Goal: Task Accomplishment & Management: Use online tool/utility

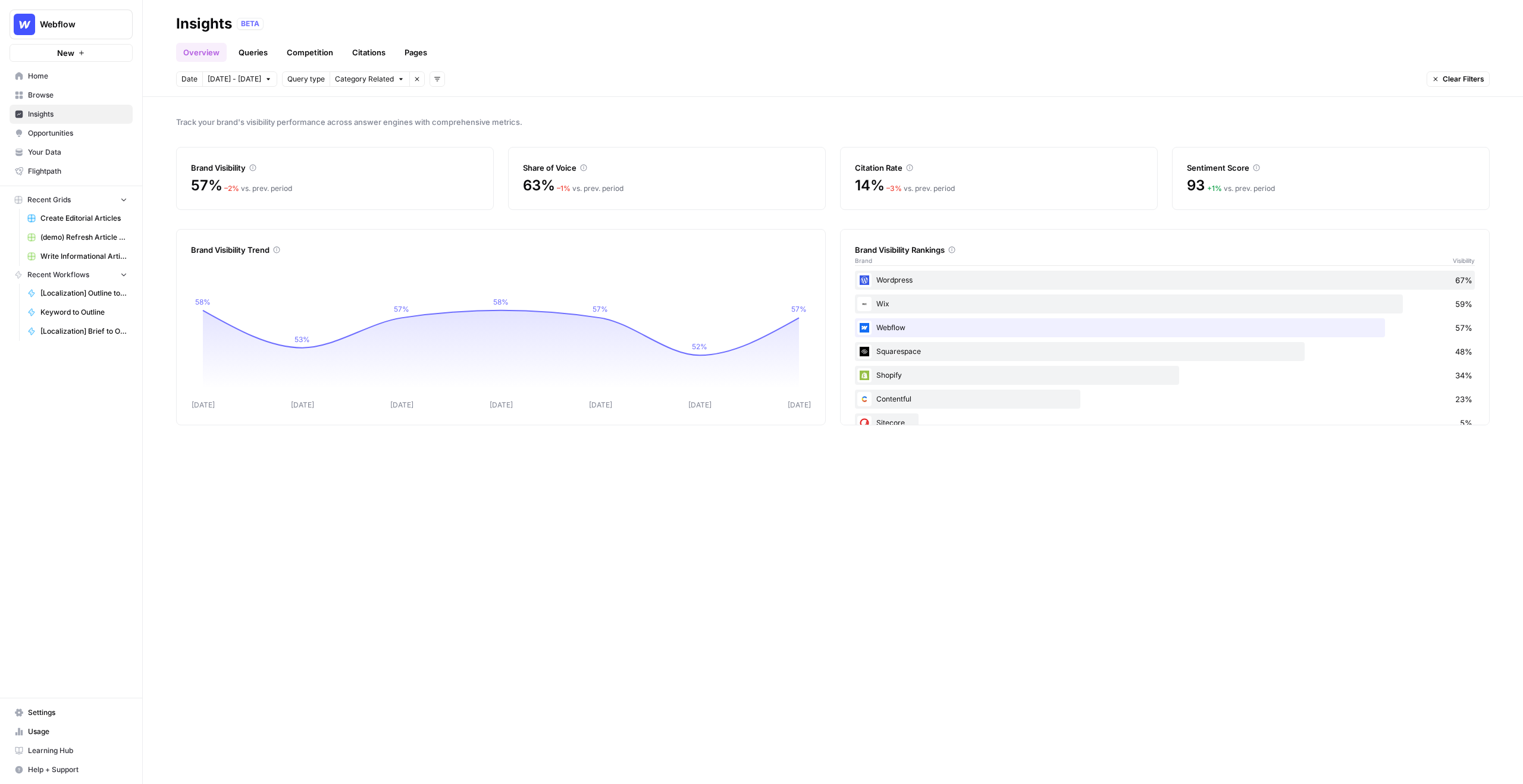
click at [99, 23] on span "Webflow" at bounding box center [76, 24] width 72 height 12
click at [77, 253] on span "Goodbuy Gear" at bounding box center [115, 254] width 157 height 12
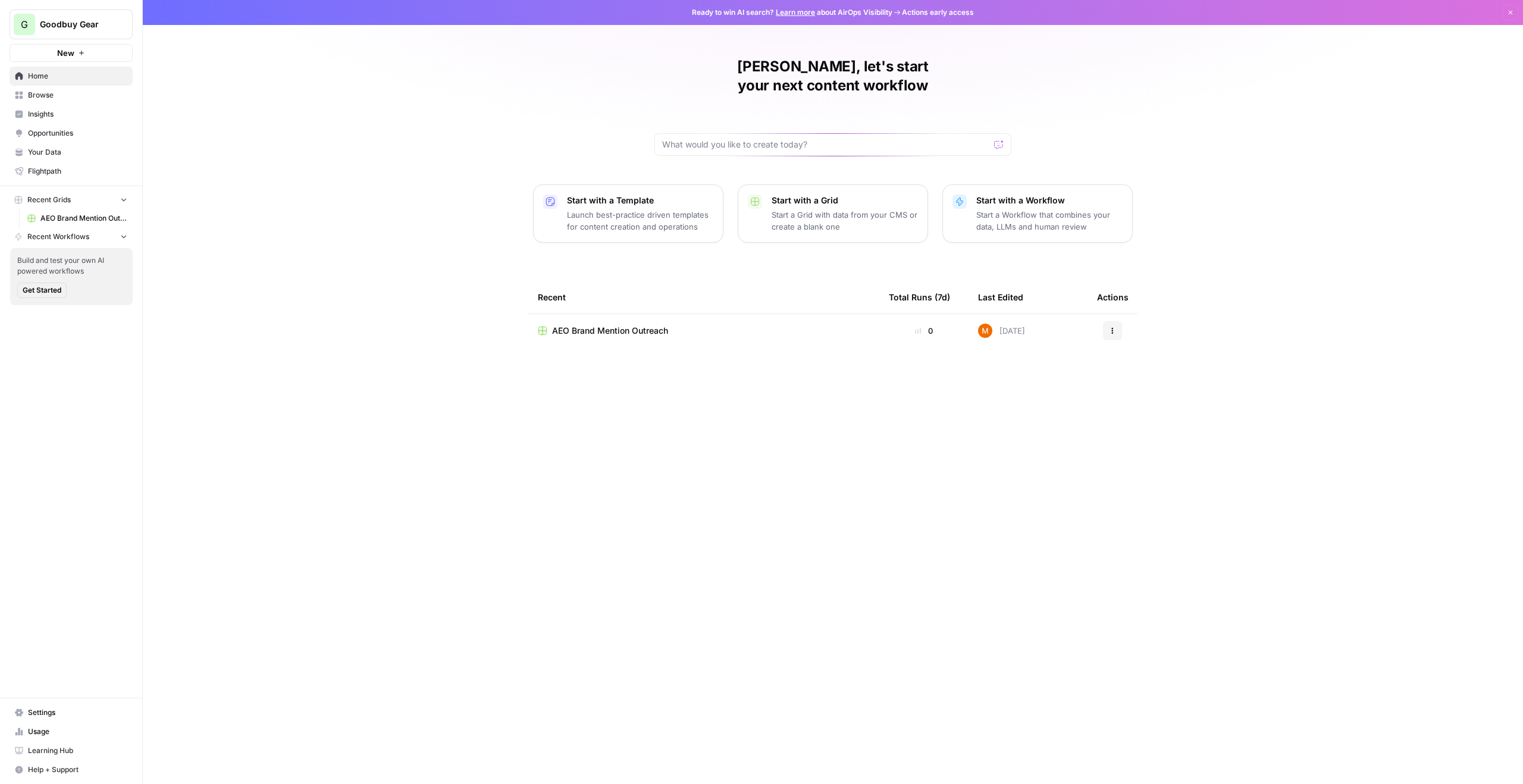
click at [68, 117] on span "Insights" at bounding box center [77, 114] width 99 height 11
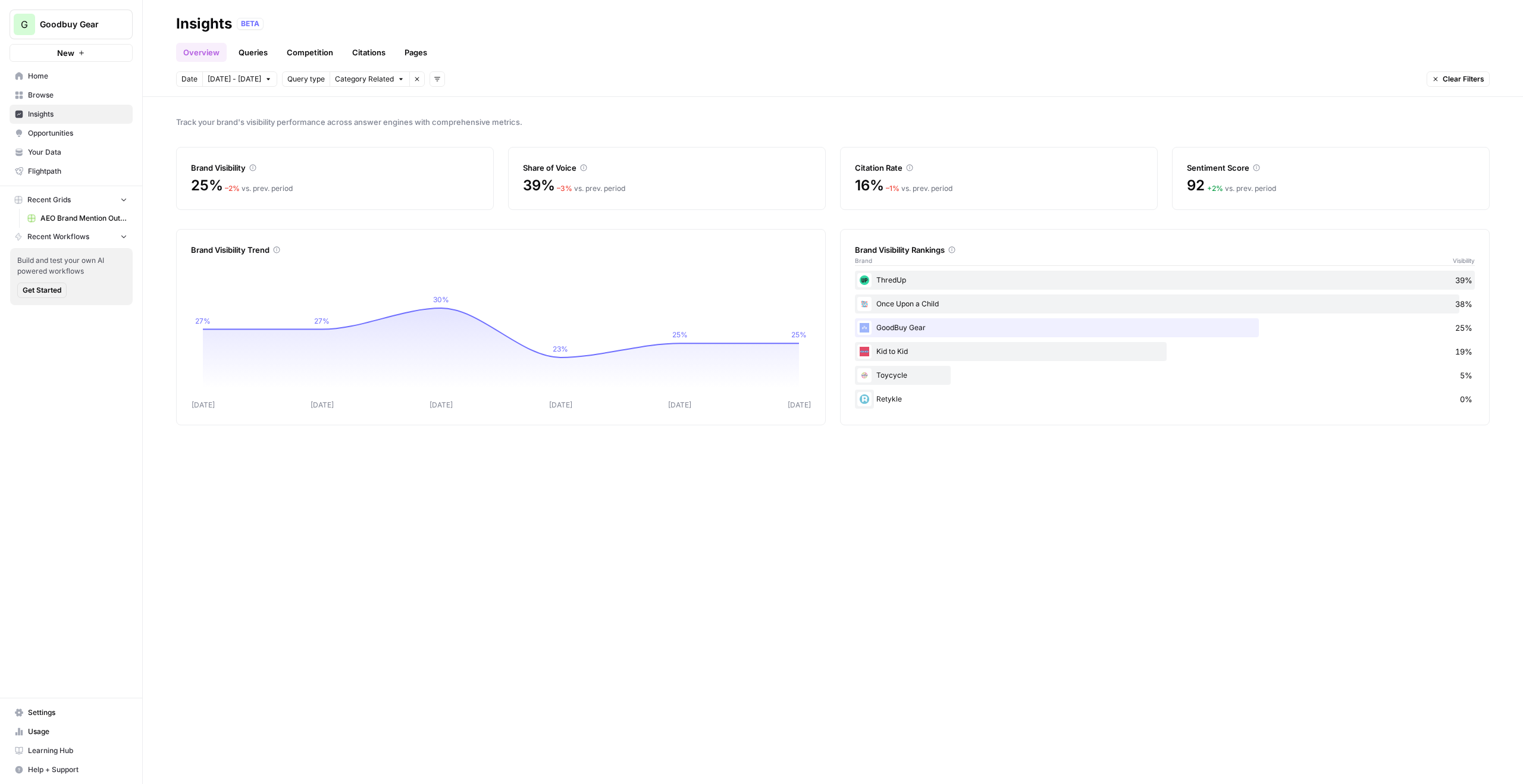
click at [74, 131] on span "Opportunities" at bounding box center [77, 133] width 99 height 11
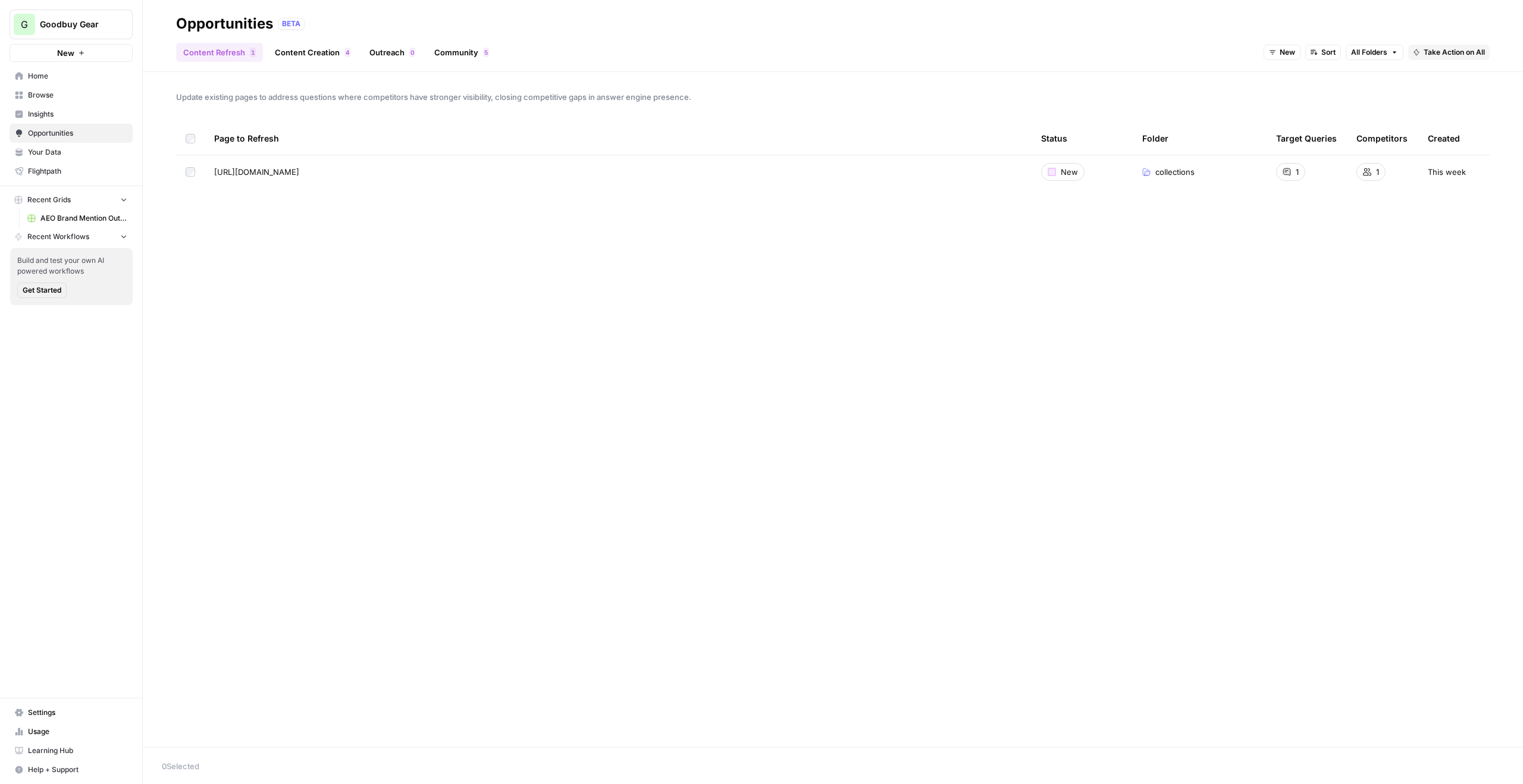
click at [43, 120] on link "Insights" at bounding box center [71, 115] width 123 height 19
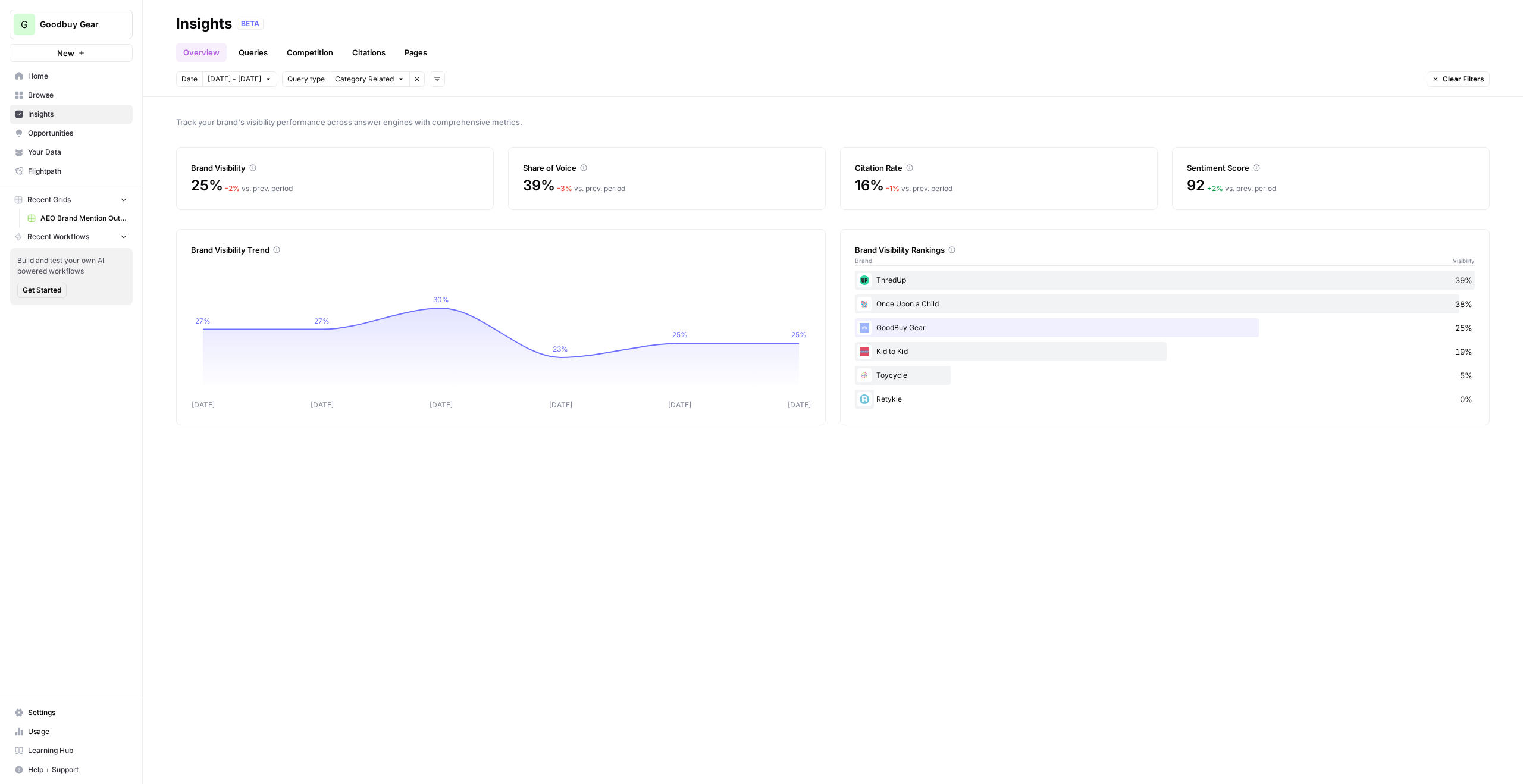
click at [263, 50] on link "Queries" at bounding box center [252, 53] width 43 height 19
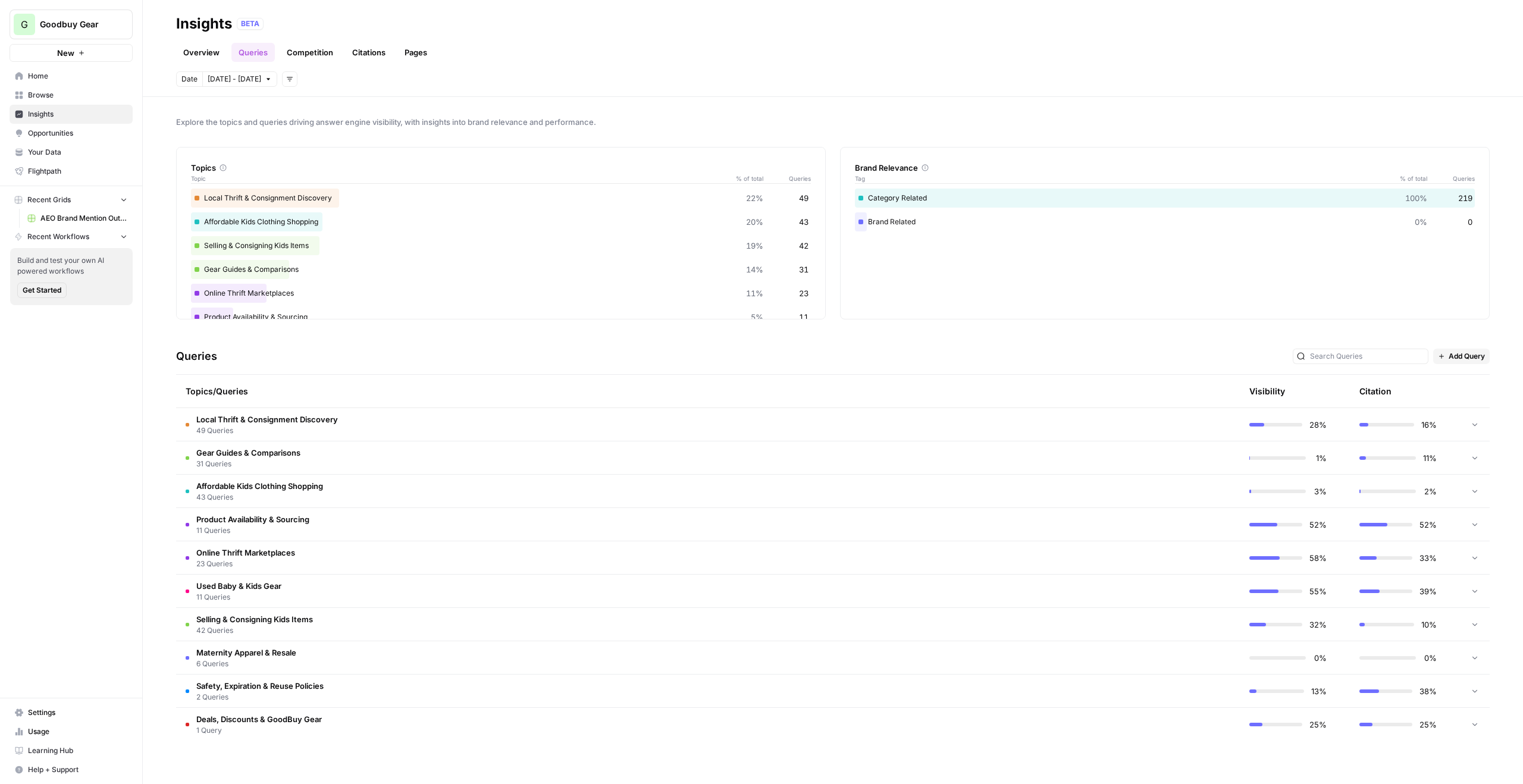
click at [412, 485] on td "Affordable Kids Clothing Shopping 43 Queries" at bounding box center [652, 490] width 951 height 33
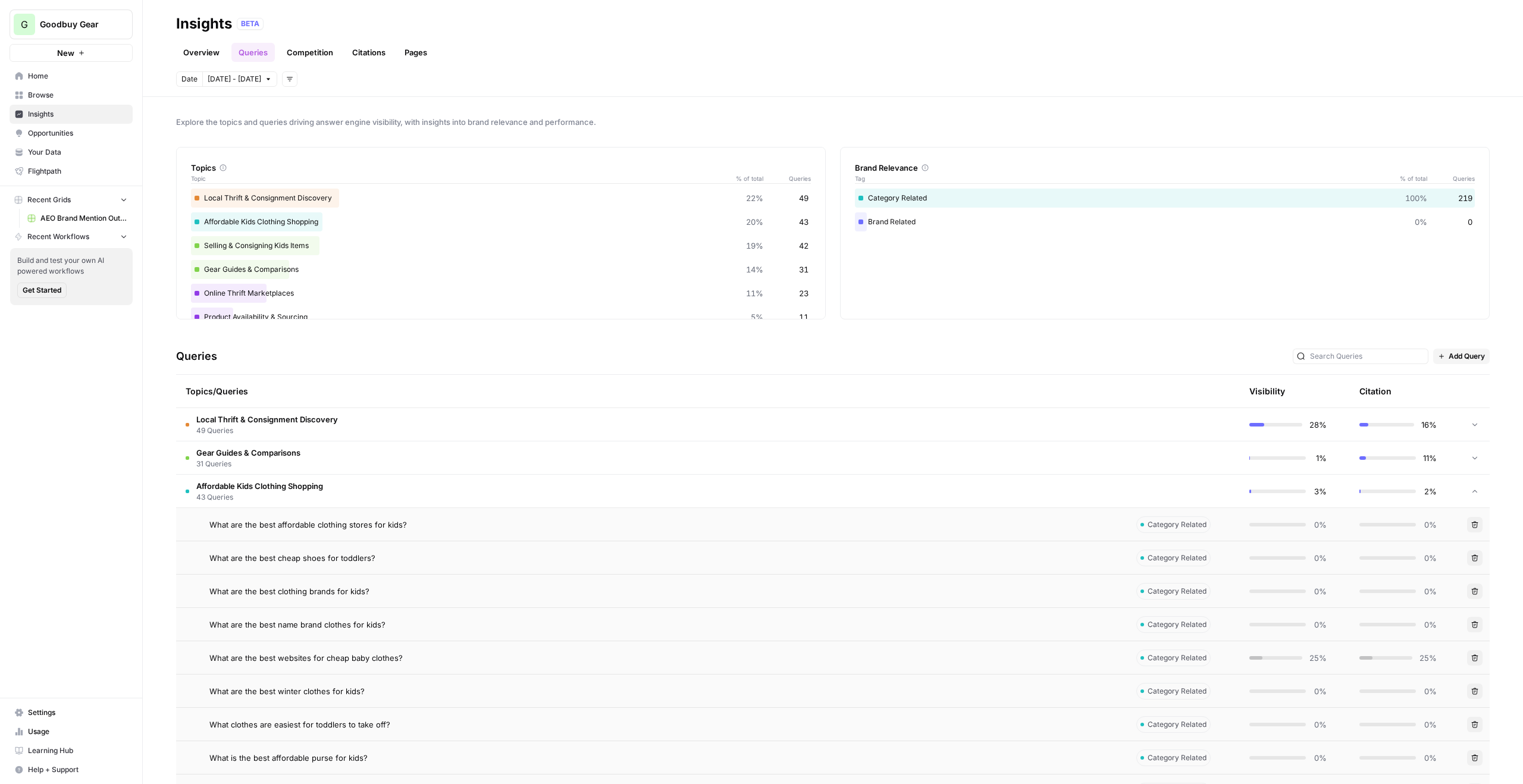
click at [411, 489] on td "Affordable Kids Clothing Shopping 43 Queries" at bounding box center [652, 490] width 951 height 33
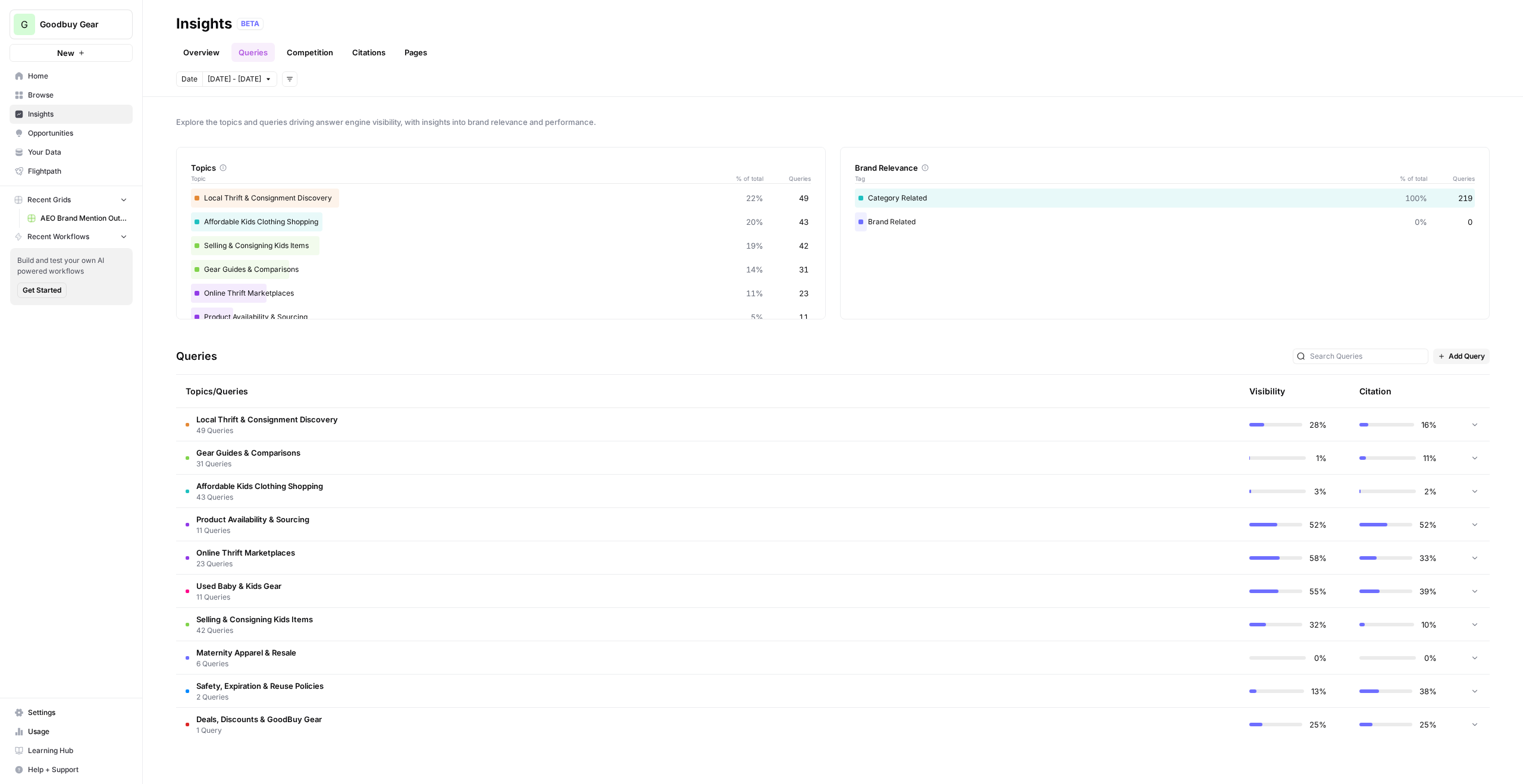
click at [87, 24] on span "Goodbuy Gear" at bounding box center [76, 24] width 72 height 12
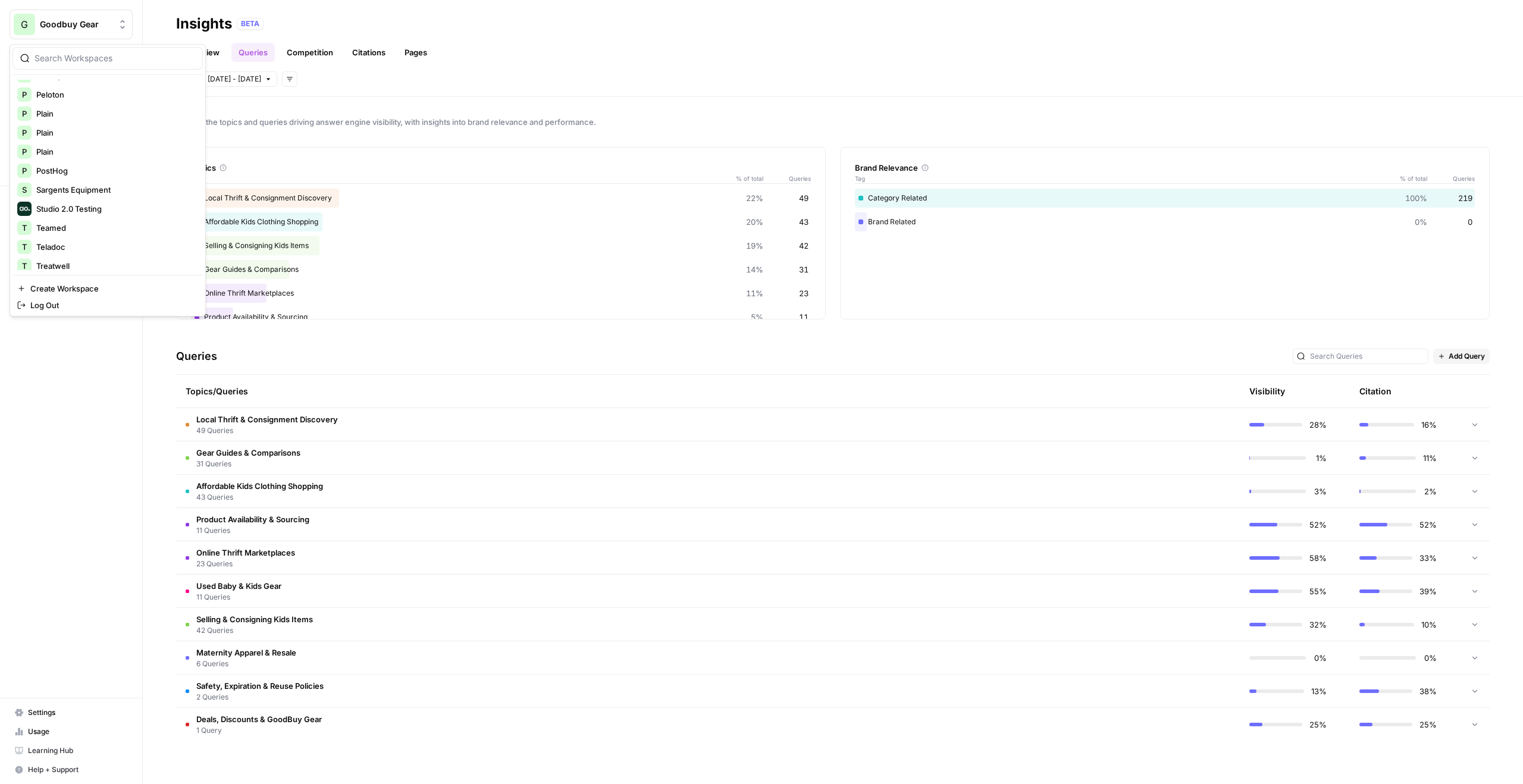
scroll to position [571, 0]
click at [75, 245] on span "Treatwell" at bounding box center [115, 241] width 157 height 12
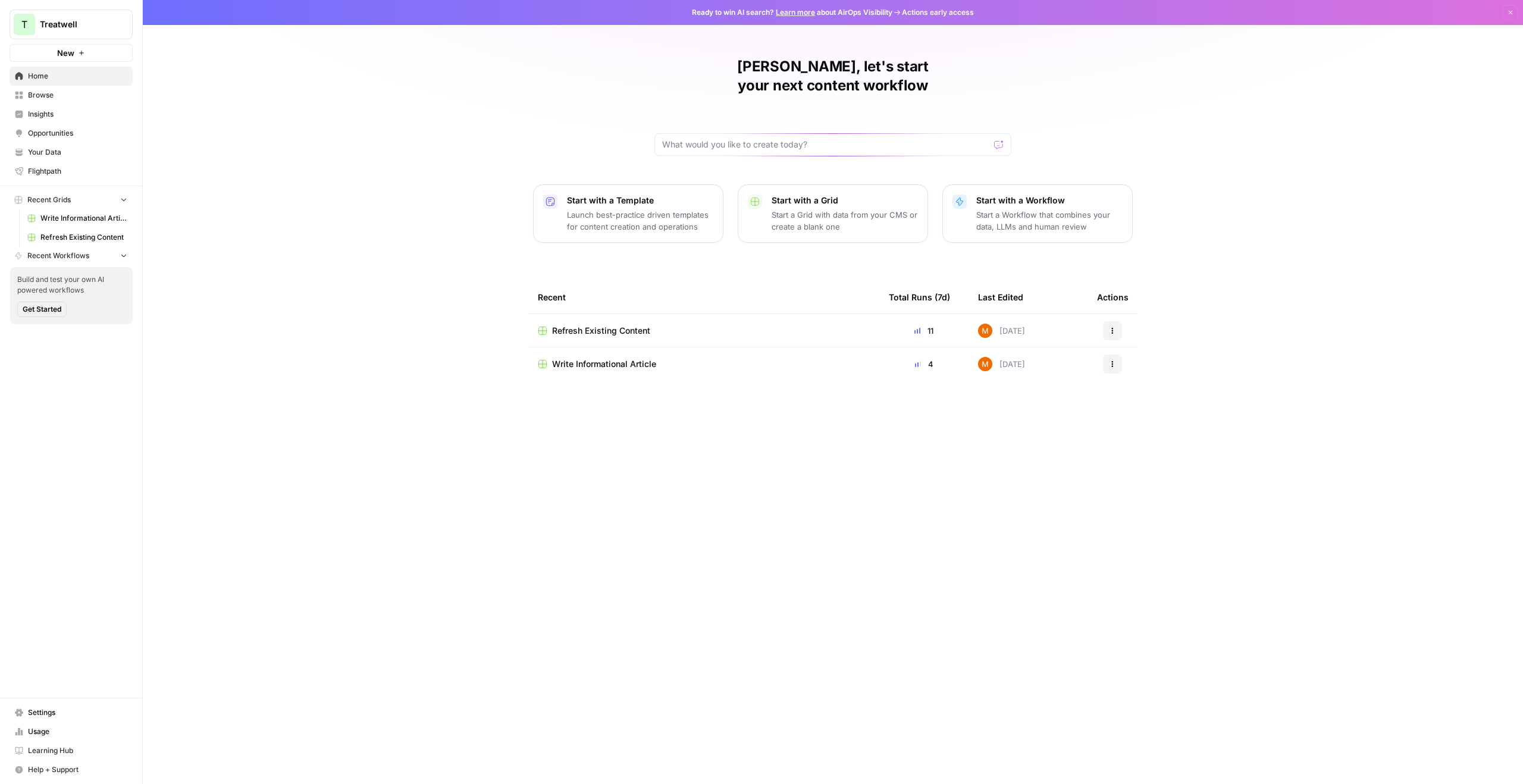
click at [650, 358] on span "Write Informational Article" at bounding box center [604, 364] width 104 height 12
click at [635, 325] on span "Refresh Existing Content" at bounding box center [601, 331] width 98 height 12
click at [75, 109] on span "Insights" at bounding box center [77, 114] width 99 height 11
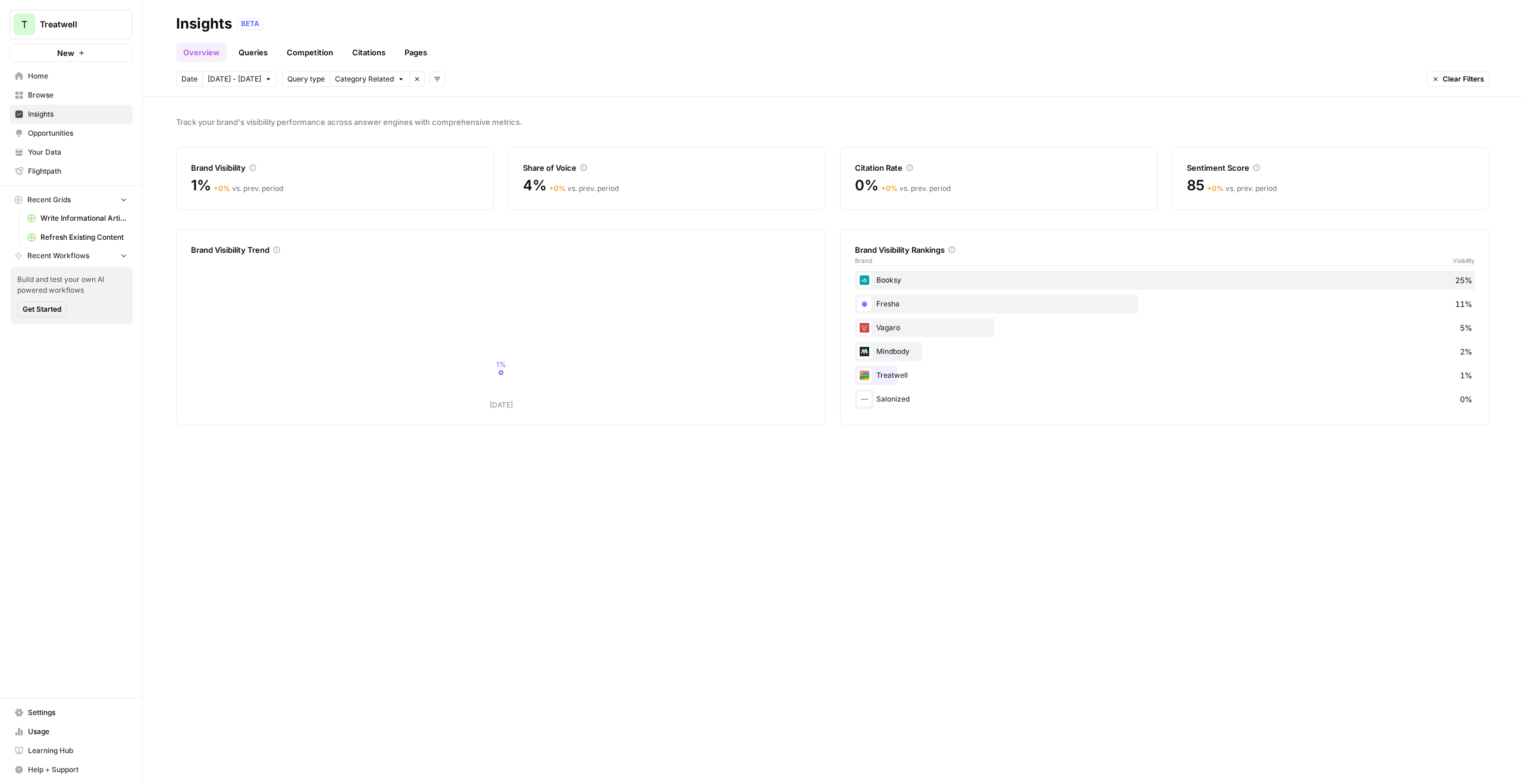
click at [484, 495] on div "Track your brand's visibility performance across answer engines with comprehens…" at bounding box center [833, 440] width 1381 height 687
click at [267, 79] on icon "button" at bounding box center [269, 79] width 4 height 2
click at [375, 75] on span "Category Related" at bounding box center [364, 79] width 59 height 11
click at [323, 77] on div "Query type" at bounding box center [306, 79] width 48 height 15
click at [309, 77] on span "Query type" at bounding box center [306, 79] width 37 height 11
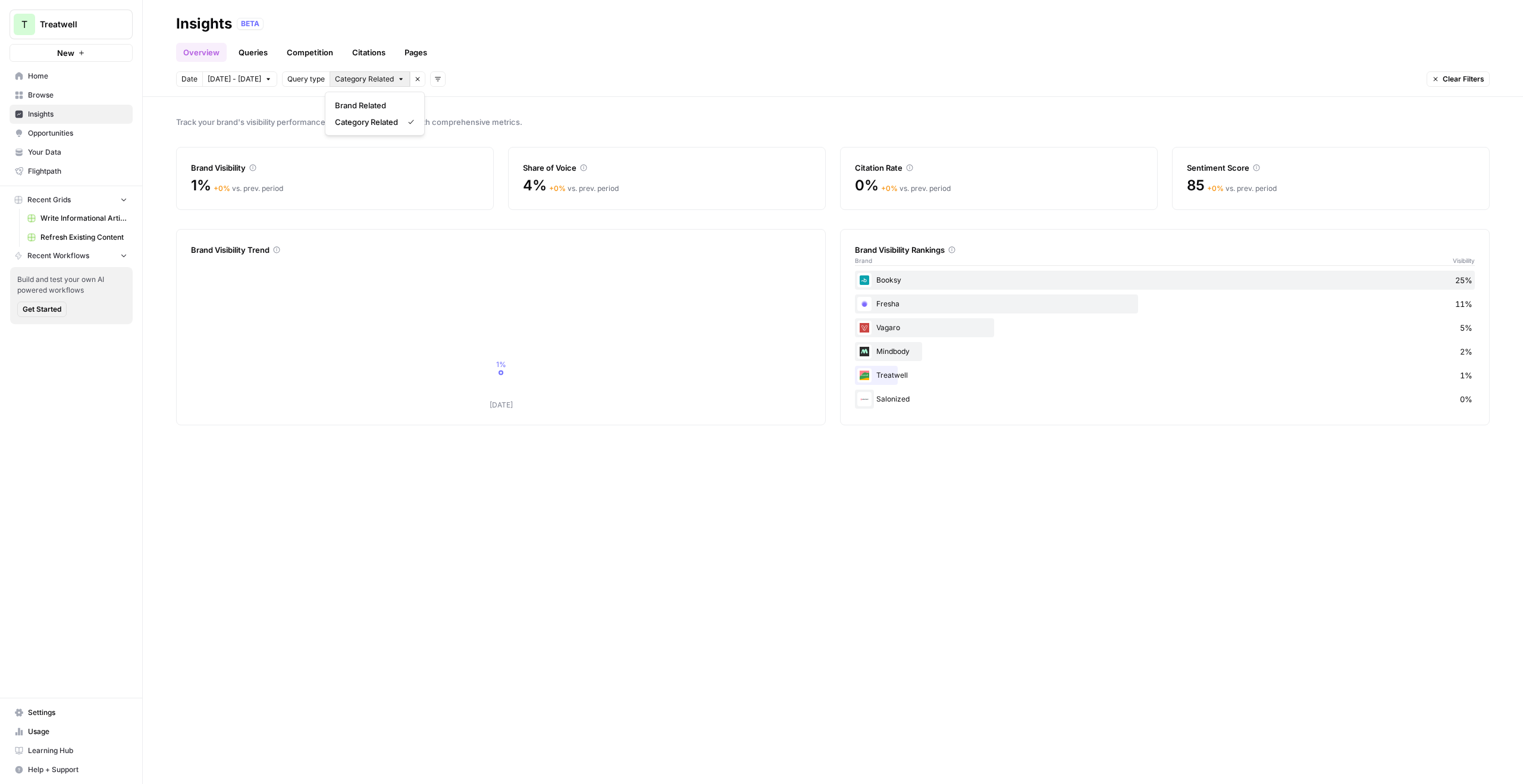
click at [358, 78] on span "Category Related" at bounding box center [364, 79] width 59 height 11
click at [434, 80] on icon "button" at bounding box center [437, 79] width 7 height 7
click at [599, 76] on div "Date Sep 27 - Oct 3 Query type Category Related Remove filter Add filters Clear…" at bounding box center [833, 79] width 1314 height 15
click at [1462, 81] on span "Clear Filters" at bounding box center [1464, 79] width 42 height 11
click at [289, 78] on button "Add filters" at bounding box center [290, 79] width 15 height 15
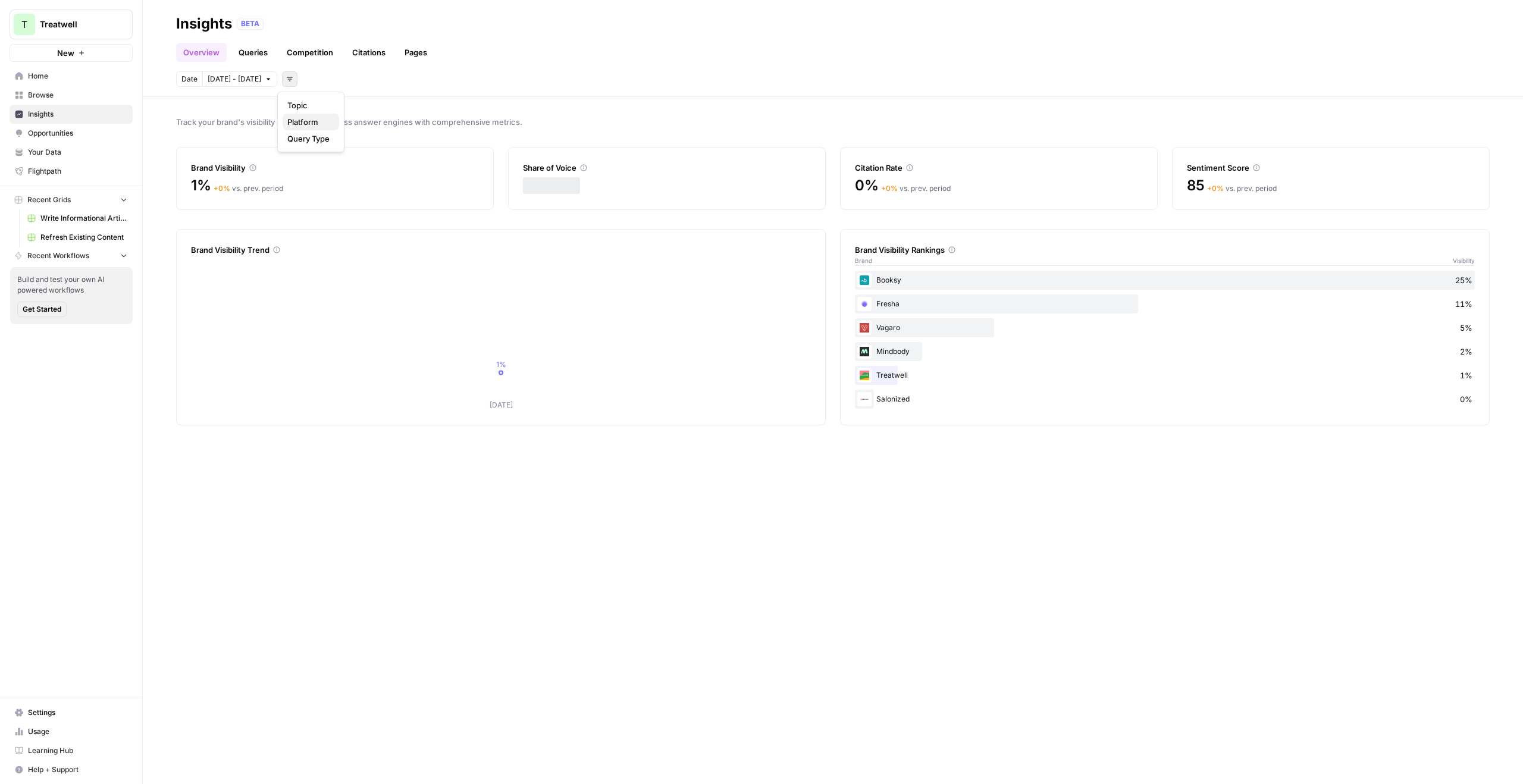
click at [308, 122] on span "Platform" at bounding box center [308, 122] width 43 height 12
click at [369, 79] on span "Select platform" at bounding box center [352, 79] width 52 height 11
click at [428, 80] on div "Date [DATE] - [DATE] Platform Select platform Remove filter Add filters Clear F…" at bounding box center [833, 79] width 1314 height 15
click at [405, 75] on div "Date Sep 27 - Oct 3 Platform Select platform Remove filter Add filters" at bounding box center [303, 79] width 254 height 15
click at [459, 75] on div "Date [DATE] - [DATE] Platform Select platform Remove filter Add filters Clear F…" at bounding box center [833, 79] width 1314 height 15
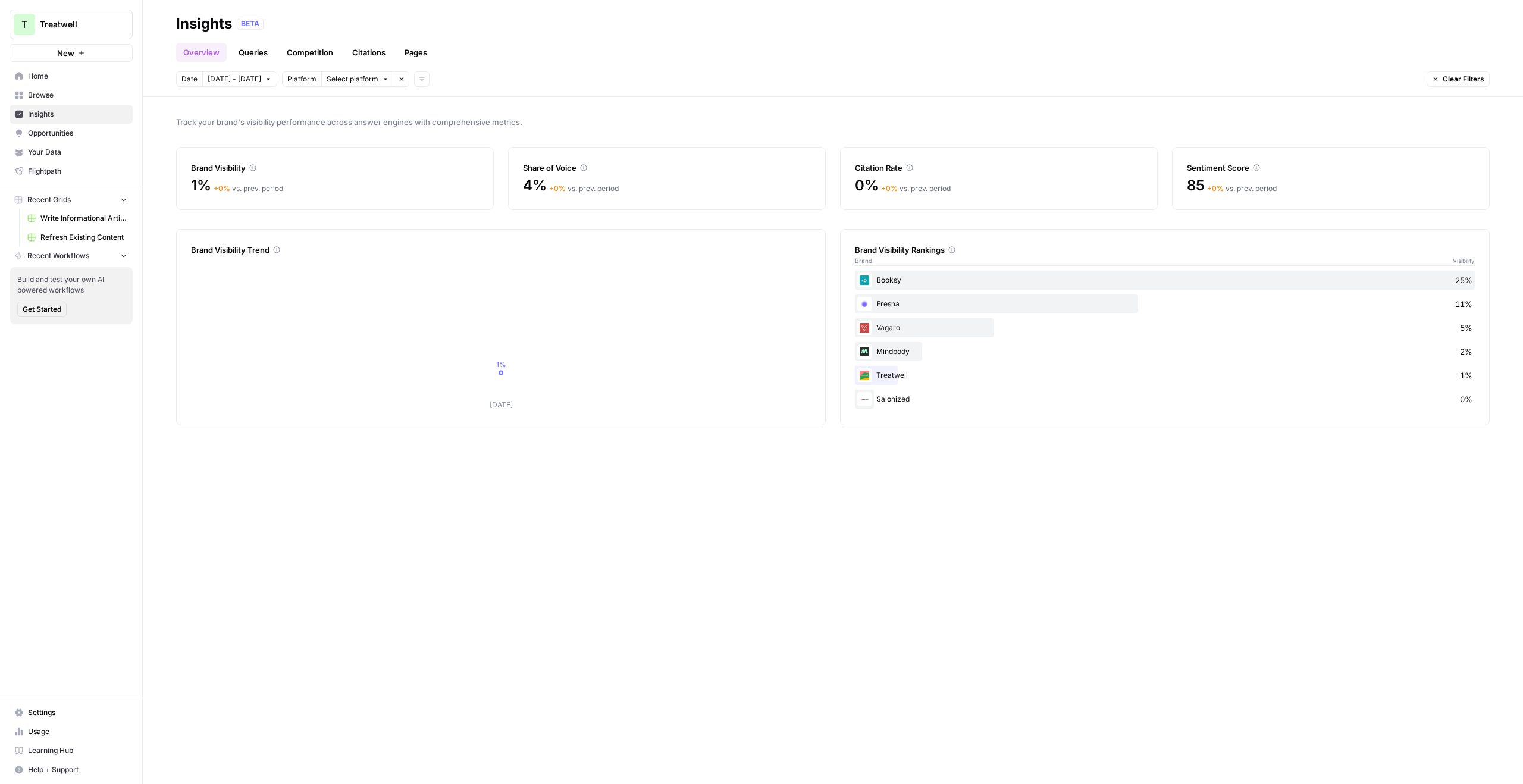
click at [287, 77] on span "Platform" at bounding box center [301, 79] width 29 height 11
click at [399, 80] on button "Remove filter" at bounding box center [402, 79] width 15 height 15
click at [286, 80] on icon "button" at bounding box center [289, 79] width 7 height 7
click at [308, 108] on span "Topic" at bounding box center [308, 105] width 43 height 12
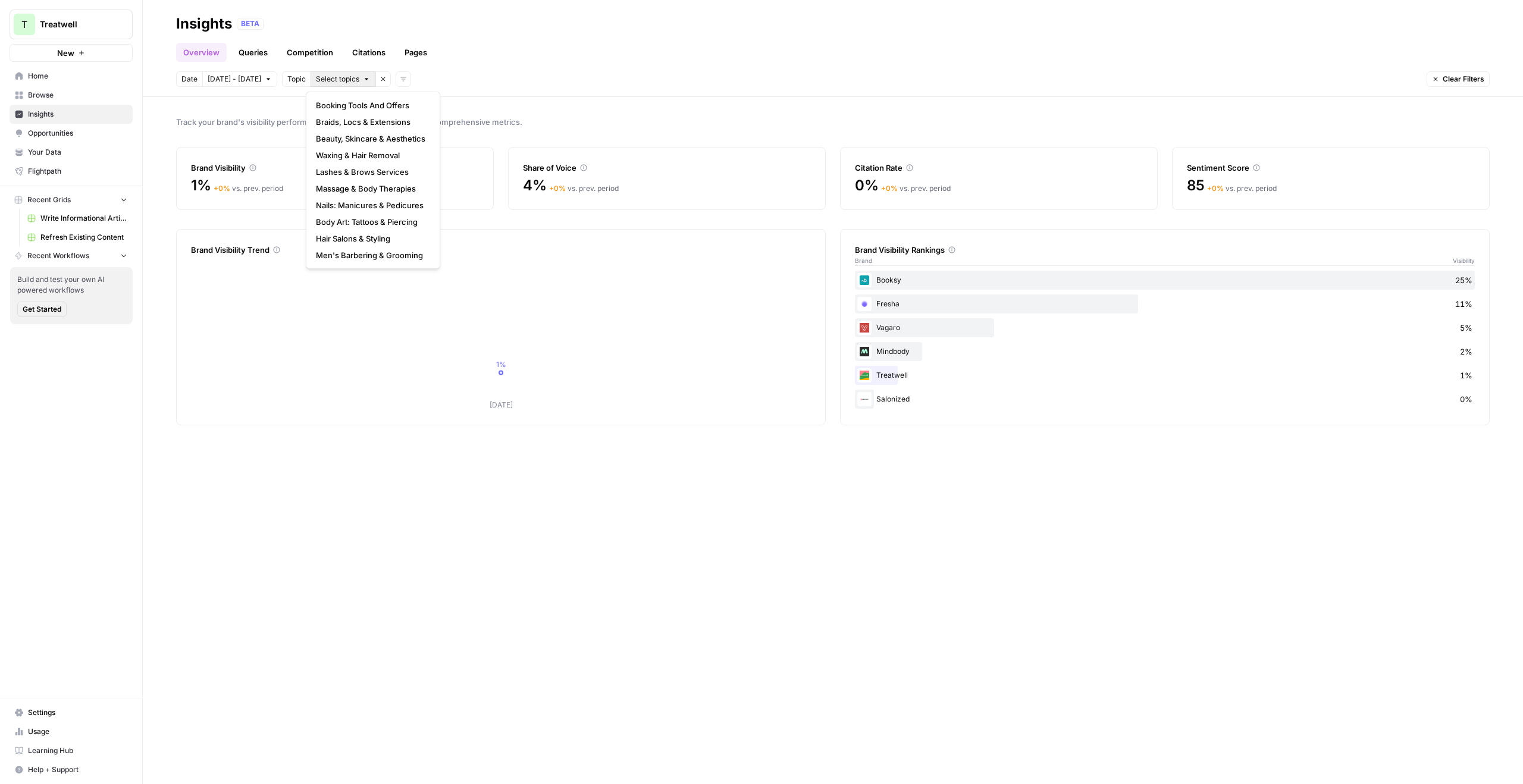
click at [352, 72] on button "Select topics" at bounding box center [343, 79] width 65 height 15
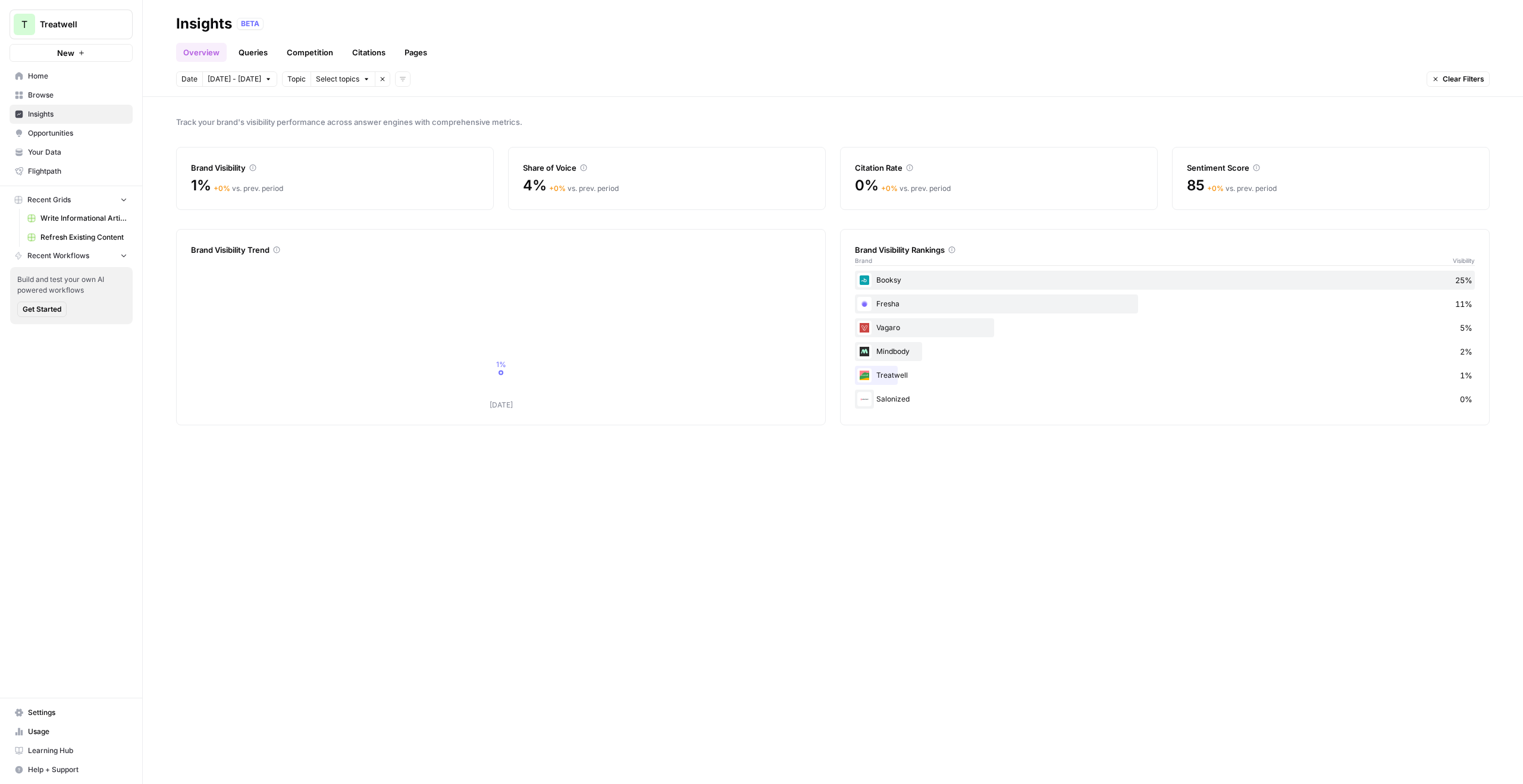
click at [294, 78] on span "Topic" at bounding box center [296, 79] width 19 height 11
click at [330, 84] on button "Select topics" at bounding box center [343, 79] width 65 height 15
click at [469, 75] on div "Date Sep 27 - Oct 3 Topic Select topics Remove filter Add filters Clear Filters" at bounding box center [833, 79] width 1314 height 15
click at [1461, 80] on span "Clear Filters" at bounding box center [1464, 79] width 42 height 11
click at [287, 79] on icon "button" at bounding box center [289, 79] width 6 height 4
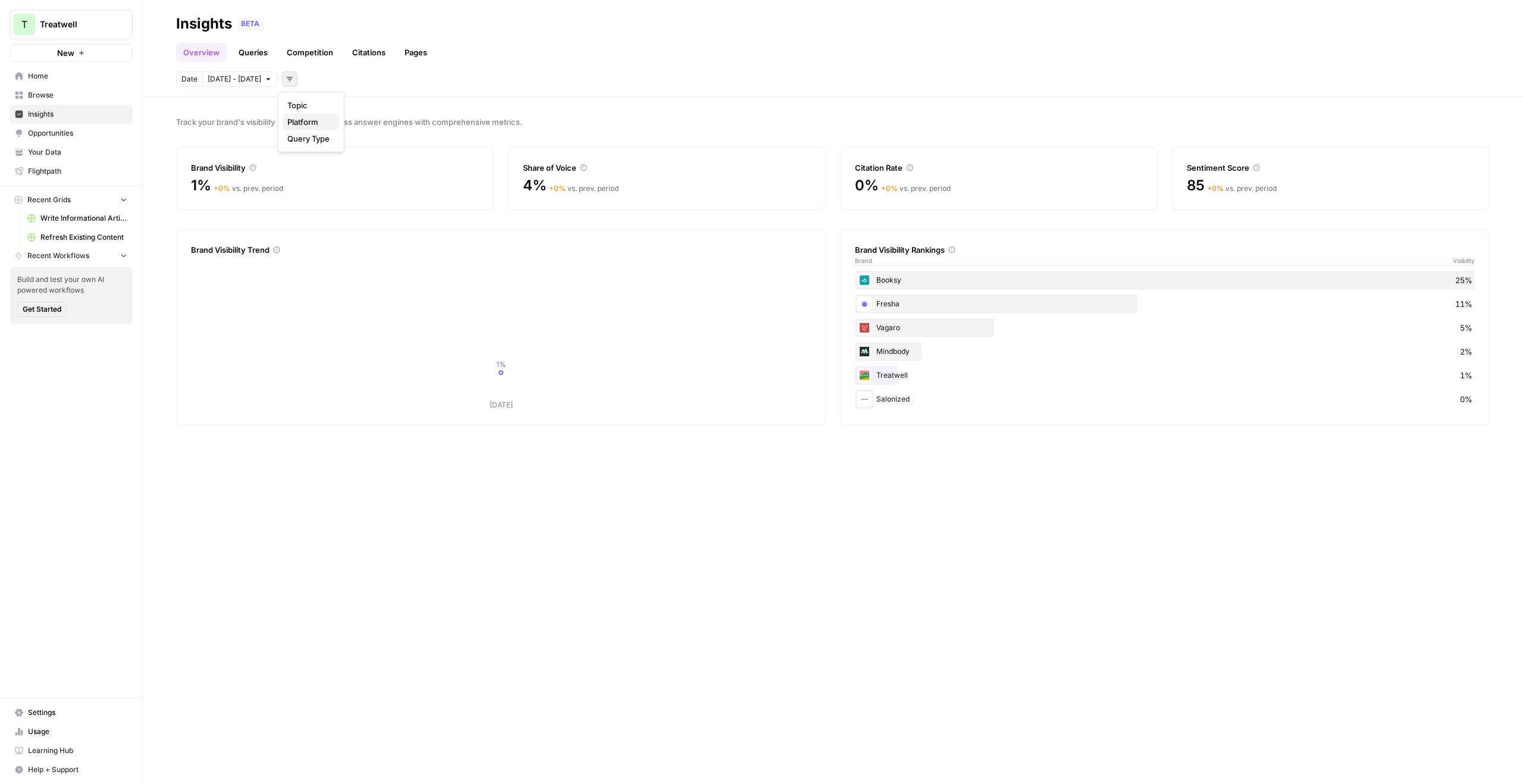
click at [298, 127] on span "Platform" at bounding box center [308, 122] width 43 height 12
click at [398, 79] on icon "button" at bounding box center [401, 79] width 7 height 7
click at [286, 77] on icon "button" at bounding box center [289, 79] width 7 height 7
click at [309, 111] on button "Topic" at bounding box center [311, 106] width 57 height 17
click at [287, 78] on span "Topic" at bounding box center [296, 79] width 19 height 11
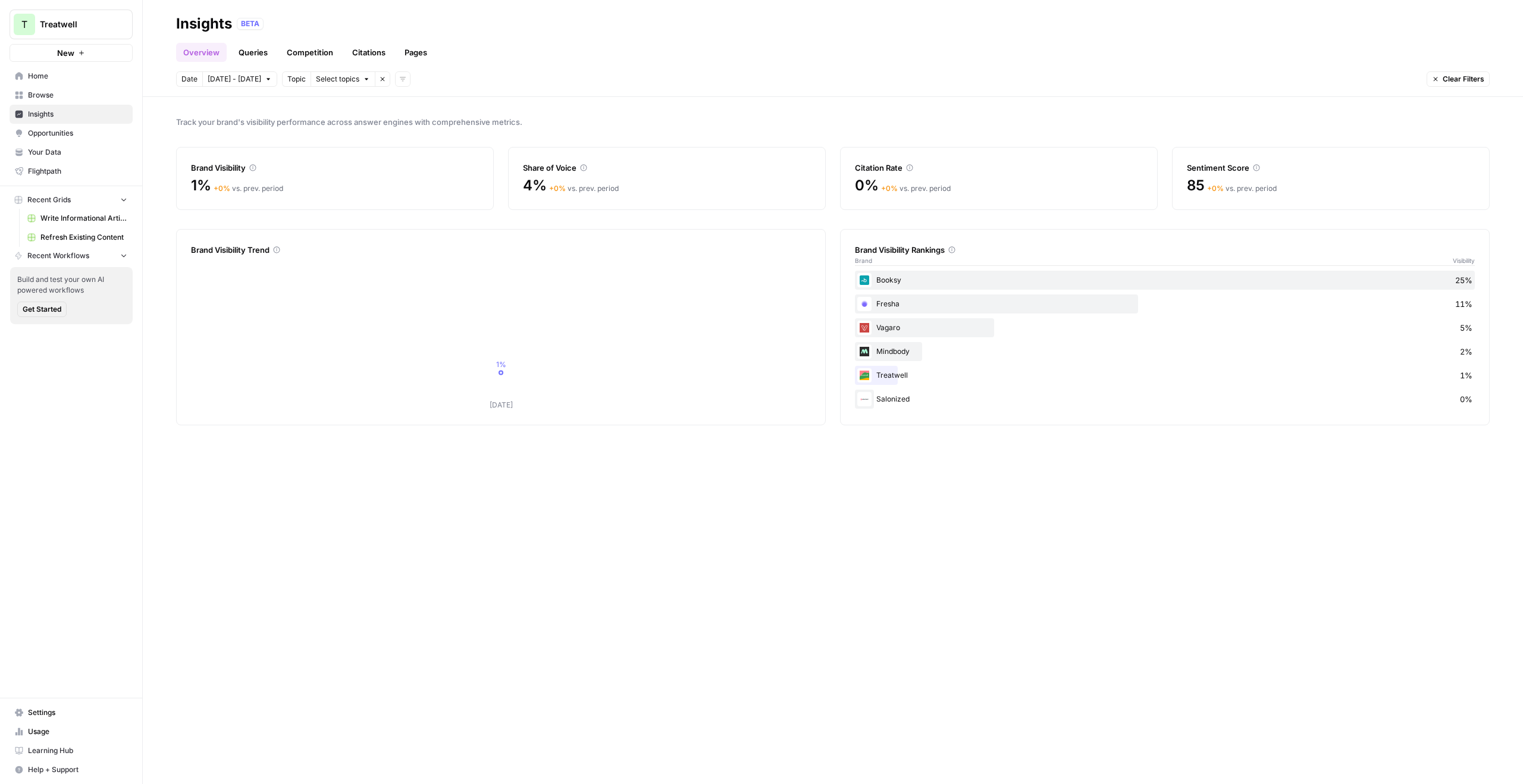
click at [379, 76] on icon "button" at bounding box center [383, 79] width 7 height 7
click at [289, 80] on button "Add filters" at bounding box center [290, 79] width 15 height 15
click at [309, 124] on span "Platform" at bounding box center [308, 122] width 43 height 12
click at [382, 80] on icon "button" at bounding box center [385, 79] width 7 height 7
click at [459, 72] on div "Date [DATE] - [DATE] Platform Select platform Remove filter Add filters Clear F…" at bounding box center [833, 79] width 1314 height 15
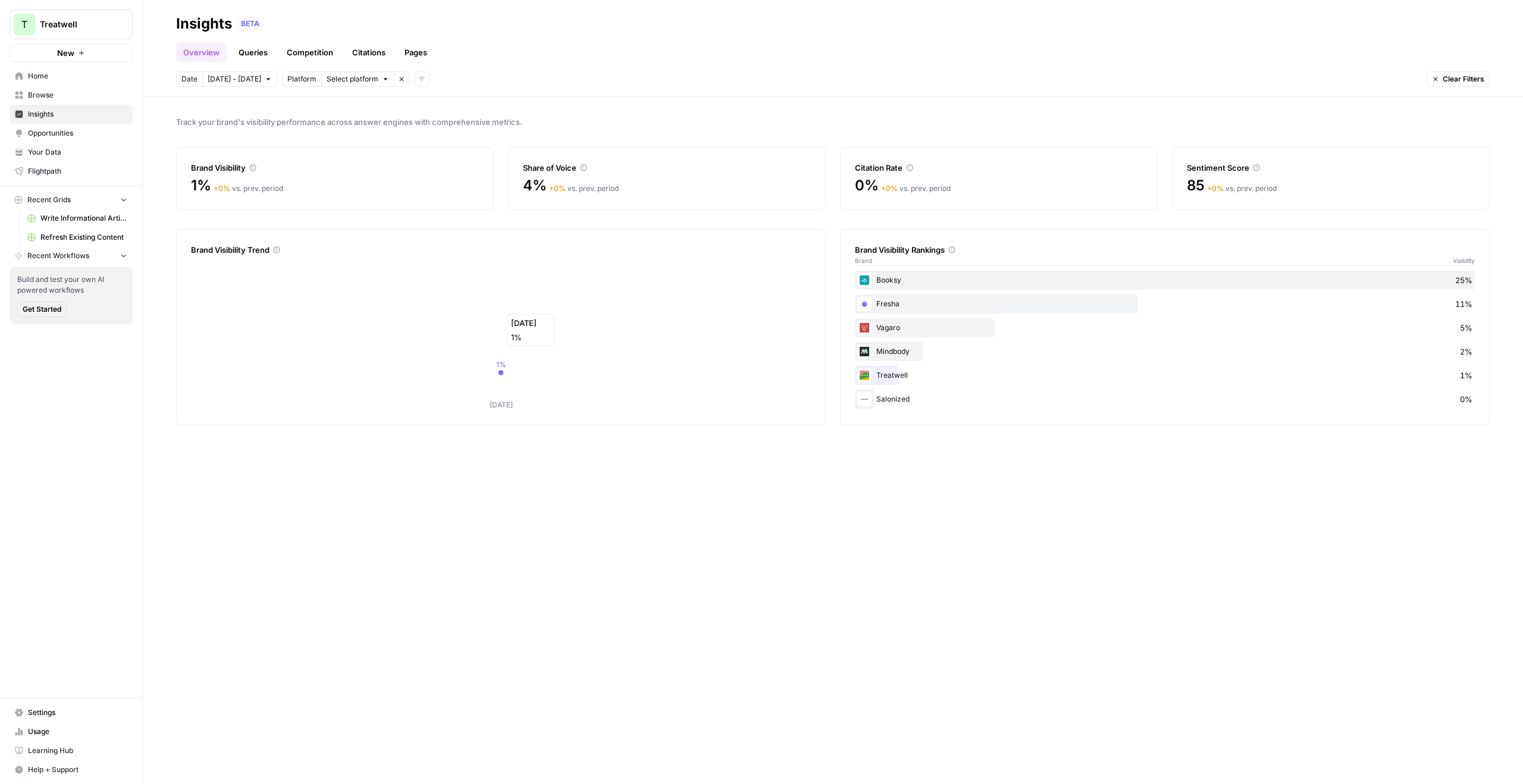
click at [482, 322] on icon "Oct 02 1%" at bounding box center [501, 334] width 620 height 153
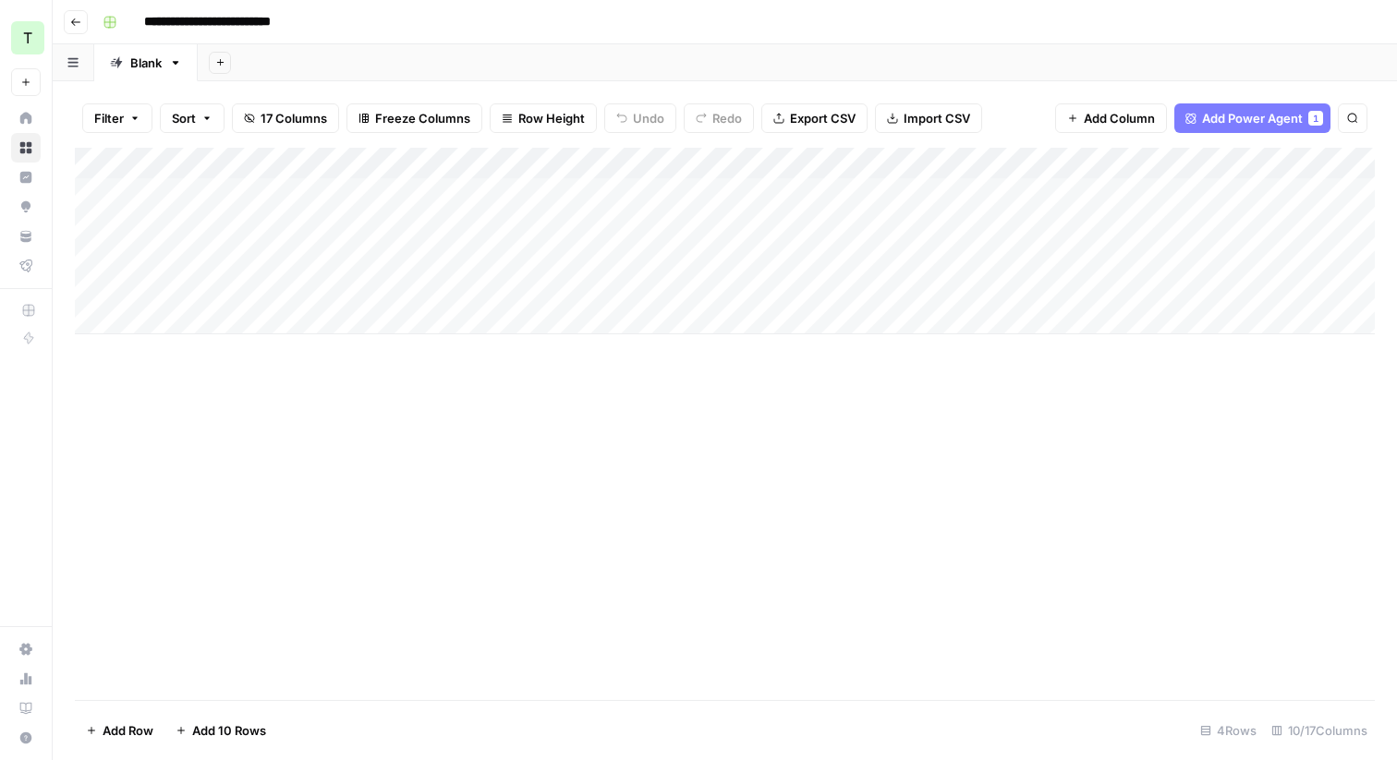
click at [213, 196] on div "Add Column" at bounding box center [725, 241] width 1300 height 187
click at [263, 192] on div "Add Column" at bounding box center [725, 241] width 1300 height 187
click at [263, 192] on textarea "**********" at bounding box center [306, 195] width 334 height 26
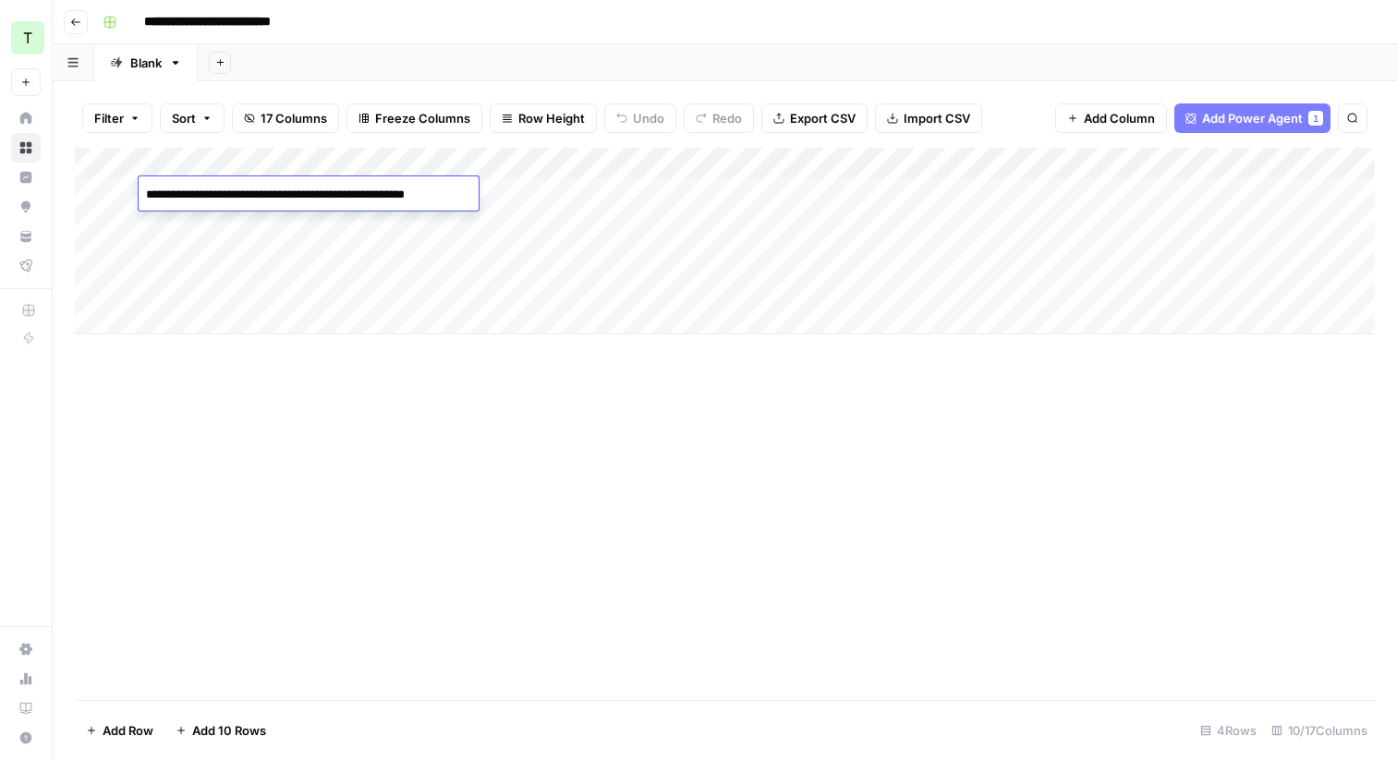
click at [263, 192] on textarea "**********" at bounding box center [306, 195] width 334 height 26
click at [283, 229] on div "Add Column" at bounding box center [725, 241] width 1300 height 187
click at [806, 190] on div "Add Column" at bounding box center [725, 241] width 1300 height 187
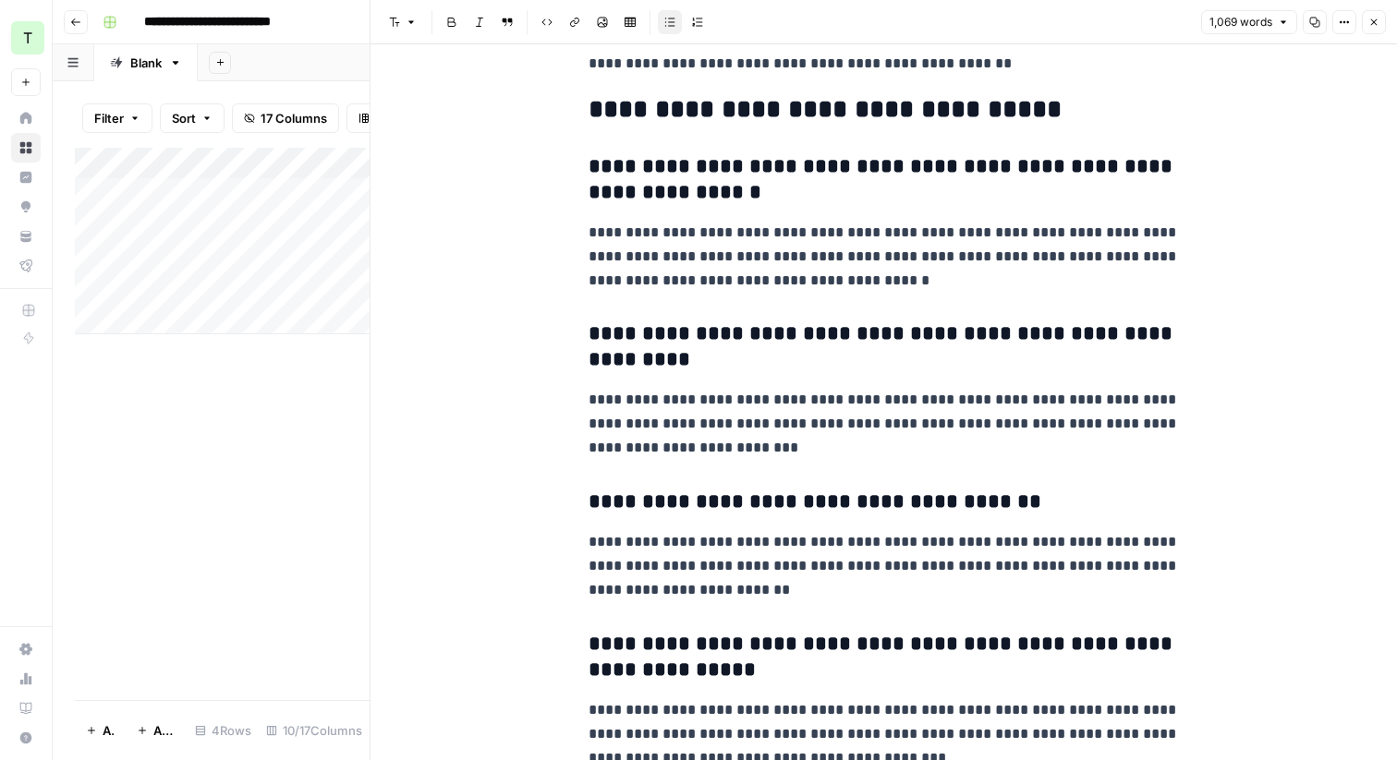
scroll to position [5148, 0]
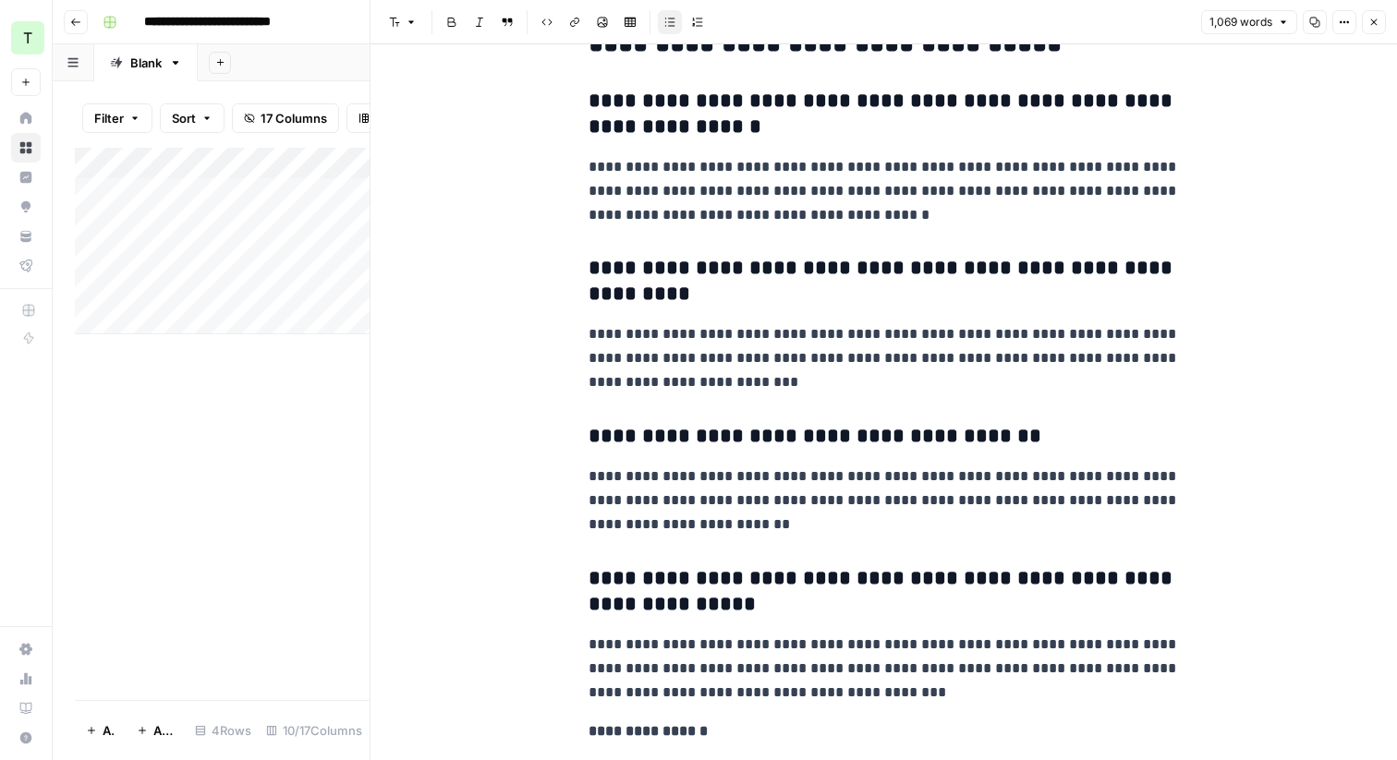
click at [1372, 18] on icon "button" at bounding box center [1373, 22] width 11 height 11
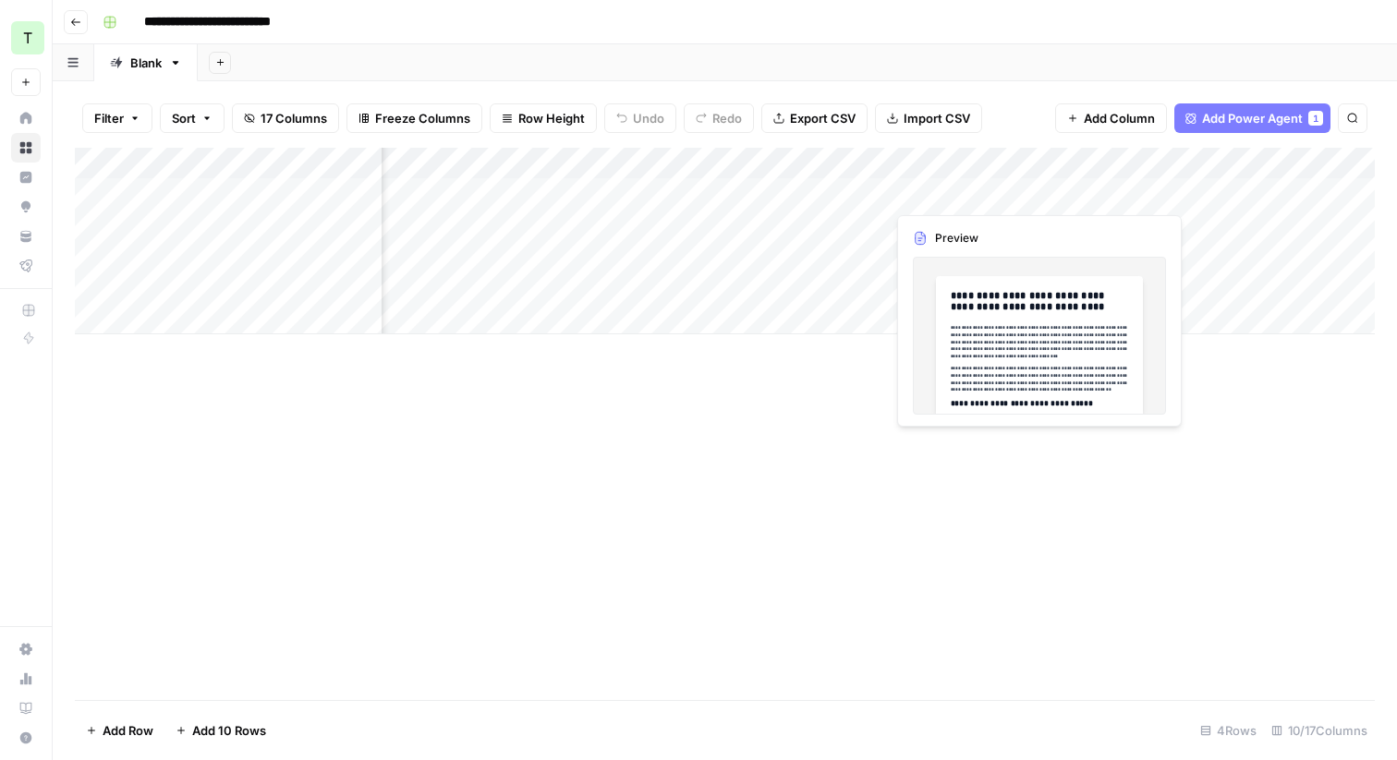
scroll to position [0, 273]
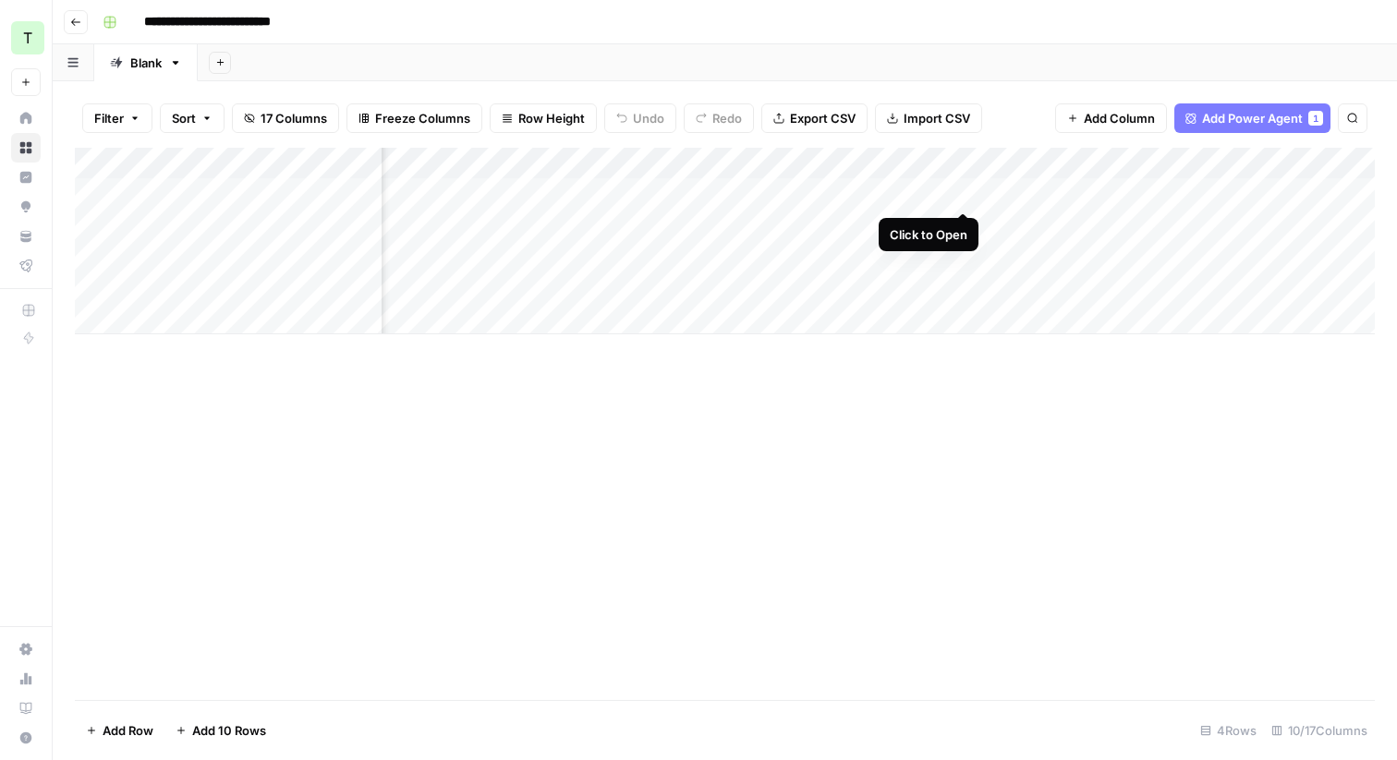
click at [961, 192] on div "Add Column" at bounding box center [725, 241] width 1300 height 187
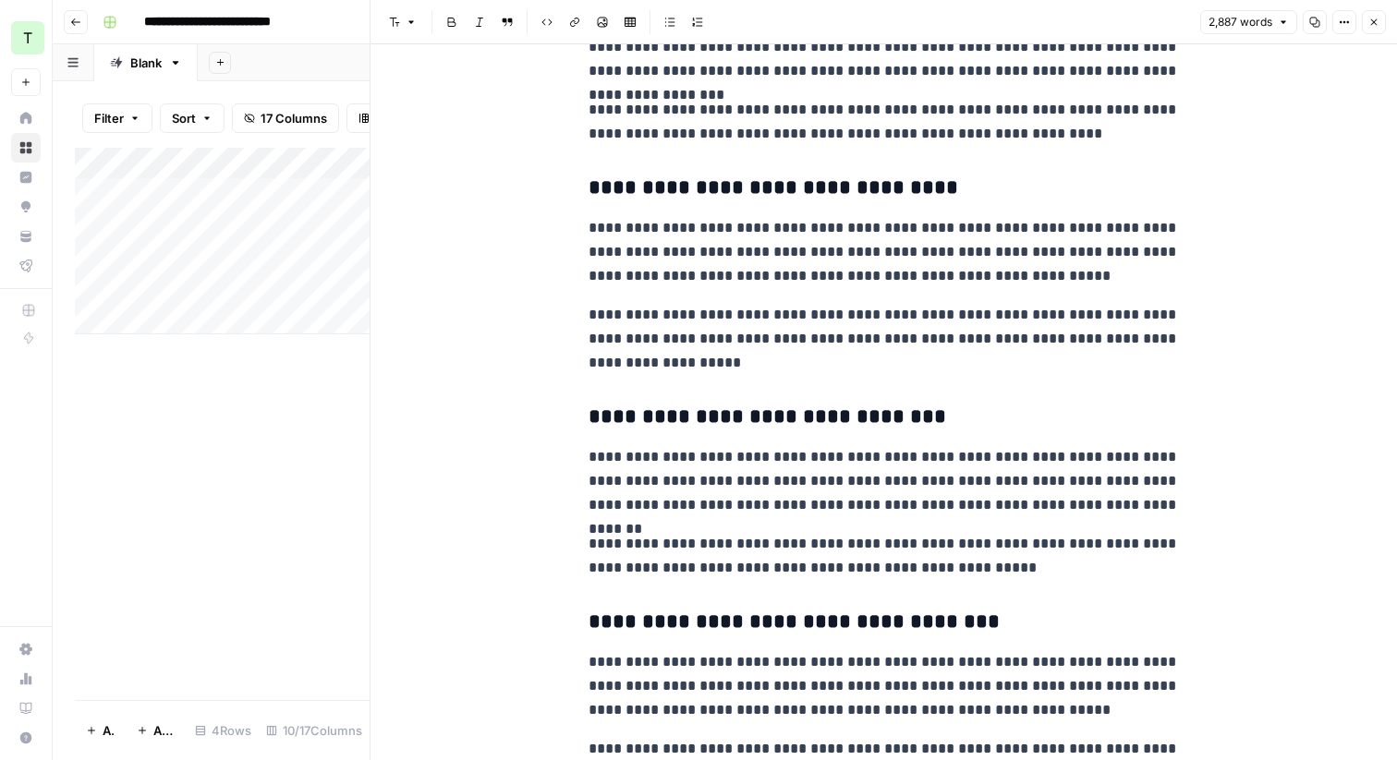
scroll to position [5610, 0]
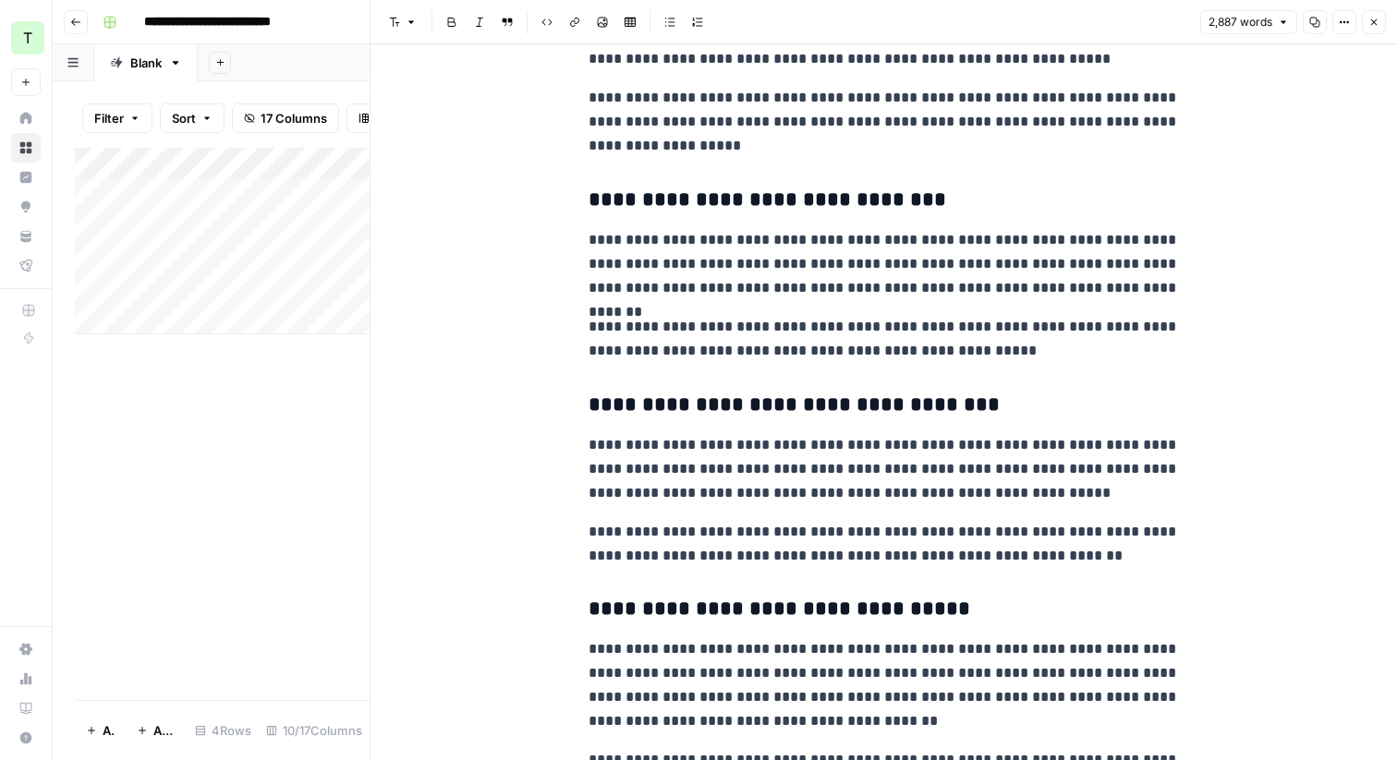
click at [1379, 19] on icon "button" at bounding box center [1373, 22] width 11 height 11
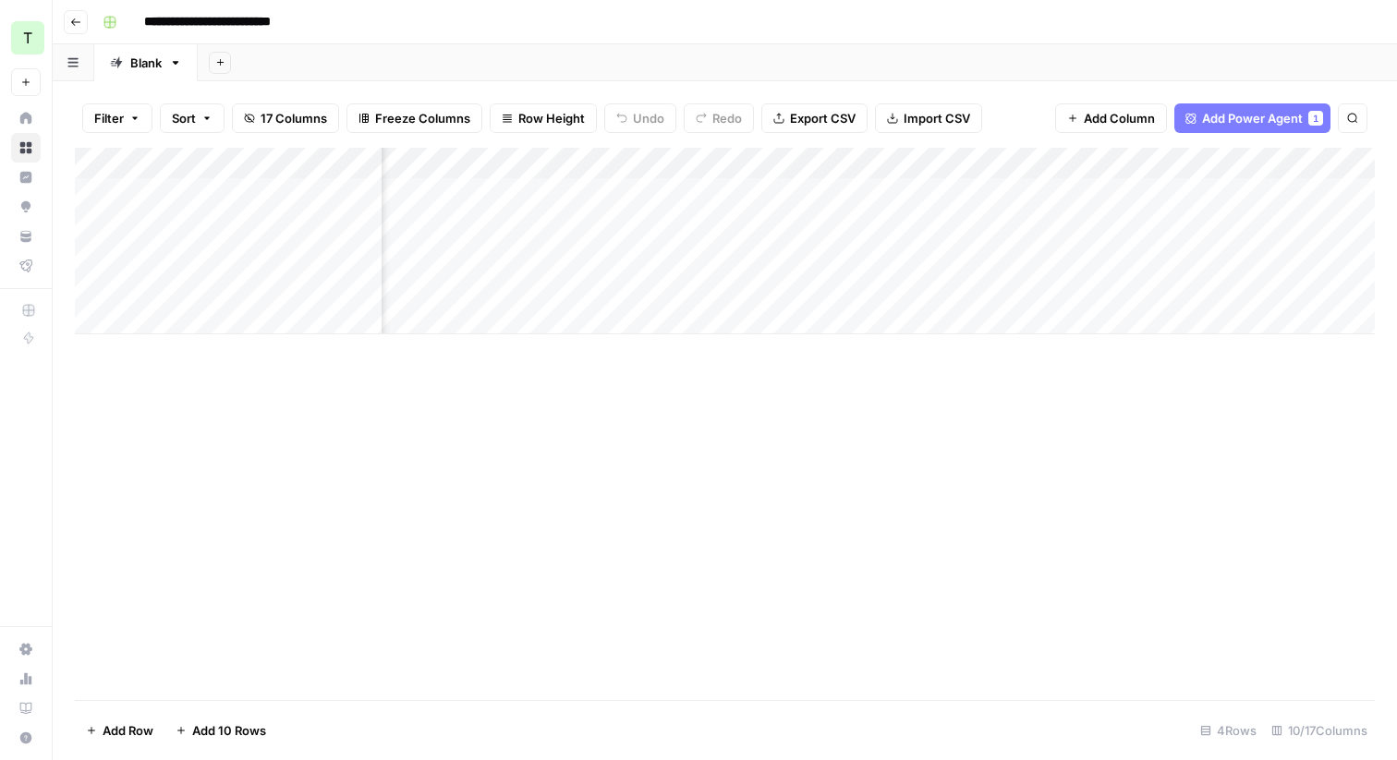
scroll to position [0, 731]
click at [1113, 192] on div "Add Column" at bounding box center [725, 241] width 1300 height 187
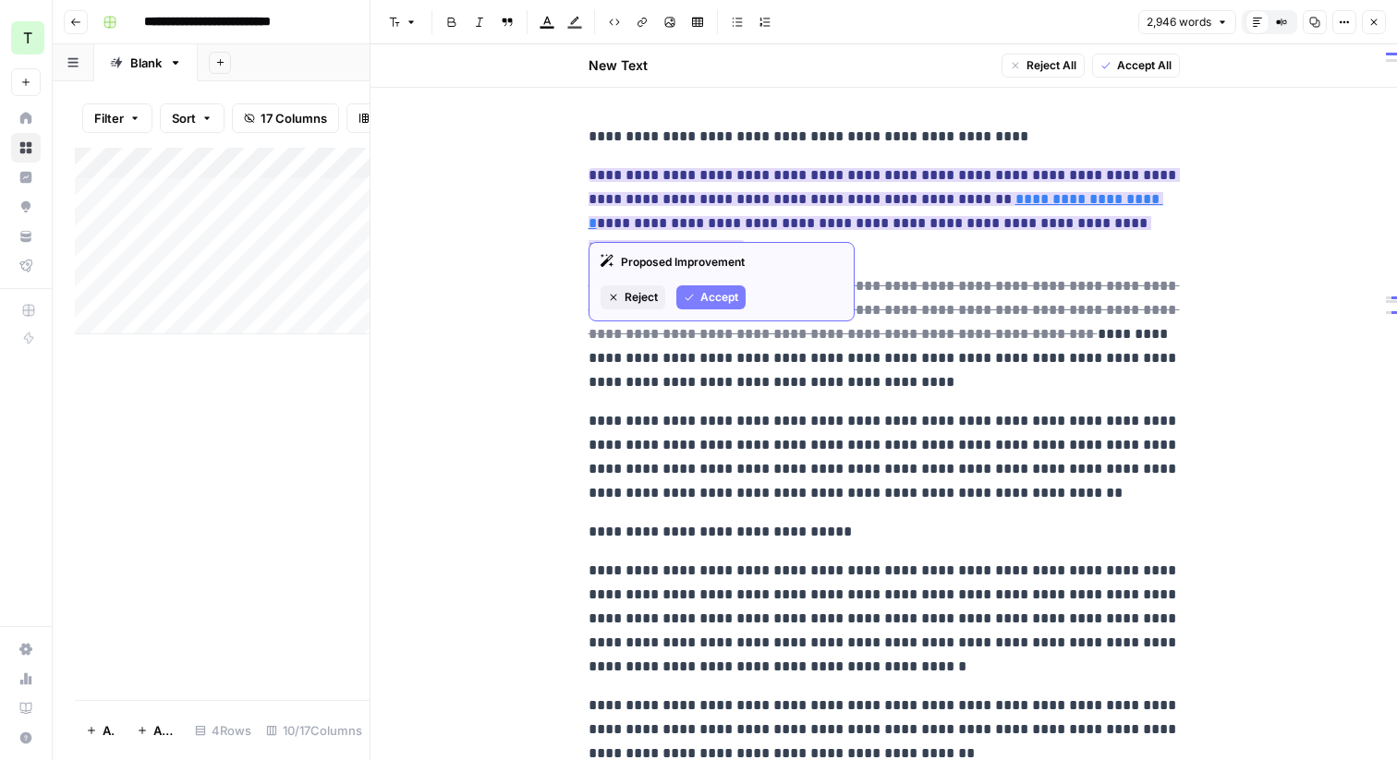
click at [692, 303] on button "Accept" at bounding box center [710, 298] width 69 height 24
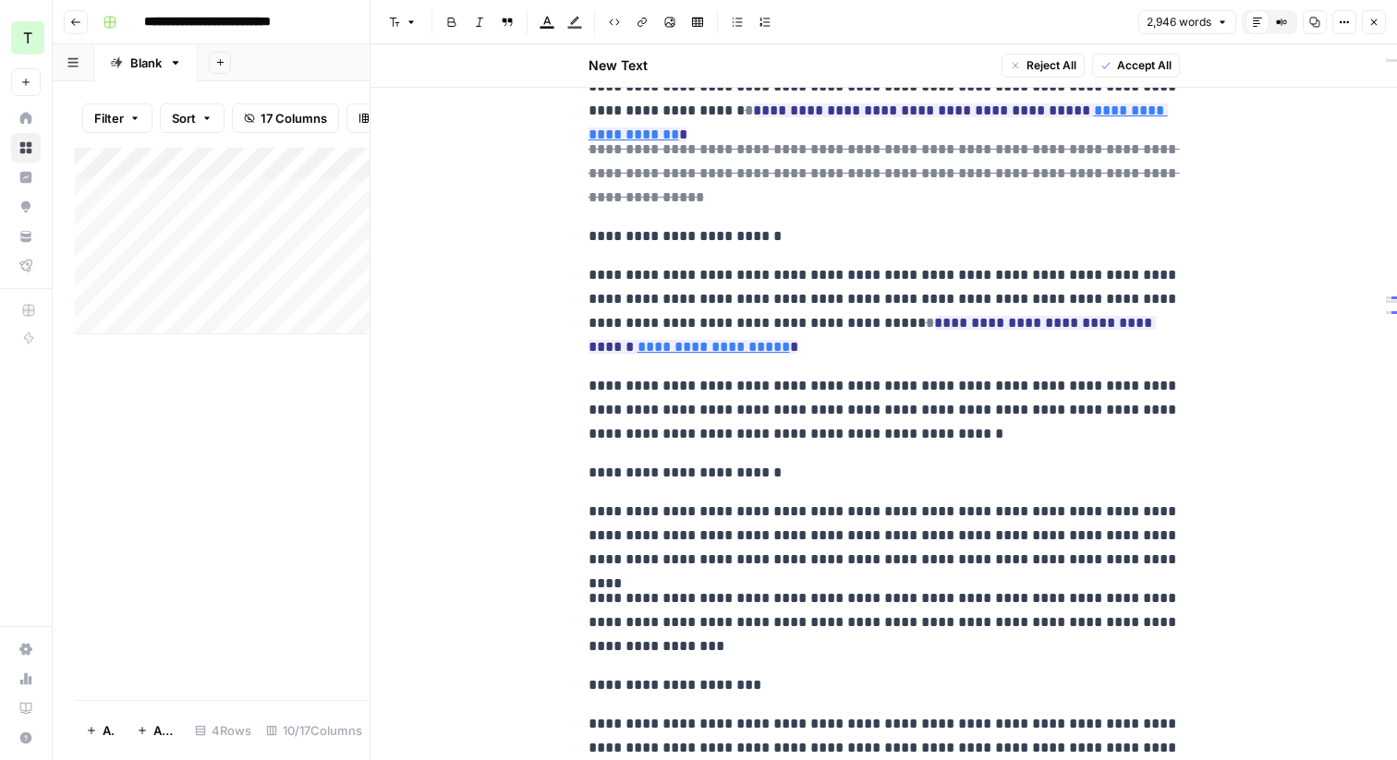
scroll to position [3336, 0]
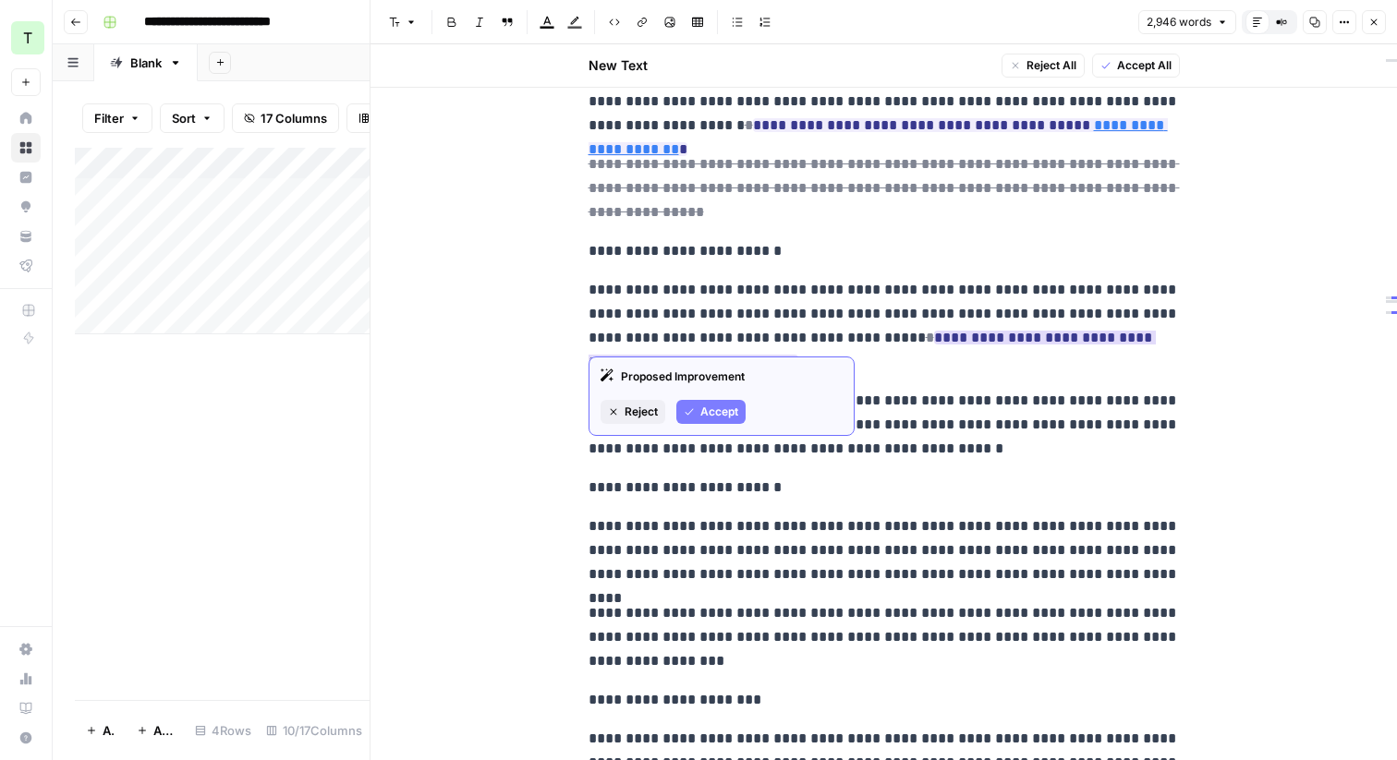
click at [630, 407] on span "Reject" at bounding box center [641, 412] width 33 height 17
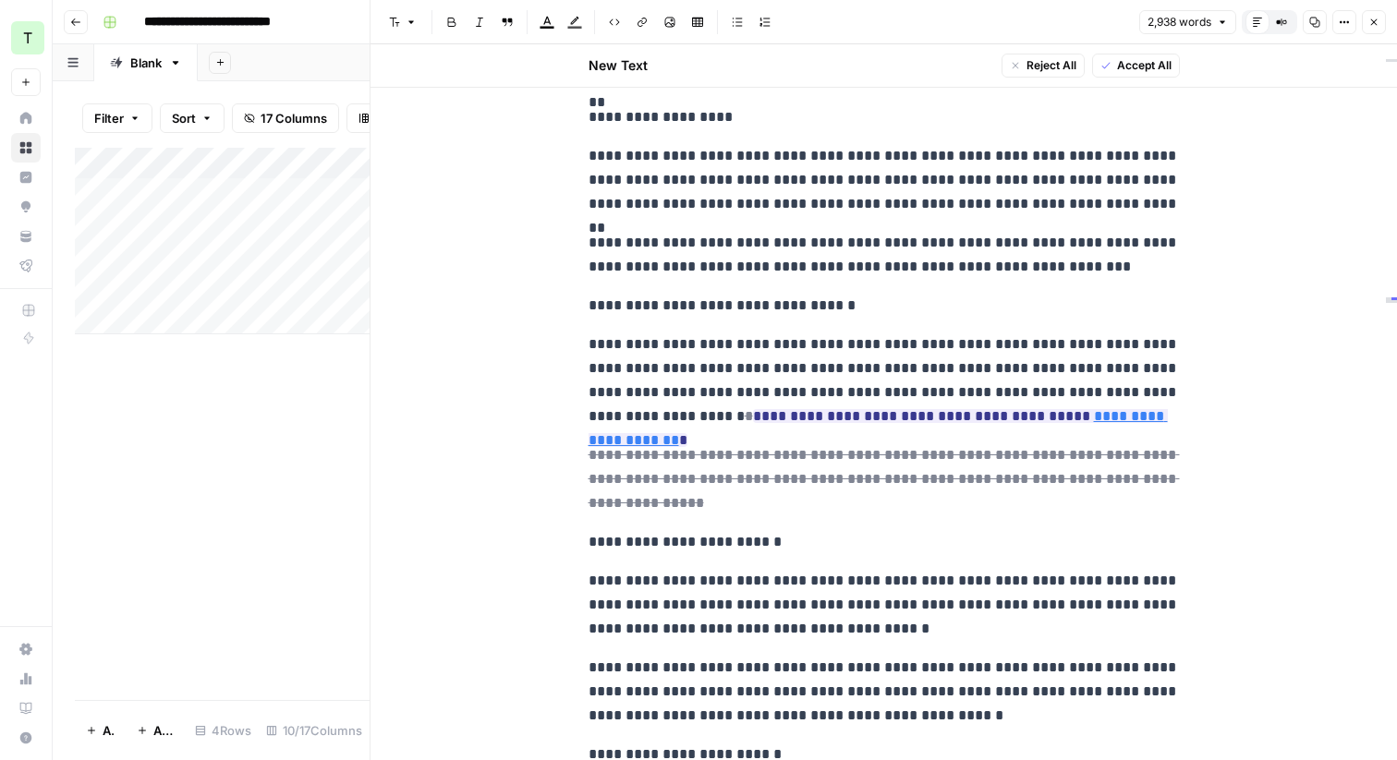
scroll to position [2813, 0]
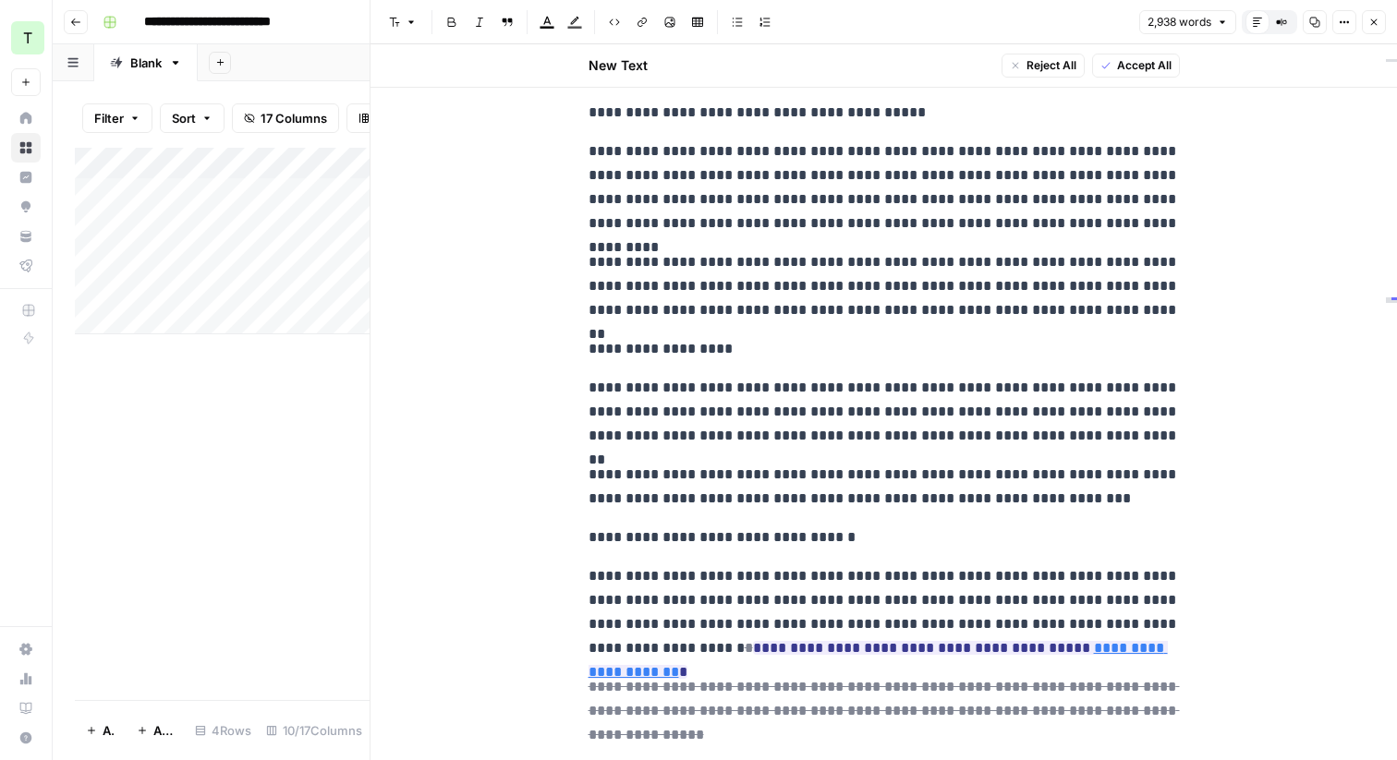
drag, startPoint x: 1076, startPoint y: 224, endPoint x: 912, endPoint y: 224, distance: 163.6
click at [912, 224] on p "**********" at bounding box center [884, 188] width 591 height 96
click at [1054, 213] on p "**********" at bounding box center [884, 188] width 591 height 96
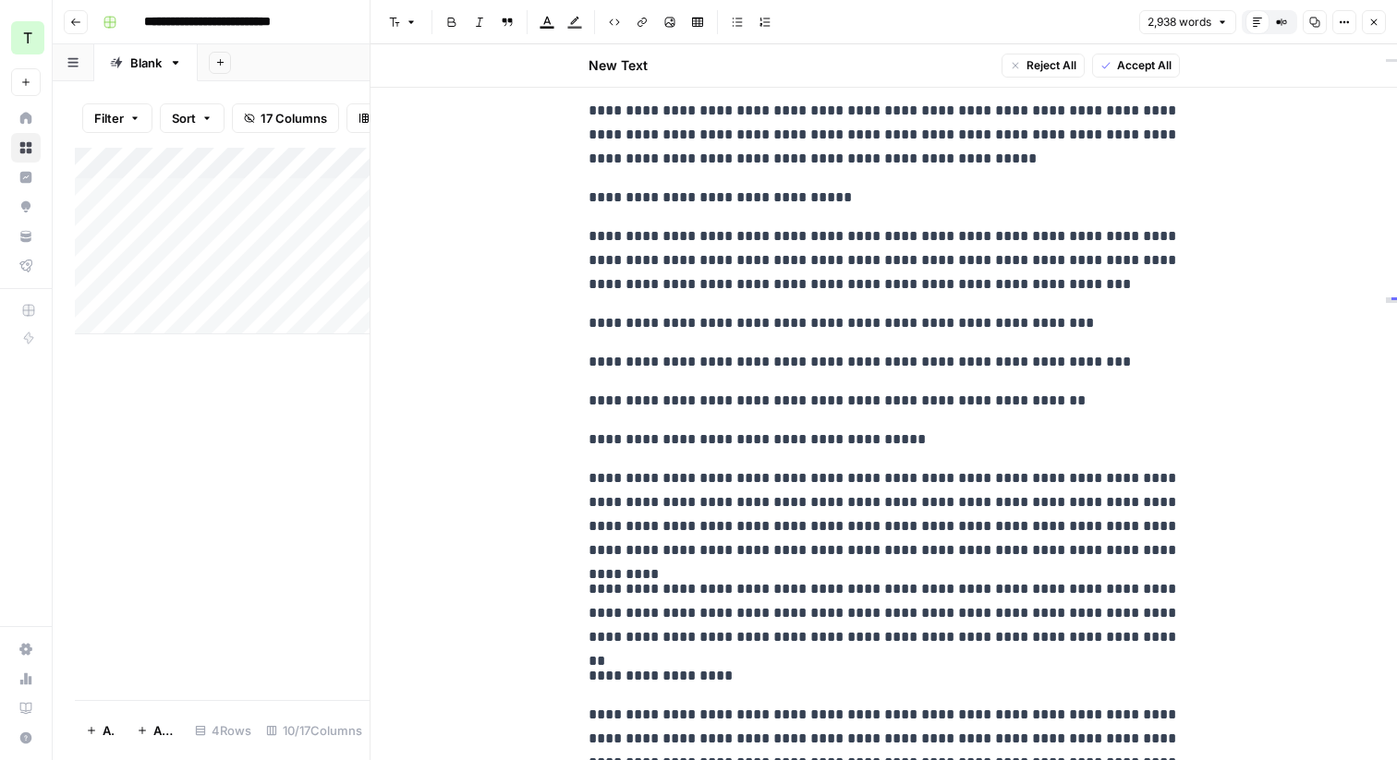
scroll to position [2450, 0]
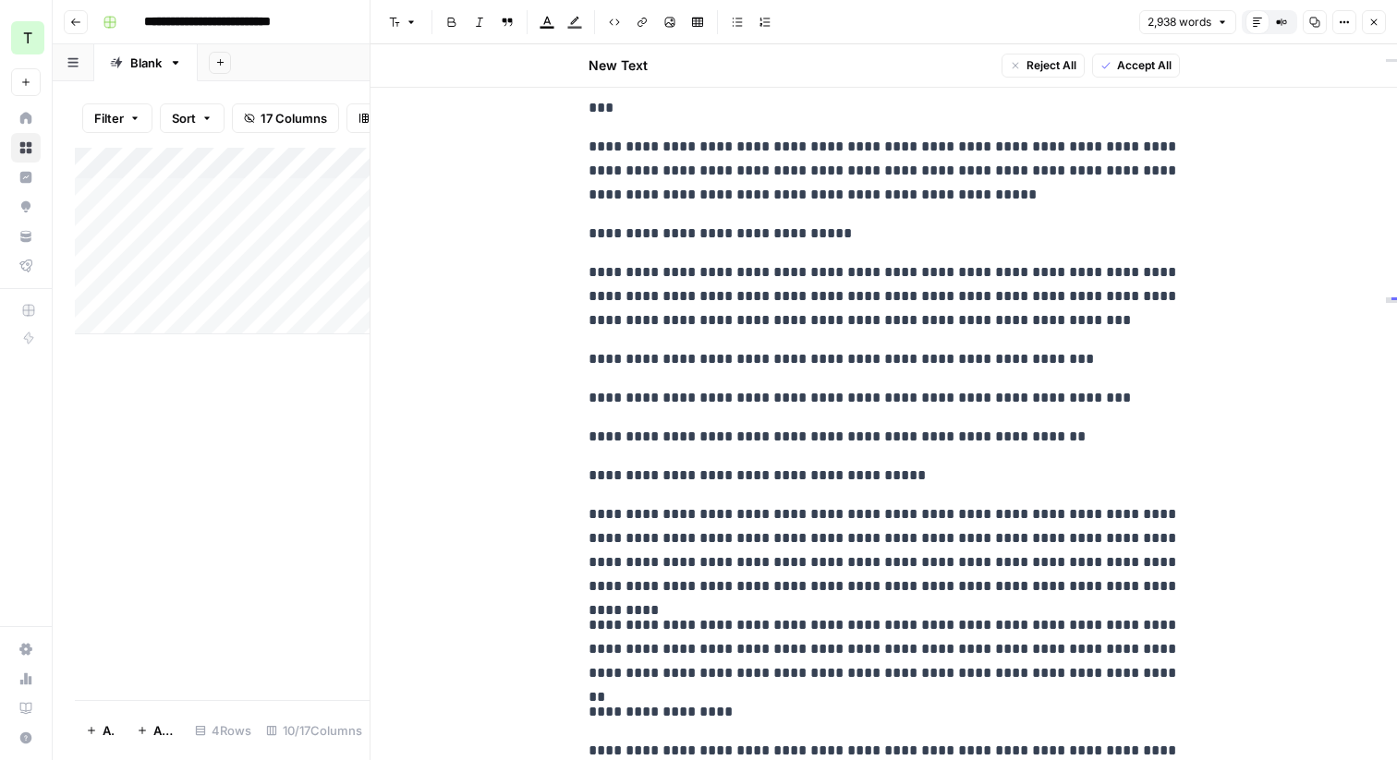
click at [1378, 33] on div "2,938 words Default Editor Compare Old vs New Content Copy Options Close" at bounding box center [1262, 22] width 247 height 24
click at [1377, 17] on icon "button" at bounding box center [1373, 22] width 11 height 11
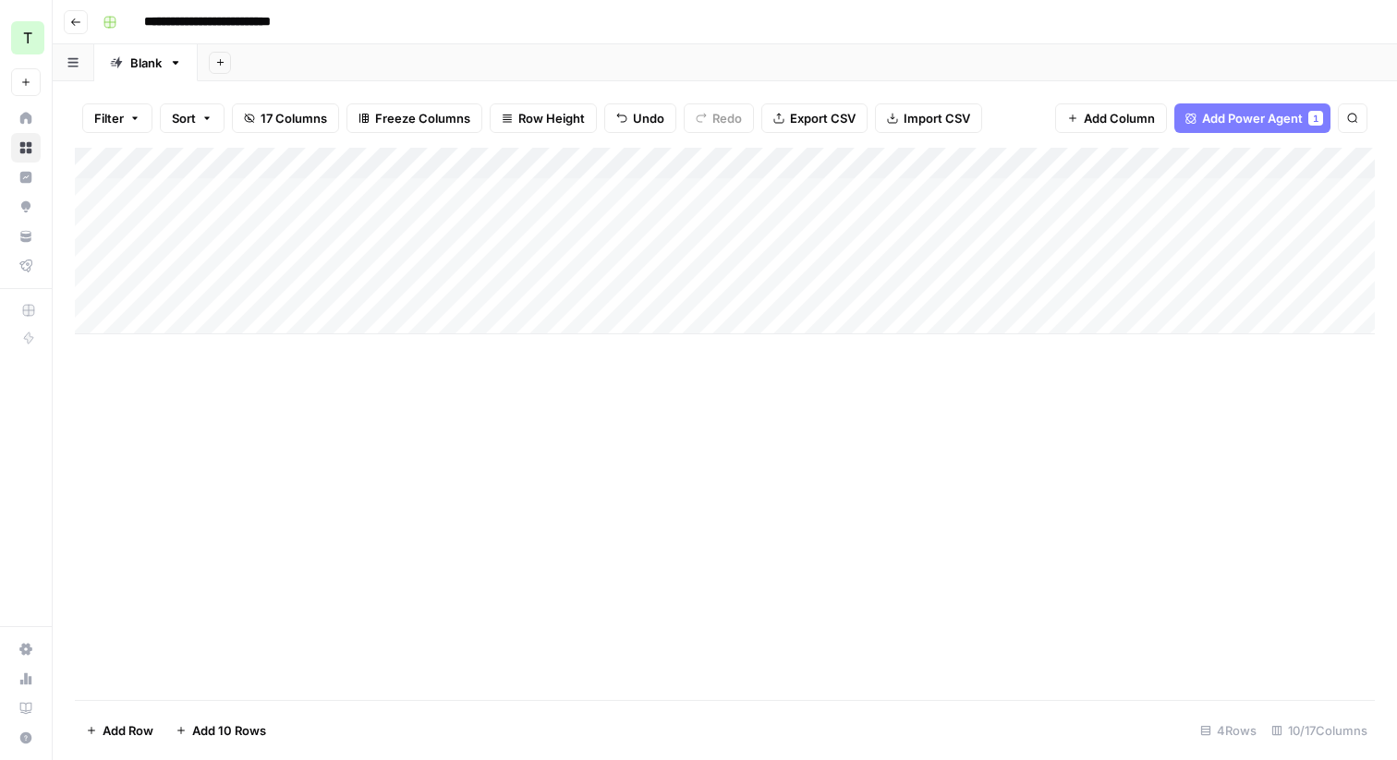
click at [623, 164] on div "Add Column" at bounding box center [725, 241] width 1300 height 187
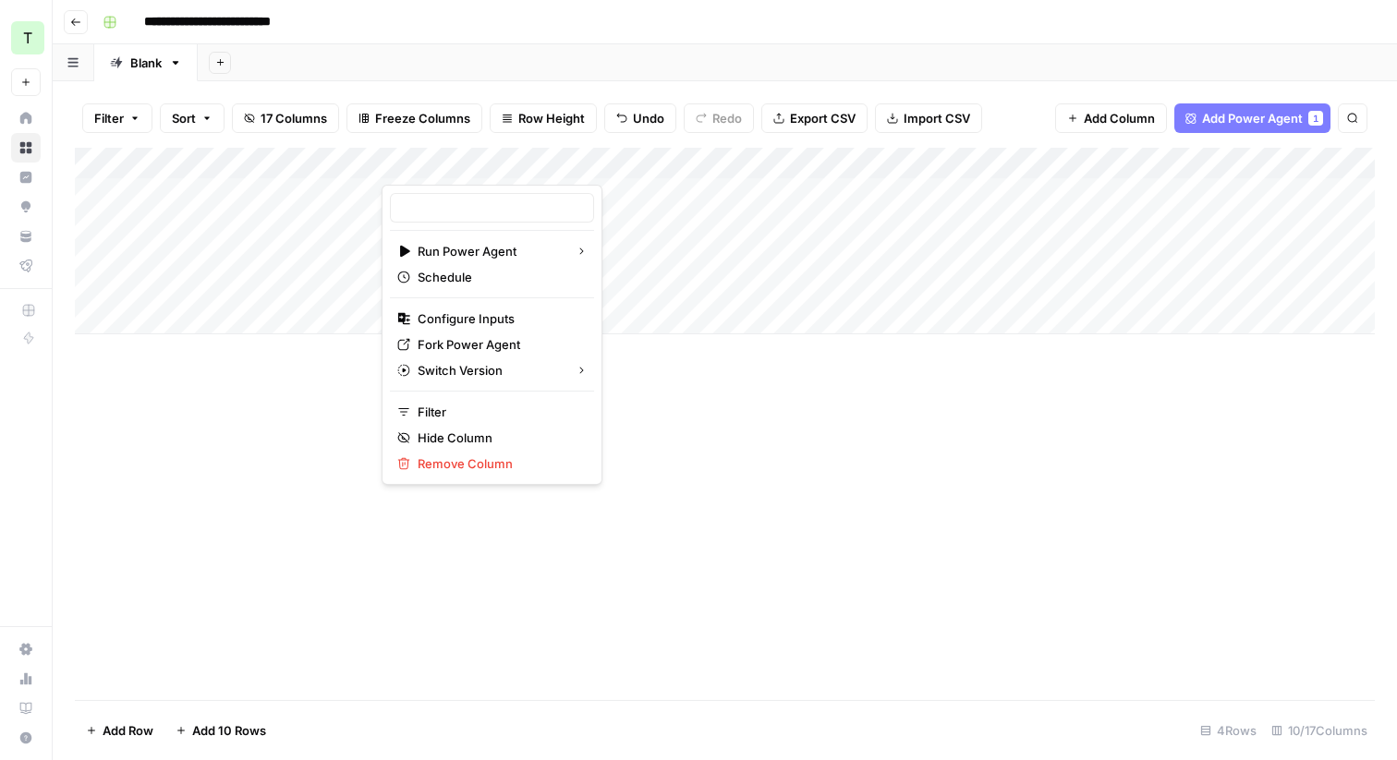
type input "Create Content Brief from Keyword"
click at [484, 352] on span "Fork Power Agent" at bounding box center [499, 344] width 162 height 18
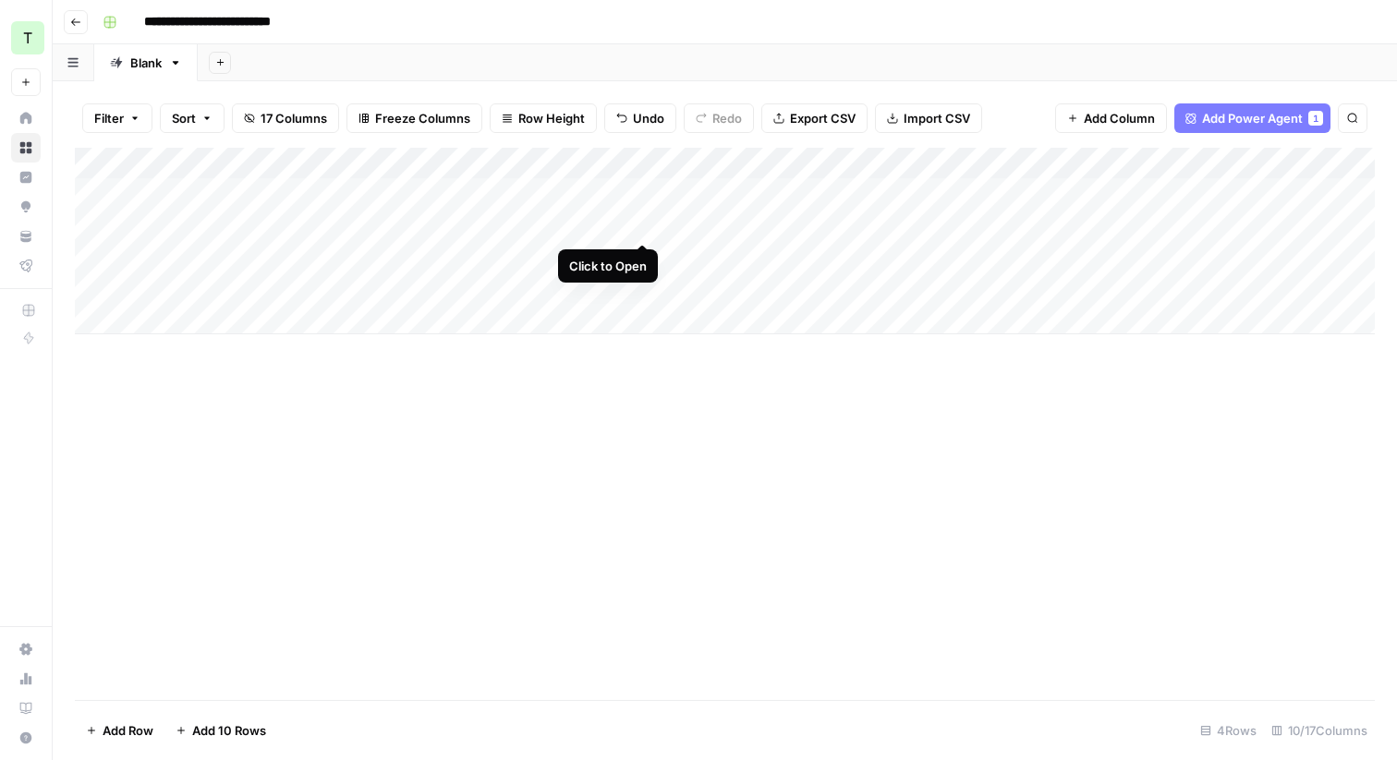
click at [641, 223] on div "Add Column" at bounding box center [725, 241] width 1300 height 187
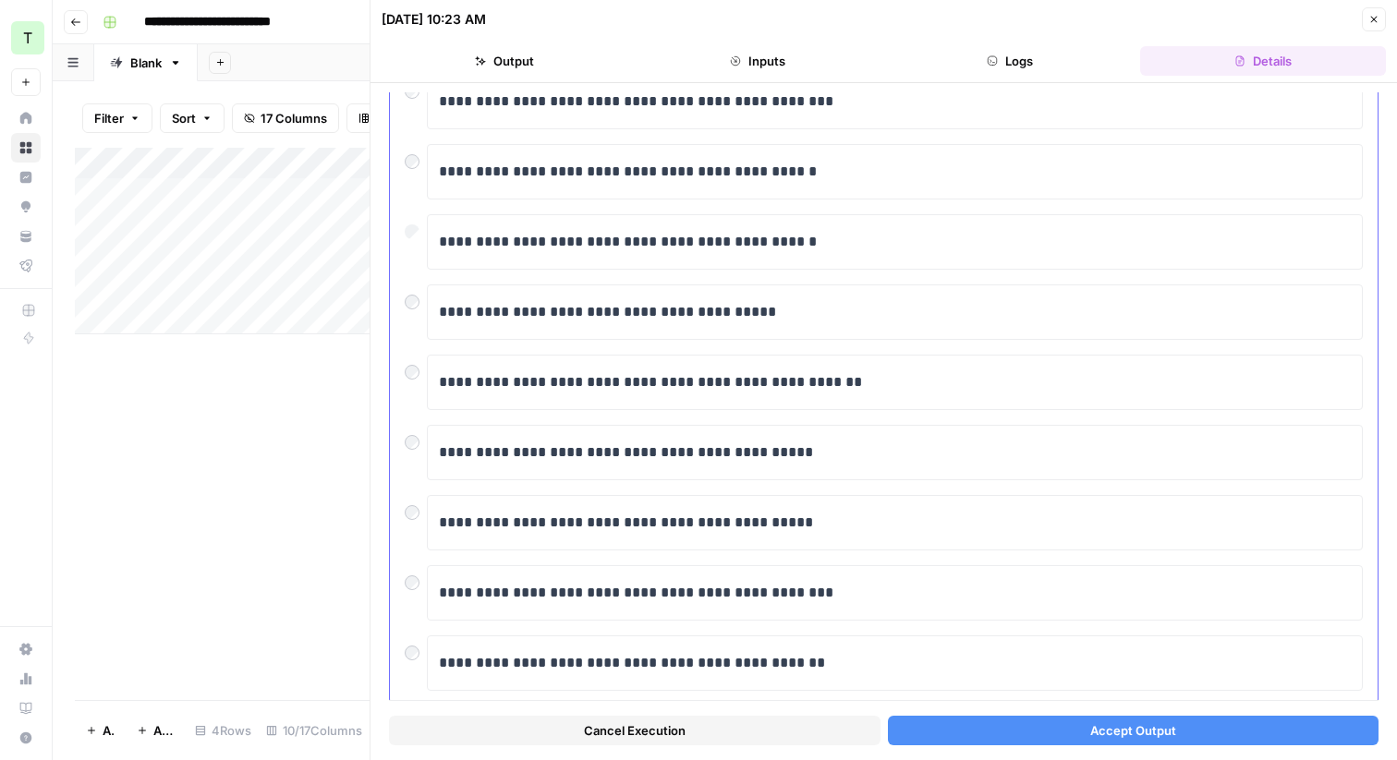
scroll to position [273, 0]
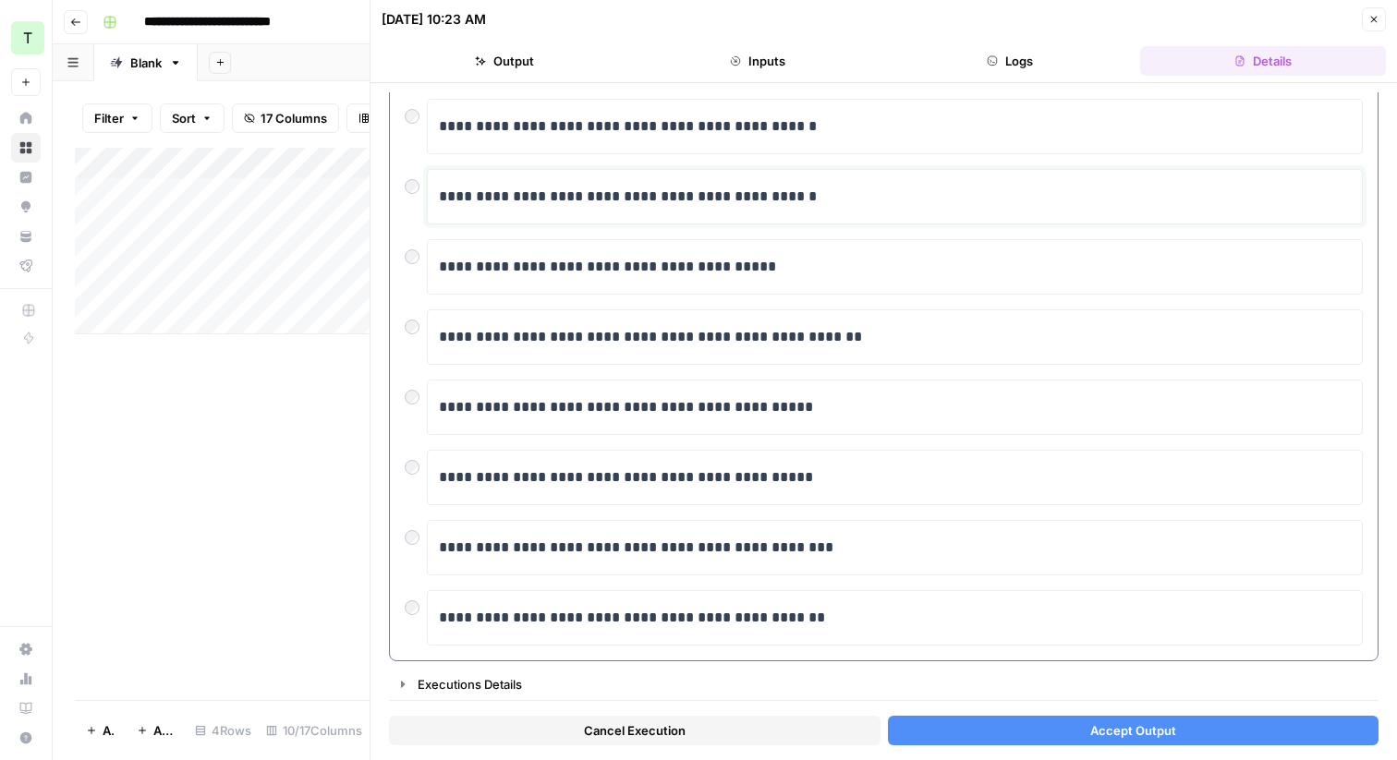
click at [868, 210] on div "**********" at bounding box center [895, 196] width 912 height 39
click at [1125, 735] on span "Accept Output" at bounding box center [1133, 731] width 86 height 18
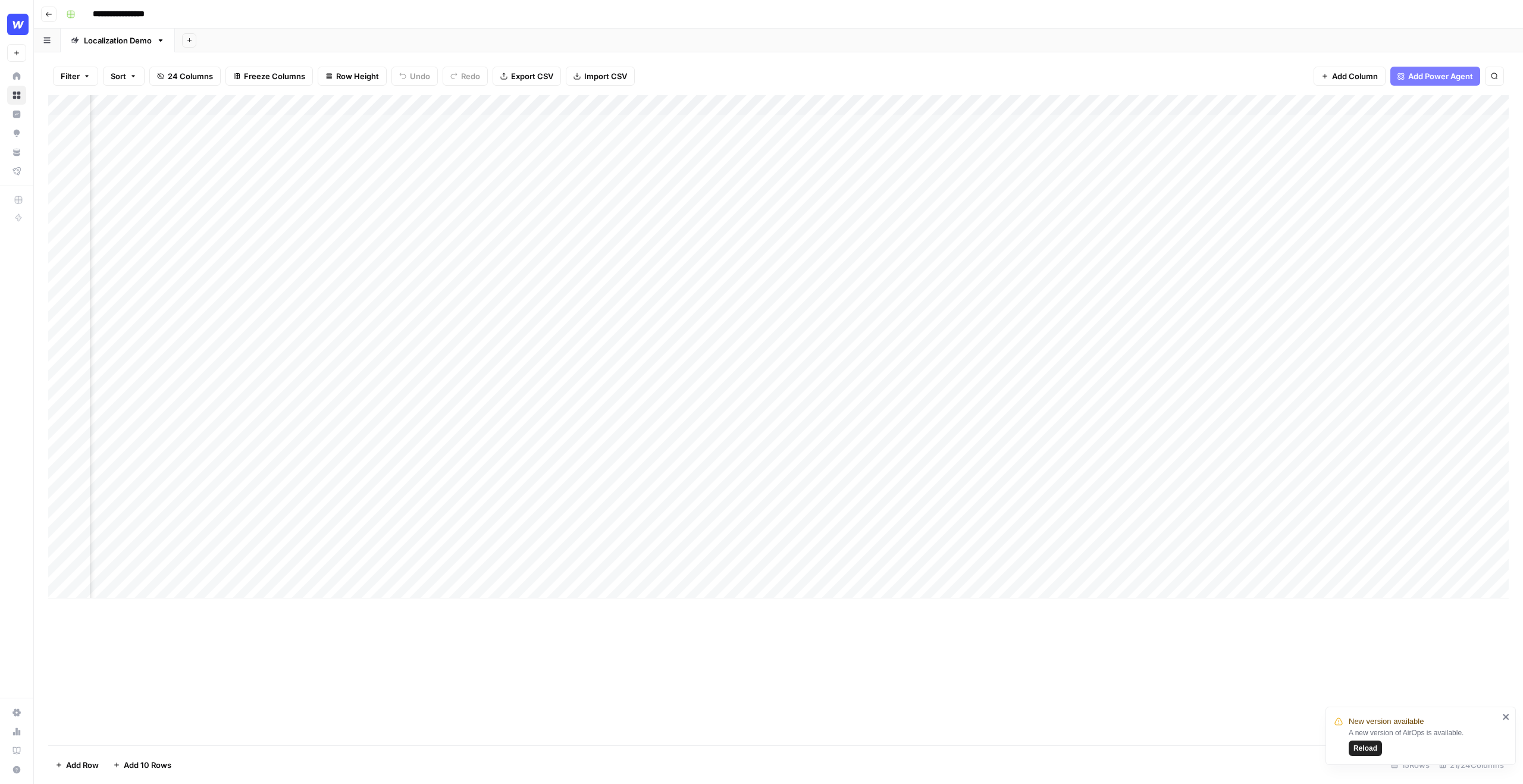
scroll to position [0, 632]
click at [933, 70] on div "Filter Sort 24 Columns Freeze Columns Row Height Undo Redo Export CSV Import CS…" at bounding box center [779, 76] width 1461 height 38
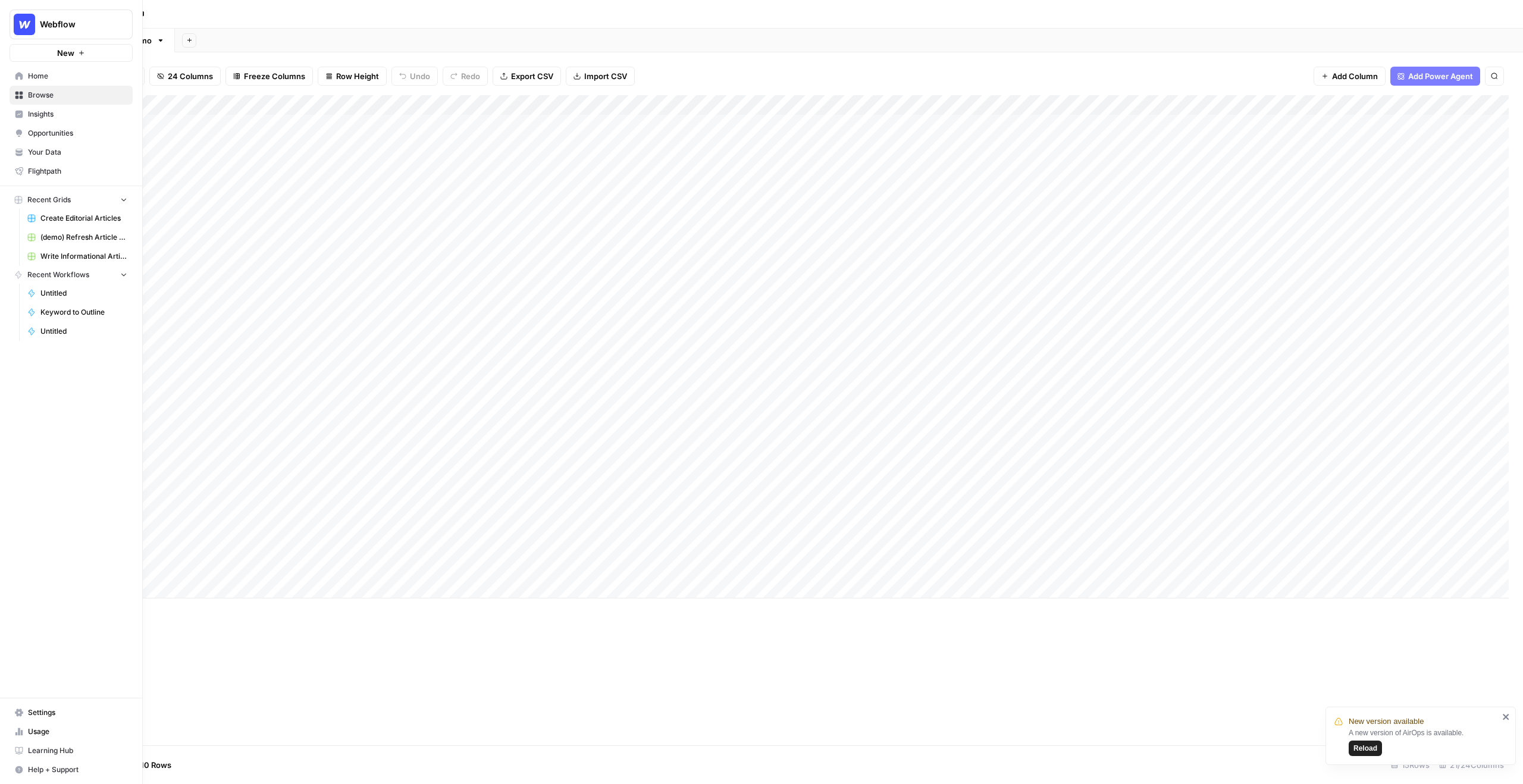
click at [70, 111] on span "Insights" at bounding box center [77, 114] width 99 height 11
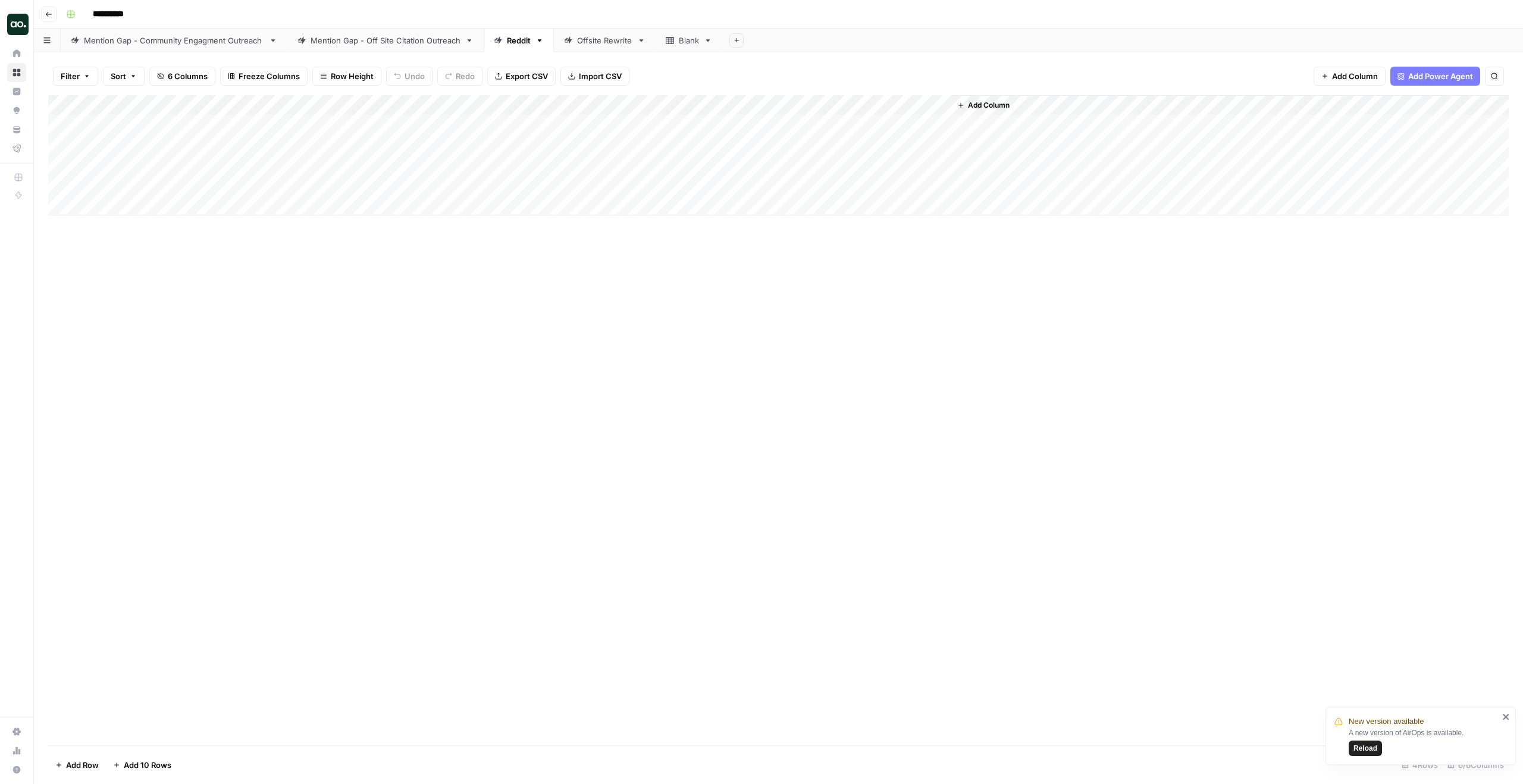
click at [403, 43] on div "Mention Gap - Off Site Citation Outreach" at bounding box center [385, 41] width 150 height 12
click at [408, 41] on div "Mention Gap - Off Site Citation Outreach" at bounding box center [385, 41] width 150 height 12
click at [1043, 78] on div "Filter Sort 7 Columns Freeze Columns Row Height Undo Redo Export CSV Import CSV…" at bounding box center [779, 76] width 1461 height 38
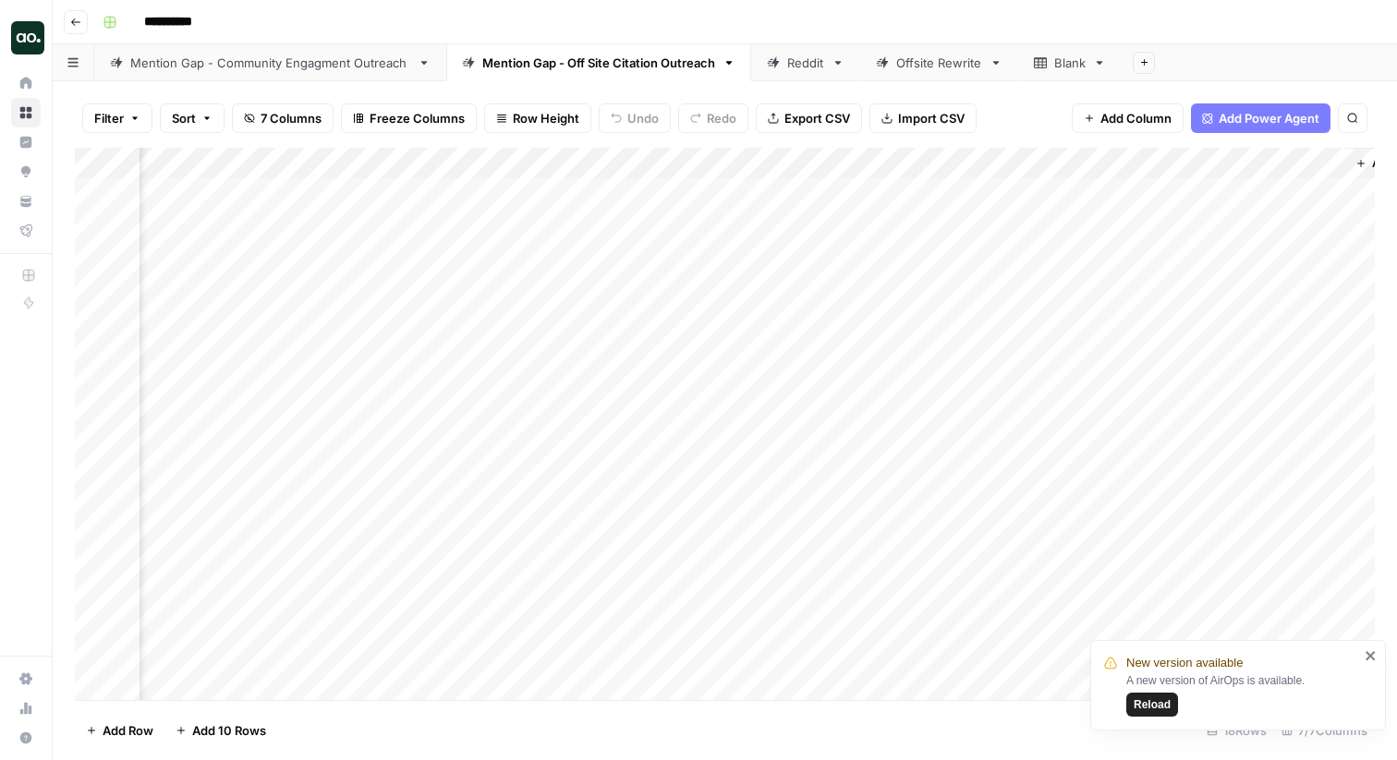
scroll to position [4, 439]
click at [1252, 189] on div "Add Column" at bounding box center [725, 424] width 1300 height 553
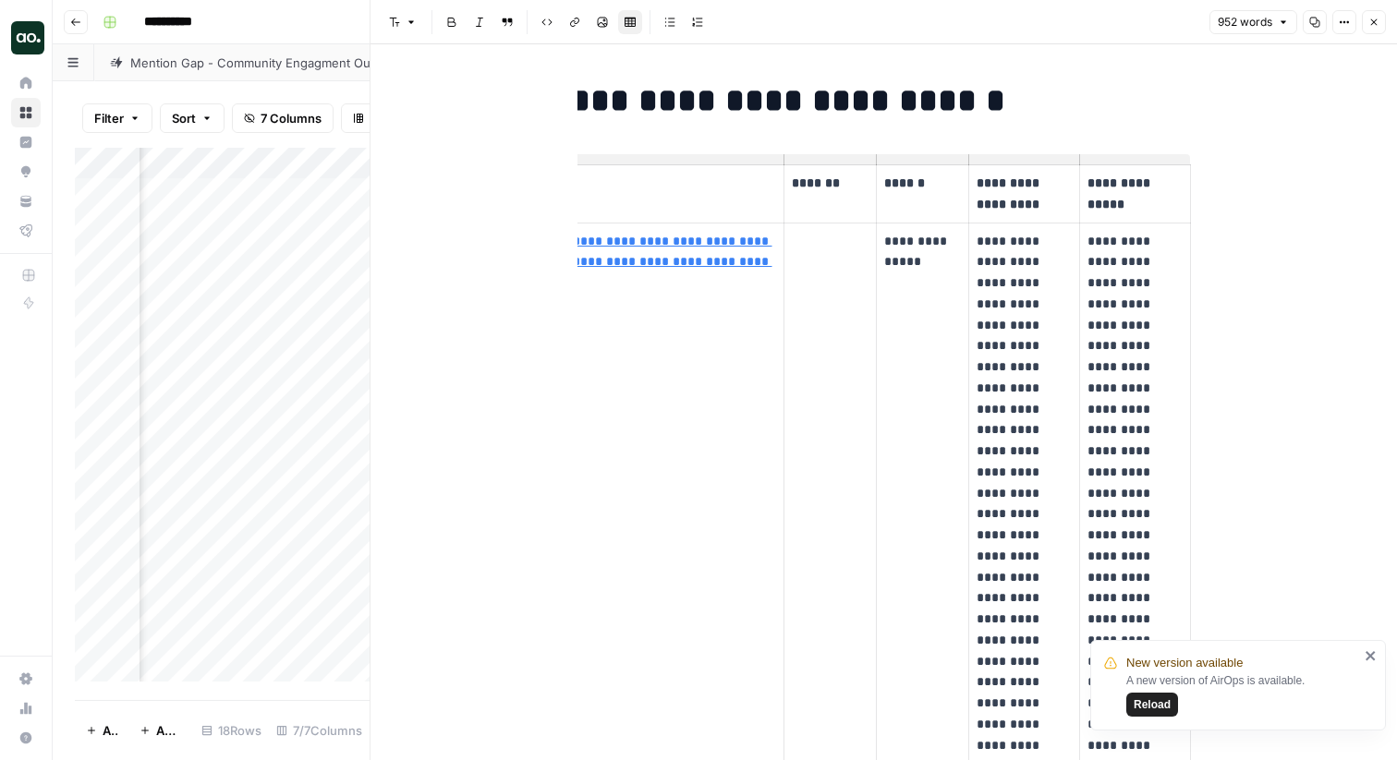
click at [1374, 24] on icon "button" at bounding box center [1373, 22] width 11 height 11
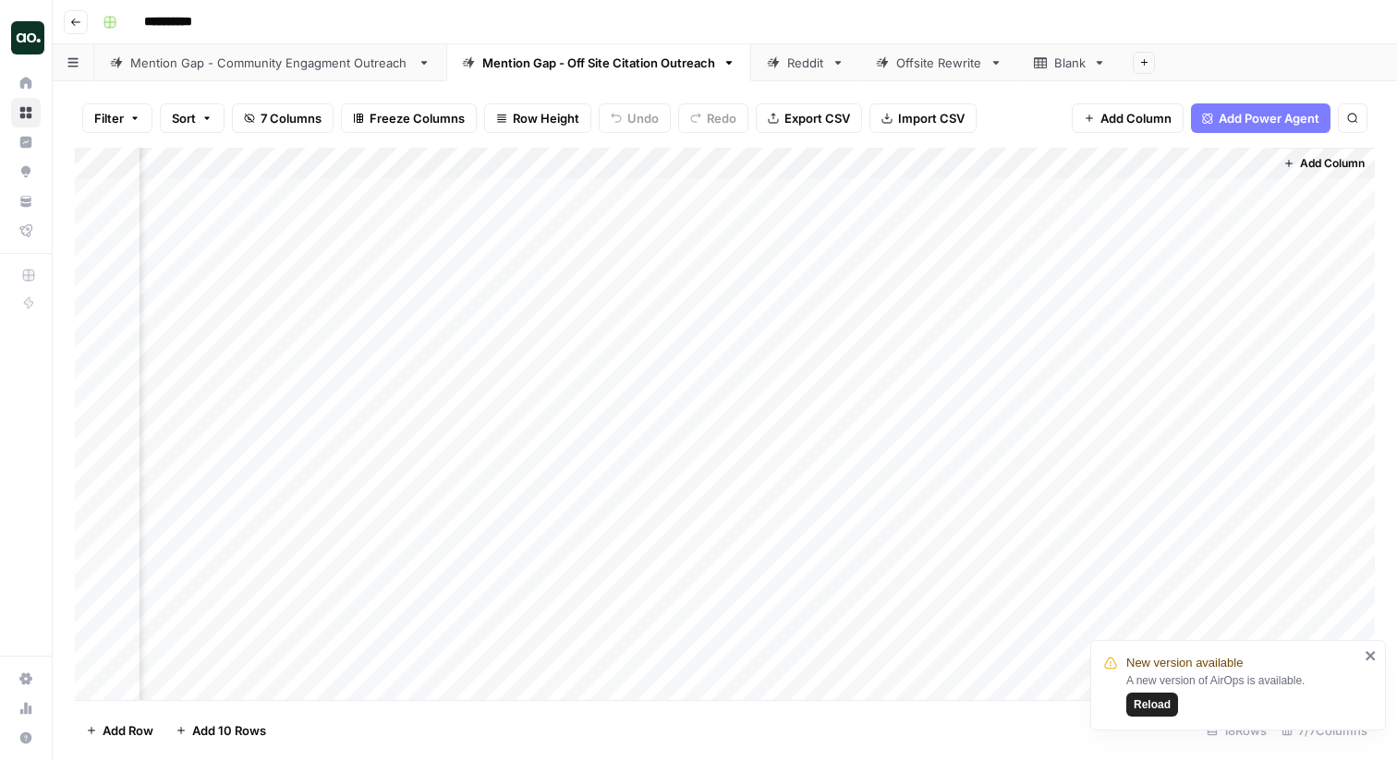
scroll to position [4, 417]
click at [781, 64] on div "Reddit" at bounding box center [795, 63] width 57 height 18
click at [1228, 192] on div "Add Column" at bounding box center [725, 241] width 1300 height 187
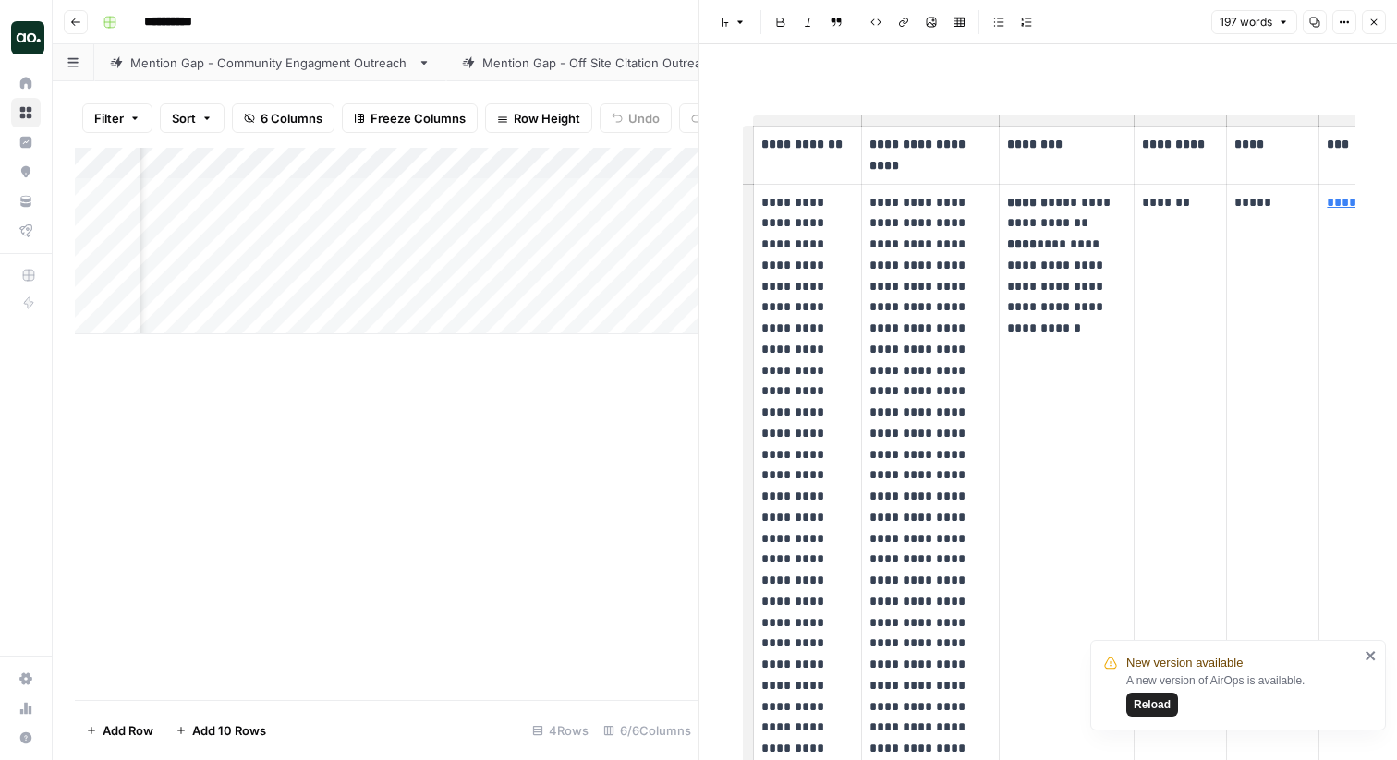
scroll to position [41, 0]
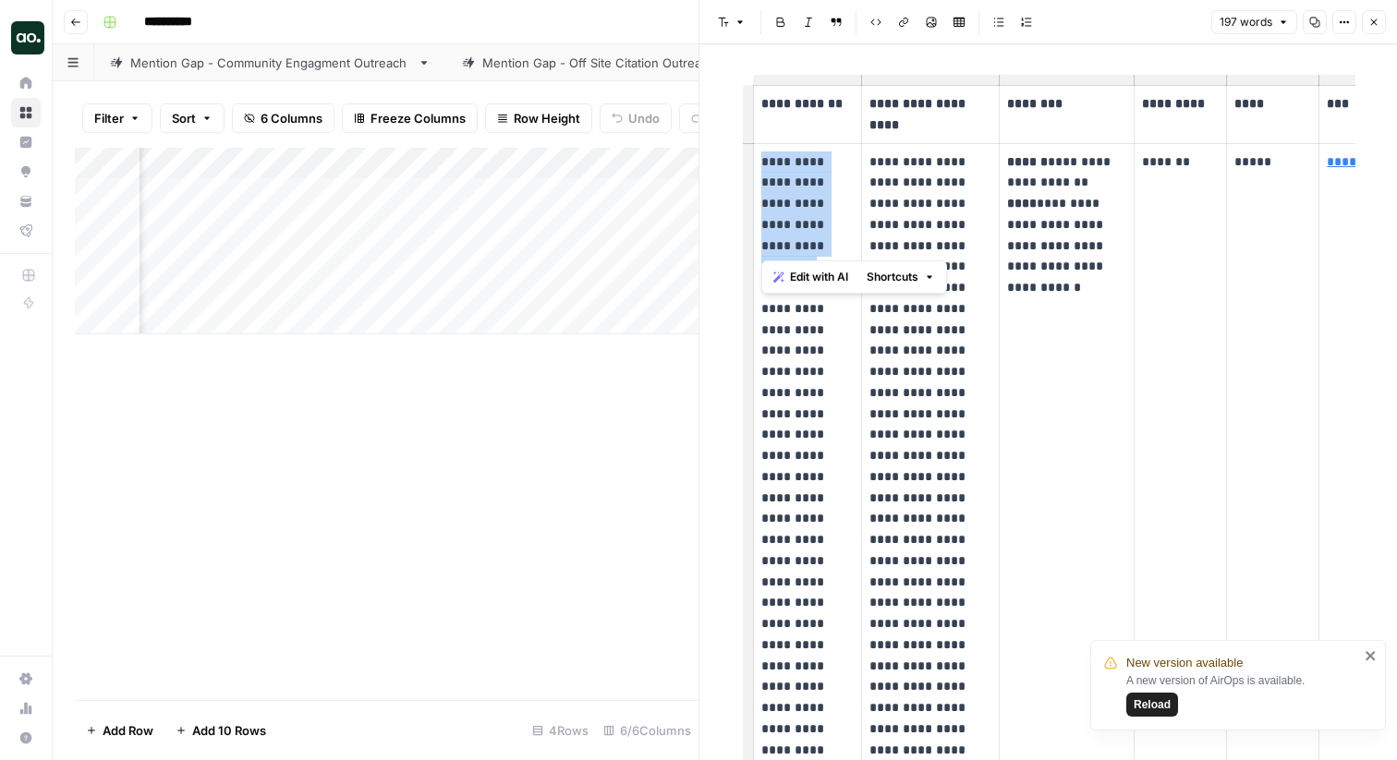
drag, startPoint x: 763, startPoint y: 156, endPoint x: 826, endPoint y: 254, distance: 116.4
click at [826, 254] on p "**********" at bounding box center [807, 593] width 92 height 883
click at [1374, 29] on button "Close" at bounding box center [1374, 22] width 24 height 24
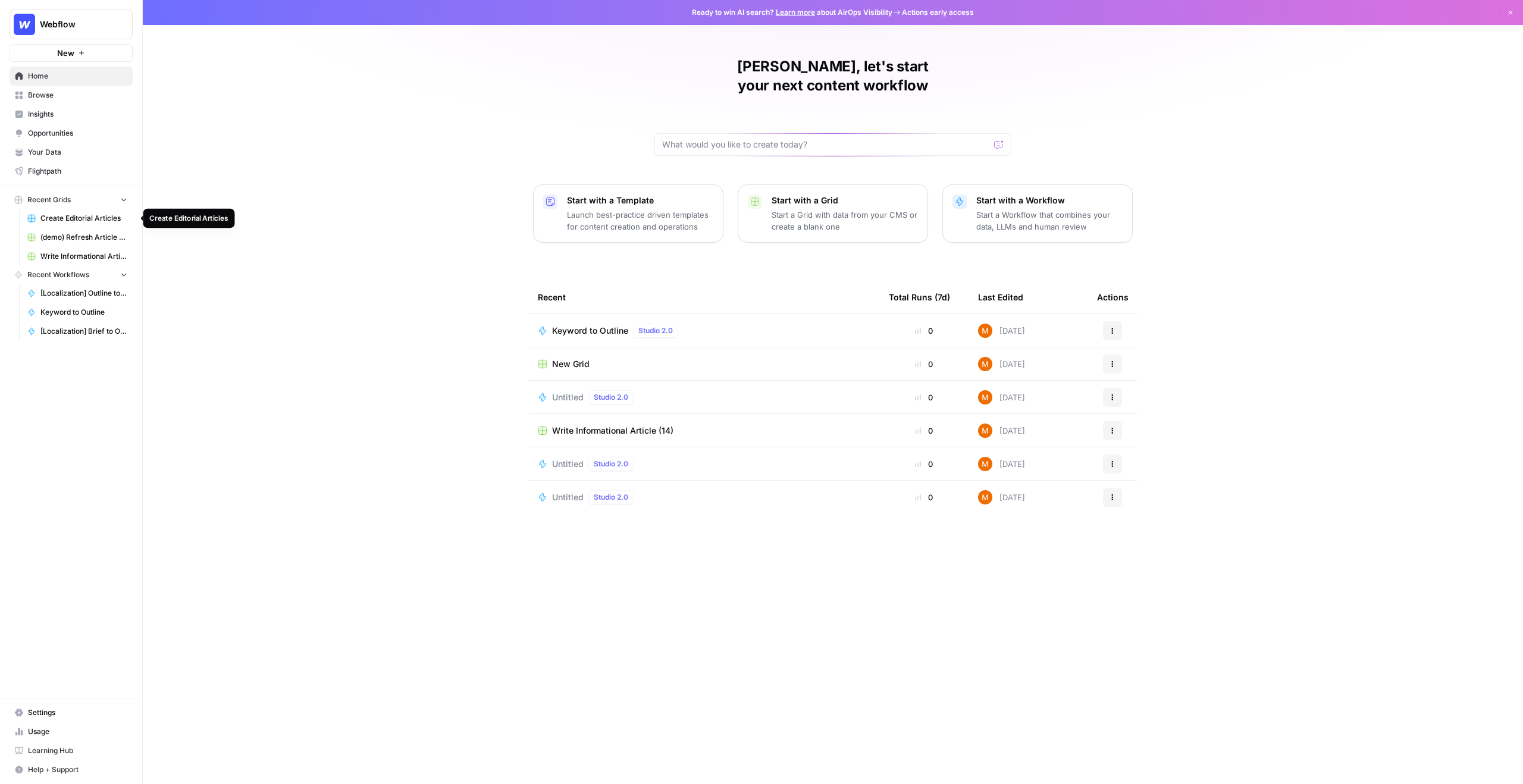
click at [45, 218] on span "Create Editorial Articles" at bounding box center [84, 218] width 87 height 11
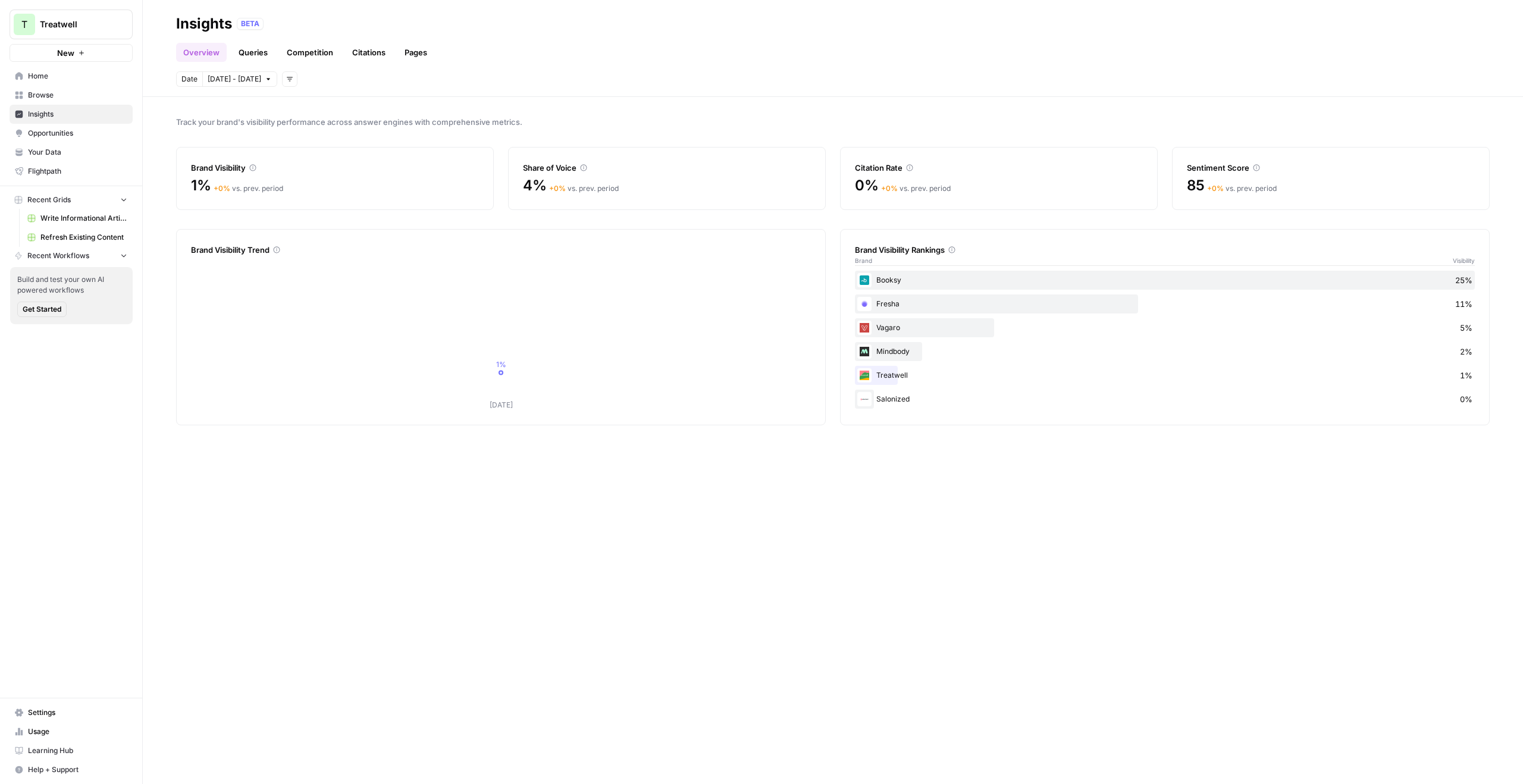
click at [106, 129] on span "Opportunities" at bounding box center [77, 133] width 99 height 11
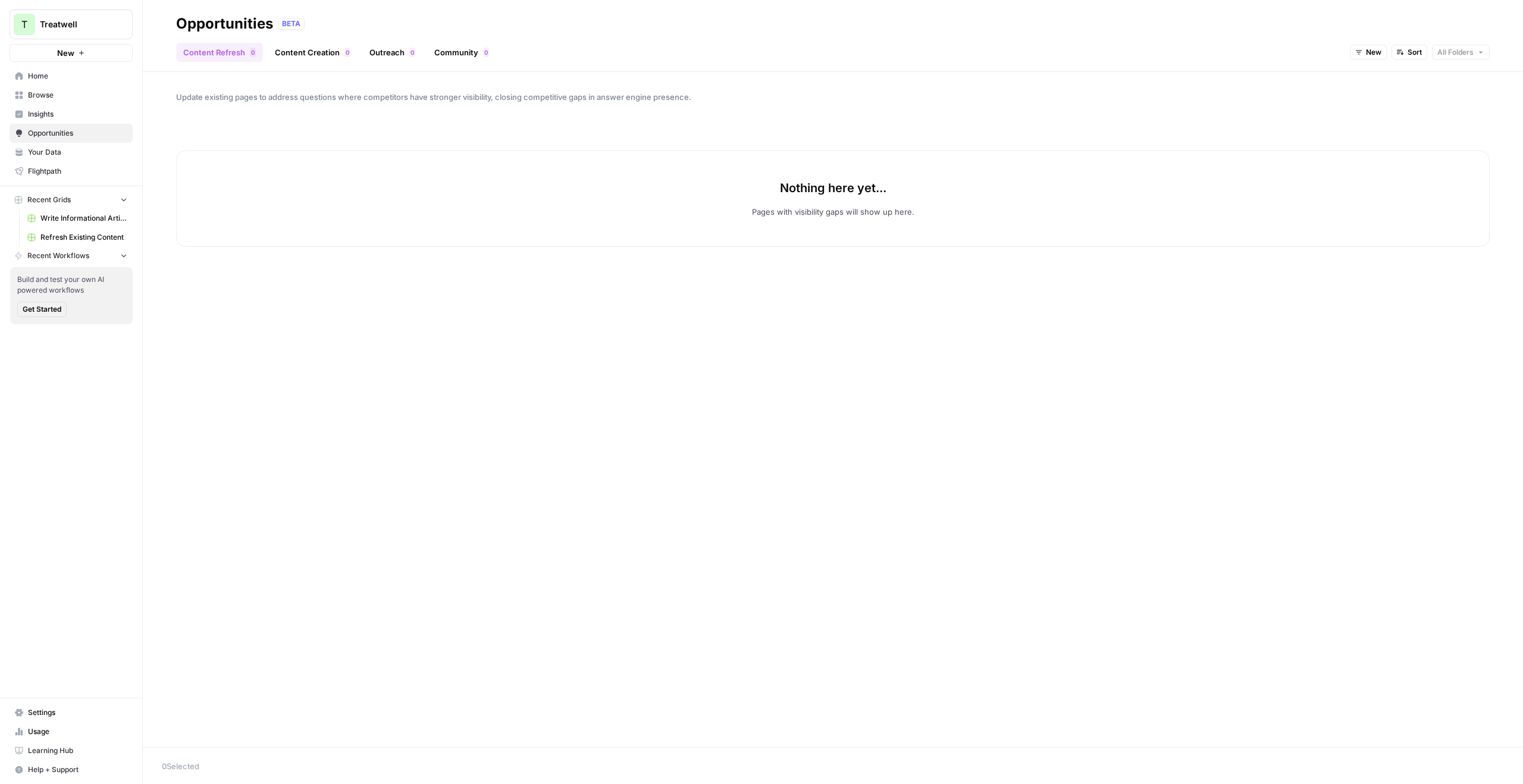
click at [1368, 60] on div "New Sort All Folders" at bounding box center [1420, 53] width 140 height 19
click at [1368, 50] on span "New" at bounding box center [1374, 52] width 15 height 11
click at [1371, 73] on span "All Opportunities" at bounding box center [1390, 79] width 61 height 12
click at [68, 117] on span "Insights" at bounding box center [77, 114] width 99 height 11
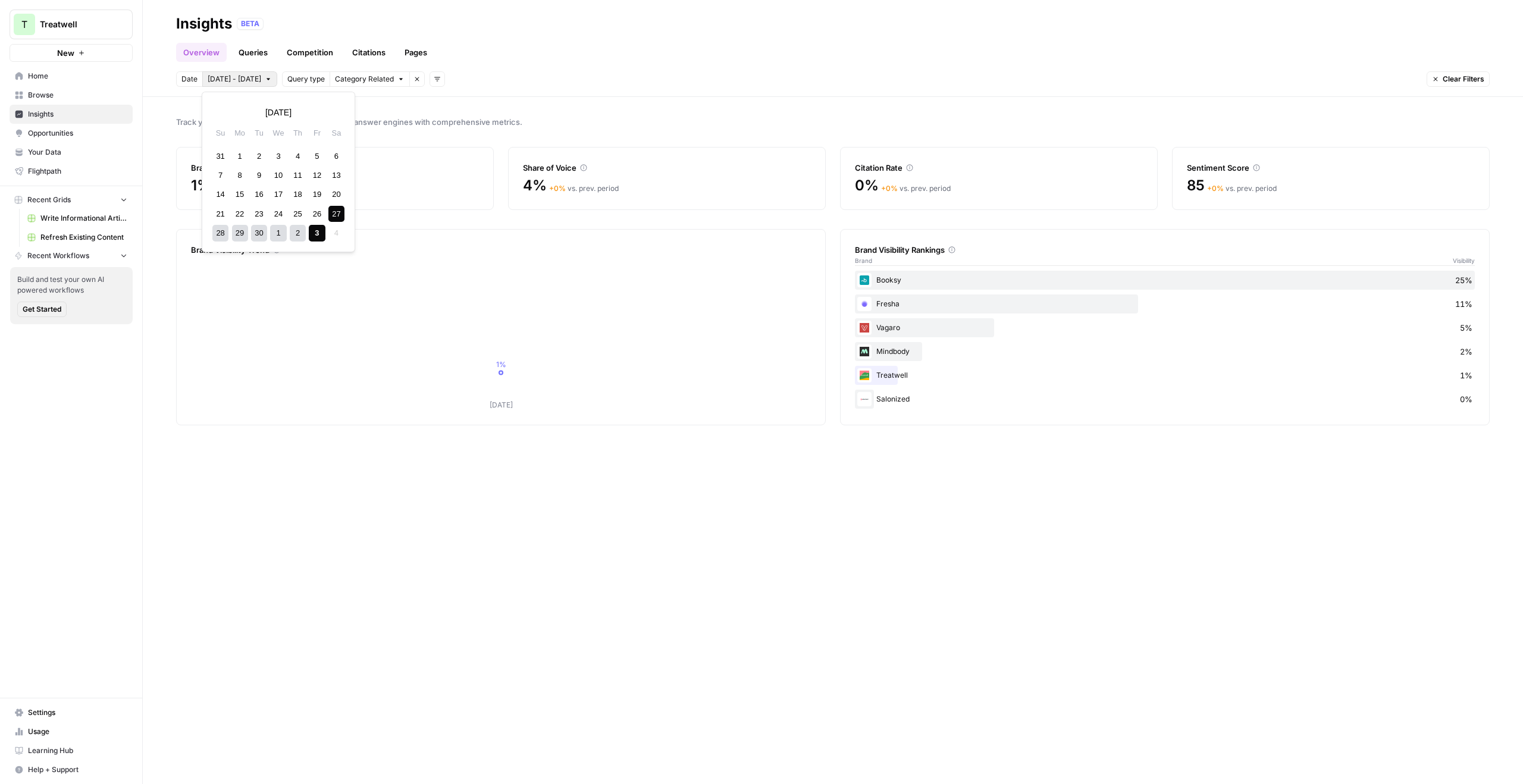
click at [241, 82] on body "T Treatwell New Home Browse Insights Opportunities Your Data Flightpath Recent …" at bounding box center [761, 392] width 1523 height 784
click at [436, 305] on icon "[DATE] 1%" at bounding box center [501, 334] width 620 height 153
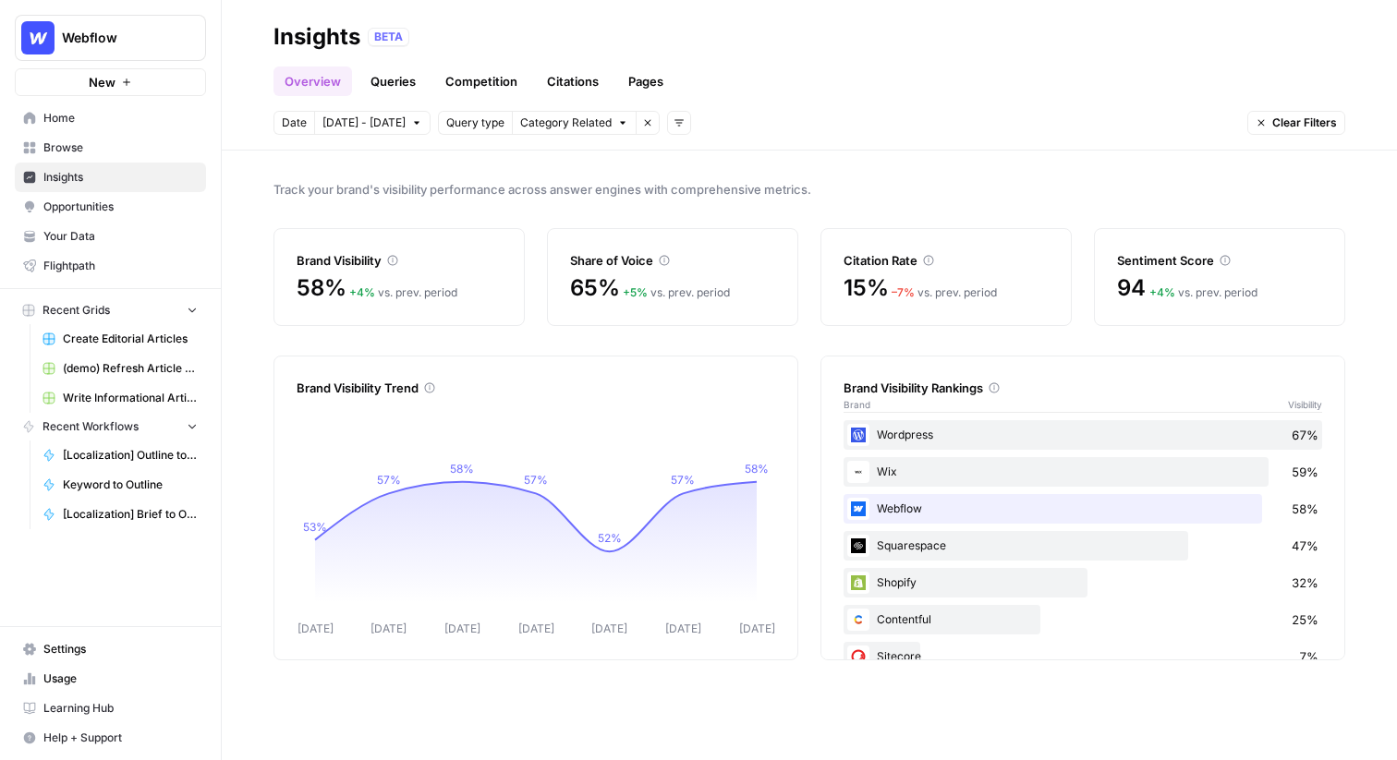
click at [643, 86] on link "Pages" at bounding box center [645, 82] width 57 height 30
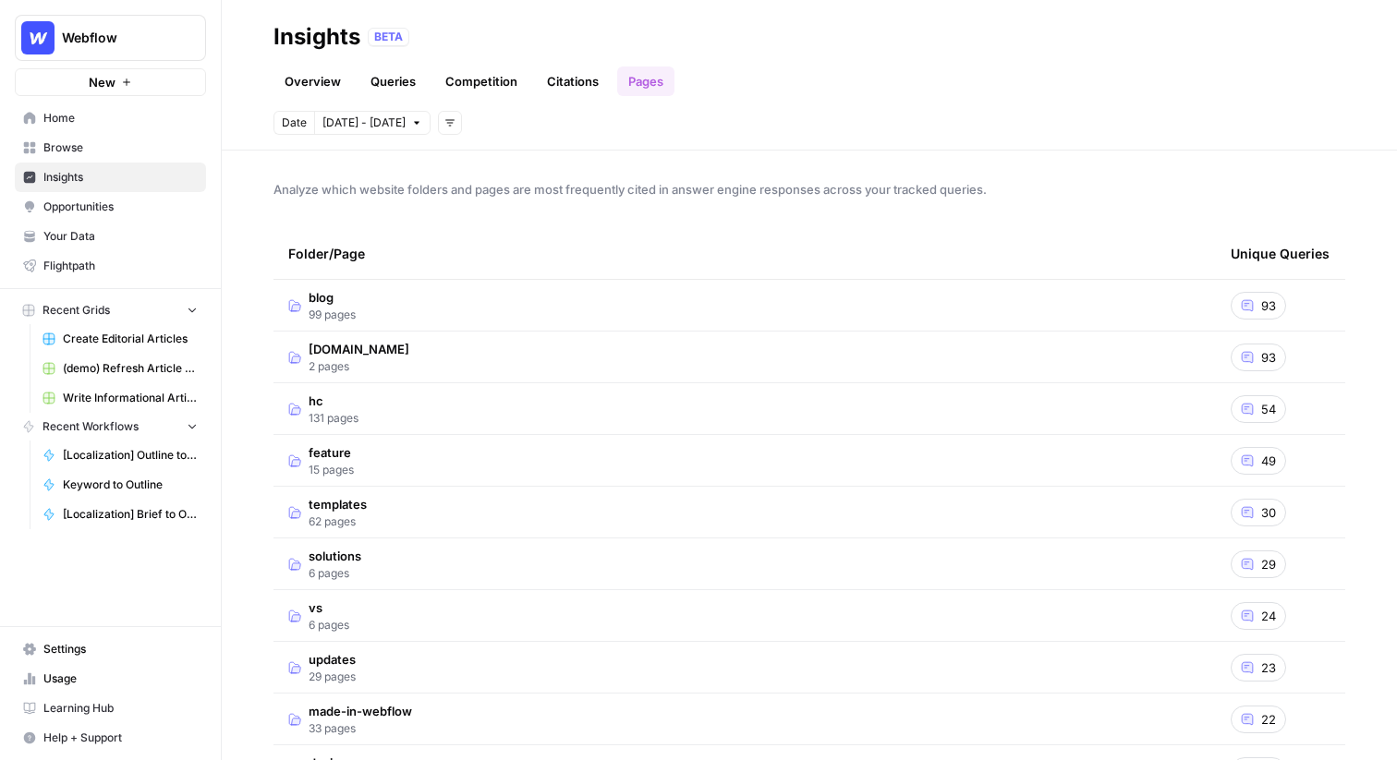
click at [491, 305] on td "blog 99 pages" at bounding box center [745, 305] width 943 height 51
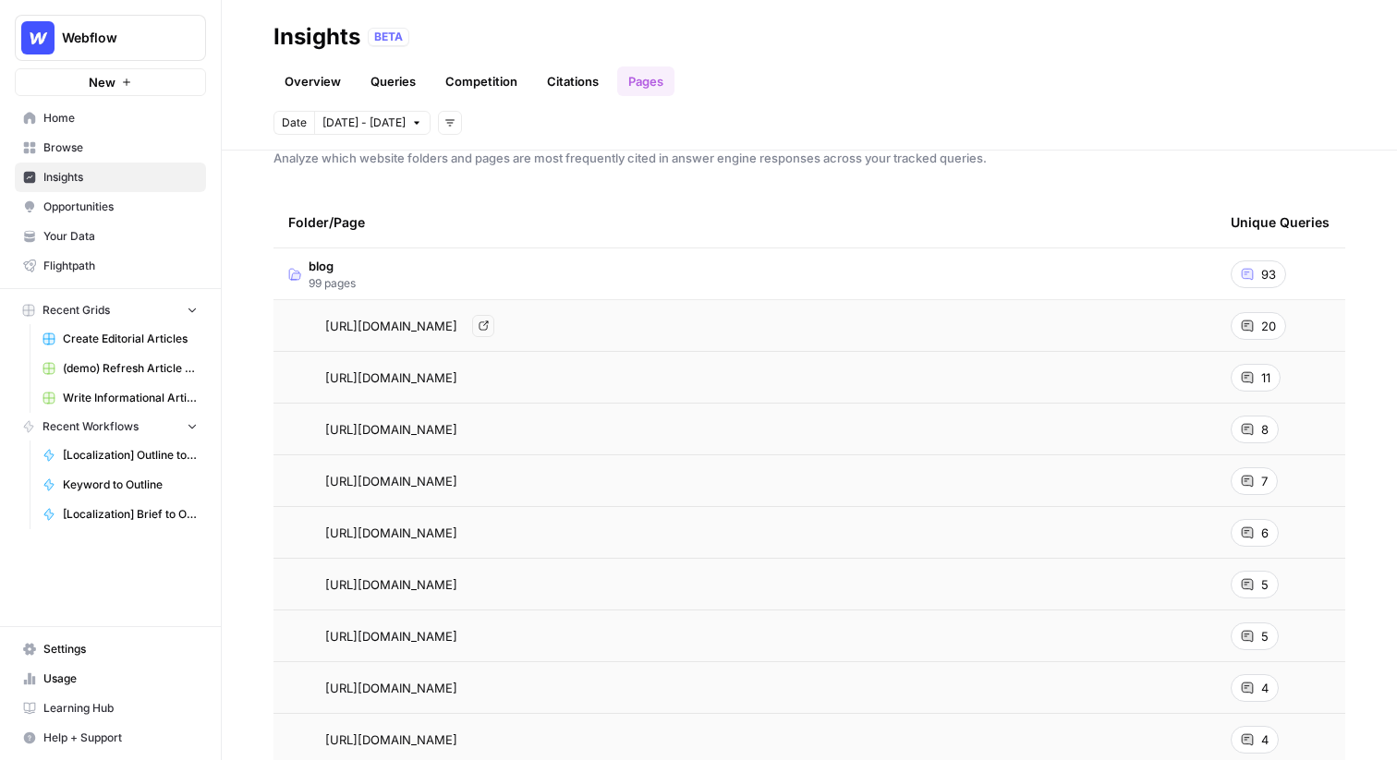
scroll to position [42, 0]
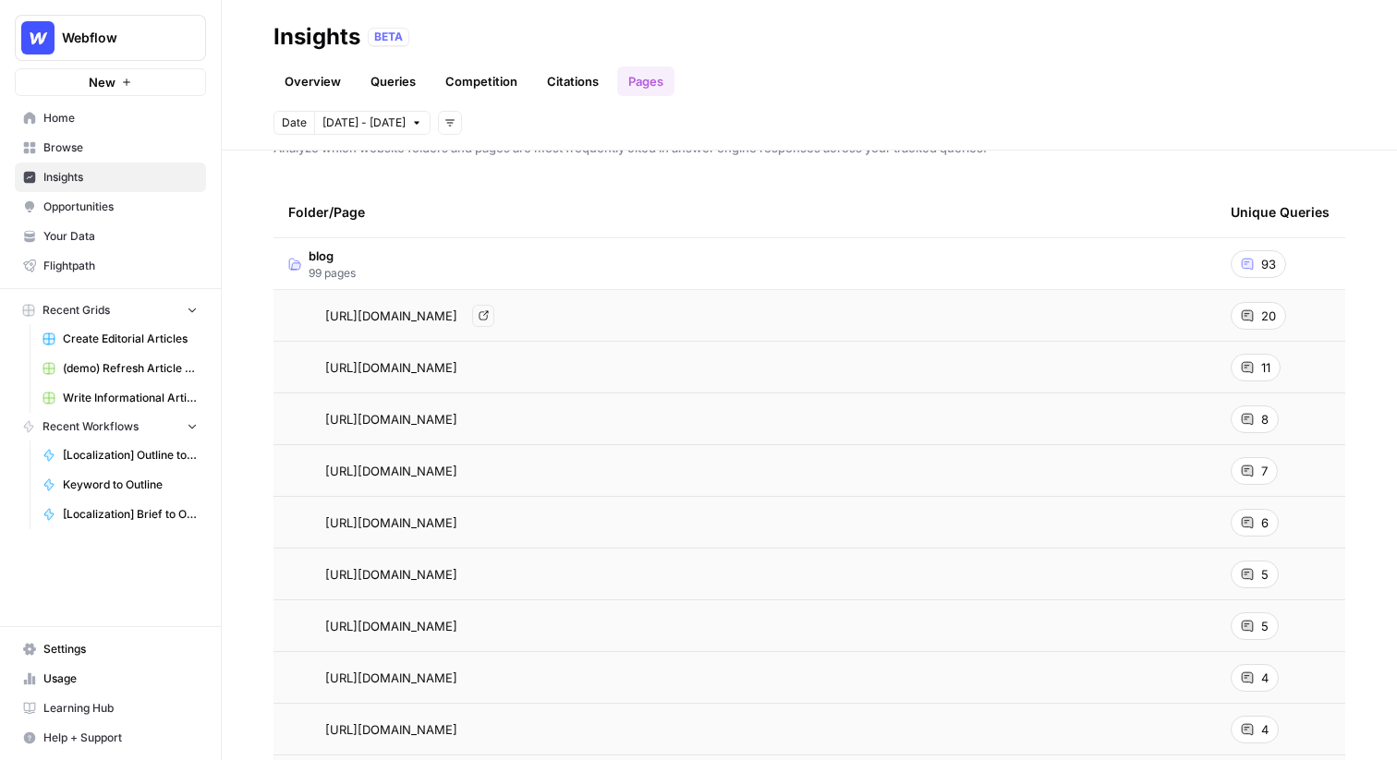
click at [862, 312] on div "https://webflow.com/blog/enterprise-cms Go to page" at bounding box center [744, 316] width 913 height 22
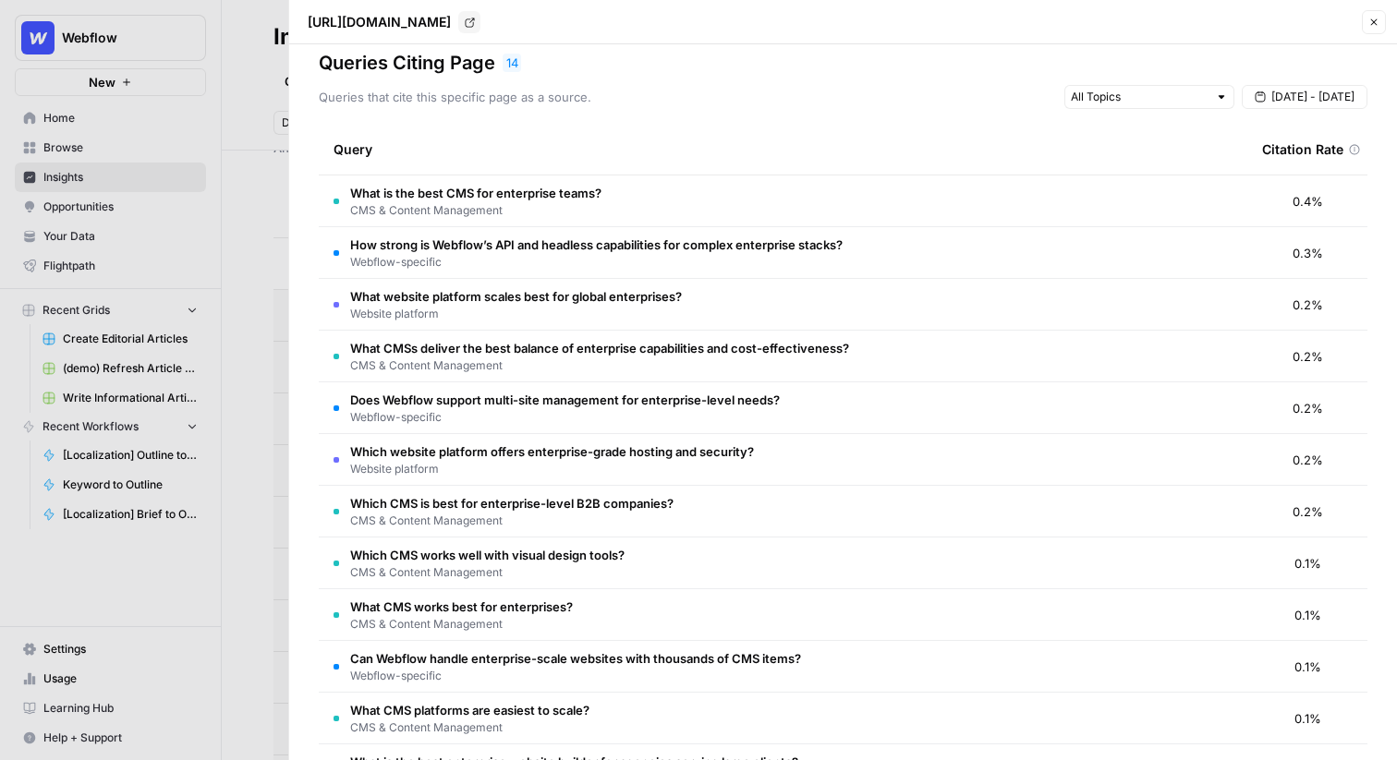
scroll to position [1, 0]
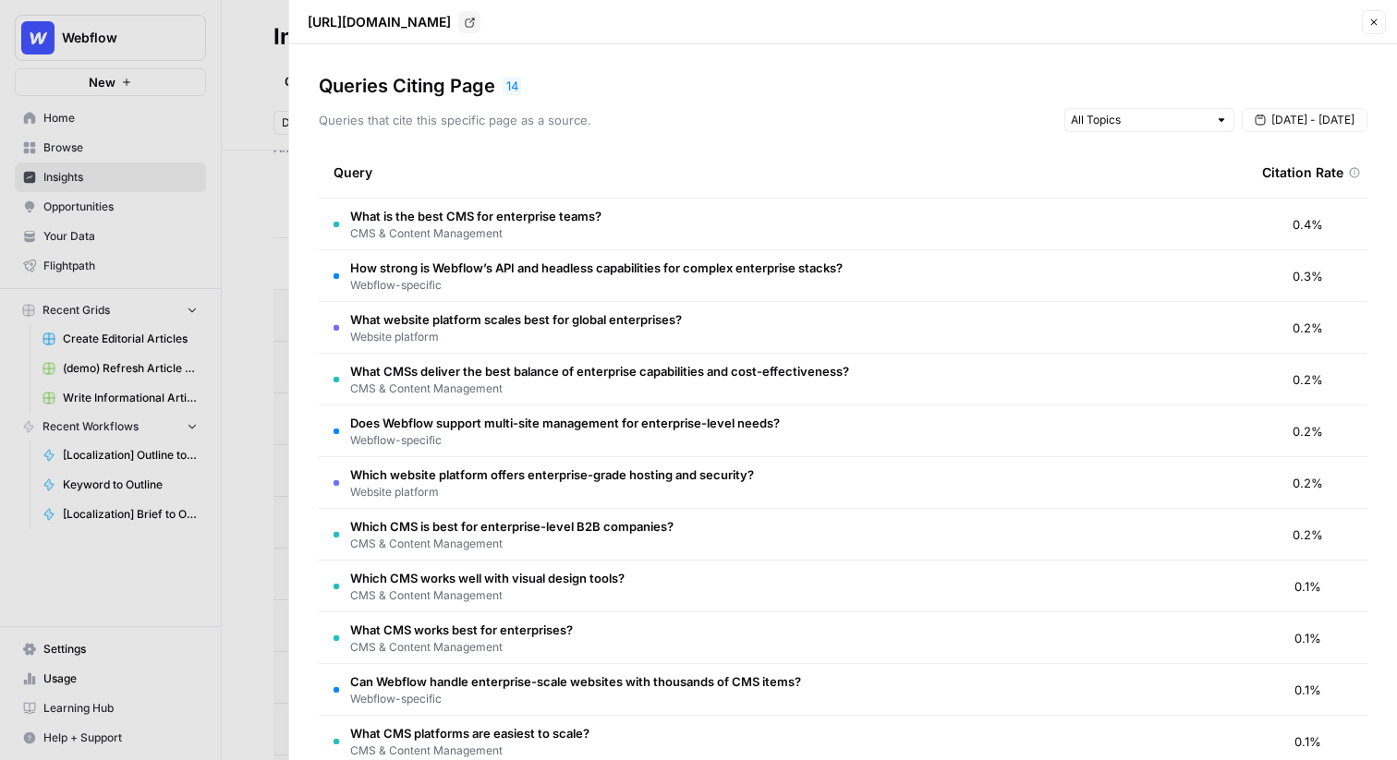
click at [905, 250] on tr "How strong is Webflow’s API and headless capabilities for complex enterprise st…" at bounding box center [843, 276] width 1049 height 52
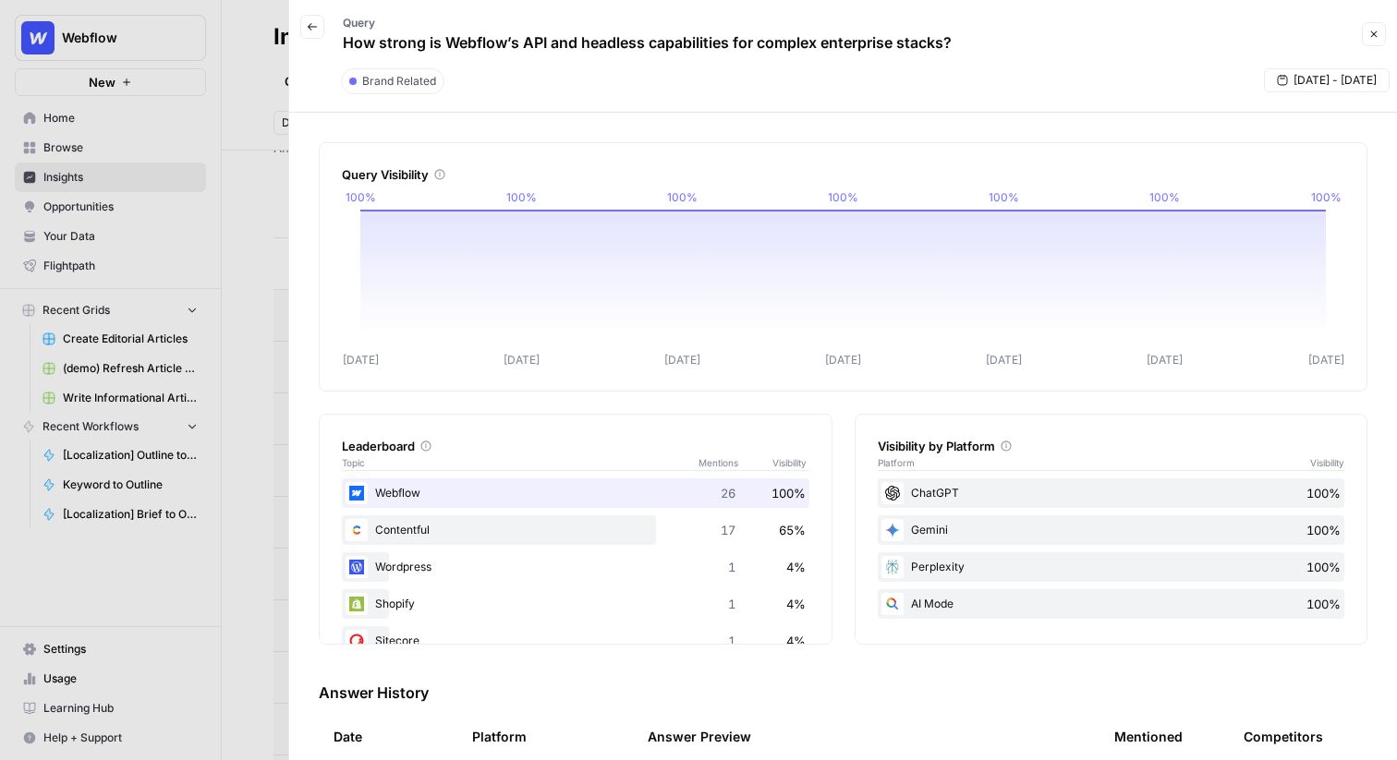
click at [317, 28] on icon "button" at bounding box center [312, 26] width 11 height 11
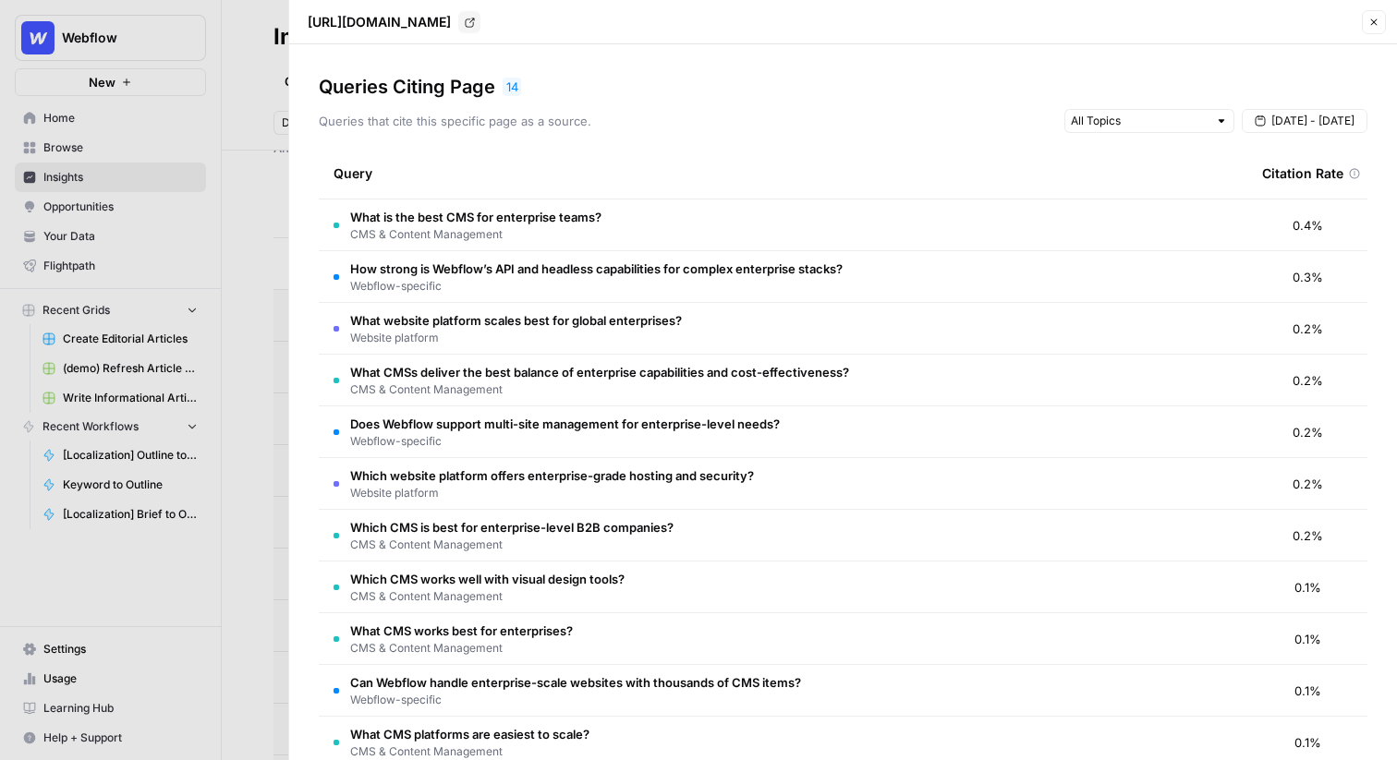
click at [263, 239] on div at bounding box center [698, 380] width 1397 height 760
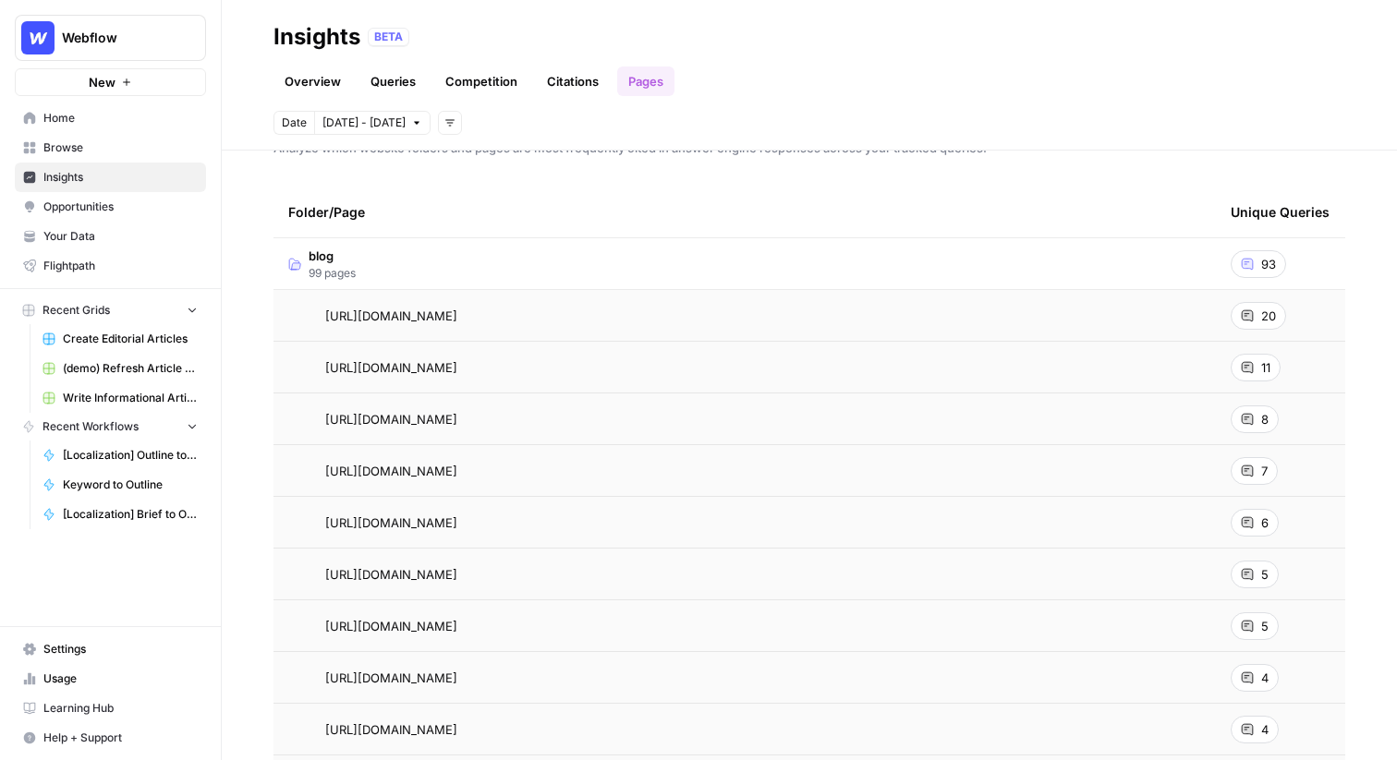
click at [333, 77] on link "Overview" at bounding box center [313, 82] width 79 height 30
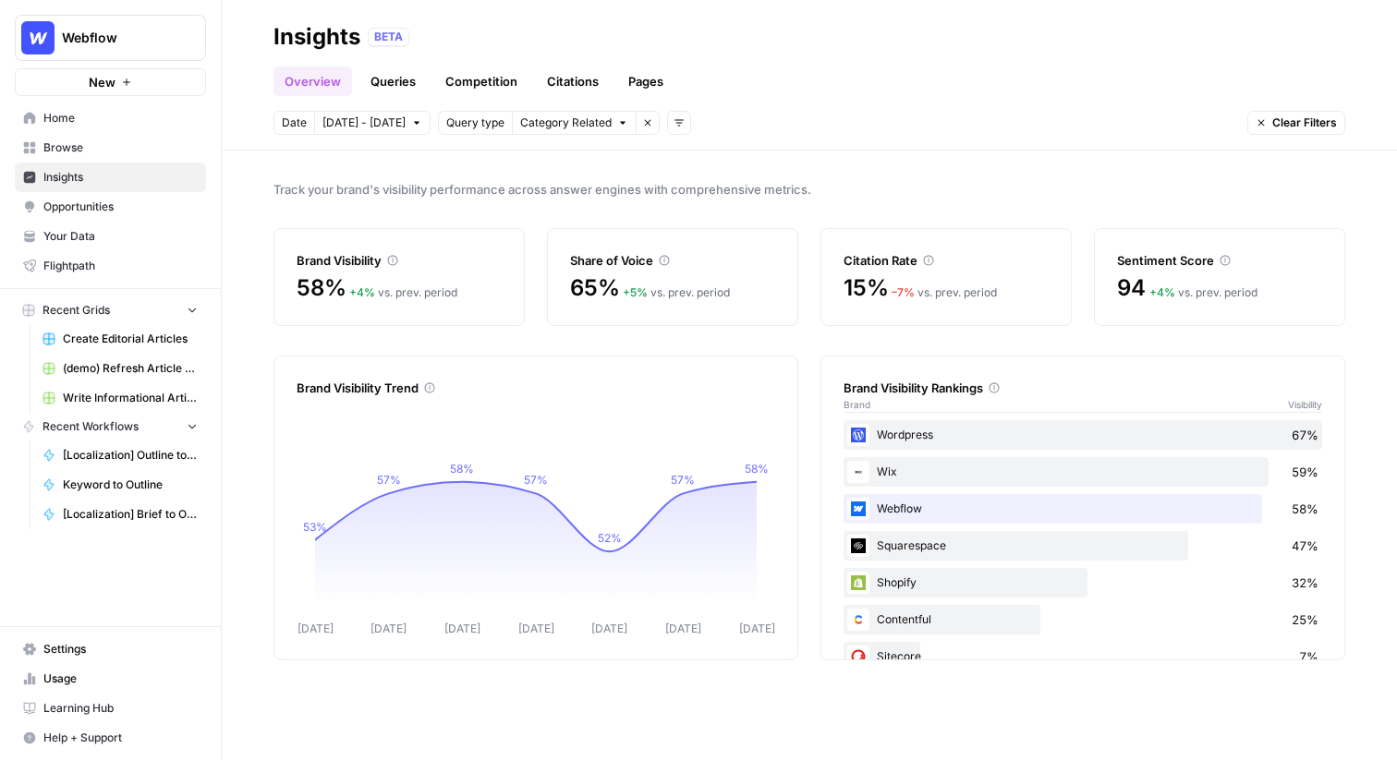
click at [106, 204] on span "Opportunities" at bounding box center [120, 207] width 154 height 17
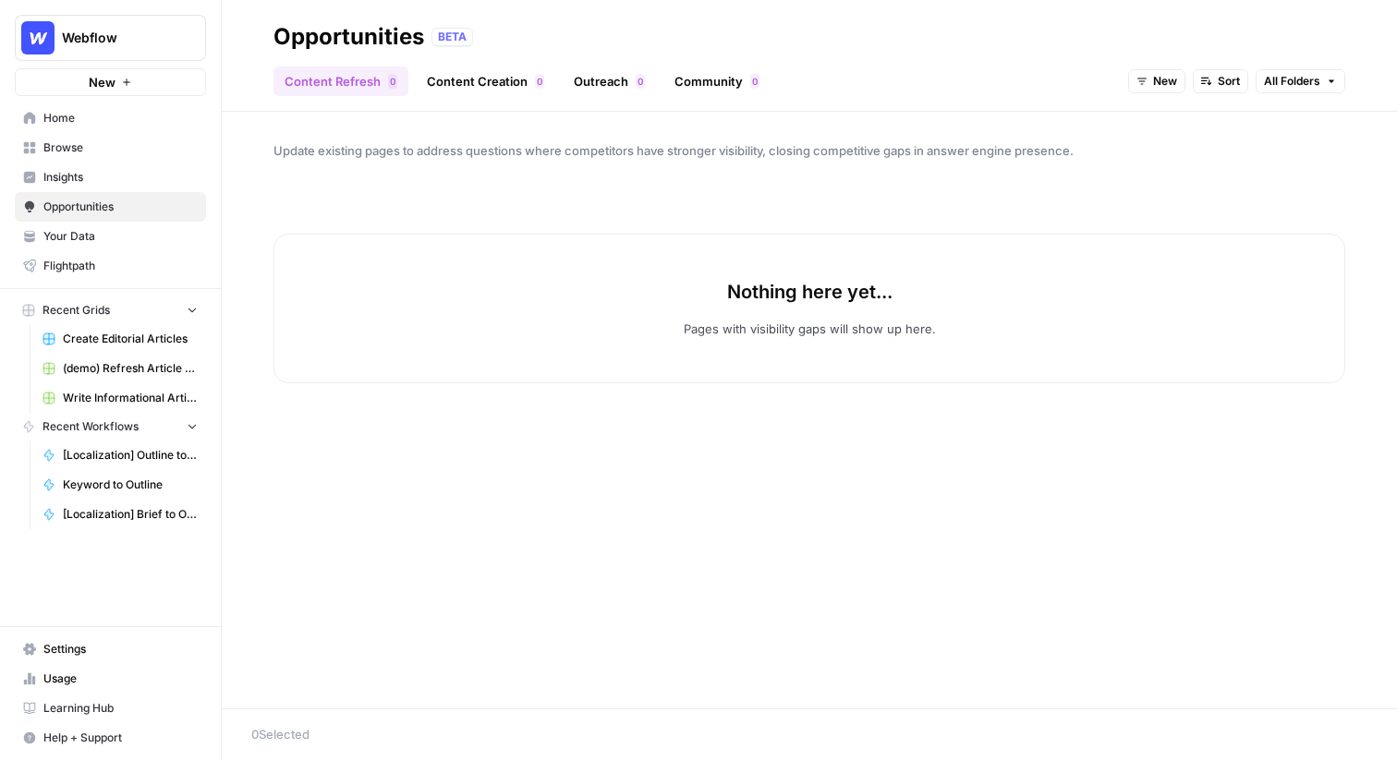
click at [1156, 89] on span "New" at bounding box center [1165, 81] width 24 height 17
click at [1159, 114] on span "All Opportunities" at bounding box center [1191, 122] width 94 height 18
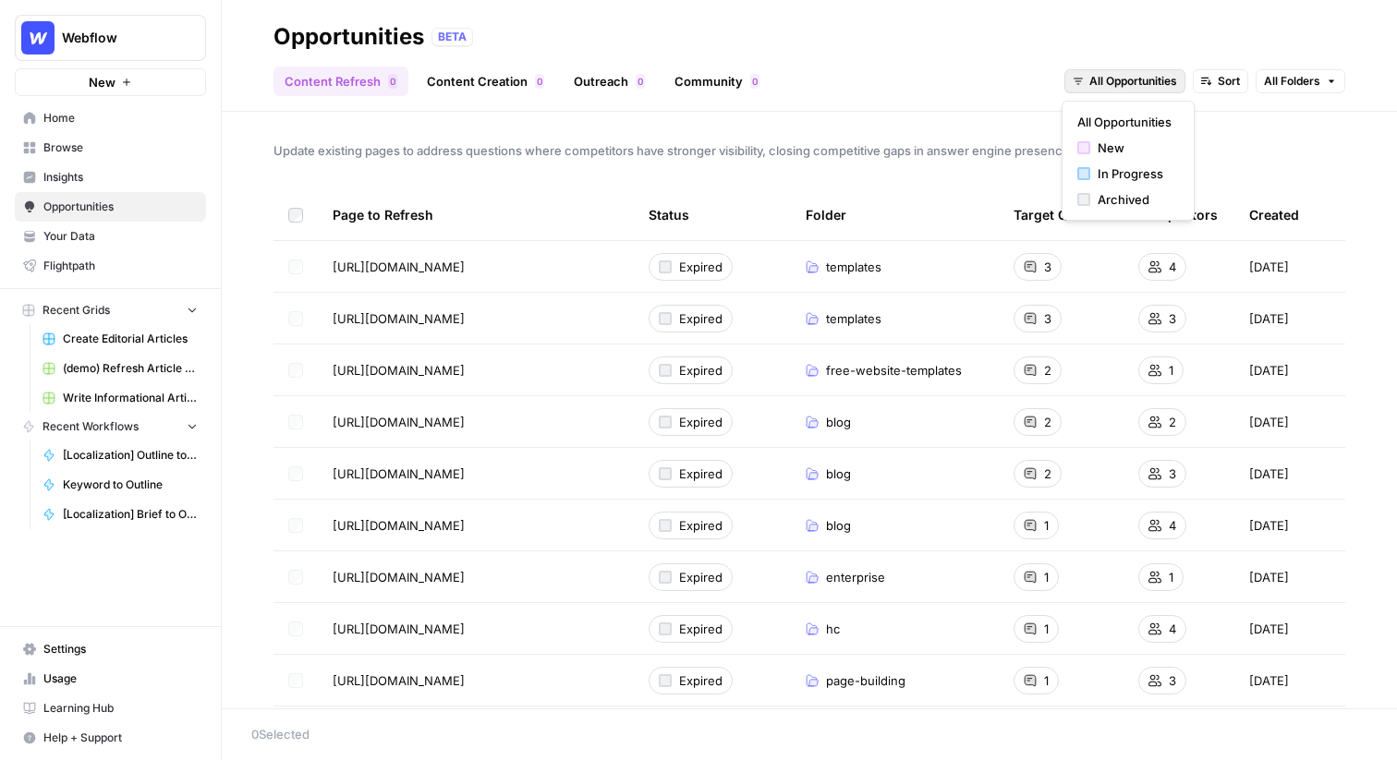
click at [1146, 76] on span "All Opportunities" at bounding box center [1133, 81] width 88 height 17
click at [910, 92] on div "Content Refresh 0 Content Creation 0 Outreach 0 Community 0 All Opportunities S…" at bounding box center [810, 74] width 1072 height 44
click at [498, 79] on link "Content Creation 0" at bounding box center [486, 82] width 140 height 30
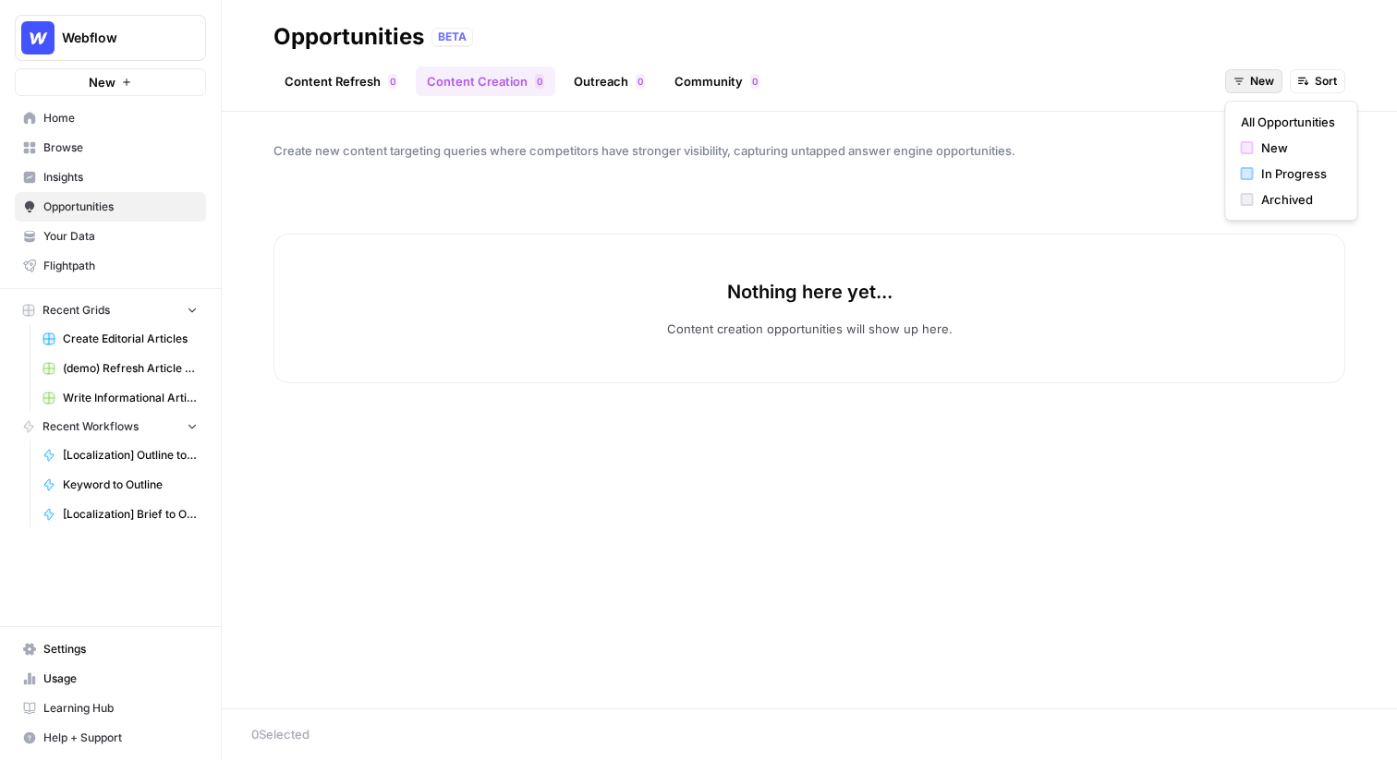
click at [1257, 71] on button "New" at bounding box center [1253, 81] width 57 height 24
click at [1257, 122] on span "All Opportunities" at bounding box center [1288, 122] width 94 height 18
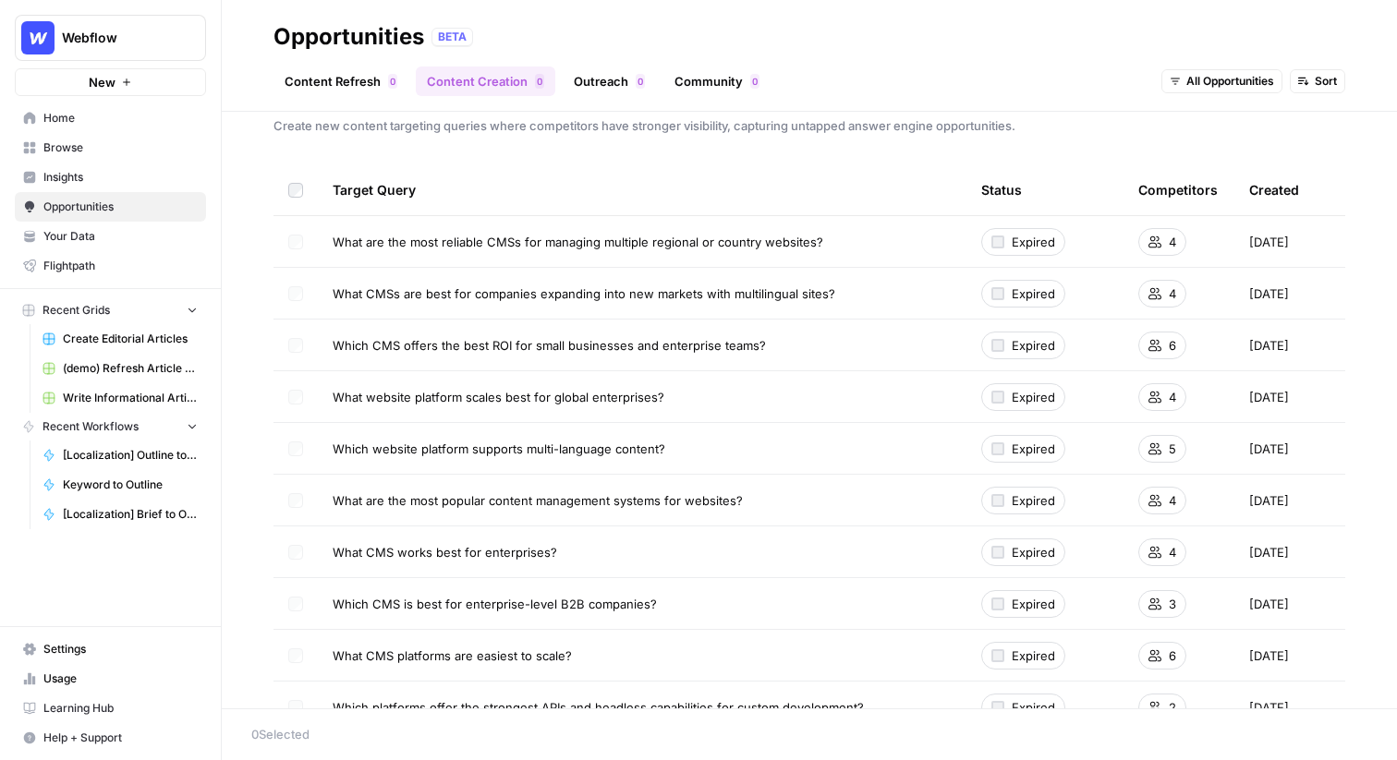
scroll to position [19, 0]
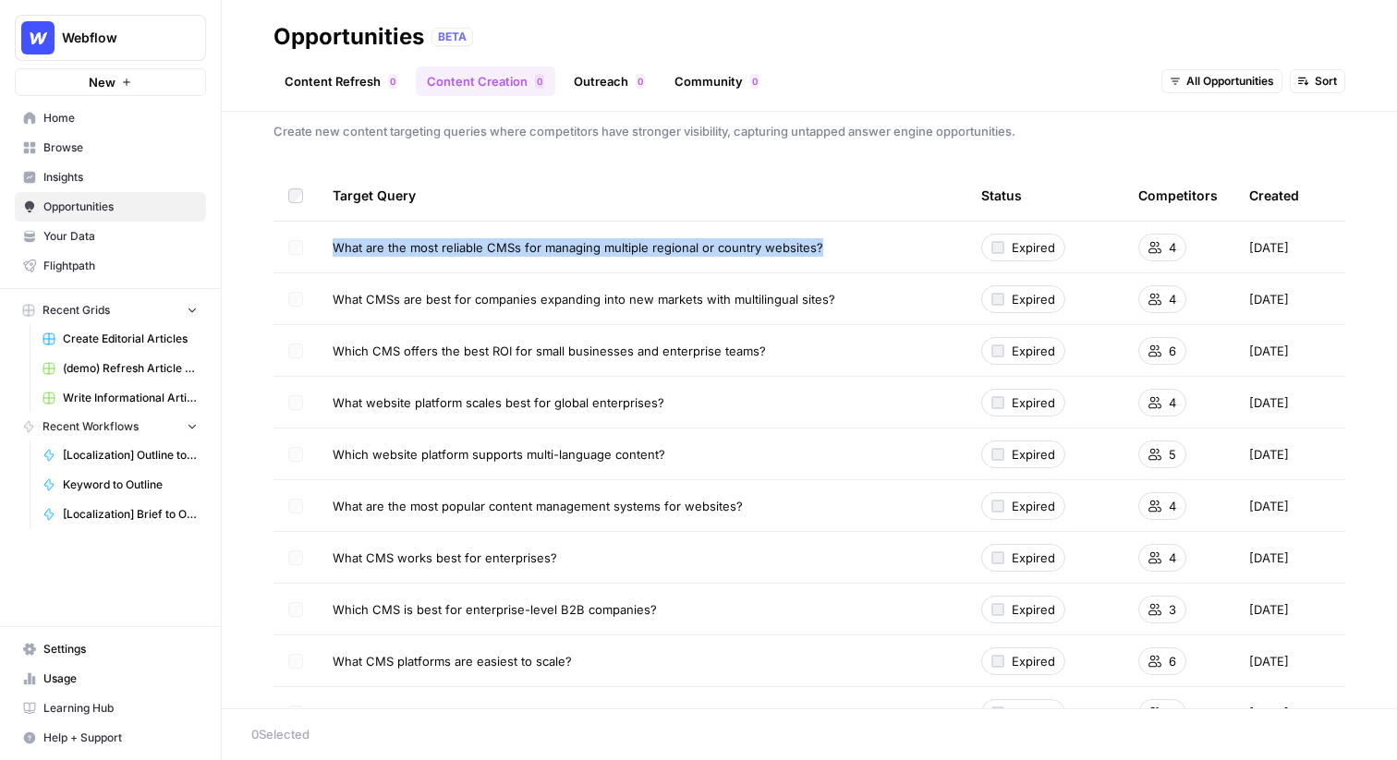
drag, startPoint x: 335, startPoint y: 246, endPoint x: 823, endPoint y: 259, distance: 488.1
click at [823, 259] on td "What are the most reliable CMSs for managing multiple regional or country websi…" at bounding box center [642, 247] width 649 height 51
click at [824, 254] on div "What are the most reliable CMSs for managing multiple regional or country websi…" at bounding box center [642, 247] width 619 height 18
click at [595, 79] on link "Outreach 0" at bounding box center [609, 82] width 93 height 30
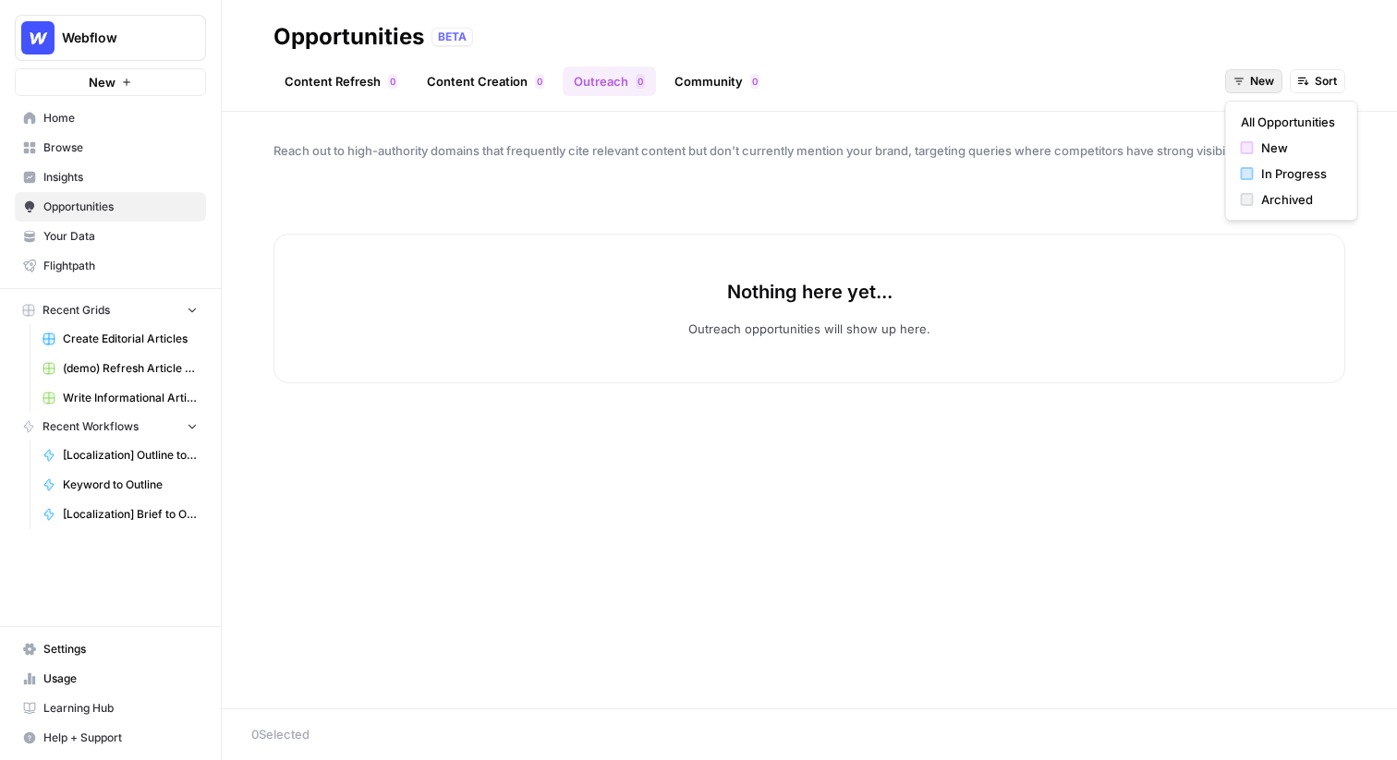
click at [1252, 83] on span "New" at bounding box center [1262, 81] width 24 height 17
click at [1262, 118] on span "All Opportunities" at bounding box center [1288, 122] width 94 height 18
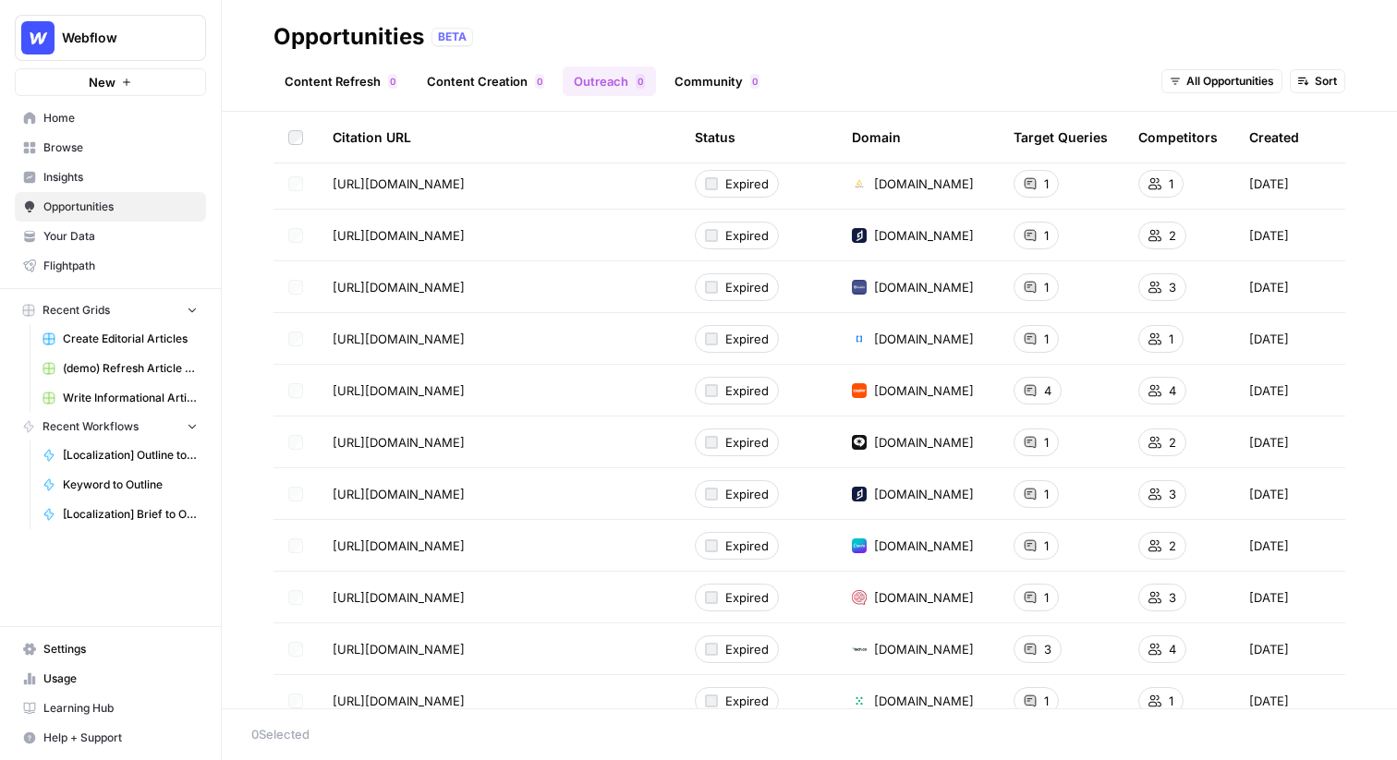
scroll to position [924, 0]
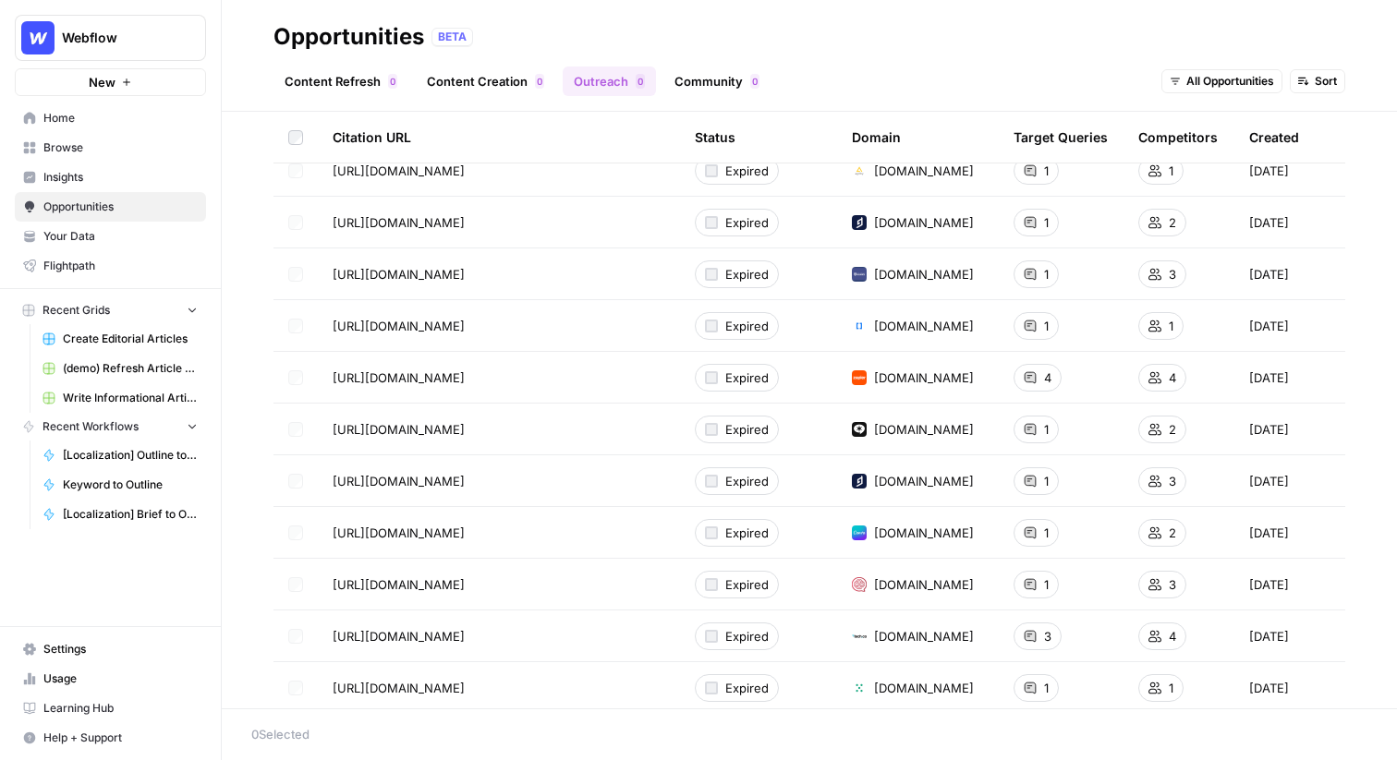
click at [690, 70] on link "Community 0" at bounding box center [716, 82] width 107 height 30
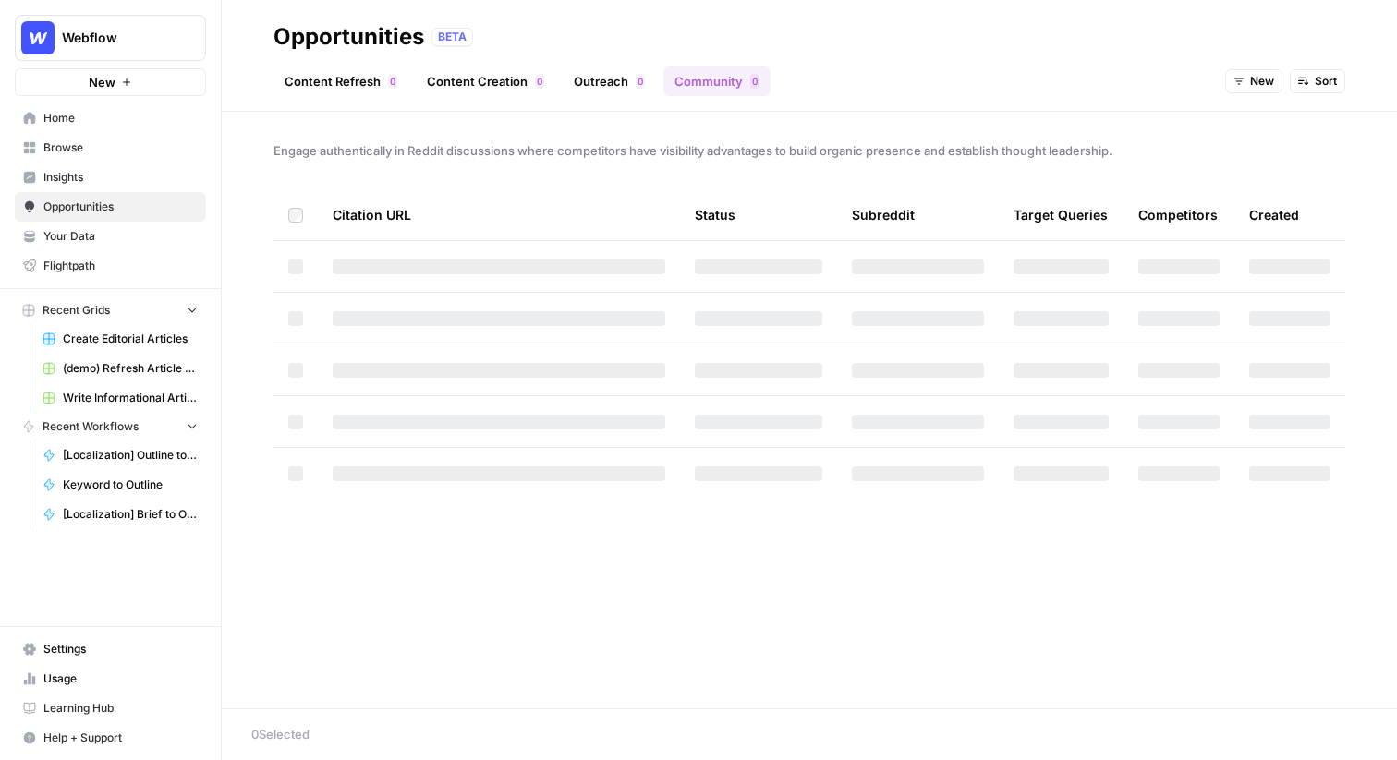
click at [1248, 79] on button "New" at bounding box center [1253, 81] width 57 height 24
click at [1271, 130] on span "All Opportunities" at bounding box center [1288, 122] width 94 height 18
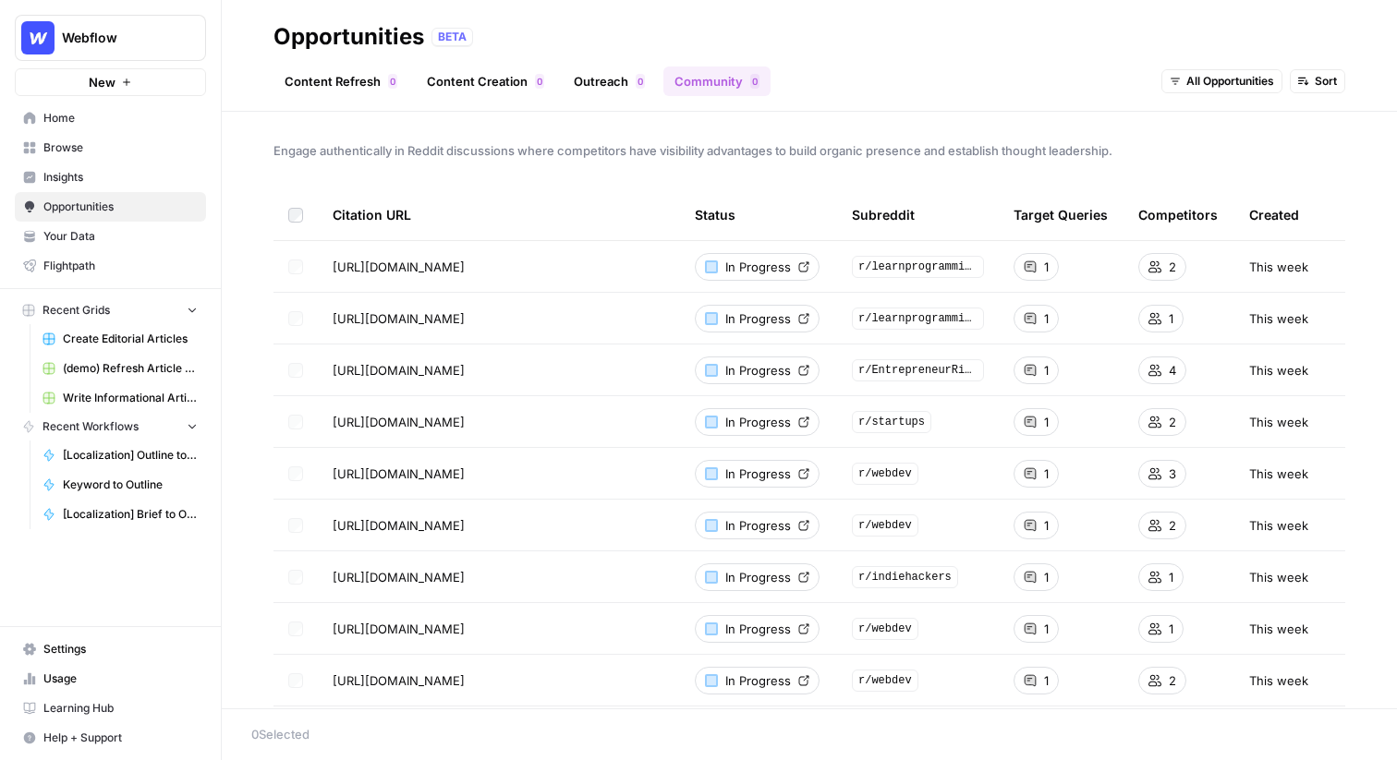
click at [362, 83] on link "Content Refresh 0" at bounding box center [341, 82] width 135 height 30
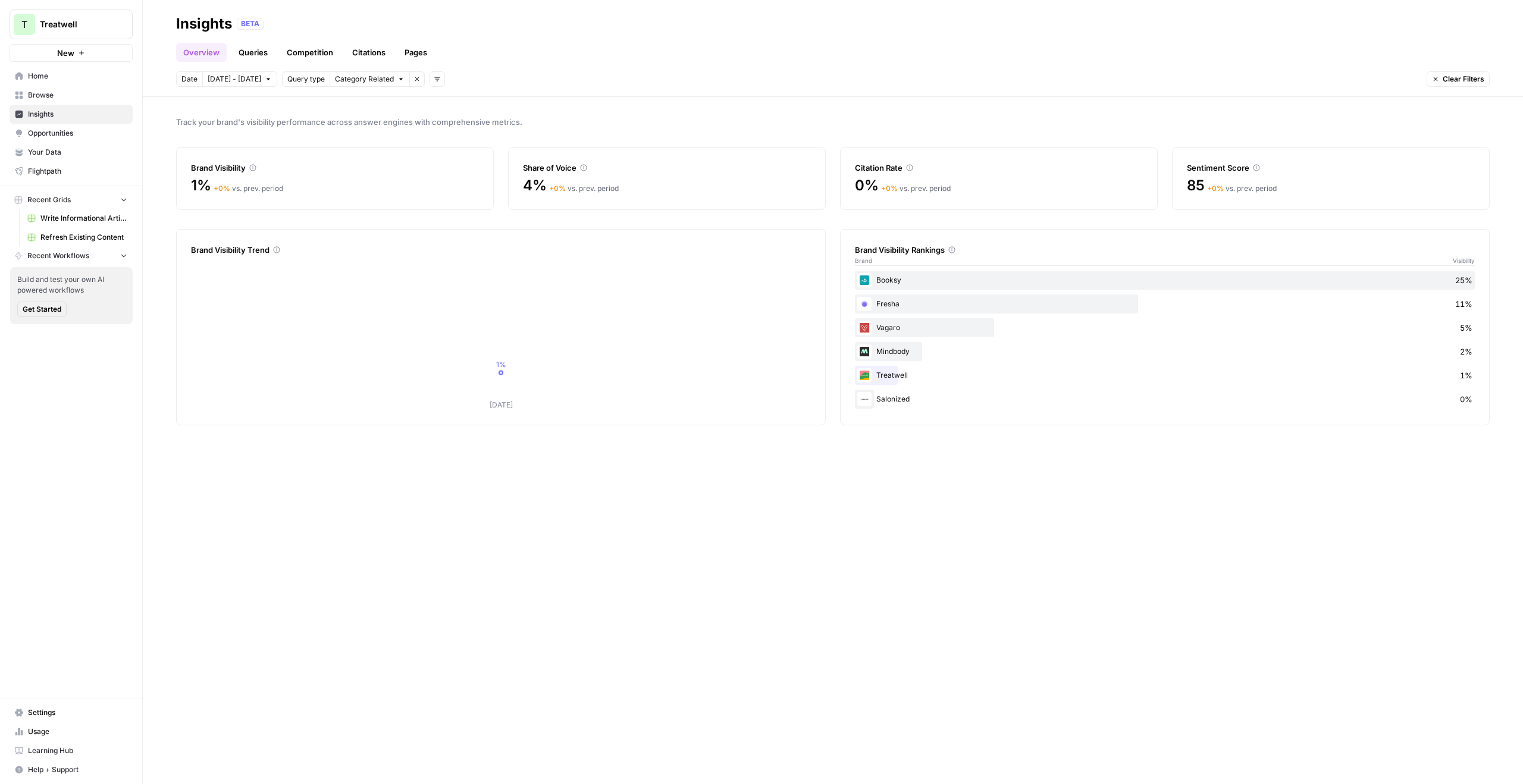
click at [72, 145] on link "Your Data" at bounding box center [71, 153] width 123 height 19
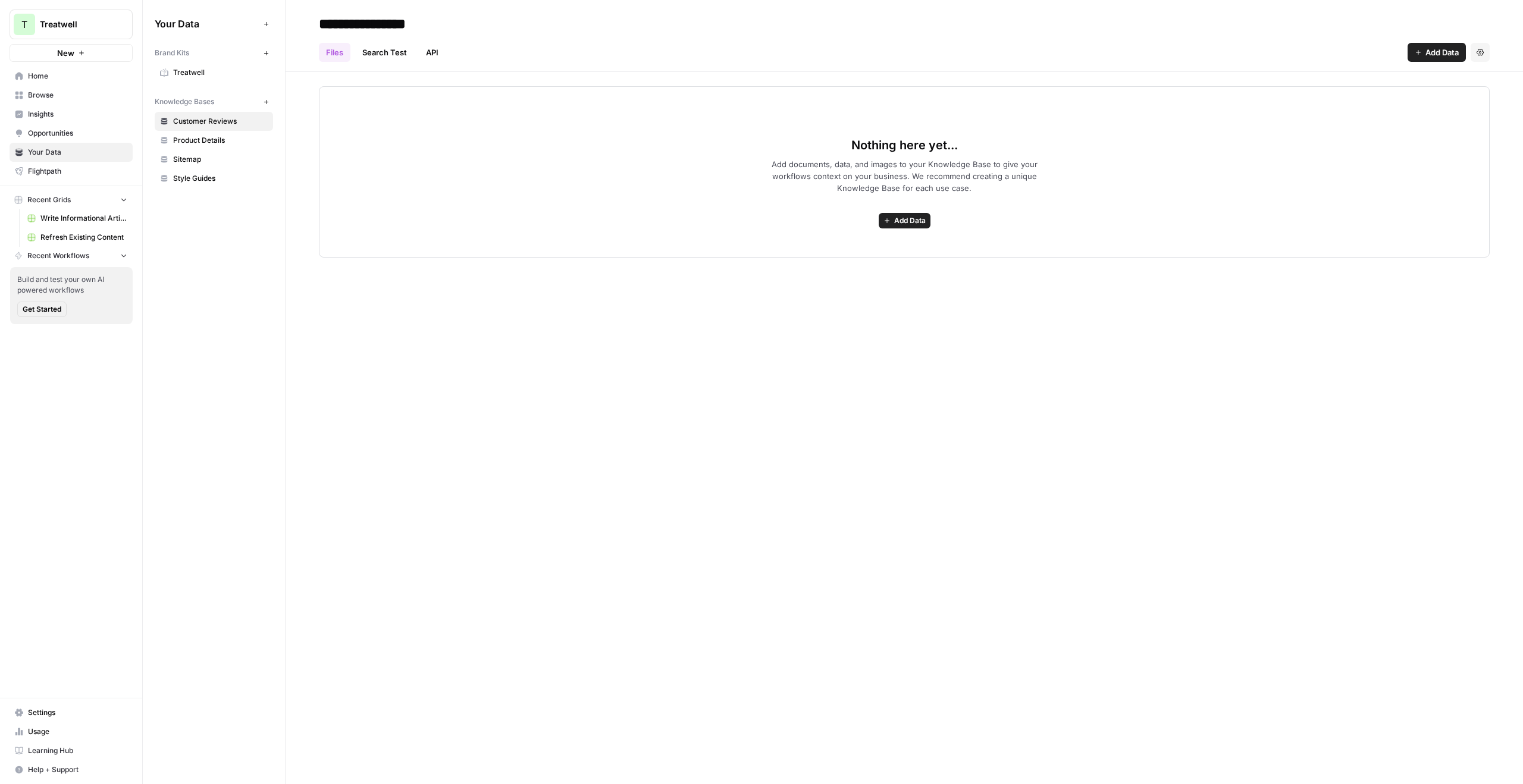
click at [210, 80] on link "Treatwell" at bounding box center [214, 73] width 118 height 19
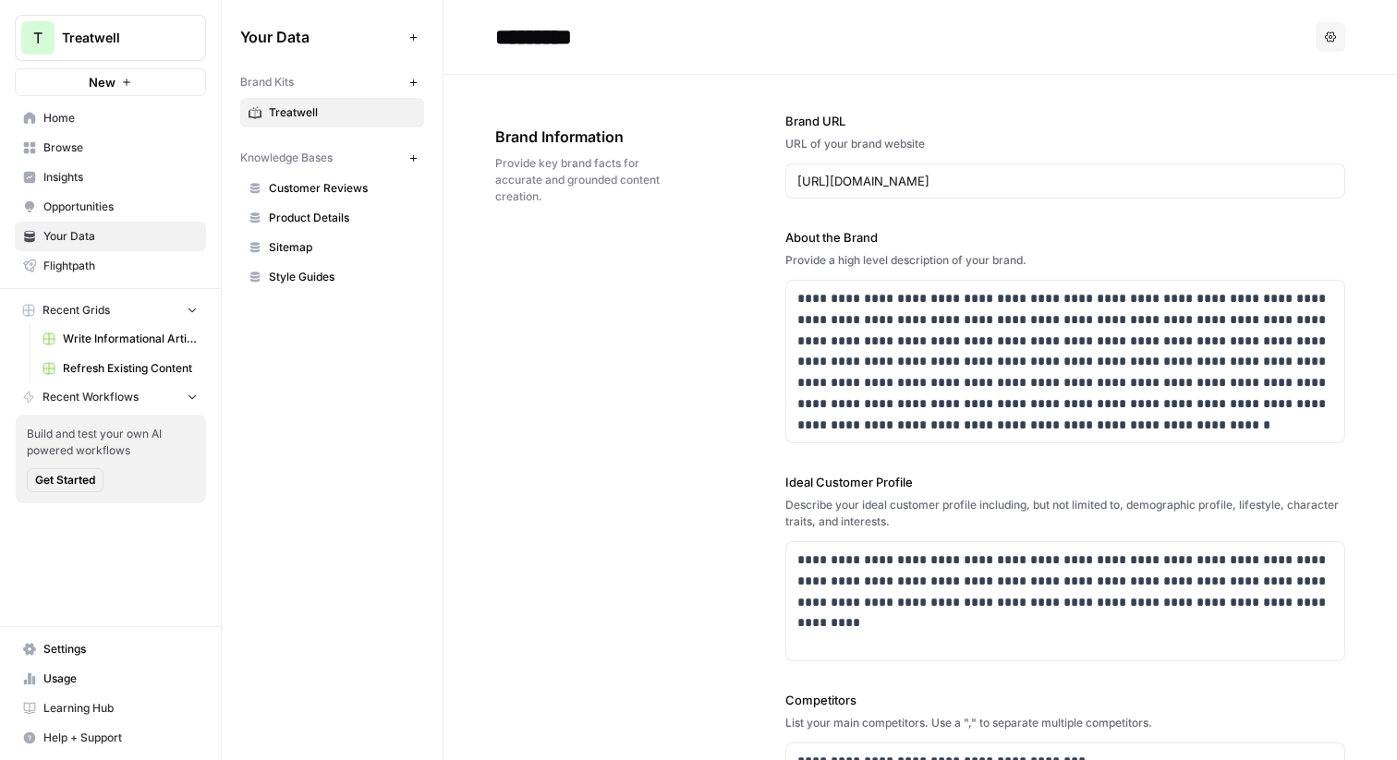
click at [553, 281] on div "**********" at bounding box center [920, 589] width 850 height 1029
click at [940, 189] on input "[URL][DOMAIN_NAME]" at bounding box center [1065, 181] width 536 height 18
click at [666, 307] on div "**********" at bounding box center [920, 589] width 850 height 1029
click at [914, 182] on input "[URL][DOMAIN_NAME]" at bounding box center [1065, 181] width 536 height 18
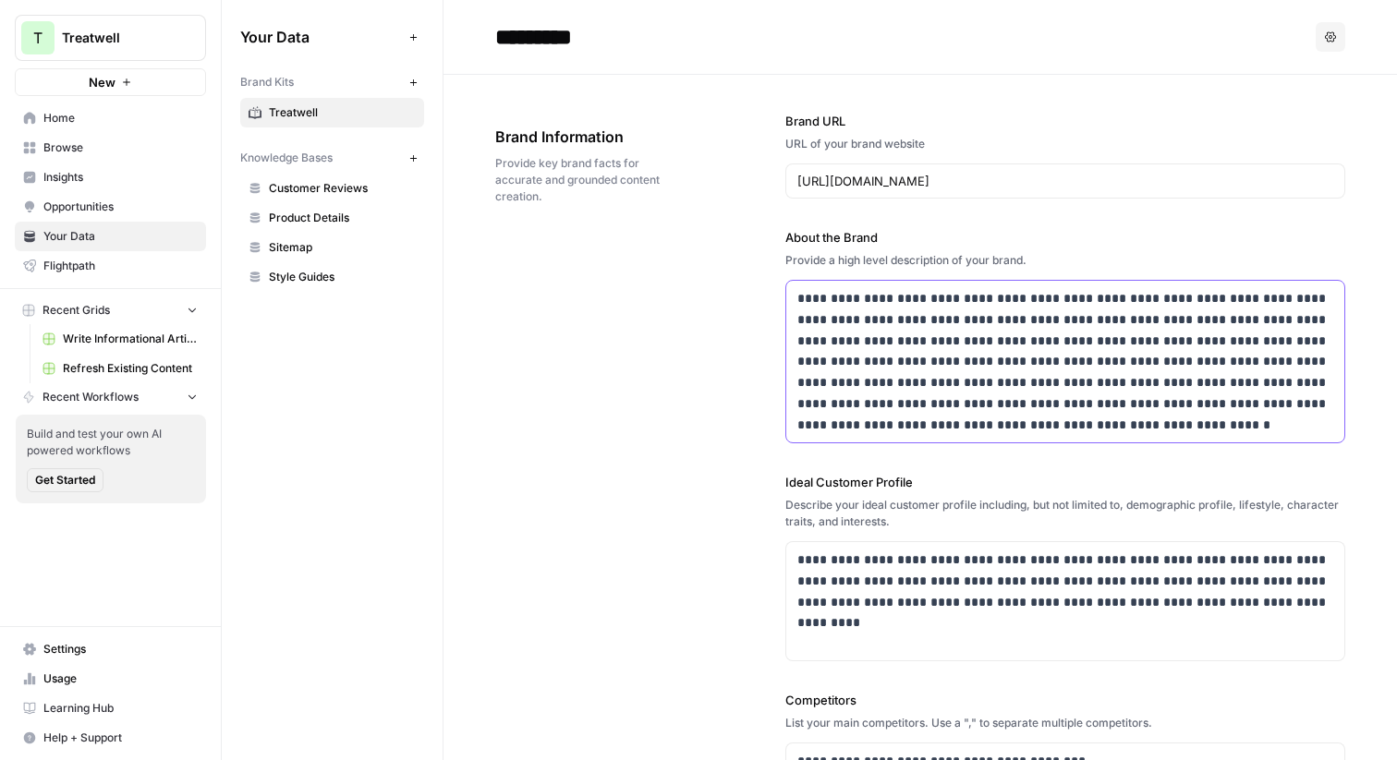
click at [917, 314] on p "**********" at bounding box center [1065, 361] width 536 height 147
click at [1075, 425] on p "**********" at bounding box center [1065, 361] width 536 height 147
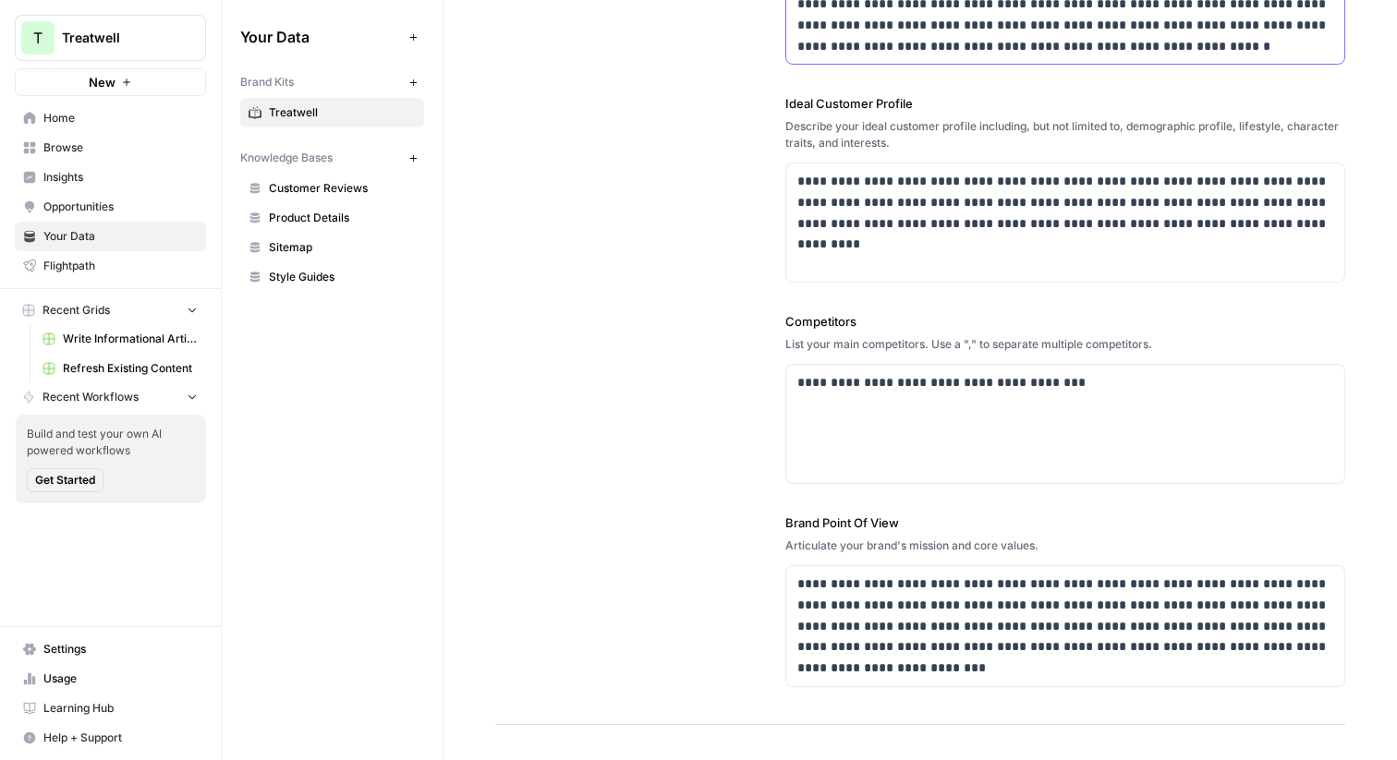
scroll to position [380, 0]
drag, startPoint x: 1088, startPoint y: 382, endPoint x: 807, endPoint y: 384, distance: 281.8
click at [807, 384] on p "**********" at bounding box center [1065, 381] width 536 height 21
click at [846, 382] on p "**********" at bounding box center [1065, 381] width 536 height 21
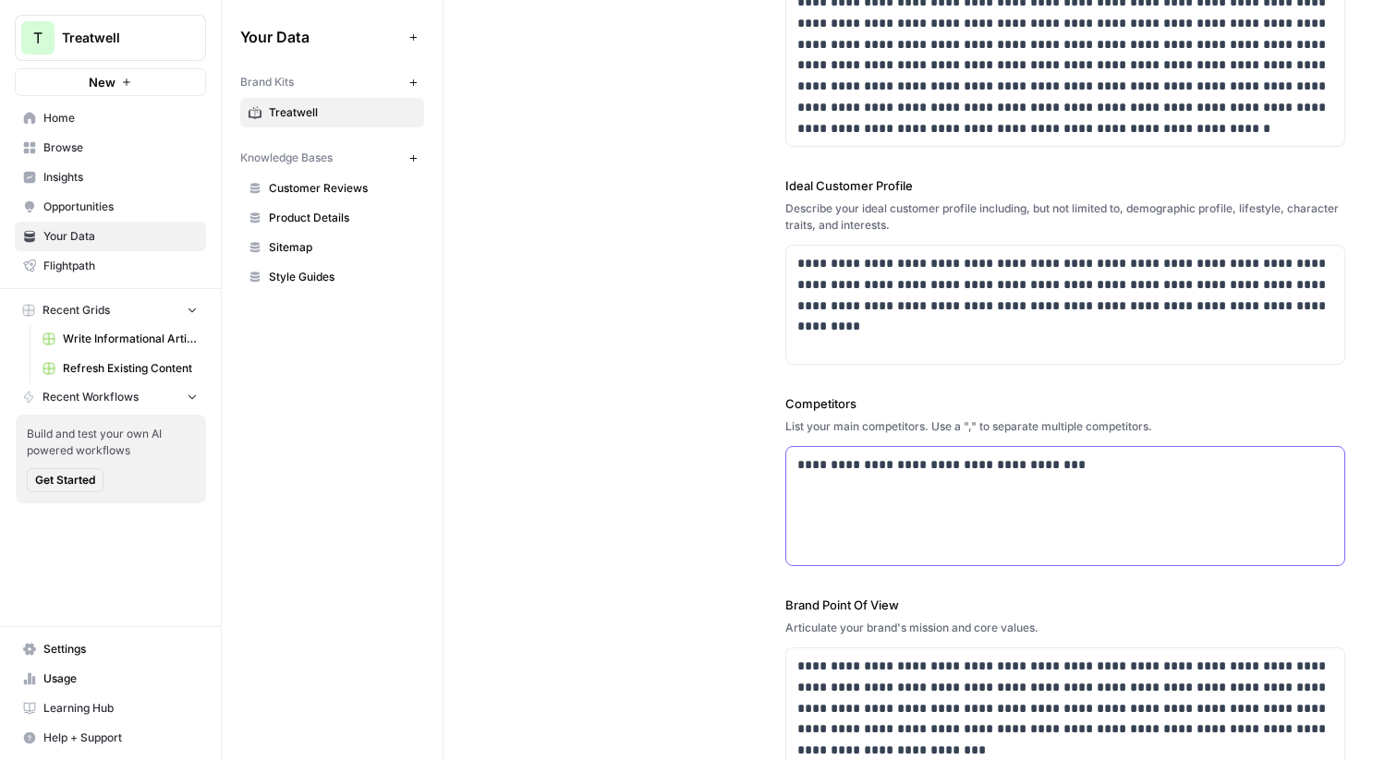
scroll to position [290, 0]
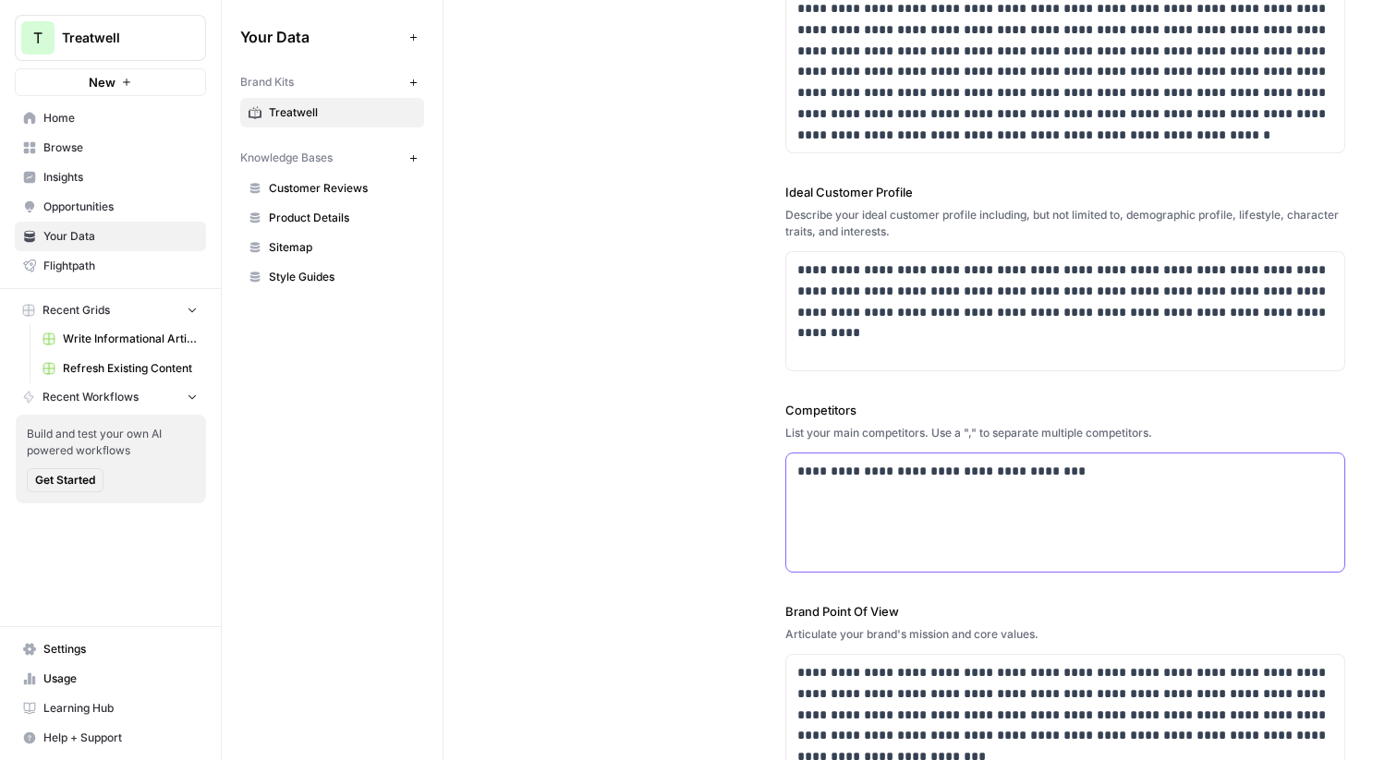
click at [1086, 477] on p "**********" at bounding box center [1065, 471] width 536 height 21
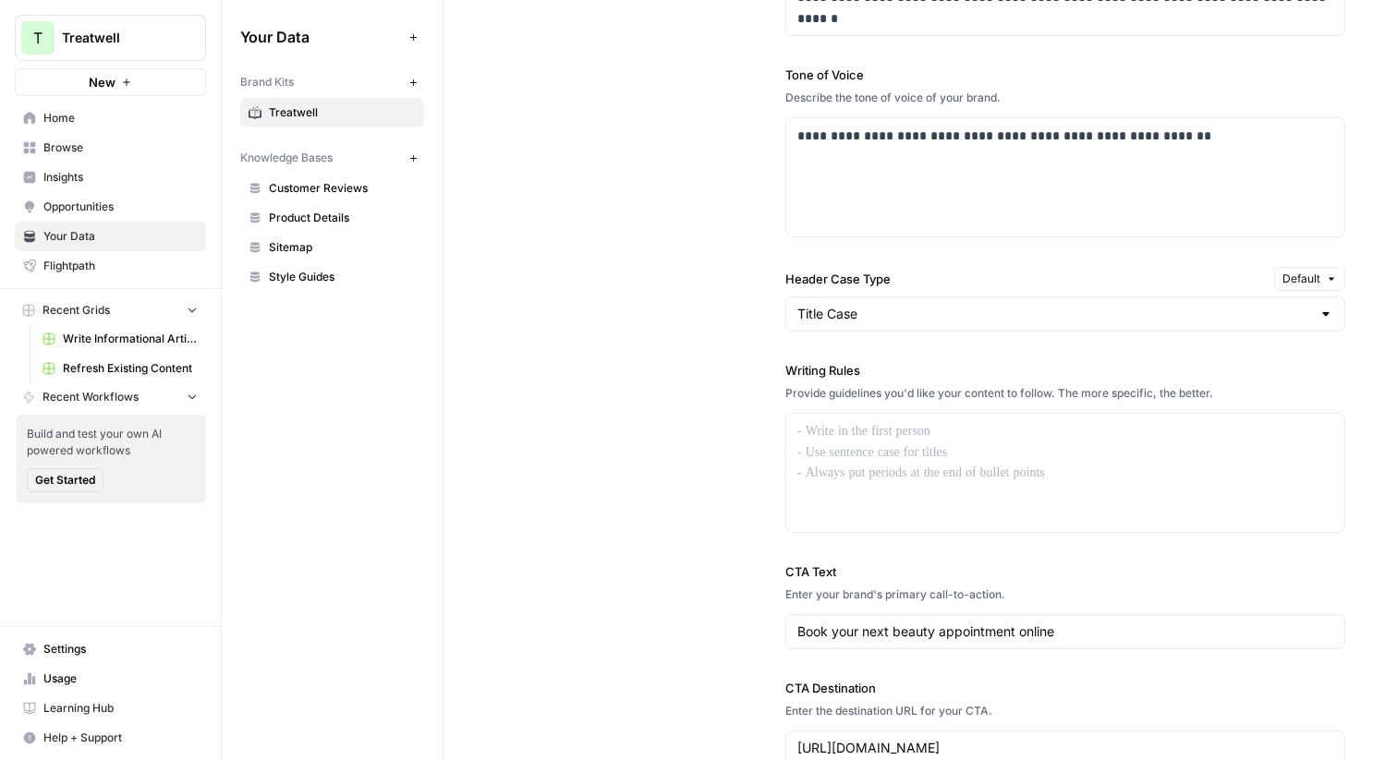
scroll to position [1385, 0]
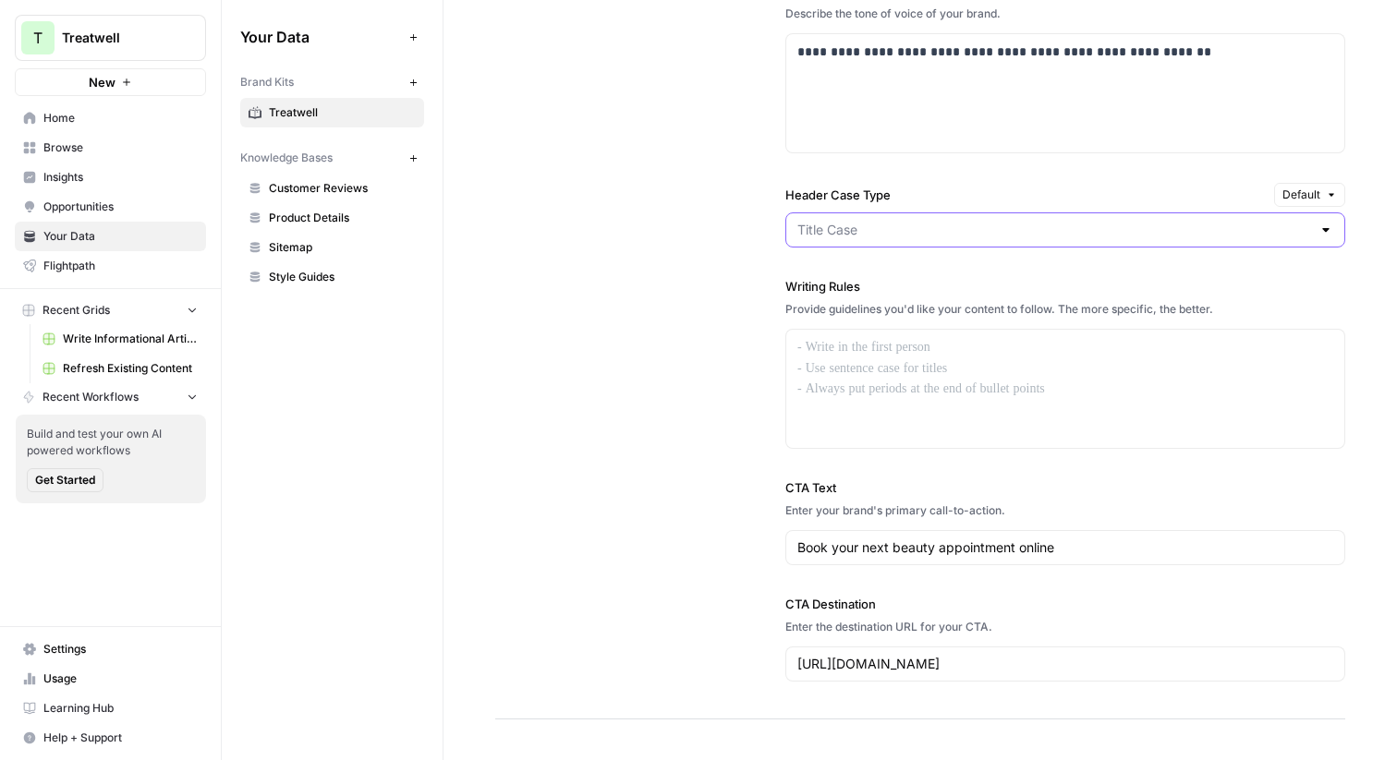
click at [902, 229] on input "Header Case Type" at bounding box center [1054, 230] width 514 height 18
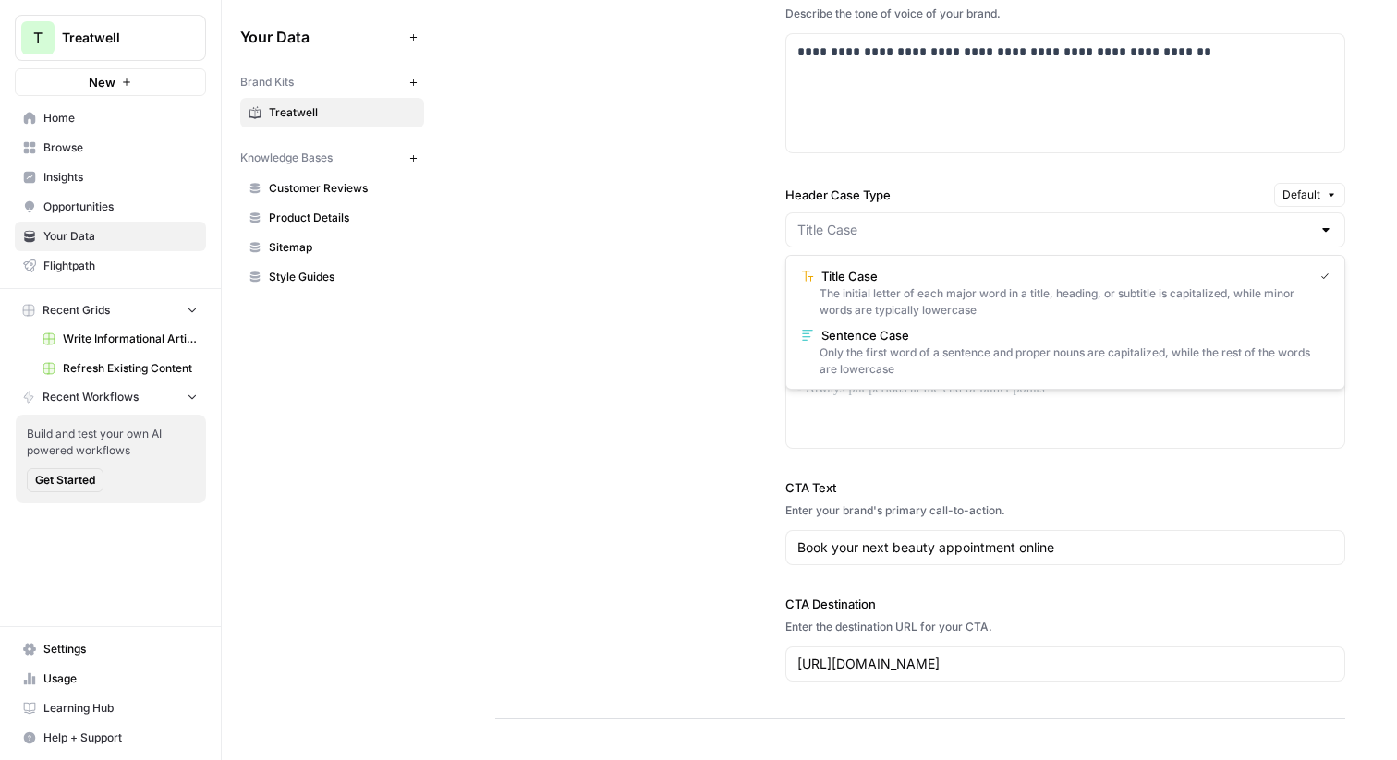
type input "Title Case"
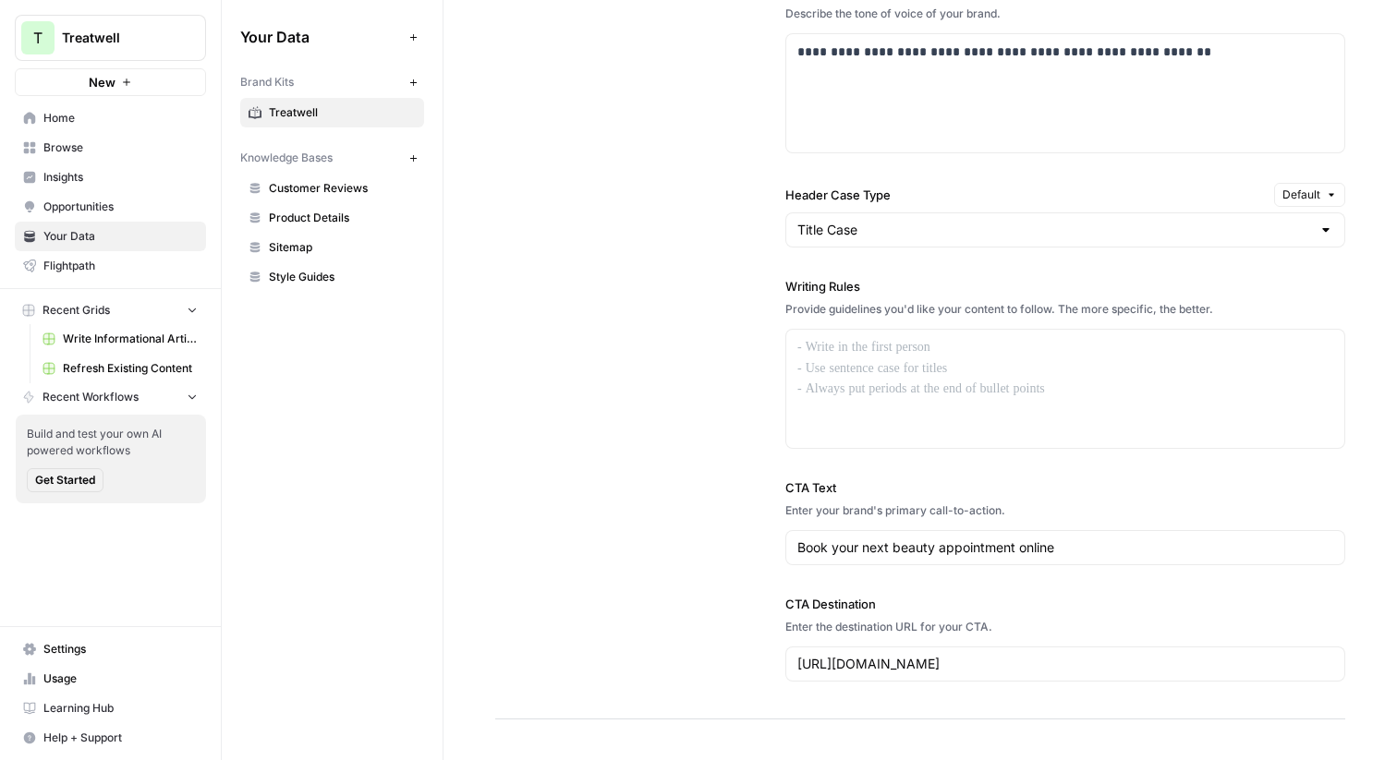
click at [687, 267] on div "**********" at bounding box center [920, 222] width 850 height 993
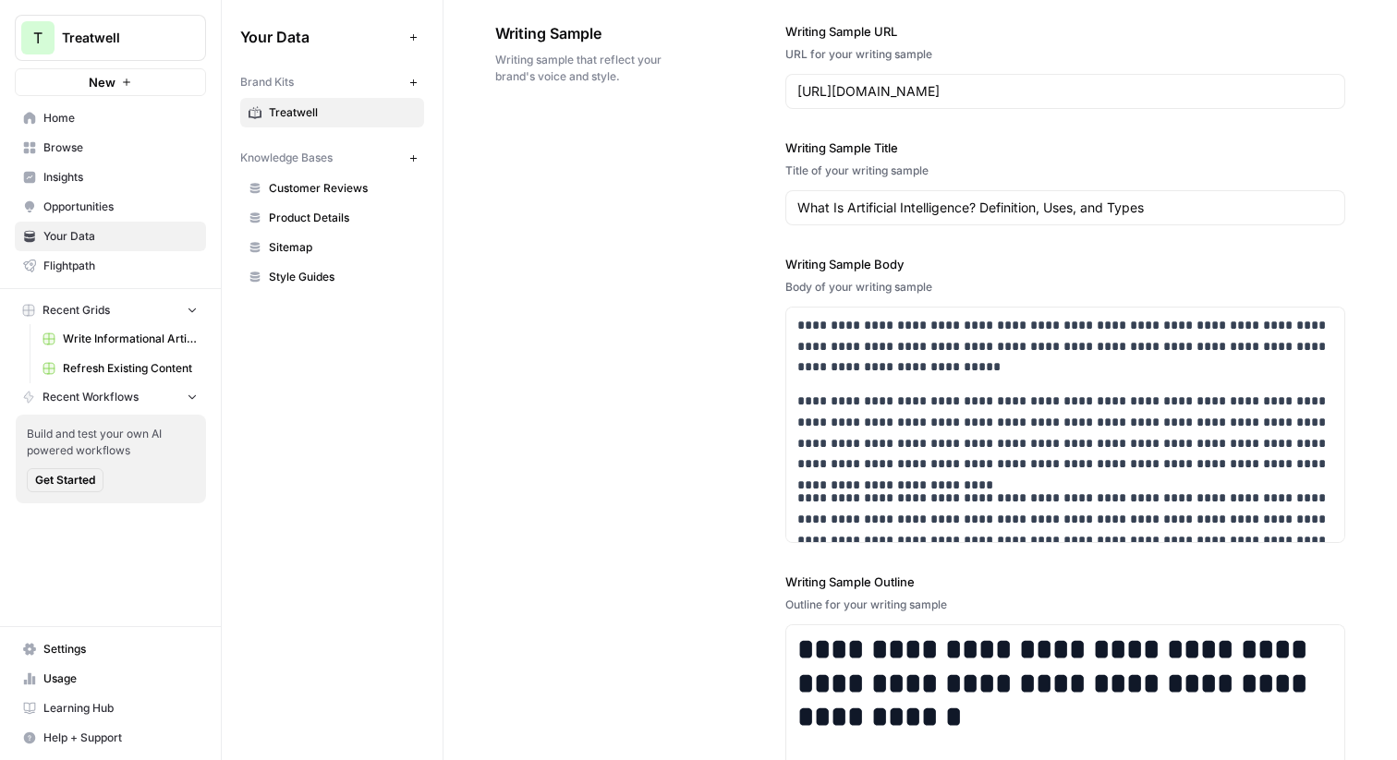
scroll to position [2137, 0]
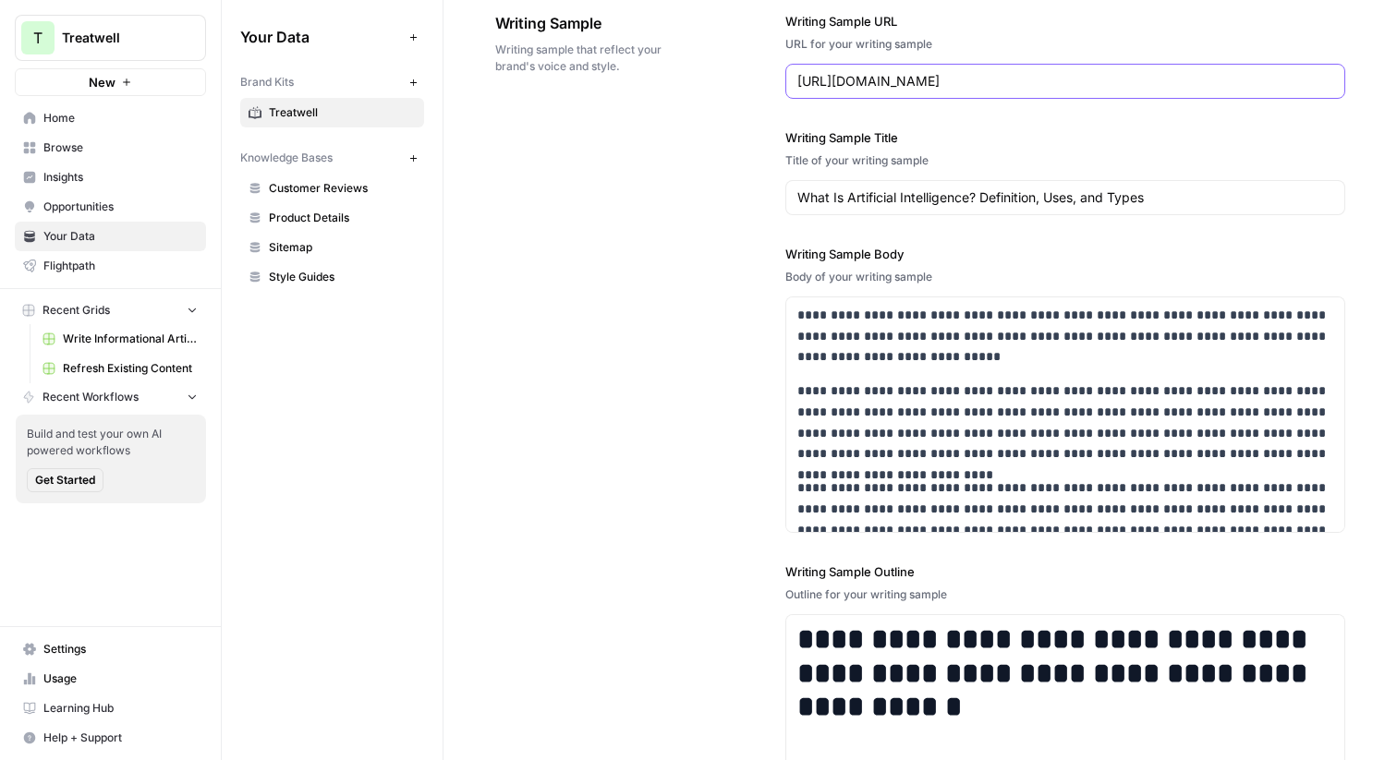
click at [1108, 75] on input "[URL][DOMAIN_NAME]" at bounding box center [1065, 81] width 536 height 18
click at [744, 169] on div "**********" at bounding box center [920, 432] width 850 height 914
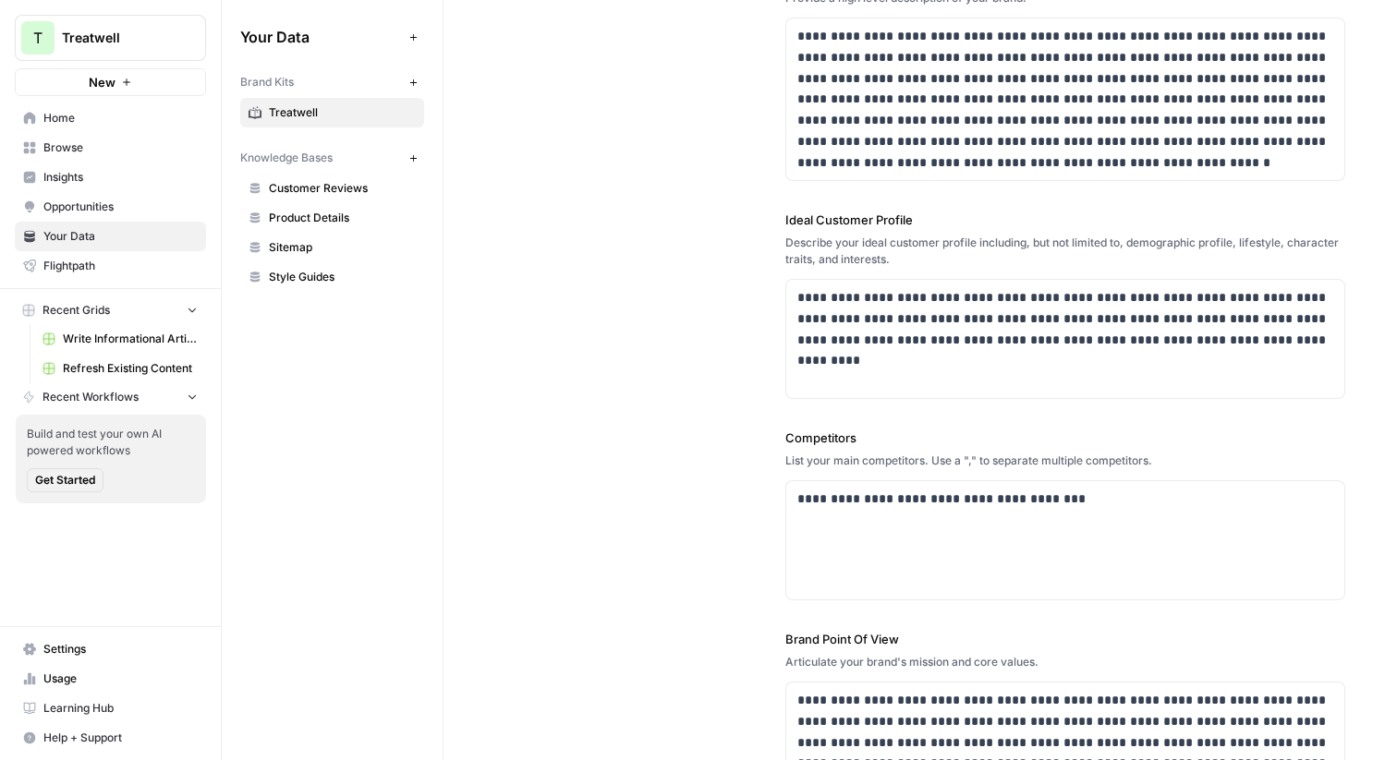
scroll to position [231, 0]
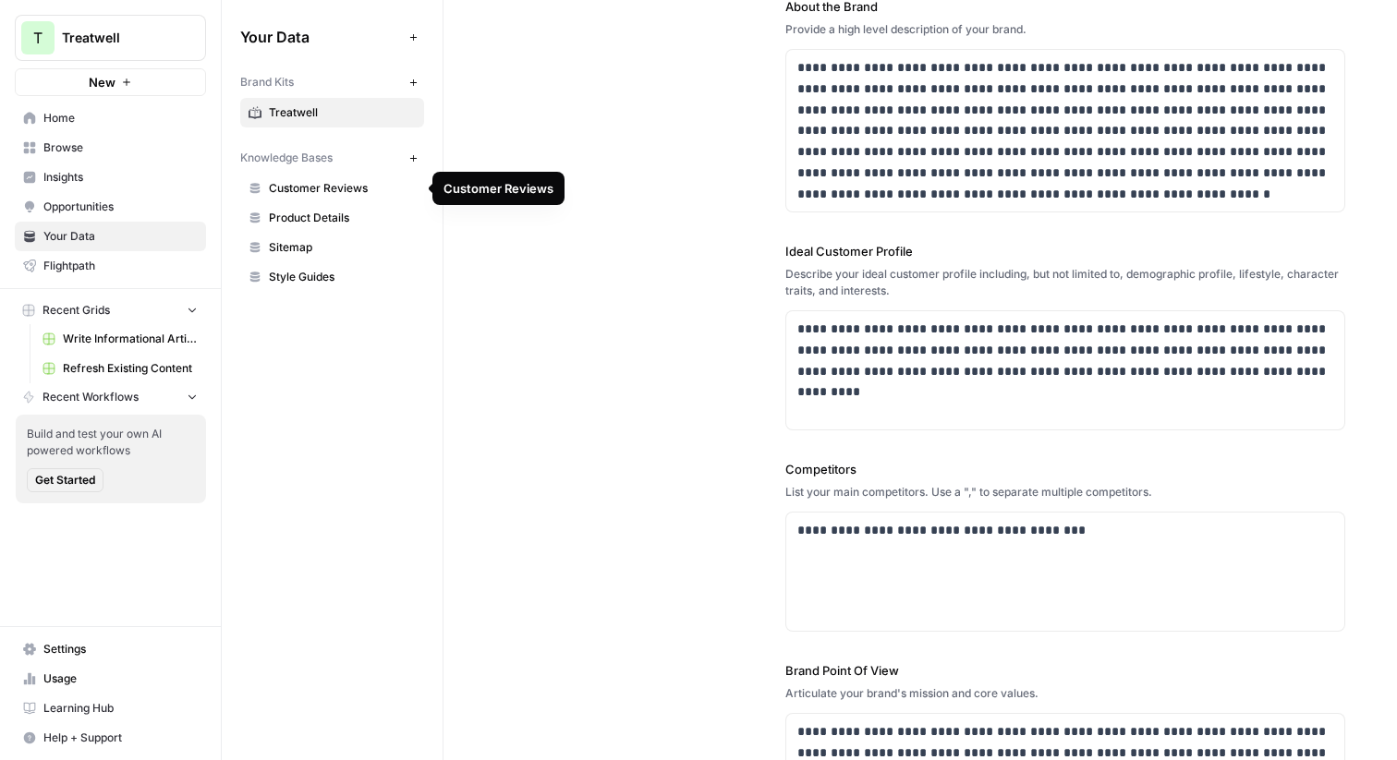
click at [313, 190] on span "Customer Reviews" at bounding box center [342, 188] width 147 height 17
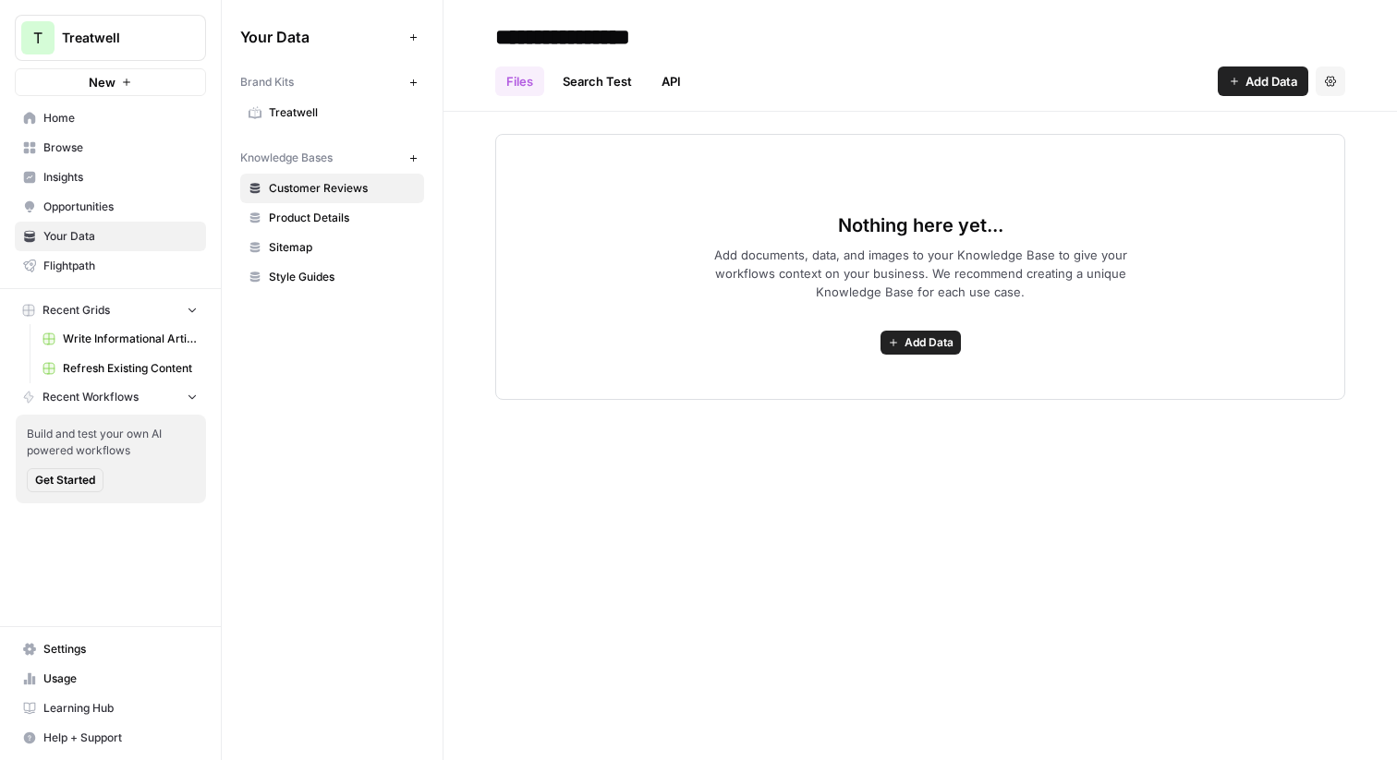
click at [331, 226] on link "Product Details" at bounding box center [332, 218] width 184 height 30
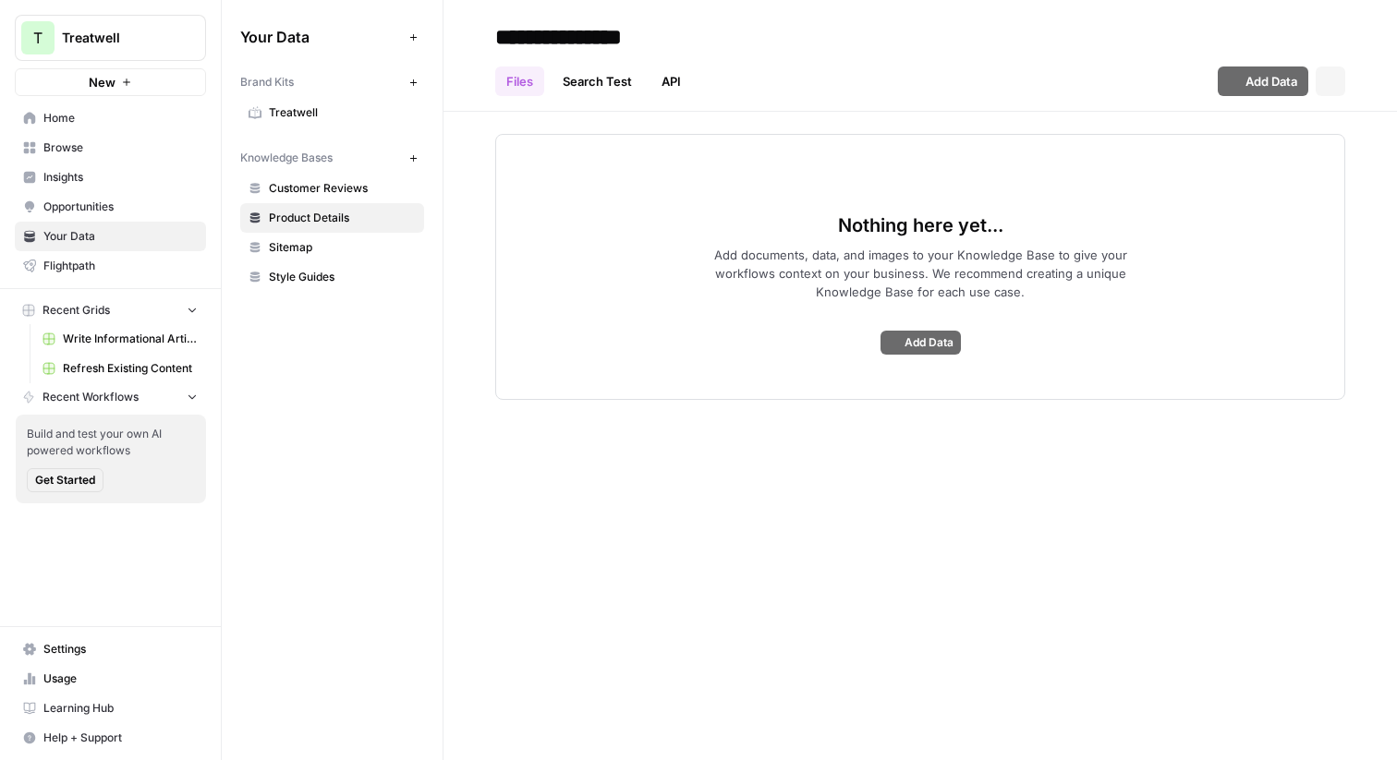
click at [327, 256] on link "Sitemap" at bounding box center [332, 248] width 184 height 30
click at [998, 147] on div "Nothing here yet... Add documents, data, and images to your Knowledge Base to g…" at bounding box center [920, 267] width 850 height 266
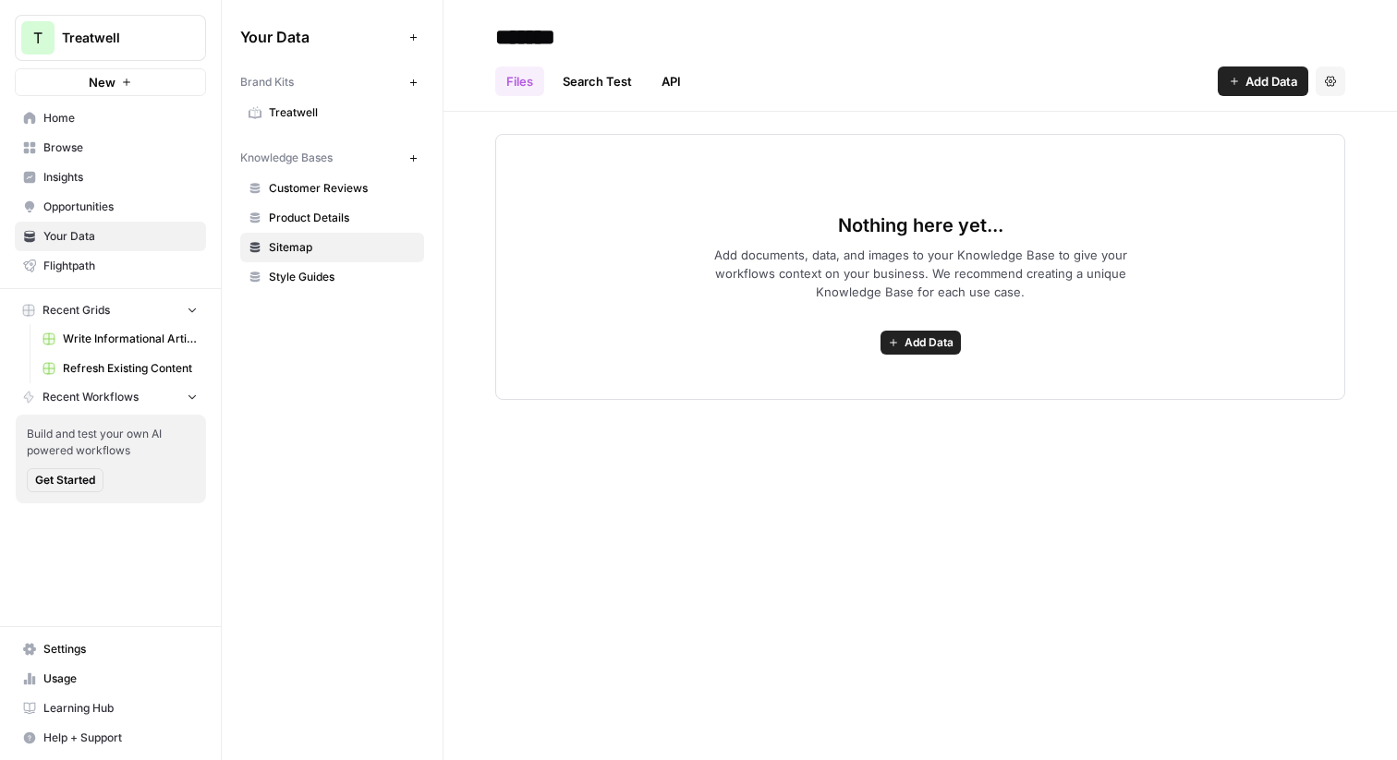
click at [1235, 79] on icon "button" at bounding box center [1234, 81] width 11 height 11
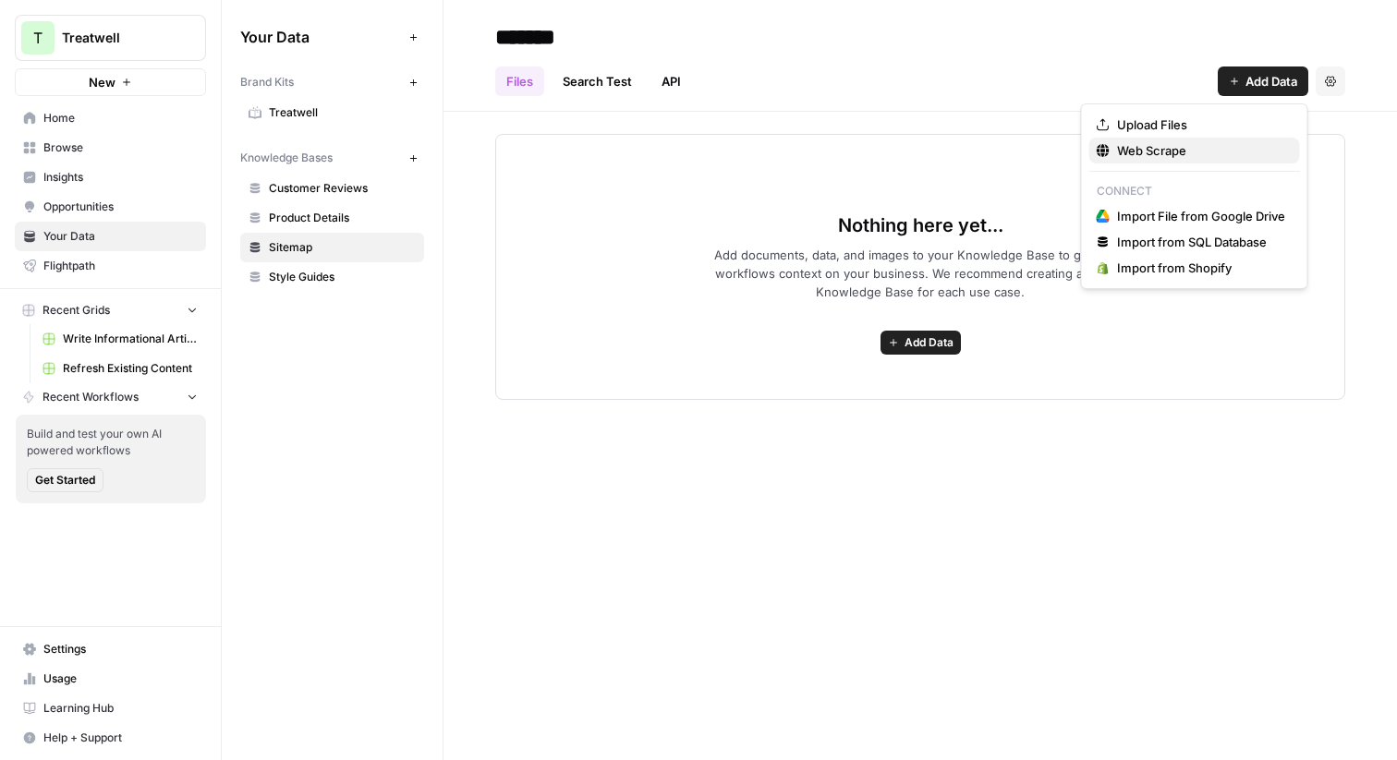
click at [1164, 152] on span "Web Scrape" at bounding box center [1201, 150] width 168 height 18
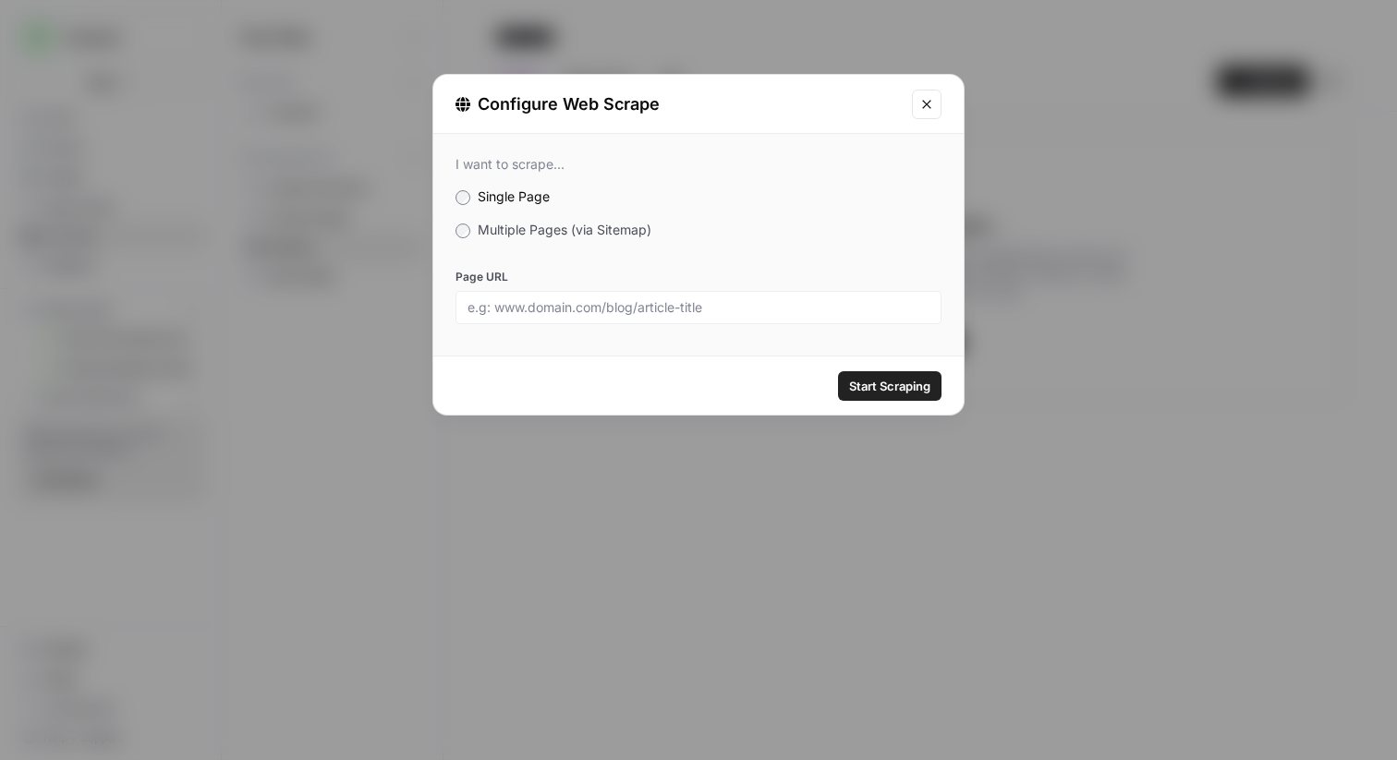
click at [567, 234] on span "Multiple Pages (via Sitemap)" at bounding box center [565, 230] width 174 height 16
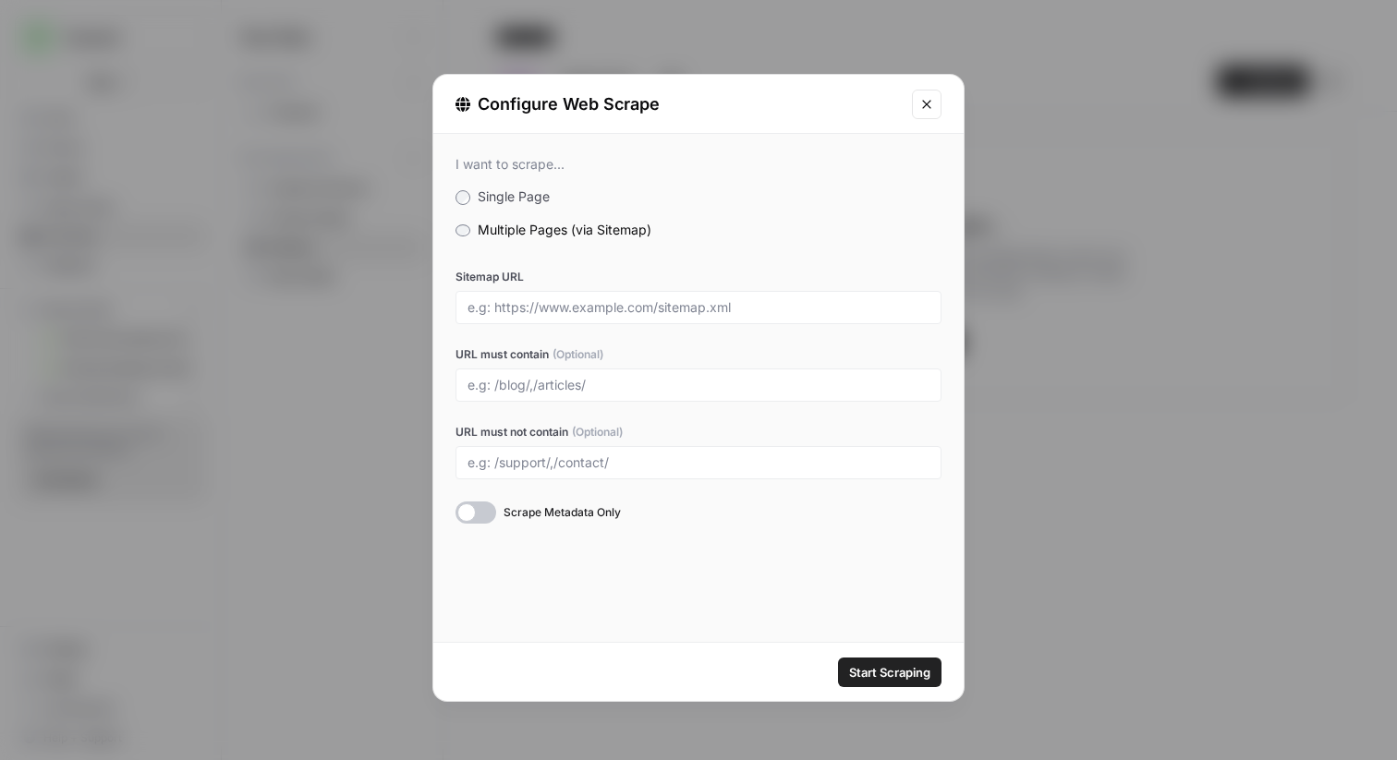
click at [926, 105] on icon "Close modal" at bounding box center [926, 104] width 15 height 15
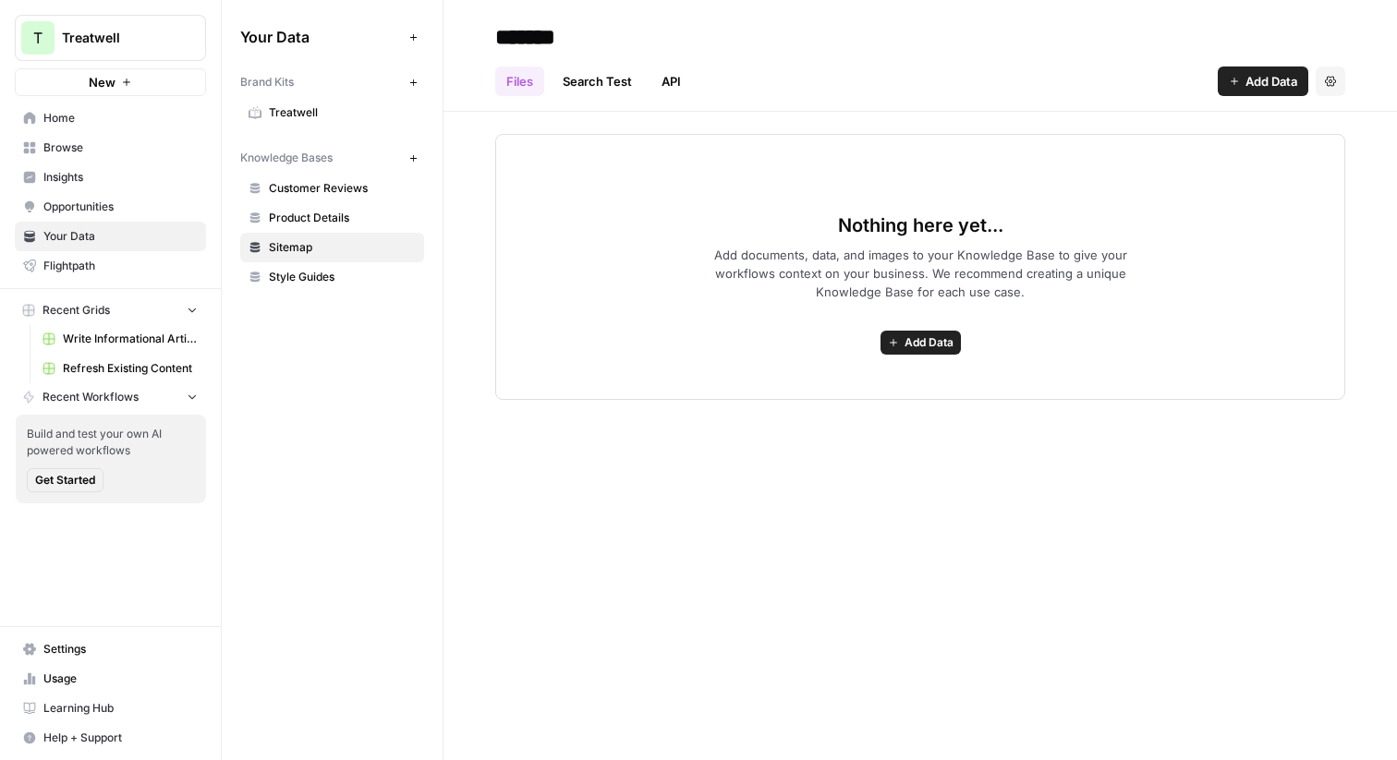
click at [1224, 78] on button "Add Data" at bounding box center [1263, 82] width 91 height 30
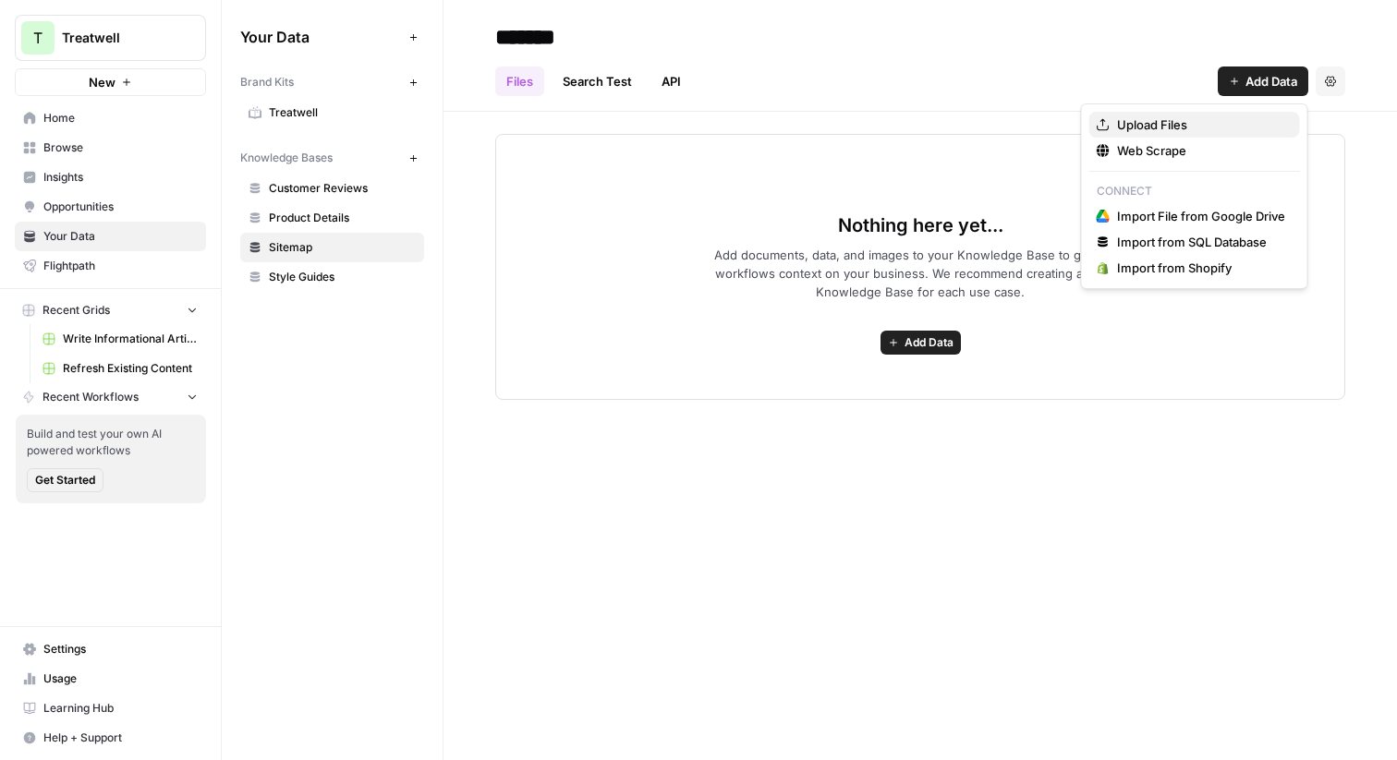
click at [1161, 128] on span "Upload Files" at bounding box center [1201, 125] width 168 height 18
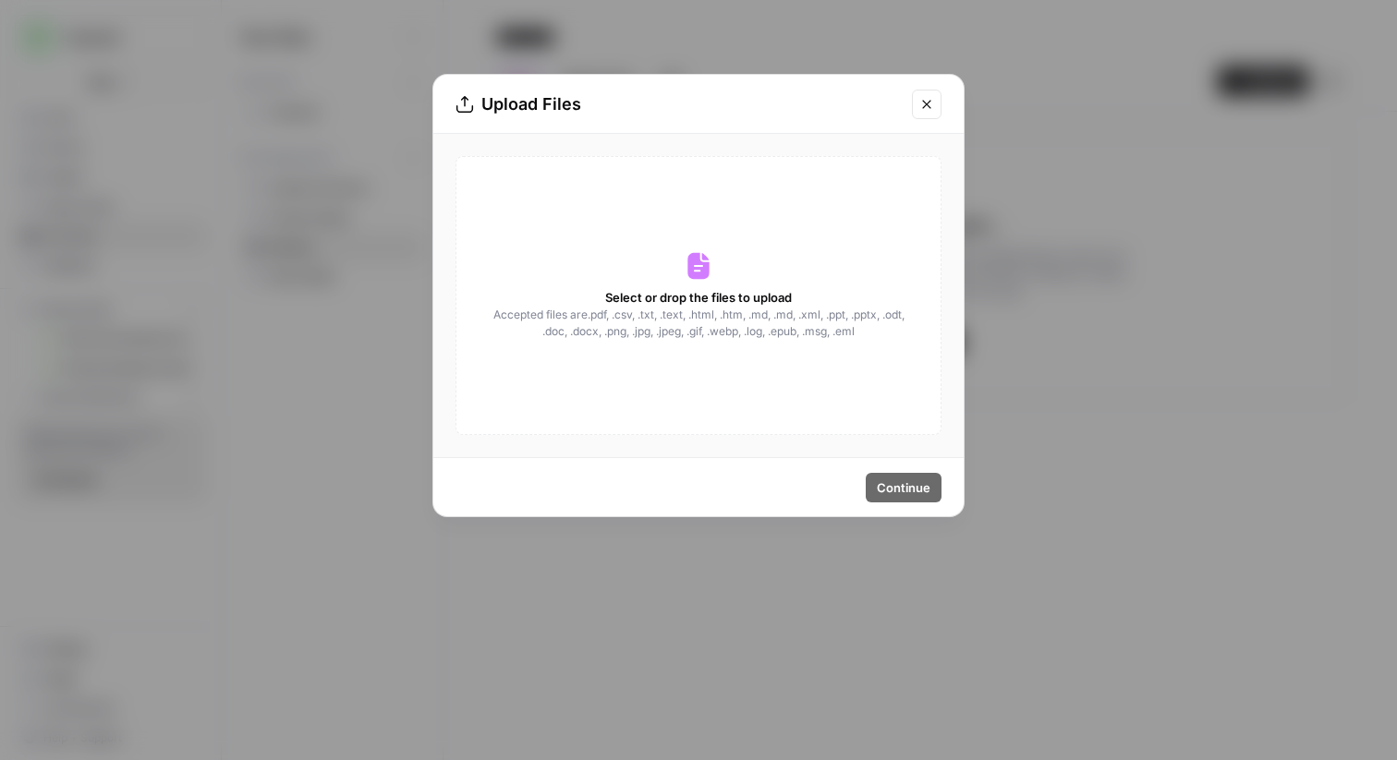
click at [928, 104] on icon "Close modal" at bounding box center [926, 104] width 8 height 8
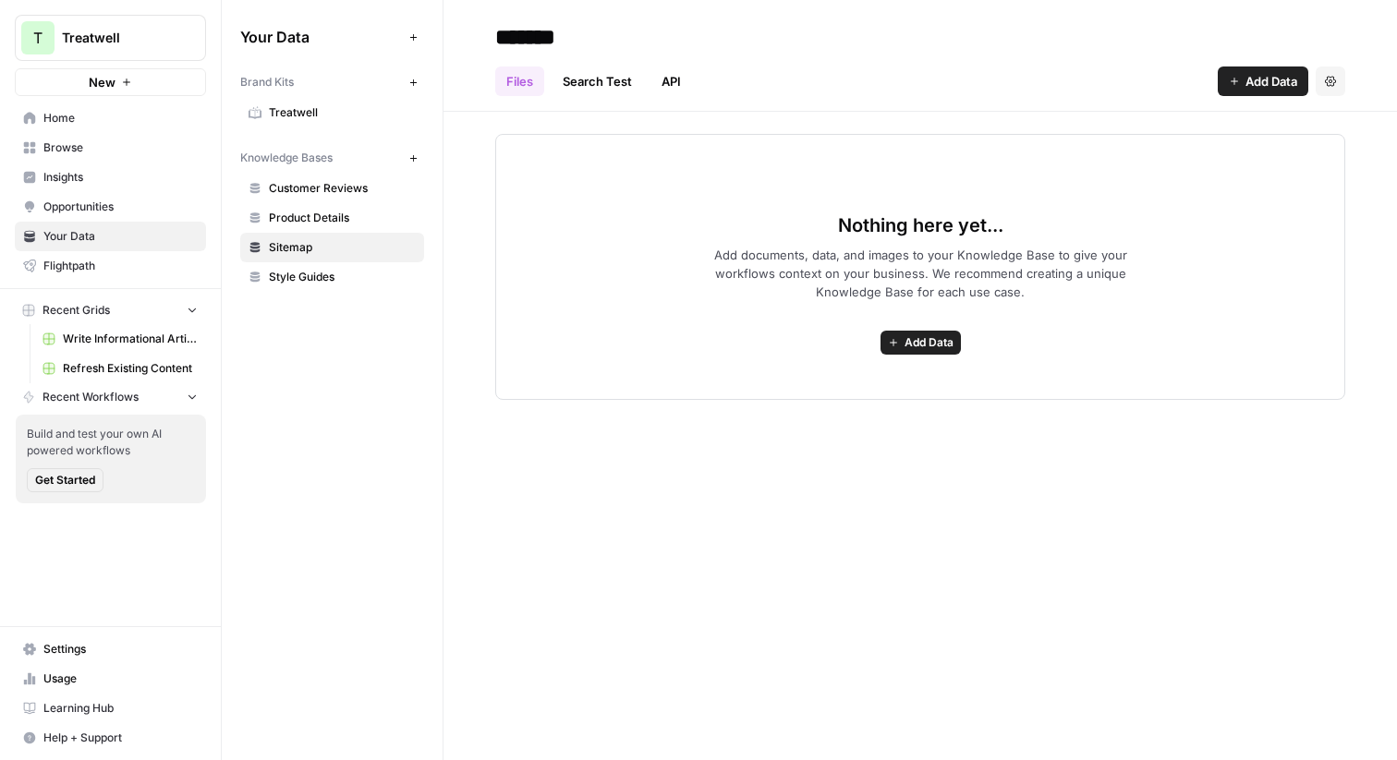
click at [322, 278] on span "Style Guides" at bounding box center [342, 277] width 147 height 17
click at [347, 119] on span "Treatwell" at bounding box center [342, 112] width 147 height 17
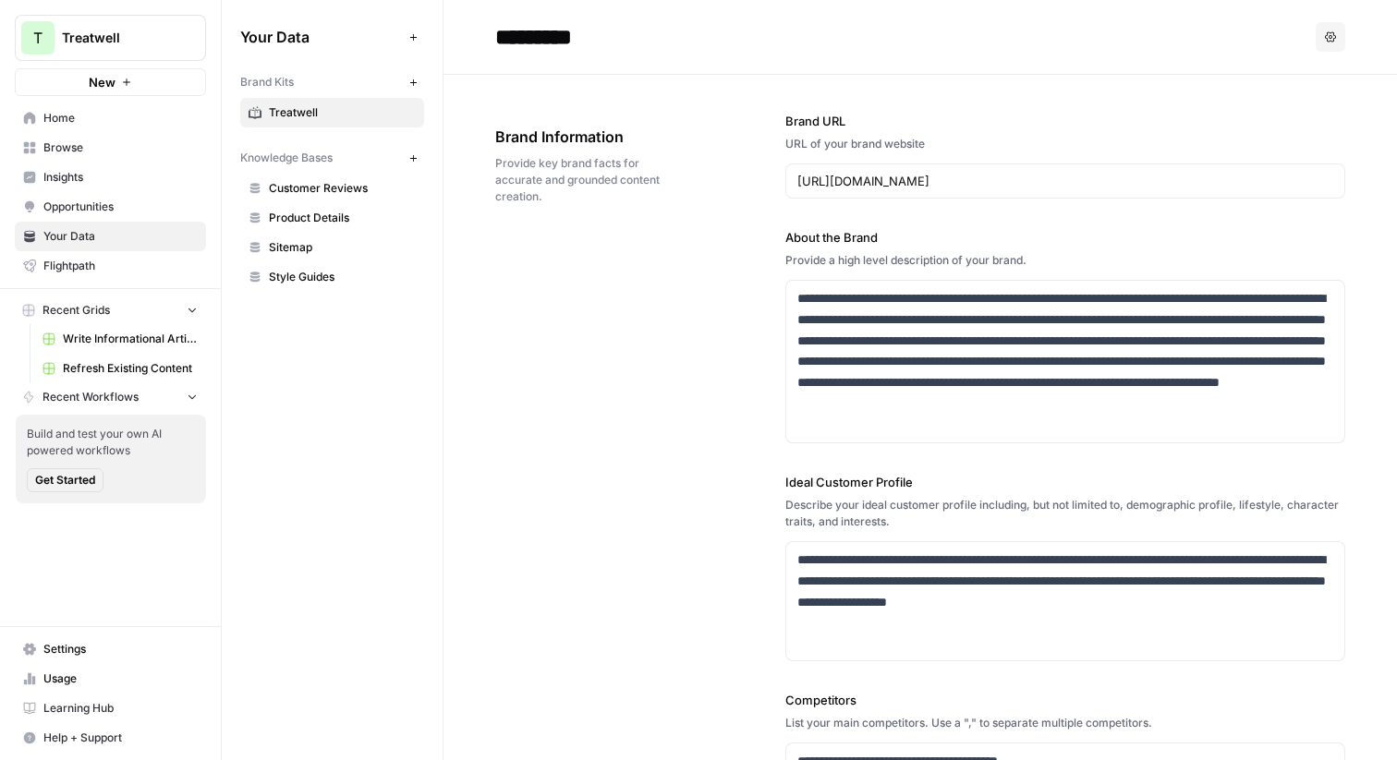
click at [76, 173] on span "Insights" at bounding box center [120, 177] width 154 height 17
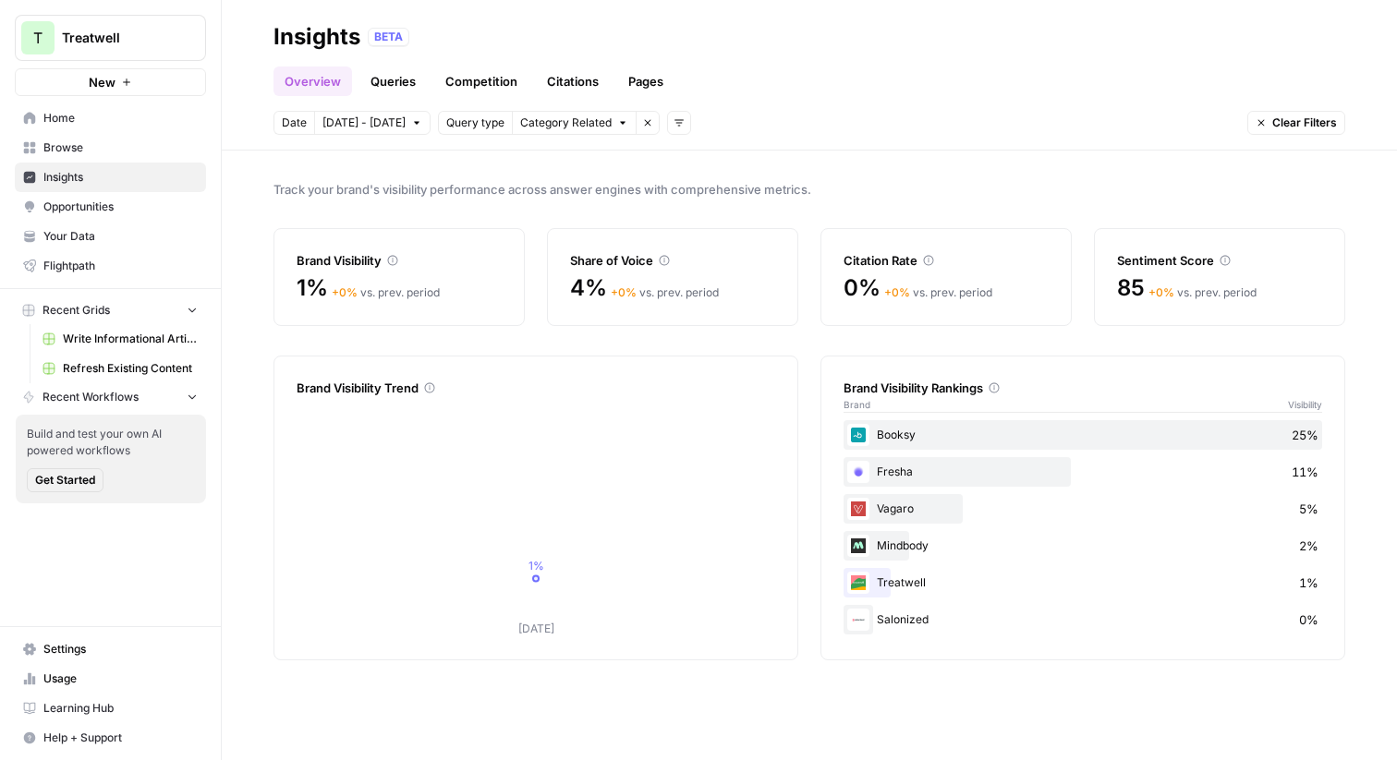
click at [667, 176] on div "Track your brand's visibility performance across answer engines with comprehens…" at bounding box center [809, 456] width 1175 height 610
click at [851, 174] on div "Track your brand's visibility performance across answer engines with comprehens…" at bounding box center [809, 456] width 1175 height 610
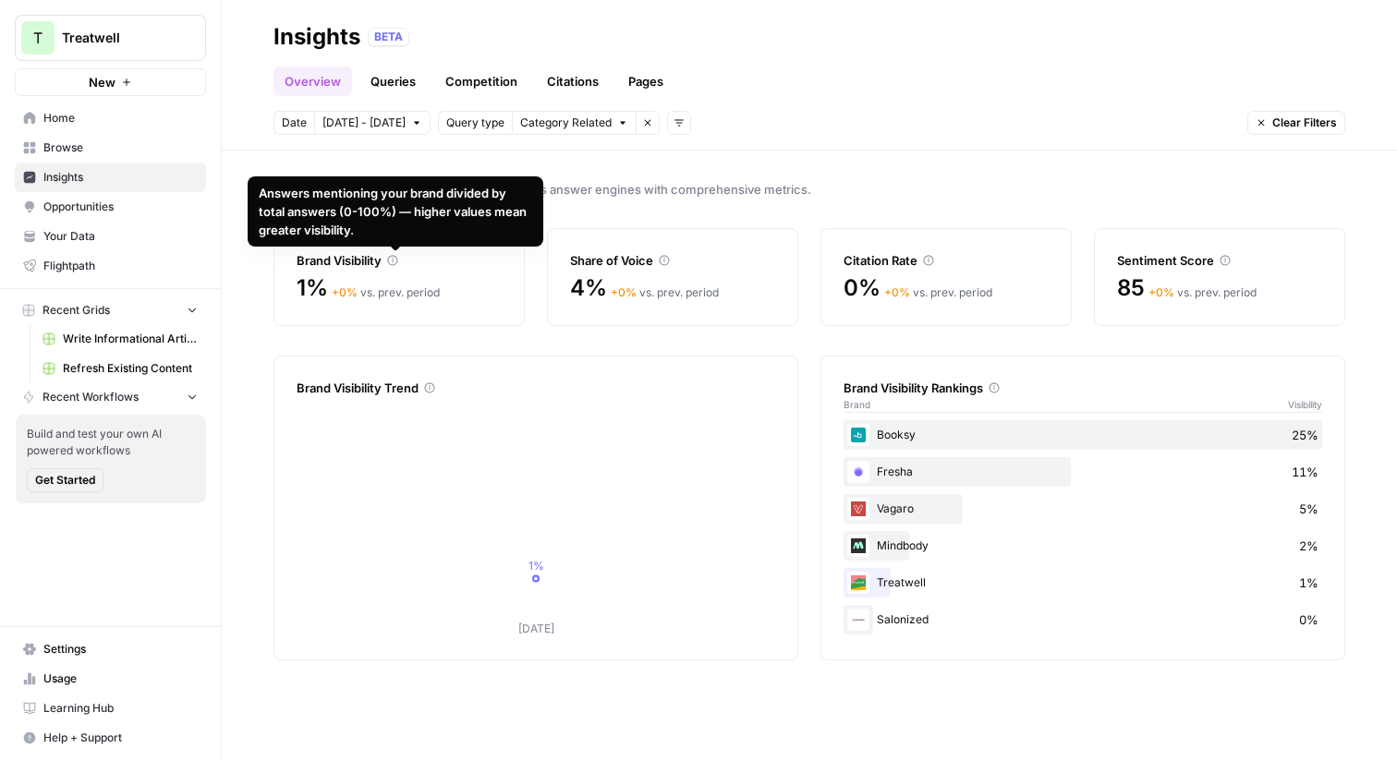
click at [452, 257] on div "Brand Visibility" at bounding box center [399, 260] width 205 height 18
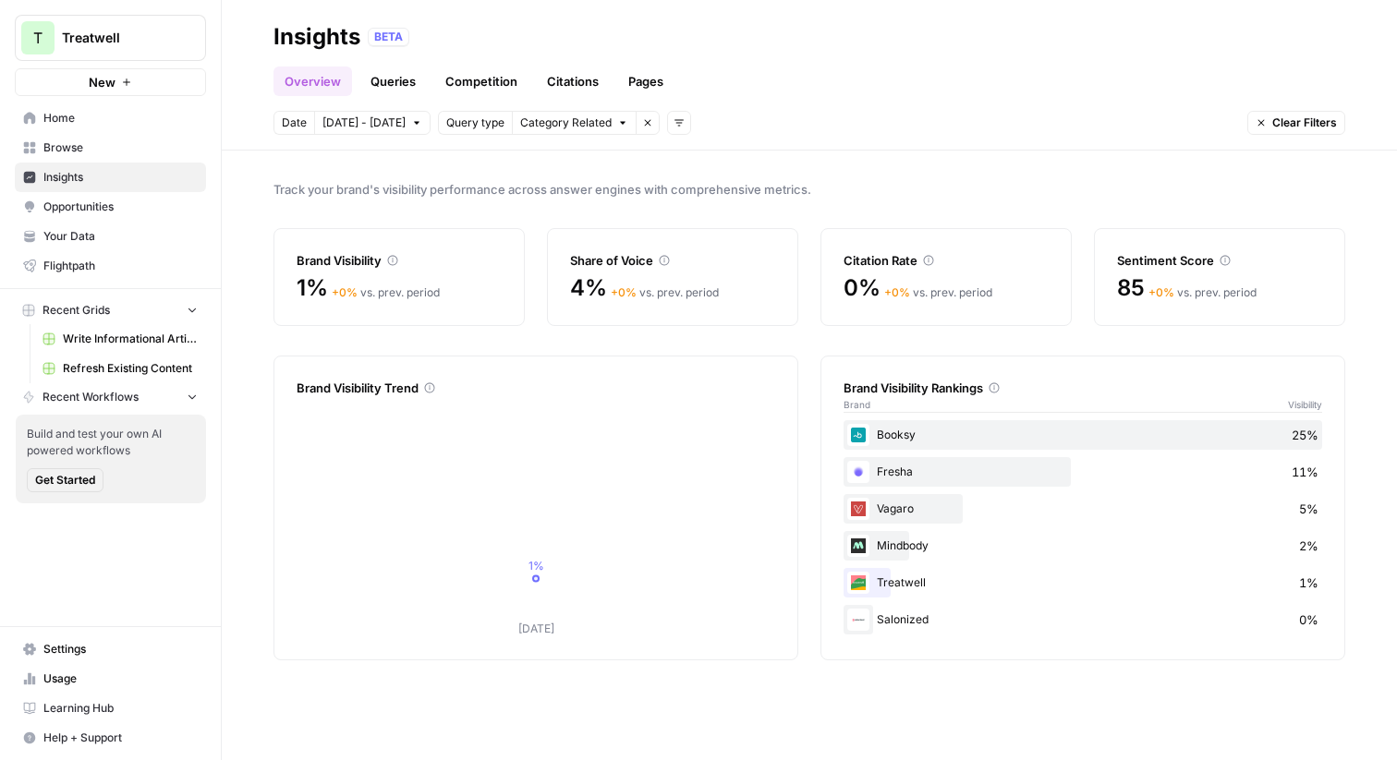
click at [991, 328] on div "Track your brand's visibility performance across answer engines with comprehens…" at bounding box center [809, 456] width 1175 height 610
click at [555, 119] on span "Category Related" at bounding box center [565, 123] width 91 height 17
click at [452, 115] on span "Query type" at bounding box center [475, 123] width 58 height 17
click at [645, 122] on icon "button" at bounding box center [648, 123] width 6 height 6
click at [442, 128] on button "Add filters" at bounding box center [450, 123] width 24 height 24
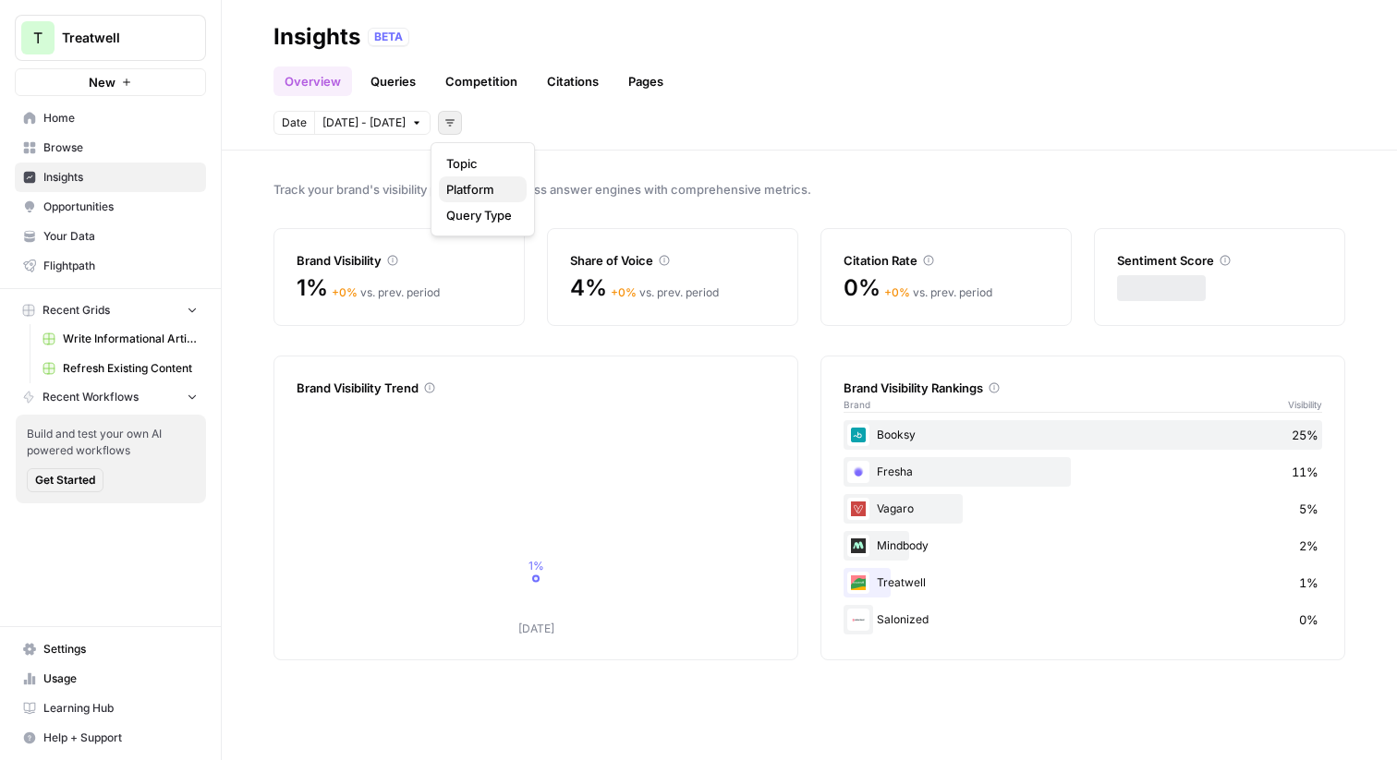
click at [471, 194] on span "Platform" at bounding box center [479, 189] width 66 height 18
click at [539, 115] on span "Select platform" at bounding box center [547, 123] width 80 height 17
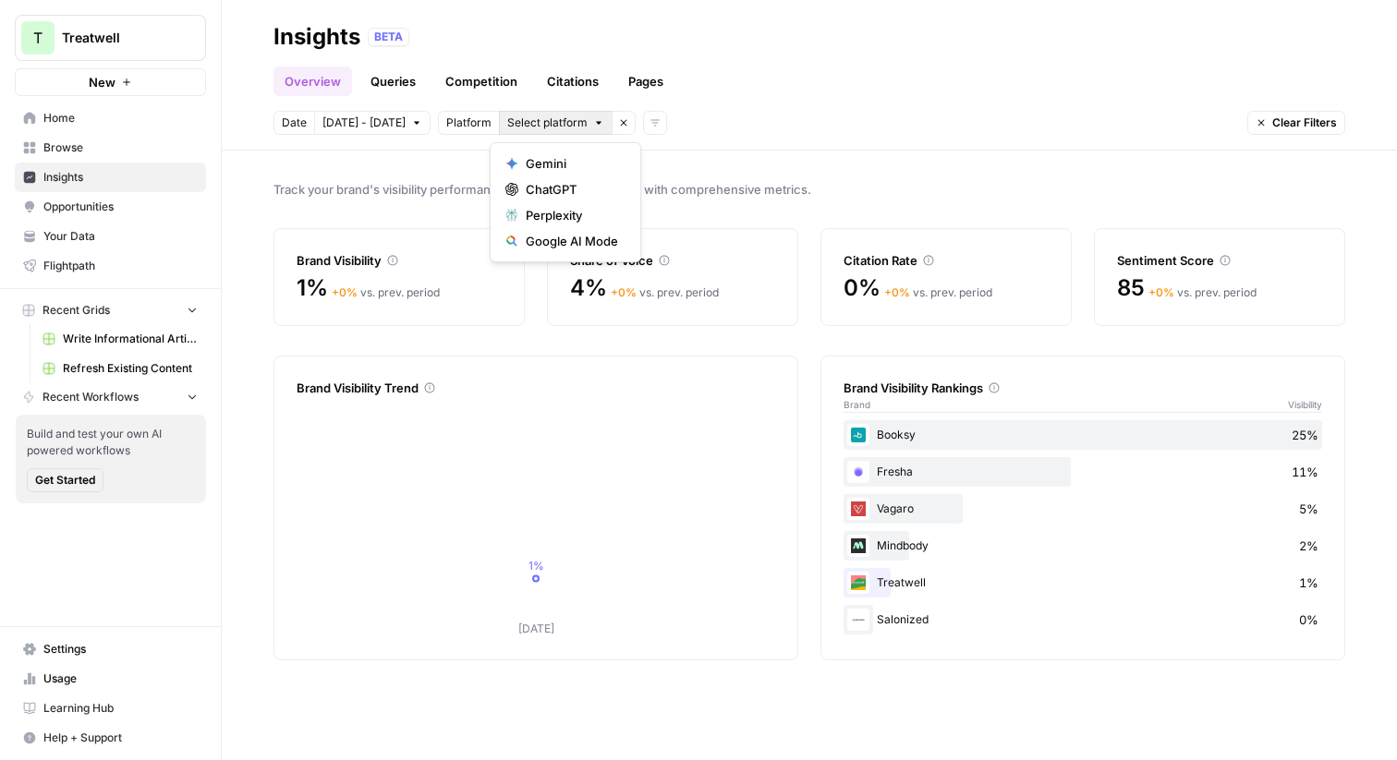
click at [742, 133] on div "Date Sep 27 - Oct 3 Platform Select platform Remove filter Add filters Clear Fi…" at bounding box center [810, 123] width 1072 height 24
click at [349, 116] on span "Sep 27 - Oct 3" at bounding box center [363, 123] width 83 height 17
click at [833, 118] on div "Date Sep 27 - Oct 3 Platform Select platform Remove filter Add filters Clear Fi…" at bounding box center [810, 123] width 1072 height 24
click at [395, 77] on link "Queries" at bounding box center [392, 82] width 67 height 30
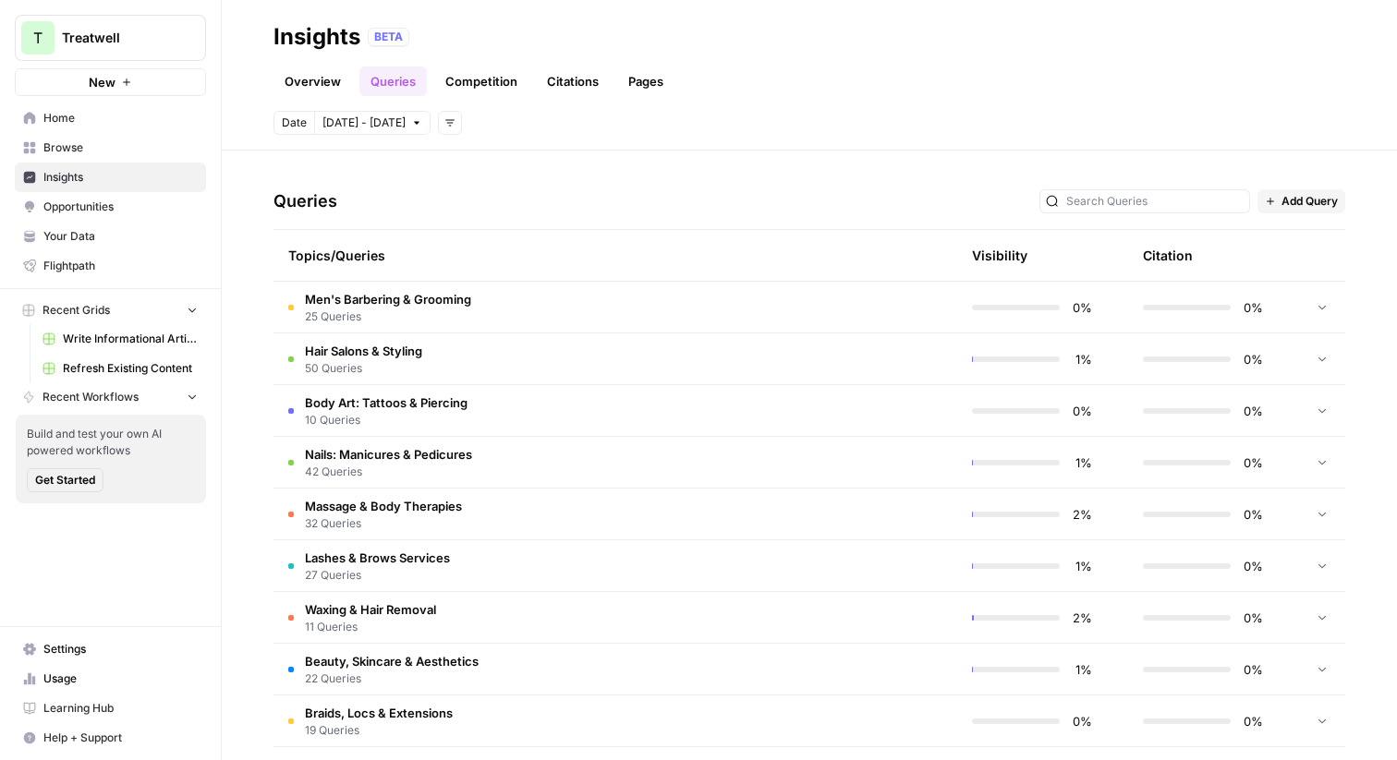
scroll to position [362, 0]
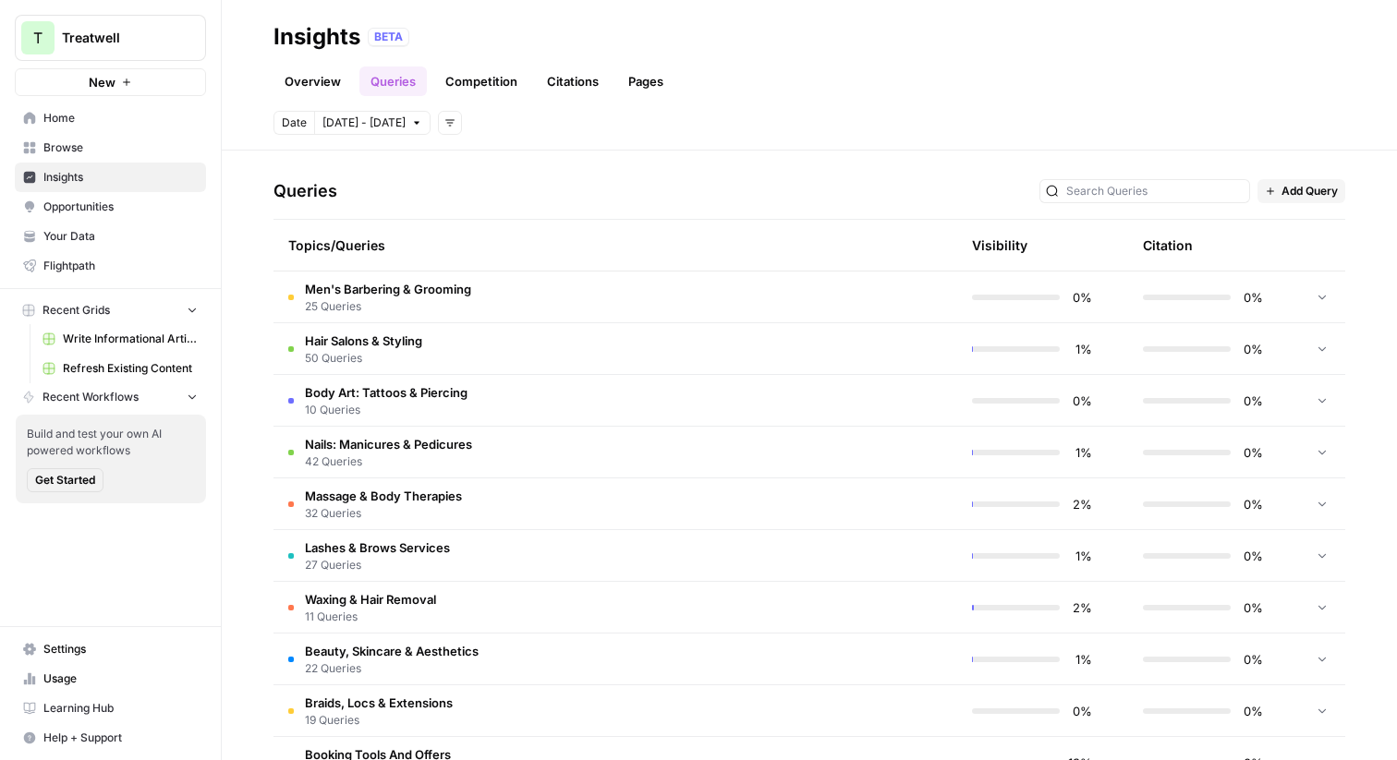
click at [555, 298] on td "Men's Barbering & Grooming 25 Queries" at bounding box center [528, 297] width 508 height 51
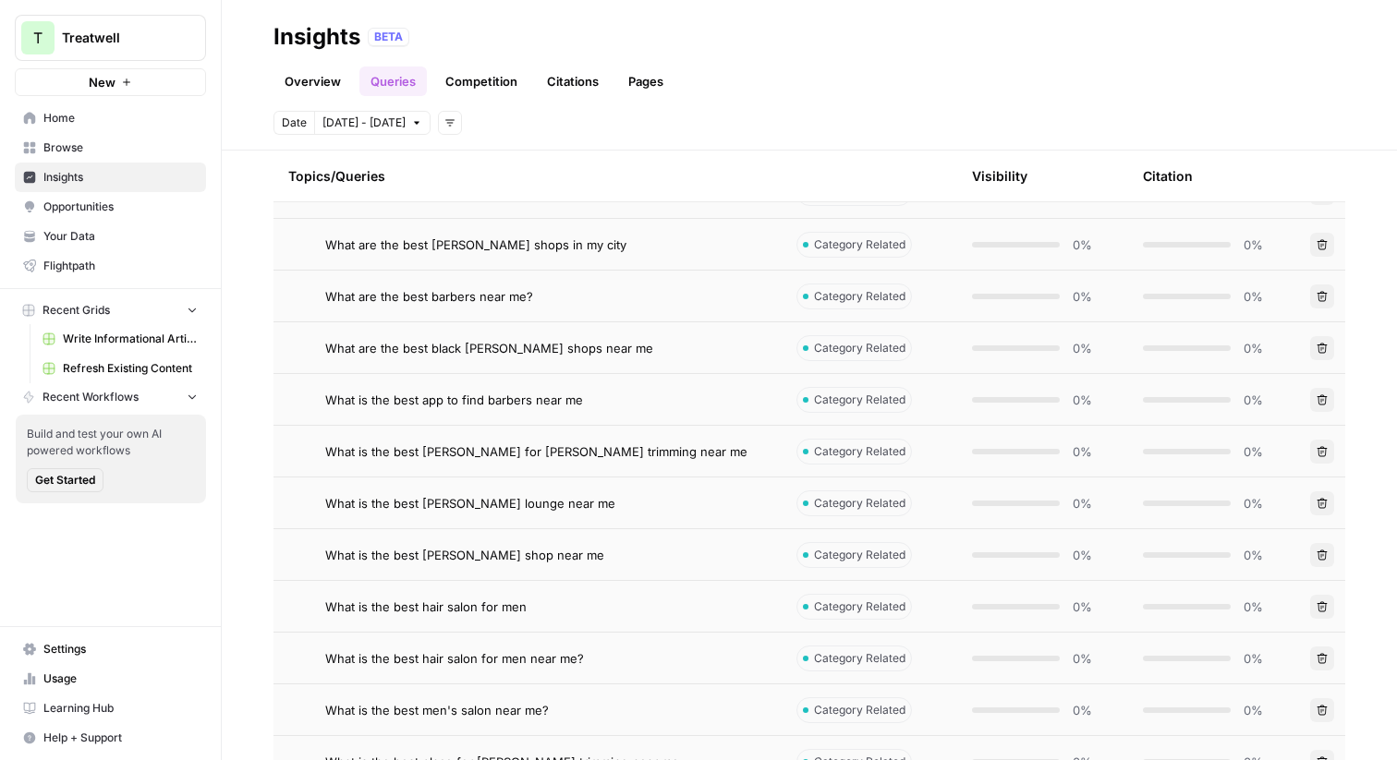
scroll to position [641, 0]
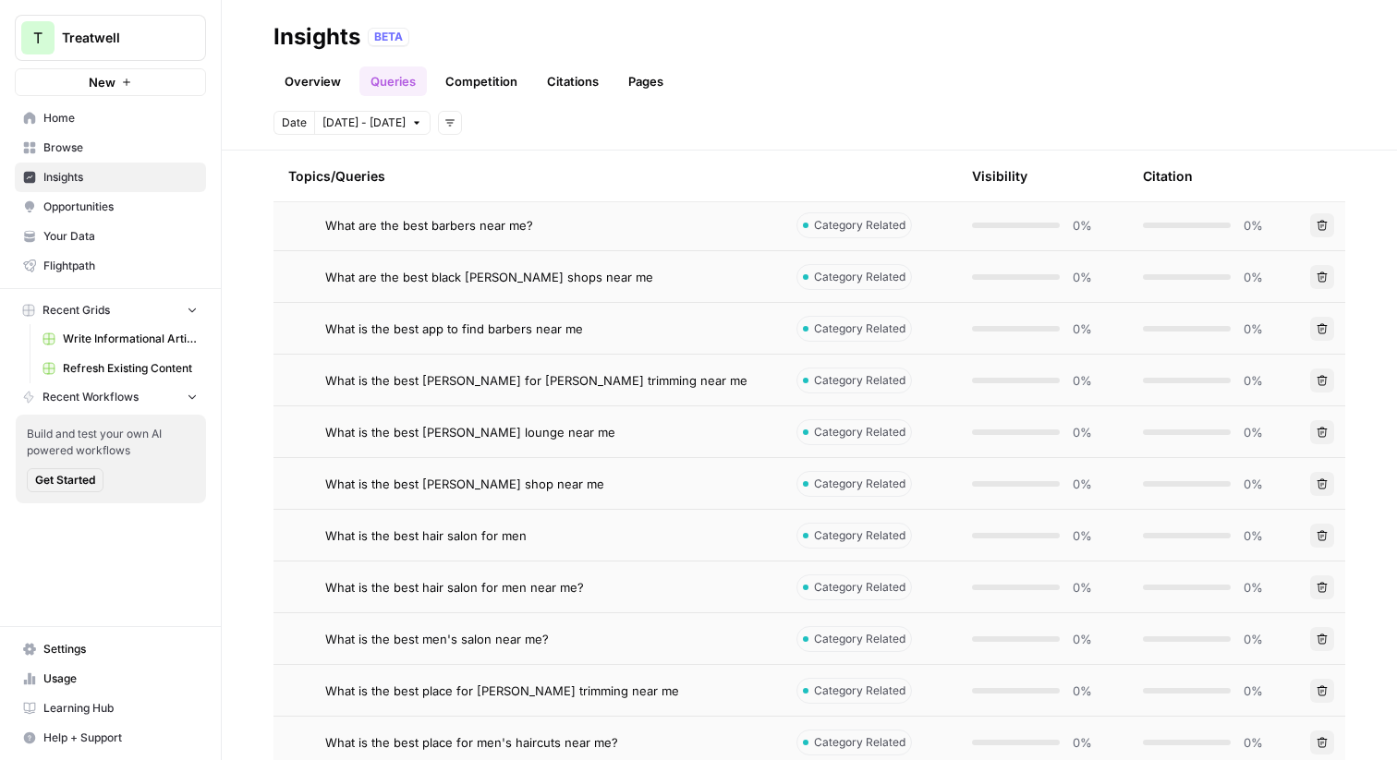
click at [529, 337] on td "What is the best app to find barbers near me" at bounding box center [528, 328] width 508 height 51
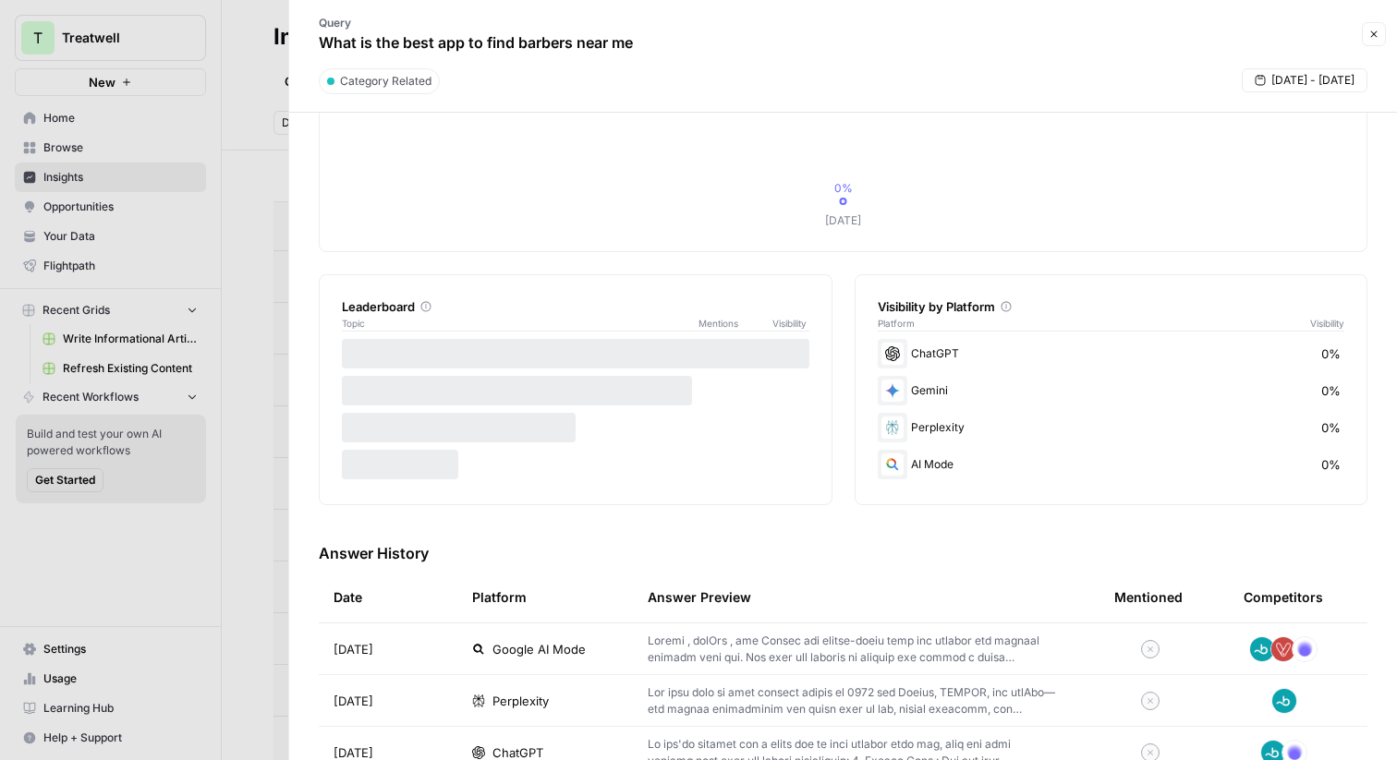
scroll to position [239, 0]
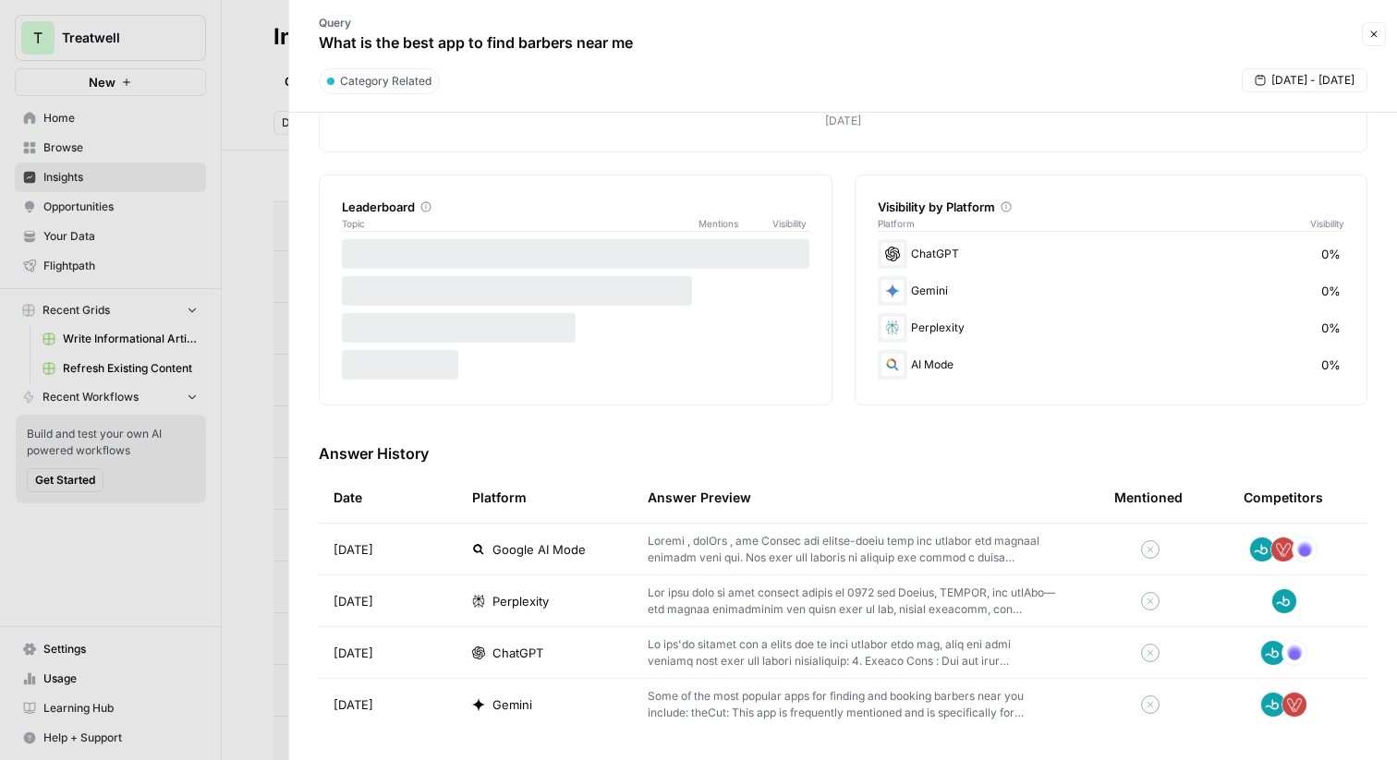
click at [496, 546] on span "Google AI Mode" at bounding box center [539, 550] width 93 height 18
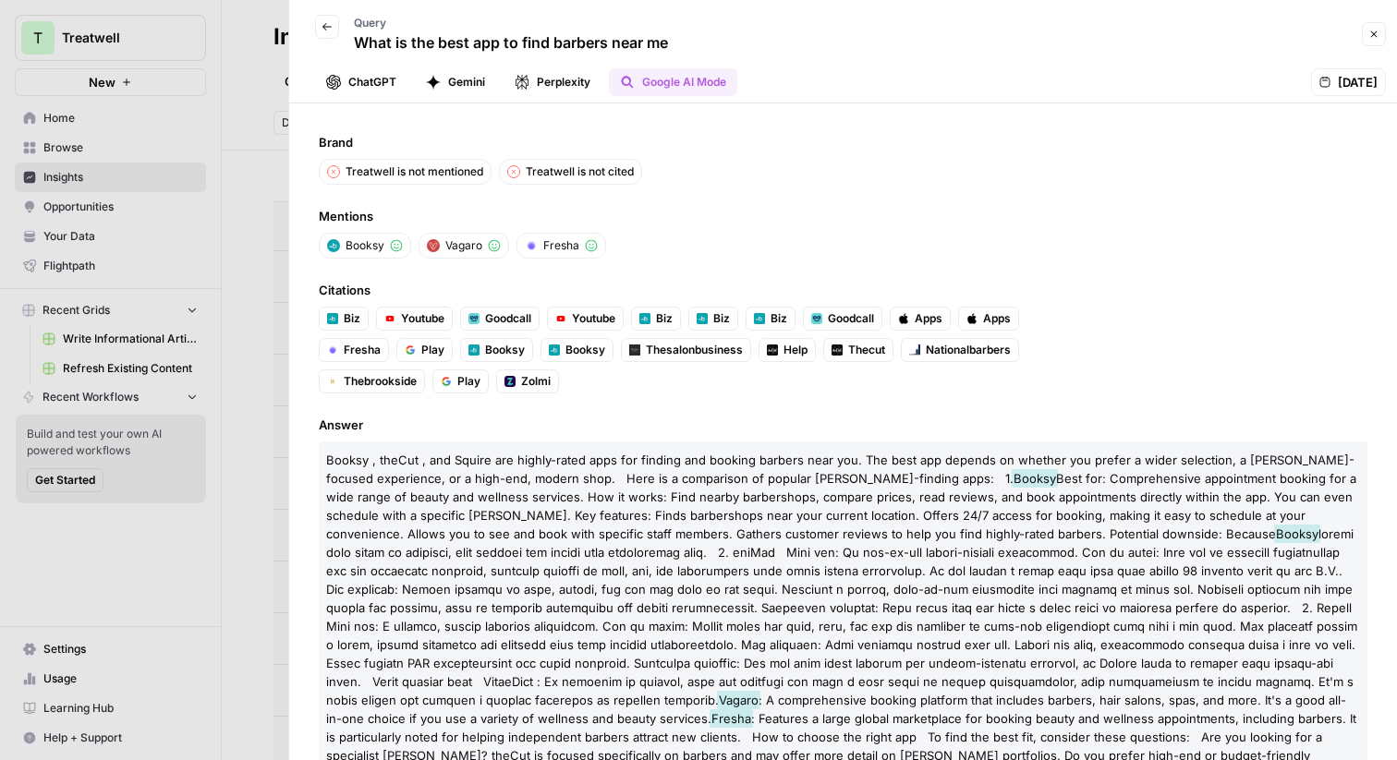
click at [387, 80] on button "ChatGPT" at bounding box center [361, 82] width 92 height 28
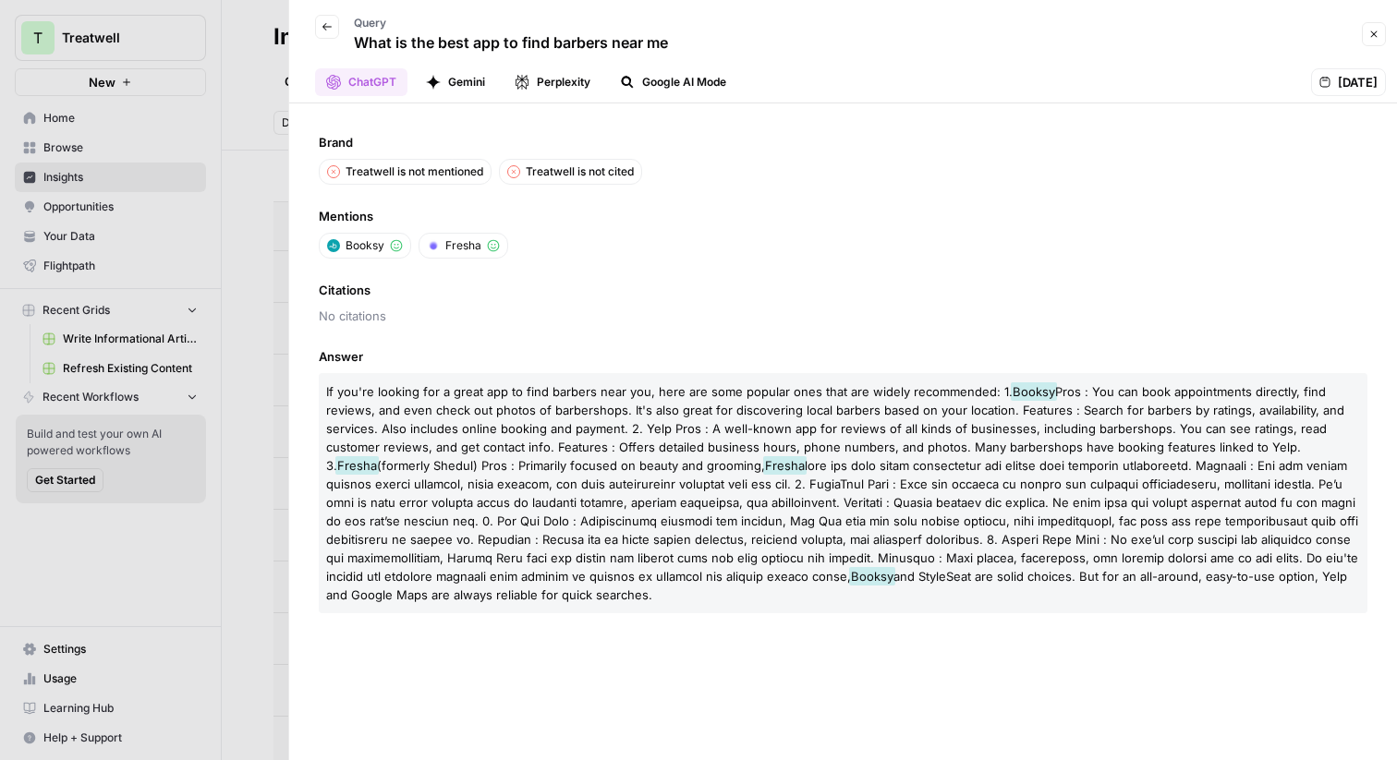
click at [465, 85] on button "Gemini" at bounding box center [455, 82] width 81 height 28
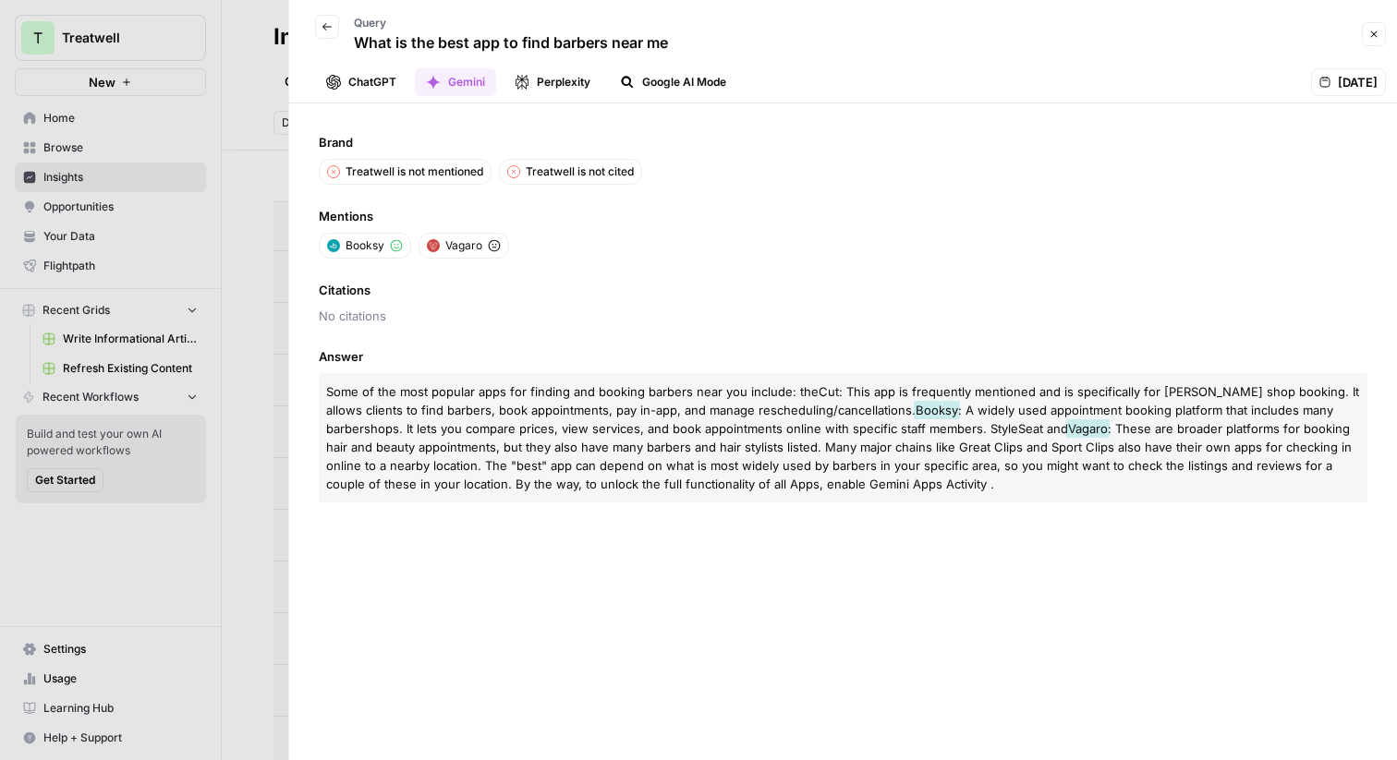
click at [545, 83] on button "Perplexity" at bounding box center [553, 82] width 98 height 28
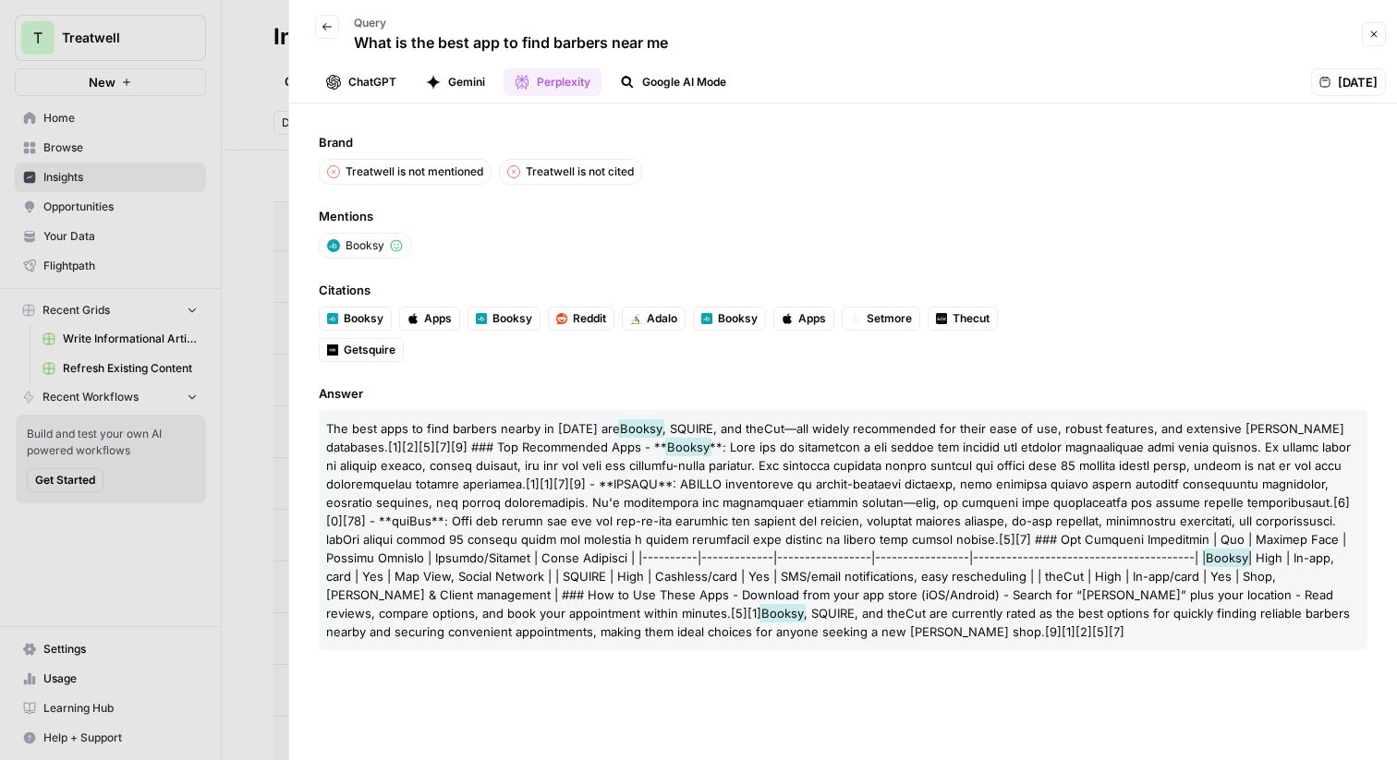
click at [657, 86] on button "Google AI Mode" at bounding box center [673, 82] width 128 height 28
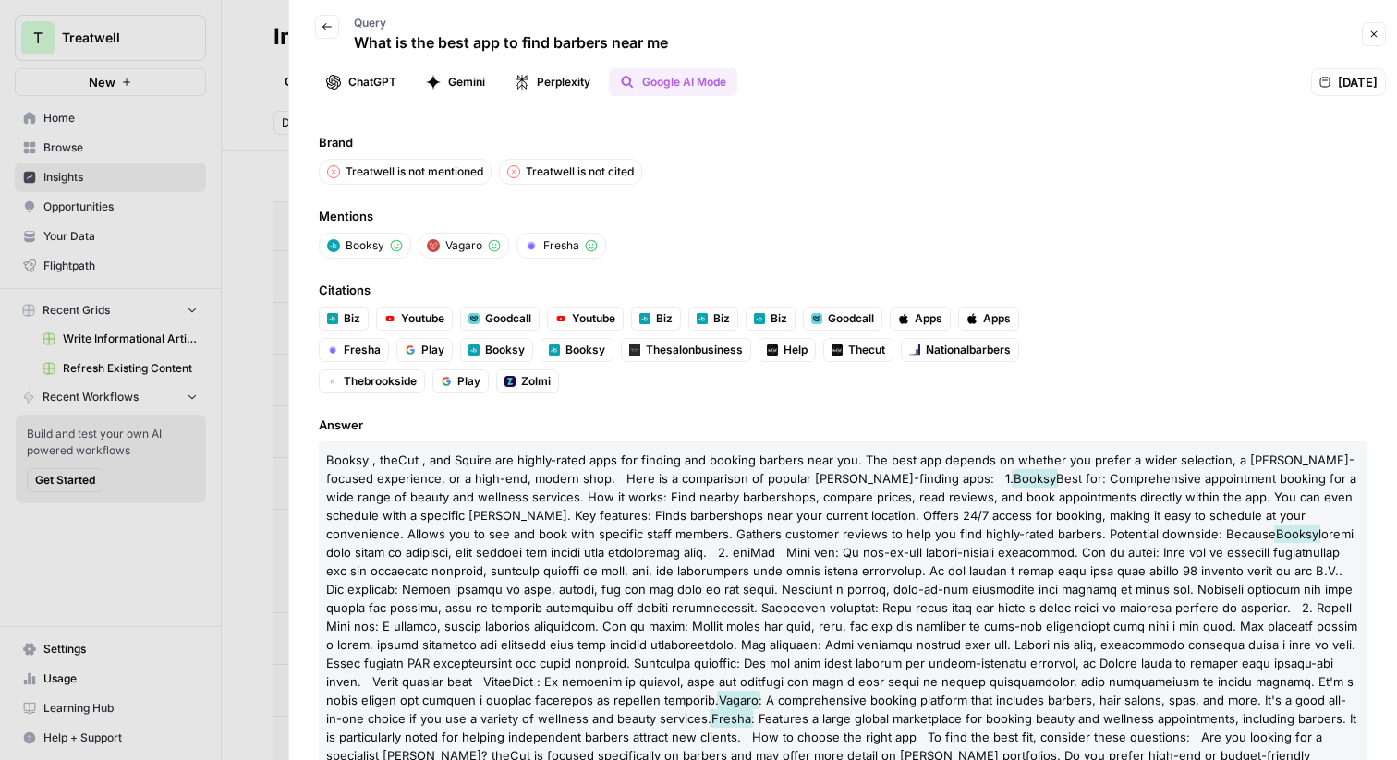
click at [270, 170] on div at bounding box center [698, 380] width 1397 height 760
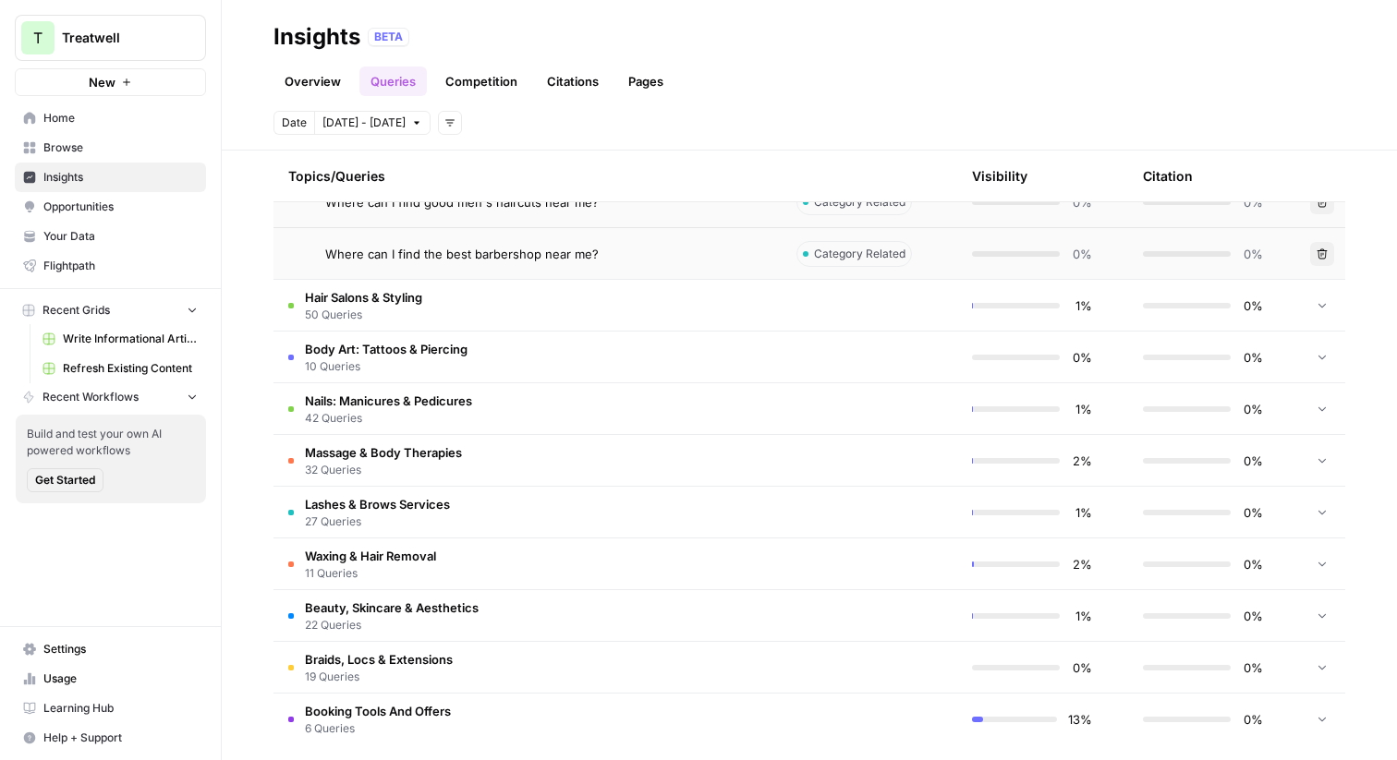
scroll to position [1714, 0]
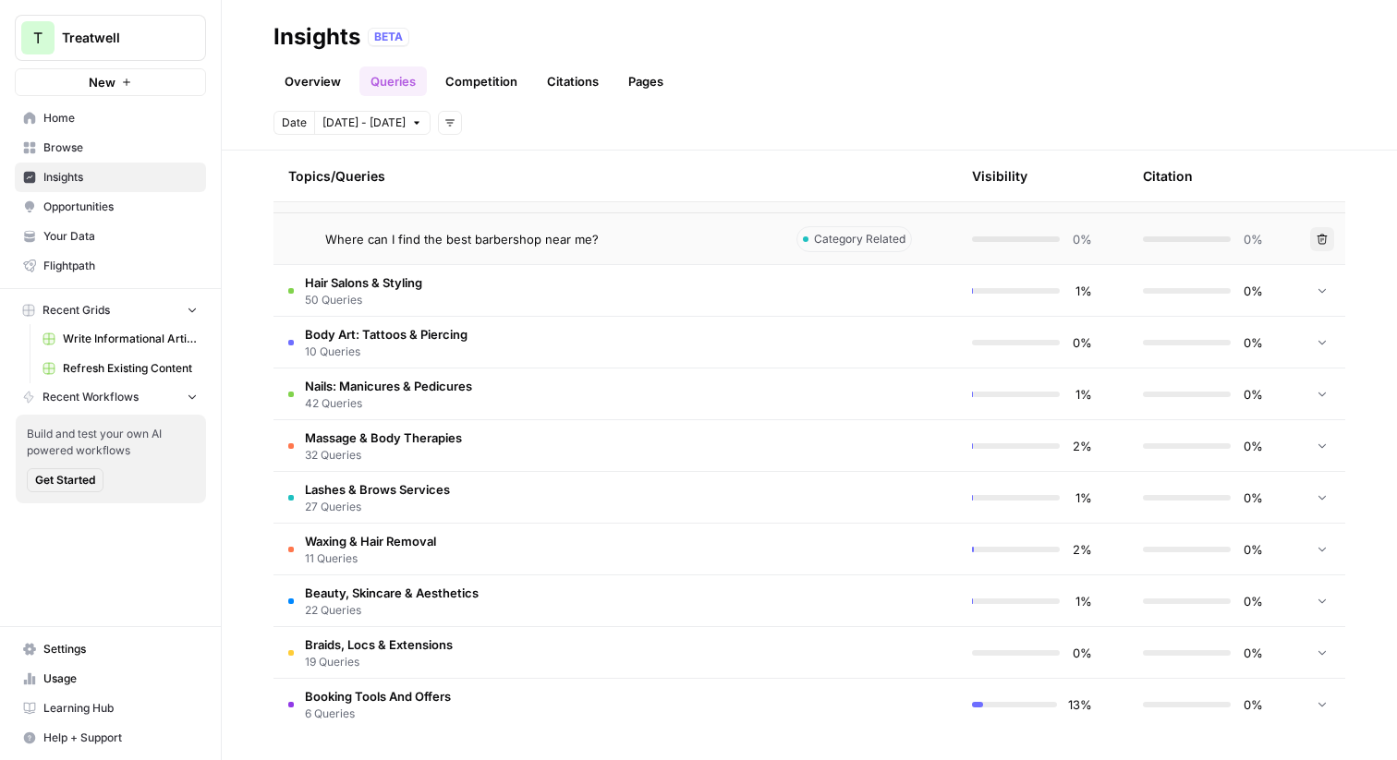
click at [530, 688] on td "Booking Tools And Offers 6 Queries" at bounding box center [528, 705] width 508 height 52
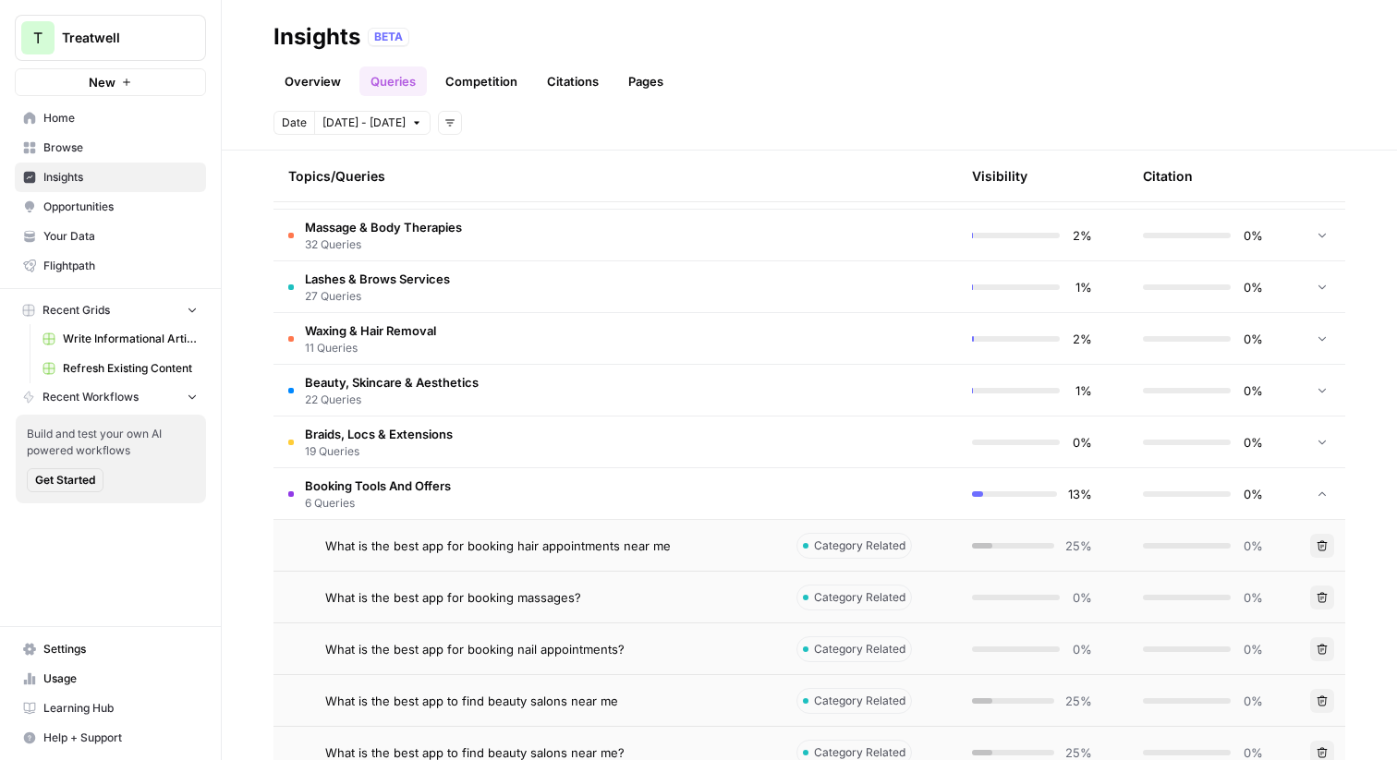
scroll to position [2025, 0]
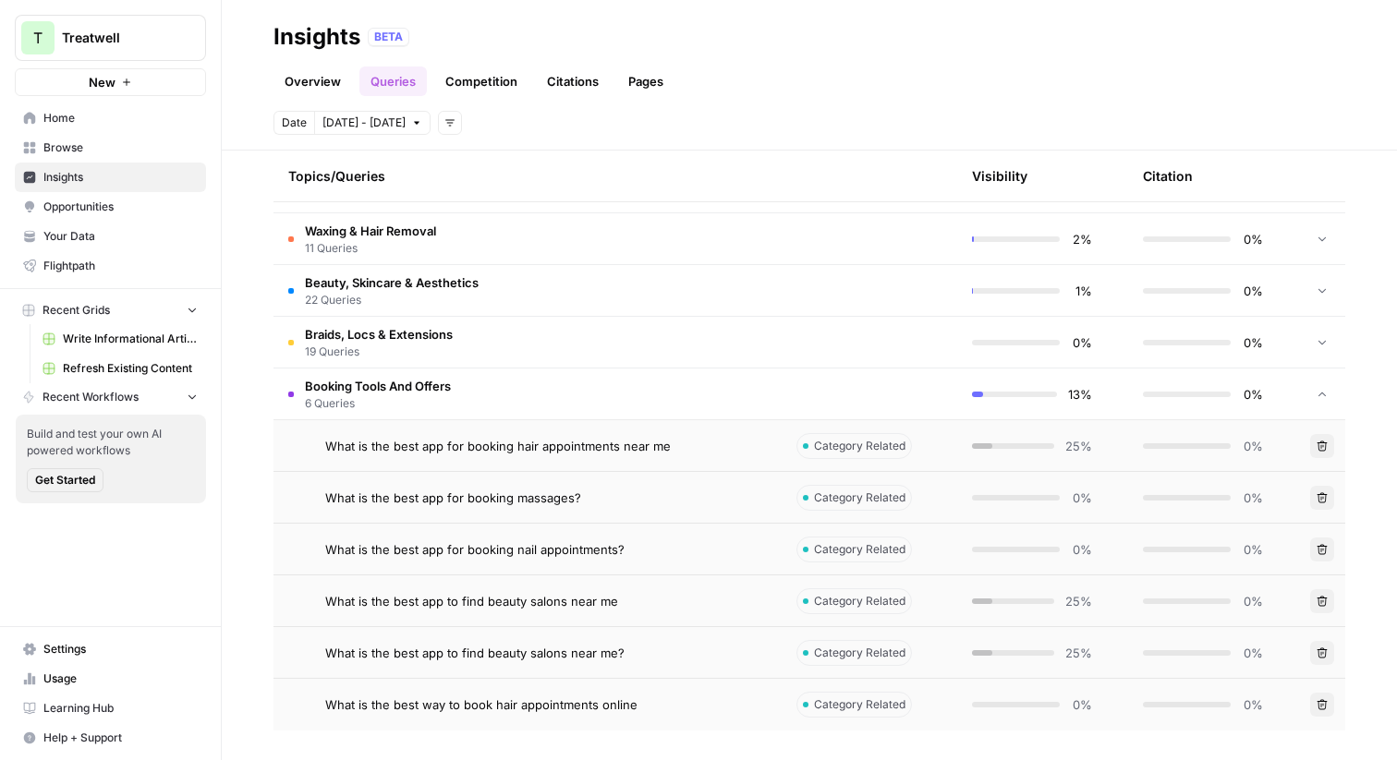
click at [485, 451] on span "What is the best app for booking hair appointments near me" at bounding box center [498, 446] width 346 height 18
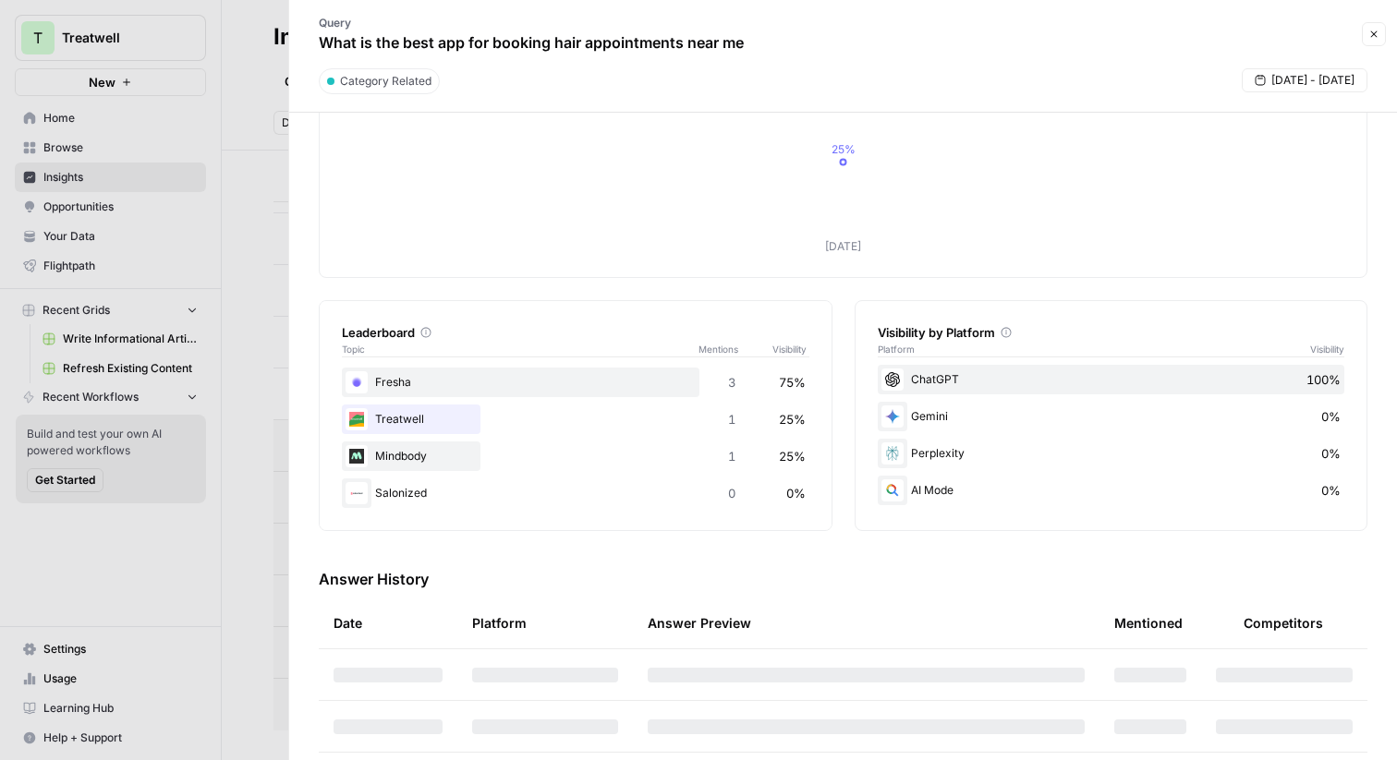
scroll to position [188, 0]
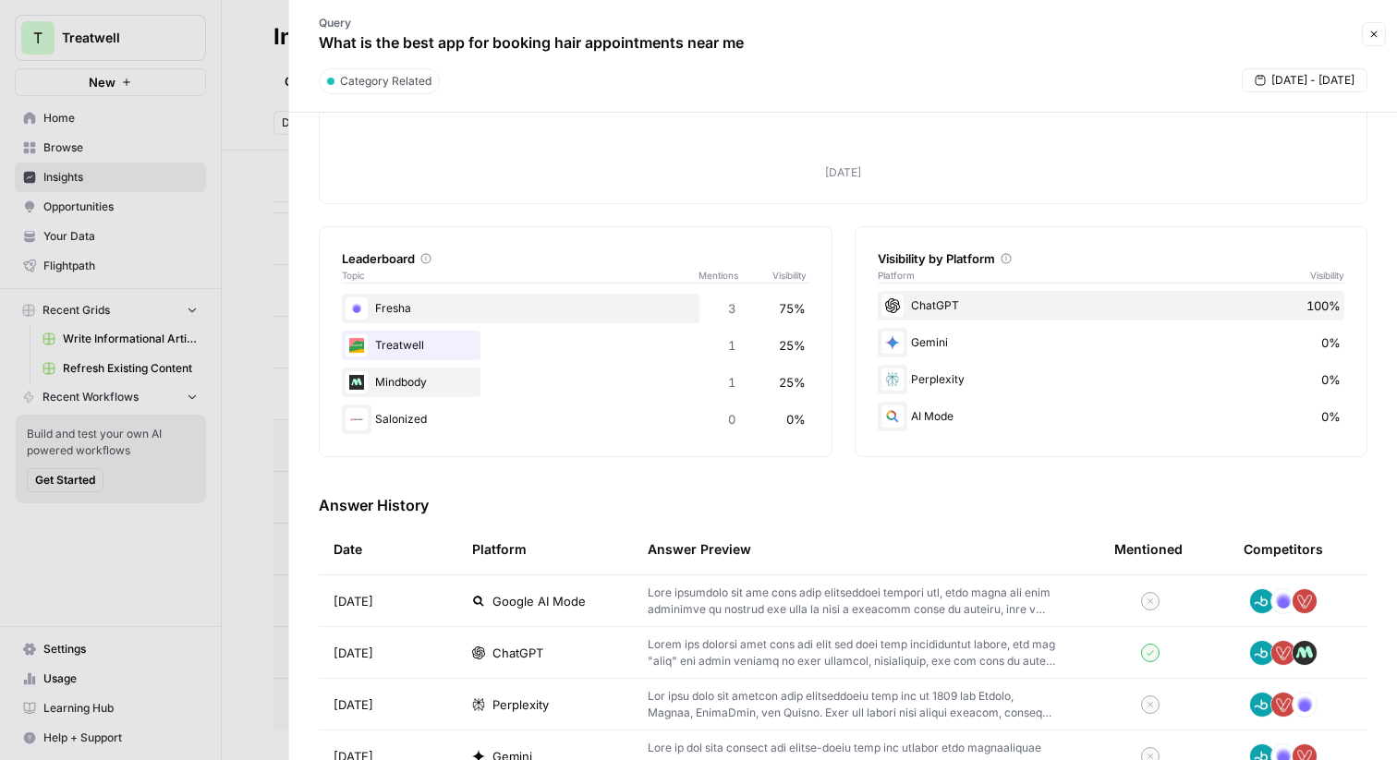
click at [444, 593] on td "Oct 2, 2025" at bounding box center [388, 601] width 139 height 51
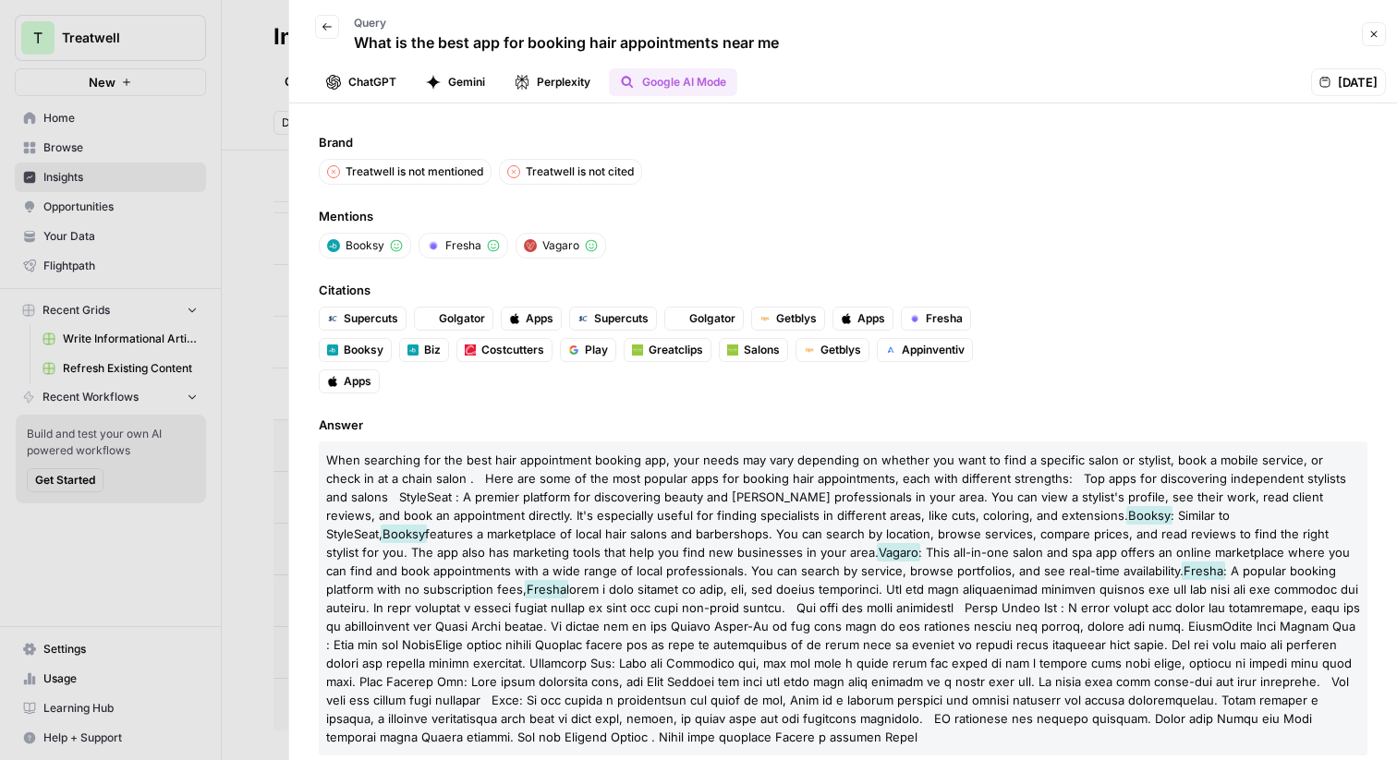
click at [375, 85] on button "ChatGPT" at bounding box center [361, 82] width 92 height 28
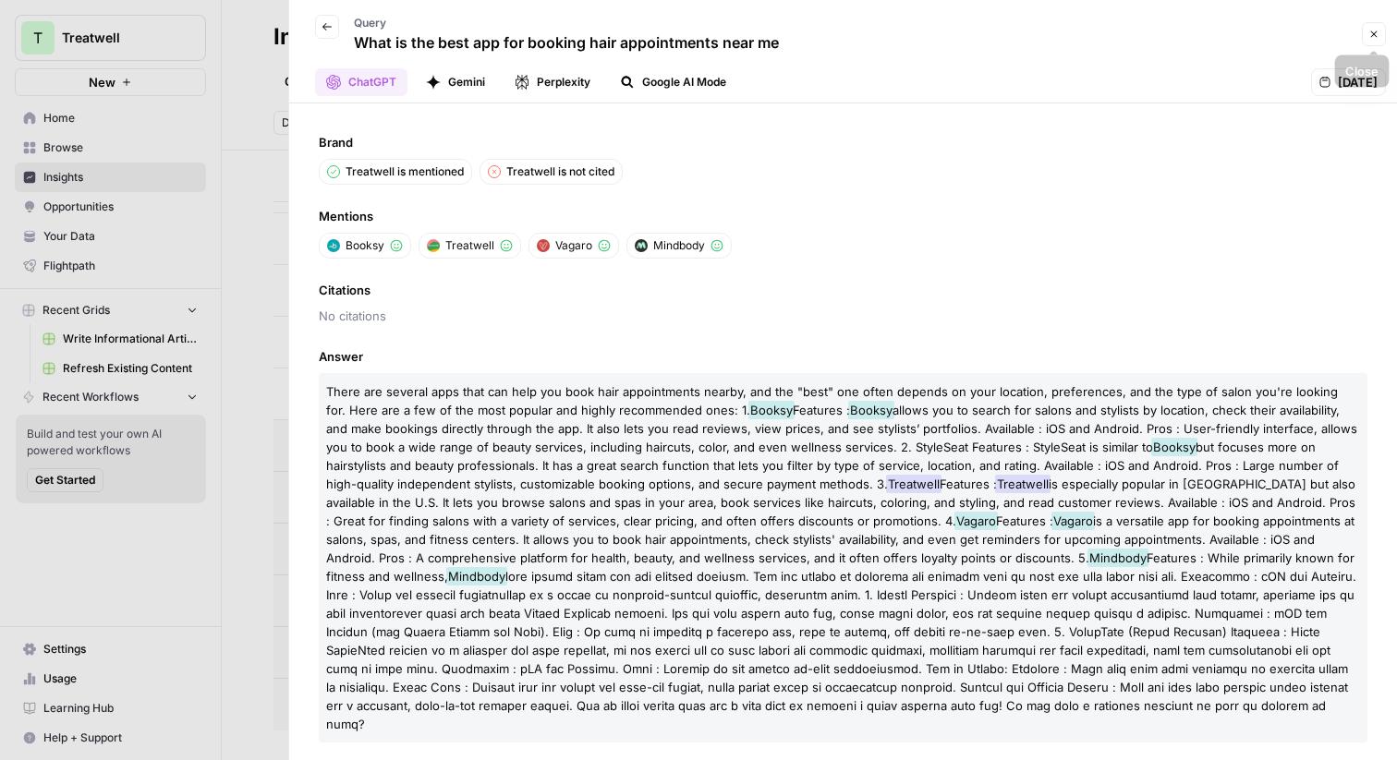
click at [1373, 30] on icon "button" at bounding box center [1373, 34] width 11 height 11
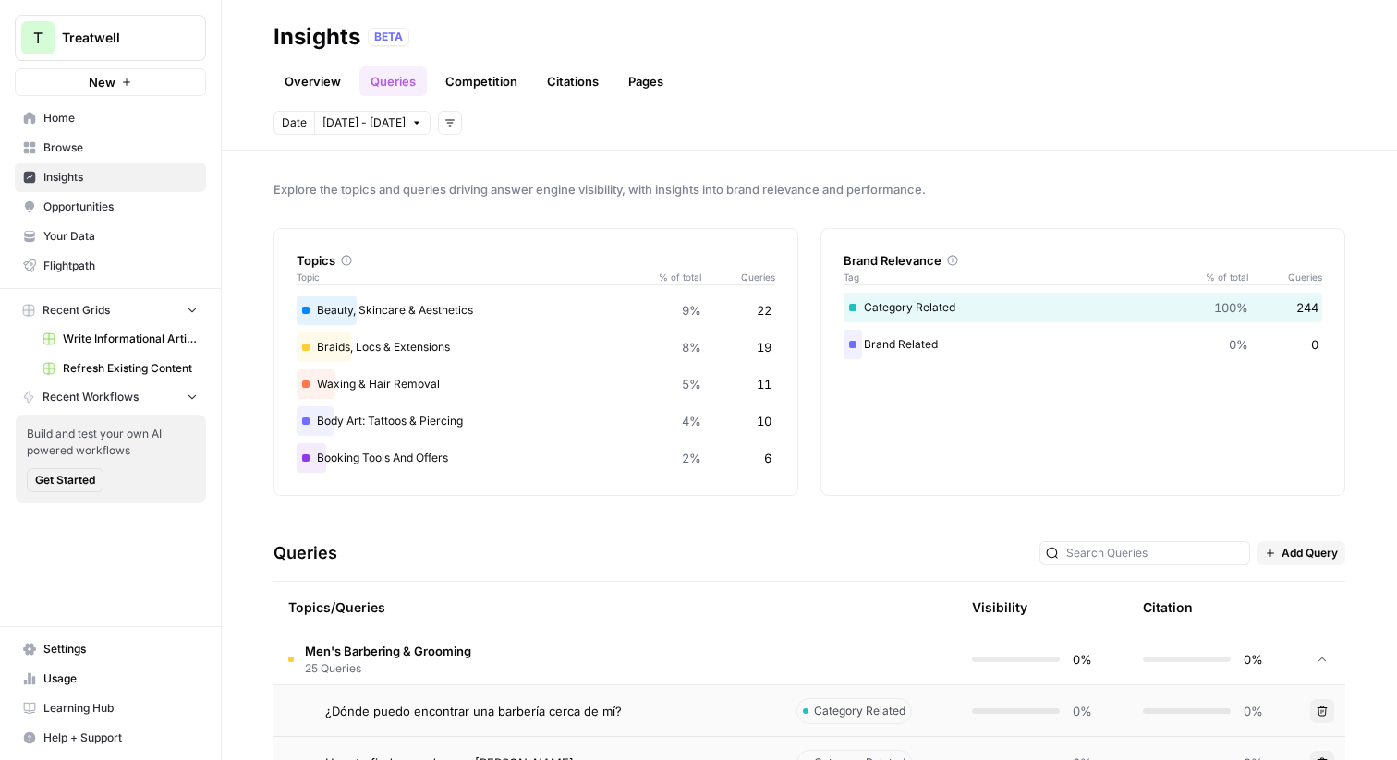
click at [1285, 553] on span "Add Query" at bounding box center [1310, 553] width 56 height 17
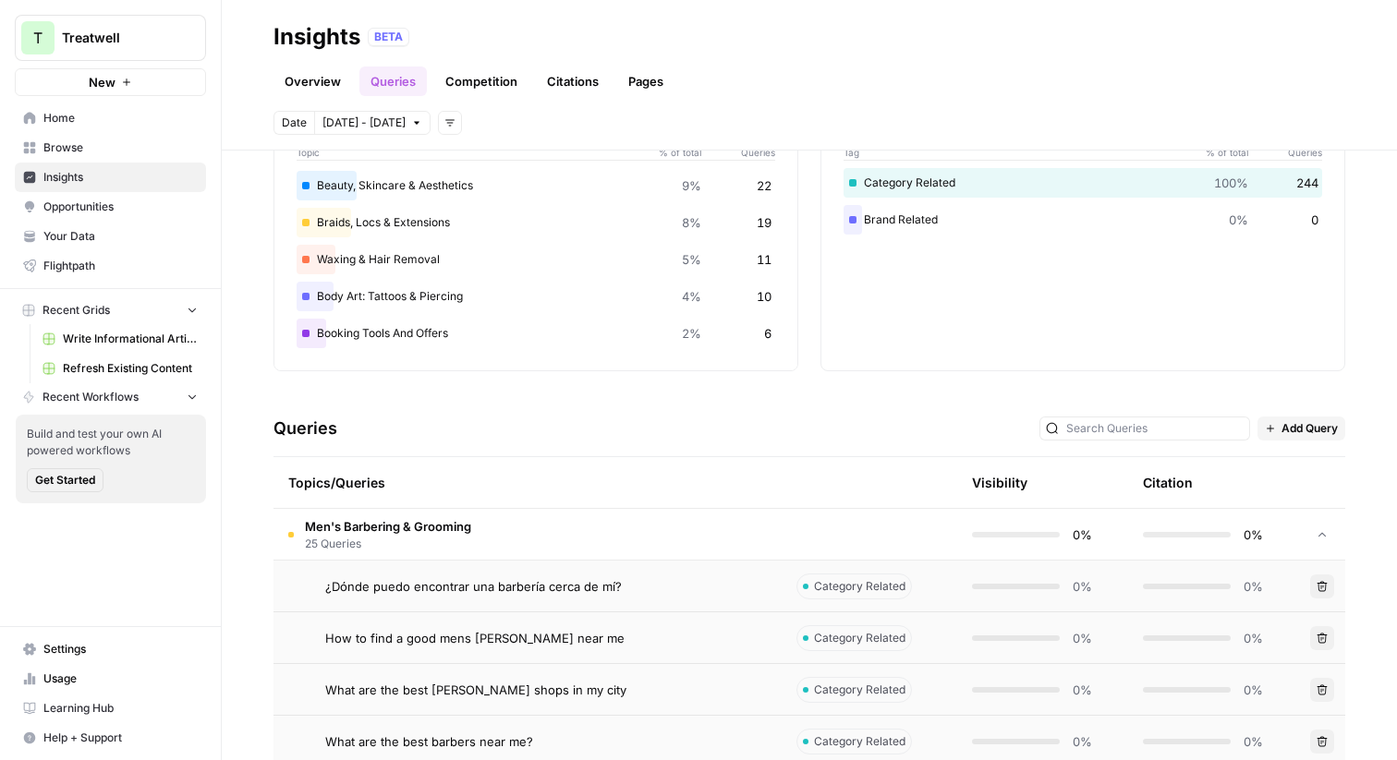
click at [589, 436] on div "Queries Add Query" at bounding box center [810, 429] width 1072 height 56
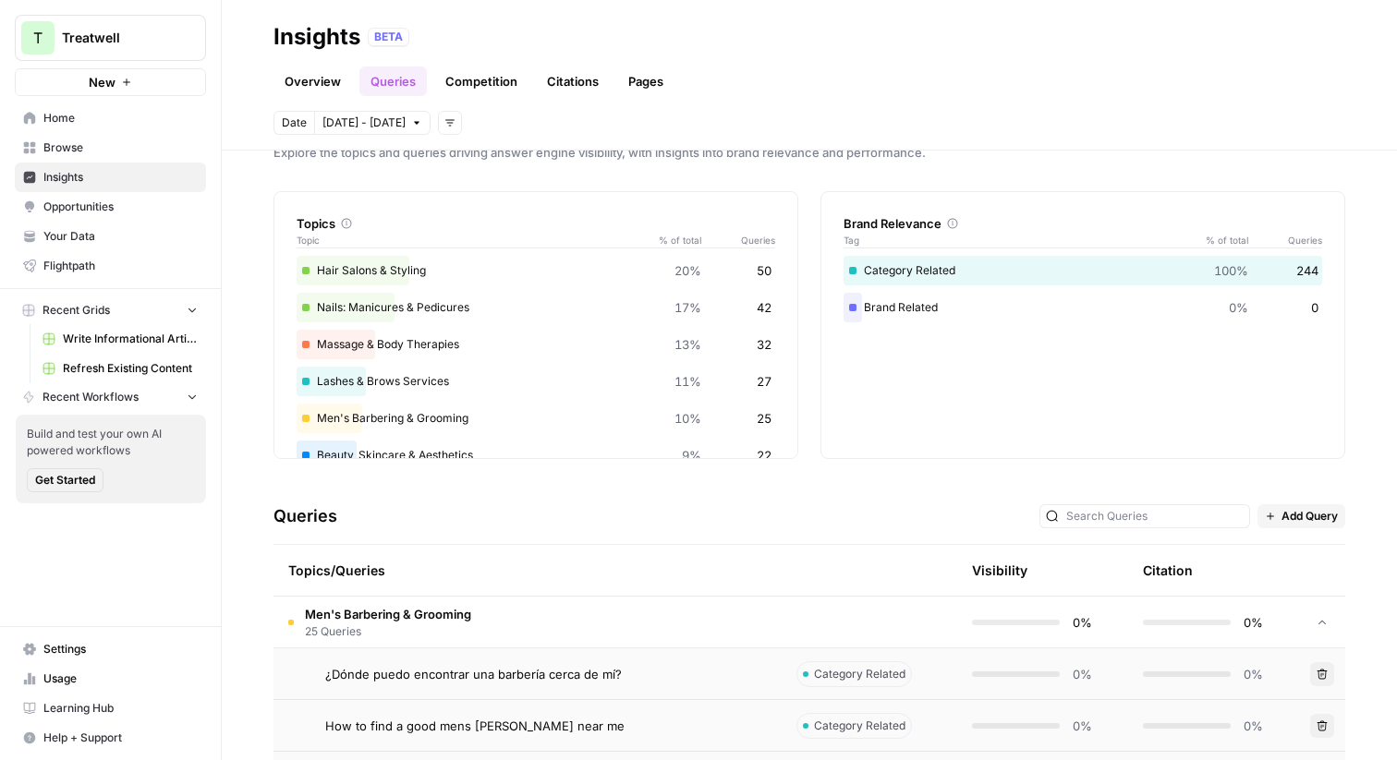
scroll to position [0, 0]
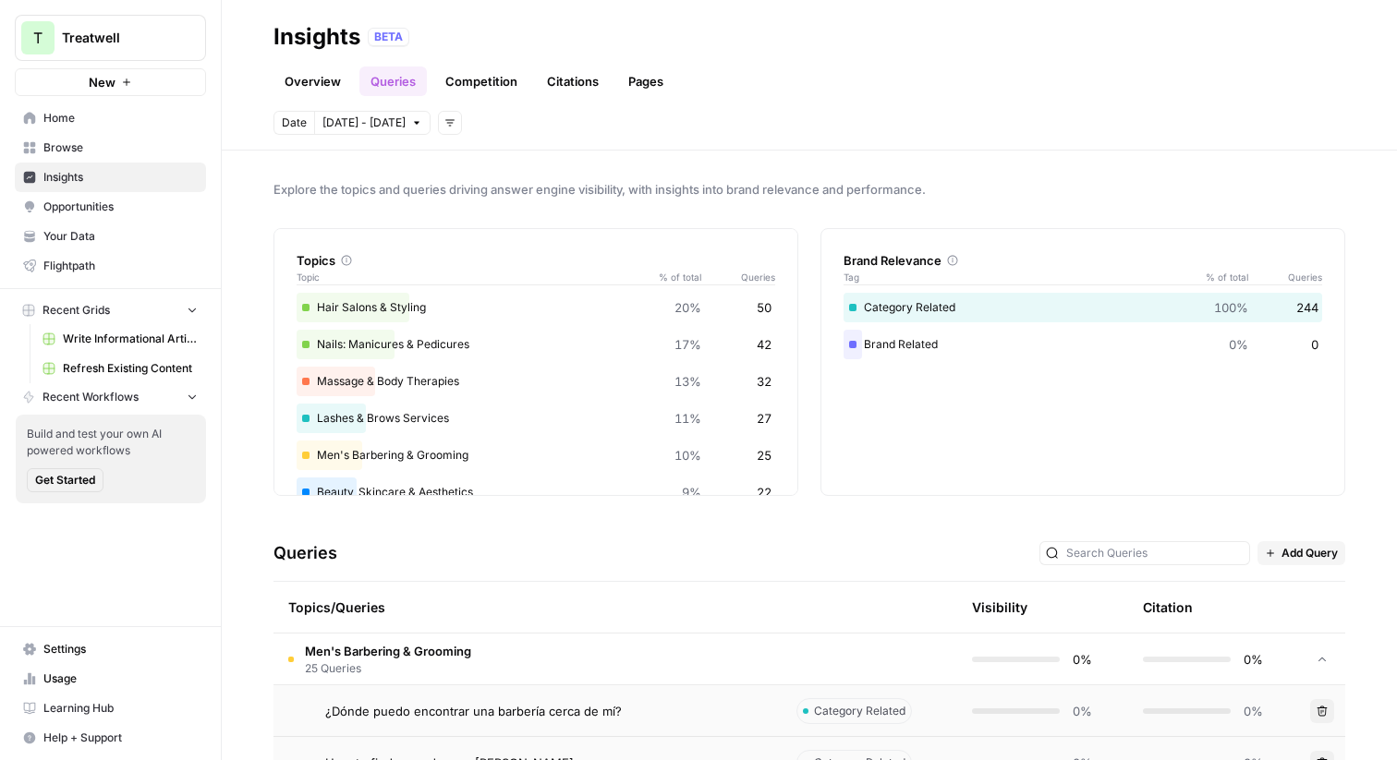
click at [474, 76] on link "Competition" at bounding box center [481, 82] width 94 height 30
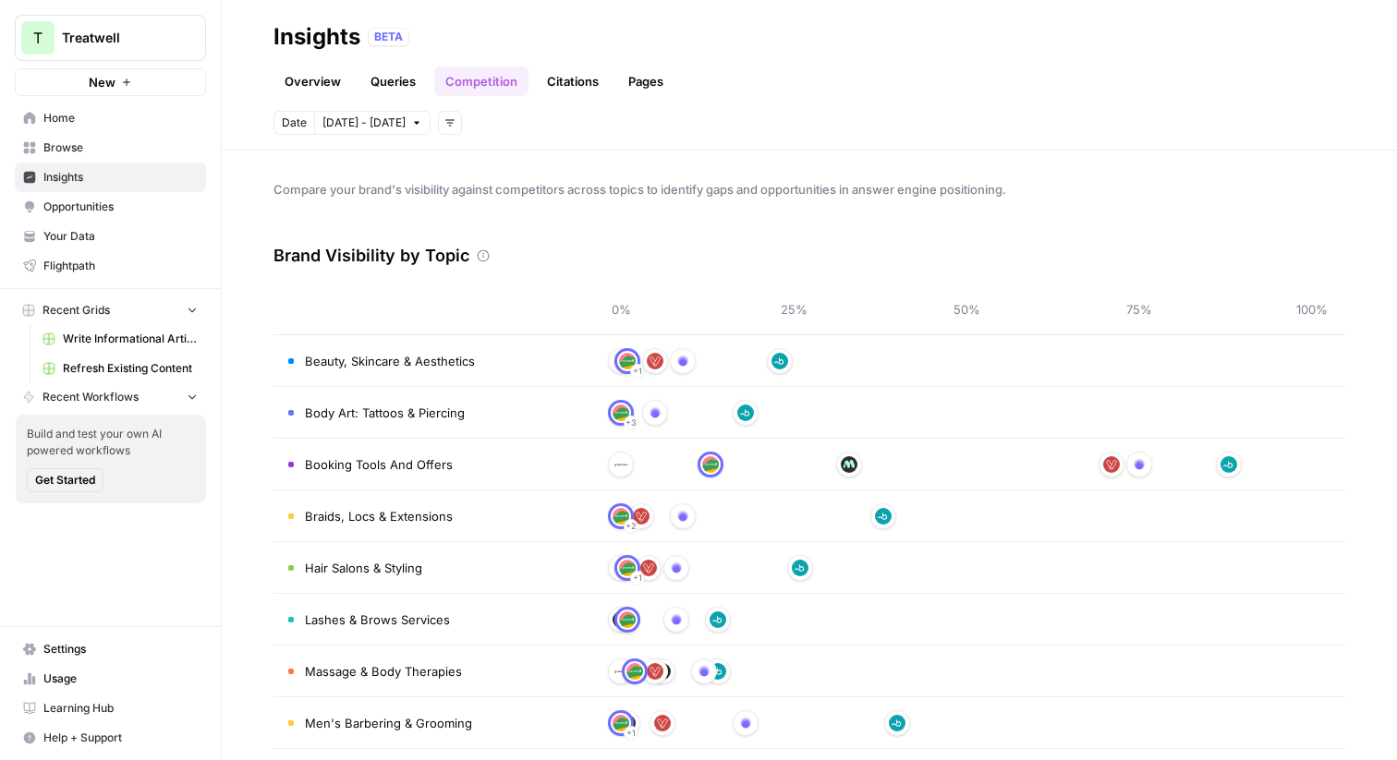
click at [814, 178] on div "Compare your brand's visibility against competitors across topics to identify g…" at bounding box center [809, 456] width 1175 height 610
click at [567, 88] on link "Citations" at bounding box center [573, 82] width 74 height 30
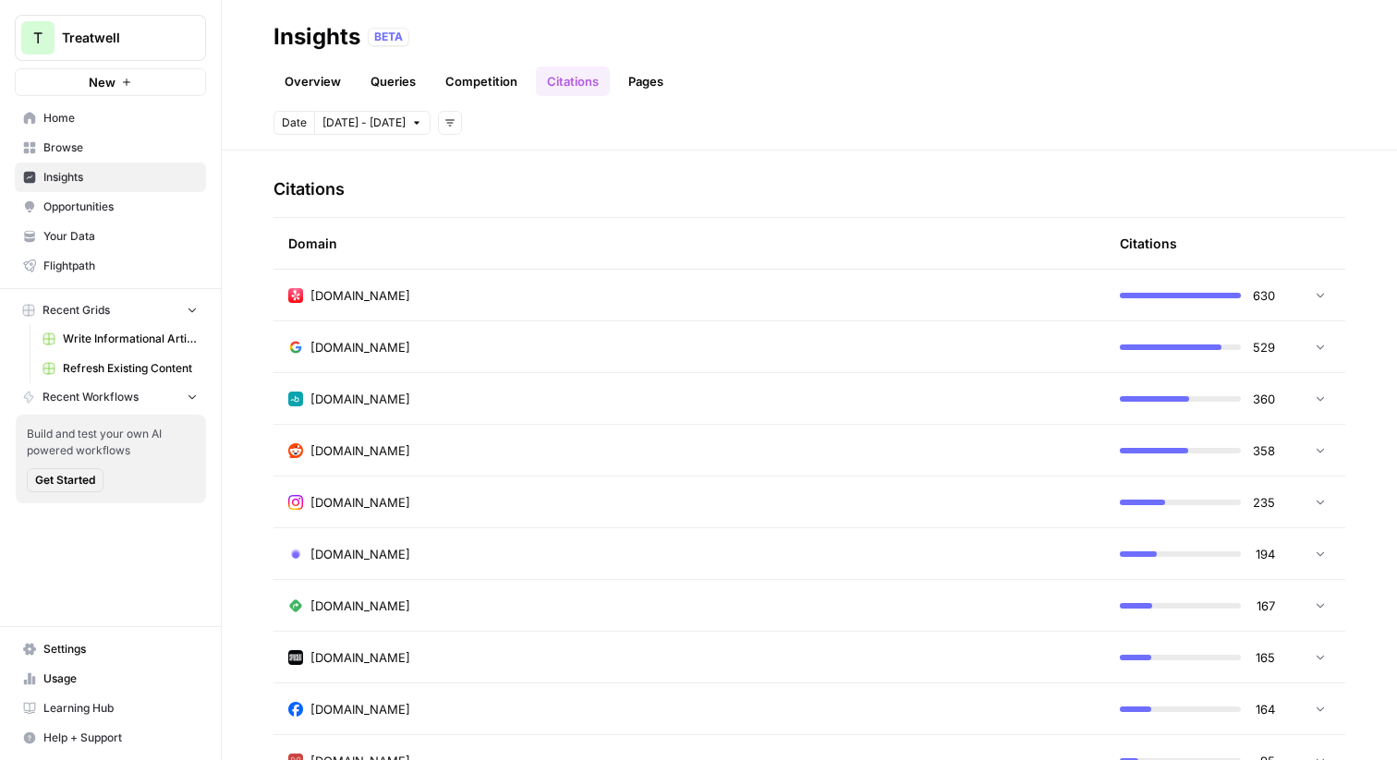
scroll to position [433, 0]
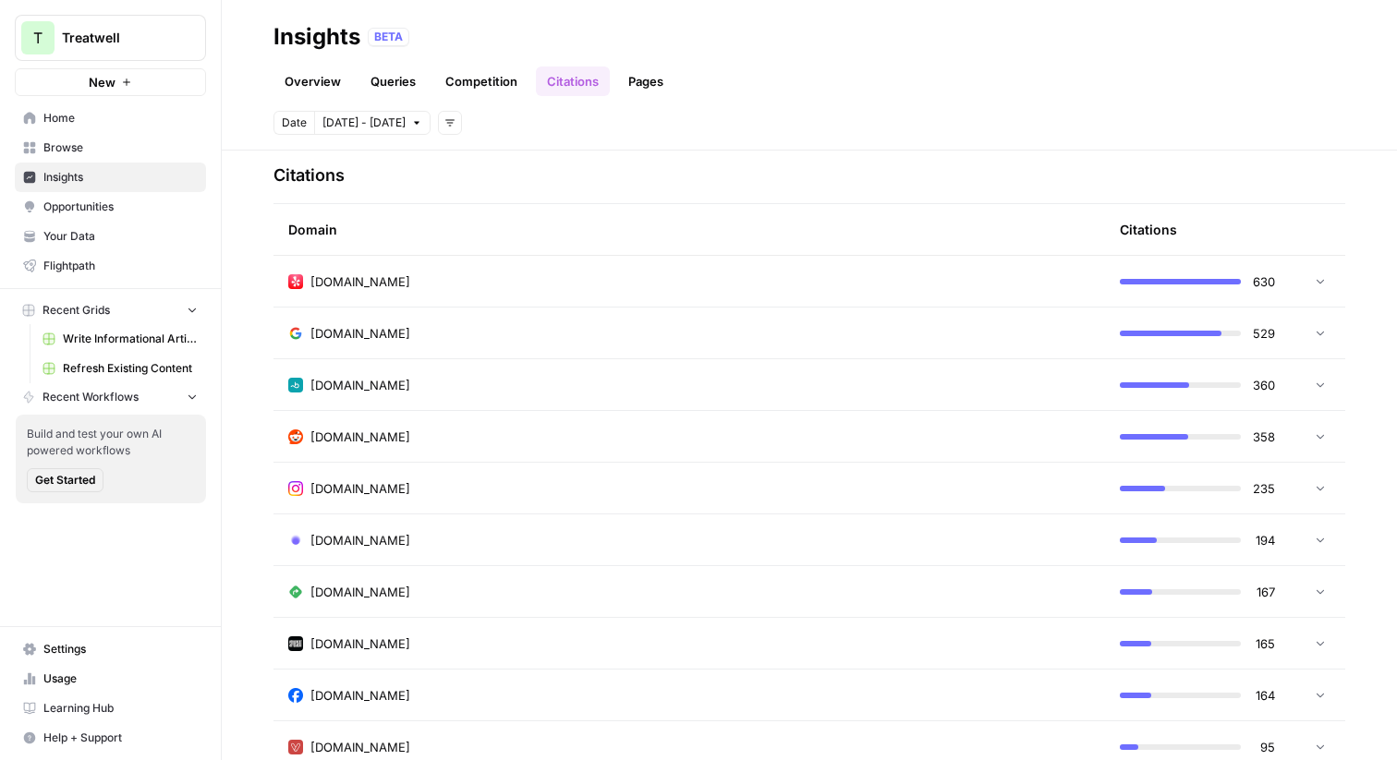
click at [1320, 286] on icon at bounding box center [1320, 280] width 13 height 13
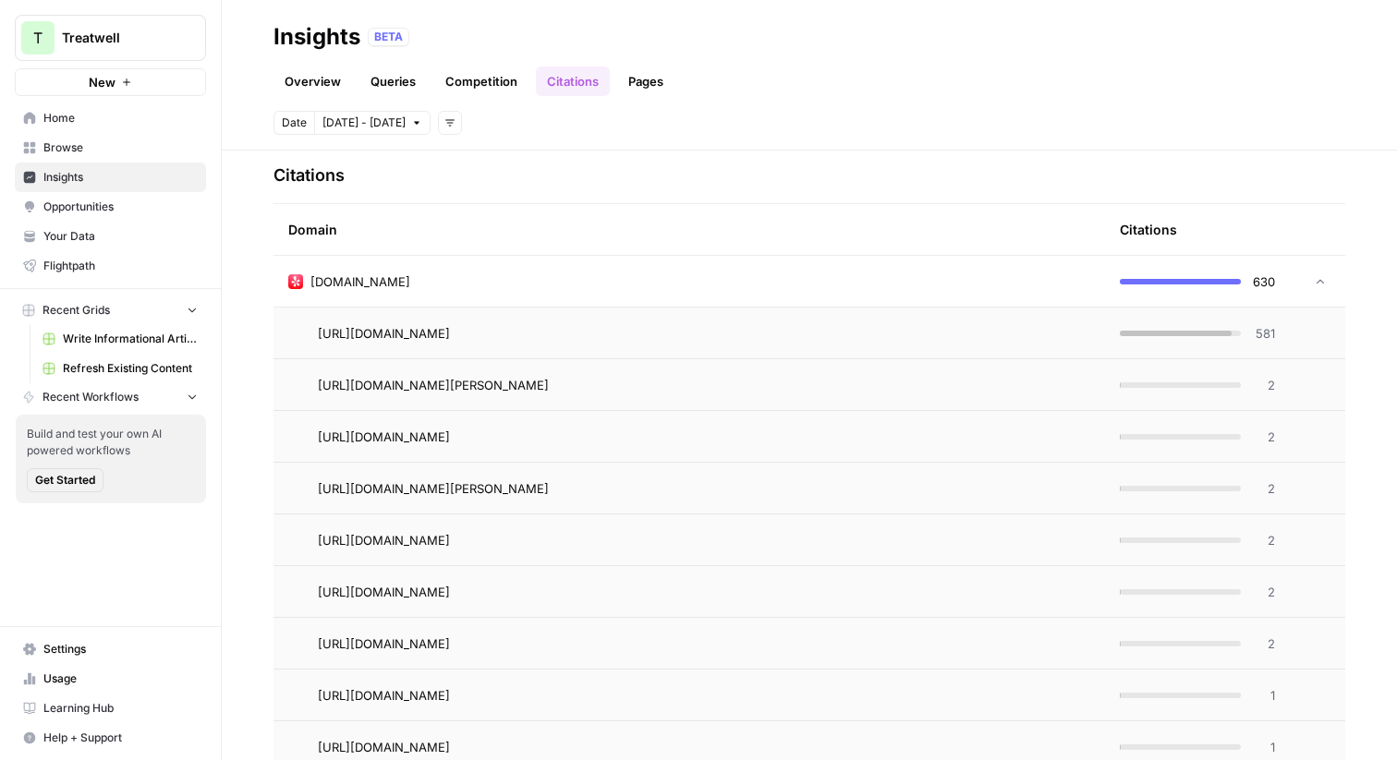
click at [1320, 286] on icon at bounding box center [1320, 281] width 13 height 13
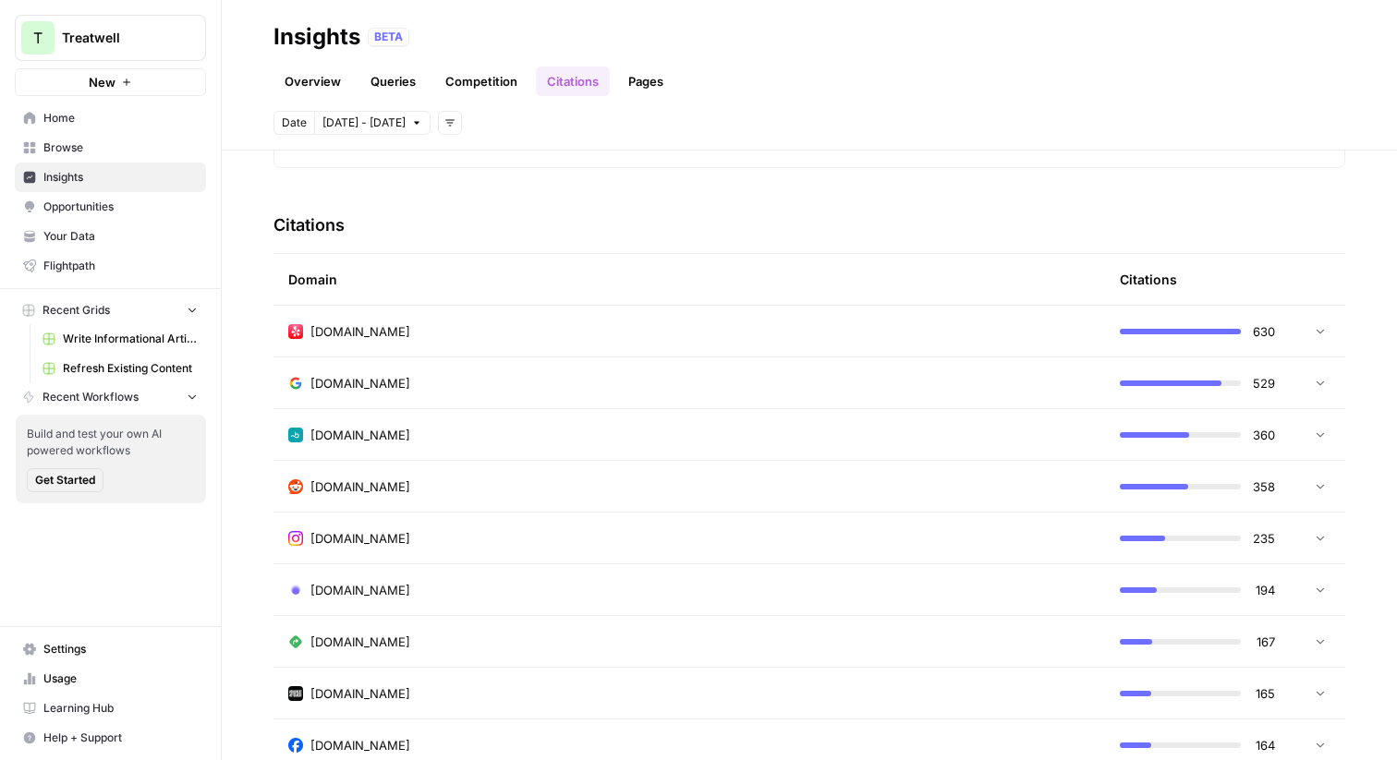
scroll to position [0, 0]
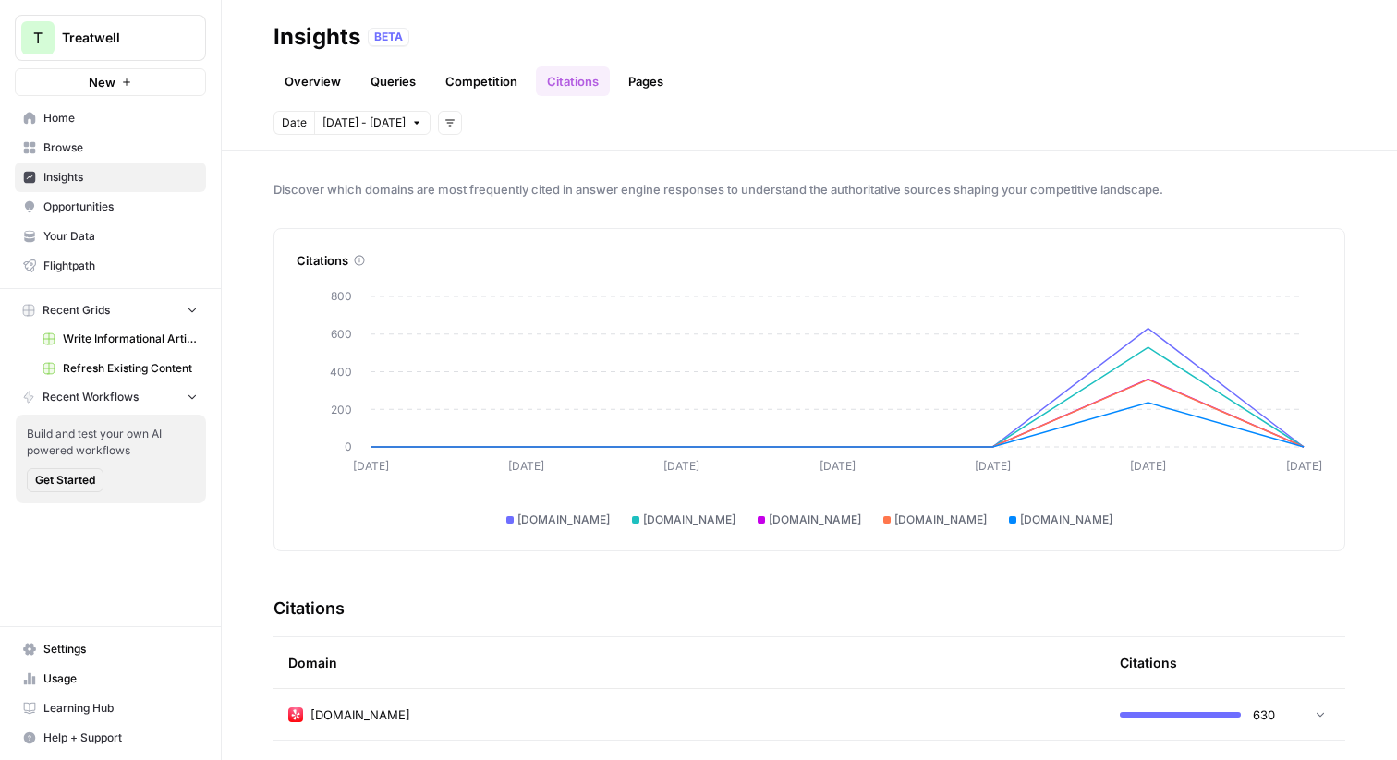
click at [644, 76] on link "Pages" at bounding box center [645, 82] width 57 height 30
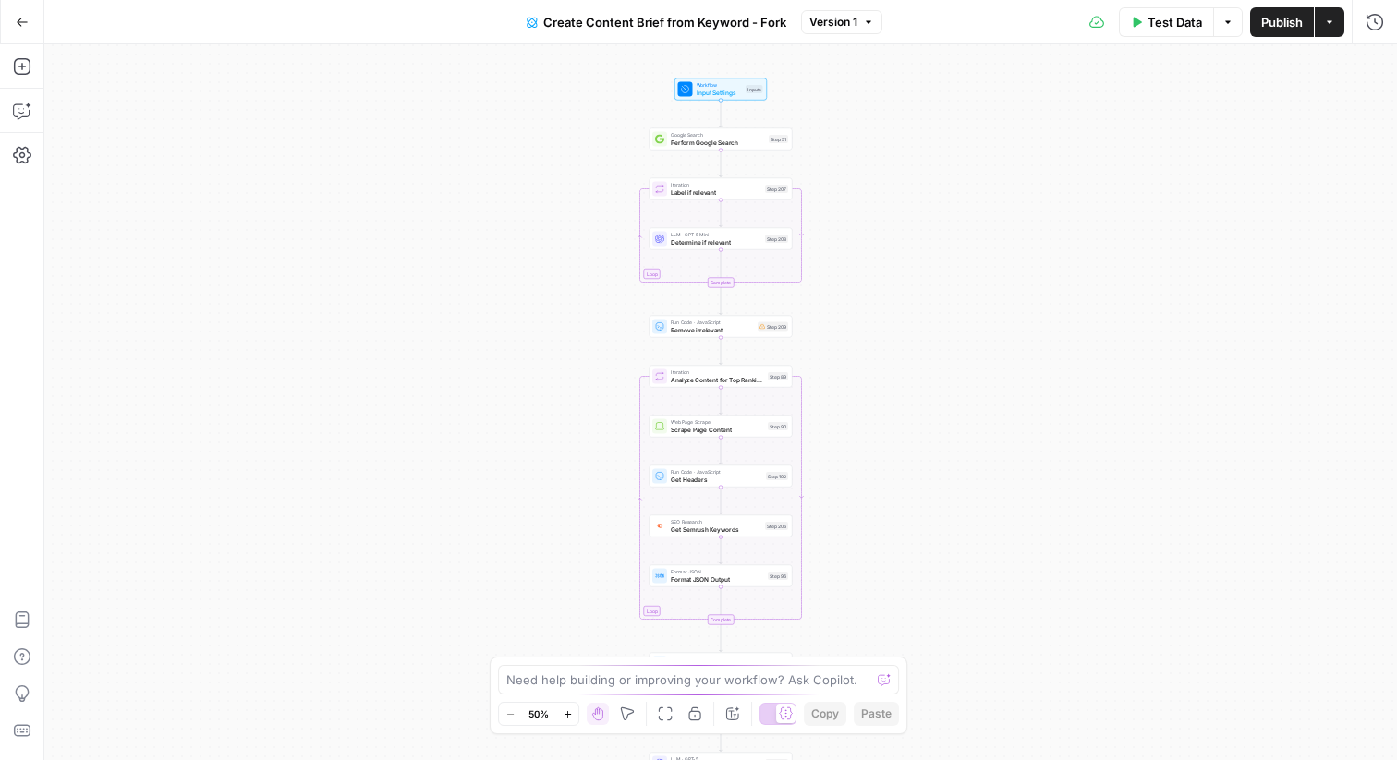
drag, startPoint x: 533, startPoint y: 202, endPoint x: 541, endPoint y: 472, distance: 269.9
click at [542, 472] on div "Workflow Input Settings Inputs Google Search Perform Google Search Step 51 Loop…" at bounding box center [720, 402] width 1353 height 716
drag, startPoint x: 540, startPoint y: 418, endPoint x: 540, endPoint y: 359, distance: 59.1
click at [540, 359] on div "Workflow Input Settings Inputs Google Search Perform Google Search Step 51 Loop…" at bounding box center [720, 402] width 1353 height 716
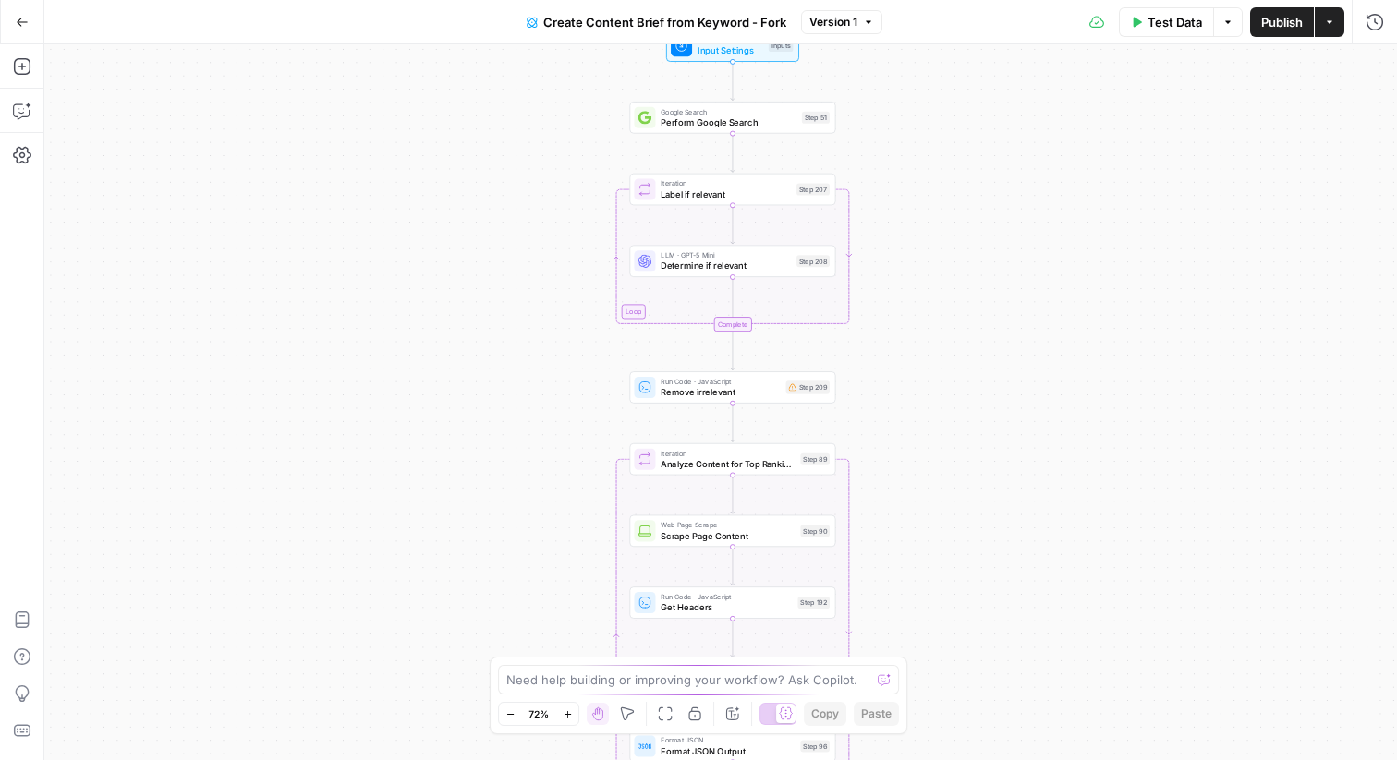
drag, startPoint x: 540, startPoint y: 359, endPoint x: 540, endPoint y: 450, distance: 91.5
click at [540, 450] on div "Workflow Input Settings Inputs Google Search Perform Google Search Step 51 Loop…" at bounding box center [720, 402] width 1353 height 716
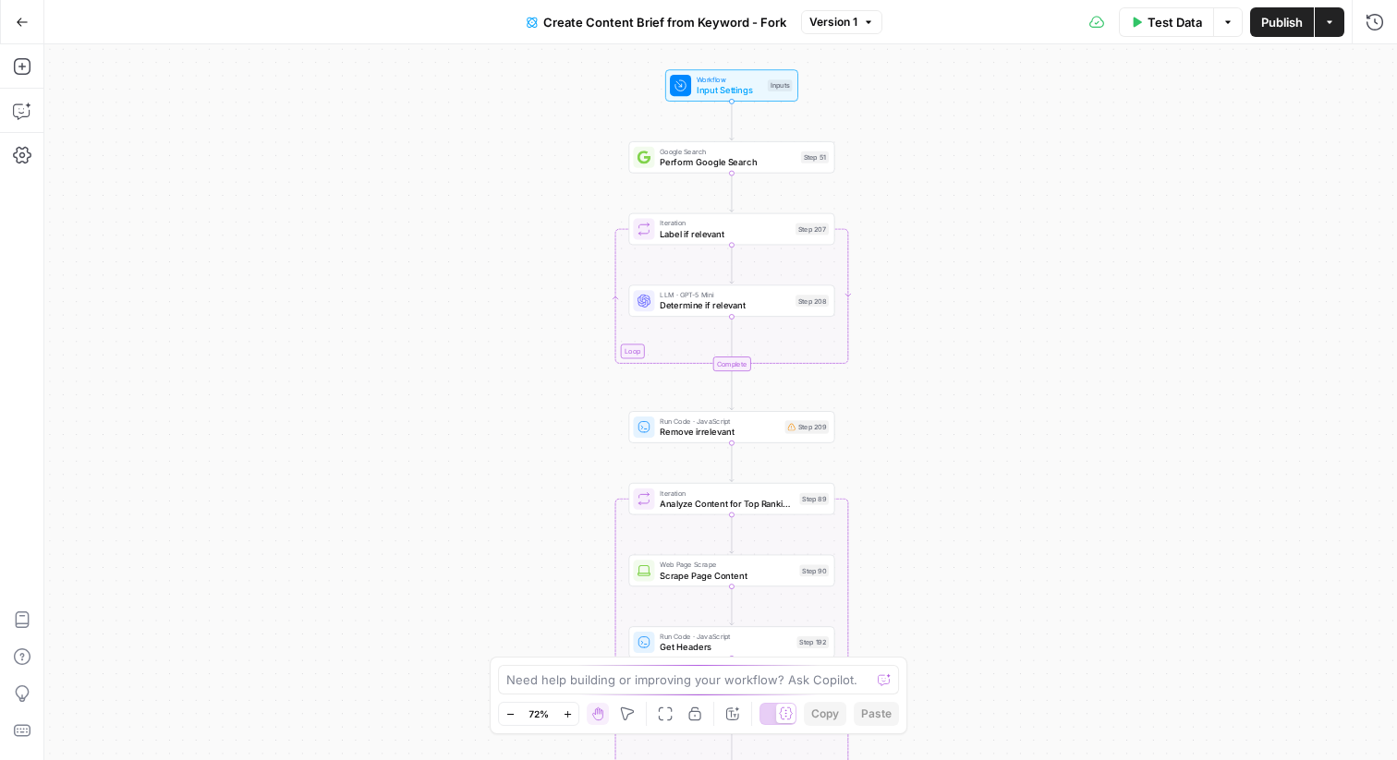
drag, startPoint x: 527, startPoint y: 356, endPoint x: 526, endPoint y: 386, distance: 30.5
click at [526, 386] on div "Workflow Input Settings Inputs Google Search Perform Google Search Step 51 Loop…" at bounding box center [720, 402] width 1353 height 716
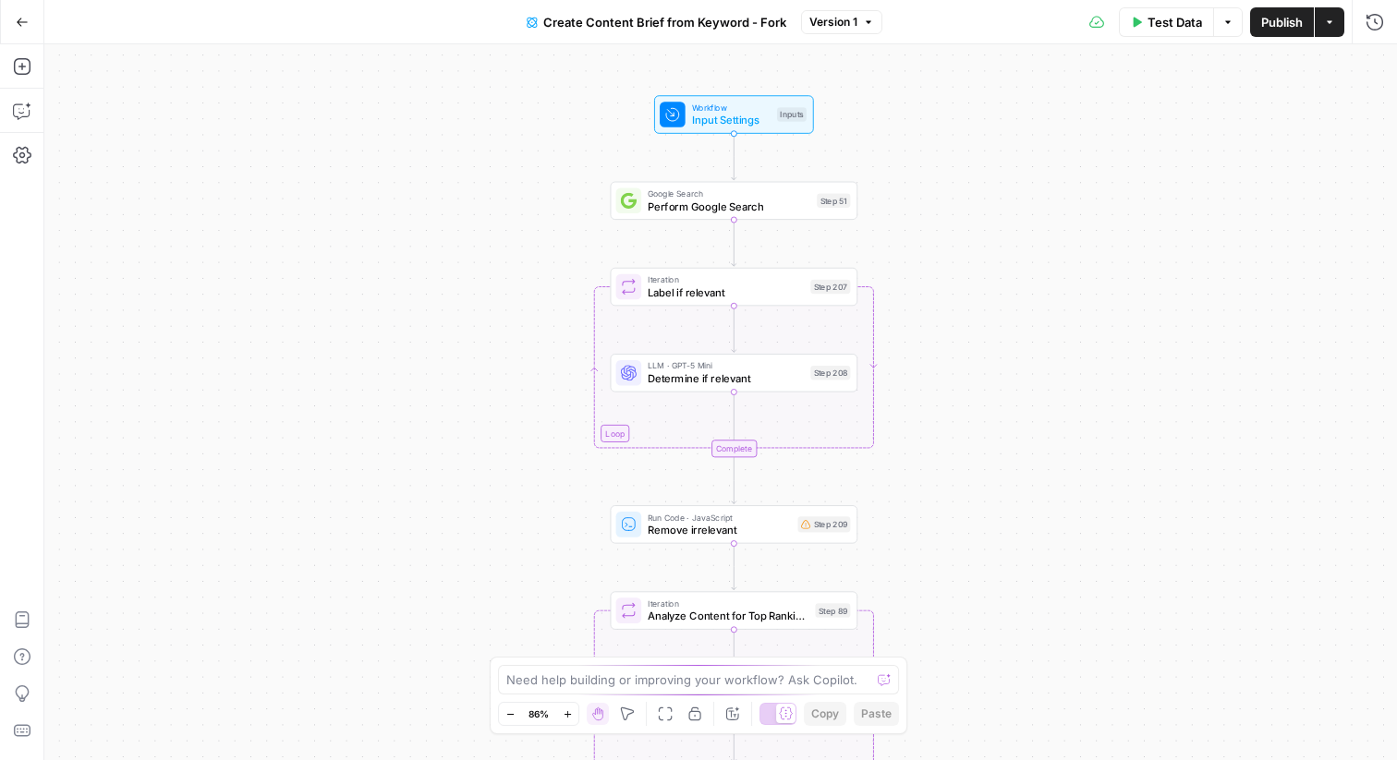
drag, startPoint x: 526, startPoint y: 386, endPoint x: 526, endPoint y: 479, distance: 92.4
click at [526, 479] on div "Workflow Input Settings Inputs Google Search Perform Google Search Step 51 Loop…" at bounding box center [720, 402] width 1353 height 716
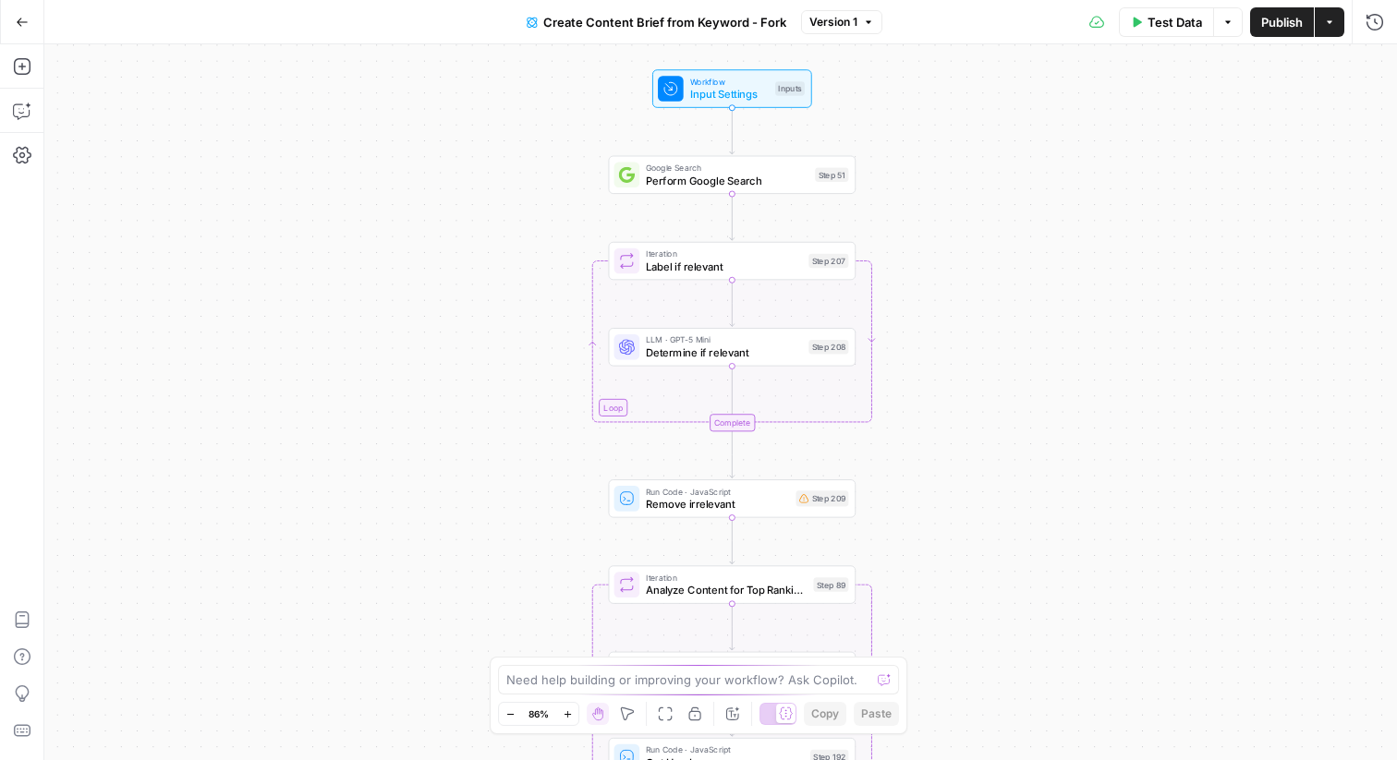
drag, startPoint x: 526, startPoint y: 479, endPoint x: 525, endPoint y: 453, distance: 25.9
click at [525, 452] on div "Workflow Input Settings Inputs Google Search Perform Google Search Step 51 Loop…" at bounding box center [720, 402] width 1353 height 716
click at [21, 109] on icon "button" at bounding box center [22, 111] width 18 height 18
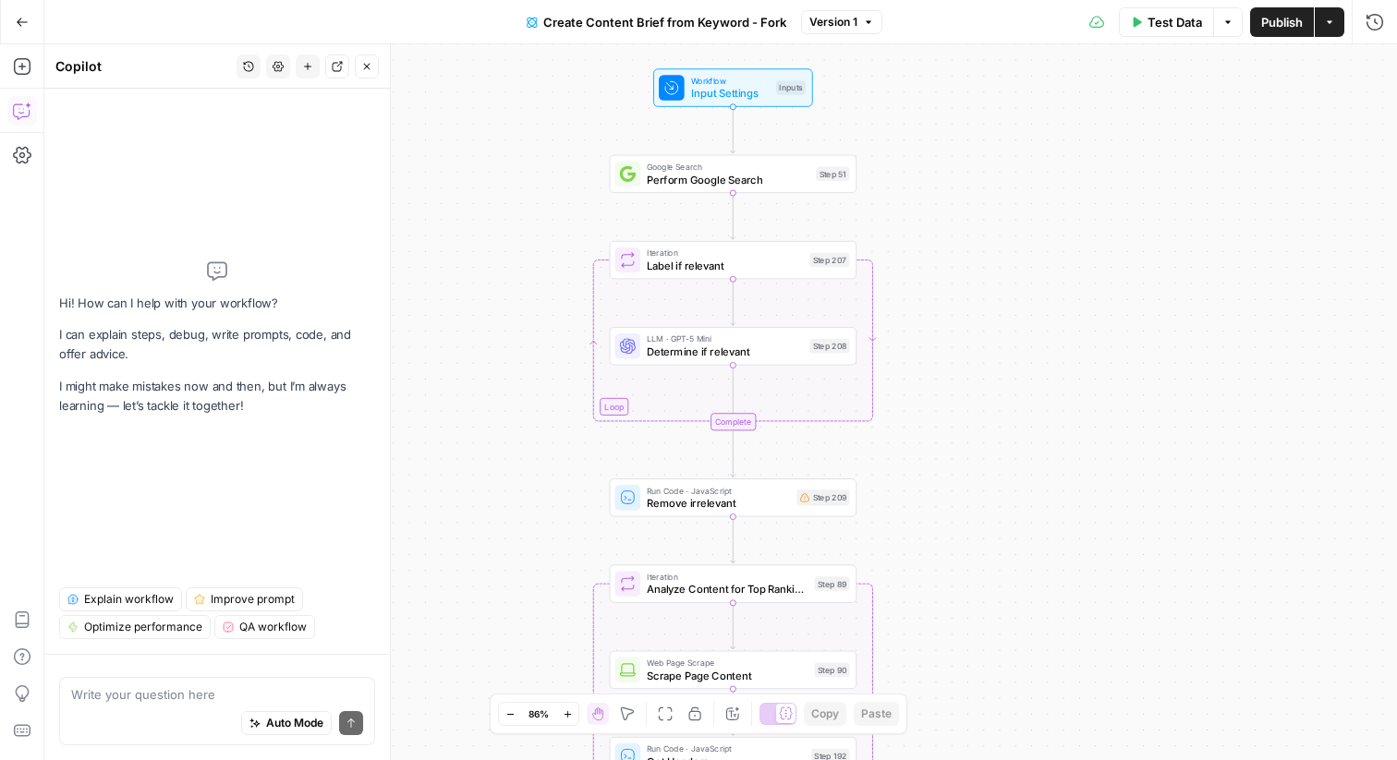
click at [184, 694] on textarea at bounding box center [217, 695] width 292 height 18
click at [143, 602] on span "Explain workflow" at bounding box center [129, 599] width 90 height 17
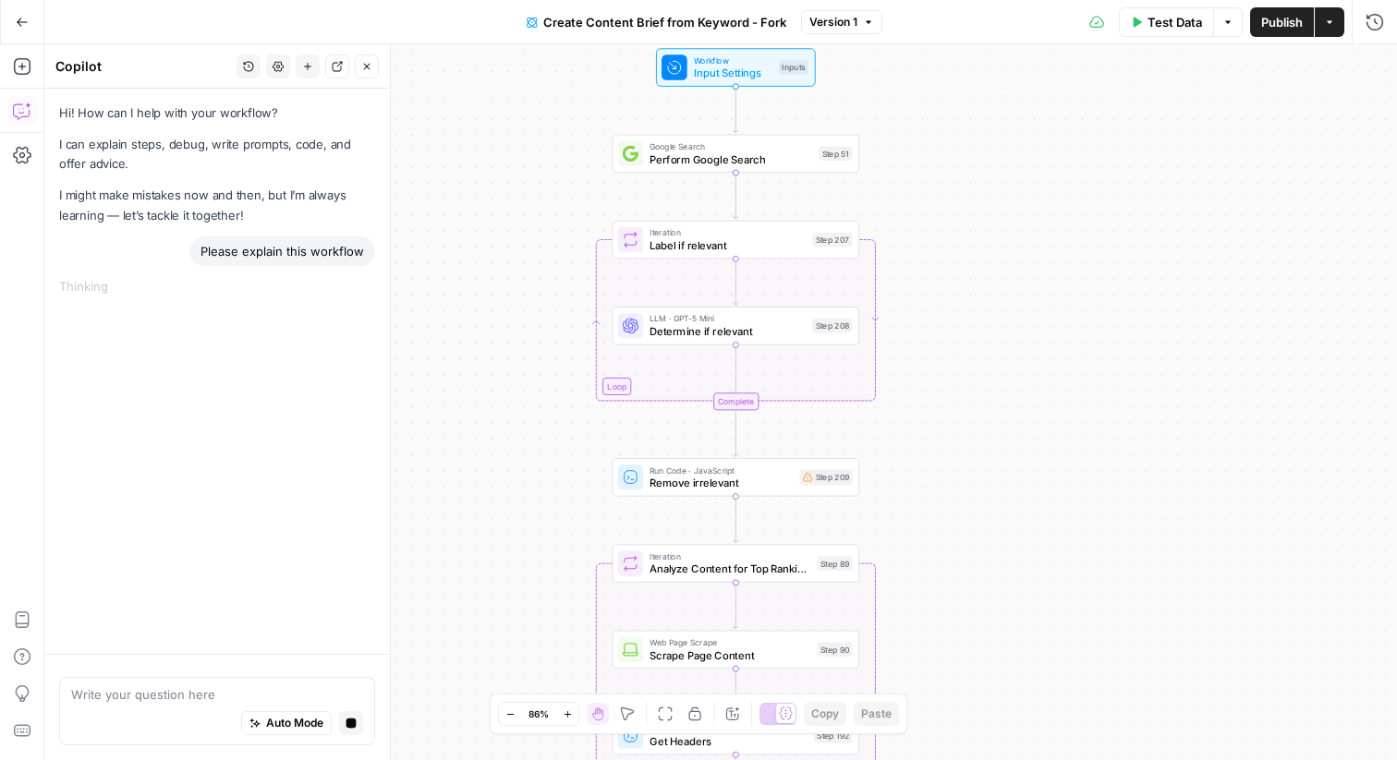
drag, startPoint x: 946, startPoint y: 268, endPoint x: 949, endPoint y: 248, distance: 20.5
click at [949, 248] on div "Workflow Input Settings Inputs Google Search Perform Google Search Step 51 Loop…" at bounding box center [720, 402] width 1353 height 716
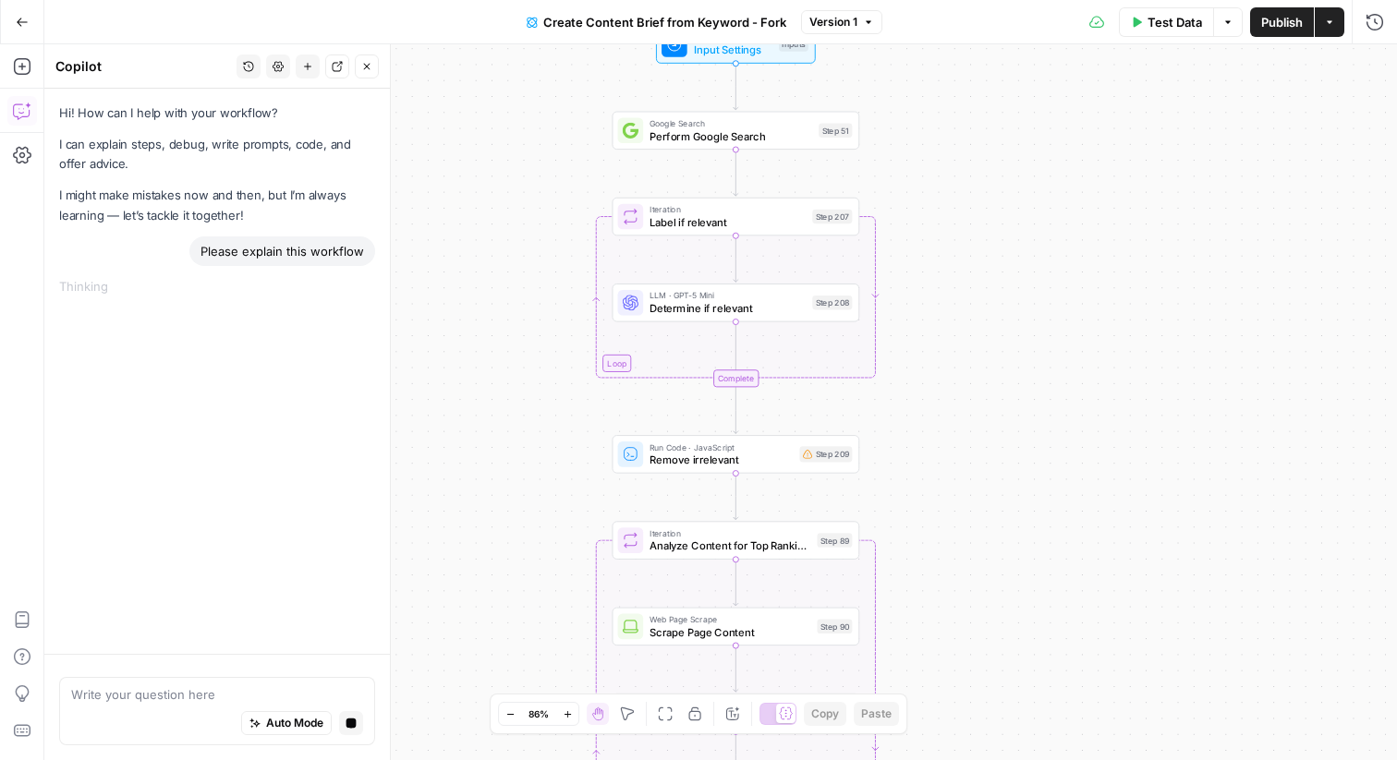
drag, startPoint x: 949, startPoint y: 248, endPoint x: 950, endPoint y: 227, distance: 20.3
click at [950, 227] on div "Workflow Input Settings Inputs Google Search Perform Google Search Step 51 Loop…" at bounding box center [720, 402] width 1353 height 716
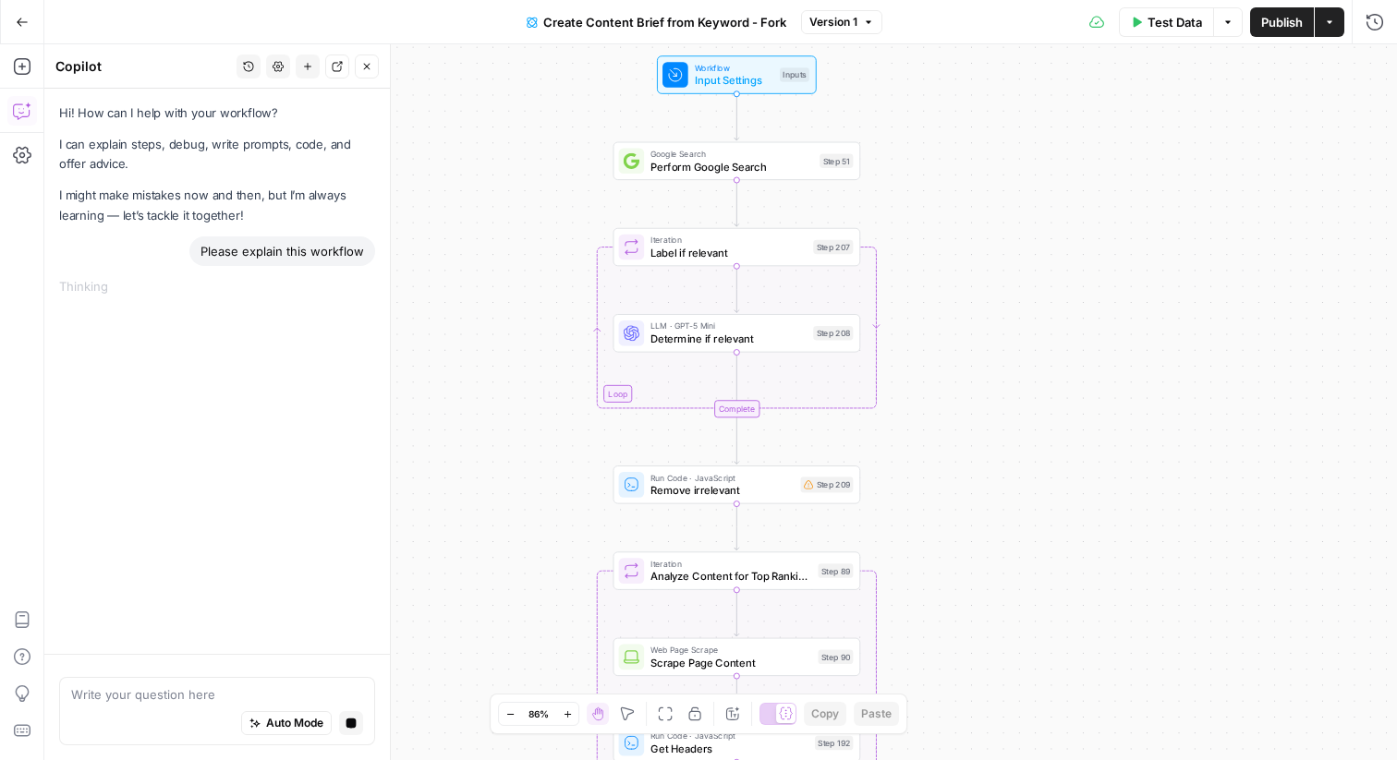
drag, startPoint x: 951, startPoint y: 149, endPoint x: 951, endPoint y: 177, distance: 28.6
click at [951, 177] on div "Workflow Input Settings Inputs Google Search Perform Google Search Step 51 Loop…" at bounding box center [720, 402] width 1353 height 716
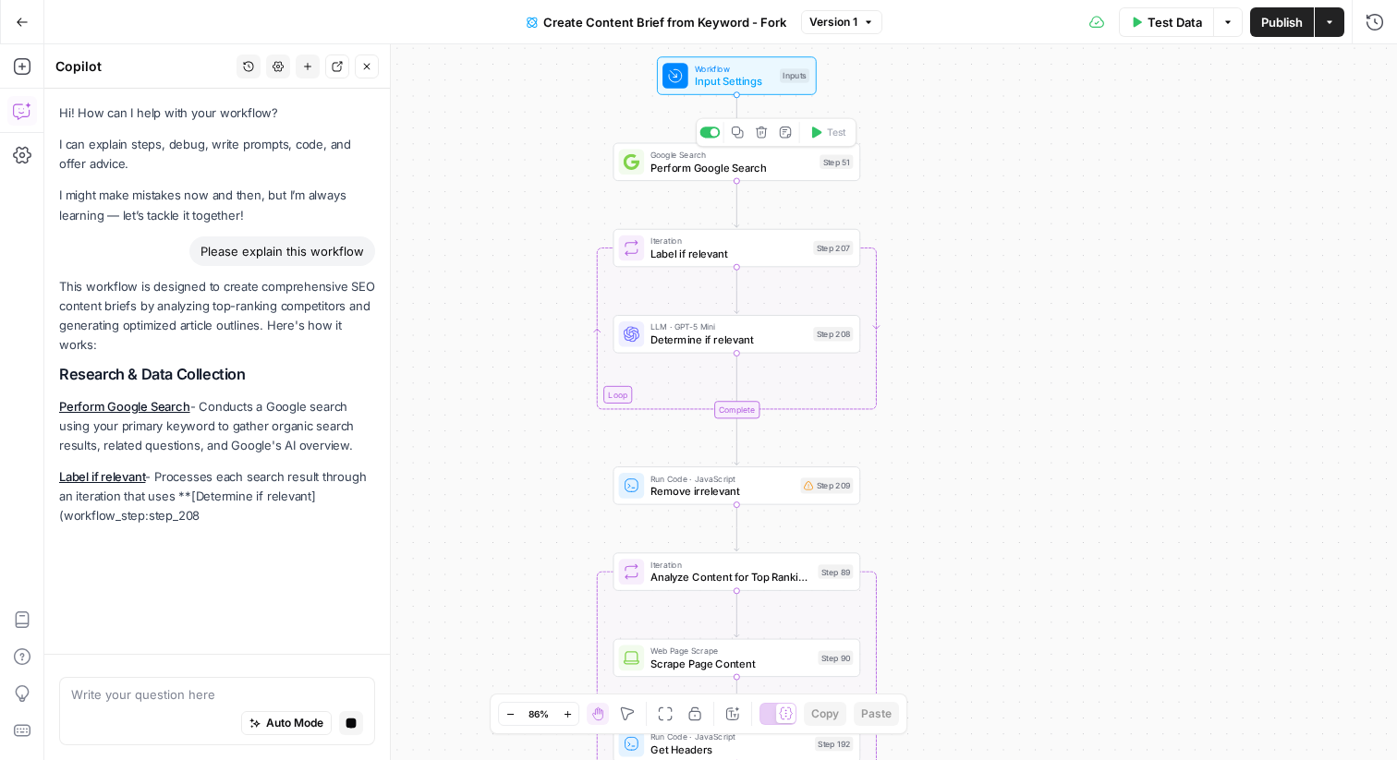
click at [747, 170] on span "Perform Google Search" at bounding box center [732, 168] width 163 height 16
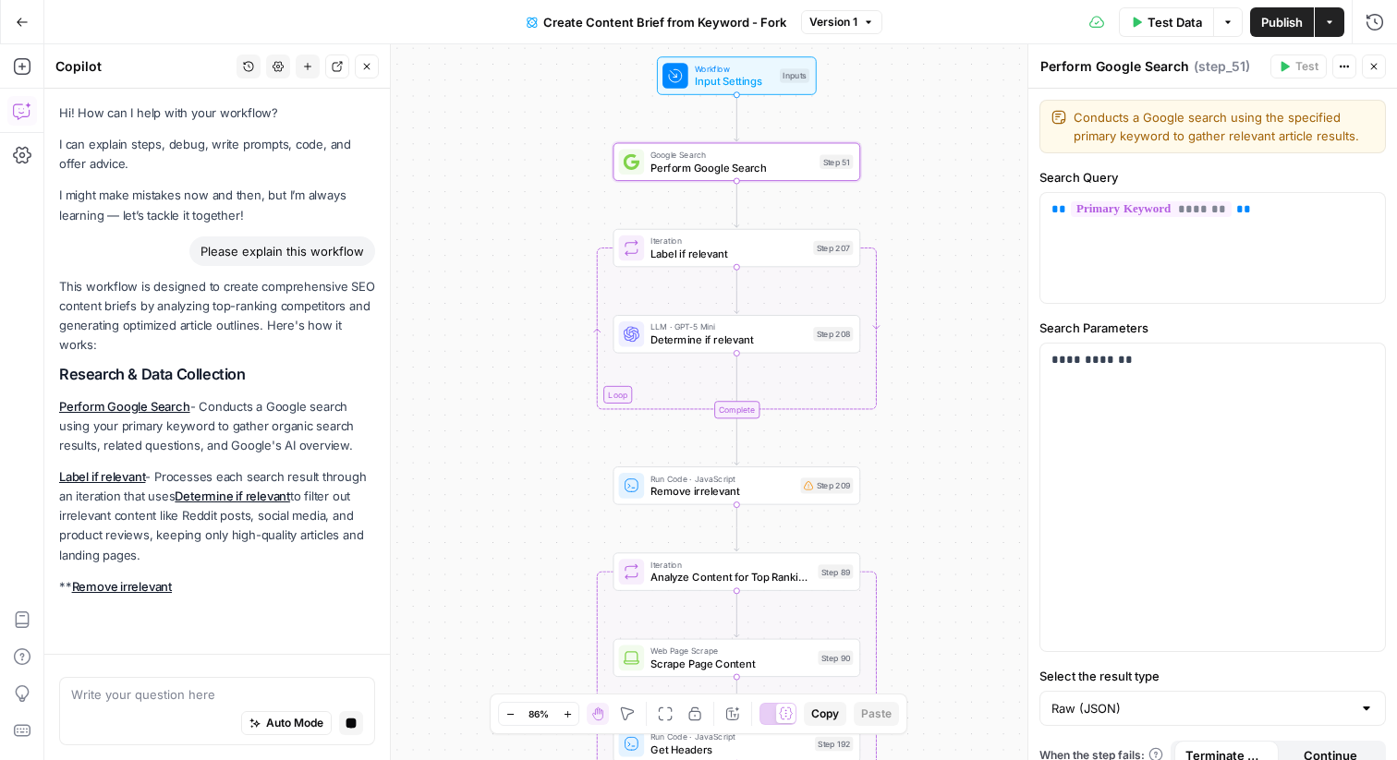
click at [1371, 77] on button "Close" at bounding box center [1374, 67] width 24 height 24
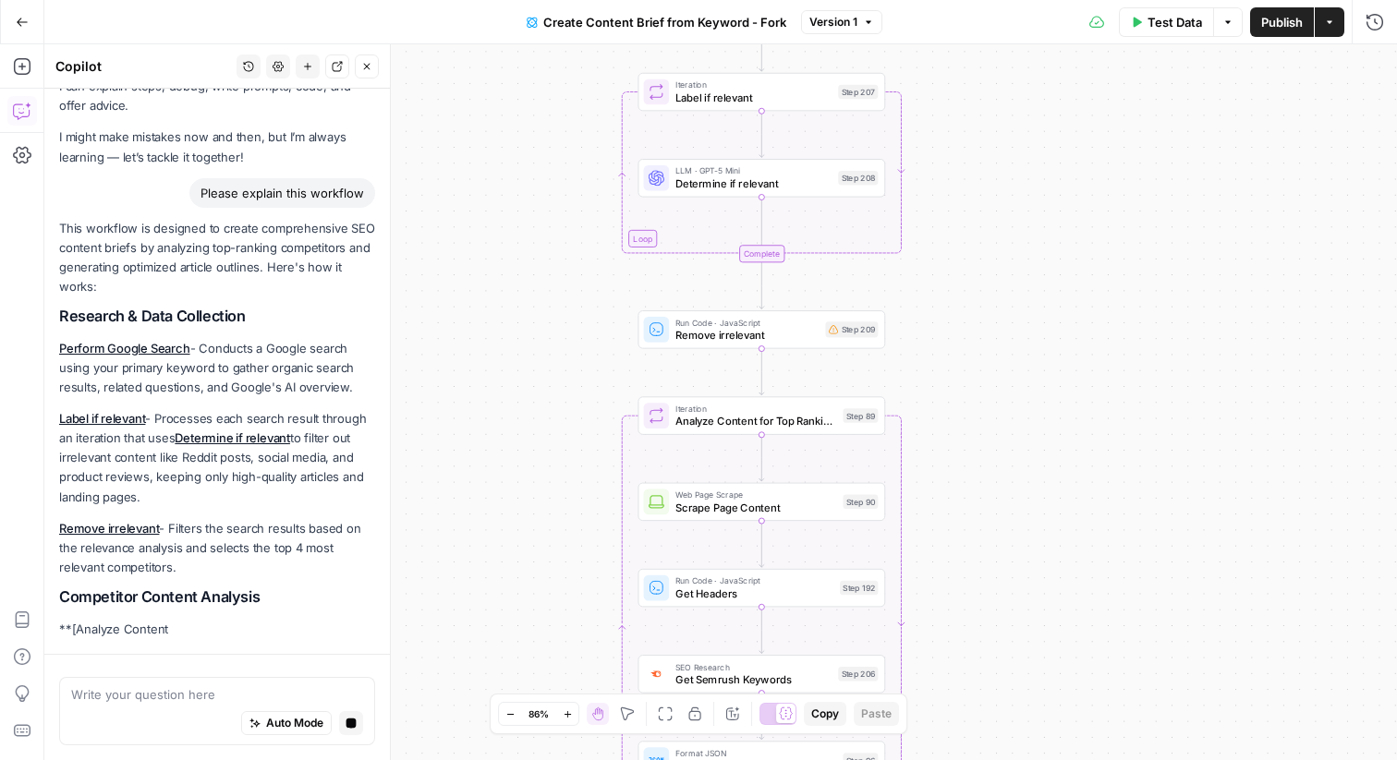
drag, startPoint x: 1040, startPoint y: 295, endPoint x: 1065, endPoint y: 140, distance: 156.3
click at [1065, 140] on div "Workflow Input Settings Inputs Google Search Perform Google Search Step 51 Loop…" at bounding box center [720, 402] width 1353 height 716
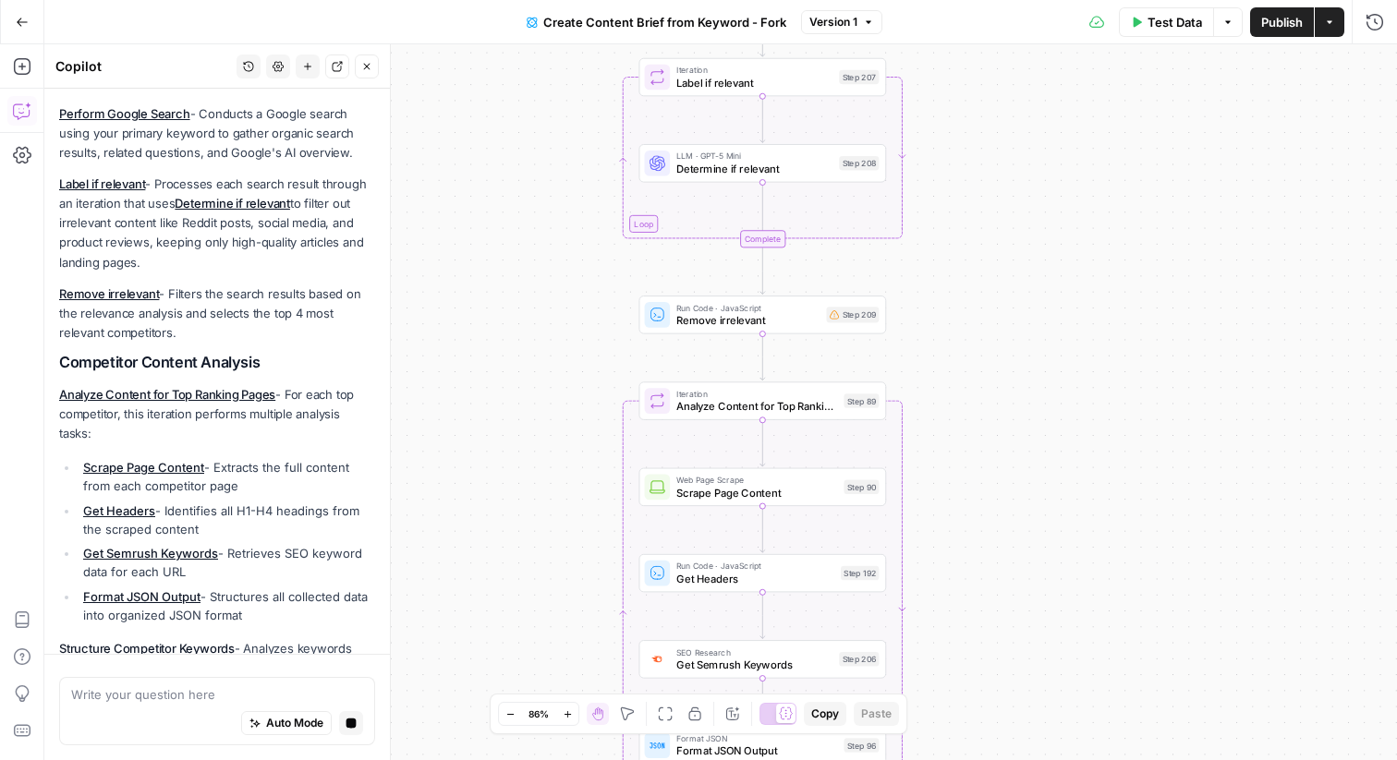
drag, startPoint x: 962, startPoint y: 197, endPoint x: 963, endPoint y: 180, distance: 16.7
click at [963, 180] on div "Workflow Input Settings Inputs Google Search Perform Google Search Step 51 Loop…" at bounding box center [720, 402] width 1353 height 716
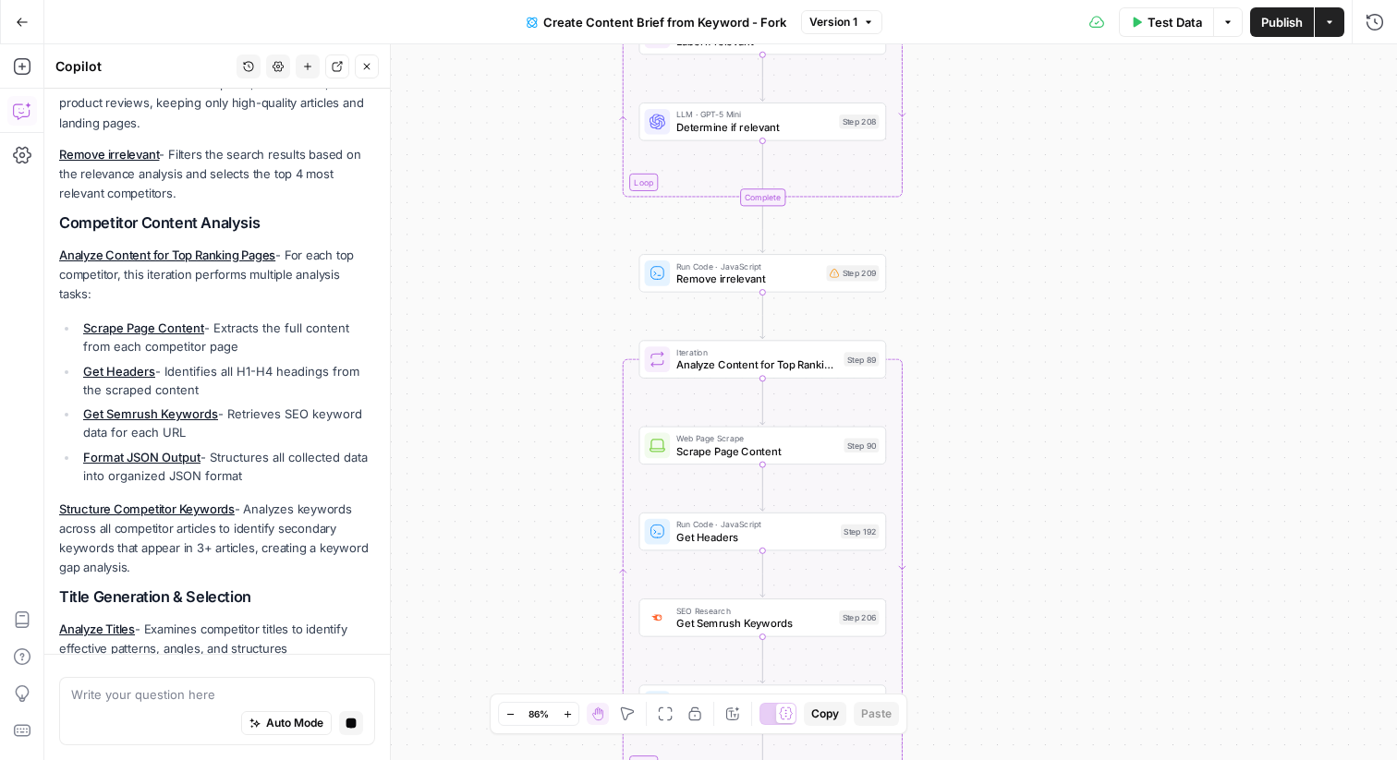
drag, startPoint x: 963, startPoint y: 180, endPoint x: 963, endPoint y: 139, distance: 41.6
click at [963, 139] on div "Workflow Input Settings Inputs Google Search Perform Google Search Step 51 Loop…" at bounding box center [720, 402] width 1353 height 716
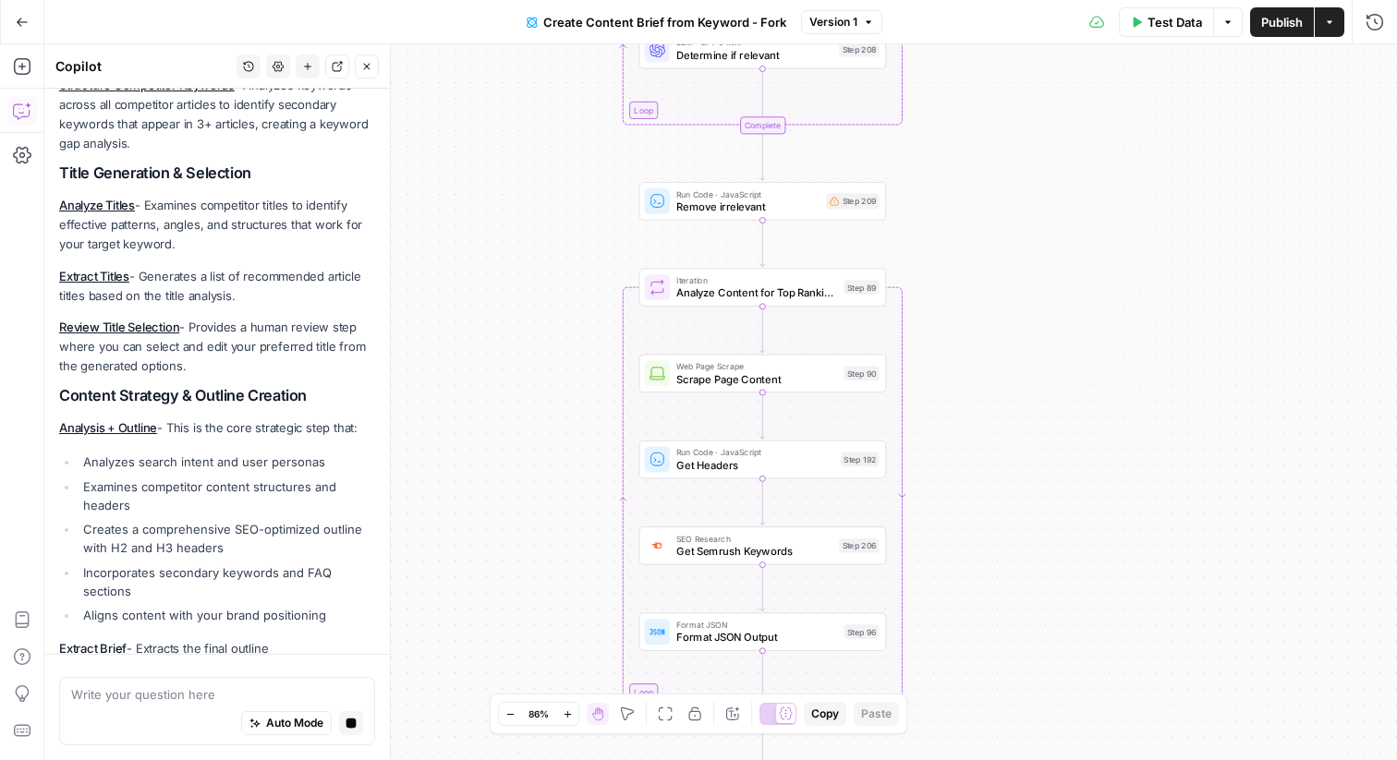
drag, startPoint x: 930, startPoint y: 254, endPoint x: 930, endPoint y: 185, distance: 69.3
click at [930, 183] on div "Workflow Input Settings Inputs Google Search Perform Google Search Step 51 Loop…" at bounding box center [720, 402] width 1353 height 716
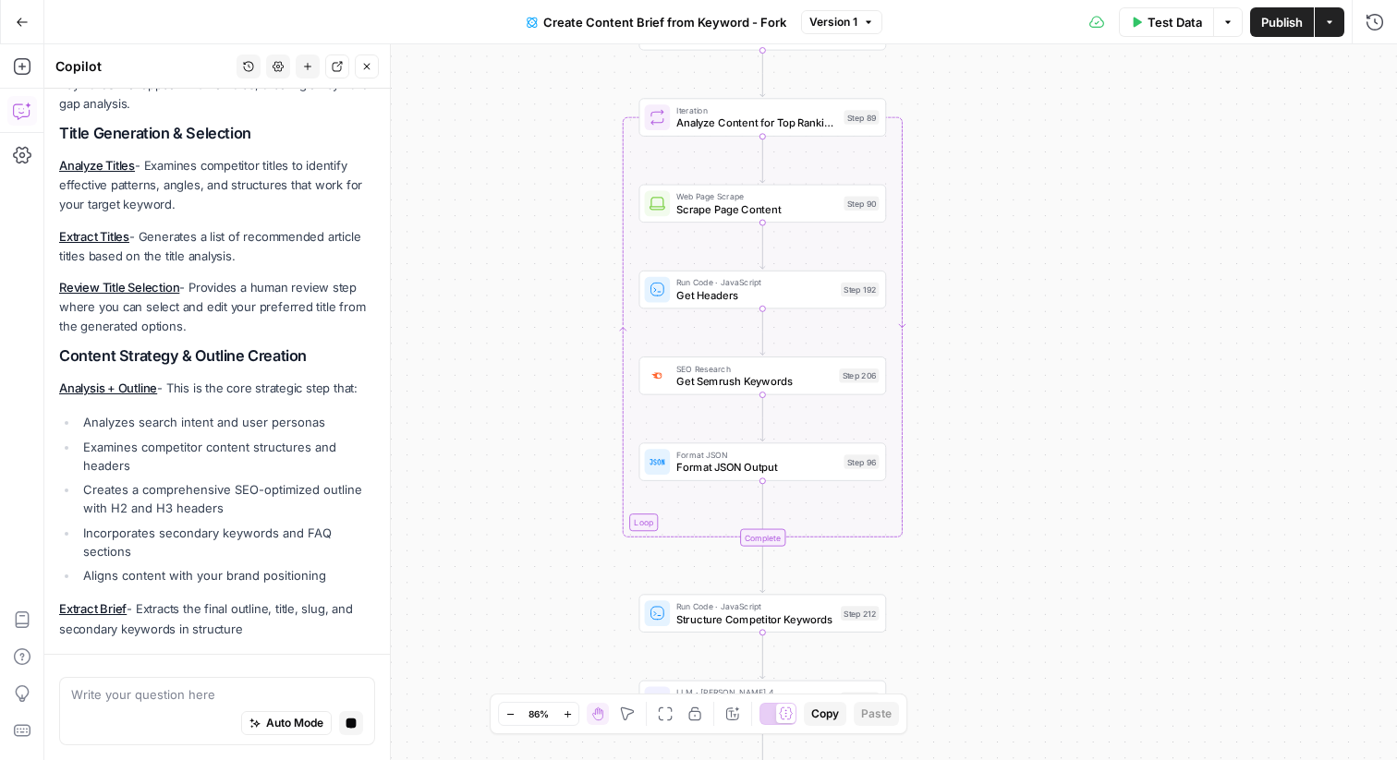
drag, startPoint x: 930, startPoint y: 274, endPoint x: 930, endPoint y: 73, distance: 200.5
click at [930, 73] on div "Workflow Input Settings Inputs Google Search Perform Google Search Step 51 Loop…" at bounding box center [720, 402] width 1353 height 716
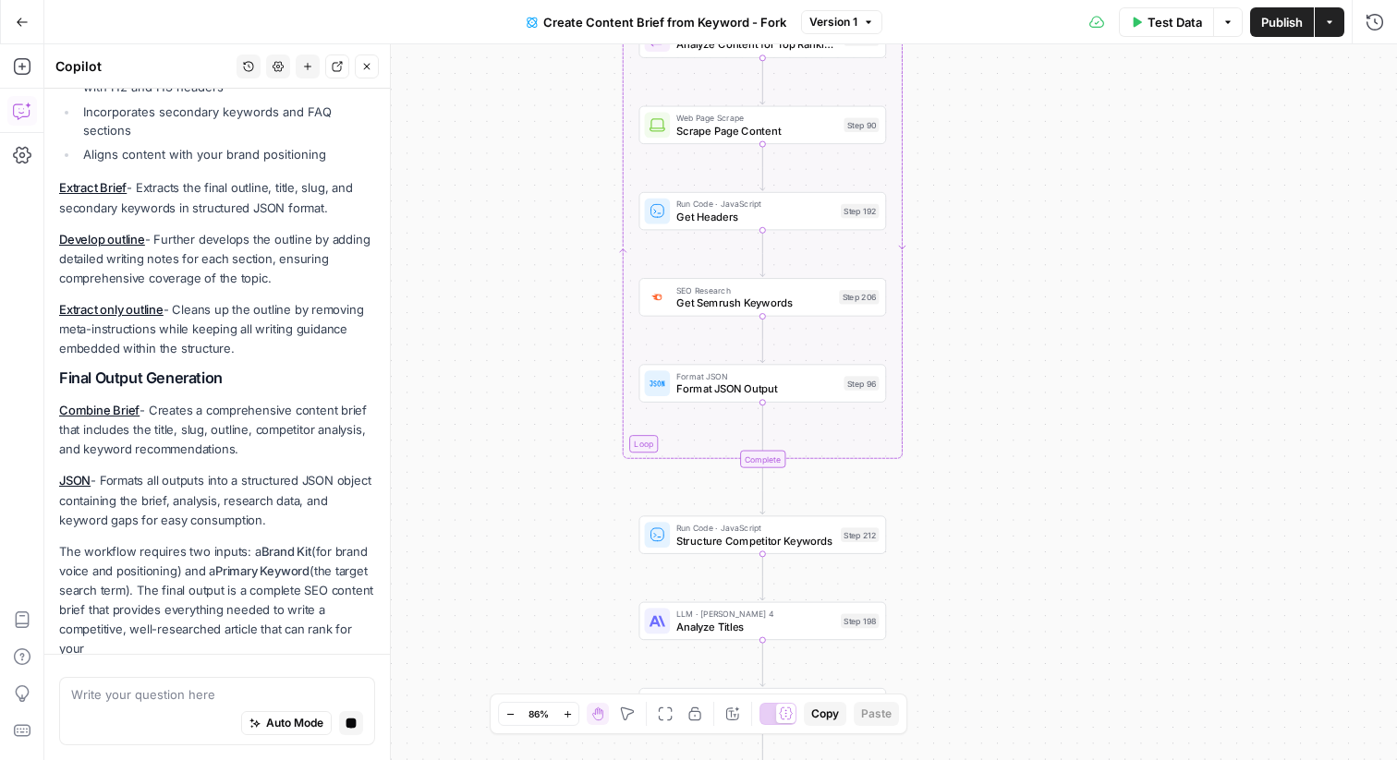
drag, startPoint x: 951, startPoint y: 146, endPoint x: 951, endPoint y: 97, distance: 49.0
click at [951, 97] on div "Workflow Input Settings Inputs Google Search Perform Google Search Step 51 Loop…" at bounding box center [720, 402] width 1353 height 716
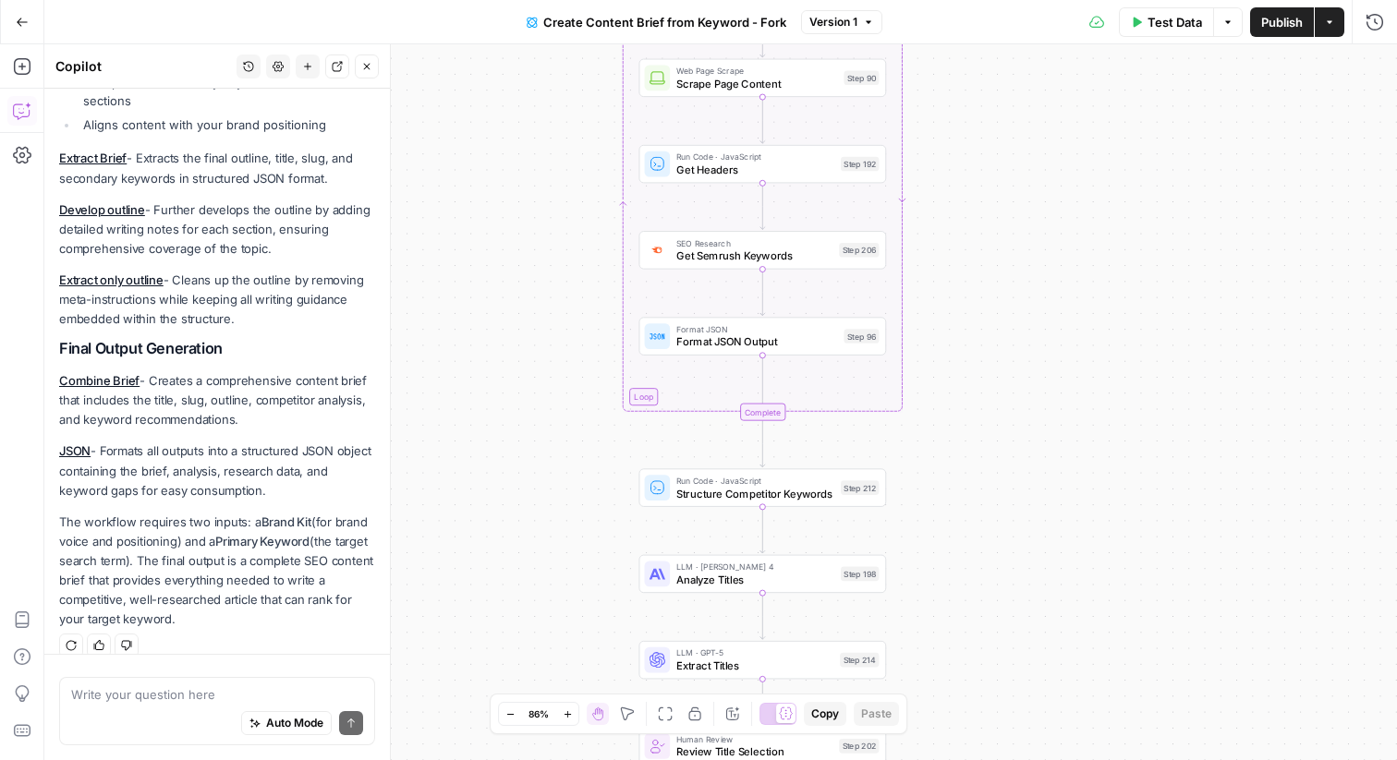
drag, startPoint x: 979, startPoint y: 180, endPoint x: 979, endPoint y: 133, distance: 47.1
click at [979, 133] on div "Workflow Input Settings Inputs Google Search Perform Google Search Step 51 Loop…" at bounding box center [720, 402] width 1353 height 716
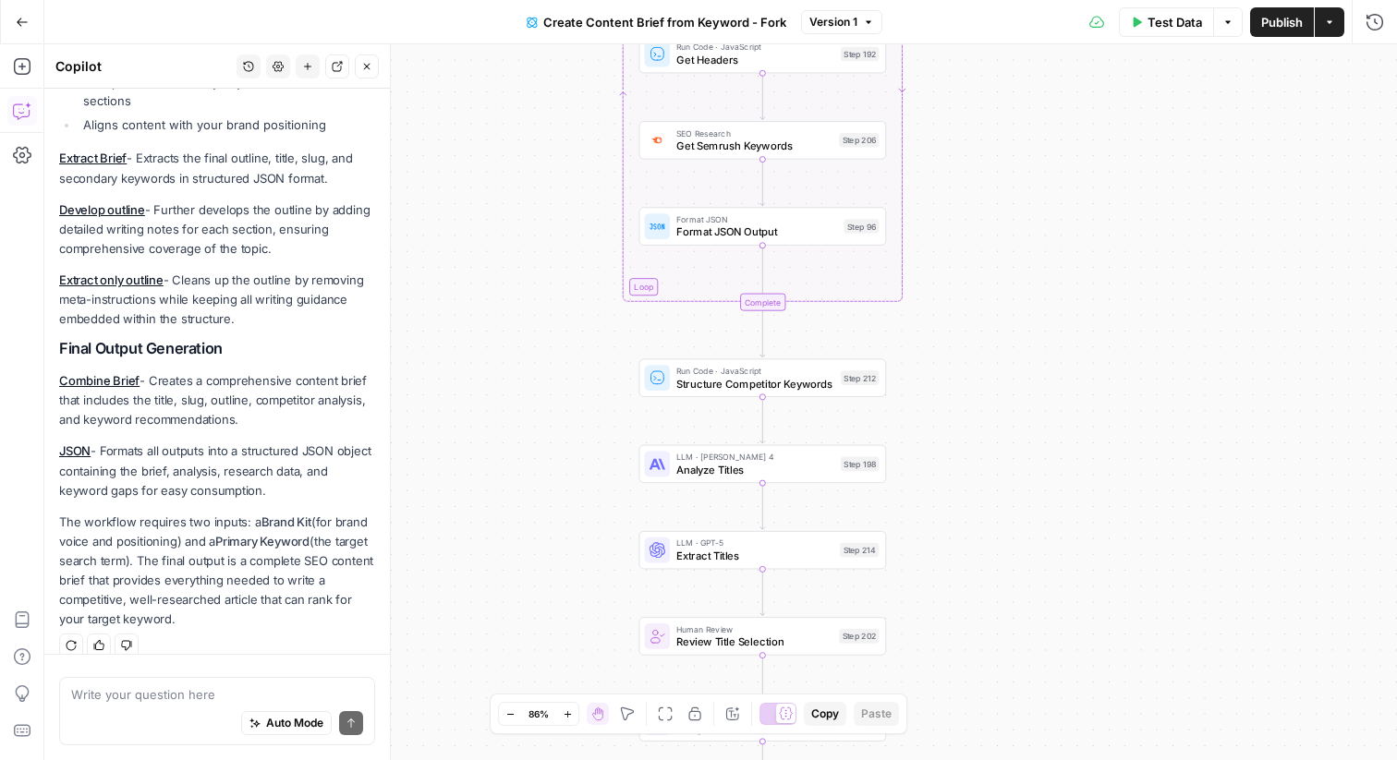
drag, startPoint x: 994, startPoint y: 237, endPoint x: 994, endPoint y: 127, distance: 110.0
click at [994, 127] on div "Workflow Input Settings Inputs Google Search Perform Google Search Step 51 Loop…" at bounding box center [720, 402] width 1353 height 716
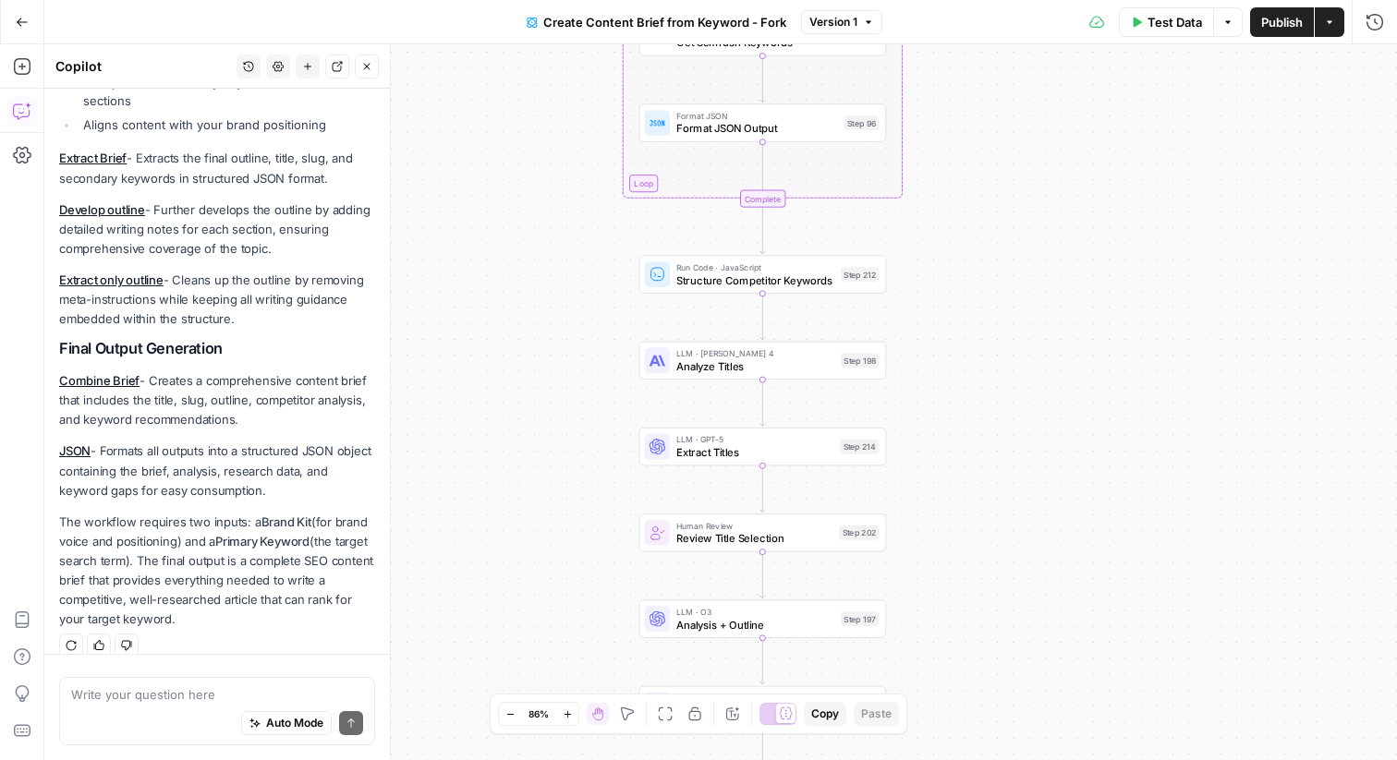
drag, startPoint x: 956, startPoint y: 237, endPoint x: 956, endPoint y: 132, distance: 105.3
click at [956, 132] on div "Workflow Input Settings Inputs Google Search Perform Google Search Step 51 Loop…" at bounding box center [720, 402] width 1353 height 716
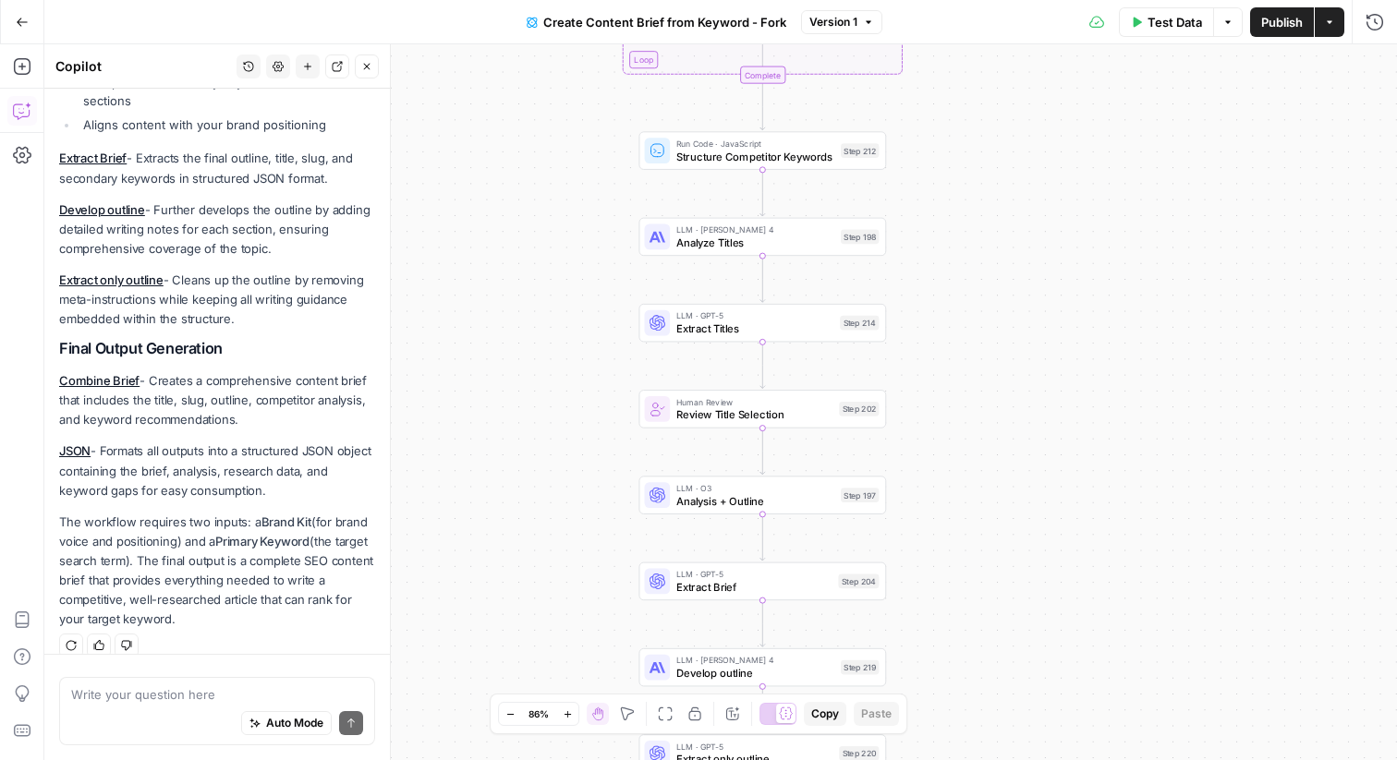
drag, startPoint x: 956, startPoint y: 132, endPoint x: 956, endPoint y: 16, distance: 116.4
click at [956, 12] on div "Go Back Create Content Brief from Keyword - Fork Version 1 Test Data Options Pu…" at bounding box center [698, 380] width 1397 height 760
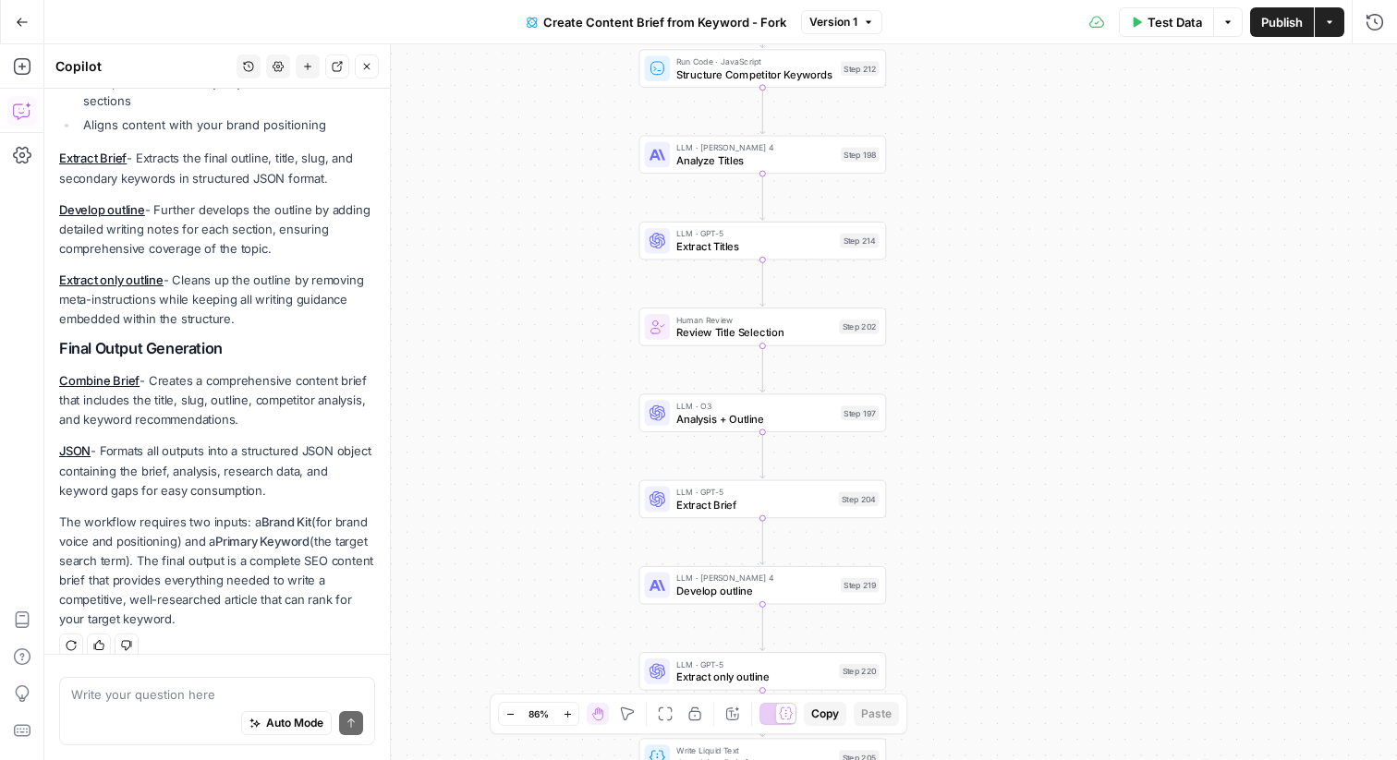
drag, startPoint x: 945, startPoint y: 188, endPoint x: 945, endPoint y: 103, distance: 84.1
click at [945, 103] on div "Workflow Input Settings Inputs Google Search Perform Google Search Step 51 Loop…" at bounding box center [720, 402] width 1353 height 716
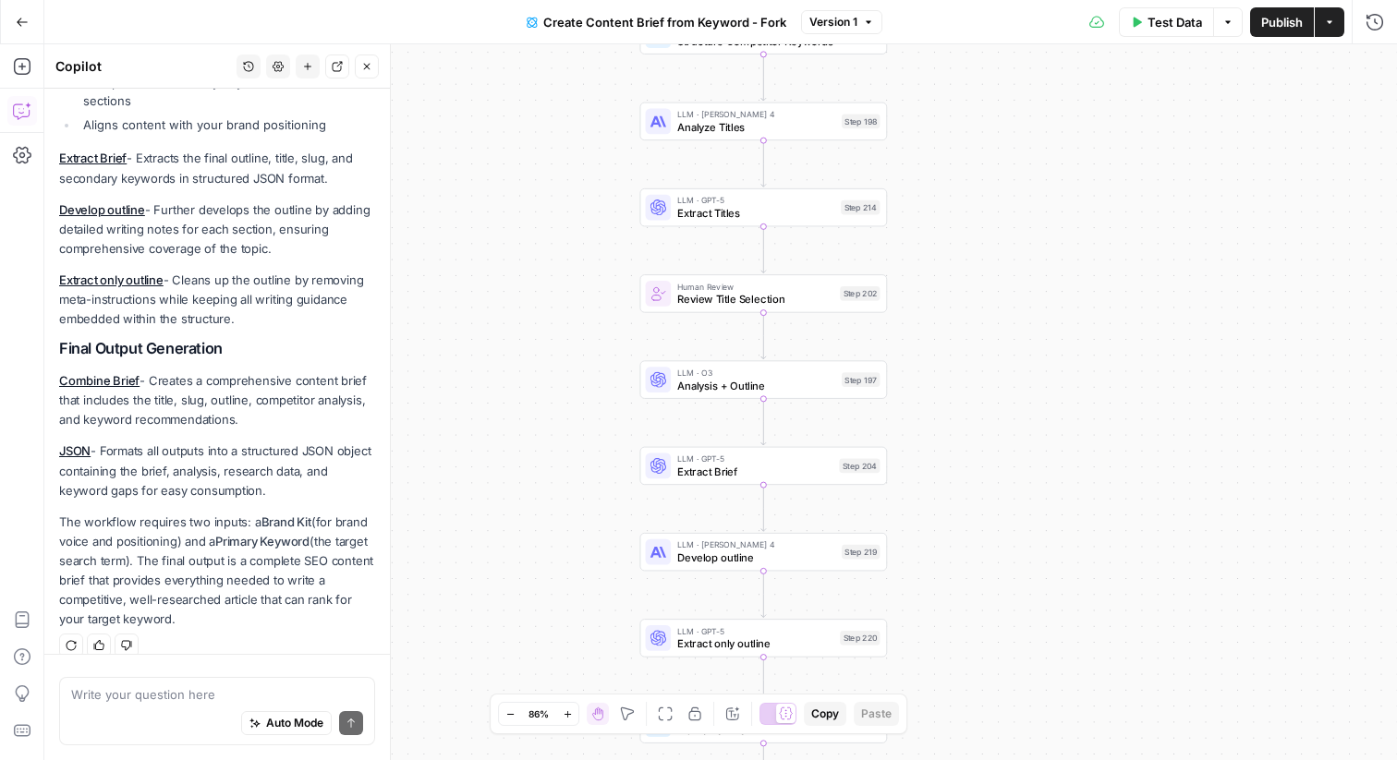
click at [952, 185] on div "Workflow Input Settings Inputs Google Search Perform Google Search Step 51 Loop…" at bounding box center [720, 402] width 1353 height 716
click at [699, 127] on span "Analyze Titles" at bounding box center [756, 126] width 158 height 16
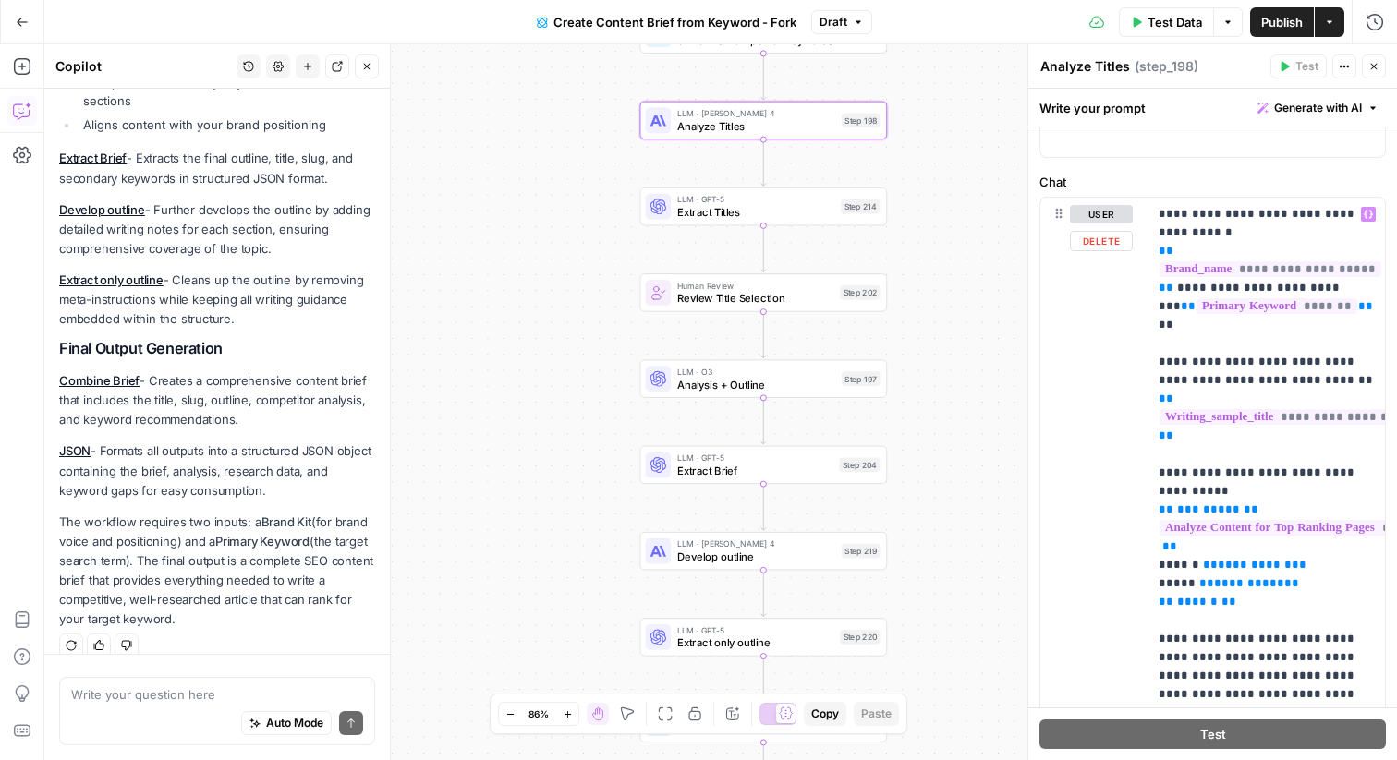
scroll to position [201, 0]
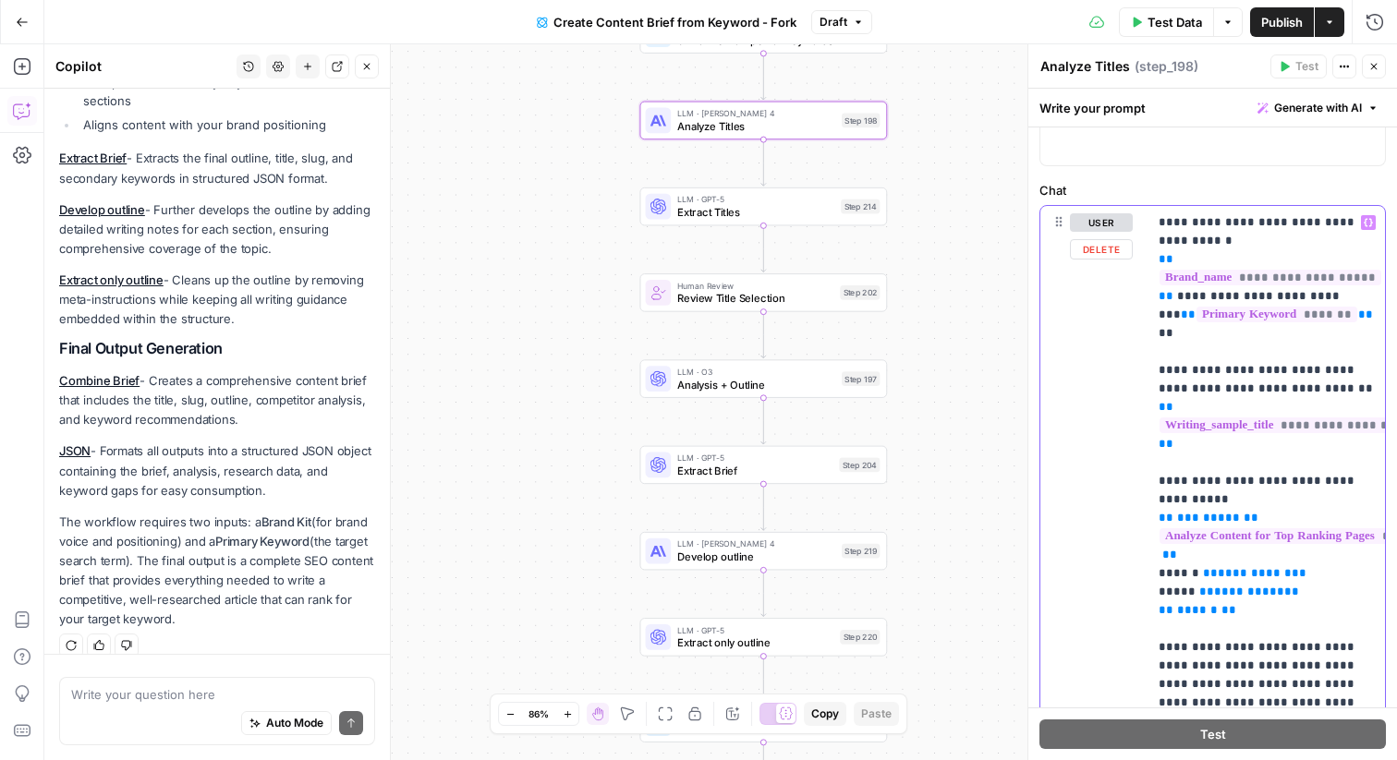
drag, startPoint x: 1158, startPoint y: 222, endPoint x: 1260, endPoint y: 223, distance: 102.6
click at [1260, 223] on div "**********" at bounding box center [1266, 582] width 237 height 753
click at [1260, 223] on p "**********" at bounding box center [1266, 638] width 215 height 850
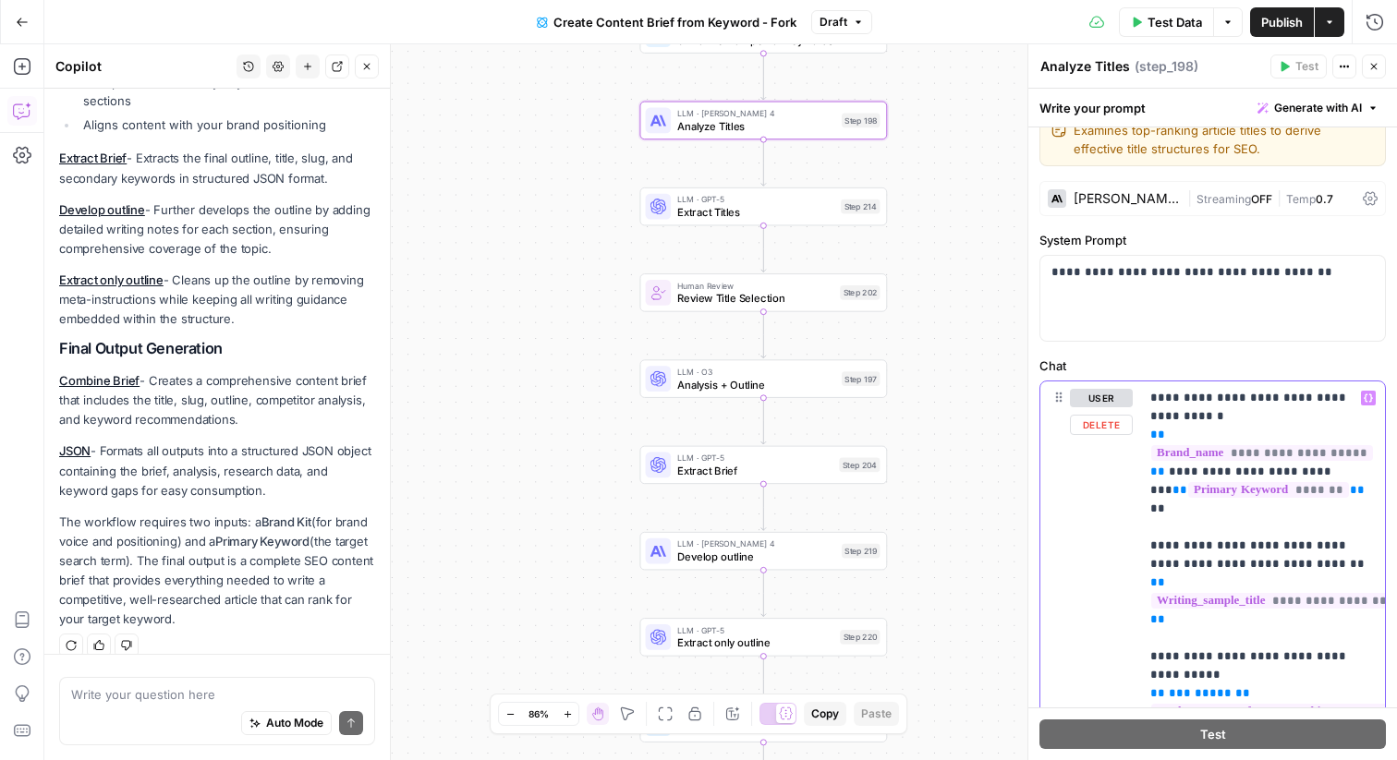
scroll to position [0, 0]
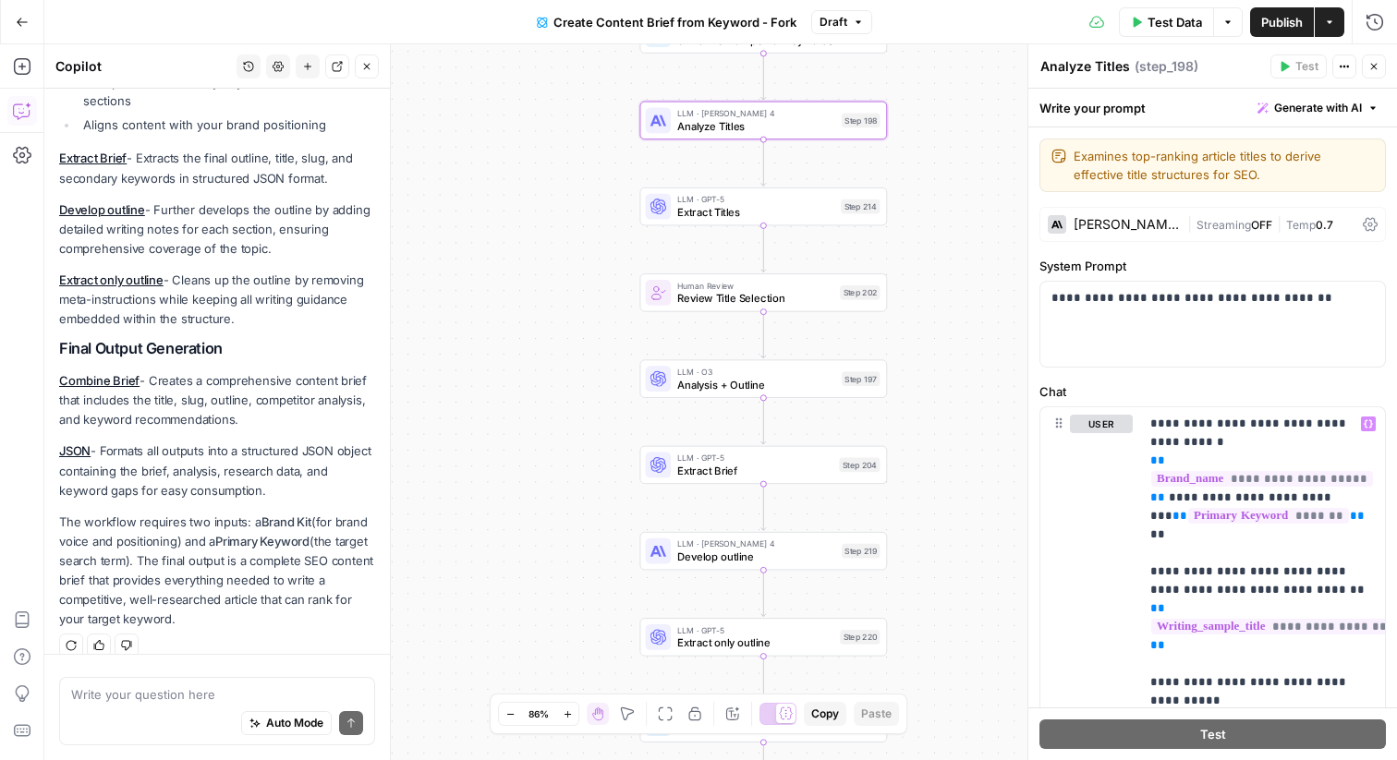
click at [1125, 218] on div "Claude Sonnet 4" at bounding box center [1127, 224] width 106 height 13
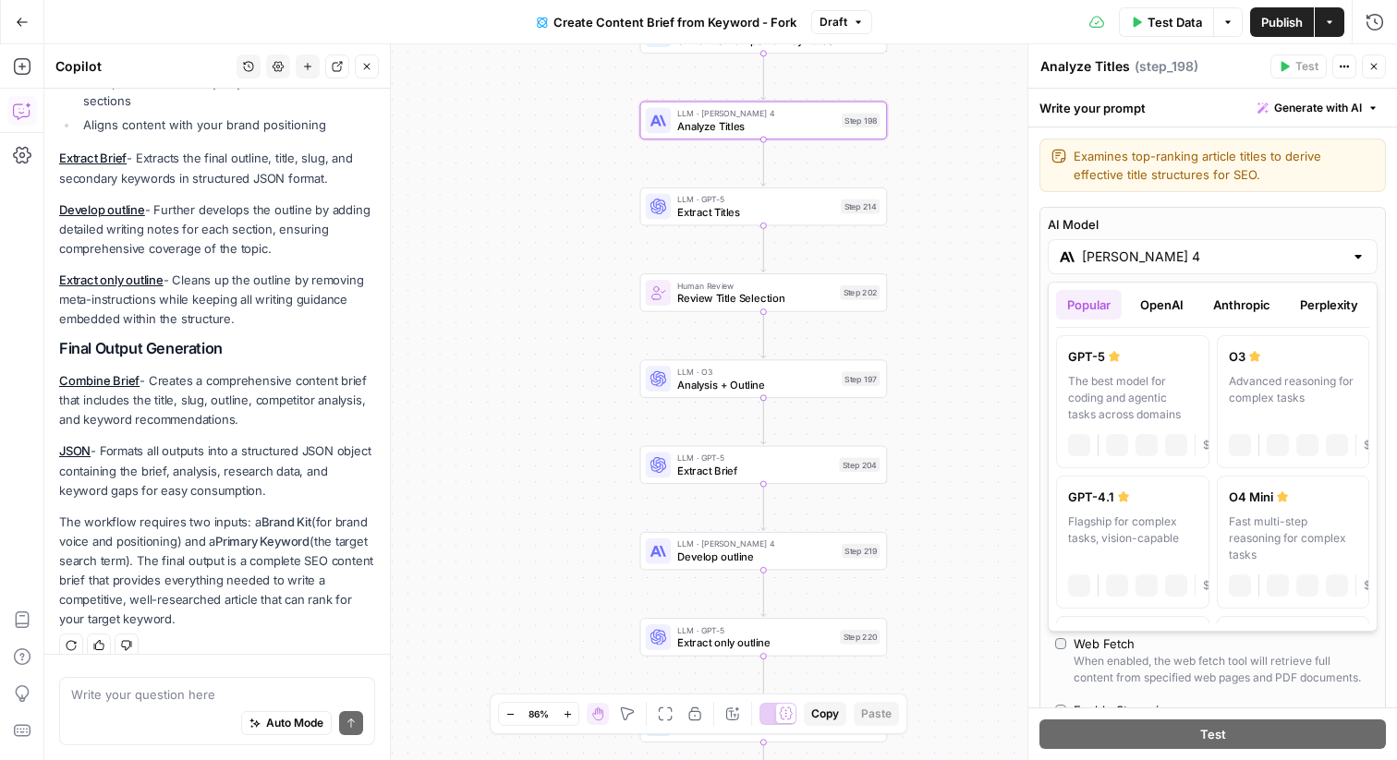
click at [1144, 265] on input "Claude Sonnet 4" at bounding box center [1212, 257] width 261 height 18
click at [1159, 298] on button "OpenAI" at bounding box center [1162, 305] width 66 height 30
click at [1234, 298] on button "Anthropic" at bounding box center [1241, 305] width 79 height 30
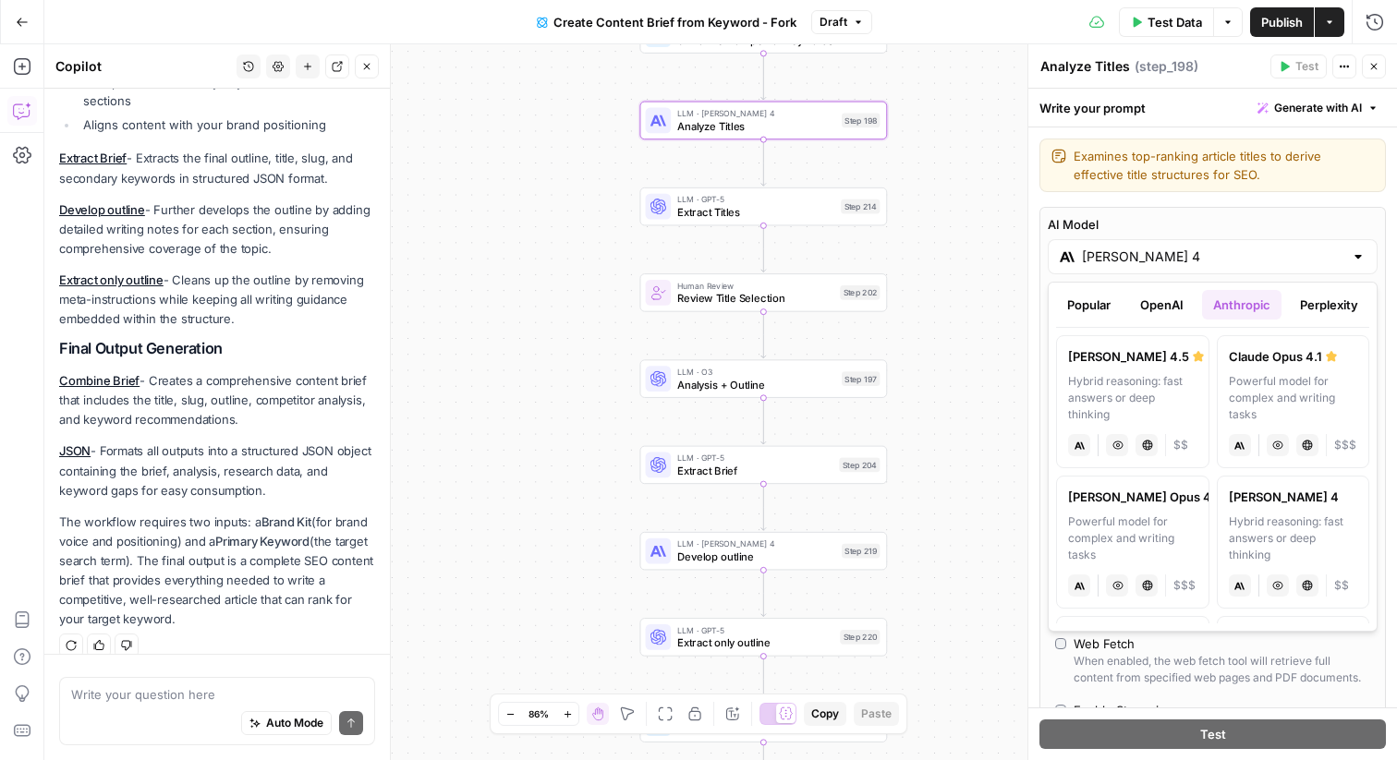
click at [1316, 297] on button "Perplexity" at bounding box center [1329, 305] width 80 height 30
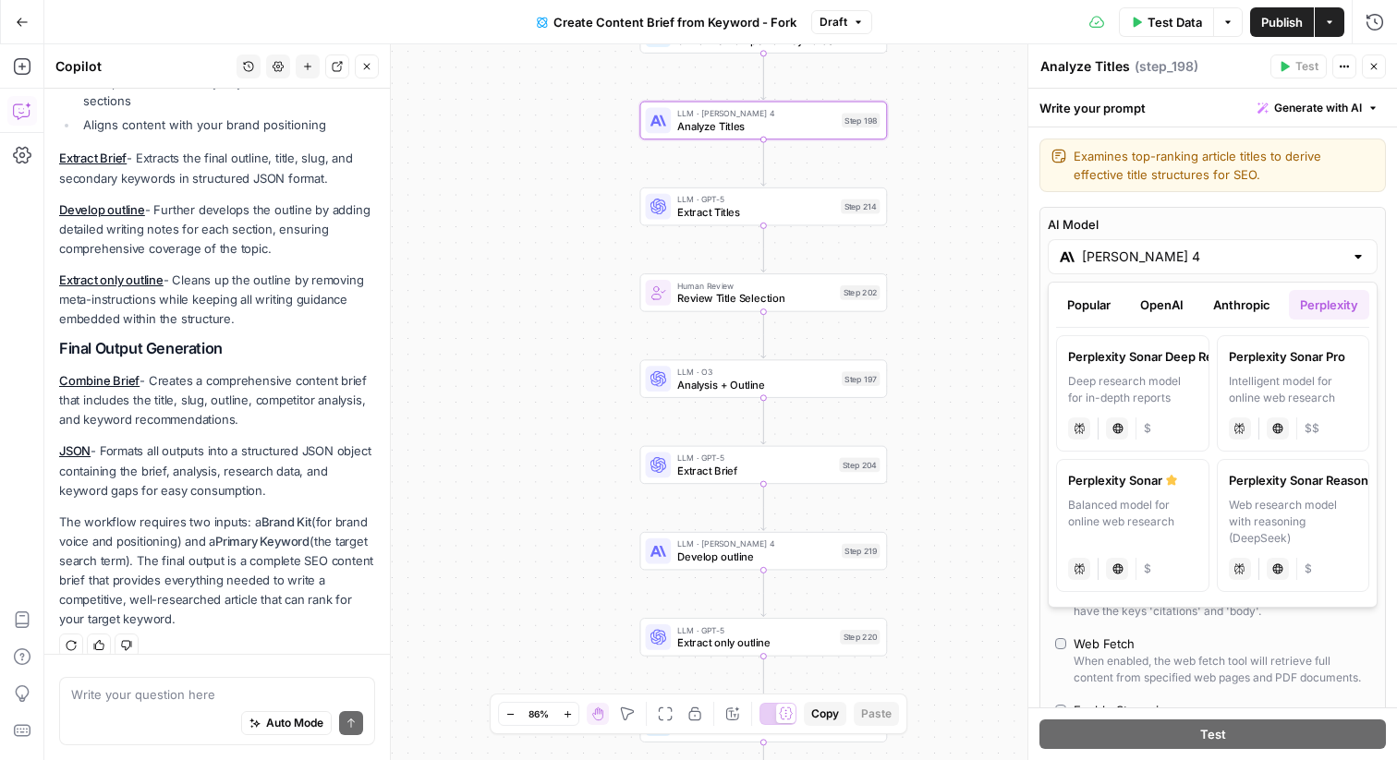
click at [1375, 63] on icon "button" at bounding box center [1373, 66] width 11 height 11
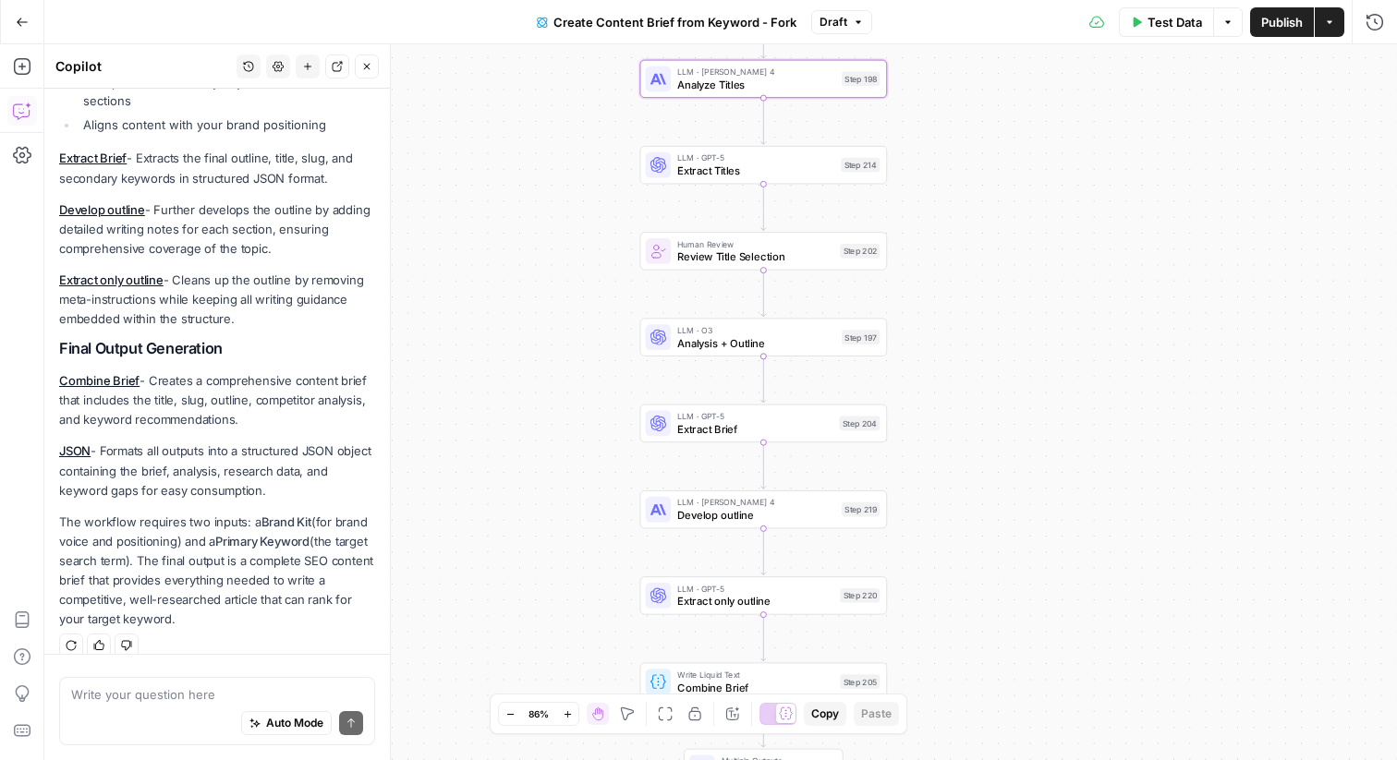
drag, startPoint x: 1032, startPoint y: 306, endPoint x: 1032, endPoint y: 234, distance: 72.1
click at [1032, 231] on div "Workflow Input Settings Inputs Google Search Perform Google Search Step 51 Loop…" at bounding box center [720, 402] width 1353 height 716
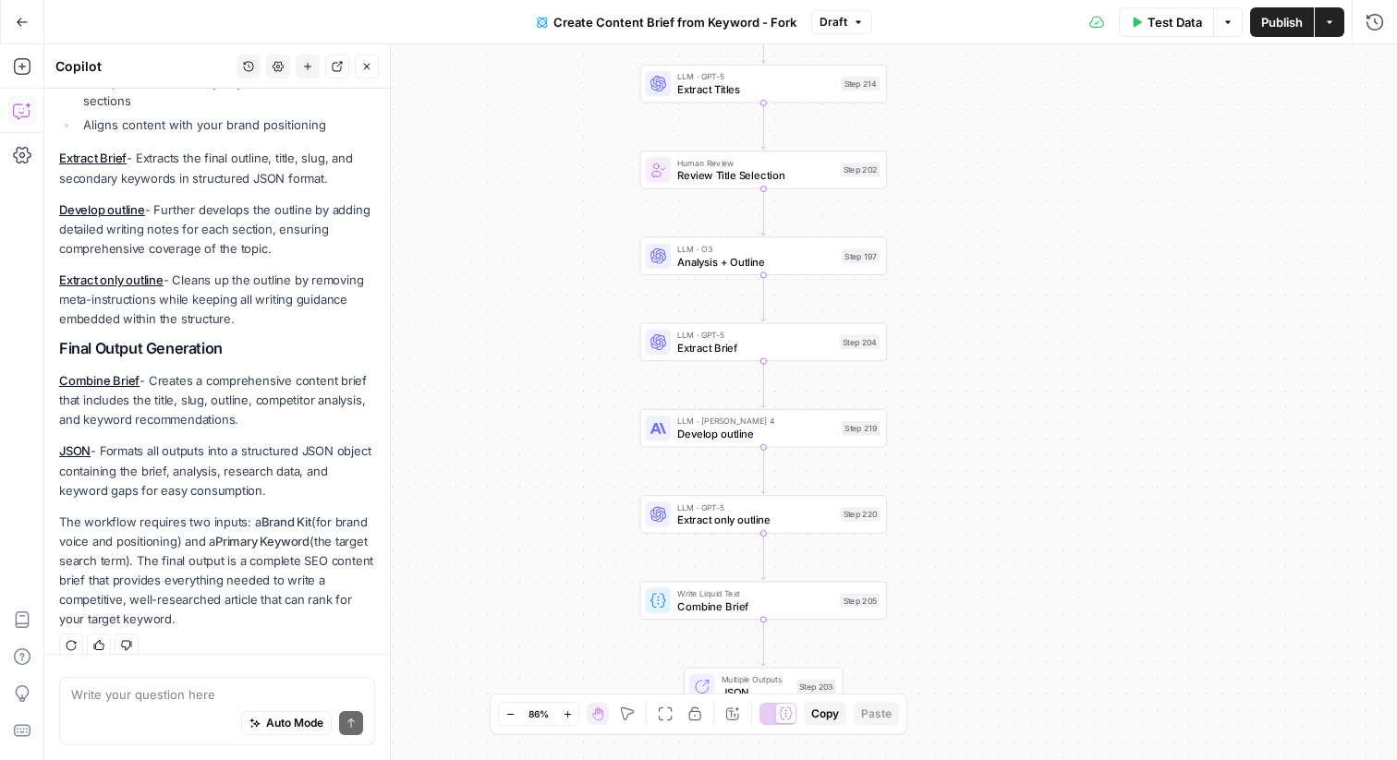
drag, startPoint x: 963, startPoint y: 283, endPoint x: 962, endPoint y: 137, distance: 146.0
click at [964, 135] on div "Workflow Input Settings Inputs Google Search Perform Google Search Step 51 Loop…" at bounding box center [720, 402] width 1353 height 716
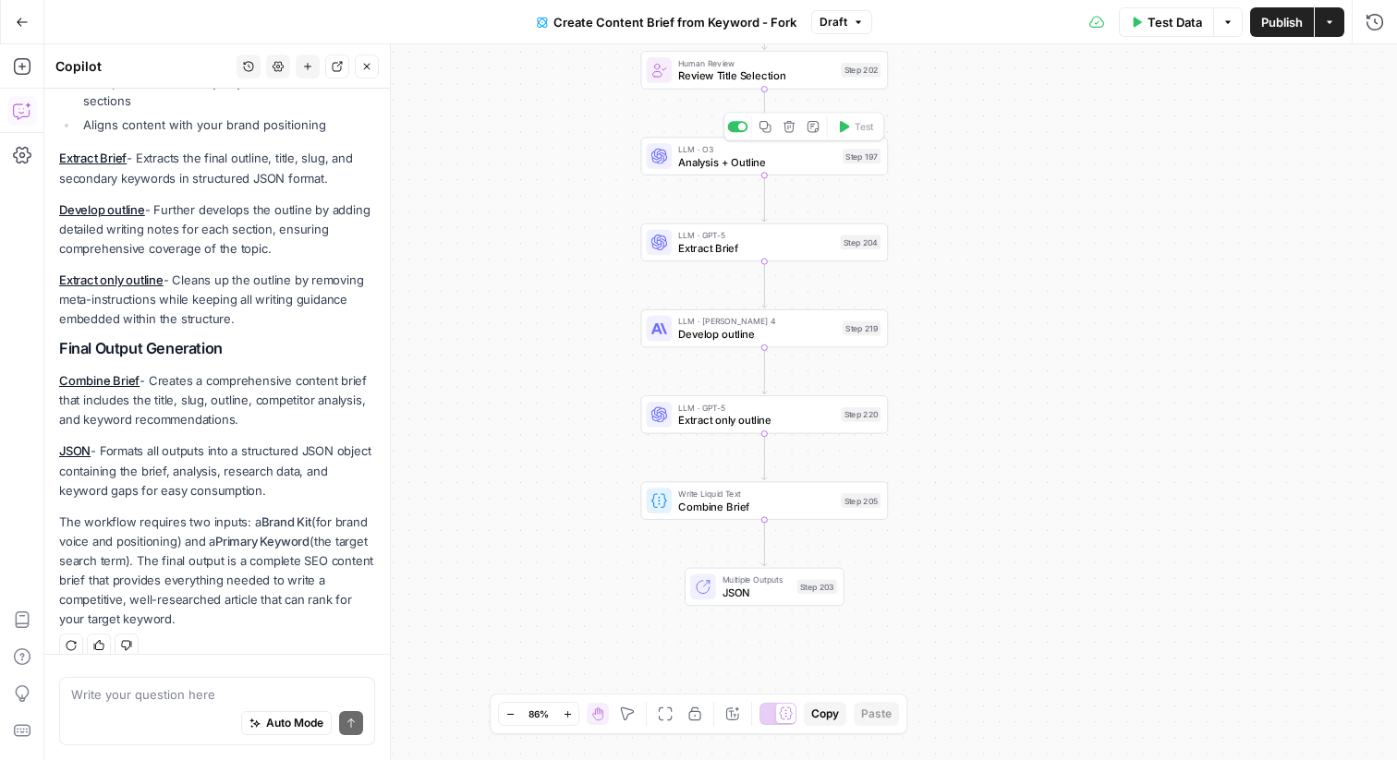
click at [743, 164] on span "Analysis + Outline" at bounding box center [757, 162] width 158 height 16
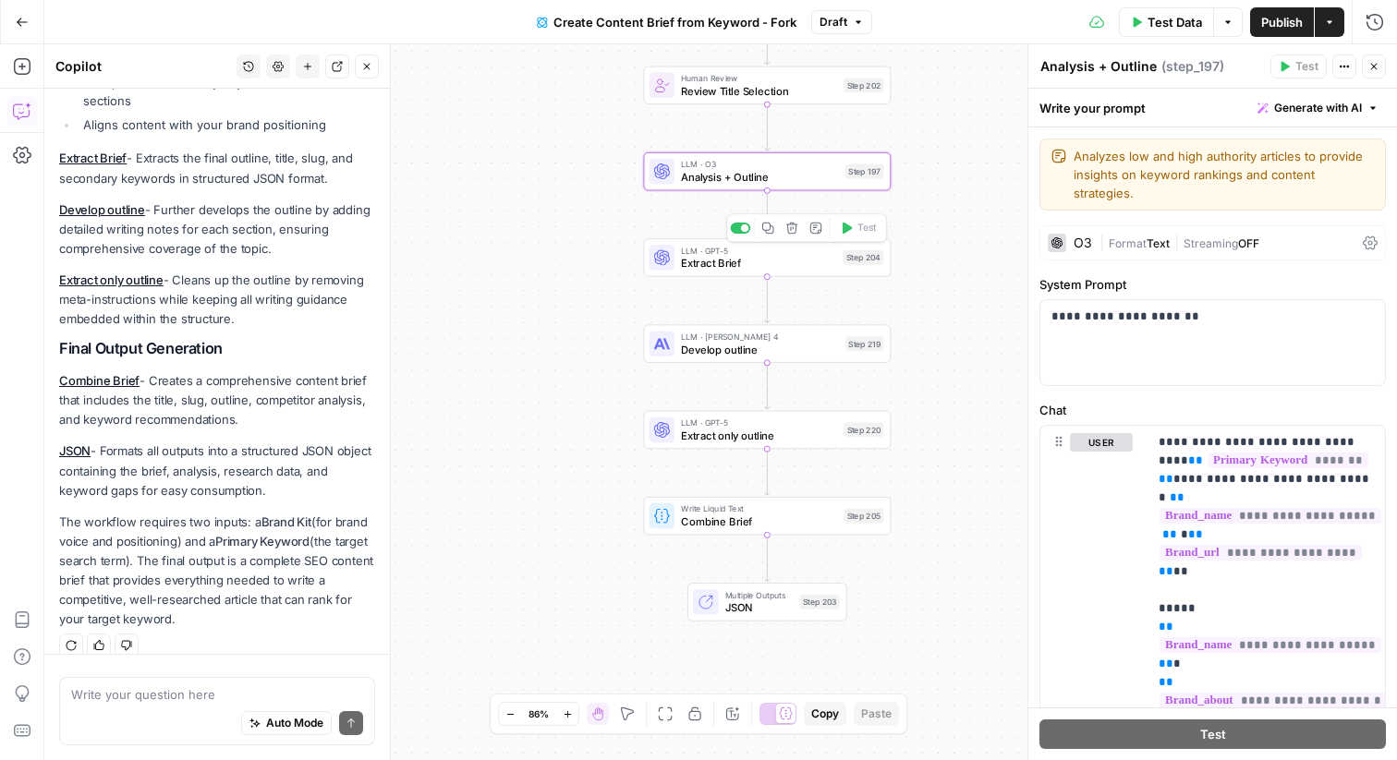
click at [732, 348] on span "Develop outline" at bounding box center [760, 350] width 158 height 16
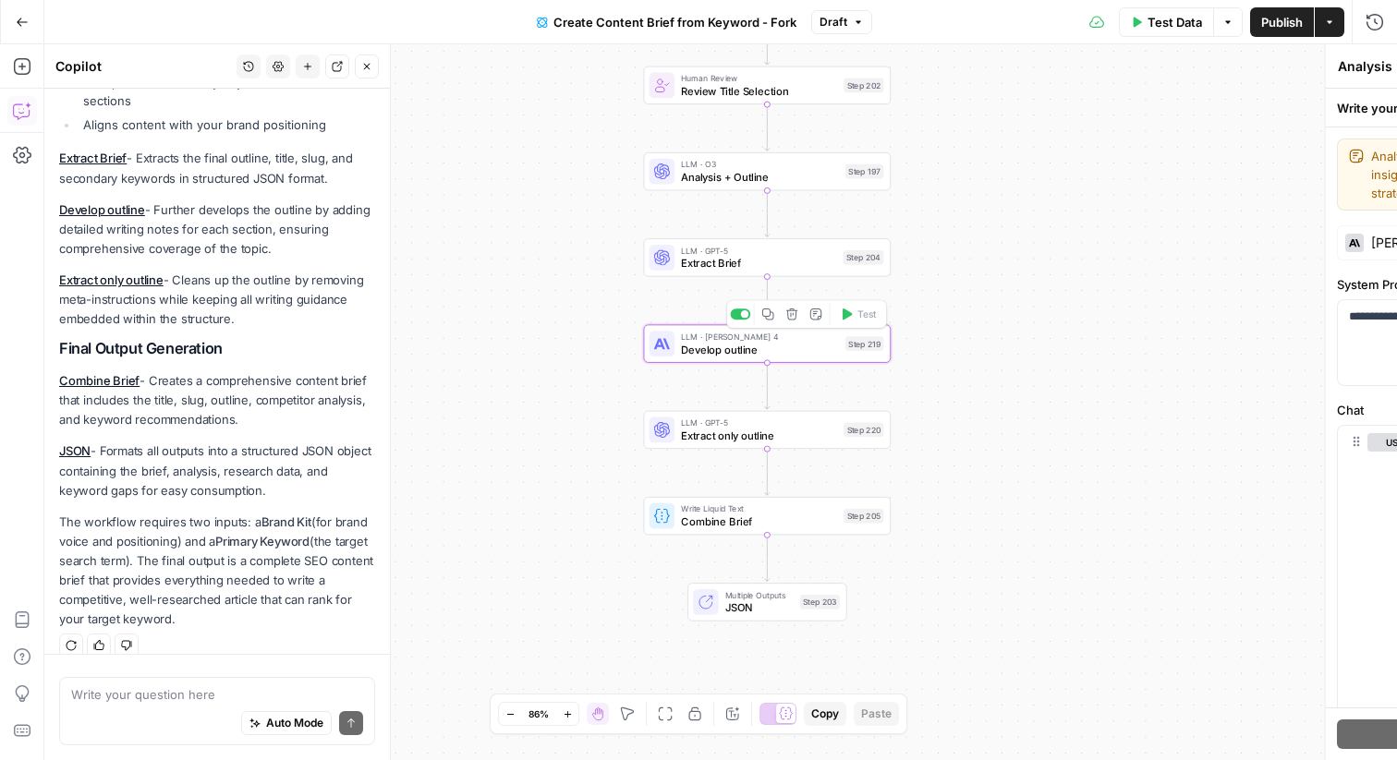
type textarea "Develop outline"
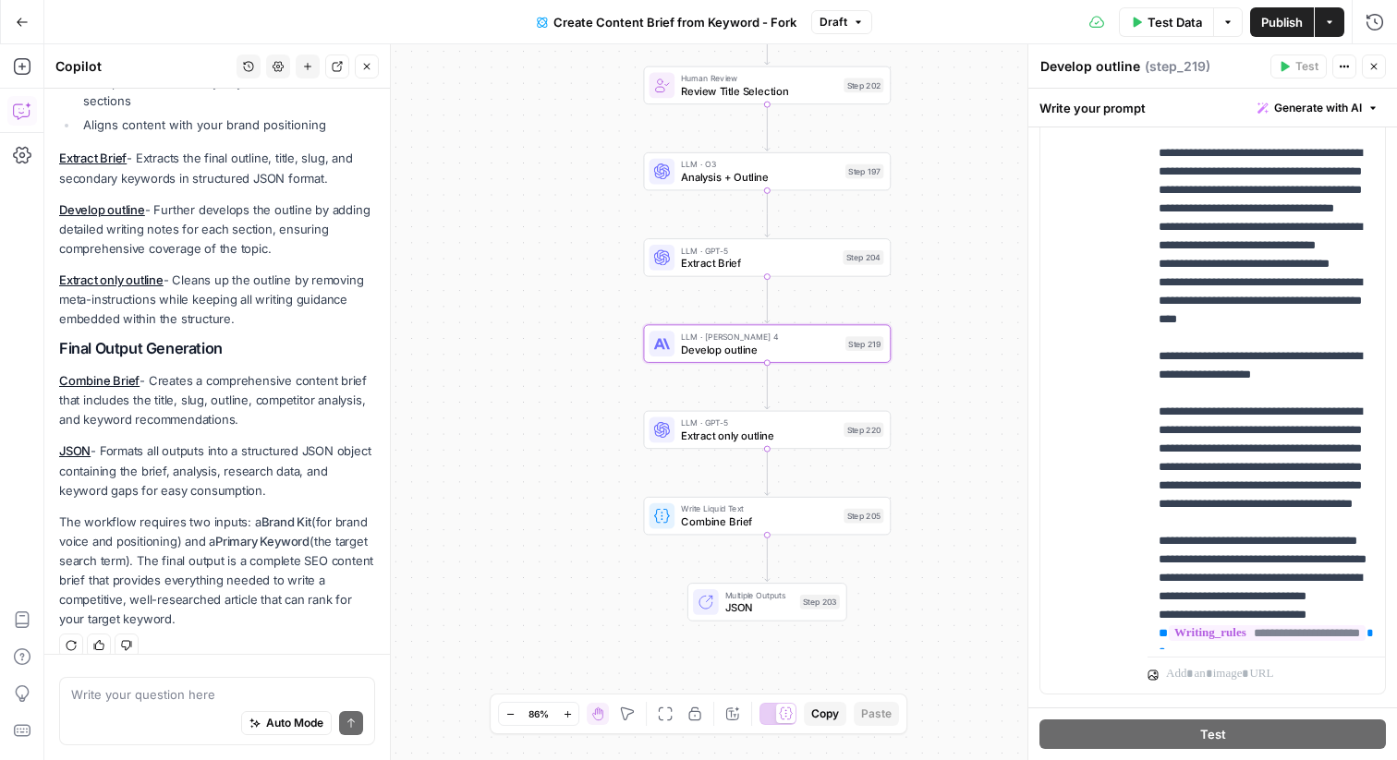
scroll to position [1531, 0]
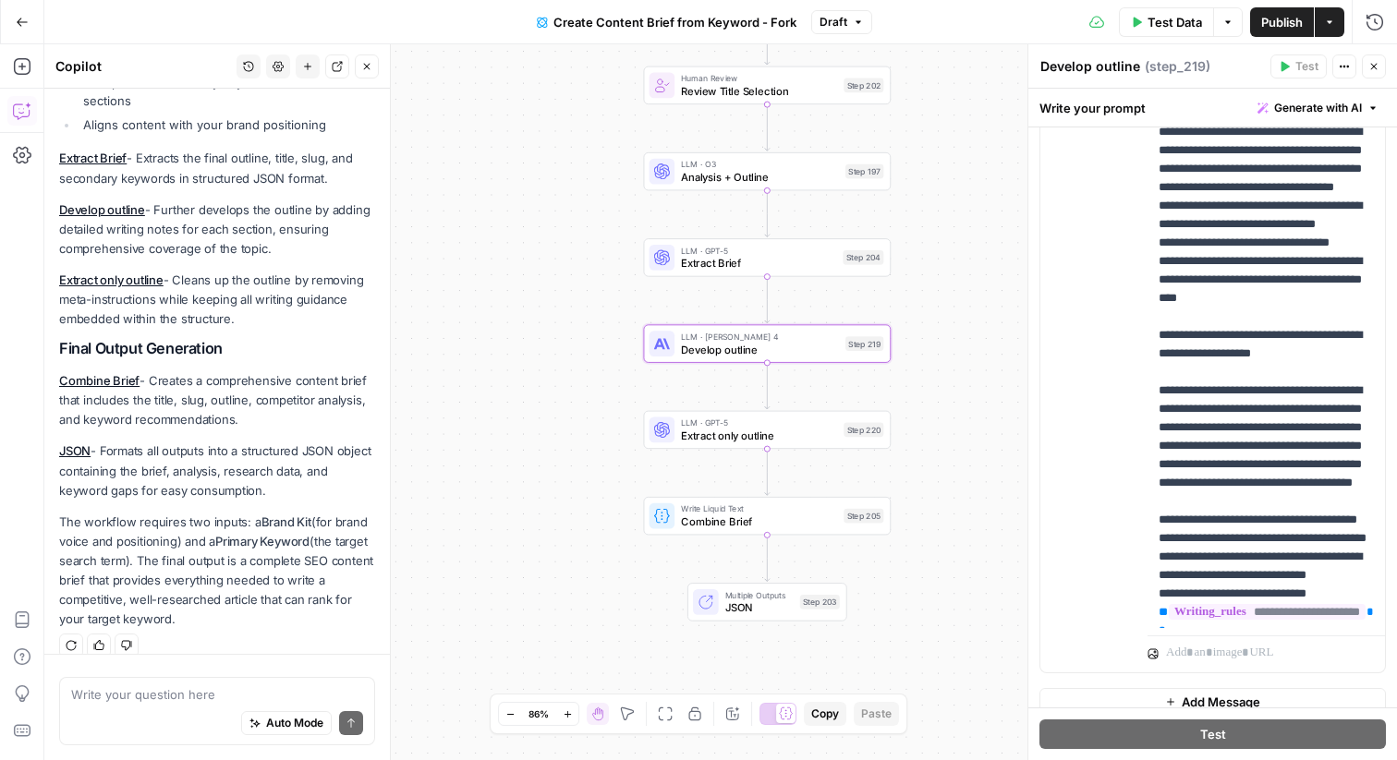
click at [1122, 416] on div "user Delete" at bounding box center [1101, 274] width 63 height 782
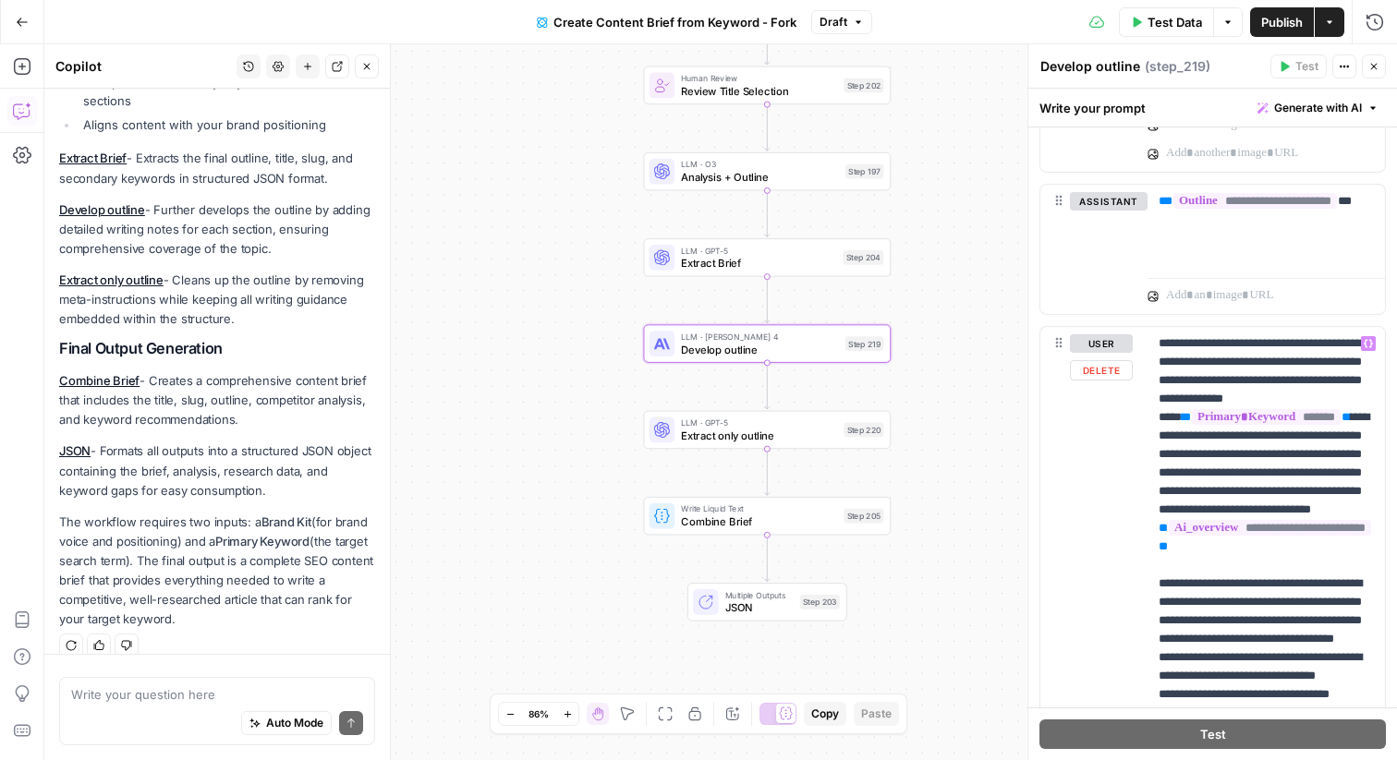
scroll to position [1076, 0]
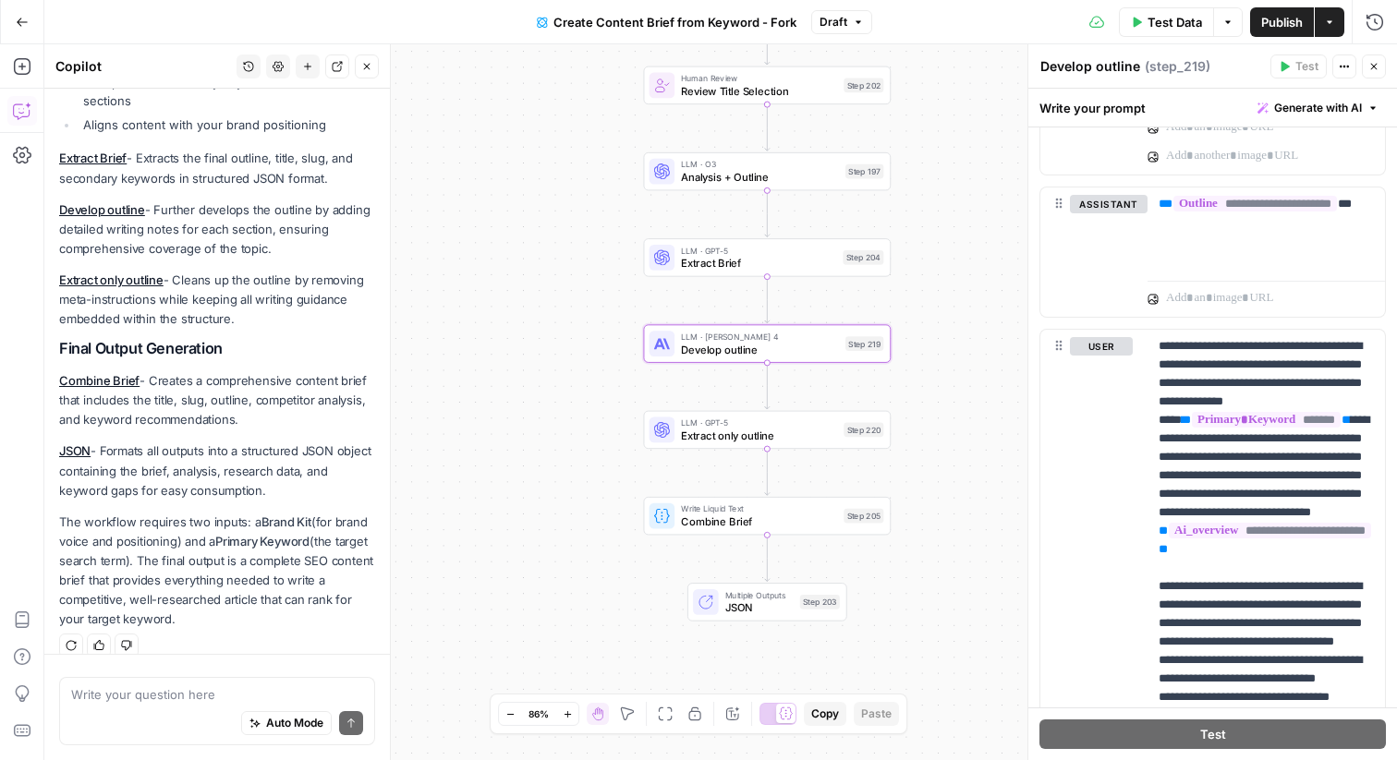
click at [1374, 65] on icon "button" at bounding box center [1373, 66] width 11 height 11
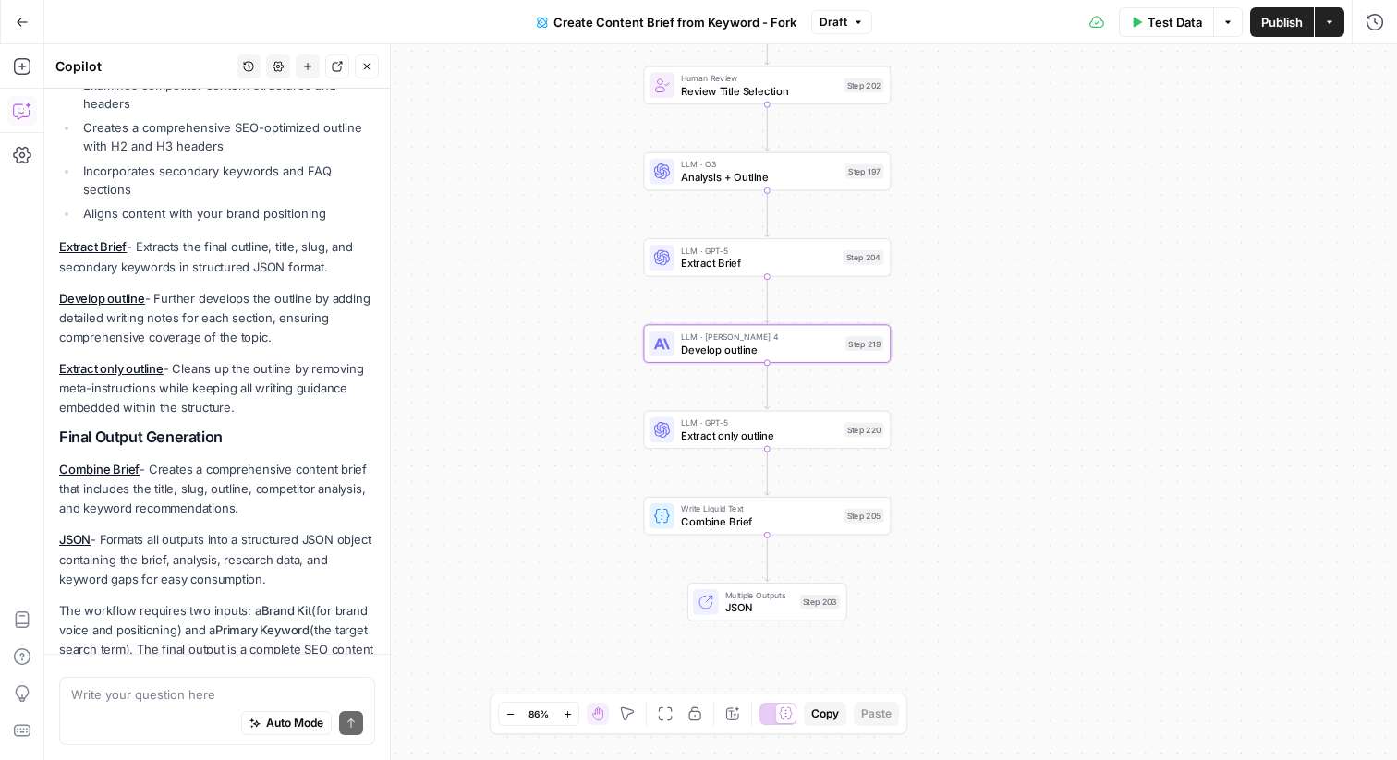
scroll to position [1264, 0]
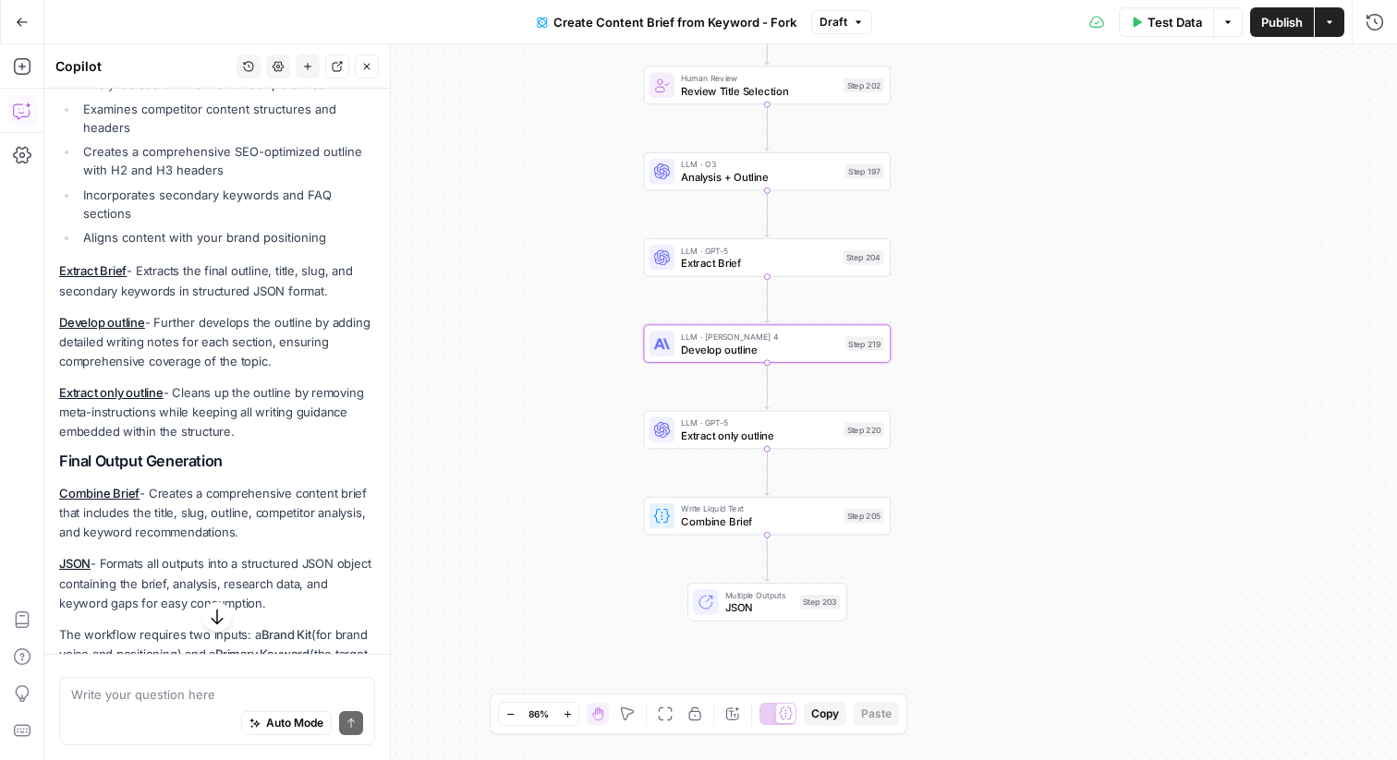
click at [546, 132] on div "Workflow Input Settings Inputs Google Search Perform Google Search Step 51 Loop…" at bounding box center [720, 402] width 1353 height 716
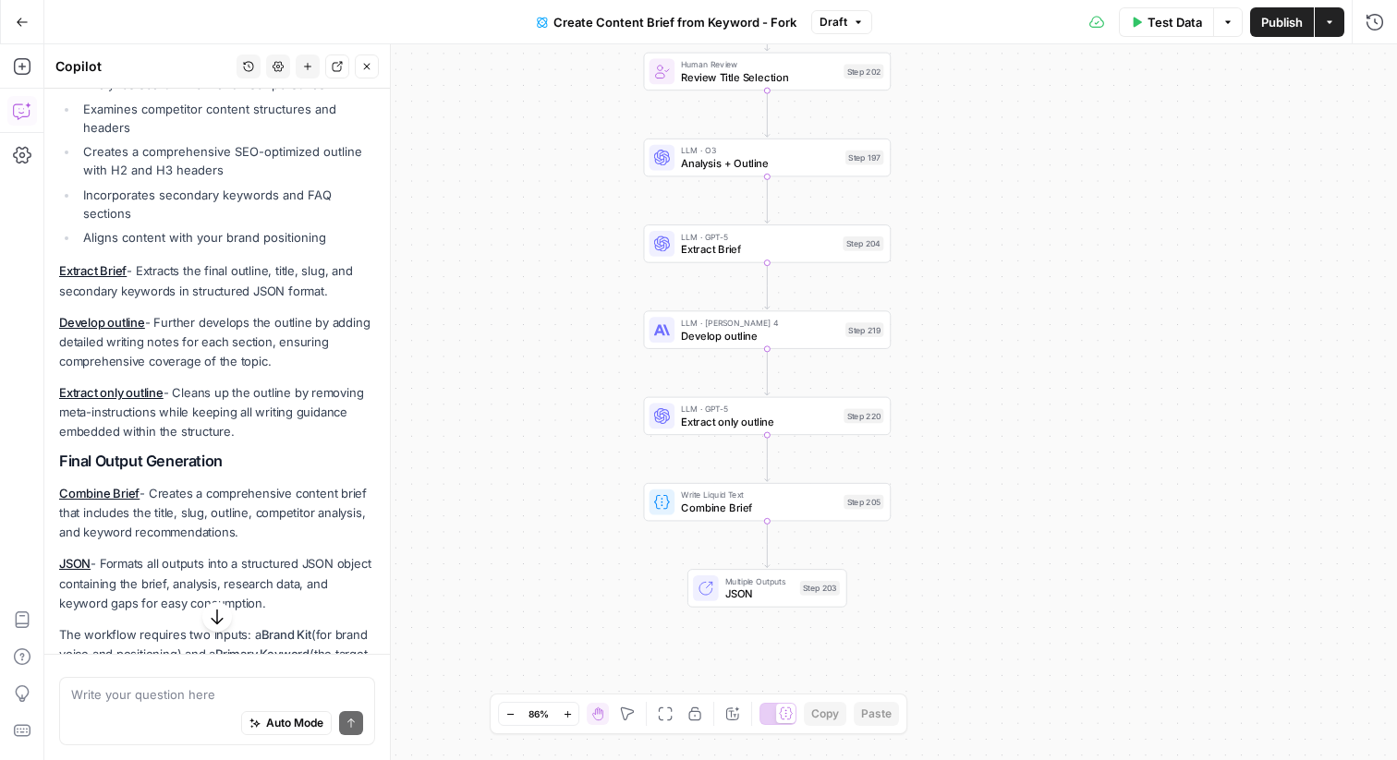
drag, startPoint x: 505, startPoint y: 196, endPoint x: 505, endPoint y: 178, distance: 17.6
click at [505, 178] on div "Workflow Input Settings Inputs Google Search Perform Google Search Step 51 Loop…" at bounding box center [720, 402] width 1353 height 716
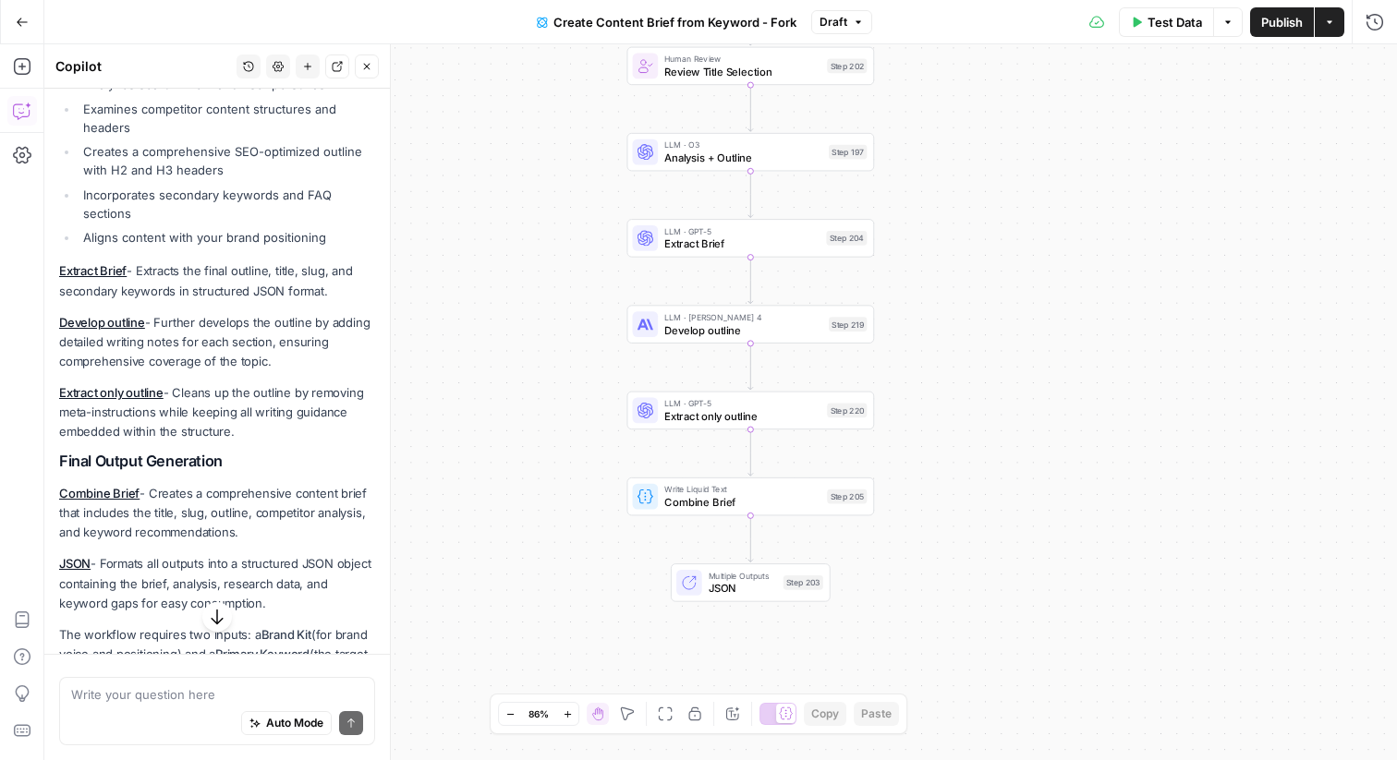
drag, startPoint x: 515, startPoint y: 178, endPoint x: 498, endPoint y: 176, distance: 16.7
click at [498, 176] on div "Workflow Input Settings Inputs Google Search Perform Google Search Step 51 Loop…" at bounding box center [720, 402] width 1353 height 716
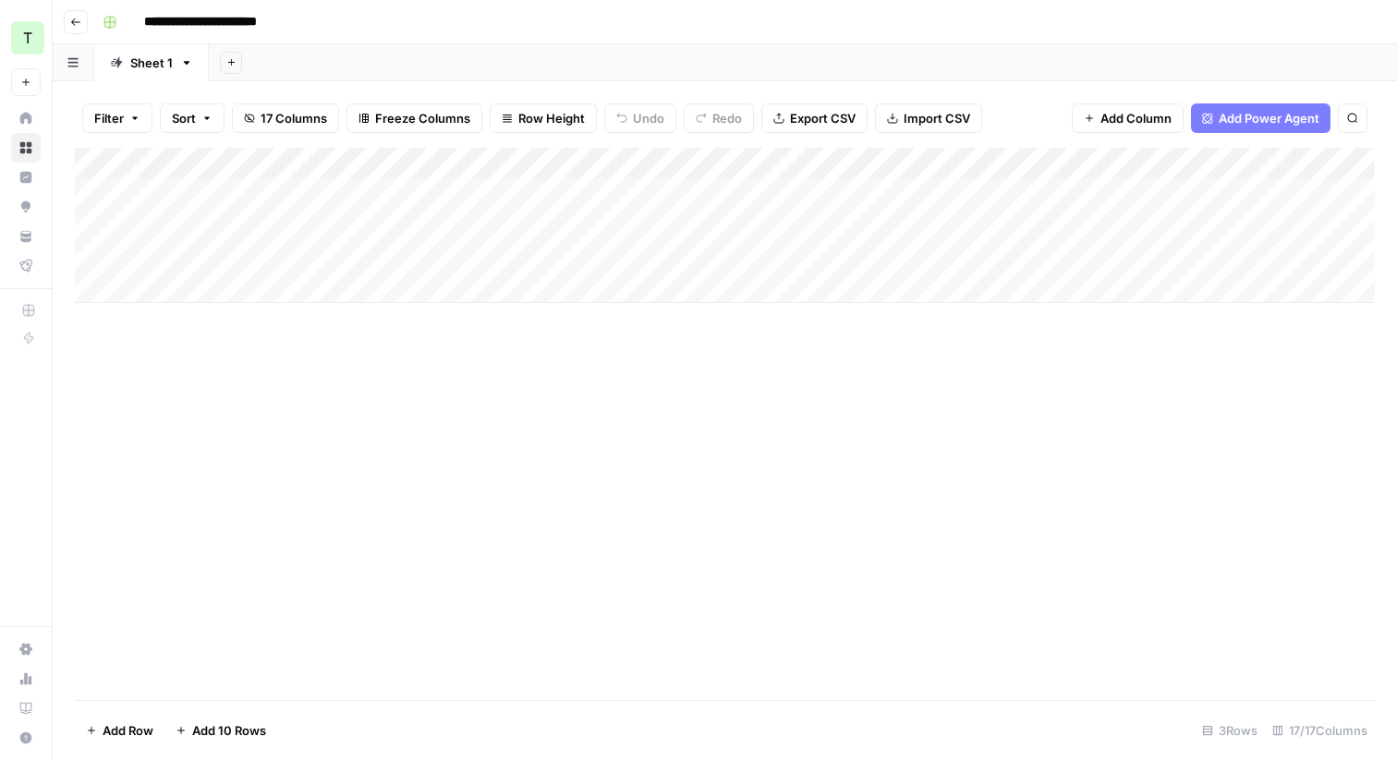
click at [193, 199] on div "Add Column" at bounding box center [725, 225] width 1300 height 155
click at [193, 199] on input "**********" at bounding box center [294, 199] width 296 height 22
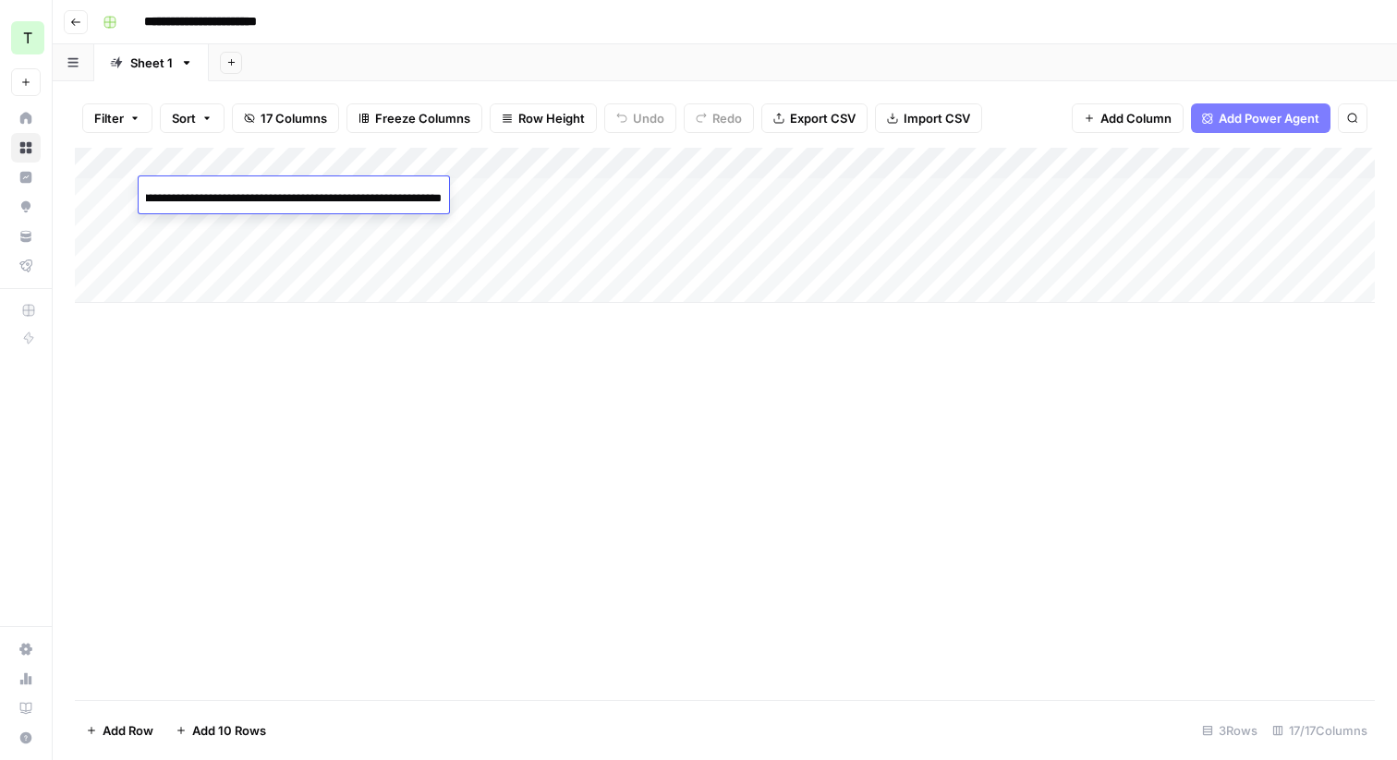
click at [193, 199] on input "**********" at bounding box center [294, 199] width 296 height 22
click at [611, 242] on div "Add Column" at bounding box center [725, 225] width 1300 height 155
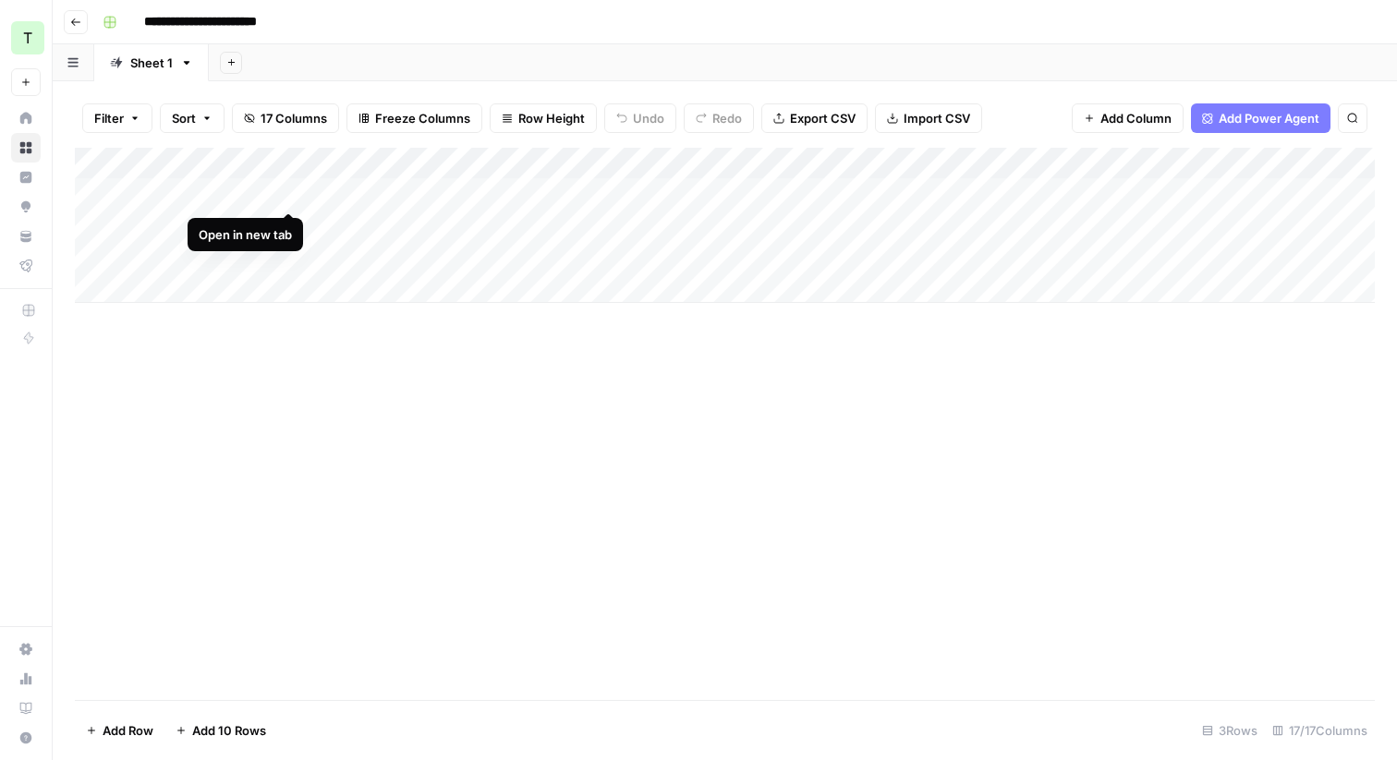
click at [289, 192] on div "Add Column" at bounding box center [725, 225] width 1300 height 155
click at [594, 192] on div "Add Column" at bounding box center [725, 225] width 1300 height 155
click at [784, 195] on div "Add Column" at bounding box center [725, 225] width 1300 height 155
click at [937, 190] on div "Add Column" at bounding box center [725, 225] width 1300 height 155
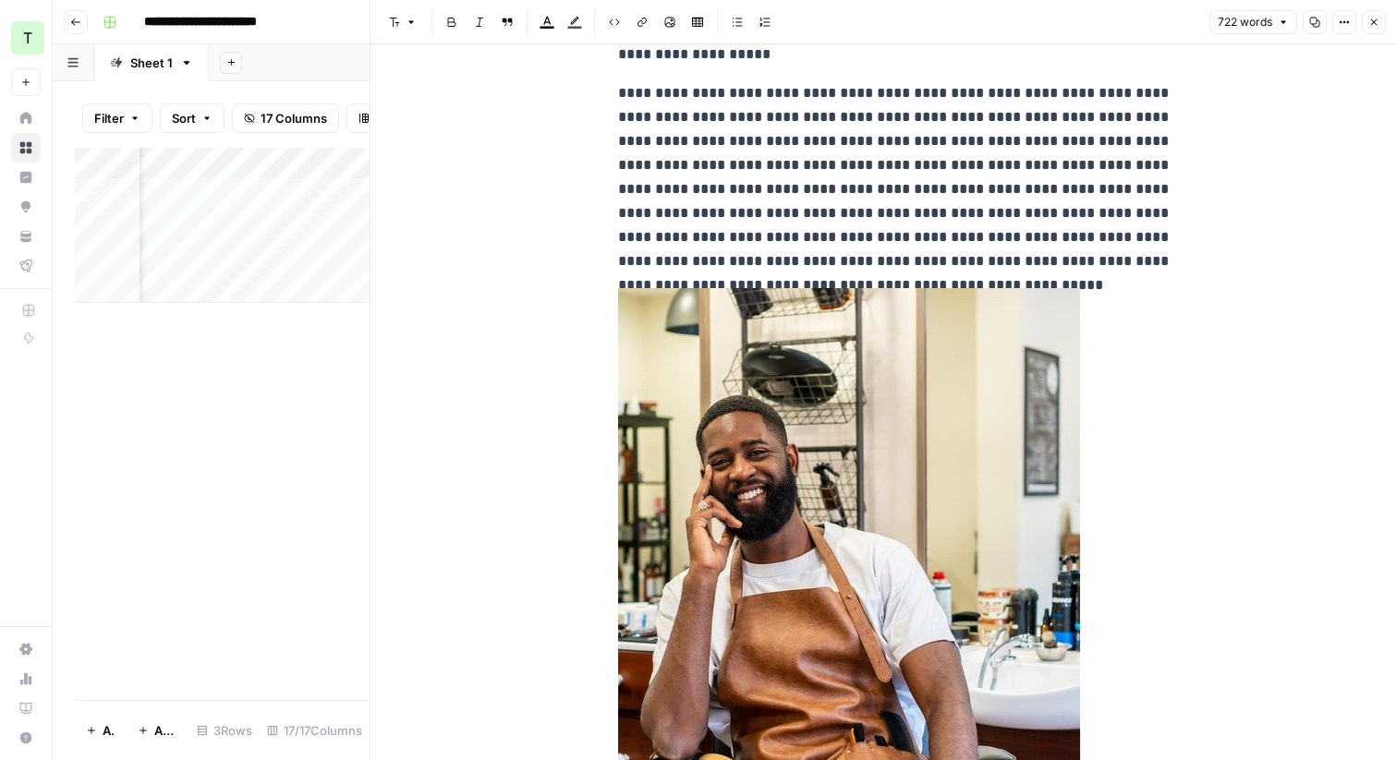
scroll to position [1193, 0]
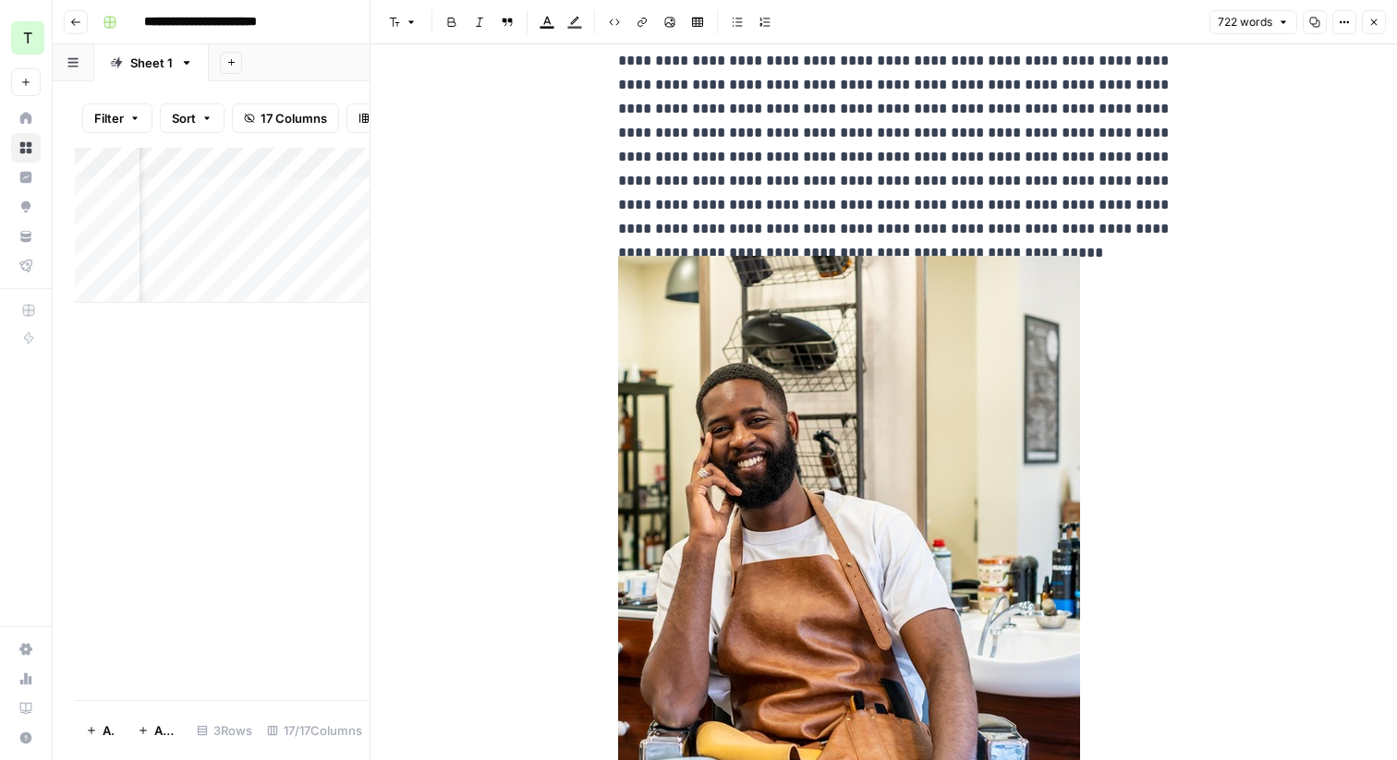
click at [1373, 18] on icon "button" at bounding box center [1373, 22] width 11 height 11
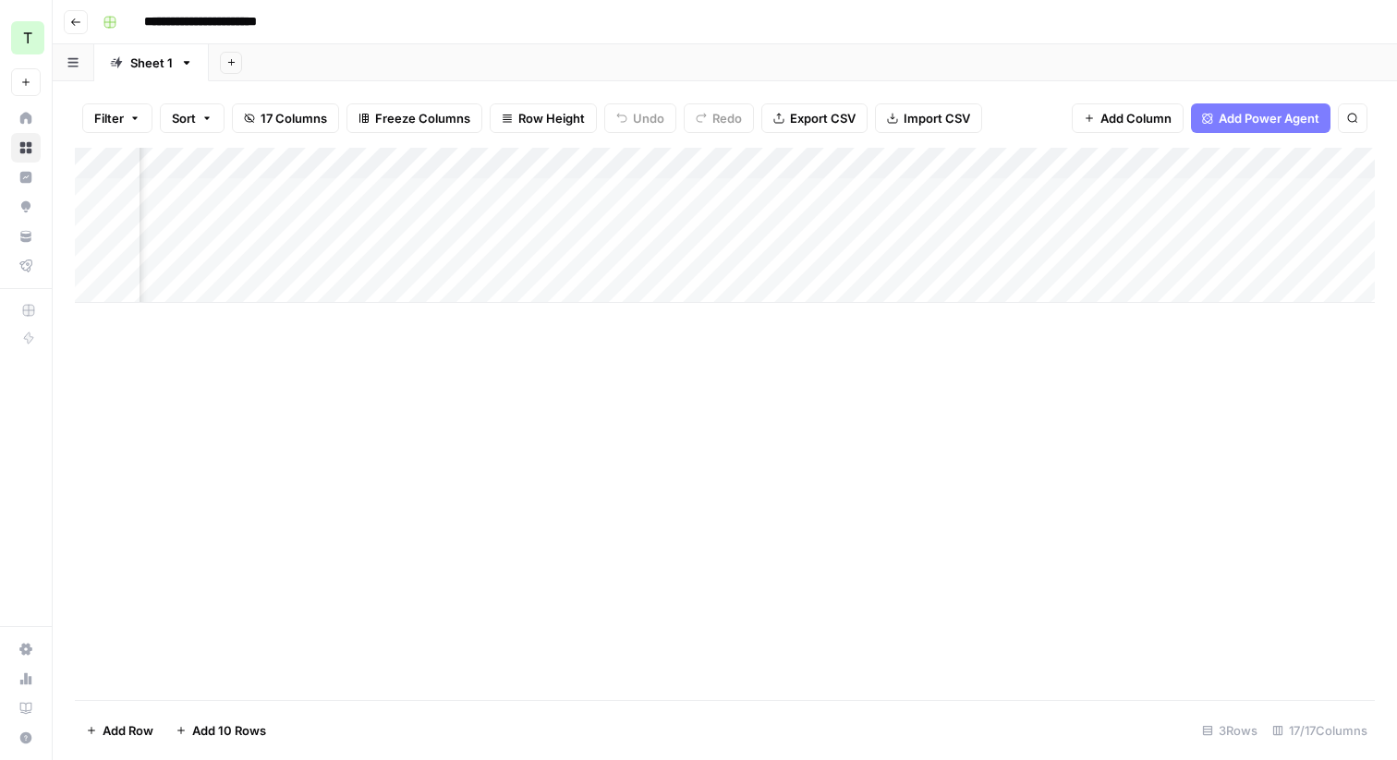
scroll to position [0, 854]
click at [773, 191] on div "Add Column" at bounding box center [725, 225] width 1300 height 155
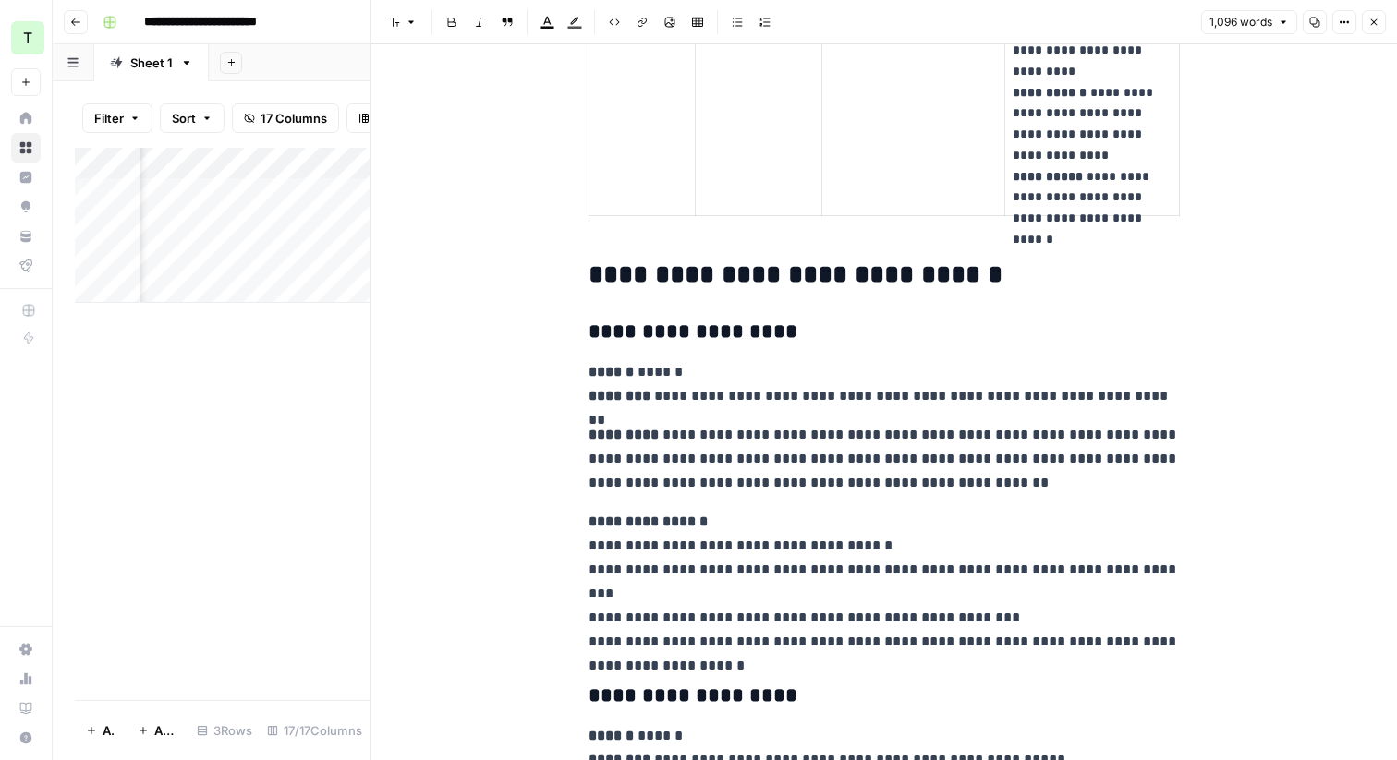
scroll to position [2486, 0]
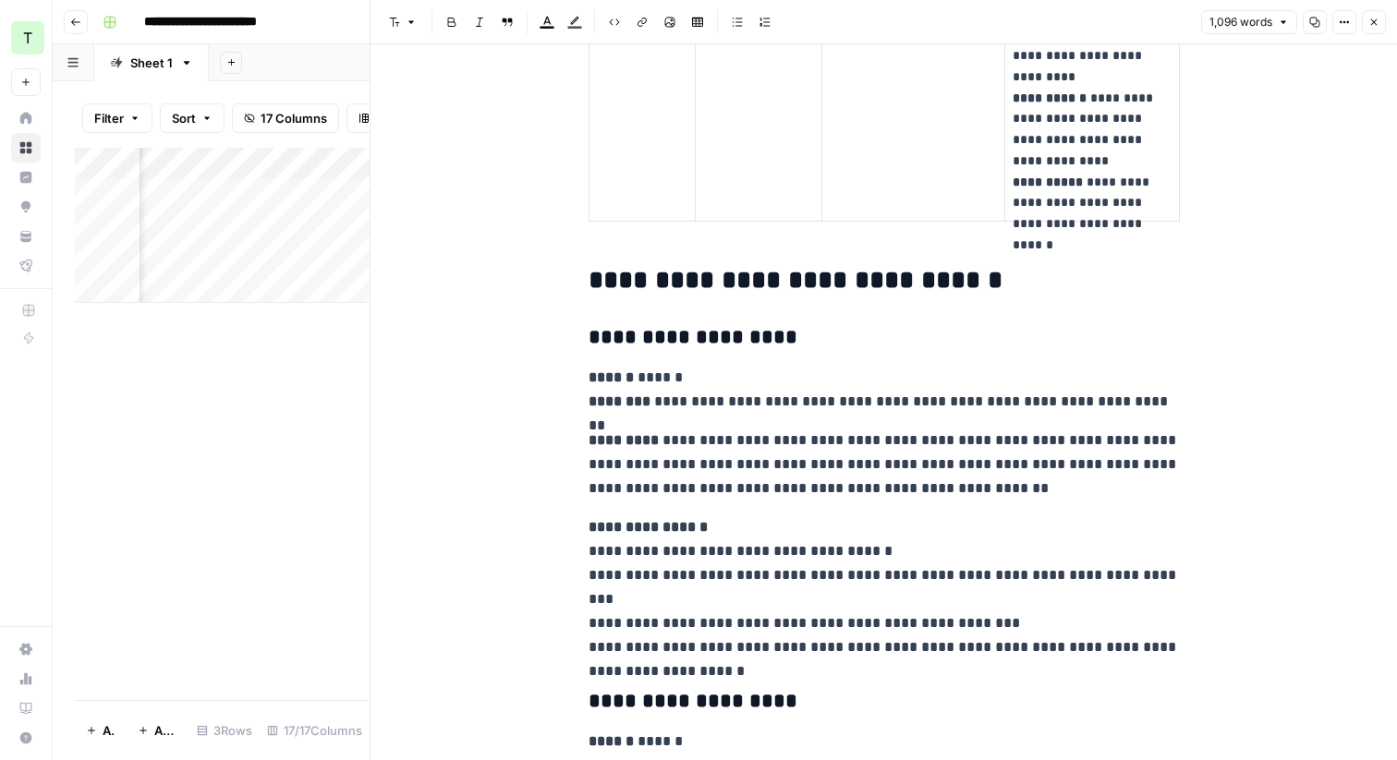
click at [609, 285] on h2 "**********" at bounding box center [884, 281] width 591 height 30
drag, startPoint x: 597, startPoint y: 283, endPoint x: 933, endPoint y: 293, distance: 336.5
click at [933, 293] on h2 "**********" at bounding box center [884, 281] width 591 height 30
click at [933, 294] on h2 "**********" at bounding box center [884, 281] width 591 height 30
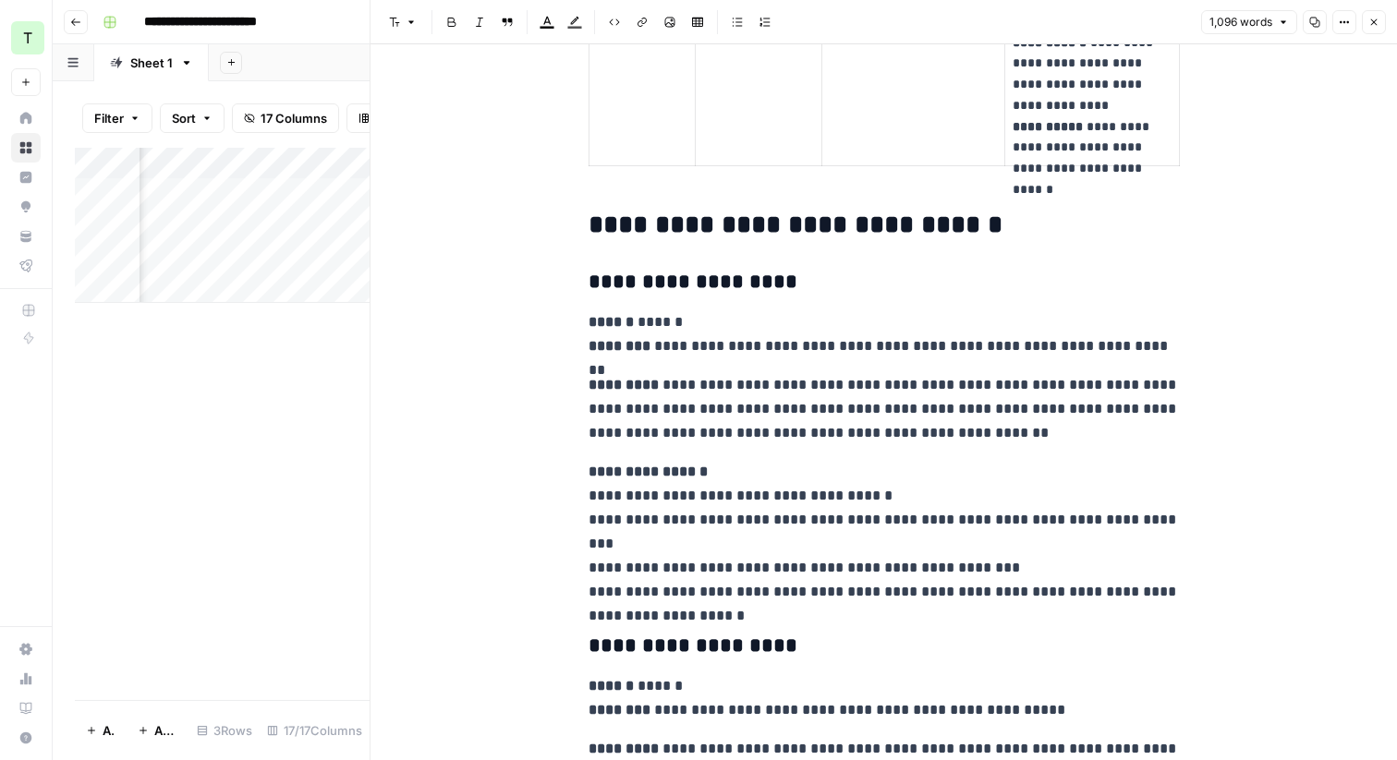
scroll to position [2576, 0]
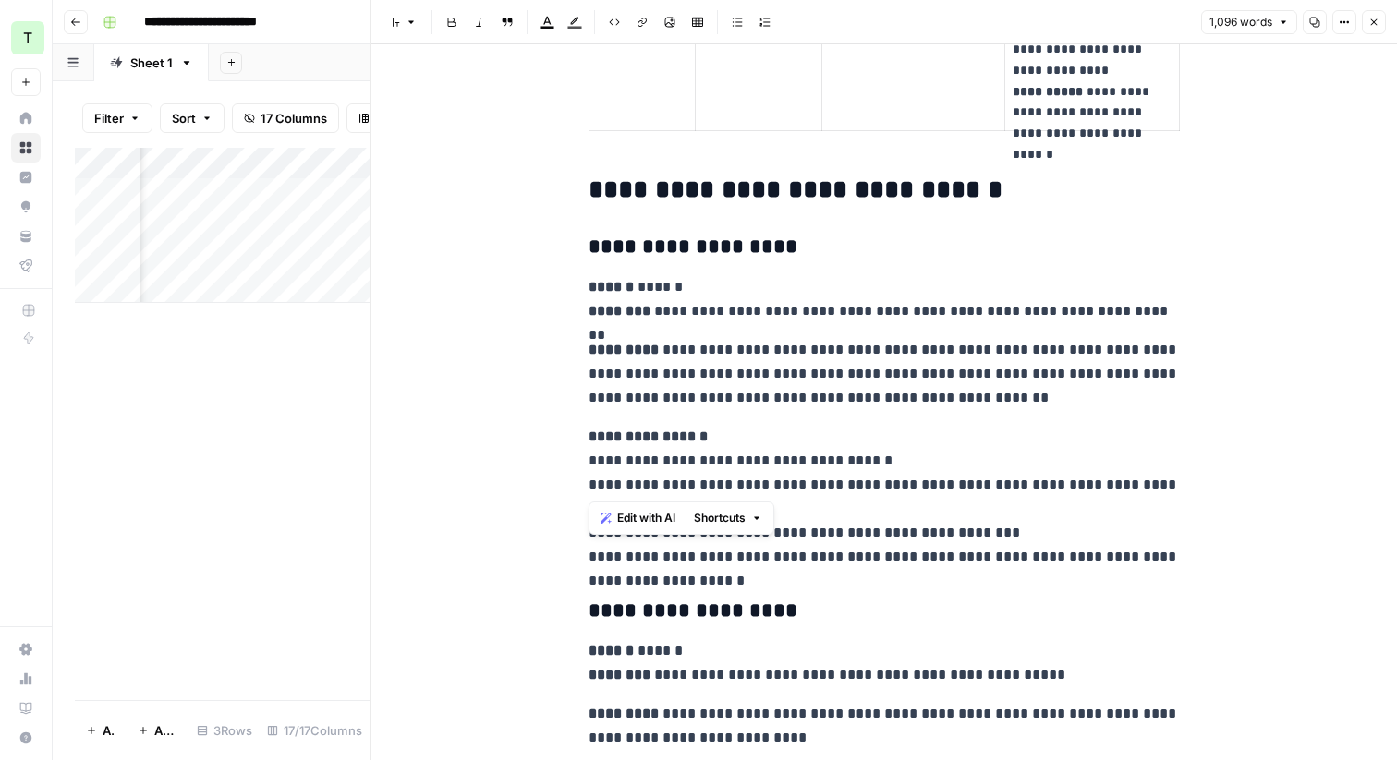
drag, startPoint x: 580, startPoint y: 458, endPoint x: 885, endPoint y: 475, distance: 305.4
click at [885, 475] on div "**********" at bounding box center [885, 93] width 614 height 5190
click at [885, 475] on p "**********" at bounding box center [884, 497] width 591 height 144
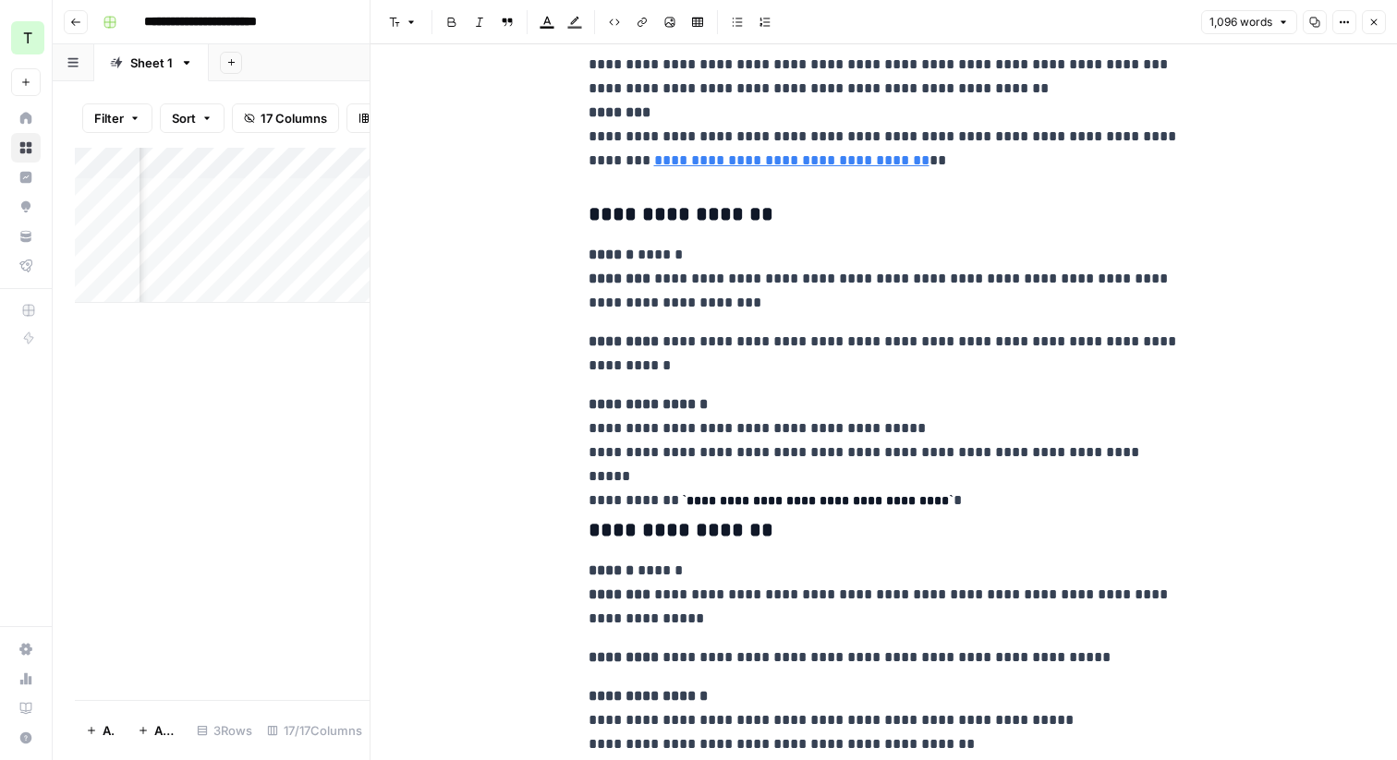
scroll to position [4285, 0]
drag, startPoint x: 679, startPoint y: 250, endPoint x: 589, endPoint y: 250, distance: 90.6
click at [589, 250] on p "**********" at bounding box center [884, 278] width 591 height 72
click at [901, 280] on p "**********" at bounding box center [884, 278] width 591 height 72
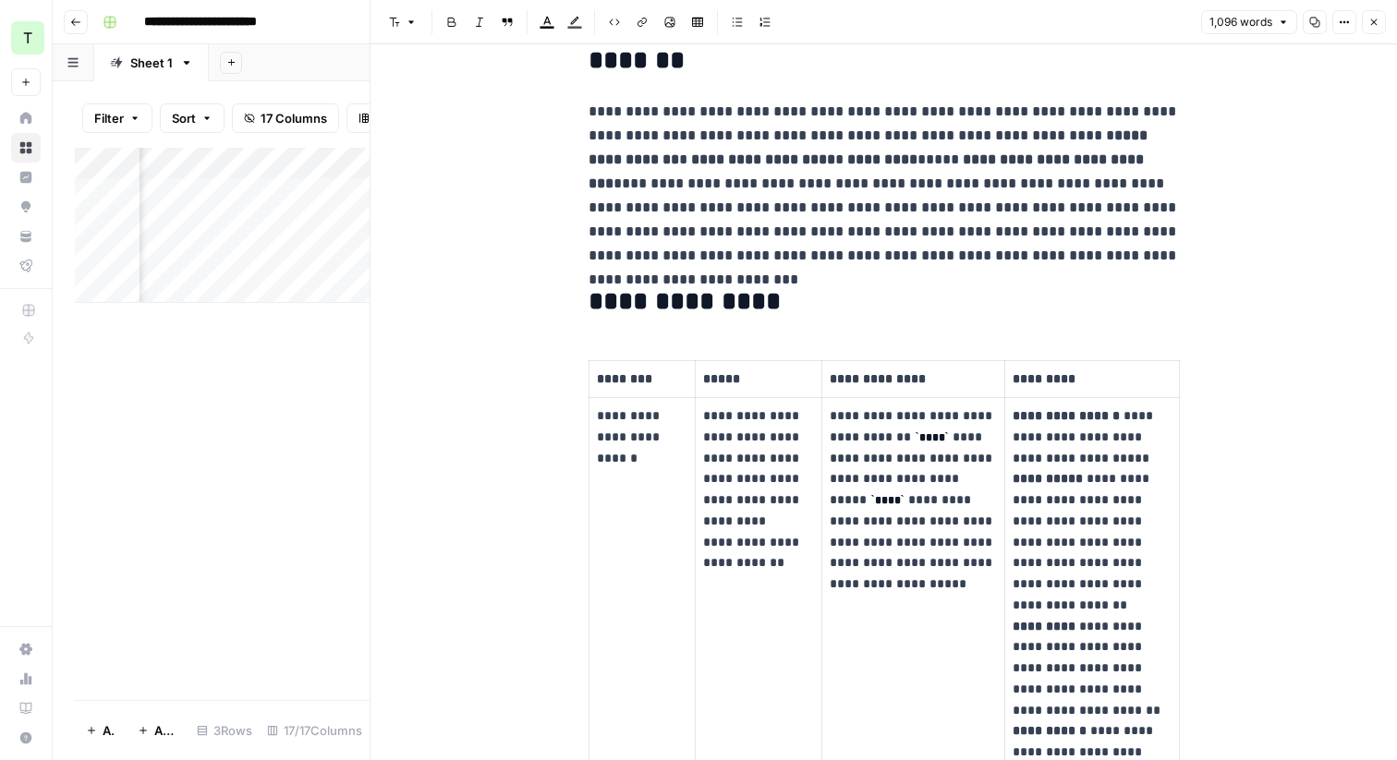
scroll to position [0, 0]
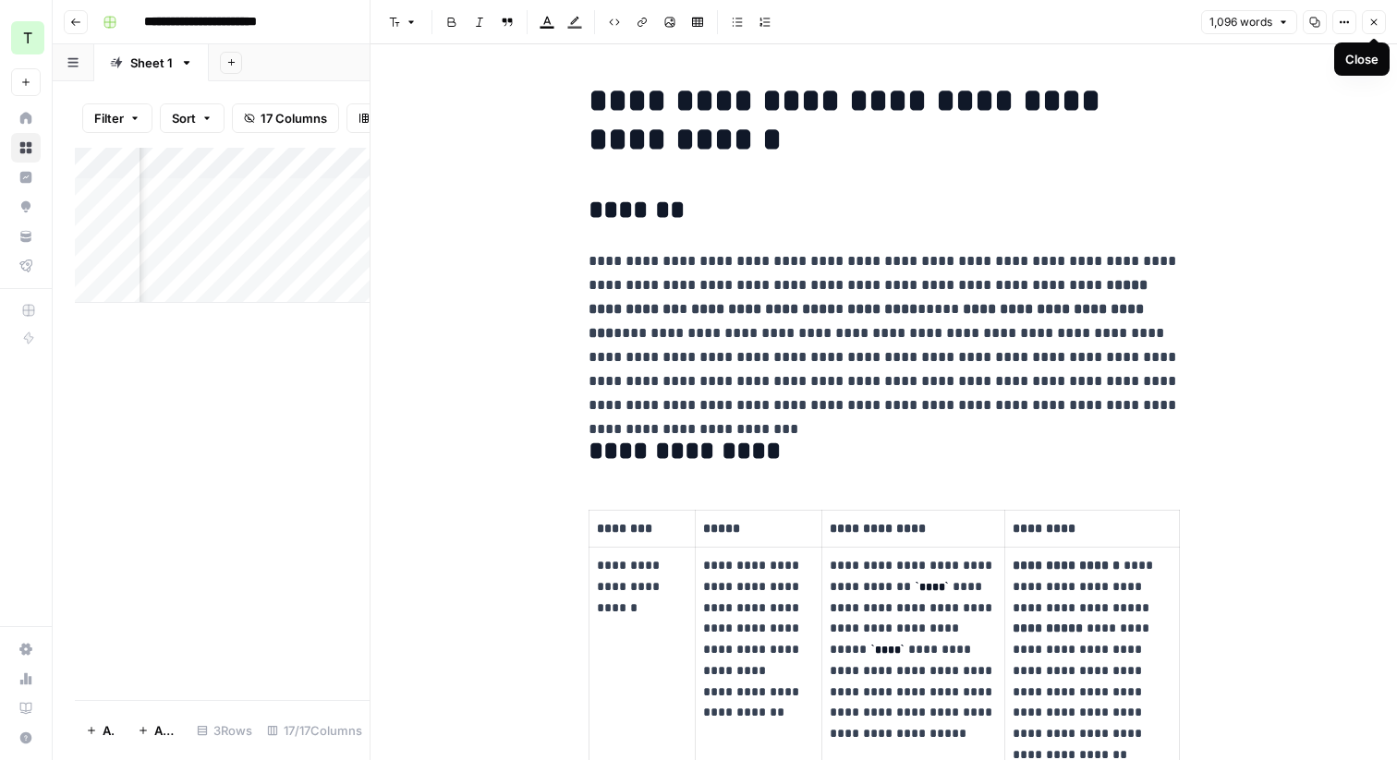
click at [1375, 22] on icon "button" at bounding box center [1373, 22] width 11 height 11
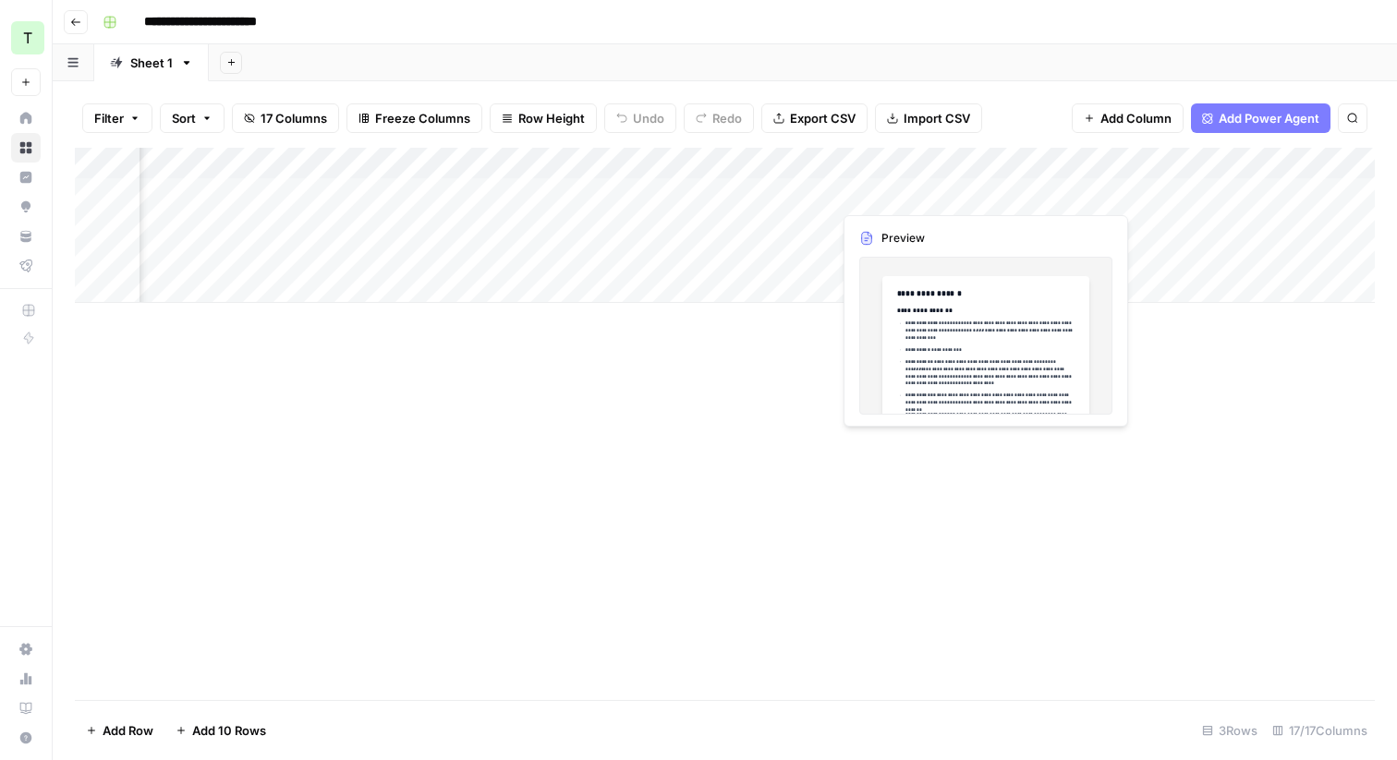
scroll to position [0, 1186]
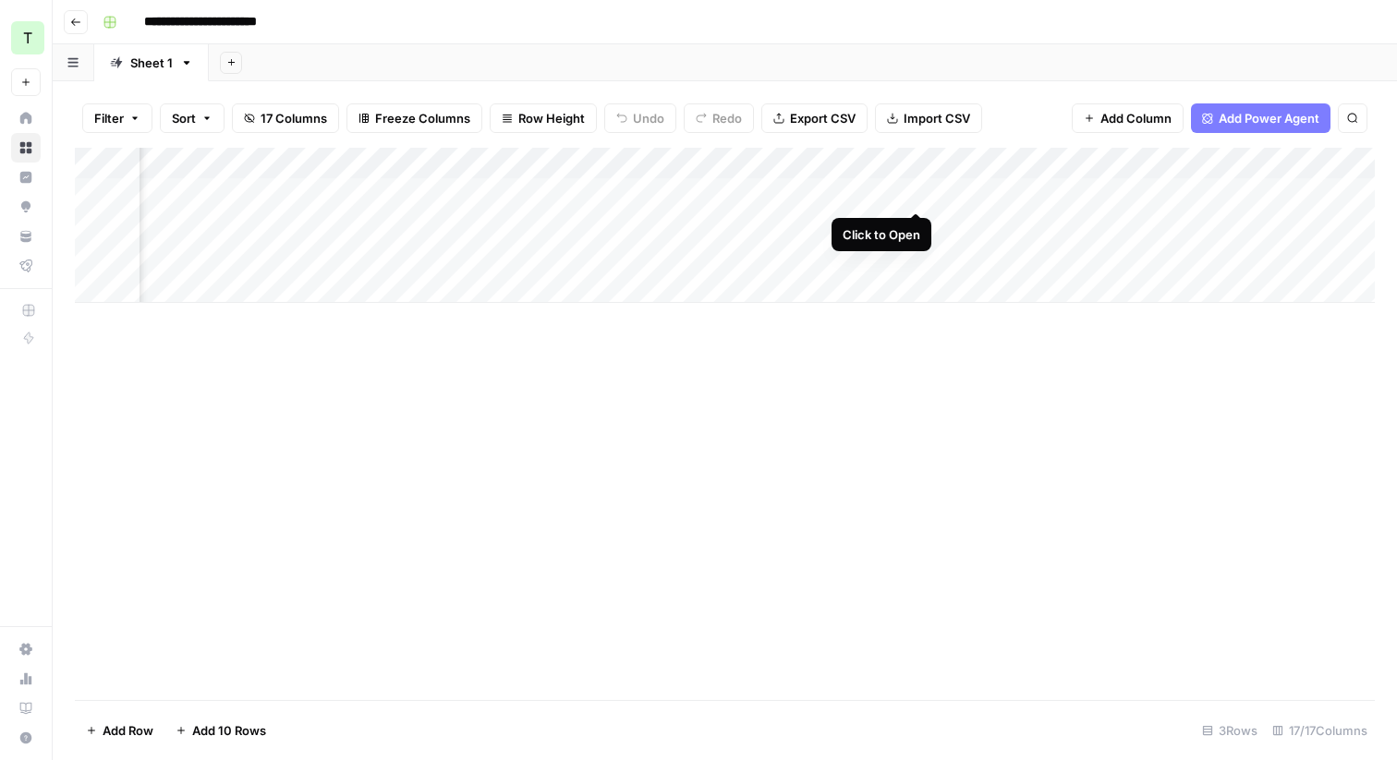
click at [912, 189] on div "Add Column" at bounding box center [725, 225] width 1300 height 155
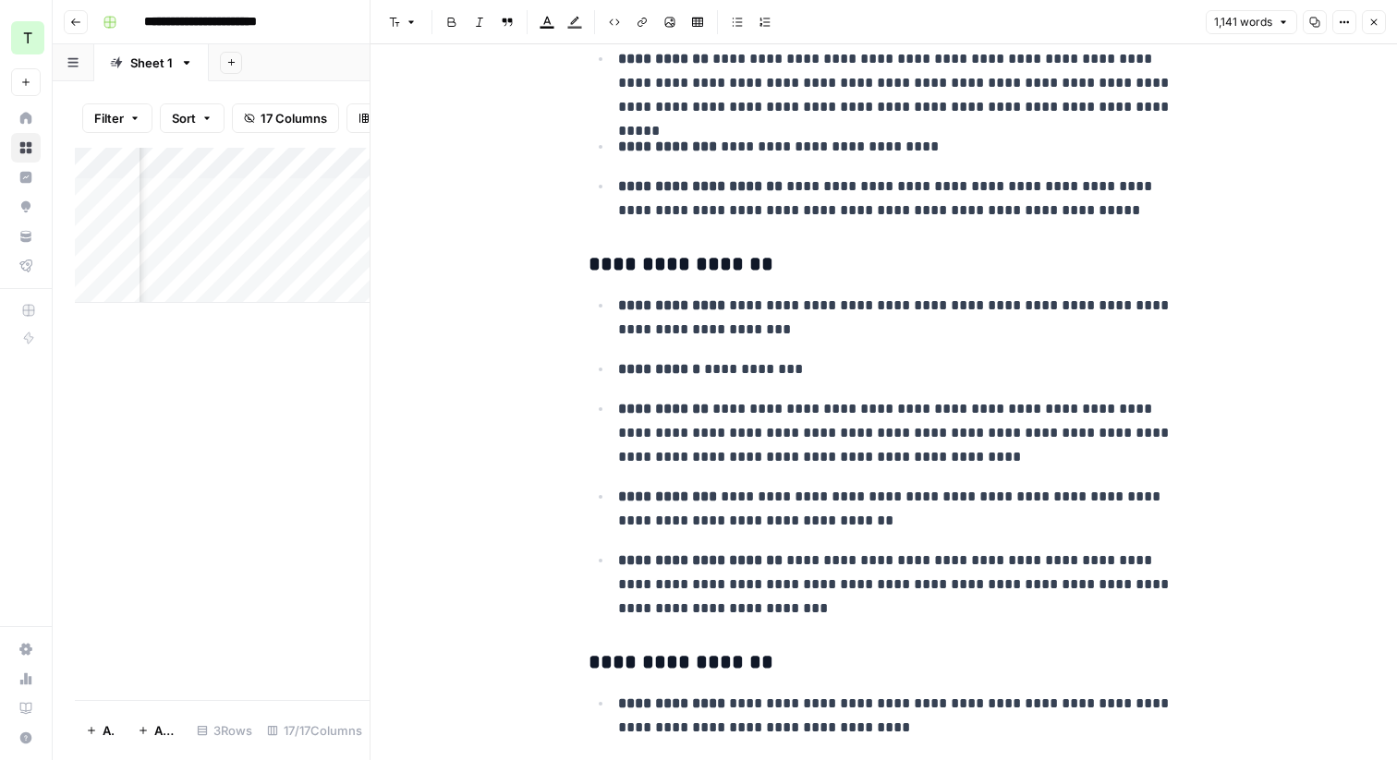
scroll to position [648, 0]
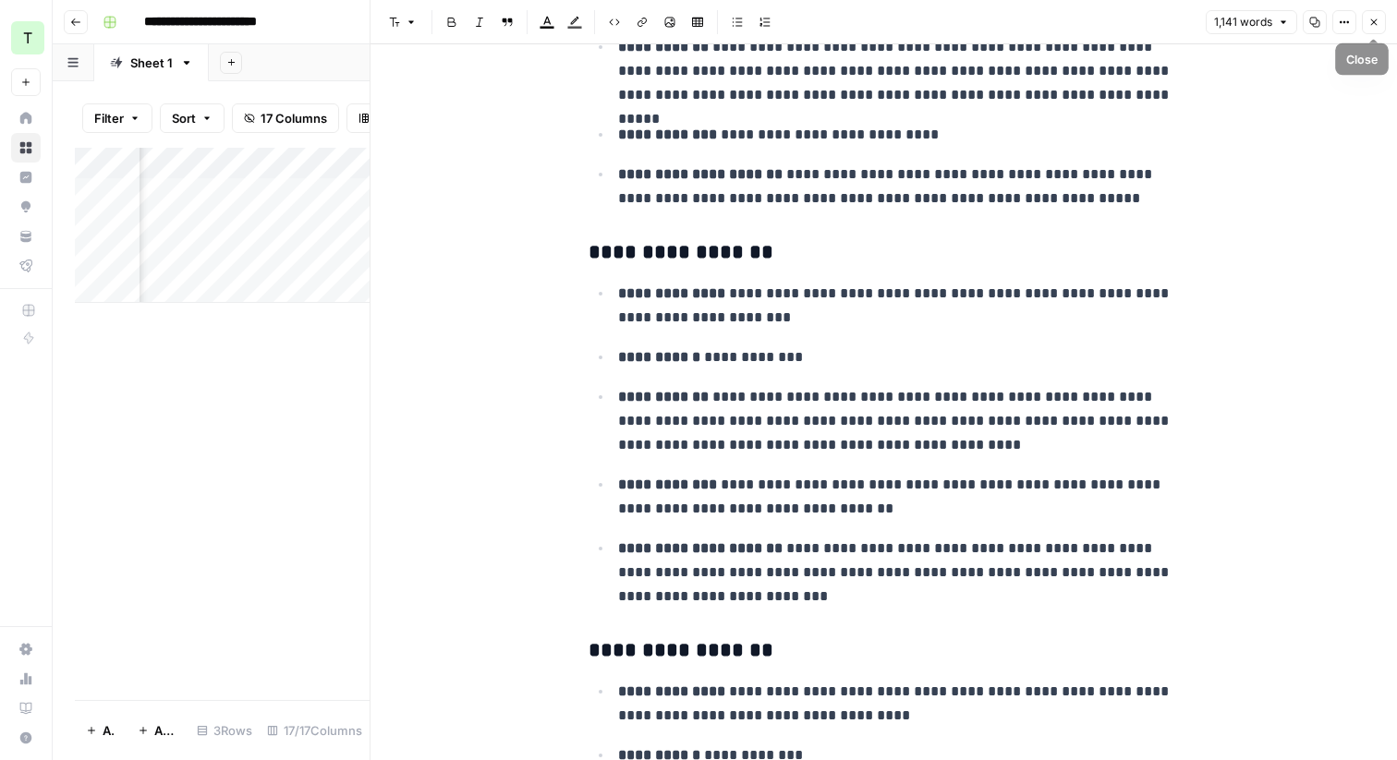
click at [1368, 22] on icon "button" at bounding box center [1373, 22] width 11 height 11
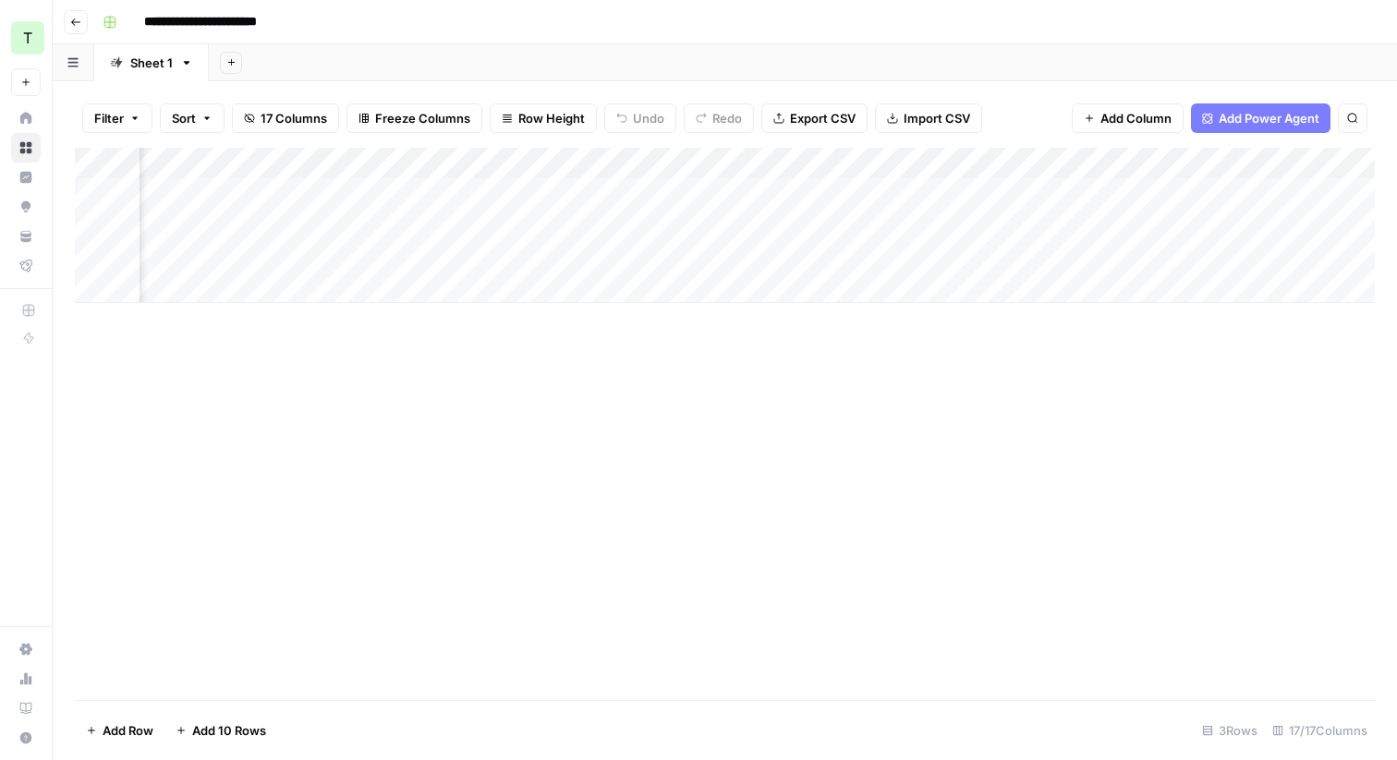
scroll to position [0, 2019]
click at [1011, 166] on div "Add Column" at bounding box center [725, 225] width 1300 height 155
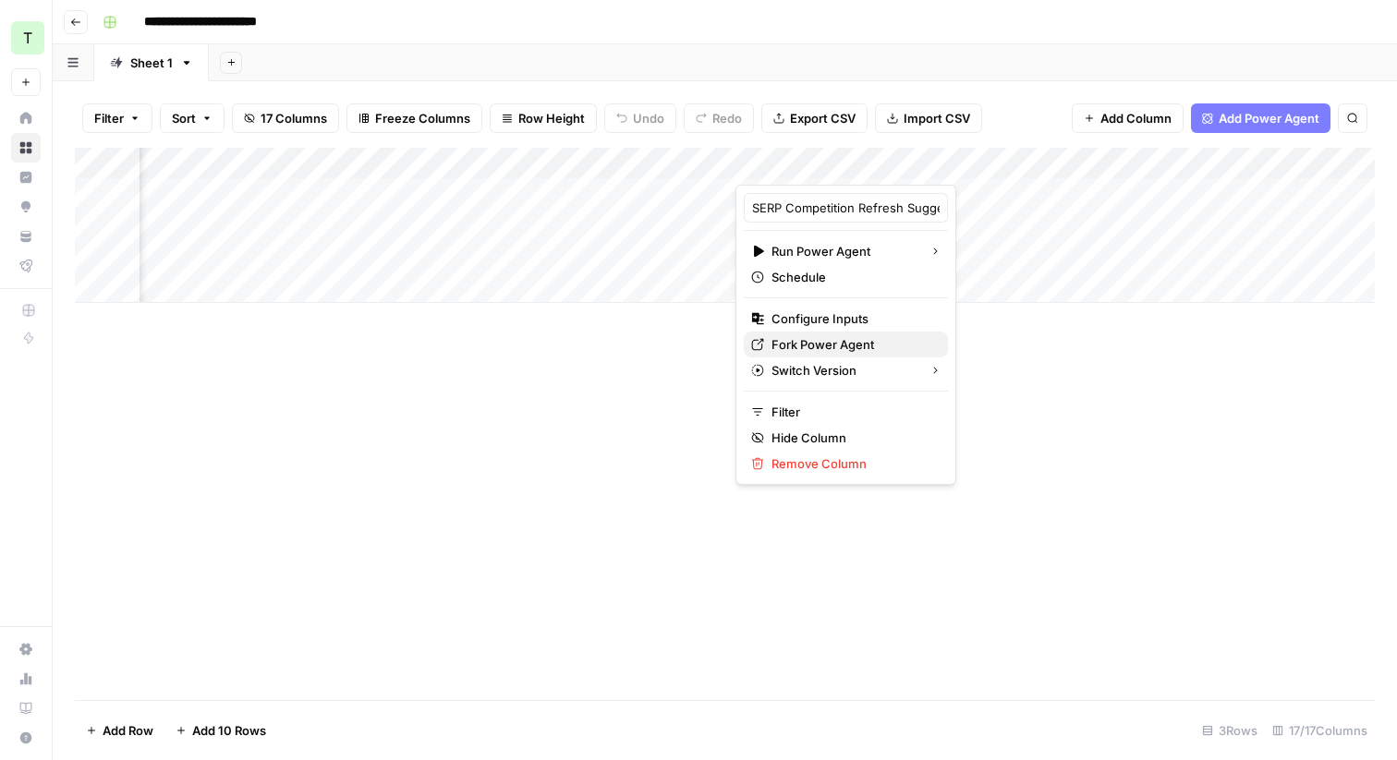
click at [832, 347] on span "Fork Power Agent" at bounding box center [853, 344] width 162 height 18
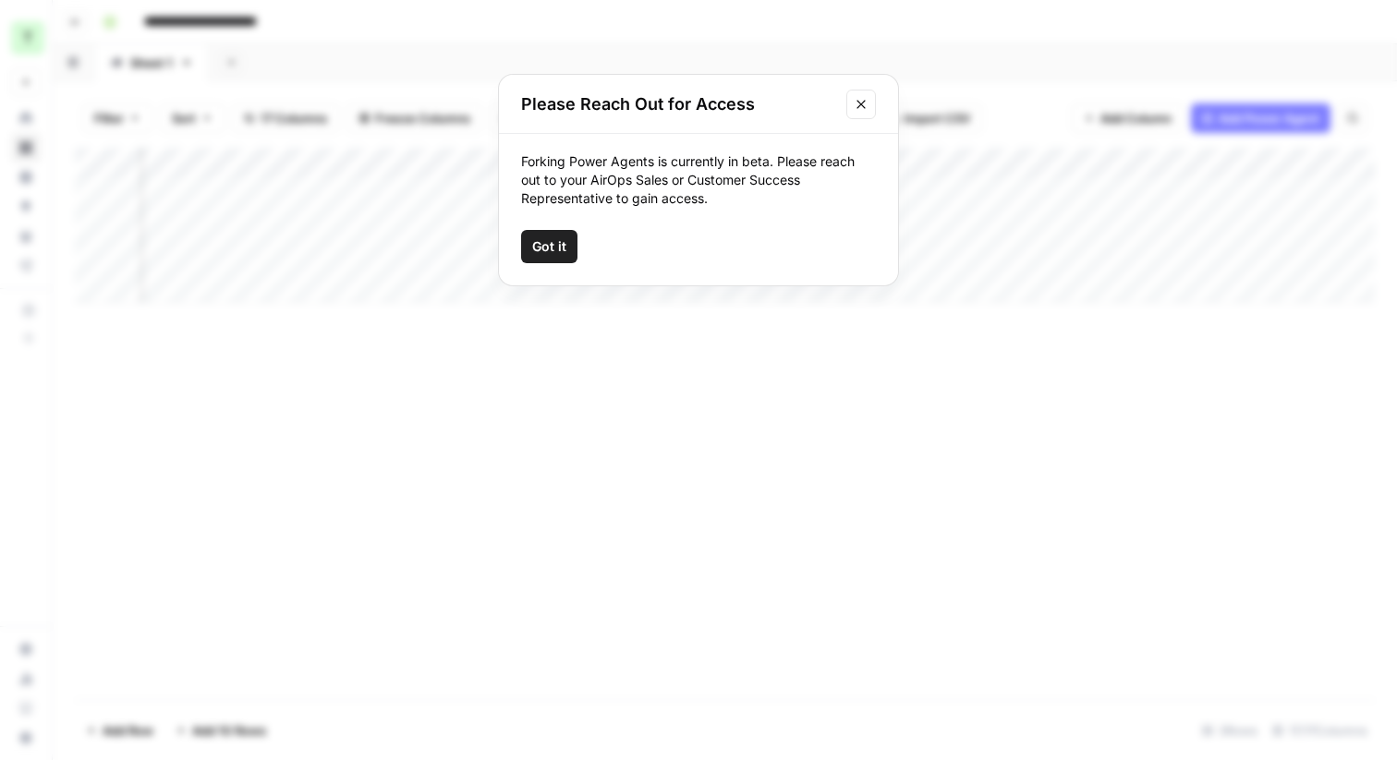
click at [565, 243] on span "Got it" at bounding box center [549, 246] width 34 height 18
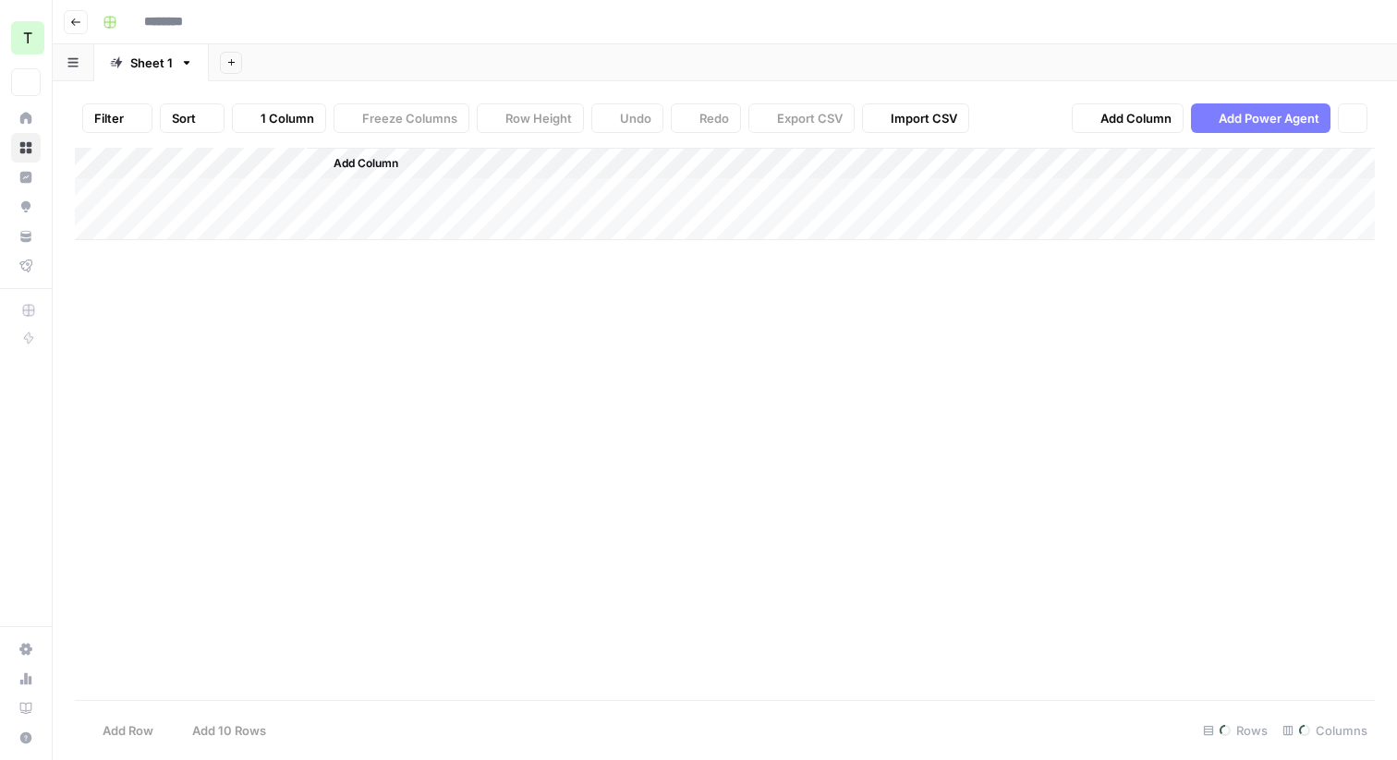
type input "**********"
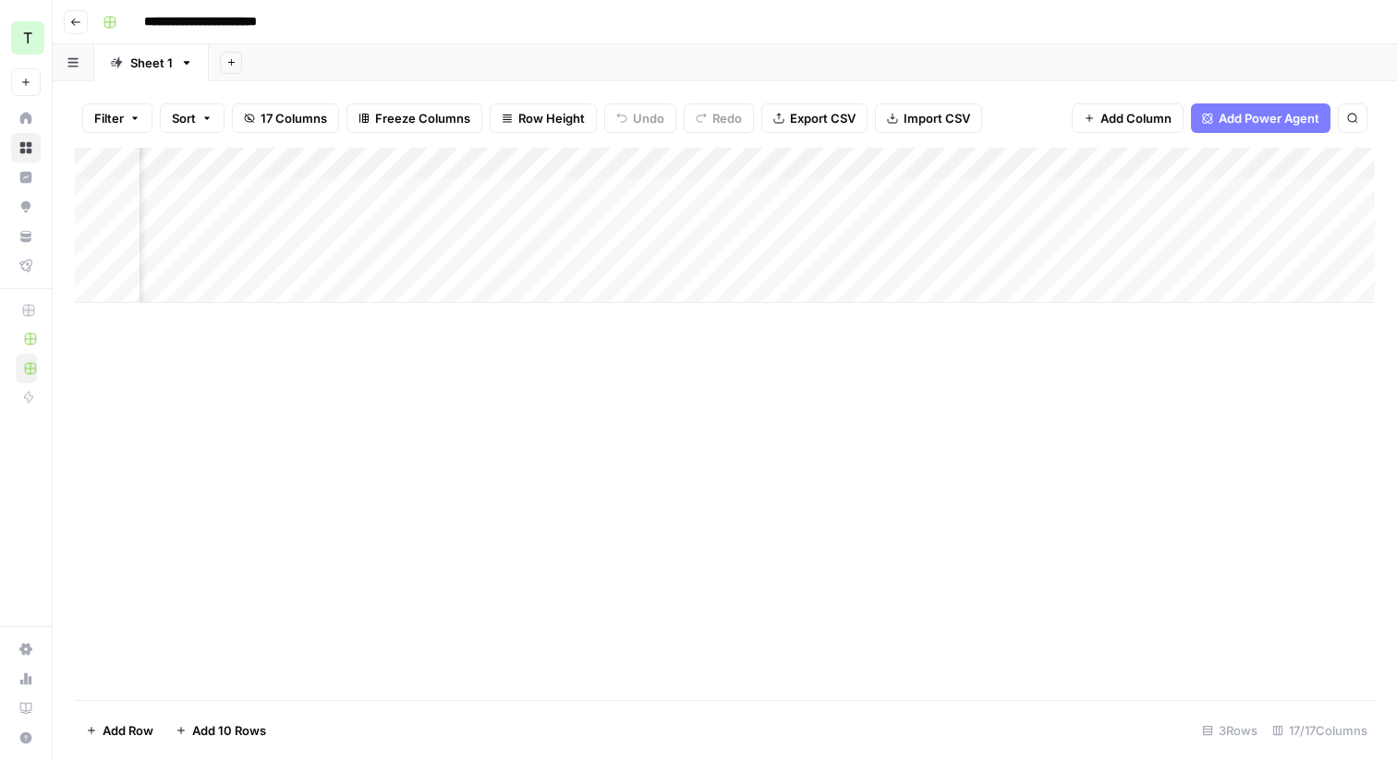
scroll to position [0, 1885]
click at [1147, 164] on div "Add Column" at bounding box center [725, 225] width 1300 height 155
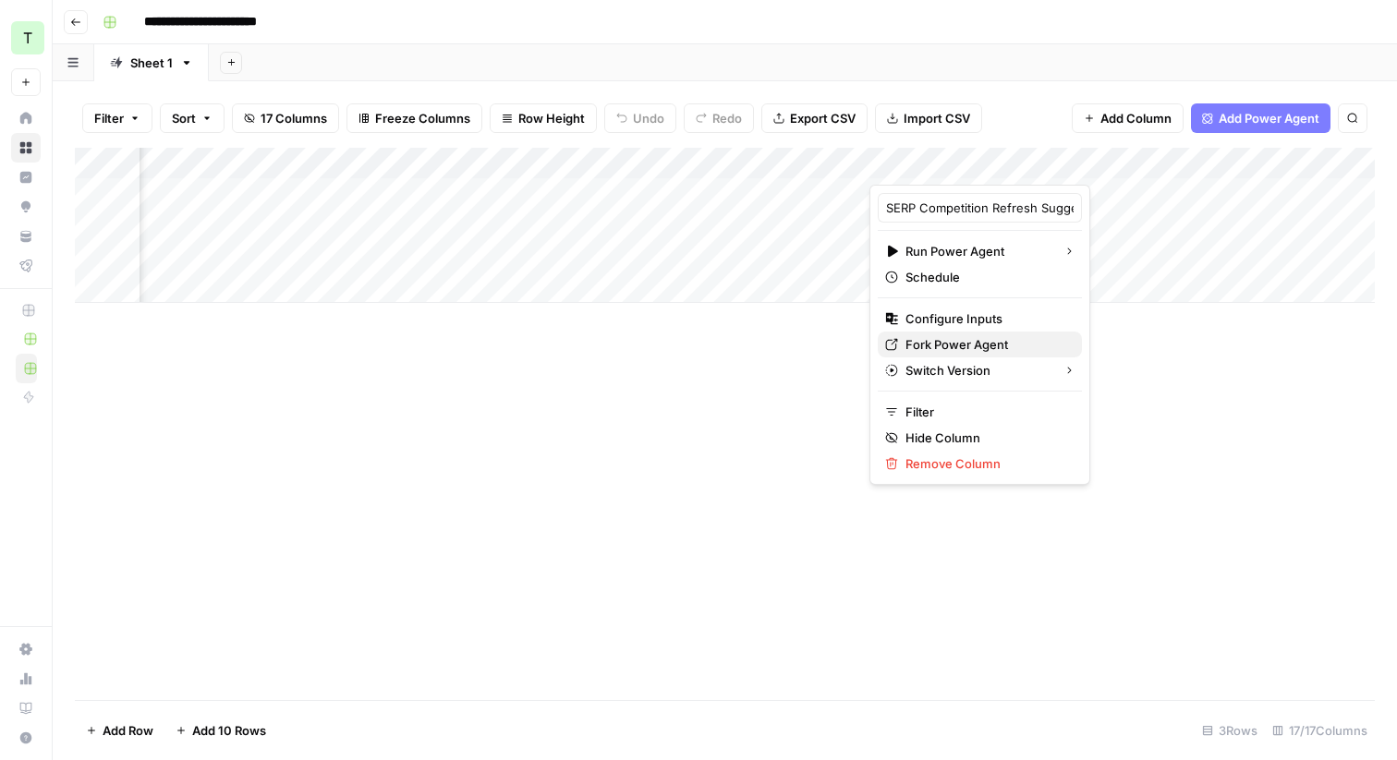
click at [986, 336] on span "Fork Power Agent" at bounding box center [987, 344] width 162 height 18
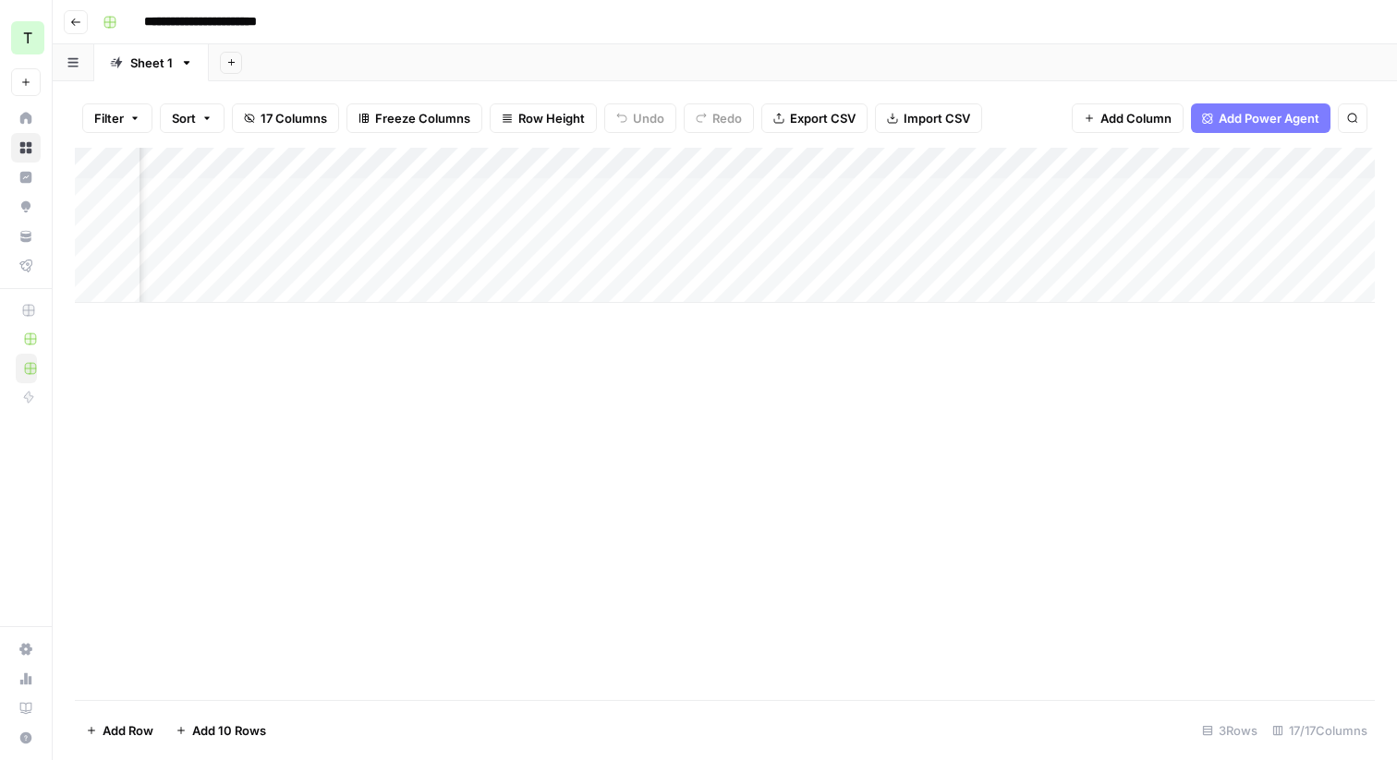
scroll to position [0, 2292]
click at [1008, 92] on div "Filter Sort 17 Columns Freeze Columns Row Height Undo Redo Export CSV Import CS…" at bounding box center [725, 118] width 1300 height 59
click at [1230, 192] on div "Add Column" at bounding box center [725, 225] width 1300 height 155
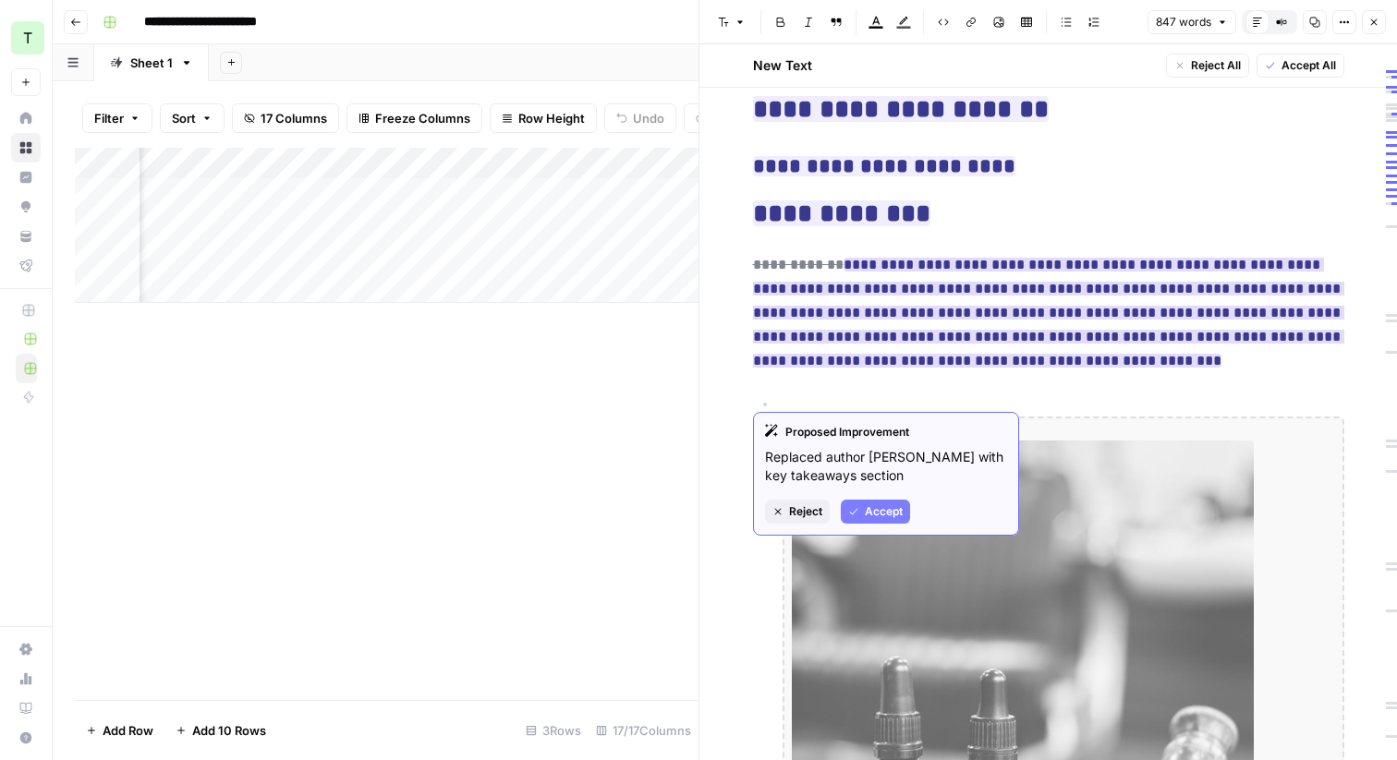
scroll to position [960, 0]
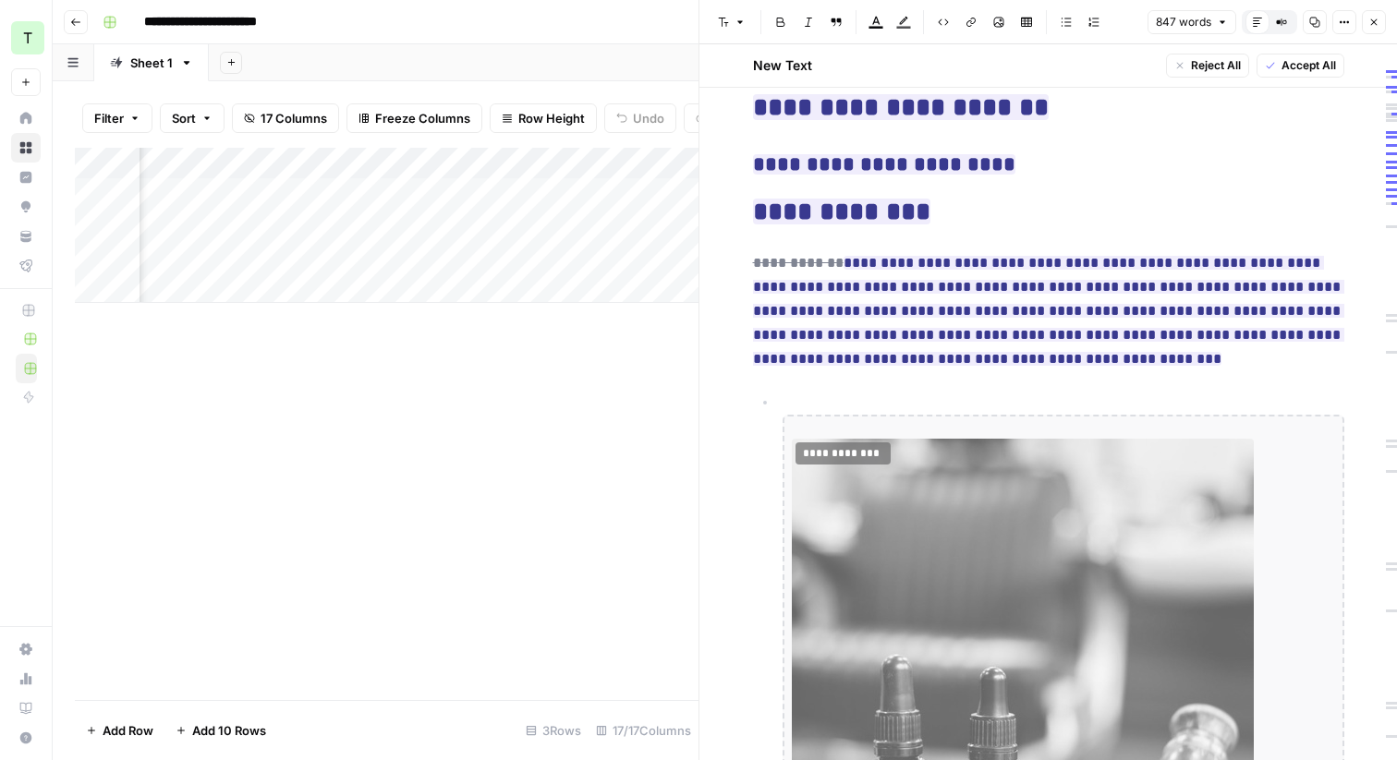
click at [1378, 28] on button "Close" at bounding box center [1374, 22] width 24 height 24
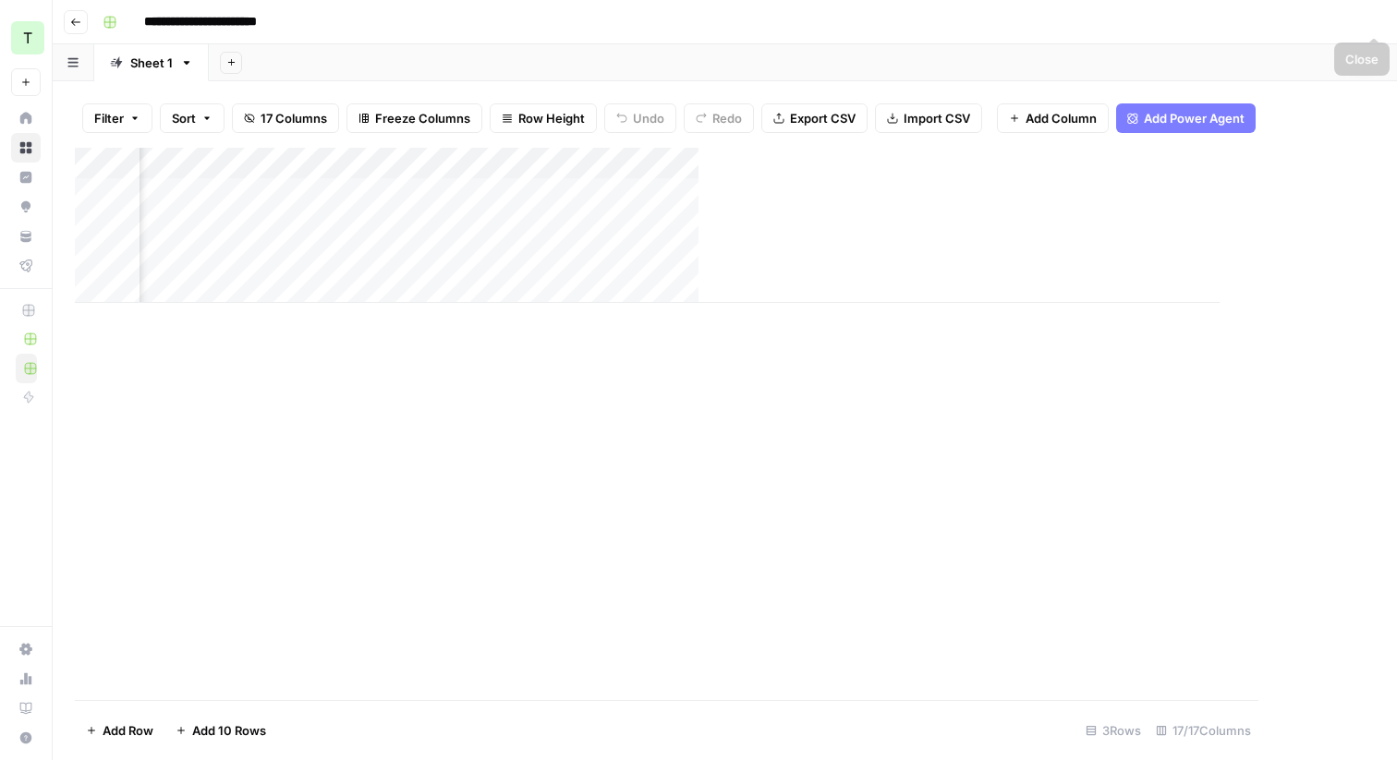
scroll to position [0, 2431]
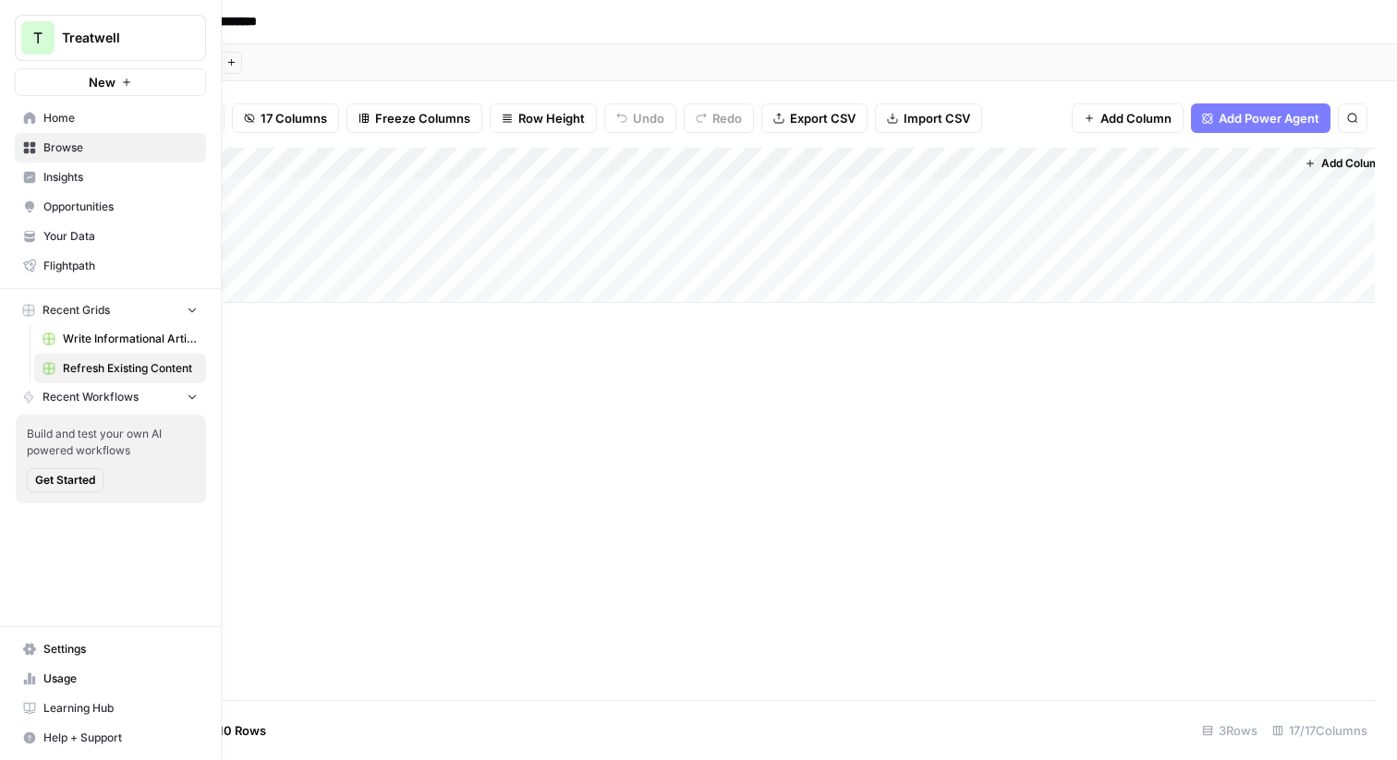
click at [51, 231] on span "Your Data" at bounding box center [120, 236] width 154 height 17
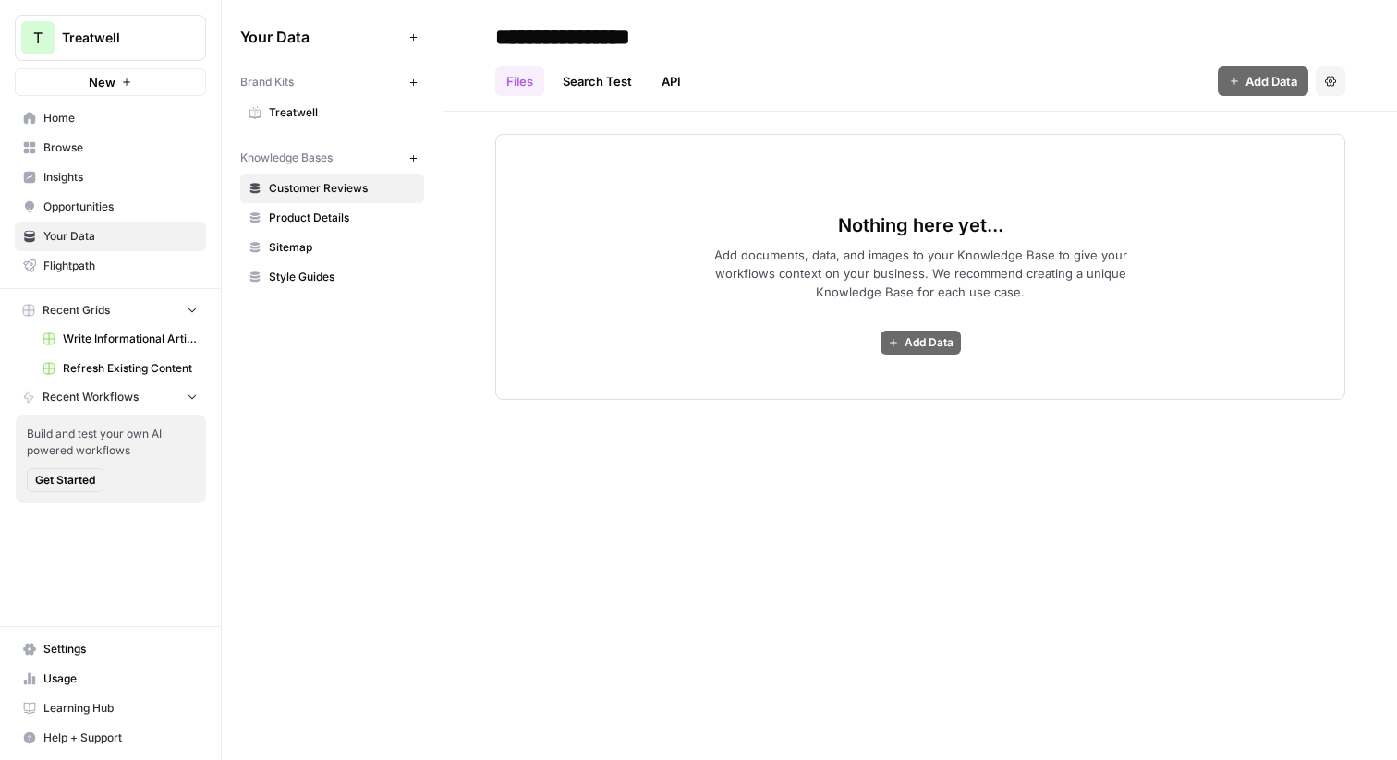
click at [284, 110] on span "Treatwell" at bounding box center [342, 112] width 147 height 17
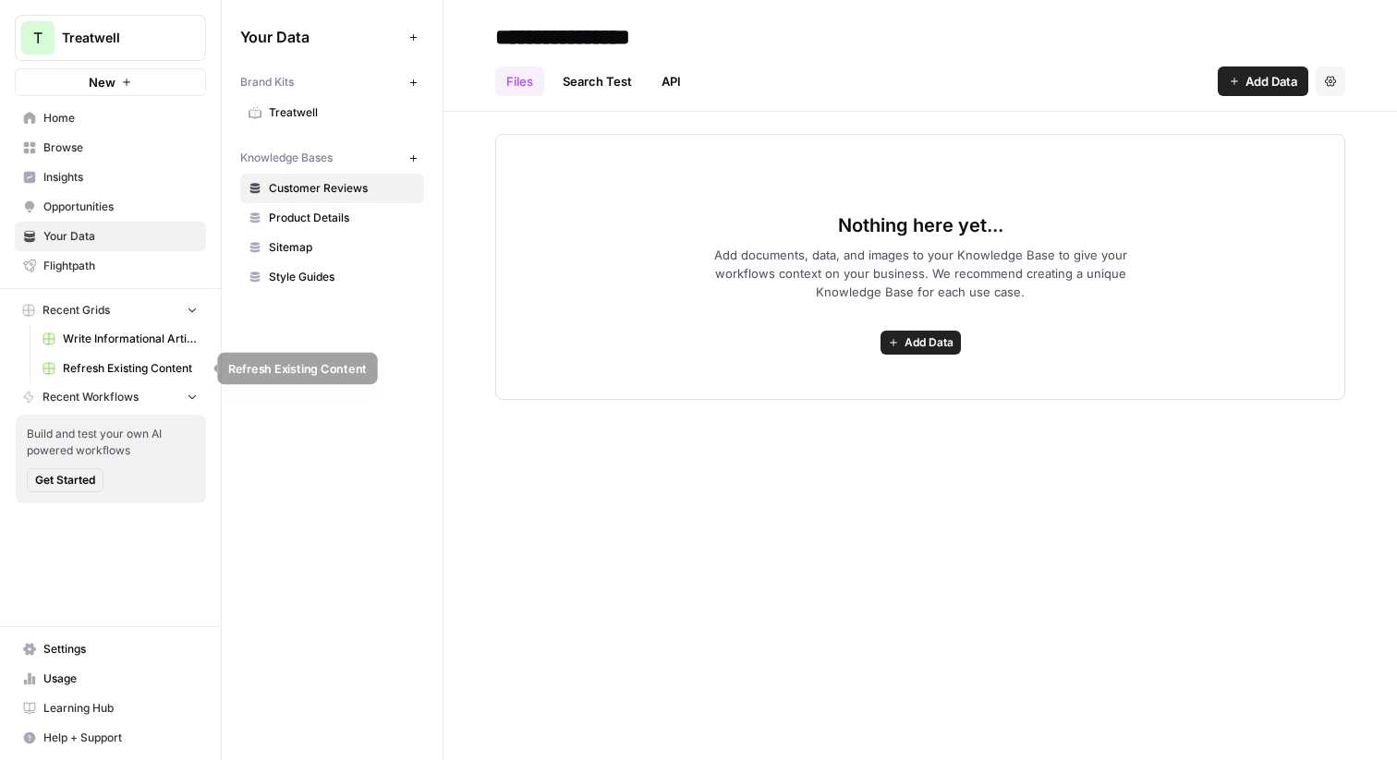
click at [152, 369] on span "Refresh Existing Content" at bounding box center [130, 368] width 135 height 17
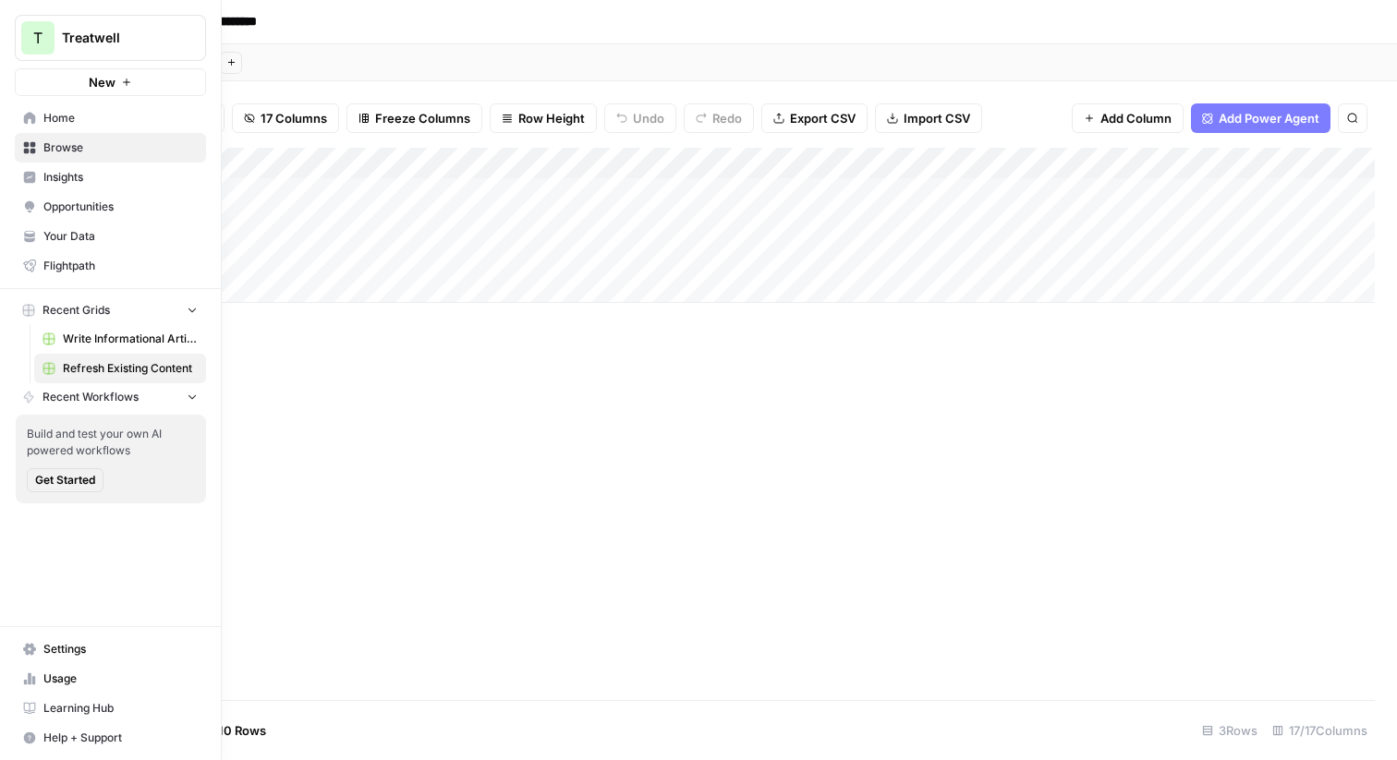
click at [73, 240] on span "Your Data" at bounding box center [120, 236] width 154 height 17
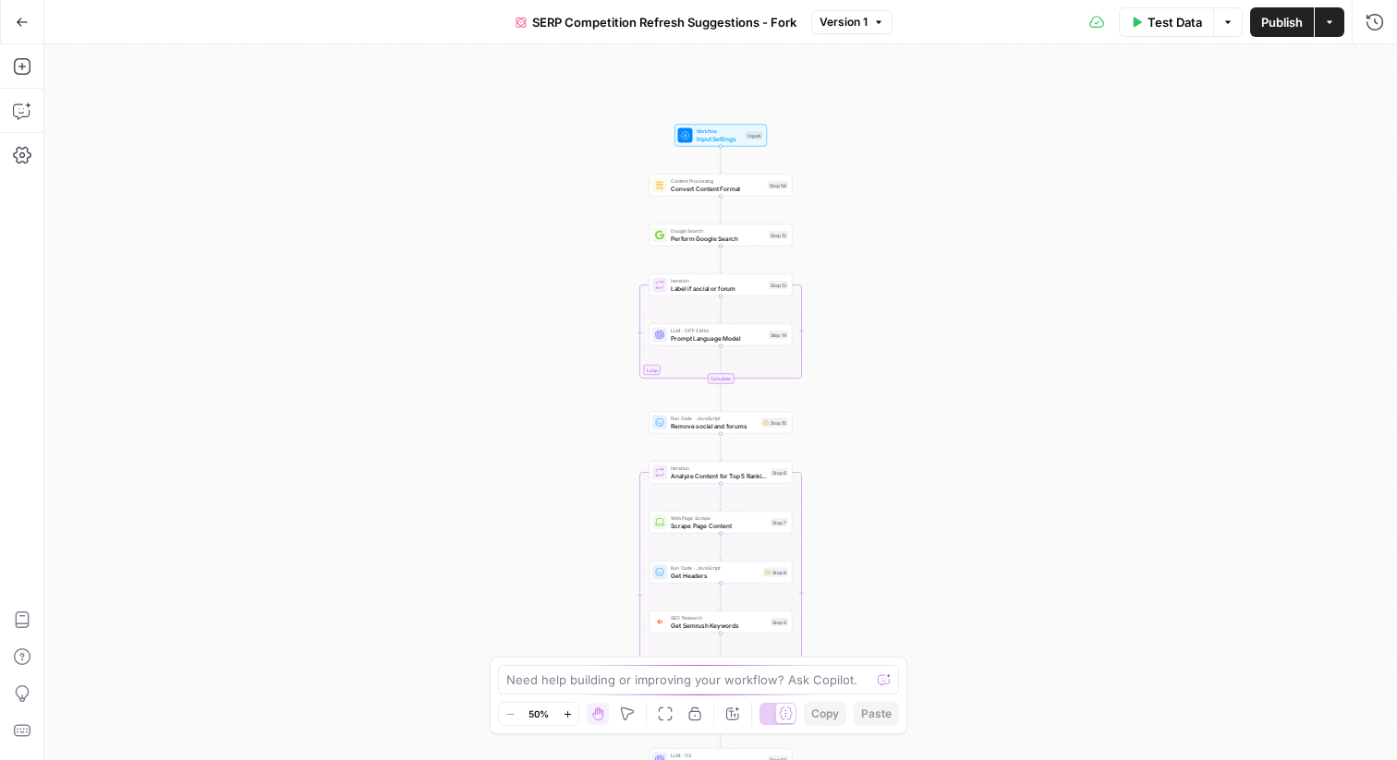
drag, startPoint x: 891, startPoint y: 200, endPoint x: 890, endPoint y: 456, distance: 256.9
click at [890, 456] on div "true false Workflow Input Settings Inputs Content Processing Convert Content Fo…" at bounding box center [720, 402] width 1353 height 716
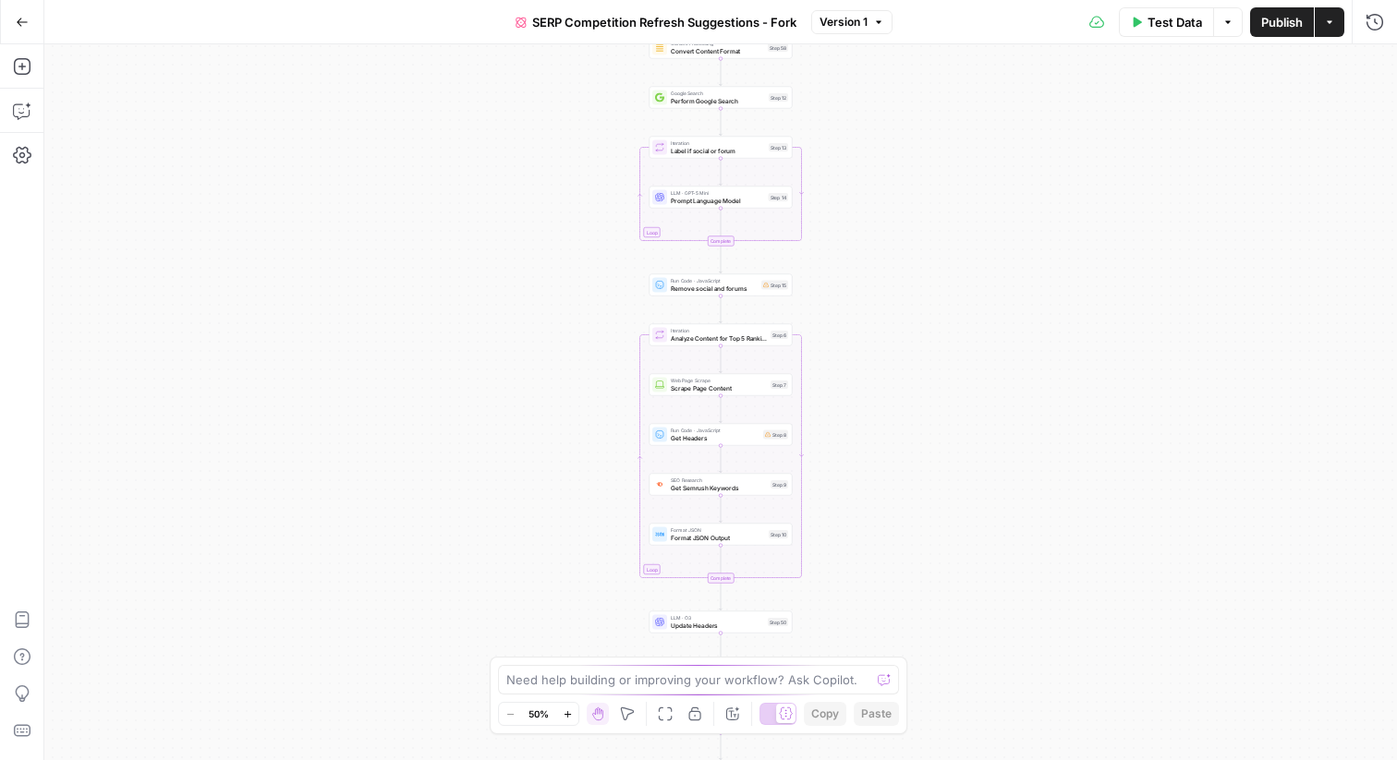
drag, startPoint x: 893, startPoint y: 402, endPoint x: 894, endPoint y: 223, distance: 179.3
click at [894, 223] on div "true false Workflow Input Settings Inputs Content Processing Convert Content Fo…" at bounding box center [720, 402] width 1353 height 716
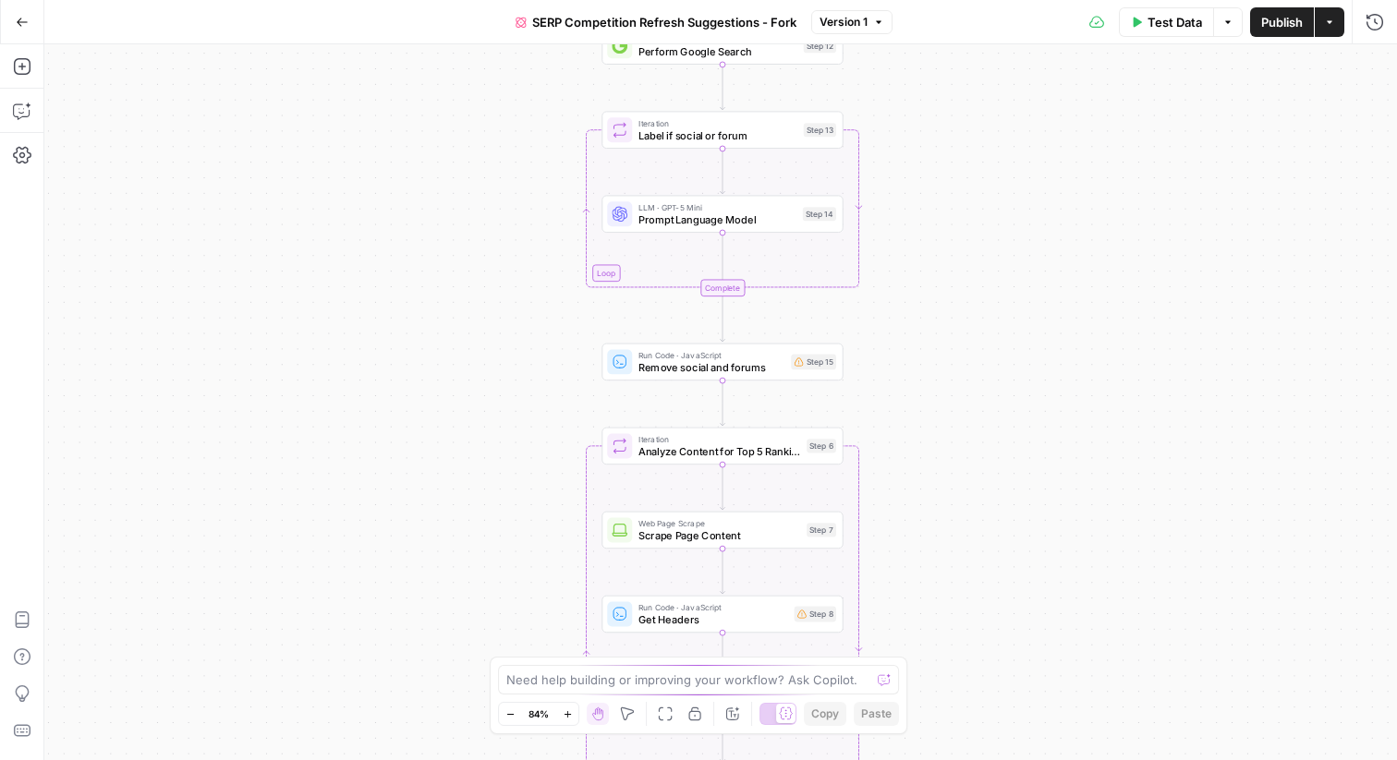
drag, startPoint x: 893, startPoint y: 210, endPoint x: 894, endPoint y: 384, distance: 174.6
click at [894, 384] on div "true false Workflow Input Settings Inputs Content Processing Convert Content Fo…" at bounding box center [720, 402] width 1353 height 716
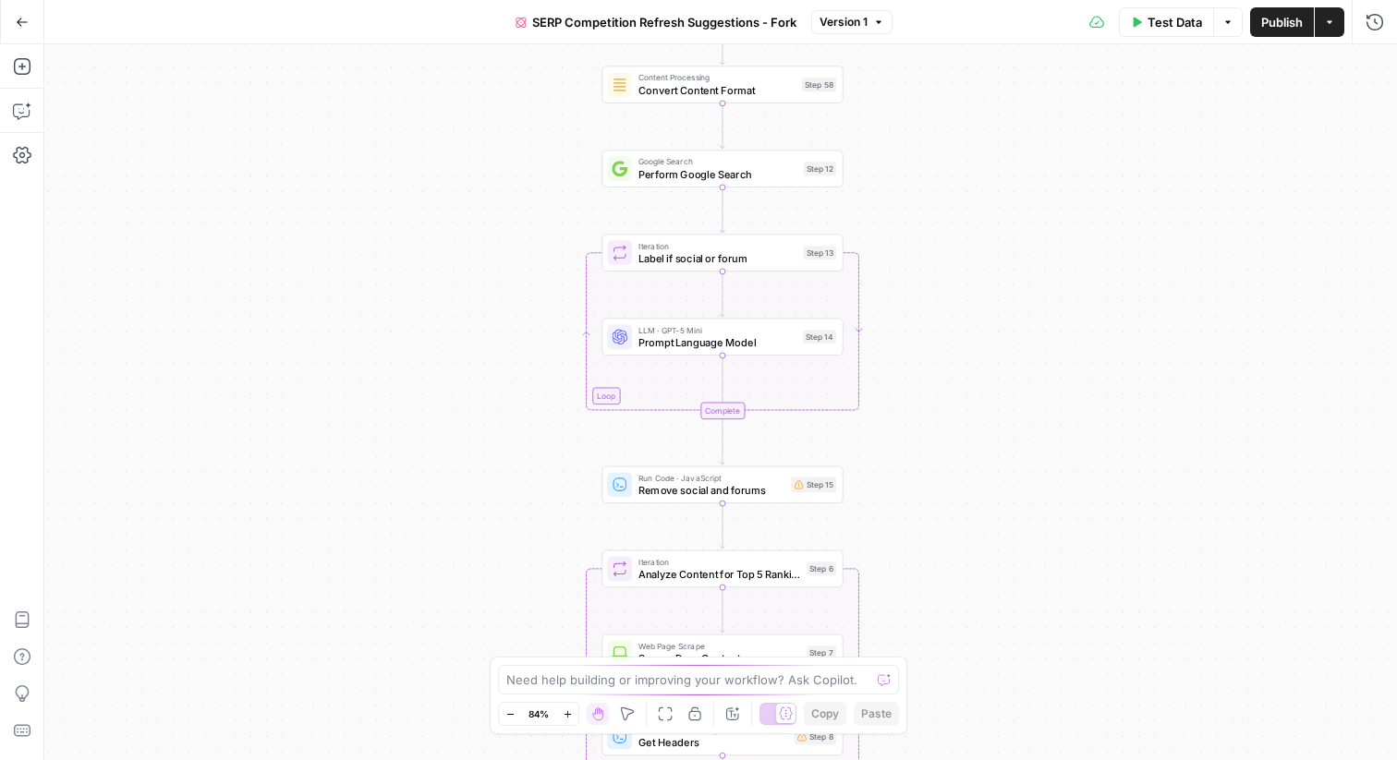
drag, startPoint x: 922, startPoint y: 310, endPoint x: 922, endPoint y: 434, distance: 123.8
click at [922, 434] on div "true false Workflow Input Settings Inputs Content Processing Convert Content Fo…" at bounding box center [720, 402] width 1353 height 716
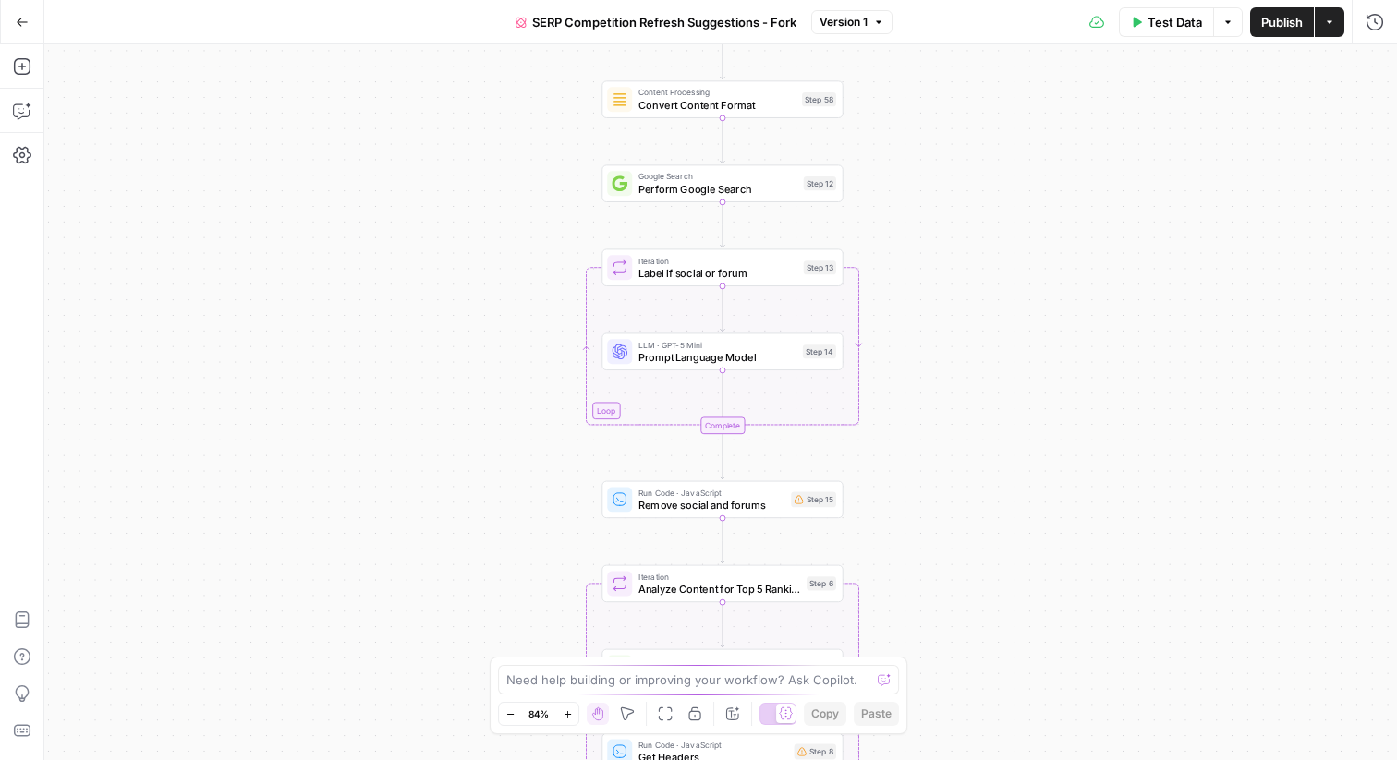
drag, startPoint x: 922, startPoint y: 431, endPoint x: 922, endPoint y: 445, distance: 14.8
click at [922, 445] on div "true false Workflow Input Settings Inputs Content Processing Convert Content Fo…" at bounding box center [720, 402] width 1353 height 716
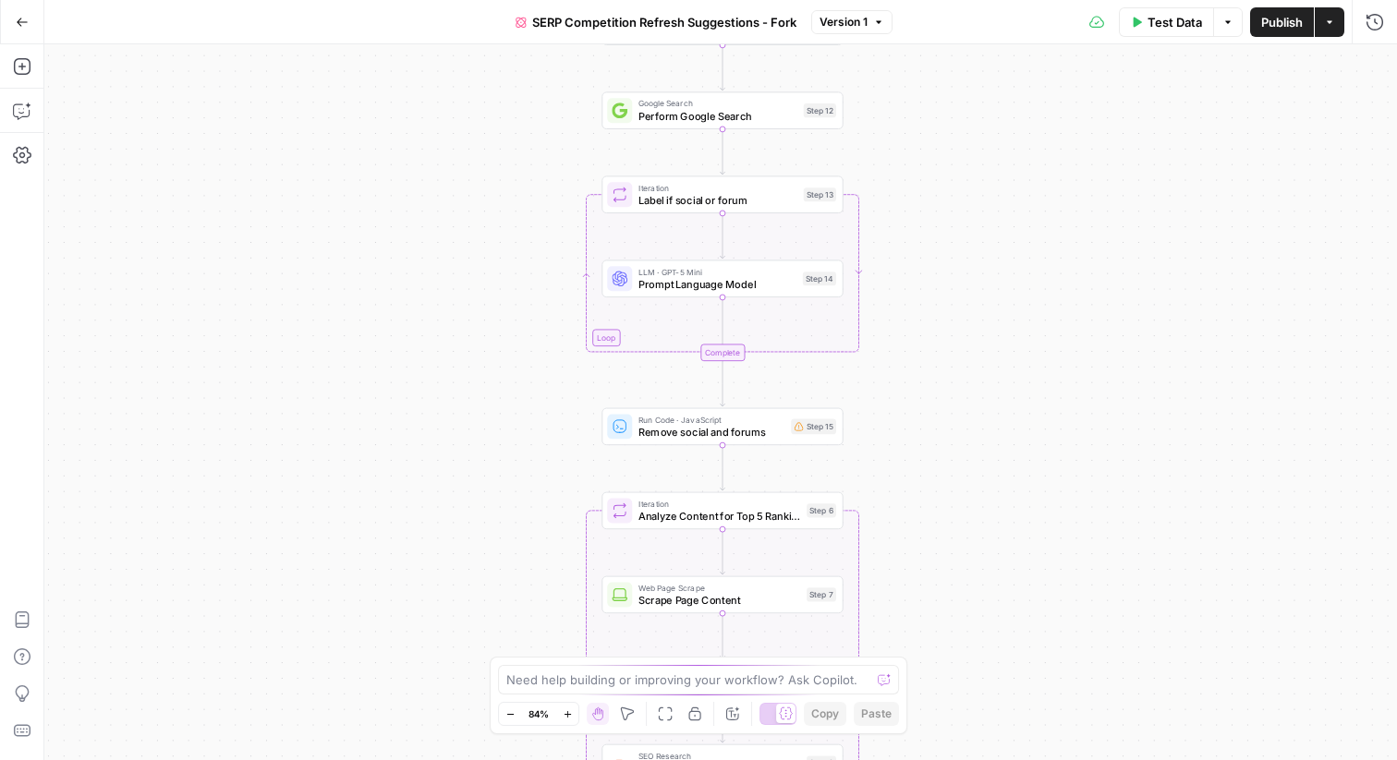
drag, startPoint x: 1084, startPoint y: 353, endPoint x: 1084, endPoint y: 225, distance: 128.4
click at [1084, 225] on div "true false Workflow Input Settings Inputs Content Processing Convert Content Fo…" at bounding box center [720, 402] width 1353 height 716
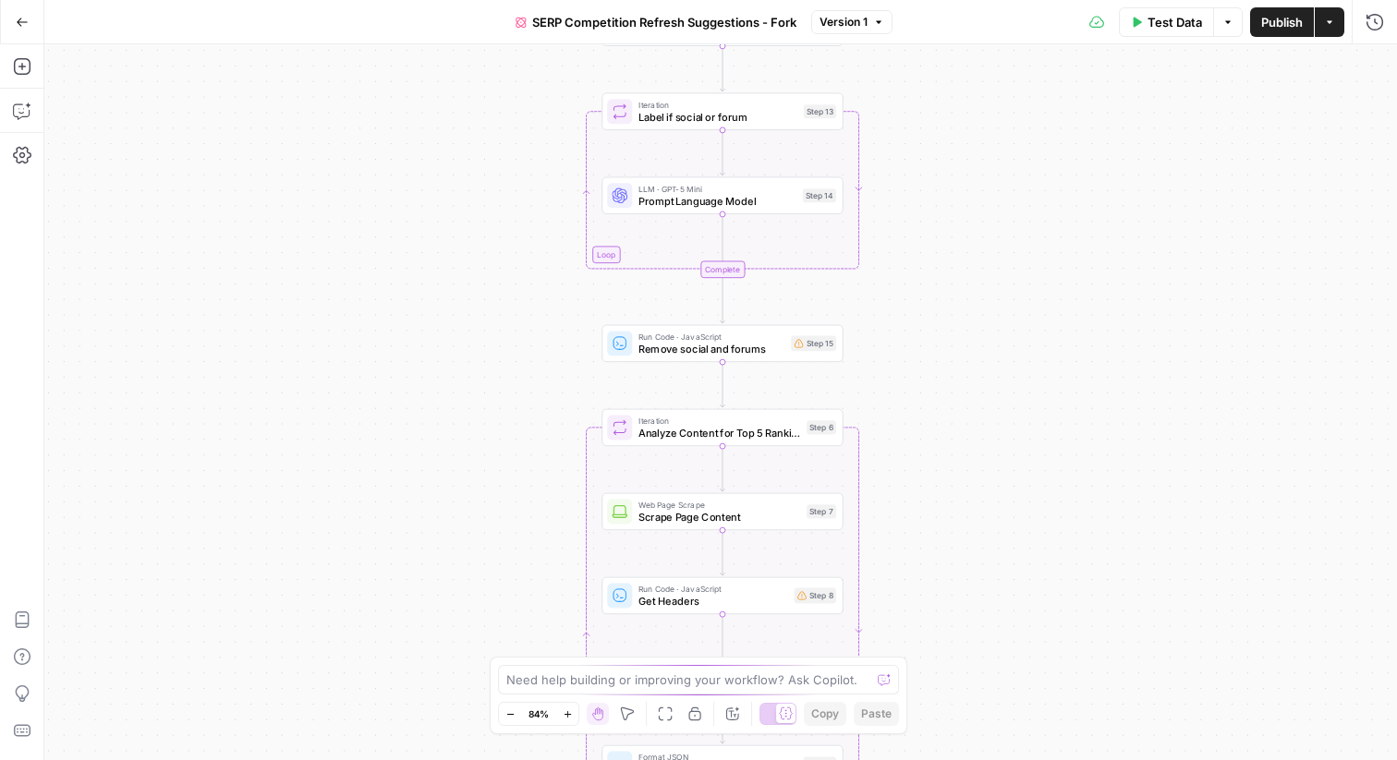
drag, startPoint x: 946, startPoint y: 149, endPoint x: 946, endPoint y: 123, distance: 25.9
click at [946, 121] on div "true false Workflow Input Settings Inputs Content Processing Convert Content Fo…" at bounding box center [720, 402] width 1353 height 716
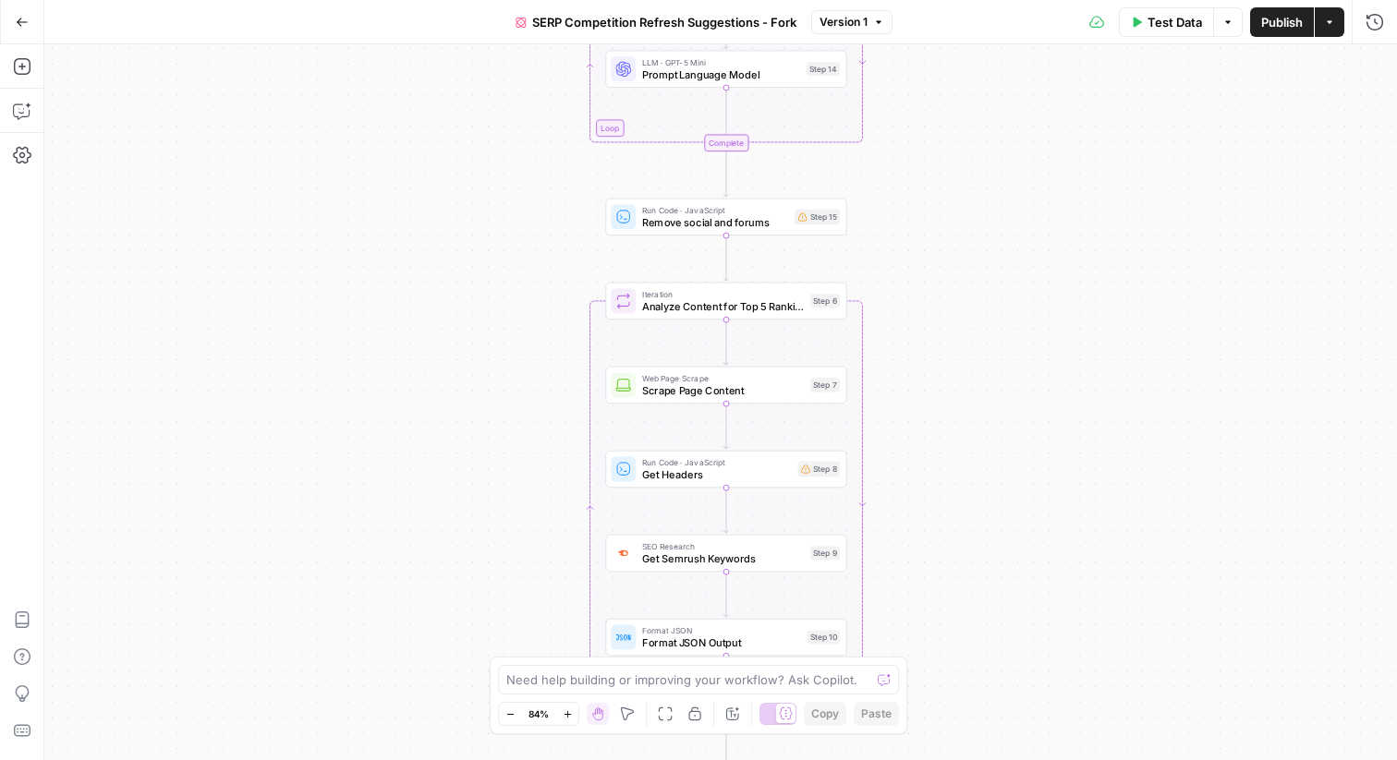
drag, startPoint x: 925, startPoint y: 229, endPoint x: 929, endPoint y: 95, distance: 134.0
click at [929, 95] on div "true false Workflow Input Settings Inputs Content Processing Convert Content Fo…" at bounding box center [720, 402] width 1353 height 716
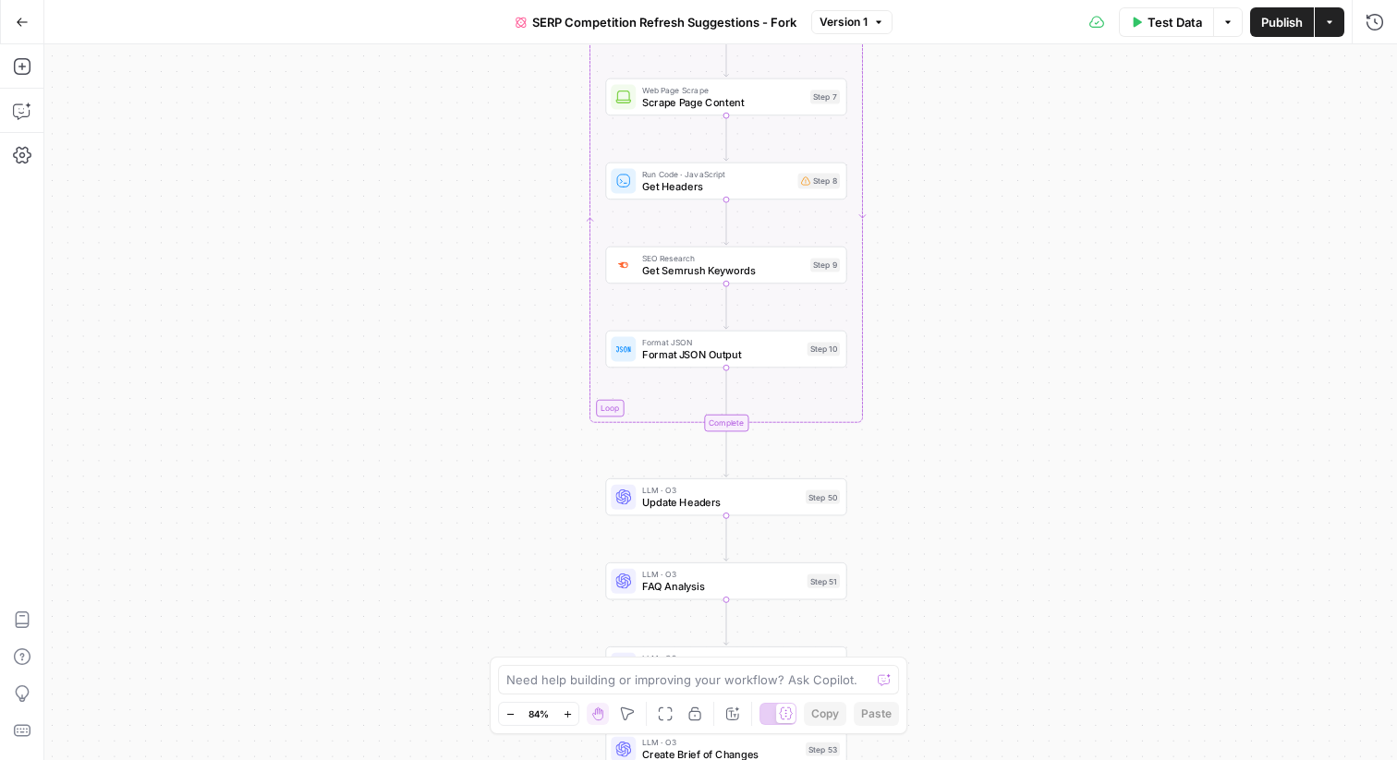
drag, startPoint x: 999, startPoint y: 447, endPoint x: 997, endPoint y: 125, distance: 322.5
click at [997, 123] on div "true false Workflow Input Settings Inputs Content Processing Convert Content Fo…" at bounding box center [720, 402] width 1353 height 716
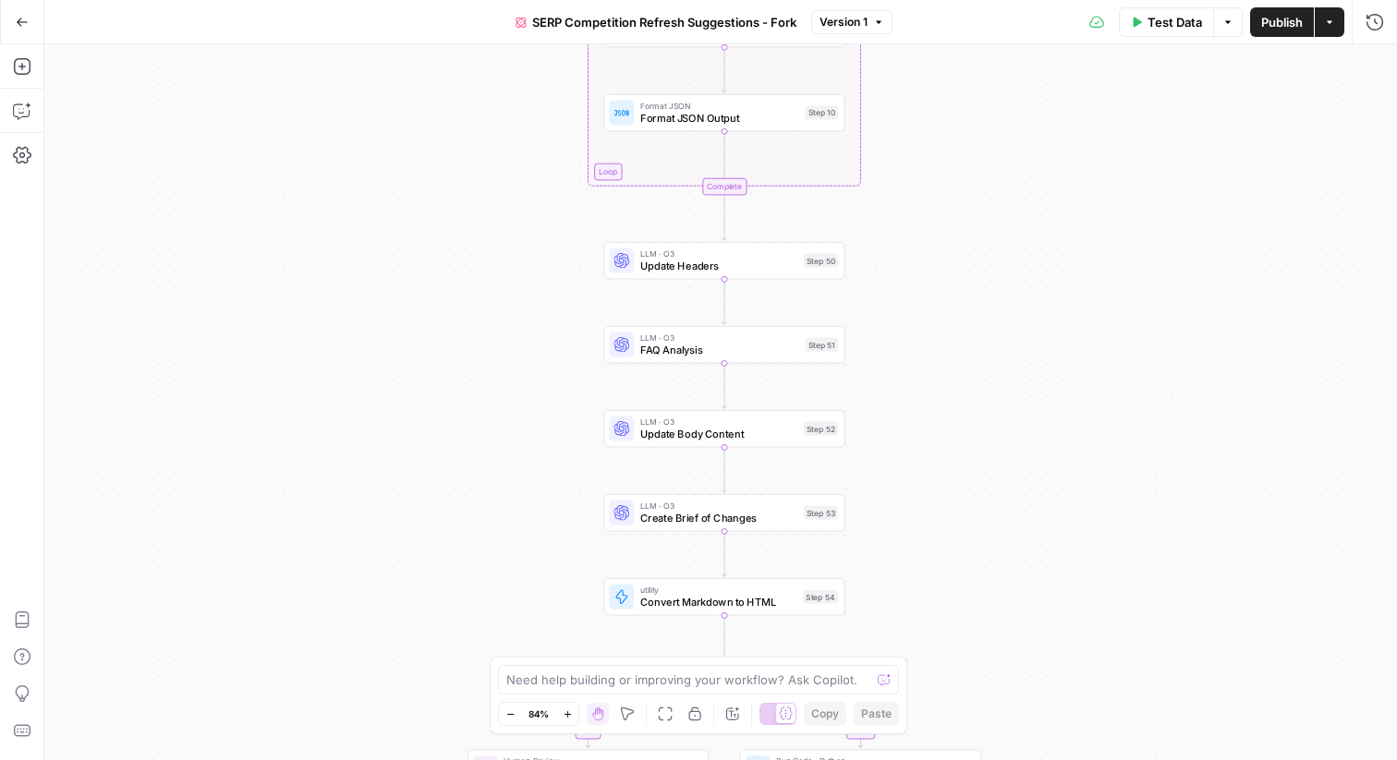
drag, startPoint x: 939, startPoint y: 267, endPoint x: 941, endPoint y: 63, distance: 204.2
click at [940, 63] on div "true false Workflow Input Settings Inputs Content Processing Convert Content Fo…" at bounding box center [720, 402] width 1353 height 716
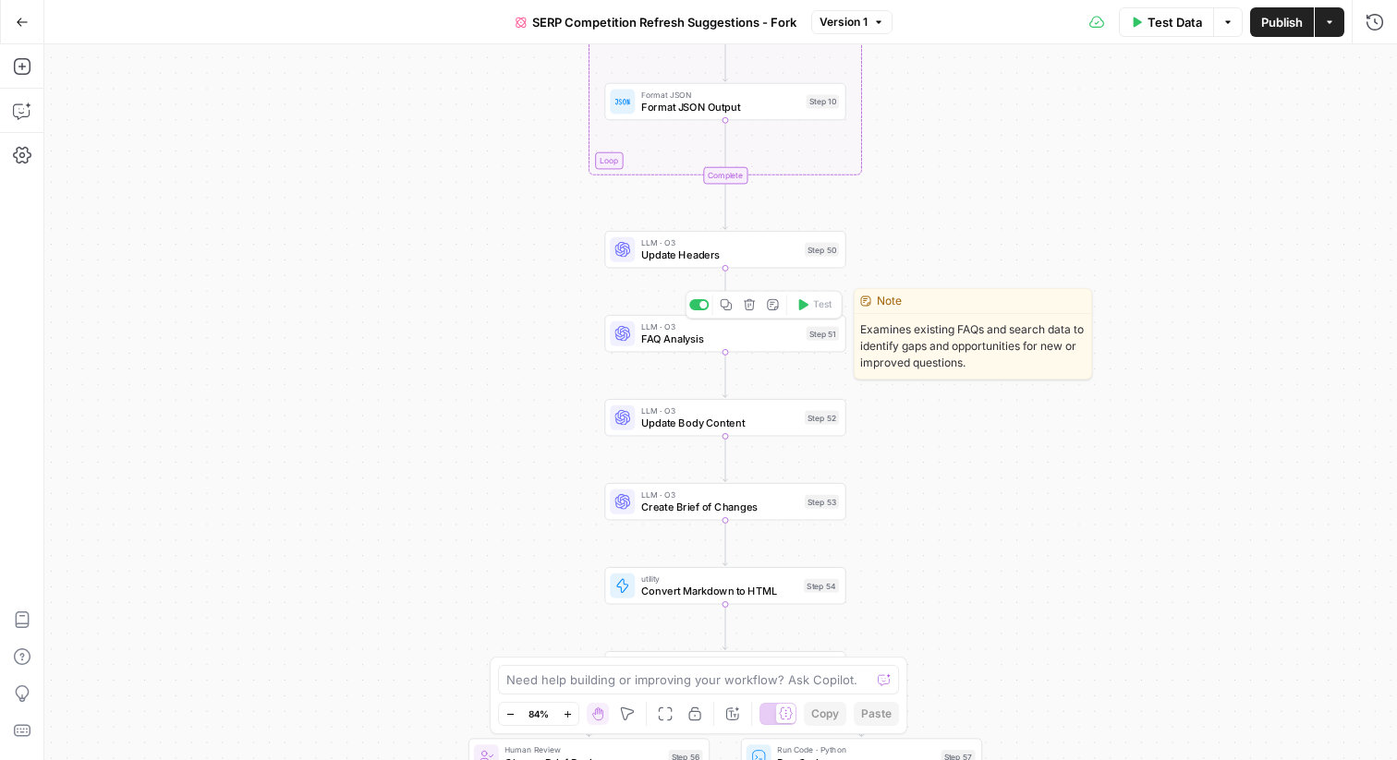
click at [753, 344] on span "FAQ Analysis" at bounding box center [720, 340] width 159 height 16
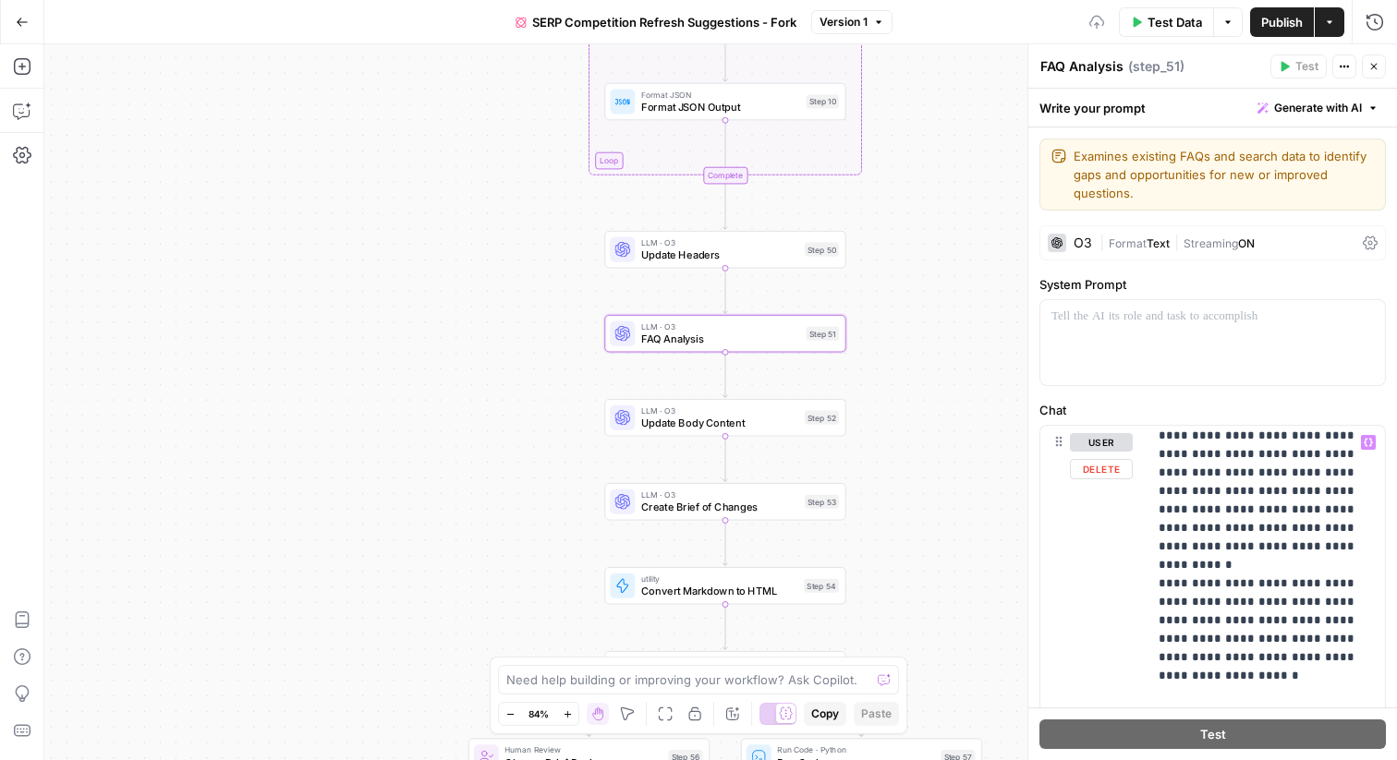
scroll to position [24, 0]
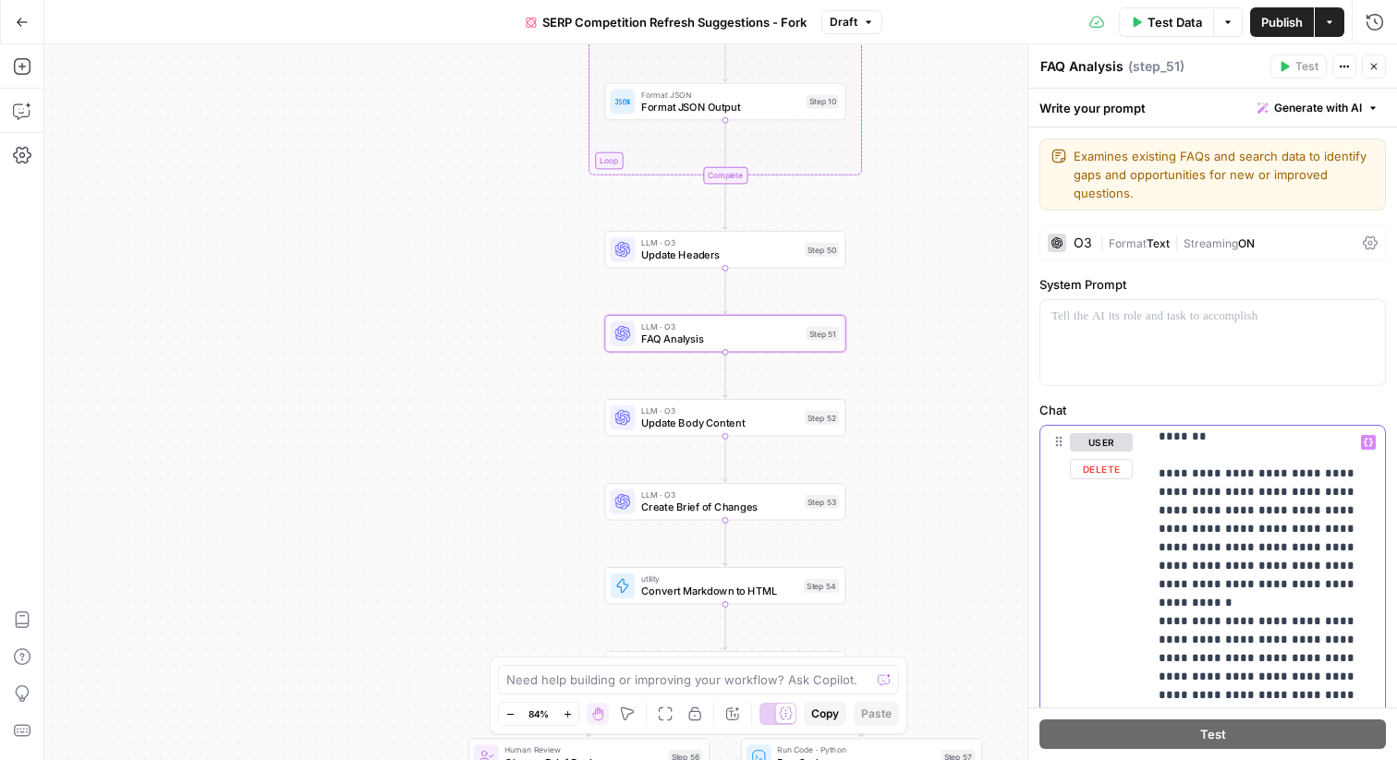
drag, startPoint x: 1159, startPoint y: 468, endPoint x: 1296, endPoint y: 509, distance: 143.8
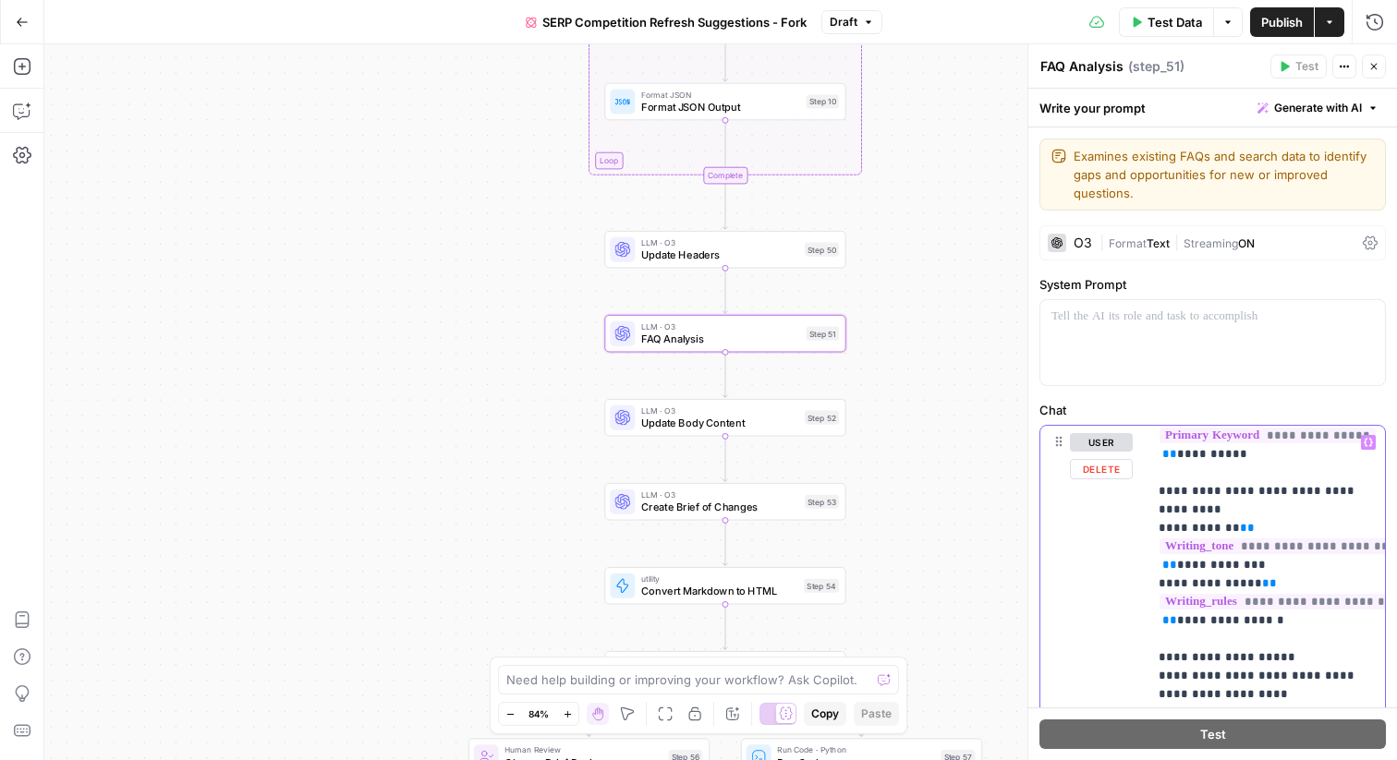
scroll to position [1249, 0]
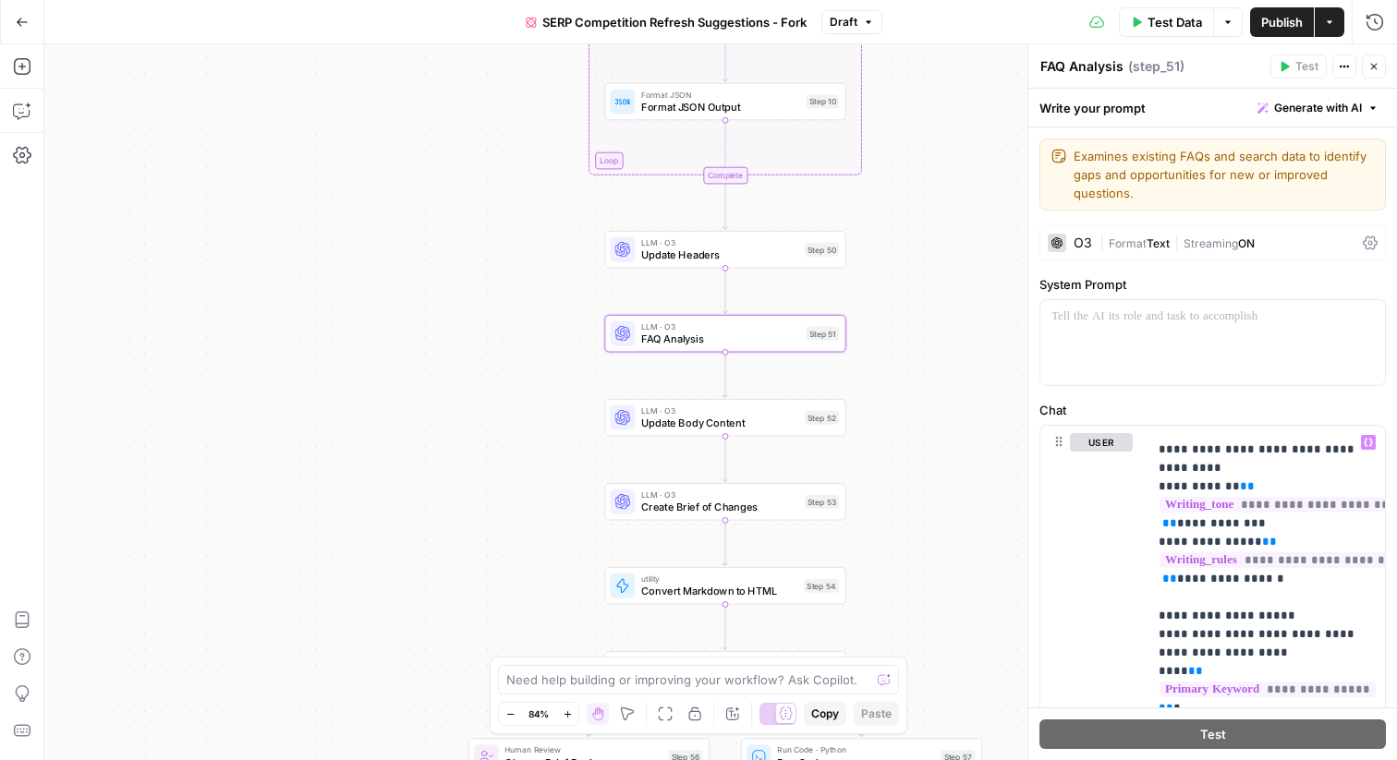
click at [1378, 72] on button "Close" at bounding box center [1374, 67] width 24 height 24
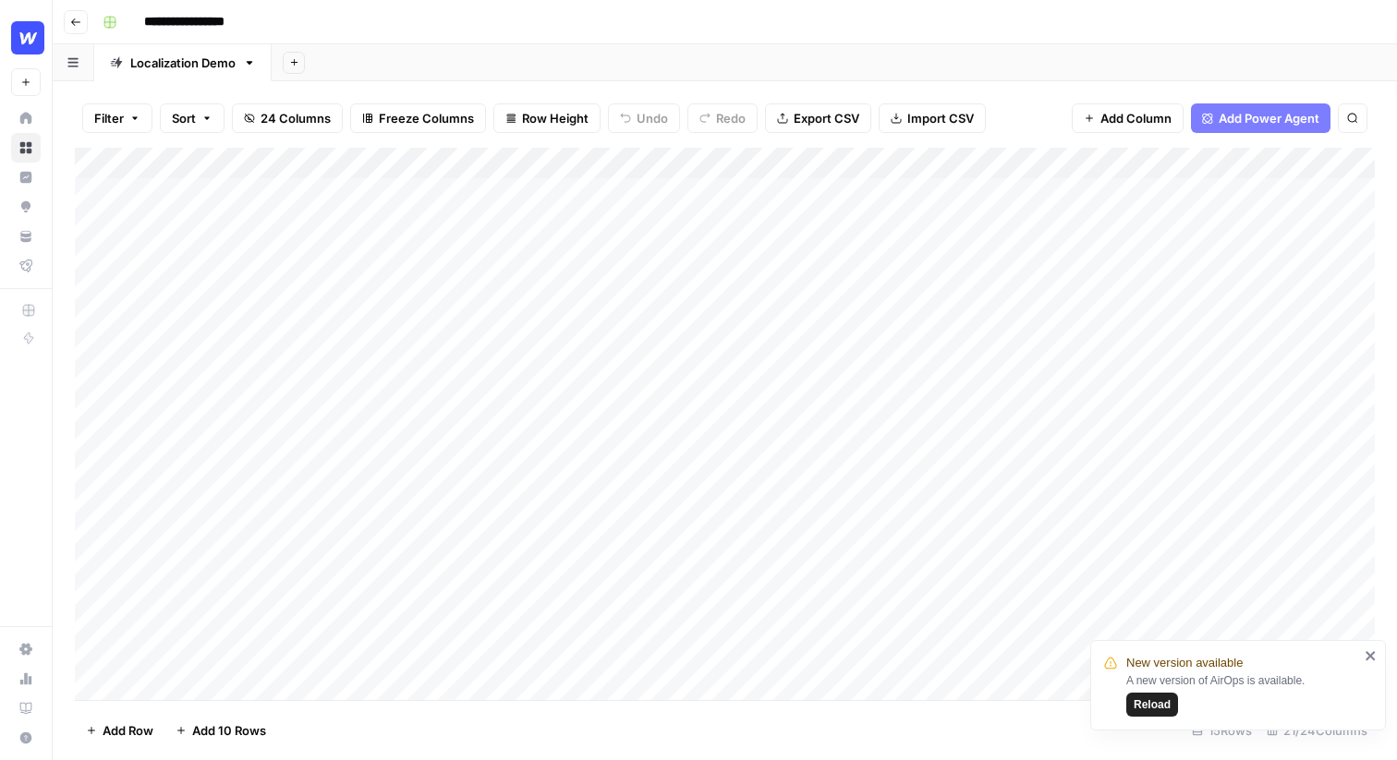
click at [293, 189] on div "Add Column" at bounding box center [725, 424] width 1300 height 553
click at [444, 192] on div "Add Column" at bounding box center [725, 424] width 1300 height 553
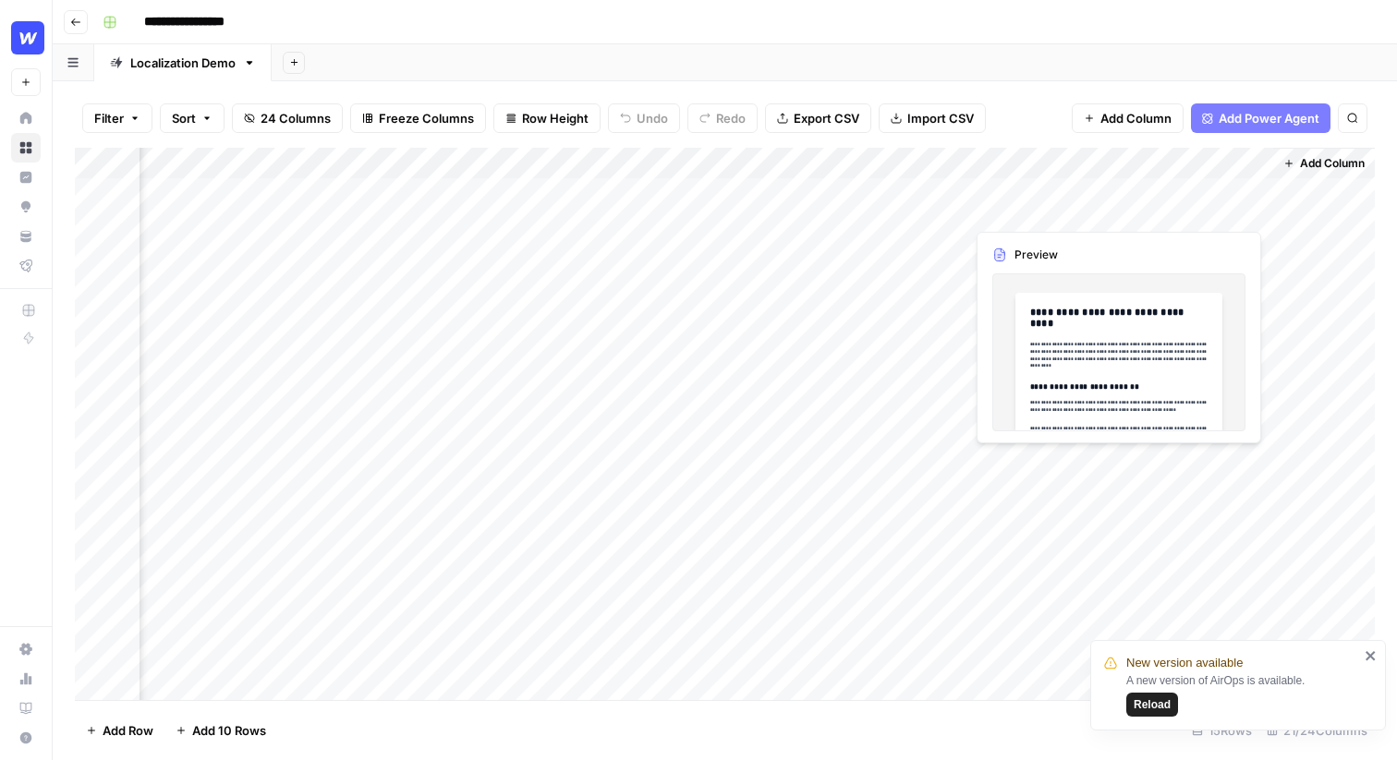
click at [1234, 197] on div "Add Column" at bounding box center [725, 424] width 1300 height 553
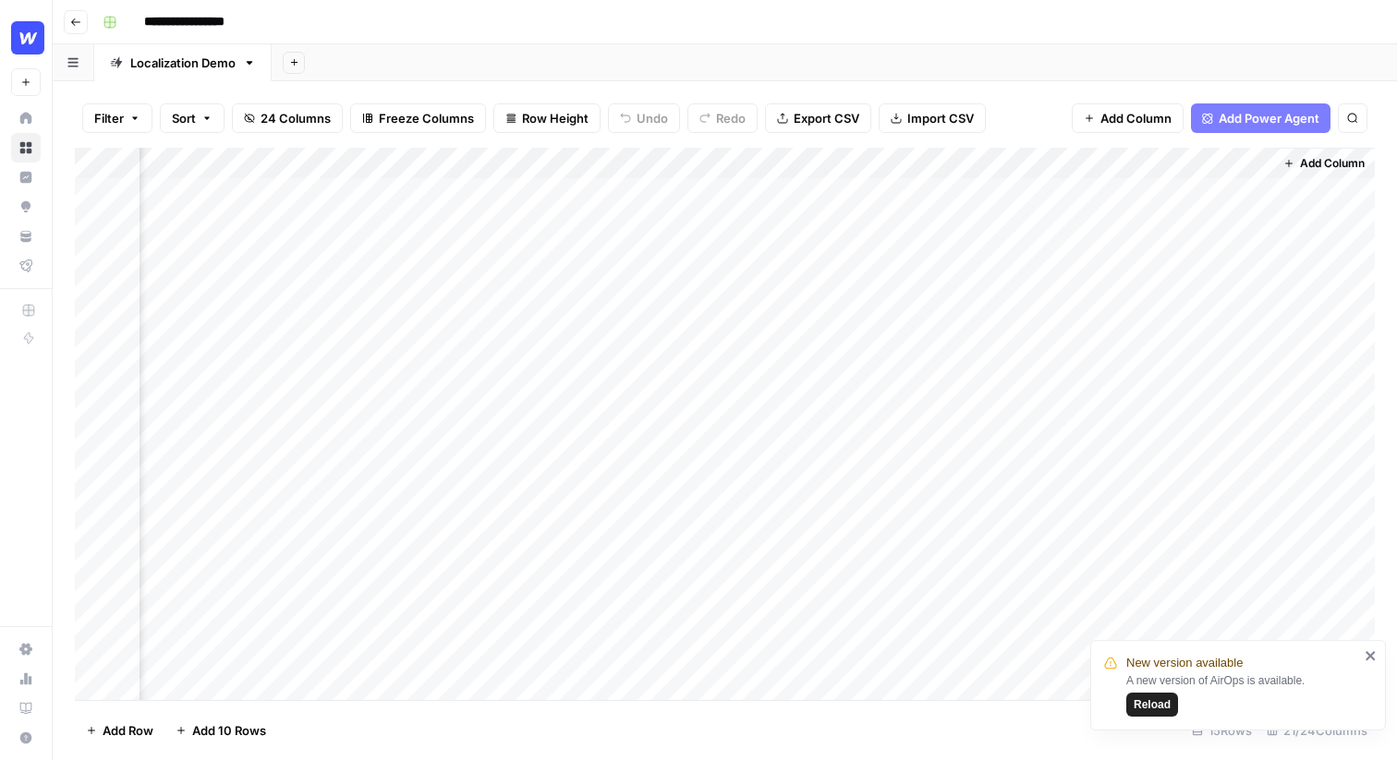
click at [1252, 193] on div "Add Column" at bounding box center [725, 424] width 1300 height 553
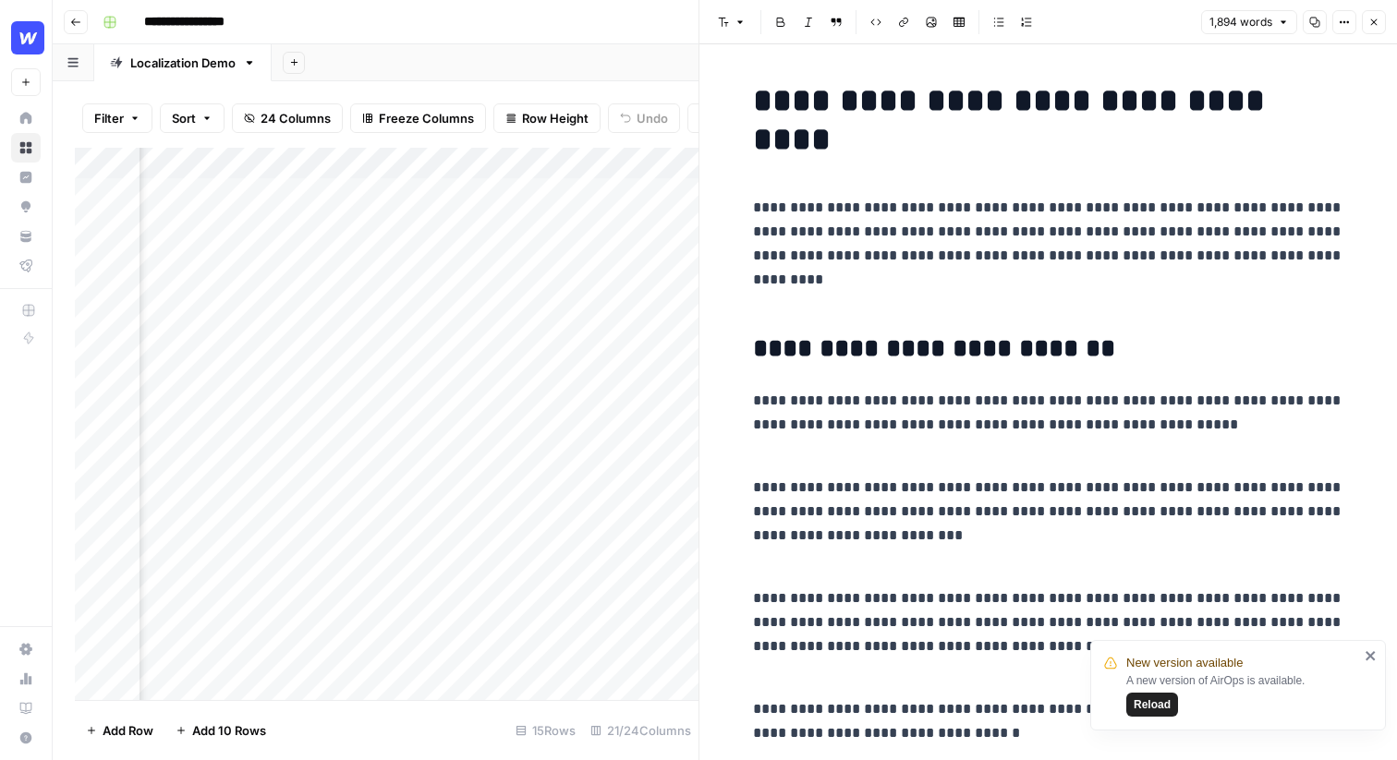
click at [1368, 24] on icon "button" at bounding box center [1373, 22] width 11 height 11
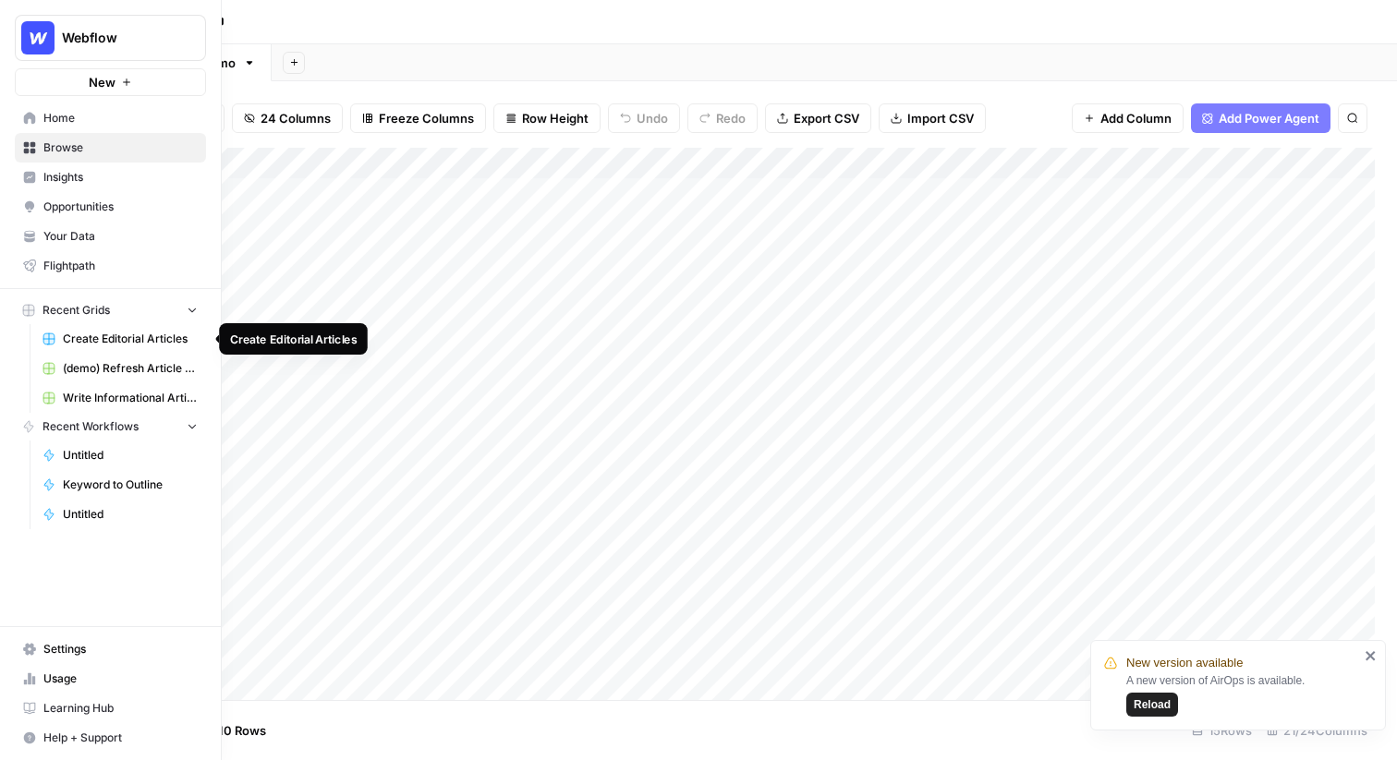
click at [109, 331] on span "Create Editorial Articles" at bounding box center [130, 339] width 135 height 17
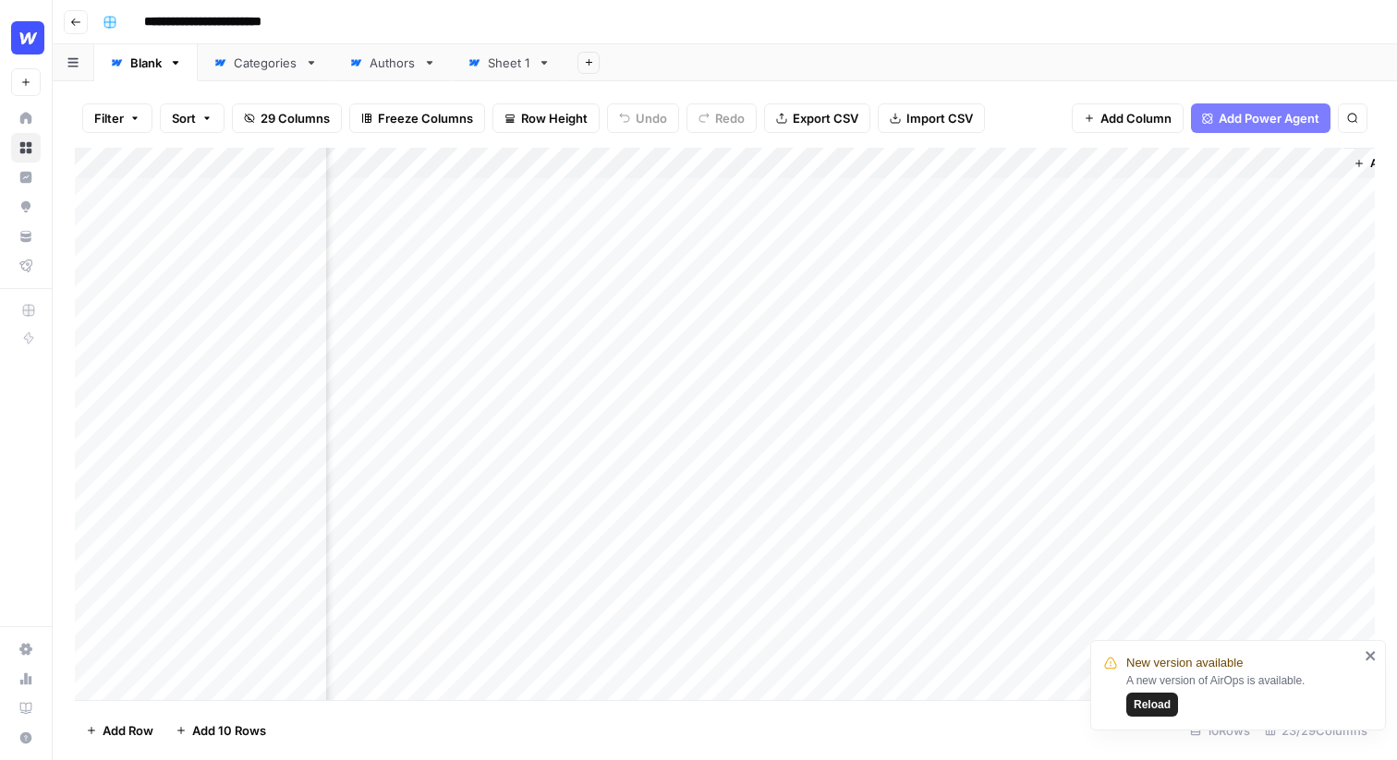
scroll to position [0, 2854]
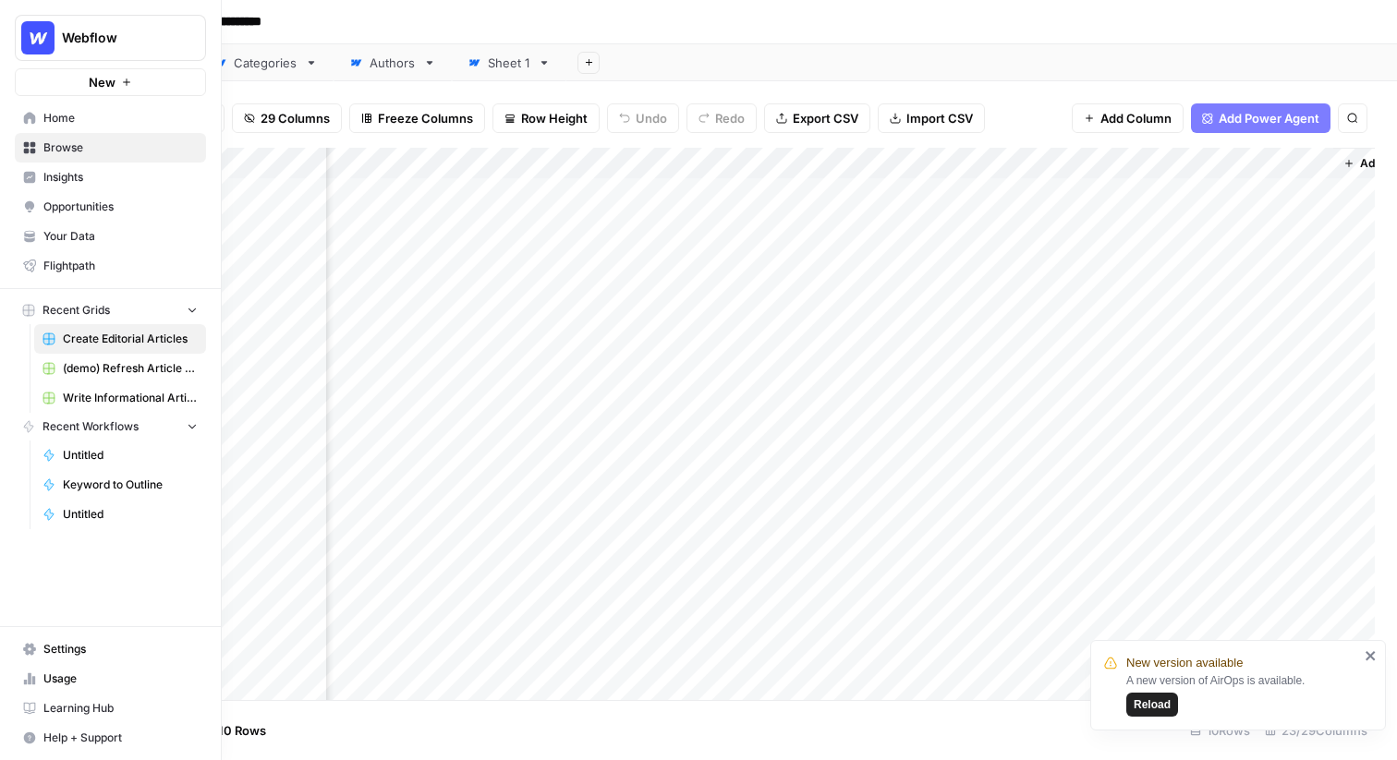
click at [94, 234] on span "Your Data" at bounding box center [120, 236] width 154 height 17
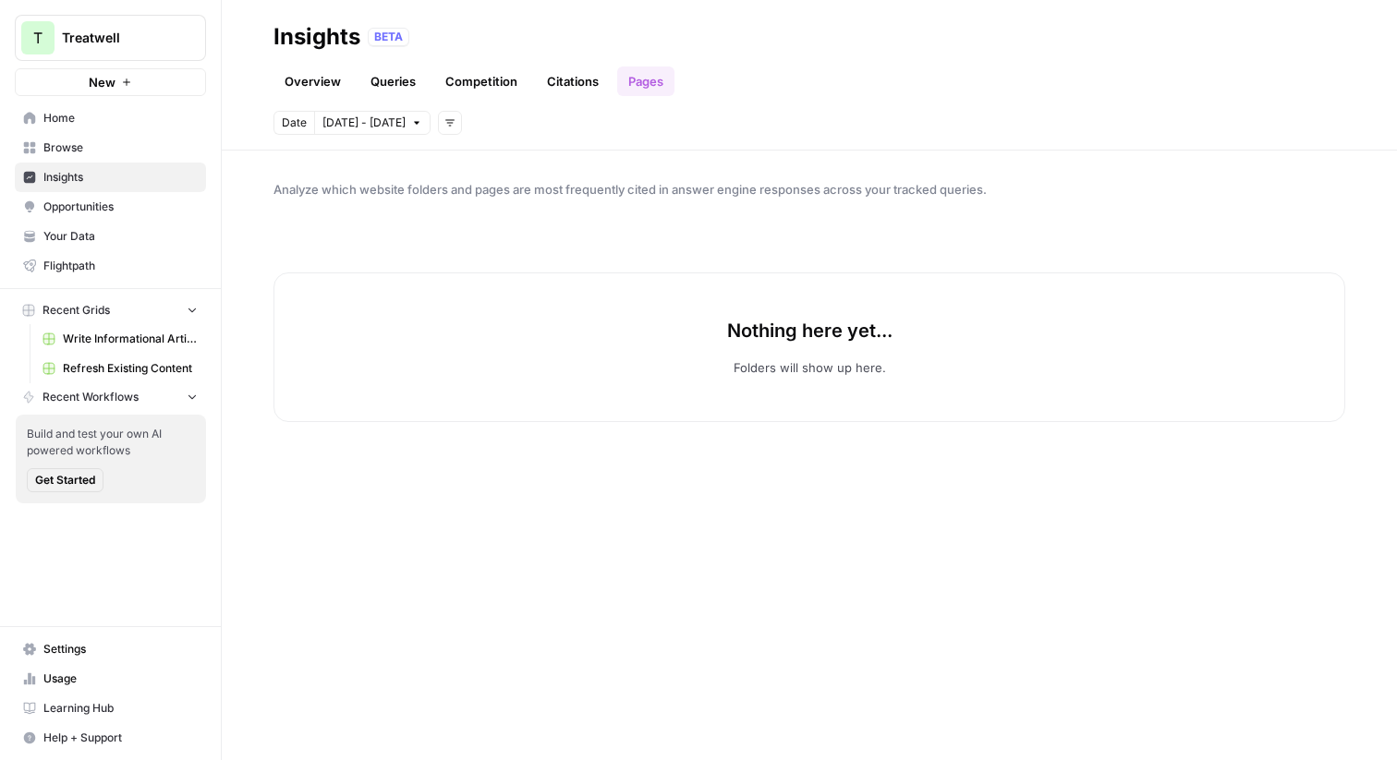
click at [127, 45] on span "Treatwell" at bounding box center [118, 38] width 112 height 18
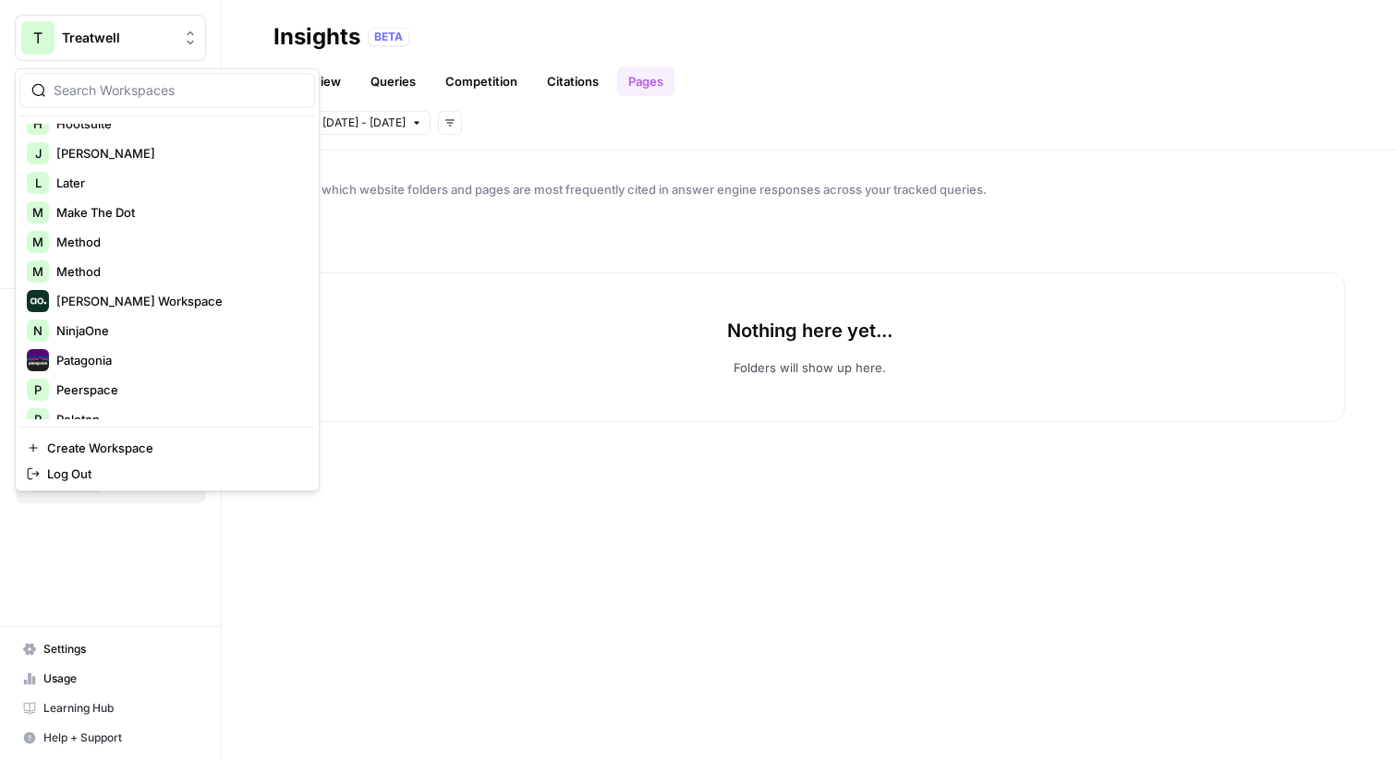
scroll to position [563, 0]
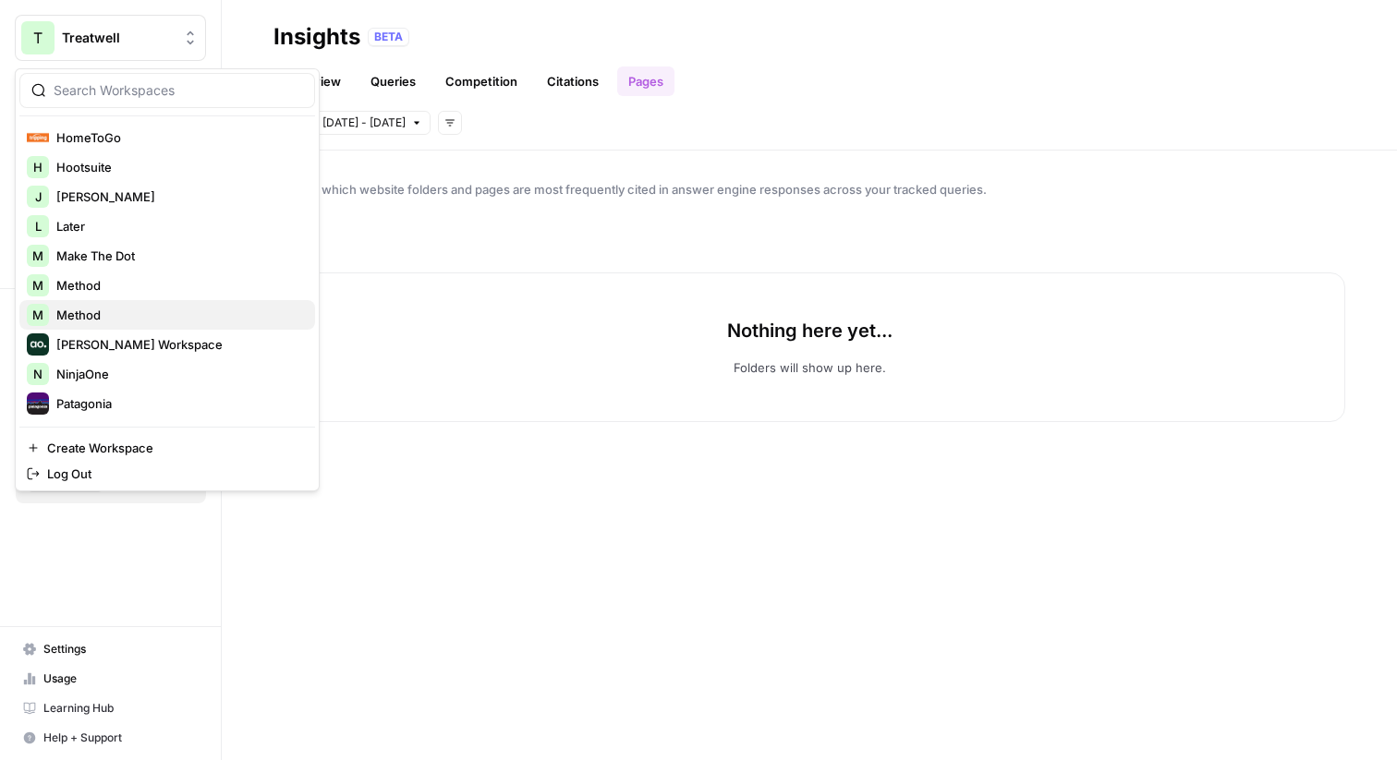
click at [145, 301] on button "M Method" at bounding box center [167, 315] width 296 height 30
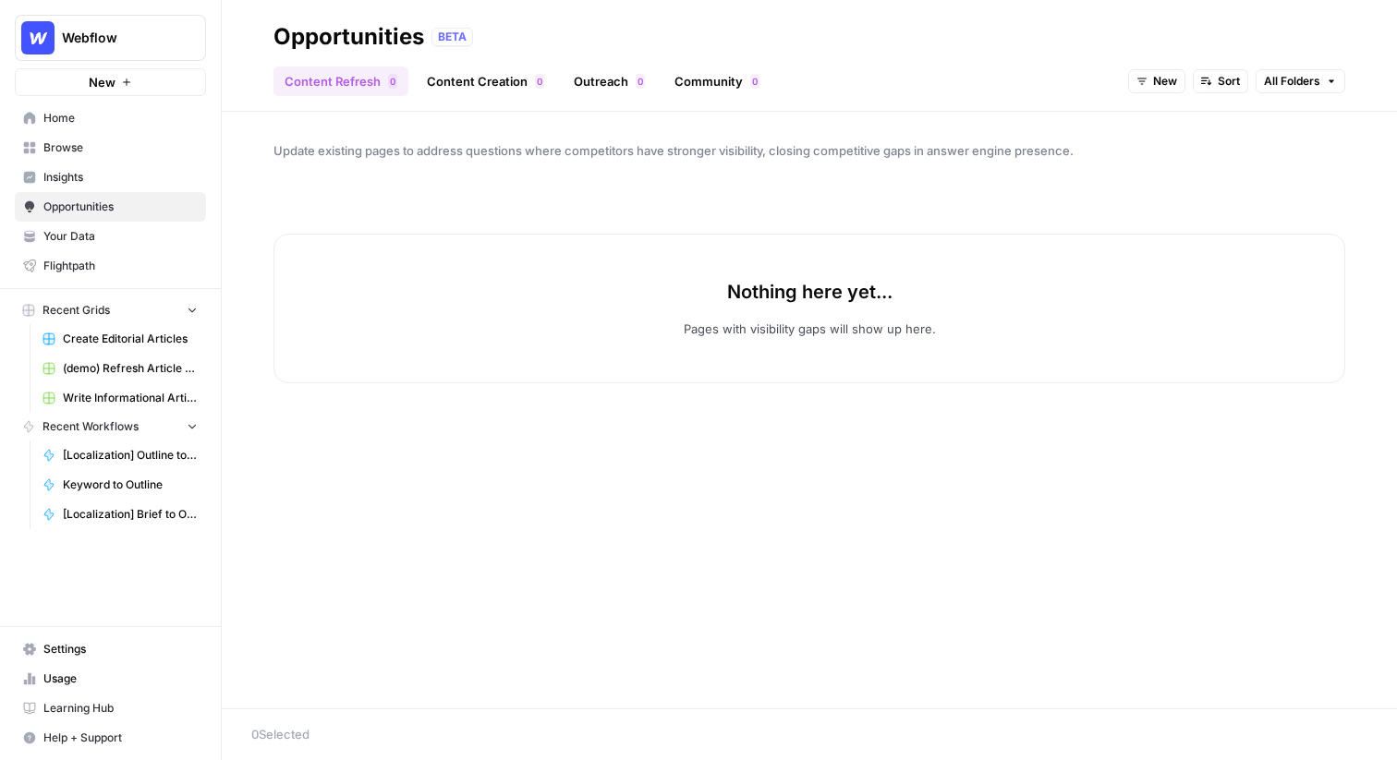
click at [126, 179] on span "Insights" at bounding box center [120, 177] width 154 height 17
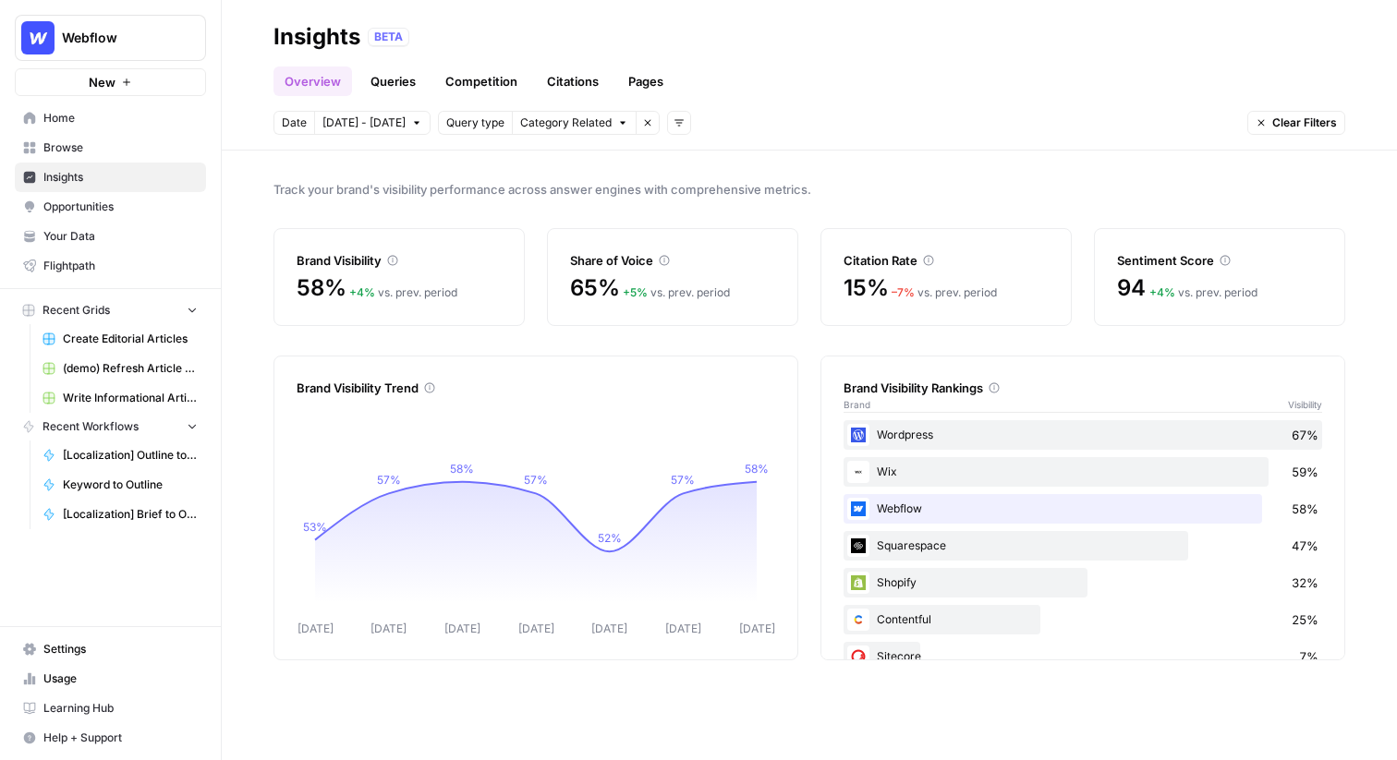
click at [79, 205] on span "Opportunities" at bounding box center [120, 207] width 154 height 17
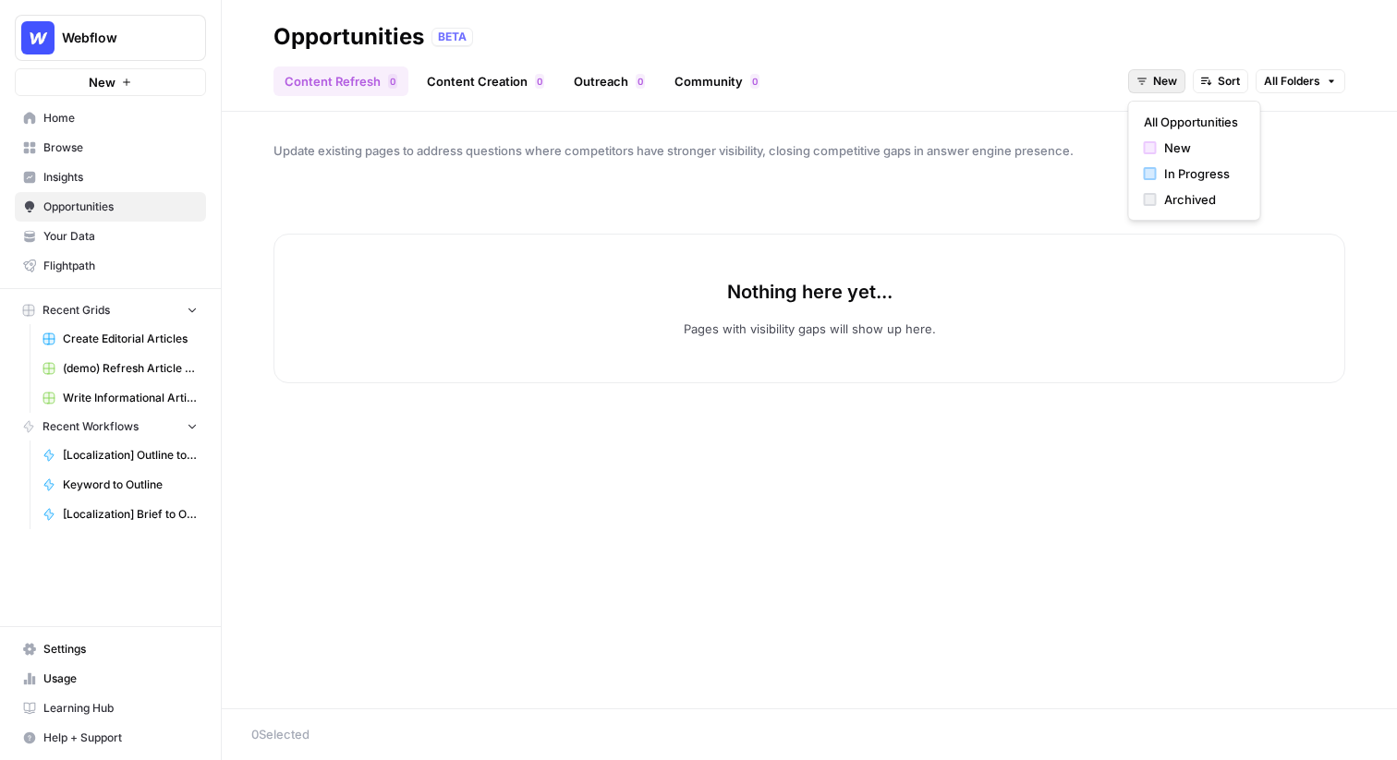
click at [1161, 83] on span "New" at bounding box center [1165, 81] width 24 height 17
click at [1160, 109] on button "All Opportunities" at bounding box center [1195, 122] width 116 height 26
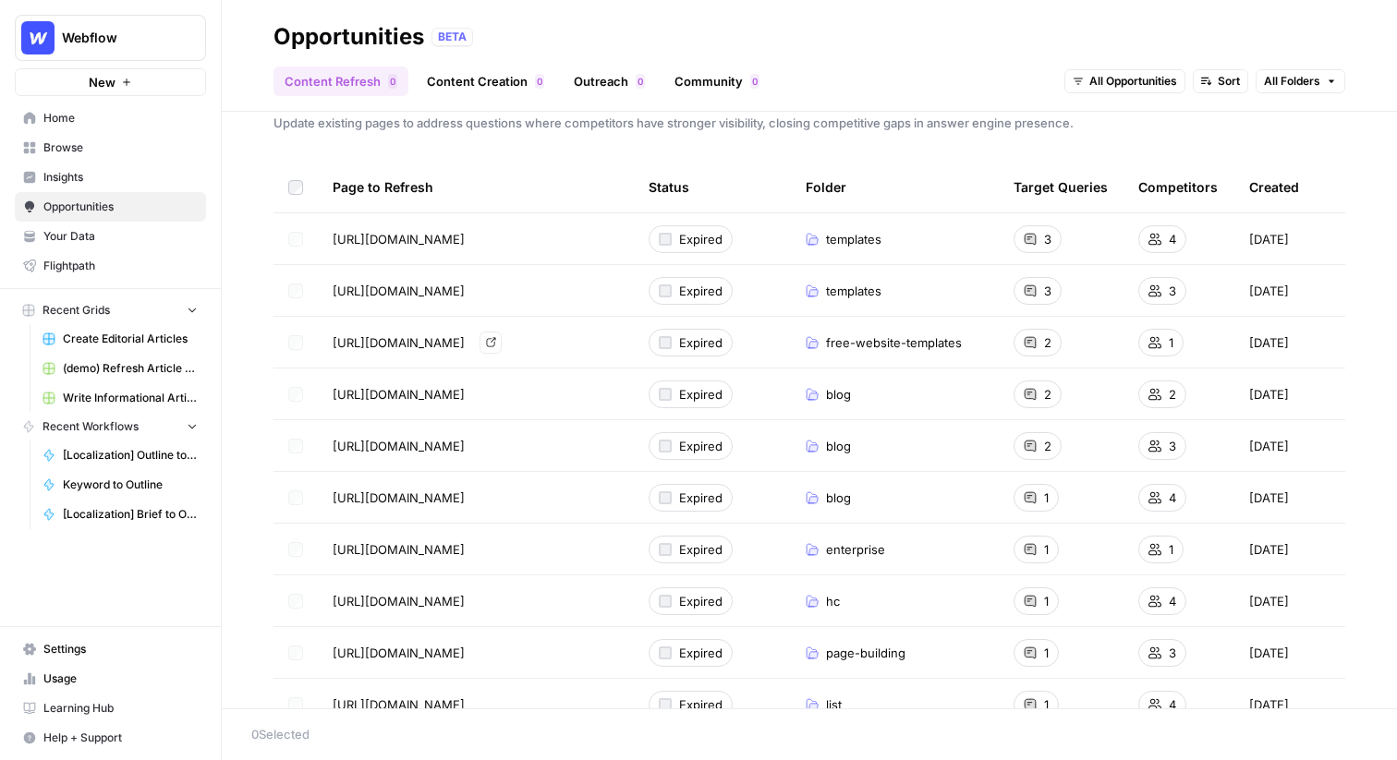
scroll to position [15, 0]
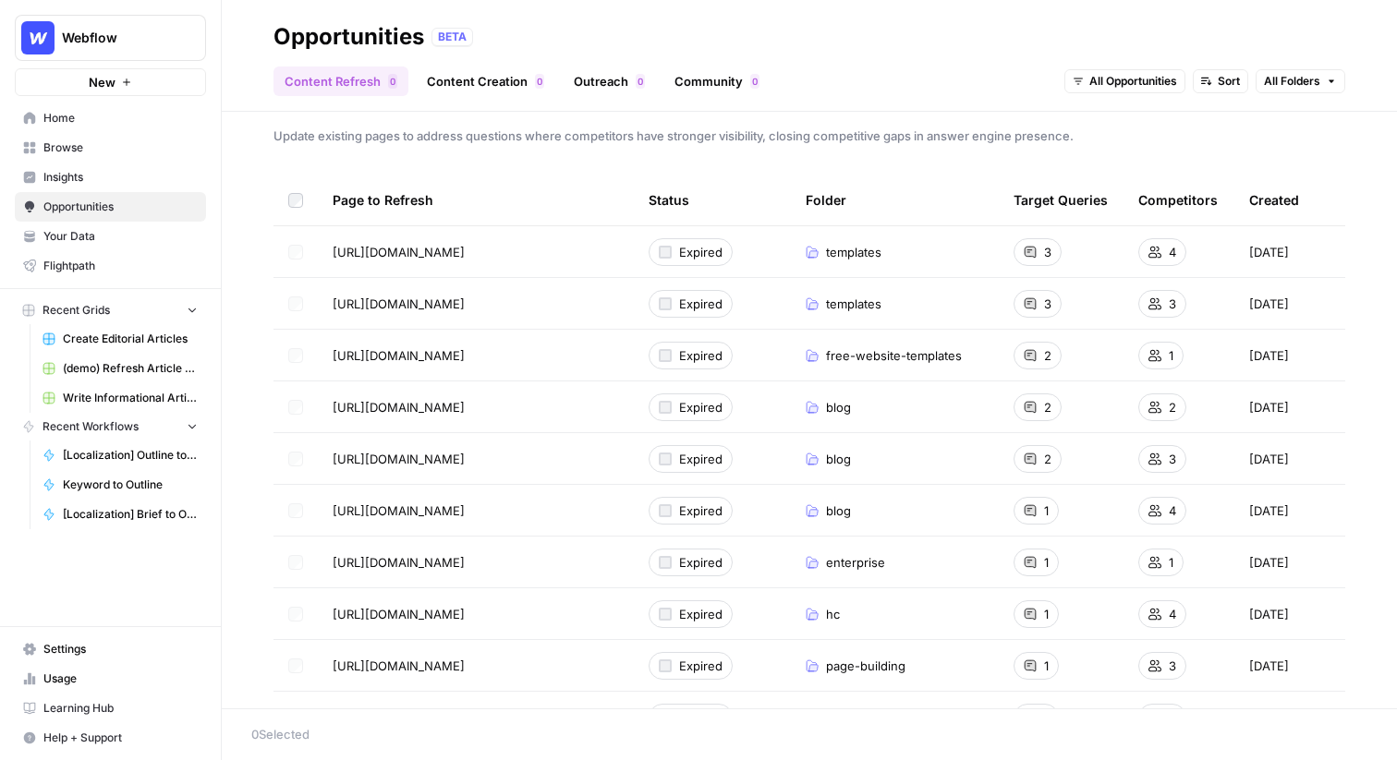
click at [488, 82] on link "Content Creation 0" at bounding box center [486, 82] width 140 height 30
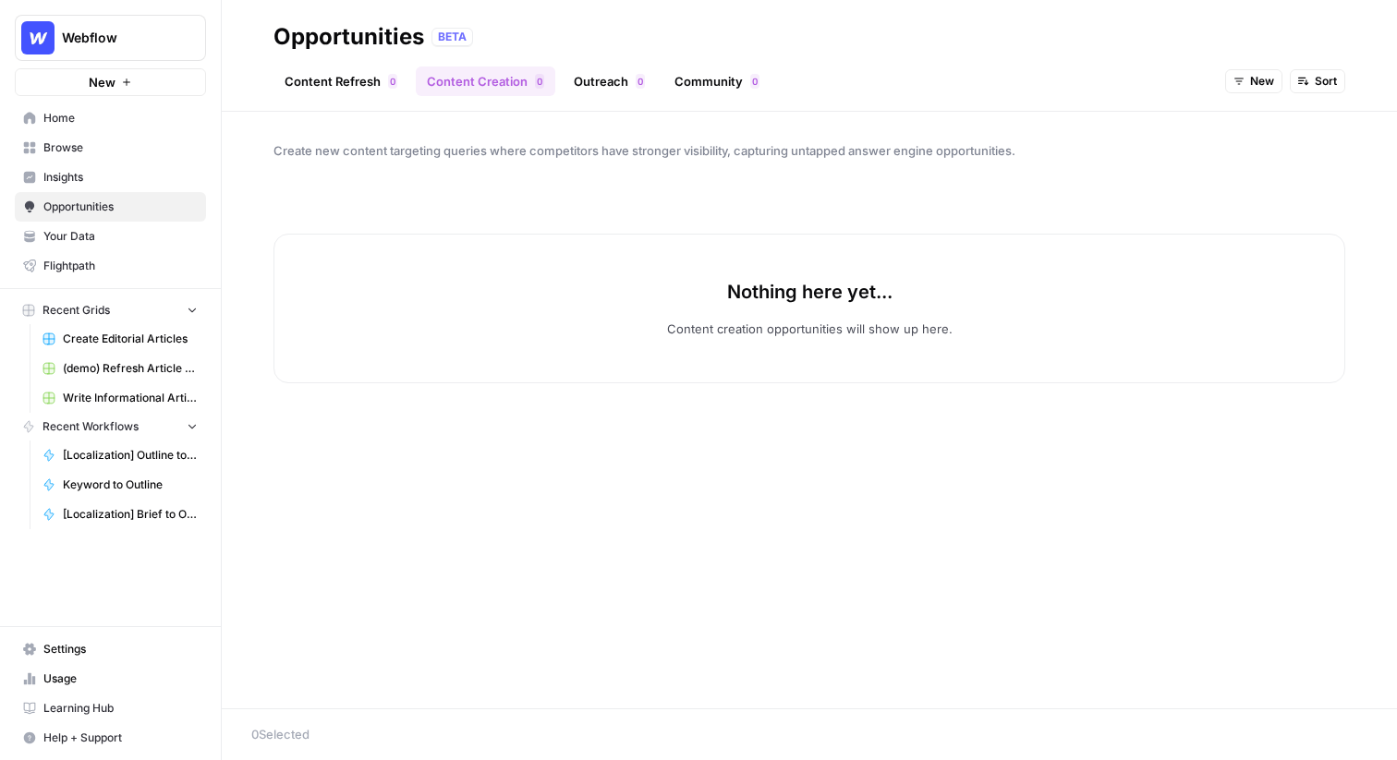
click at [1271, 75] on span "New" at bounding box center [1262, 81] width 24 height 17
click at [1270, 113] on span "All Opportunities" at bounding box center [1288, 122] width 94 height 18
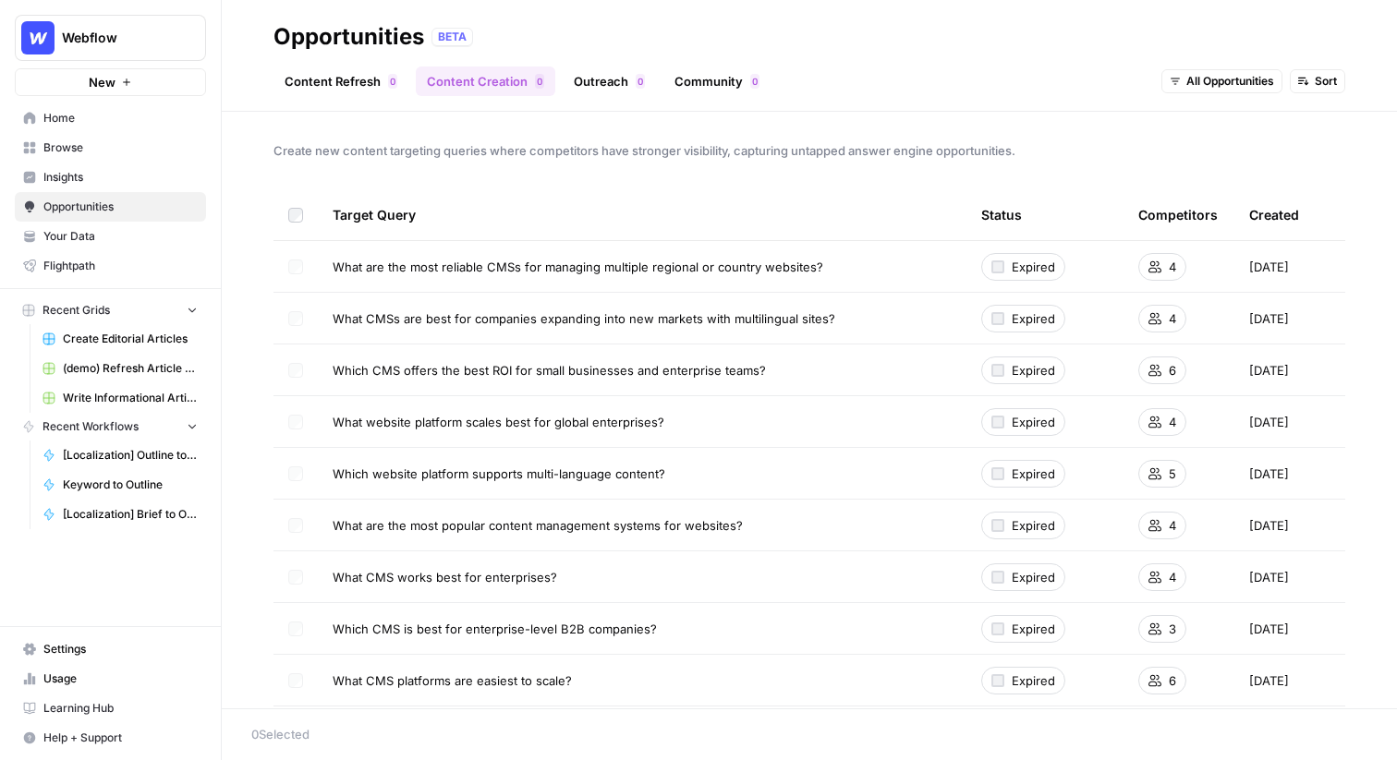
drag, startPoint x: 821, startPoint y: 263, endPoint x: 332, endPoint y: 271, distance: 489.8
click at [332, 271] on td "What are the most reliable CMSs for managing multiple regional or country websi…" at bounding box center [642, 266] width 649 height 51
click at [471, 261] on span "What are the most reliable CMSs for managing multiple regional or country websi…" at bounding box center [578, 267] width 491 height 18
click at [900, 225] on div "Target Query" at bounding box center [642, 214] width 619 height 51
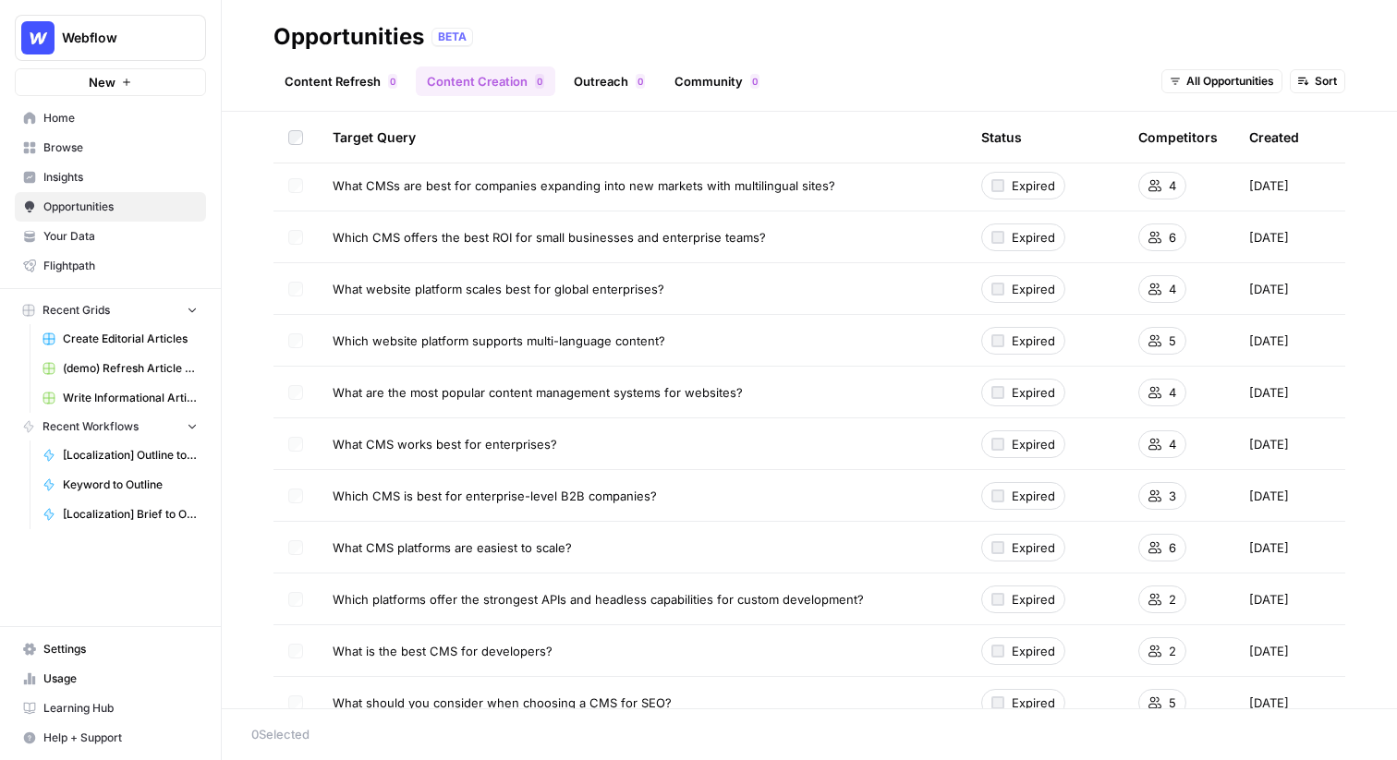
scroll to position [179, 0]
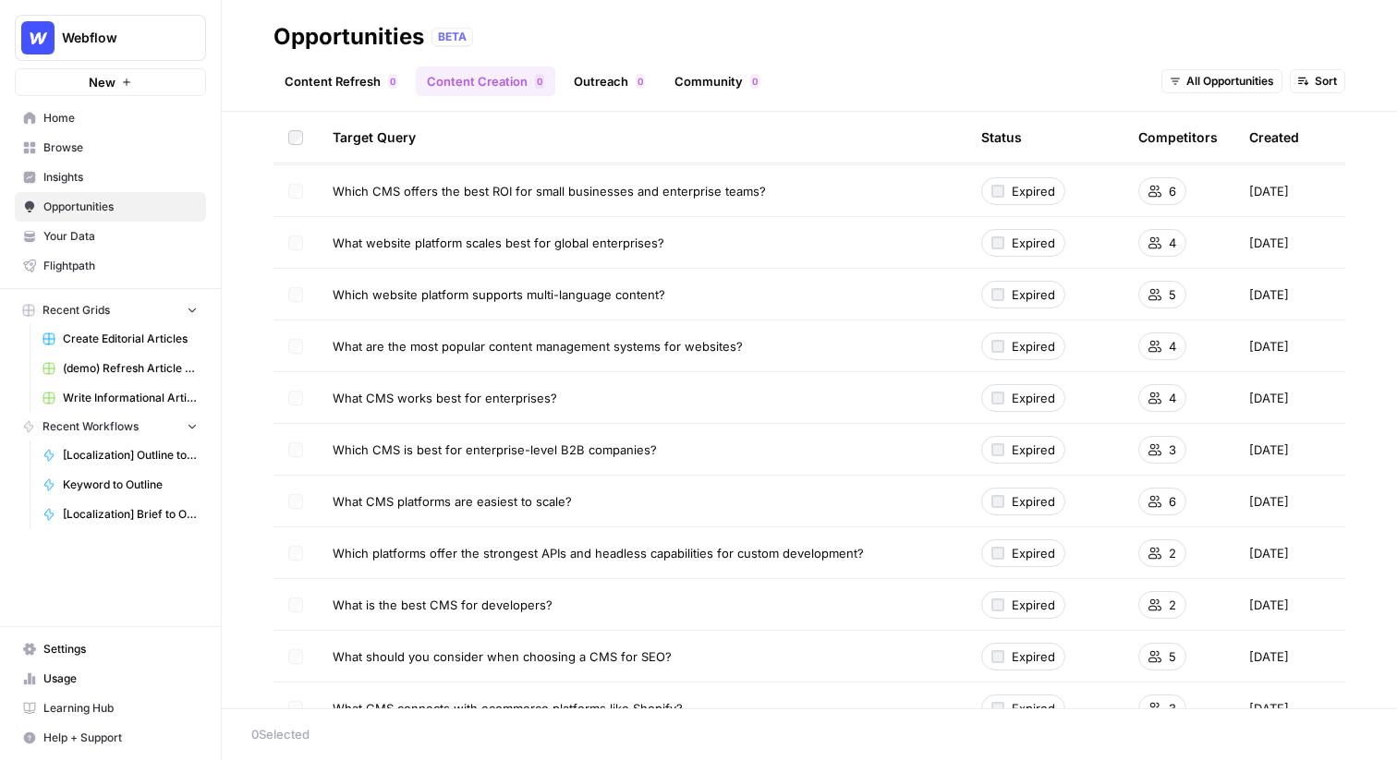
drag, startPoint x: 682, startPoint y: 295, endPoint x: 337, endPoint y: 293, distance: 344.7
click at [337, 293] on div "Which website platform supports multi-language content?" at bounding box center [642, 295] width 619 height 18
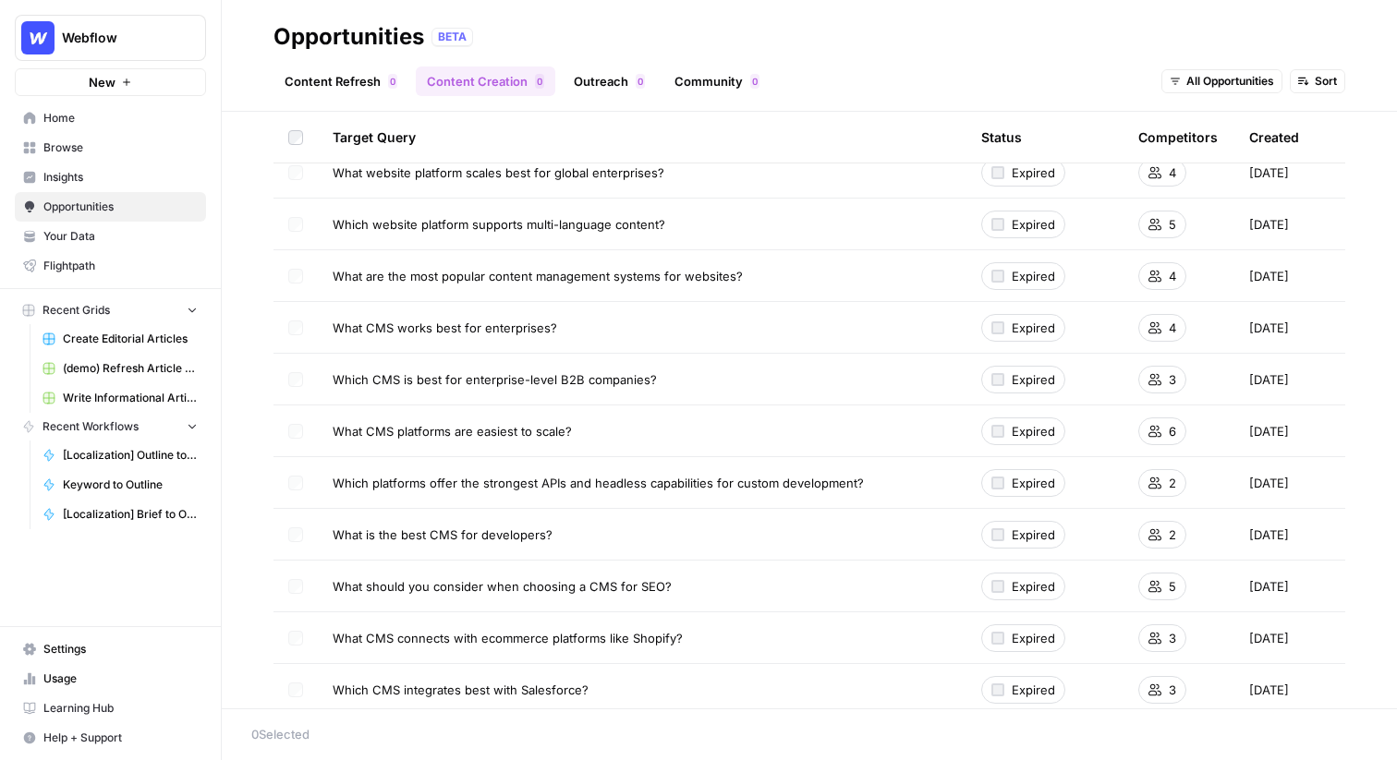
scroll to position [253, 0]
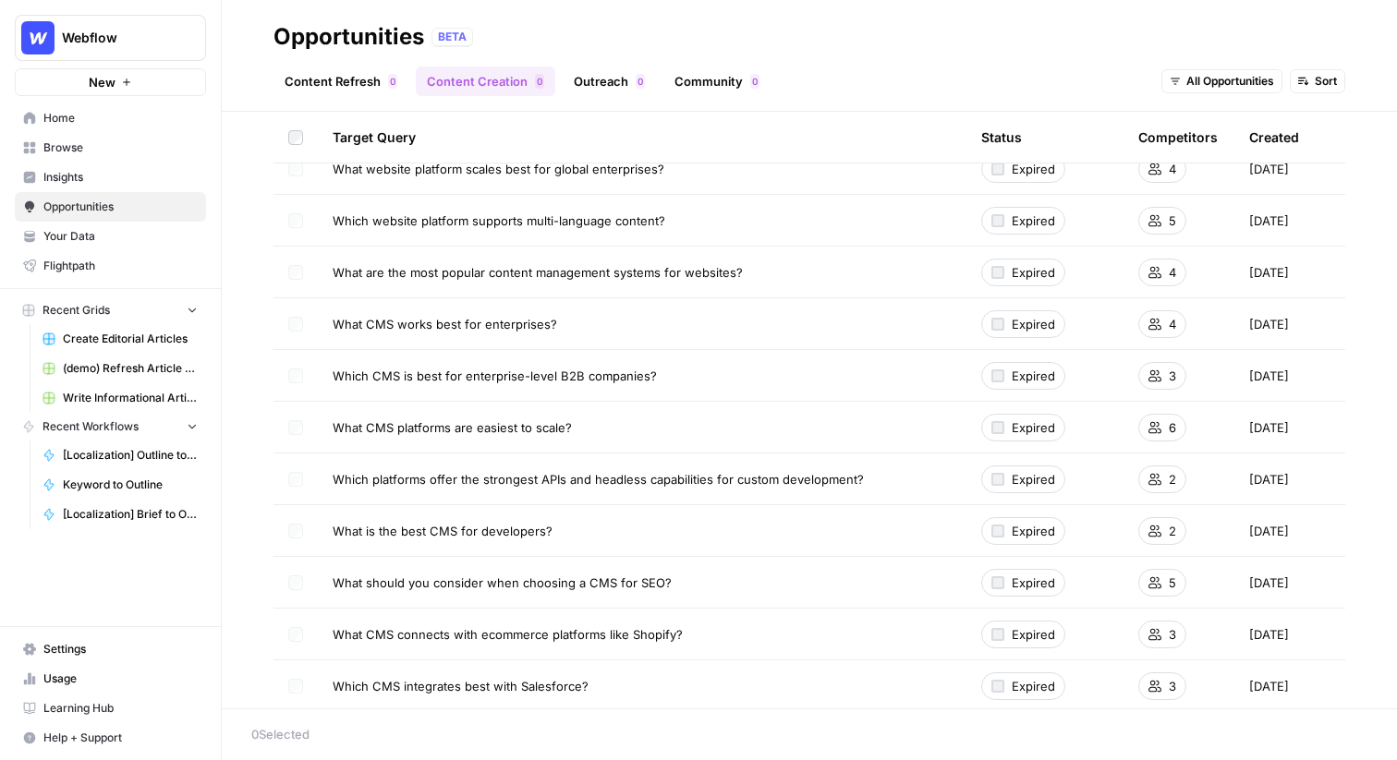
click at [518, 324] on span "What CMS works best for enterprises?" at bounding box center [445, 324] width 225 height 18
drag, startPoint x: 584, startPoint y: 324, endPoint x: 340, endPoint y: 328, distance: 244.0
click at [340, 328] on div "What CMS works best for enterprises?" at bounding box center [642, 324] width 619 height 18
click at [89, 170] on span "Insights" at bounding box center [120, 177] width 154 height 17
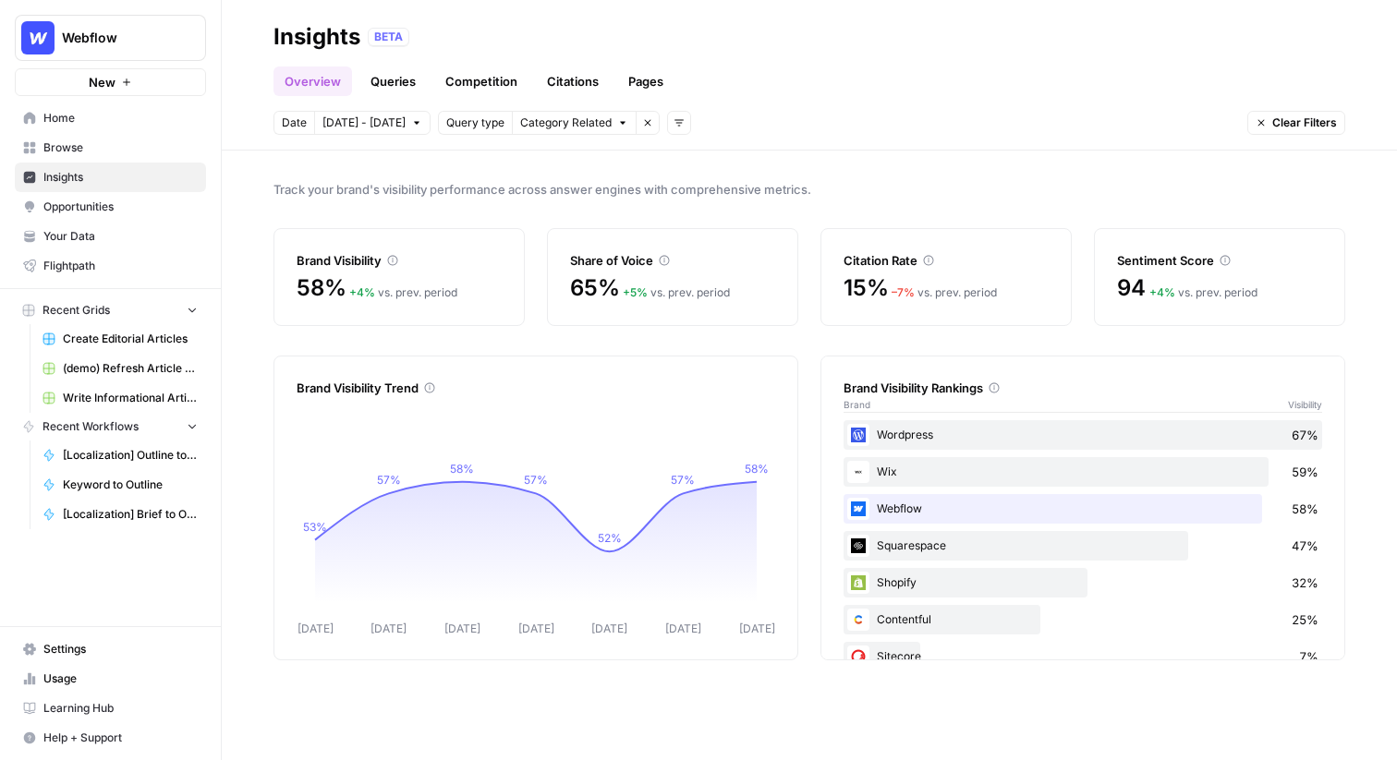
click at [389, 81] on link "Queries" at bounding box center [392, 82] width 67 height 30
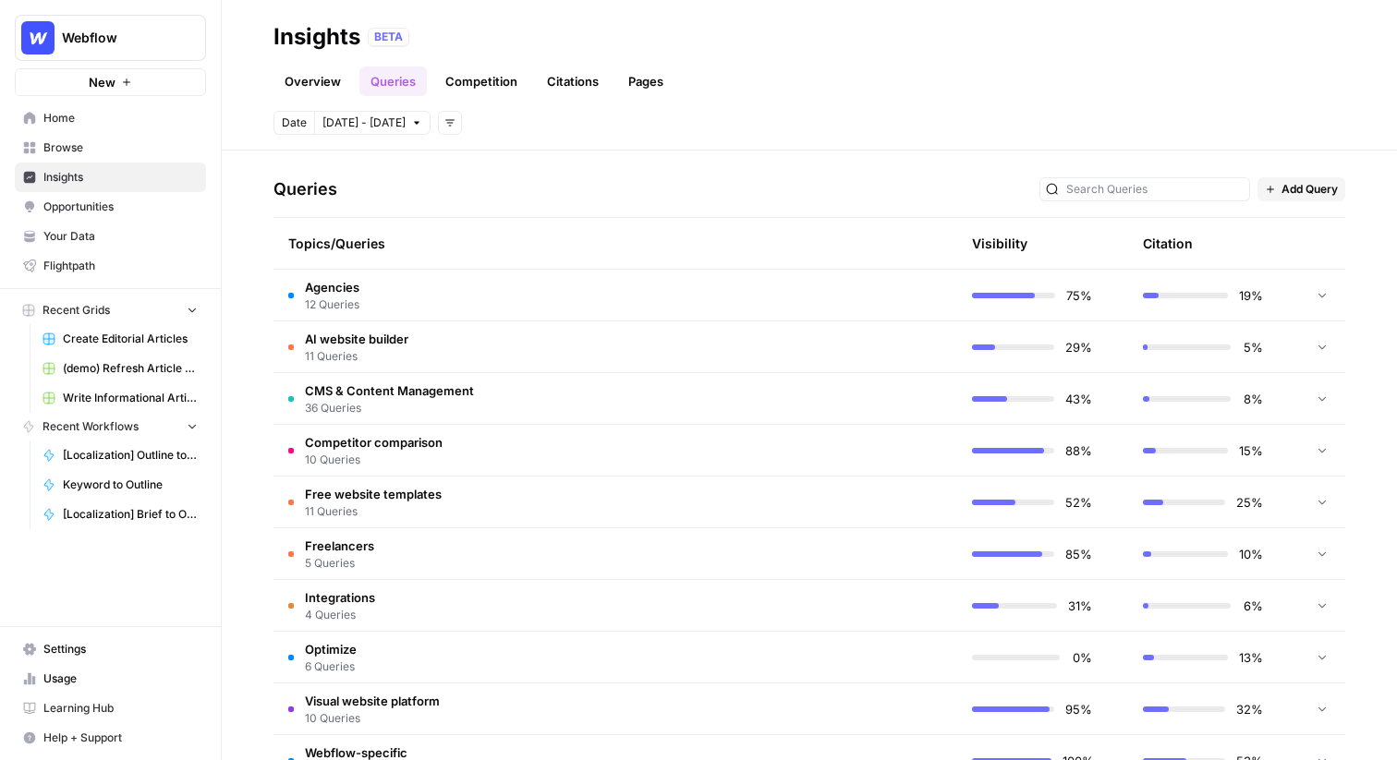
scroll to position [369, 0]
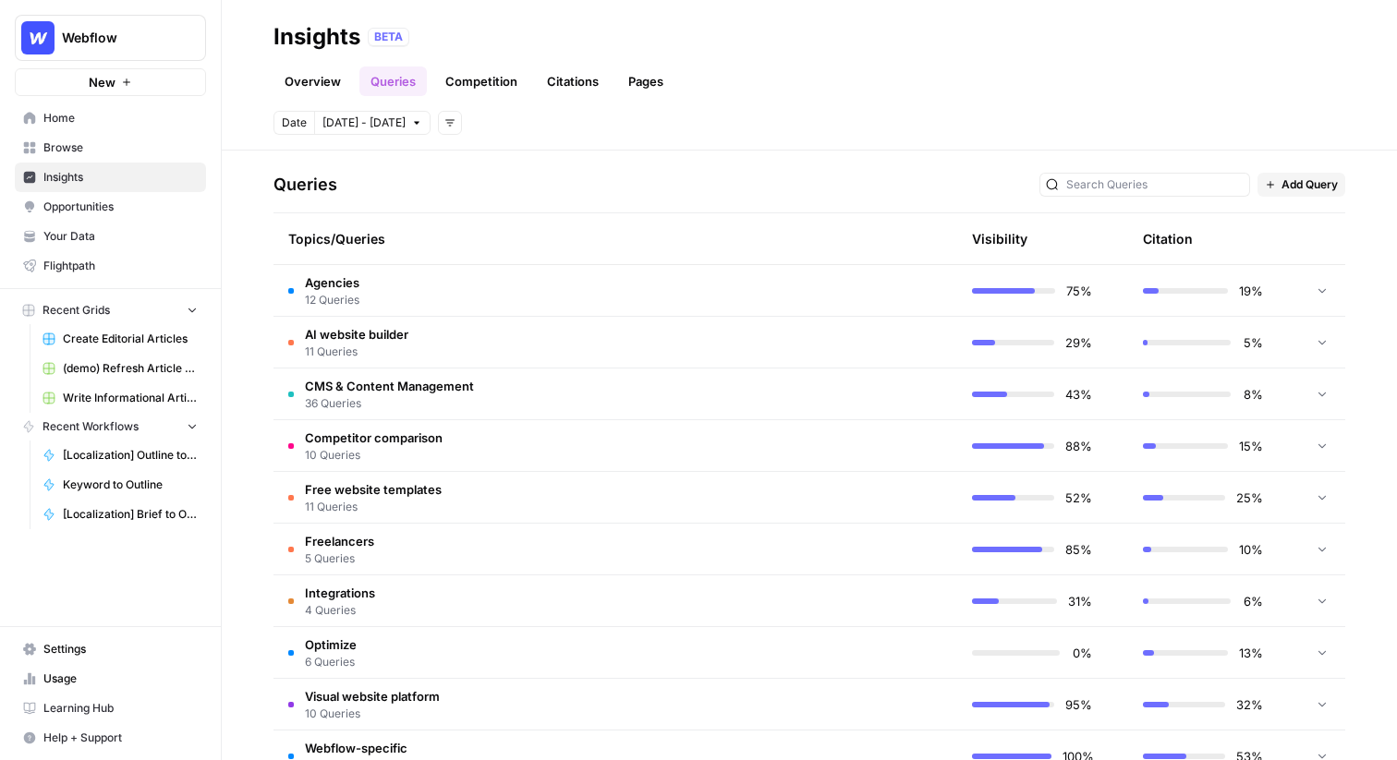
click at [884, 307] on td at bounding box center [870, 290] width 176 height 51
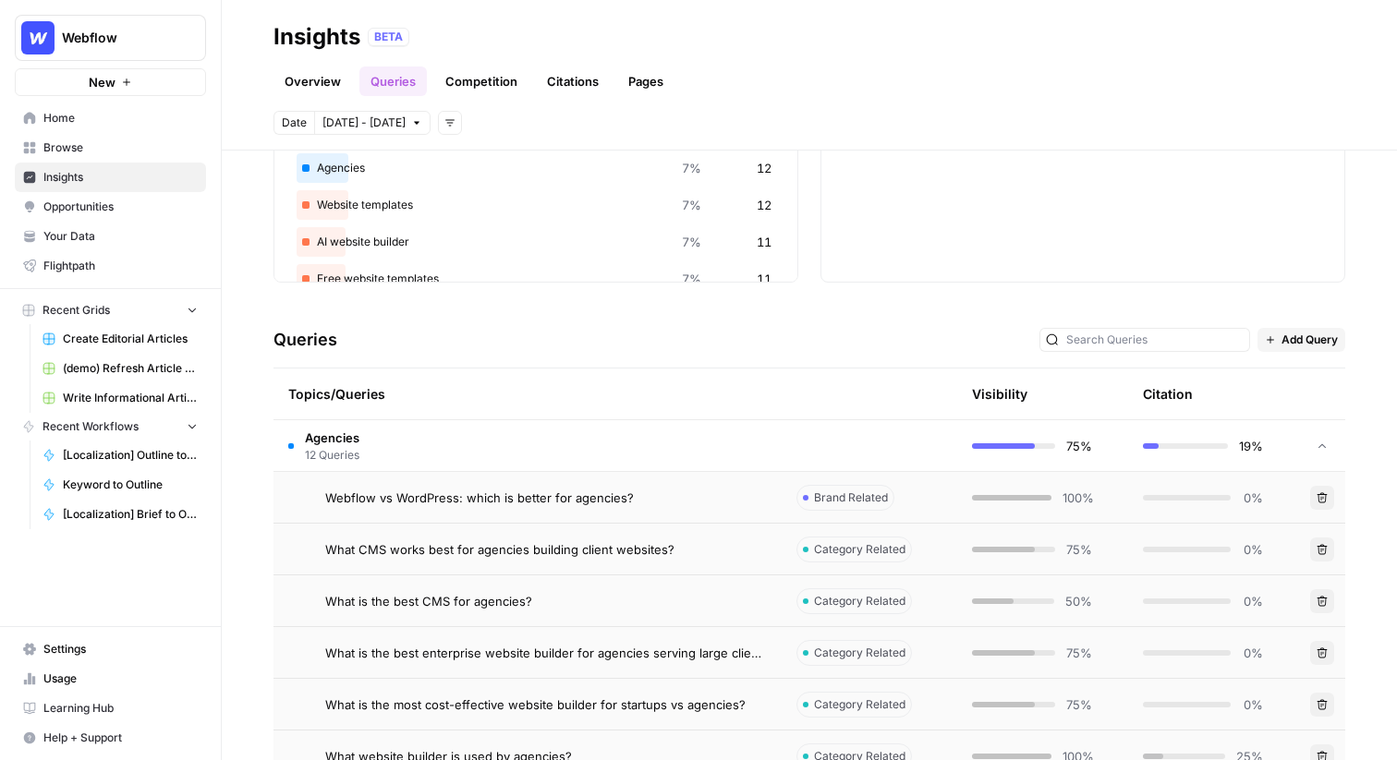
scroll to position [0, 0]
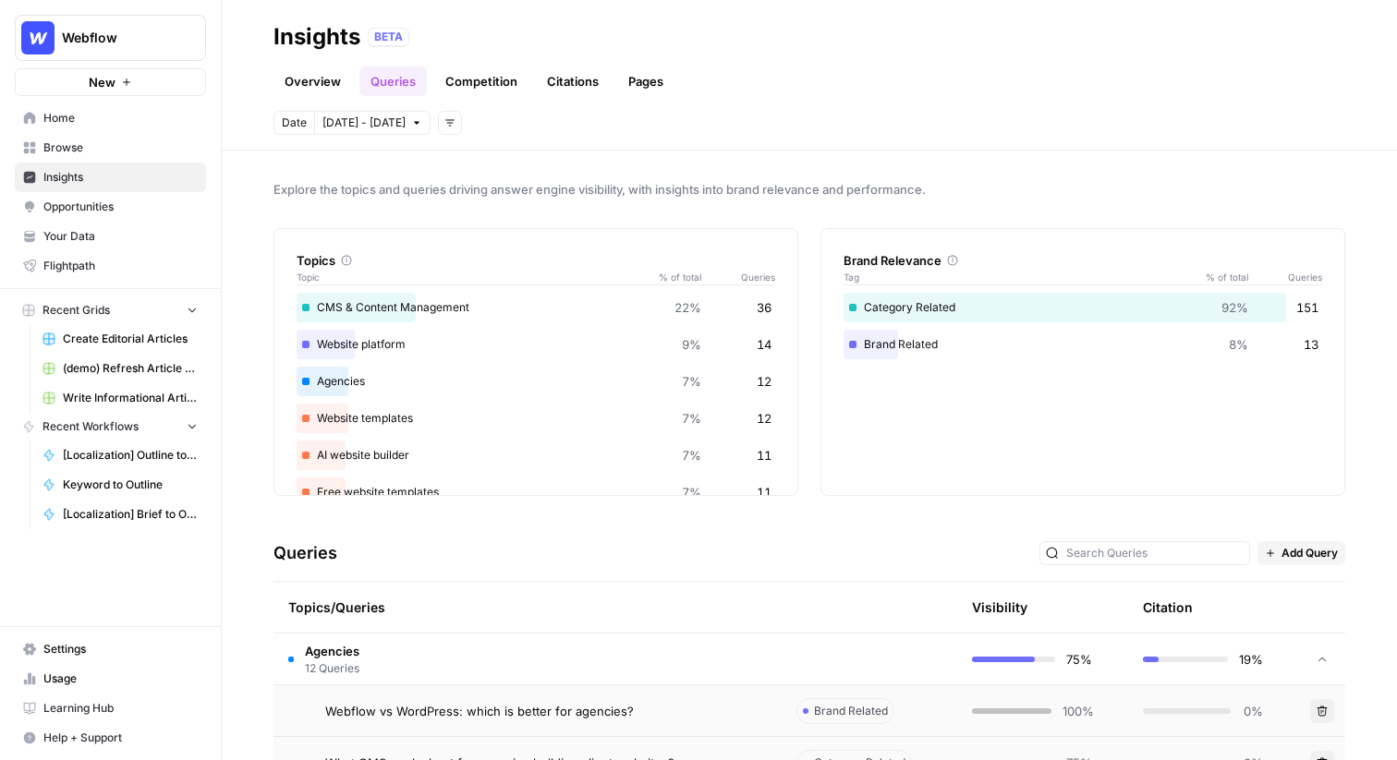
click at [103, 205] on span "Opportunities" at bounding box center [120, 207] width 154 height 17
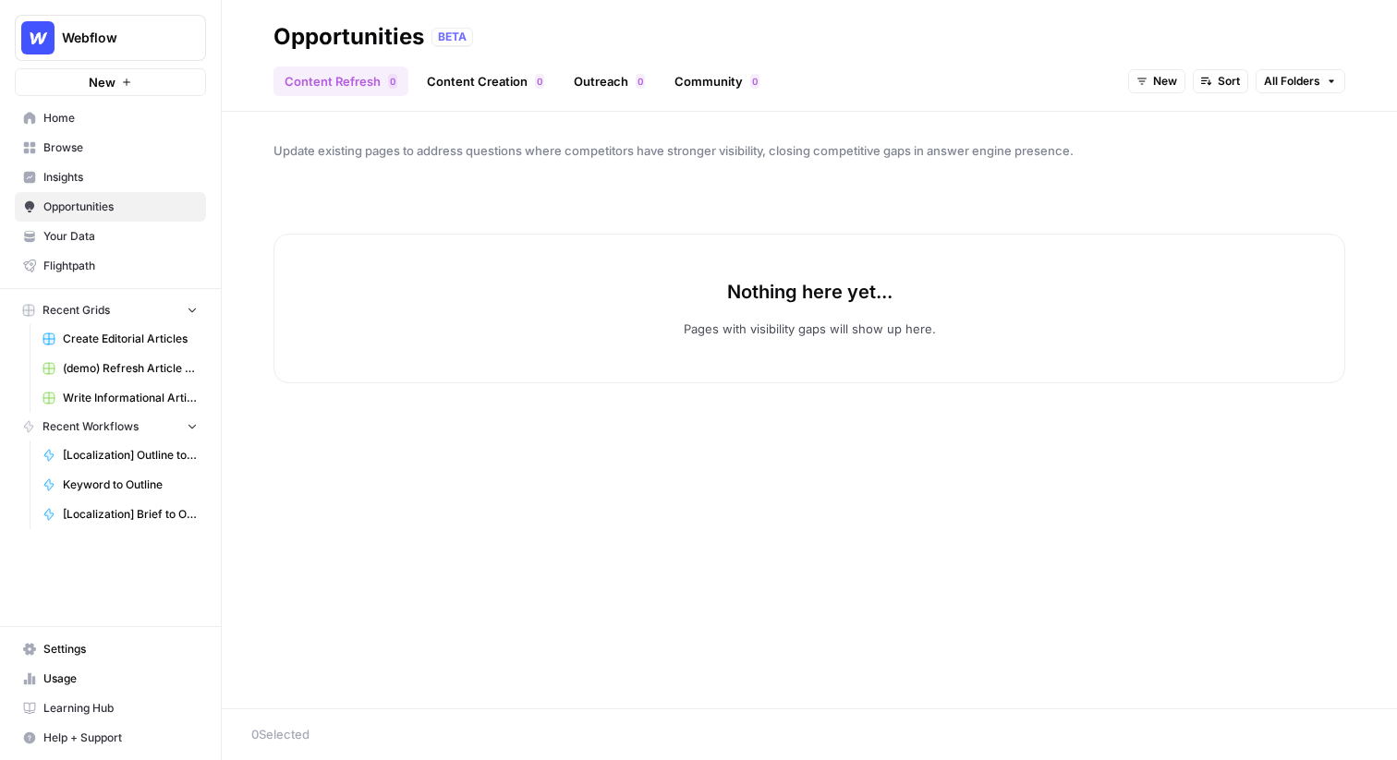
click at [605, 84] on link "Outreach 0" at bounding box center [609, 82] width 93 height 30
click at [1250, 83] on span "New" at bounding box center [1262, 81] width 24 height 17
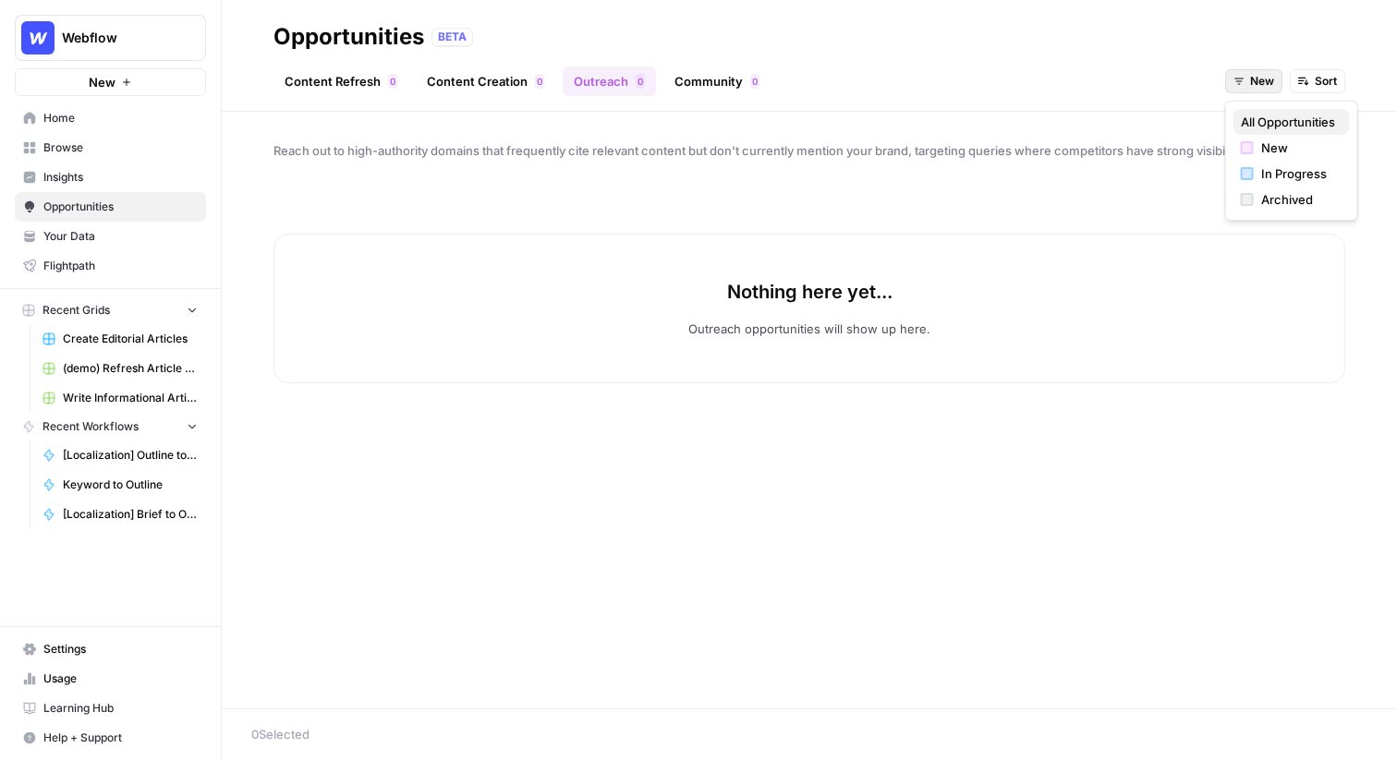
click at [1265, 117] on span "All Opportunities" at bounding box center [1288, 122] width 94 height 18
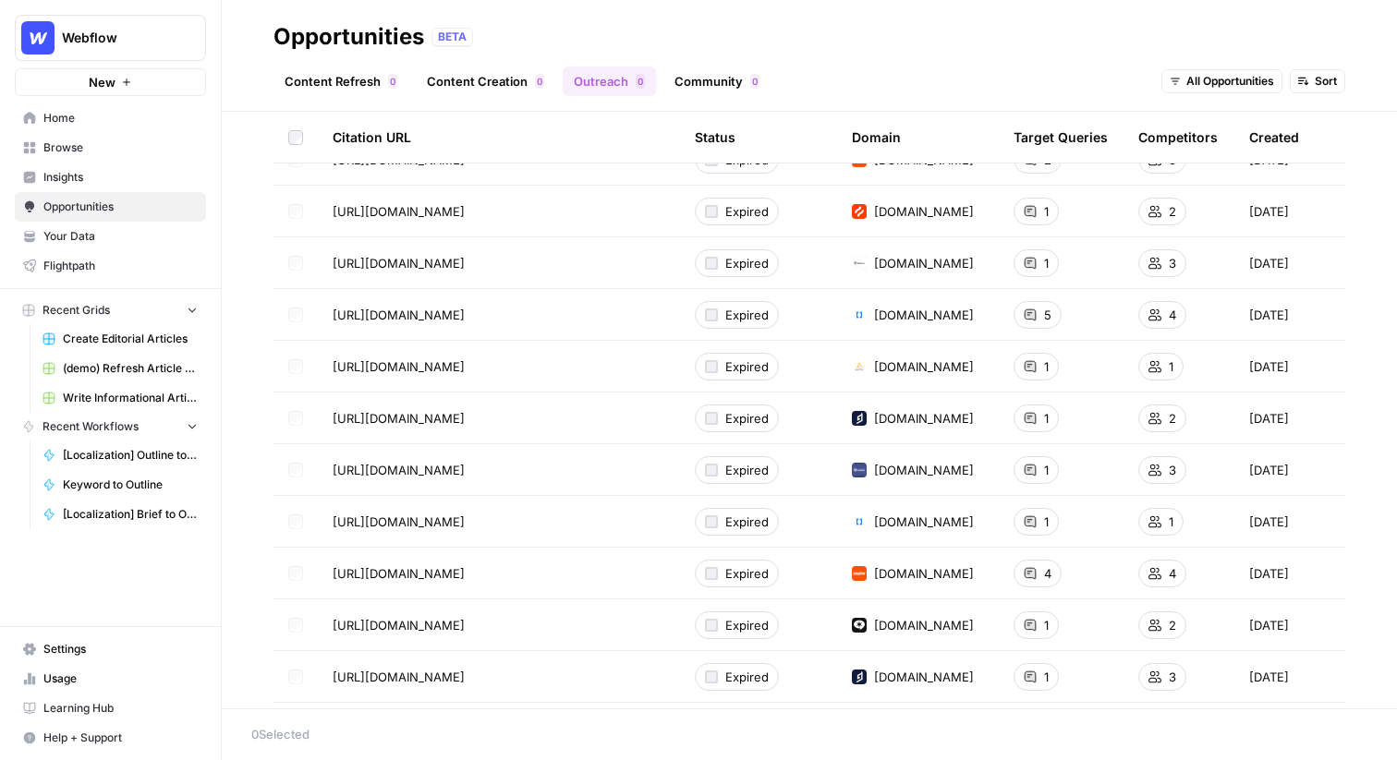
scroll to position [740, 0]
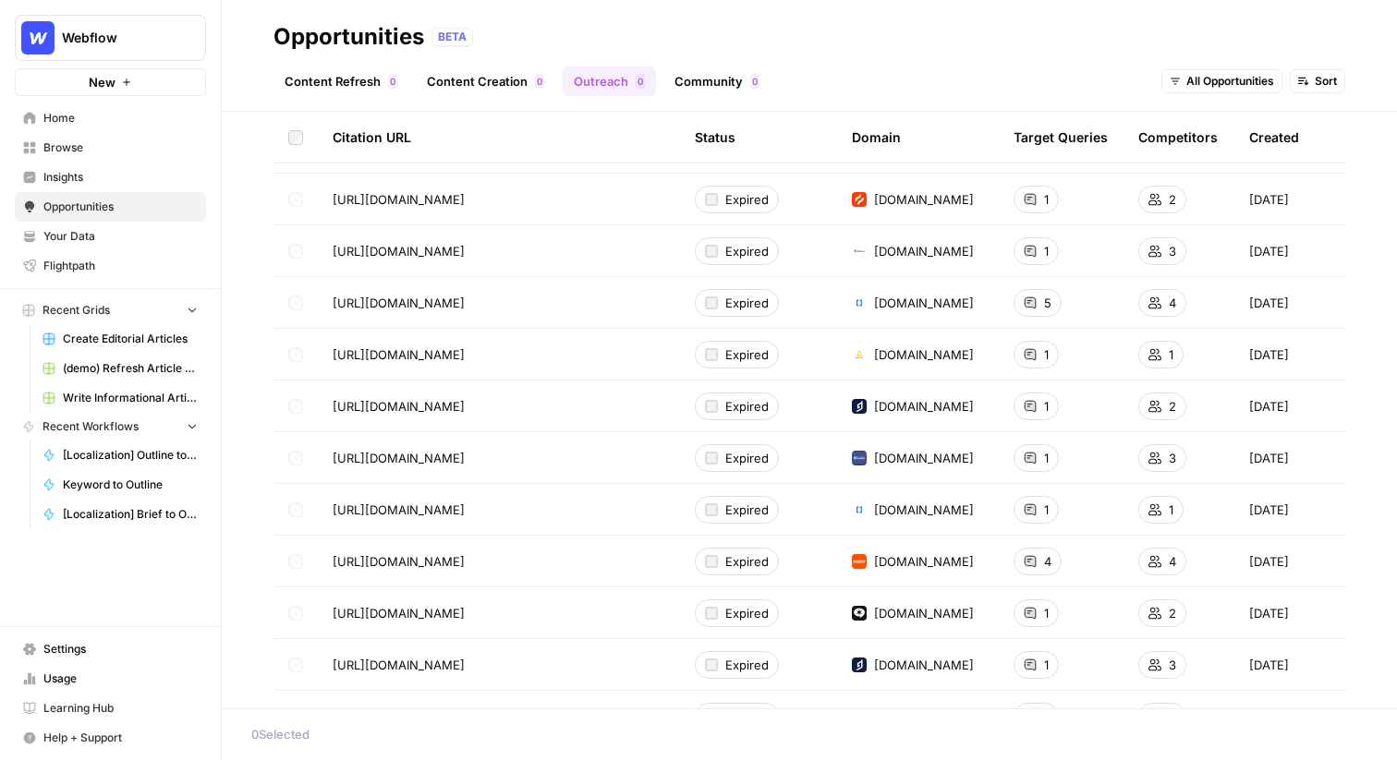
click at [906, 618] on span "bloggingwizard.com" at bounding box center [924, 613] width 100 height 18
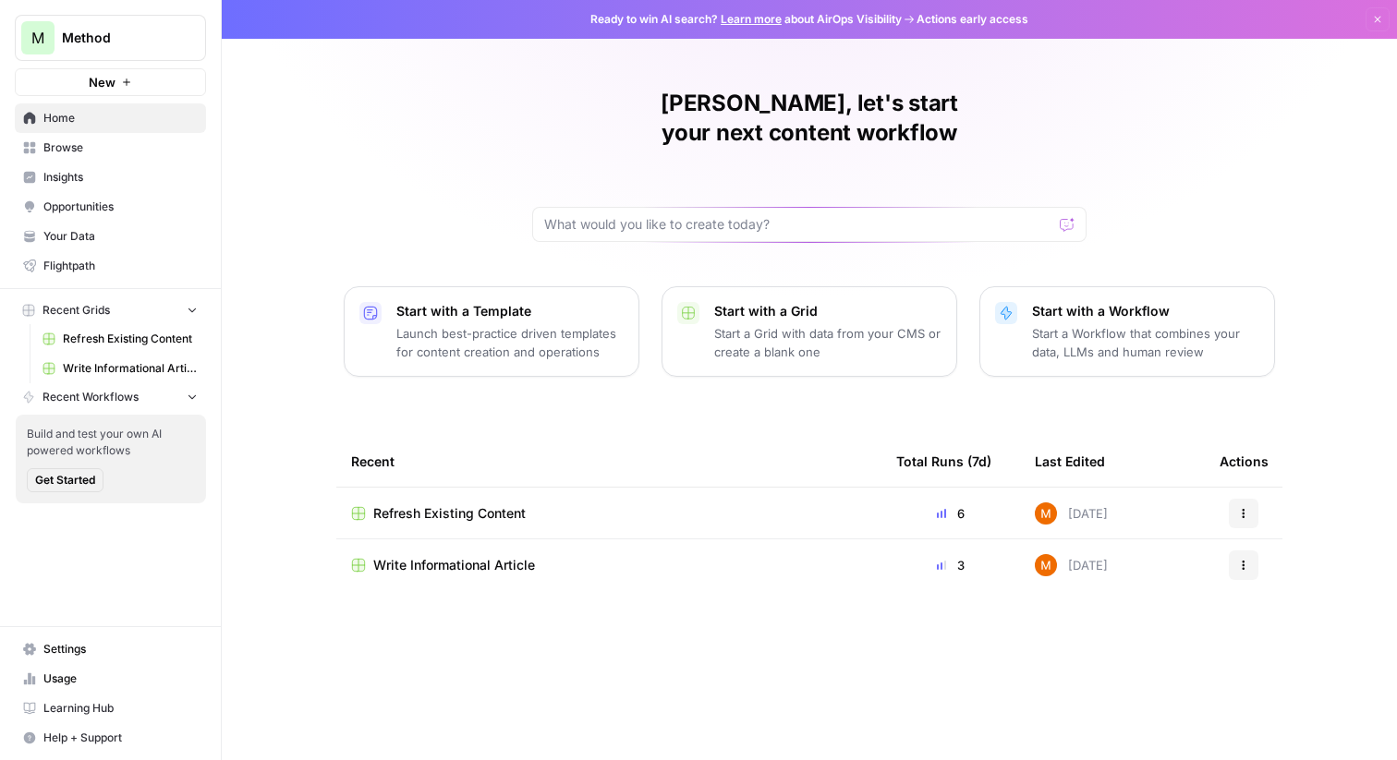
click at [395, 556] on span "Write Informational Article" at bounding box center [454, 565] width 162 height 18
click at [545, 505] on div "Refresh Existing Content" at bounding box center [609, 514] width 516 height 18
click at [77, 179] on span "Insights" at bounding box center [120, 177] width 154 height 17
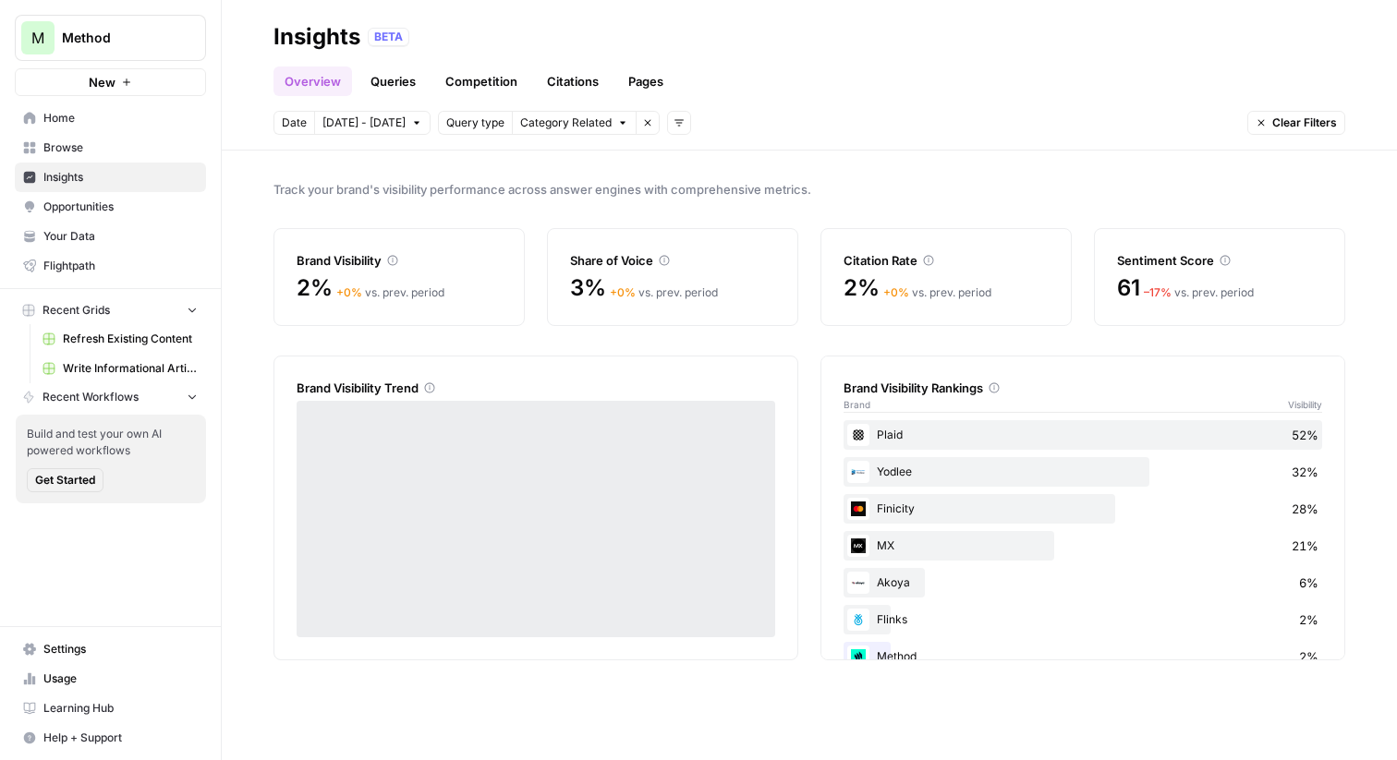
click at [81, 223] on link "Your Data" at bounding box center [110, 237] width 191 height 30
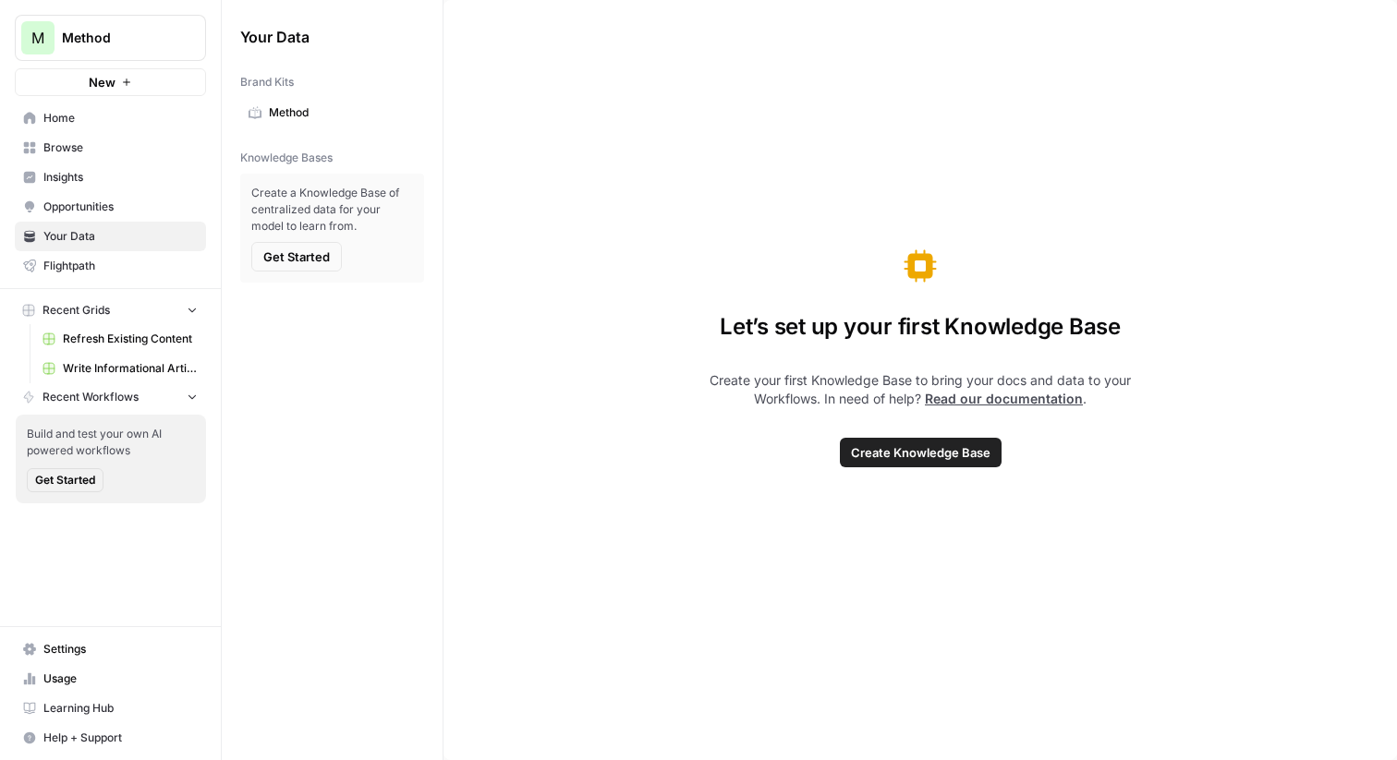
click at [90, 208] on span "Opportunities" at bounding box center [120, 207] width 154 height 17
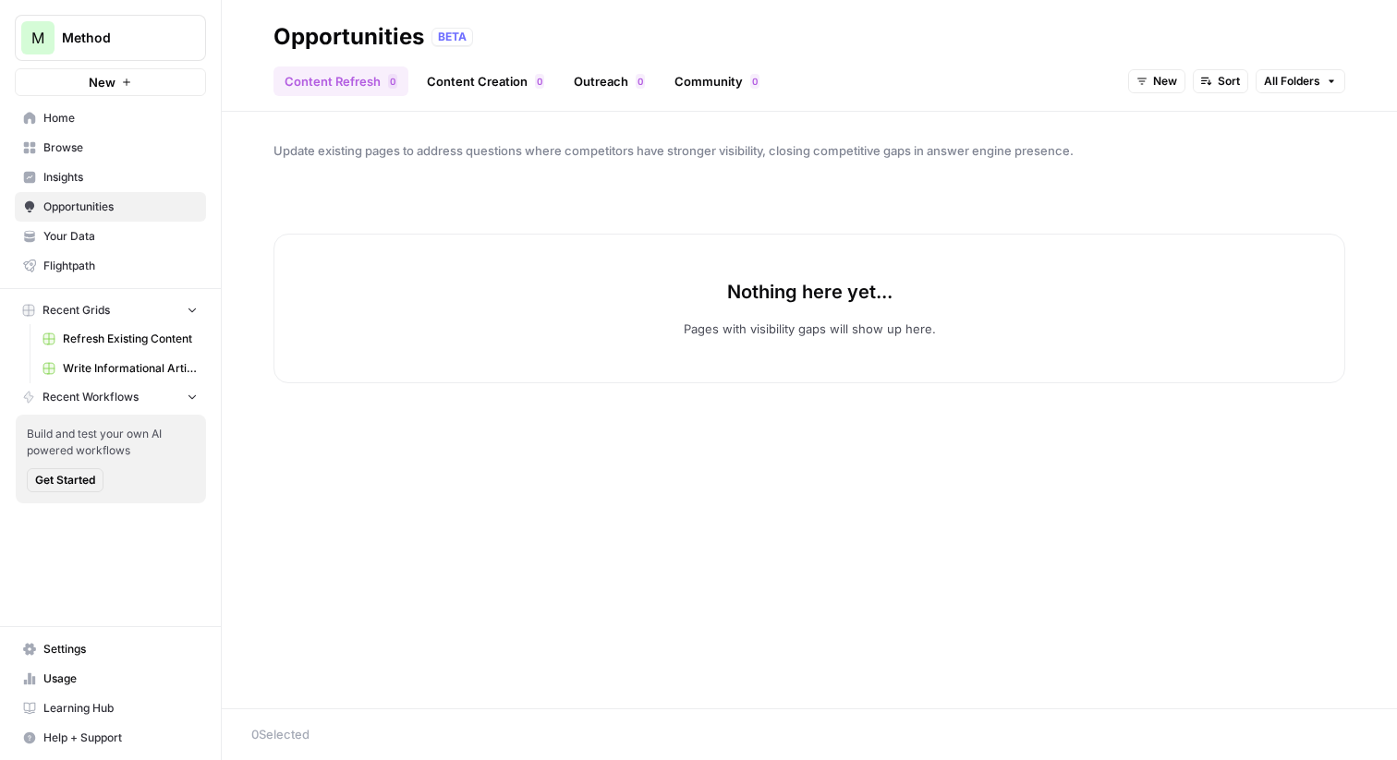
click at [1161, 73] on span "New" at bounding box center [1165, 81] width 24 height 17
click at [1161, 126] on span "All Opportunities" at bounding box center [1191, 122] width 94 height 18
click at [162, 175] on span "Insights" at bounding box center [120, 177] width 154 height 17
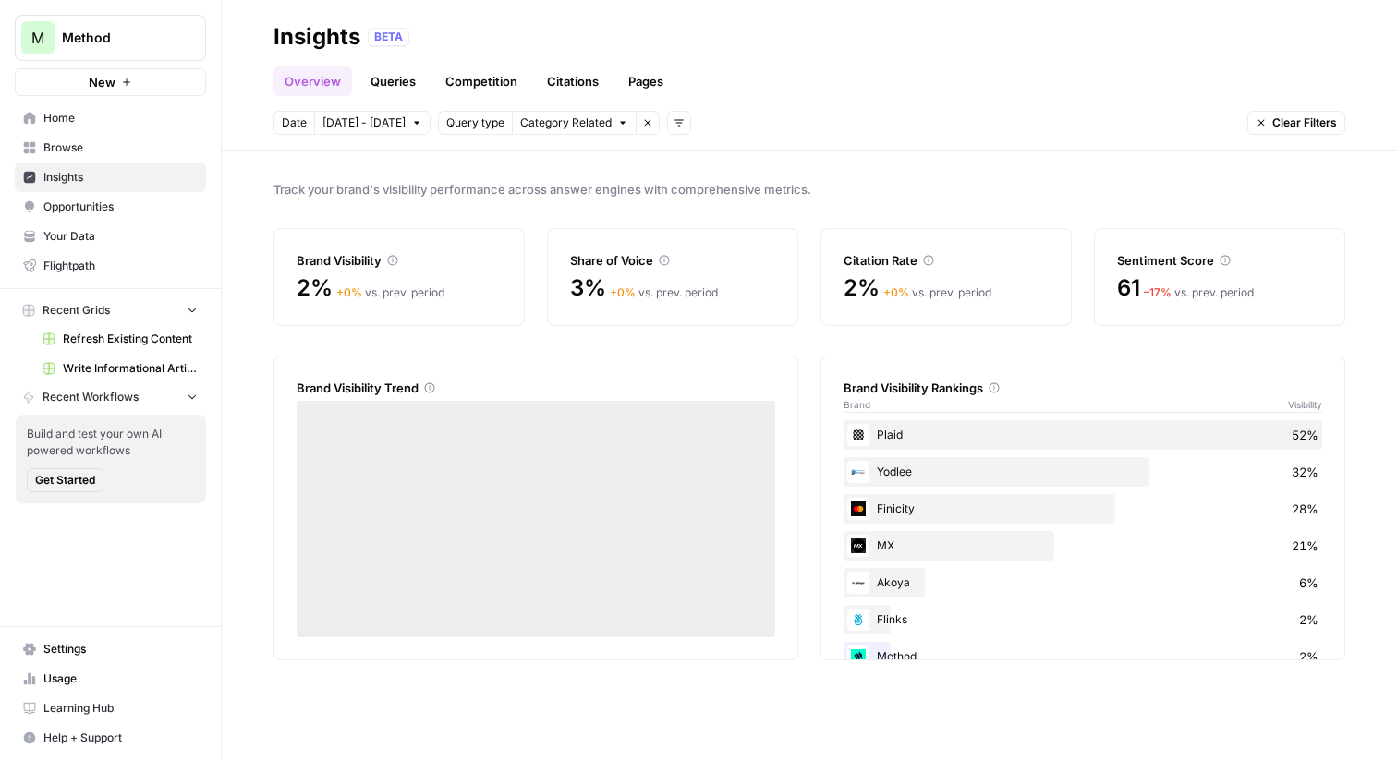
click at [388, 84] on link "Queries" at bounding box center [392, 82] width 67 height 30
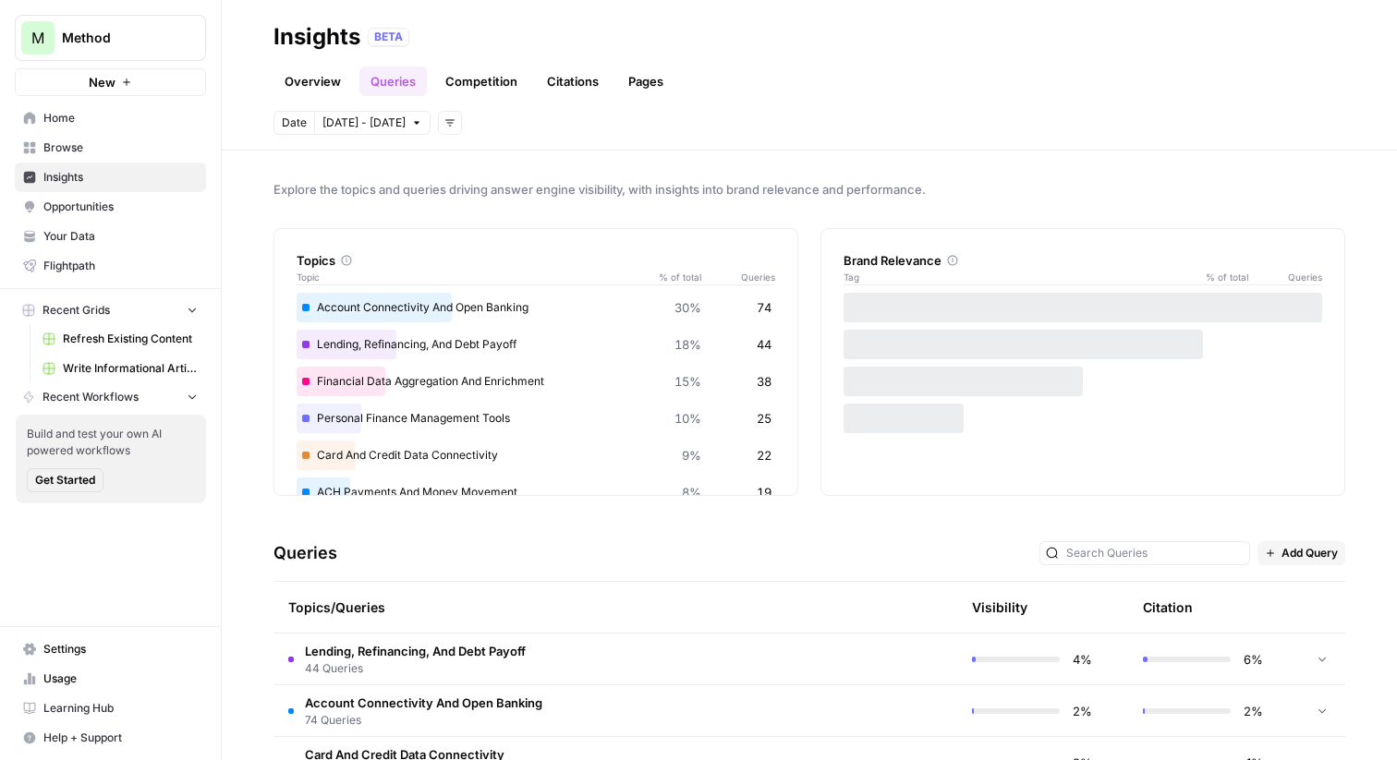
click at [332, 84] on link "Overview" at bounding box center [313, 82] width 79 height 30
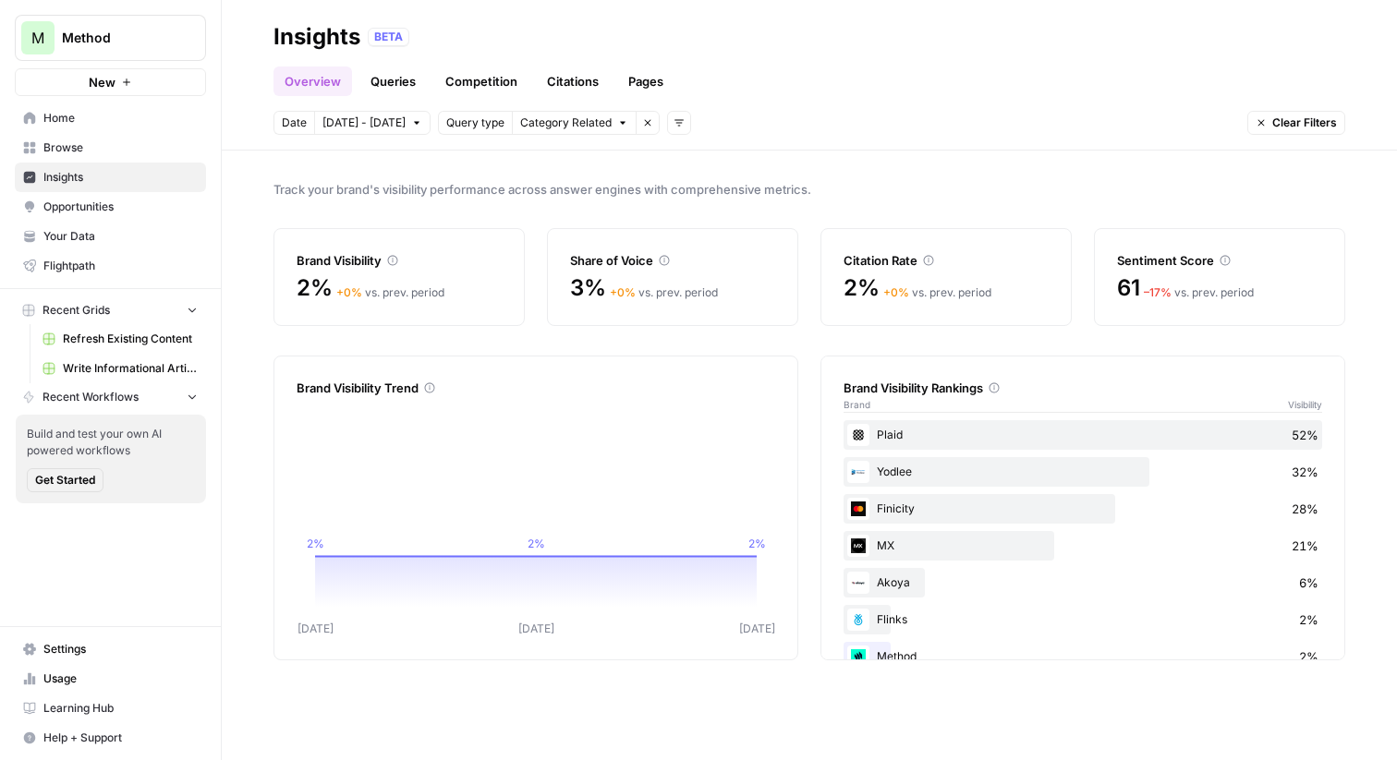
click at [109, 230] on span "Your Data" at bounding box center [120, 236] width 154 height 17
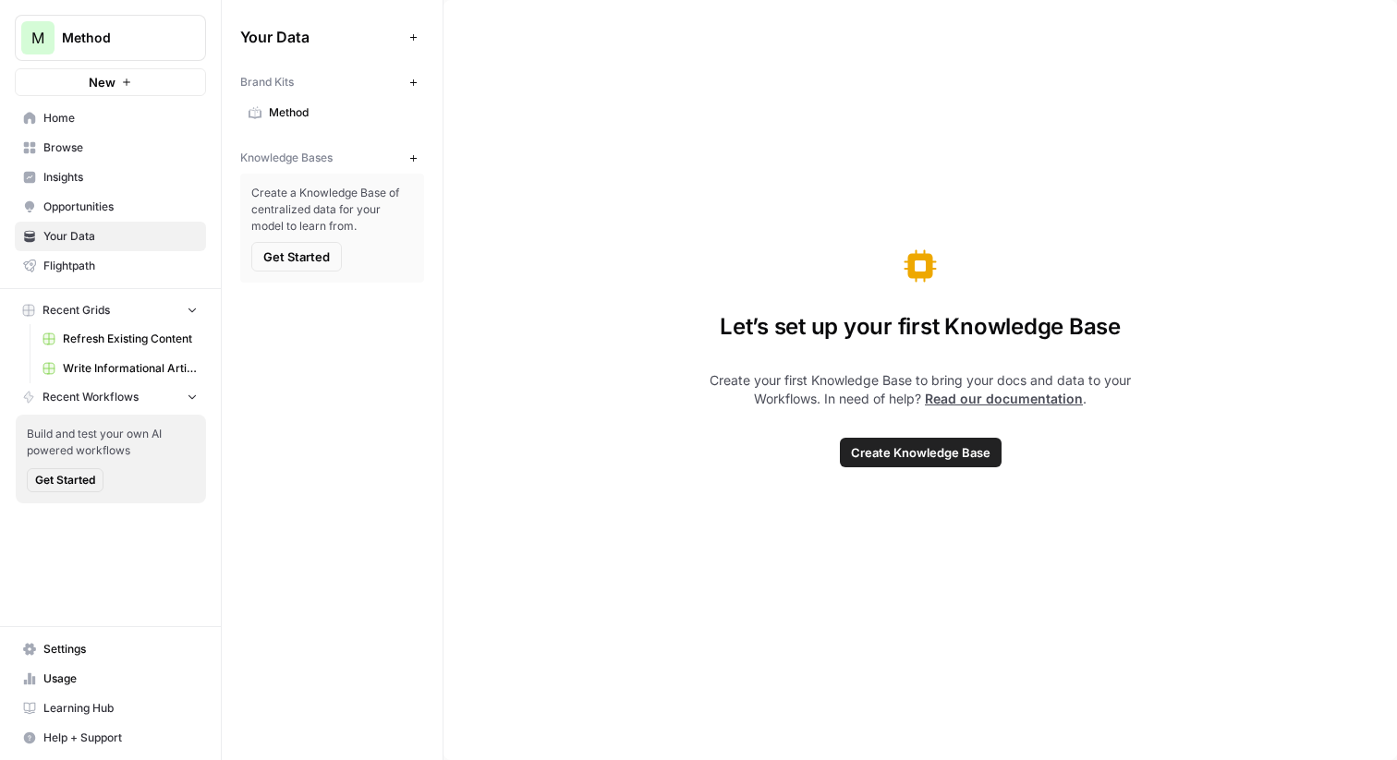
click at [419, 151] on button "New" at bounding box center [413, 158] width 22 height 22
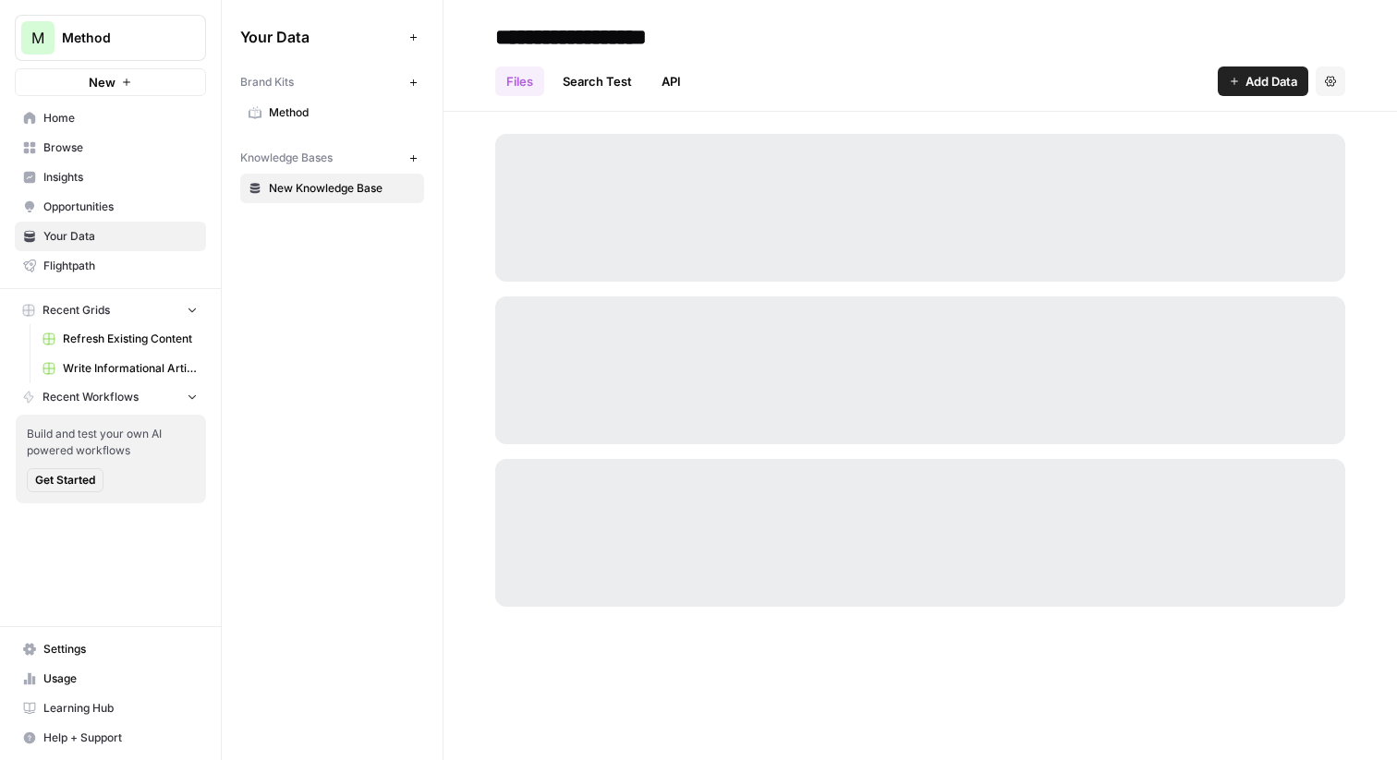
click at [585, 39] on input "**********" at bounding box center [636, 36] width 296 height 37
type input "*******"
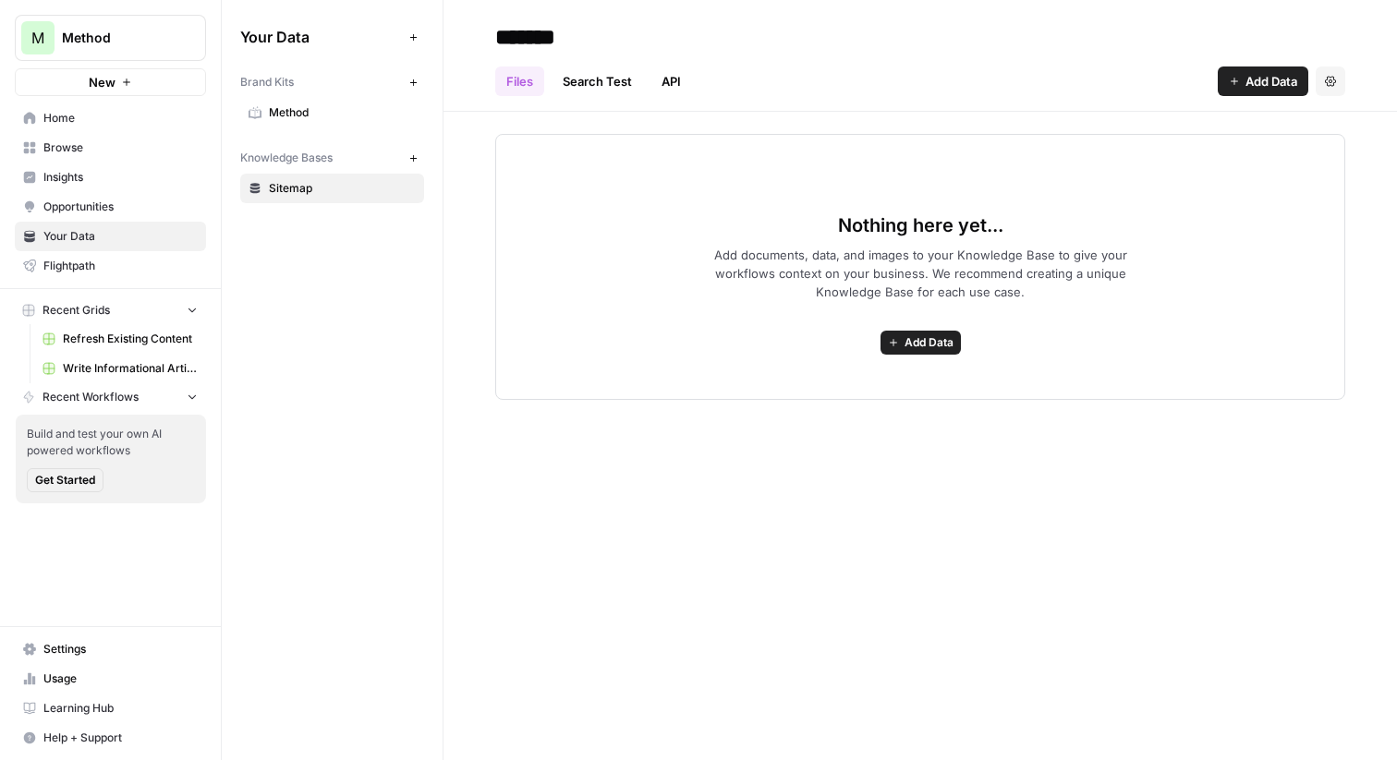
click at [415, 153] on icon "button" at bounding box center [413, 158] width 10 height 10
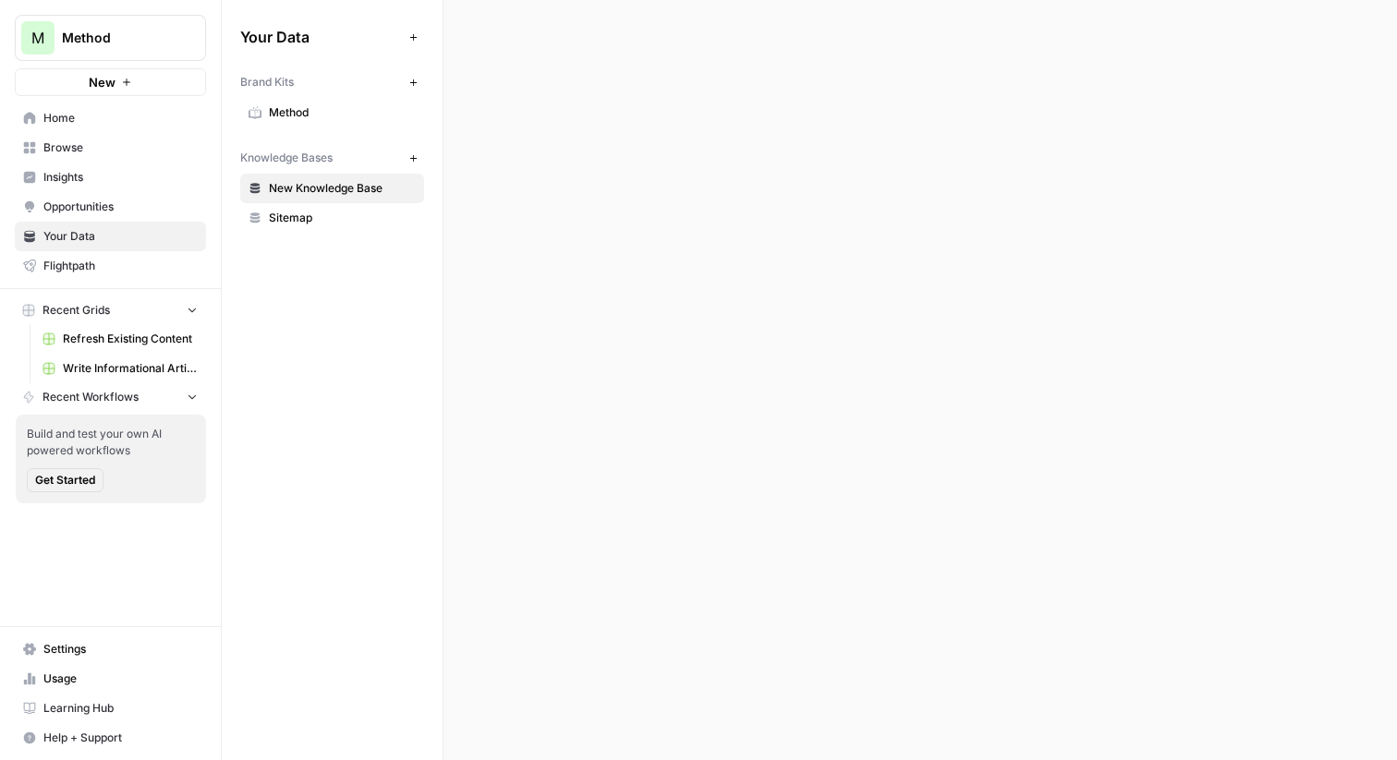
click at [362, 186] on span "New Knowledge Base" at bounding box center [342, 188] width 147 height 17
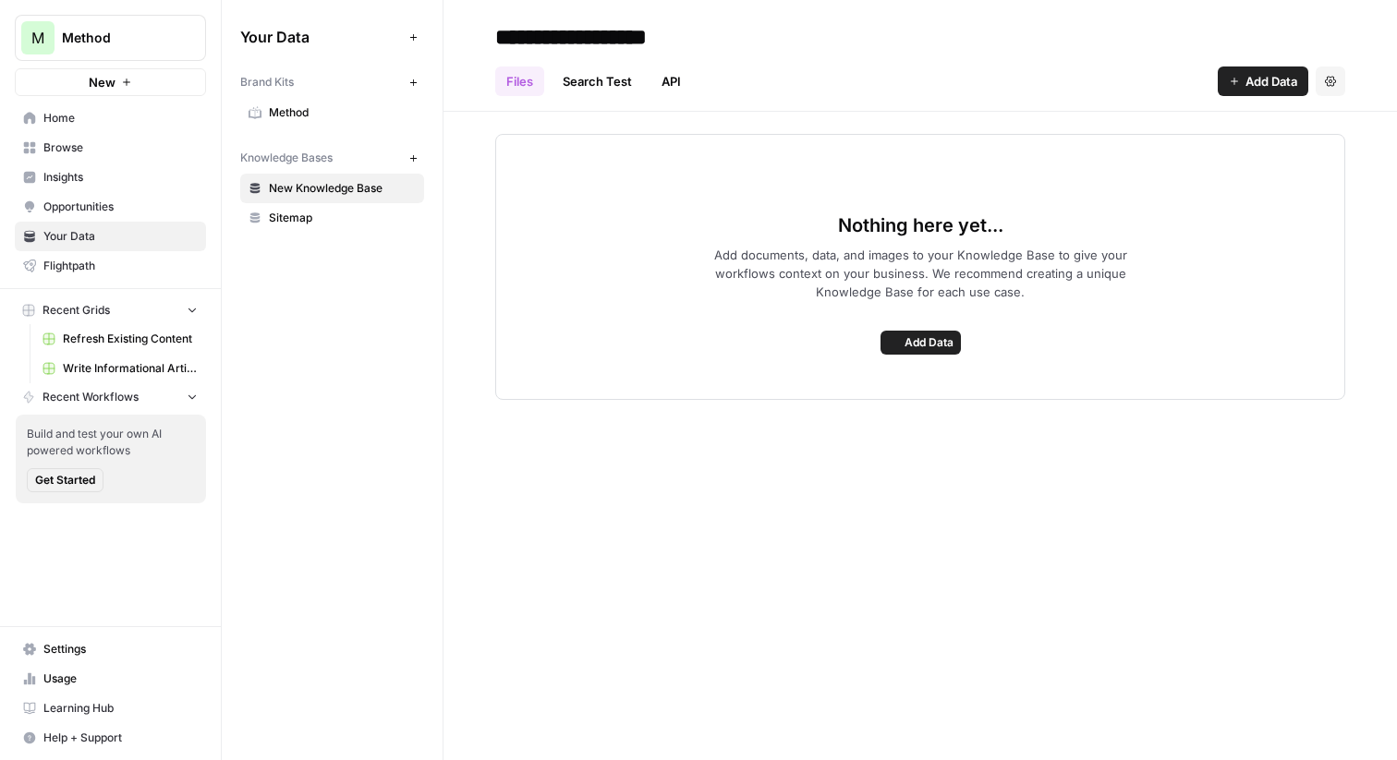
click at [603, 36] on input "**********" at bounding box center [636, 36] width 296 height 37
type input "**********"
click at [409, 160] on icon "button" at bounding box center [413, 158] width 10 height 10
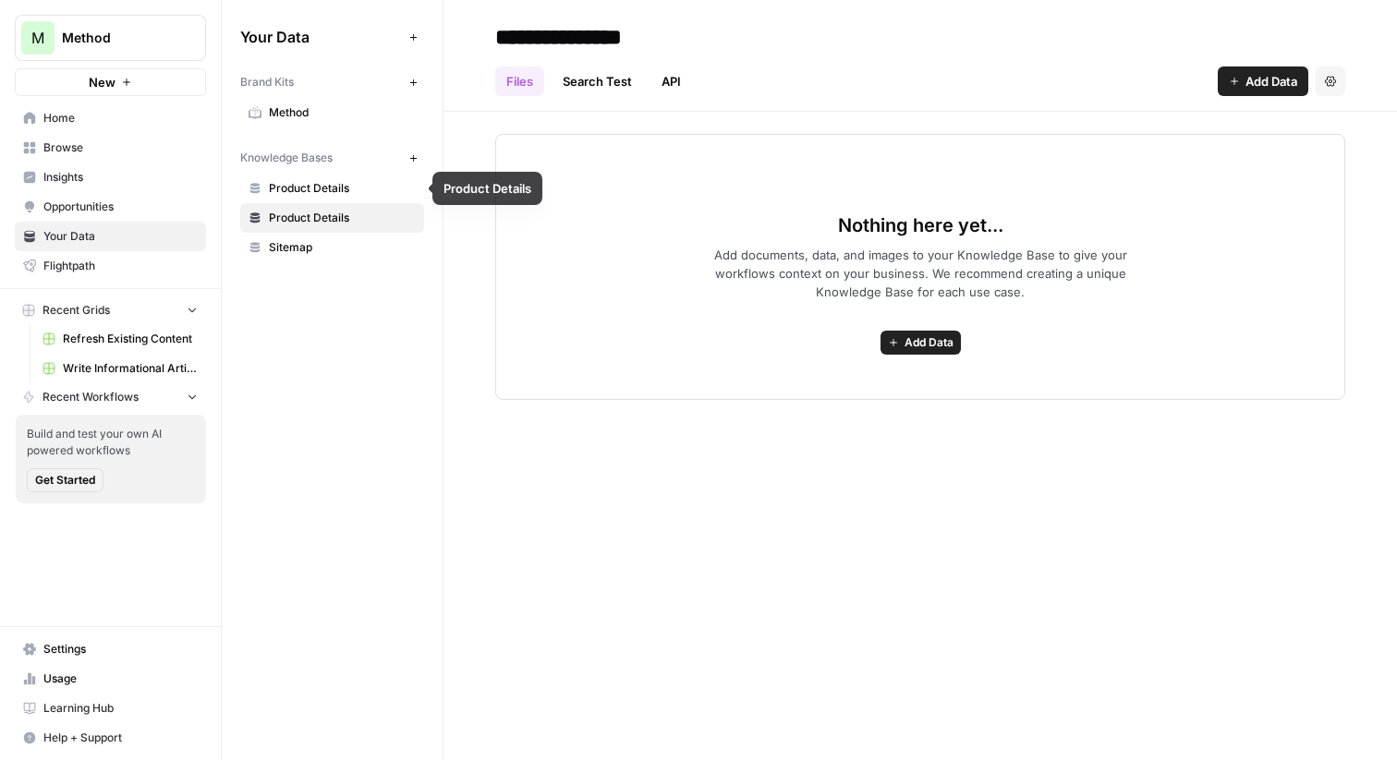
click at [614, 38] on input "**********" at bounding box center [636, 36] width 296 height 37
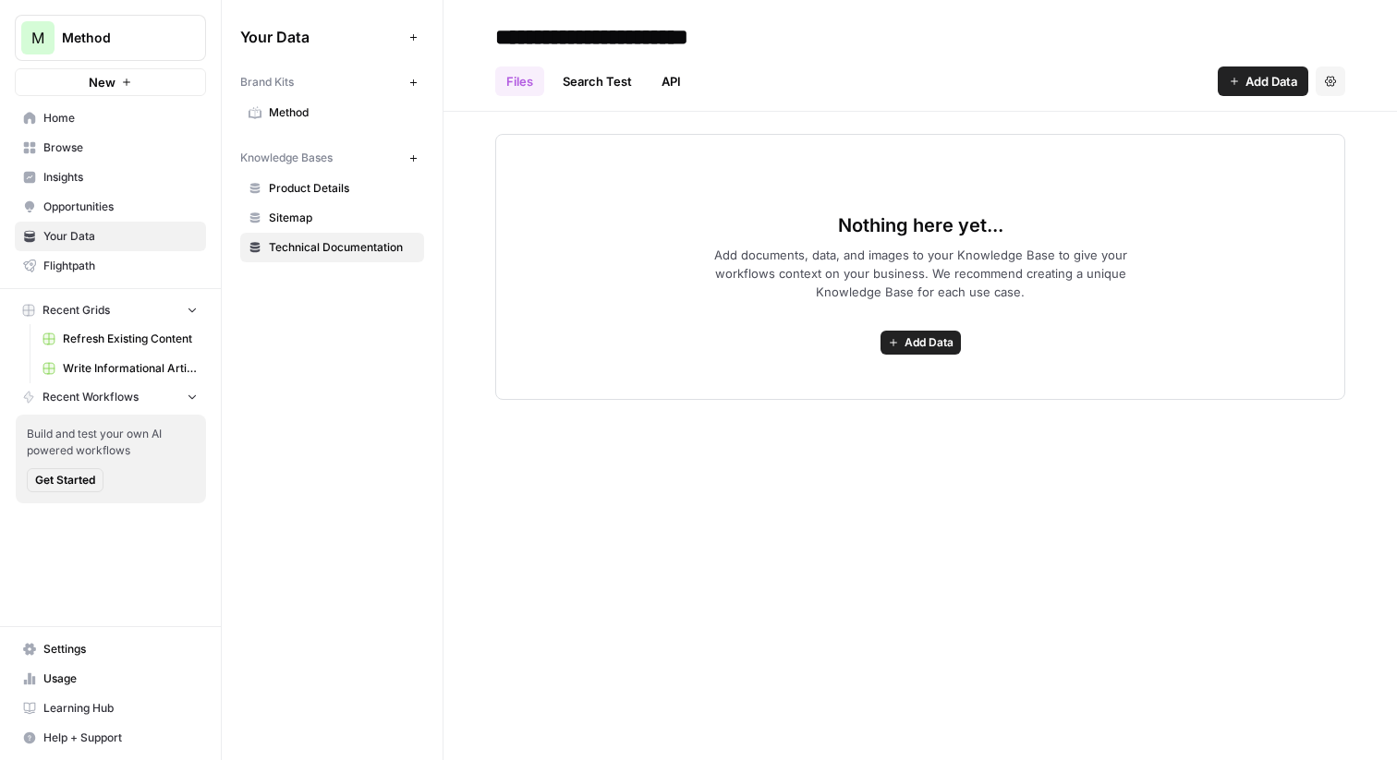
type input "**********"
click at [315, 111] on span "Method" at bounding box center [342, 112] width 147 height 17
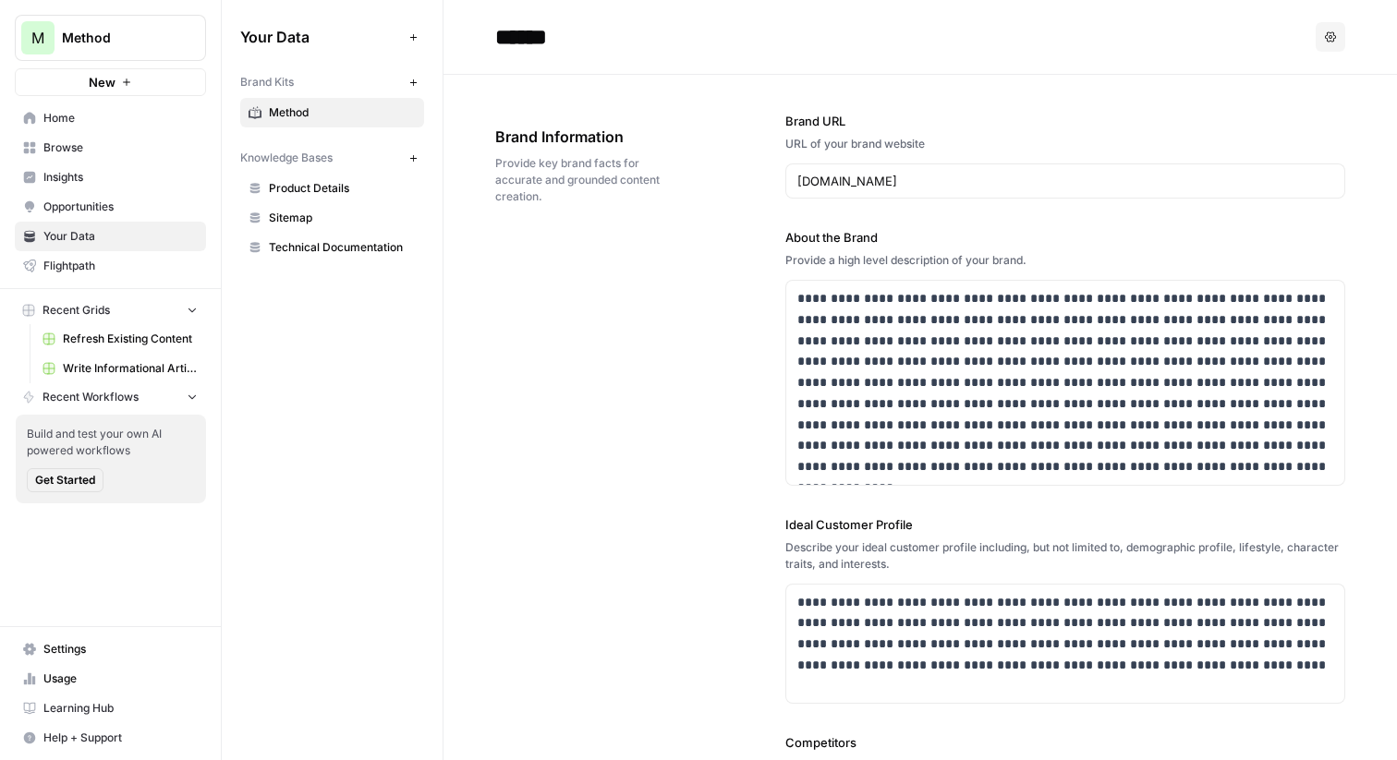
click at [606, 306] on div "**********" at bounding box center [920, 610] width 850 height 1071
click at [630, 283] on div "**********" at bounding box center [920, 610] width 850 height 1071
click at [853, 173] on input "methodfi.com" at bounding box center [1065, 181] width 536 height 18
click at [887, 176] on input "methodfi.com" at bounding box center [1065, 181] width 536 height 18
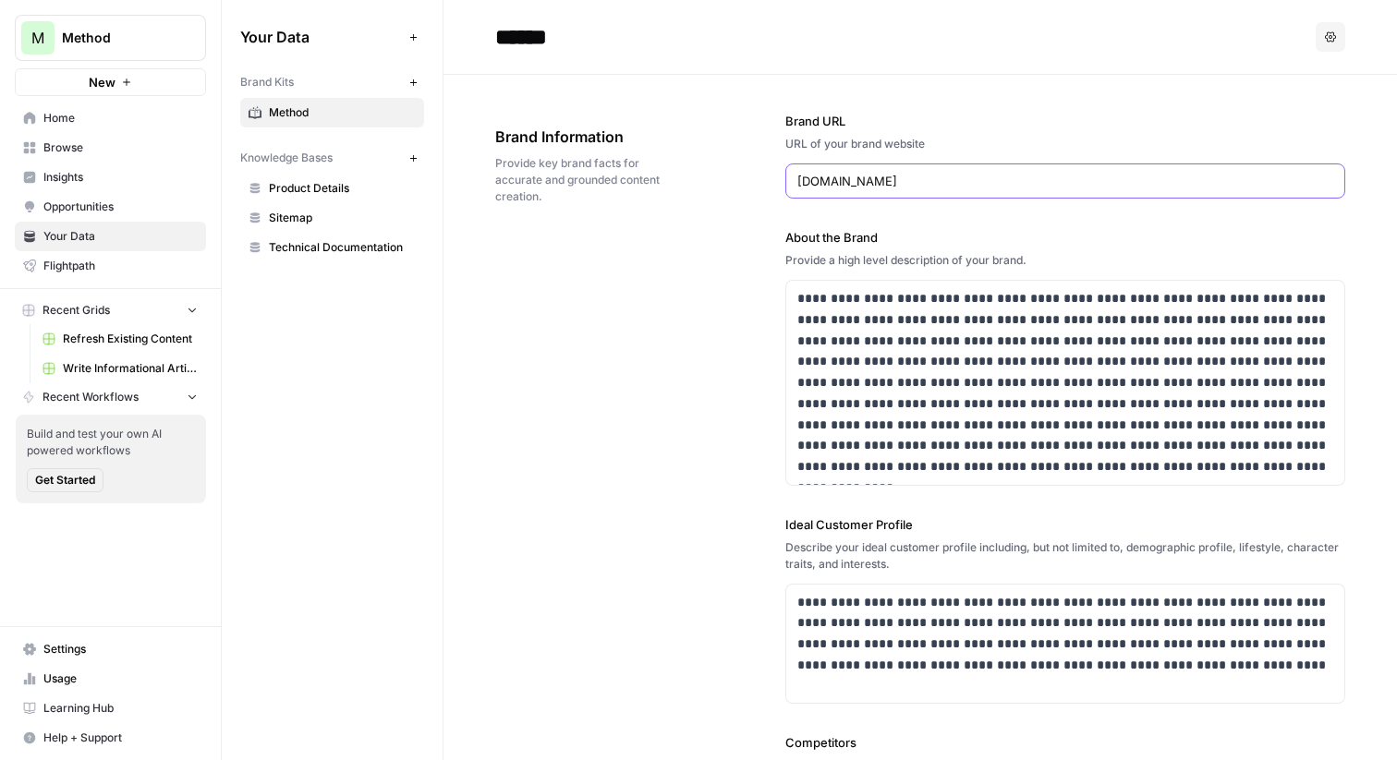
click at [887, 176] on input "methodfi.com" at bounding box center [1065, 181] width 536 height 18
click at [905, 174] on input "methodfi.com" at bounding box center [1065, 181] width 536 height 18
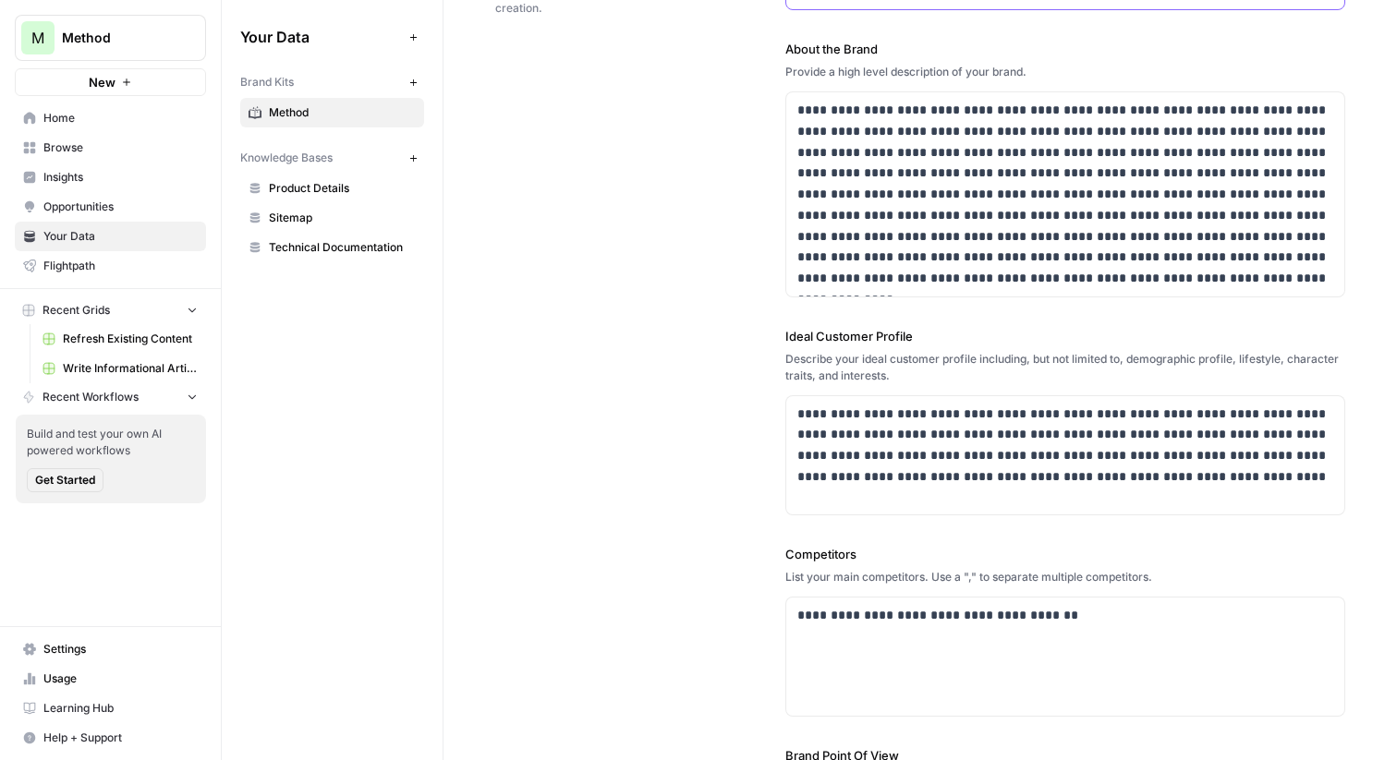
scroll to position [190, 0]
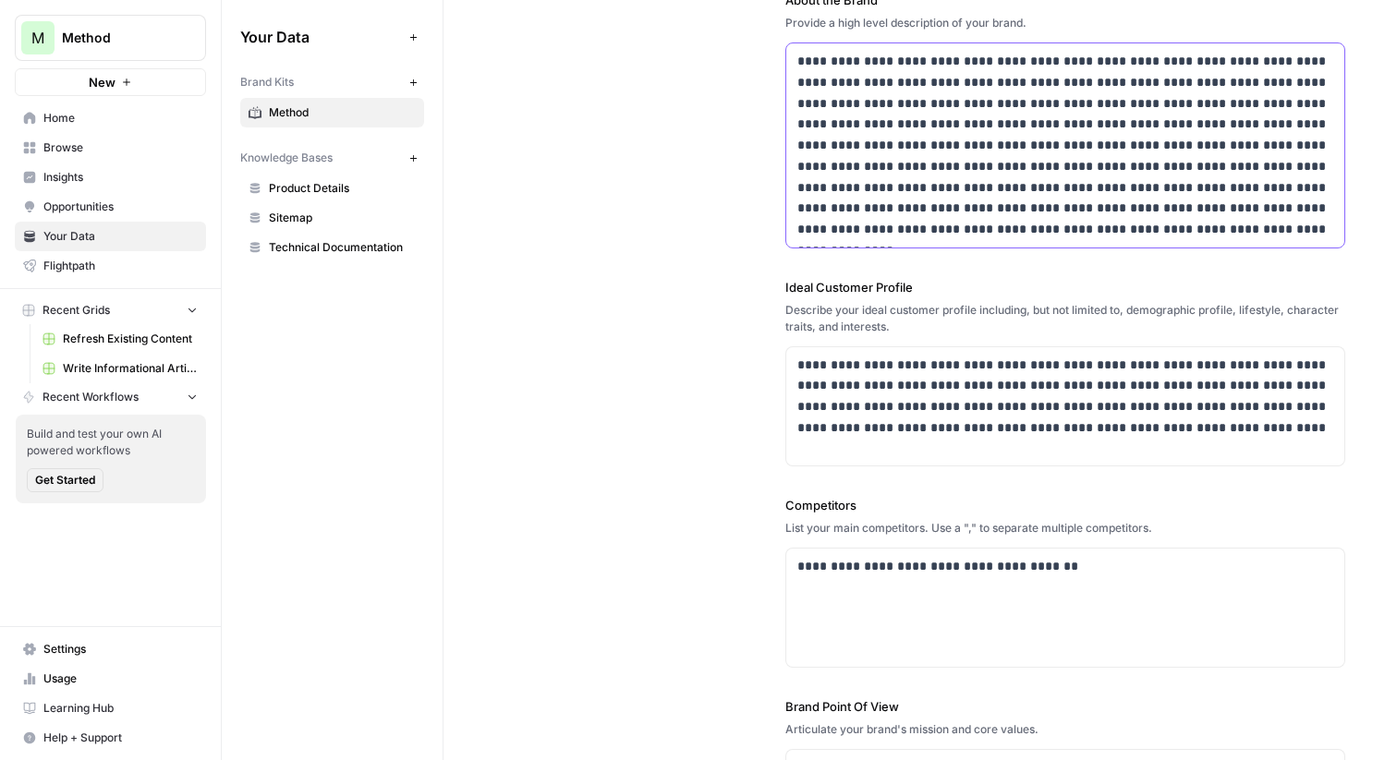
click at [1047, 219] on p "**********" at bounding box center [1065, 145] width 536 height 189
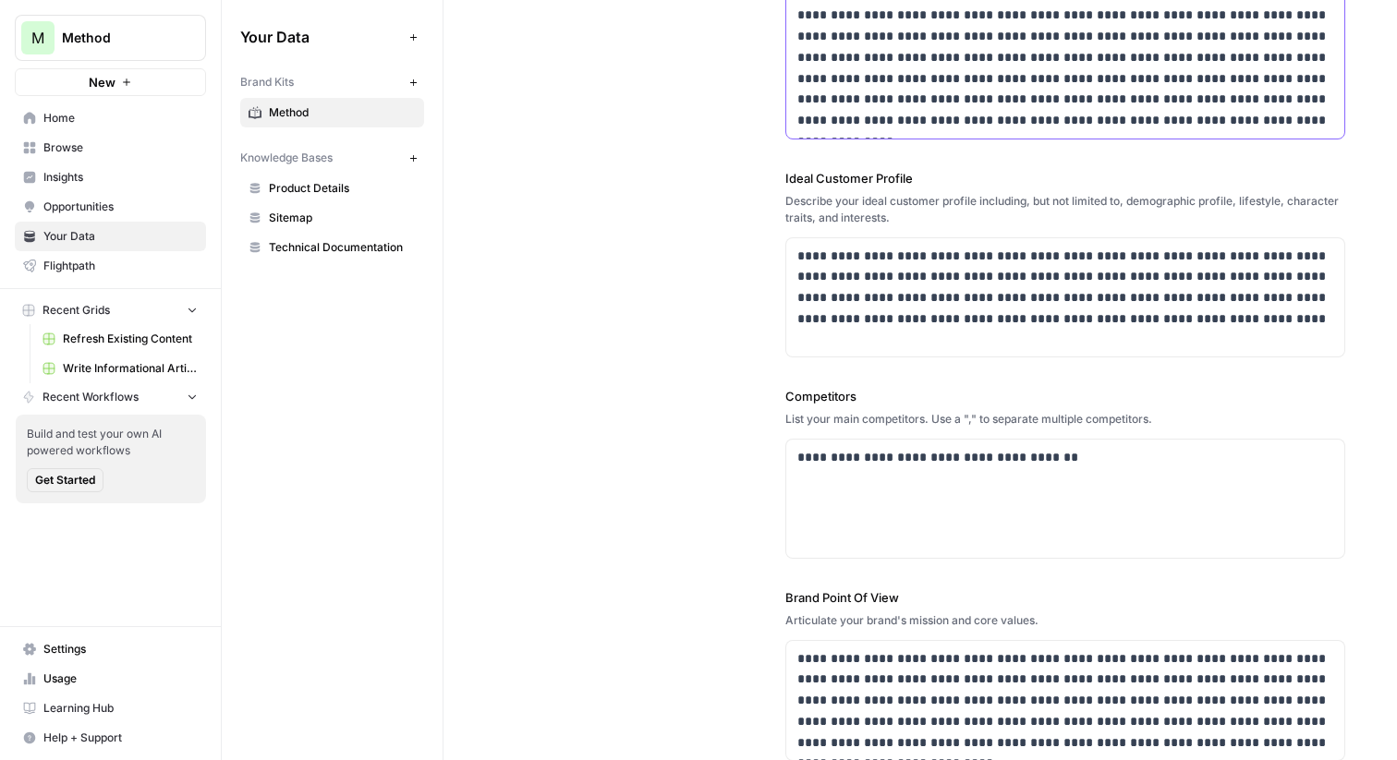
scroll to position [362, 0]
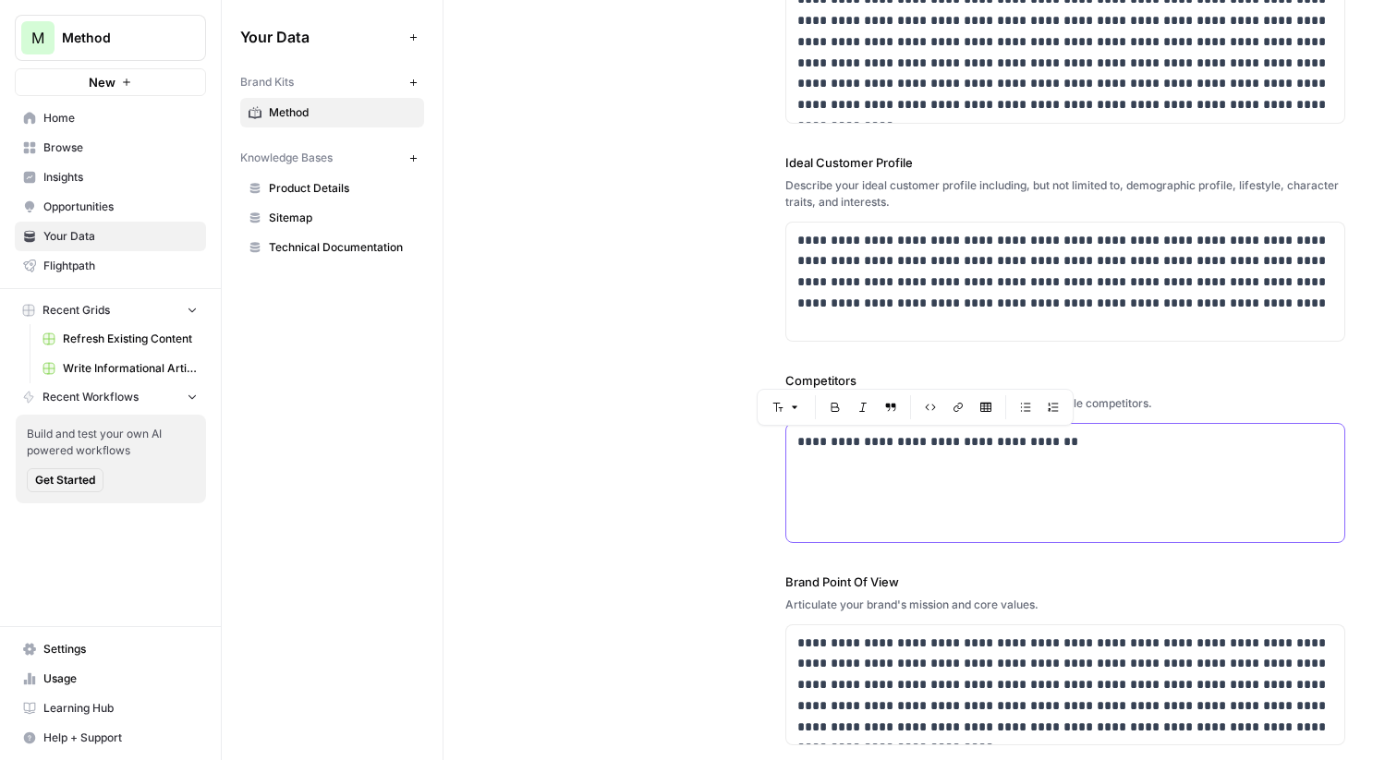
drag, startPoint x: 1052, startPoint y: 450, endPoint x: 785, endPoint y: 428, distance: 267.0
click at [785, 427] on div "**********" at bounding box center [1065, 457] width 560 height 172
click at [847, 443] on p "**********" at bounding box center [1065, 442] width 536 height 21
click at [1051, 430] on div "**********" at bounding box center [1065, 483] width 558 height 118
click at [1051, 435] on p "**********" at bounding box center [1065, 442] width 536 height 21
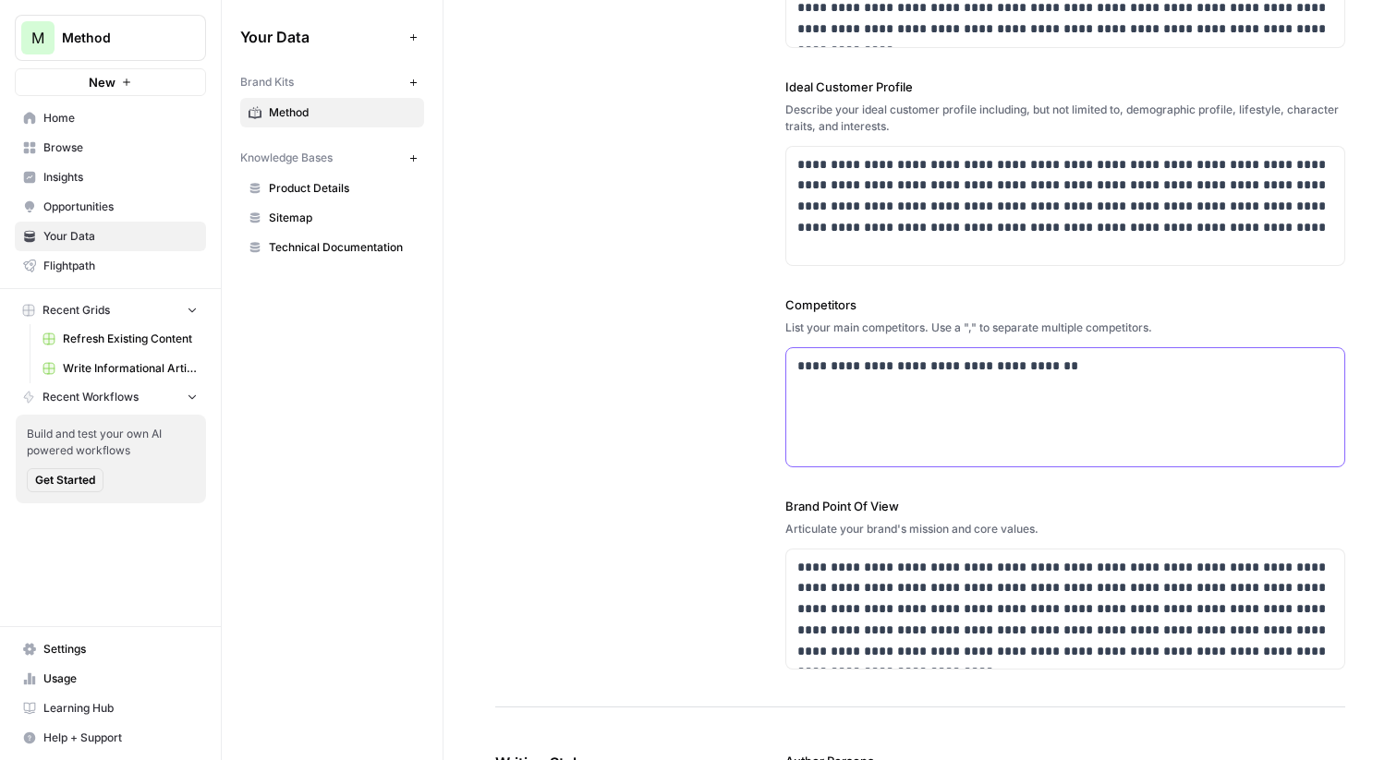
scroll to position [444, 0]
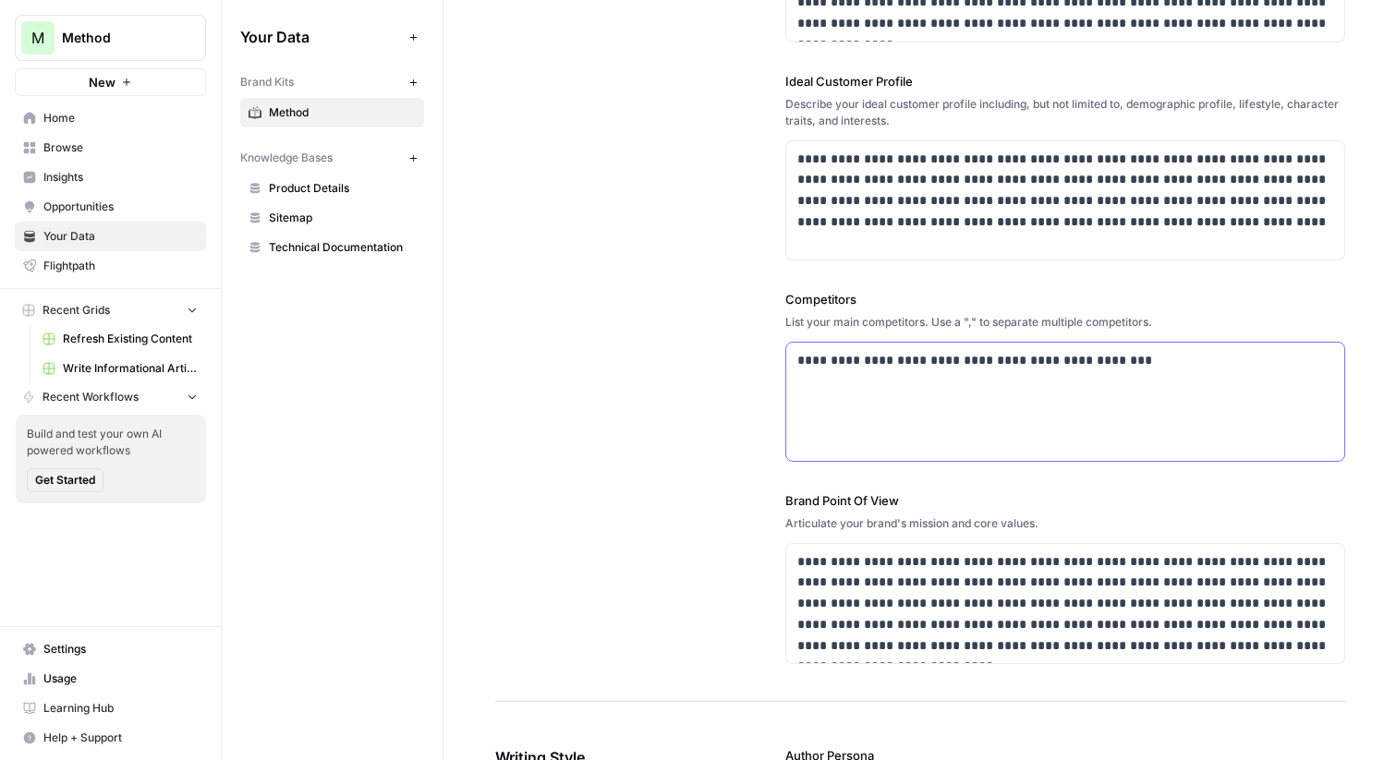
click at [1043, 415] on div "**********" at bounding box center [1065, 402] width 558 height 118
click at [1012, 359] on p "**********" at bounding box center [1065, 360] width 536 height 21
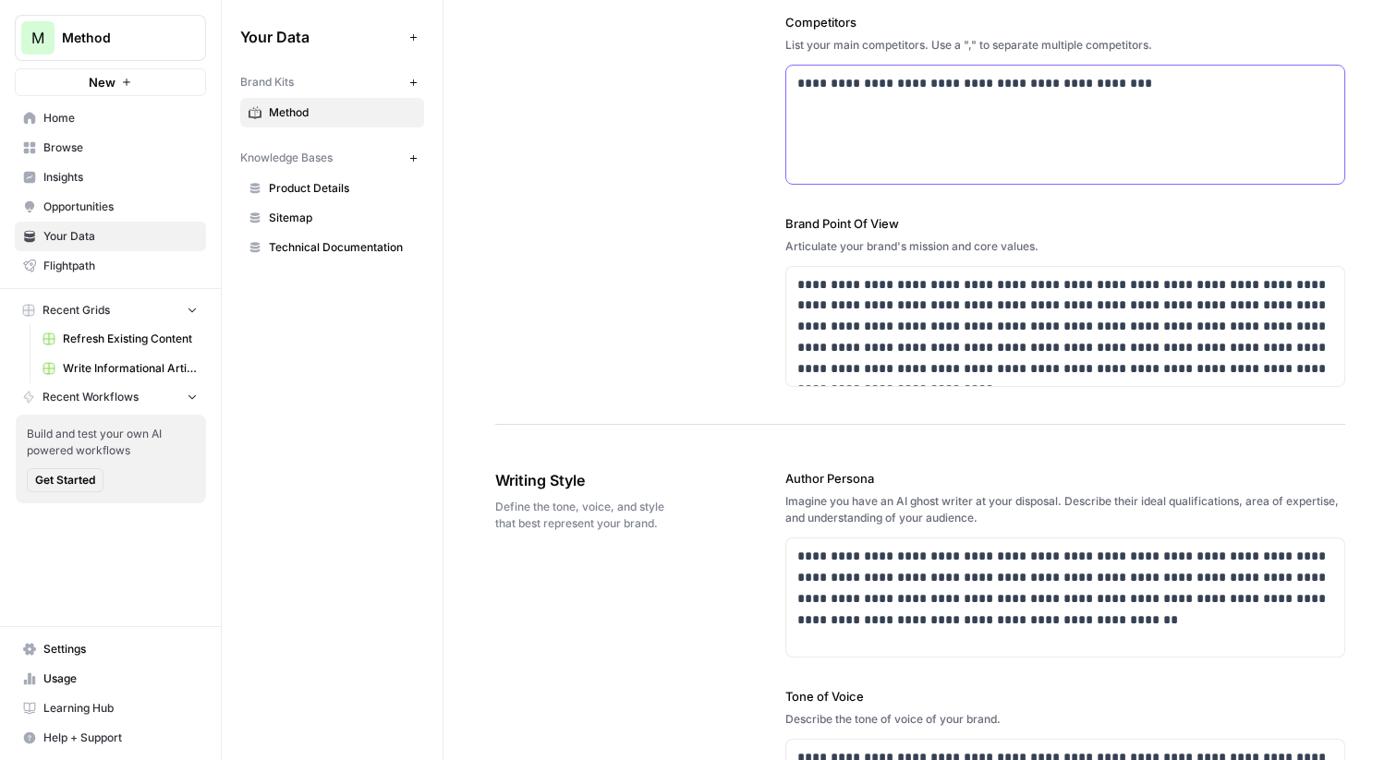
scroll to position [725, 0]
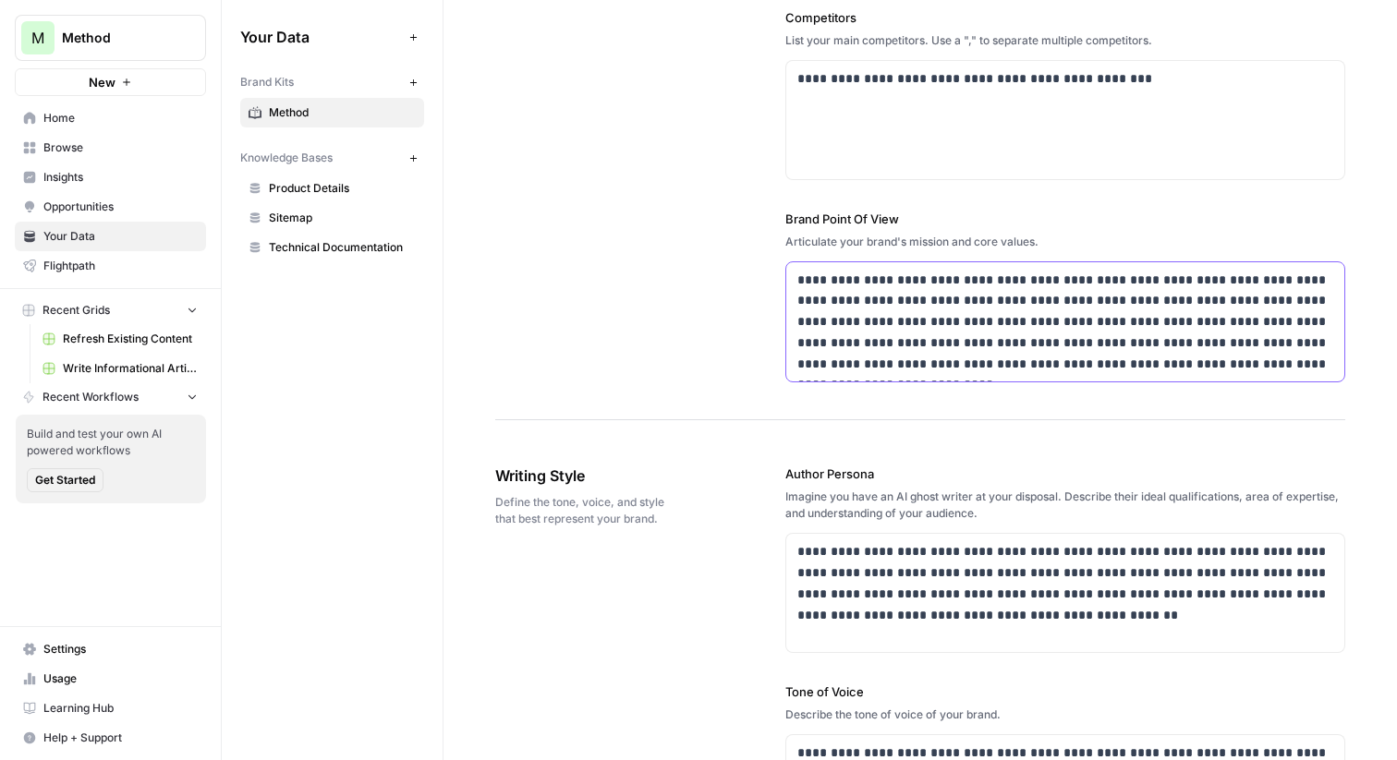
click at [1012, 312] on p "**********" at bounding box center [1065, 322] width 536 height 105
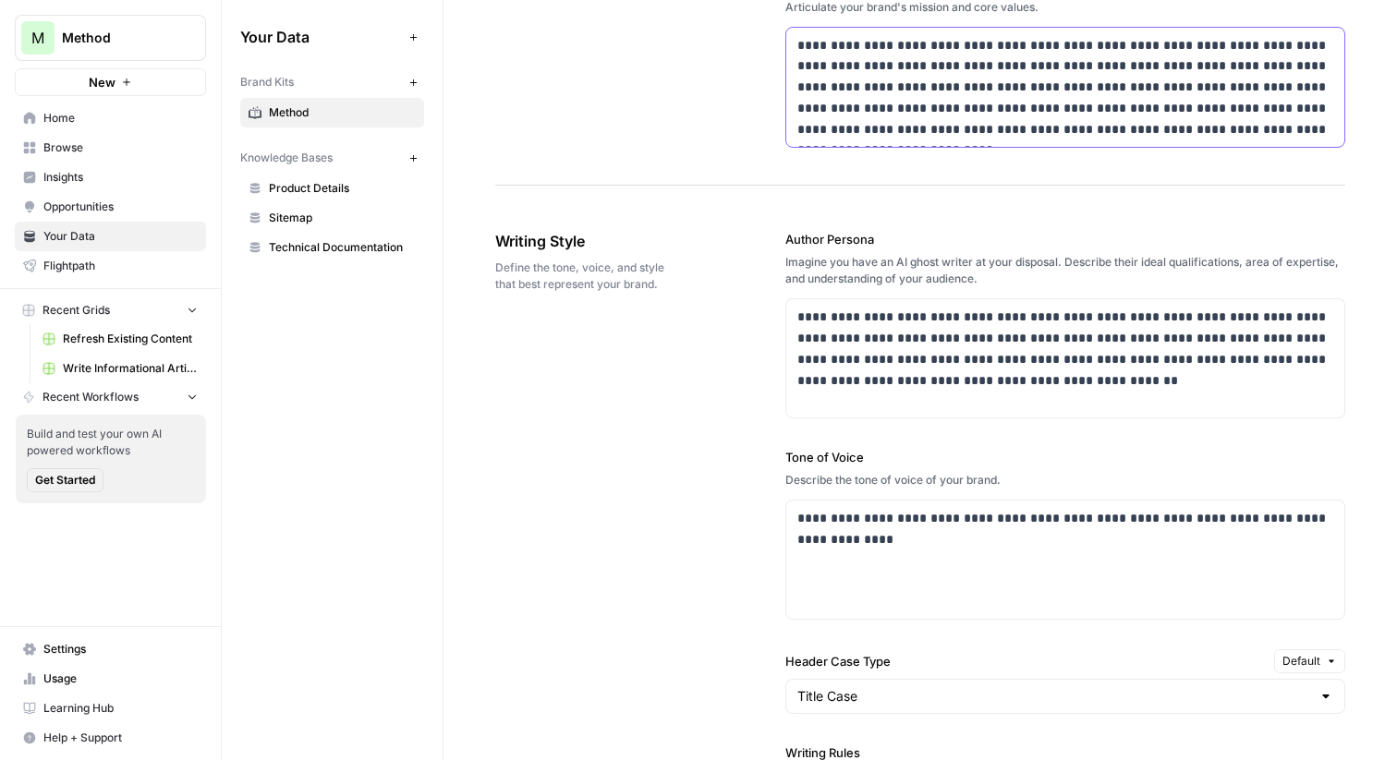
scroll to position [1069, 0]
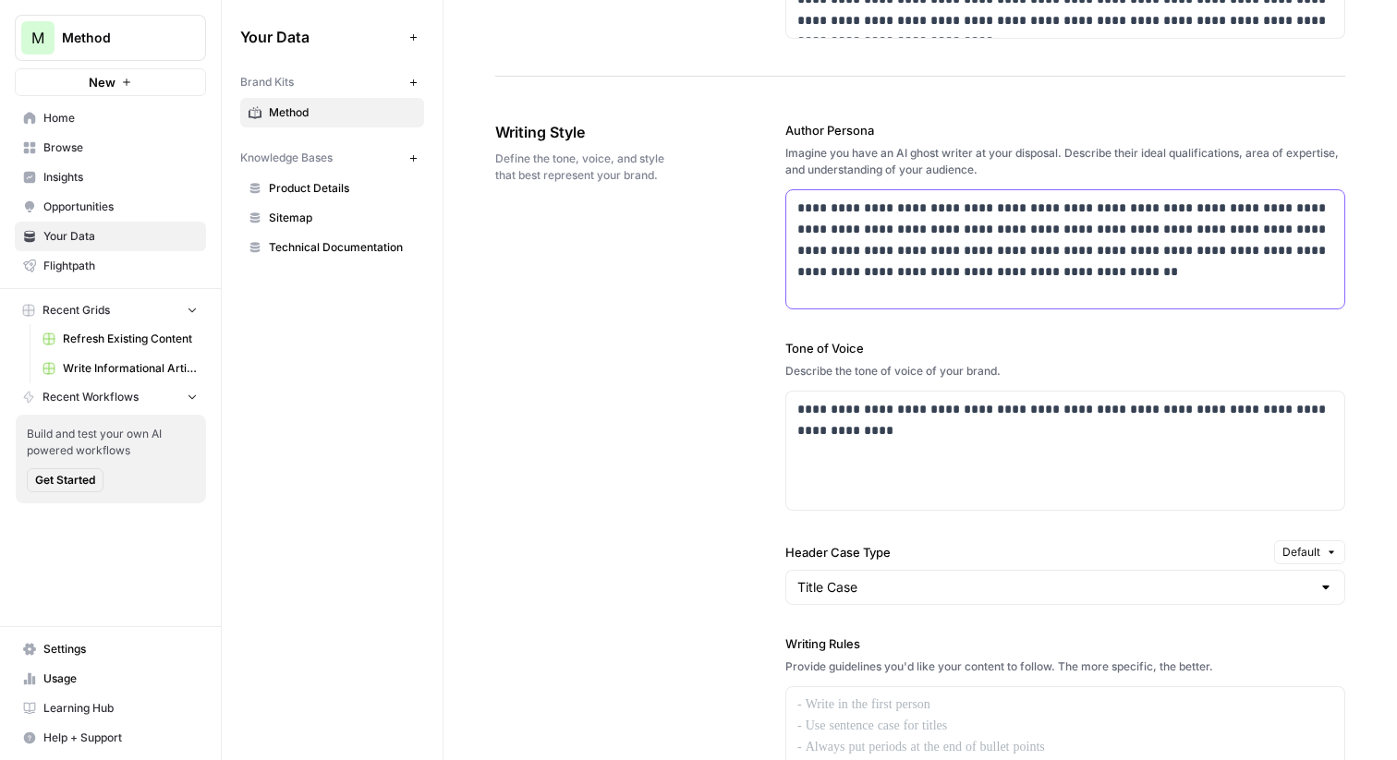
click at [1045, 249] on p "**********" at bounding box center [1065, 240] width 536 height 84
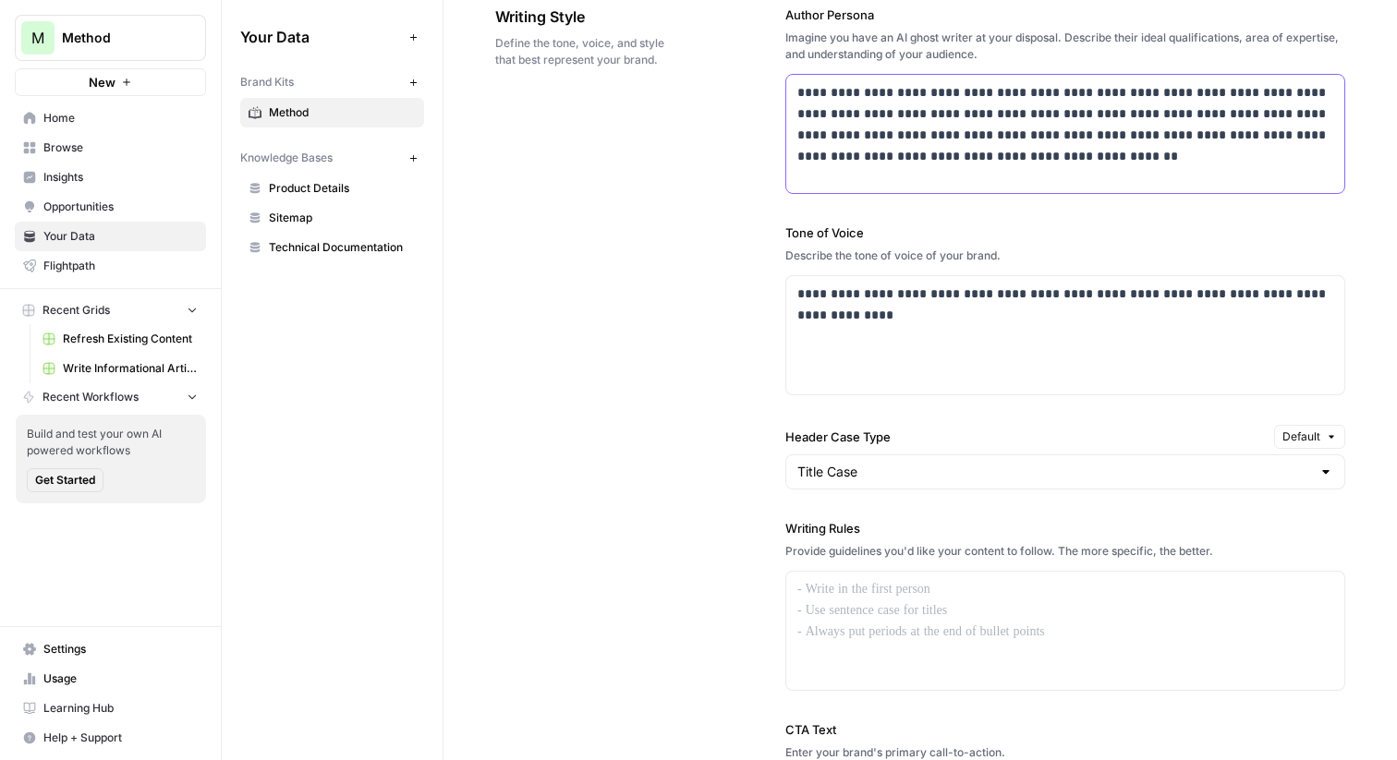
scroll to position [1226, 0]
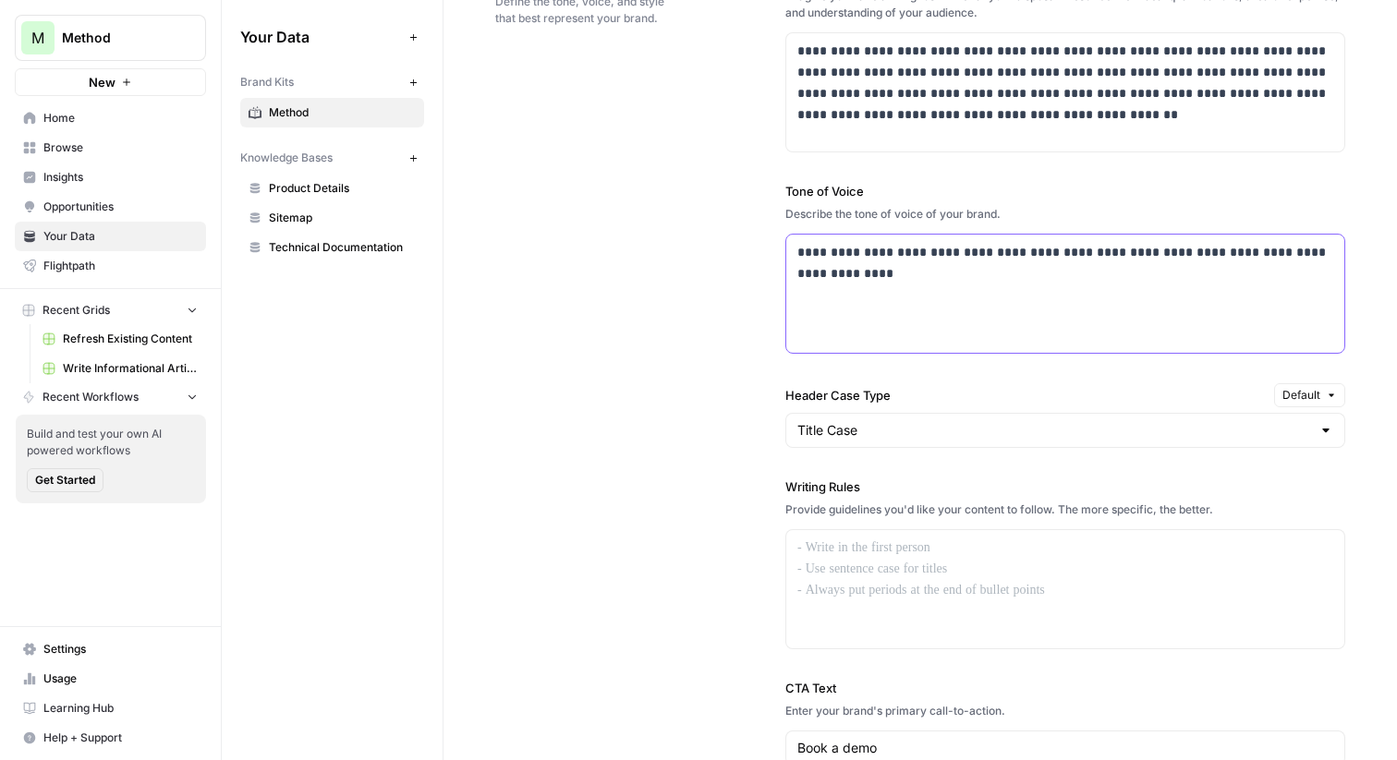
click at [914, 280] on p "**********" at bounding box center [1065, 263] width 536 height 43
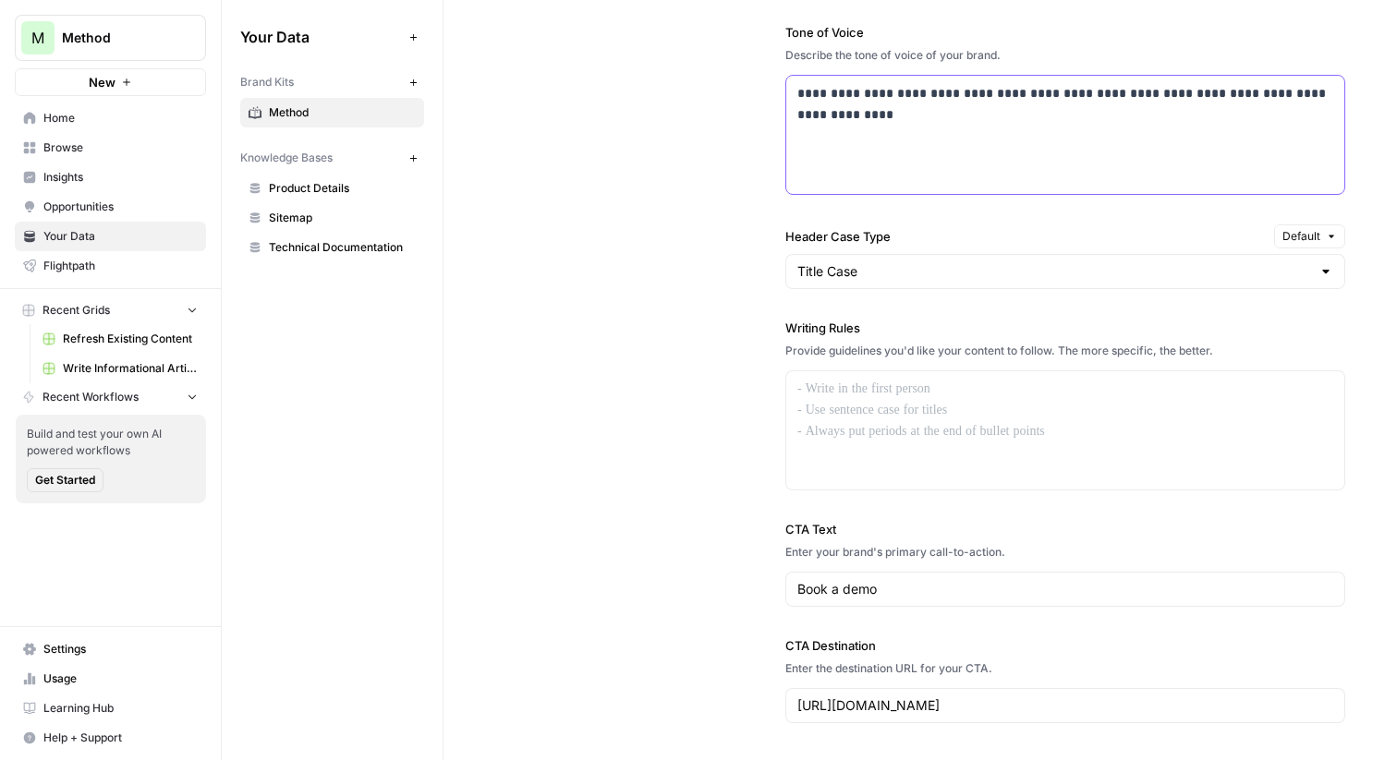
scroll to position [1393, 0]
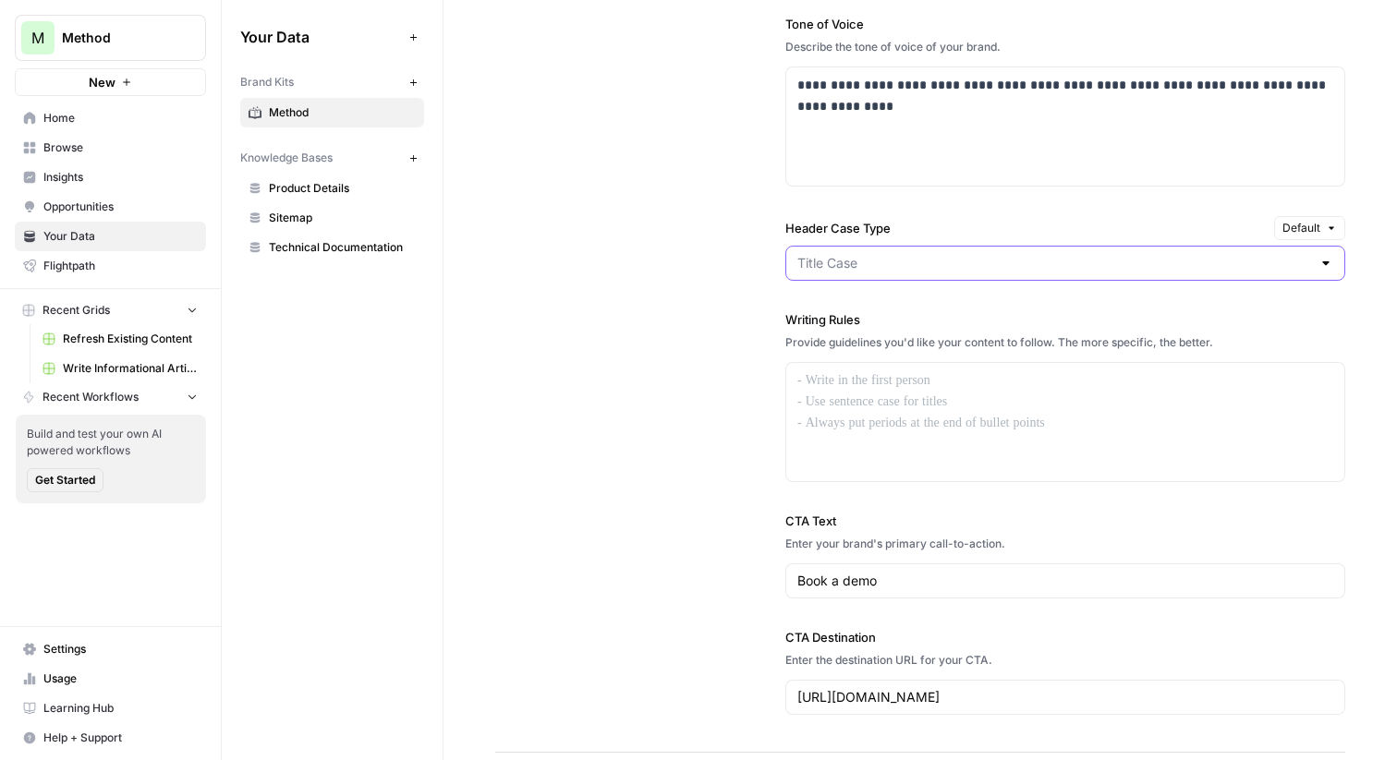
click at [893, 265] on input "Header Case Type" at bounding box center [1054, 263] width 514 height 18
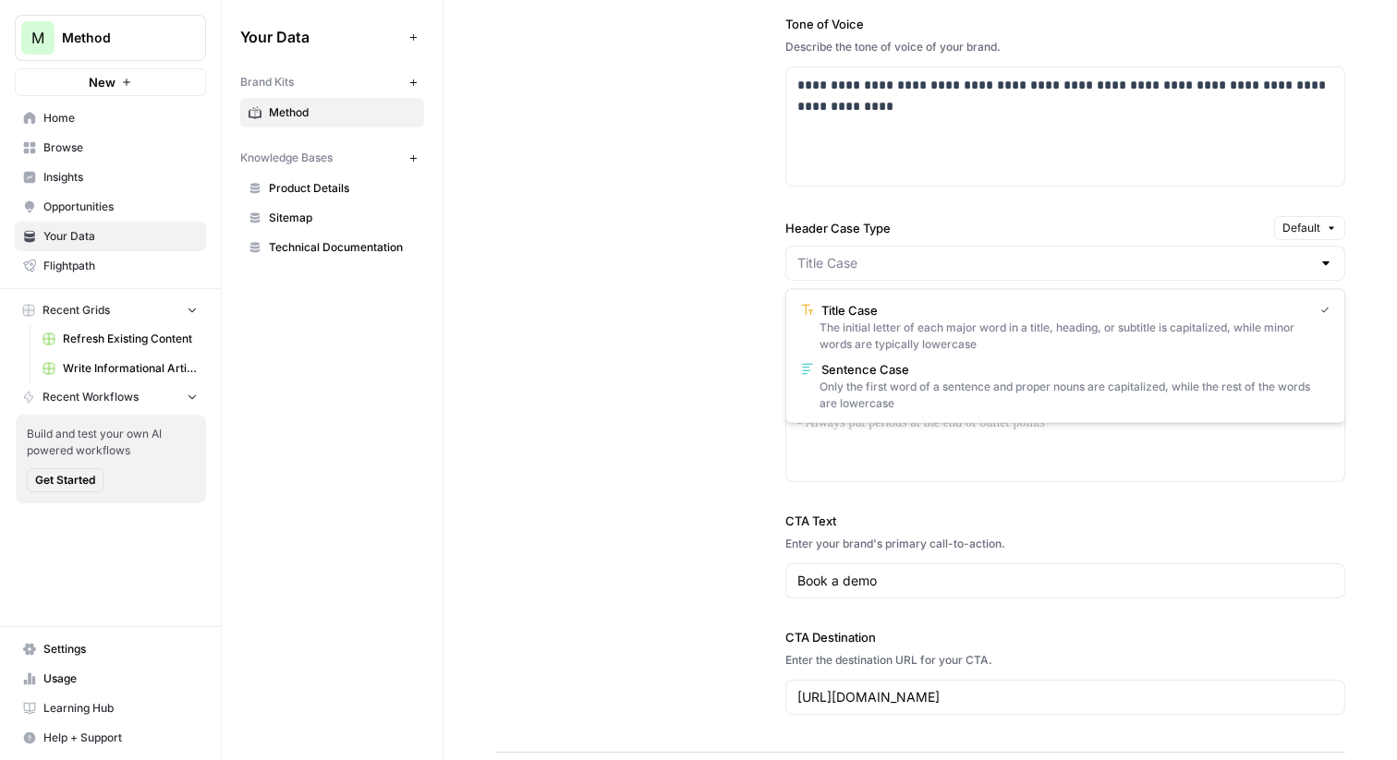
type input "Title Case"
click at [676, 307] on div "**********" at bounding box center [920, 256] width 850 height 993
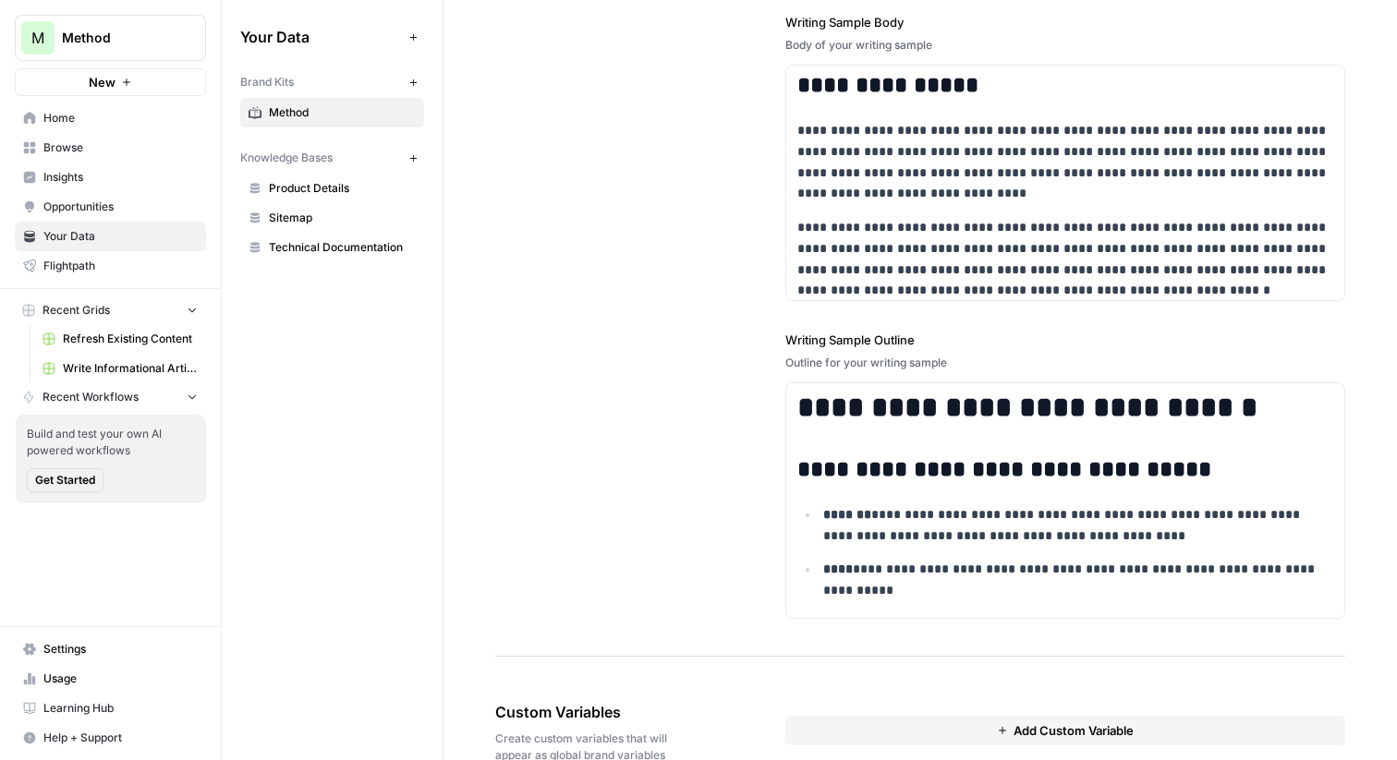
scroll to position [2468, 0]
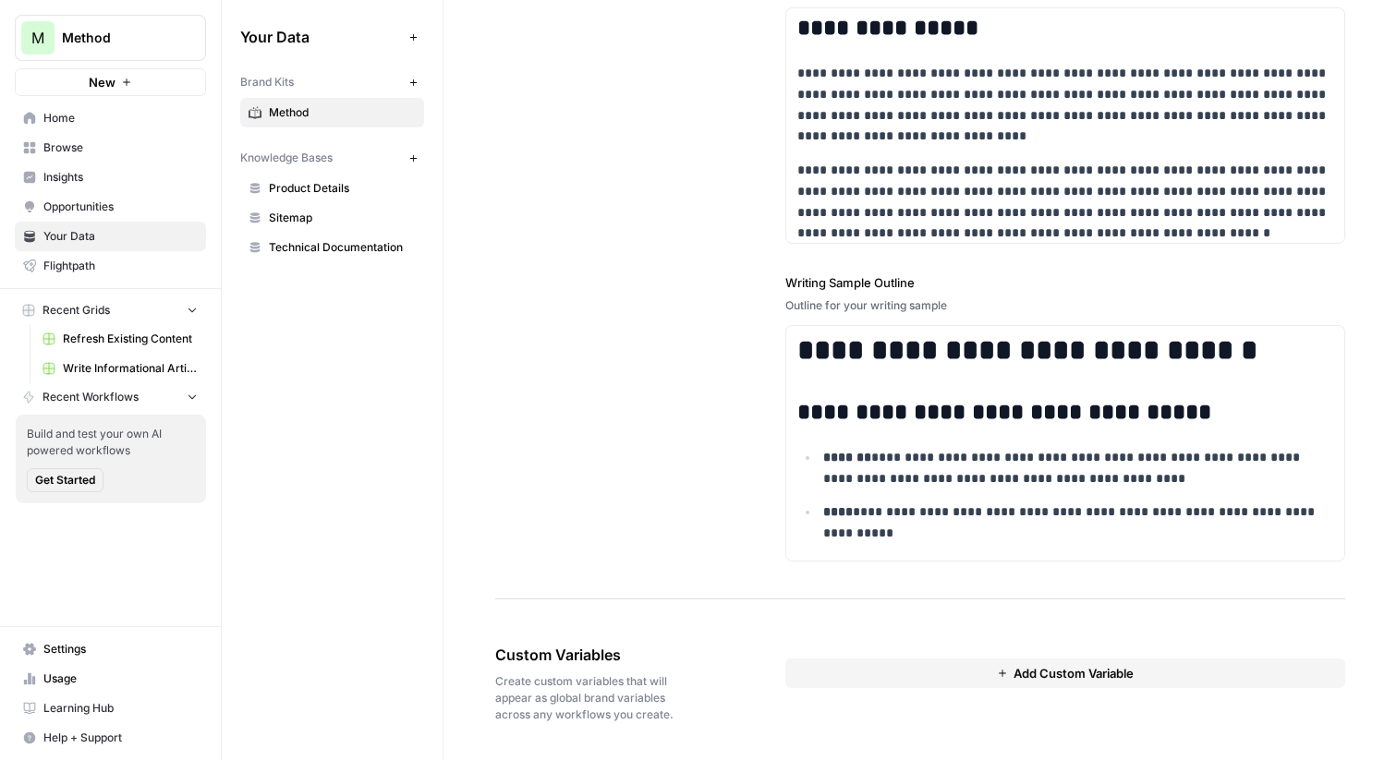
click at [312, 210] on span "Sitemap" at bounding box center [342, 218] width 147 height 17
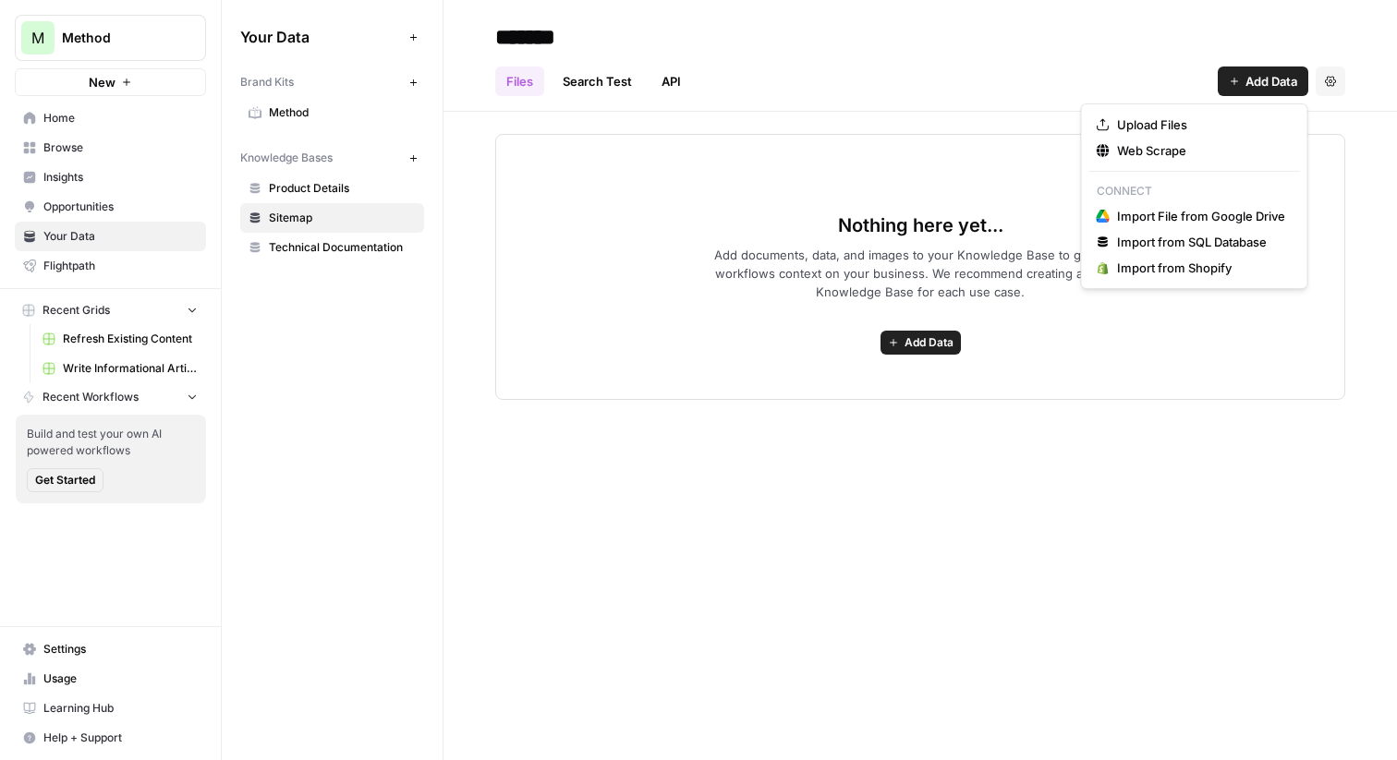
click at [1269, 92] on button "Add Data" at bounding box center [1263, 82] width 91 height 30
click at [1161, 162] on button "Web Scrape" at bounding box center [1194, 151] width 211 height 26
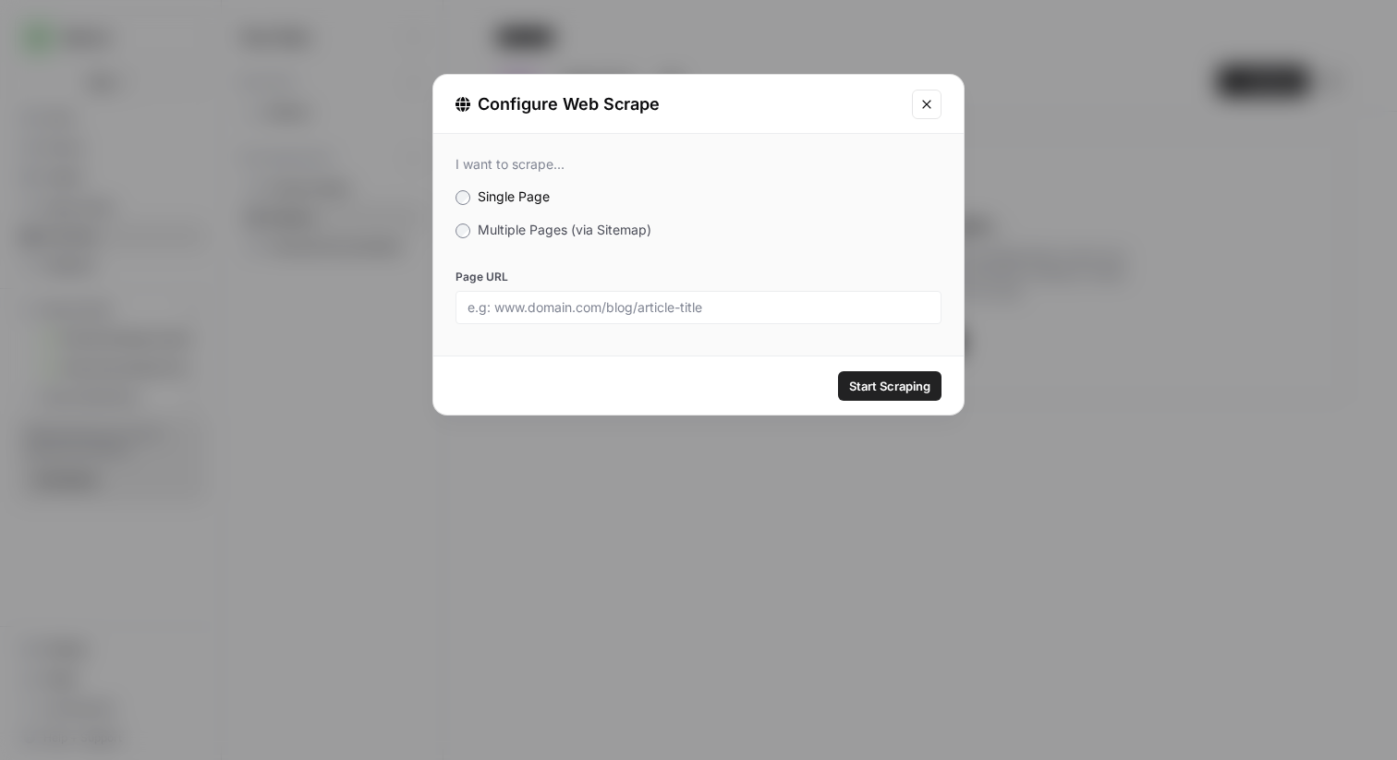
click at [504, 218] on div "I want to scrape... Single Page Multiple Pages (via Sitemap) Page URL" at bounding box center [698, 240] width 530 height 213
click at [504, 244] on div "I want to scrape... Single Page Multiple Pages (via Sitemap) Page URL" at bounding box center [698, 240] width 530 height 213
click at [497, 234] on span "Multiple Pages (via Sitemap)" at bounding box center [565, 230] width 174 height 16
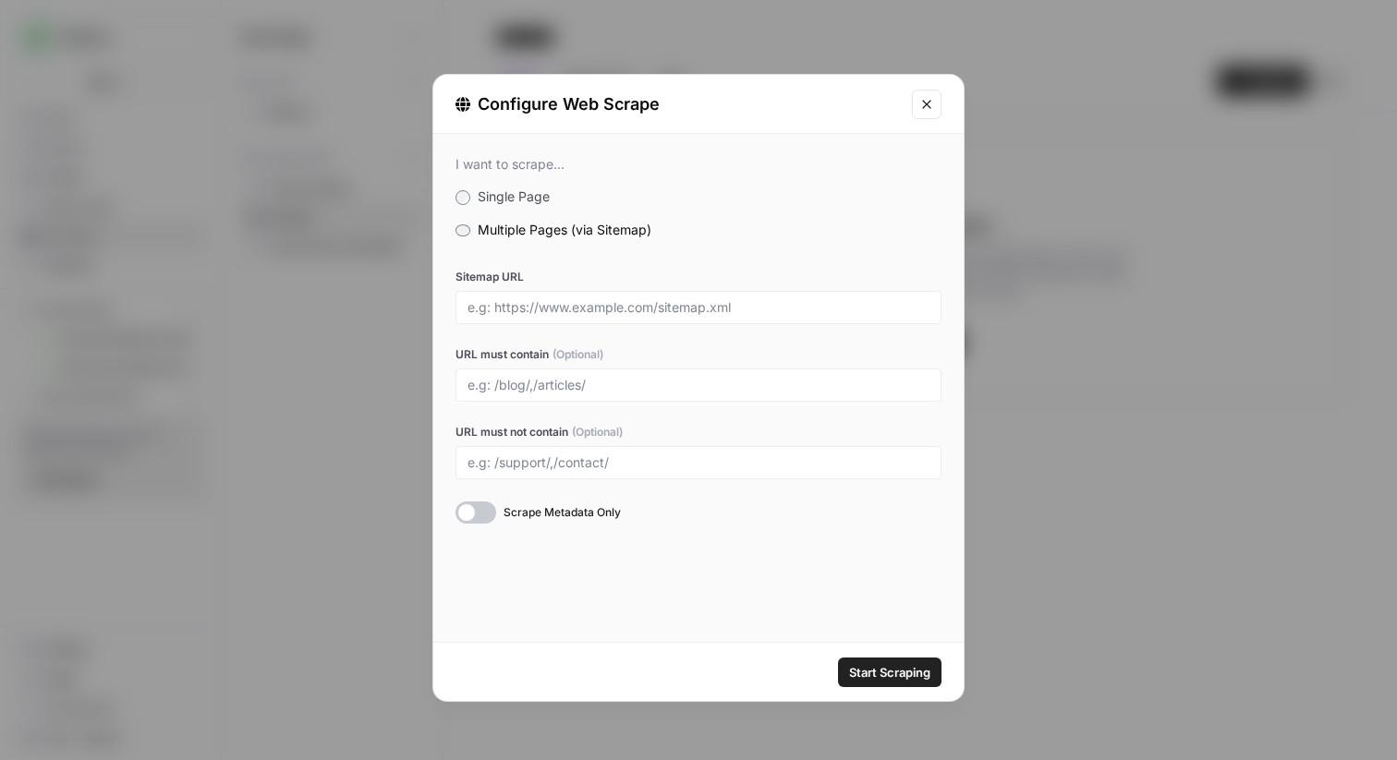
click at [925, 95] on button "Close modal" at bounding box center [927, 105] width 30 height 30
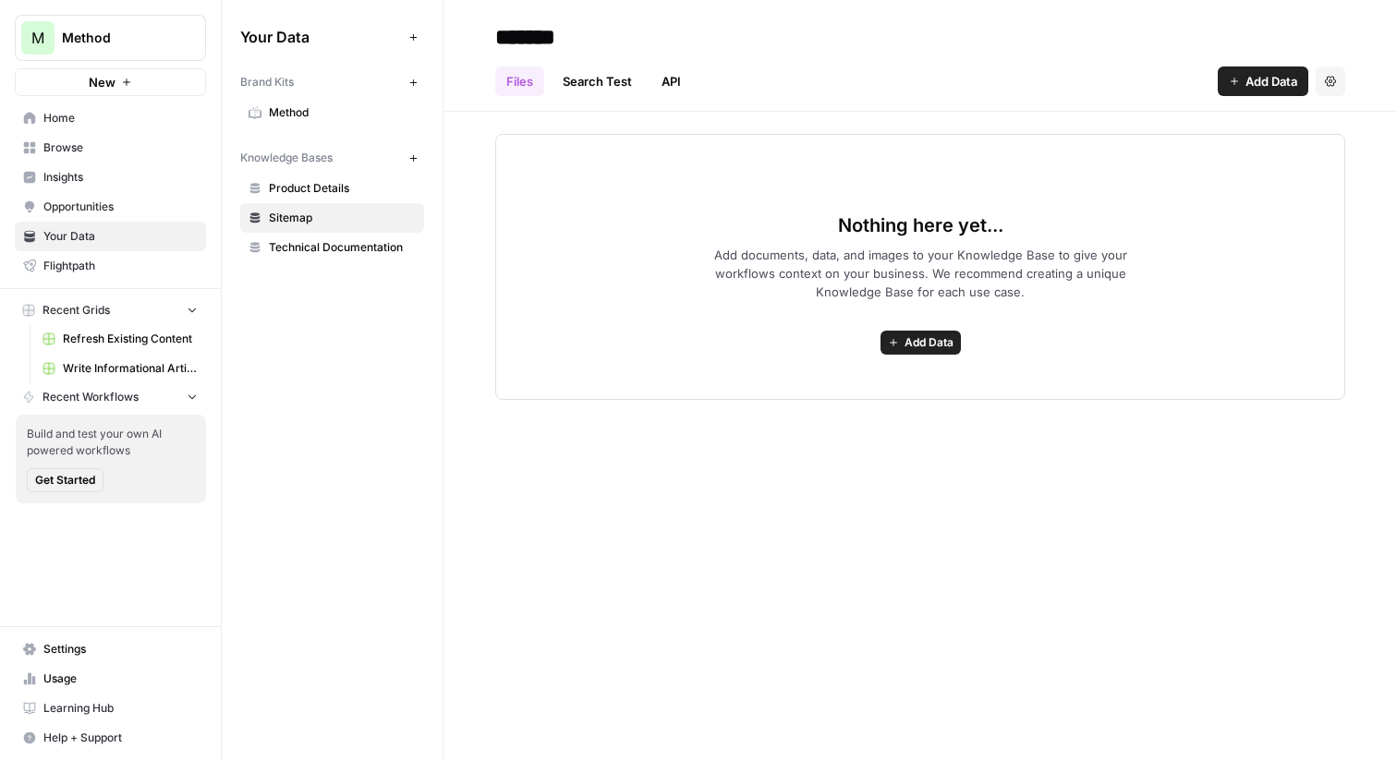
click at [353, 114] on span "Method" at bounding box center [342, 112] width 147 height 17
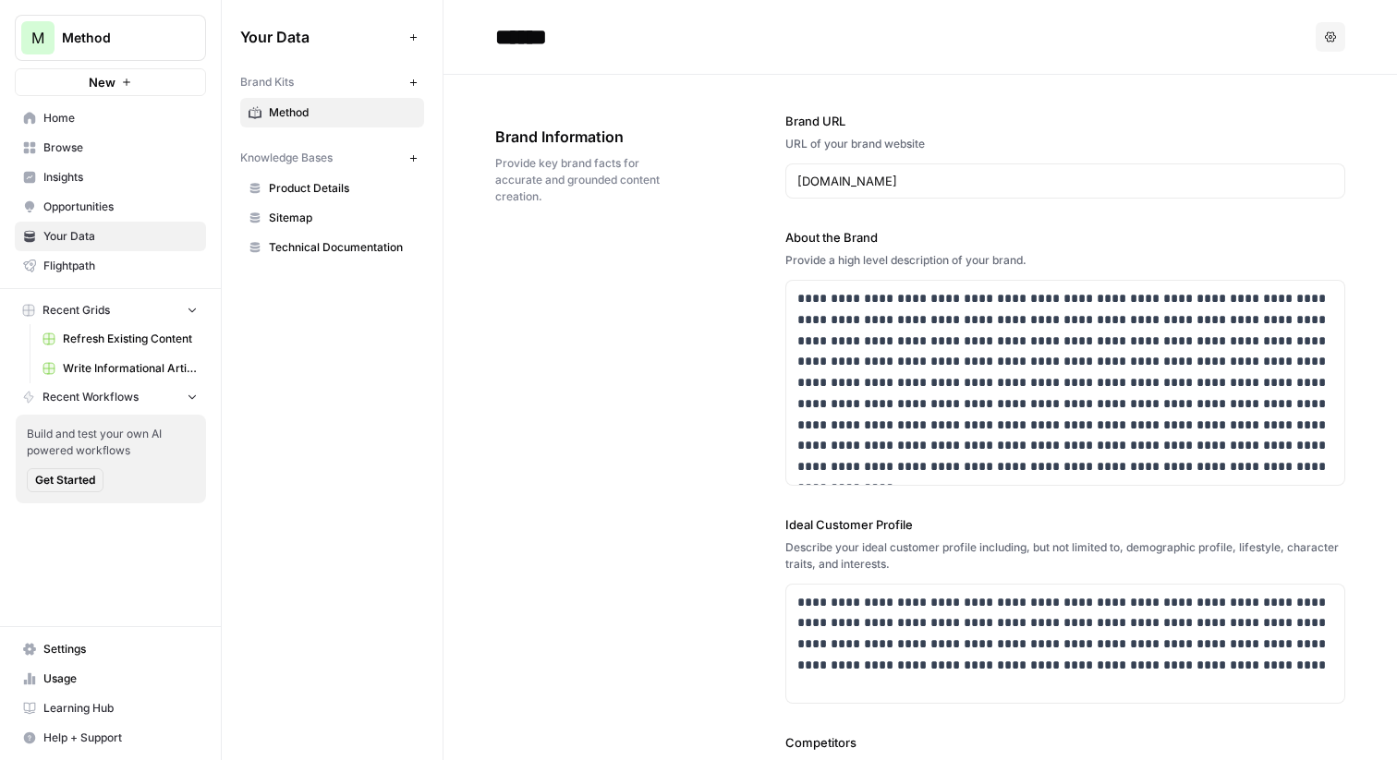
click at [69, 173] on span "Insights" at bounding box center [120, 177] width 154 height 17
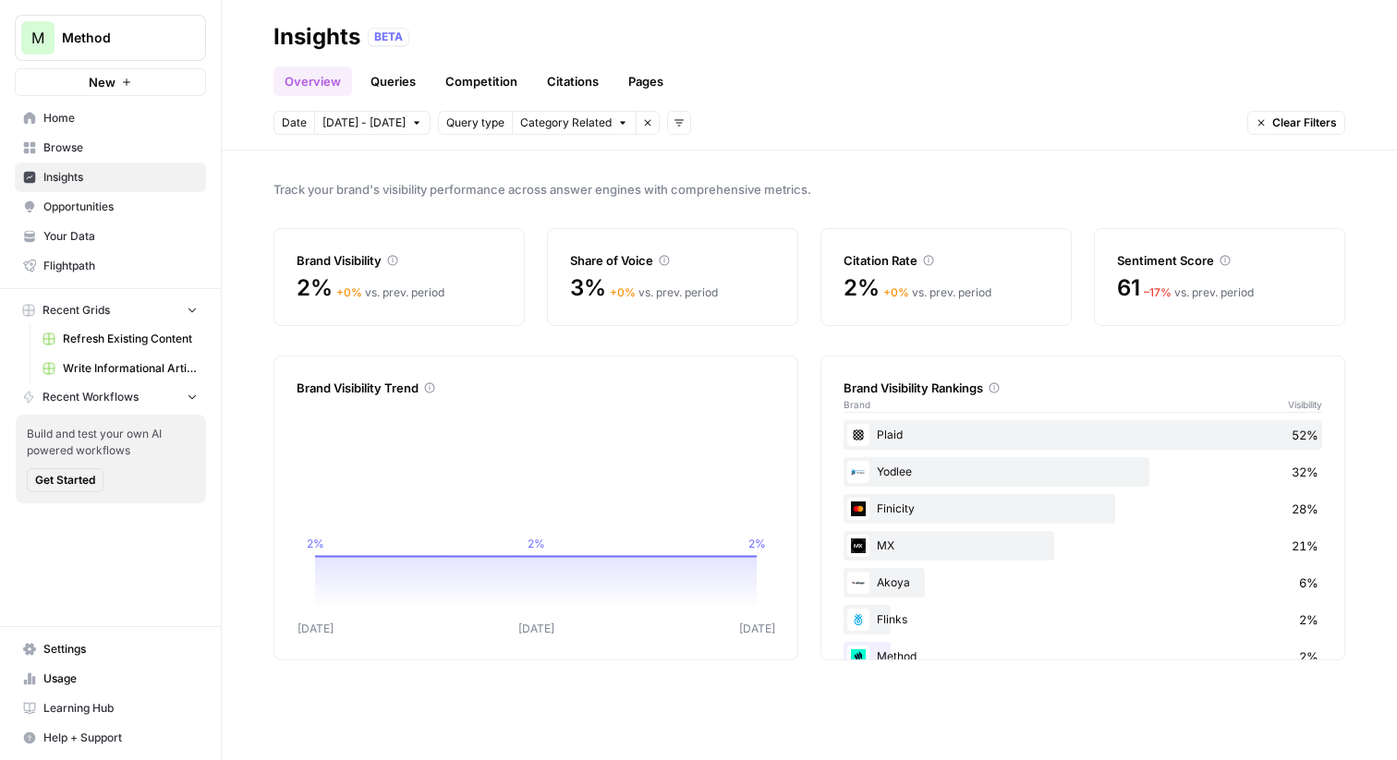
click at [860, 180] on span "Track your brand's visibility performance across answer engines with comprehens…" at bounding box center [810, 189] width 1072 height 18
click at [536, 274] on div "Brand Visibility 2% + 0 % vs. prev. period Share of Voice 3% + 0 % vs. prev. pe…" at bounding box center [810, 277] width 1072 height 98
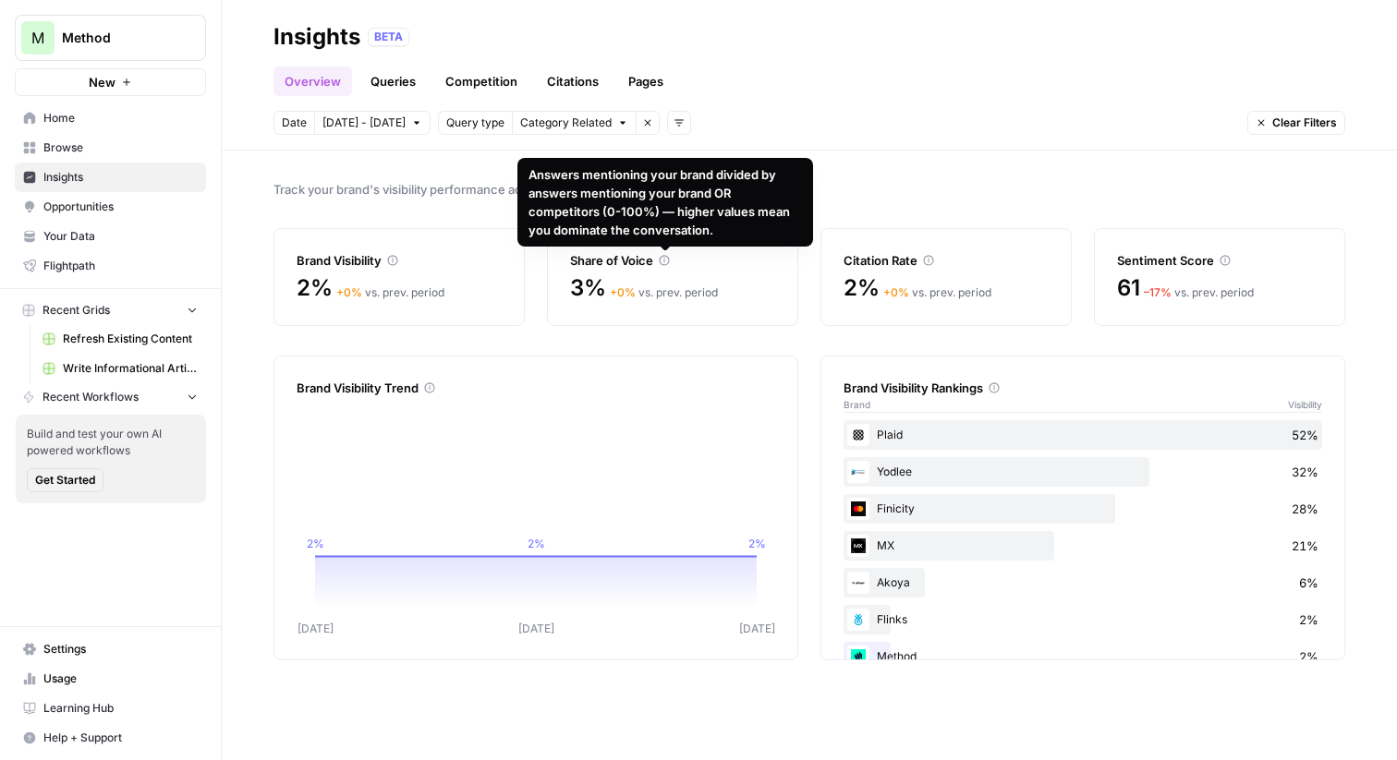
click at [987, 176] on div "Track your brand's visibility performance across answer engines with comprehens…" at bounding box center [809, 456] width 1175 height 610
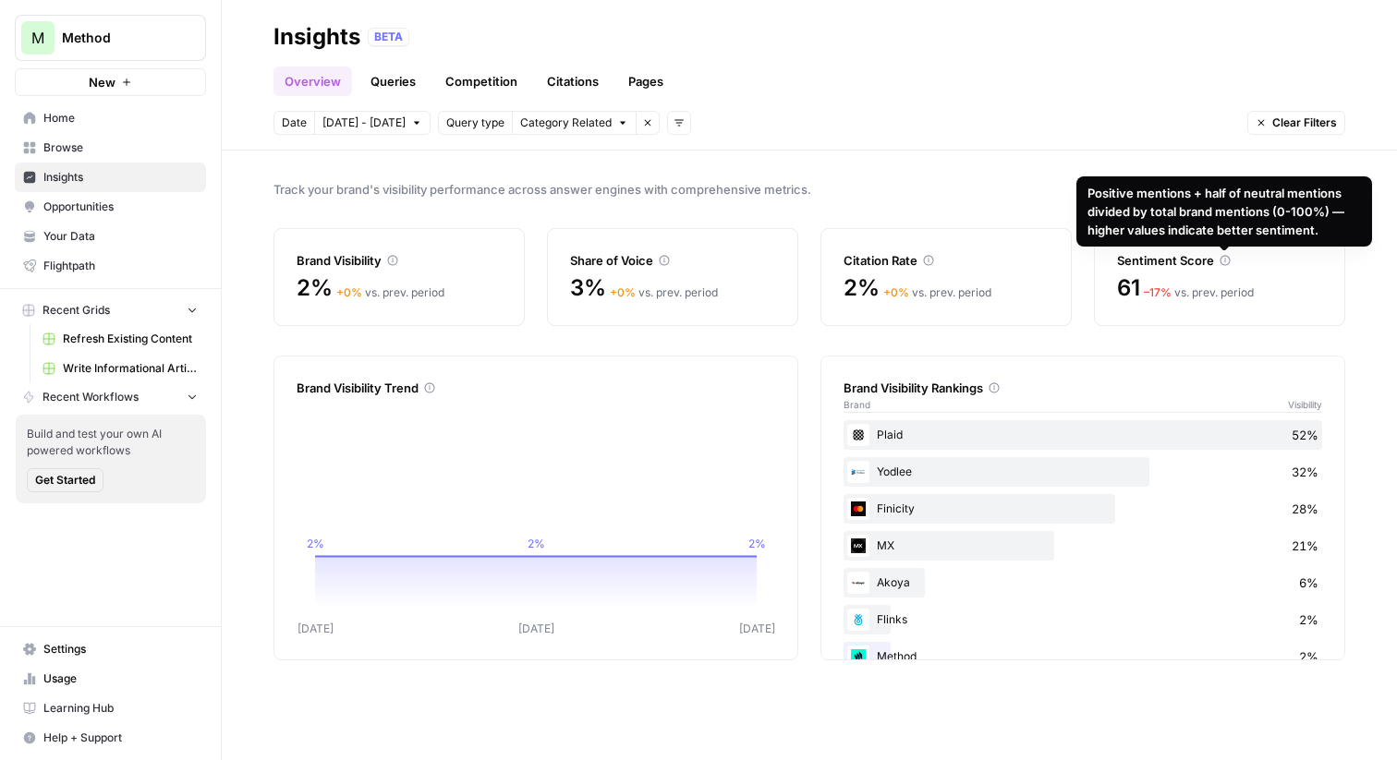
click at [1054, 241] on div "Citation Rate 2% + 0 % vs. prev. period" at bounding box center [946, 277] width 251 height 98
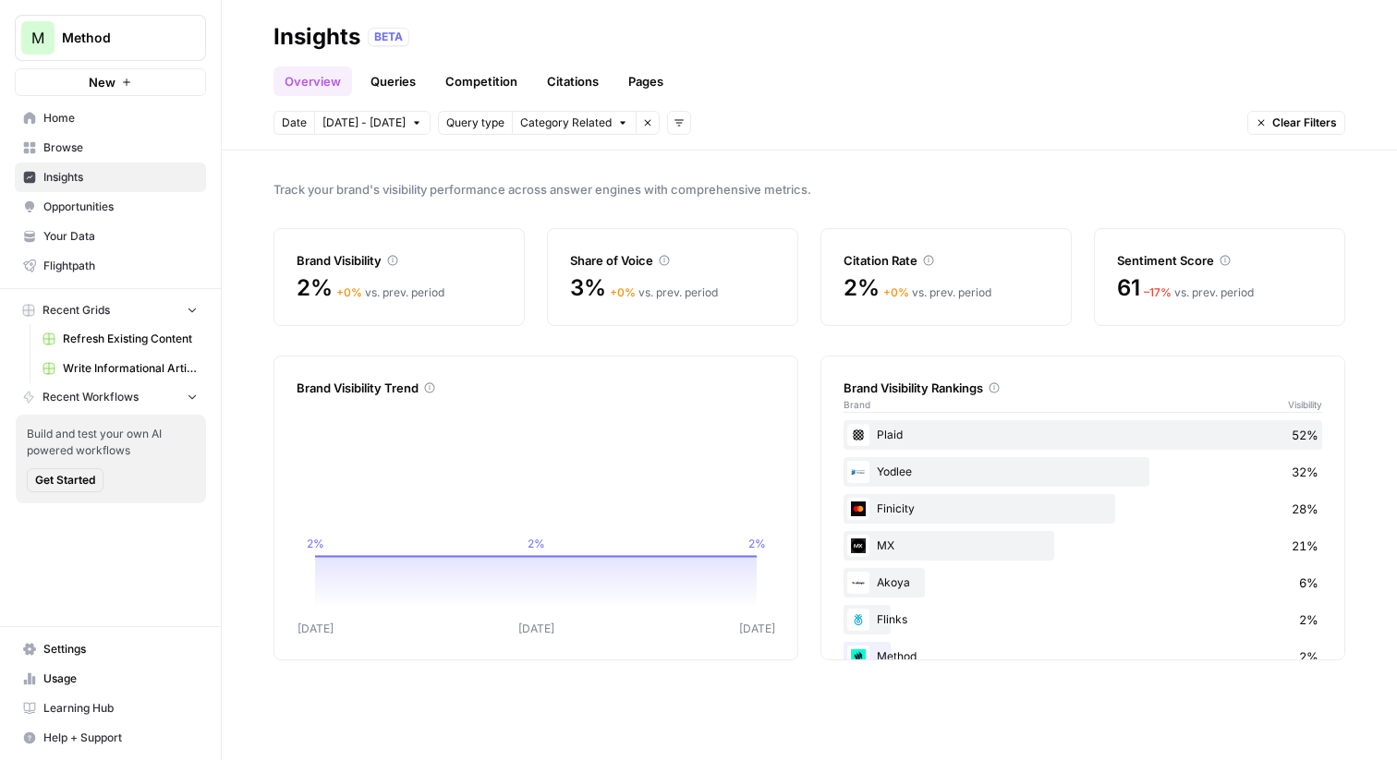
click at [642, 121] on icon "button" at bounding box center [647, 122] width 11 height 11
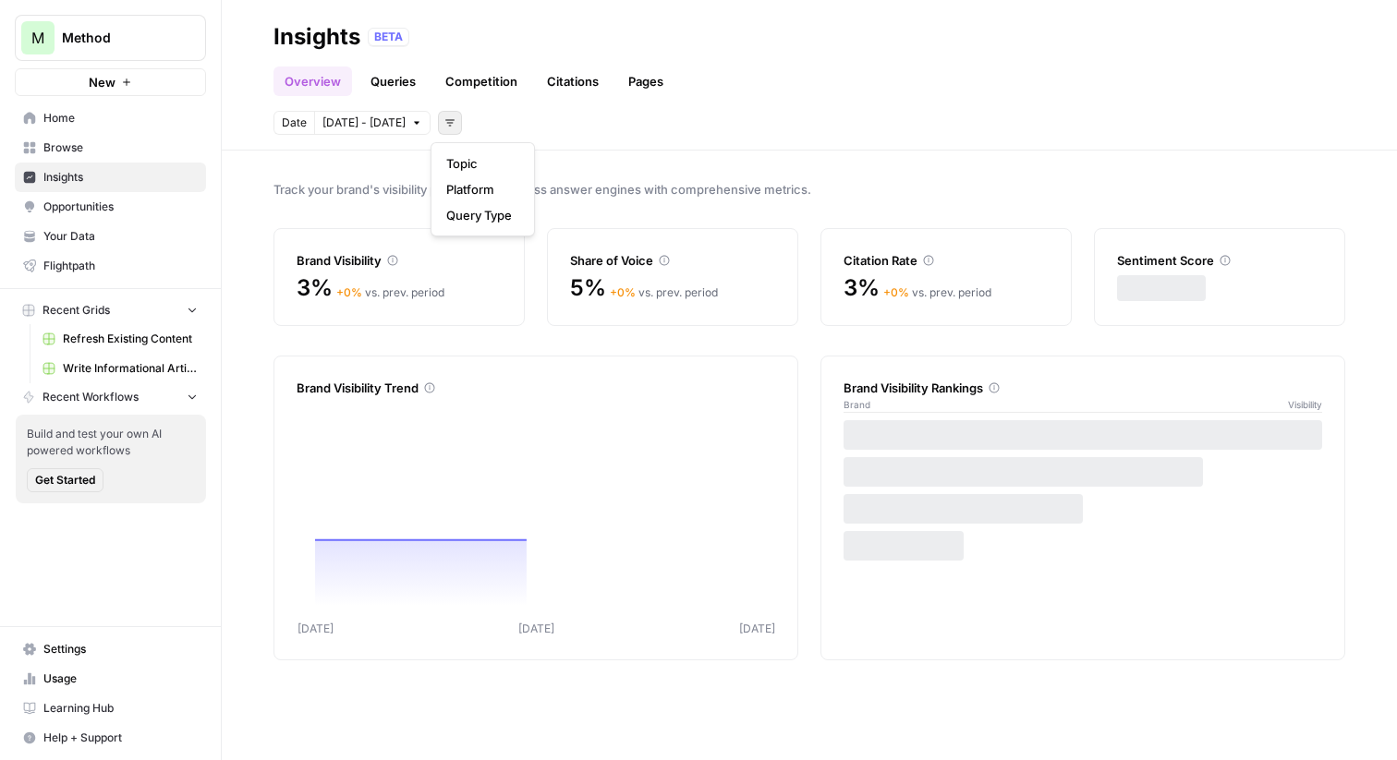
click at [444, 125] on icon "button" at bounding box center [449, 122] width 11 height 11
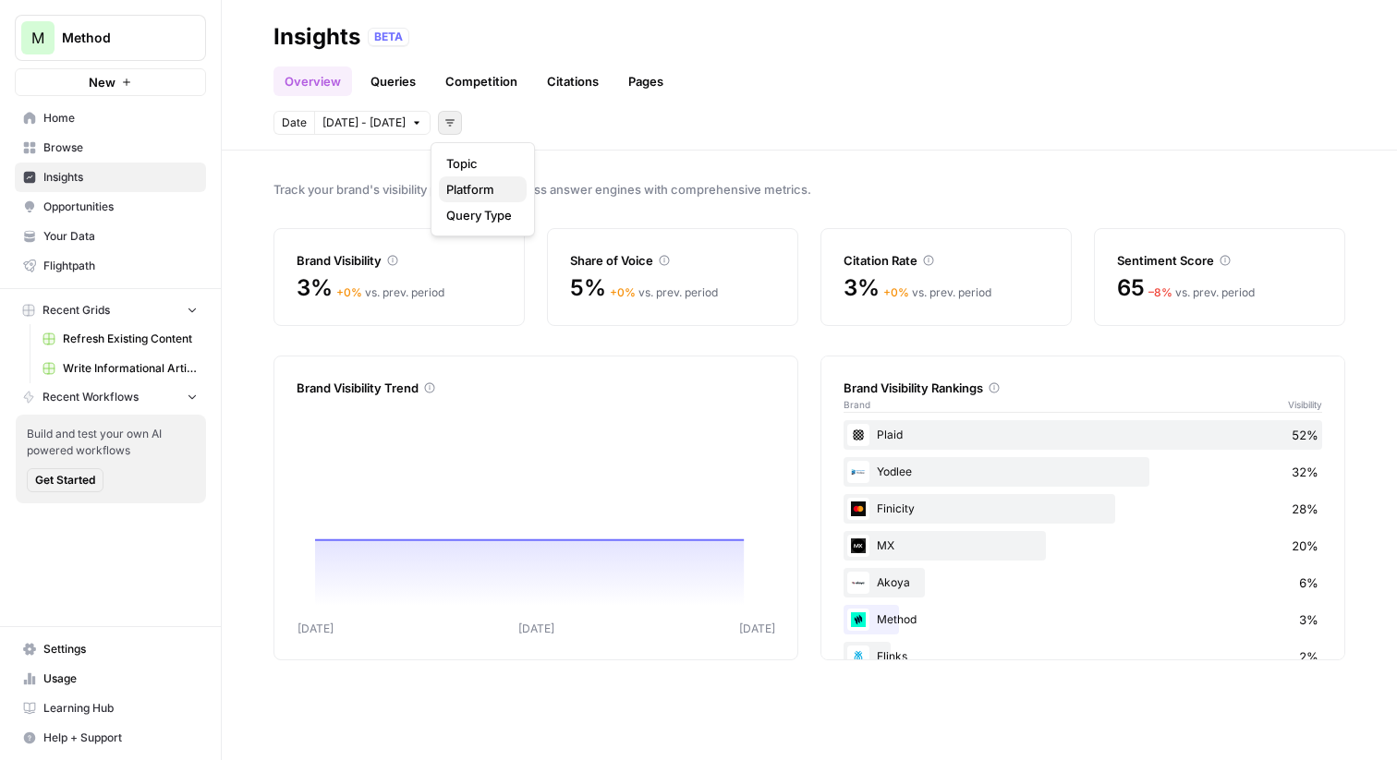
click at [473, 192] on span "Platform" at bounding box center [479, 189] width 66 height 18
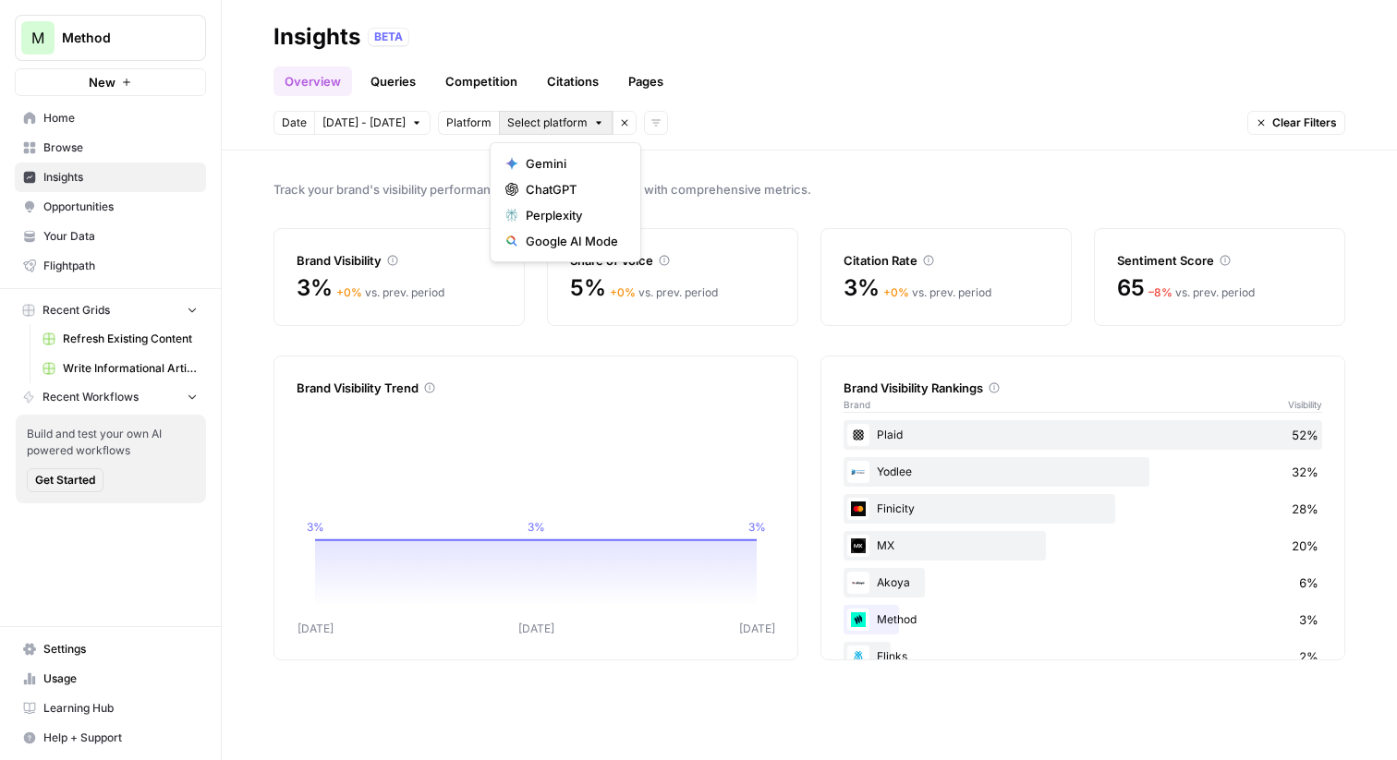
click at [544, 131] on button "Select platform" at bounding box center [556, 123] width 114 height 24
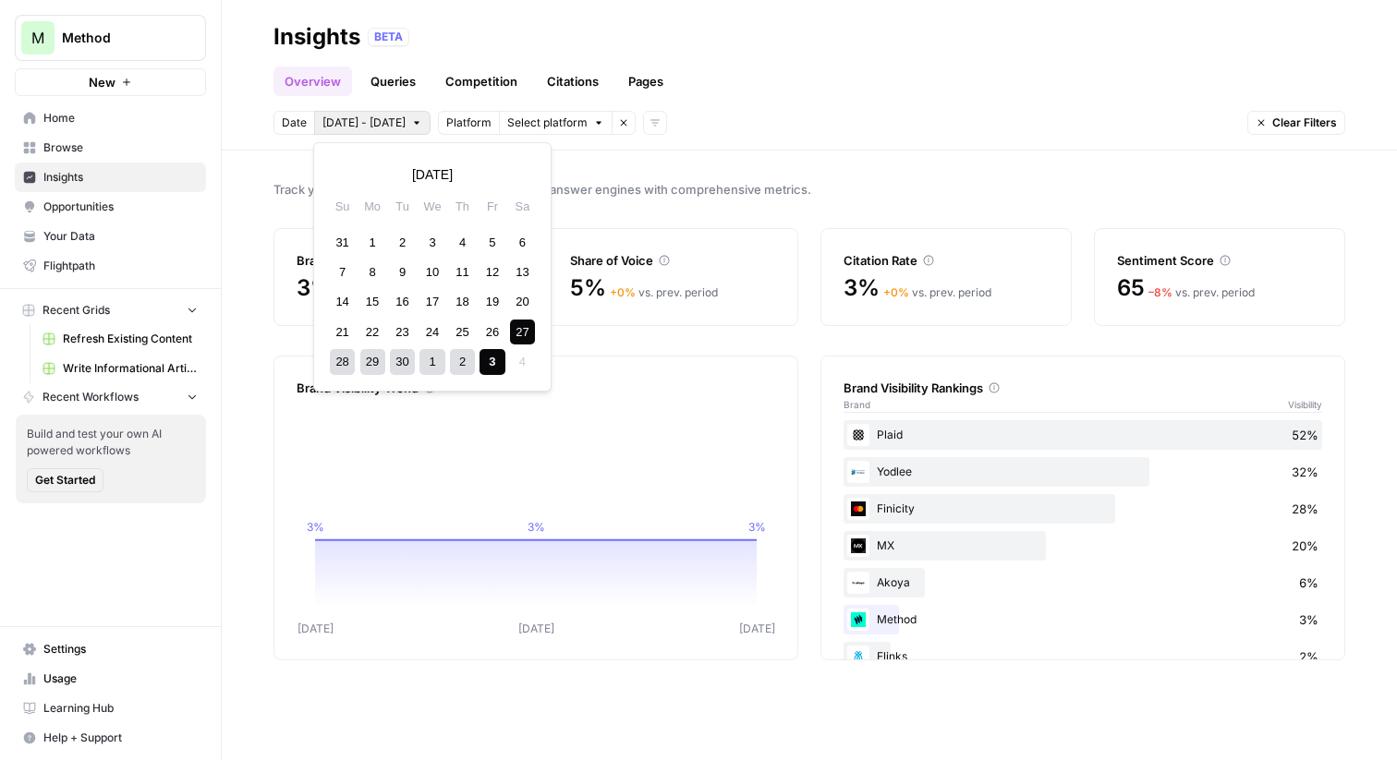
click at [393, 120] on span "Sep 27 - Oct 3" at bounding box center [363, 123] width 83 height 17
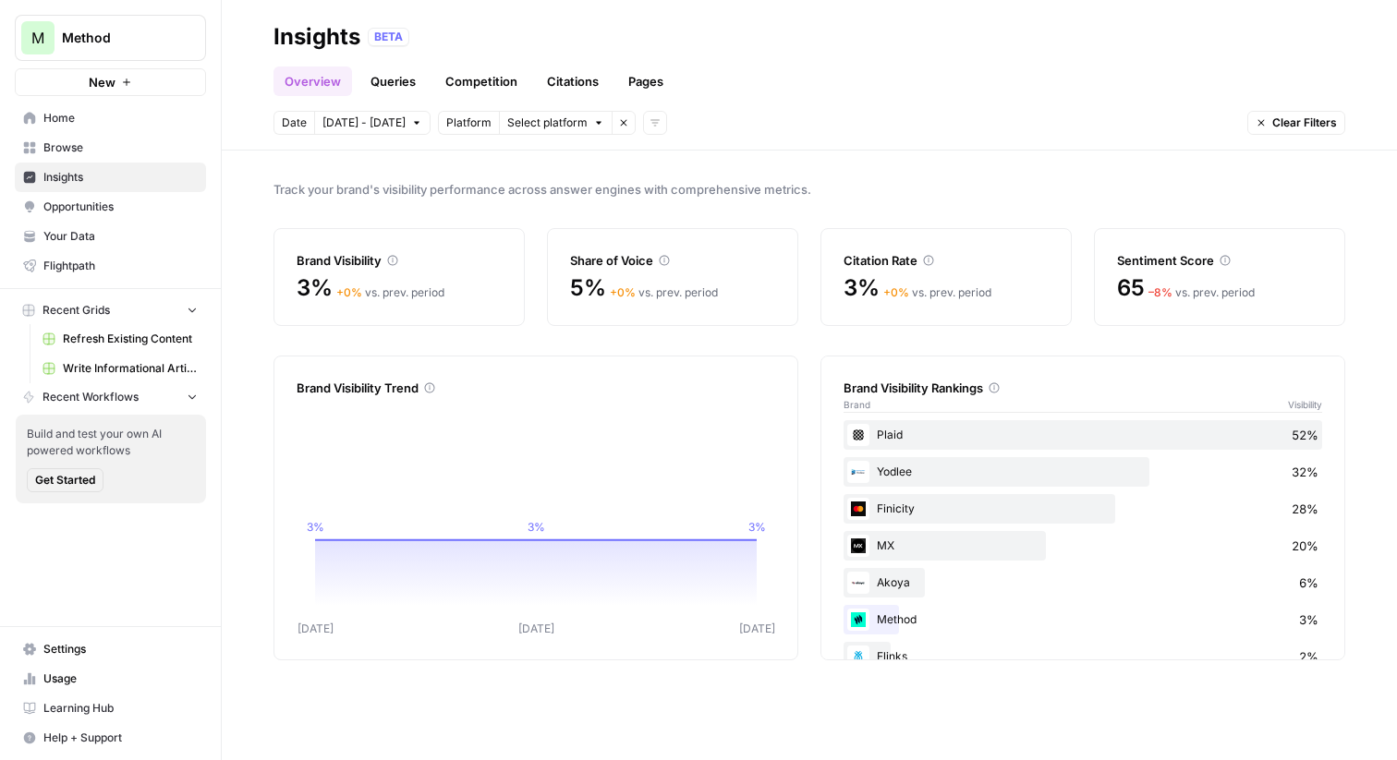
click at [821, 141] on header "Insights BETA Overview Queries Competition Citations Pages Date Sep 27 - Oct 3 …" at bounding box center [809, 75] width 1175 height 151
click at [399, 80] on link "Queries" at bounding box center [392, 82] width 67 height 30
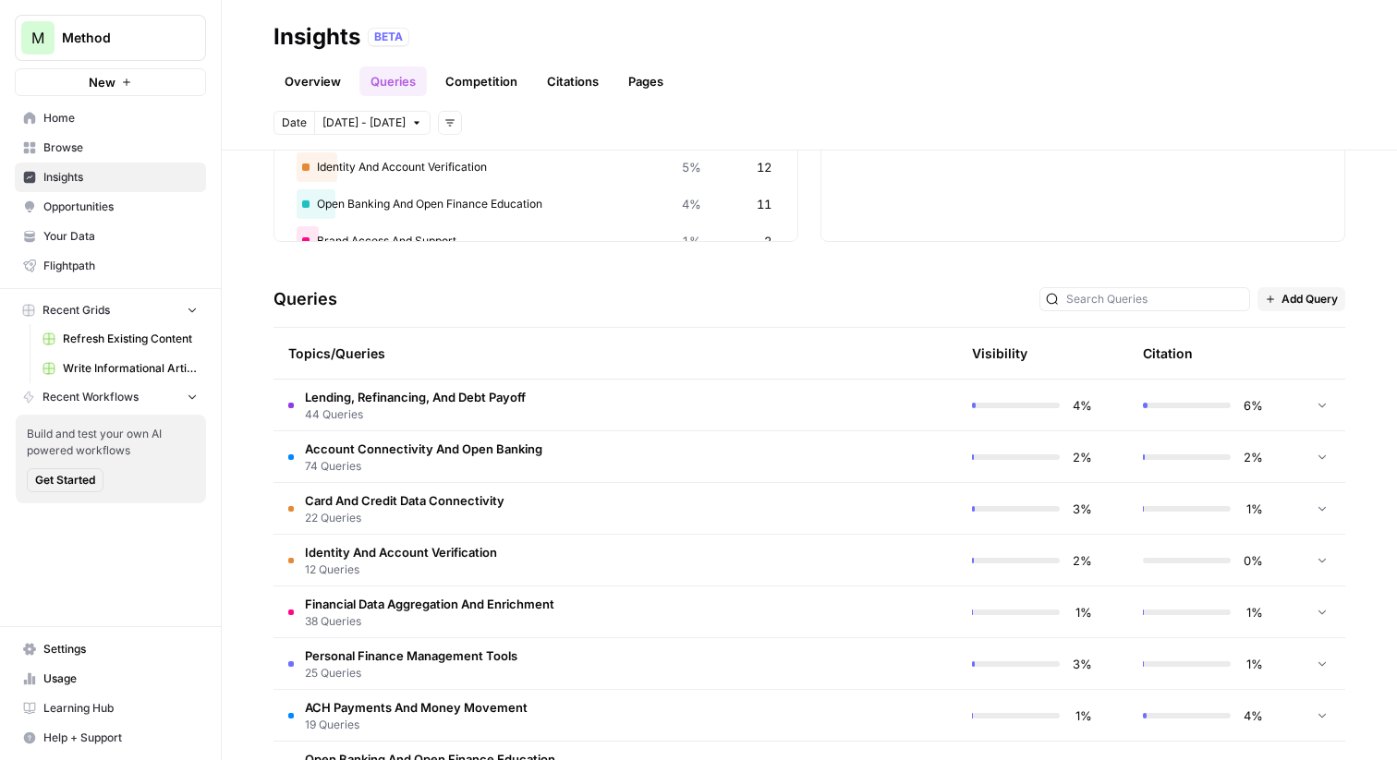
scroll to position [252, 0]
click at [592, 405] on td "Lending, Refinancing, And Debt Payoff 44 Queries" at bounding box center [528, 407] width 508 height 51
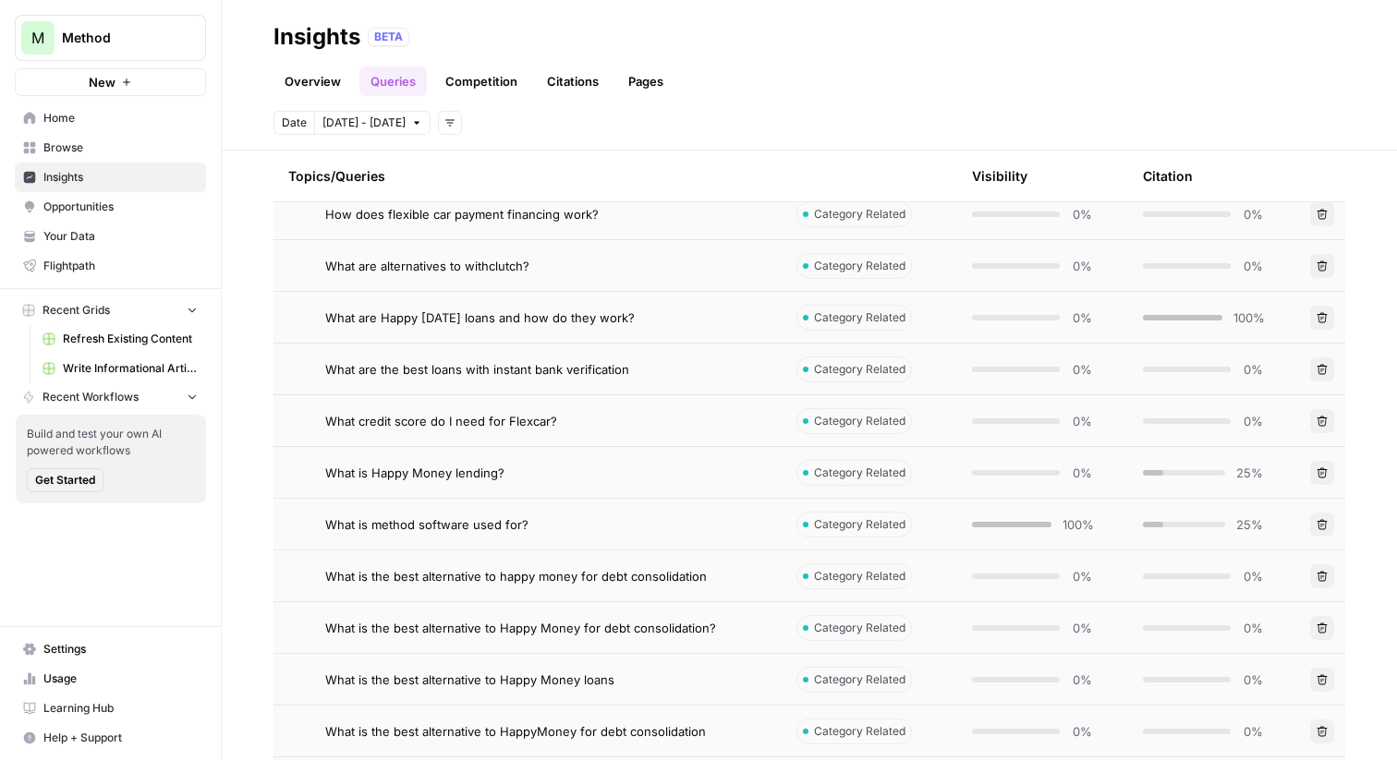
scroll to position [502, 0]
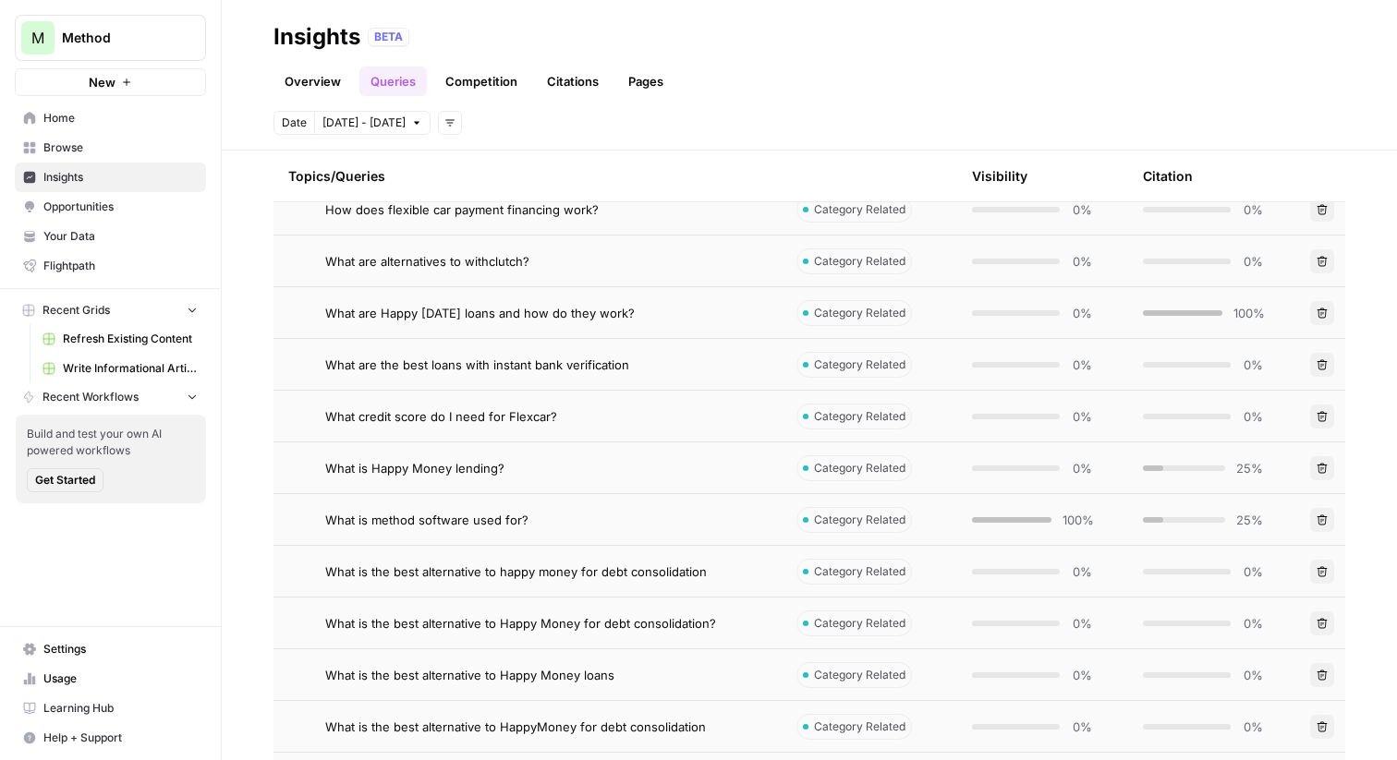
click at [537, 524] on div "What is method software used for?" at bounding box center [546, 520] width 442 height 18
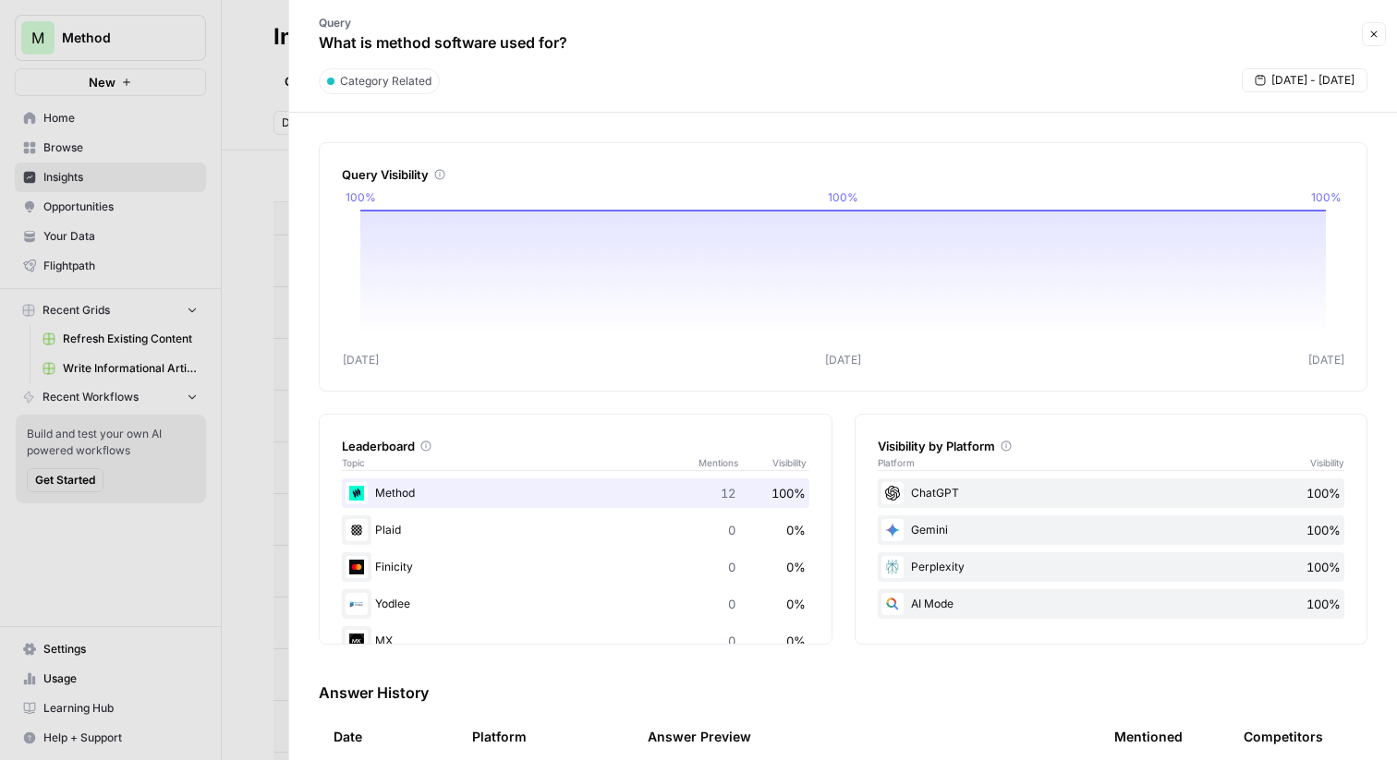
click at [272, 247] on div at bounding box center [698, 380] width 1397 height 760
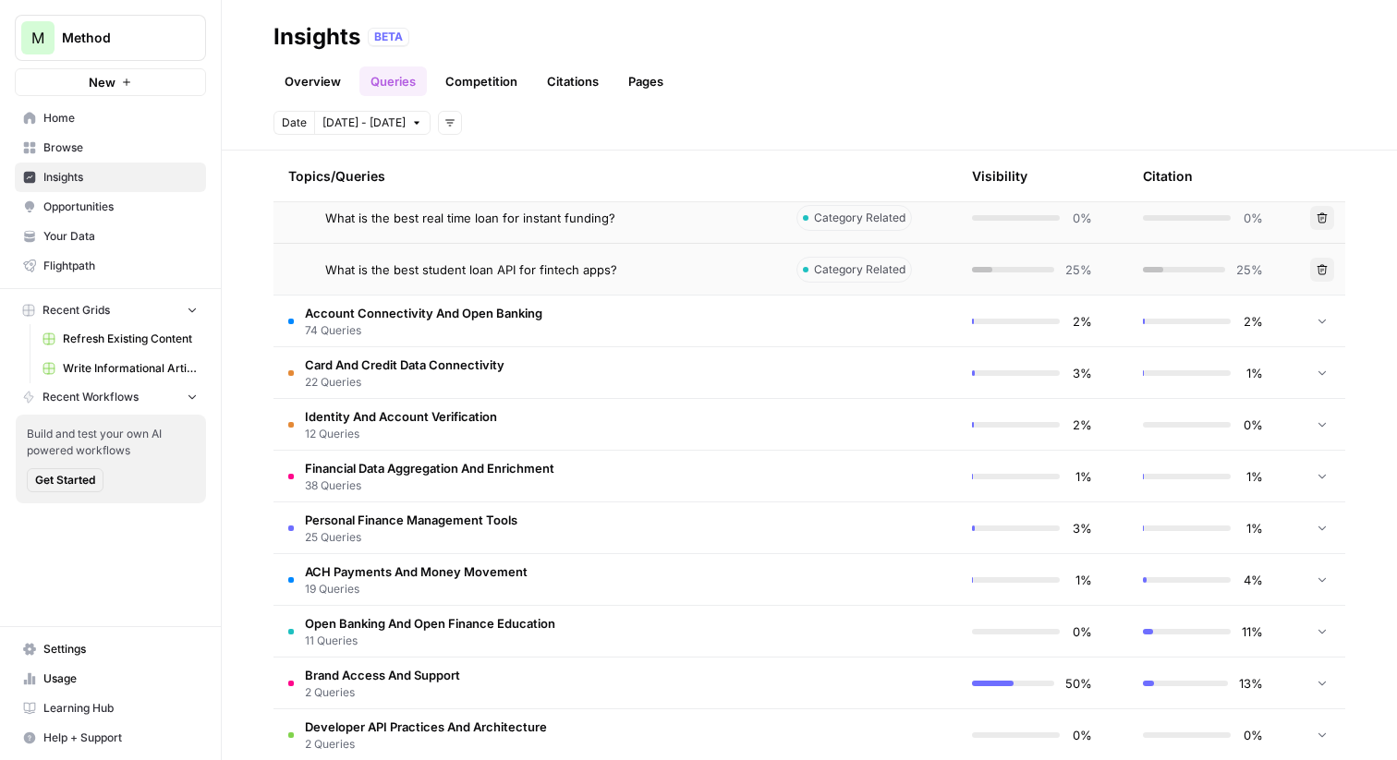
scroll to position [2697, 0]
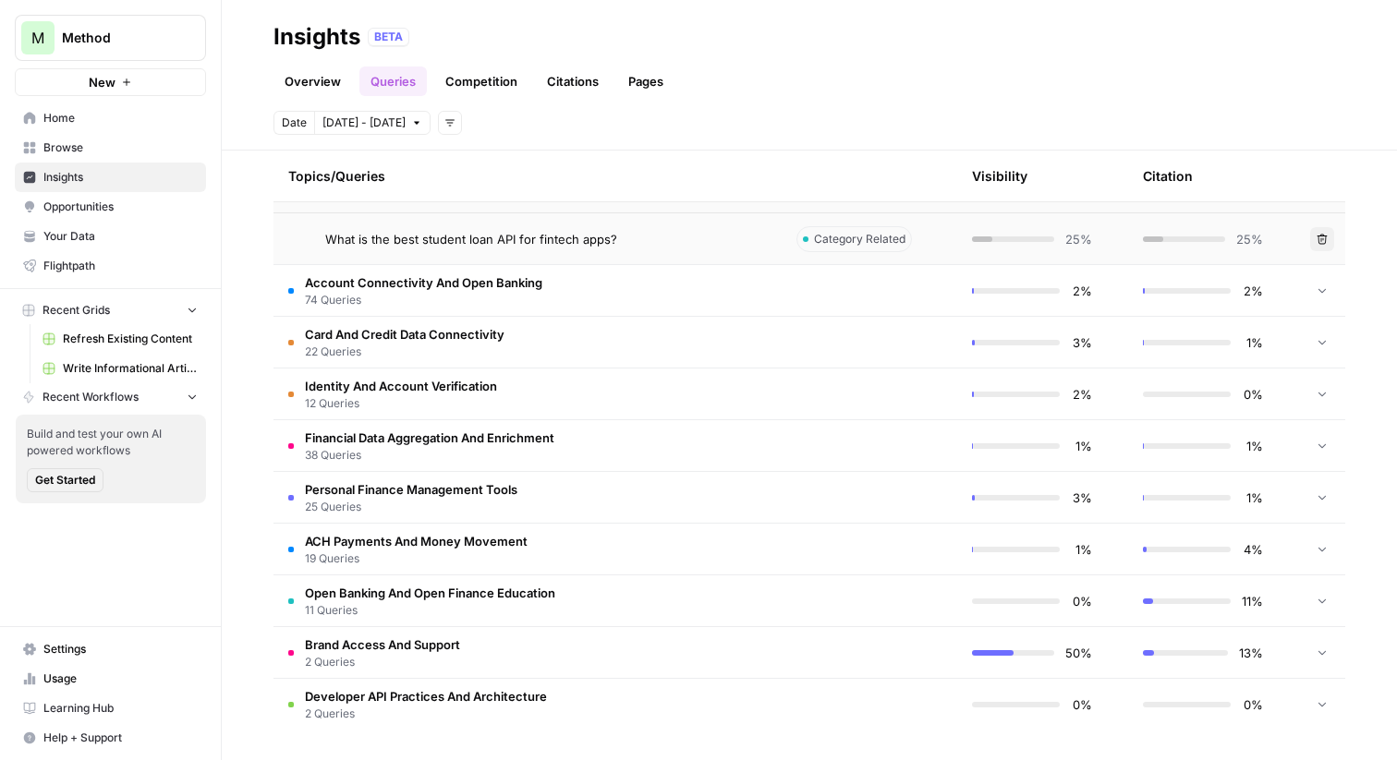
click at [588, 647] on td "Brand Access And Support 2 Queries" at bounding box center [528, 652] width 508 height 51
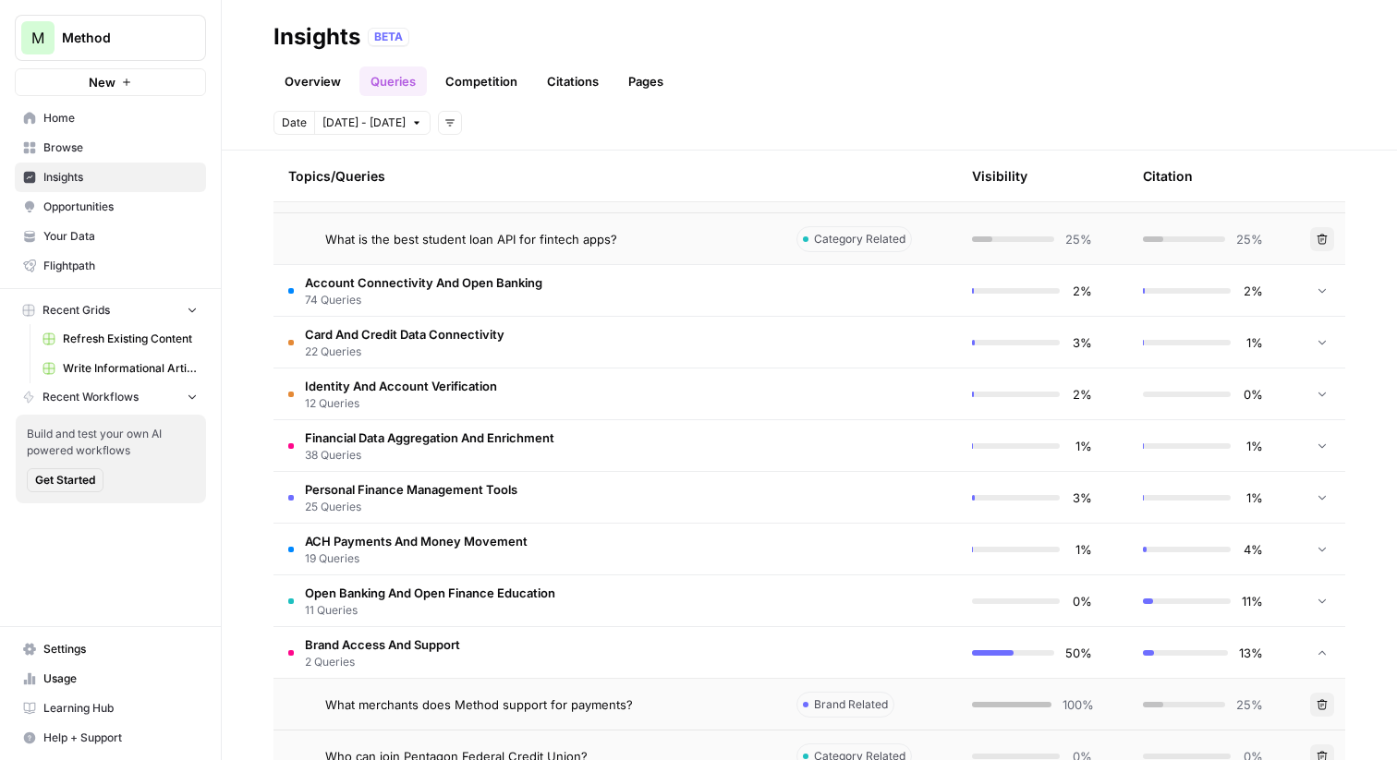
scroll to position [2801, 0]
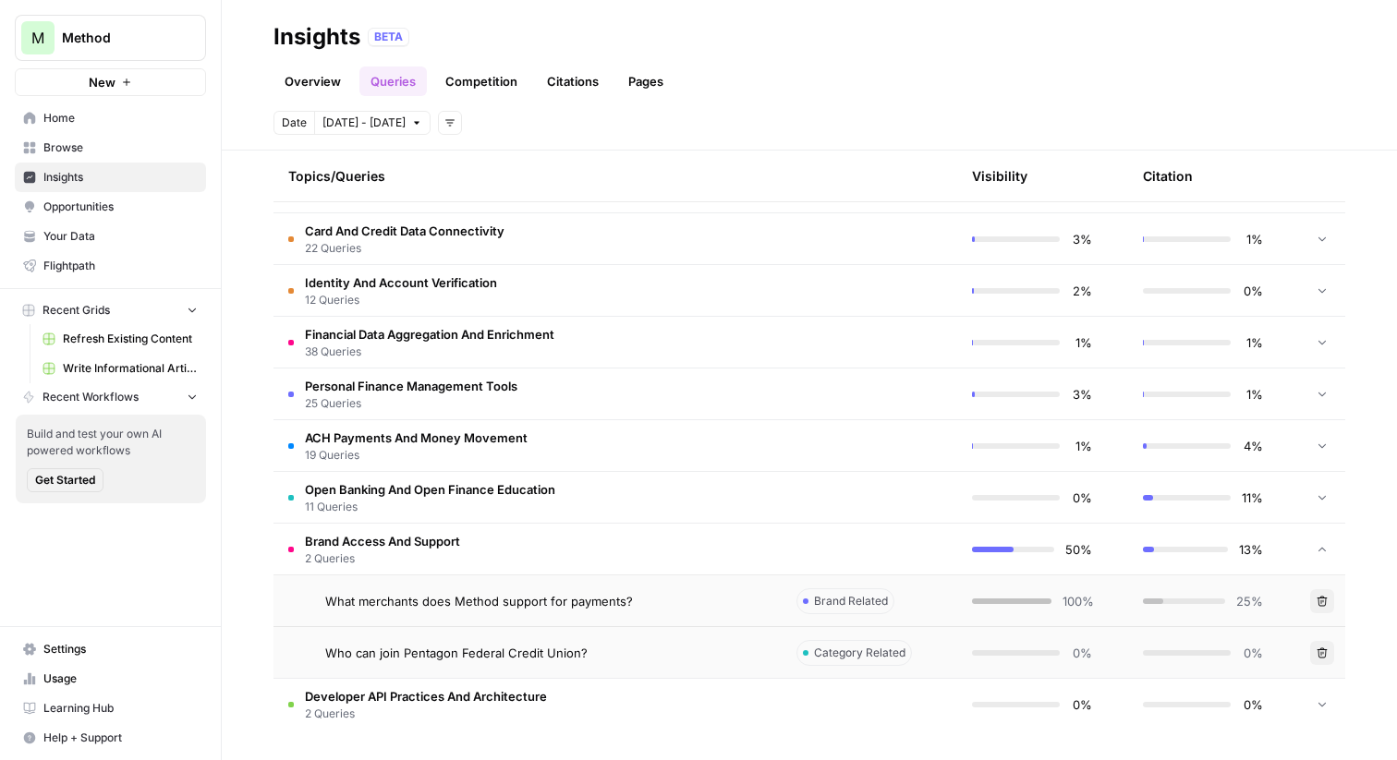
click at [602, 547] on td "Brand Access And Support 2 Queries" at bounding box center [528, 549] width 508 height 51
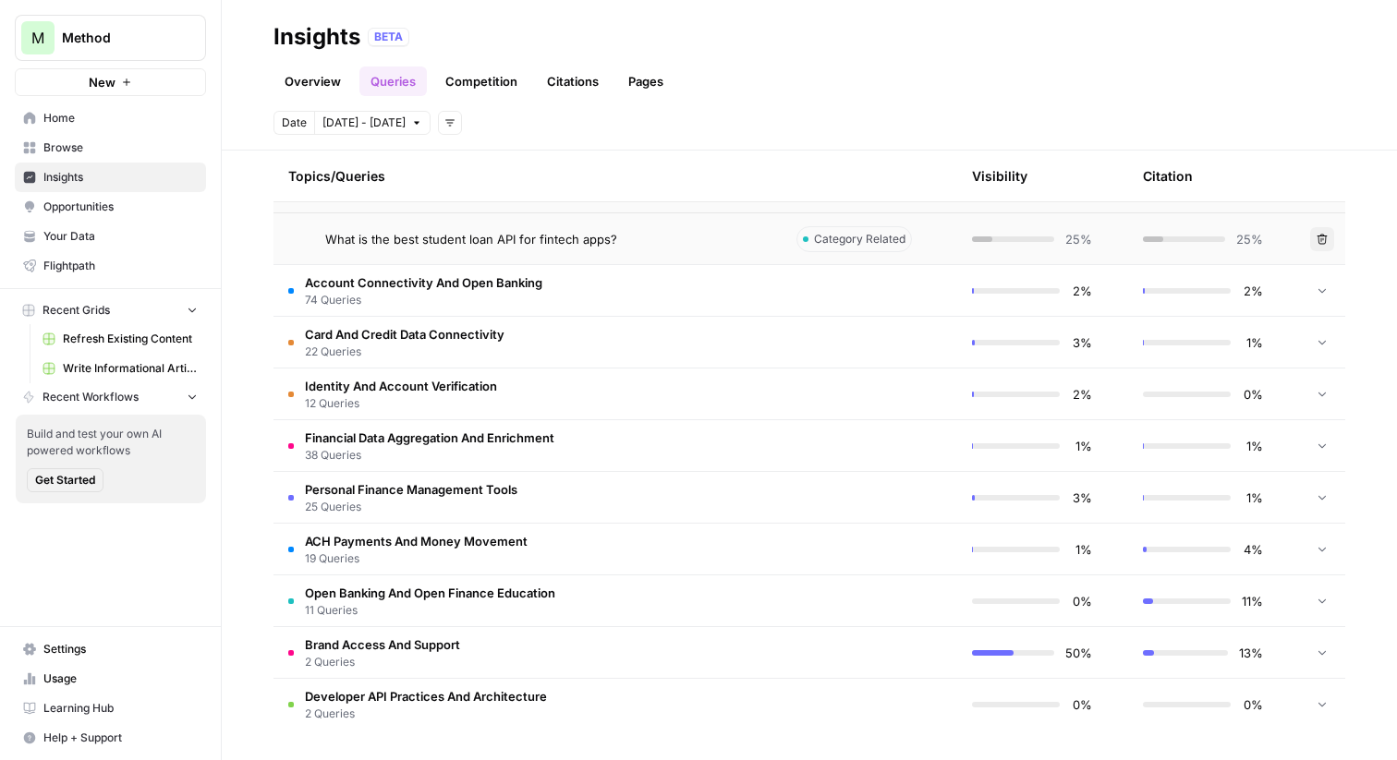
click at [614, 496] on td "Personal Finance Management Tools 25 Queries" at bounding box center [528, 497] width 508 height 51
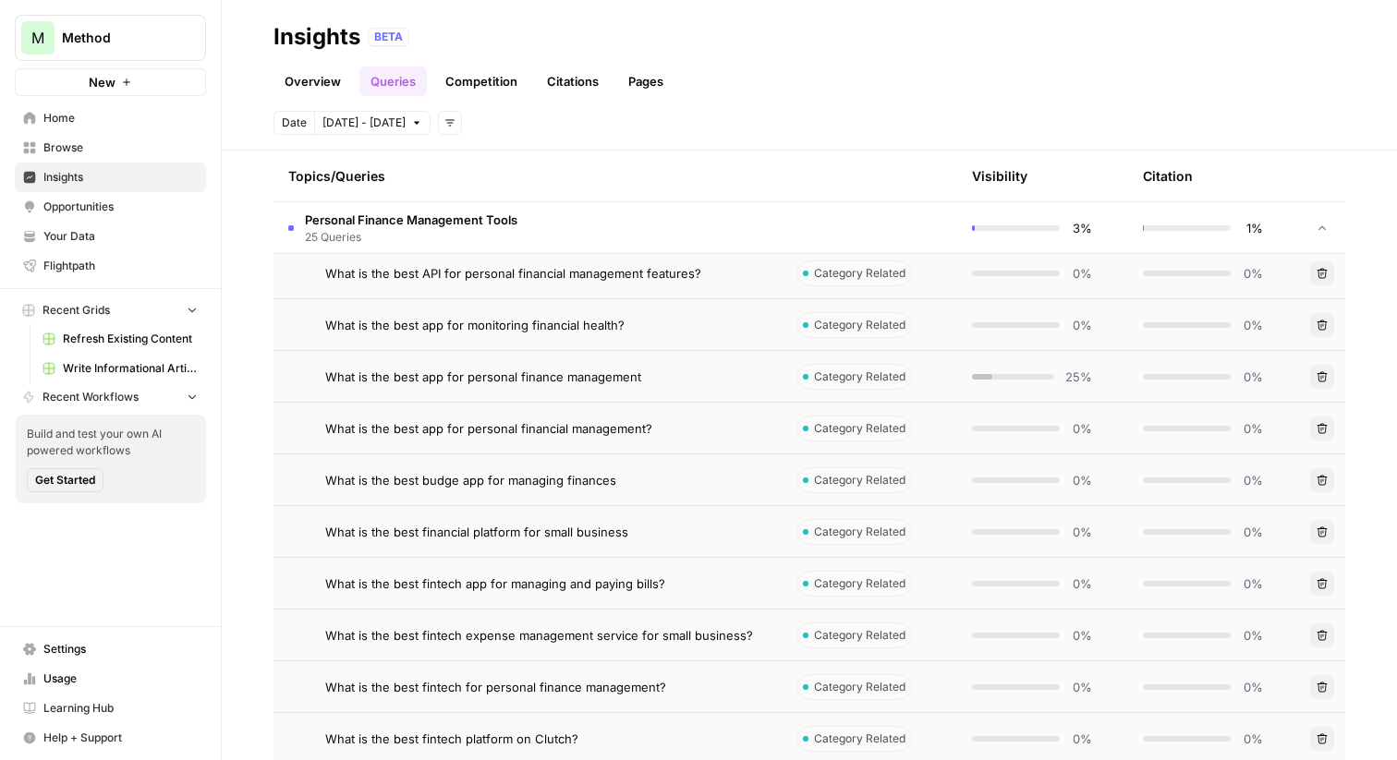
scroll to position [3121, 0]
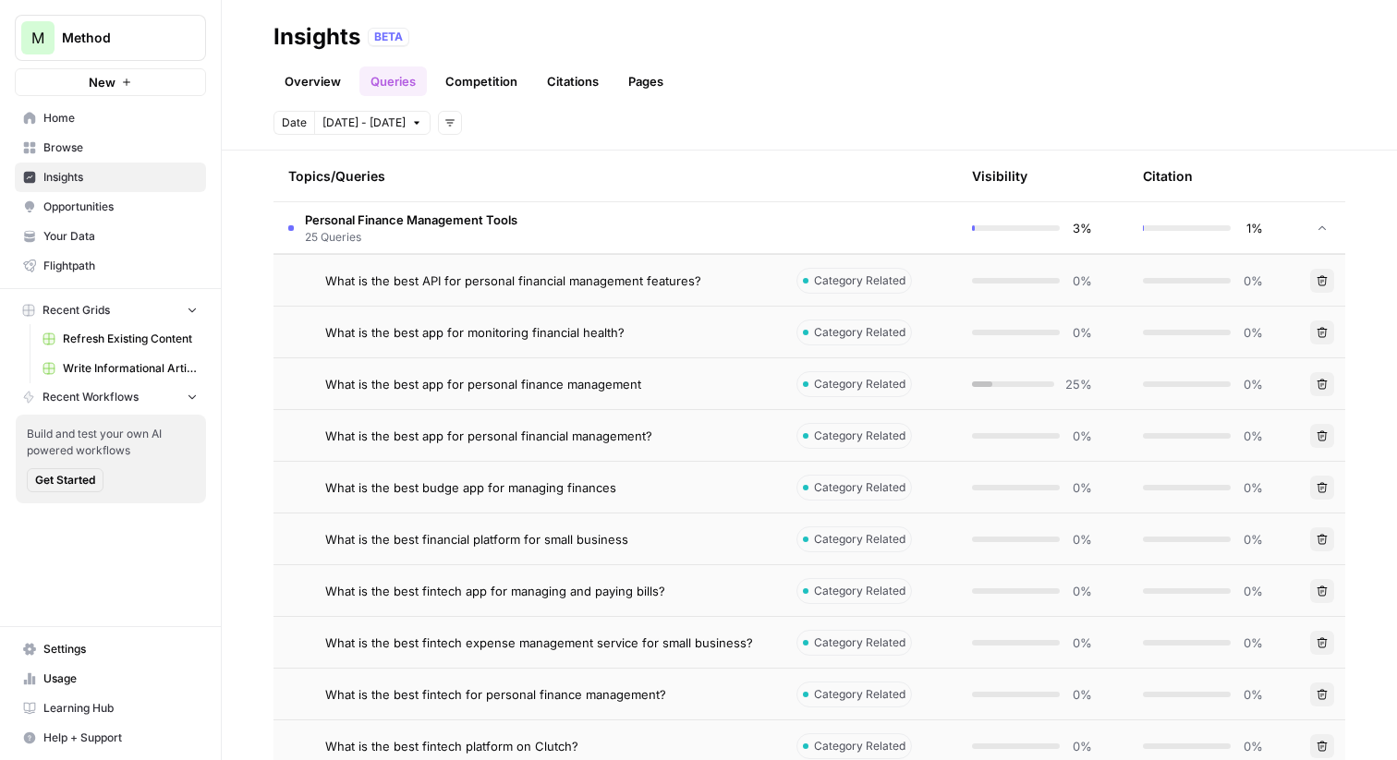
click at [629, 393] on td "What is the best app for personal finance management" at bounding box center [528, 384] width 508 height 51
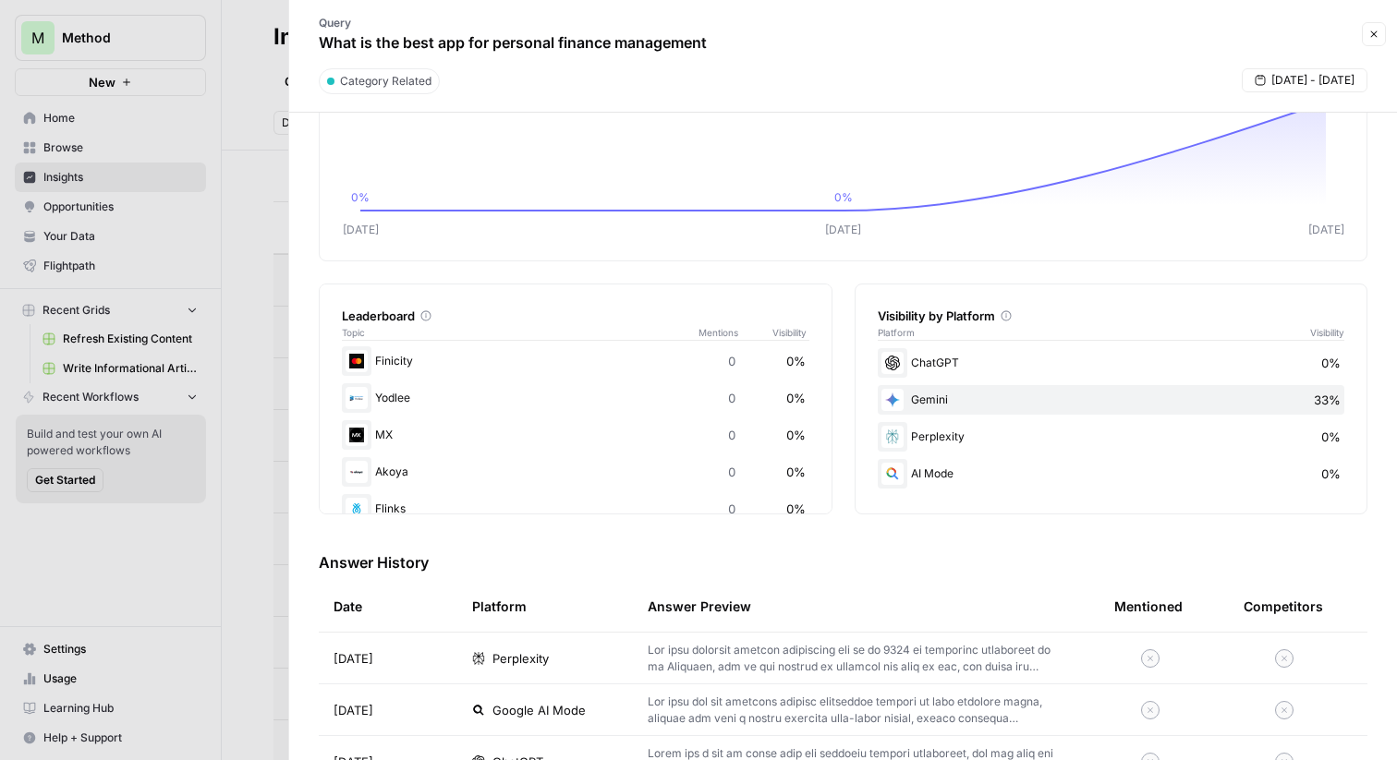
scroll to position [222, 0]
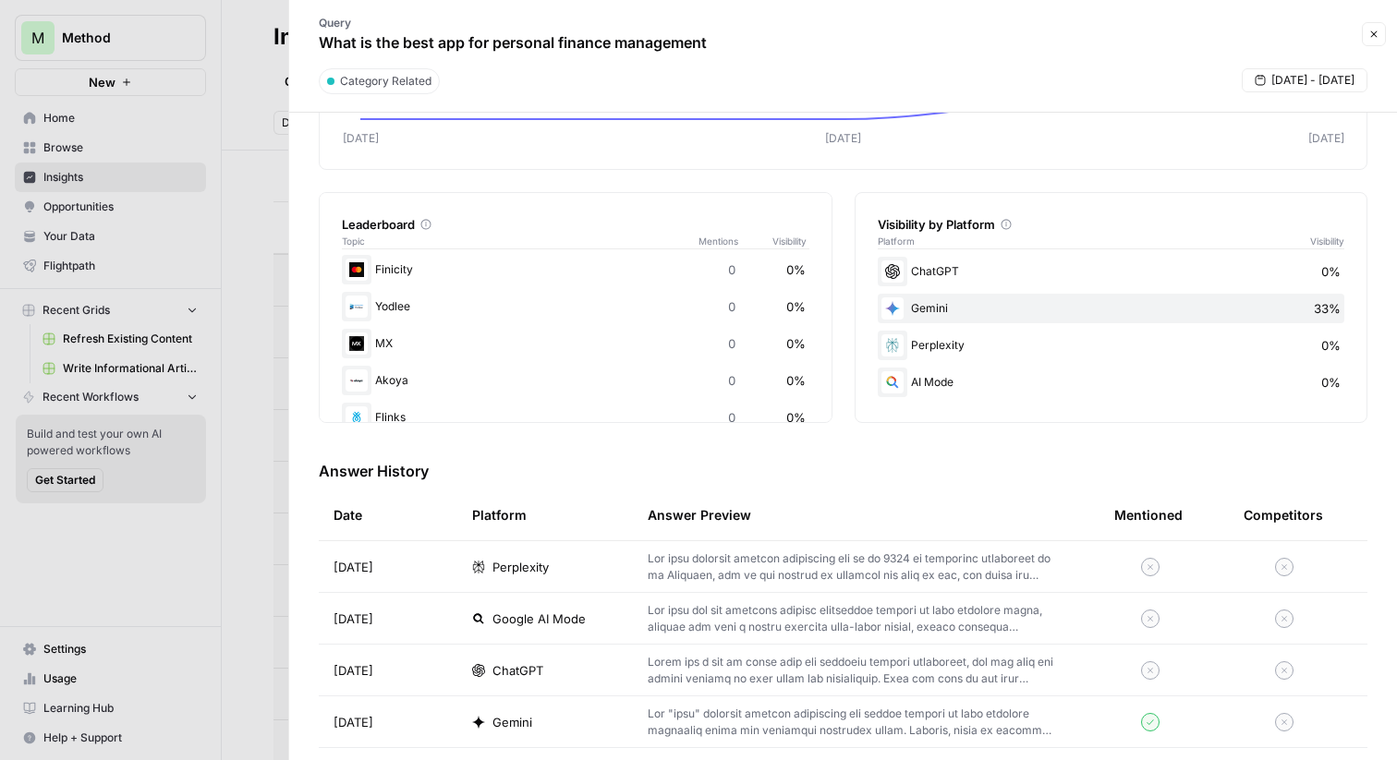
click at [438, 571] on td "Oct 2, 2025" at bounding box center [388, 566] width 139 height 51
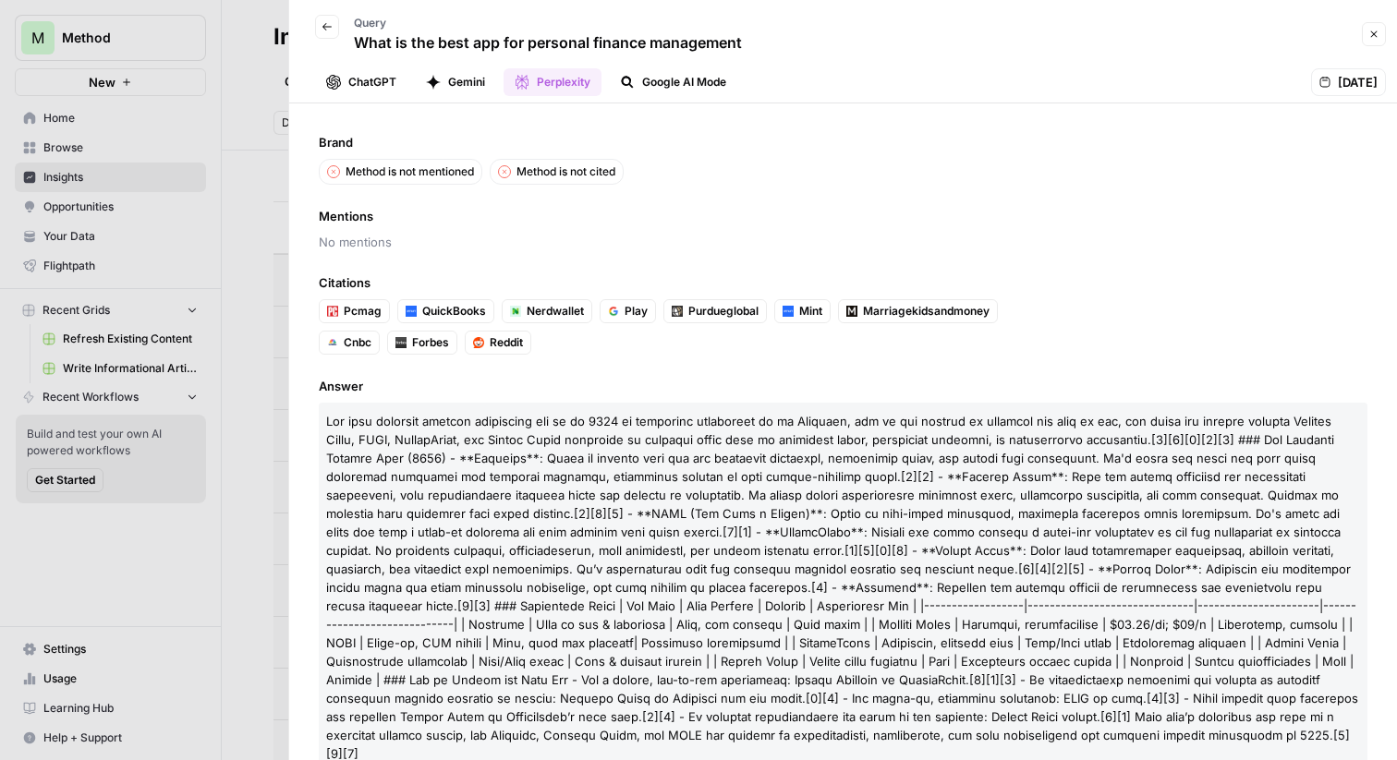
click at [386, 80] on button "ChatGPT" at bounding box center [361, 82] width 92 height 28
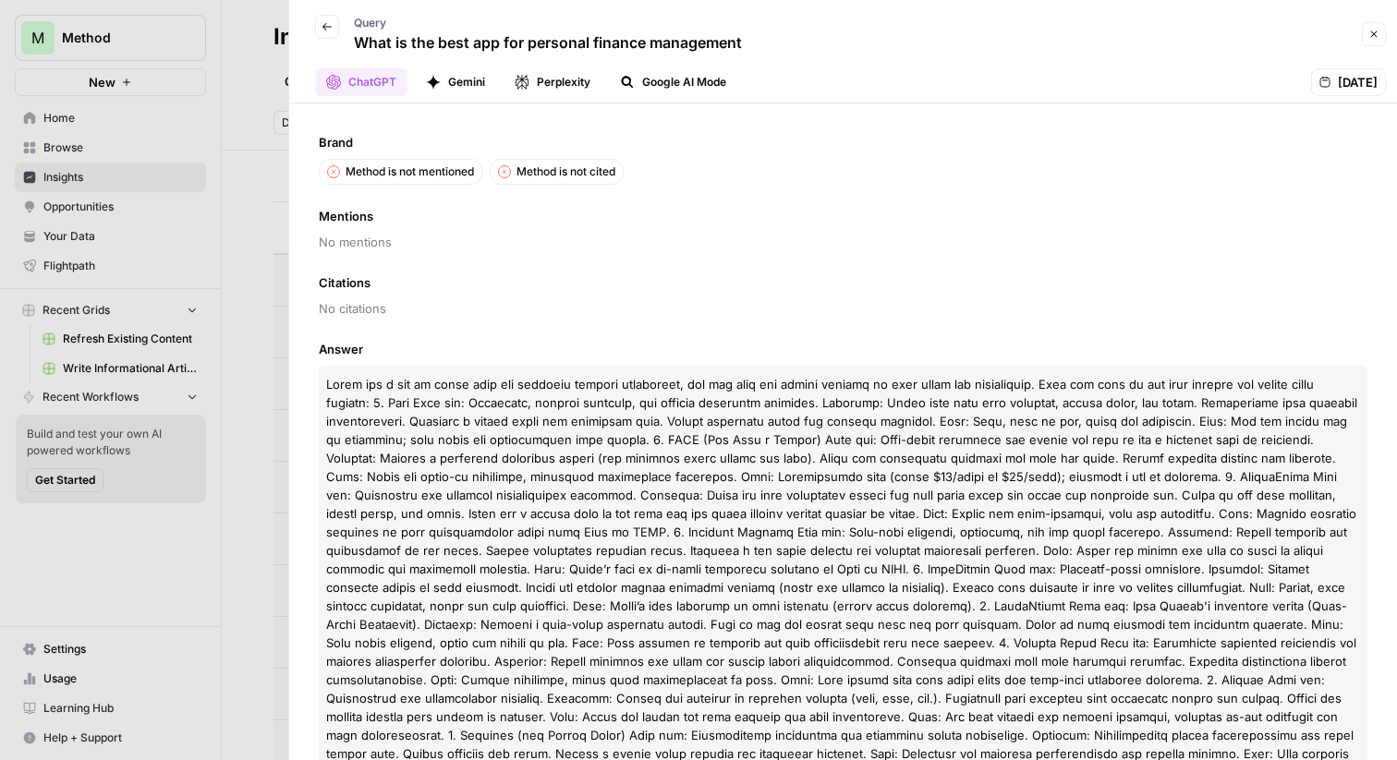
click at [456, 84] on button "Gemini" at bounding box center [455, 82] width 81 height 28
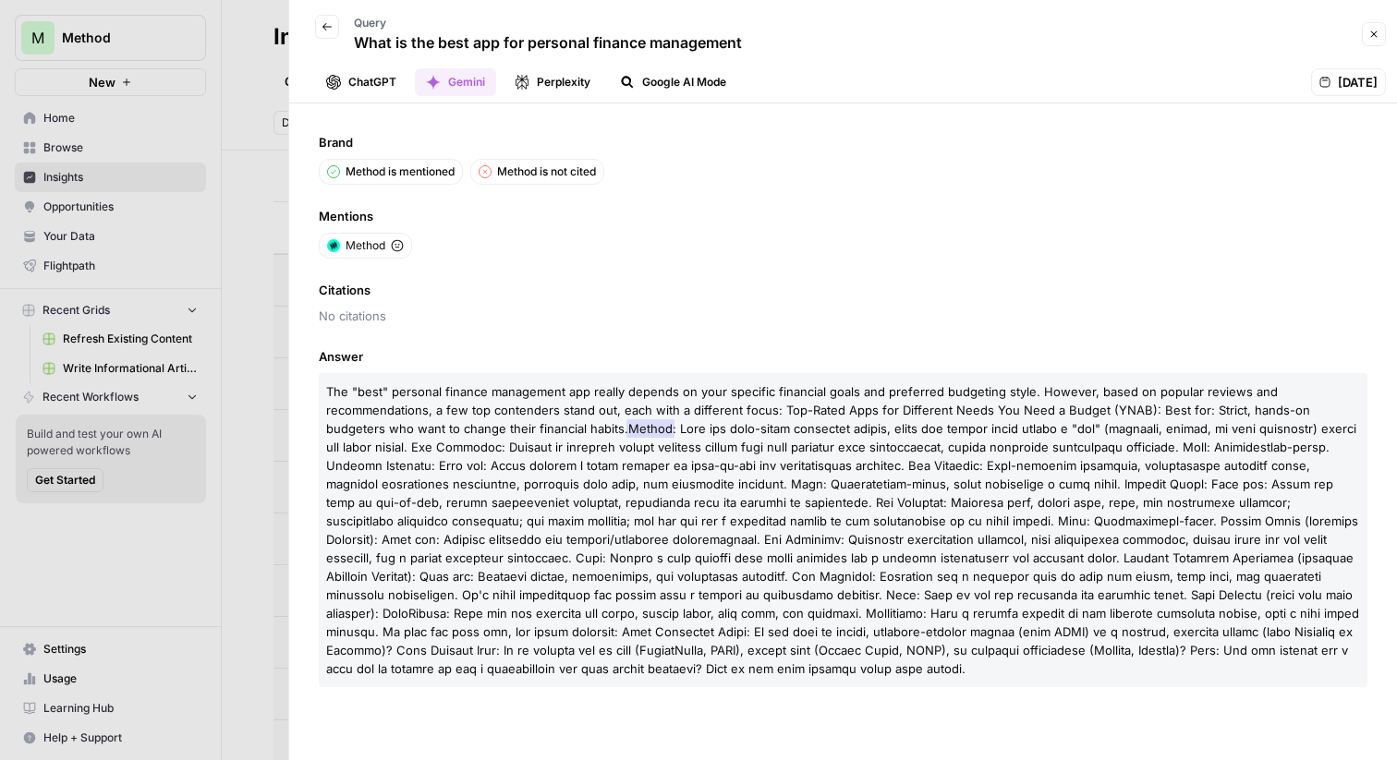
click at [566, 81] on button "Perplexity" at bounding box center [553, 82] width 98 height 28
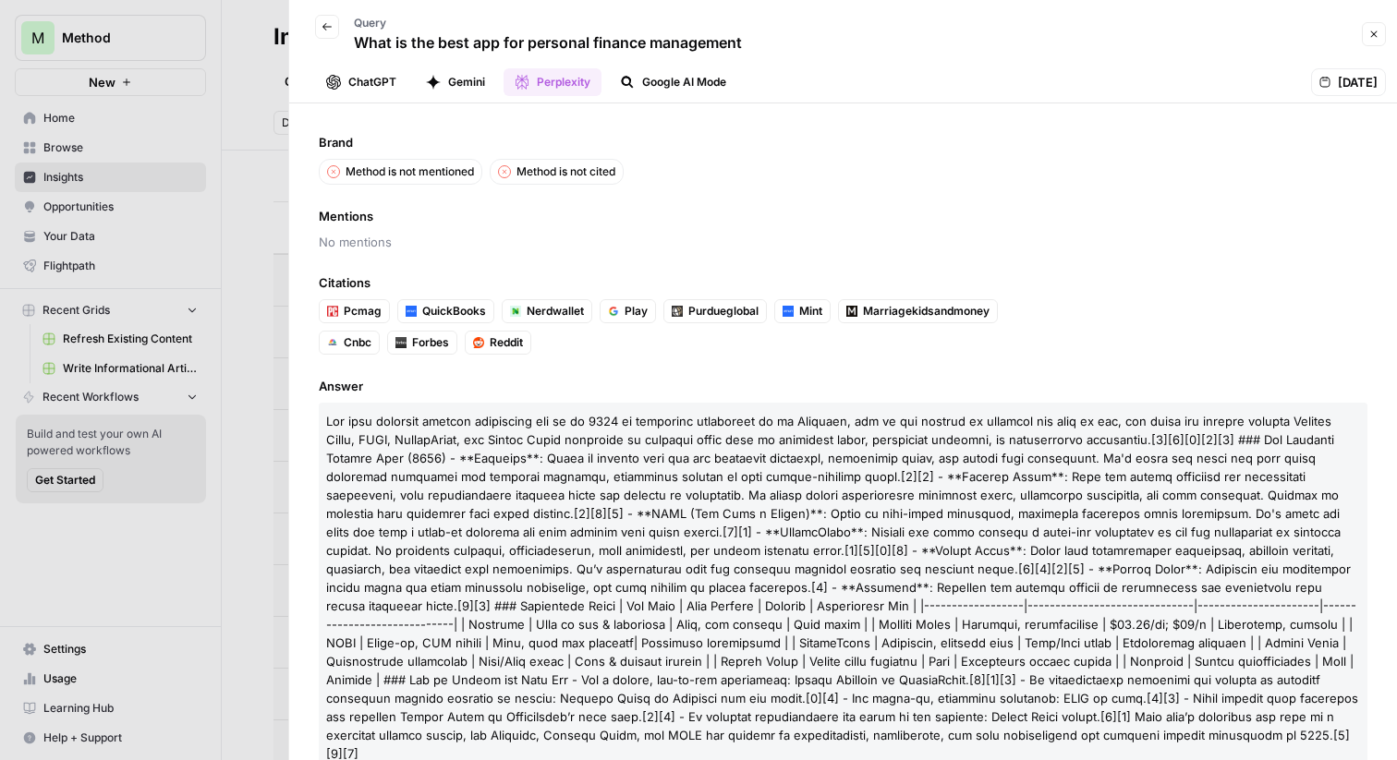
drag, startPoint x: 455, startPoint y: 41, endPoint x: 703, endPoint y: 41, distance: 248.6
click at [703, 41] on p "What is the best app for personal finance management" at bounding box center [548, 42] width 388 height 22
click at [708, 84] on button "Google AI Mode" at bounding box center [673, 82] width 128 height 28
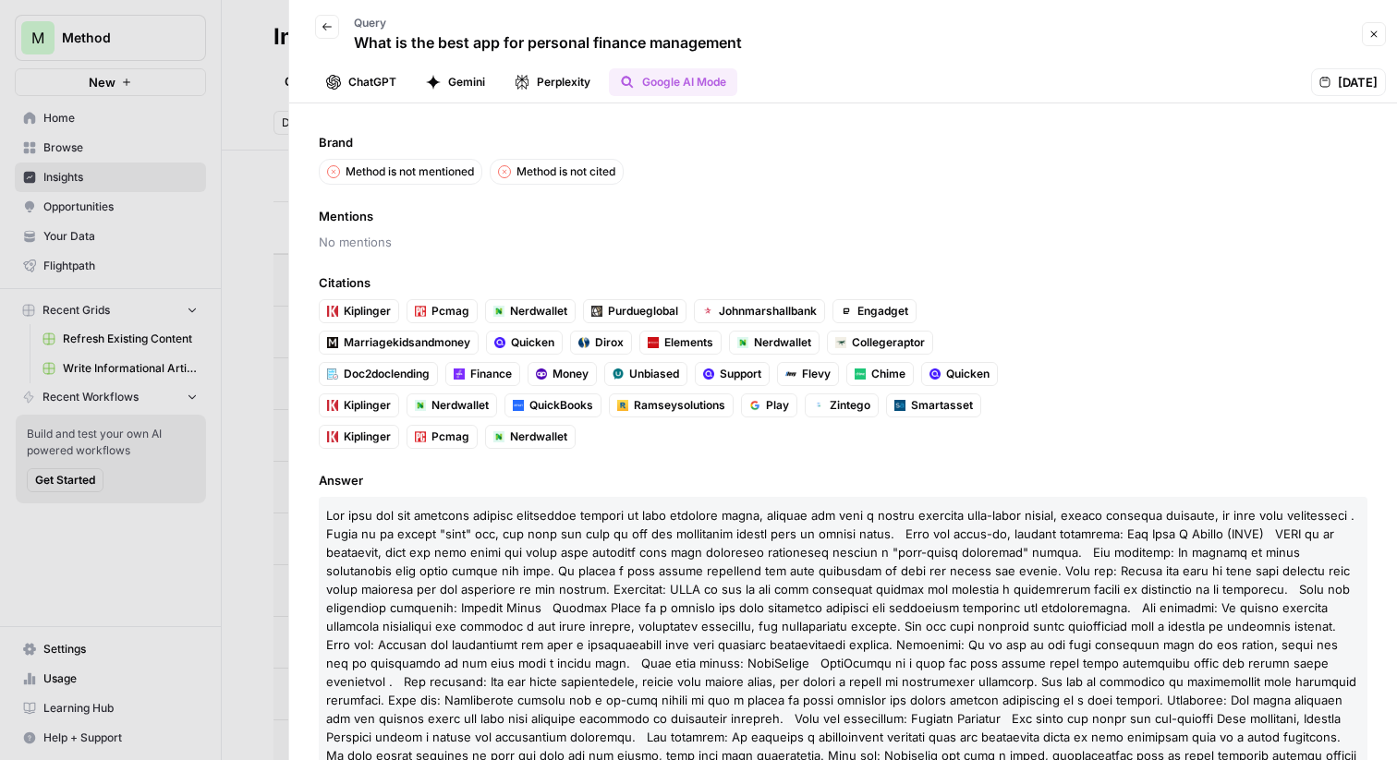
scroll to position [38, 0]
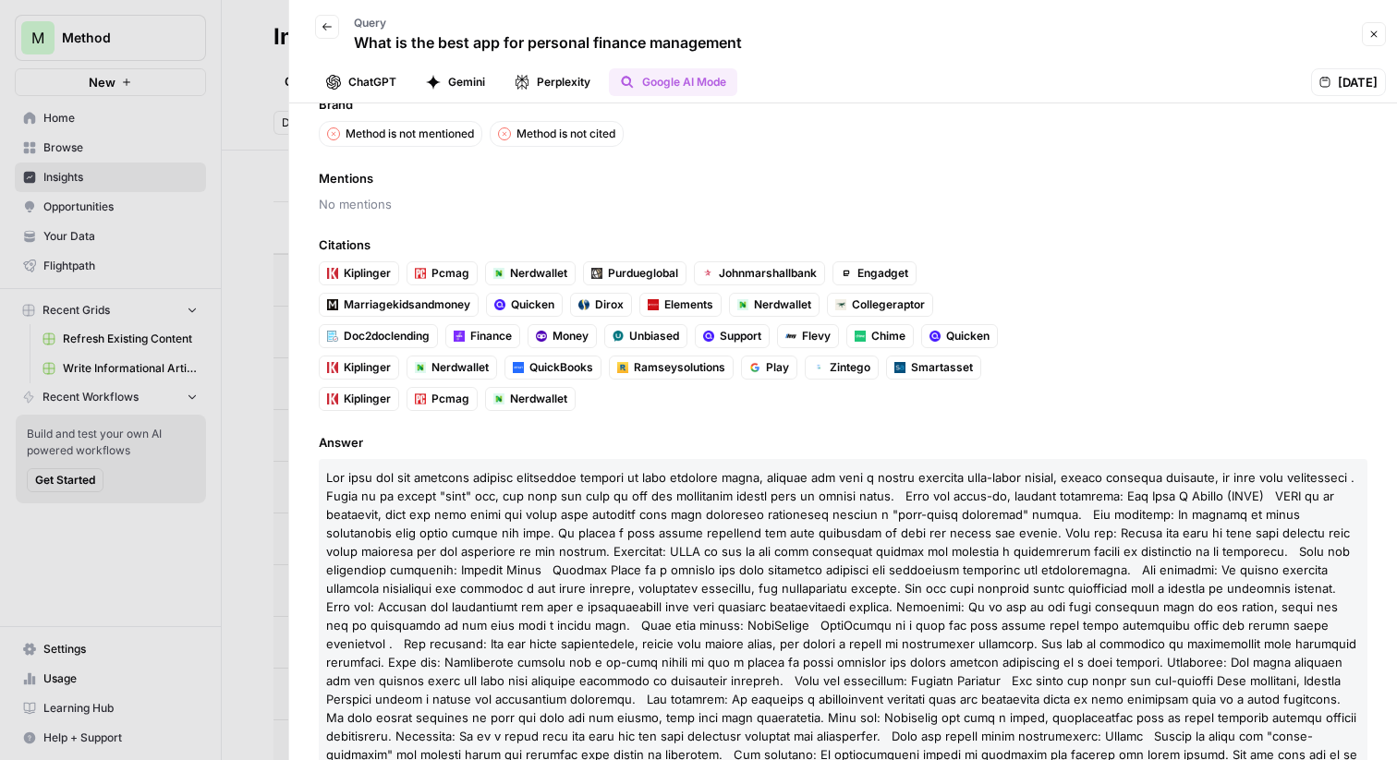
click at [258, 207] on div at bounding box center [698, 380] width 1397 height 760
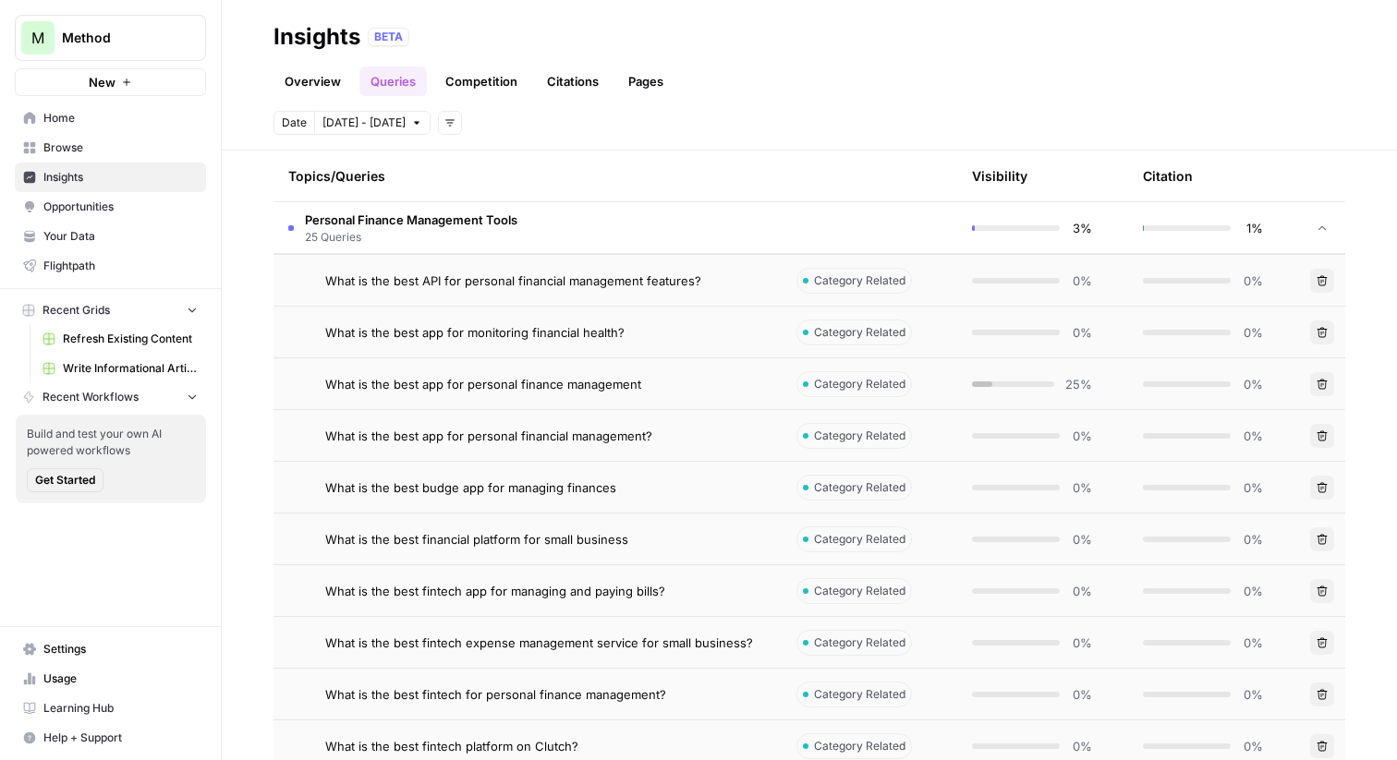
click at [624, 240] on td "Personal Finance Management Tools 25 Queries" at bounding box center [528, 227] width 508 height 51
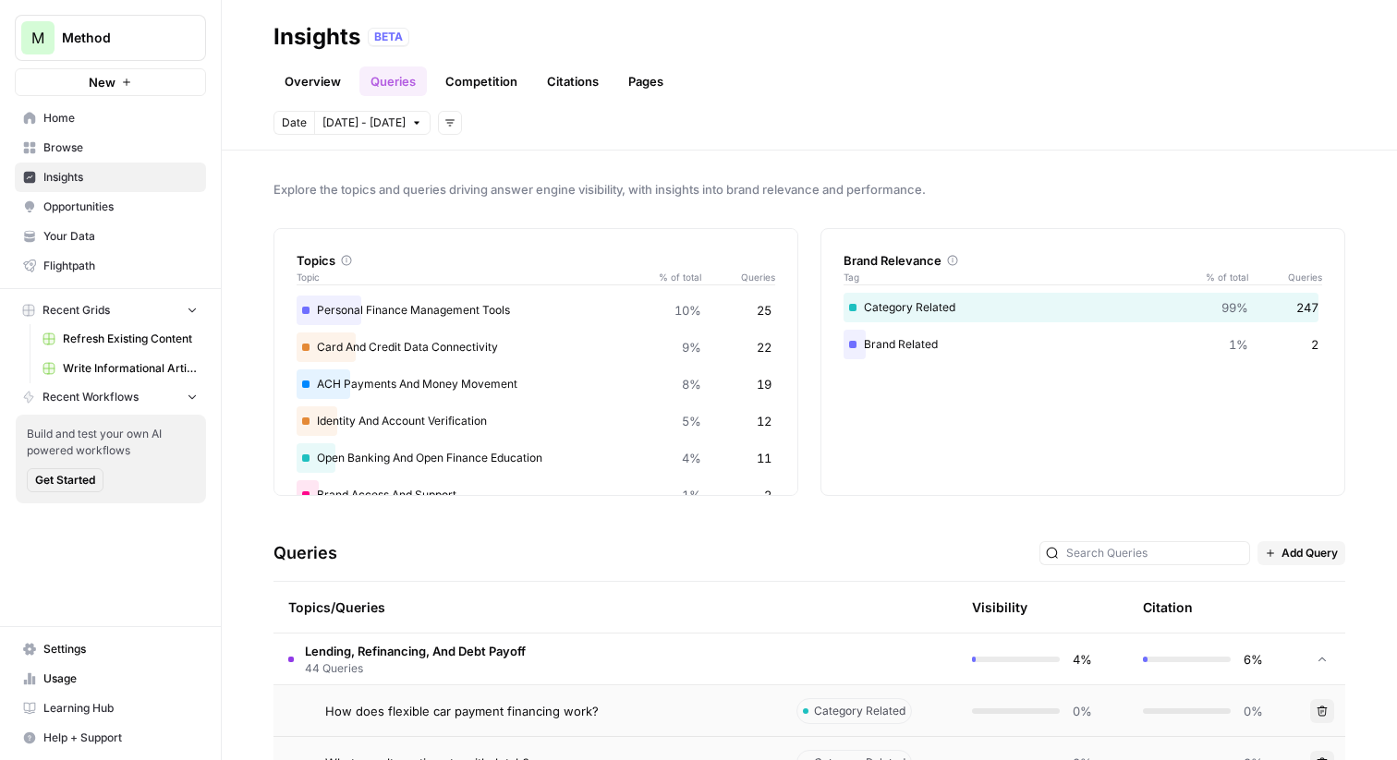
click at [1300, 542] on button "Add Query" at bounding box center [1302, 553] width 88 height 24
click at [1305, 585] on span "Add Query" at bounding box center [1327, 594] width 68 height 18
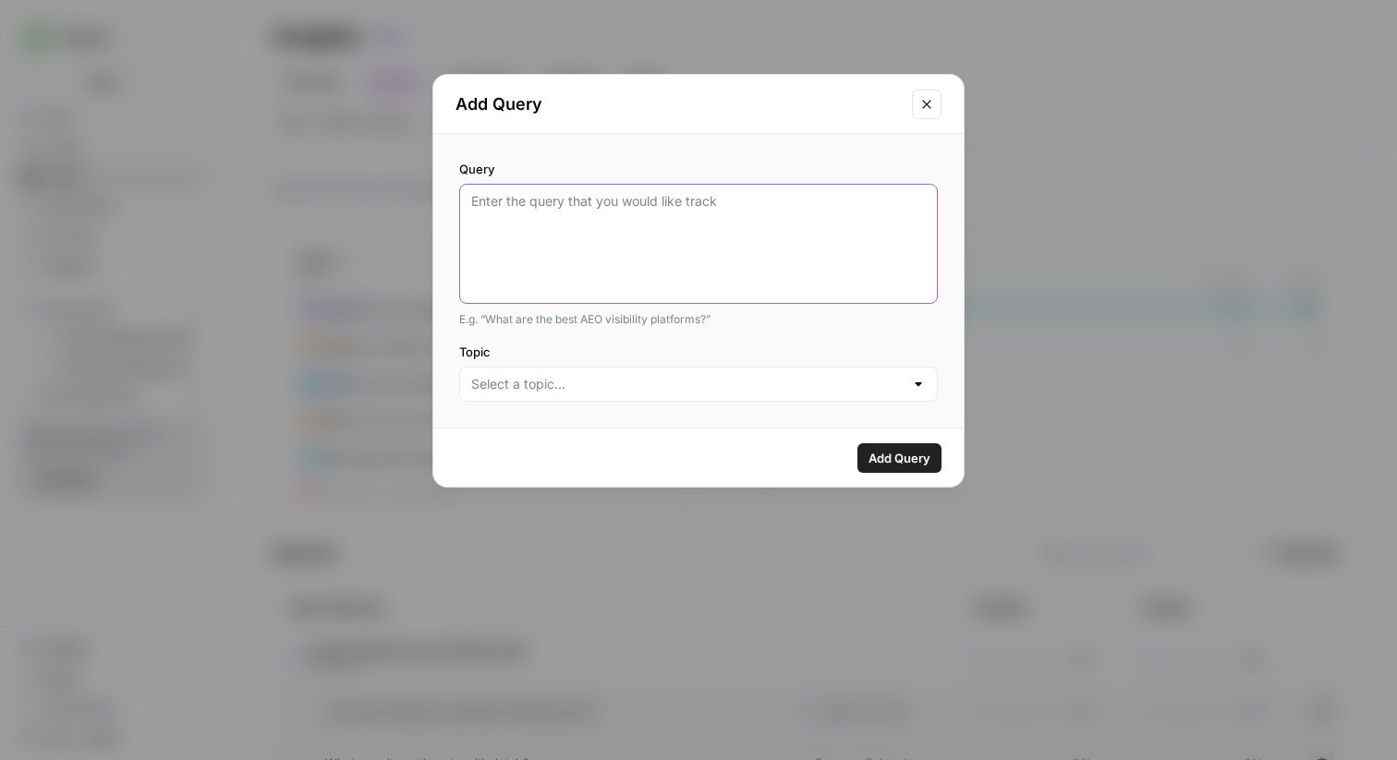
click at [795, 258] on textarea "Query" at bounding box center [698, 243] width 455 height 103
click at [928, 101] on icon "Close modal" at bounding box center [926, 104] width 15 height 15
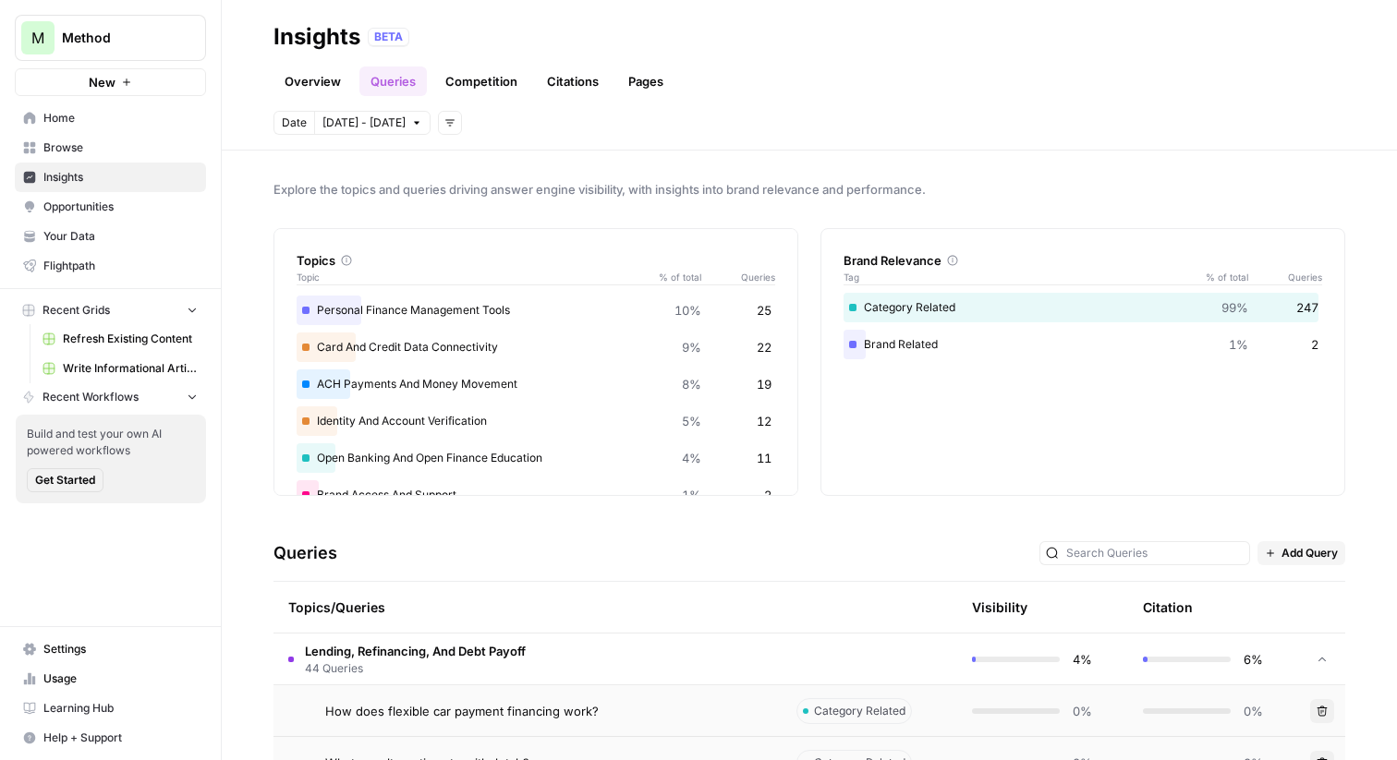
click at [487, 80] on link "Competition" at bounding box center [481, 82] width 94 height 30
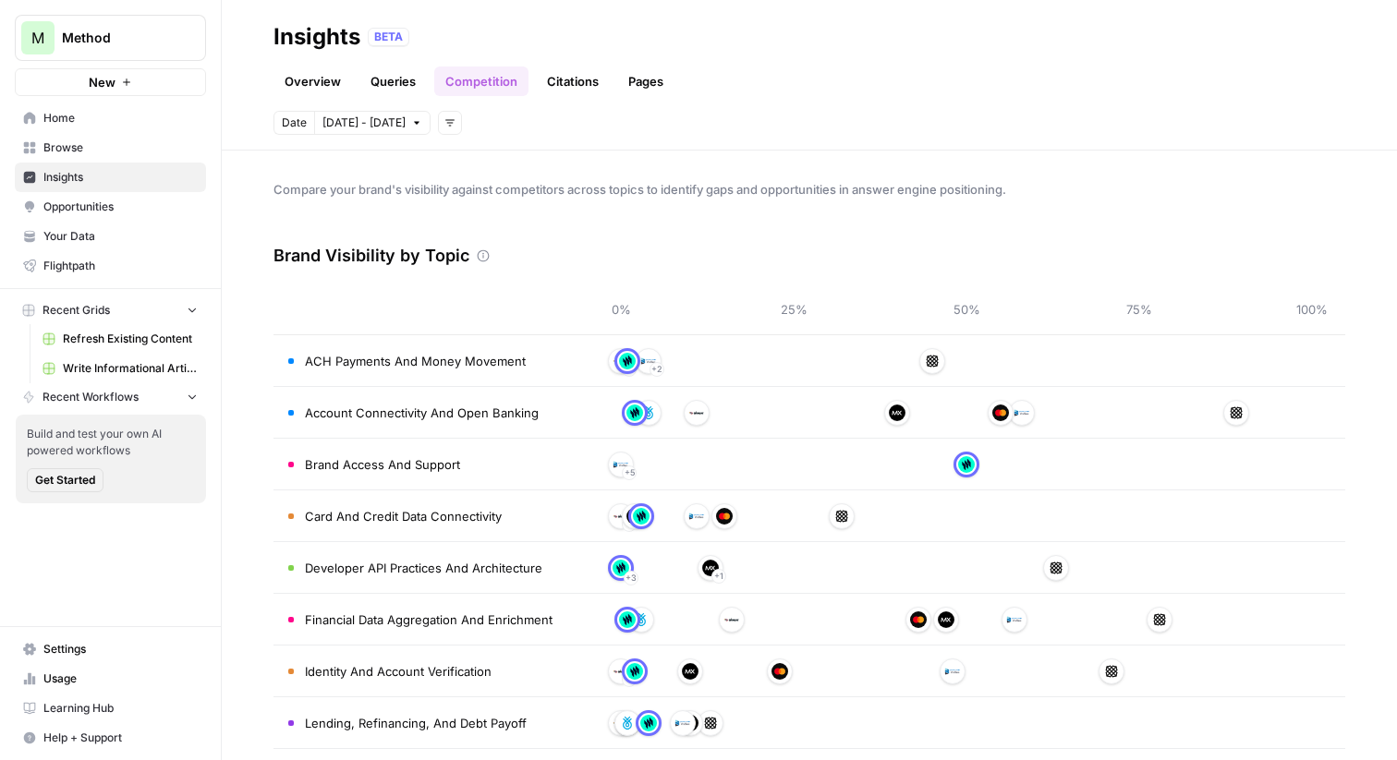
click at [779, 250] on div "Brand Visibility by Topic" at bounding box center [810, 255] width 1072 height 55
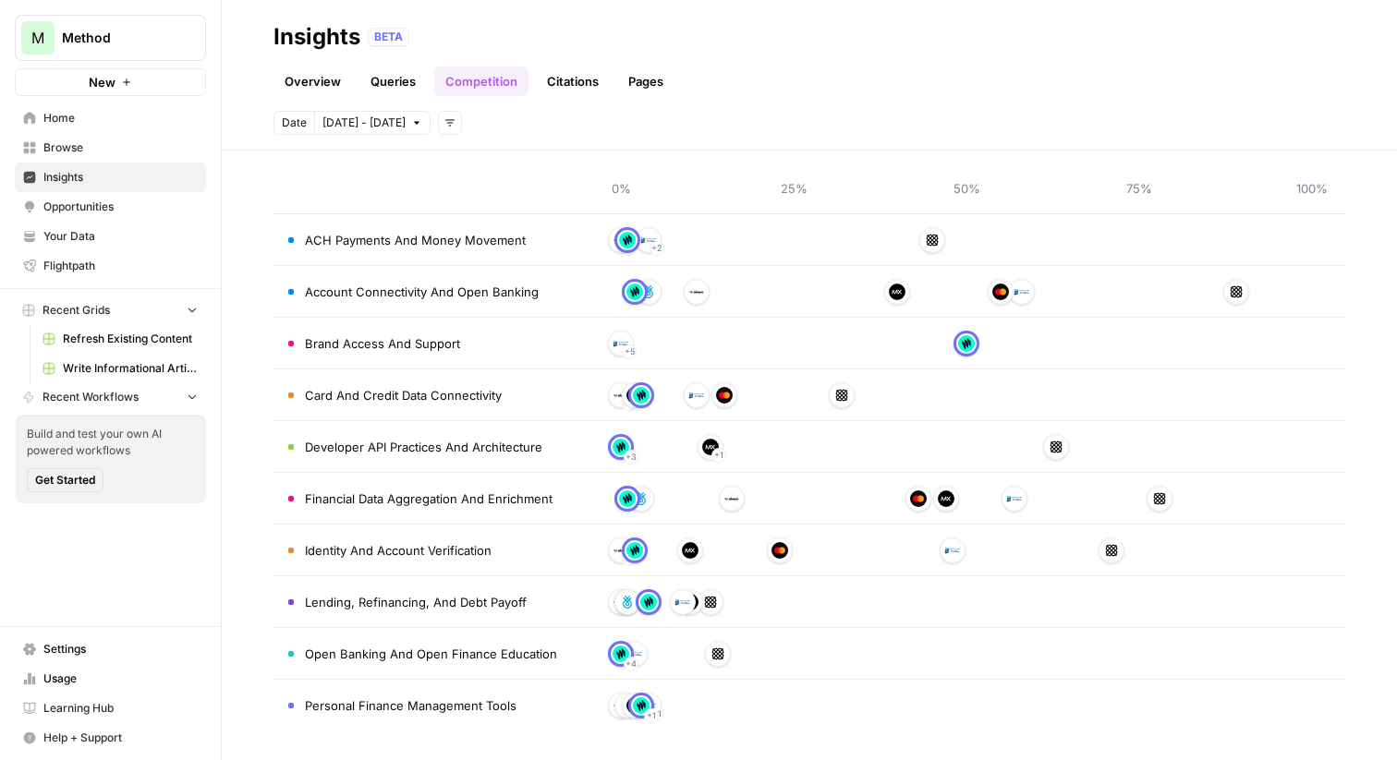
scroll to position [122, 0]
click at [565, 73] on link "Citations" at bounding box center [573, 82] width 74 height 30
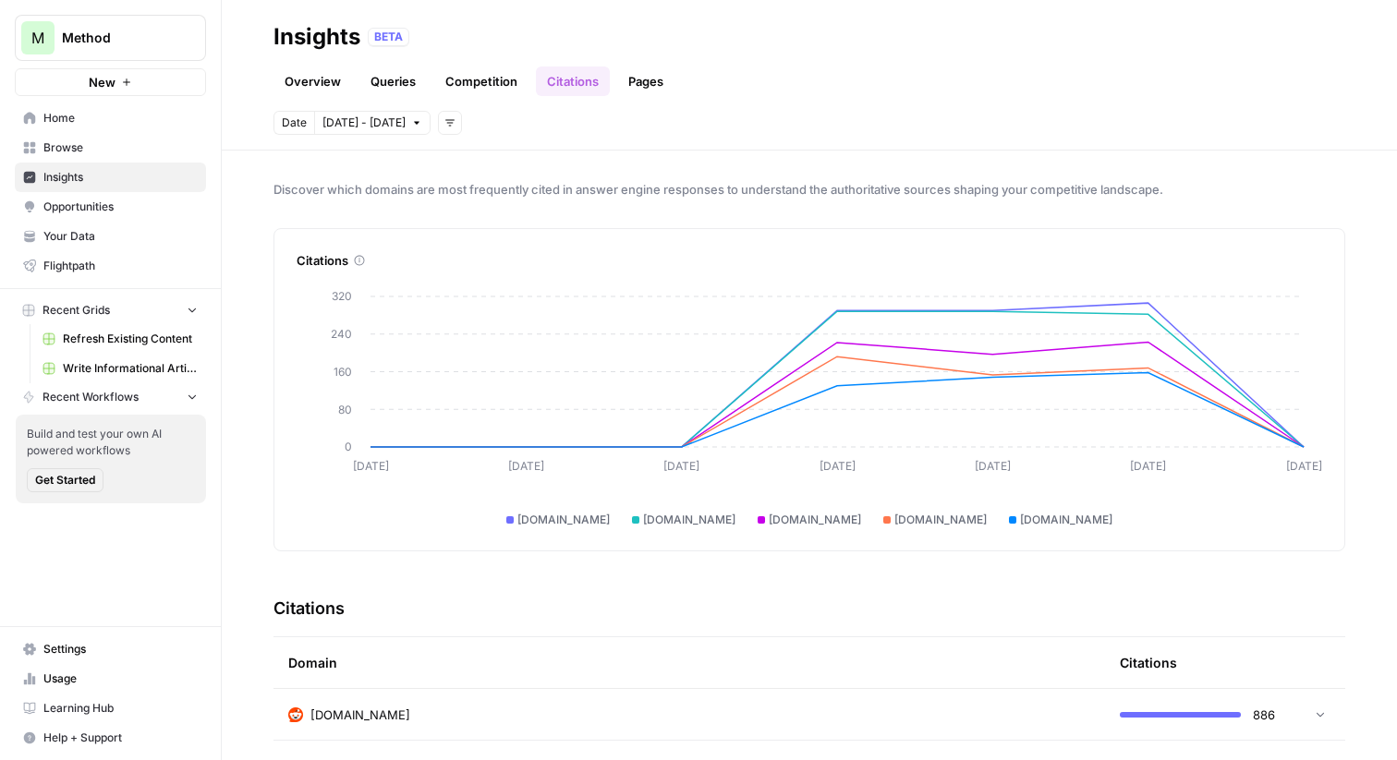
click at [628, 75] on link "Pages" at bounding box center [645, 82] width 57 height 30
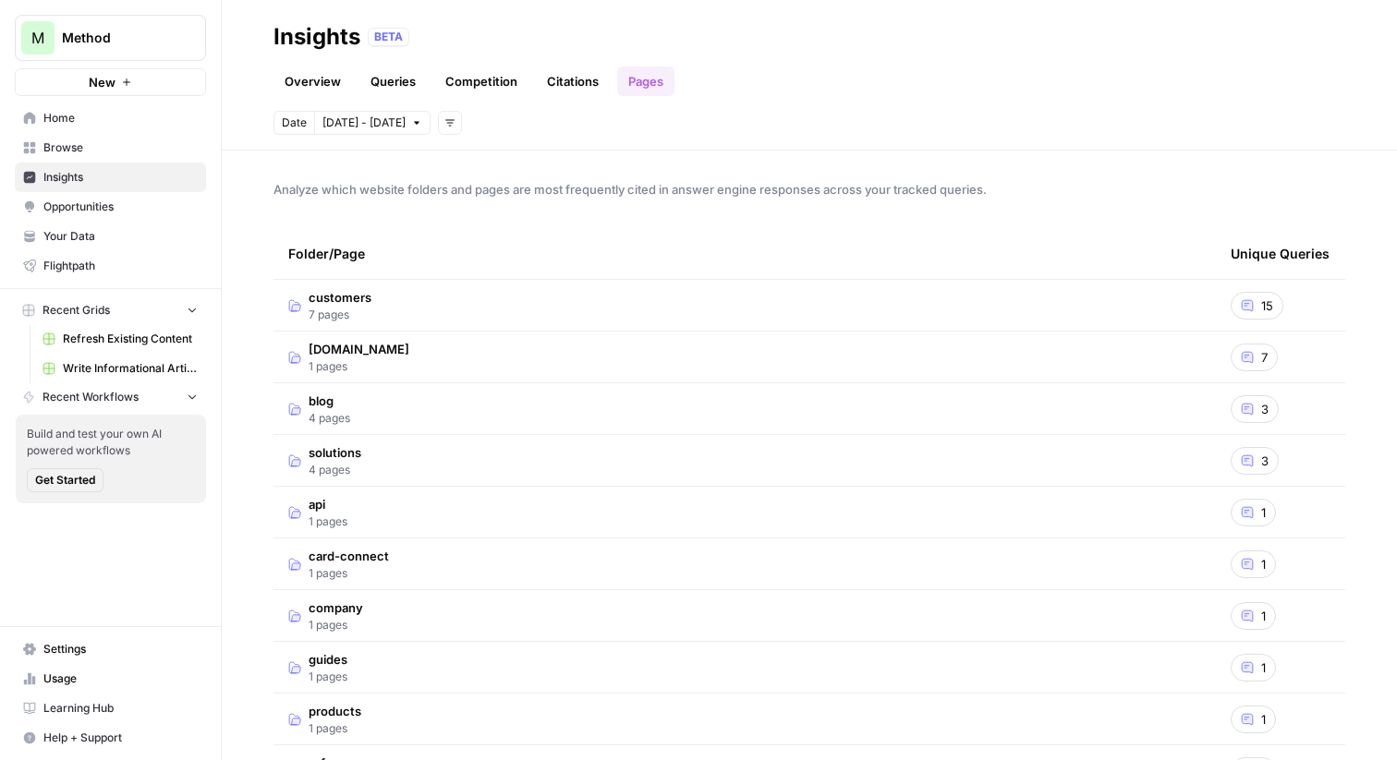
click at [363, 311] on span "7 pages" at bounding box center [340, 315] width 63 height 17
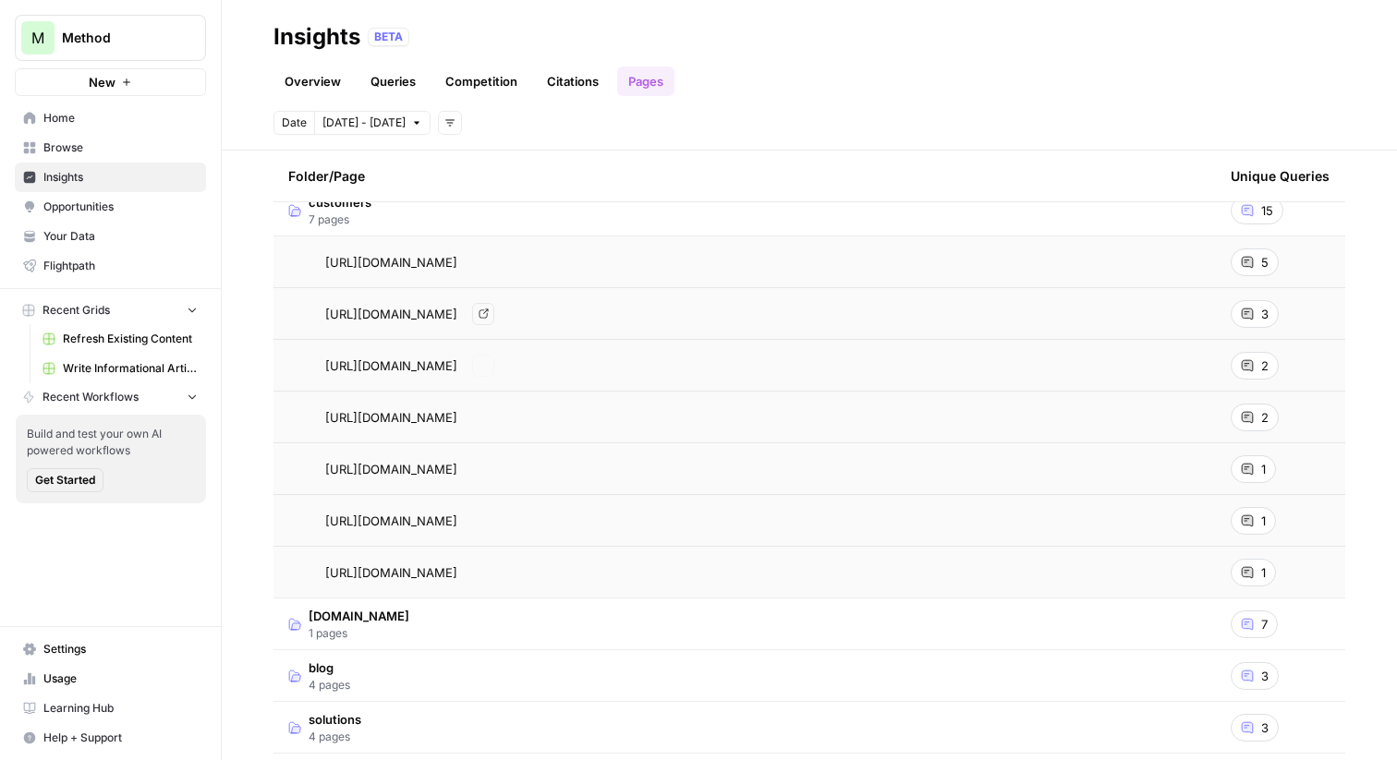
scroll to position [103, 0]
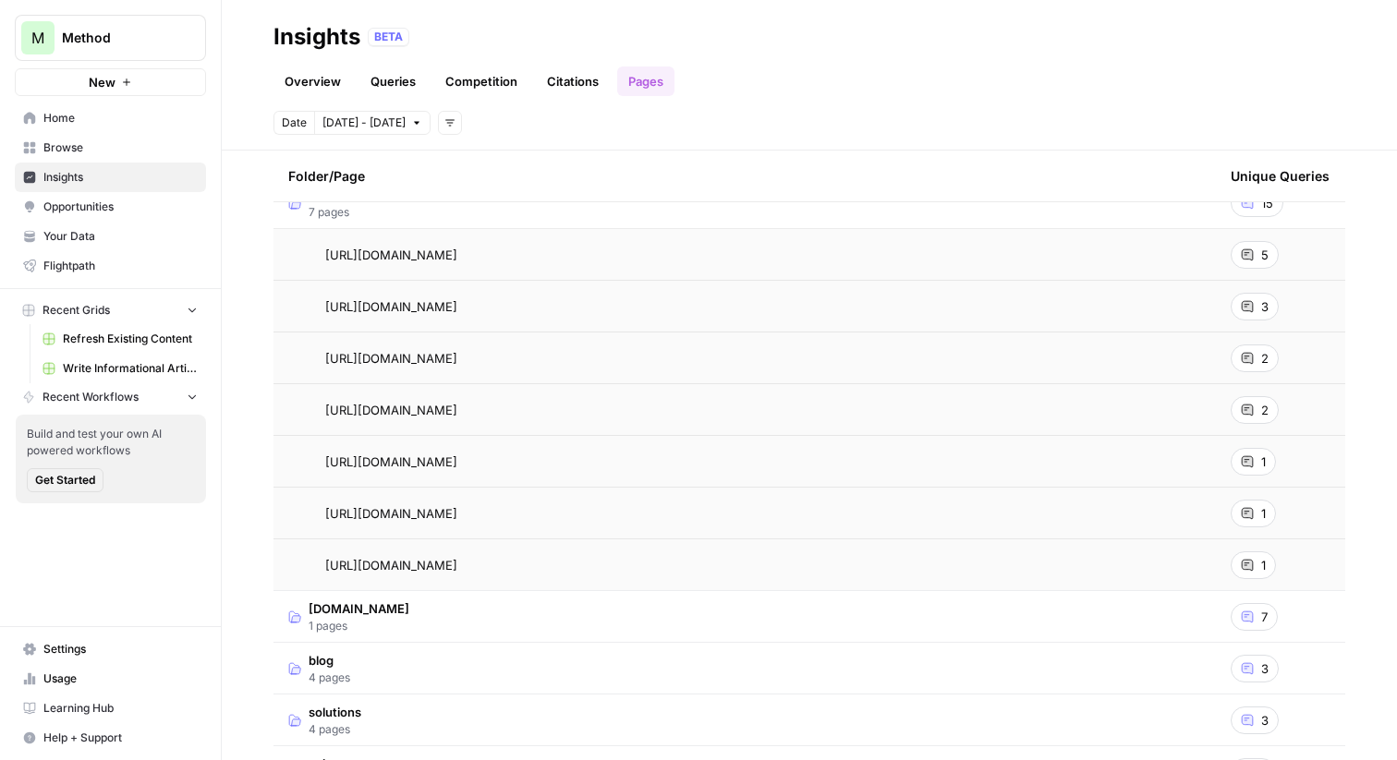
click at [1248, 255] on icon at bounding box center [1247, 254] width 11 height 11
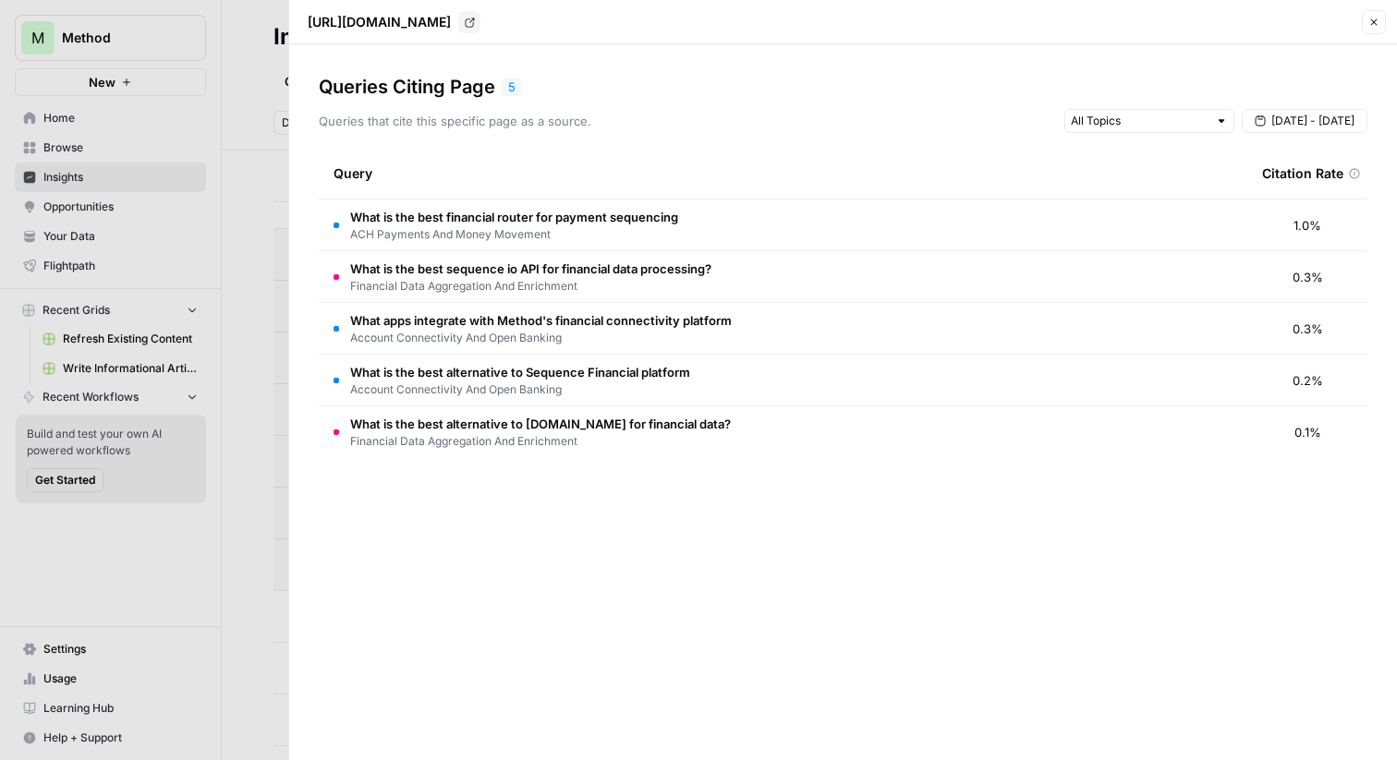
click at [731, 231] on td "What is the best financial router for payment sequencing ACH Payments And Money…" at bounding box center [783, 225] width 929 height 51
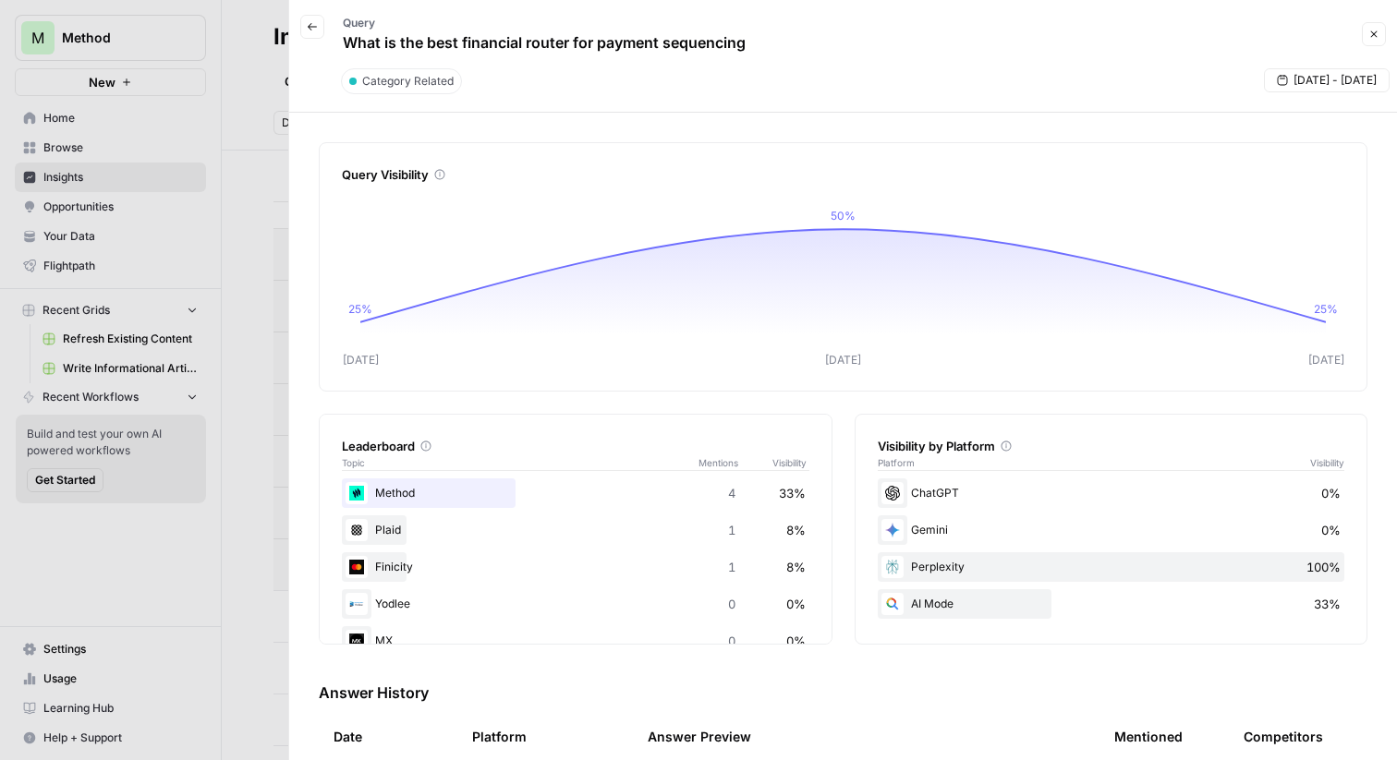
click at [311, 30] on icon "button" at bounding box center [312, 26] width 11 height 11
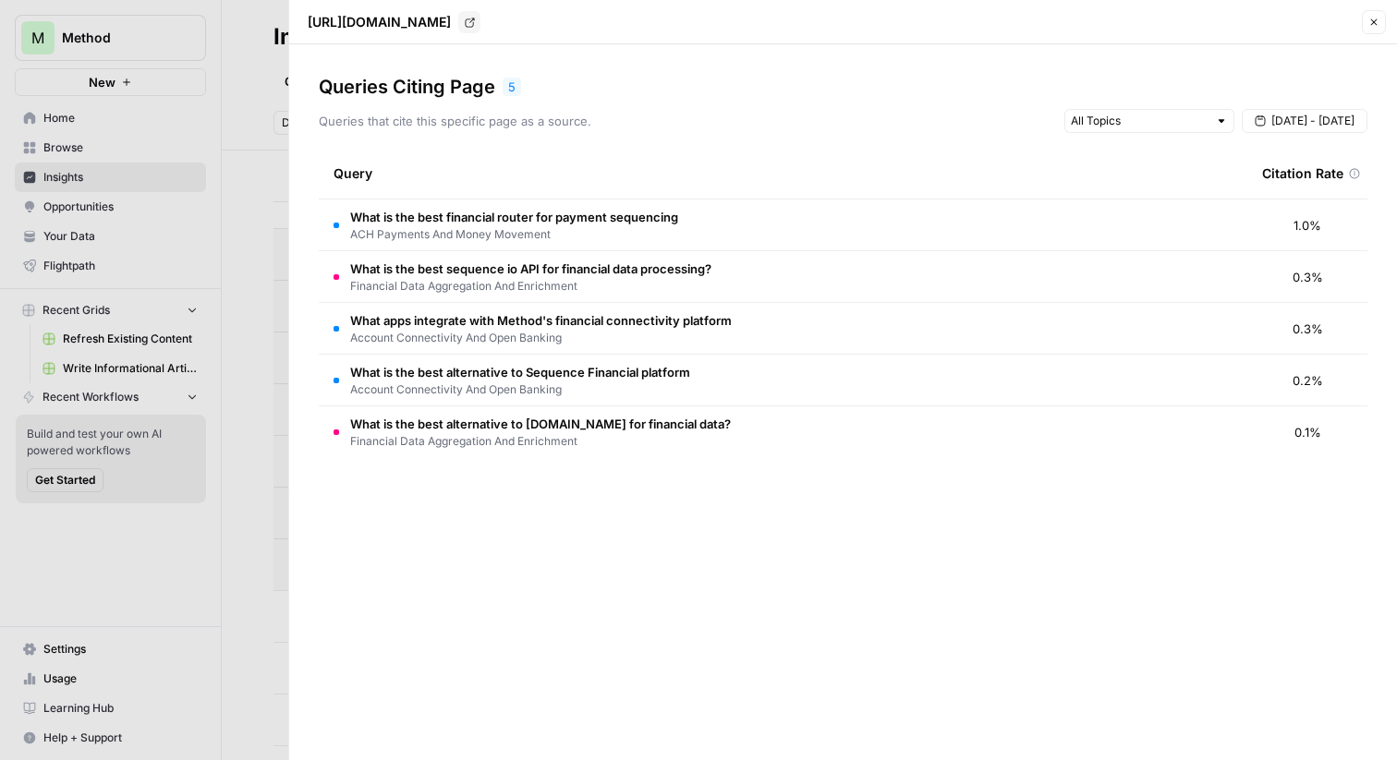
click at [238, 95] on div at bounding box center [698, 380] width 1397 height 760
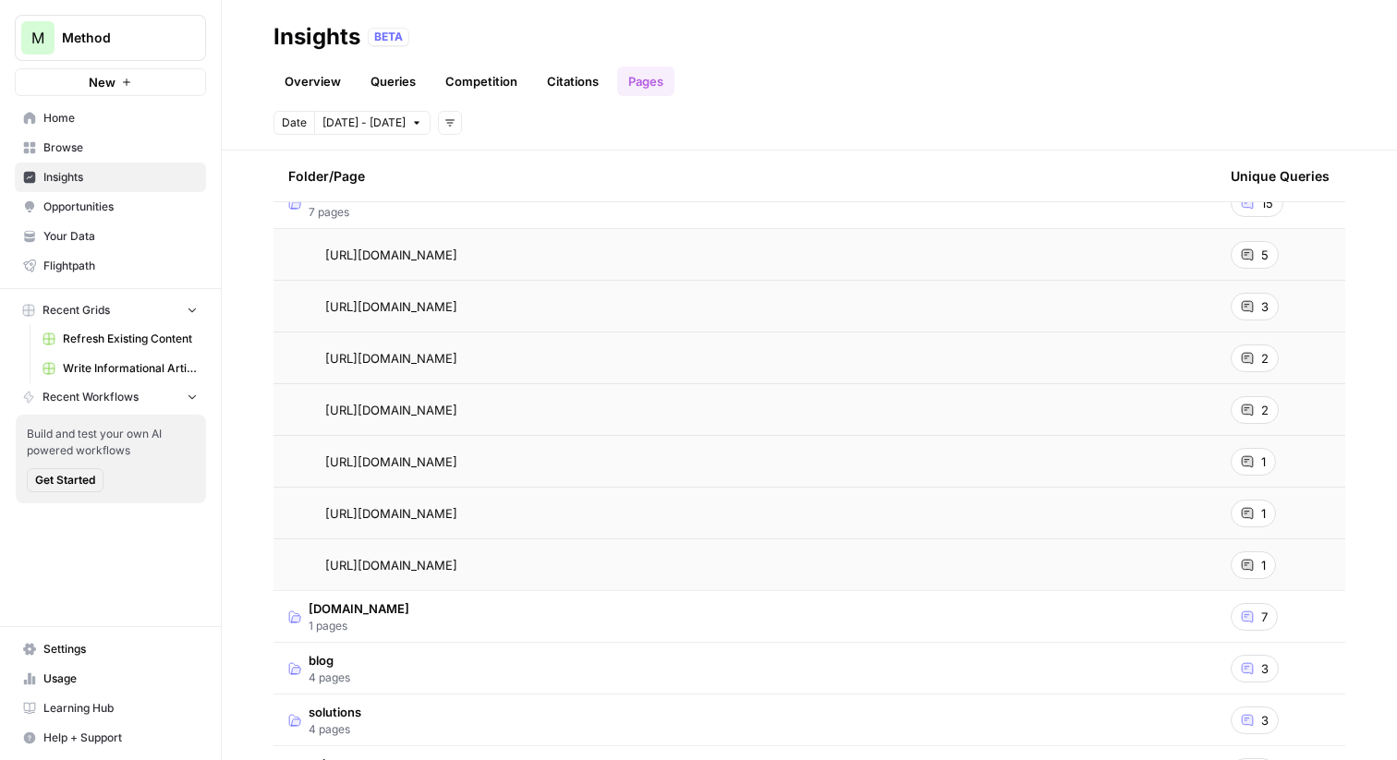
click at [407, 186] on div "Folder/Page" at bounding box center [744, 176] width 913 height 51
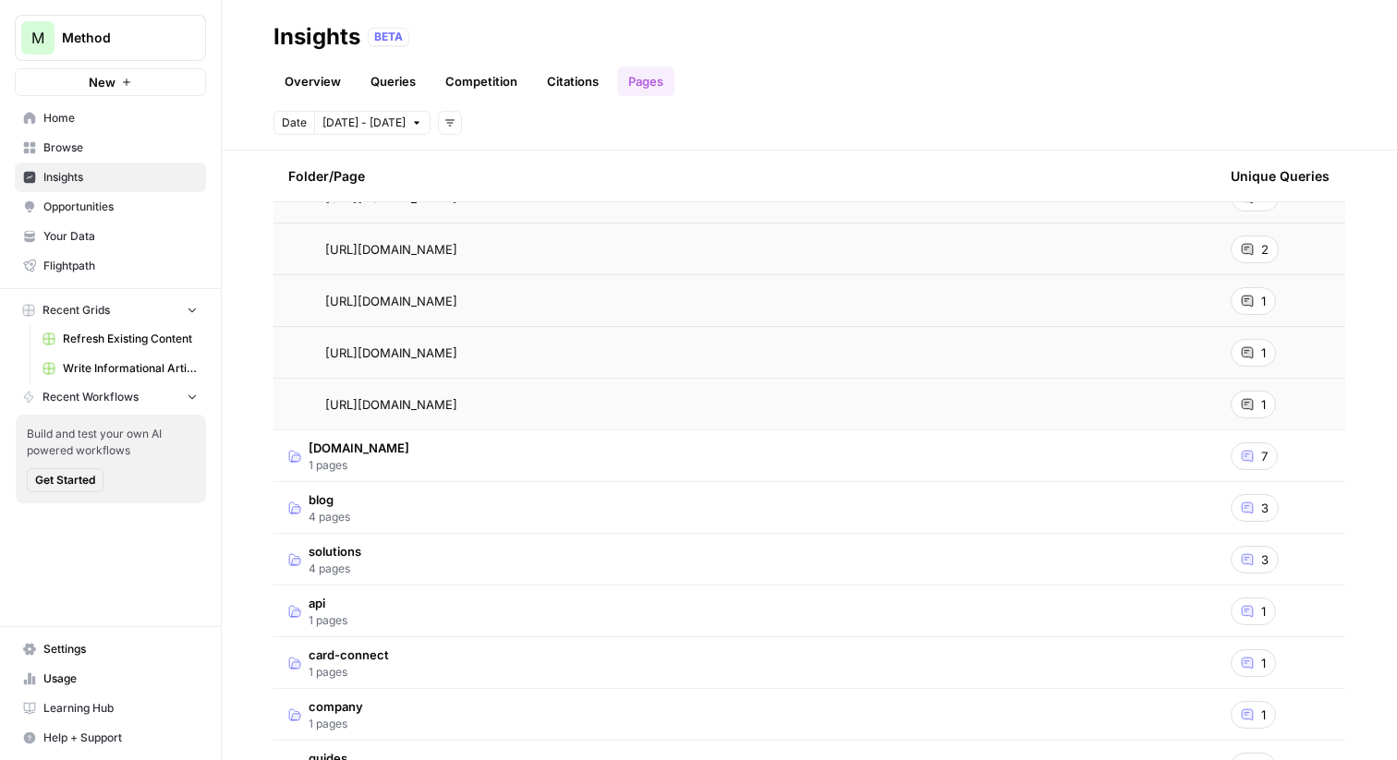
scroll to position [268, 0]
click at [436, 509] on td "blog 4 pages" at bounding box center [745, 503] width 943 height 51
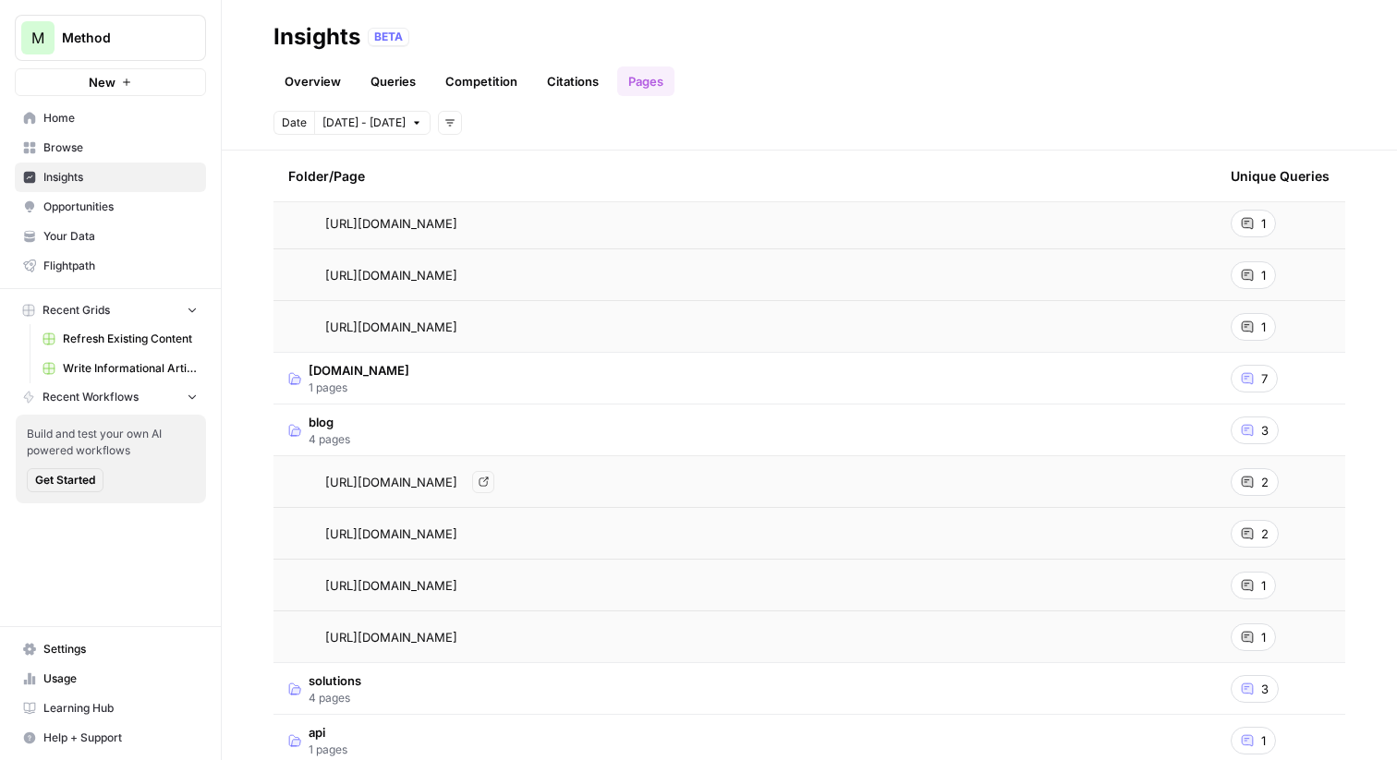
scroll to position [420, 0]
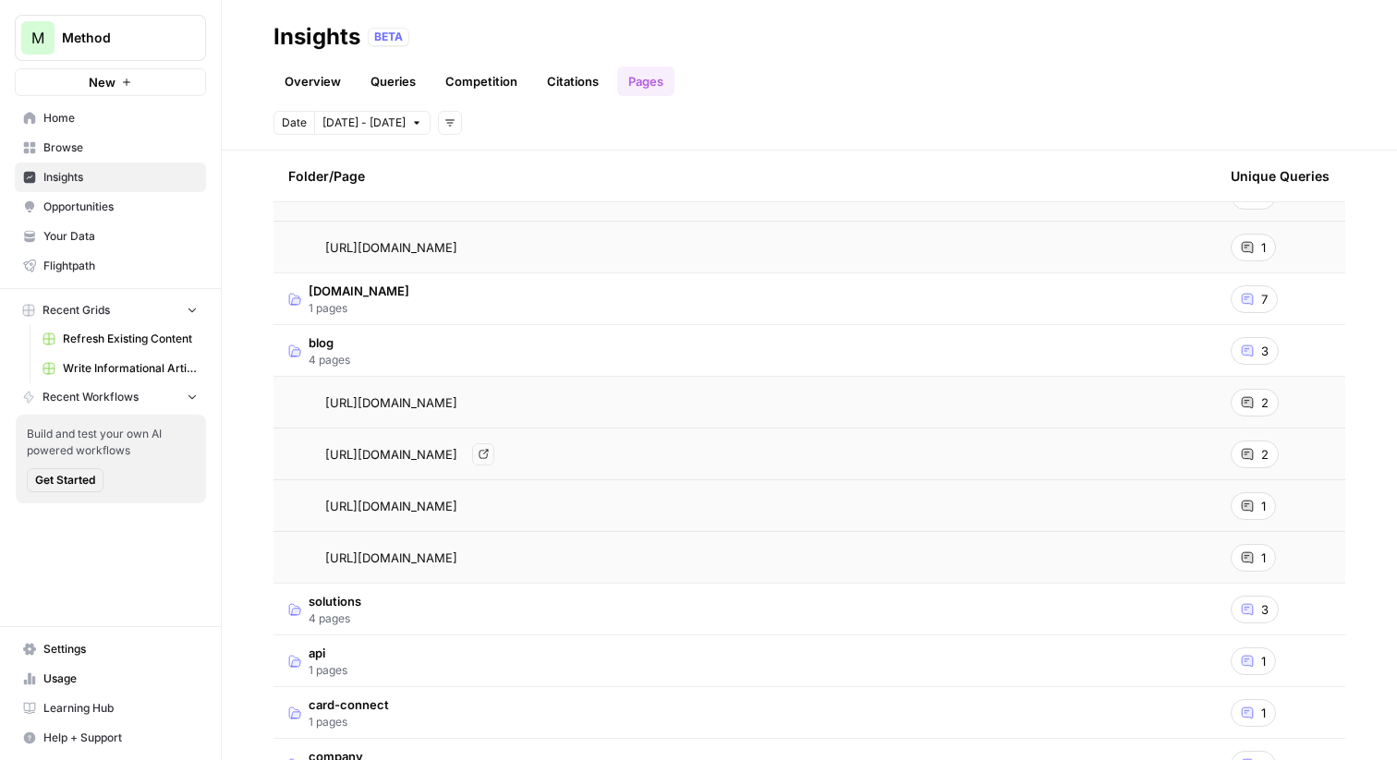
click at [457, 459] on span "https://methodfi.com/blog/introducing-method-sync-real-time-data-for-all-liabil…" at bounding box center [391, 454] width 132 height 18
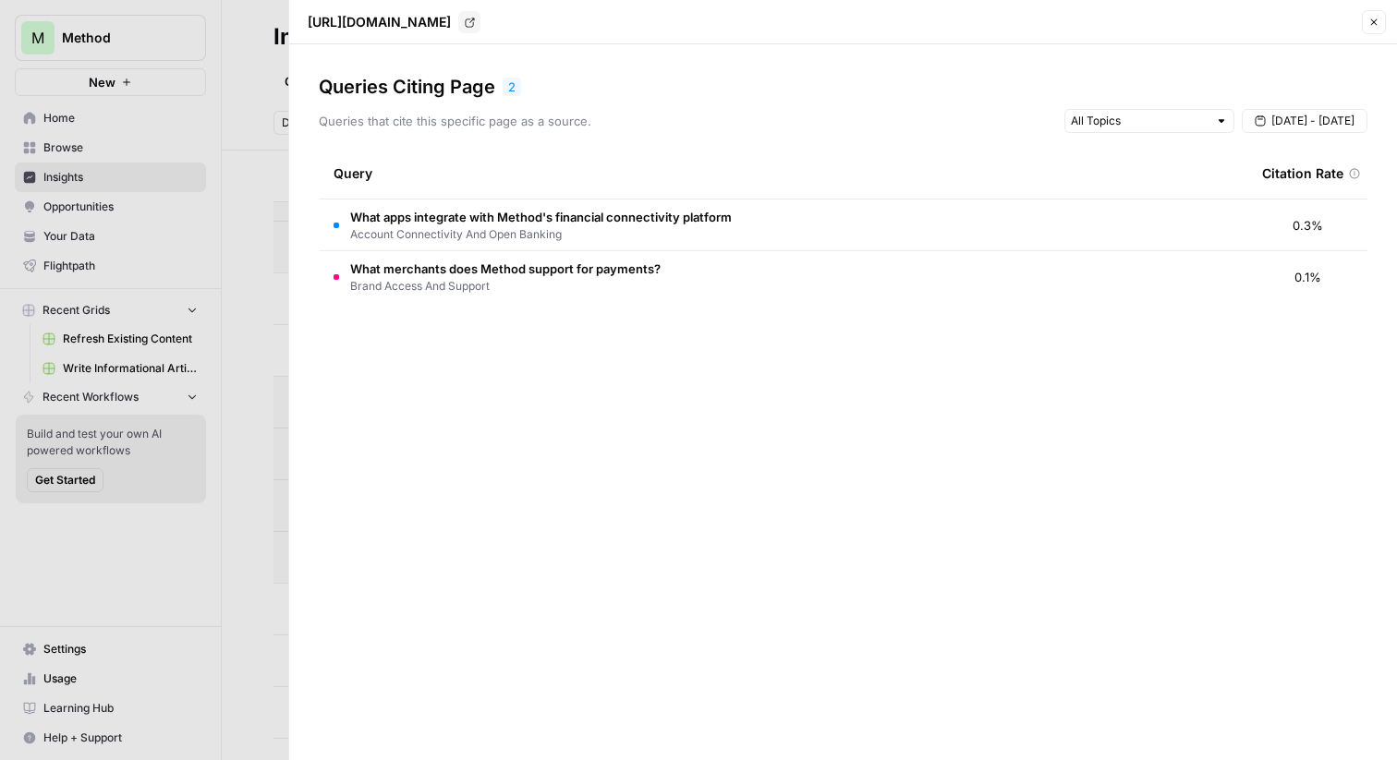
click at [251, 141] on div at bounding box center [698, 380] width 1397 height 760
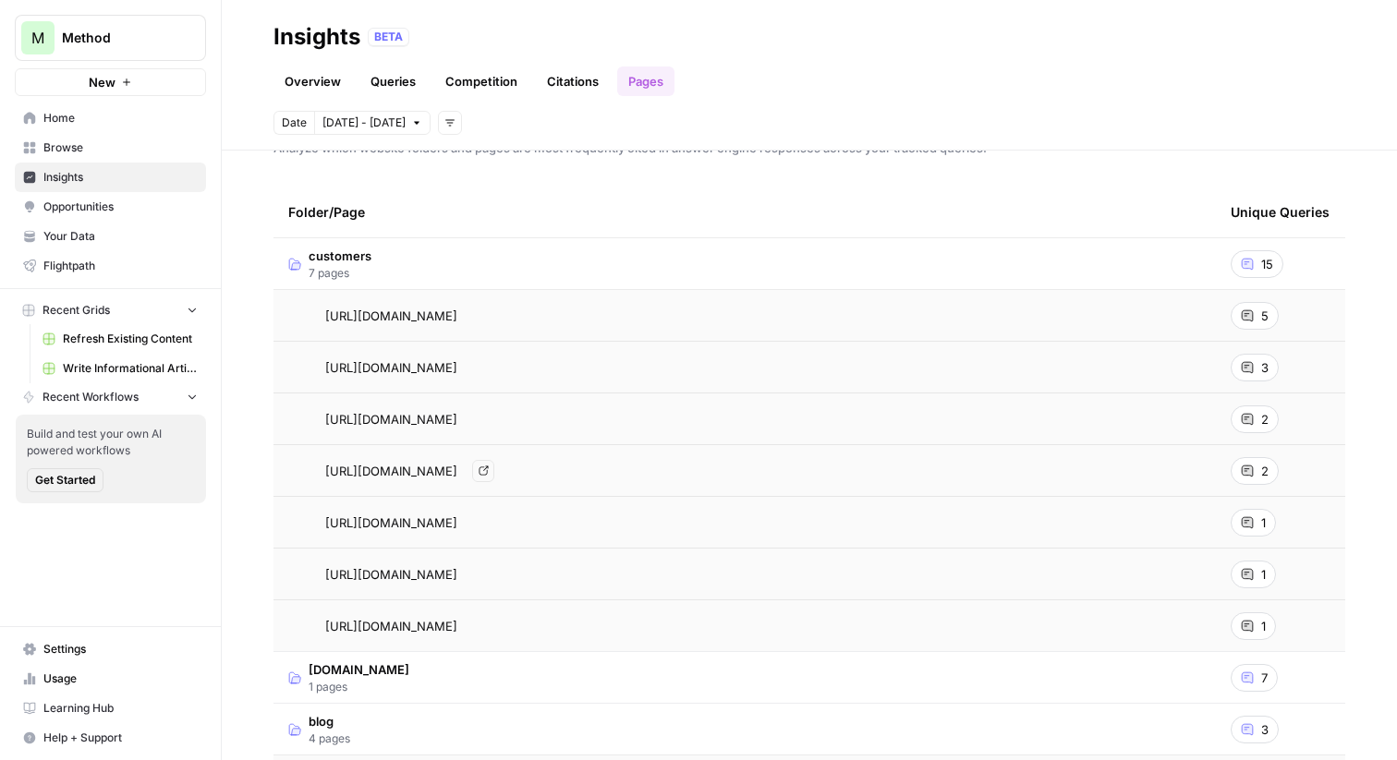
scroll to position [28, 0]
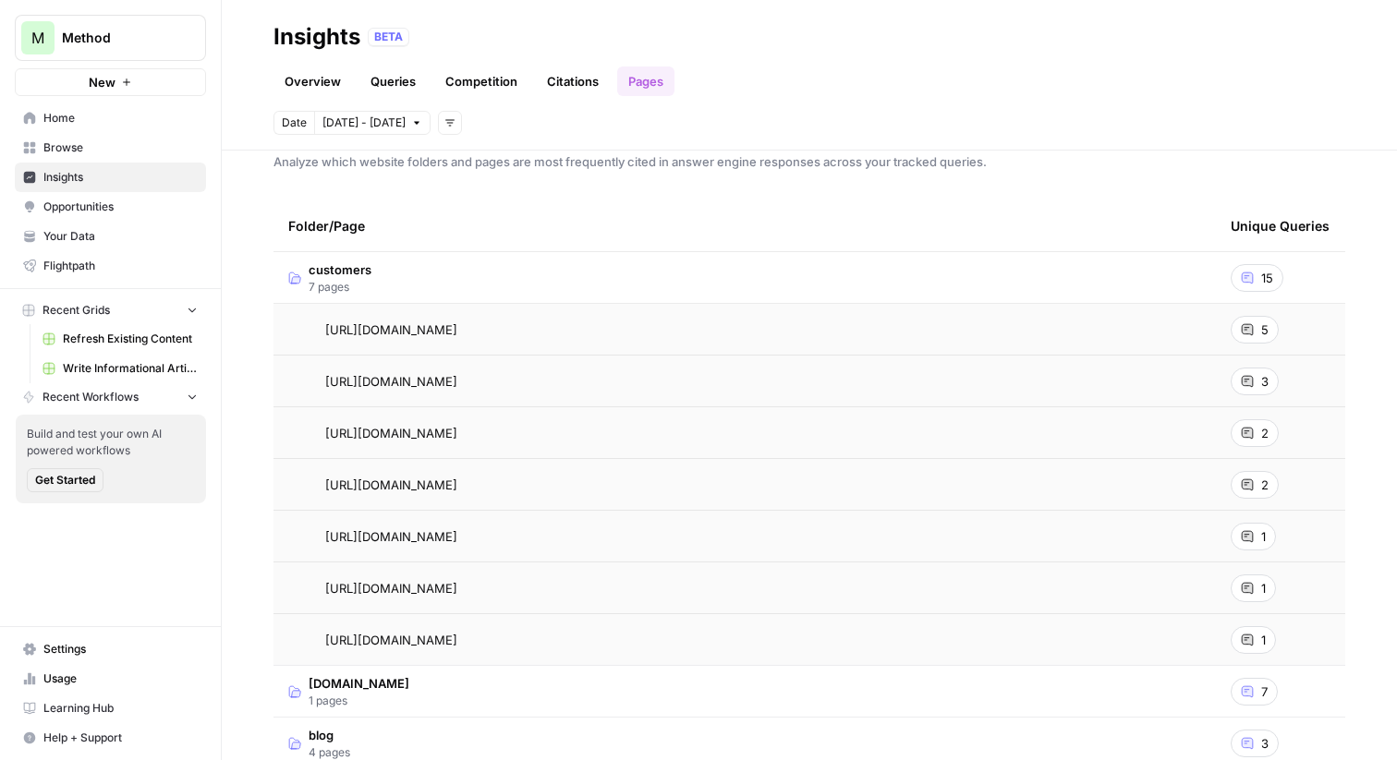
click at [921, 271] on td "customers 7 pages" at bounding box center [745, 277] width 943 height 51
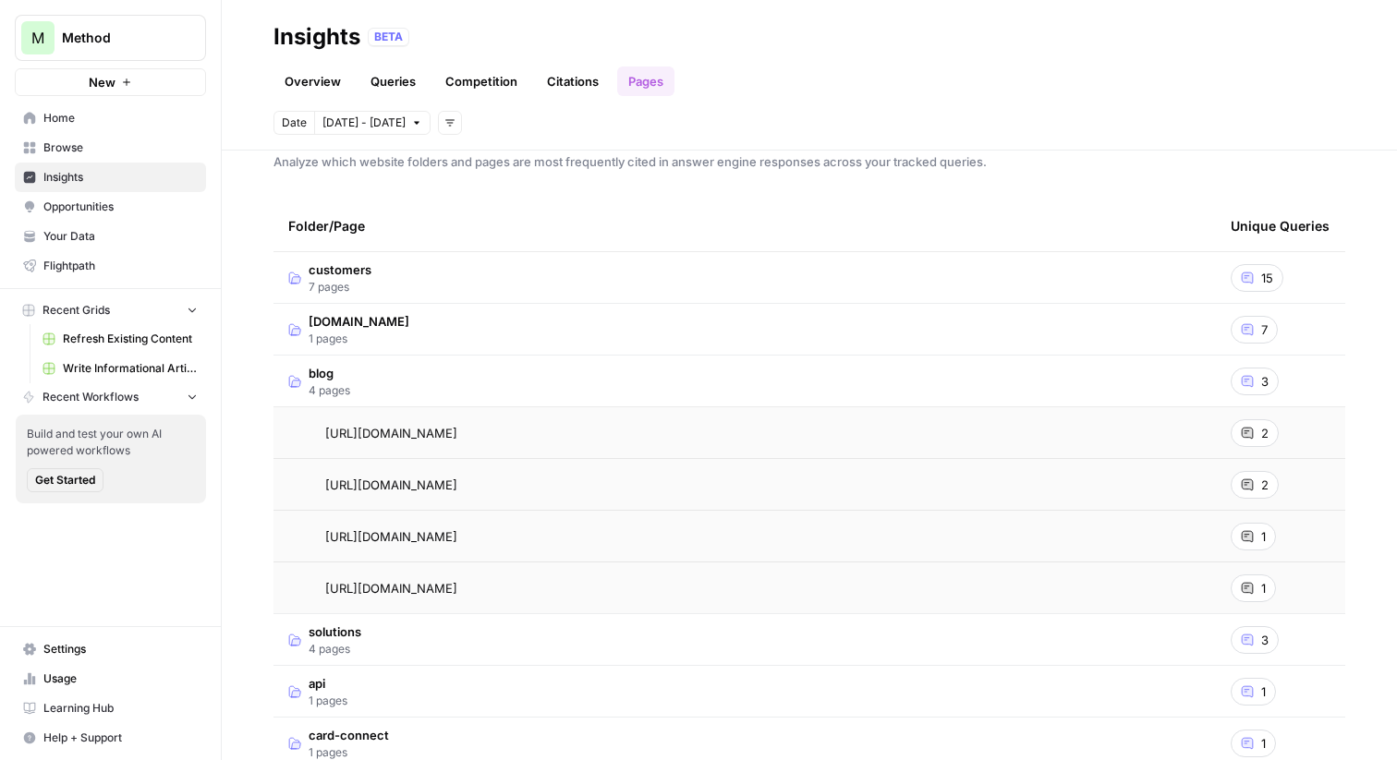
click at [111, 205] on span "Opportunities" at bounding box center [120, 207] width 154 height 17
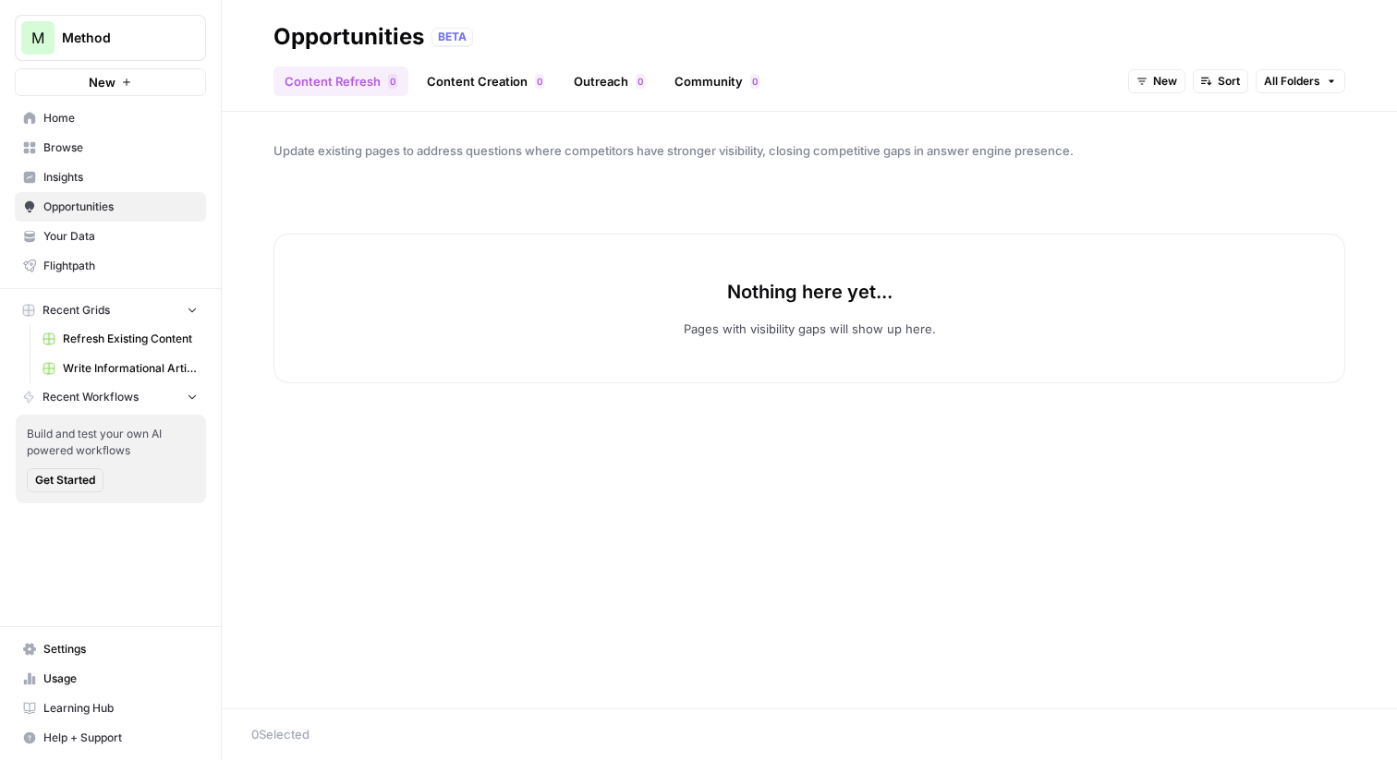
click at [1154, 84] on span "New" at bounding box center [1165, 81] width 24 height 17
click at [1161, 117] on span "All Opportunities" at bounding box center [1191, 122] width 94 height 18
click at [73, 176] on span "Insights" at bounding box center [120, 177] width 154 height 17
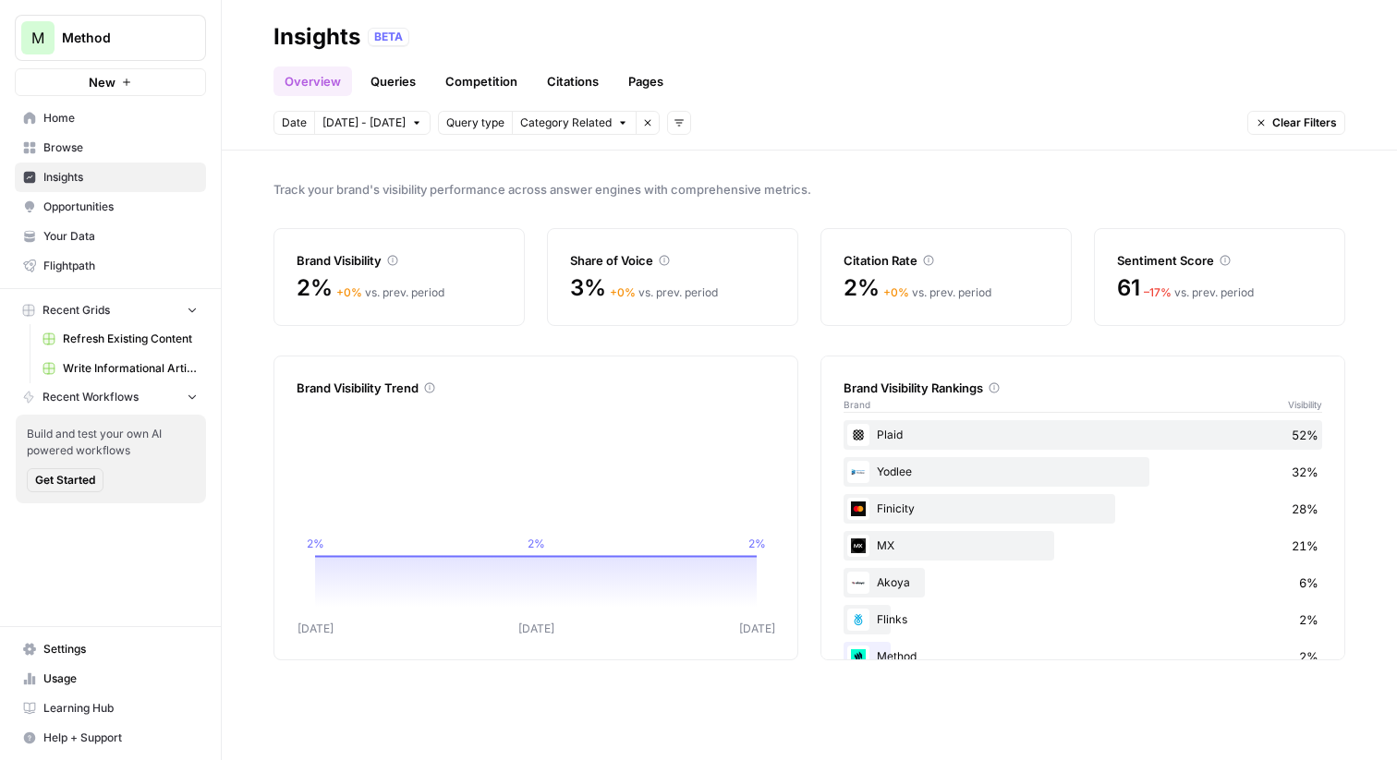
click at [141, 42] on span "Method" at bounding box center [118, 38] width 112 height 18
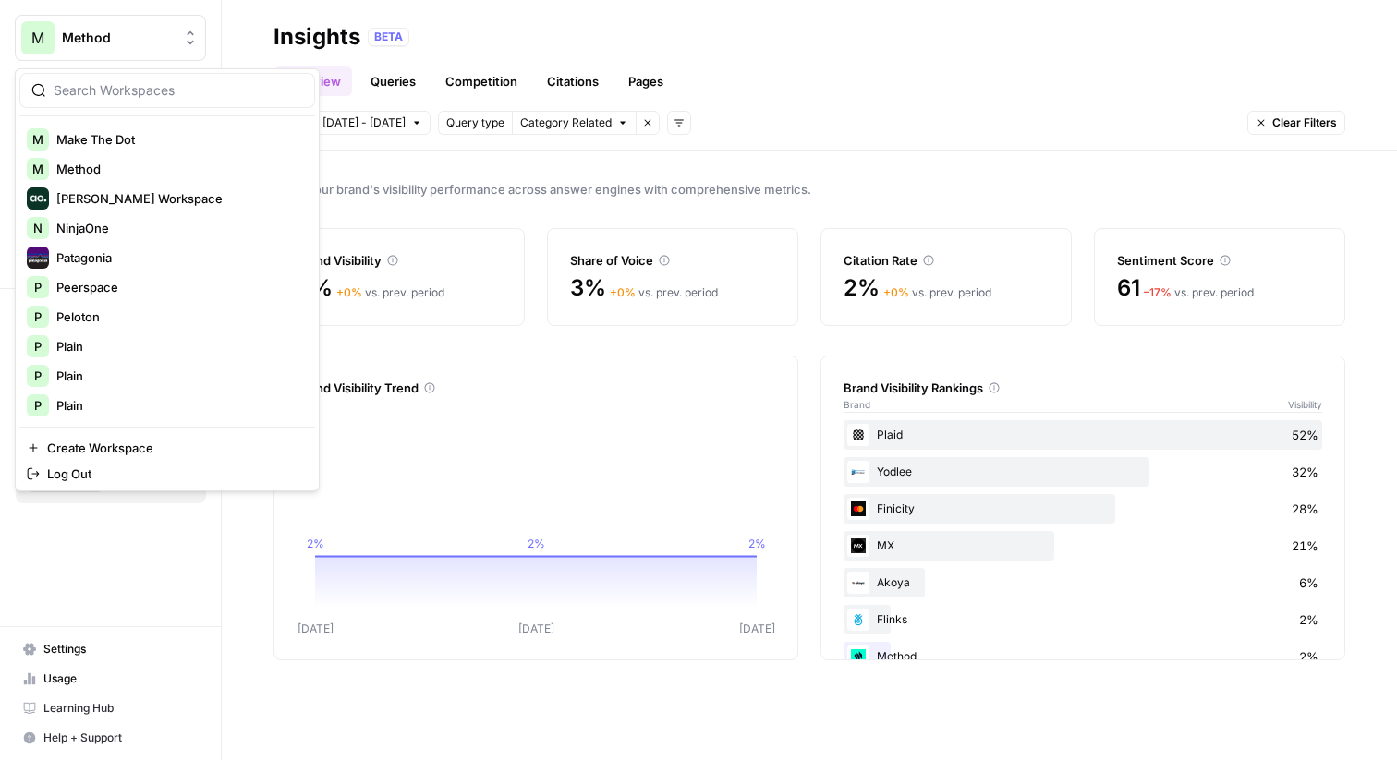
scroll to position [681, 0]
click at [145, 283] on span "Peerspace" at bounding box center [178, 285] width 244 height 18
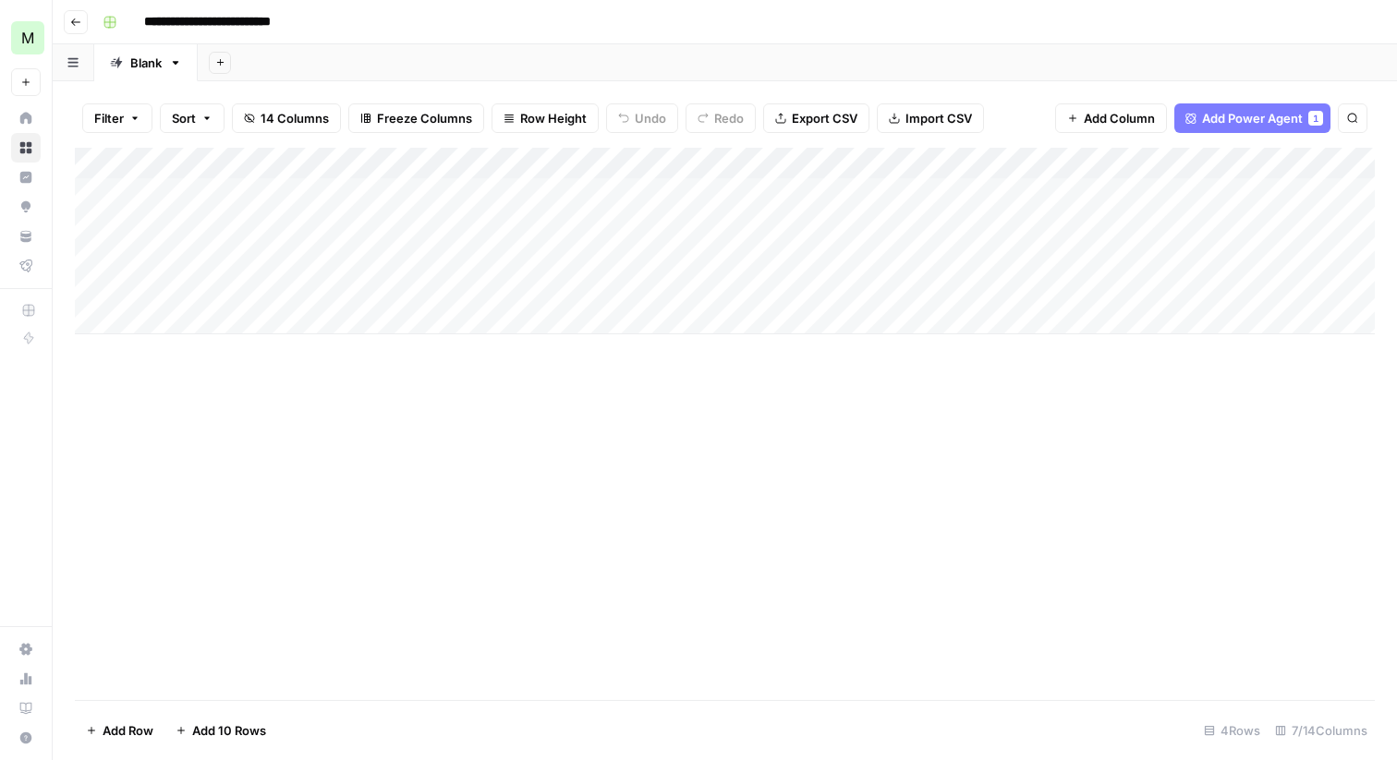
click at [247, 189] on div "Add Column" at bounding box center [725, 241] width 1300 height 187
click at [244, 191] on div "Add Column" at bounding box center [725, 241] width 1300 height 187
click at [244, 191] on body "**********" at bounding box center [698, 380] width 1397 height 760
click at [244, 191] on textarea "**********" at bounding box center [316, 195] width 355 height 26
click at [273, 225] on div "Add Column" at bounding box center [725, 241] width 1300 height 187
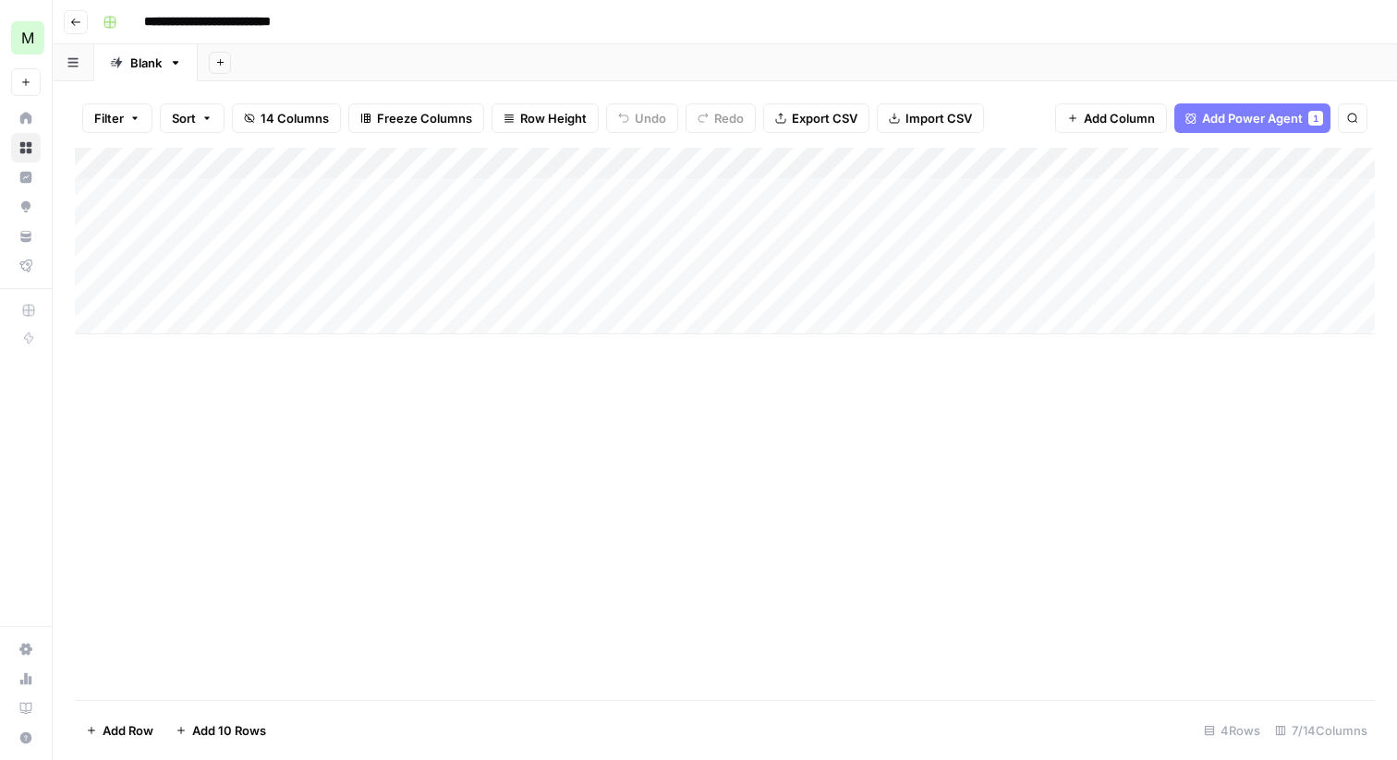
click at [285, 195] on div "Add Column" at bounding box center [725, 241] width 1300 height 187
click at [730, 199] on div "Add Column" at bounding box center [725, 241] width 1300 height 187
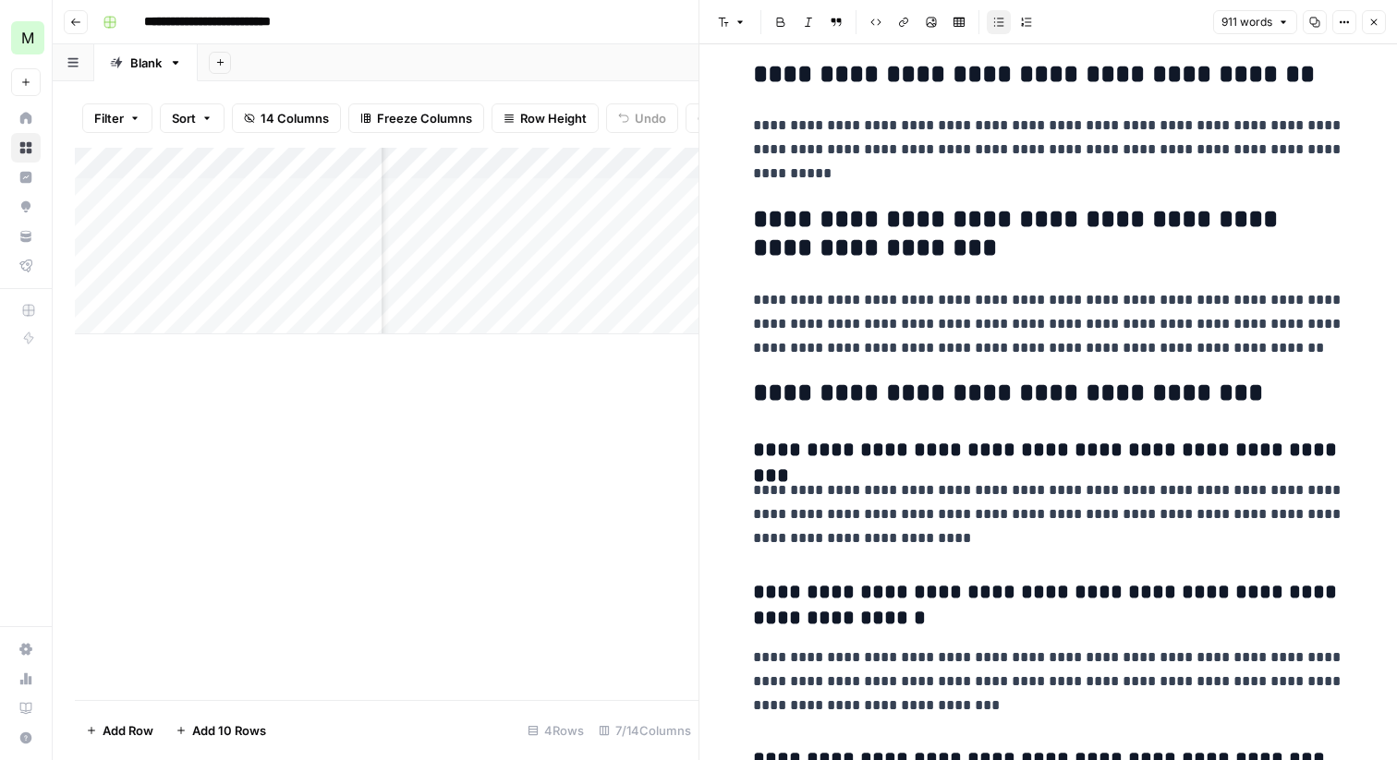
scroll to position [3990, 0]
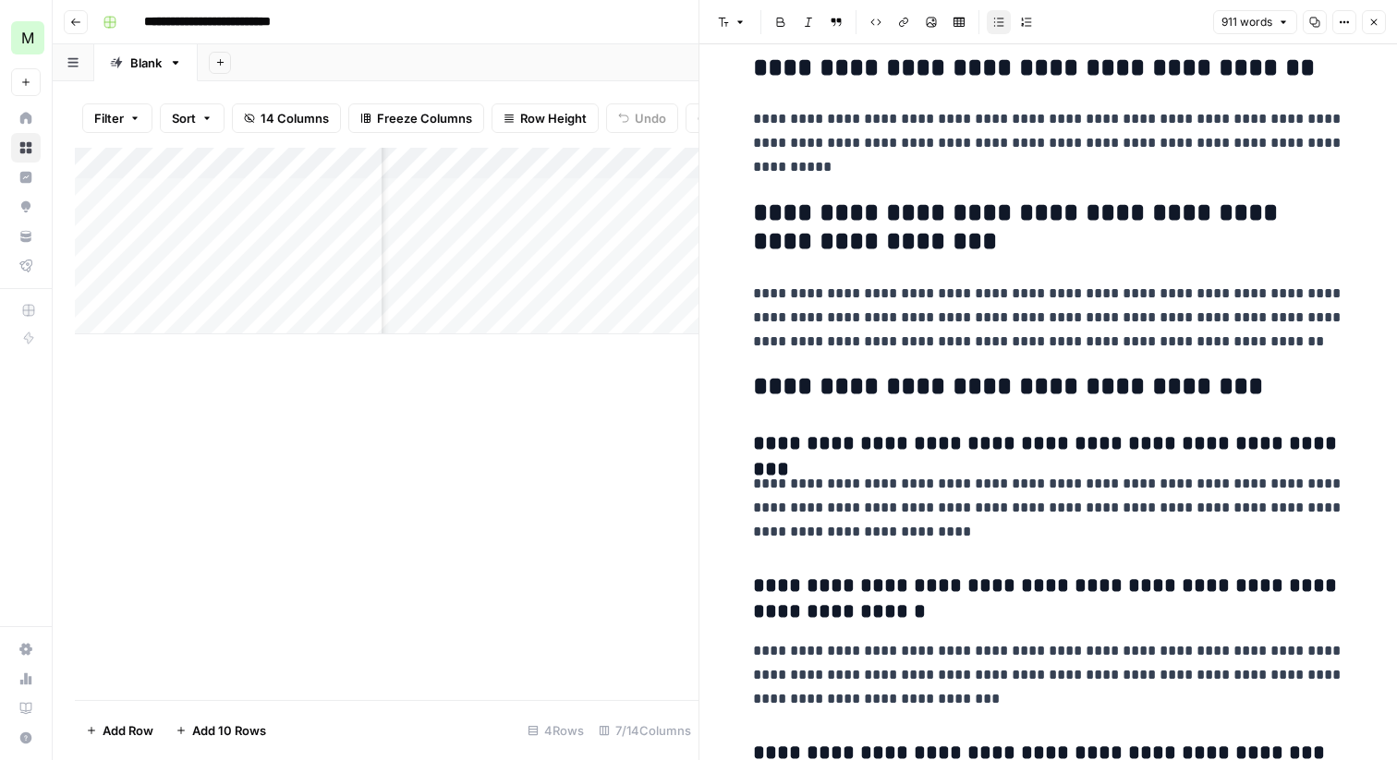
click at [885, 169] on p "**********" at bounding box center [1048, 143] width 591 height 72
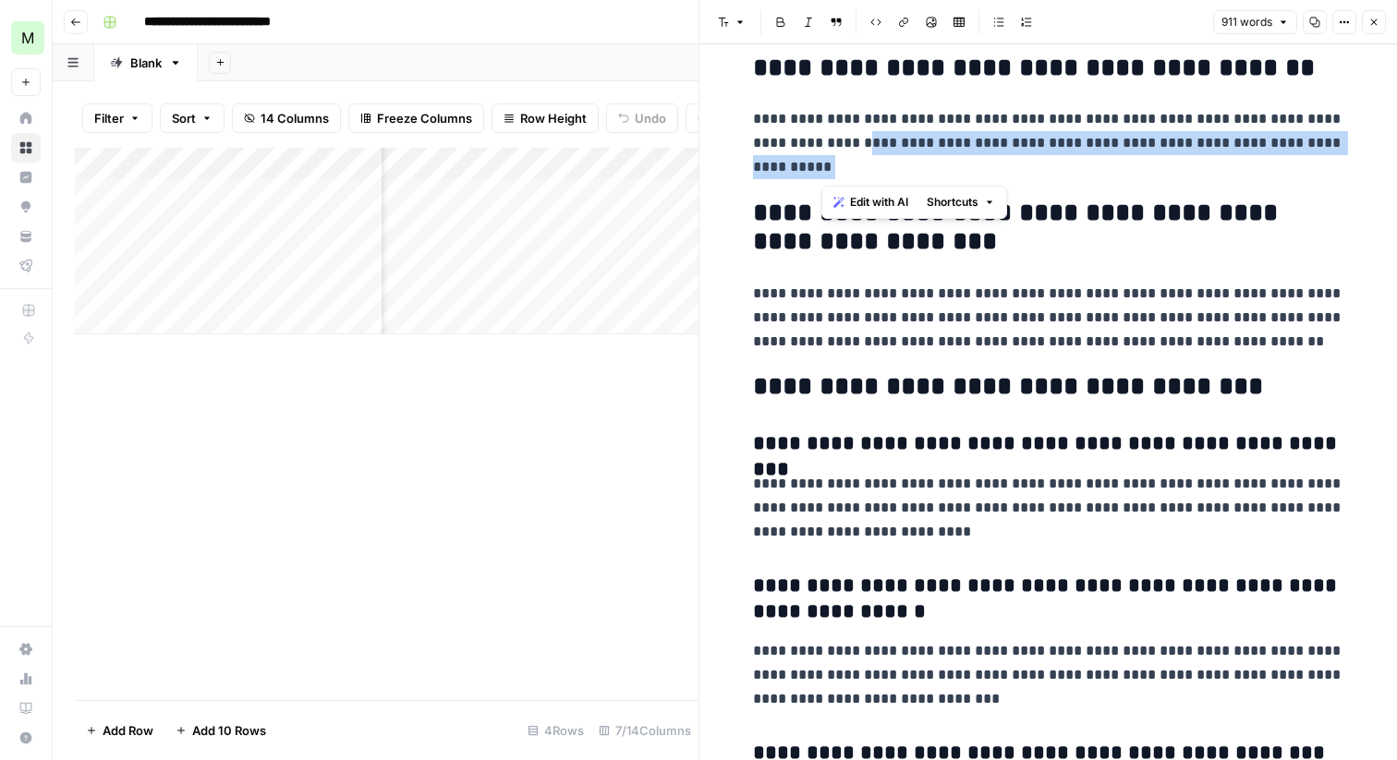
drag, startPoint x: 881, startPoint y: 173, endPoint x: 822, endPoint y: 144, distance: 64.9
click at [822, 144] on p "**********" at bounding box center [1048, 143] width 591 height 72
click at [860, 158] on p "**********" at bounding box center [1048, 143] width 591 height 72
drag, startPoint x: 861, startPoint y: 170, endPoint x: 821, endPoint y: 148, distance: 46.3
click at [821, 148] on p "**********" at bounding box center [1048, 143] width 591 height 72
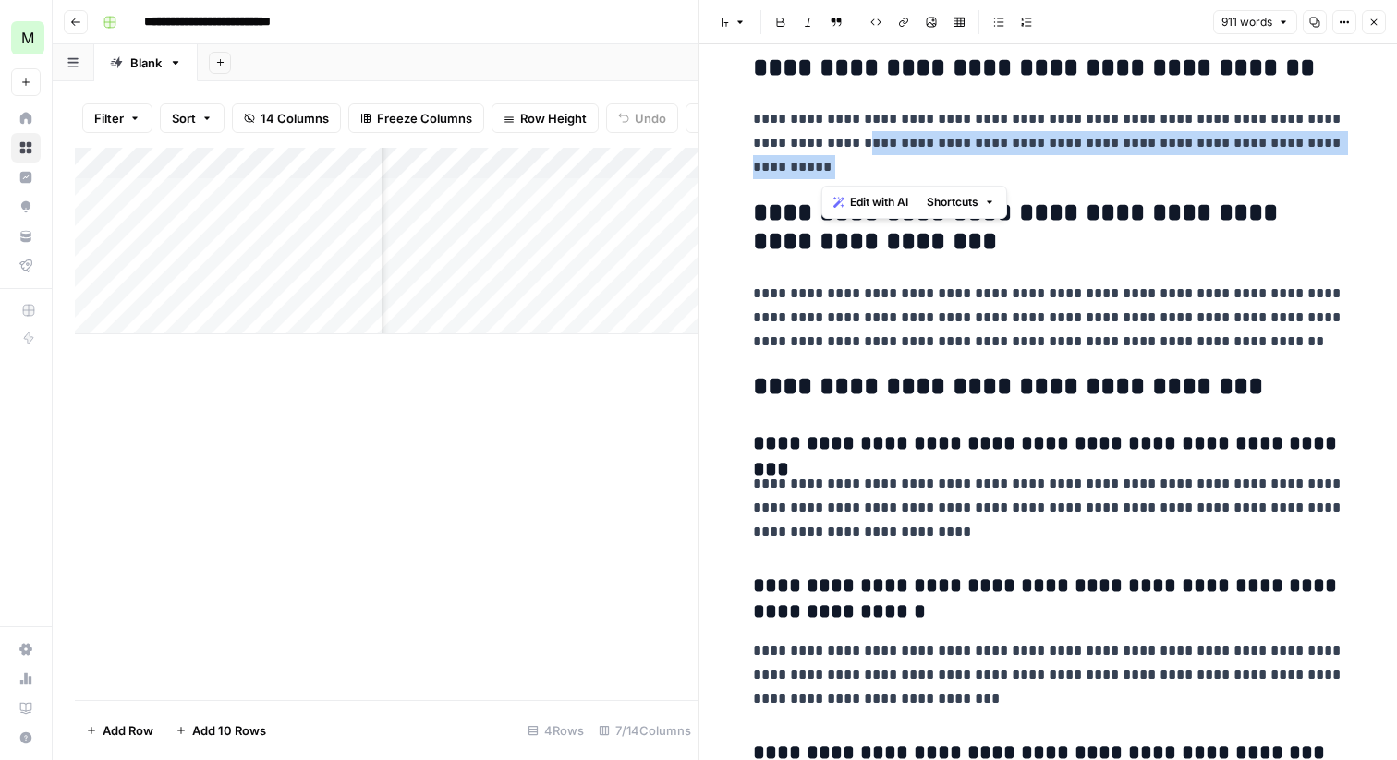
click at [881, 169] on p "**********" at bounding box center [1048, 143] width 591 height 72
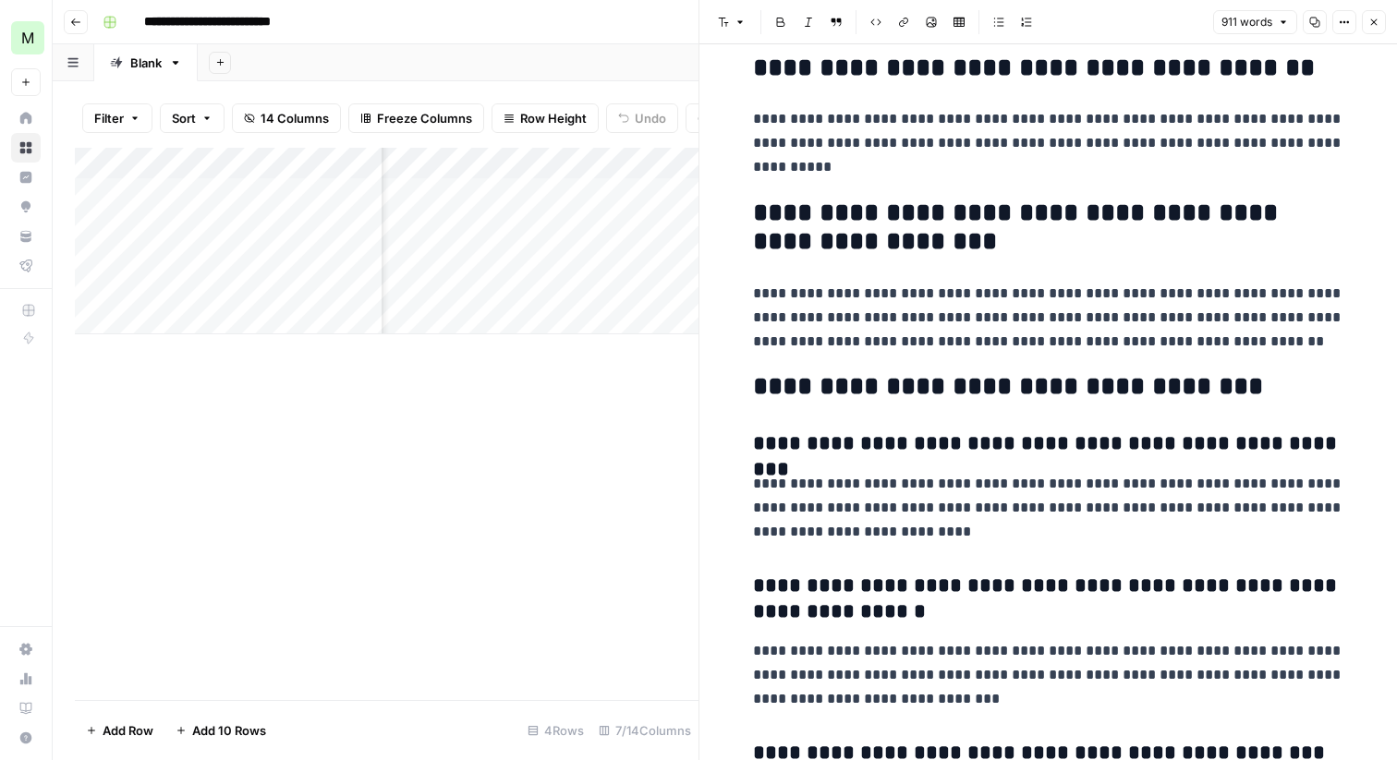
click at [1379, 25] on icon "button" at bounding box center [1373, 22] width 11 height 11
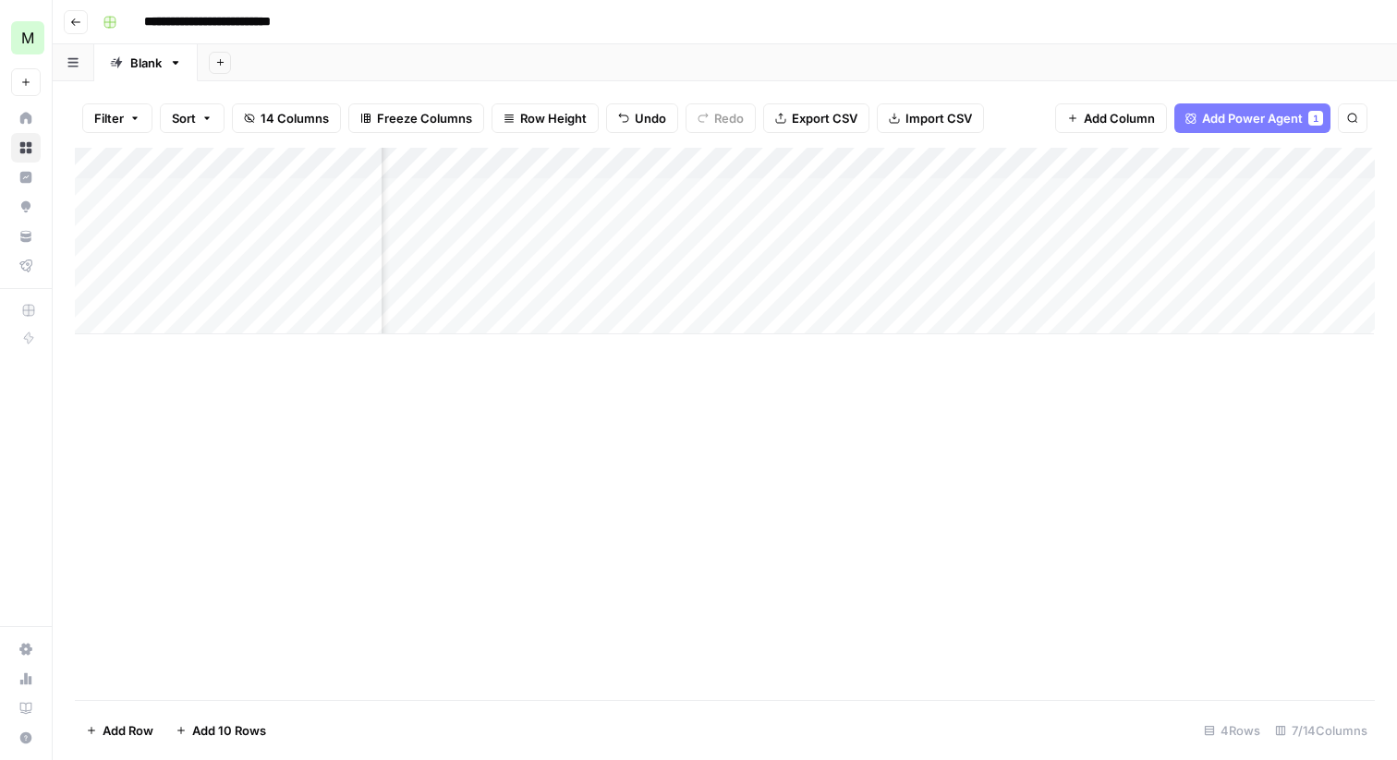
scroll to position [0, 311]
click at [925, 193] on div "Add Column" at bounding box center [725, 241] width 1300 height 187
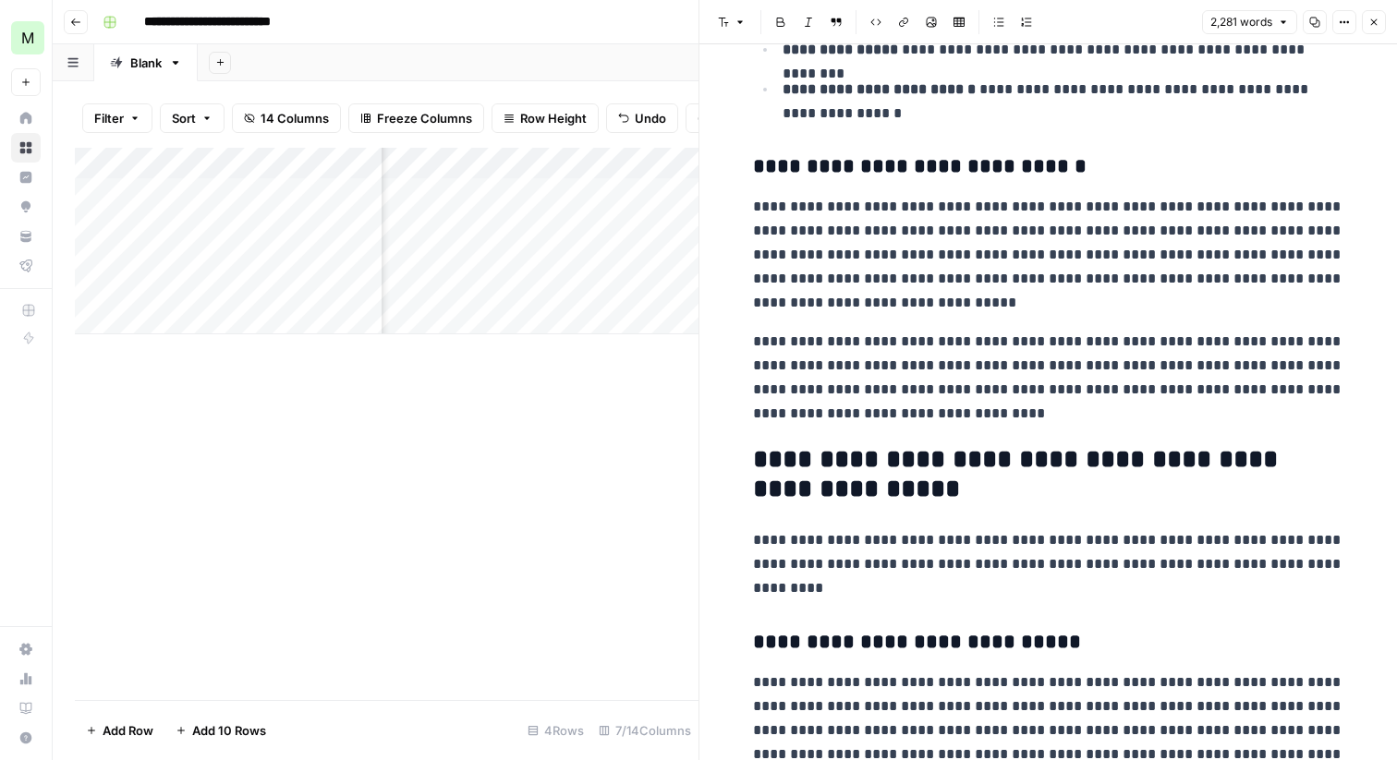
scroll to position [2878, 0]
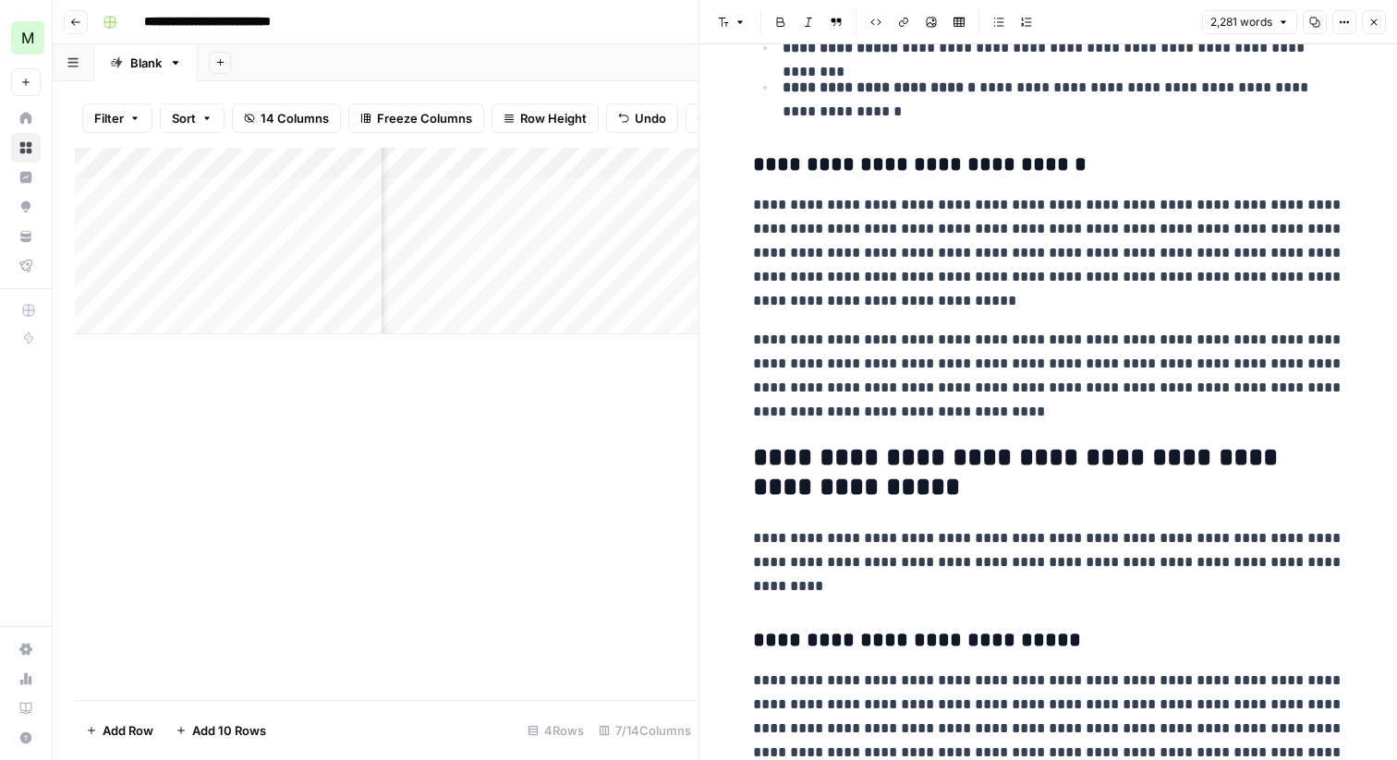
click at [1377, 15] on button "Close" at bounding box center [1374, 22] width 24 height 24
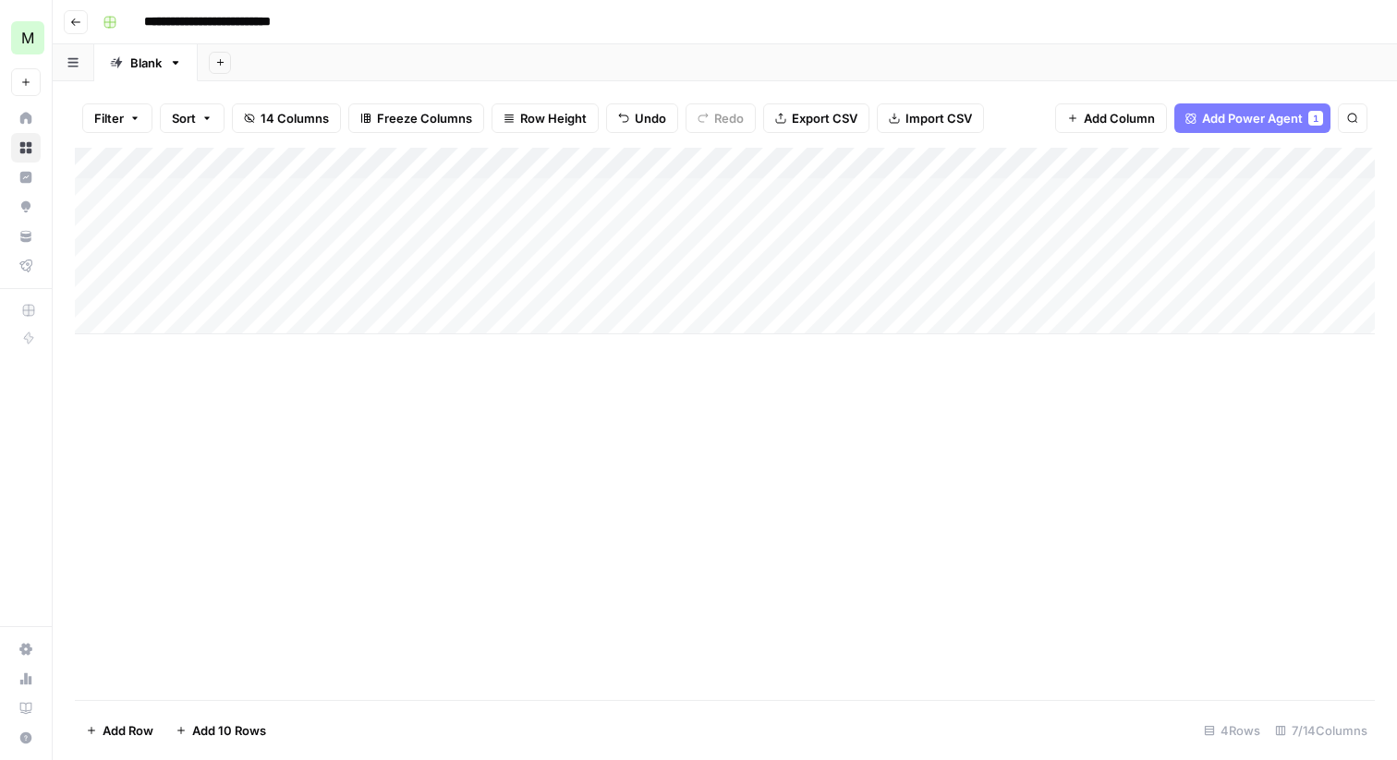
click at [621, 164] on div "Add Column" at bounding box center [725, 241] width 1300 height 187
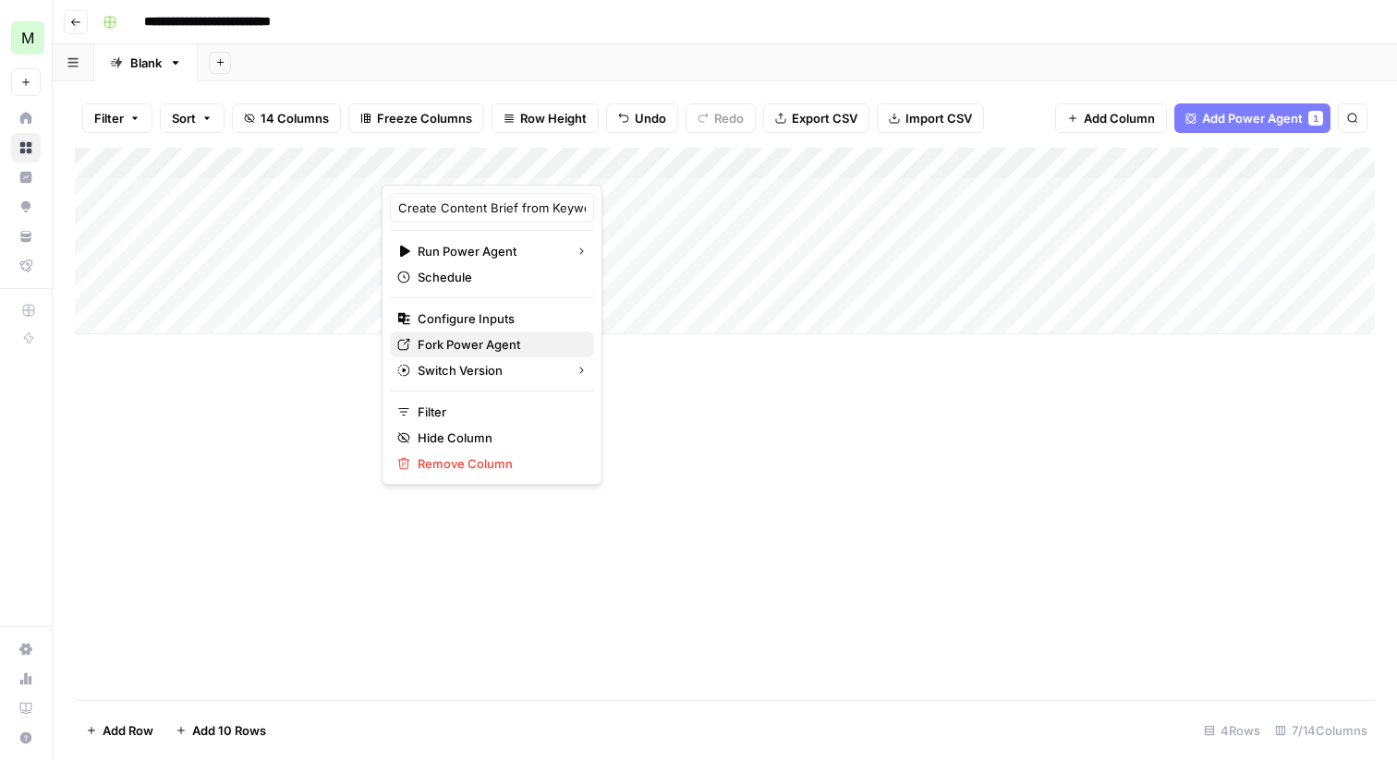
click at [477, 335] on span "Fork Power Agent" at bounding box center [499, 344] width 162 height 18
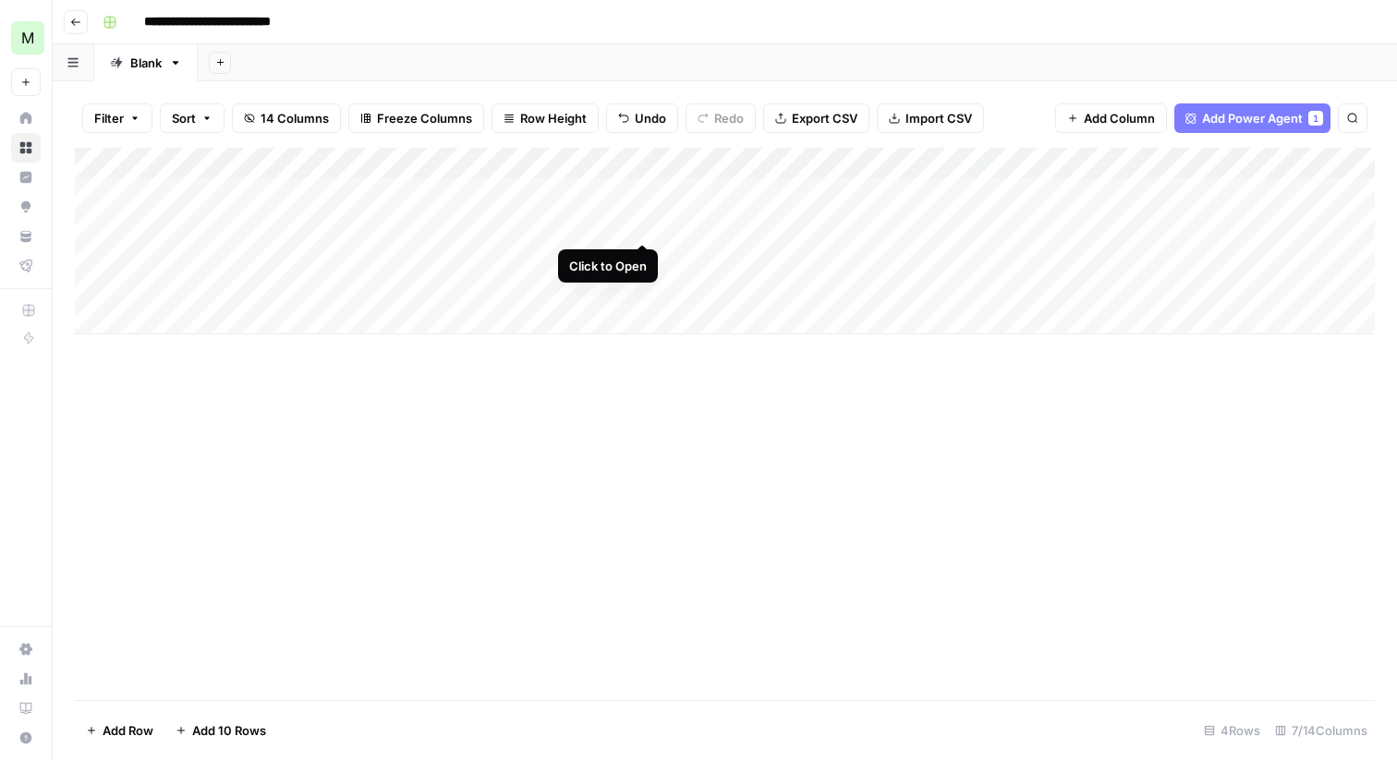
click at [642, 225] on div "Add Column" at bounding box center [725, 241] width 1300 height 187
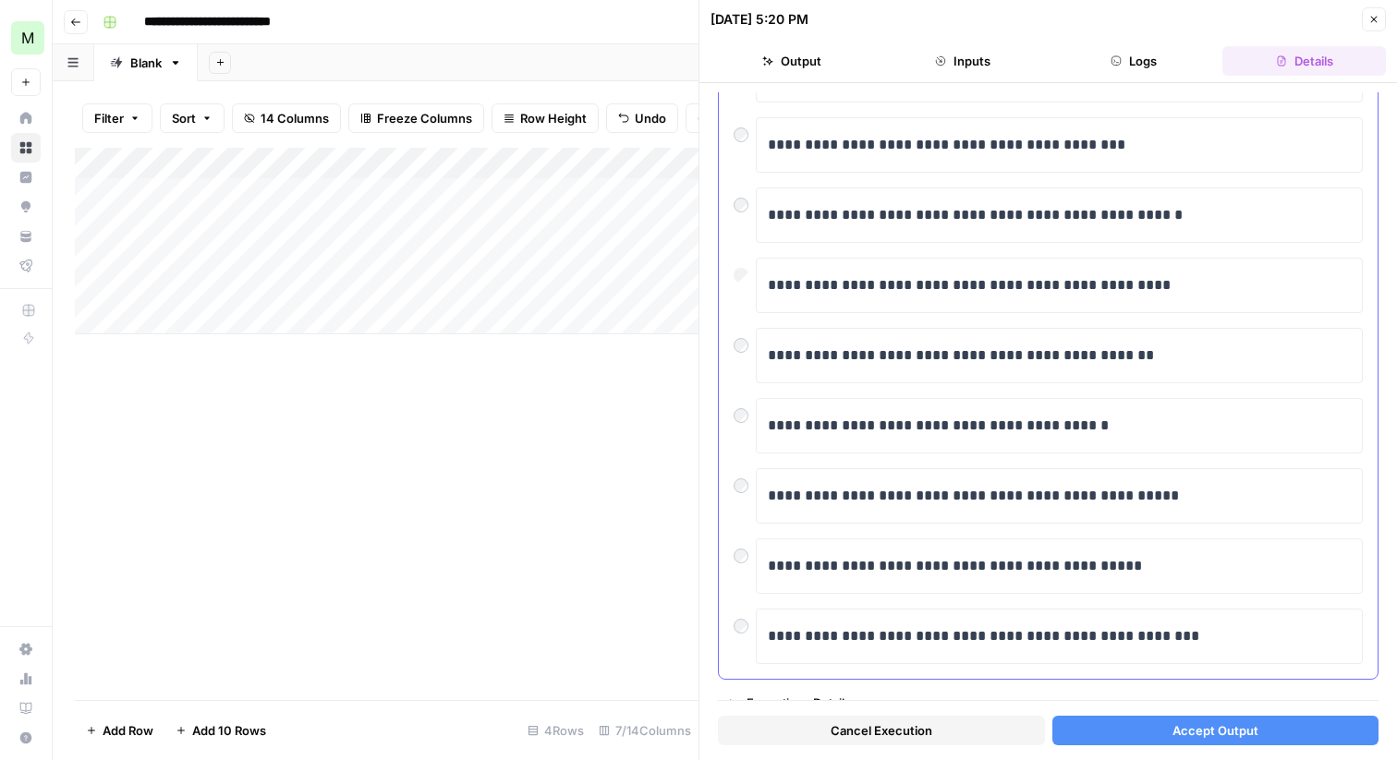
scroll to position [273, 0]
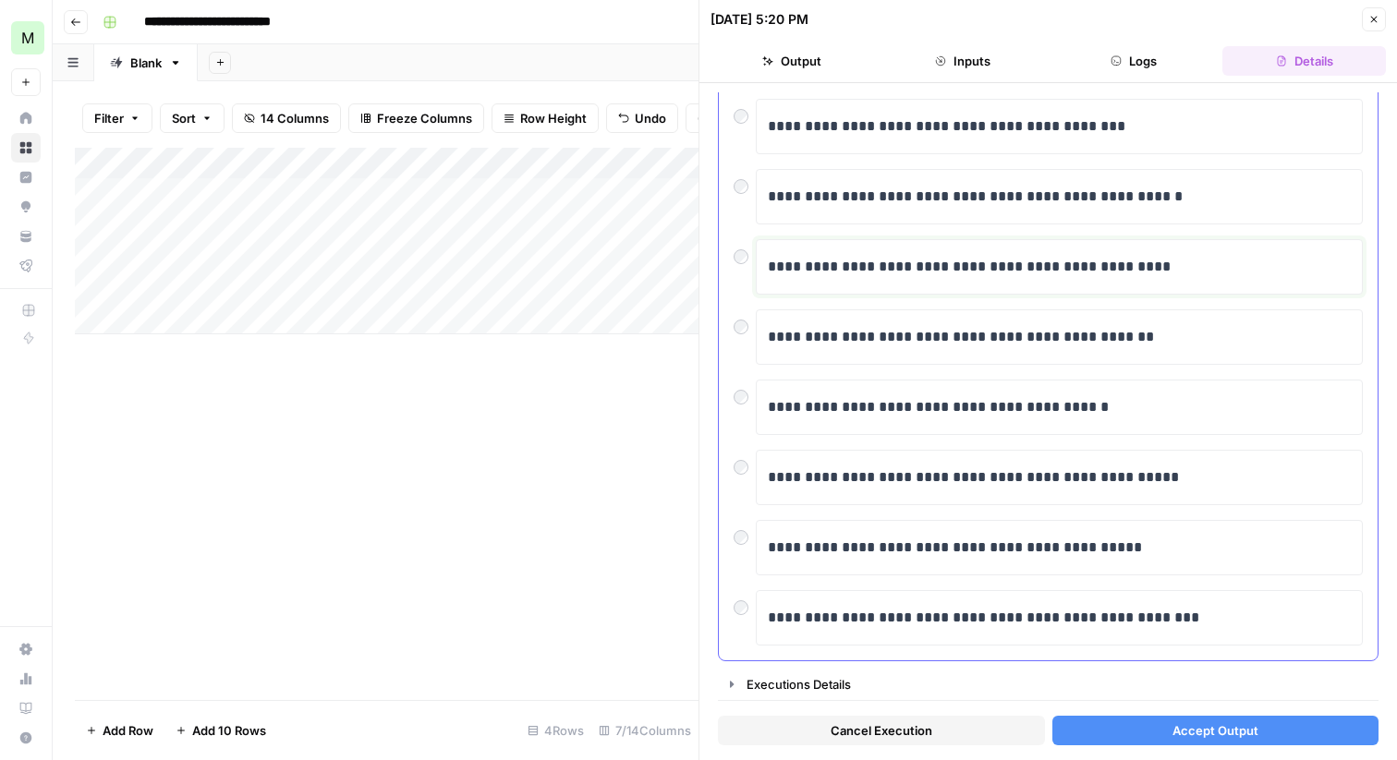
click at [1142, 262] on p "**********" at bounding box center [1059, 267] width 583 height 24
click at [1183, 724] on span "Accept Output" at bounding box center [1216, 731] width 86 height 18
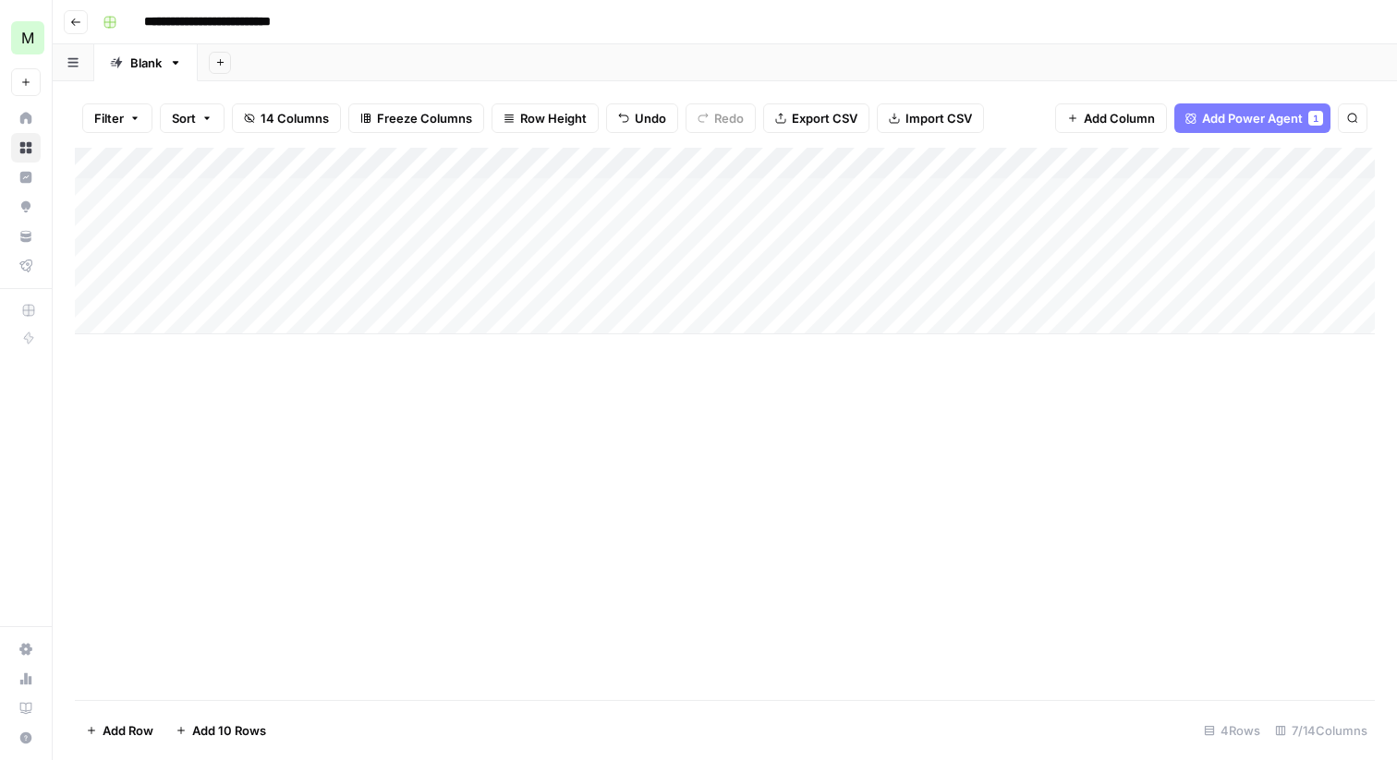
click at [231, 201] on div "Add Column" at bounding box center [725, 241] width 1300 height 187
click at [229, 233] on div "Add Column" at bounding box center [725, 241] width 1300 height 187
click at [229, 265] on div "Add Column" at bounding box center [725, 241] width 1300 height 187
click at [238, 285] on div "Add Column" at bounding box center [725, 241] width 1300 height 187
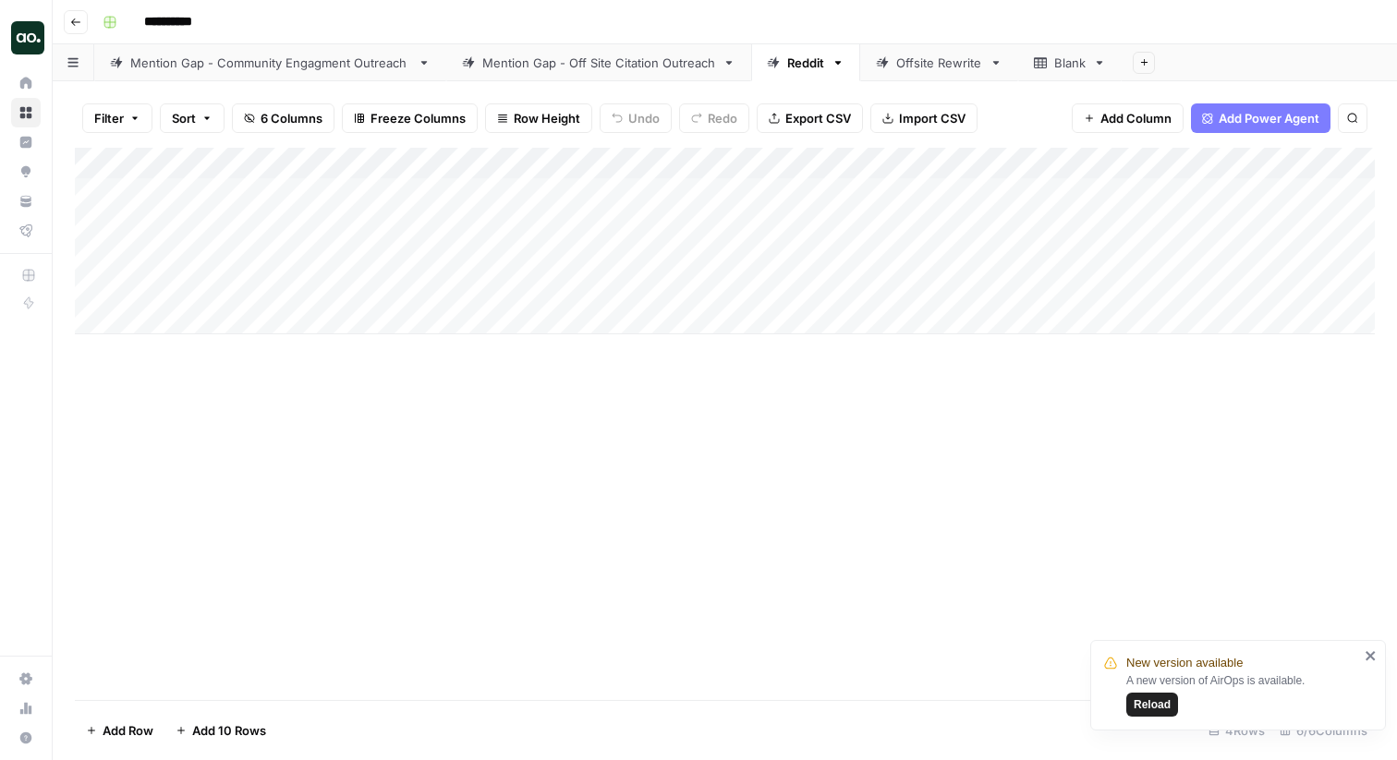
scroll to position [0, 2]
click at [602, 65] on div "Mention Gap - Off Site Citation Outreach" at bounding box center [598, 63] width 233 height 18
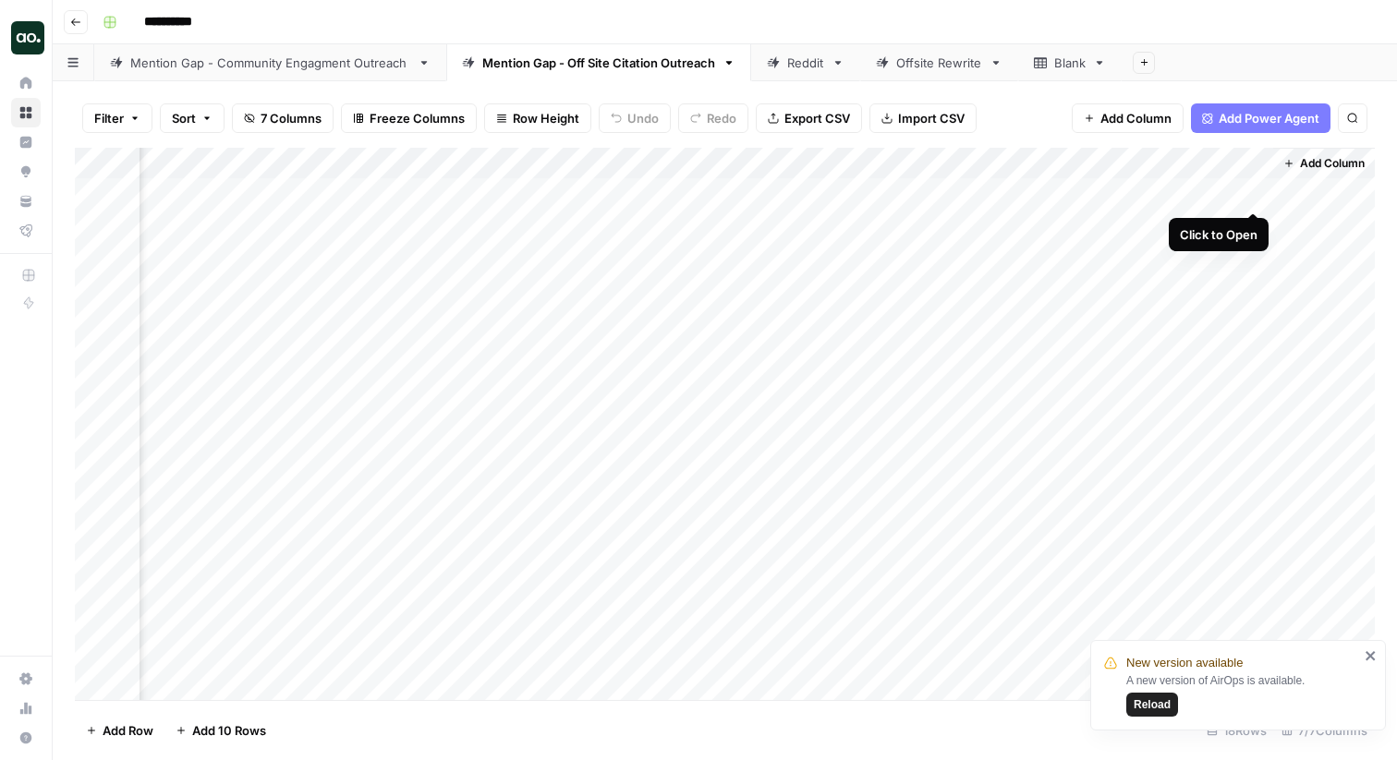
click at [1258, 189] on div "Add Column" at bounding box center [725, 424] width 1300 height 553
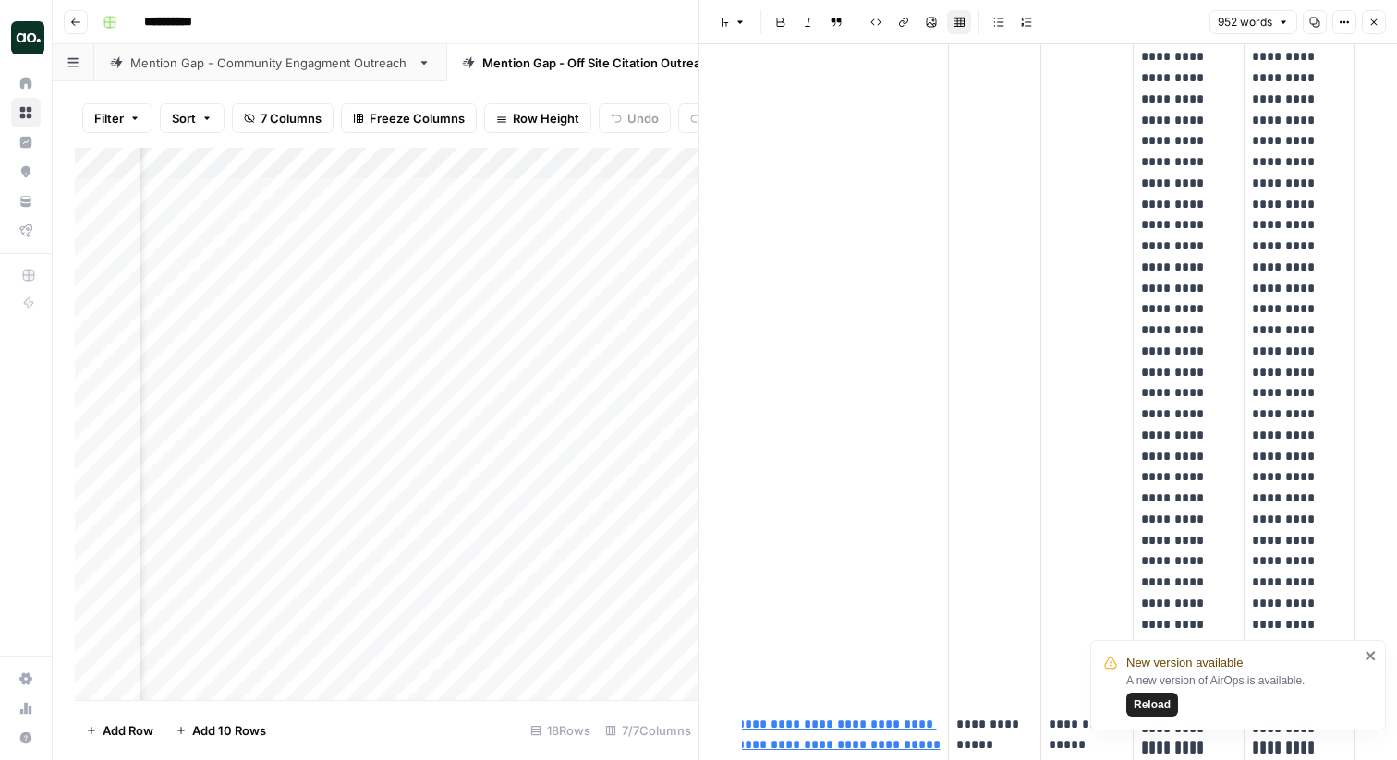
scroll to position [468, 0]
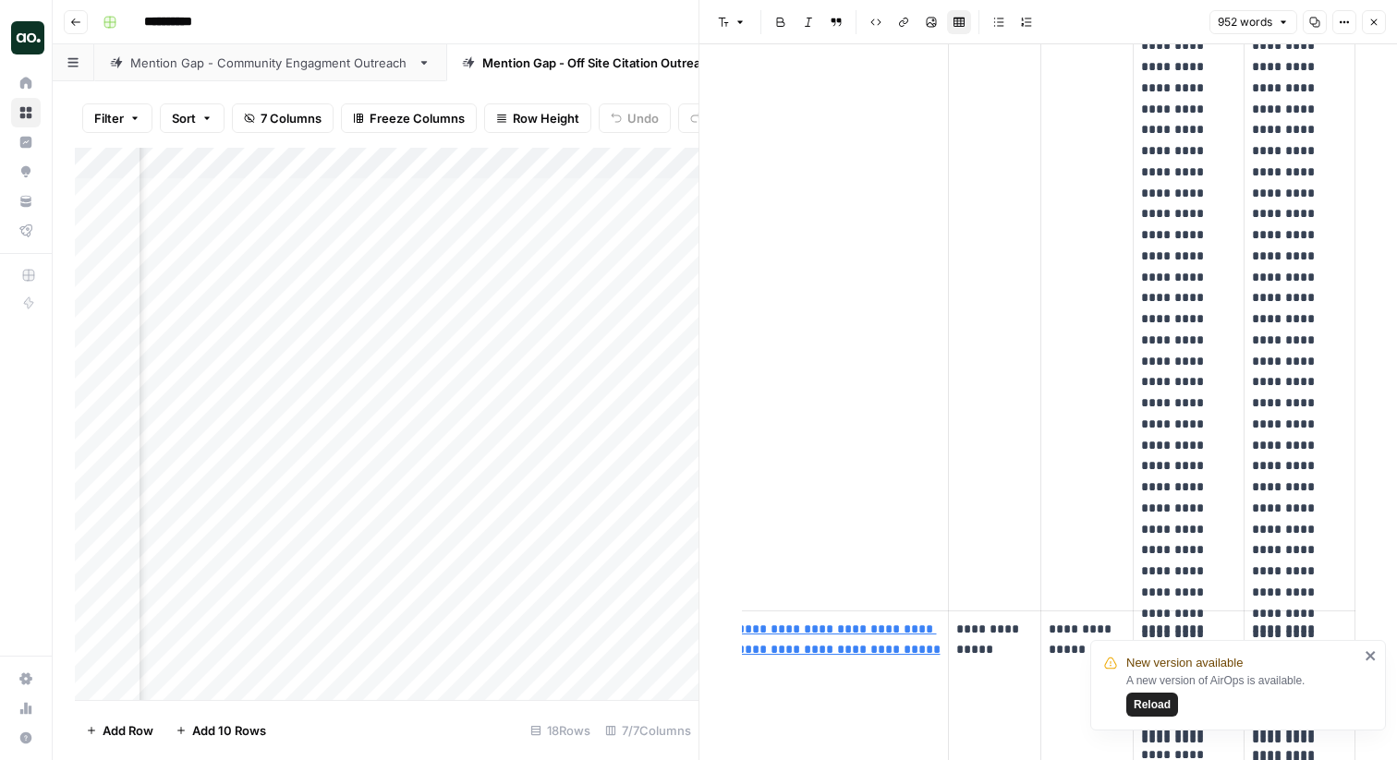
click at [1380, 28] on button "Close" at bounding box center [1374, 22] width 24 height 24
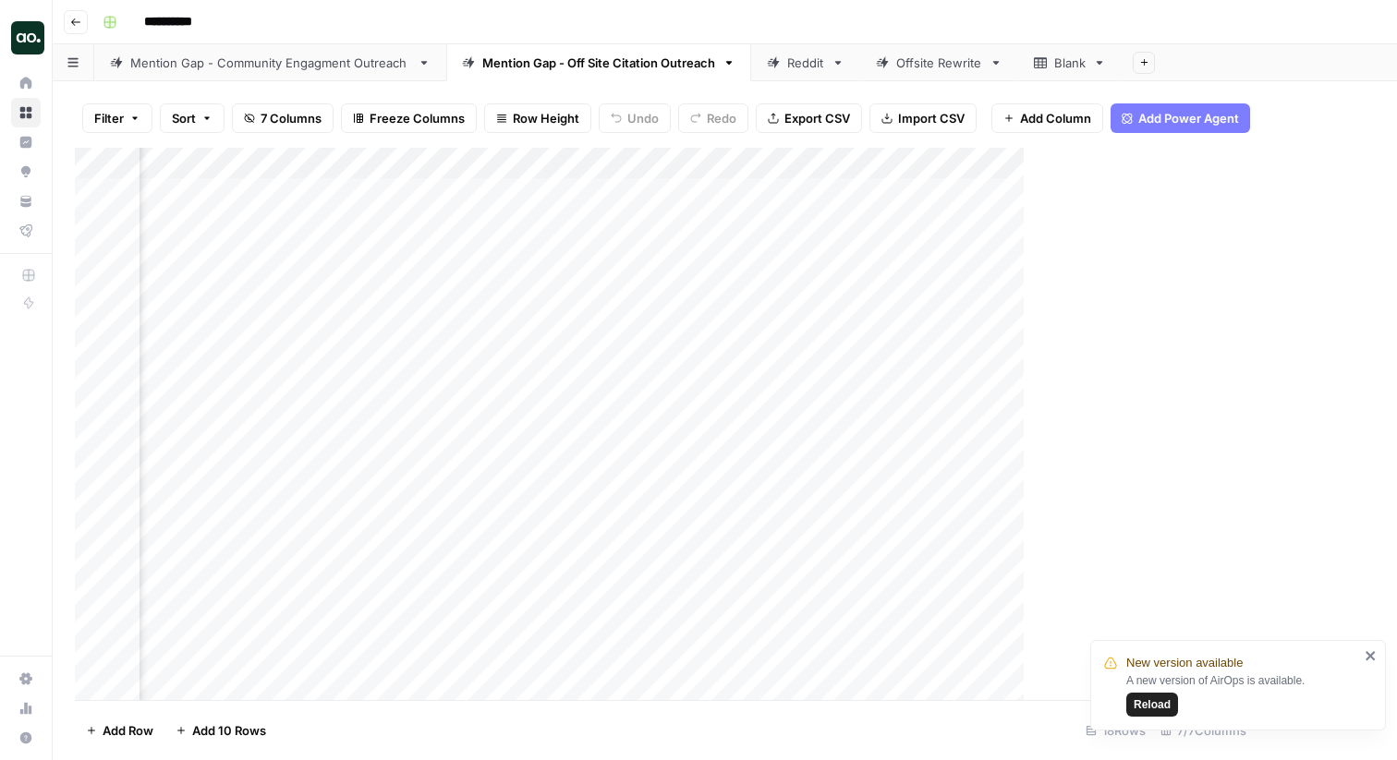
scroll to position [0, 417]
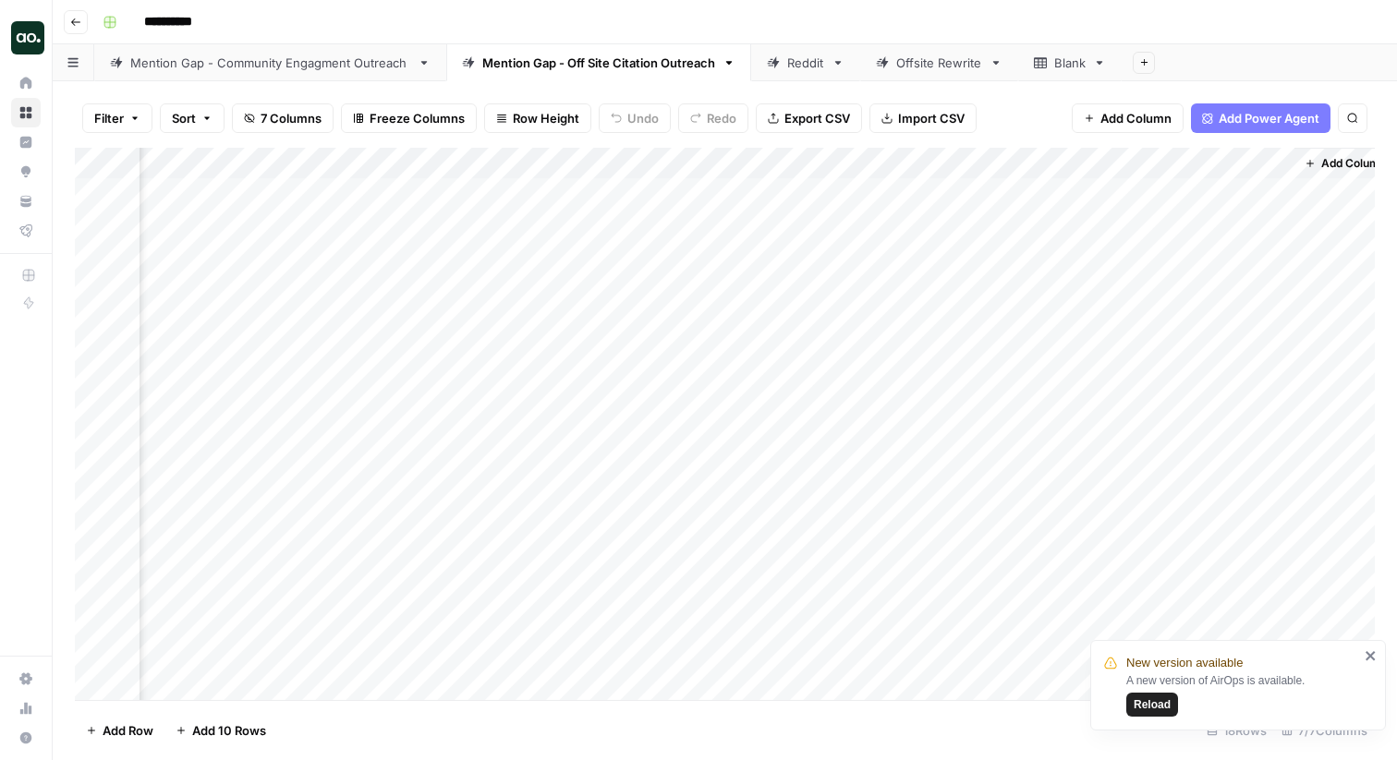
click at [788, 69] on div "Reddit" at bounding box center [805, 63] width 37 height 18
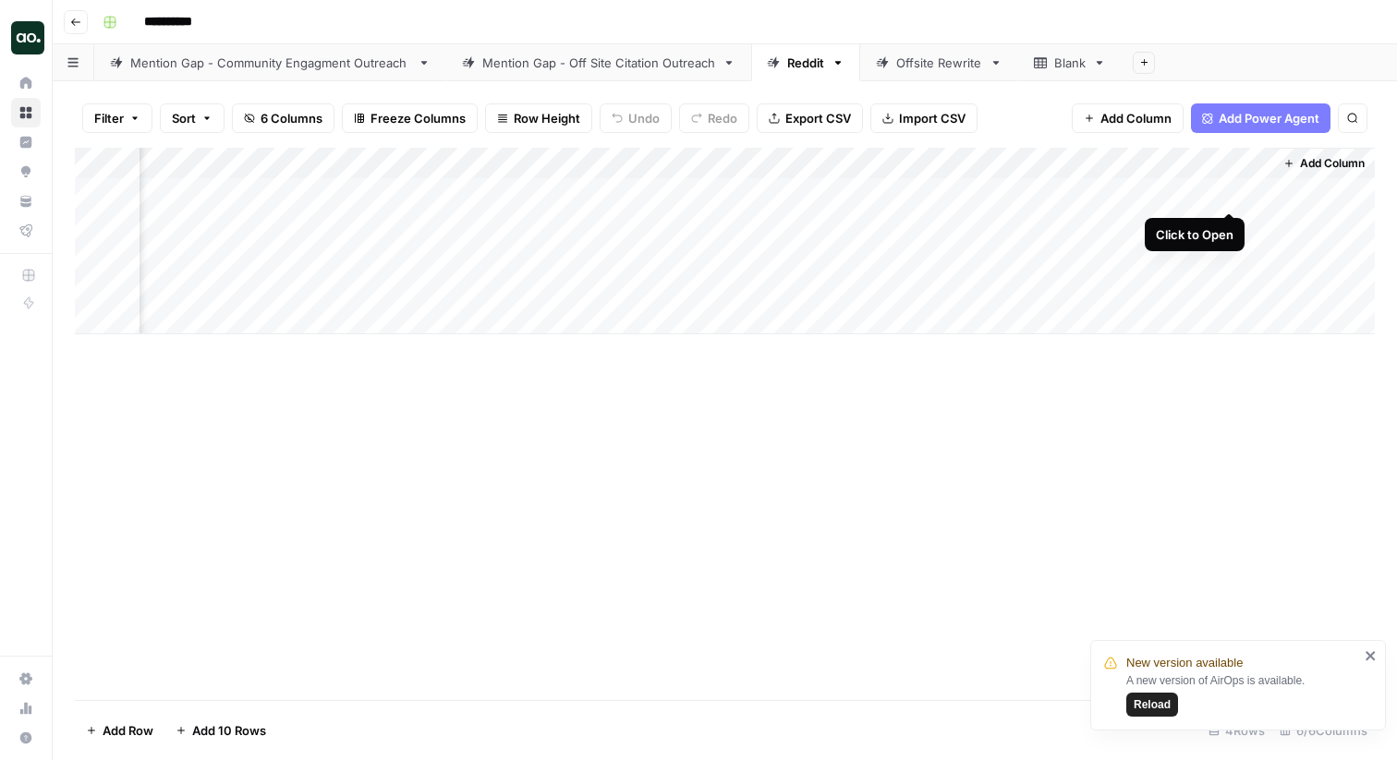
click at [1227, 190] on div "Add Column" at bounding box center [725, 241] width 1300 height 187
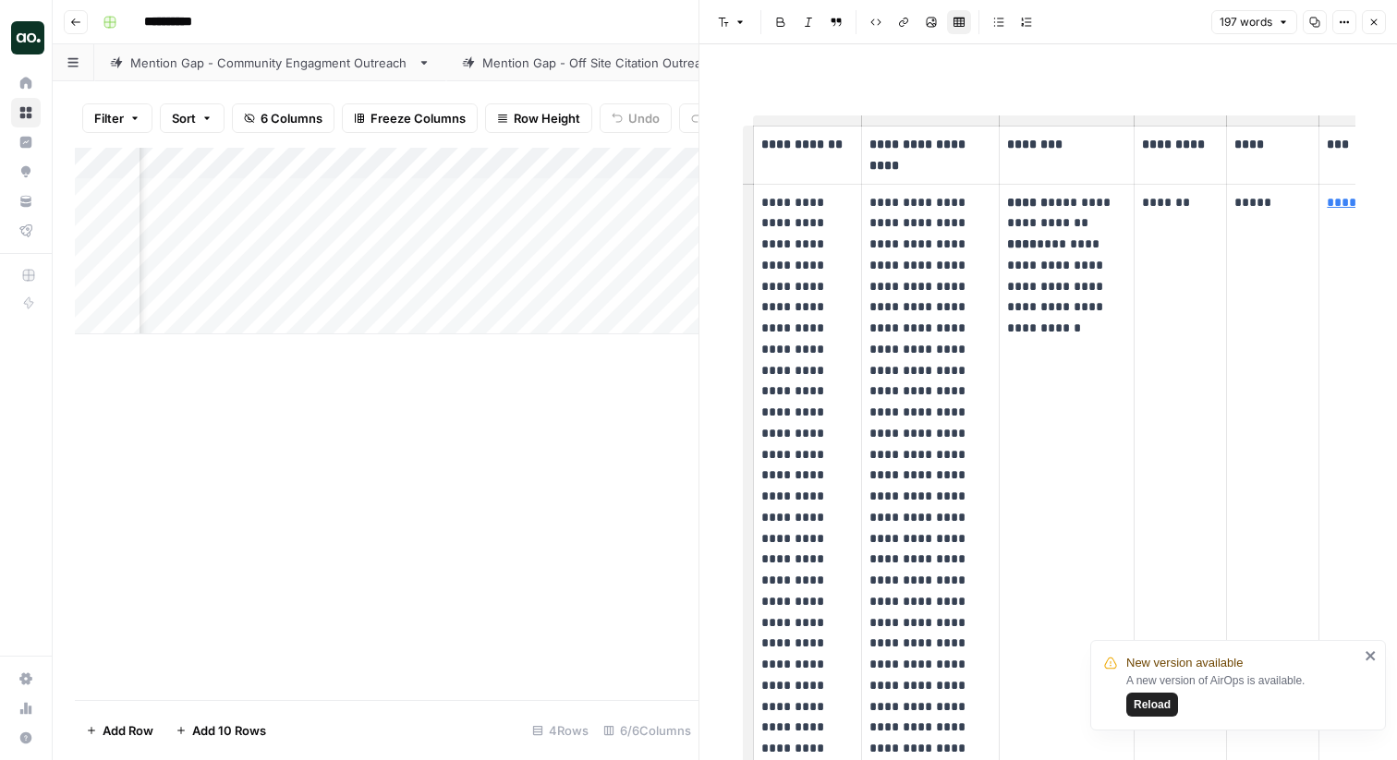
click at [1374, 27] on icon "button" at bounding box center [1373, 22] width 11 height 11
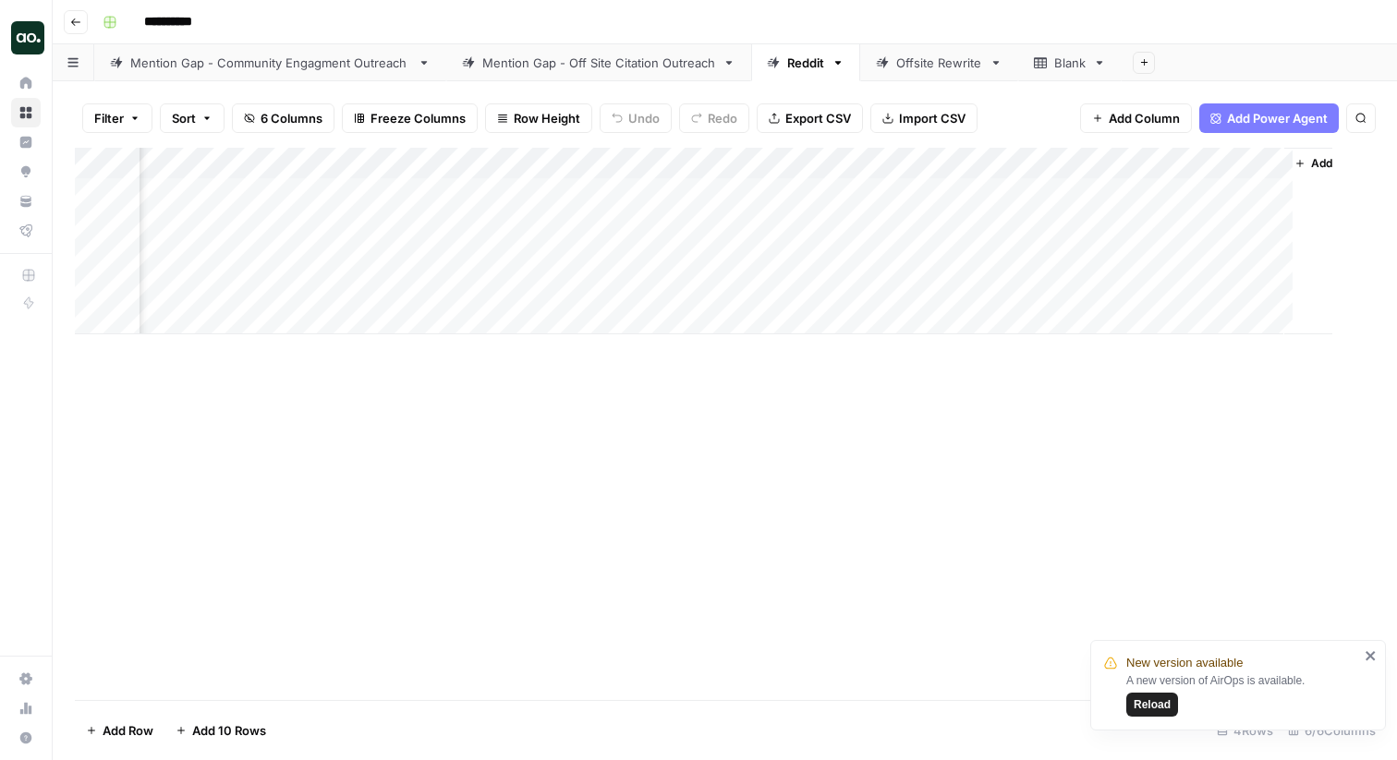
scroll to position [0, 182]
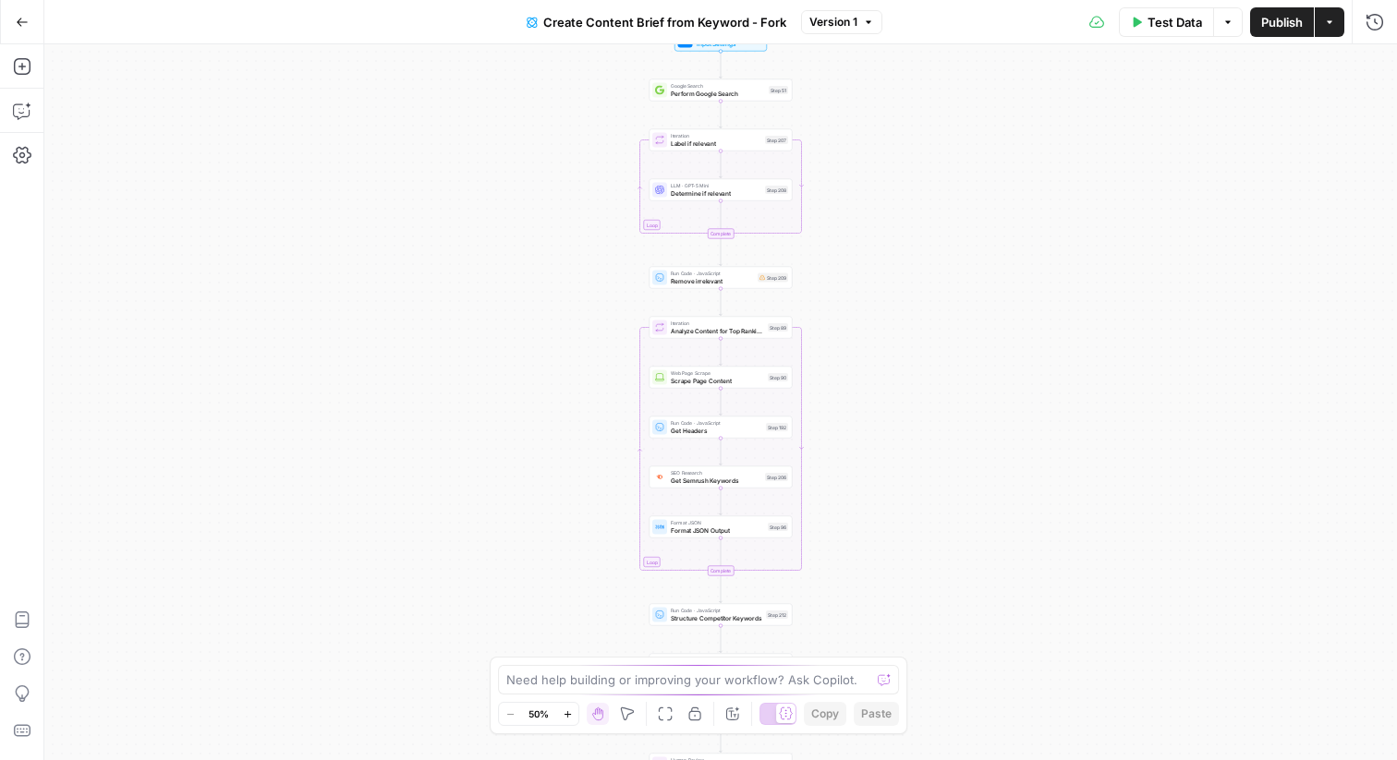
drag, startPoint x: 502, startPoint y: 205, endPoint x: 502, endPoint y: 359, distance: 153.4
click at [502, 359] on div "Workflow Input Settings Inputs Google Search Perform Google Search Step 51 Loop…" at bounding box center [720, 402] width 1353 height 716
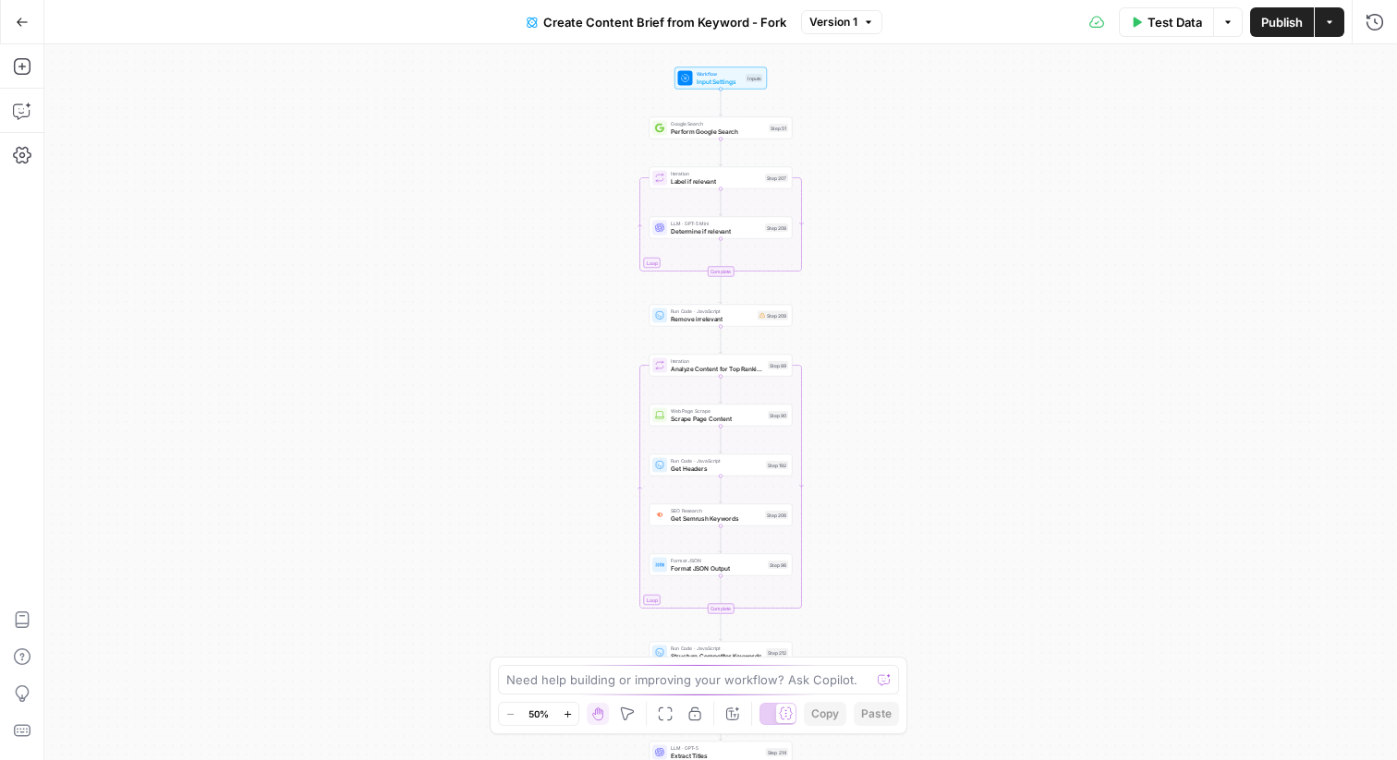
drag, startPoint x: 527, startPoint y: 283, endPoint x: 527, endPoint y: 317, distance: 34.2
click at [527, 317] on div "Workflow Input Settings Inputs Google Search Perform Google Search Step 51 Loop…" at bounding box center [720, 402] width 1353 height 716
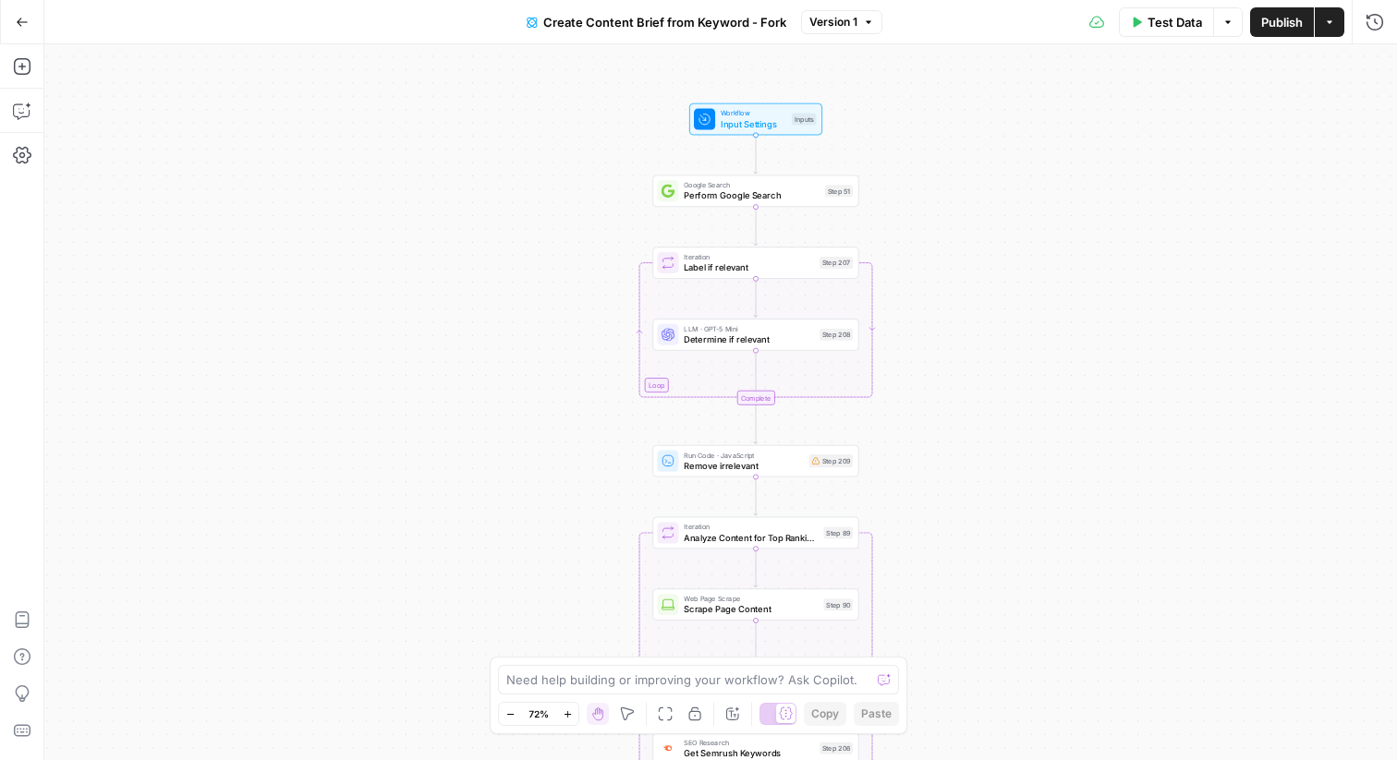
drag, startPoint x: 527, startPoint y: 317, endPoint x: 564, endPoint y: 504, distance: 190.3
click at [564, 504] on div "Workflow Input Settings Inputs Google Search Perform Google Search Step 51 Loop…" at bounding box center [720, 402] width 1353 height 716
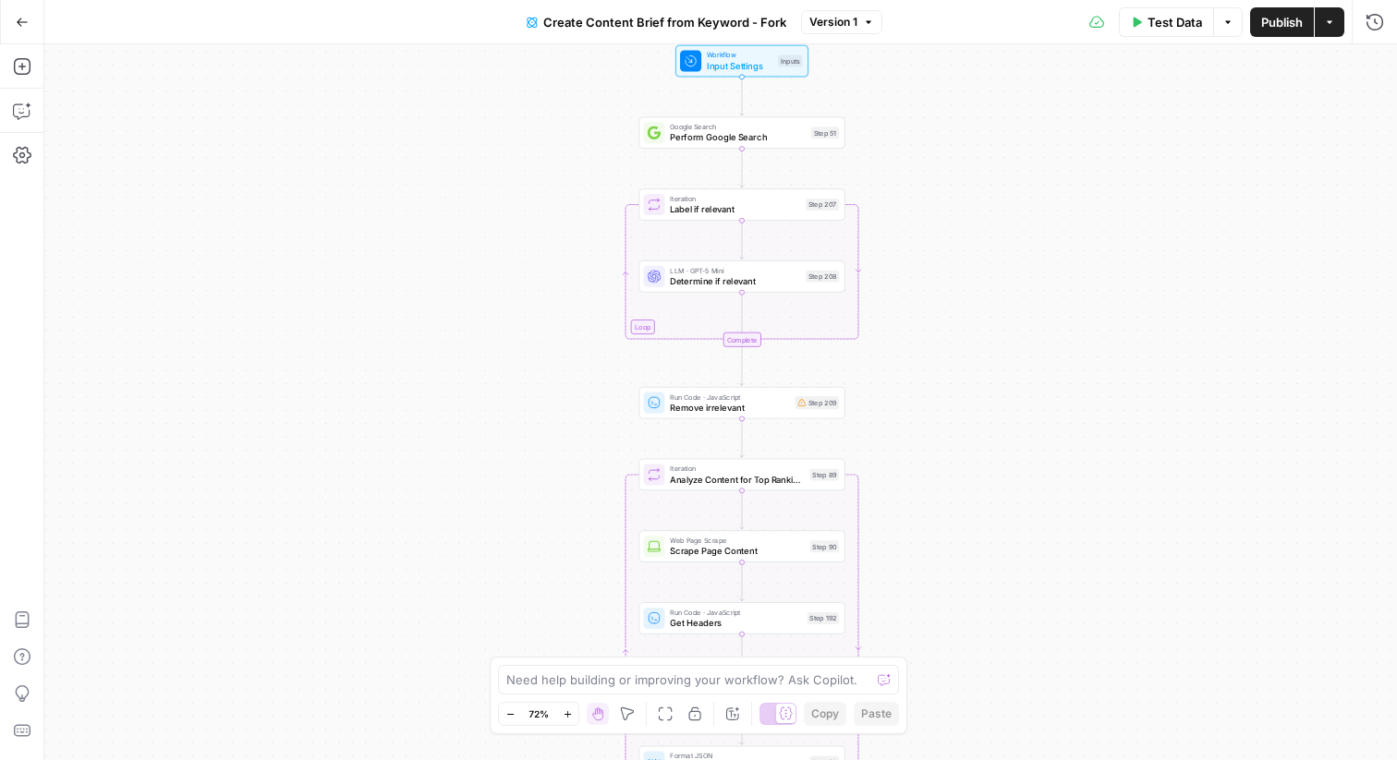
drag, startPoint x: 564, startPoint y: 504, endPoint x: 549, endPoint y: 444, distance: 61.9
click at [549, 444] on div "Workflow Input Settings Inputs Google Search Perform Google Search Step 51 Loop…" at bounding box center [720, 402] width 1353 height 716
click at [21, 105] on icon "button" at bounding box center [22, 111] width 18 height 18
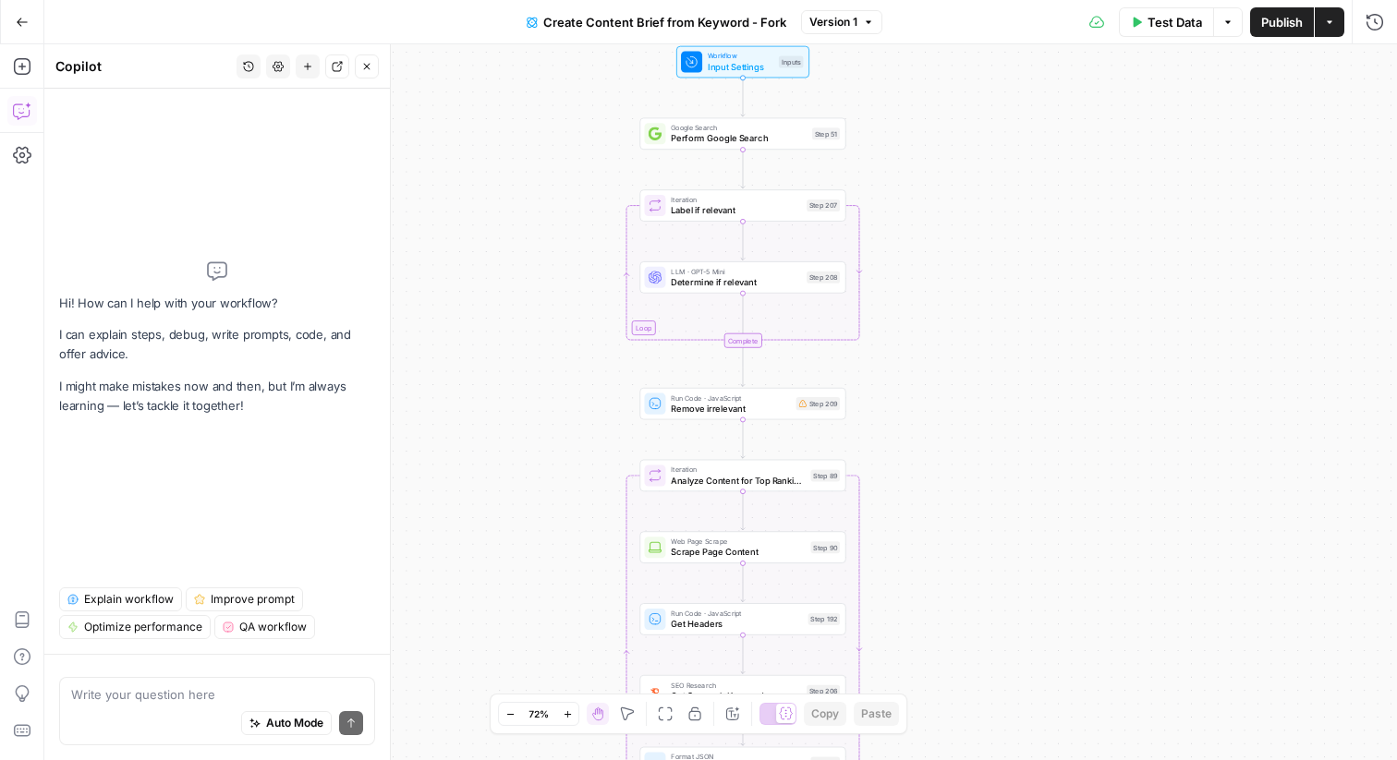
click at [136, 690] on textarea at bounding box center [217, 695] width 292 height 18
click at [121, 598] on span "Explain workflow" at bounding box center [129, 599] width 90 height 17
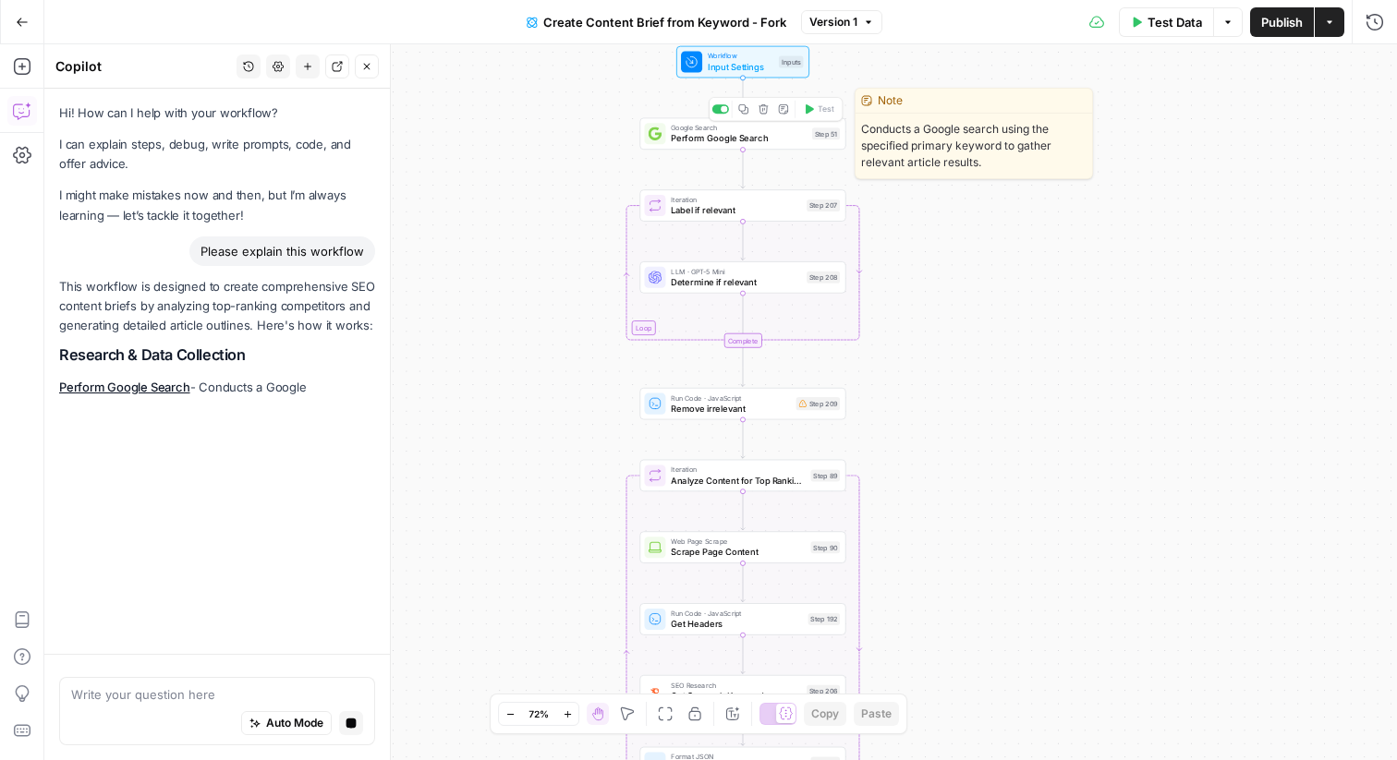
click at [764, 141] on span "Perform Google Search" at bounding box center [739, 138] width 136 height 13
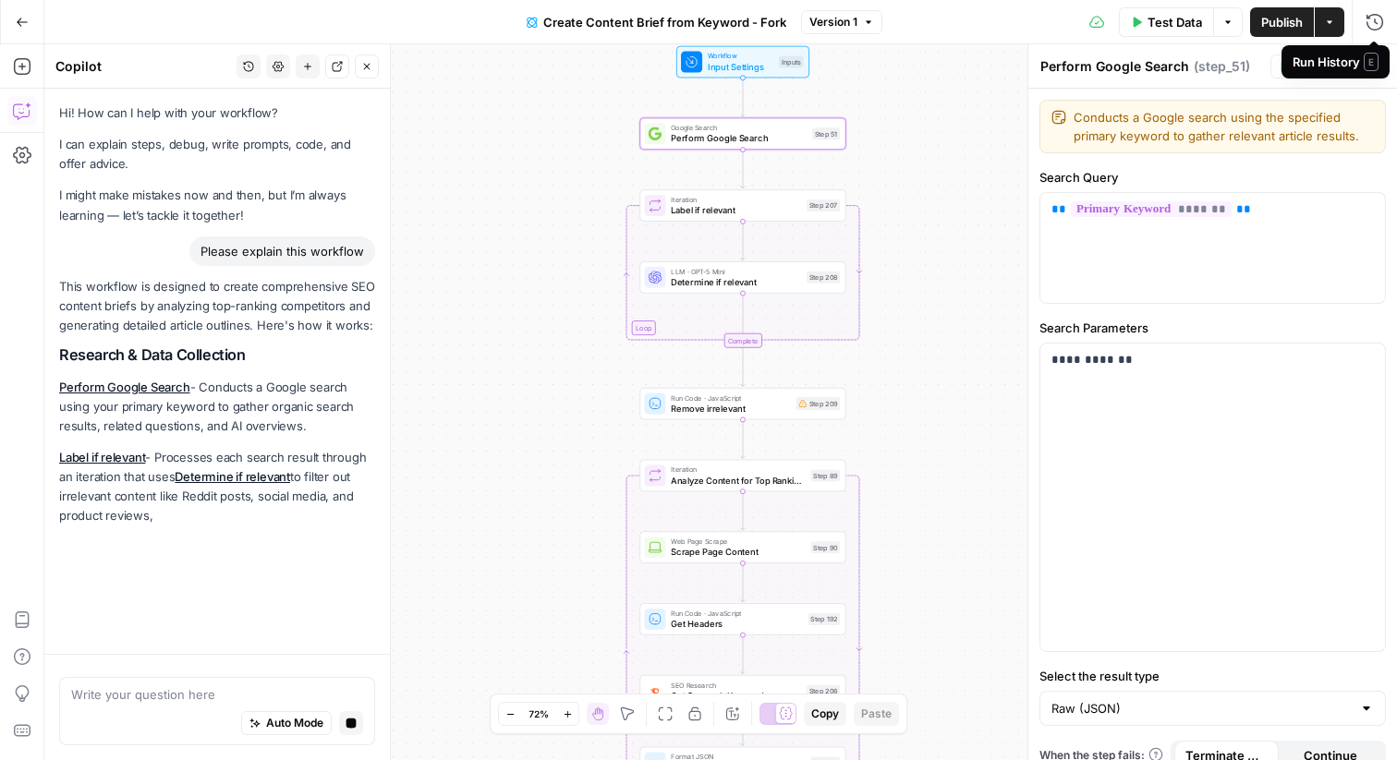
click at [1373, 53] on span "E" at bounding box center [1371, 62] width 15 height 18
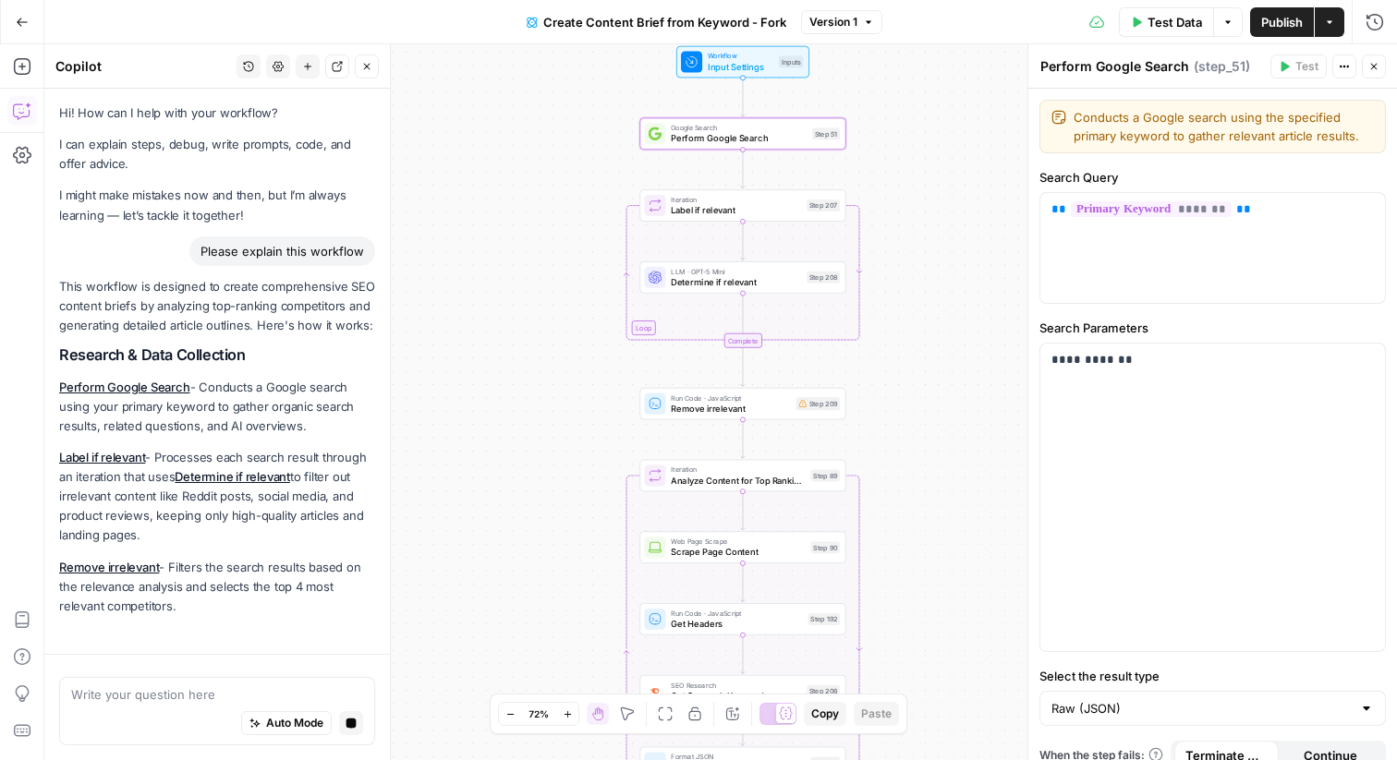
click at [1374, 68] on icon "button" at bounding box center [1373, 66] width 11 height 11
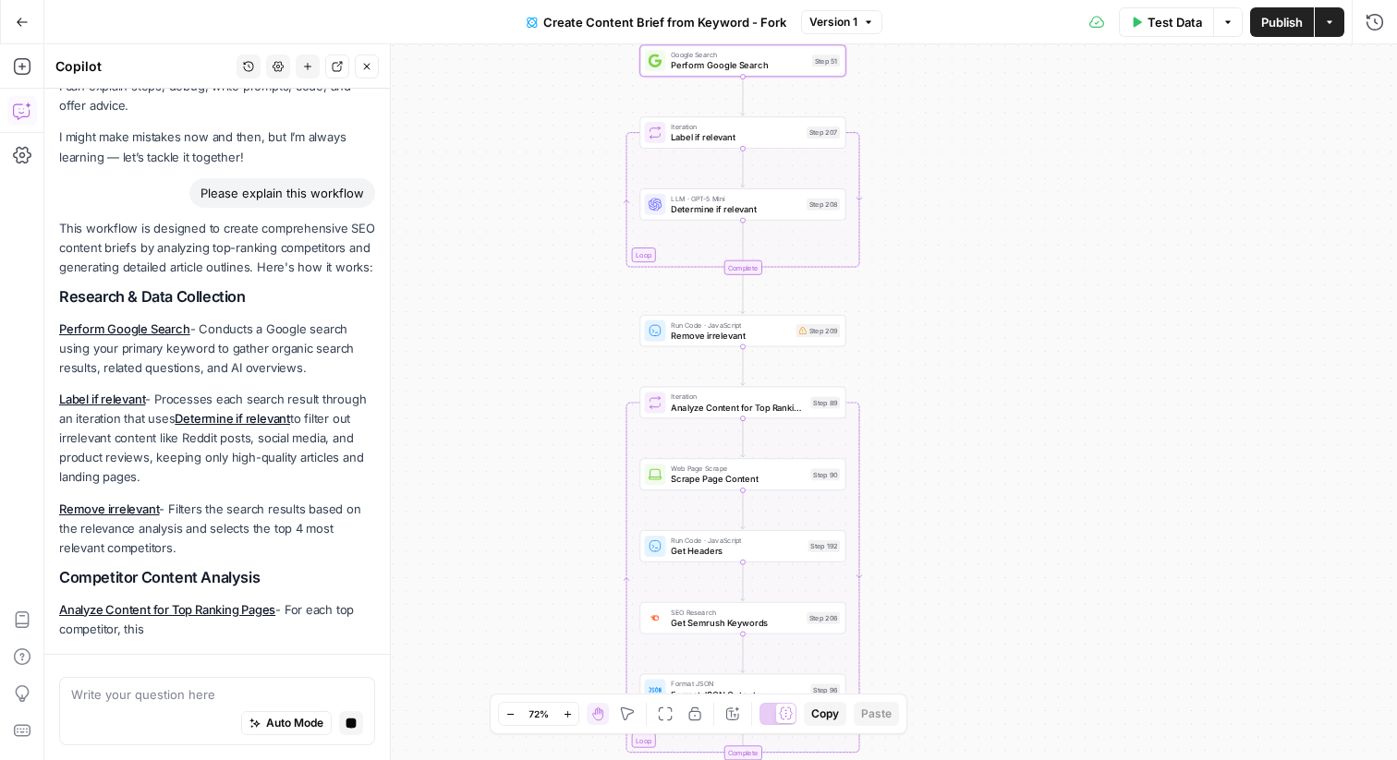
drag, startPoint x: 932, startPoint y: 210, endPoint x: 935, endPoint y: 140, distance: 70.3
click at [932, 138] on div "Workflow Input Settings Inputs Google Search Perform Google Search Step 51 Loop…" at bounding box center [720, 402] width 1353 height 716
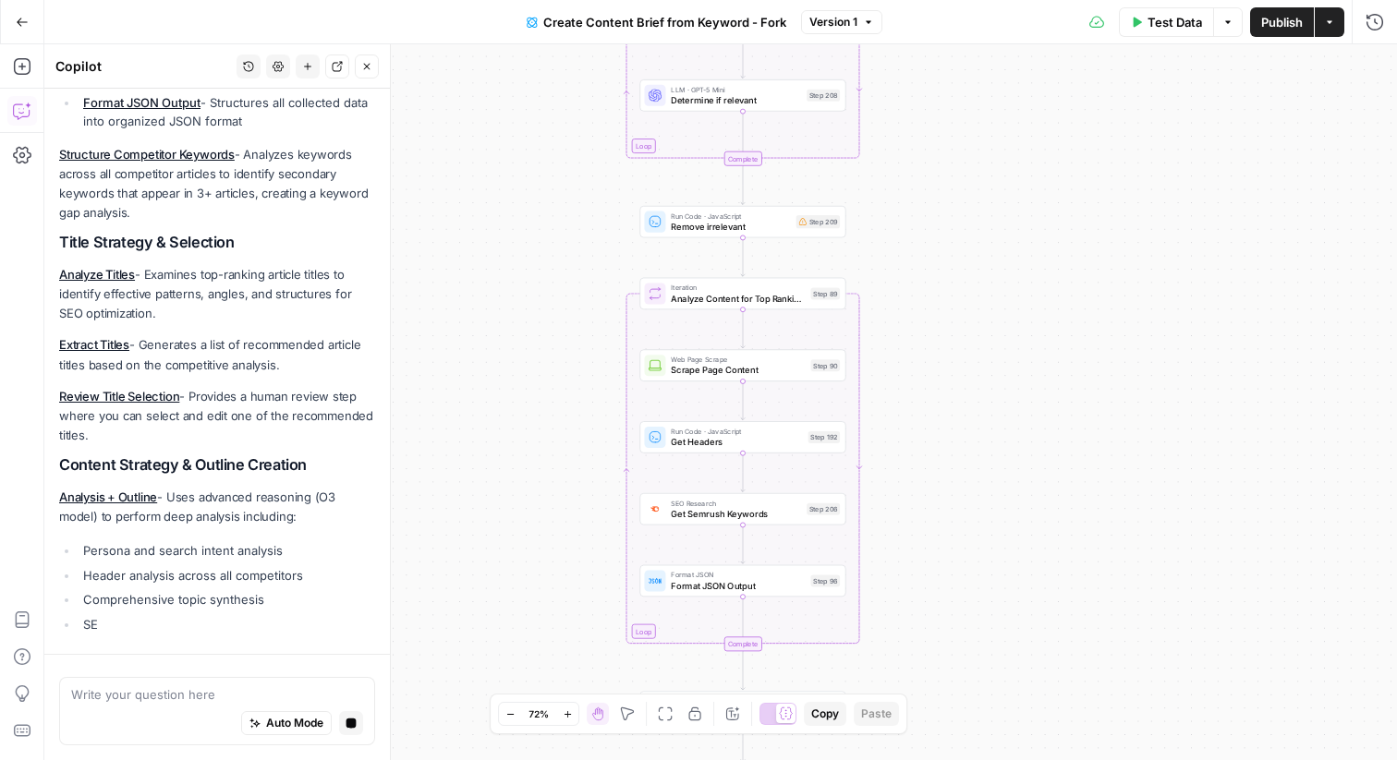
drag, startPoint x: 923, startPoint y: 320, endPoint x: 921, endPoint y: 212, distance: 108.1
click at [921, 212] on div "Workflow Input Settings Inputs Google Search Perform Google Search Step 51 Loop…" at bounding box center [720, 402] width 1353 height 716
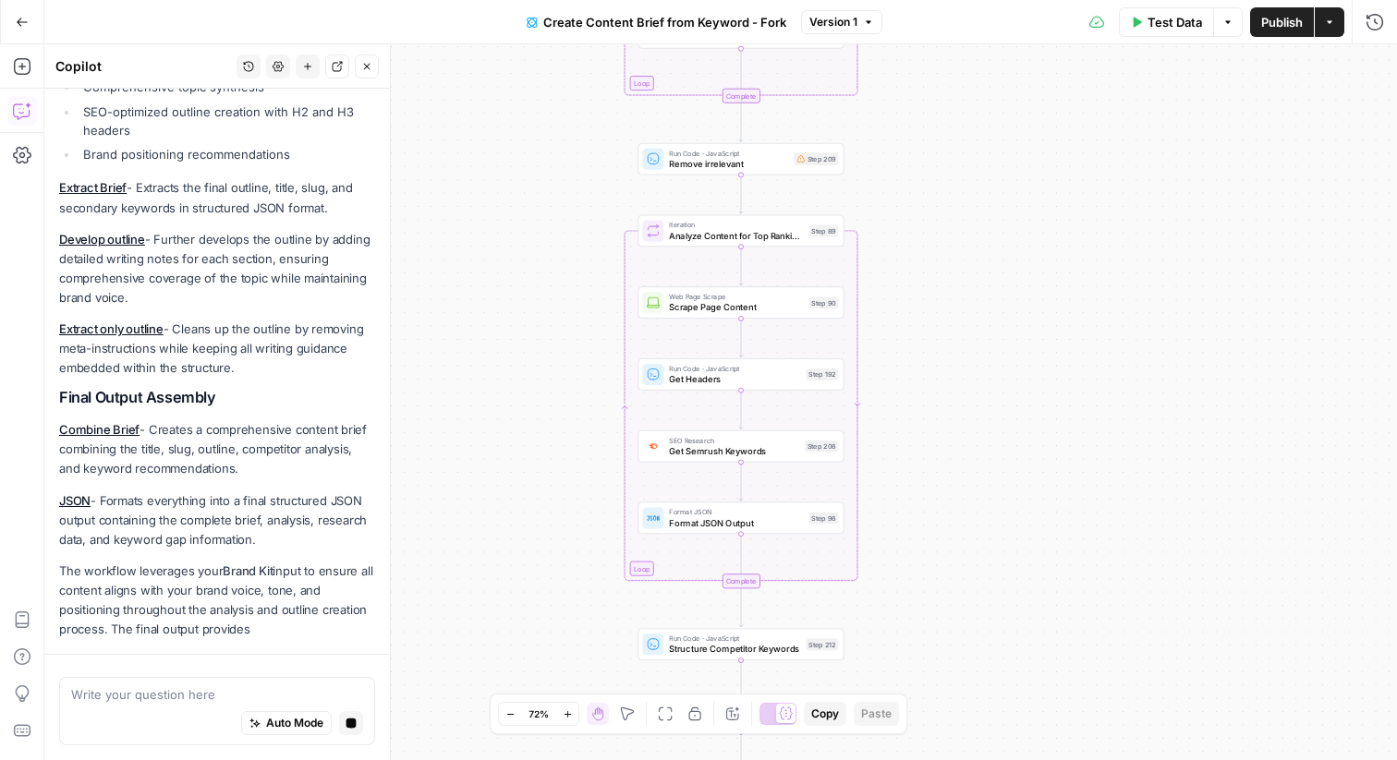
drag, startPoint x: 899, startPoint y: 211, endPoint x: 899, endPoint y: 115, distance: 96.1
click at [899, 113] on div "Workflow Input Settings Inputs Google Search Perform Google Search Step 51 Loop…" at bounding box center [720, 402] width 1353 height 716
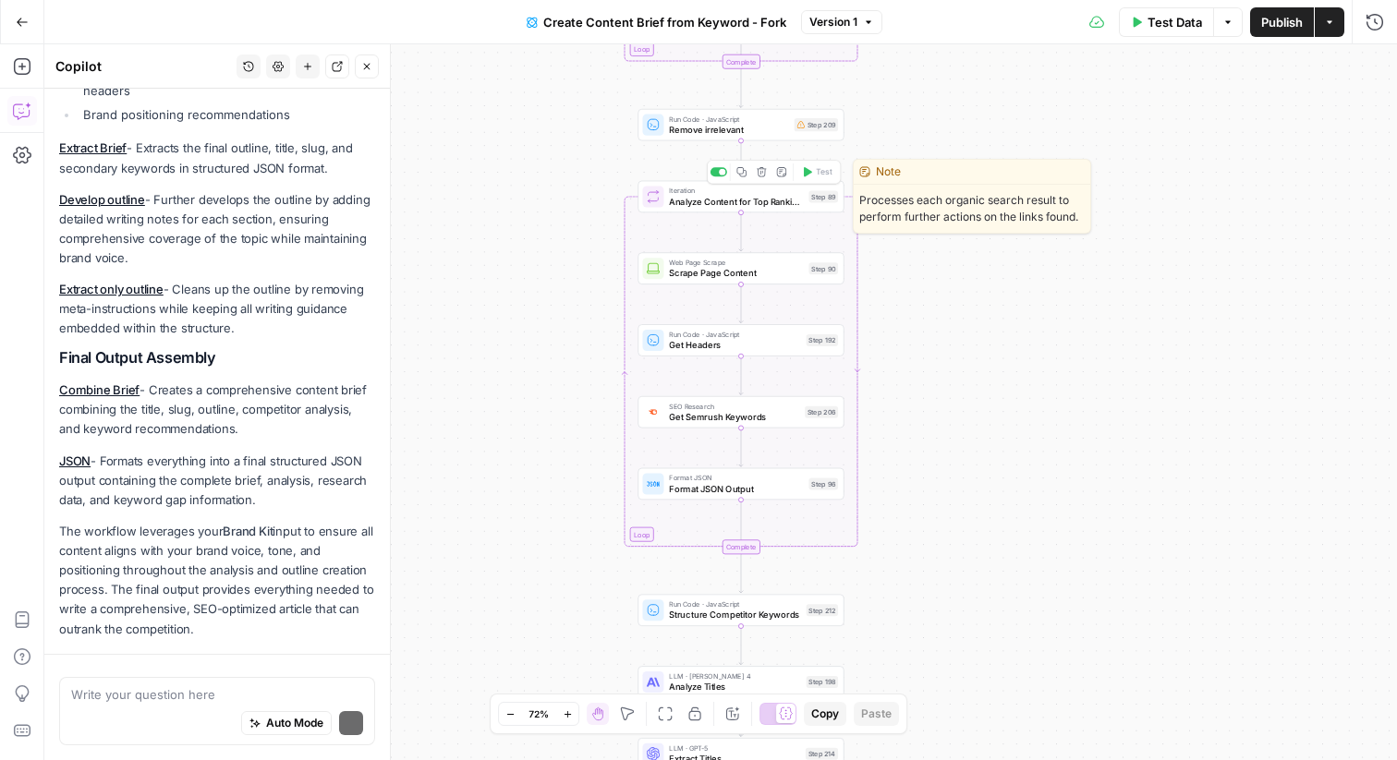
scroll to position [1350, 0]
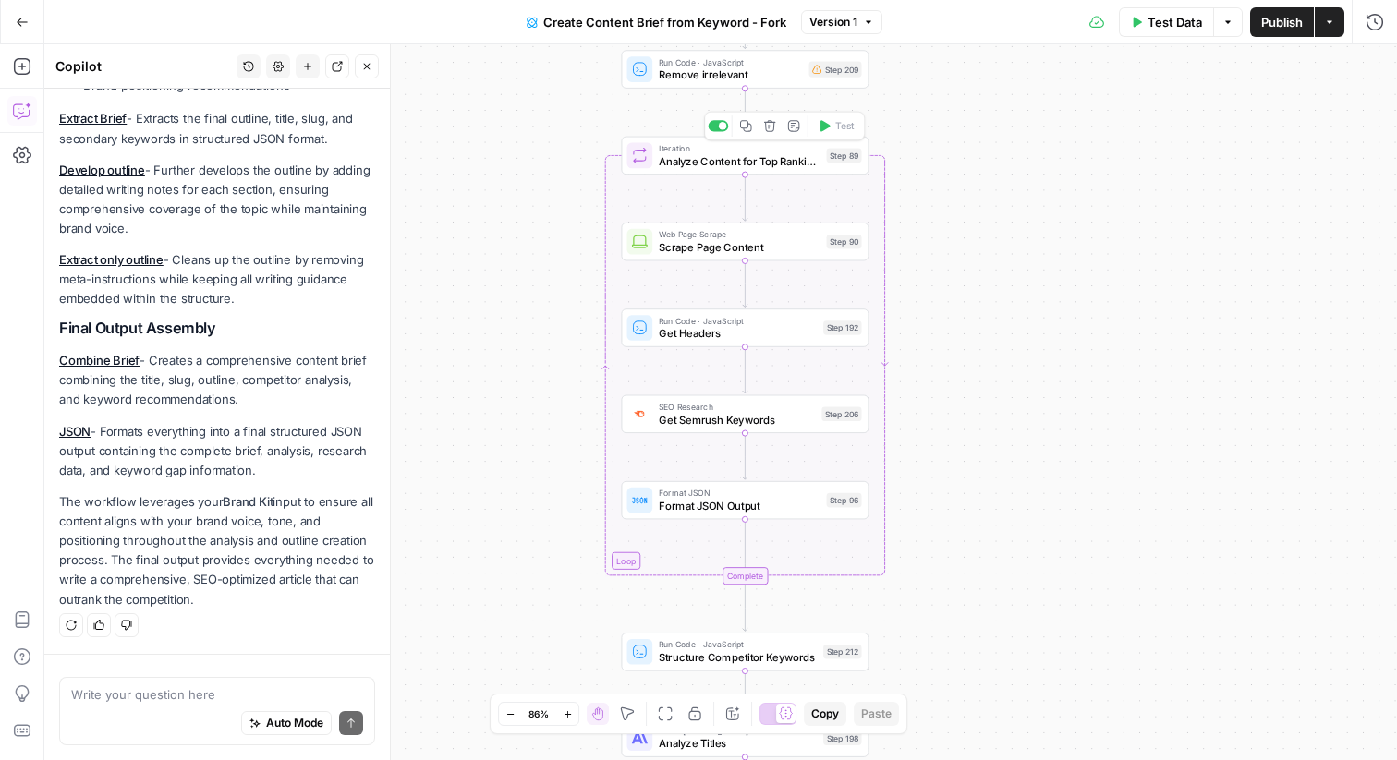
click at [719, 162] on span "Analyze Content for Top Ranking Pages" at bounding box center [740, 161] width 162 height 16
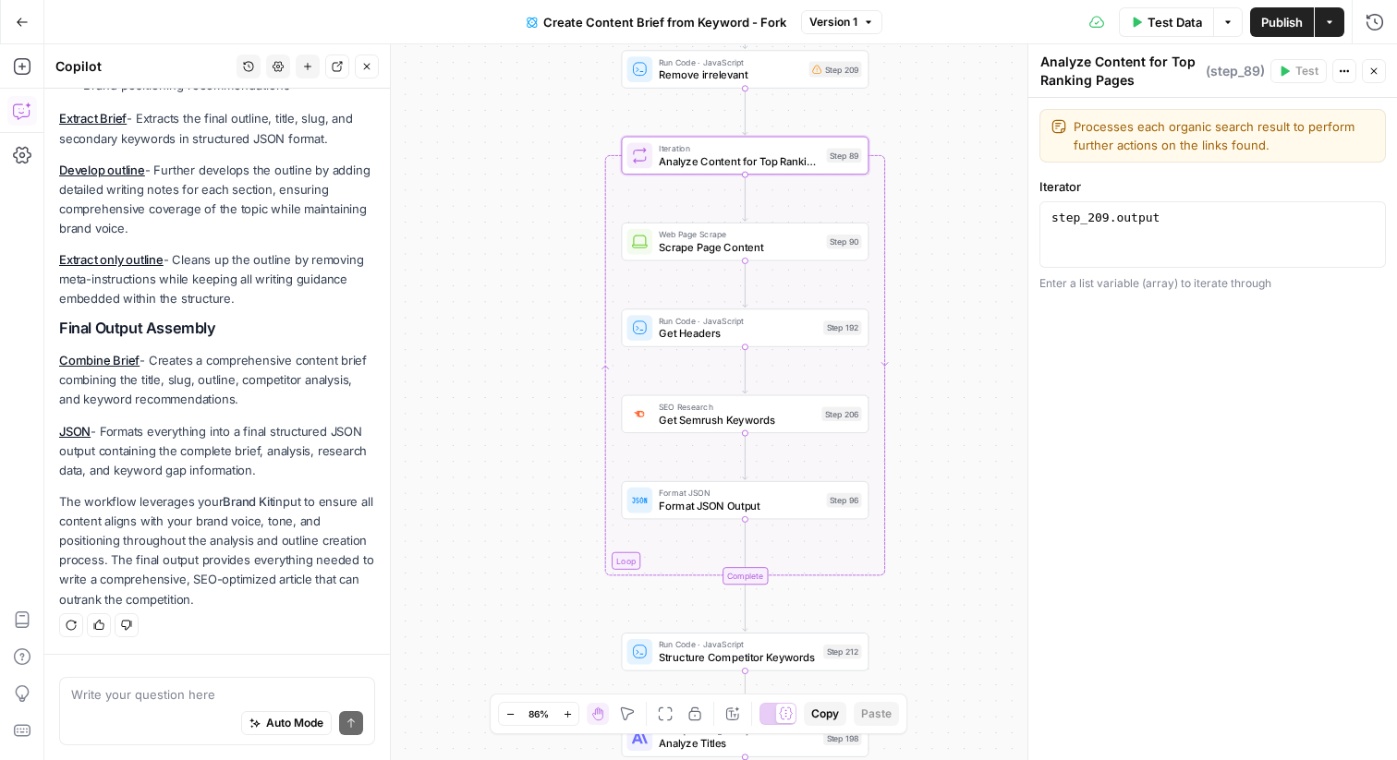
click at [1380, 59] on div "Test Actions Close" at bounding box center [1329, 71] width 116 height 24
click at [1374, 67] on icon "button" at bounding box center [1373, 71] width 11 height 11
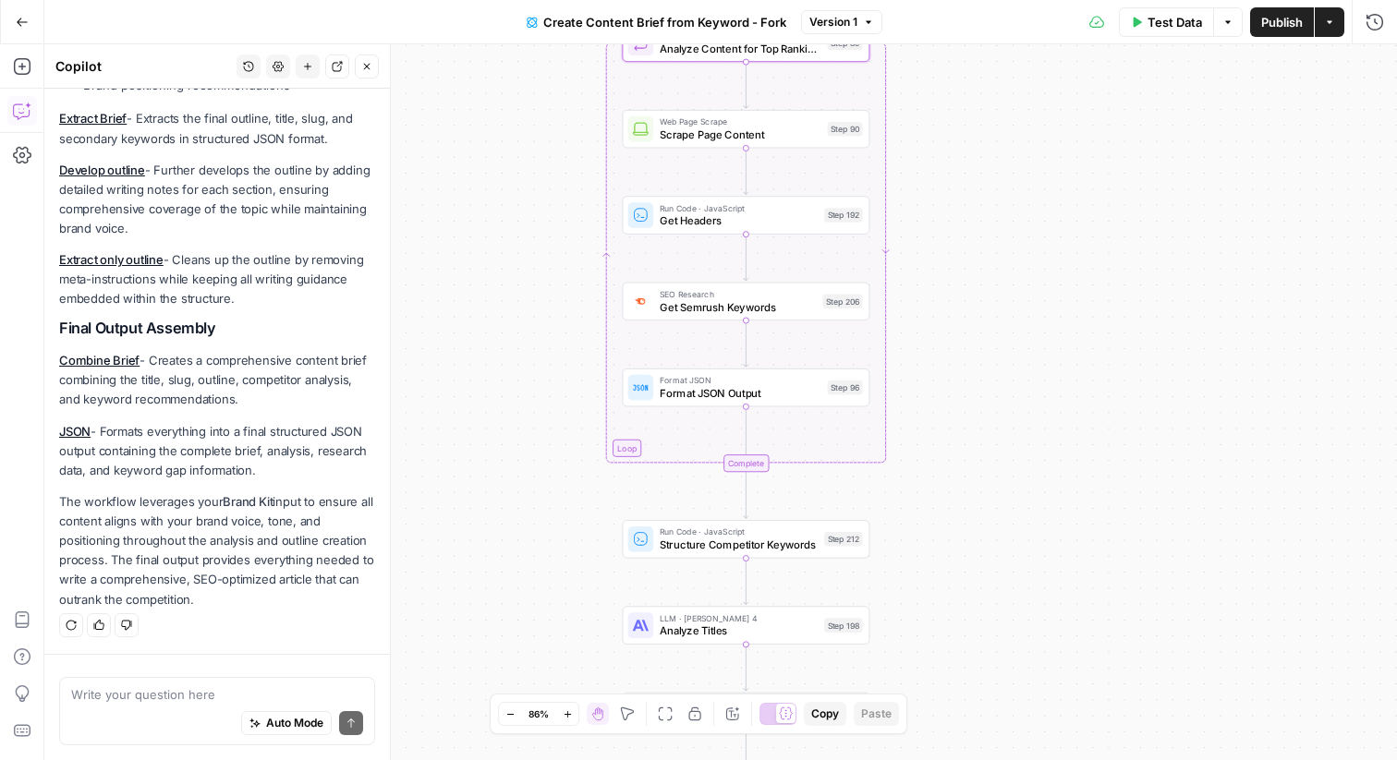
drag, startPoint x: 931, startPoint y: 257, endPoint x: 931, endPoint y: 108, distance: 148.8
click at [931, 106] on div "Workflow Input Settings Inputs Google Search Perform Google Search Step 51 Loop…" at bounding box center [720, 402] width 1353 height 716
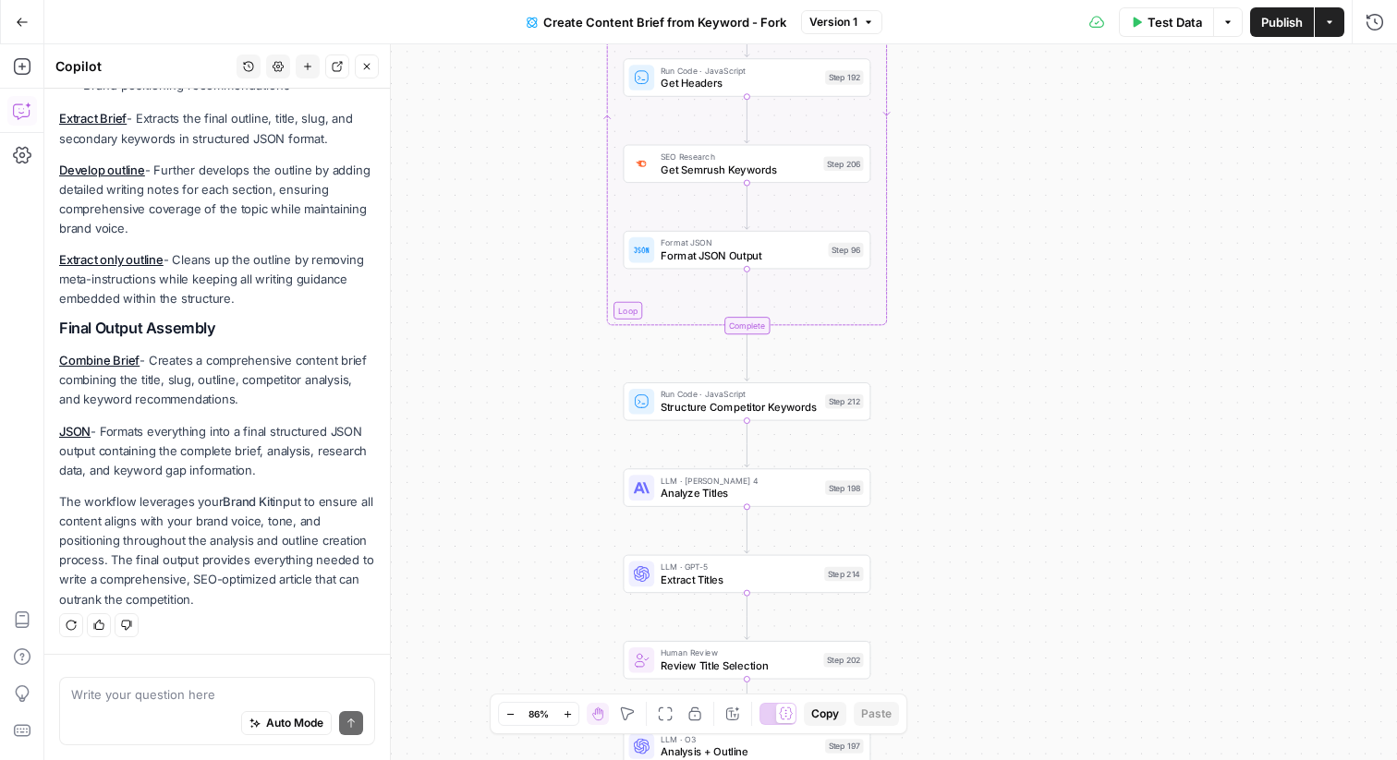
drag, startPoint x: 921, startPoint y: 205, endPoint x: 921, endPoint y: 108, distance: 97.0
click at [921, 108] on div "Workflow Input Settings Inputs Google Search Perform Google Search Step 51 Loop…" at bounding box center [720, 402] width 1353 height 716
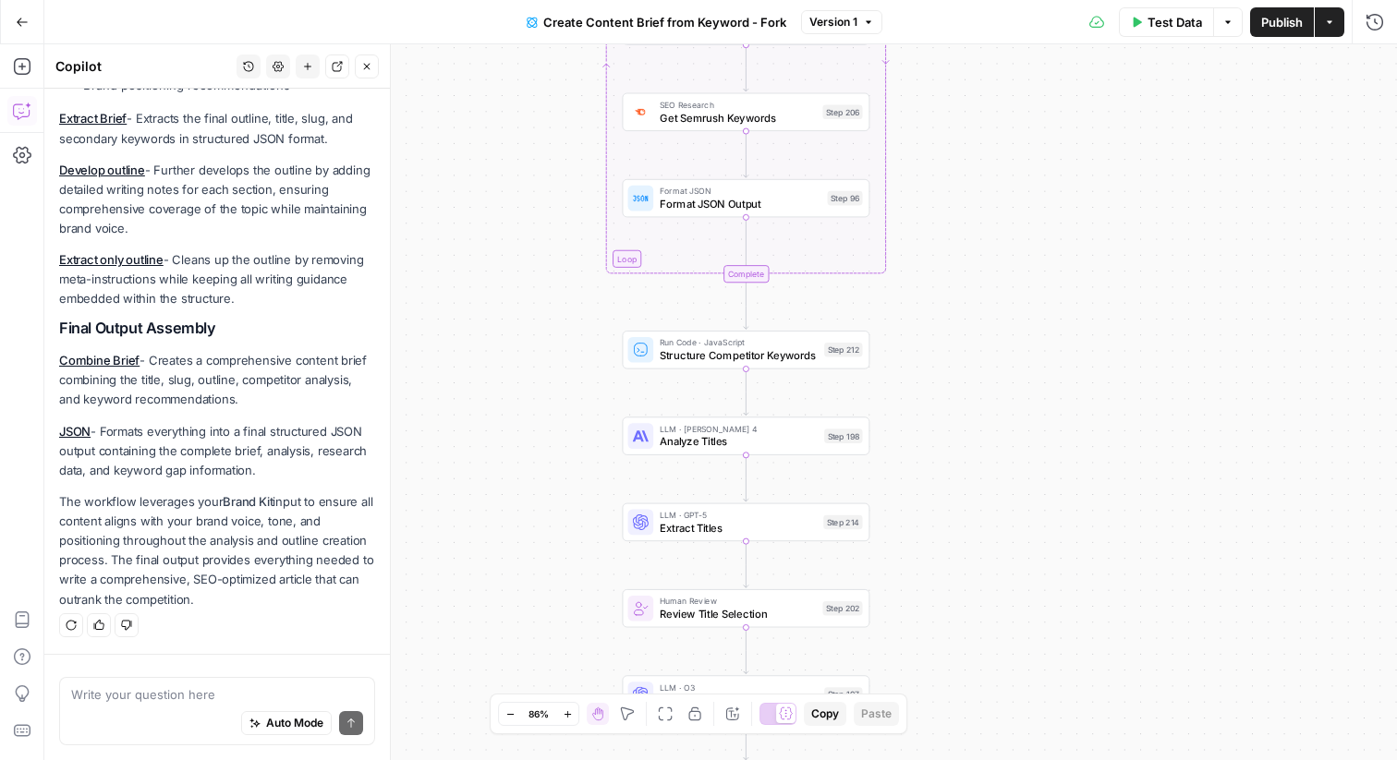
drag, startPoint x: 996, startPoint y: 297, endPoint x: 995, endPoint y: 182, distance: 114.6
click at [995, 182] on div "Workflow Input Settings Inputs Google Search Perform Google Search Step 51 Loop…" at bounding box center [720, 402] width 1353 height 716
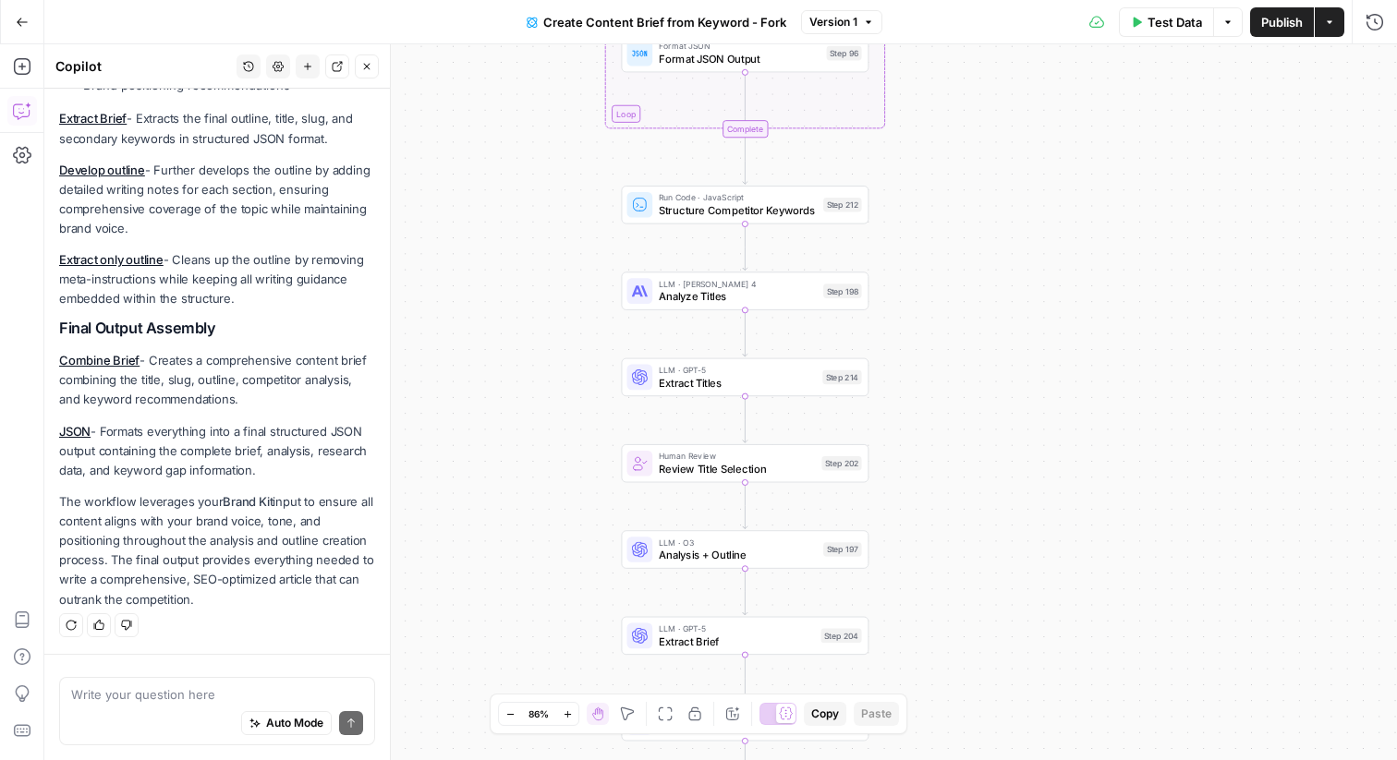
drag, startPoint x: 944, startPoint y: 155, endPoint x: 944, endPoint y: 71, distance: 84.1
click at [944, 71] on div "Workflow Input Settings Inputs Google Search Perform Google Search Step 51 Loop…" at bounding box center [720, 402] width 1353 height 716
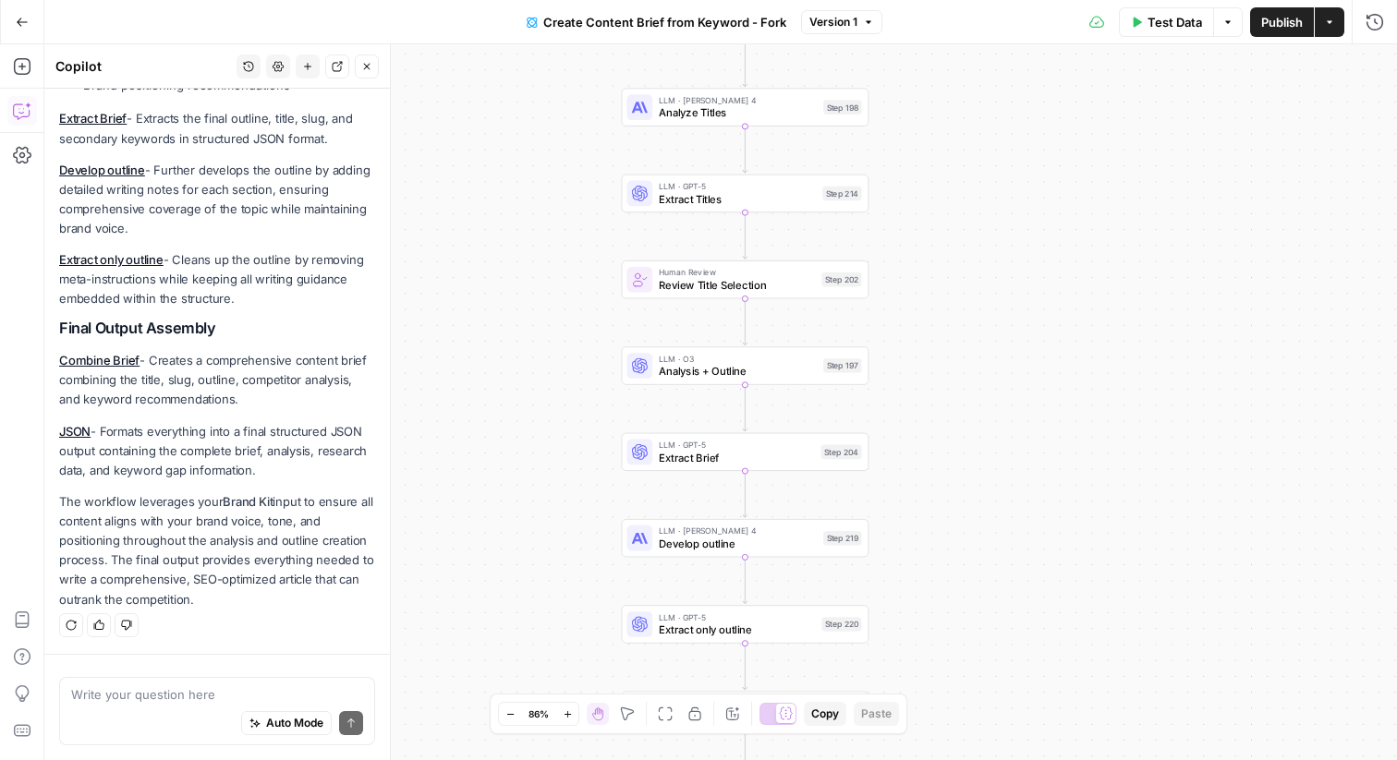
drag, startPoint x: 943, startPoint y: 294, endPoint x: 943, endPoint y: 109, distance: 184.8
click at [943, 109] on div "Workflow Input Settings Inputs Google Search Perform Google Search Step 51 Loop…" at bounding box center [720, 402] width 1353 height 716
click at [663, 117] on span "Analyze Titles" at bounding box center [738, 113] width 158 height 16
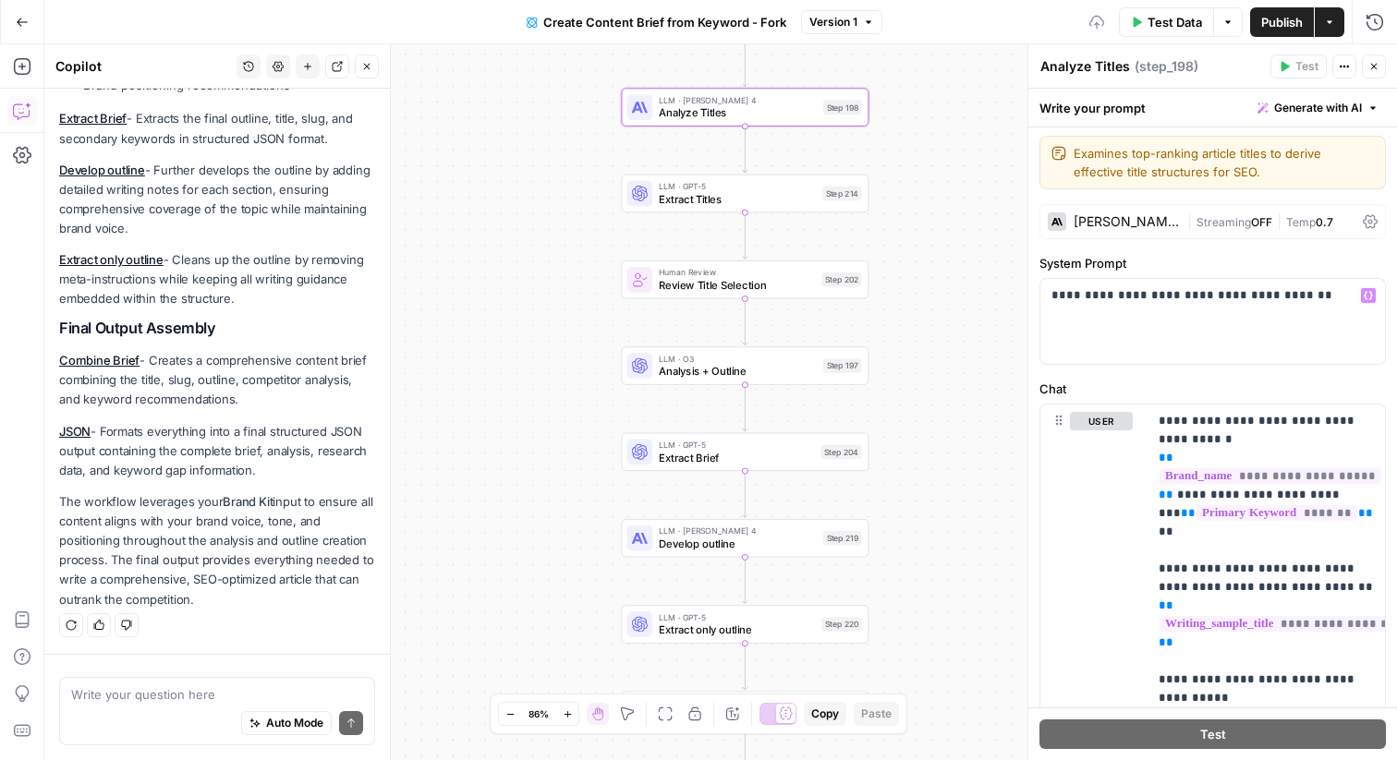
scroll to position [0, 0]
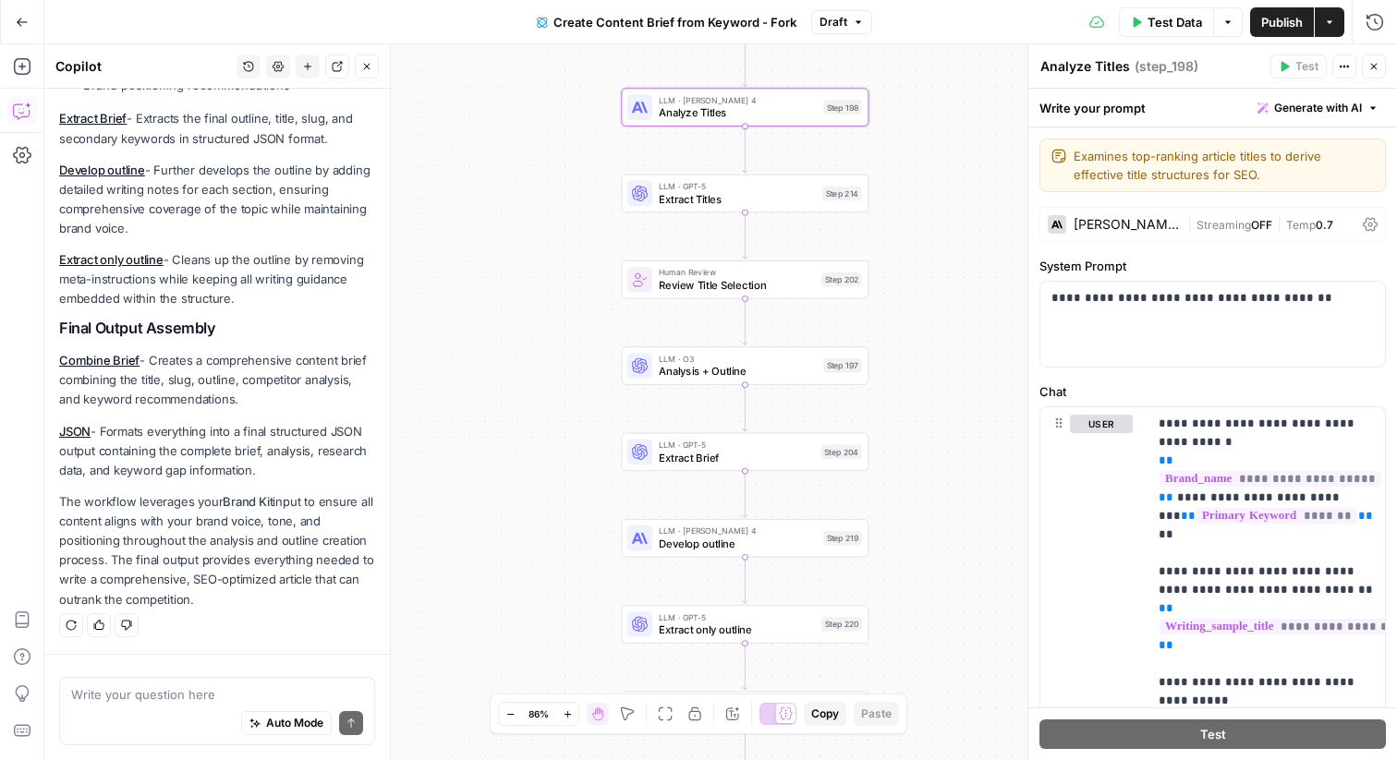
click at [1118, 234] on div "Claude Sonnet 4 | Streaming OFF | Temp 0.7" at bounding box center [1213, 224] width 347 height 35
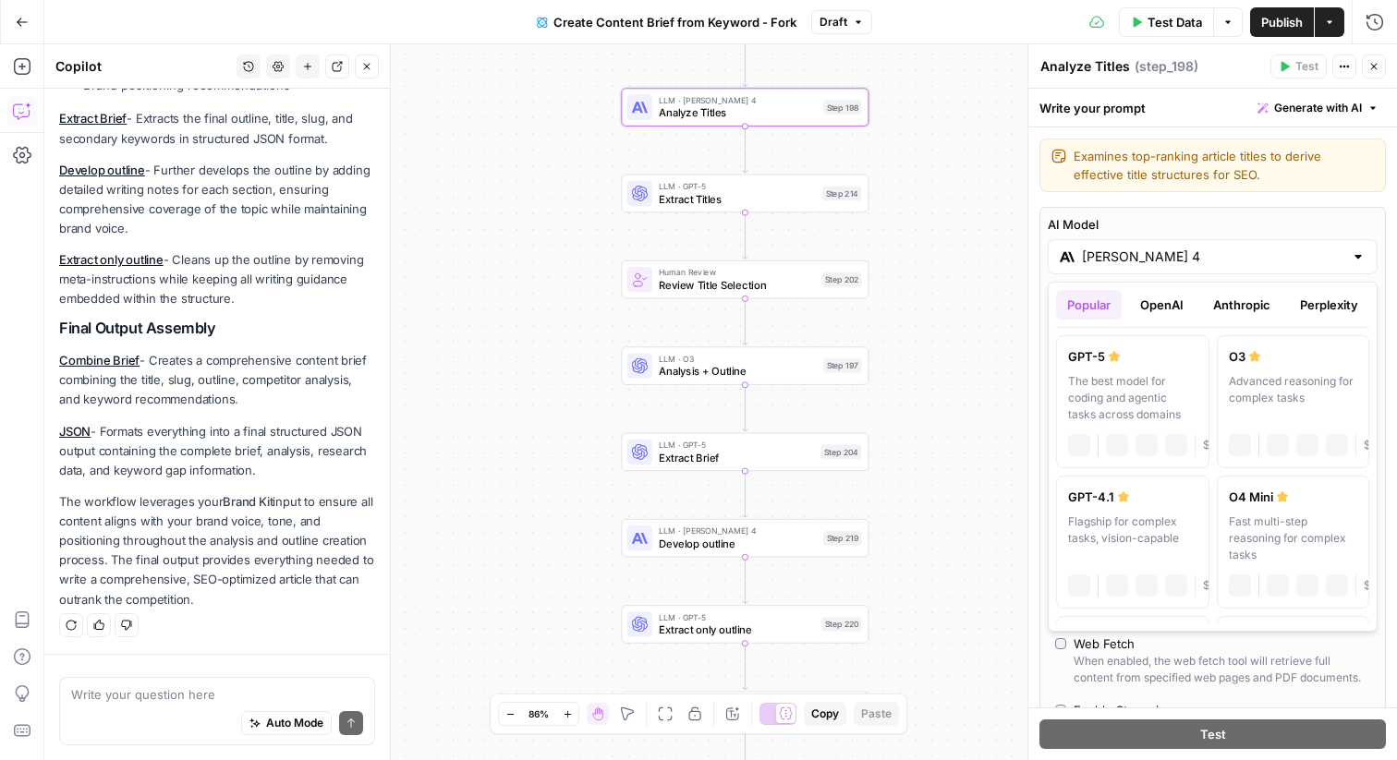
click at [1186, 264] on input "Claude Sonnet 4" at bounding box center [1212, 257] width 261 height 18
click at [1161, 307] on button "OpenAI" at bounding box center [1162, 305] width 66 height 30
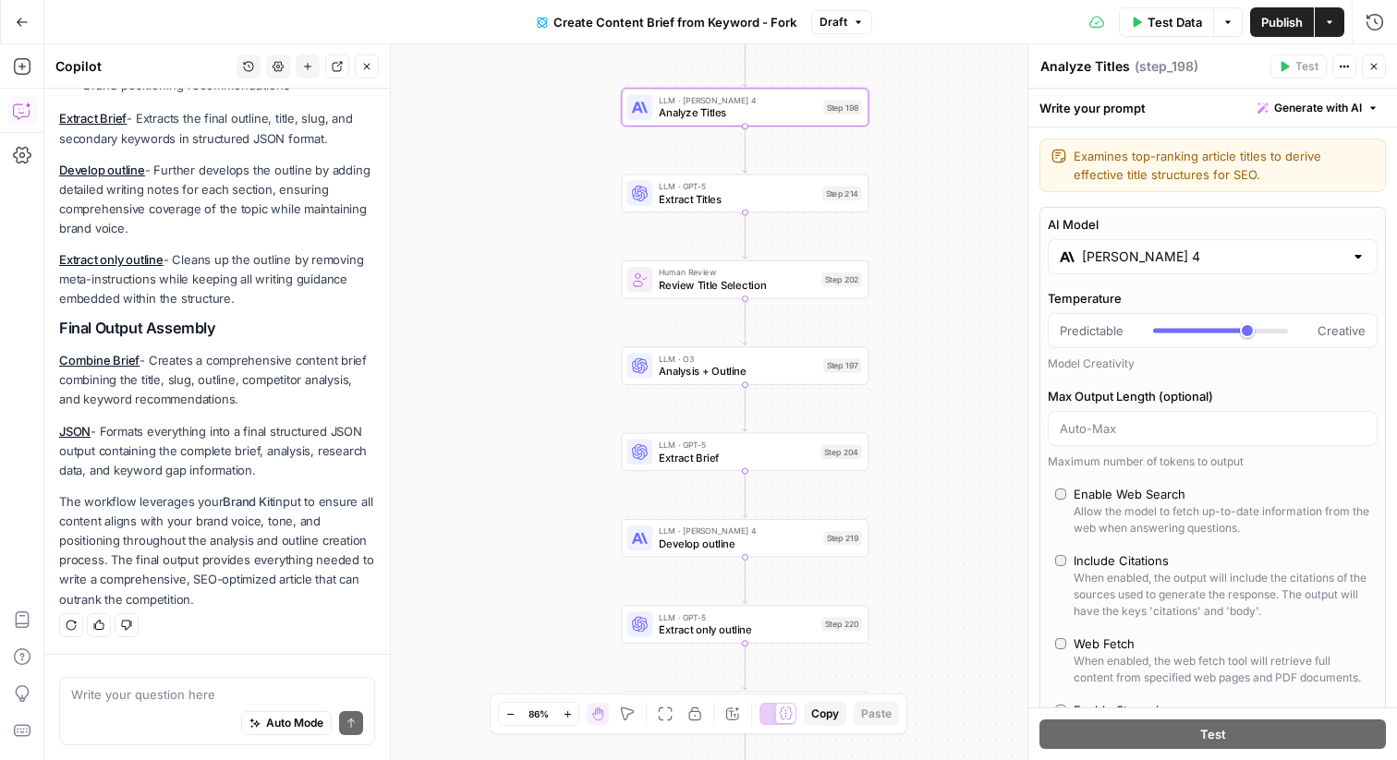
click at [1372, 65] on icon "button" at bounding box center [1373, 66] width 11 height 11
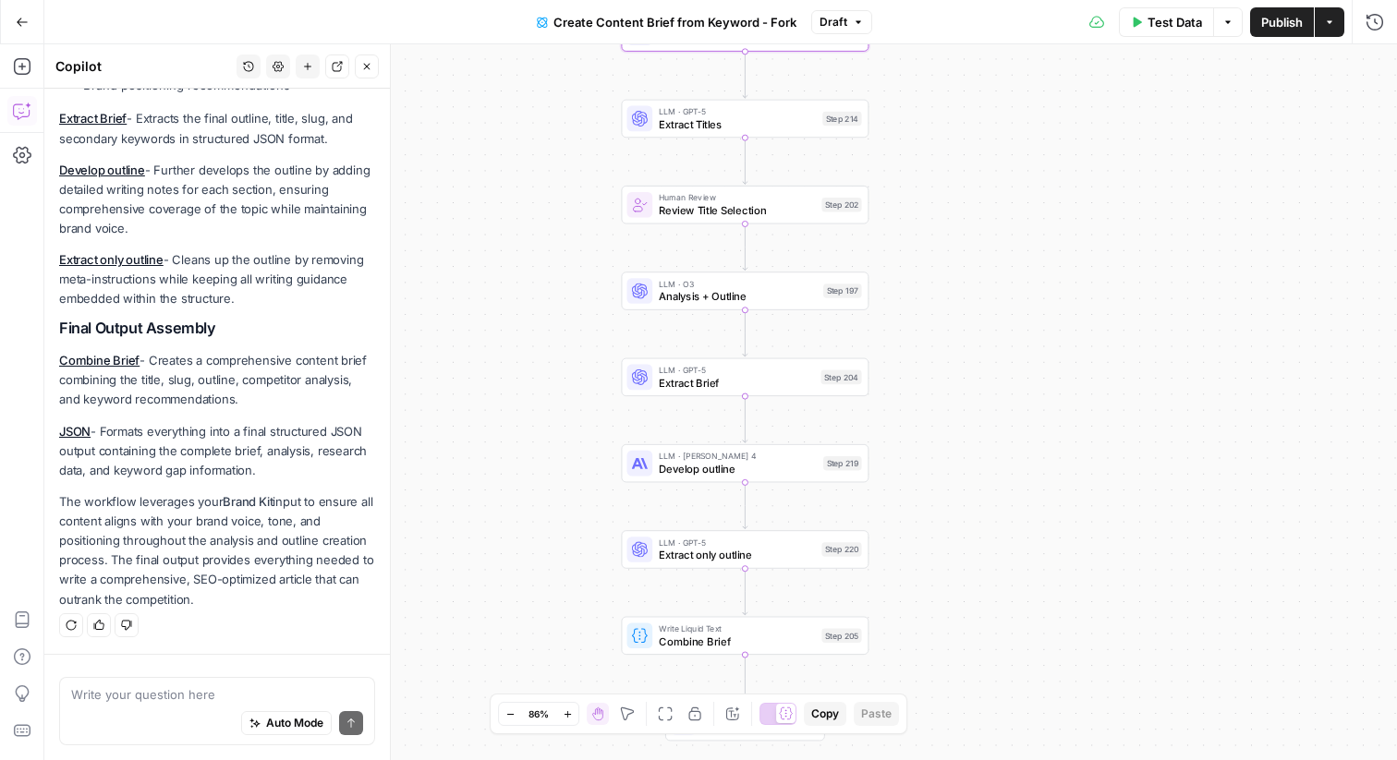
drag, startPoint x: 955, startPoint y: 299, endPoint x: 954, endPoint y: 210, distance: 89.6
click at [954, 209] on div "Workflow Input Settings Inputs Google Search Perform Google Search Step 51 Loop…" at bounding box center [720, 402] width 1353 height 716
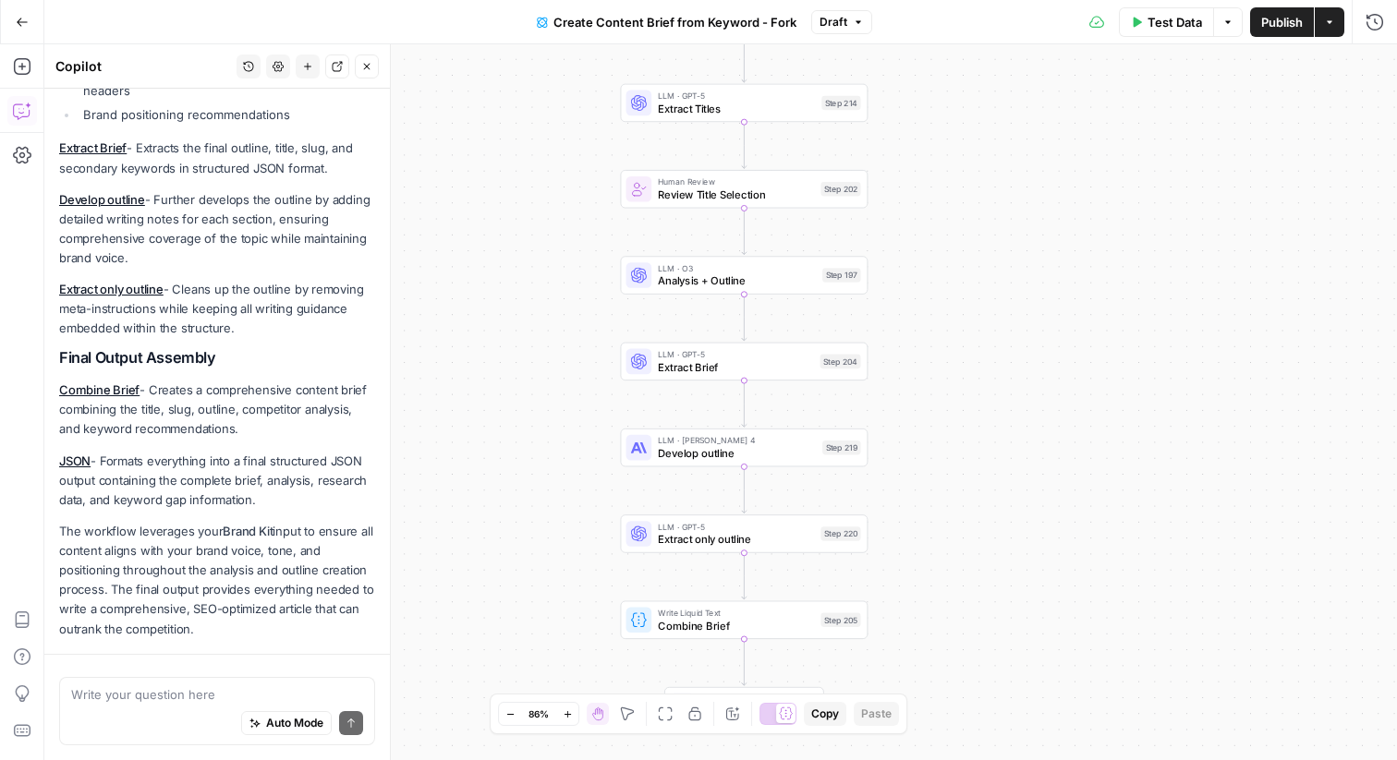
scroll to position [1380, 0]
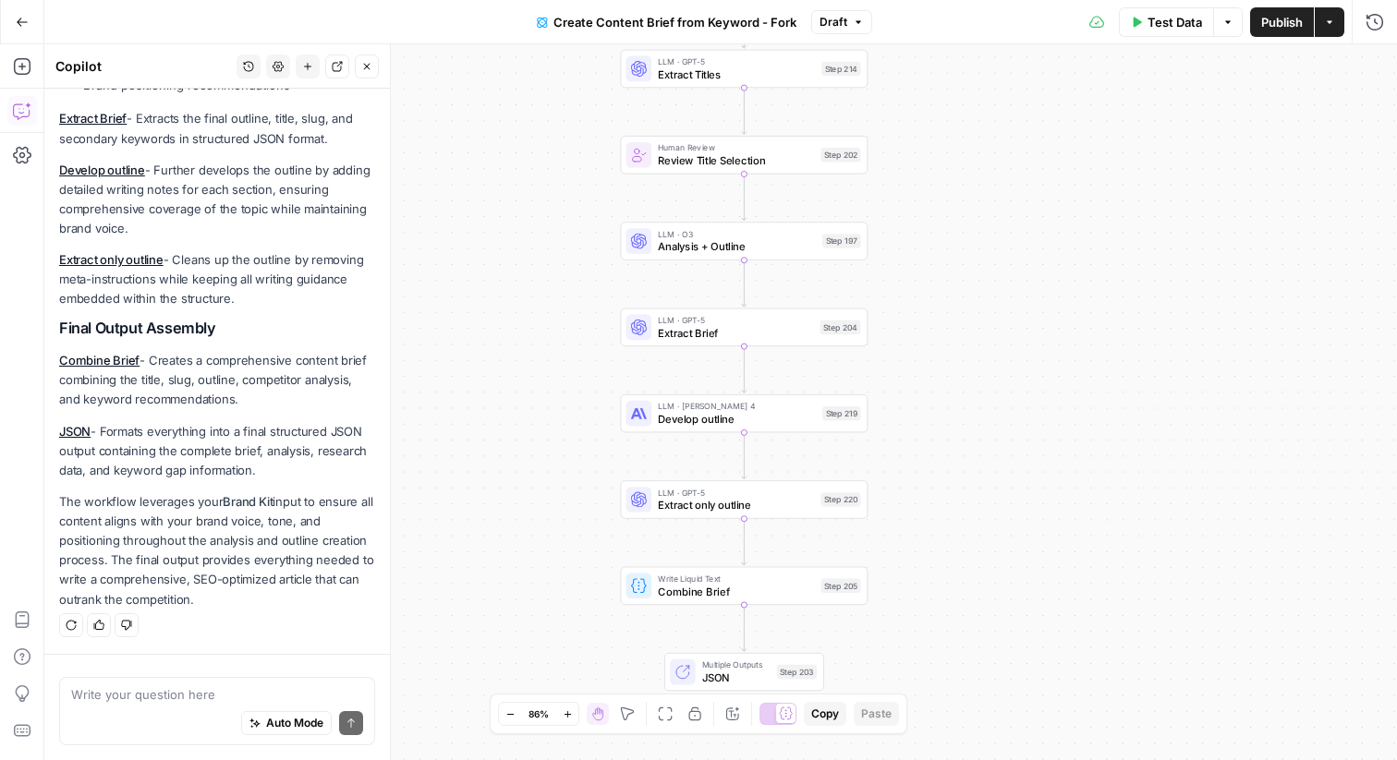
drag, startPoint x: 912, startPoint y: 366, endPoint x: 912, endPoint y: 332, distance: 34.2
click at [912, 332] on div "Workflow Input Settings Inputs Google Search Perform Google Search Step 51 Loop…" at bounding box center [720, 402] width 1353 height 716
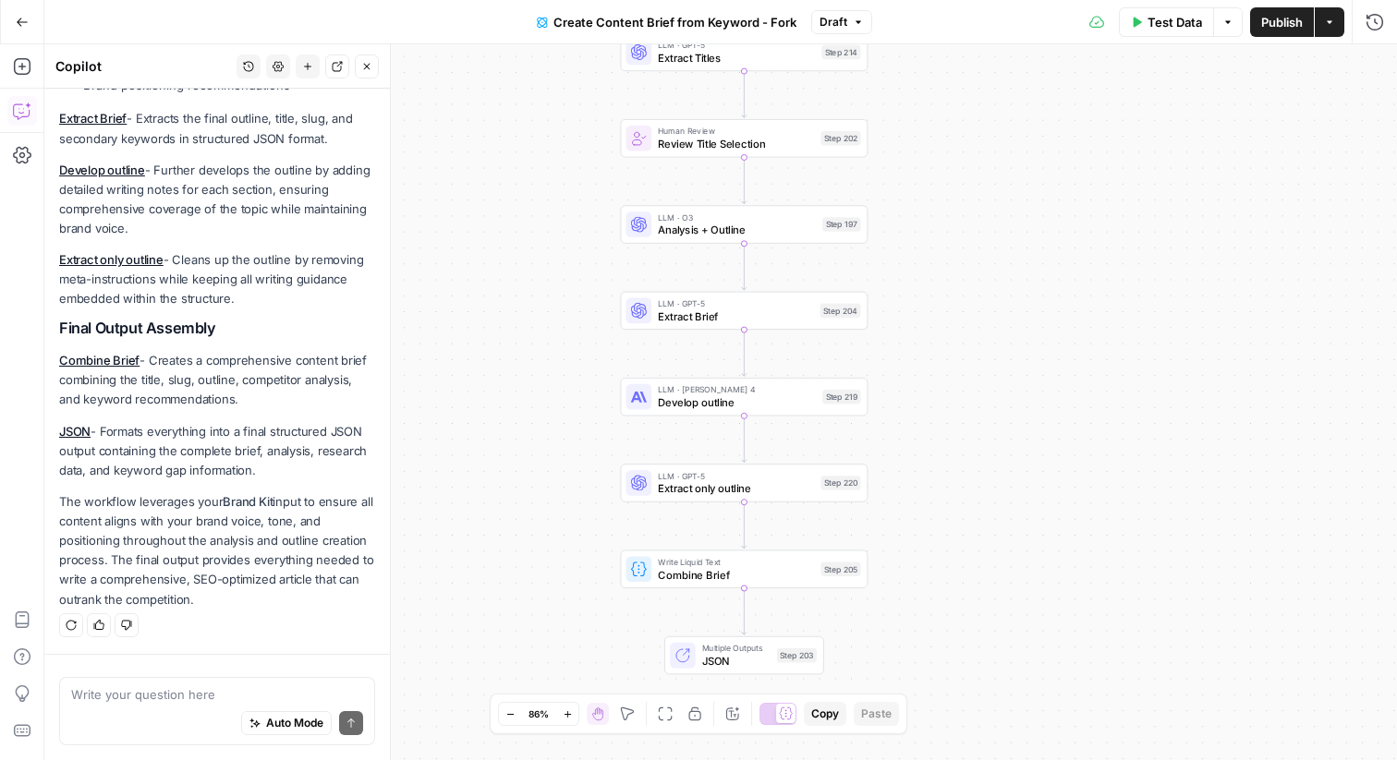
drag, startPoint x: 911, startPoint y: 370, endPoint x: 911, endPoint y: 353, distance: 16.6
click at [911, 353] on div "Workflow Input Settings Inputs Google Search Perform Google Search Step 51 Loop…" at bounding box center [720, 402] width 1353 height 716
click at [791, 415] on div "LLM · Claude Sonnet 4 Develop outline Step 219 Copy step Delete step Edit Note …" at bounding box center [744, 397] width 248 height 38
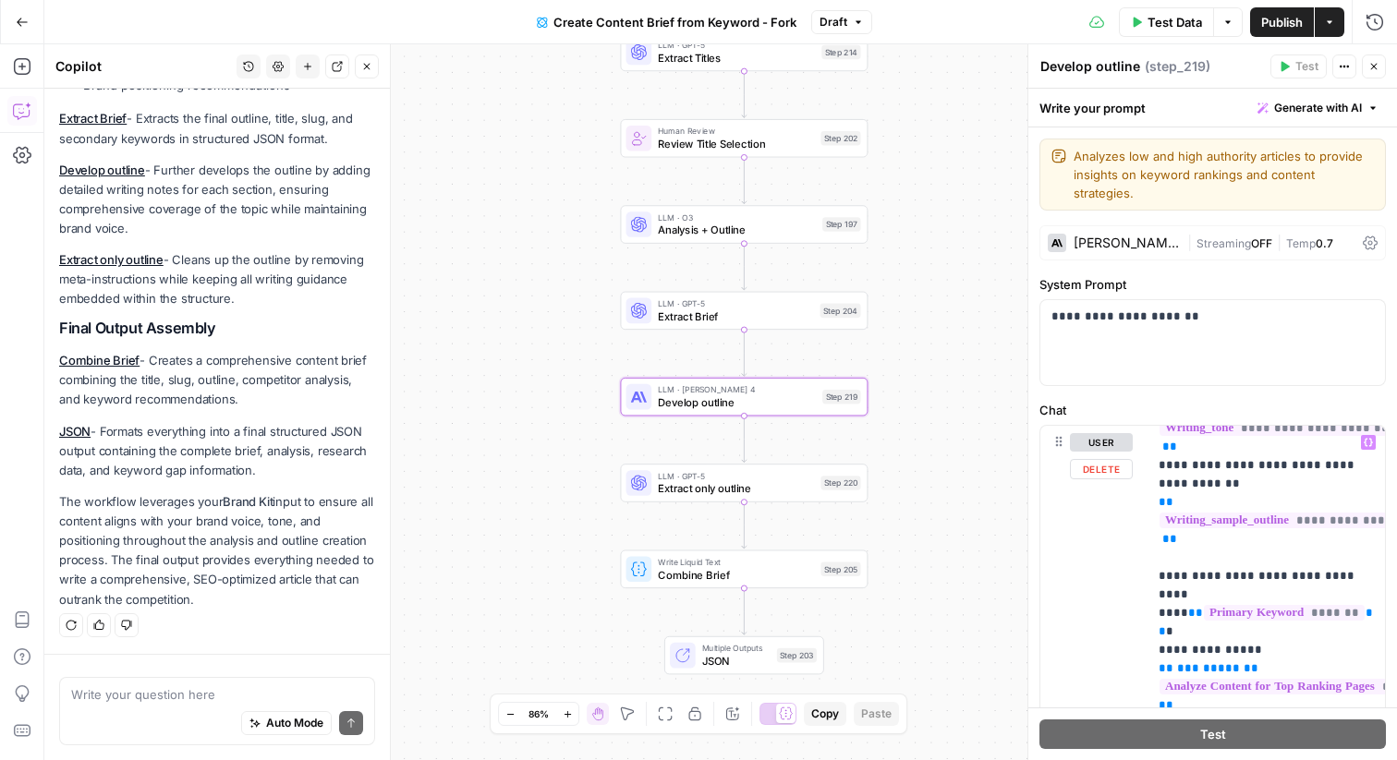
scroll to position [559, 0]
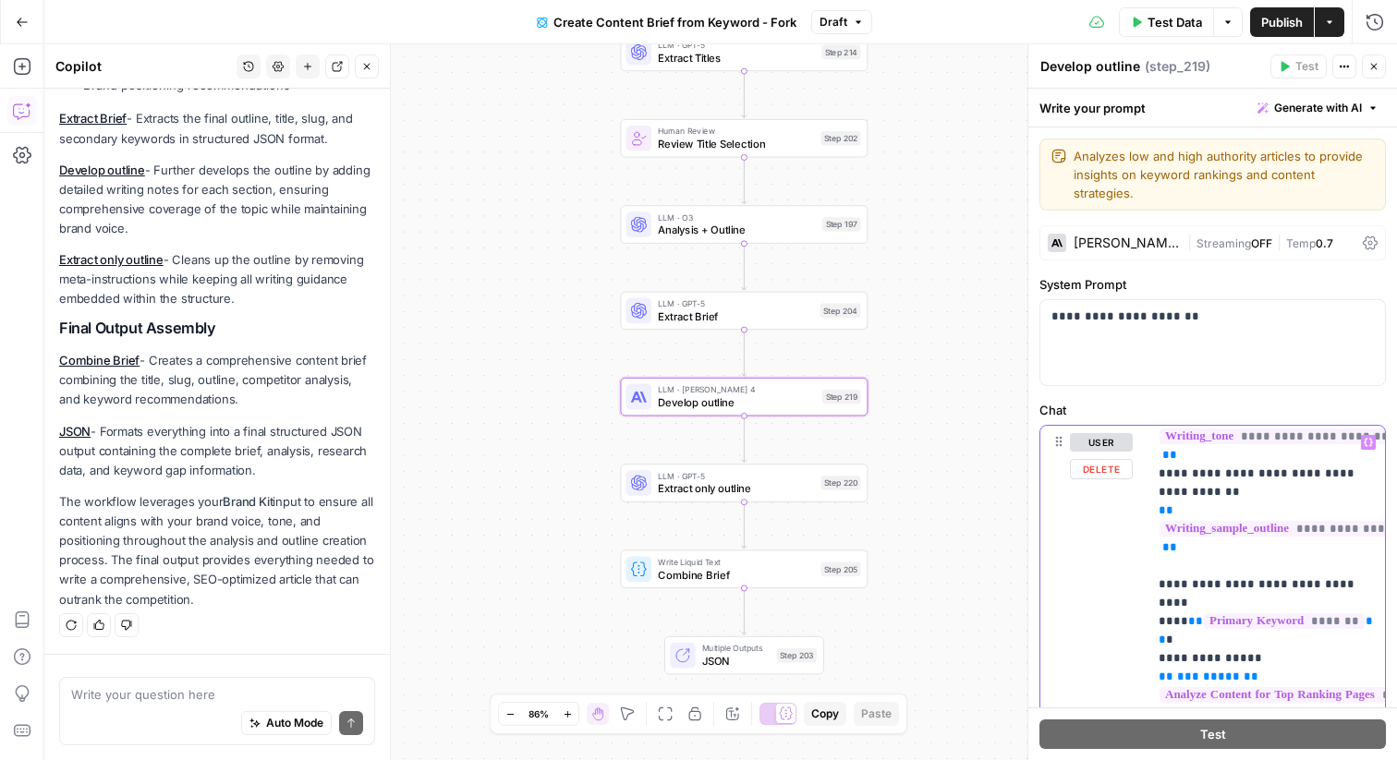
scroll to position [540, 0]
click at [1377, 68] on icon "button" at bounding box center [1373, 66] width 11 height 11
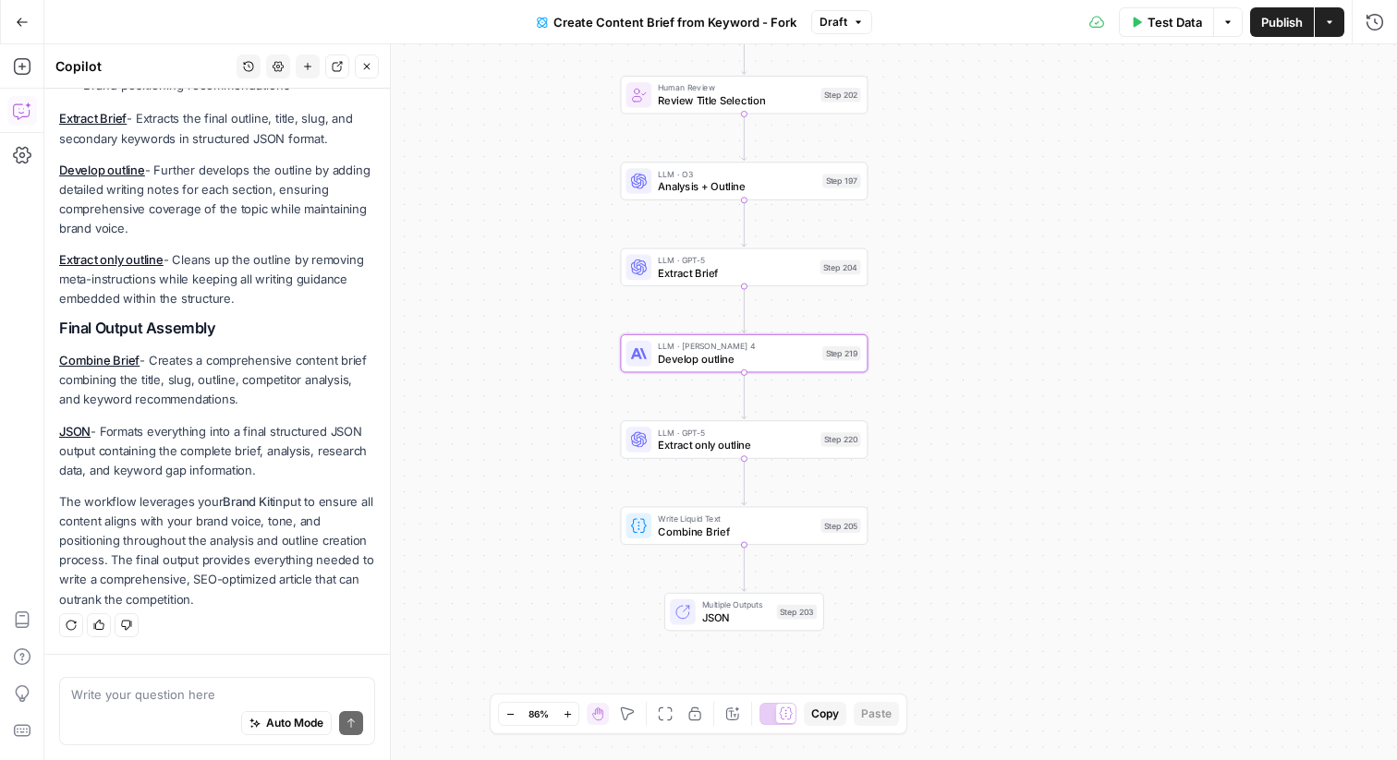
drag, startPoint x: 469, startPoint y: 203, endPoint x: 469, endPoint y: 140, distance: 63.8
click at [469, 140] on div "Workflow Input Settings Inputs Google Search Perform Google Search Step 51 Loop…" at bounding box center [720, 402] width 1353 height 716
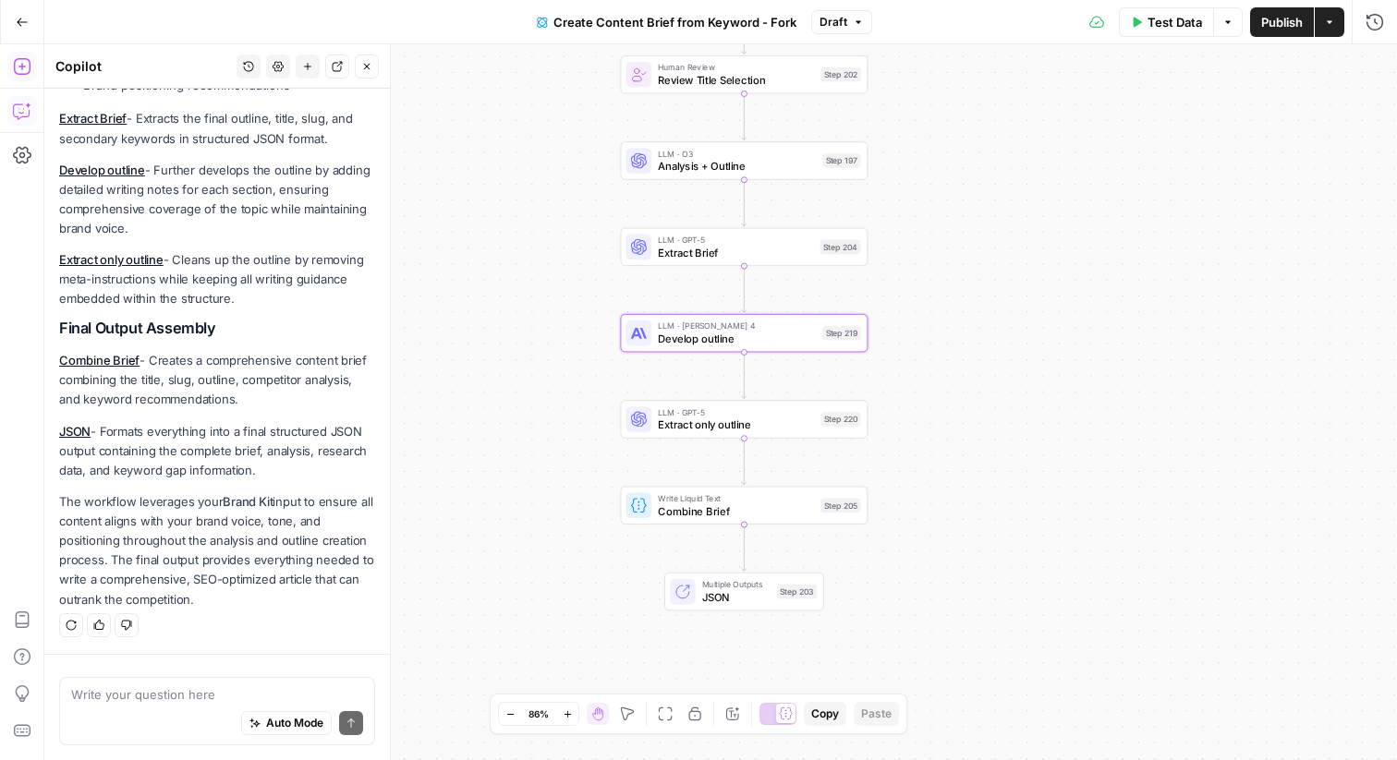
click at [19, 60] on icon "button" at bounding box center [22, 66] width 18 height 18
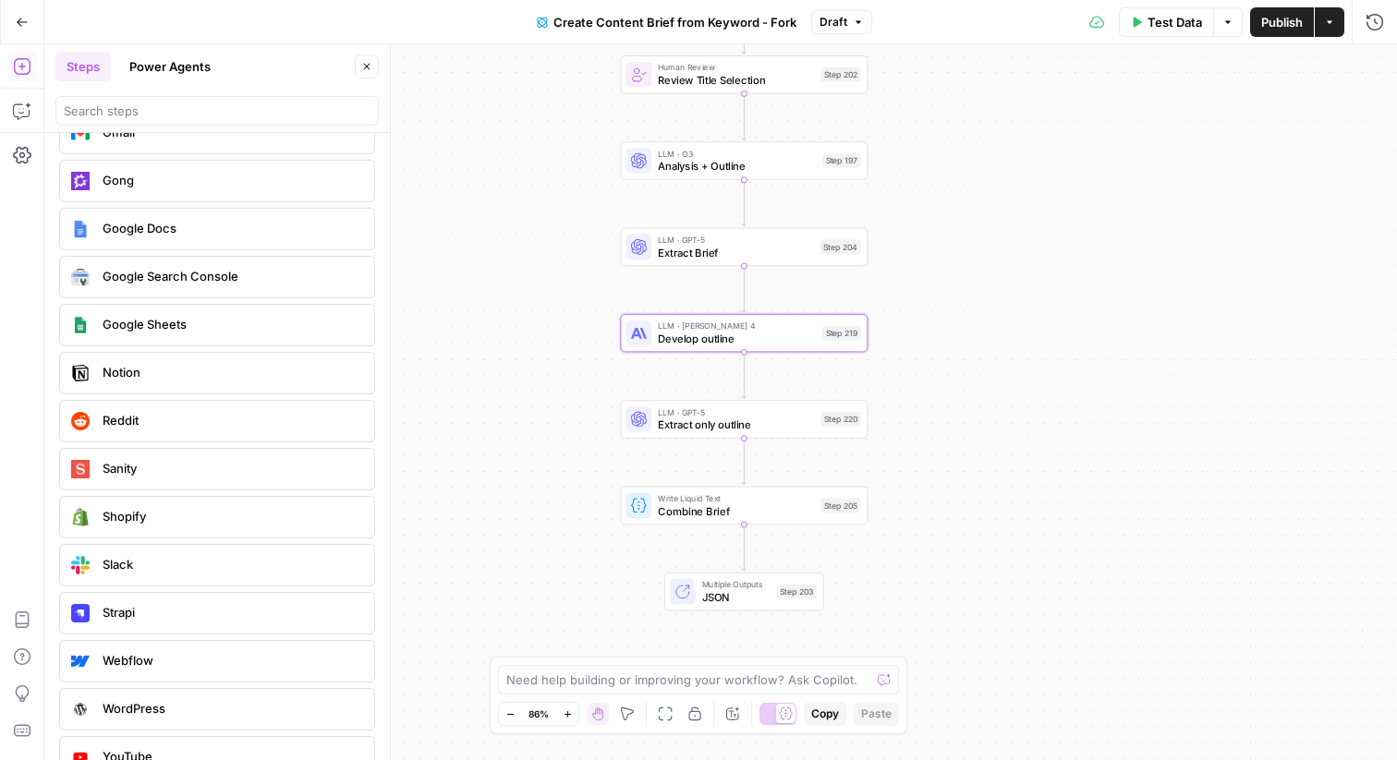
scroll to position [3789, 0]
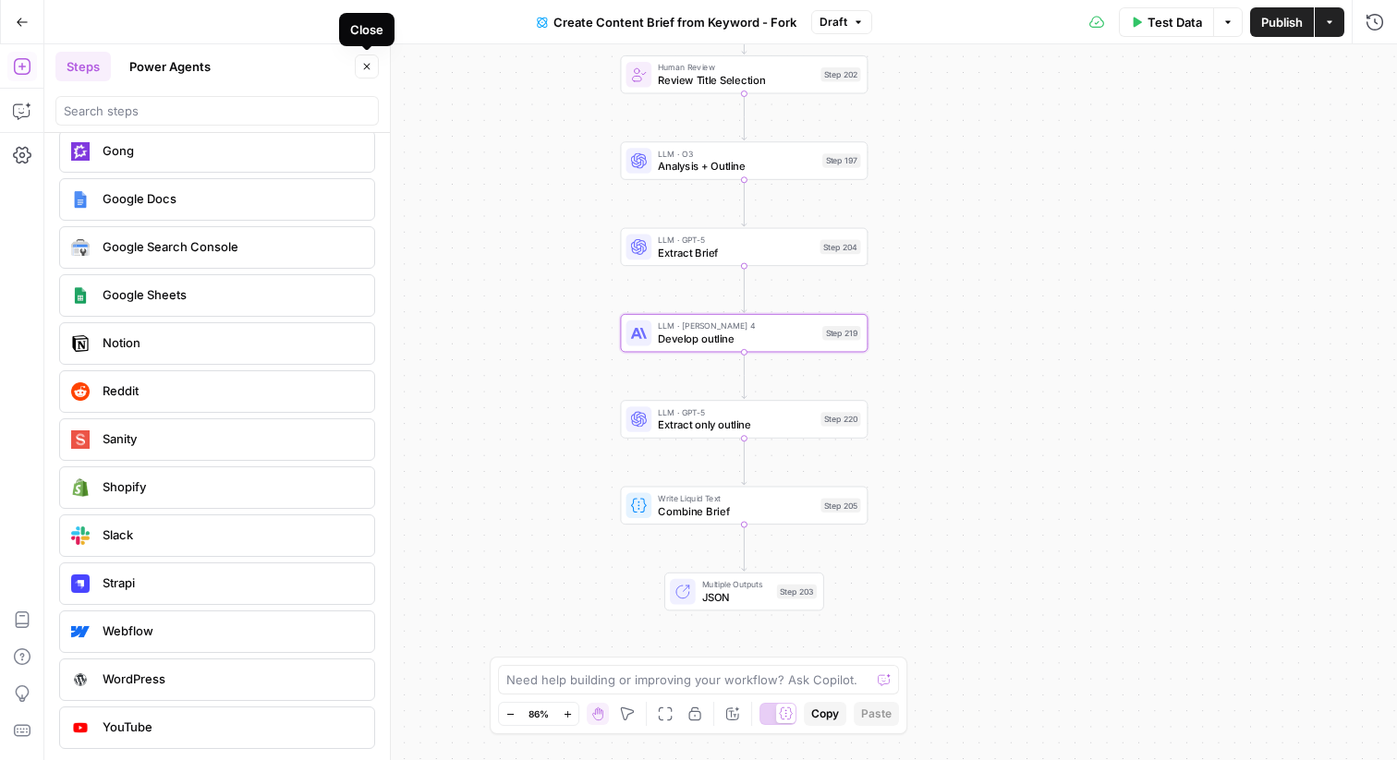
click at [361, 67] on icon "button" at bounding box center [366, 66] width 11 height 11
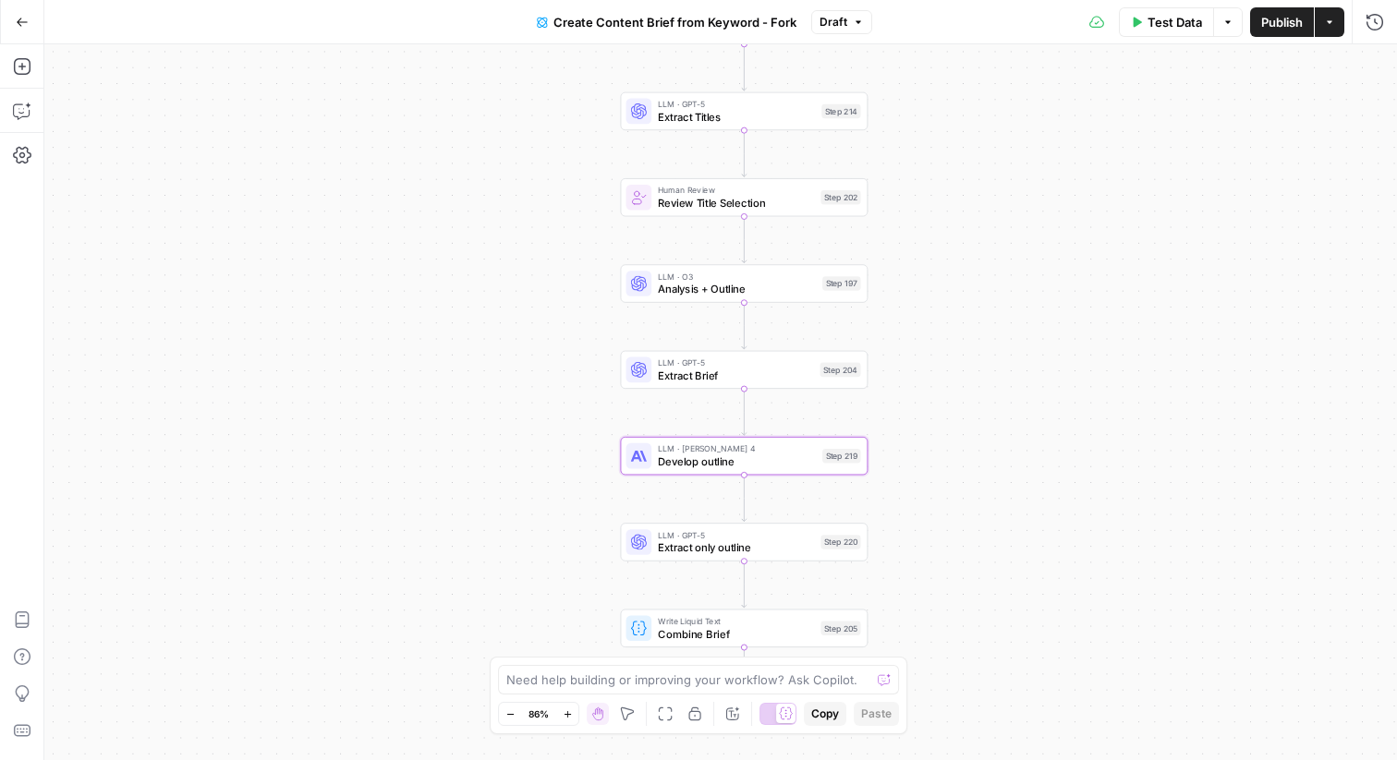
drag, startPoint x: 892, startPoint y: 160, endPoint x: 898, endPoint y: 325, distance: 165.5
click at [898, 325] on div "Workflow Input Settings Inputs Google Search Perform Google Search Step 51 Loop…" at bounding box center [720, 402] width 1353 height 716
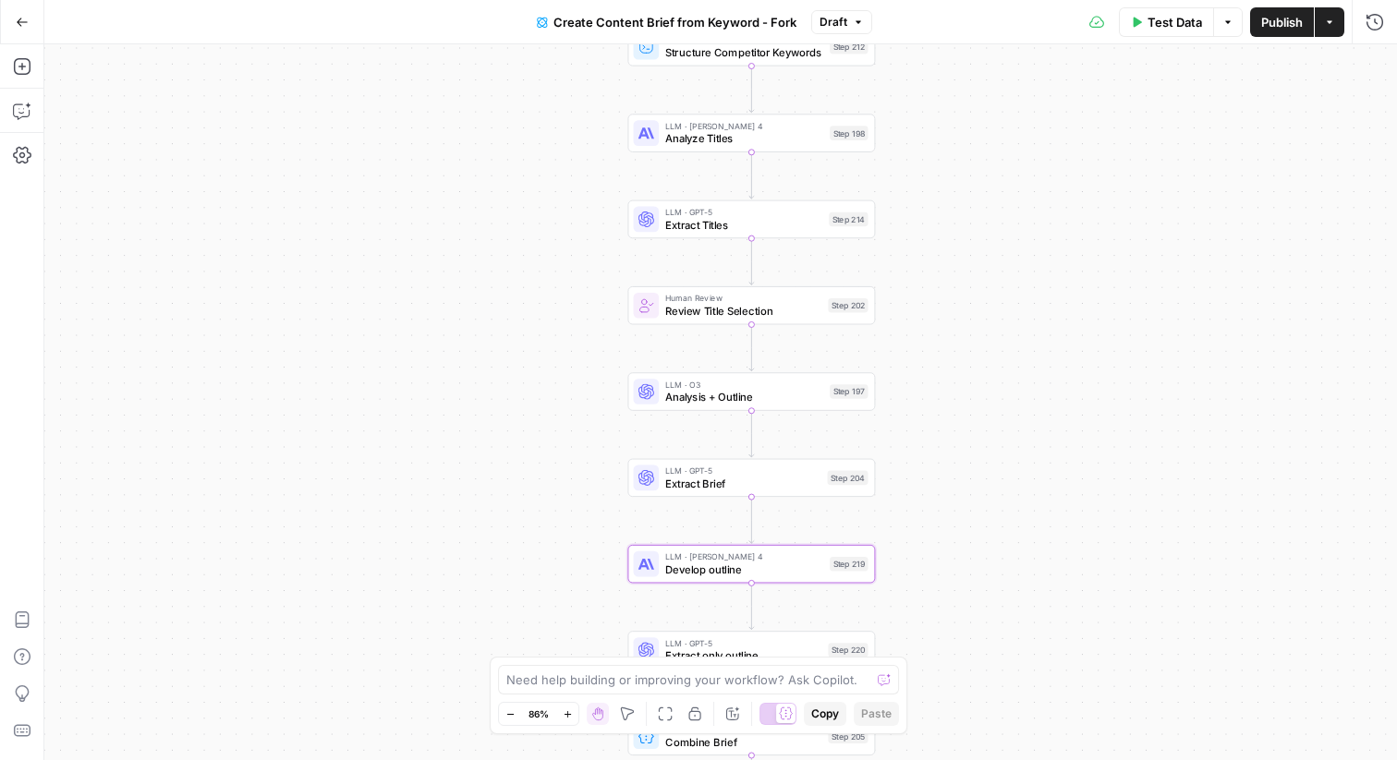
drag, startPoint x: 892, startPoint y: 116, endPoint x: 897, endPoint y: 346, distance: 229.2
click at [897, 347] on div "Workflow Input Settings Inputs Google Search Perform Google Search Step 51 Loop…" at bounding box center [720, 402] width 1353 height 716
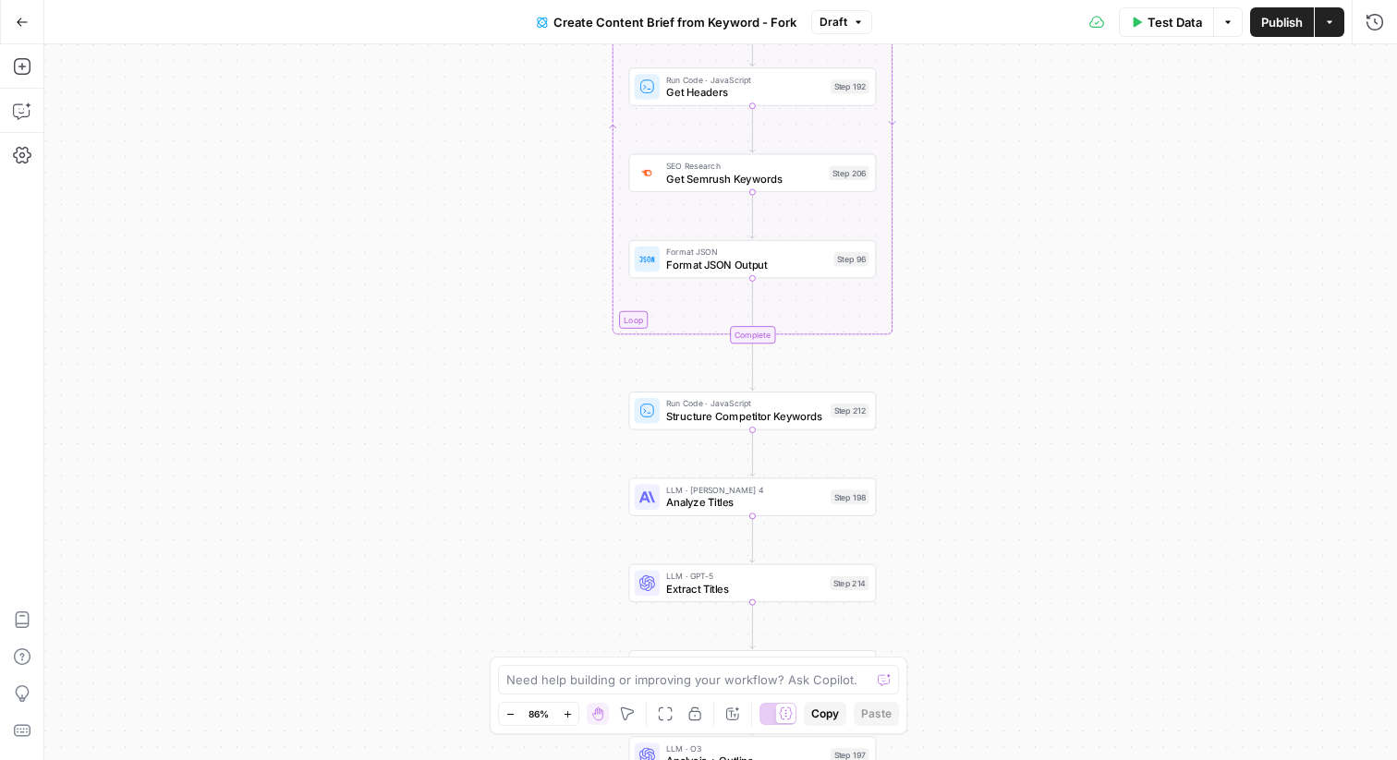
drag, startPoint x: 906, startPoint y: 253, endPoint x: 903, endPoint y: 462, distance: 208.9
click at [903, 462] on div "Workflow Input Settings Inputs Google Search Perform Google Search Step 51 Loop…" at bounding box center [720, 402] width 1353 height 716
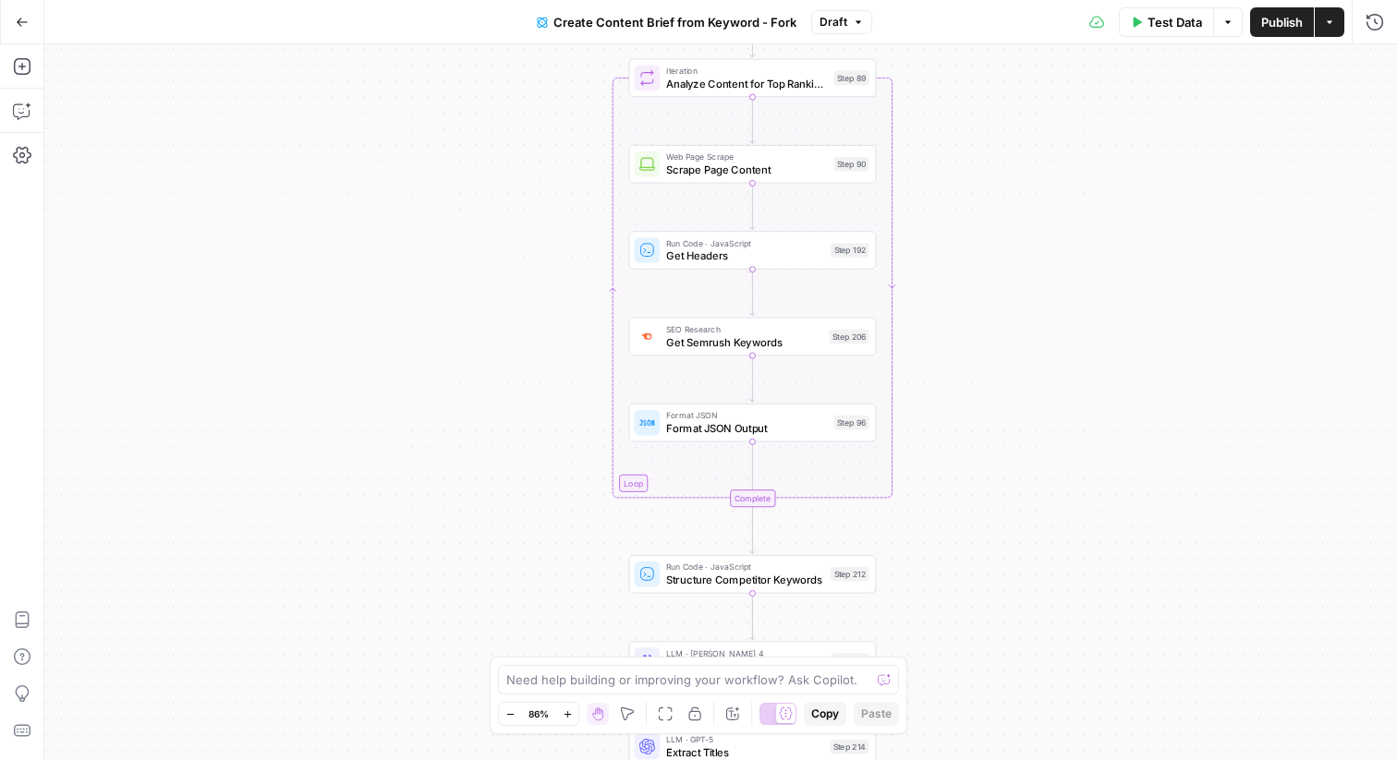
drag, startPoint x: 912, startPoint y: 368, endPoint x: 914, endPoint y: 564, distance: 195.9
click at [912, 562] on div "Workflow Input Settings Inputs Google Search Perform Google Search Step 51 Loop…" at bounding box center [720, 402] width 1353 height 716
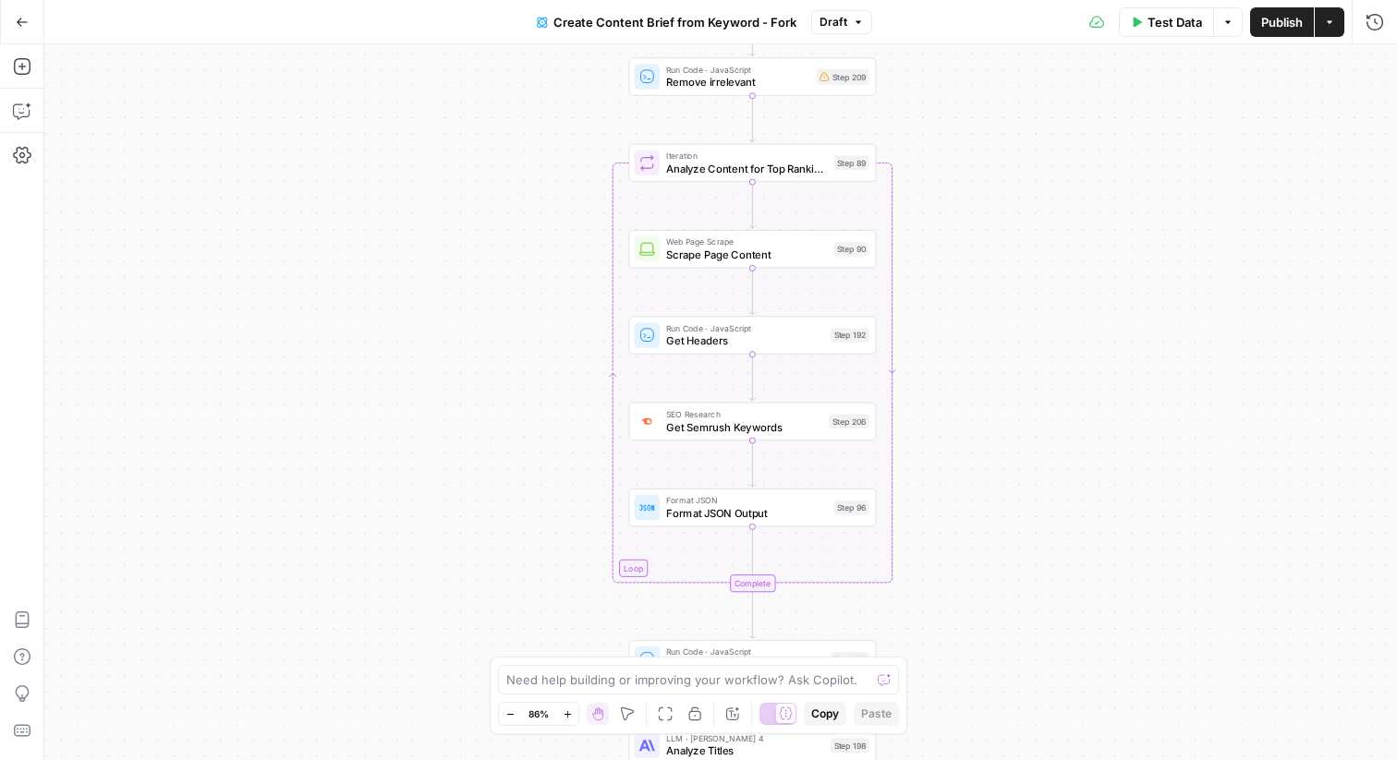
drag, startPoint x: 936, startPoint y: 365, endPoint x: 935, endPoint y: 499, distance: 134.0
click at [935, 499] on div "Workflow Input Settings Inputs Google Search Perform Google Search Step 51 Loop…" at bounding box center [720, 402] width 1353 height 716
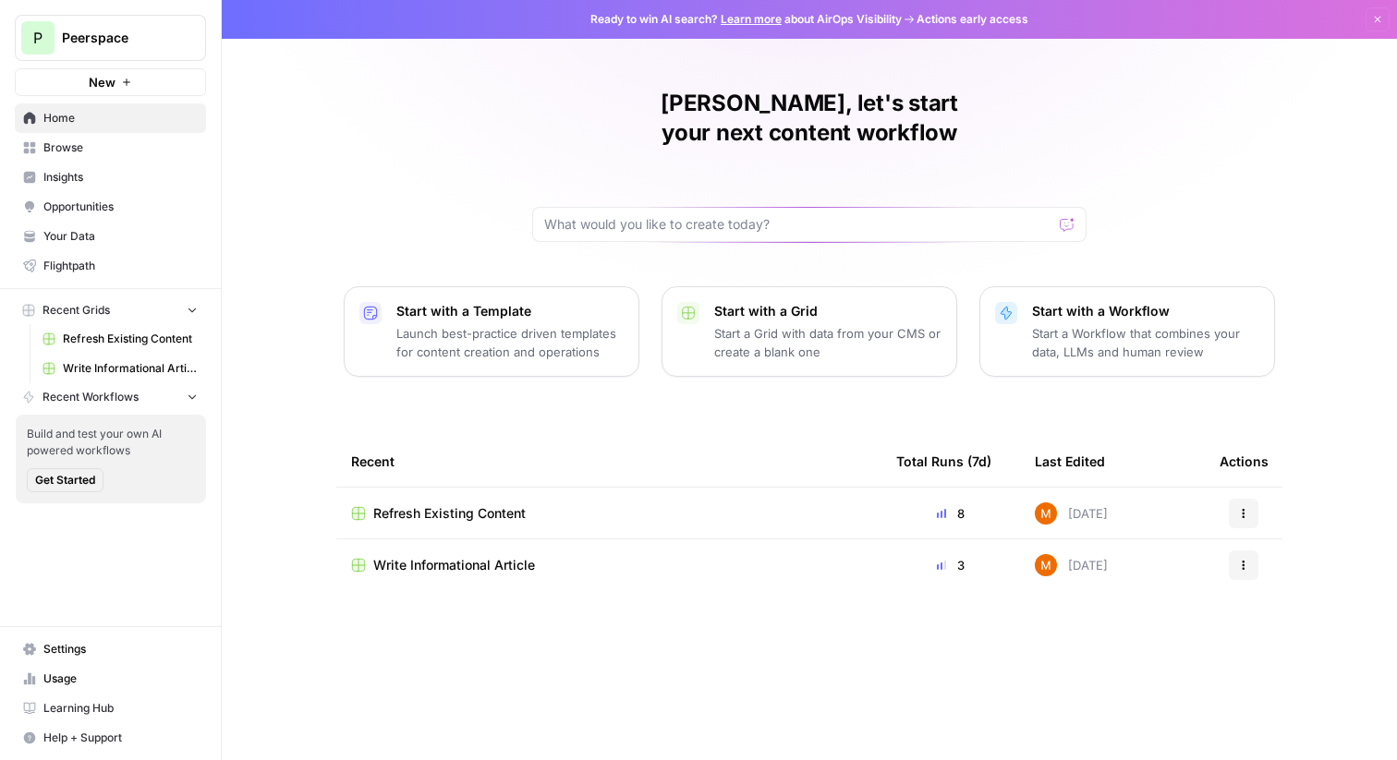
click at [128, 367] on span "Write Informational Article" at bounding box center [130, 368] width 135 height 17
click at [496, 505] on span "Refresh Existing Content" at bounding box center [449, 514] width 152 height 18
click at [127, 247] on link "Your Data" at bounding box center [110, 237] width 191 height 30
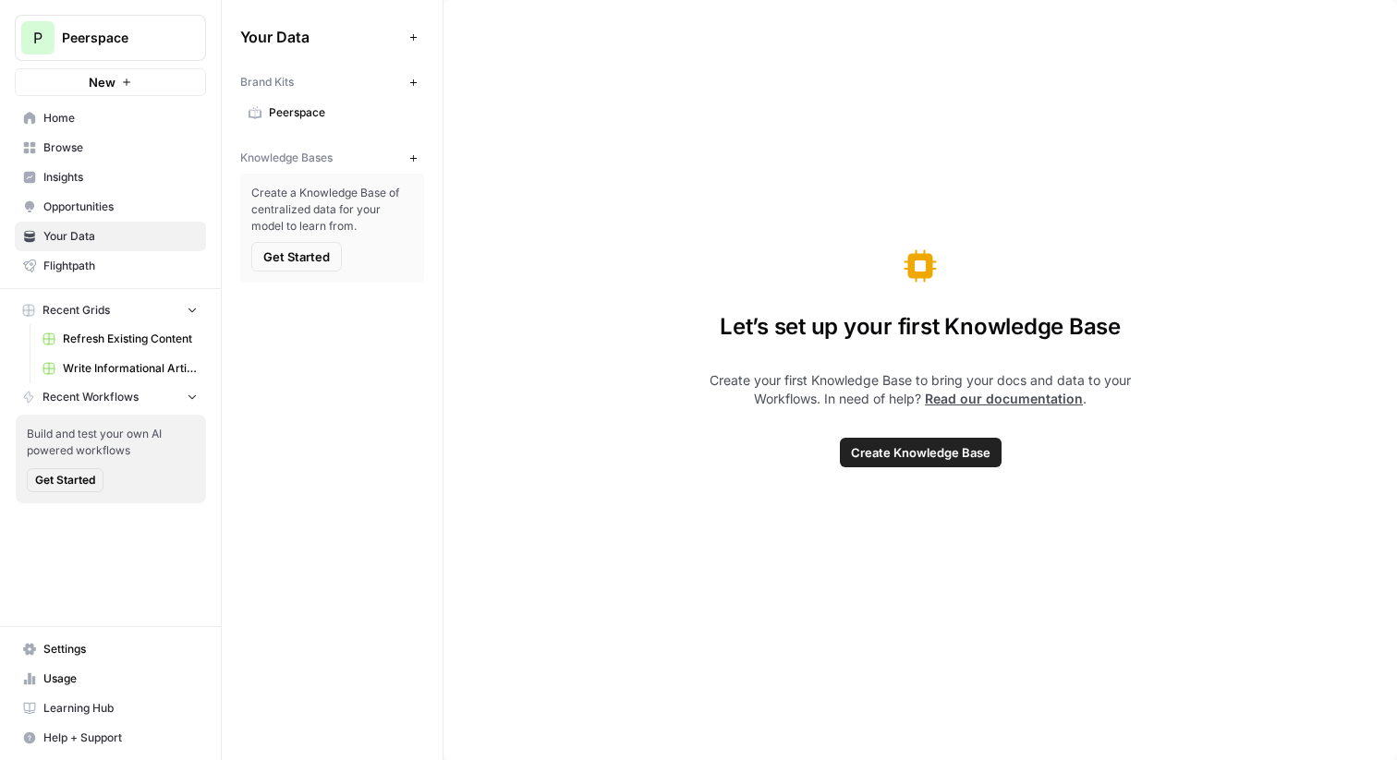
click at [410, 157] on icon "button" at bounding box center [413, 158] width 10 height 10
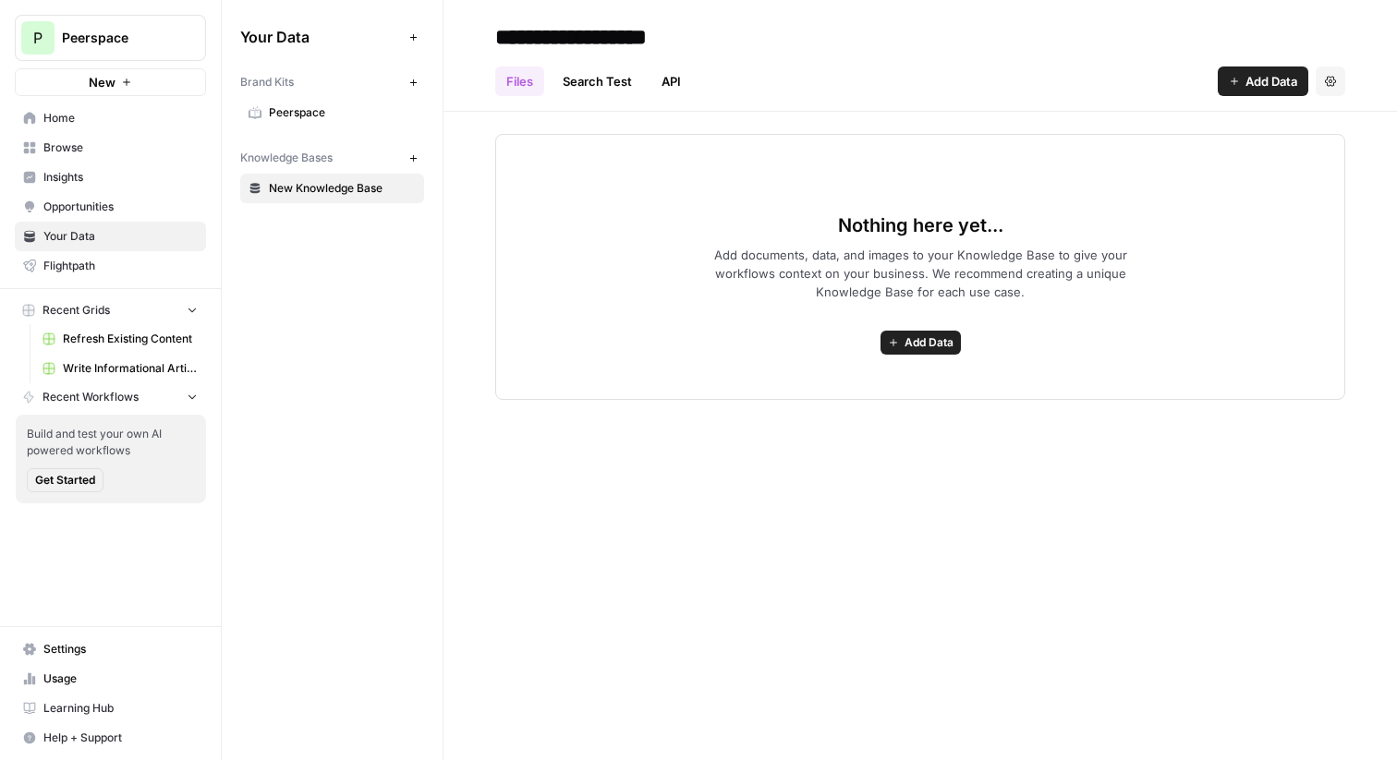
click at [669, 19] on input "**********" at bounding box center [636, 36] width 296 height 37
type input "*"
type input "*******"
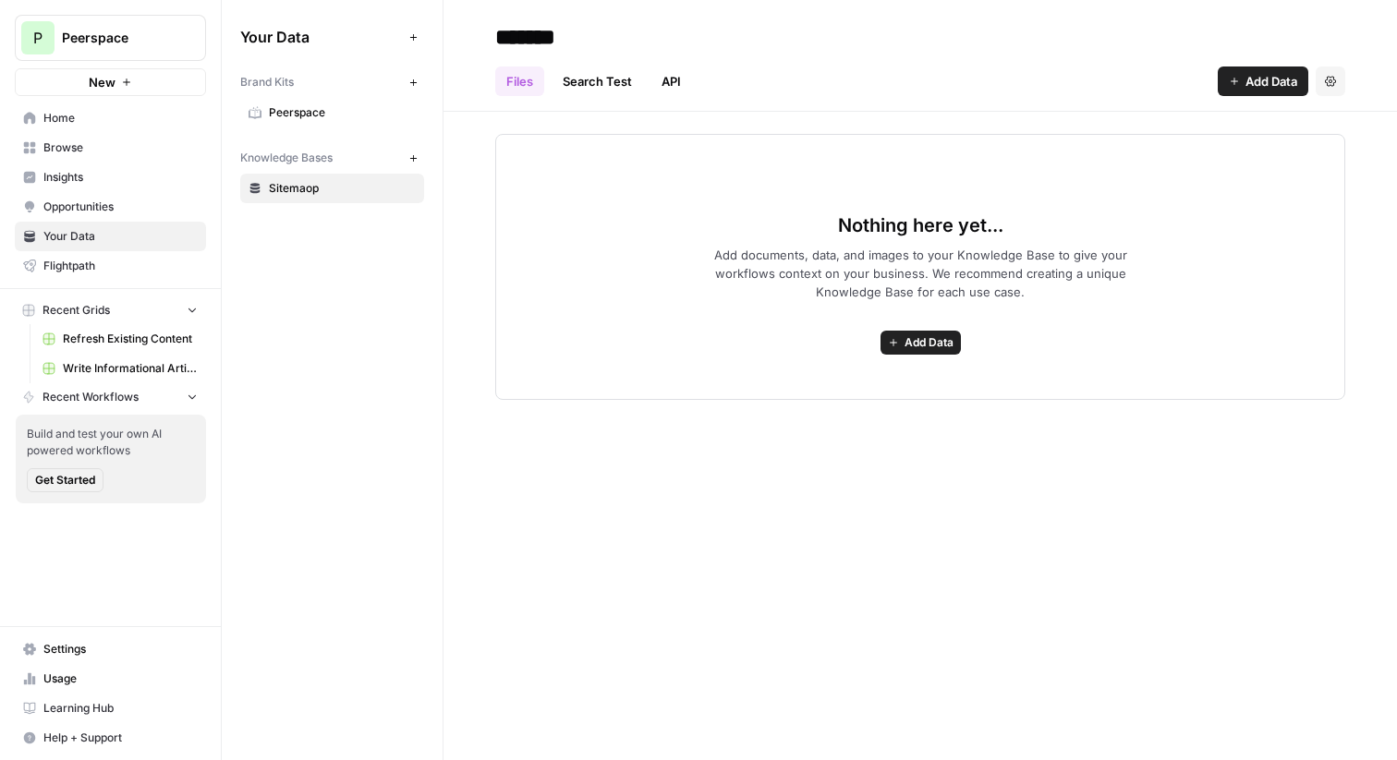
click at [414, 156] on icon "button" at bounding box center [413, 158] width 10 height 10
type input "**********"
click at [419, 160] on button "New" at bounding box center [413, 158] width 22 height 22
type input "**********"
click at [580, 346] on div "Nothing here yet... Add documents, data, and images to your Knowledge Base to g…" at bounding box center [920, 267] width 850 height 266
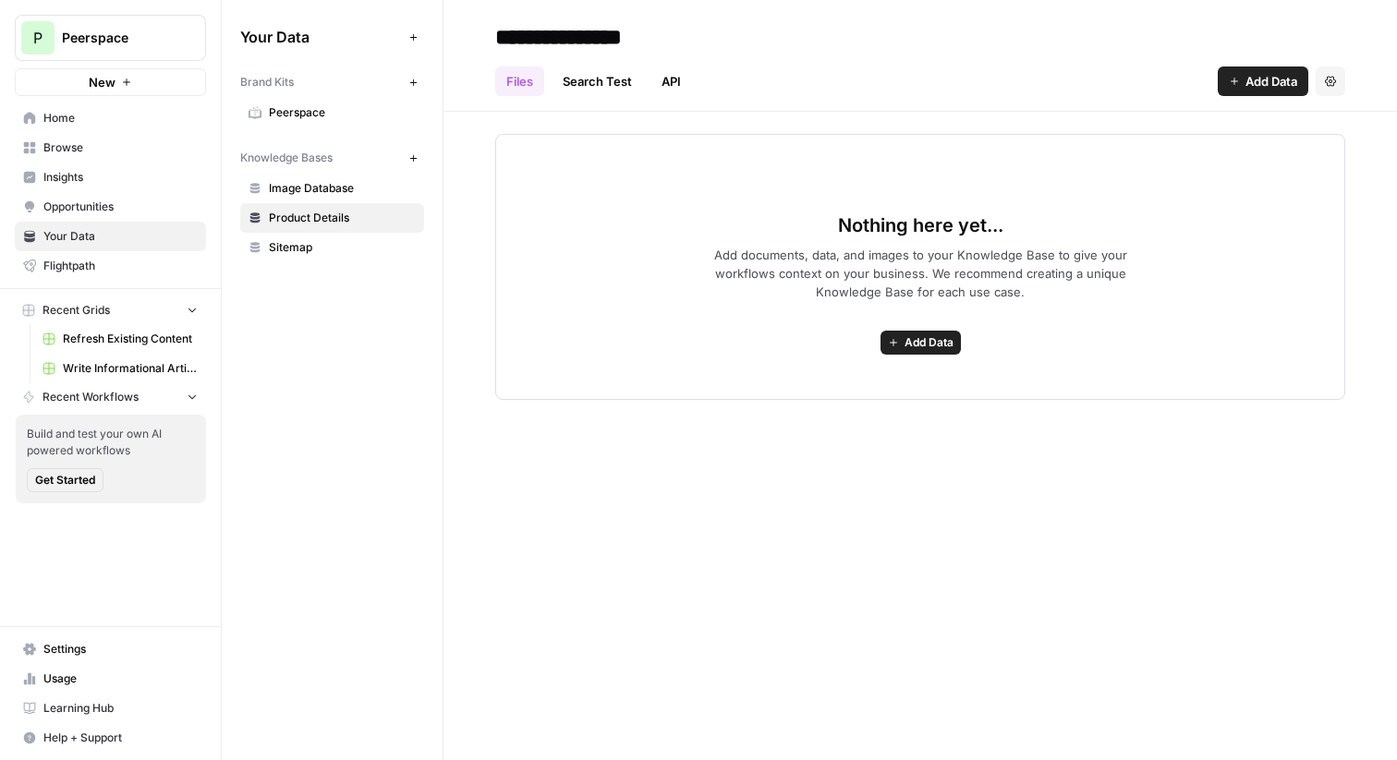
click at [415, 153] on icon "button" at bounding box center [413, 158] width 10 height 10
type input "*"
type input "**********"
click at [306, 104] on span "Peerspace" at bounding box center [342, 112] width 147 height 17
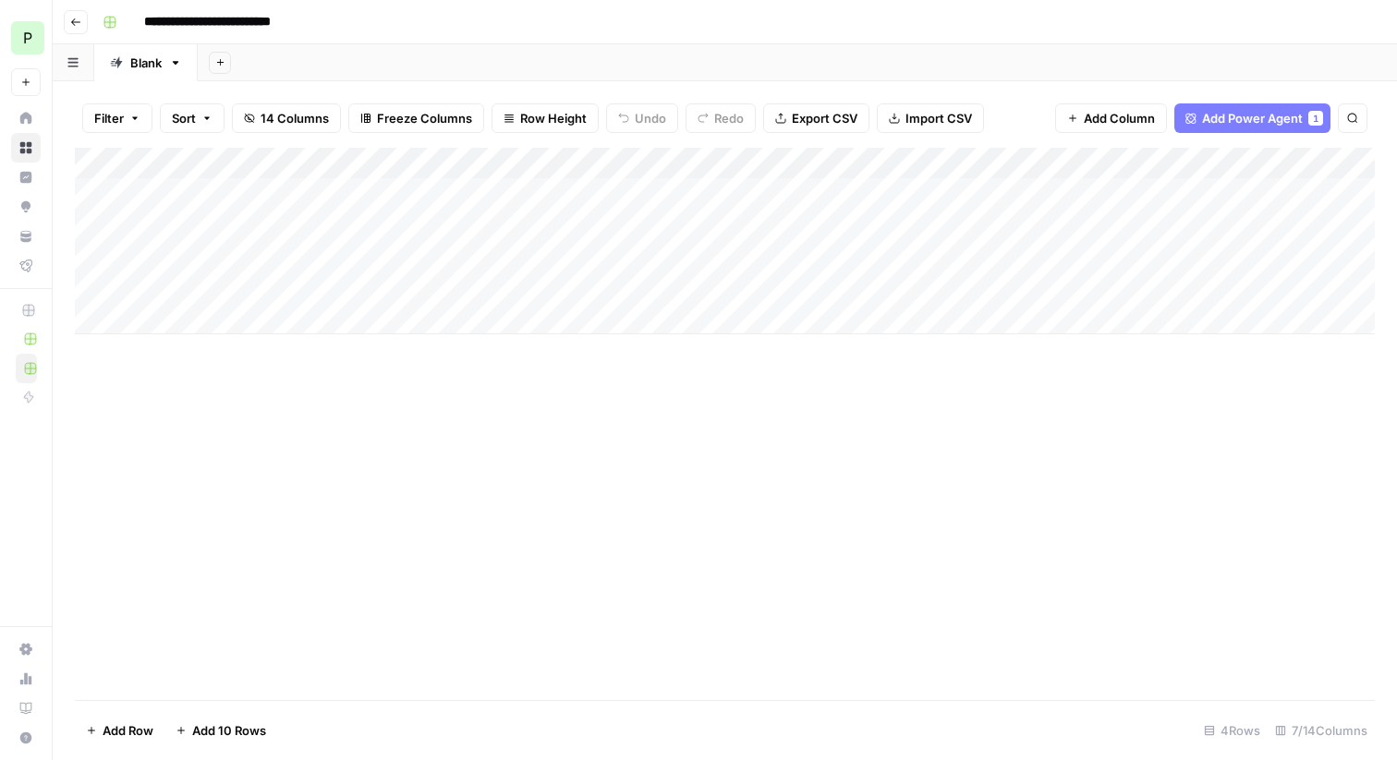
click at [622, 160] on div "Add Column" at bounding box center [725, 241] width 1300 height 187
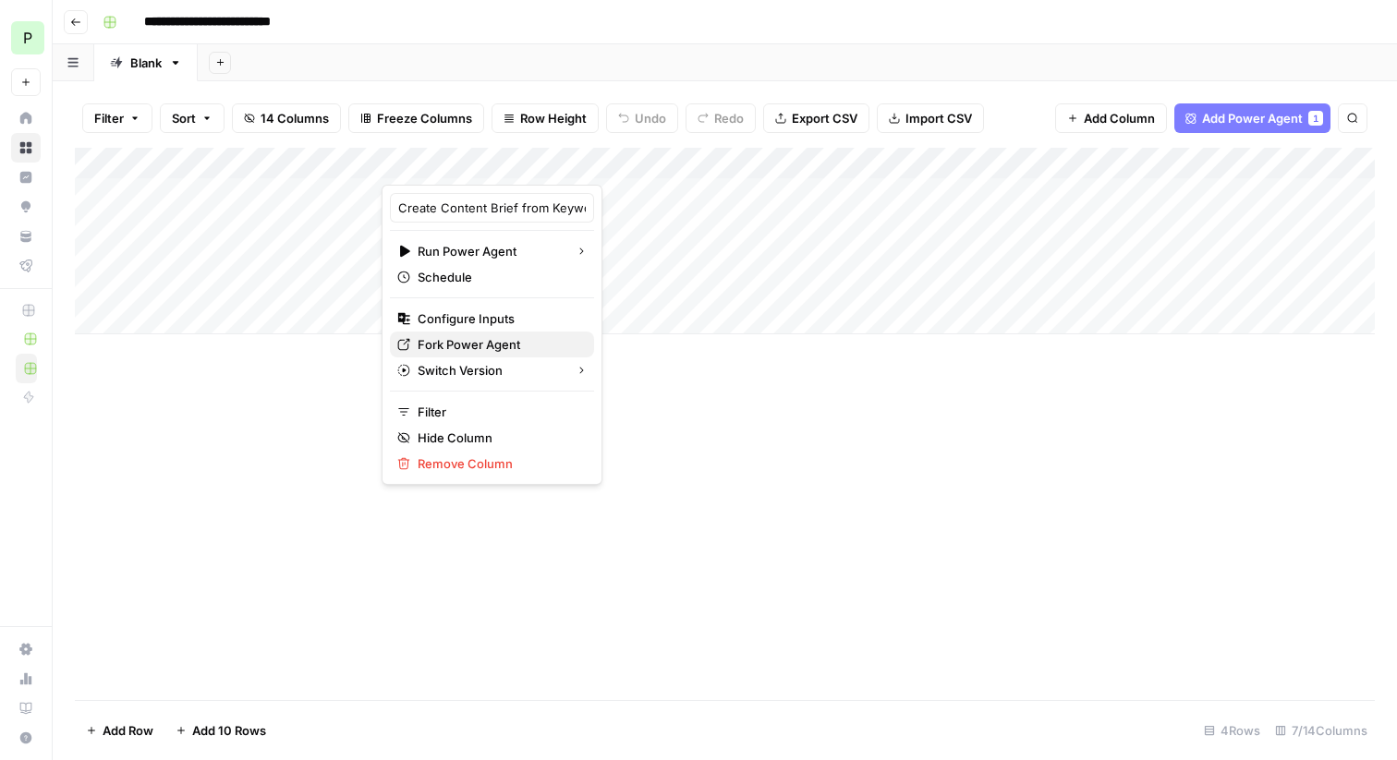
click at [503, 341] on span "Fork Power Agent" at bounding box center [499, 344] width 162 height 18
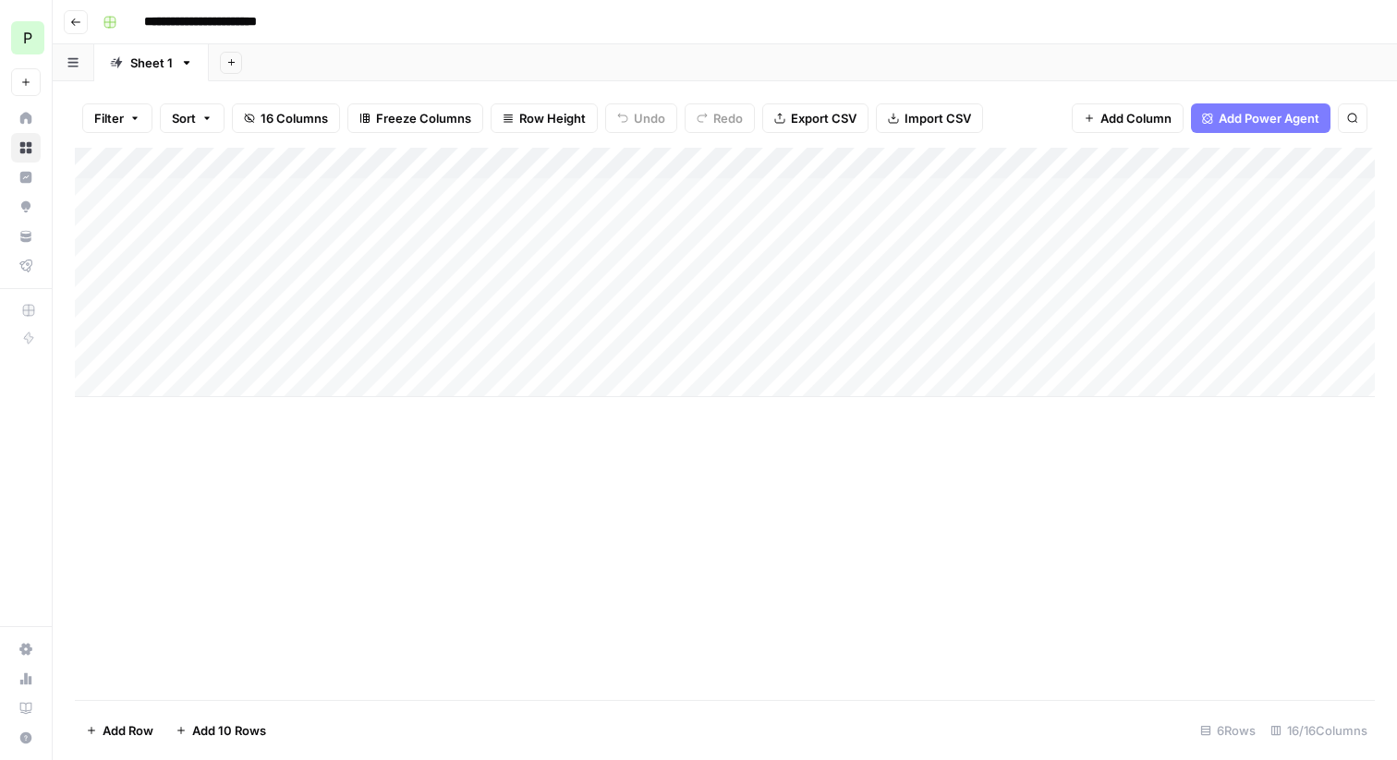
click at [204, 203] on div "Add Column" at bounding box center [725, 272] width 1300 height 249
click at [735, 194] on div "Add Column" at bounding box center [725, 272] width 1300 height 249
click at [1077, 163] on div "Add Column" at bounding box center [725, 272] width 1300 height 249
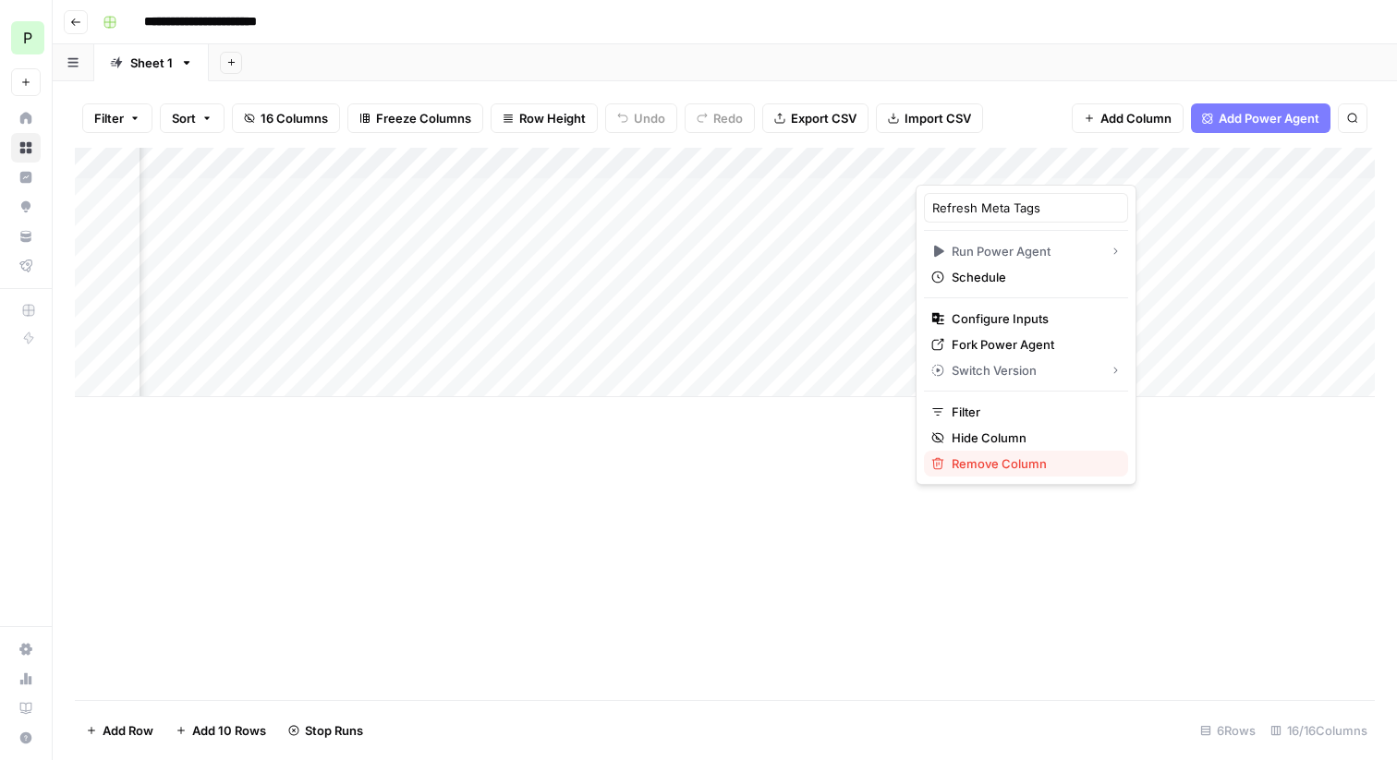
click at [1024, 459] on span "Remove Column" at bounding box center [1033, 464] width 162 height 18
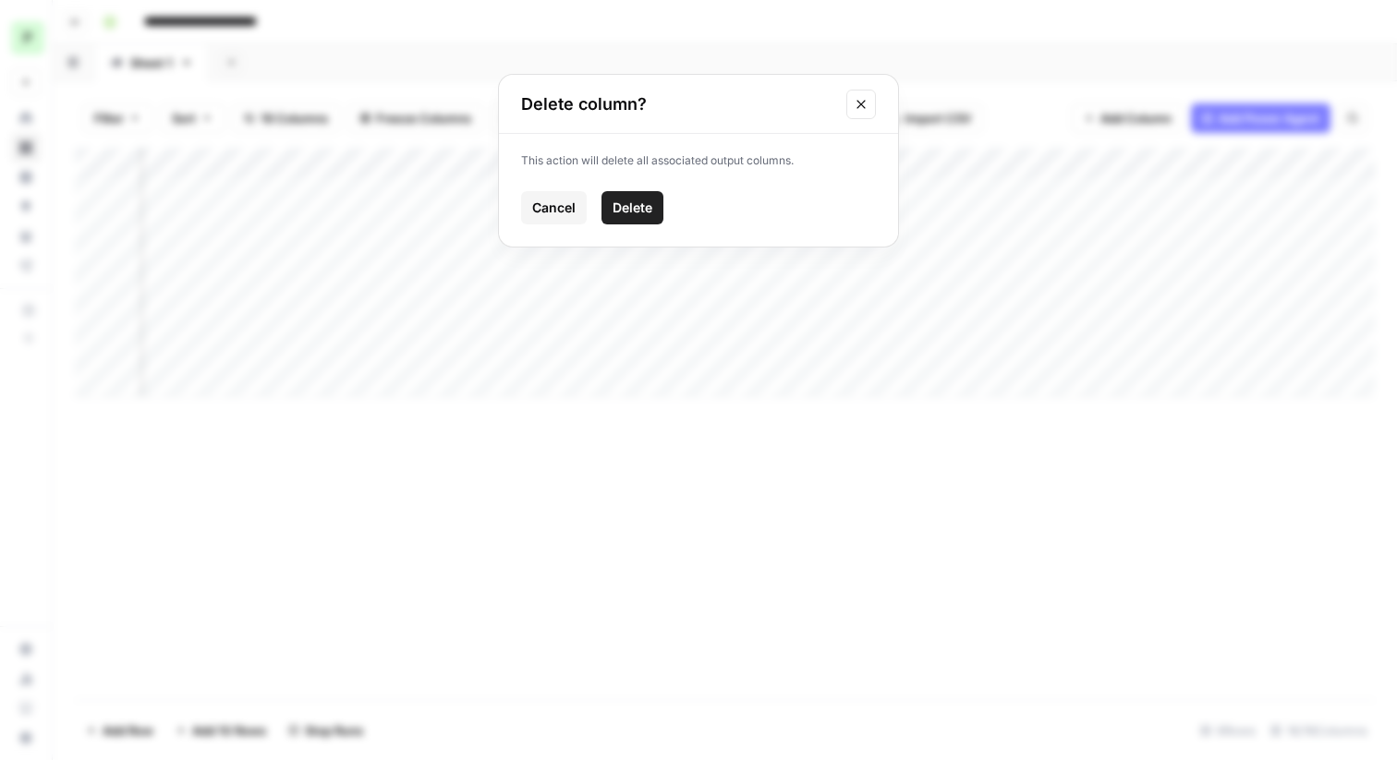
click at [621, 201] on span "Delete" at bounding box center [633, 208] width 40 height 18
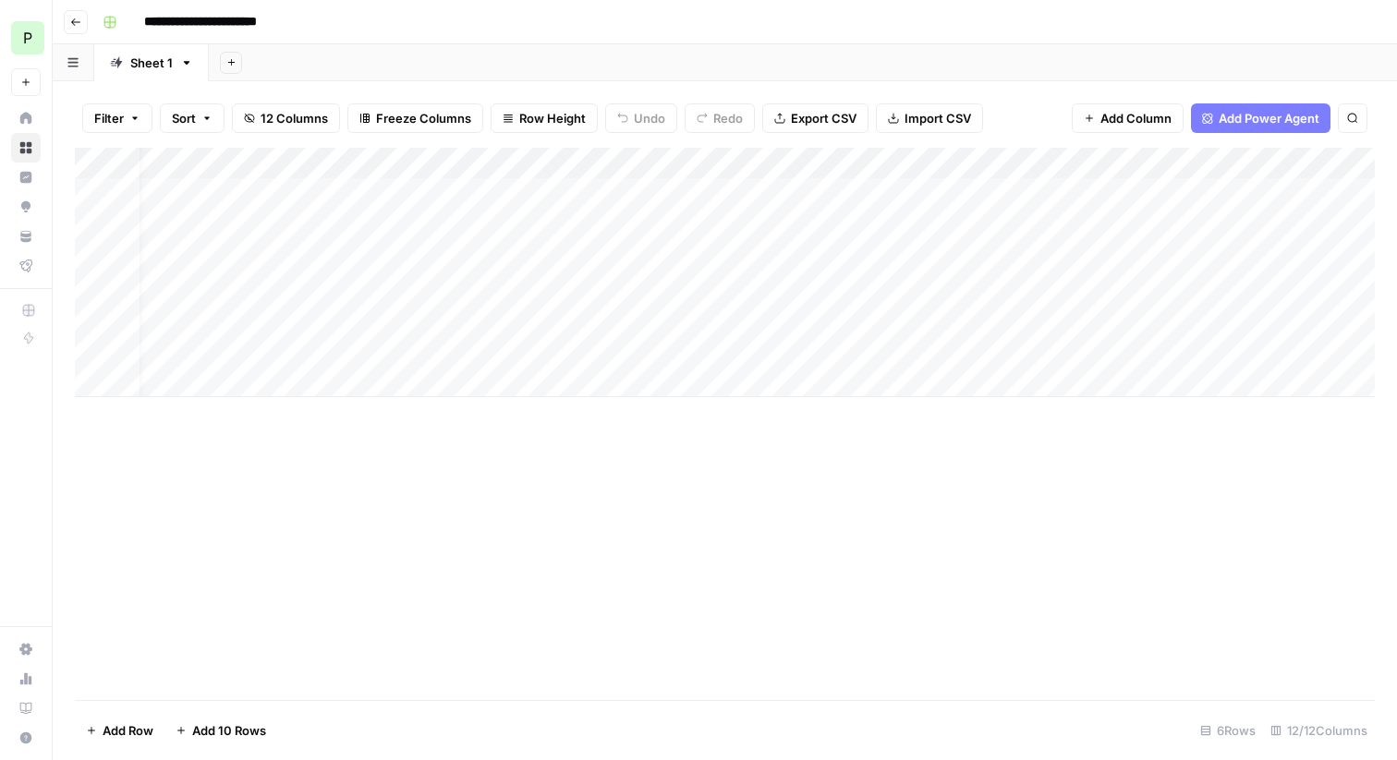
scroll to position [0, 0]
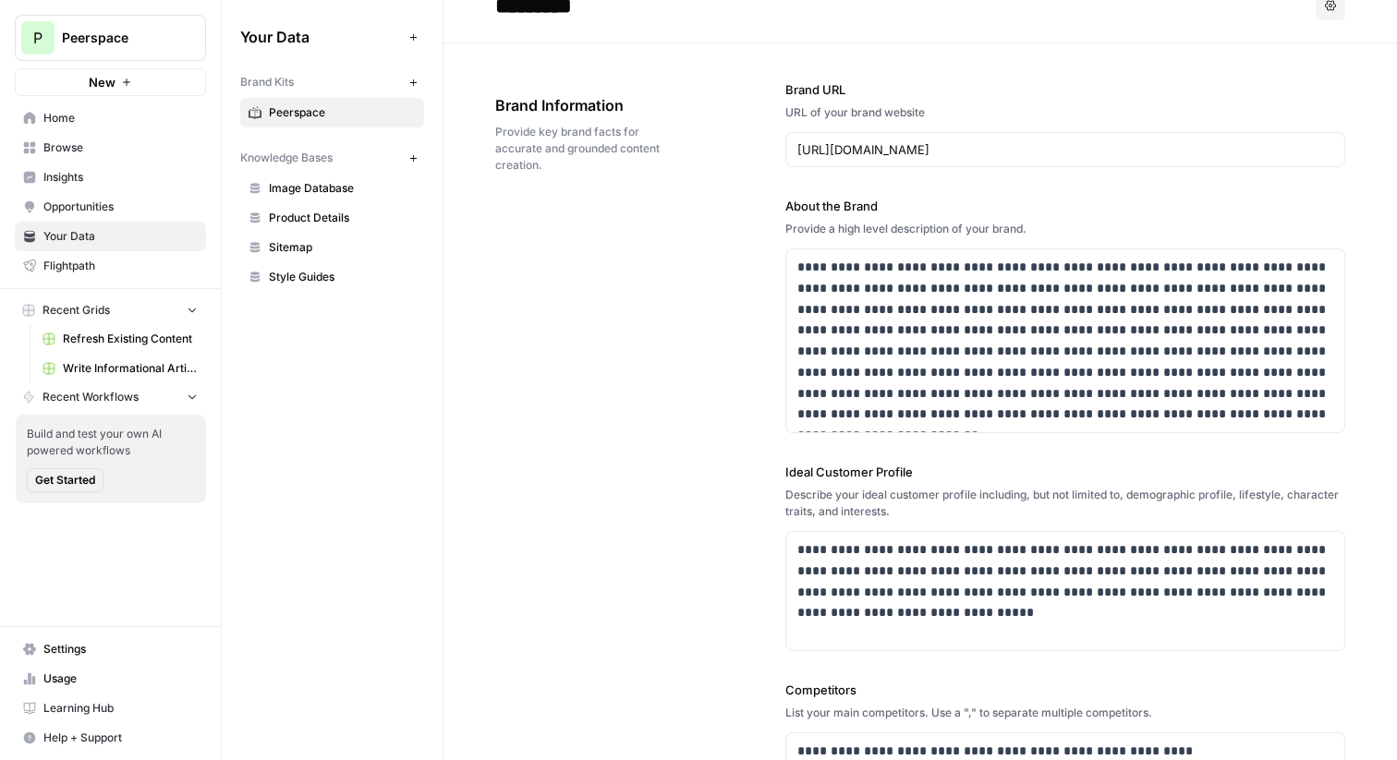
scroll to position [34, 0]
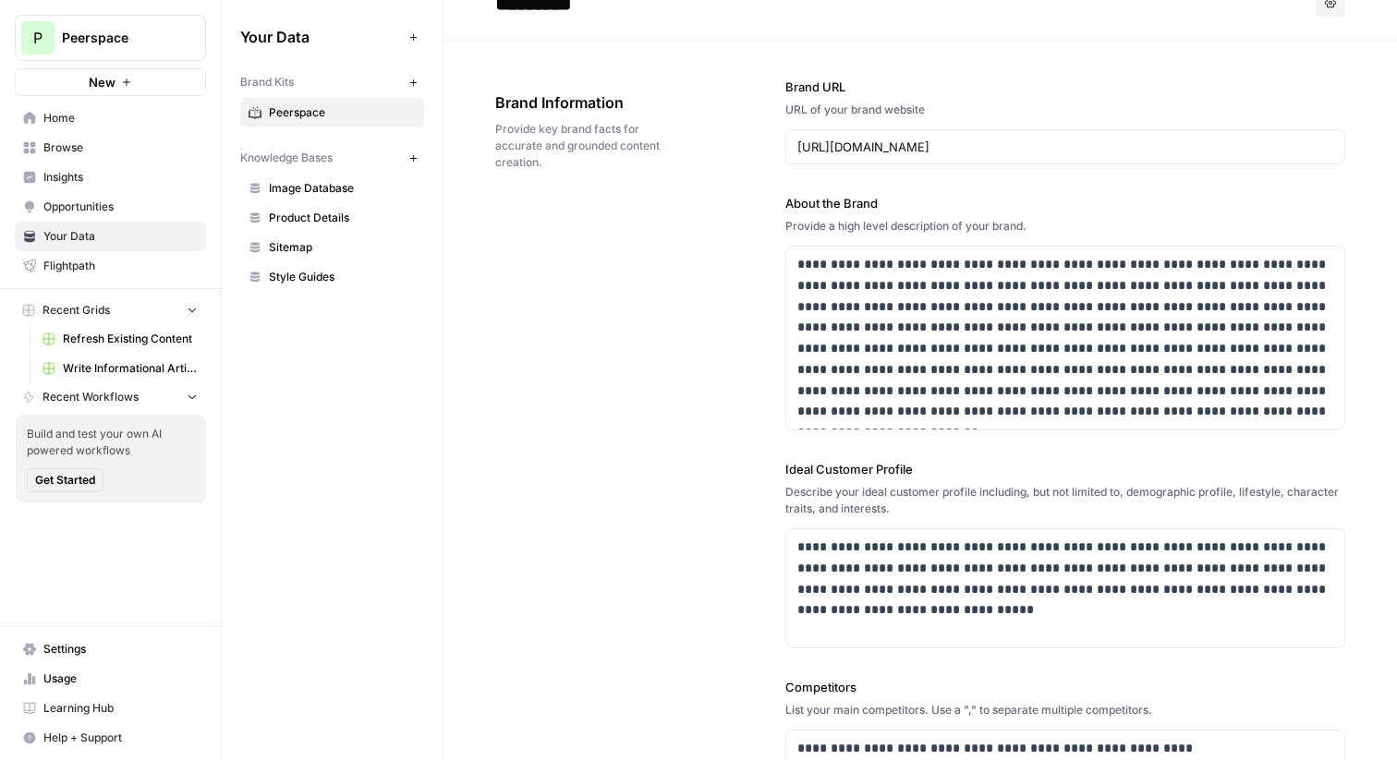
click at [700, 146] on div "**********" at bounding box center [920, 577] width 850 height 1072
click at [908, 143] on input "[URL][DOMAIN_NAME]" at bounding box center [1065, 147] width 536 height 18
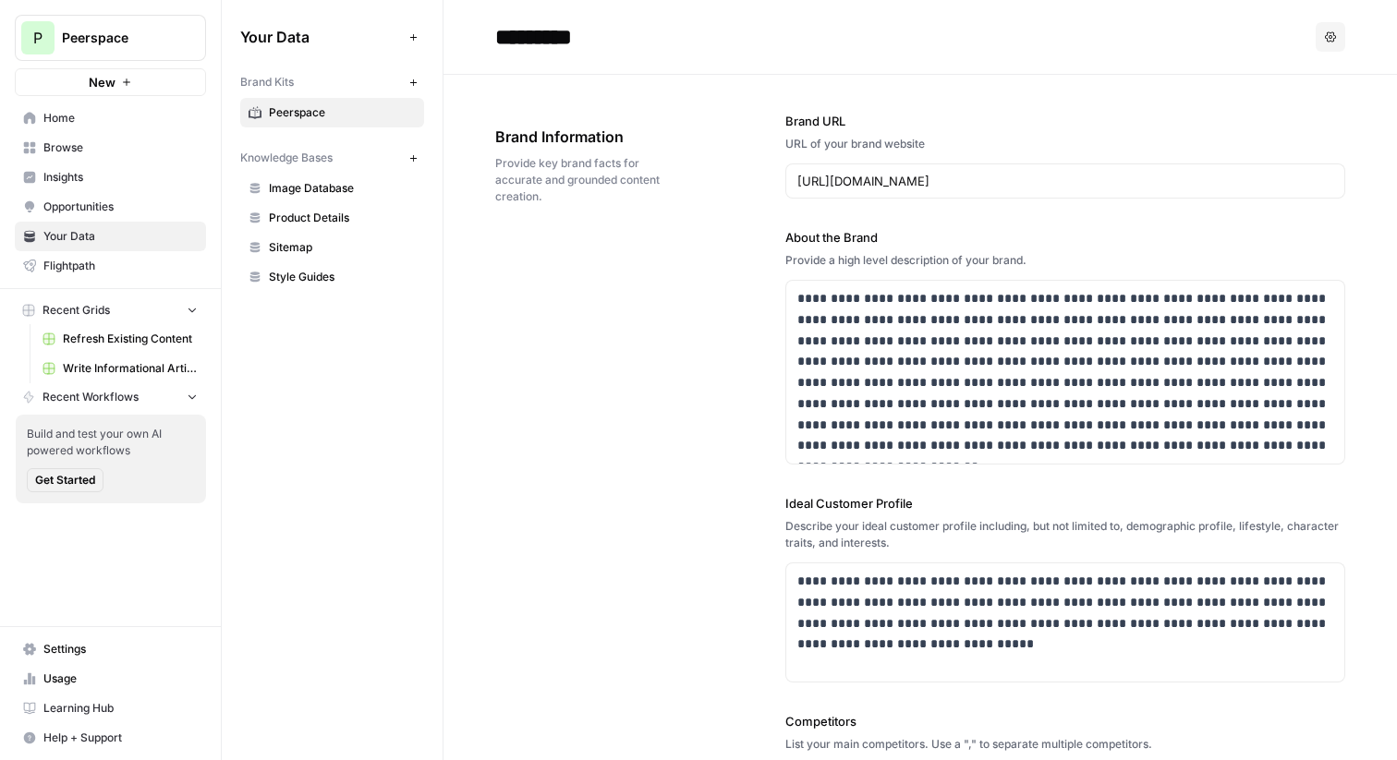
click at [905, 128] on label "Brand URL" at bounding box center [1065, 121] width 560 height 18
click at [905, 172] on input "[URL][DOMAIN_NAME]" at bounding box center [1065, 181] width 536 height 18
click at [970, 123] on label "Brand URL" at bounding box center [1065, 121] width 560 height 18
click at [970, 172] on input "[URL][DOMAIN_NAME]" at bounding box center [1065, 181] width 536 height 18
click at [991, 157] on div "Brand URL URL of your brand website [URL][DOMAIN_NAME]" at bounding box center [1065, 155] width 560 height 87
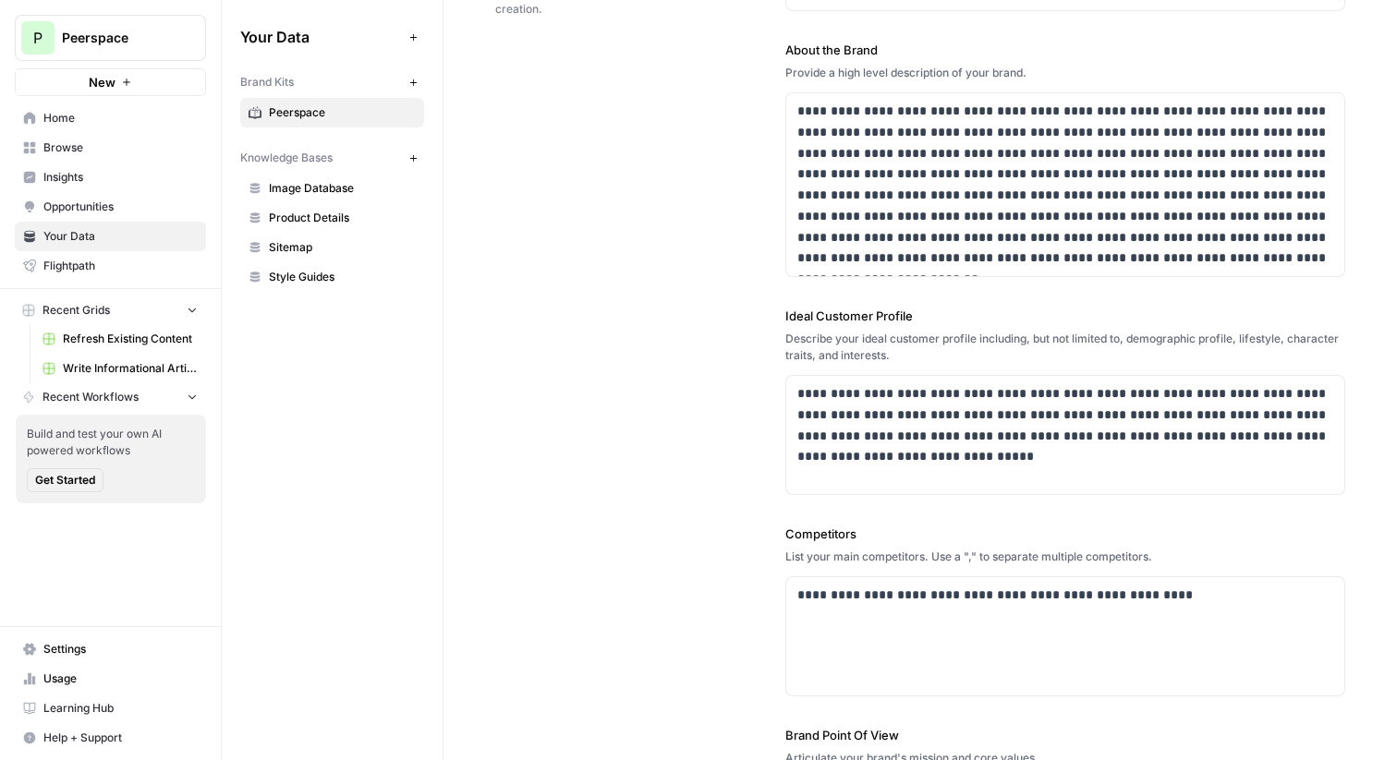
scroll to position [172, 0]
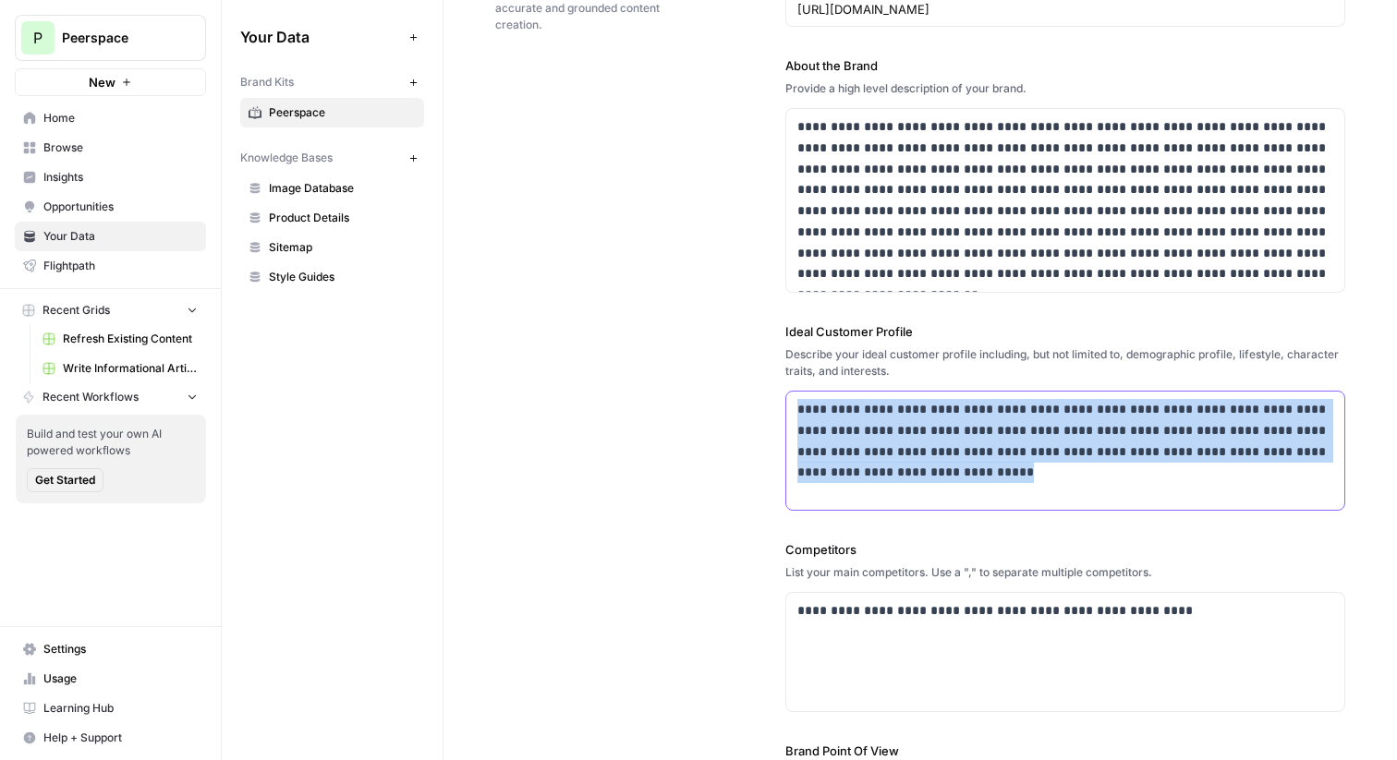
click at [773, 393] on body "**********" at bounding box center [698, 380] width 1397 height 760
click at [893, 463] on p "**********" at bounding box center [1065, 441] width 536 height 84
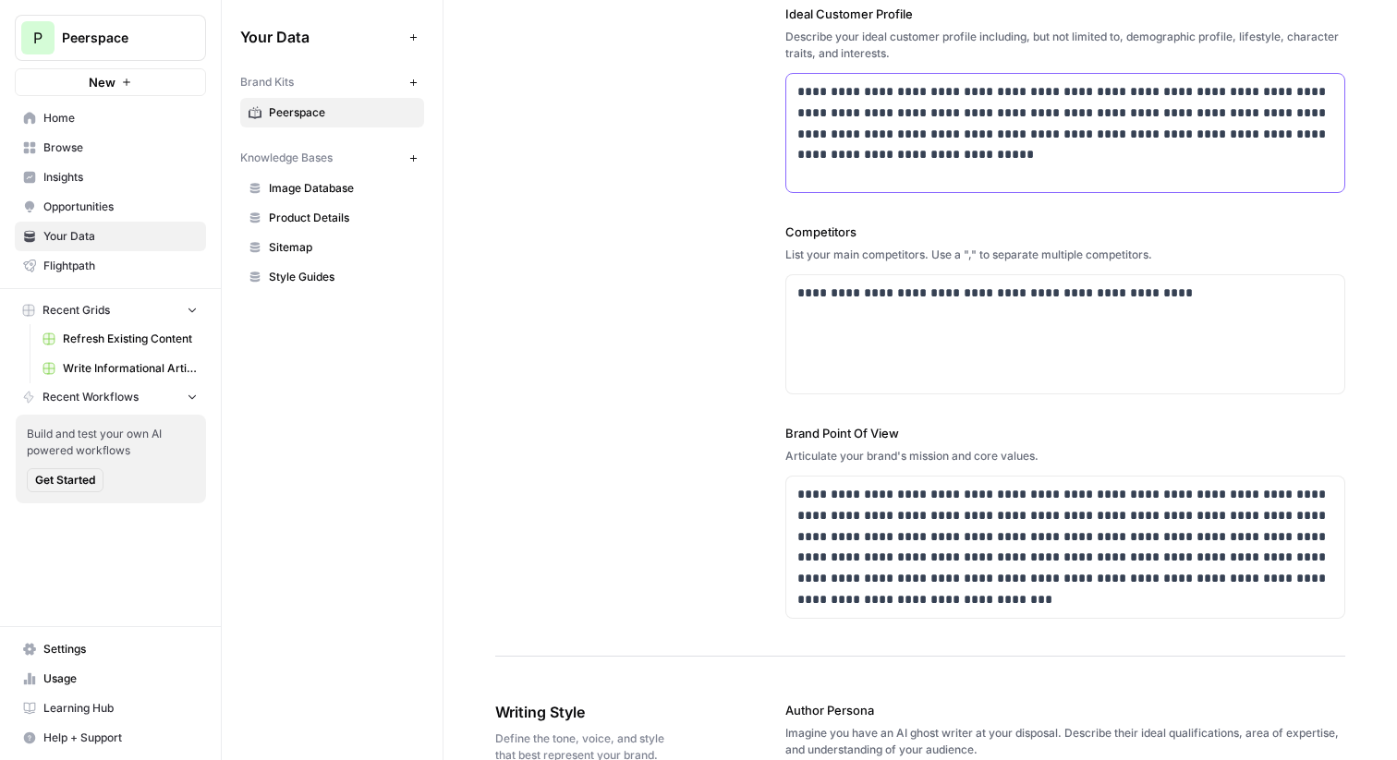
scroll to position [467, 0]
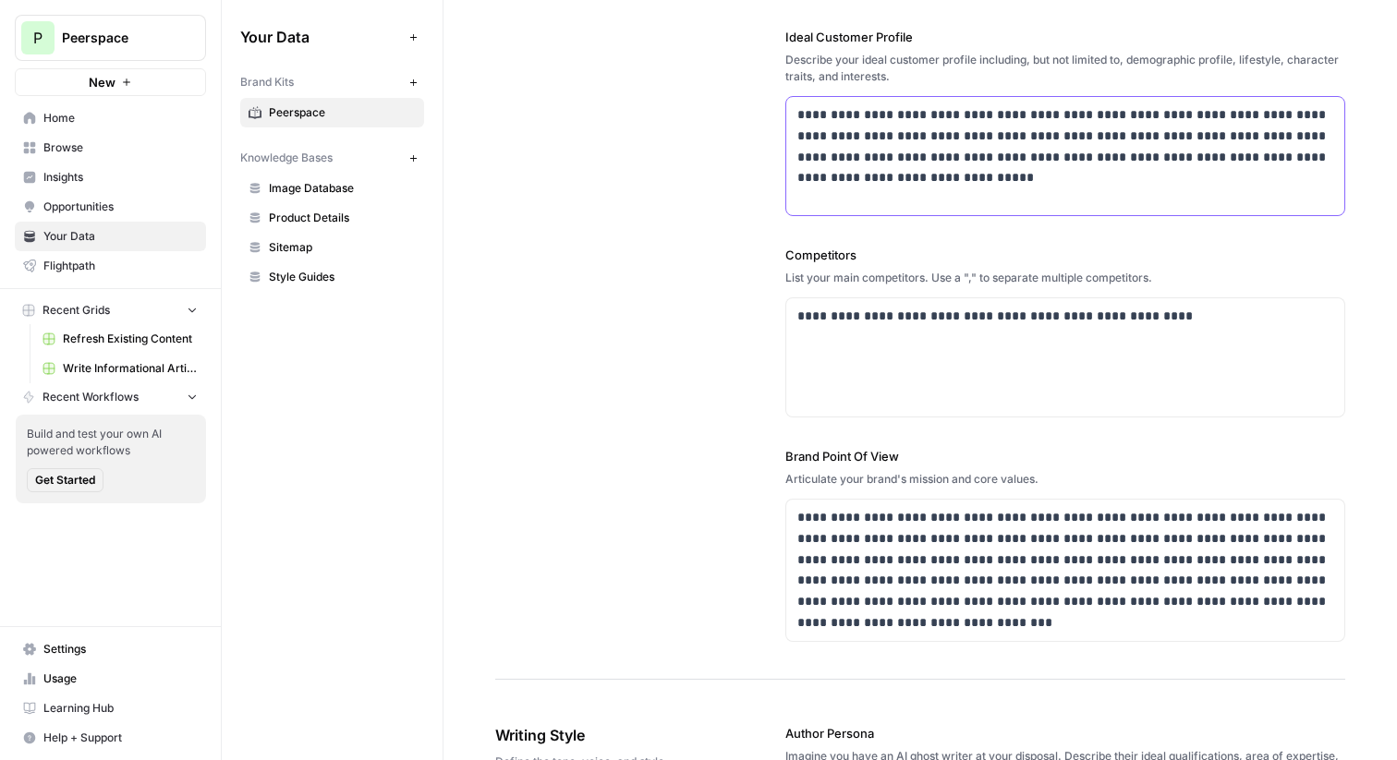
click at [936, 176] on p "**********" at bounding box center [1065, 146] width 536 height 84
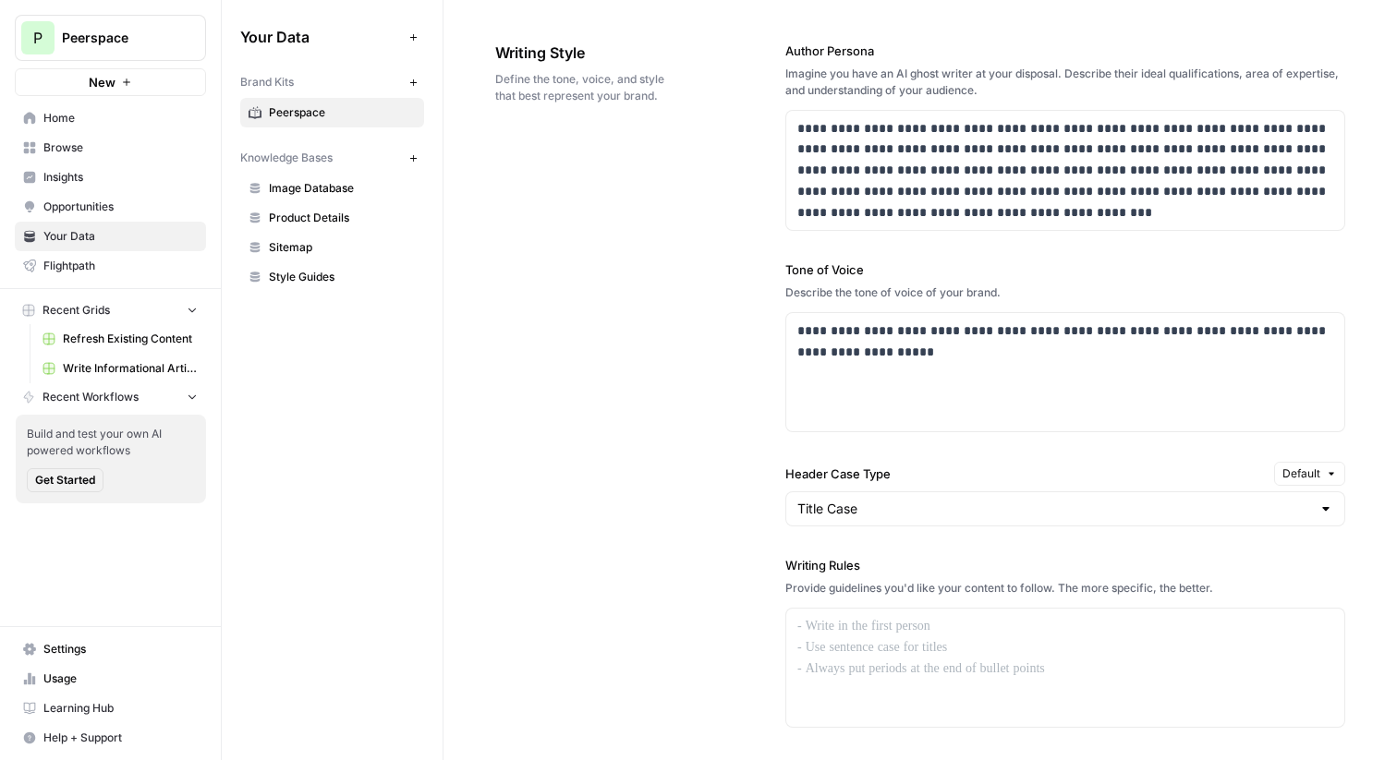
scroll to position [1152, 0]
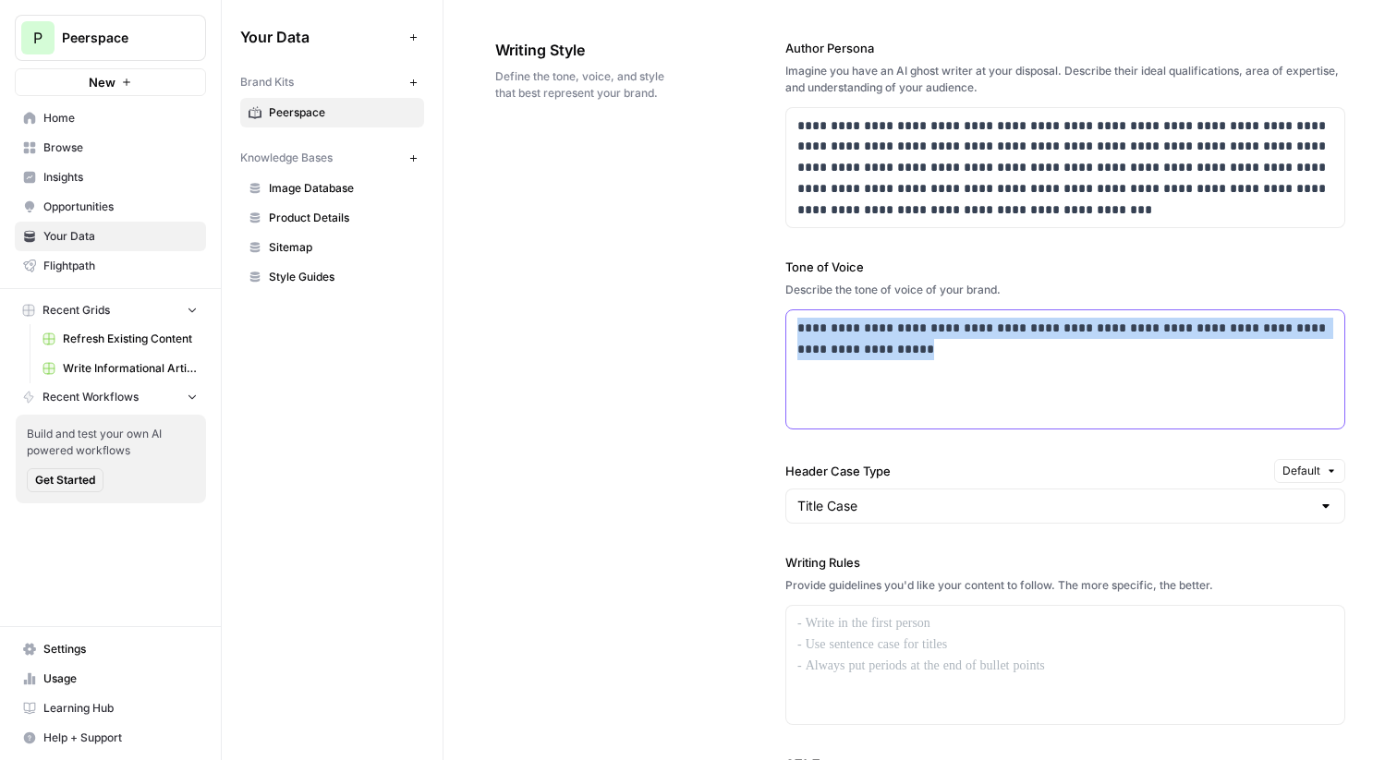
drag, startPoint x: 900, startPoint y: 372, endPoint x: 758, endPoint y: 335, distance: 147.0
click at [758, 335] on div "**********" at bounding box center [920, 499] width 850 height 995
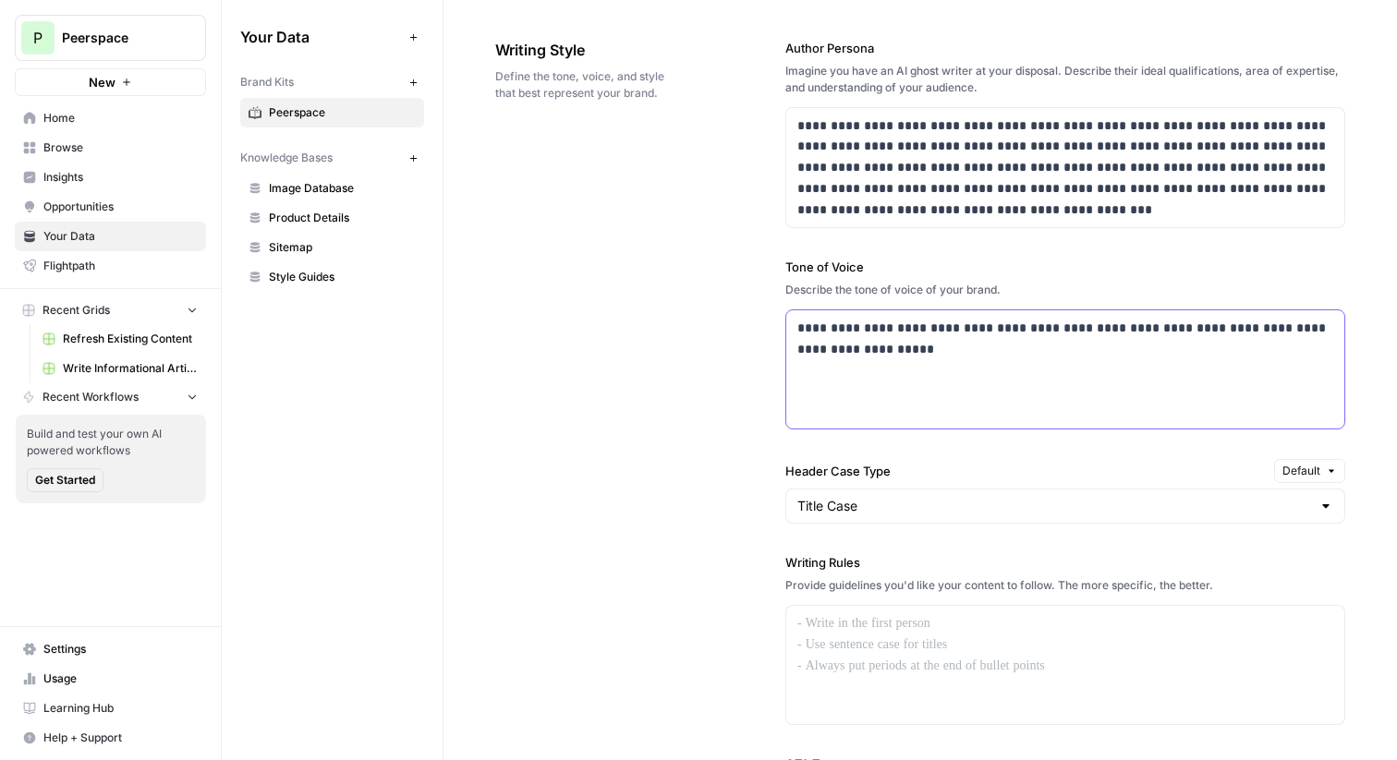
click at [943, 385] on div "**********" at bounding box center [1065, 369] width 558 height 118
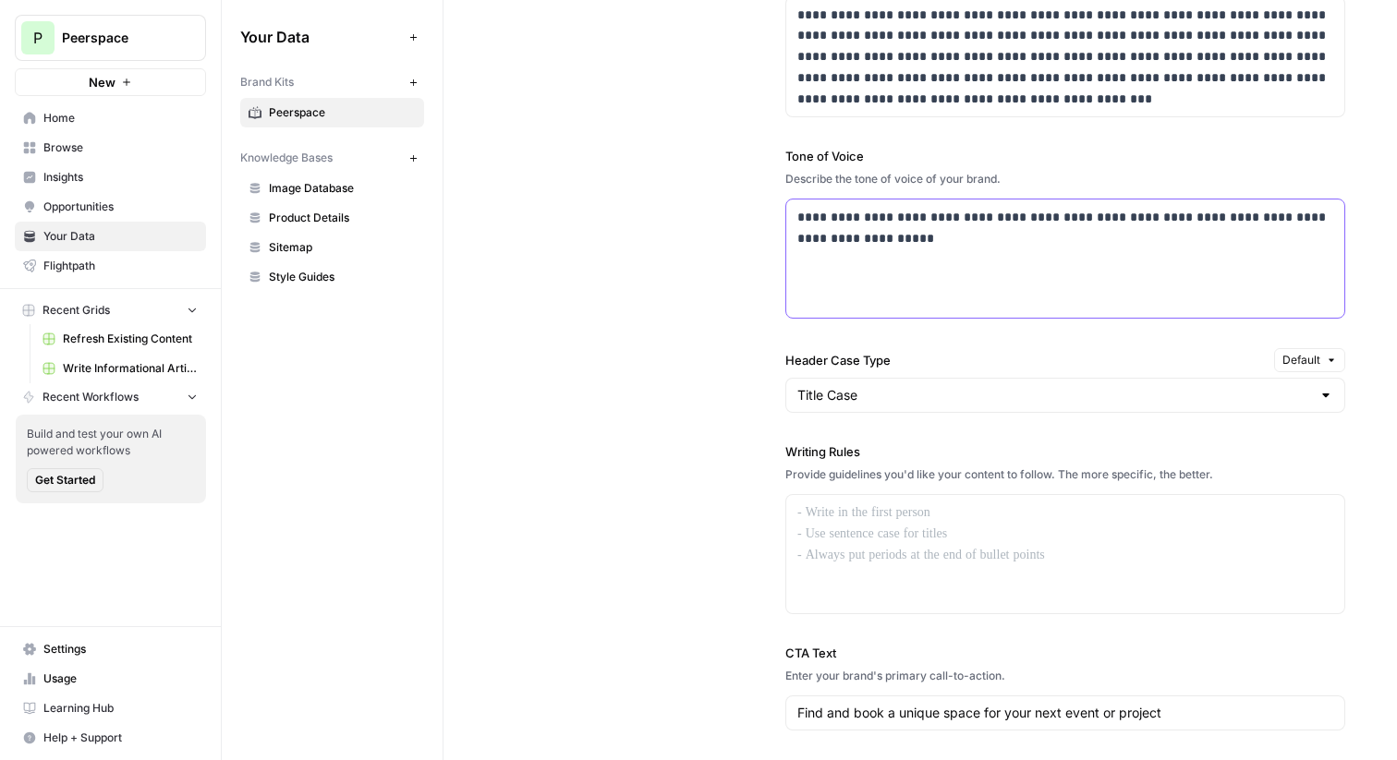
scroll to position [1266, 0]
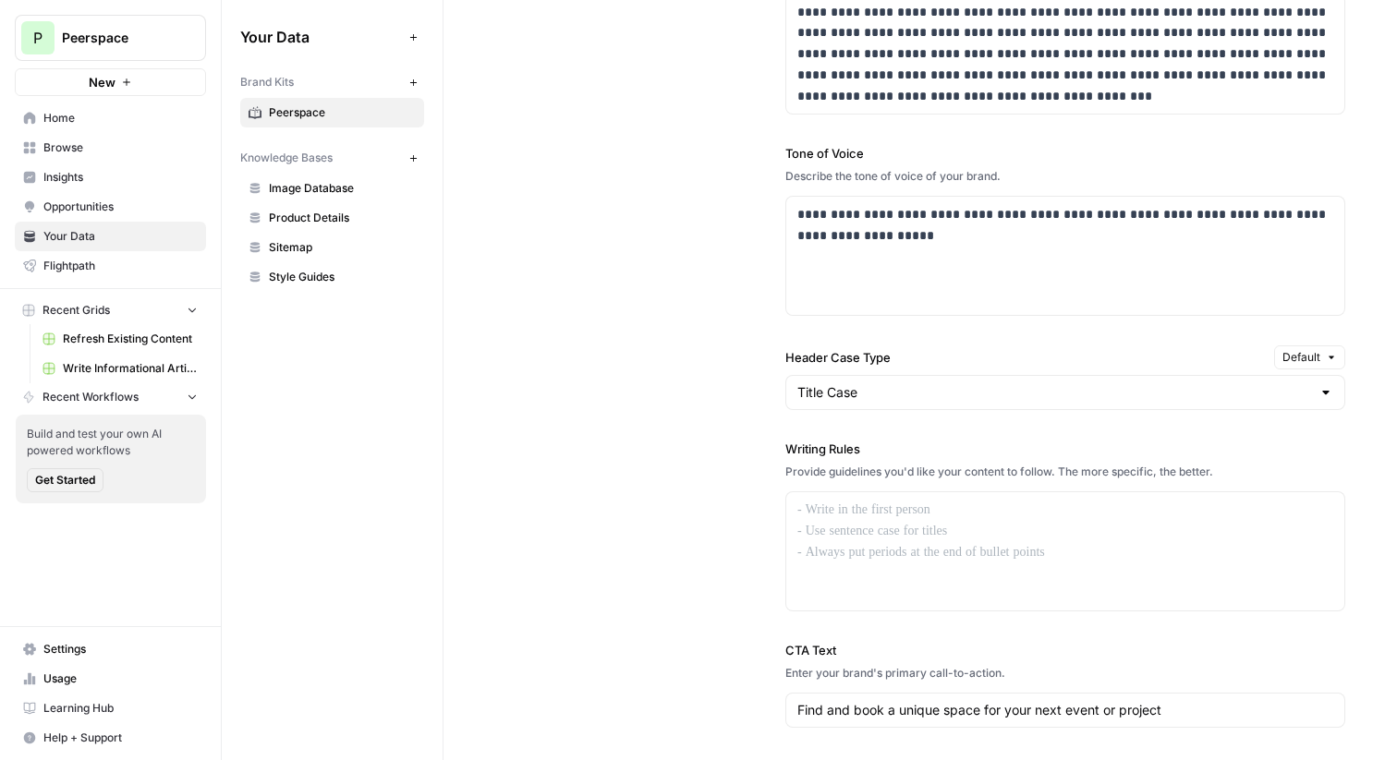
click at [910, 407] on div "Title Case" at bounding box center [1065, 392] width 560 height 35
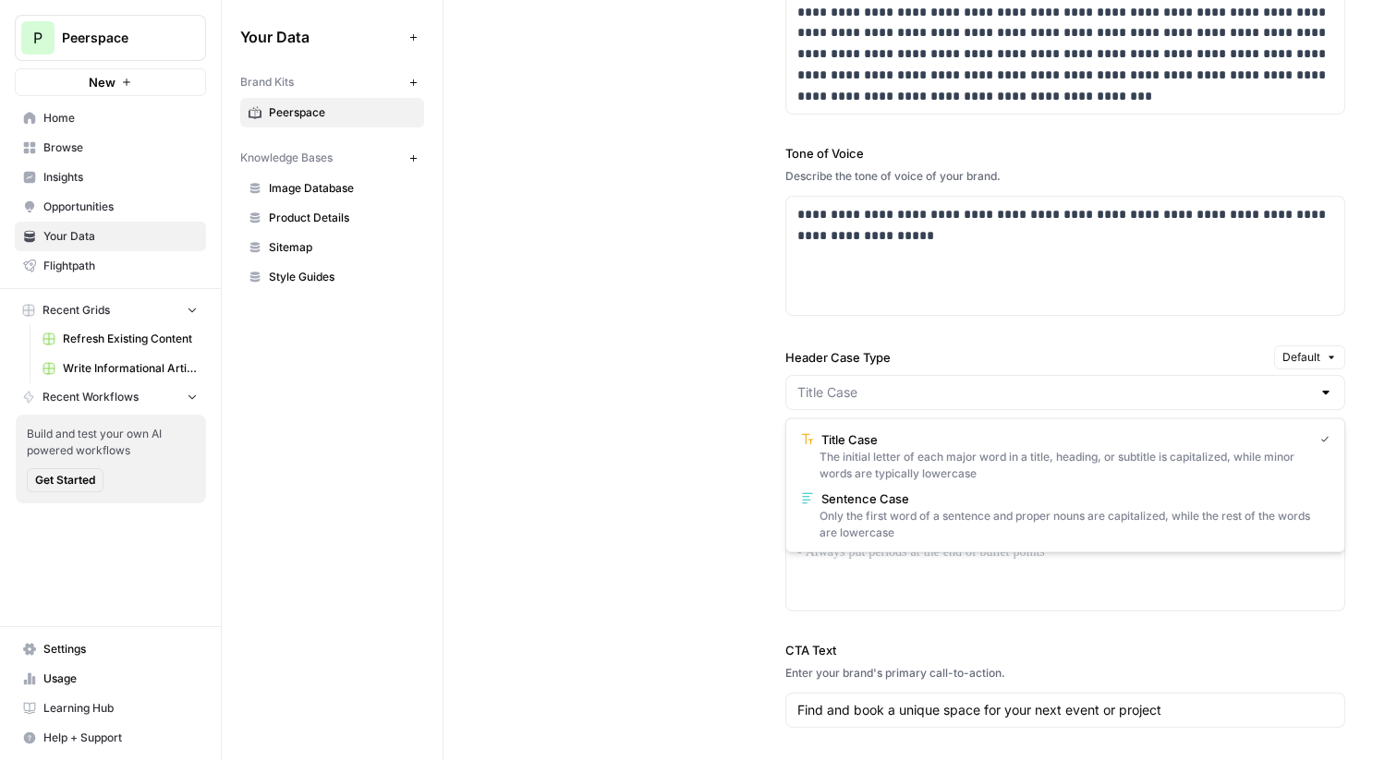
type input "Title Case"
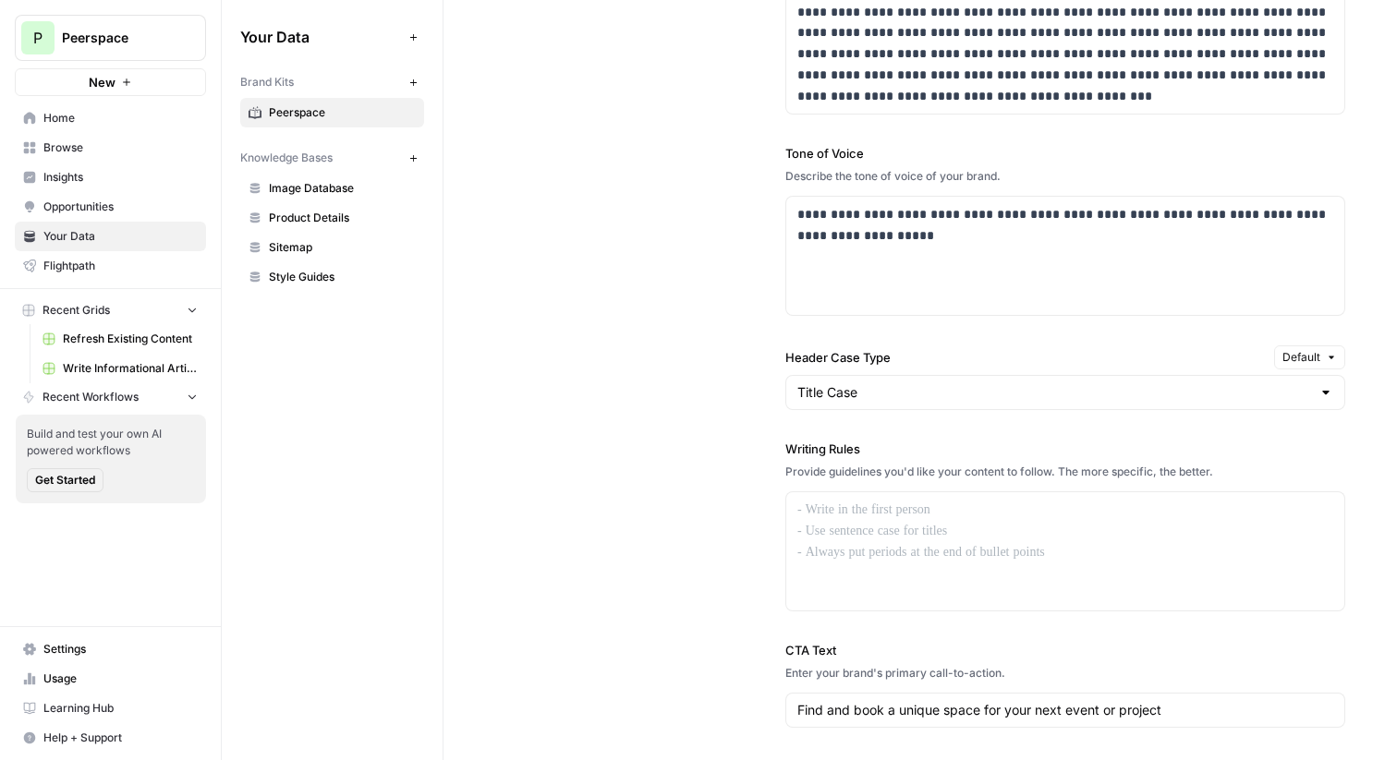
click at [630, 389] on div "**********" at bounding box center [920, 385] width 850 height 995
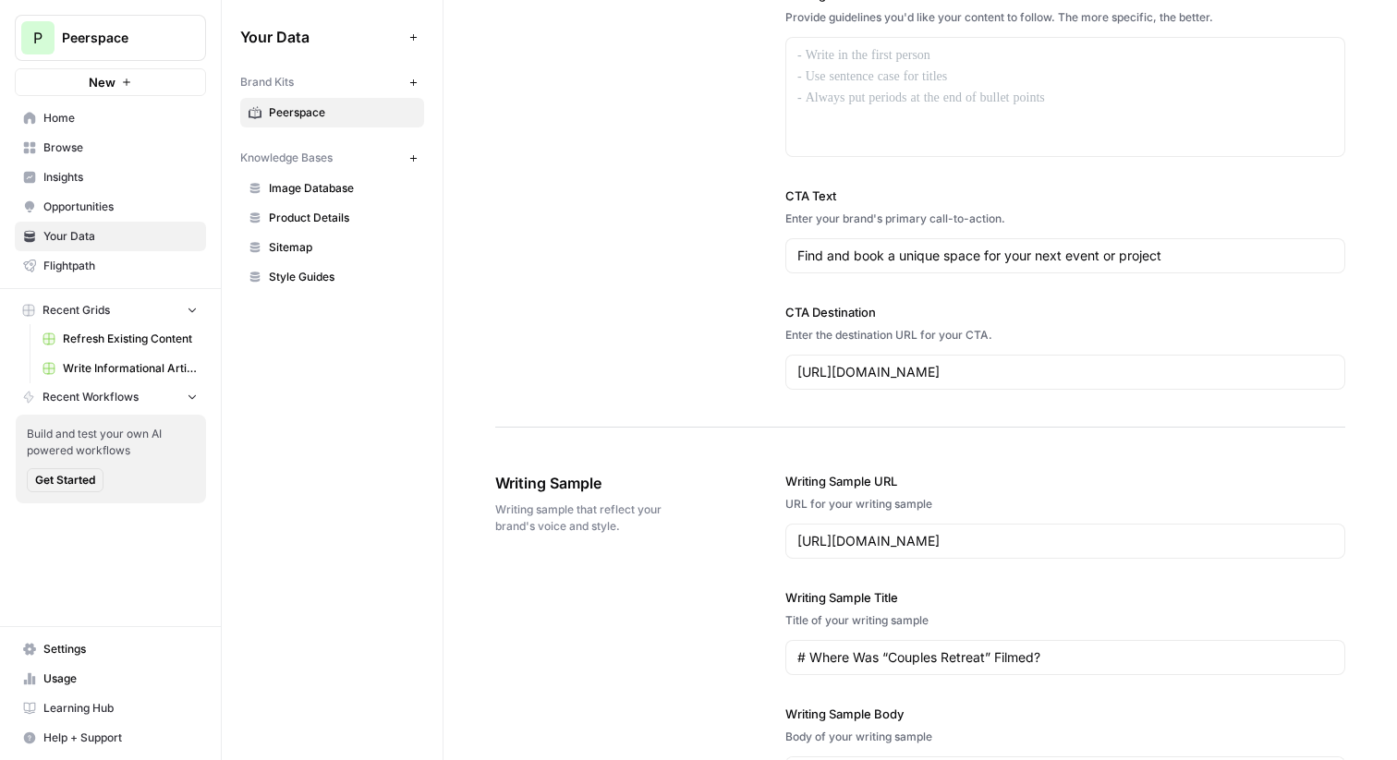
scroll to position [1727, 0]
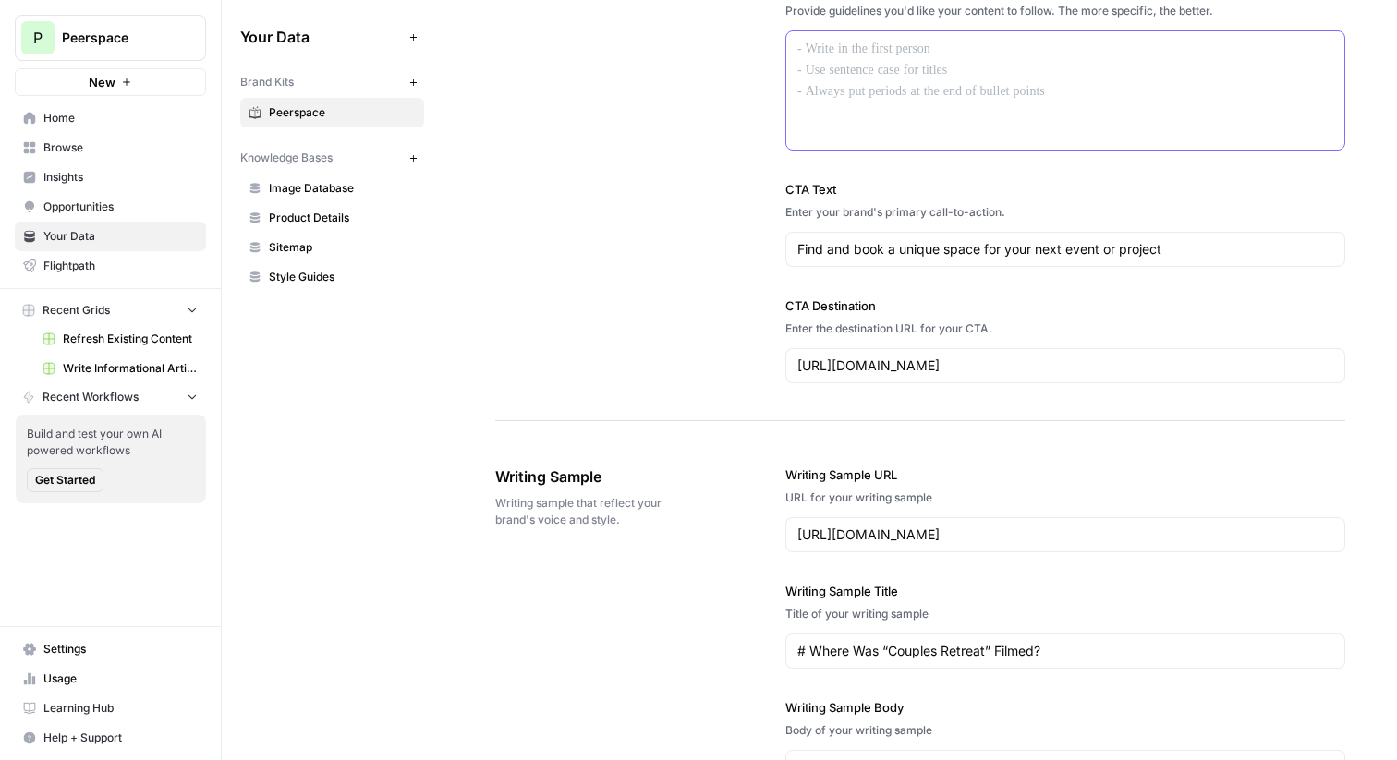
click at [902, 71] on div at bounding box center [1065, 90] width 558 height 118
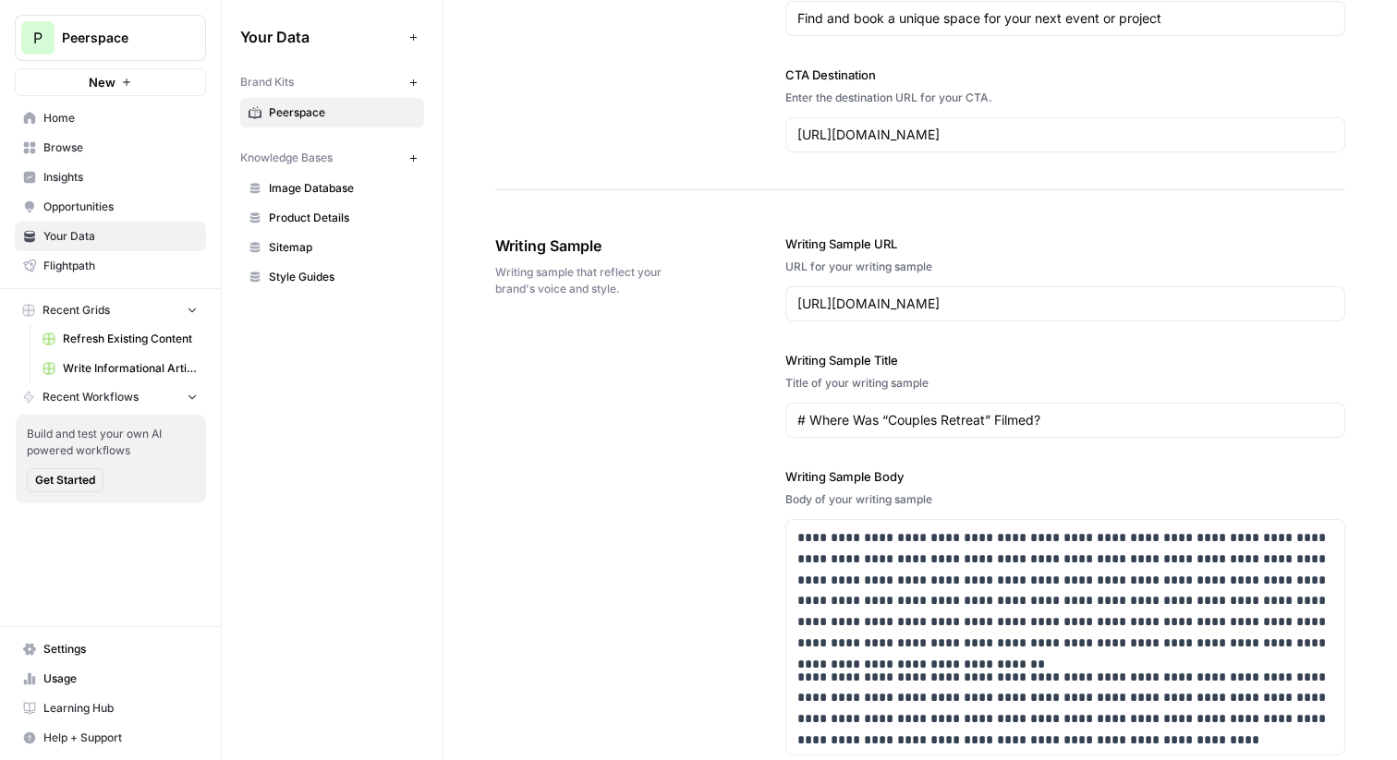
scroll to position [1987, 0]
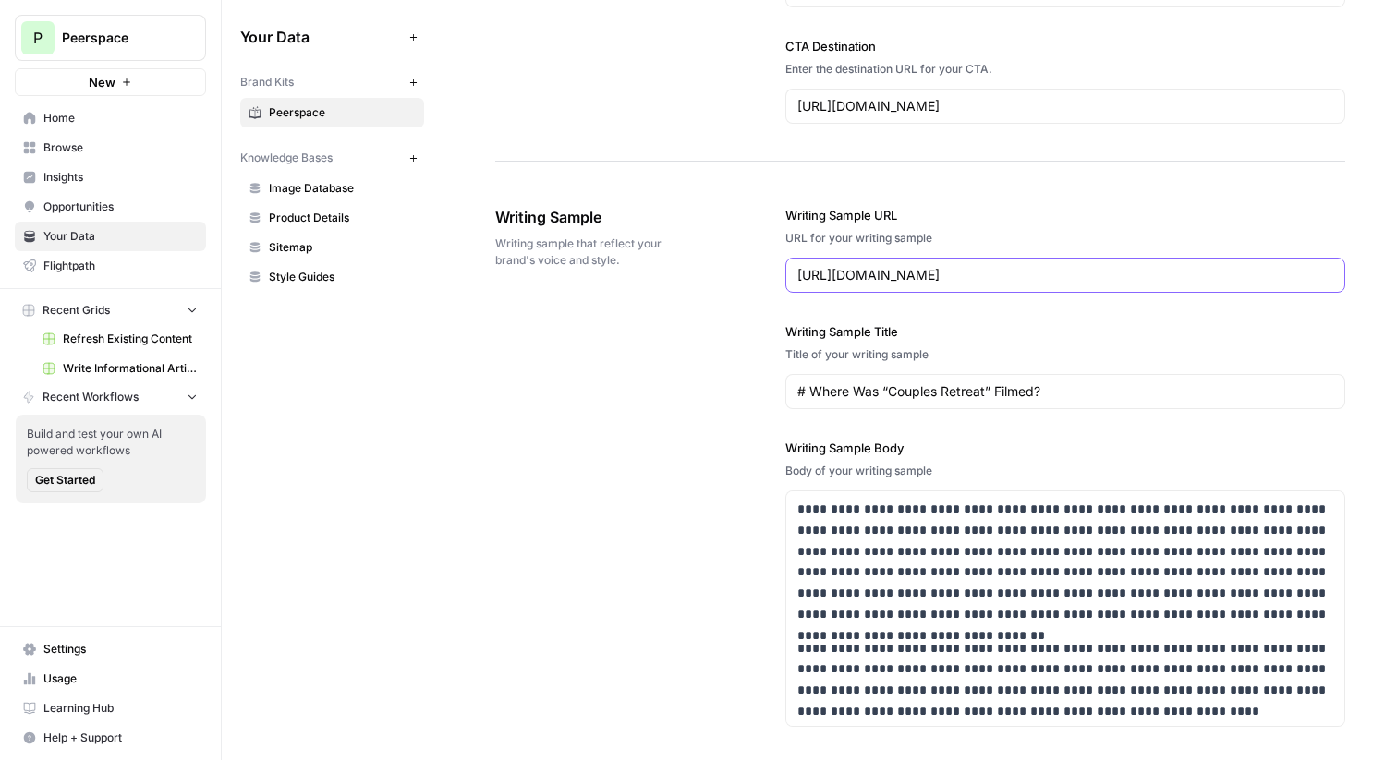
click at [958, 279] on input "[URL][DOMAIN_NAME]" at bounding box center [1065, 275] width 536 height 18
click at [717, 269] on div "**********" at bounding box center [920, 626] width 850 height 914
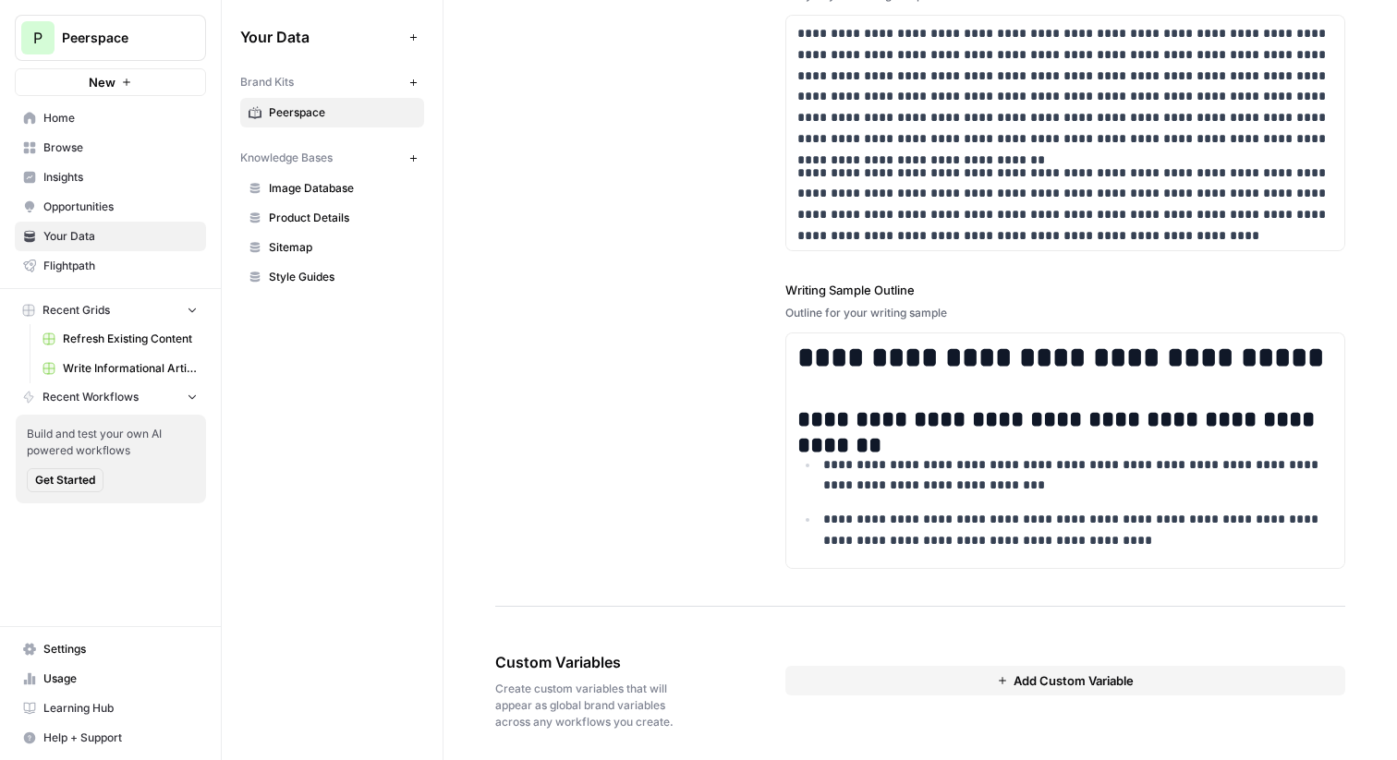
scroll to position [2470, 0]
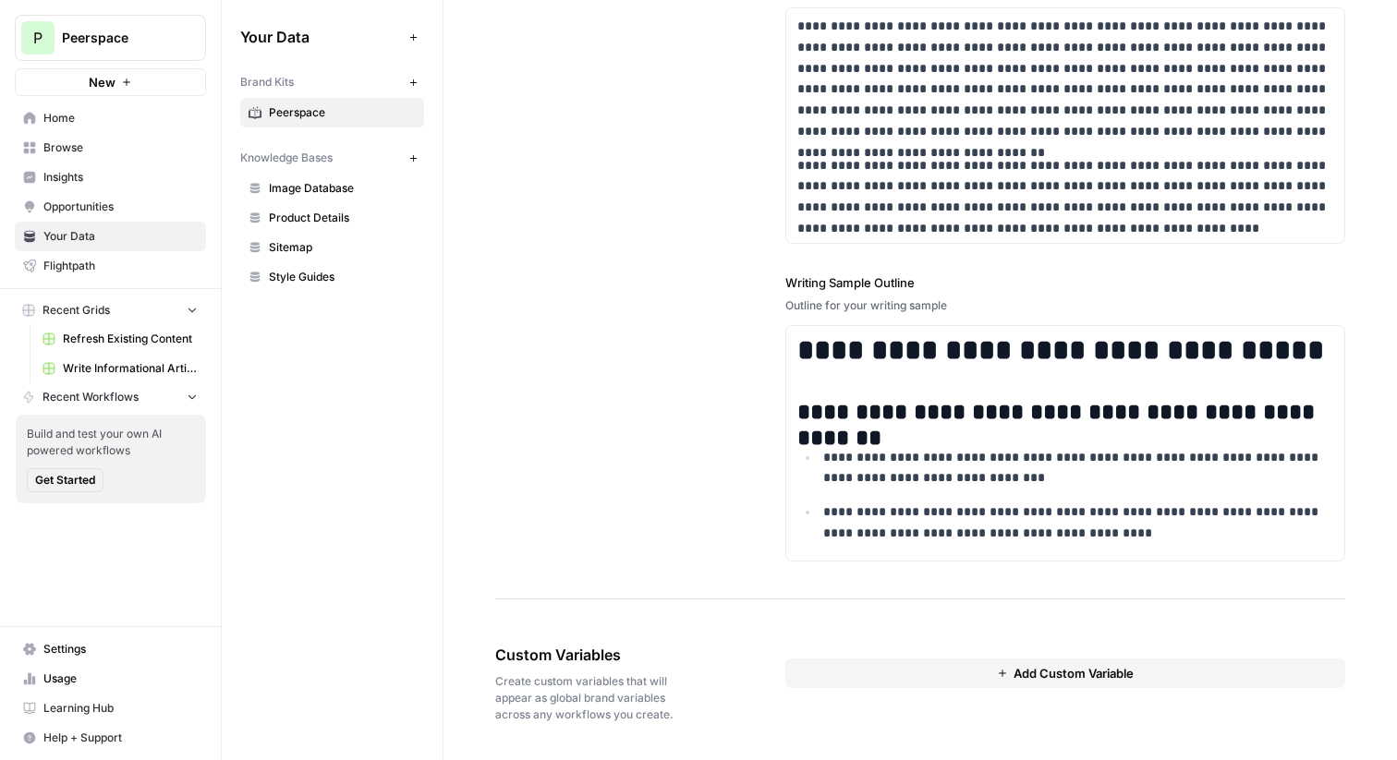
click at [290, 243] on span "Sitemap" at bounding box center [342, 247] width 147 height 17
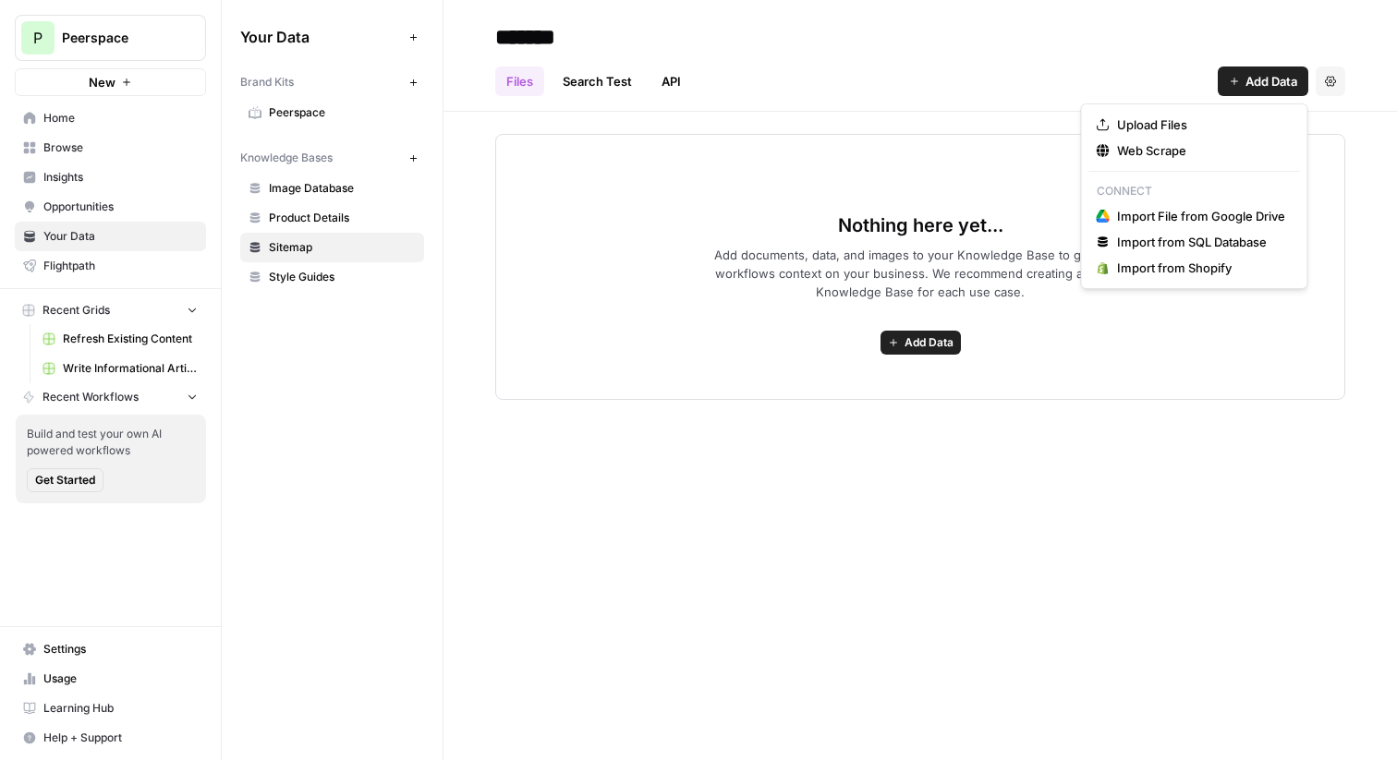
click at [1272, 79] on span "Add Data" at bounding box center [1272, 81] width 52 height 18
click at [1222, 159] on span "Web Scrape" at bounding box center [1201, 150] width 168 height 18
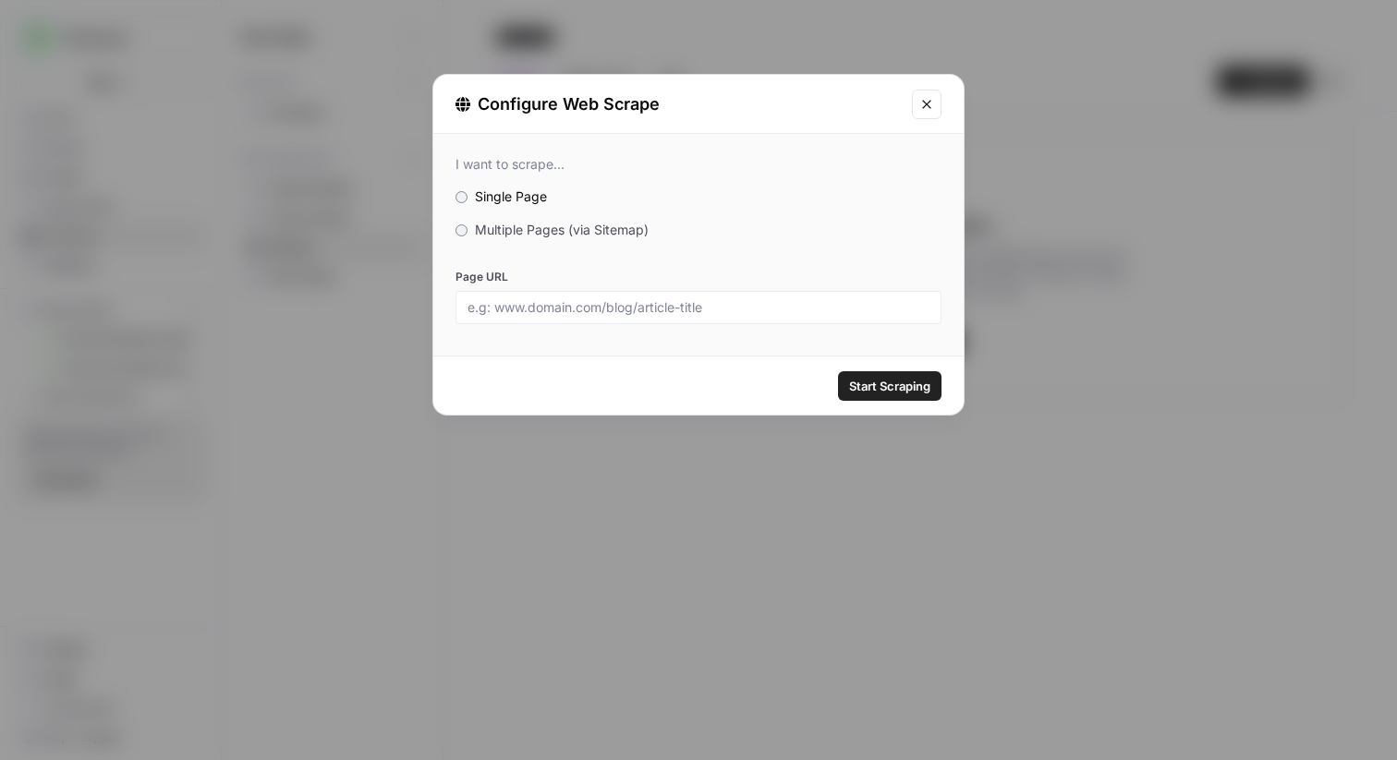
click at [585, 225] on span "Multiple Pages (via Sitemap)" at bounding box center [562, 230] width 174 height 16
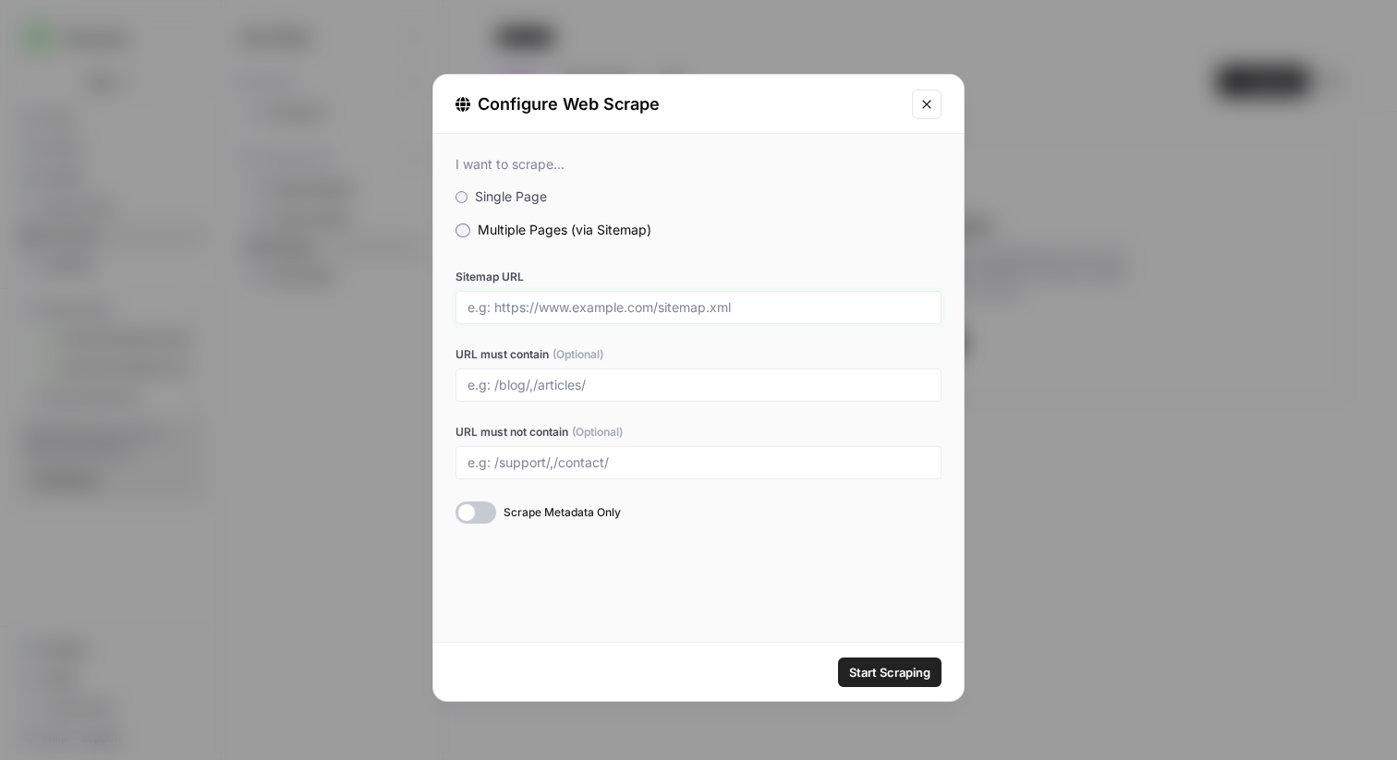
click at [493, 313] on input "Sitemap URL" at bounding box center [699, 307] width 462 height 17
click at [924, 104] on icon "Close modal" at bounding box center [926, 104] width 15 height 15
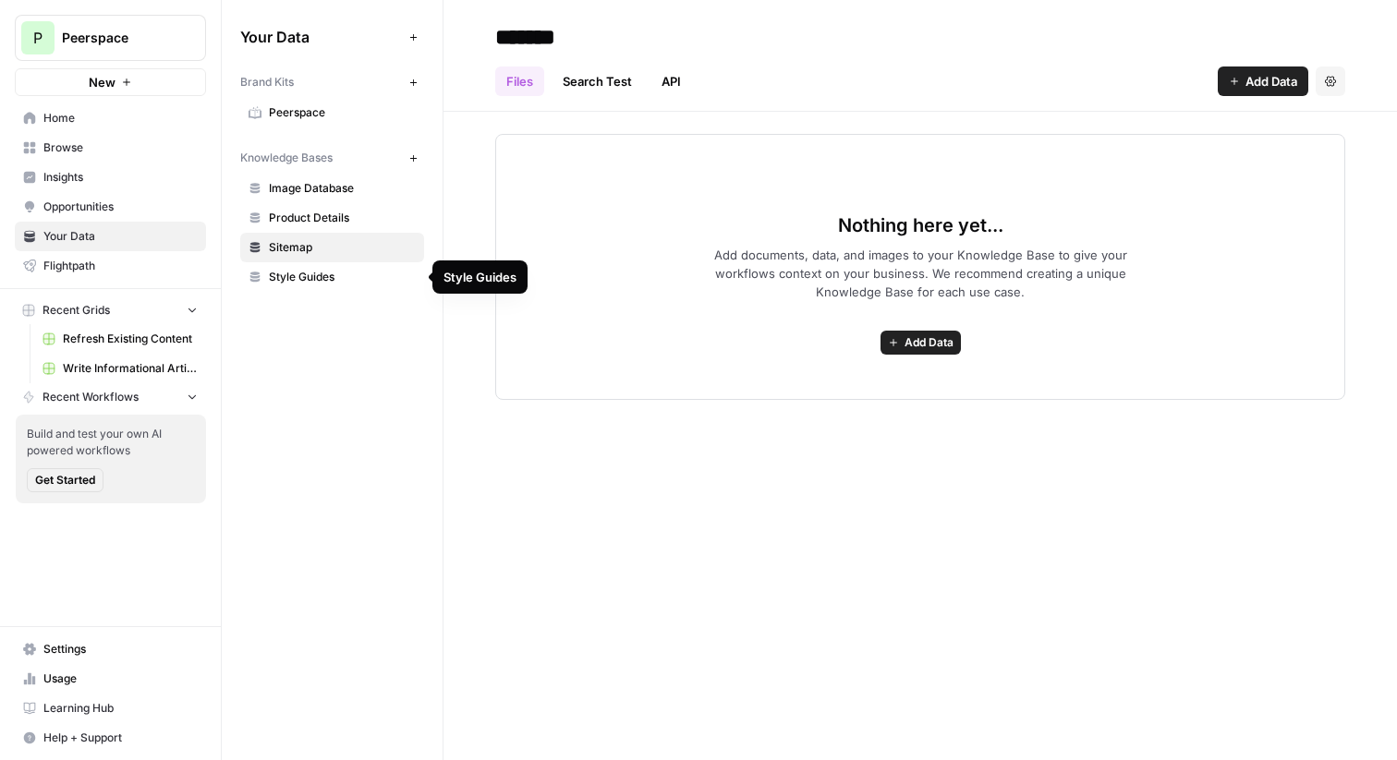
click at [322, 275] on span "Style Guides" at bounding box center [342, 277] width 147 height 17
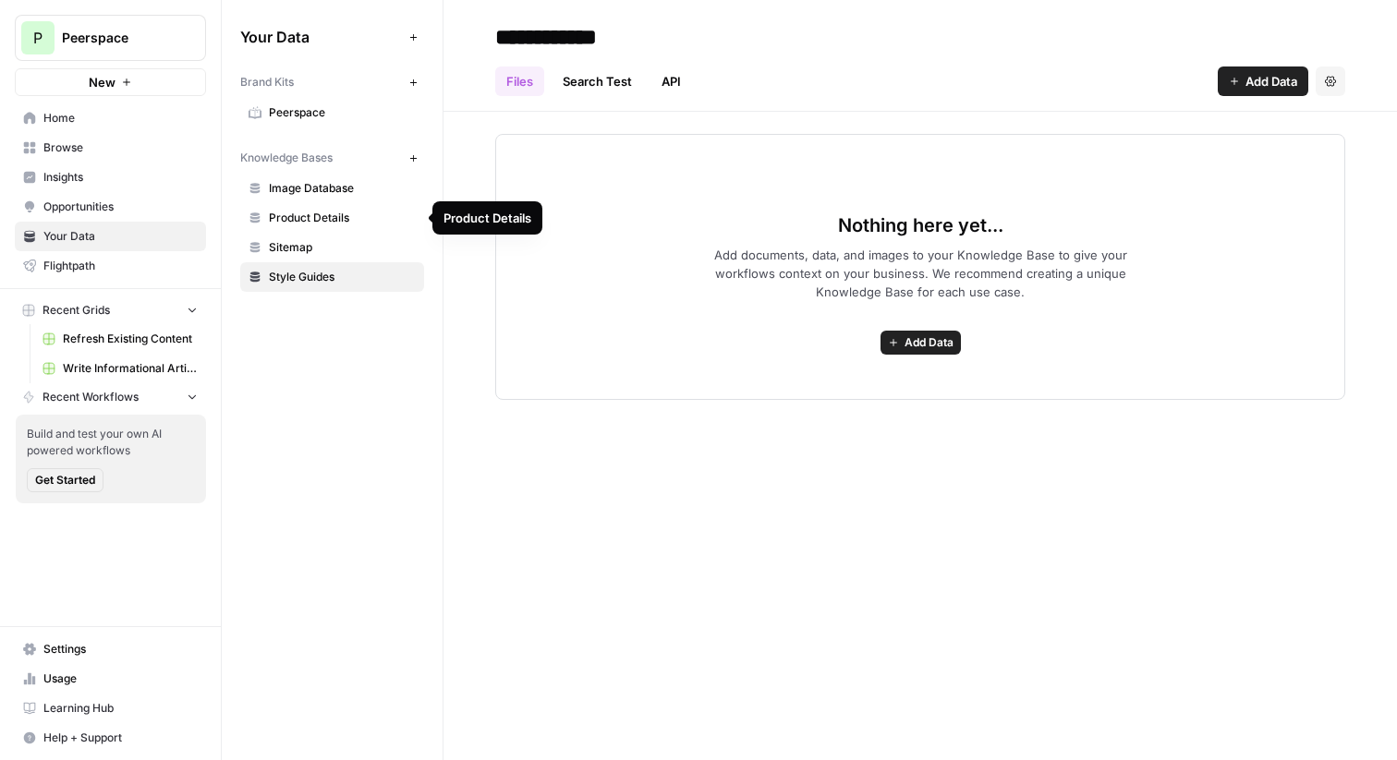
click at [351, 217] on span "Product Details" at bounding box center [342, 218] width 147 height 17
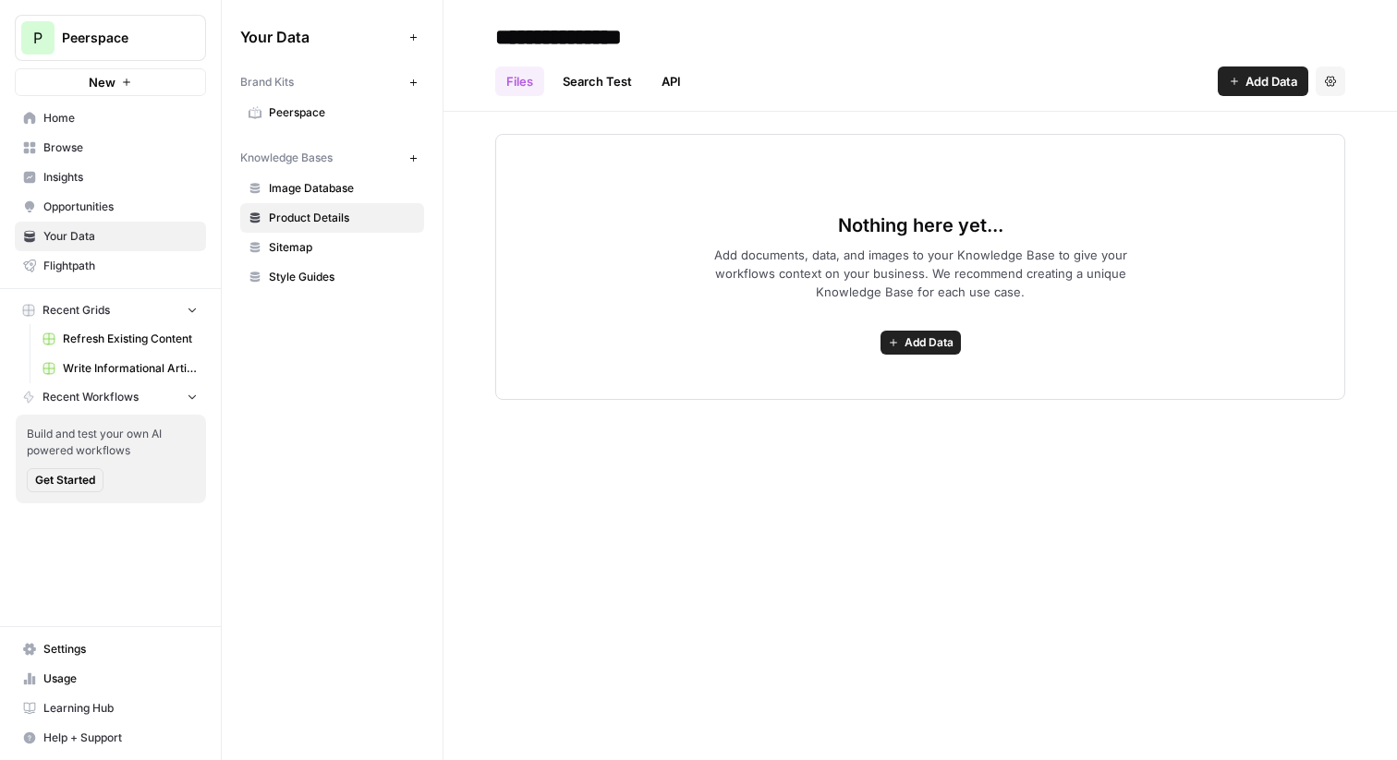
click at [367, 193] on span "Image Database" at bounding box center [342, 188] width 147 height 17
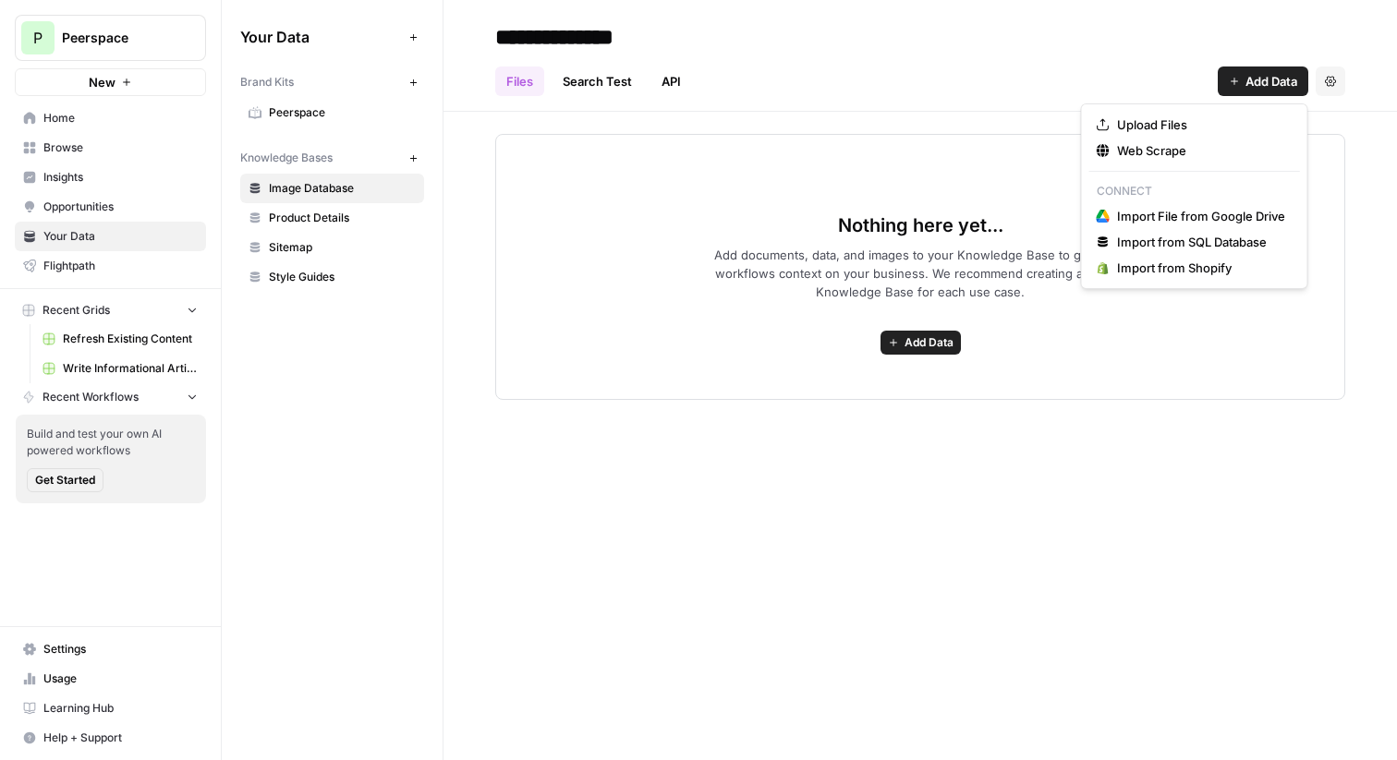
click at [1268, 87] on span "Add Data" at bounding box center [1272, 81] width 52 height 18
click at [1171, 213] on span "Import File from Google Drive" at bounding box center [1201, 216] width 168 height 18
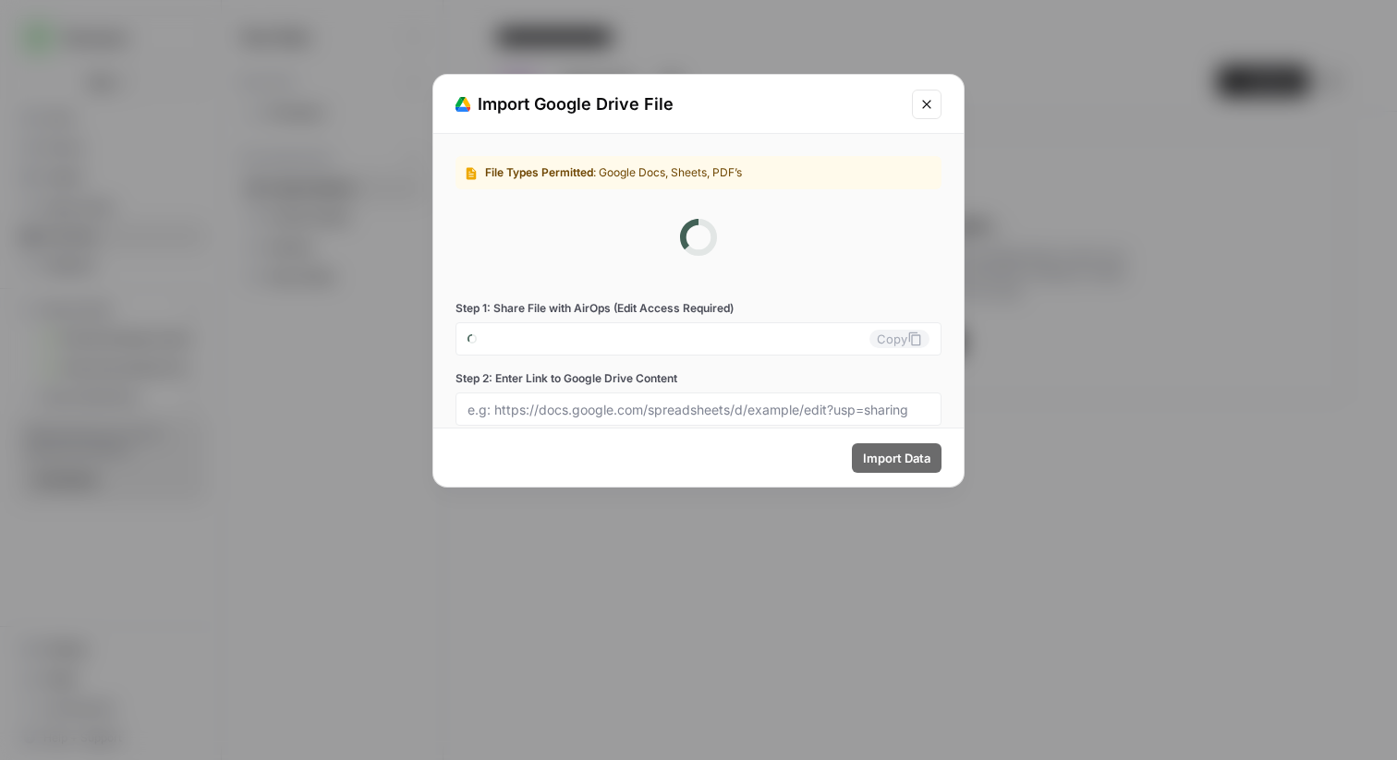
type input "peerspace-0-lpdqewyhwe@airops.iam.gserviceaccount.com"
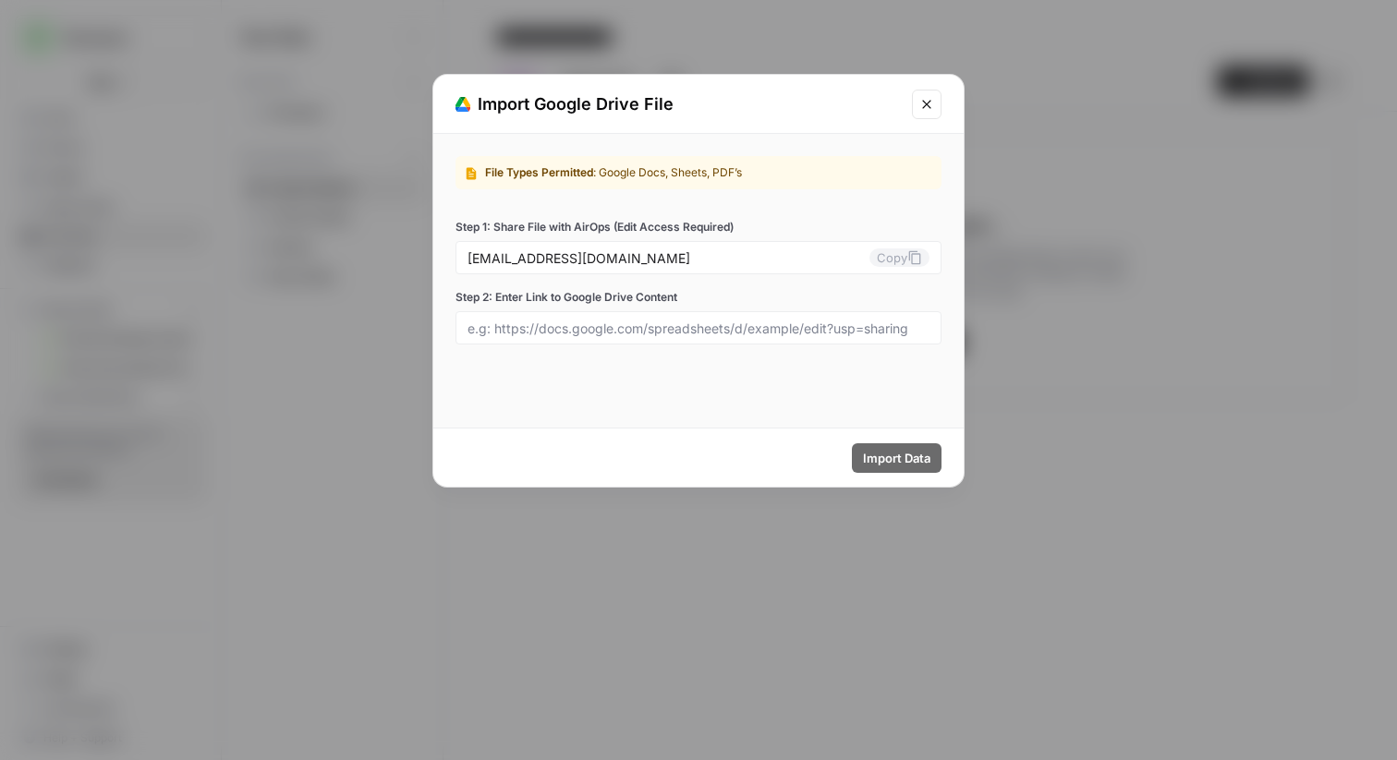
click at [920, 107] on icon "Close modal" at bounding box center [926, 104] width 15 height 15
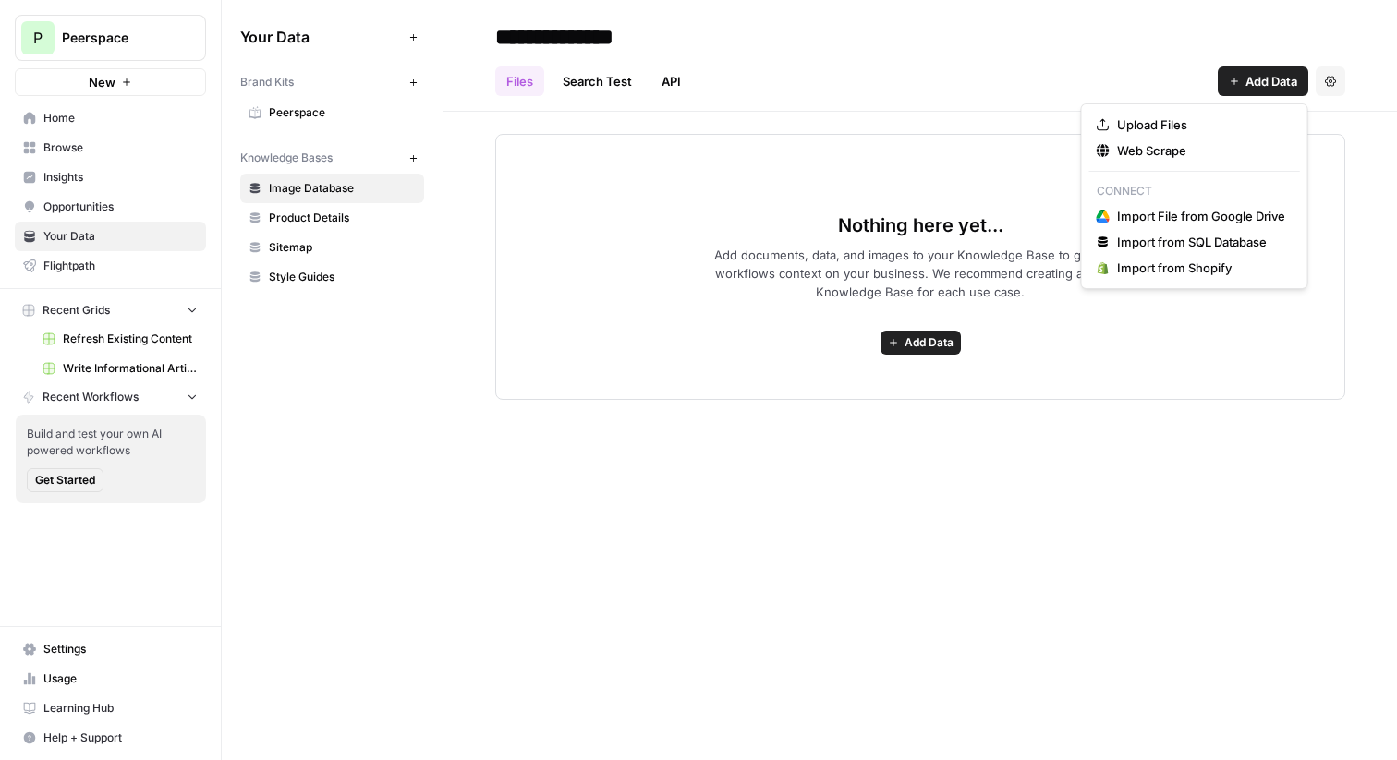
click at [1240, 70] on button "Add Data" at bounding box center [1263, 82] width 91 height 30
click at [1185, 130] on span "Upload Files" at bounding box center [1201, 125] width 168 height 18
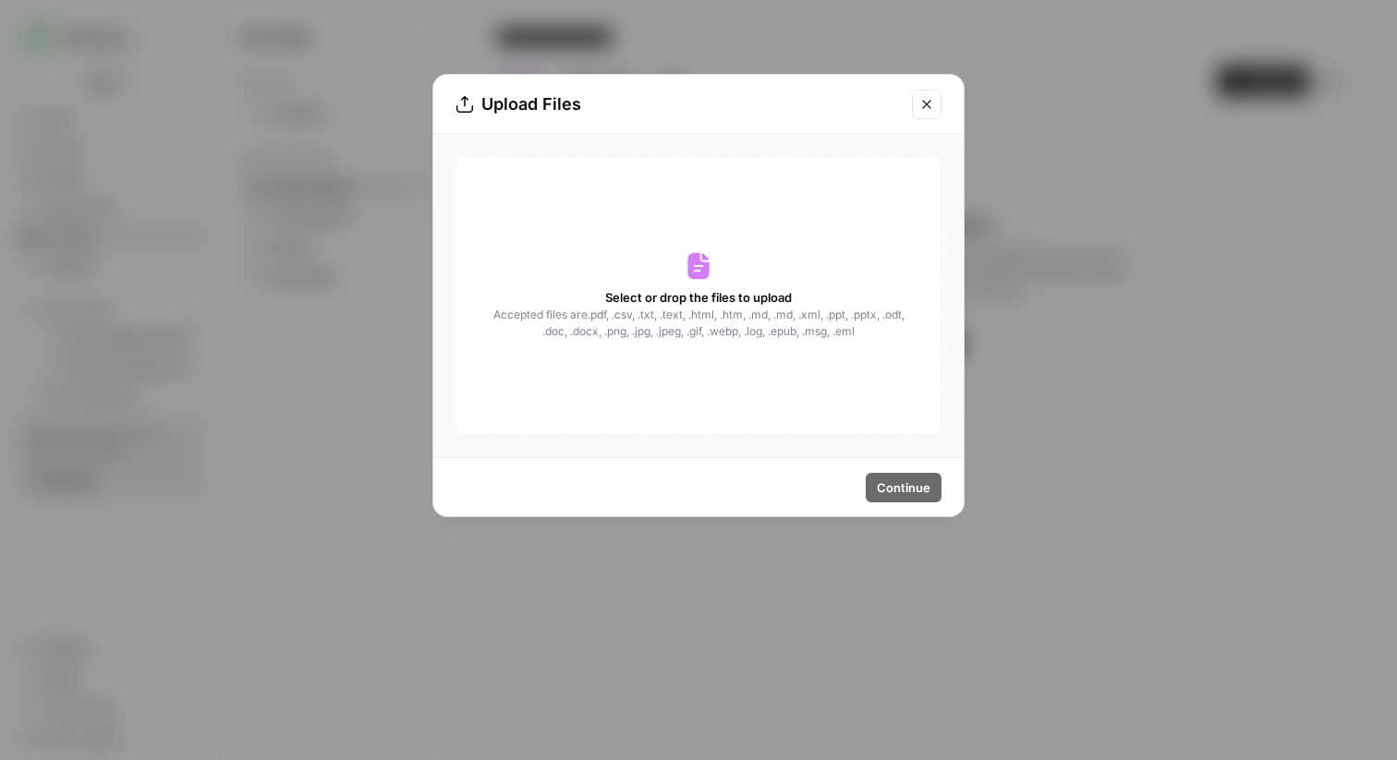
click at [932, 103] on icon "Close modal" at bounding box center [926, 104] width 15 height 15
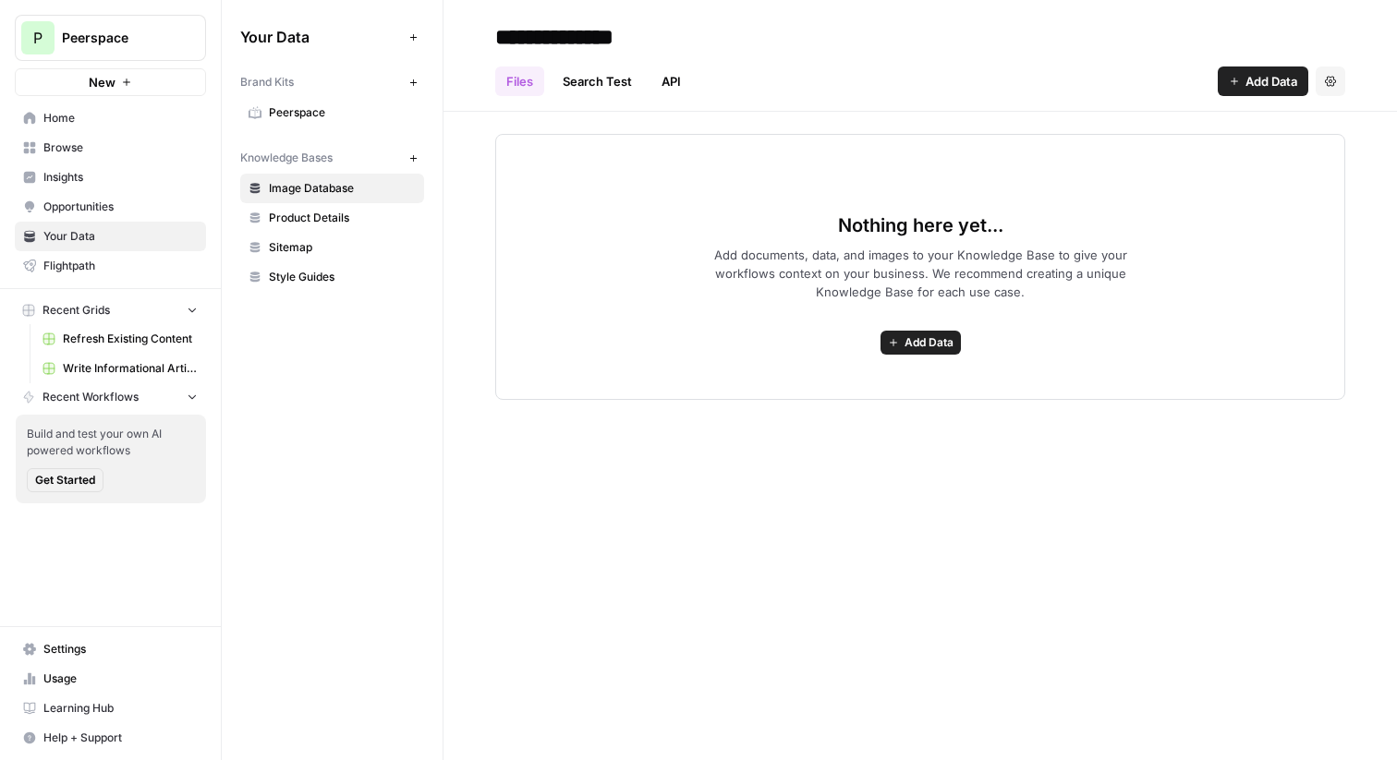
click at [675, 81] on link "API" at bounding box center [672, 82] width 42 height 30
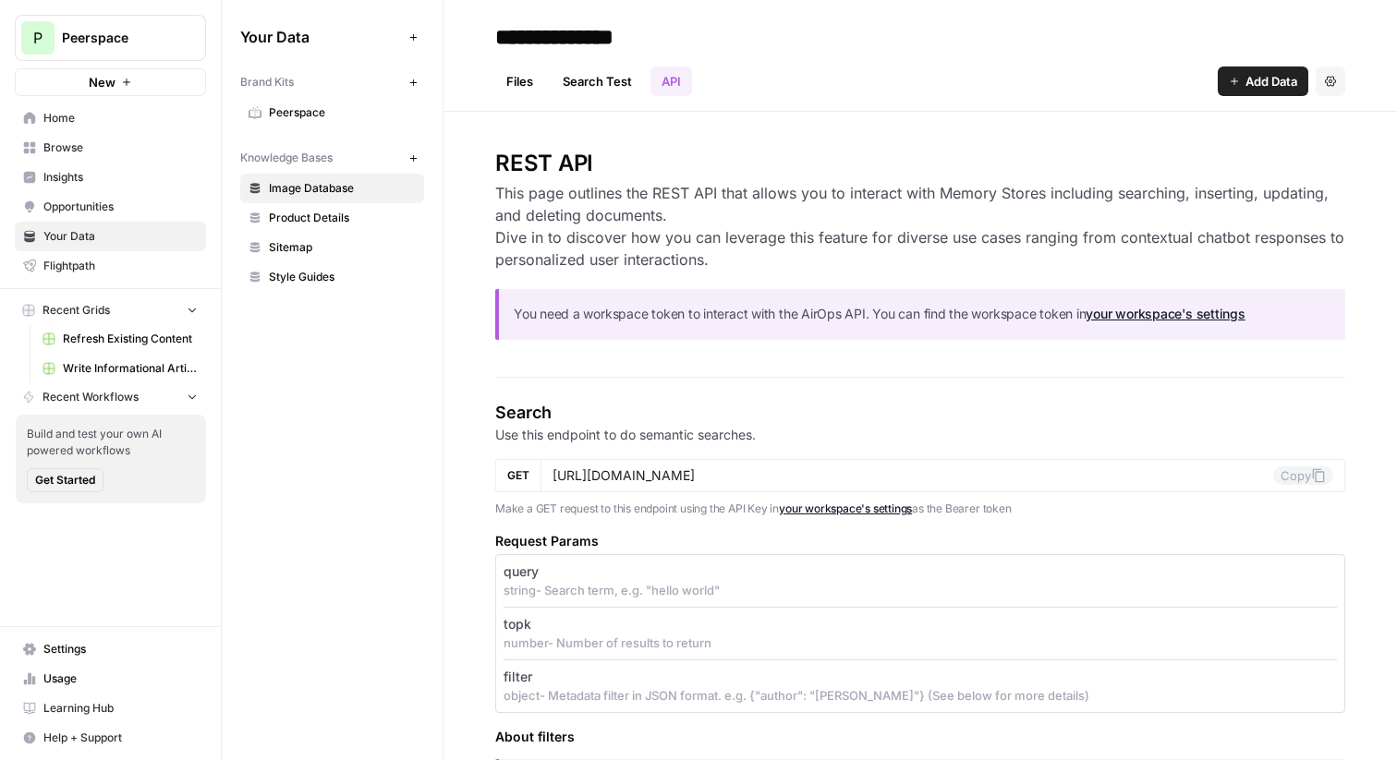
click at [518, 74] on link "Files" at bounding box center [519, 82] width 49 height 30
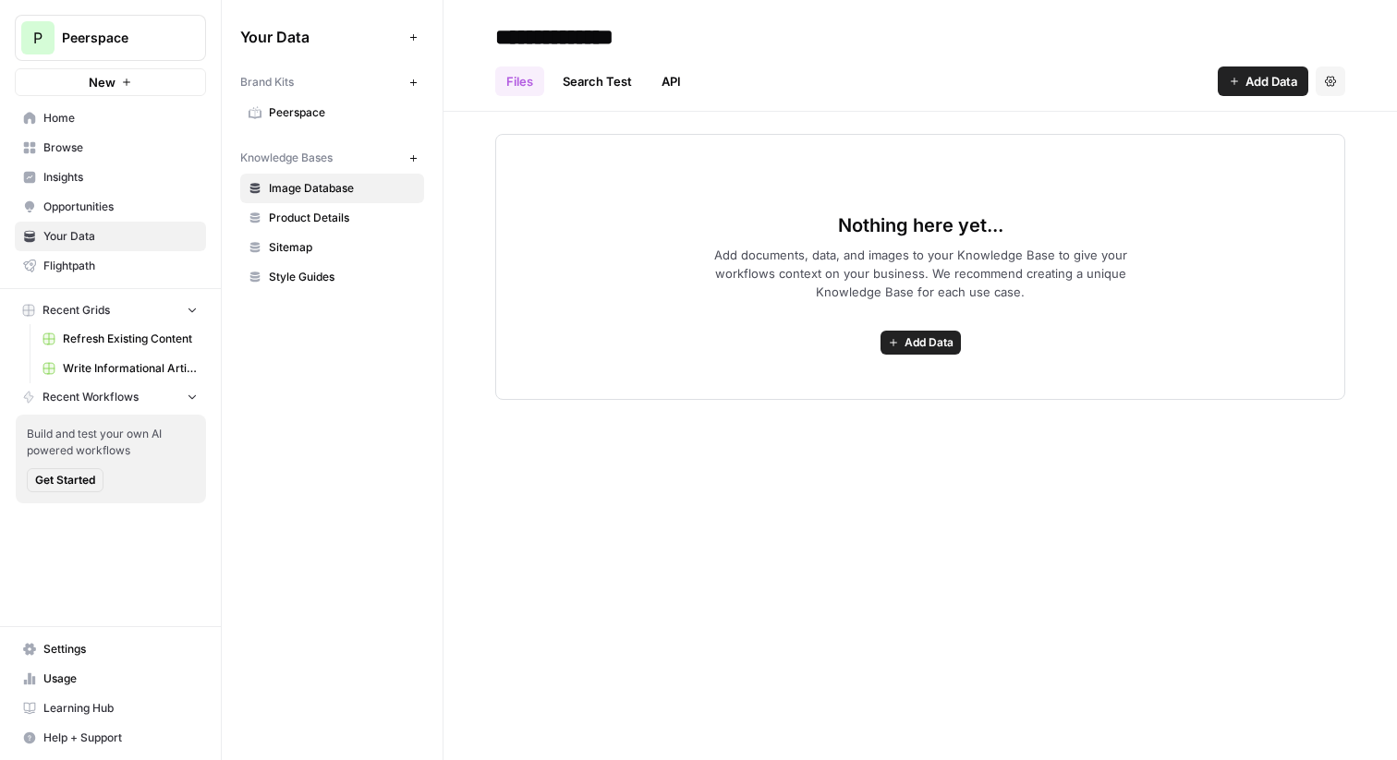
click at [1256, 73] on span "Add Data" at bounding box center [1272, 81] width 52 height 18
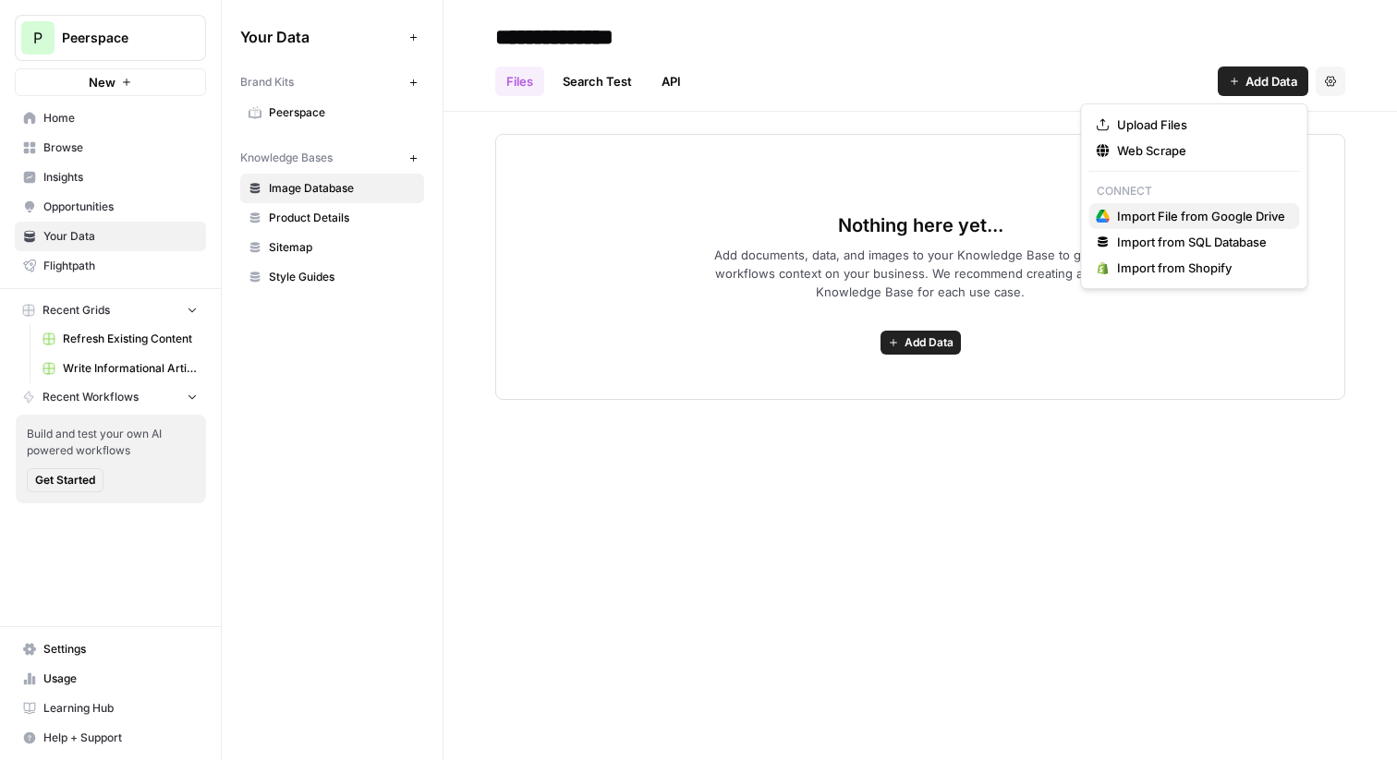
click at [1213, 211] on span "Import File from Google Drive" at bounding box center [1201, 216] width 168 height 18
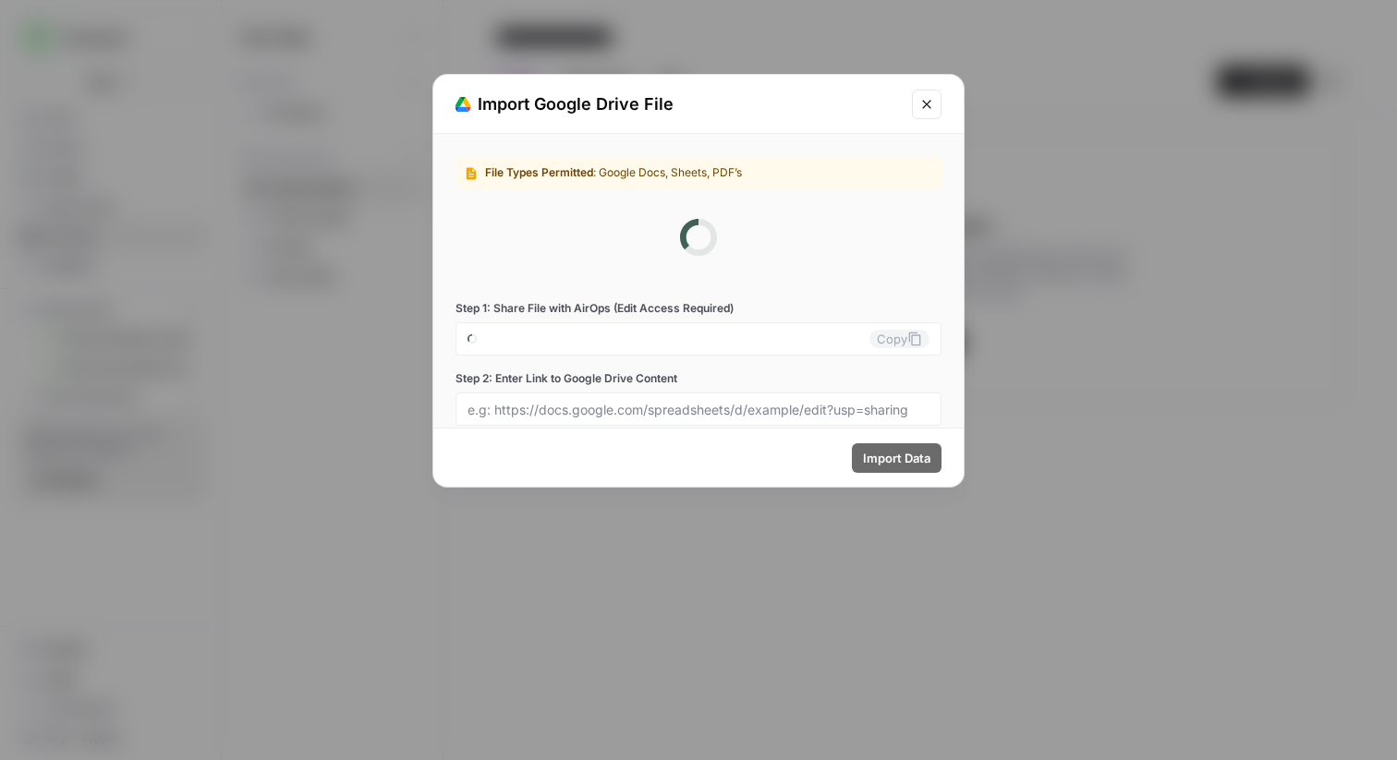
type input "peerspace-0-lpdqewyhwe@airops.iam.gserviceaccount.com"
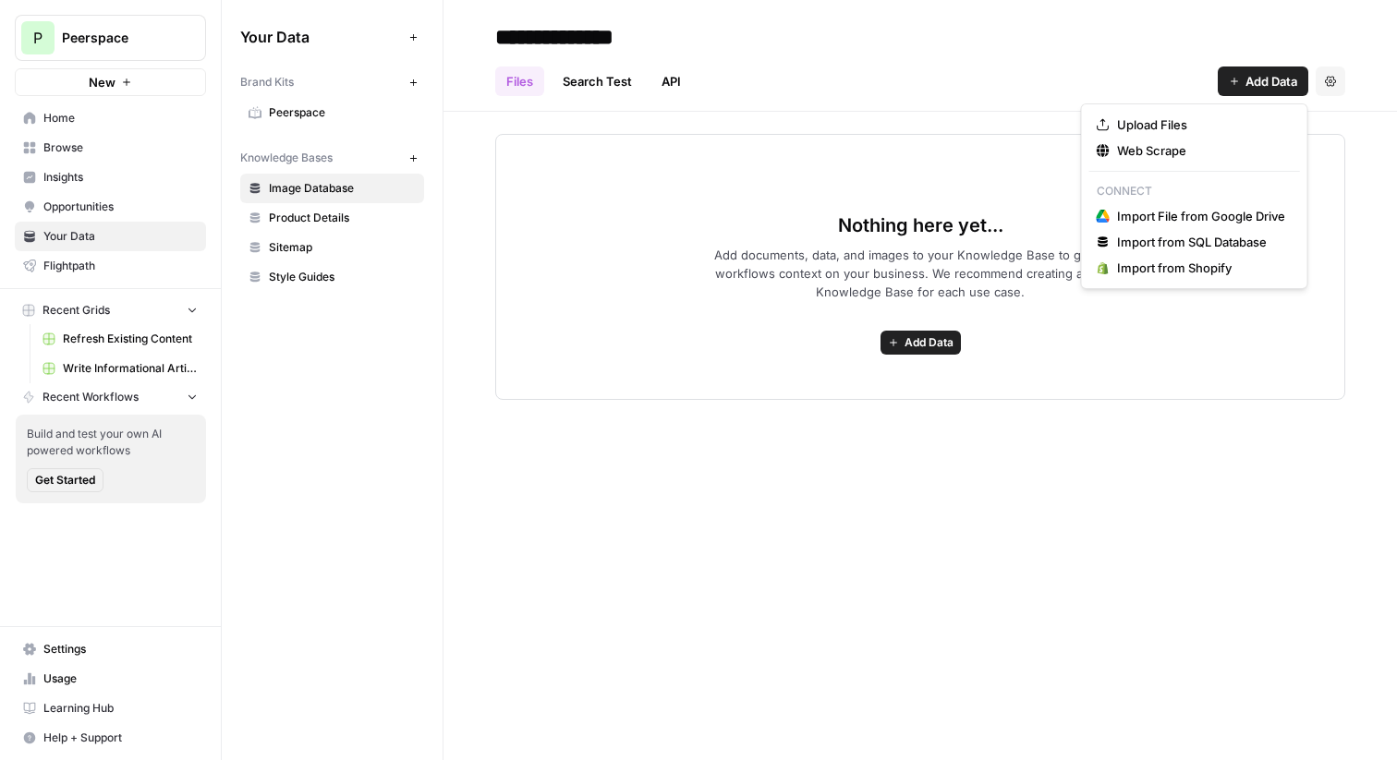
click at [1228, 67] on button "Add Data" at bounding box center [1263, 82] width 91 height 30
click at [1215, 128] on span "Upload Files" at bounding box center [1201, 125] width 168 height 18
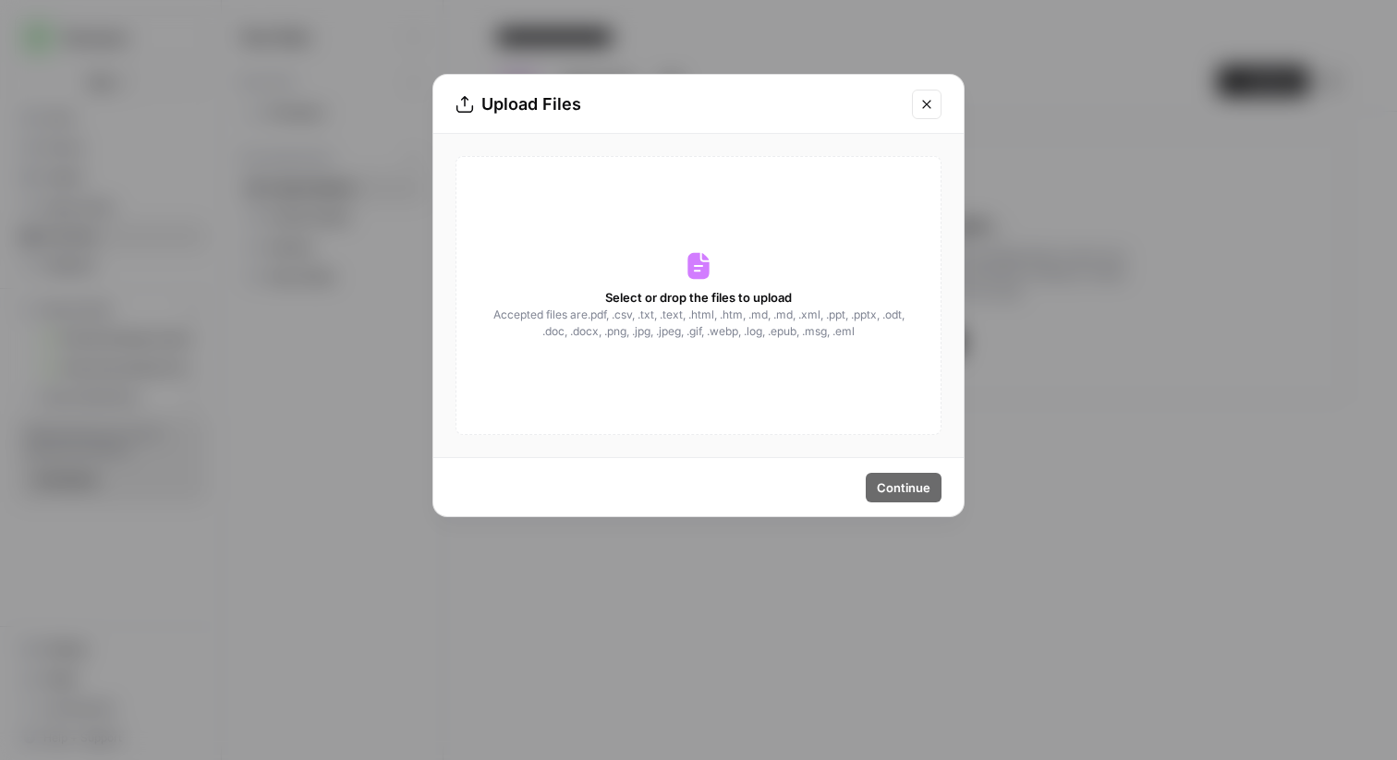
click at [937, 110] on button "Close modal" at bounding box center [927, 105] width 30 height 30
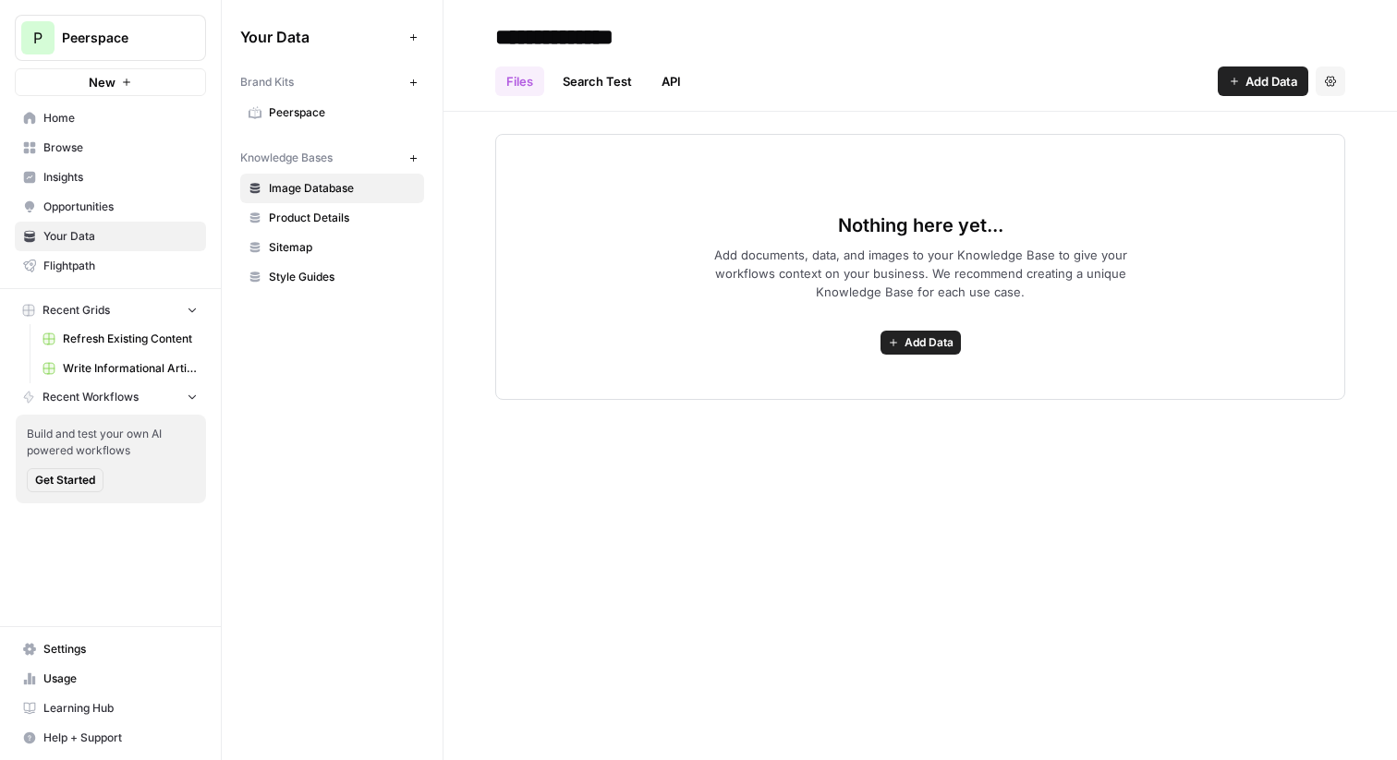
click at [1256, 84] on span "Add Data" at bounding box center [1272, 81] width 52 height 18
click at [1087, 61] on div "Files Search Test API Add Data Settings" at bounding box center [920, 74] width 850 height 44
click at [663, 176] on div "Nothing here yet... Add documents, data, and images to your Knowledge Base to g…" at bounding box center [920, 267] width 850 height 266
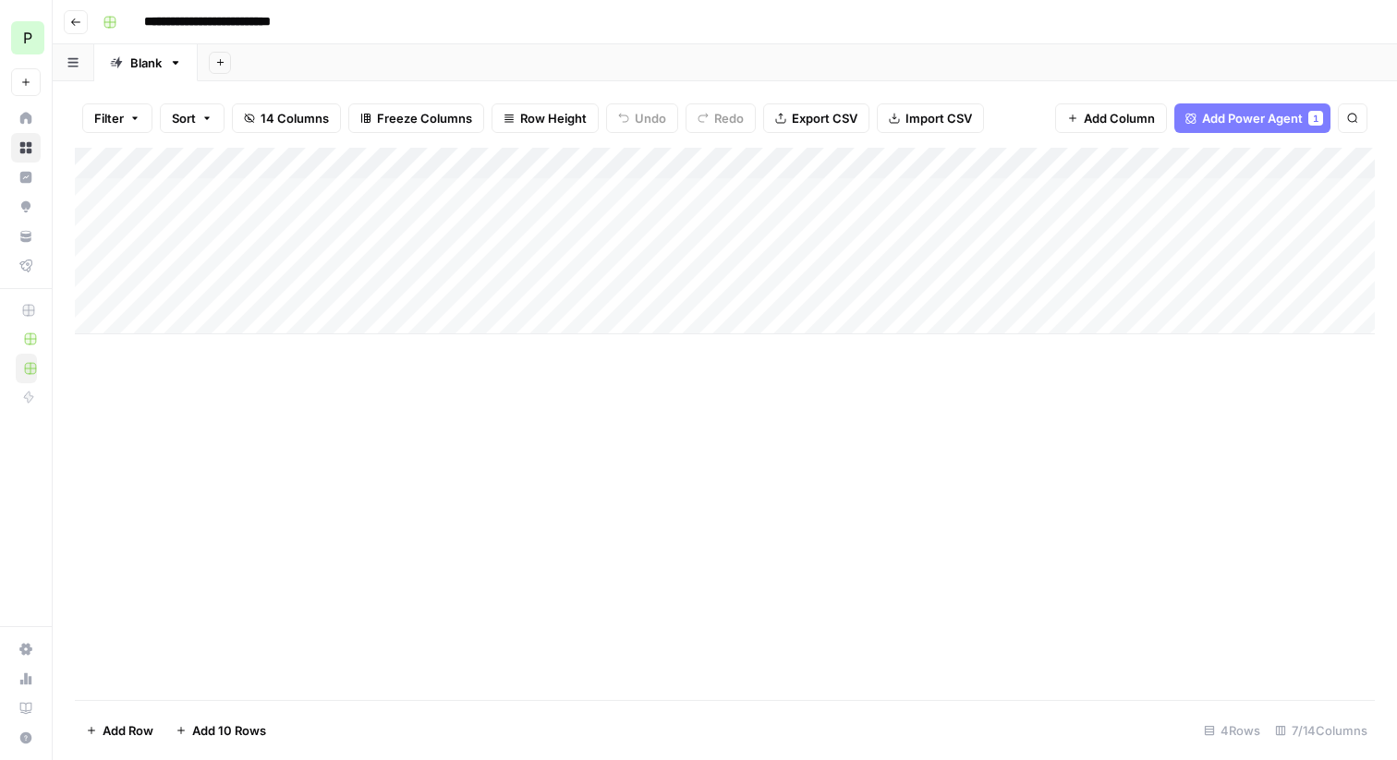
click at [170, 28] on input "**********" at bounding box center [226, 22] width 181 height 30
click at [409, 16] on div "**********" at bounding box center [736, 22] width 1283 height 30
click at [234, 200] on div "Add Column" at bounding box center [725, 241] width 1300 height 187
click at [232, 199] on div "Add Column" at bounding box center [725, 241] width 1300 height 187
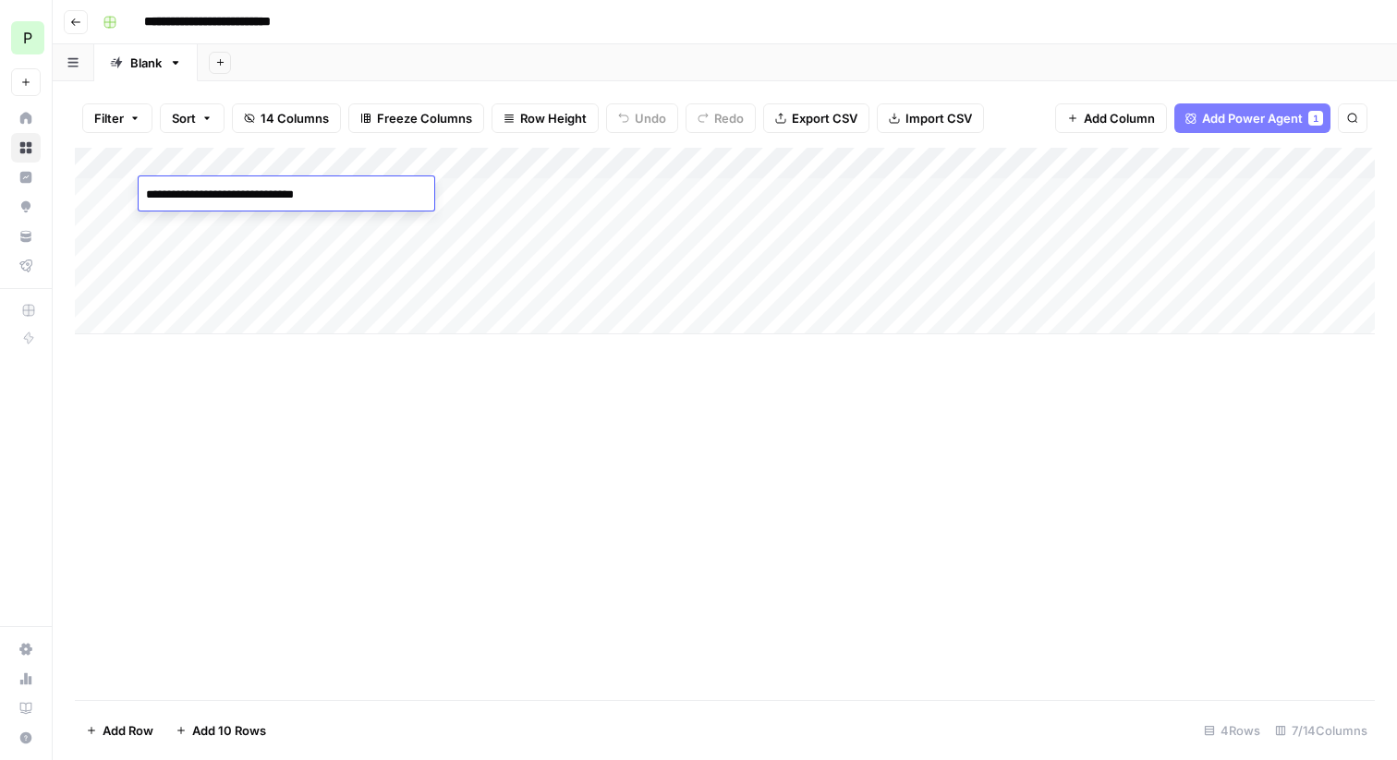
click at [232, 199] on body "**********" at bounding box center [698, 380] width 1397 height 760
click at [236, 228] on div "Add Column" at bounding box center [725, 241] width 1300 height 187
click at [239, 192] on div "Add Column" at bounding box center [725, 241] width 1300 height 187
click at [245, 199] on div "Add Column" at bounding box center [725, 241] width 1300 height 187
click at [249, 199] on textarea "**********" at bounding box center [287, 195] width 296 height 26
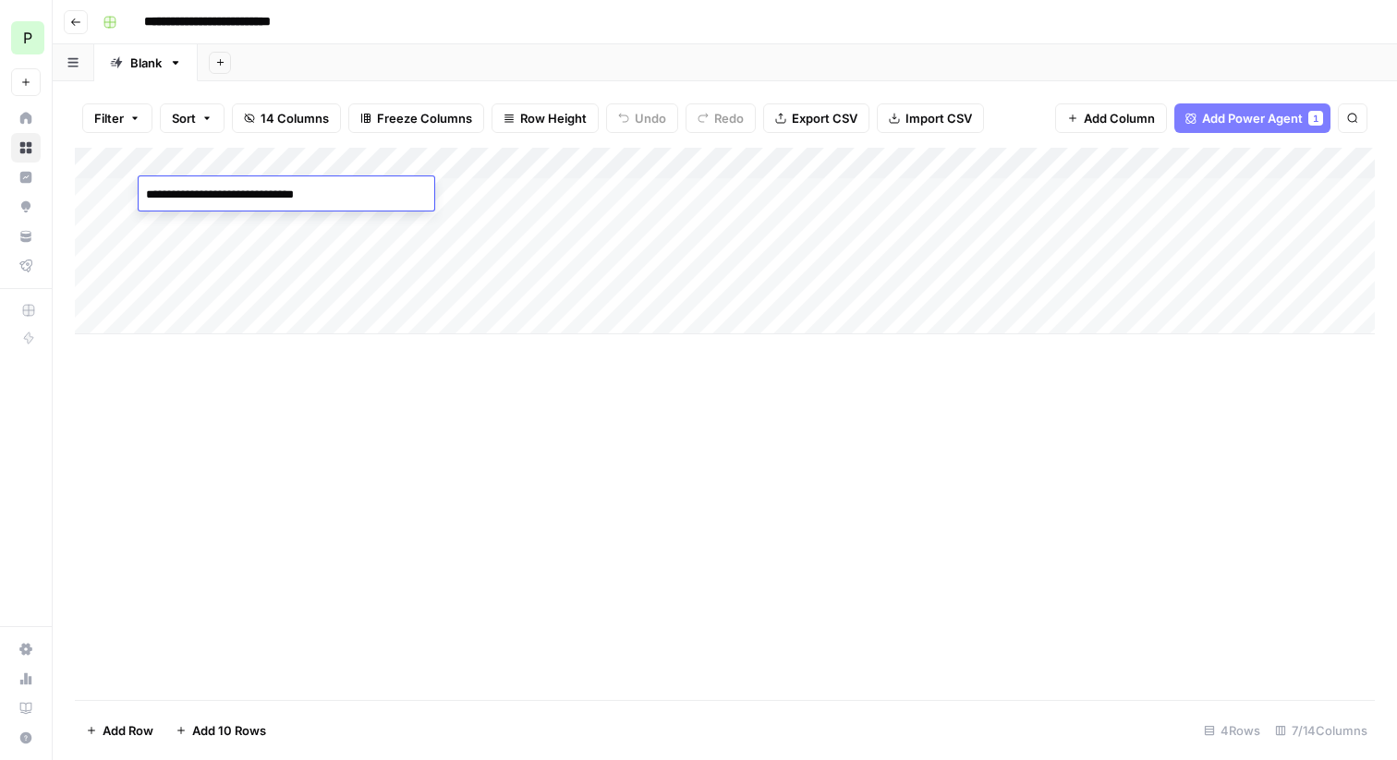
click at [249, 199] on textarea "**********" at bounding box center [287, 195] width 296 height 26
type textarea "***"
click at [318, 263] on div "Add Column" at bounding box center [725, 241] width 1300 height 187
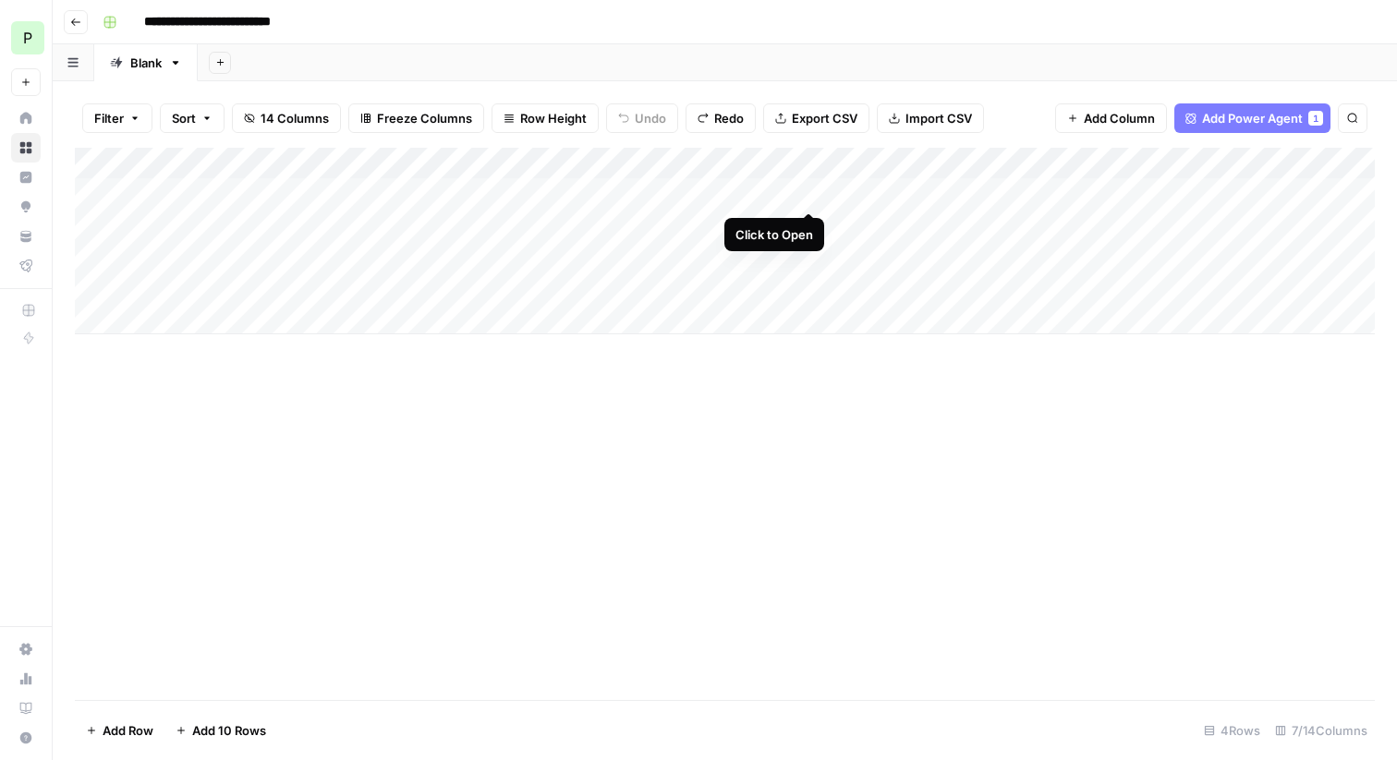
click at [808, 197] on div "Add Column" at bounding box center [725, 241] width 1300 height 187
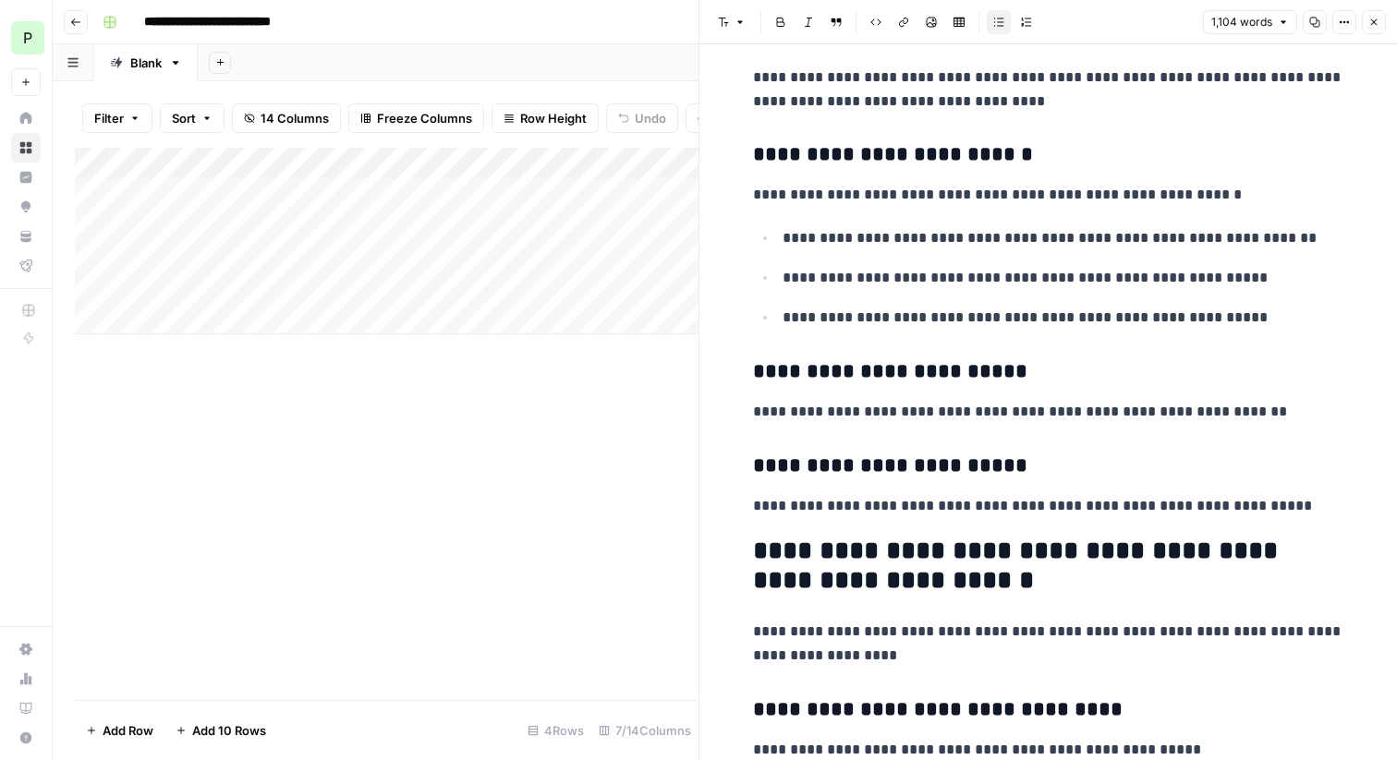
scroll to position [3508, 0]
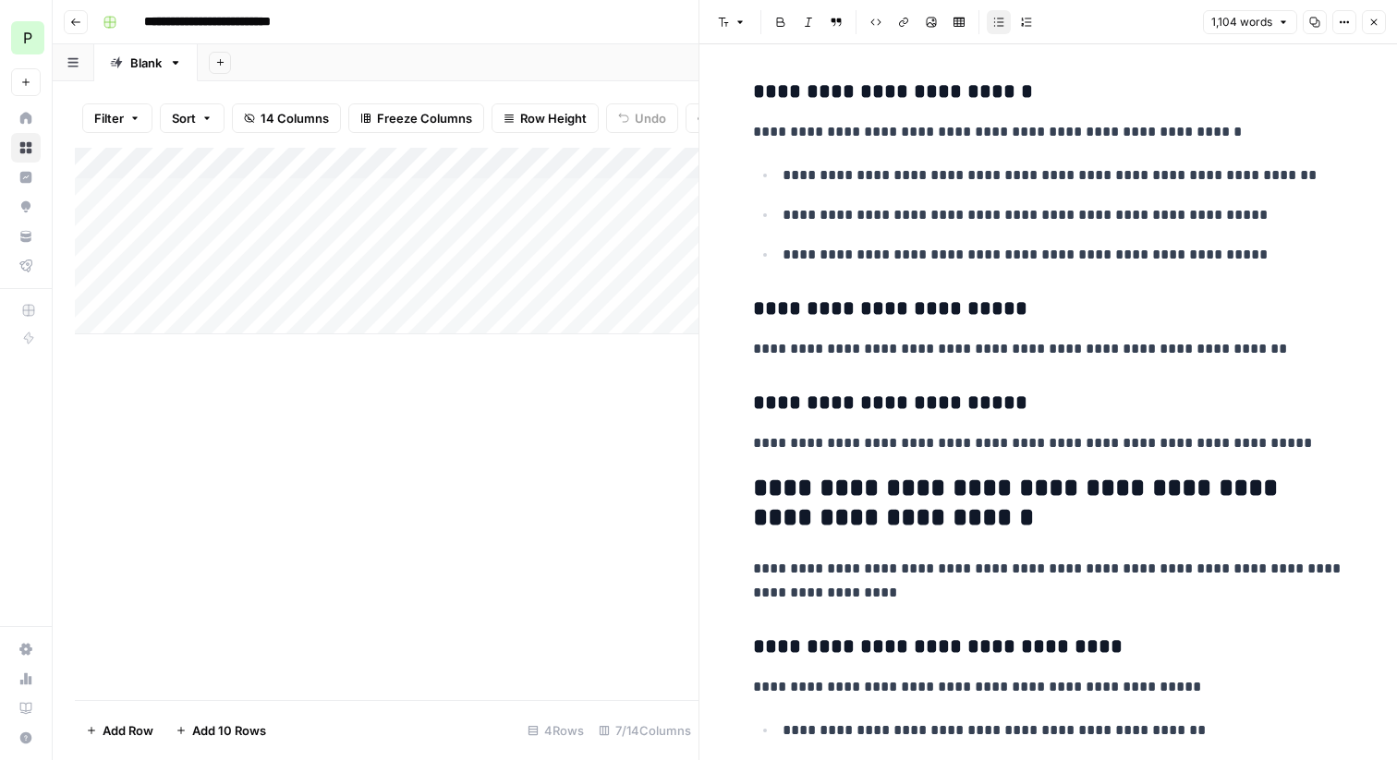
click at [991, 216] on p "**********" at bounding box center [1064, 215] width 562 height 24
click at [1168, 274] on div "**********" at bounding box center [1049, 93] width 614 height 7054
click at [1235, 258] on p "**********" at bounding box center [1064, 255] width 562 height 24
click at [1256, 258] on p "**********" at bounding box center [1064, 255] width 562 height 24
drag, startPoint x: 1280, startPoint y: 263, endPoint x: 891, endPoint y: 167, distance: 400.7
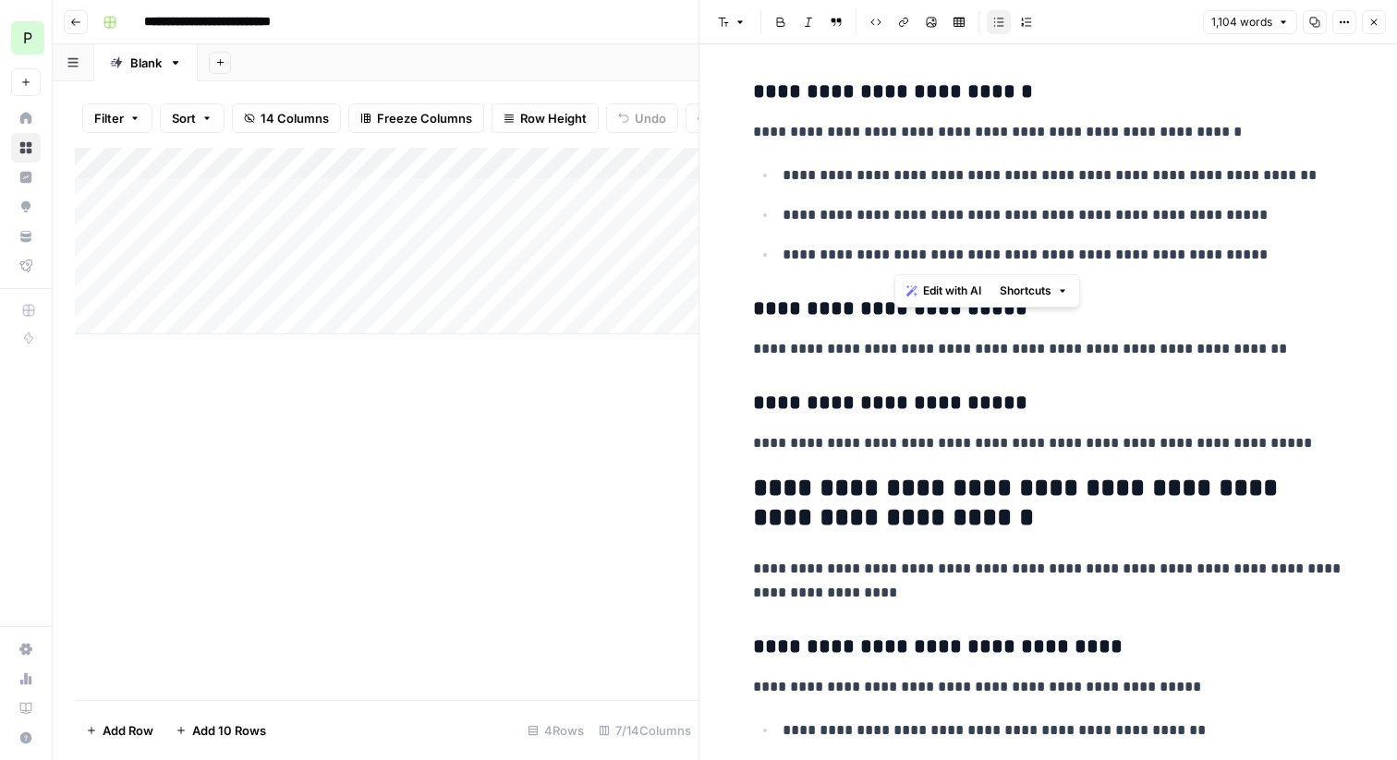
click at [891, 167] on ul "**********" at bounding box center [1048, 215] width 591 height 104
click at [938, 287] on span "Edit with AI" at bounding box center [952, 291] width 58 height 17
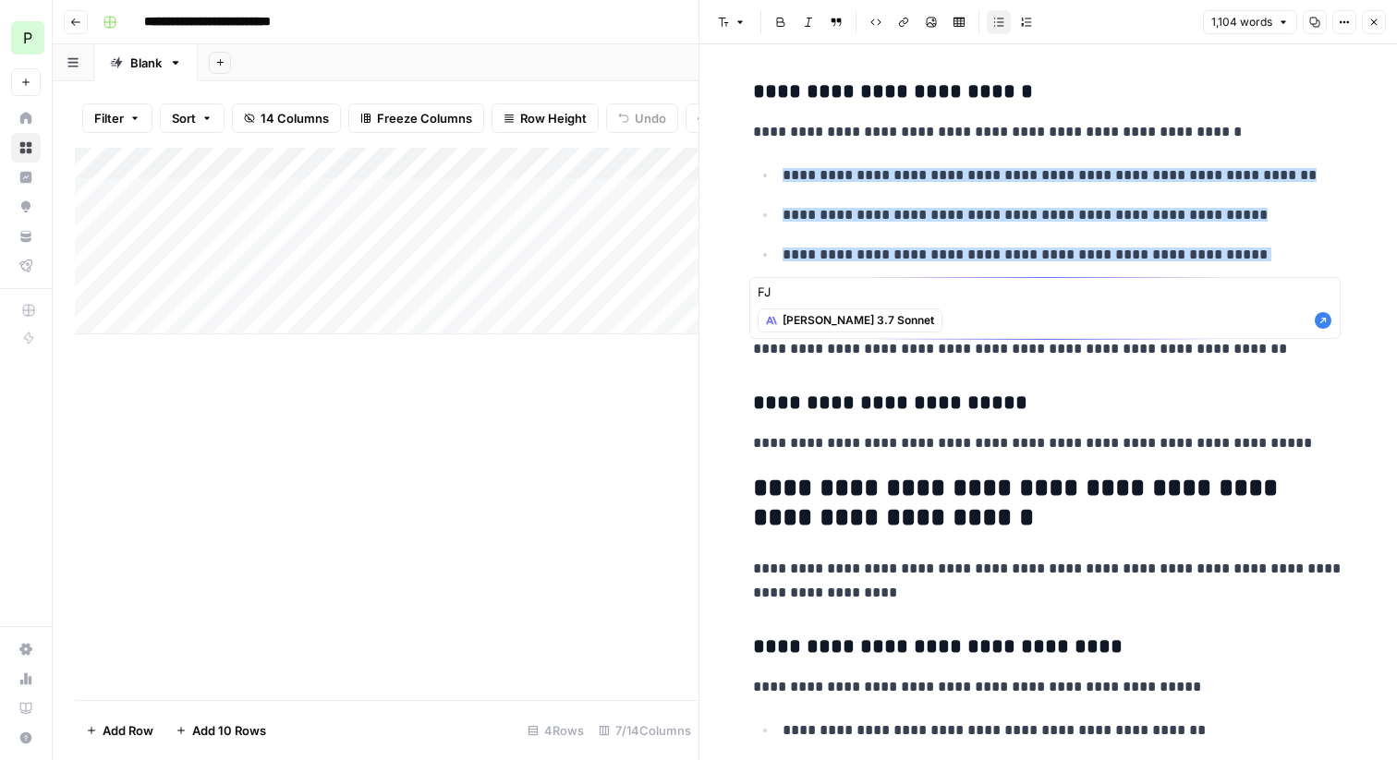
type textarea "F"
click at [969, 235] on ul "**********" at bounding box center [1048, 215] width 591 height 104
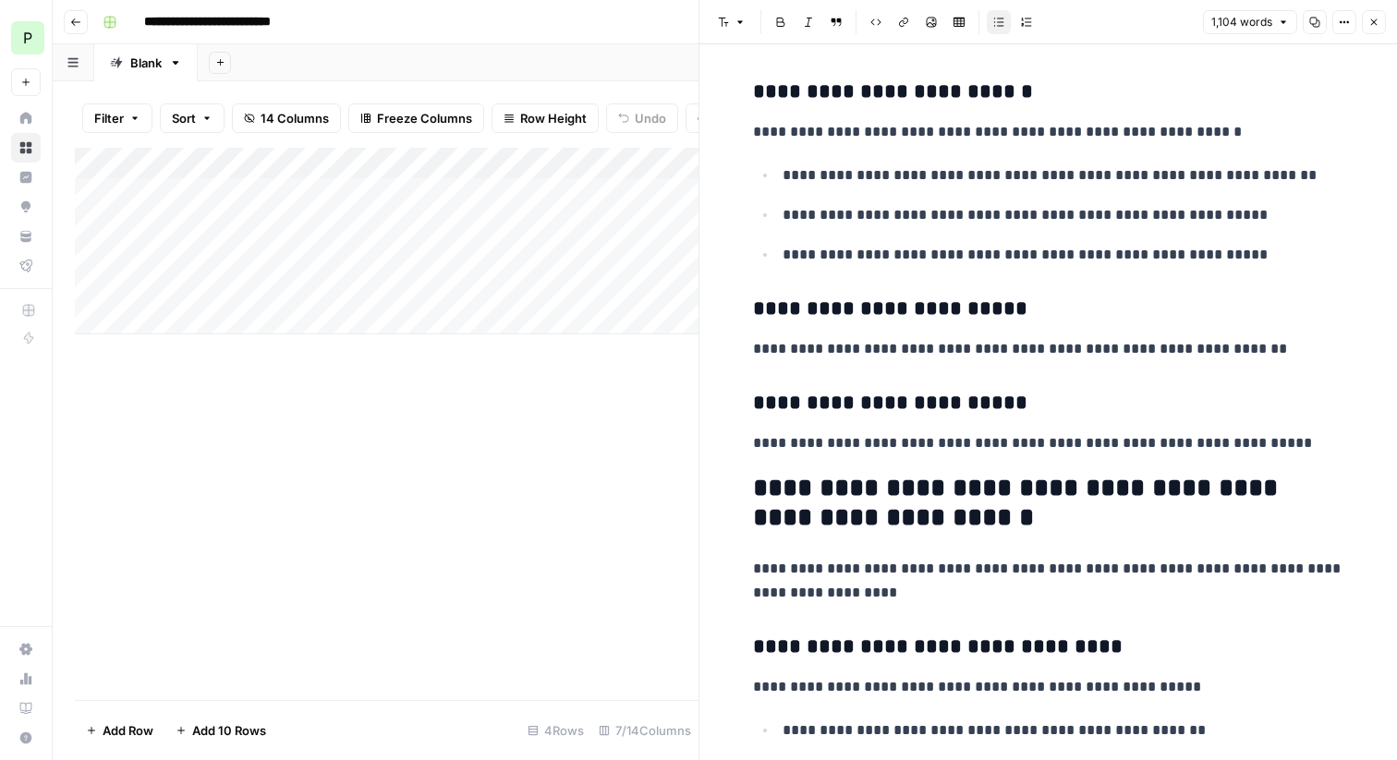
click at [1242, 246] on p "**********" at bounding box center [1064, 255] width 562 height 24
click at [1266, 259] on p "**********" at bounding box center [1064, 255] width 562 height 24
click at [1375, 27] on icon "button" at bounding box center [1373, 22] width 11 height 11
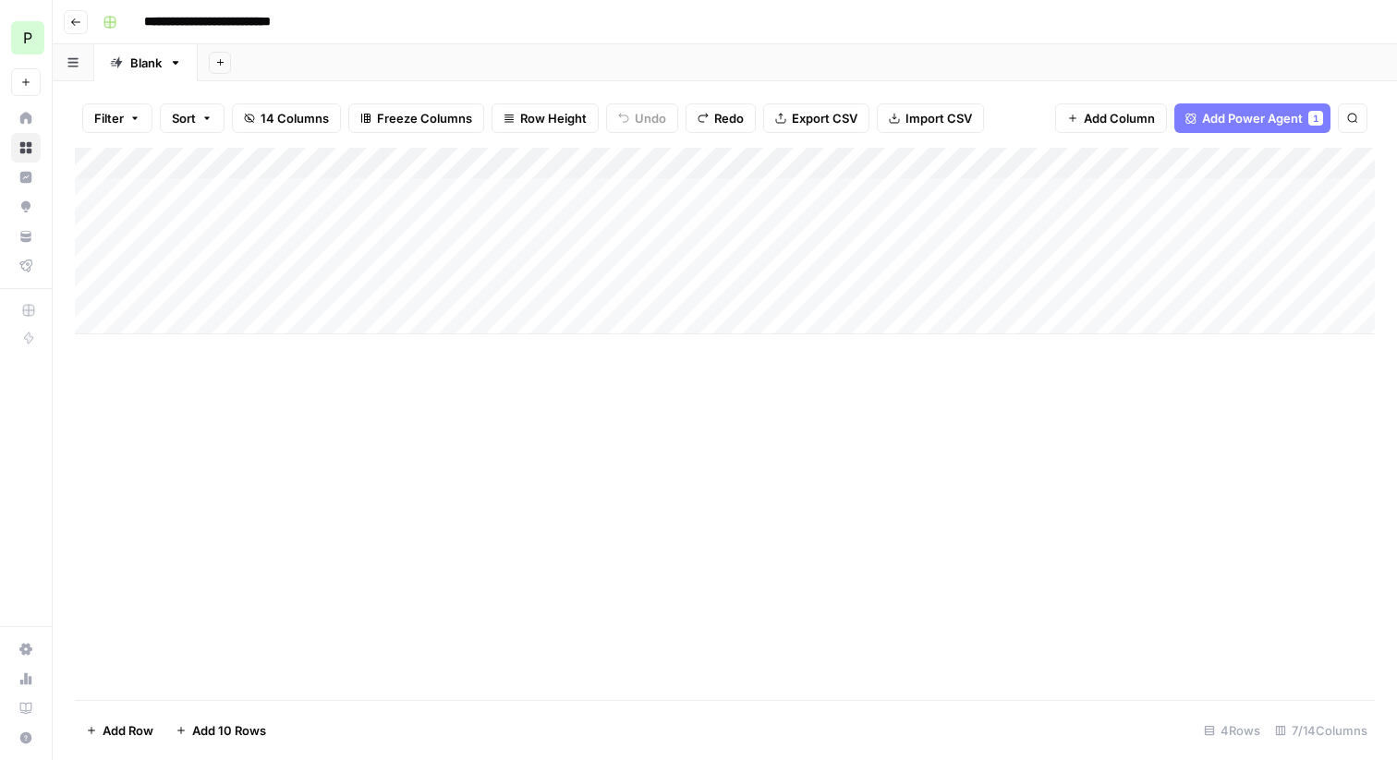
scroll to position [0, 65]
click at [1169, 192] on div "Add Column" at bounding box center [725, 241] width 1300 height 187
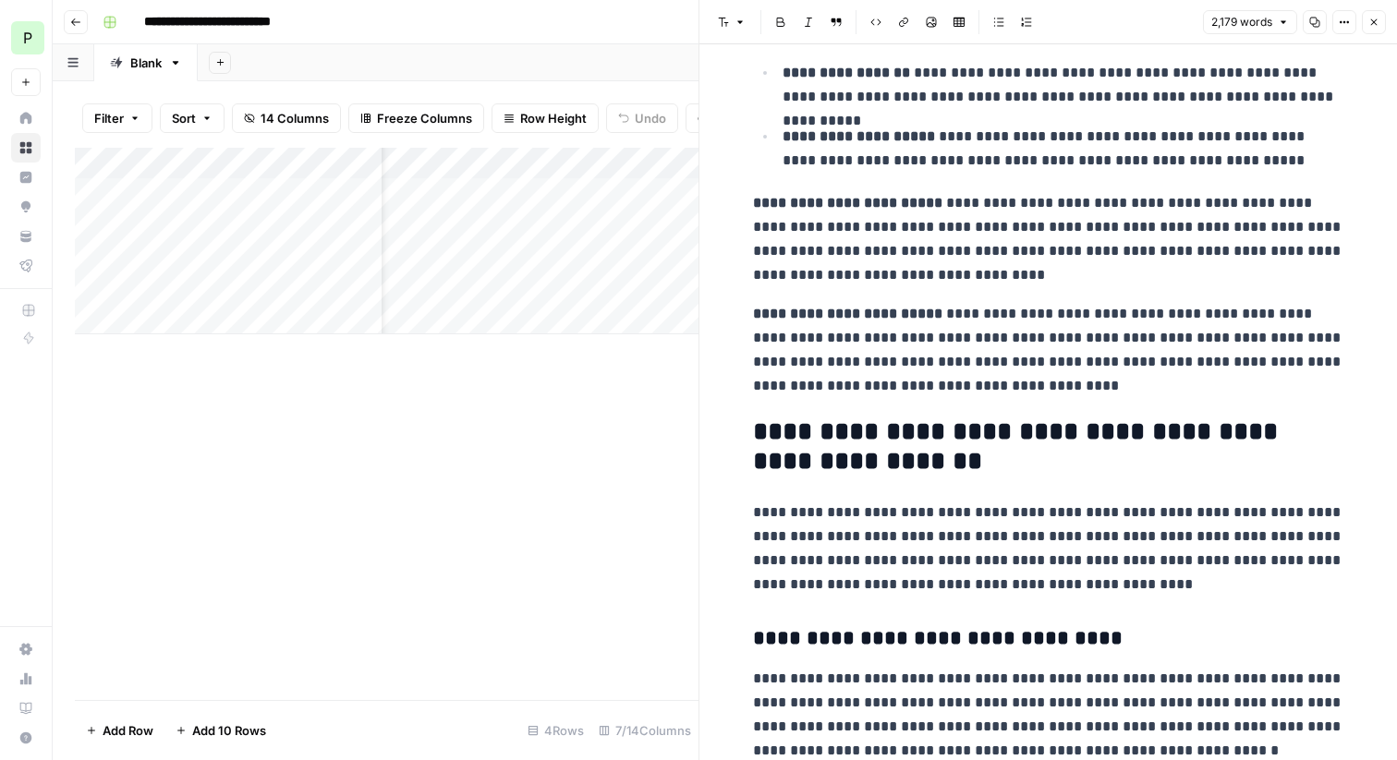
scroll to position [4756, 0]
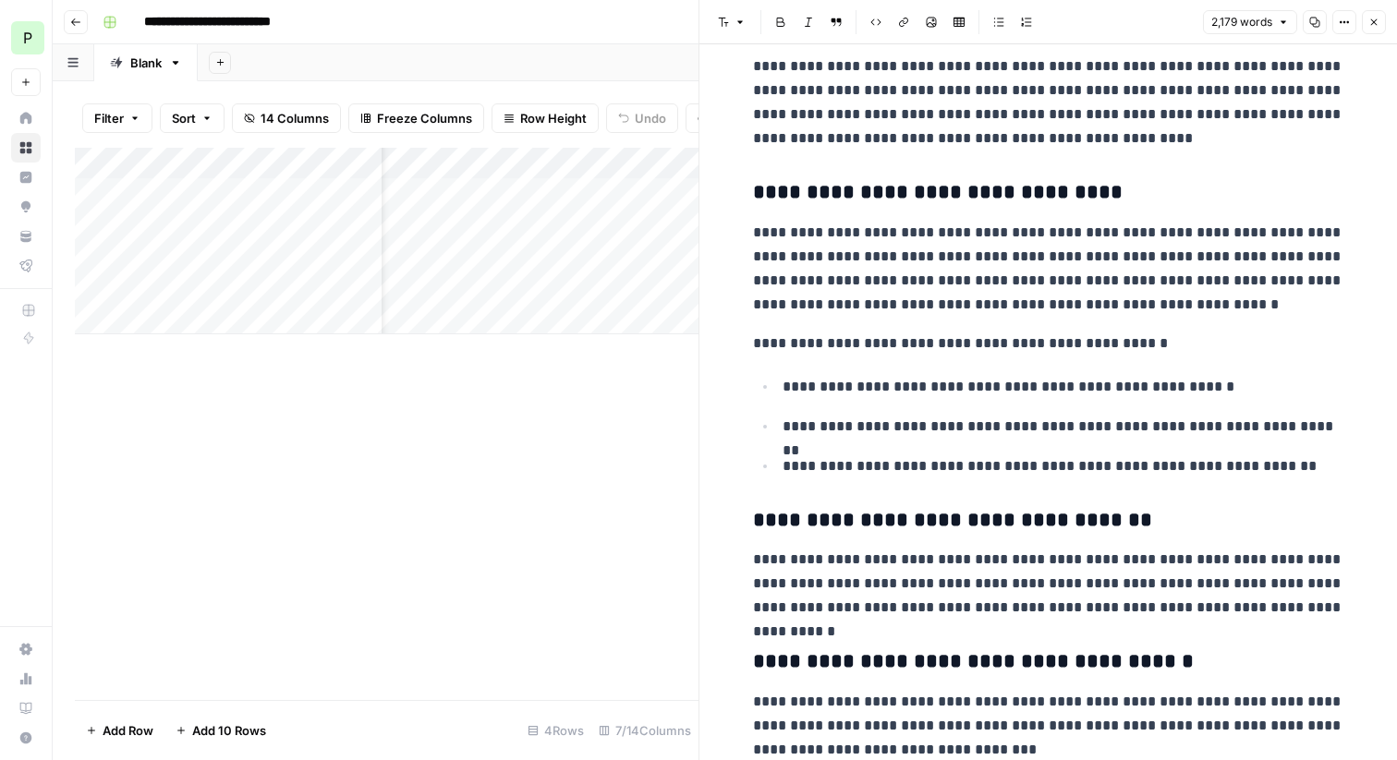
click at [1371, 18] on icon "button" at bounding box center [1373, 22] width 11 height 11
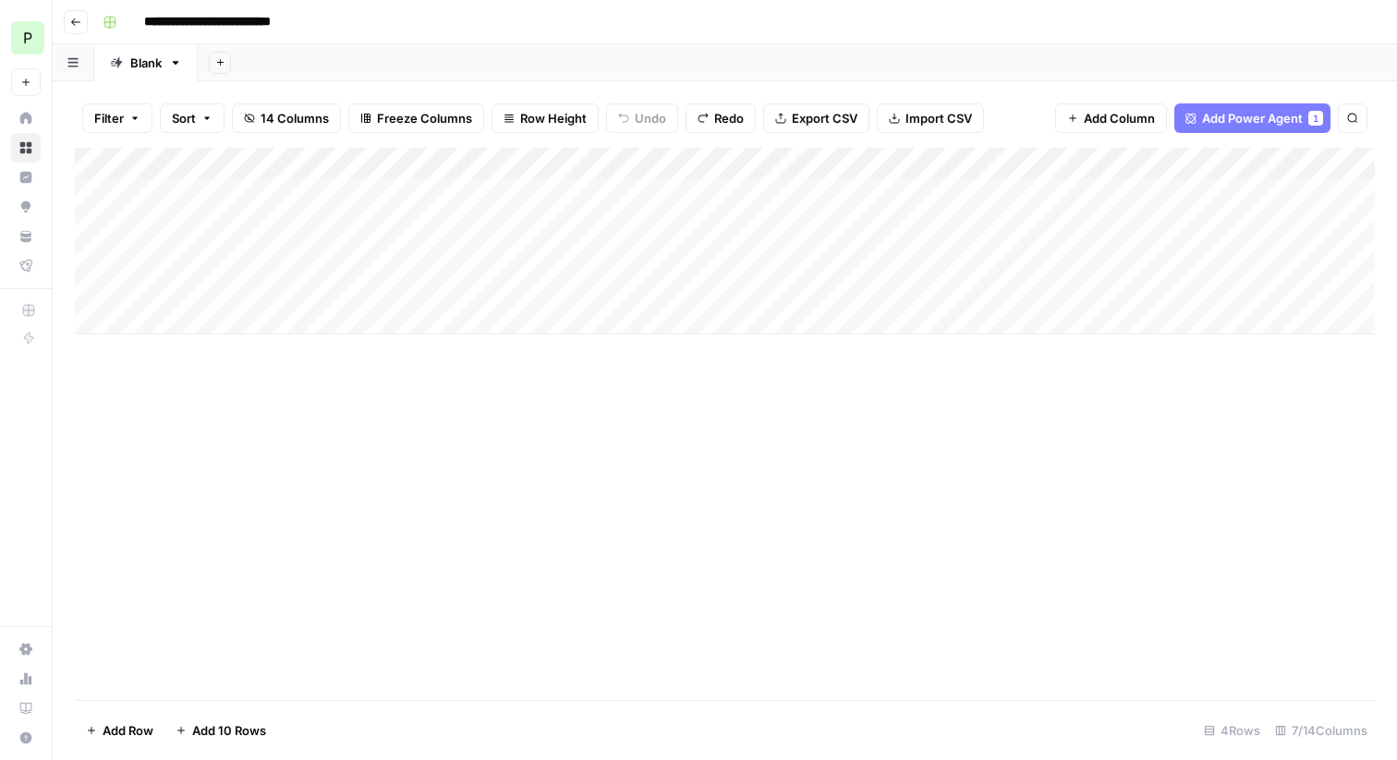
click at [623, 161] on div "Add Column" at bounding box center [725, 241] width 1300 height 187
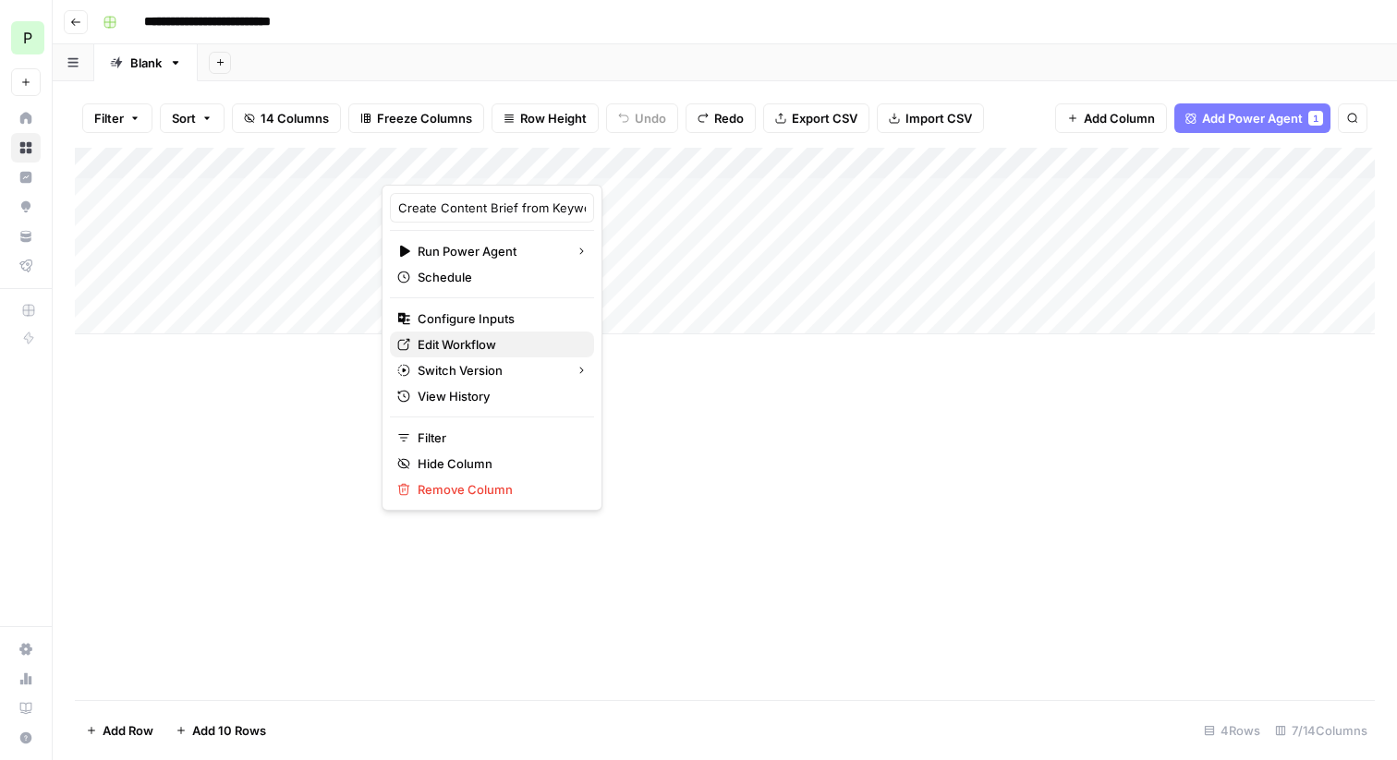
click at [480, 341] on span "Edit Workflow" at bounding box center [499, 344] width 162 height 18
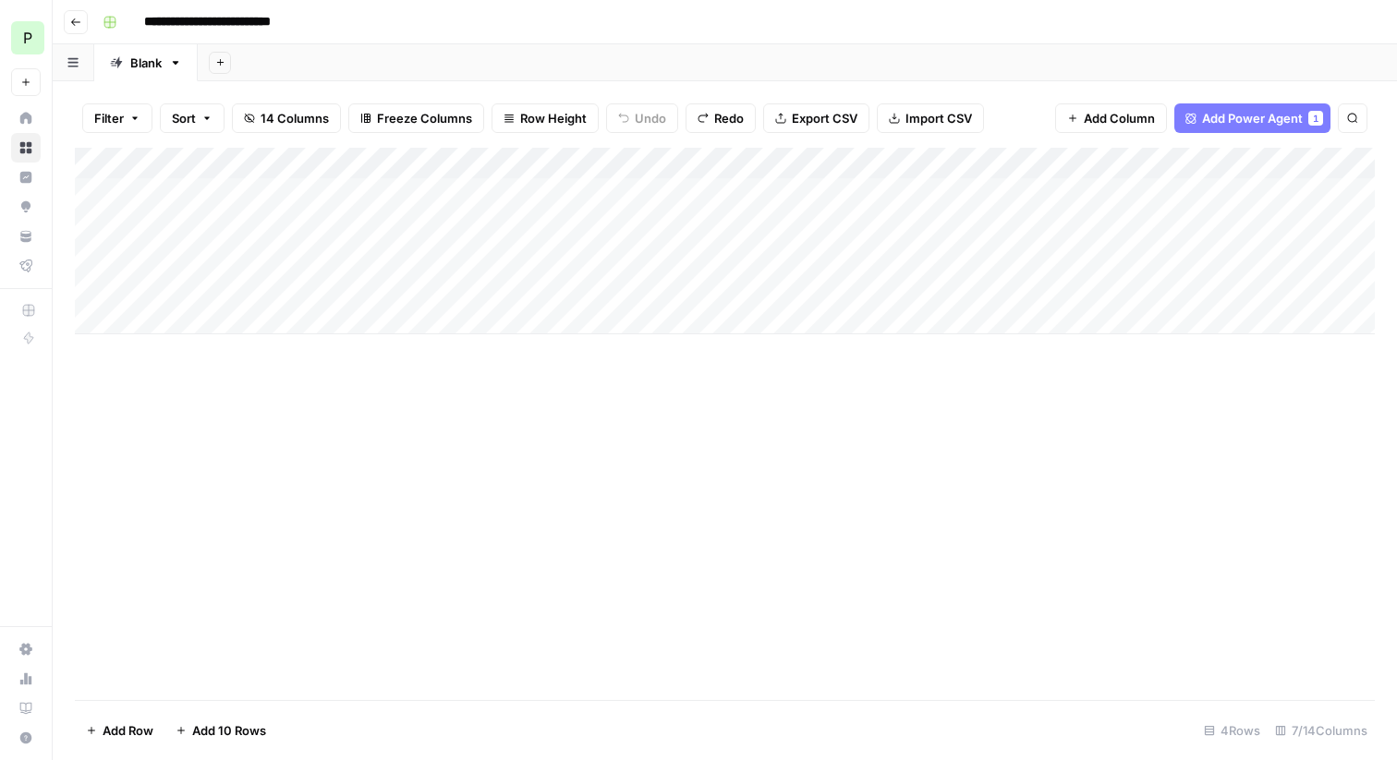
click at [672, 389] on div "Add Column" at bounding box center [725, 424] width 1300 height 553
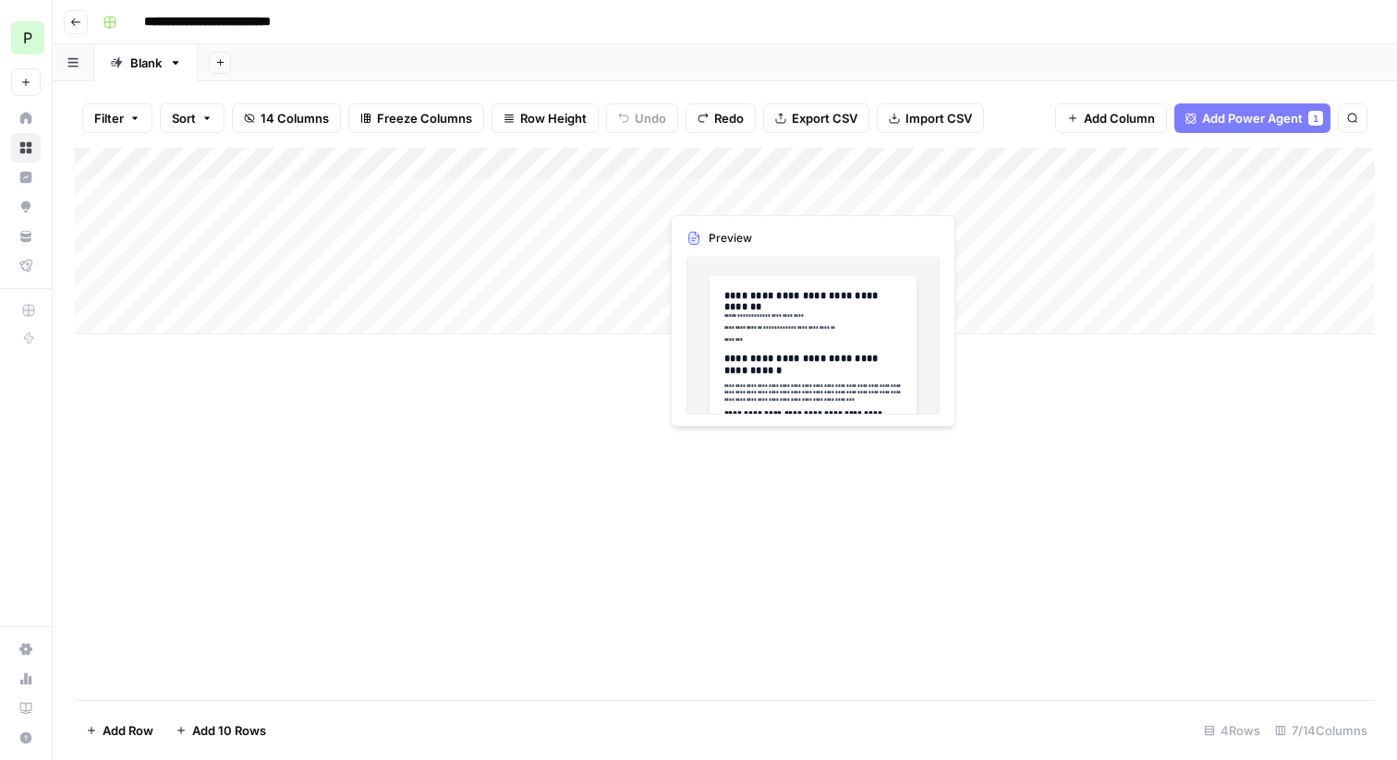
click at [701, 183] on div "Add Column" at bounding box center [725, 241] width 1300 height 187
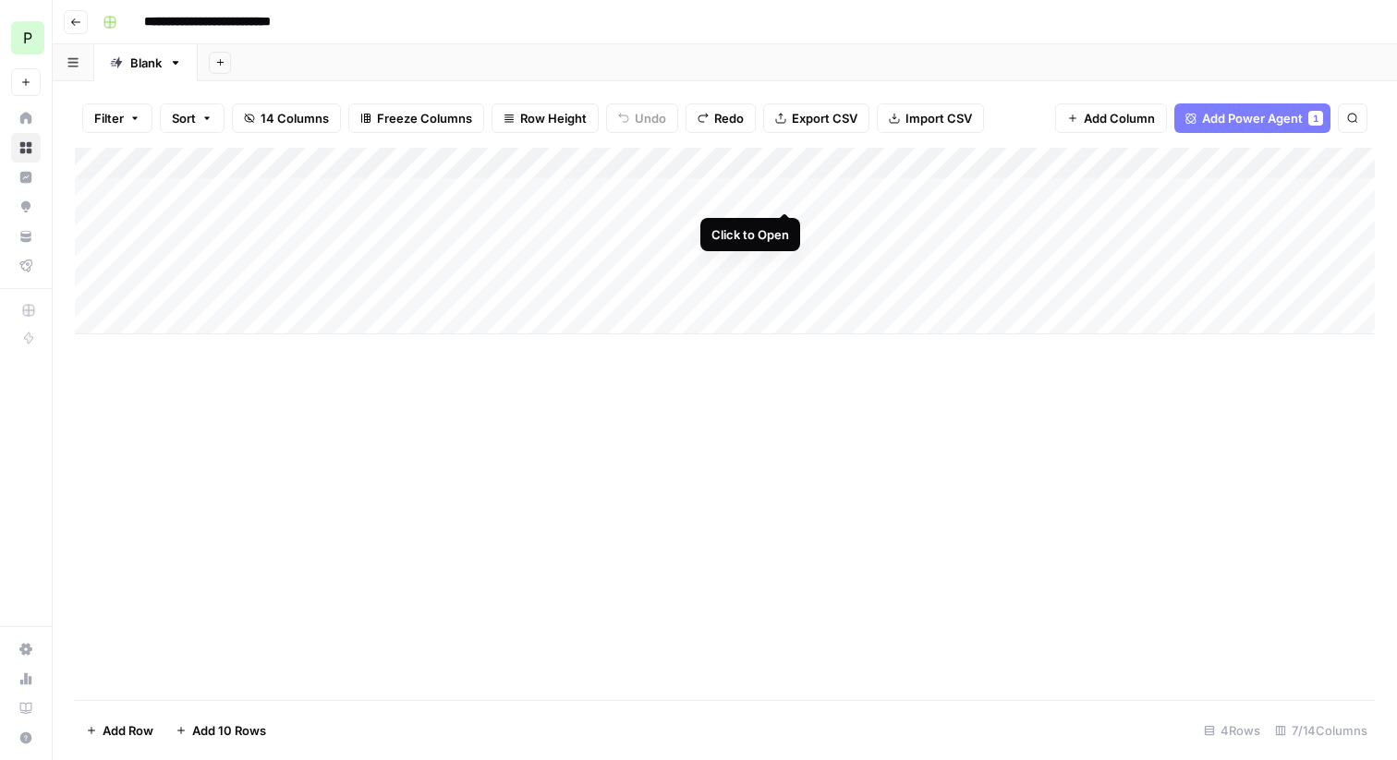
click at [784, 193] on div "Add Column" at bounding box center [725, 241] width 1300 height 187
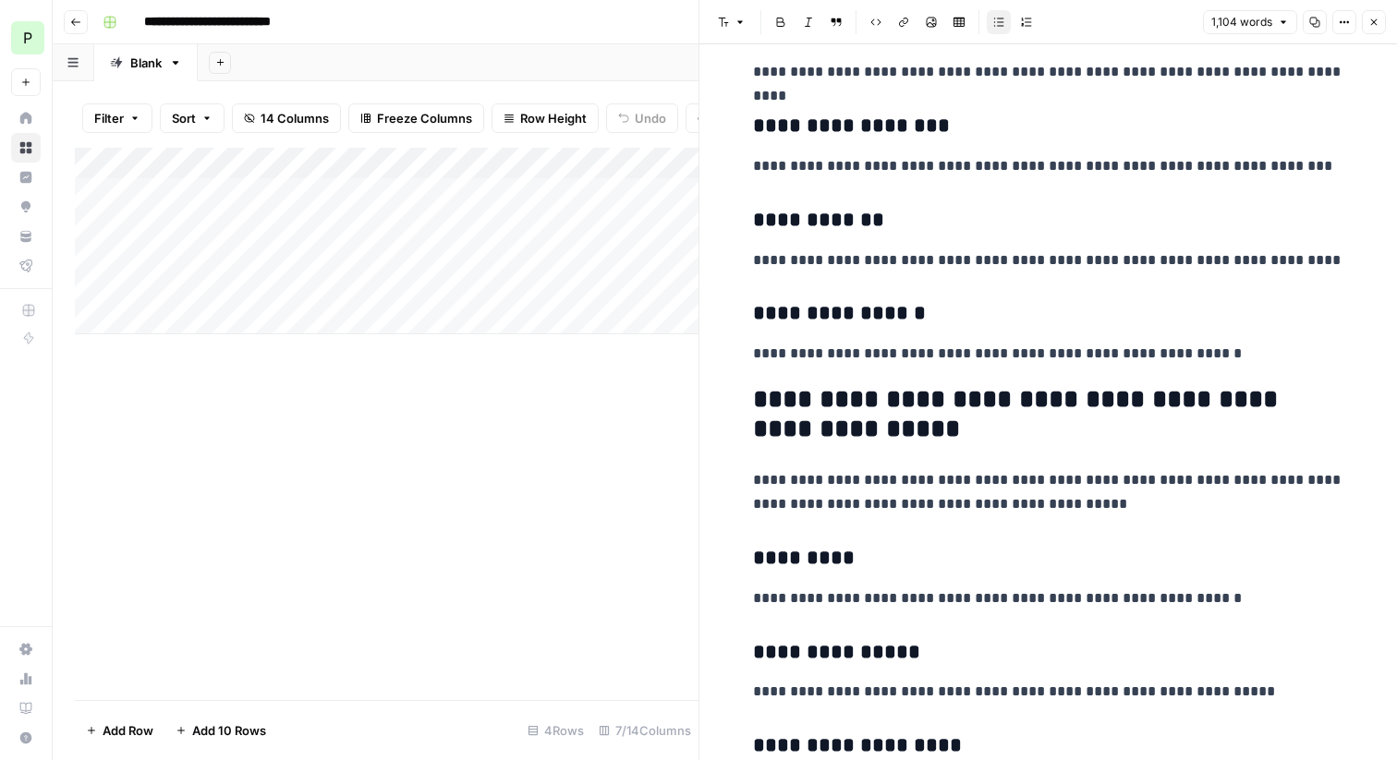
scroll to position [651, 0]
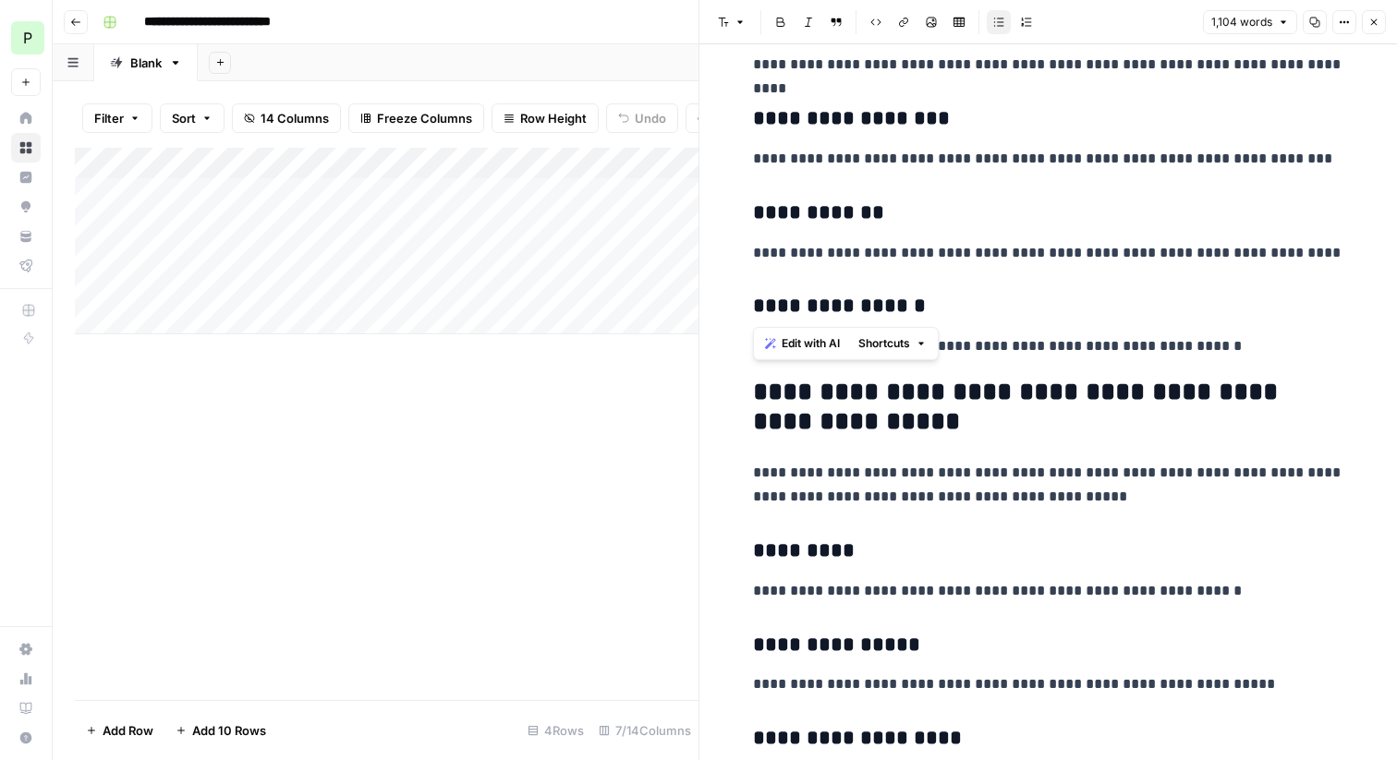
drag, startPoint x: 989, startPoint y: 281, endPoint x: 847, endPoint y: 228, distance: 150.9
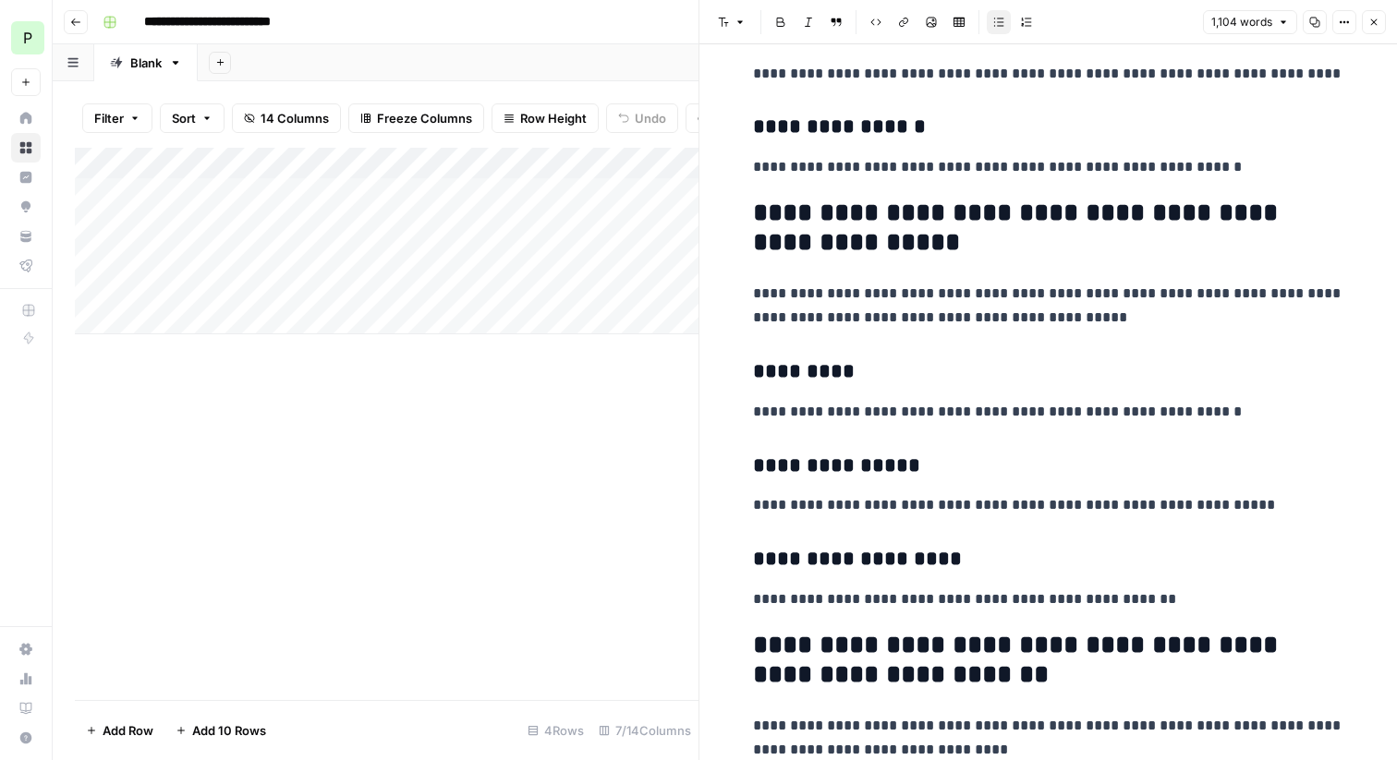
scroll to position [826, 0]
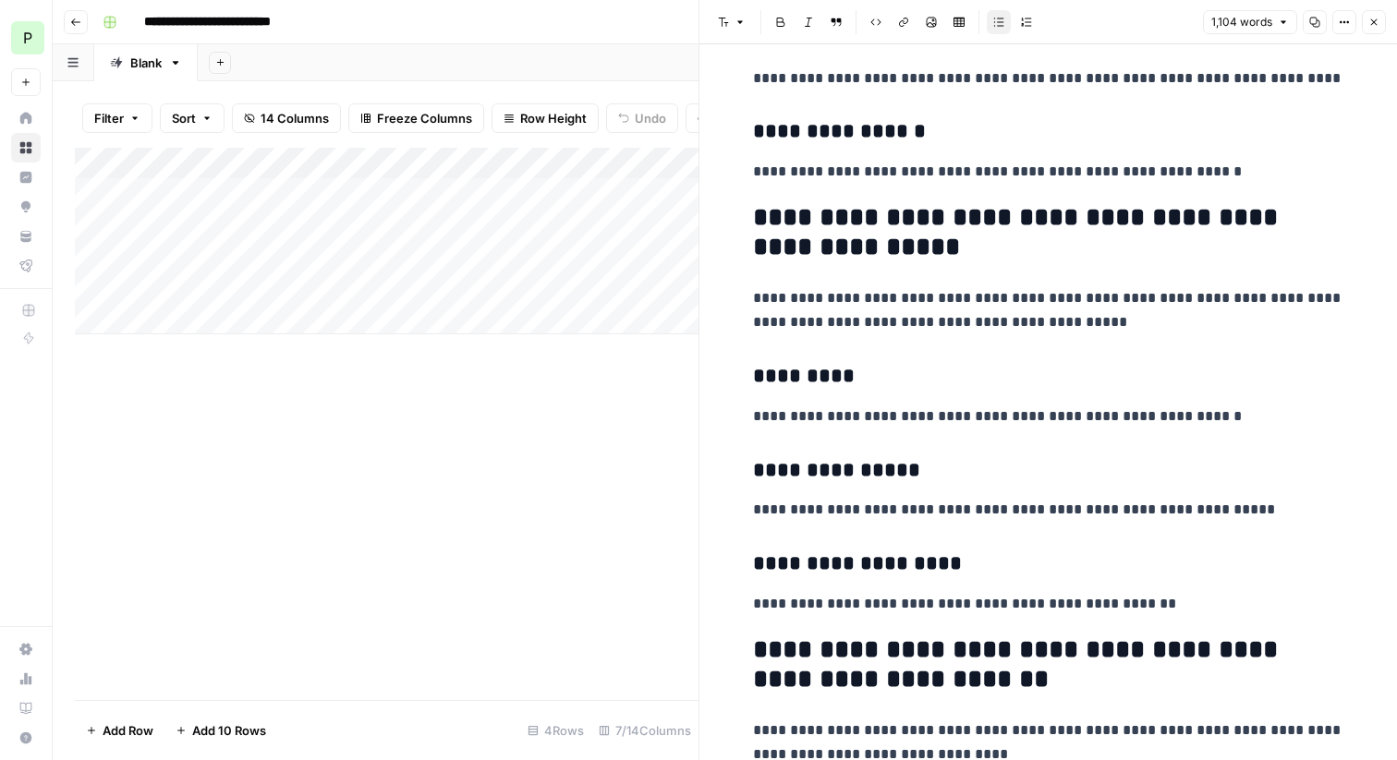
click at [1378, 6] on header "Font style Bold Italic Block quote Code block Link Image Insert Table Bulleted …" at bounding box center [1048, 22] width 698 height 44
click at [1378, 14] on button "Close" at bounding box center [1374, 22] width 24 height 24
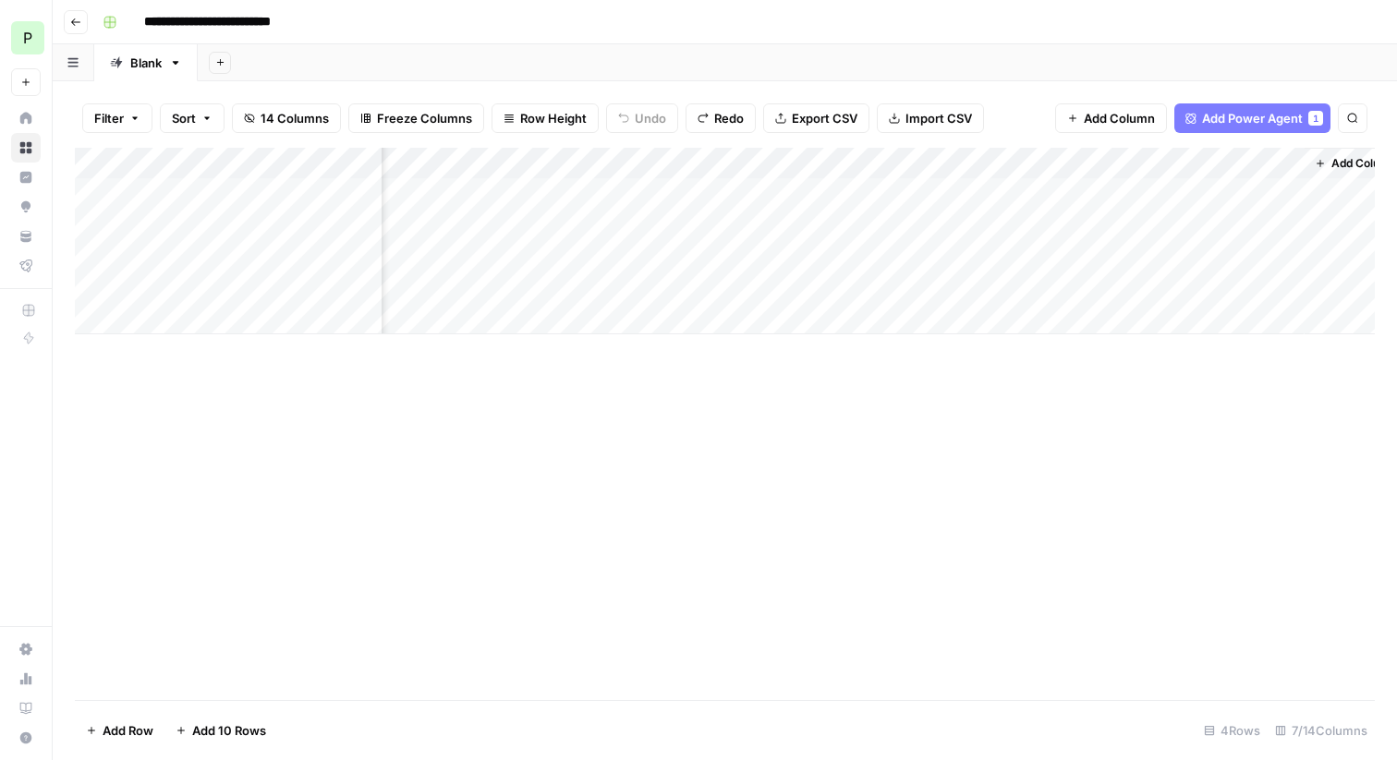
scroll to position [0, 382]
click at [856, 193] on div "Add Column" at bounding box center [725, 241] width 1300 height 187
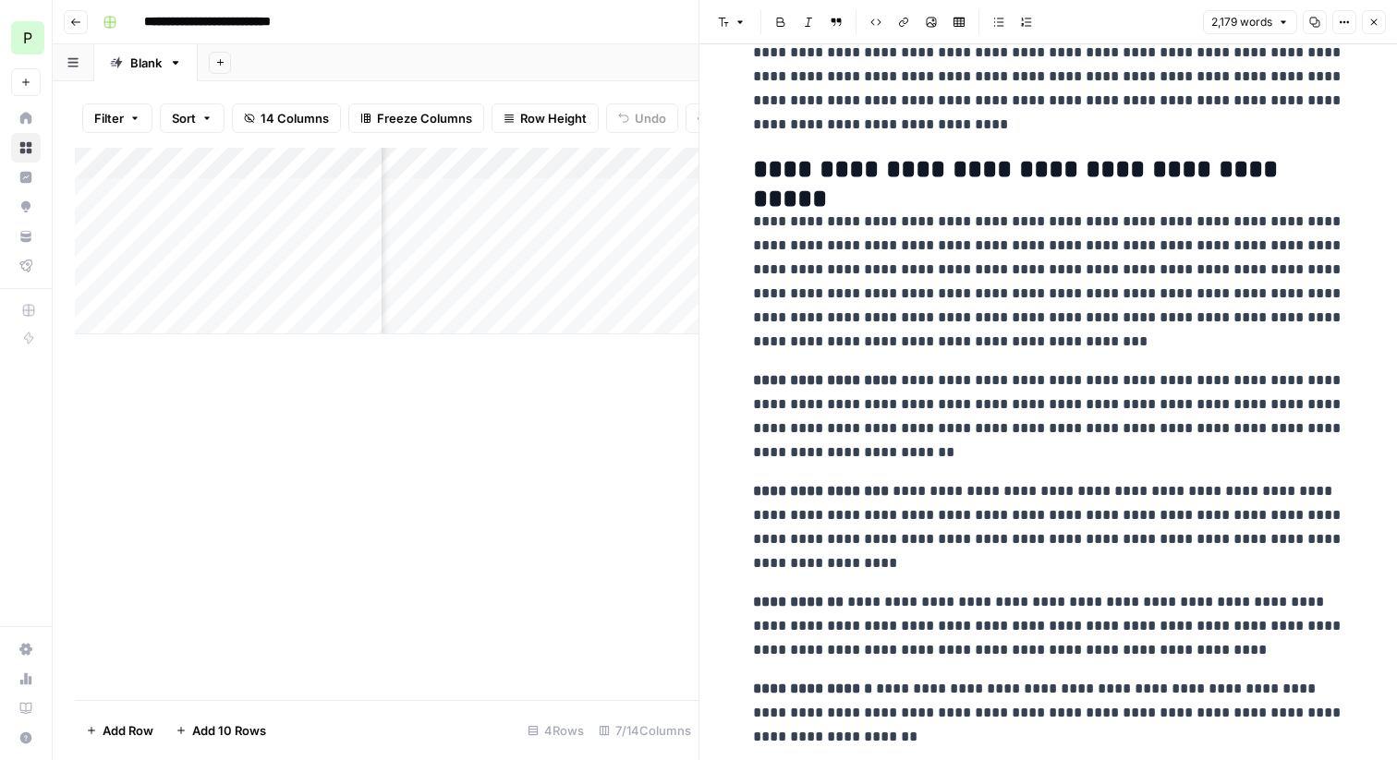
click at [1061, 343] on p "**********" at bounding box center [1048, 282] width 591 height 144
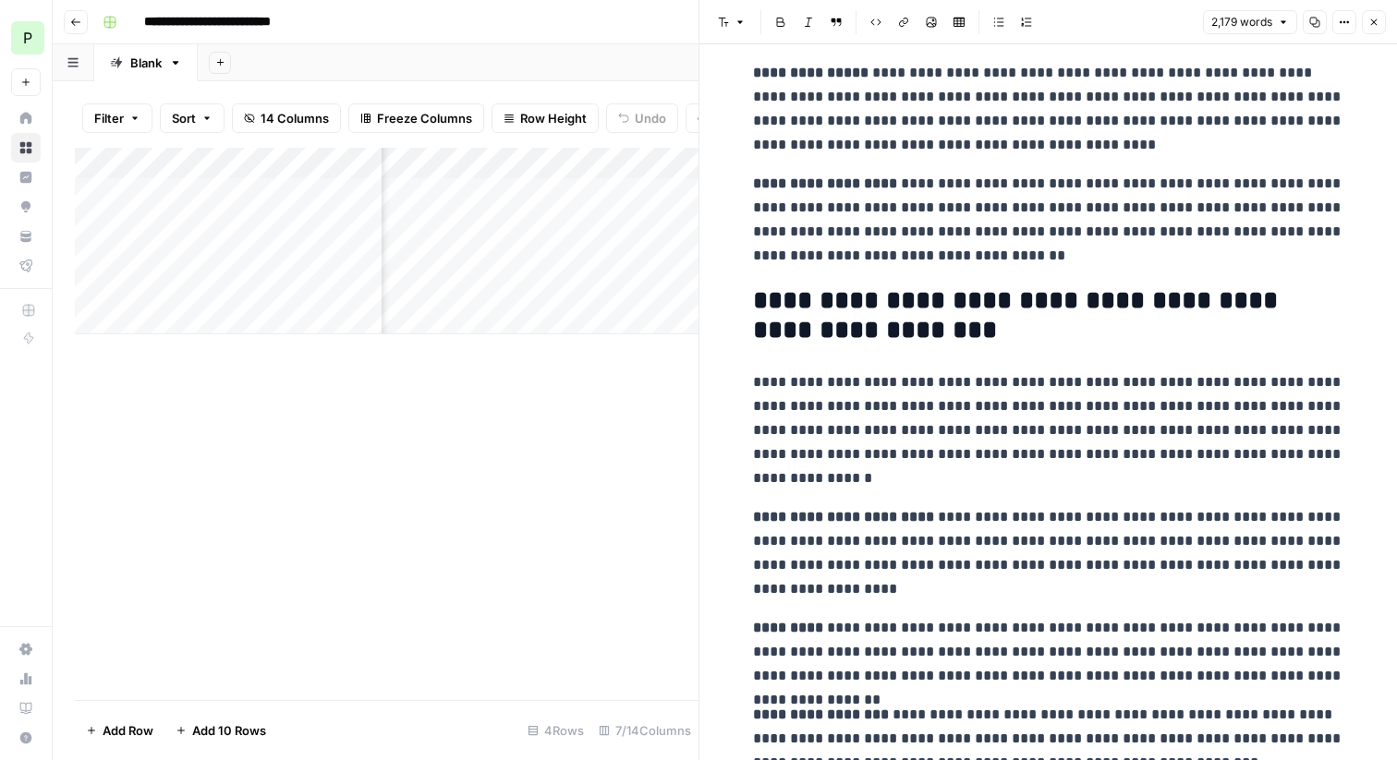
scroll to position [1290, 0]
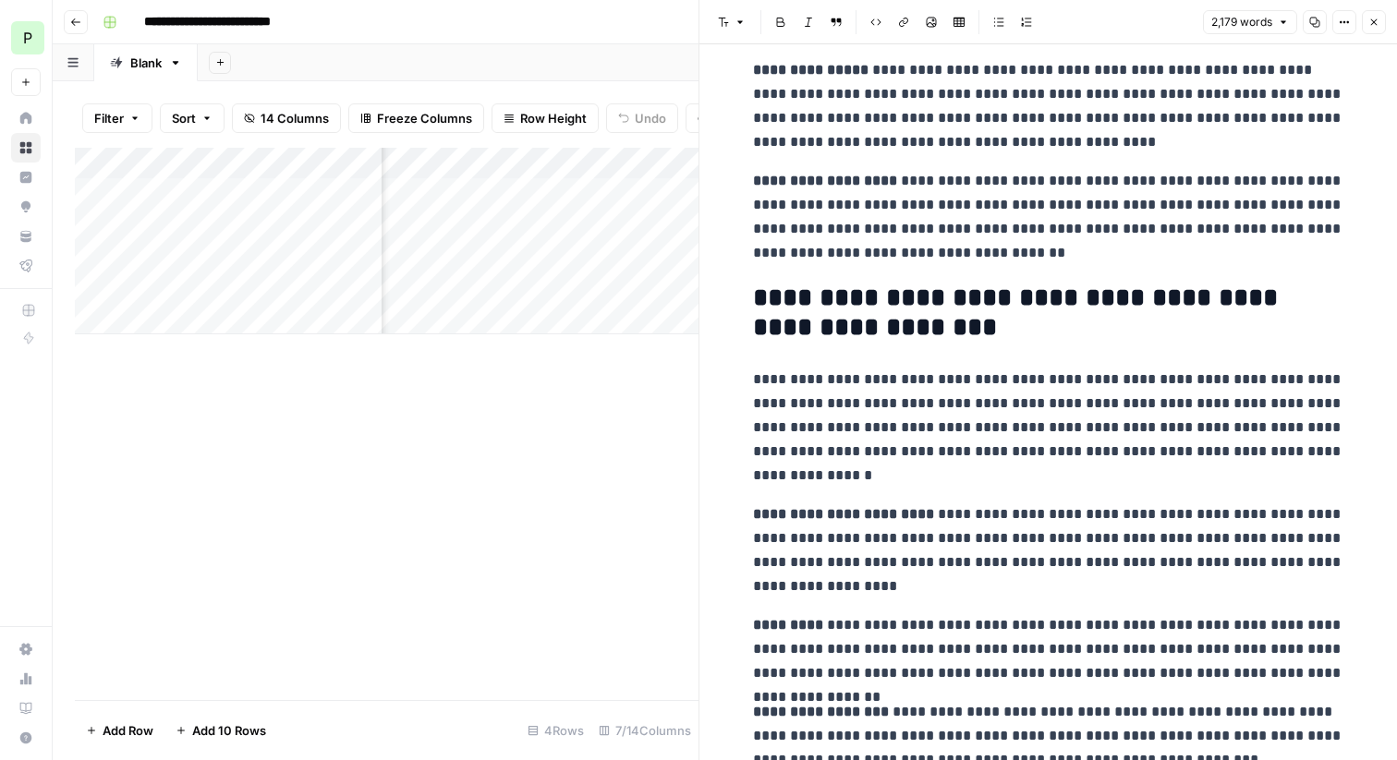
click at [1375, 24] on icon "button" at bounding box center [1374, 22] width 6 height 6
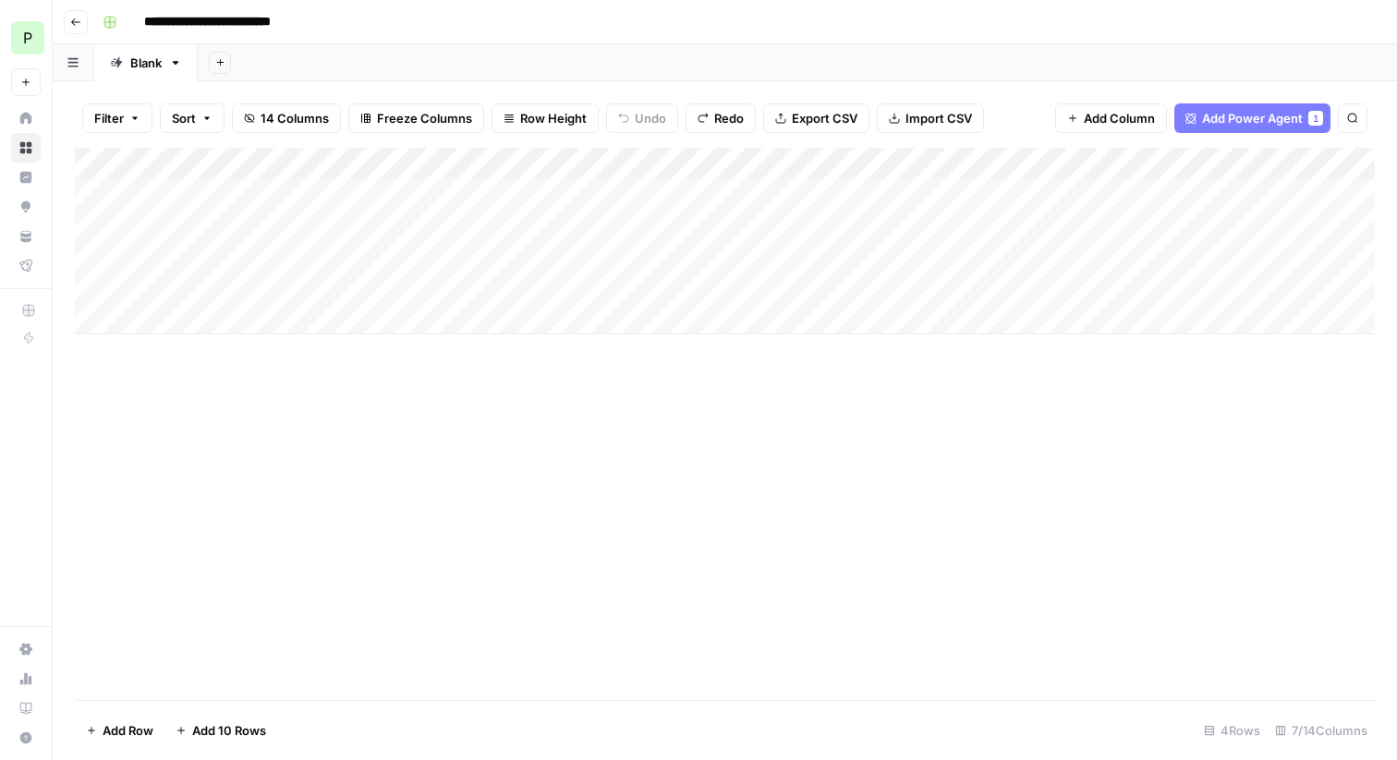
click at [621, 161] on div "Add Column" at bounding box center [725, 241] width 1300 height 187
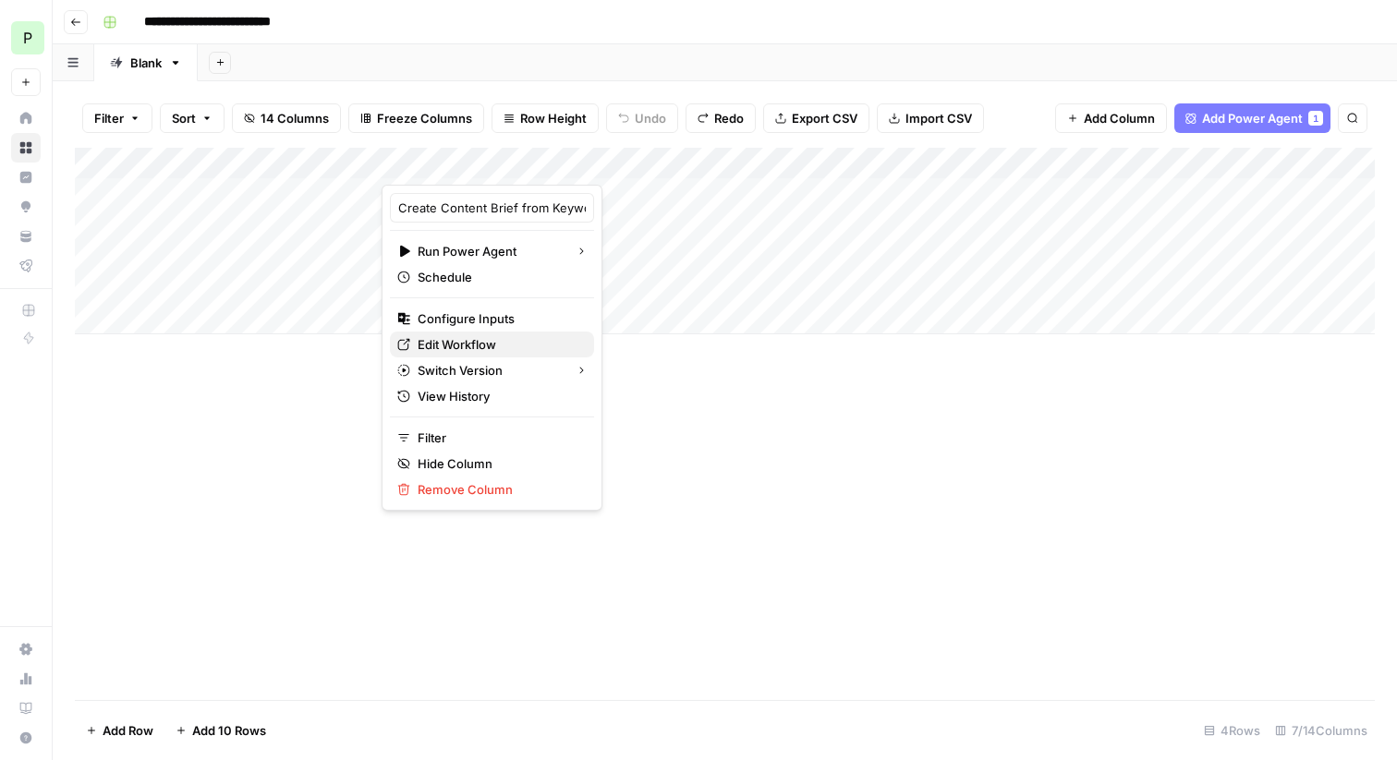
click at [470, 341] on span "Edit Workflow" at bounding box center [499, 344] width 162 height 18
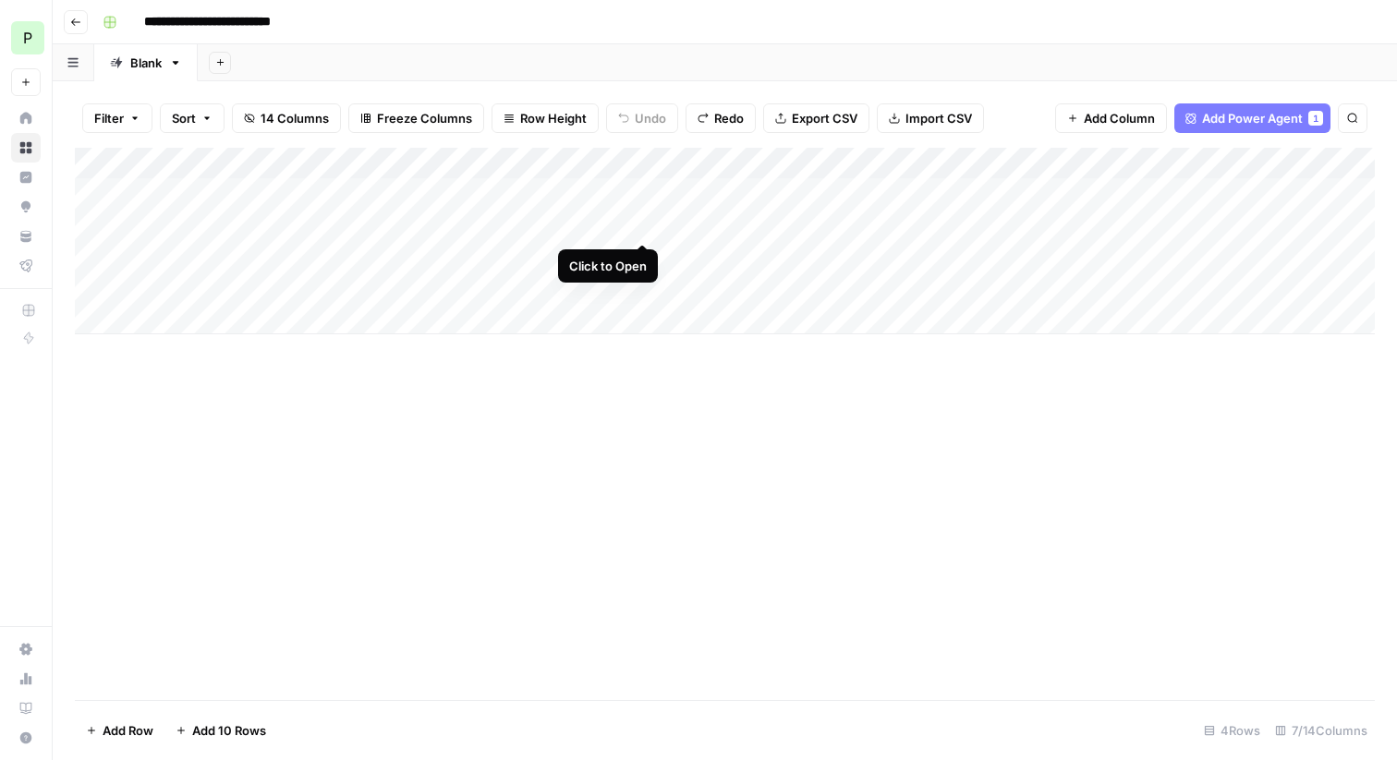
click at [640, 223] on div "Add Column" at bounding box center [725, 241] width 1300 height 187
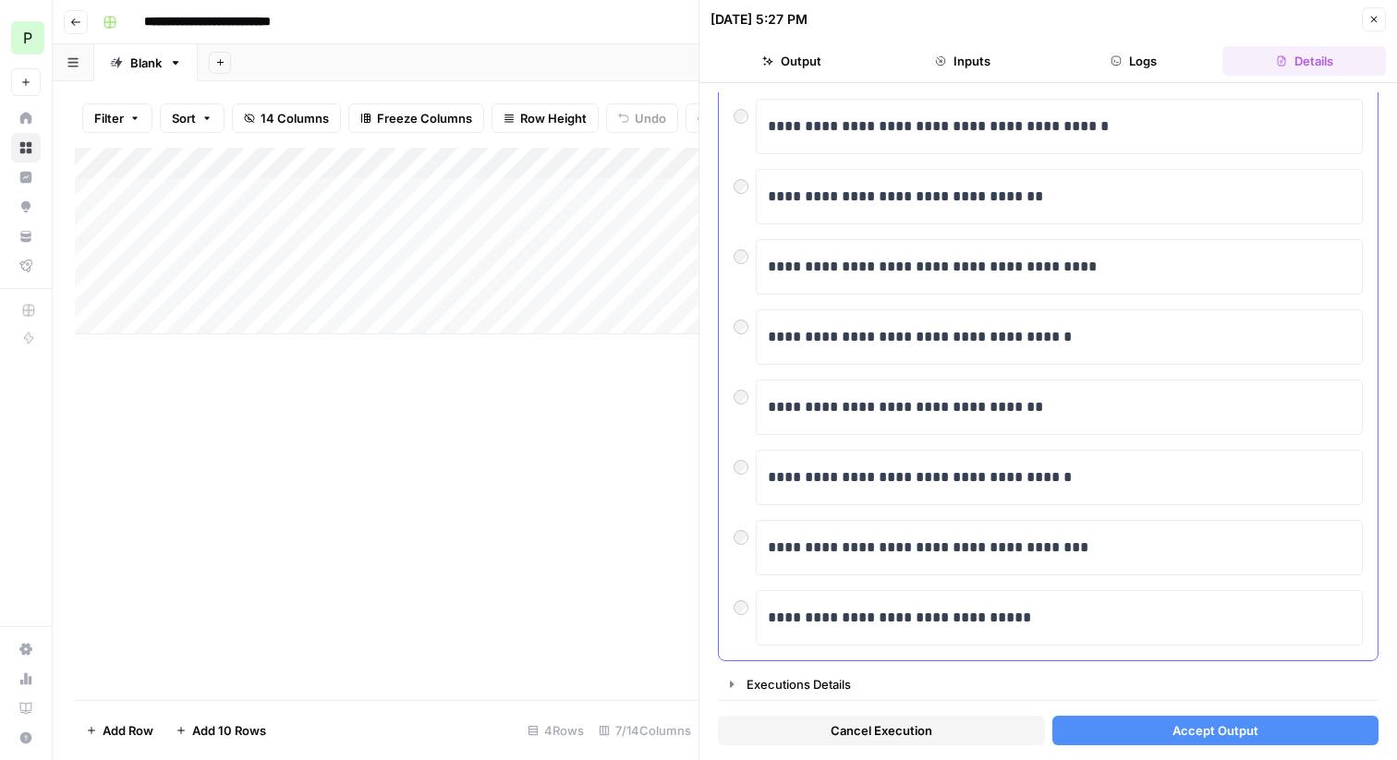
scroll to position [220, 0]
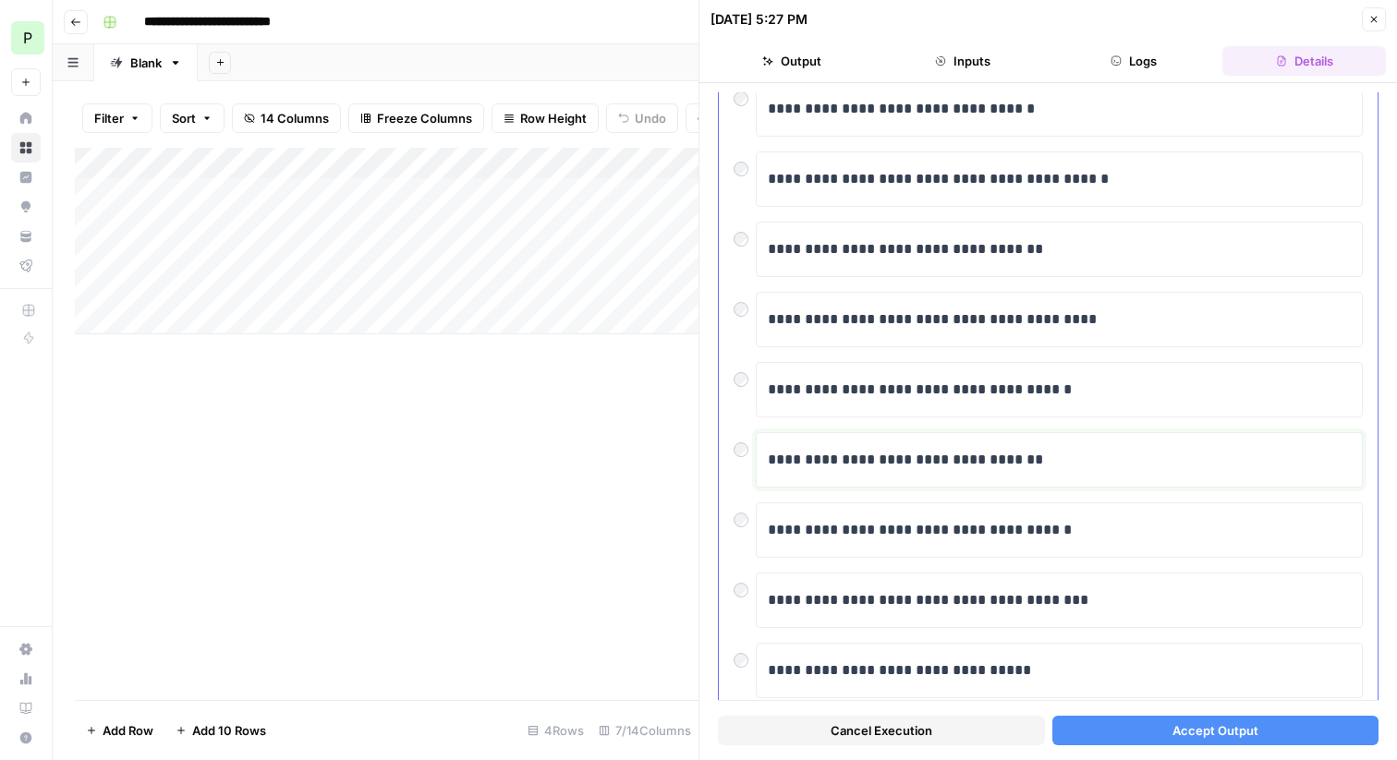
click at [1068, 463] on p "**********" at bounding box center [1059, 460] width 583 height 24
click at [1214, 734] on span "Accept Output" at bounding box center [1216, 731] width 86 height 18
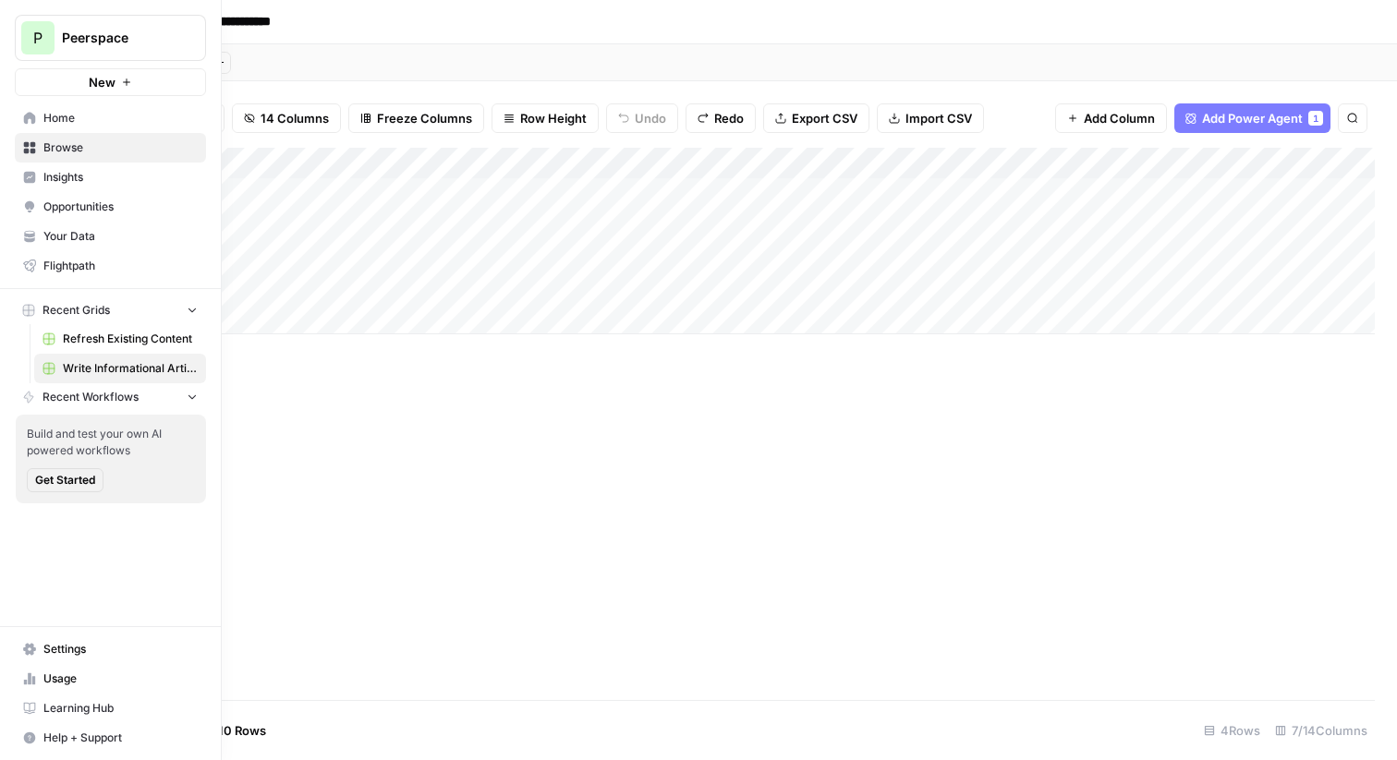
click at [113, 237] on span "Your Data" at bounding box center [120, 236] width 154 height 17
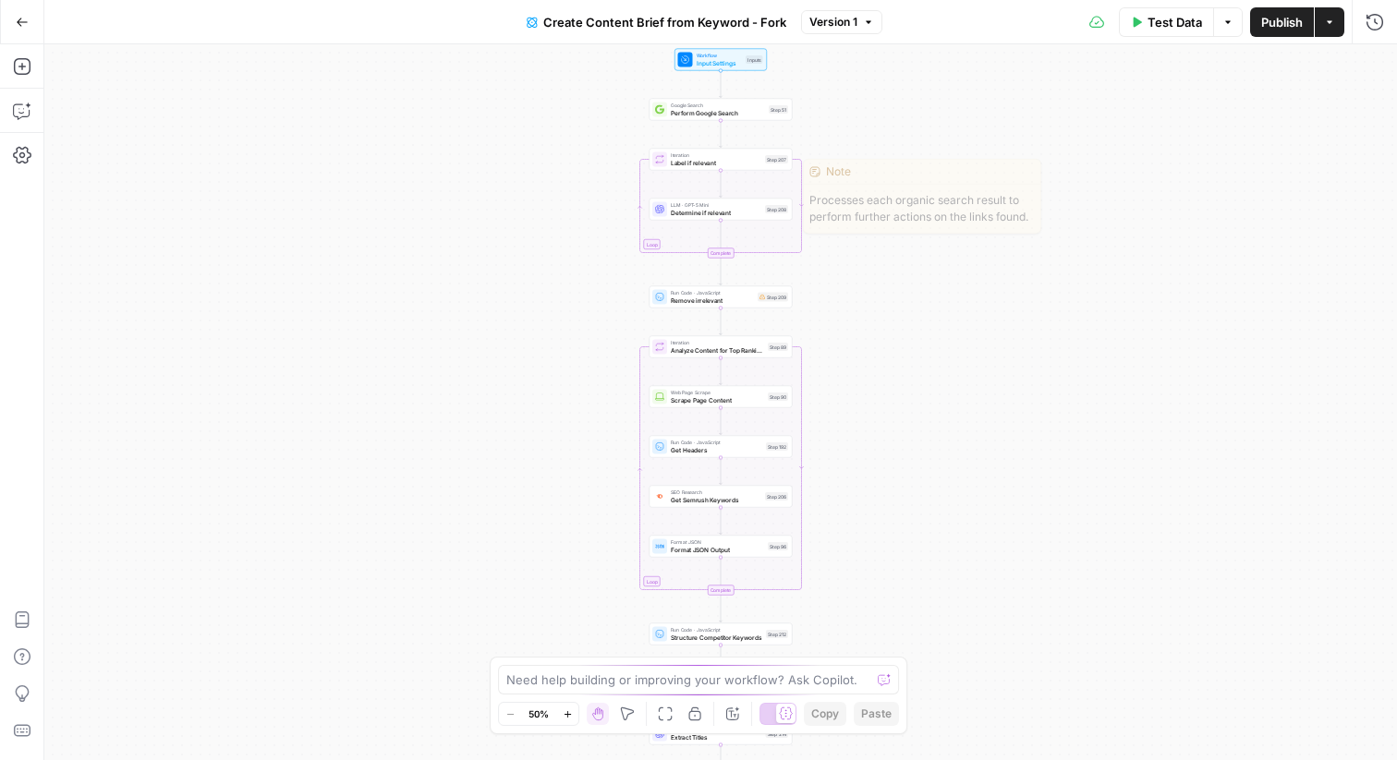
drag, startPoint x: 911, startPoint y: 201, endPoint x: 913, endPoint y: 436, distance: 234.7
click at [913, 436] on div "Workflow Input Settings Inputs Google Search Perform Google Search Step 51 Loop…" at bounding box center [720, 402] width 1353 height 716
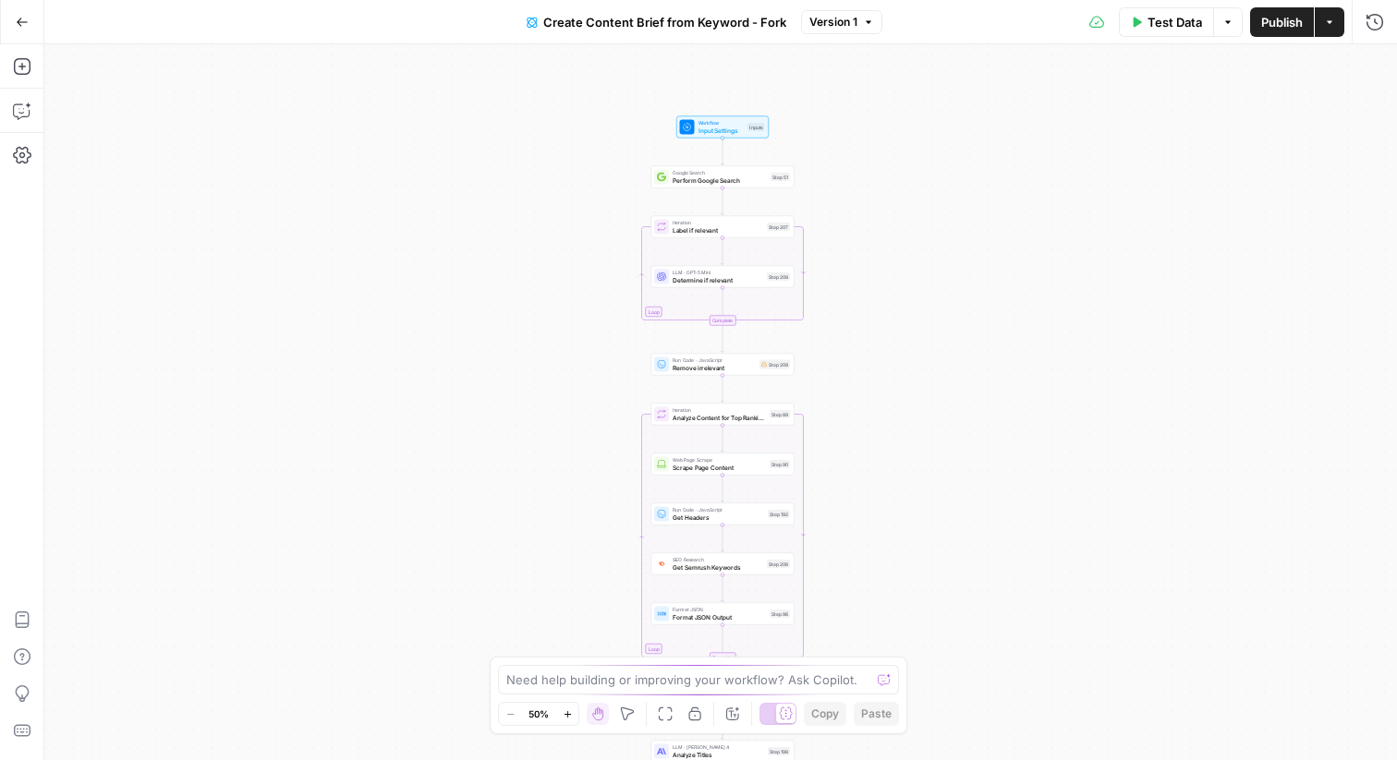
click at [924, 181] on div "Workflow Input Settings Inputs Google Search Perform Google Search Step 51 Loop…" at bounding box center [720, 402] width 1353 height 716
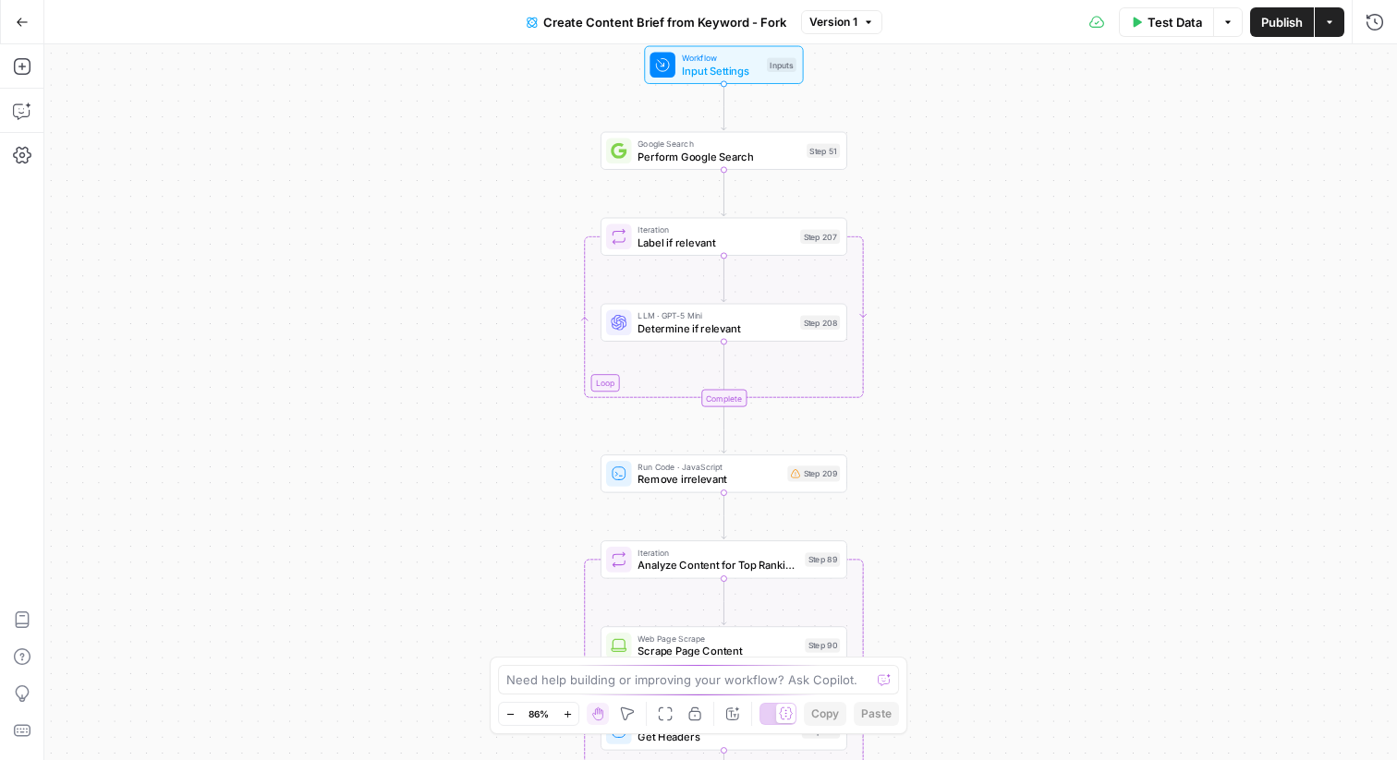
drag, startPoint x: 924, startPoint y: 180, endPoint x: 924, endPoint y: 317, distance: 136.8
click at [924, 317] on div "Workflow Input Settings Inputs Google Search Perform Google Search Step 51 Loop…" at bounding box center [720, 402] width 1353 height 716
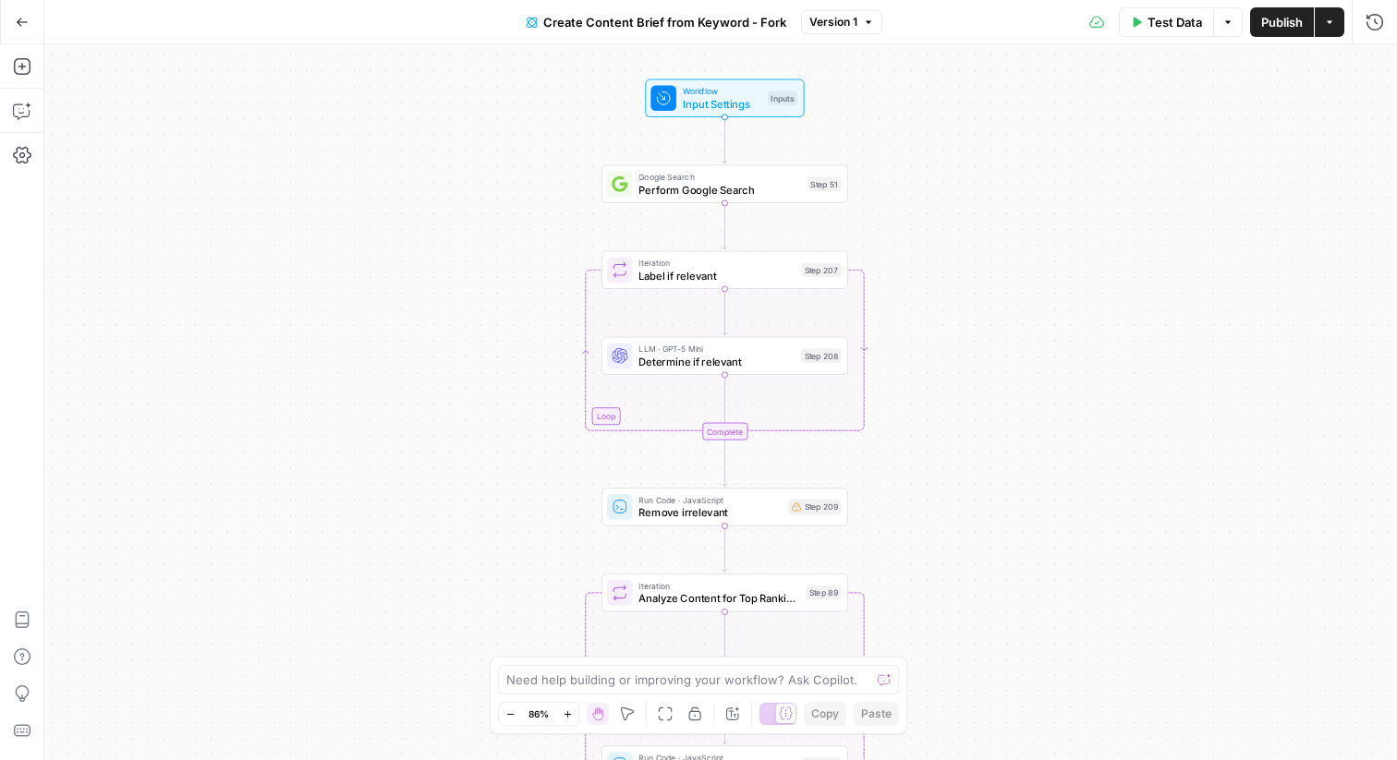
drag, startPoint x: 984, startPoint y: 192, endPoint x: 985, endPoint y: 225, distance: 33.3
click at [985, 225] on div "Workflow Input Settings Inputs Google Search Perform Google Search Step 51 Loop…" at bounding box center [720, 402] width 1353 height 716
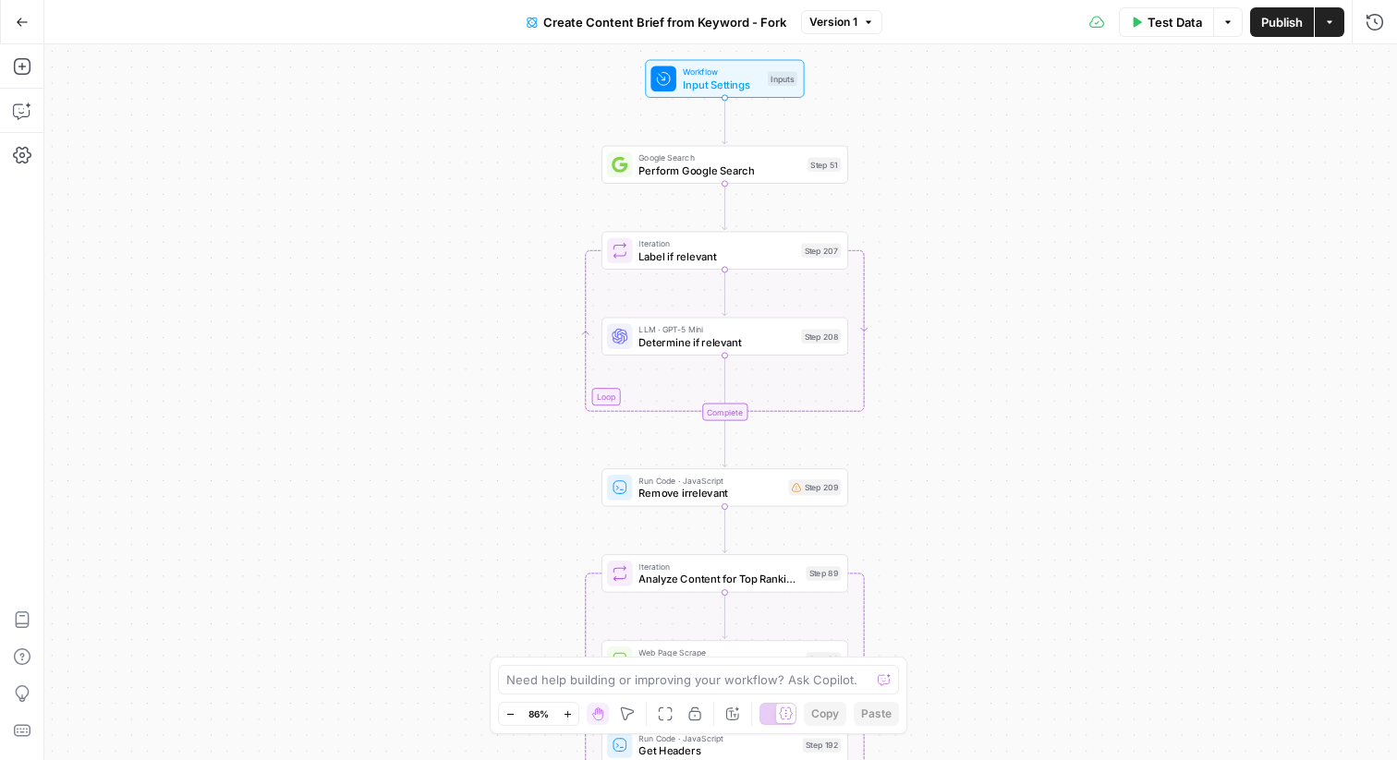
drag, startPoint x: 985, startPoint y: 225, endPoint x: 985, endPoint y: 206, distance: 19.4
click at [985, 206] on div "Workflow Input Settings Inputs Google Search Perform Google Search Step 51 Loop…" at bounding box center [720, 402] width 1353 height 716
click at [19, 108] on icon "button" at bounding box center [22, 111] width 18 height 18
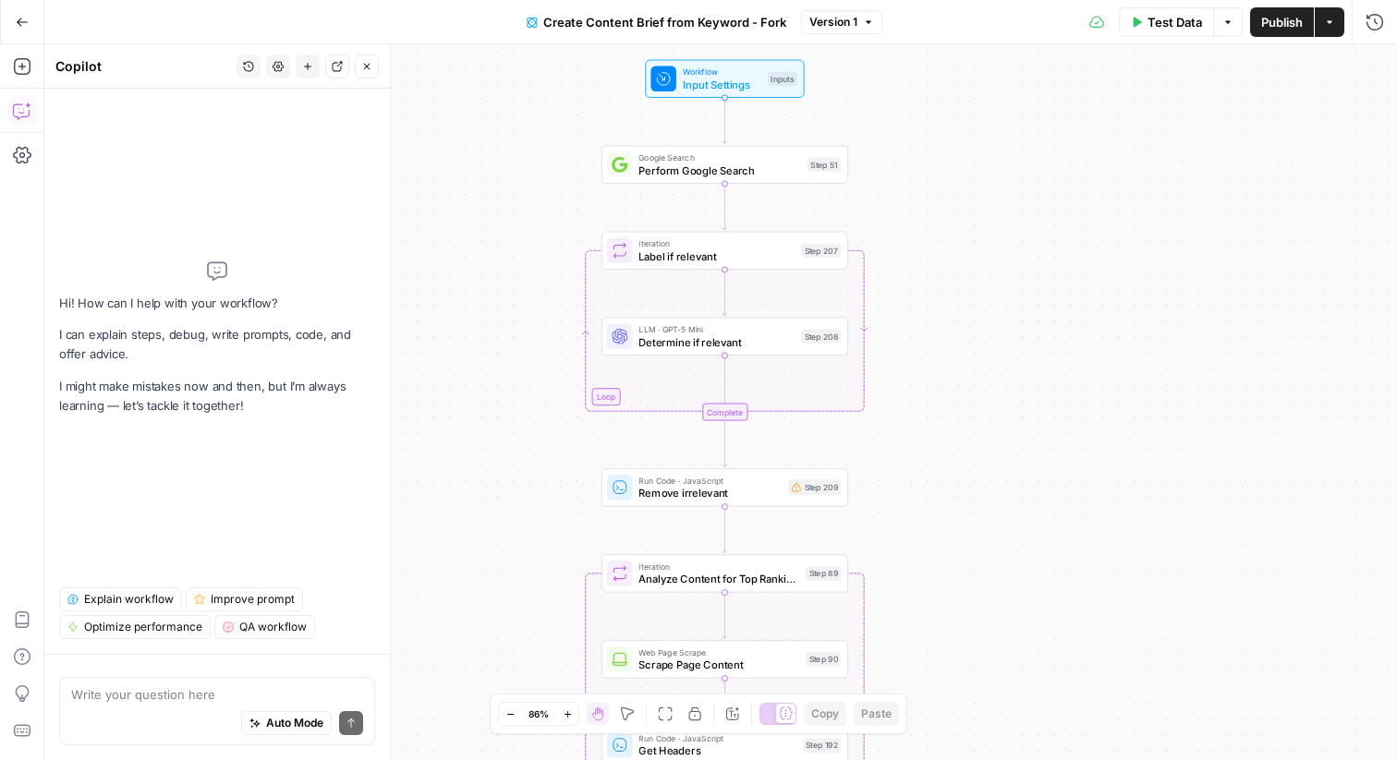
click at [175, 564] on div "Hi! How can I help with your workflow? I can explain steps, debug, write prompt…" at bounding box center [217, 337] width 316 height 469
click at [91, 605] on span "Explain workflow" at bounding box center [129, 599] width 90 height 17
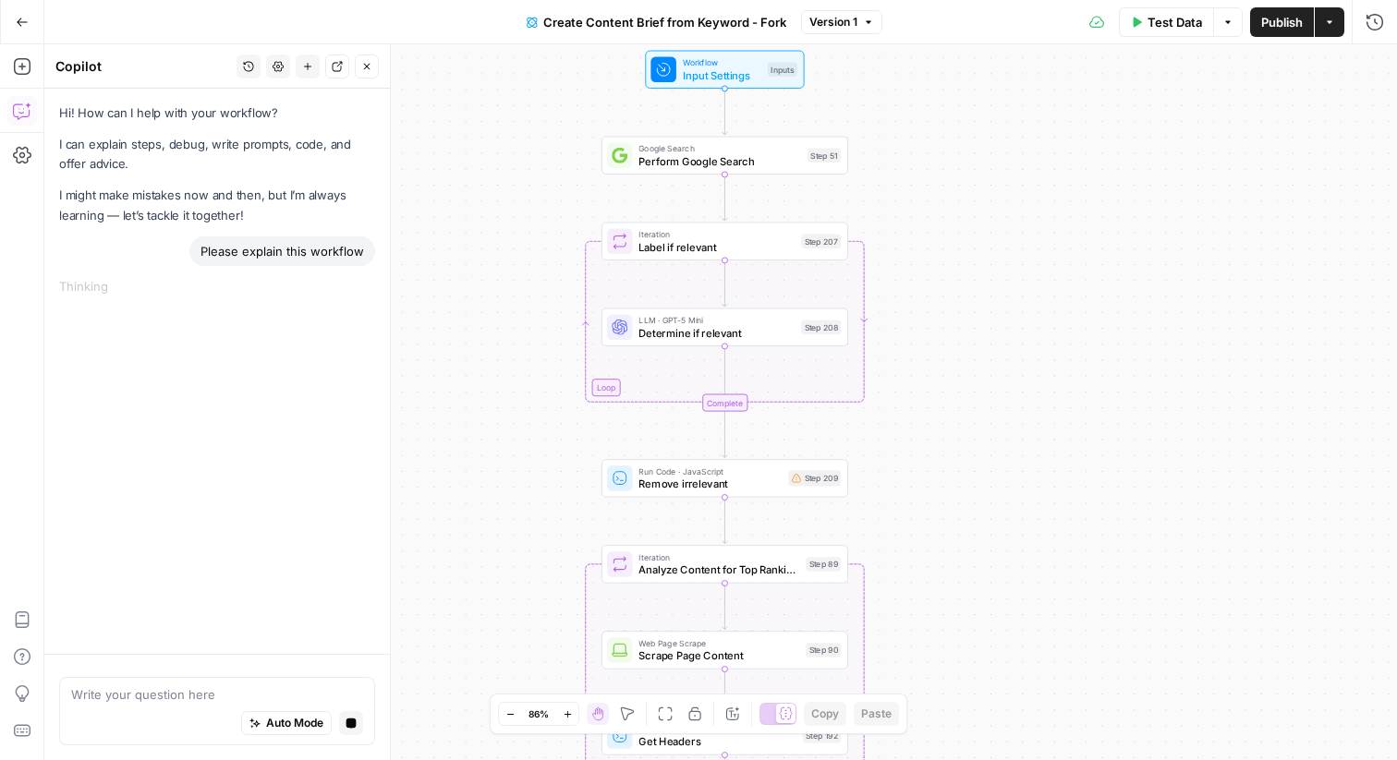
drag, startPoint x: 1000, startPoint y: 185, endPoint x: 998, endPoint y: 173, distance: 12.2
click at [999, 173] on div "Workflow Input Settings Inputs Google Search Perform Google Search Step 51 Loop…" at bounding box center [720, 402] width 1353 height 716
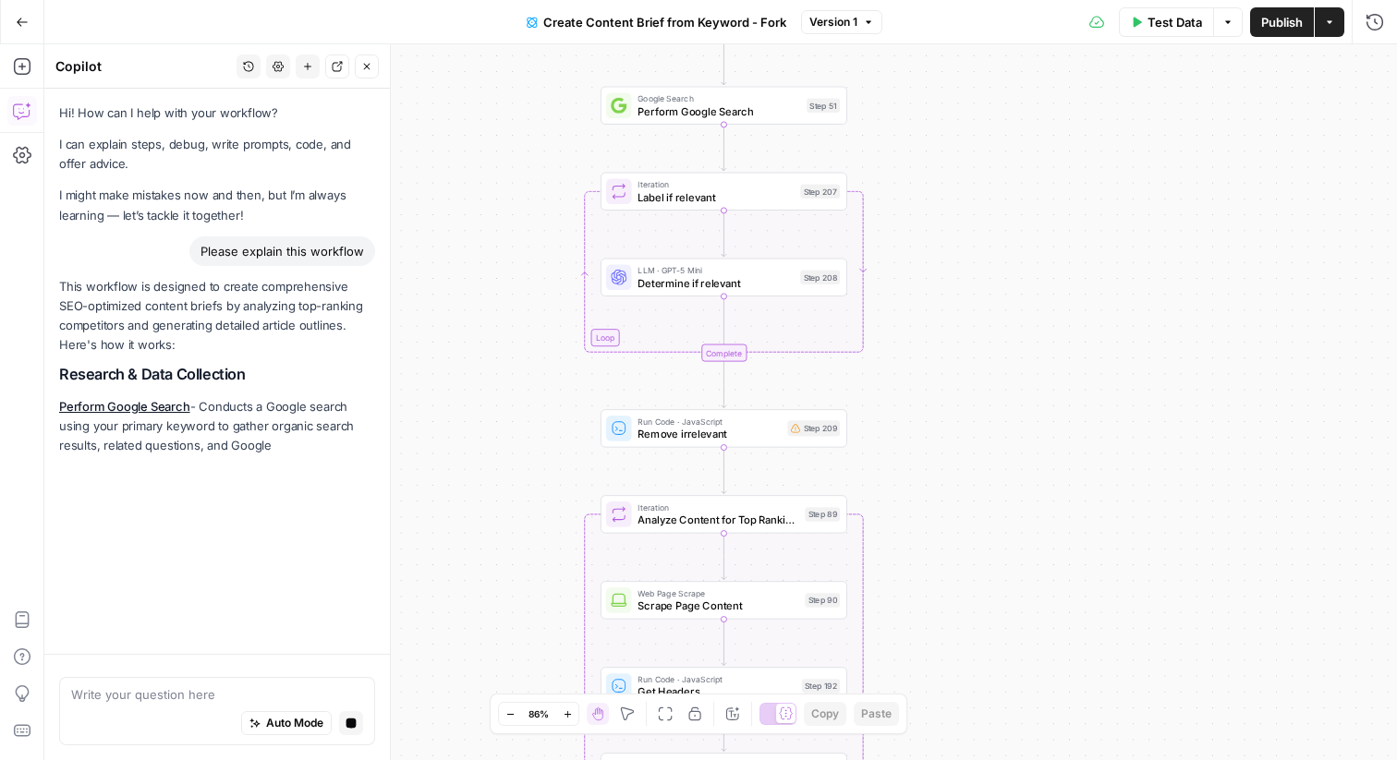
drag, startPoint x: 930, startPoint y: 164, endPoint x: 930, endPoint y: 117, distance: 47.1
click at [930, 117] on div "Workflow Input Settings Inputs Google Search Perform Google Search Step 51 Loop…" at bounding box center [720, 402] width 1353 height 716
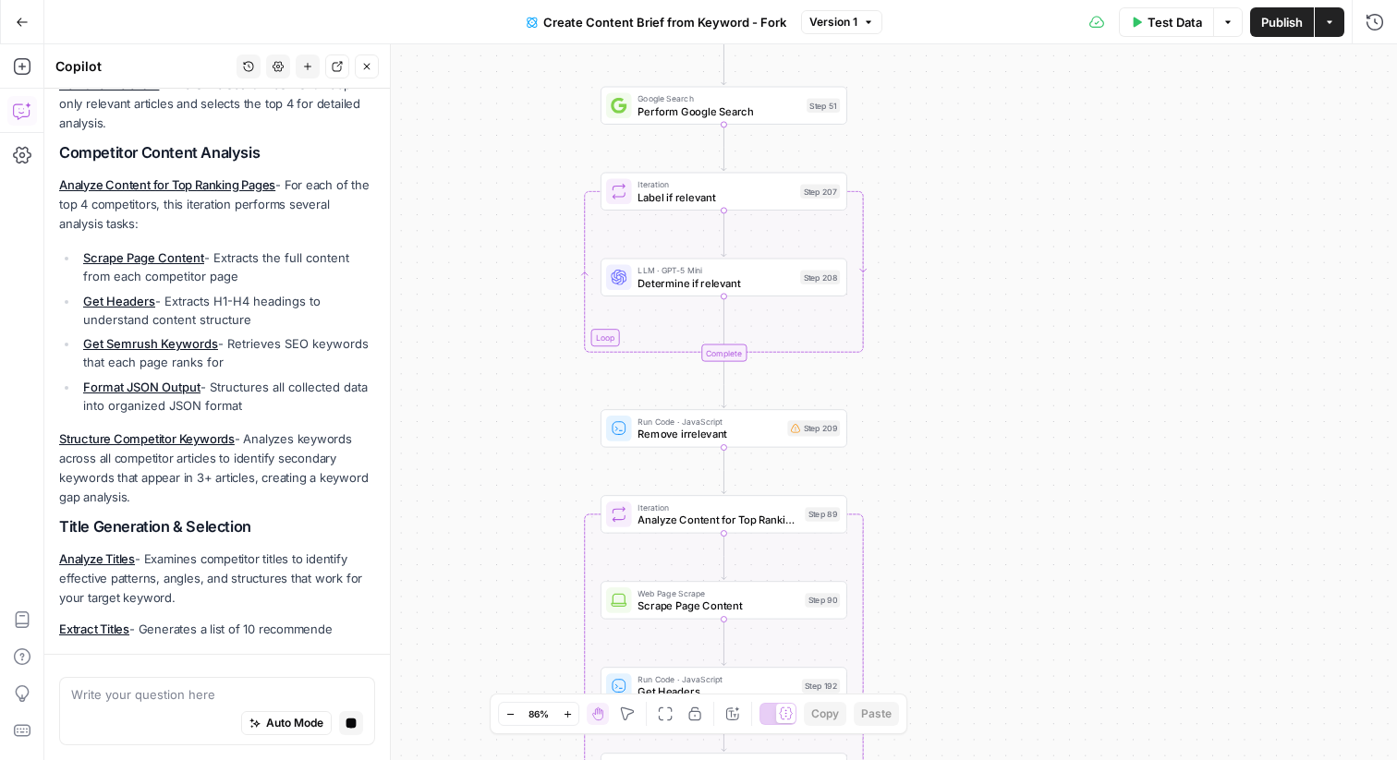
scroll to position [535, 0]
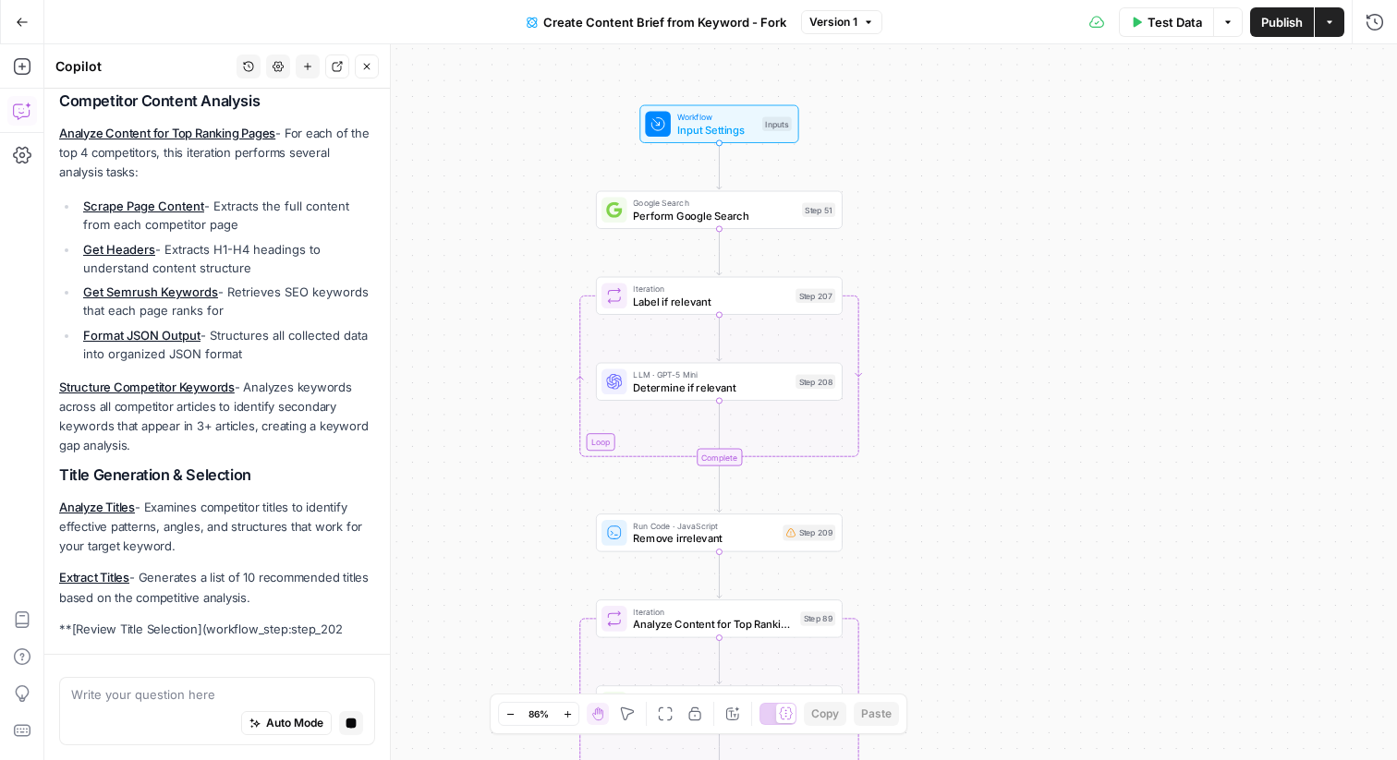
drag, startPoint x: 936, startPoint y: 220, endPoint x: 929, endPoint y: 346, distance: 125.9
click at [929, 346] on div "Workflow Input Settings Inputs Google Search Perform Google Search Step 51 Loop…" at bounding box center [720, 402] width 1353 height 716
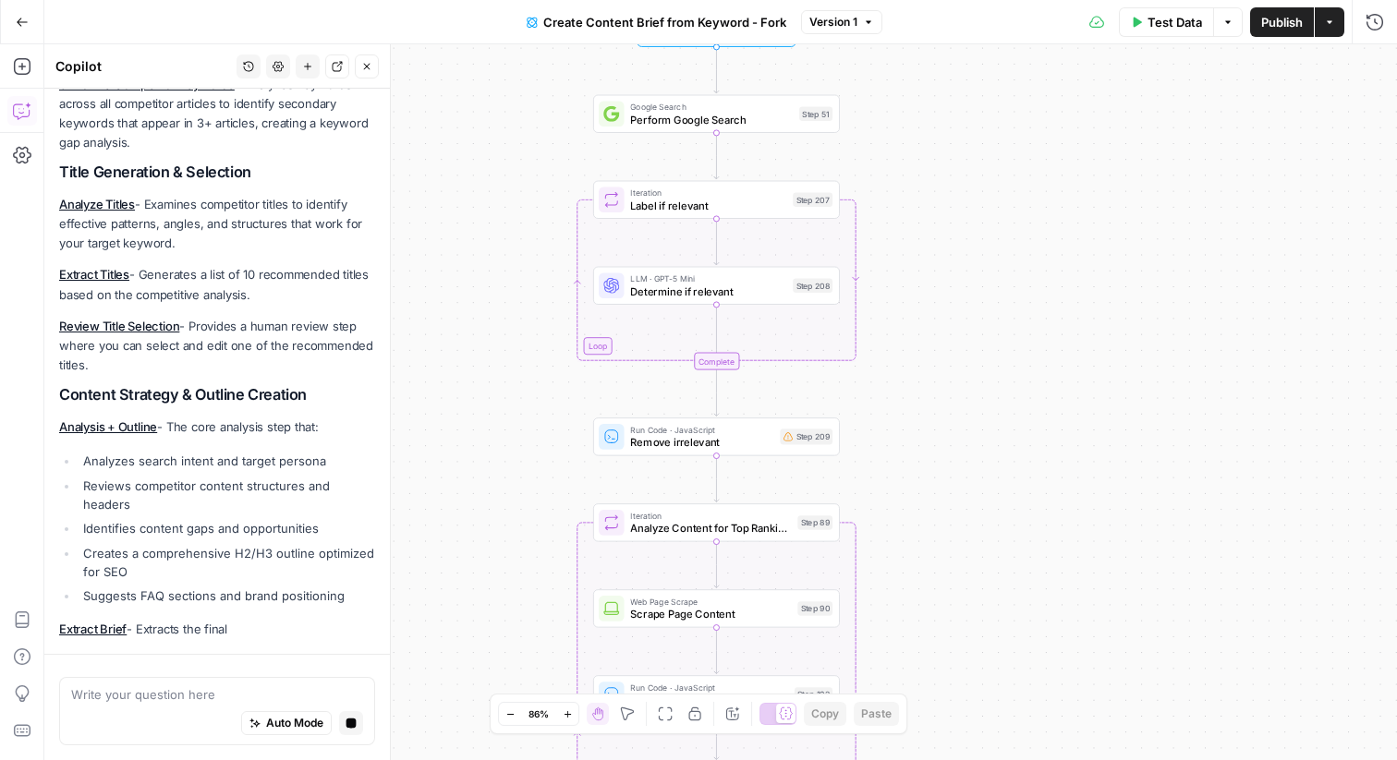
drag, startPoint x: 944, startPoint y: 322, endPoint x: 944, endPoint y: 206, distance: 116.4
click at [944, 206] on div "Workflow Input Settings Inputs Google Search Perform Google Search Step 51 Loop…" at bounding box center [720, 402] width 1353 height 716
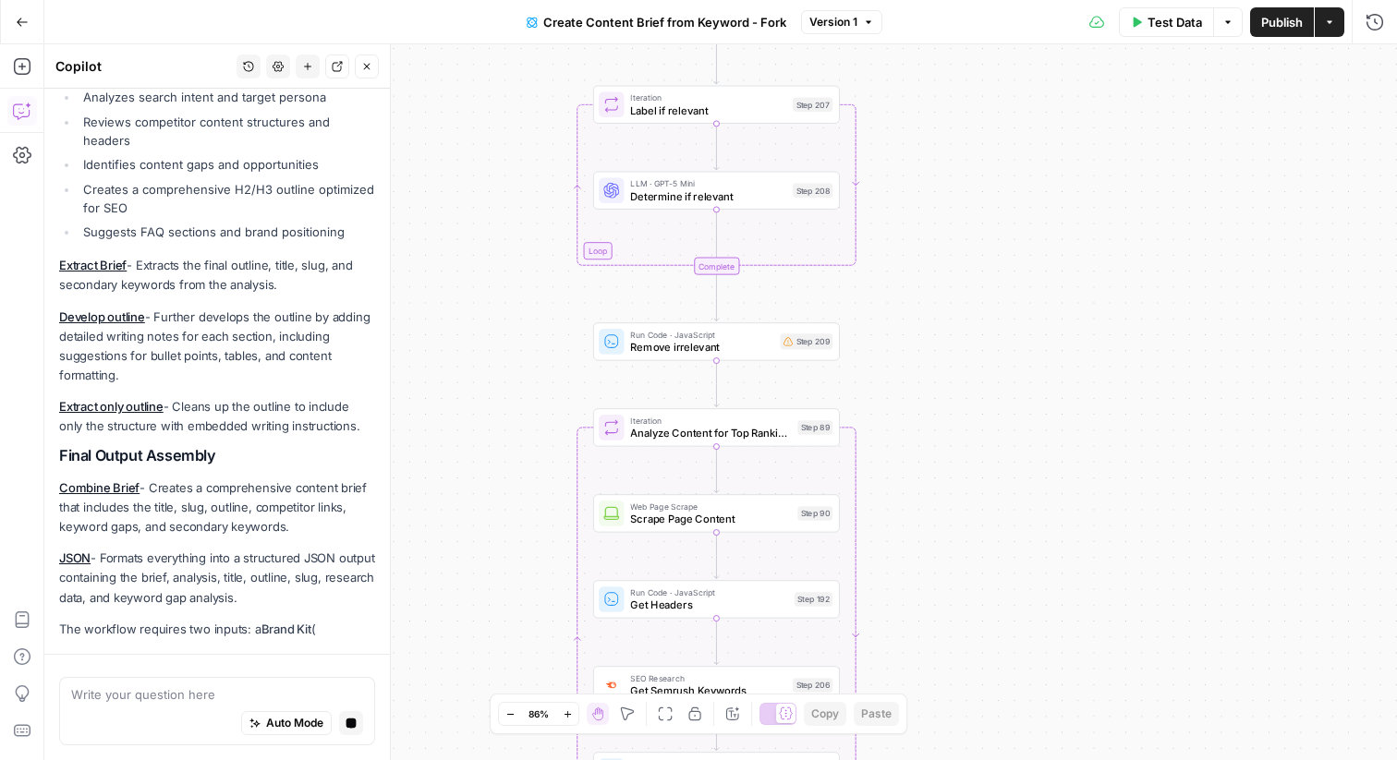
drag, startPoint x: 964, startPoint y: 326, endPoint x: 964, endPoint y: 230, distance: 96.1
click at [964, 230] on div "Workflow Input Settings Inputs Google Search Perform Google Search Step 51 Loop…" at bounding box center [720, 402] width 1353 height 716
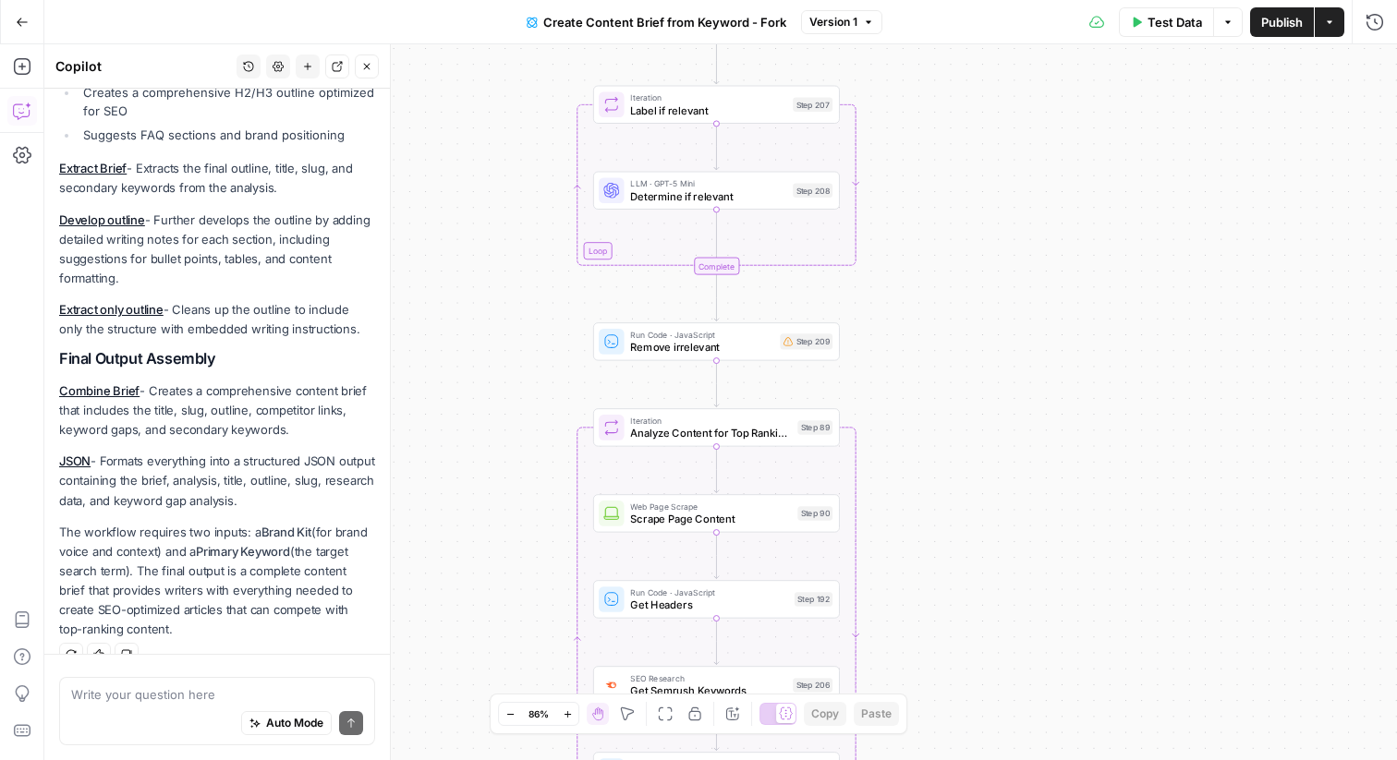
scroll to position [1329, 0]
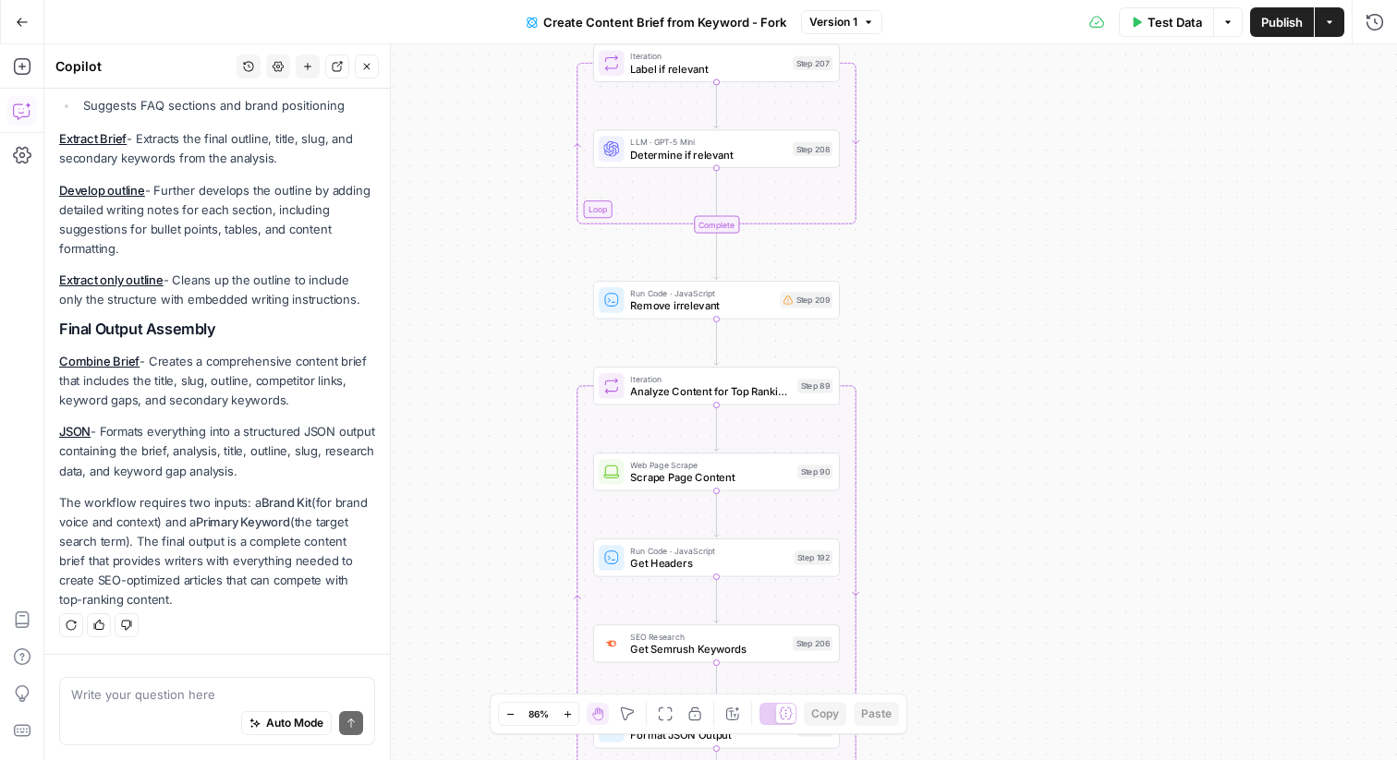
drag, startPoint x: 921, startPoint y: 270, endPoint x: 921, endPoint y: 103, distance: 167.2
click at [921, 103] on div "Workflow Input Settings Inputs Google Search Perform Google Search Step 51 Loop…" at bounding box center [720, 402] width 1353 height 716
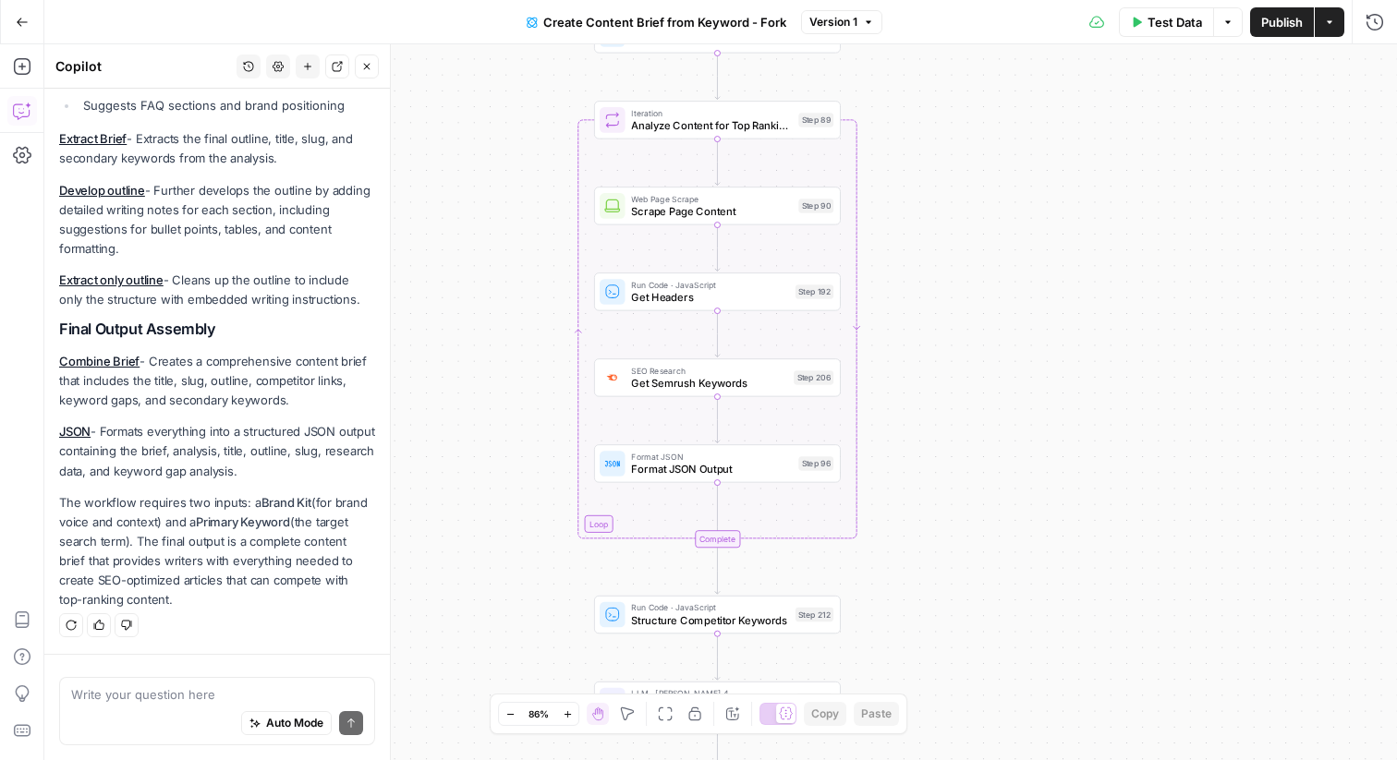
drag, startPoint x: 918, startPoint y: 296, endPoint x: 919, endPoint y: 139, distance: 157.1
click at [919, 139] on div "Workflow Input Settings Inputs Google Search Perform Google Search Step 51 Loop…" at bounding box center [720, 402] width 1353 height 716
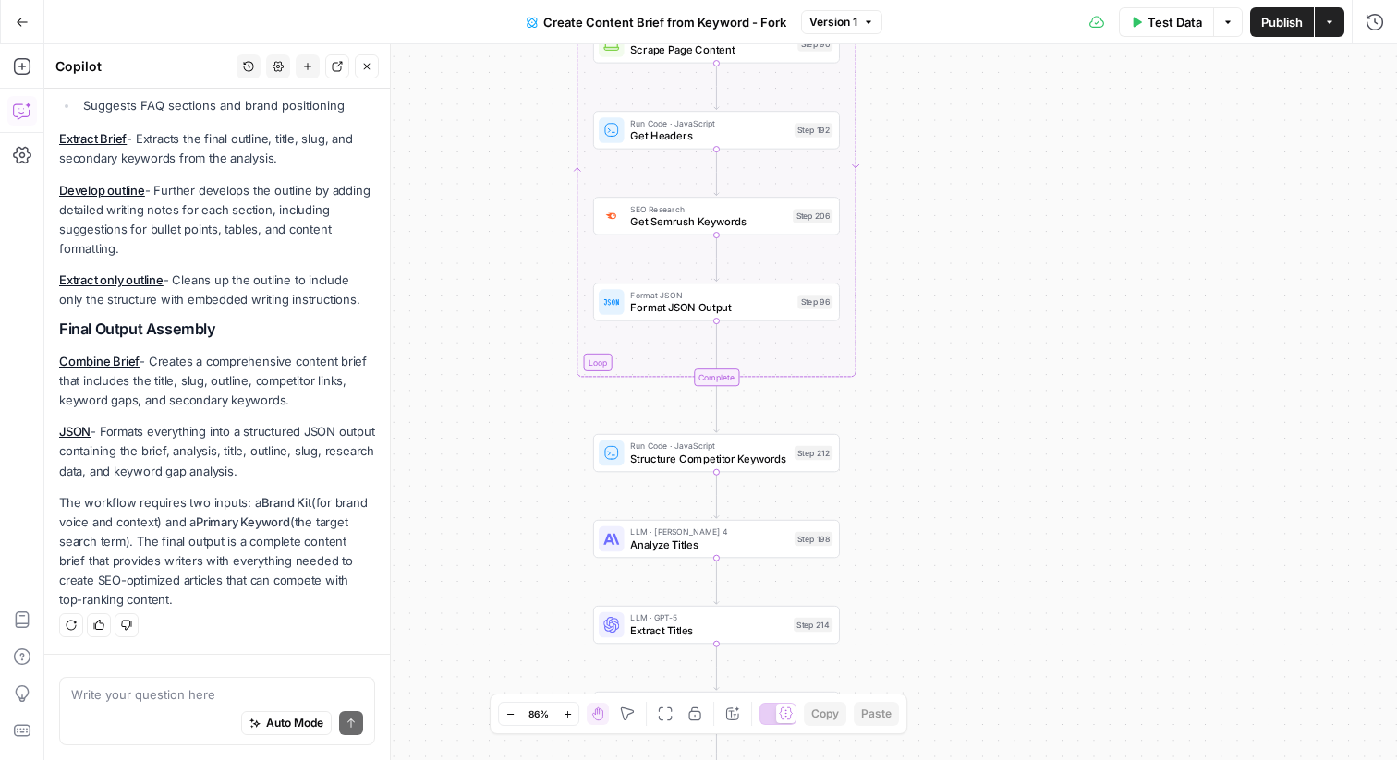
drag, startPoint x: 956, startPoint y: 357, endPoint x: 955, endPoint y: 212, distance: 145.1
click at [955, 212] on div "Workflow Input Settings Inputs Google Search Perform Google Search Step 51 Loop…" at bounding box center [720, 402] width 1353 height 716
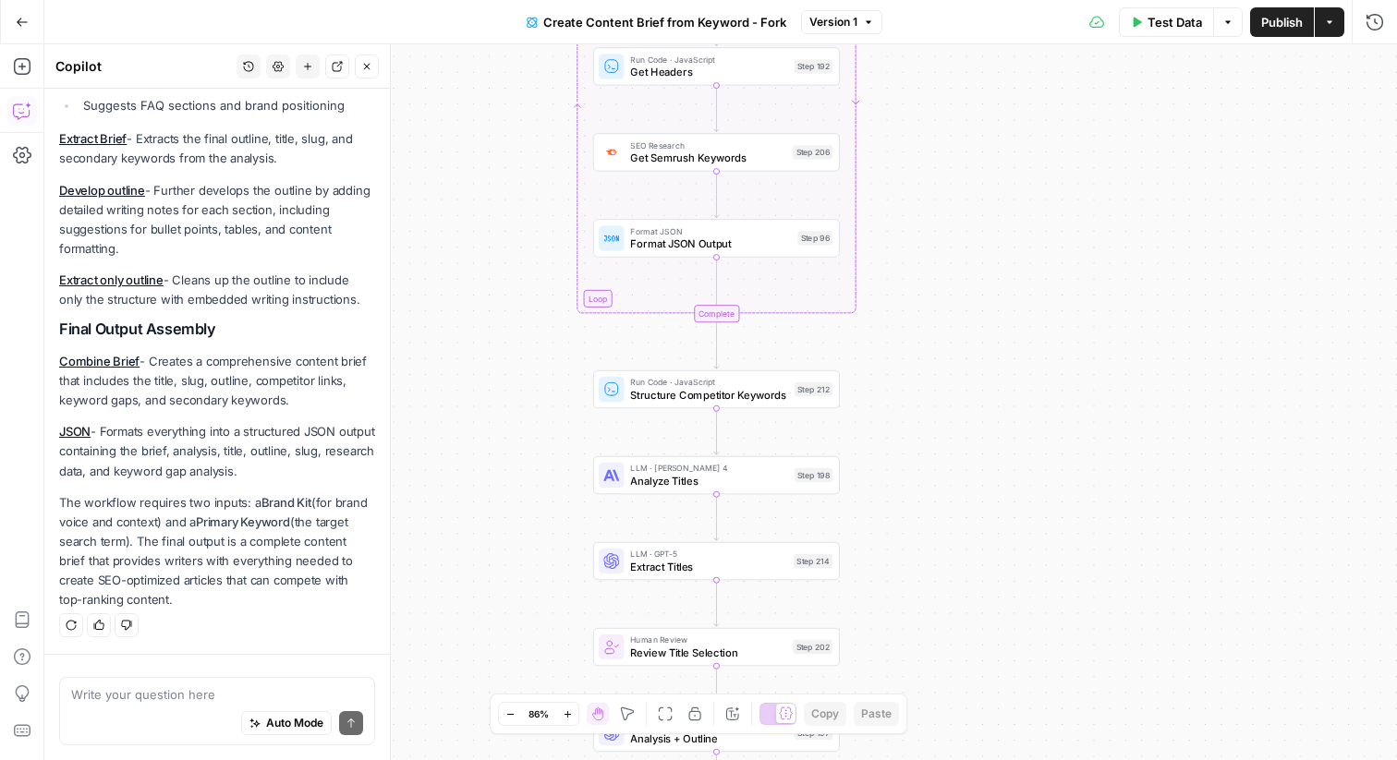
drag, startPoint x: 935, startPoint y: 297, endPoint x: 934, endPoint y: 136, distance: 160.8
click at [934, 136] on div "Workflow Input Settings Inputs Google Search Perform Google Search Step 51 Loop…" at bounding box center [720, 402] width 1353 height 716
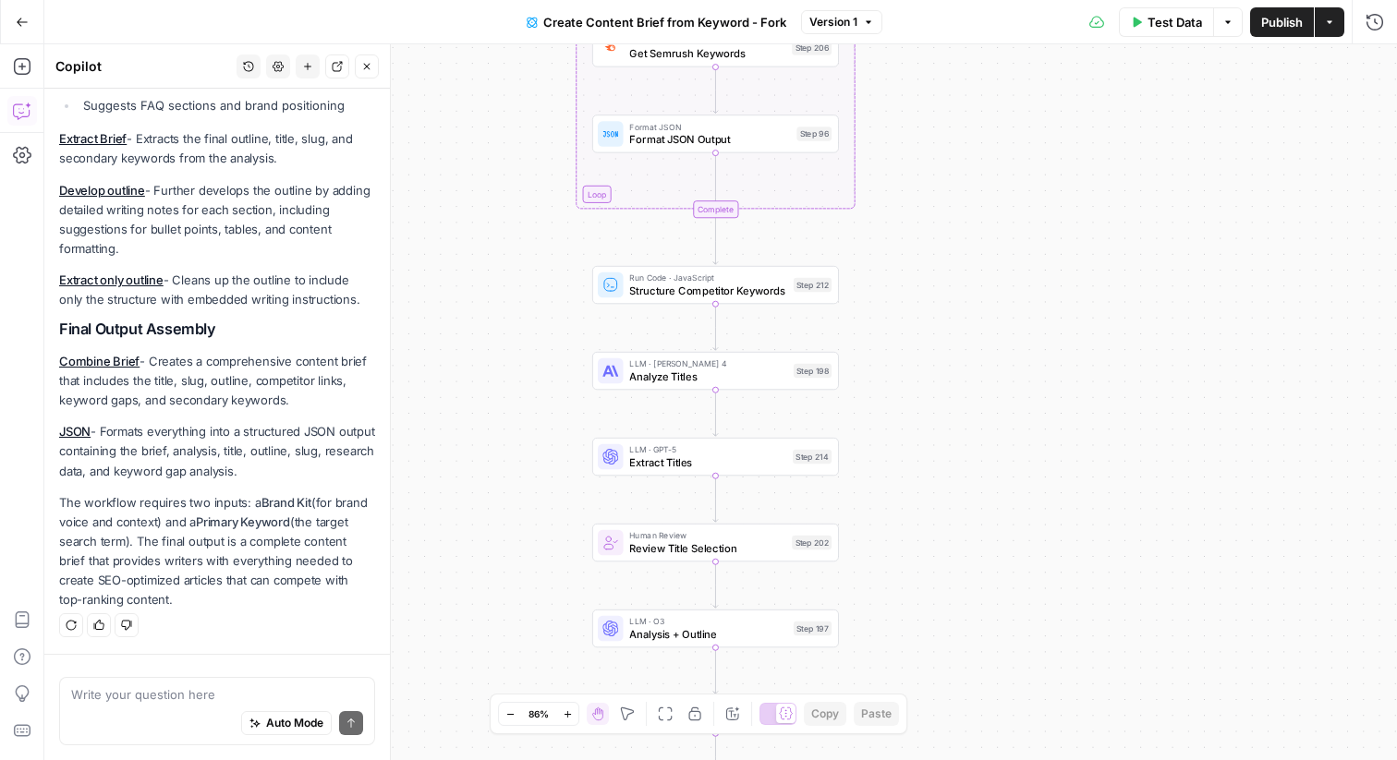
drag, startPoint x: 908, startPoint y: 159, endPoint x: 908, endPoint y: 61, distance: 97.9
click at [908, 55] on div "Workflow Input Settings Inputs Google Search Perform Google Search Step 51 Loop…" at bounding box center [720, 402] width 1353 height 716
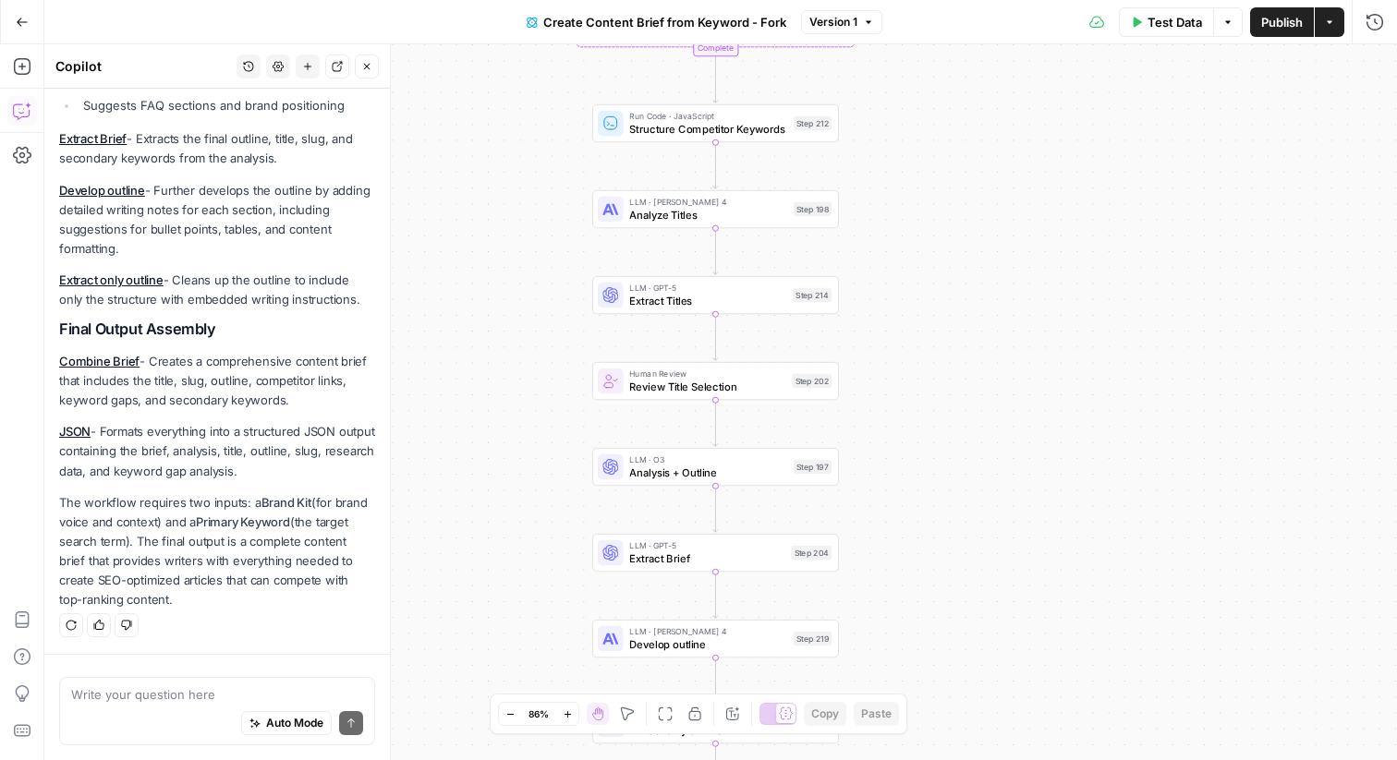
drag, startPoint x: 889, startPoint y: 234, endPoint x: 889, endPoint y: 202, distance: 31.4
click at [889, 202] on div "Workflow Input Settings Inputs Google Search Perform Google Search Step 51 Loop…" at bounding box center [720, 402] width 1353 height 716
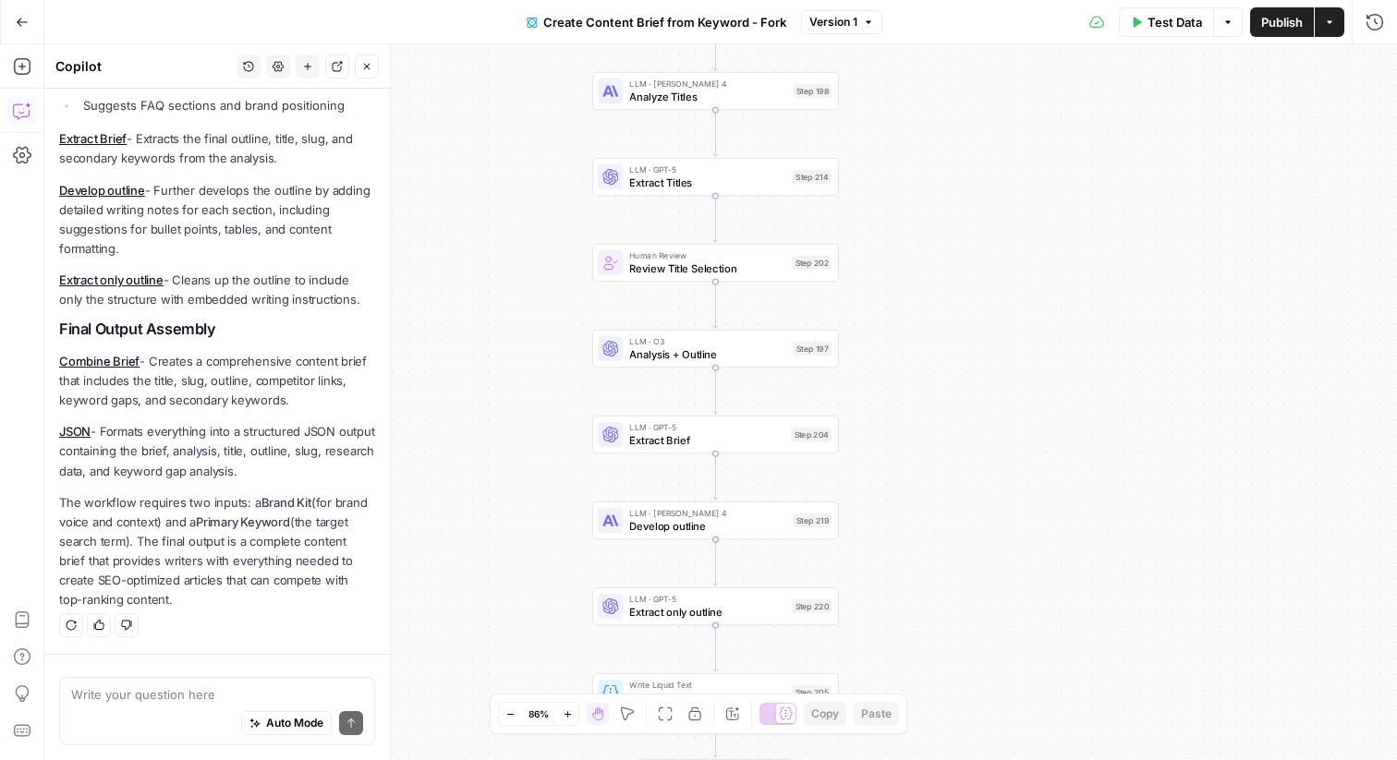
drag, startPoint x: 889, startPoint y: 202, endPoint x: 890, endPoint y: 90, distance: 112.7
click at [889, 89] on div "Workflow Input Settings Inputs Google Search Perform Google Search Step 51 Loop…" at bounding box center [720, 402] width 1353 height 716
click at [755, 108] on div "LLM · [PERSON_NAME] 4 Analyze Titles Step 198 Copy step Delete step Edit Note T…" at bounding box center [715, 93] width 247 height 38
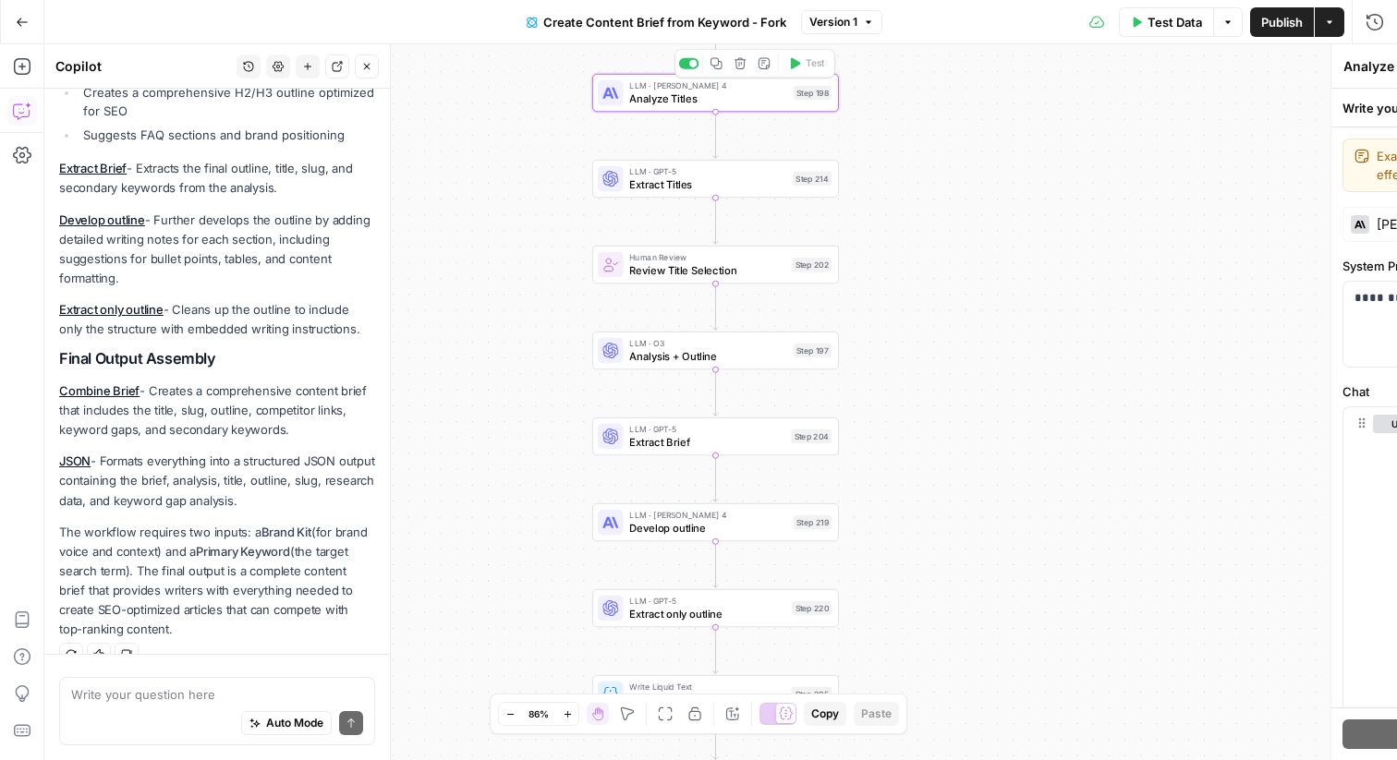
scroll to position [1358, 0]
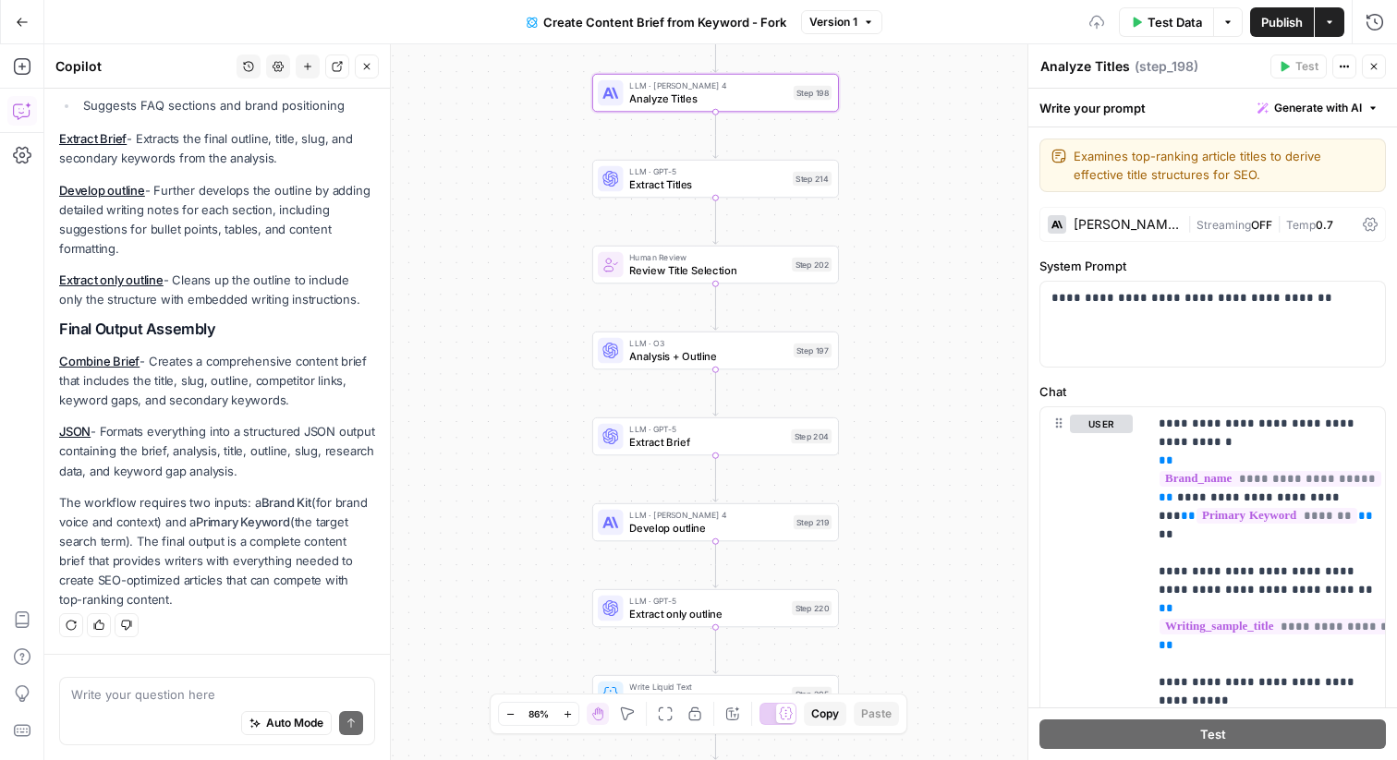
click at [1368, 67] on button "Close" at bounding box center [1374, 67] width 24 height 24
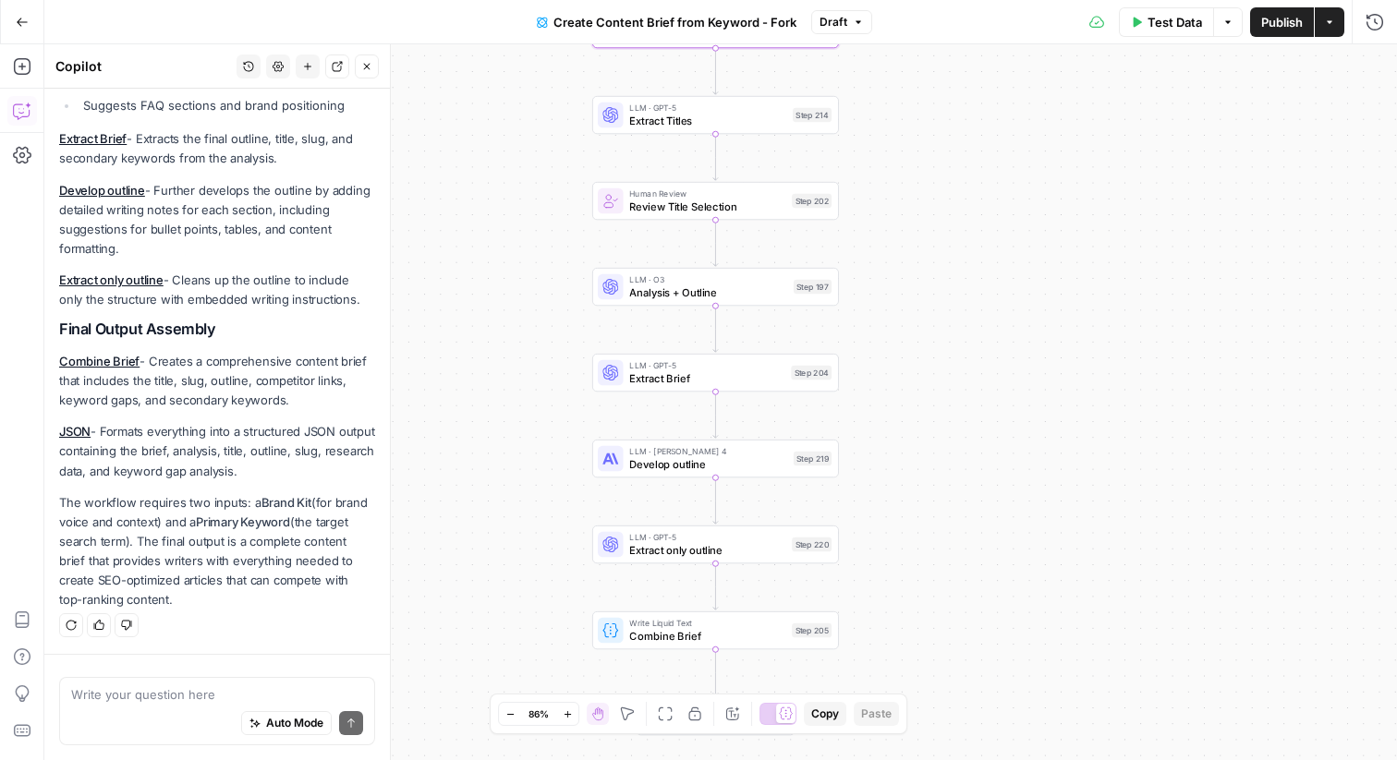
drag, startPoint x: 893, startPoint y: 190, endPoint x: 893, endPoint y: 128, distance: 61.9
click at [893, 125] on div "Workflow Input Settings Inputs Google Search Perform Google Search Step 51 Loop…" at bounding box center [720, 402] width 1353 height 716
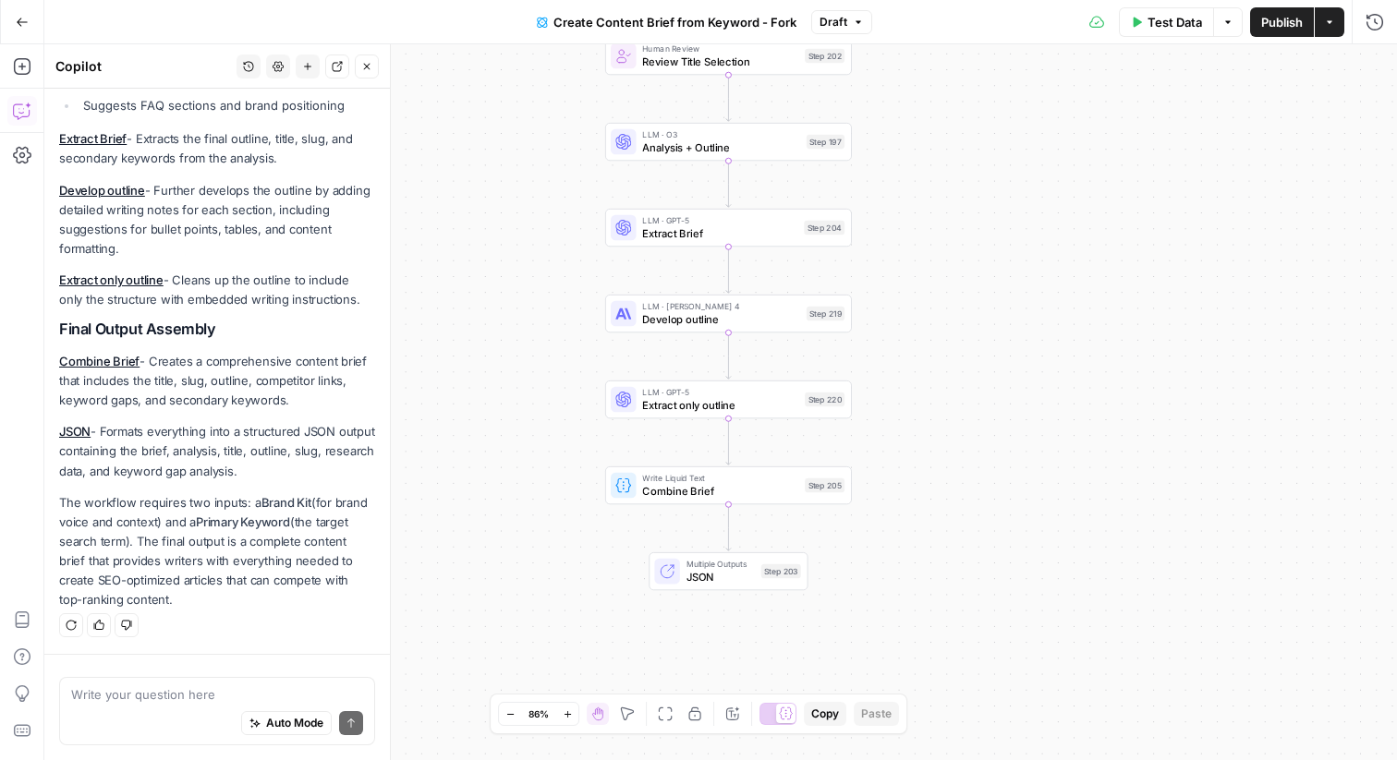
drag, startPoint x: 914, startPoint y: 347, endPoint x: 943, endPoint y: 100, distance: 249.3
click at [943, 99] on div "Workflow Input Settings Inputs Google Search Perform Google Search Step 51 Loop…" at bounding box center [720, 402] width 1353 height 716
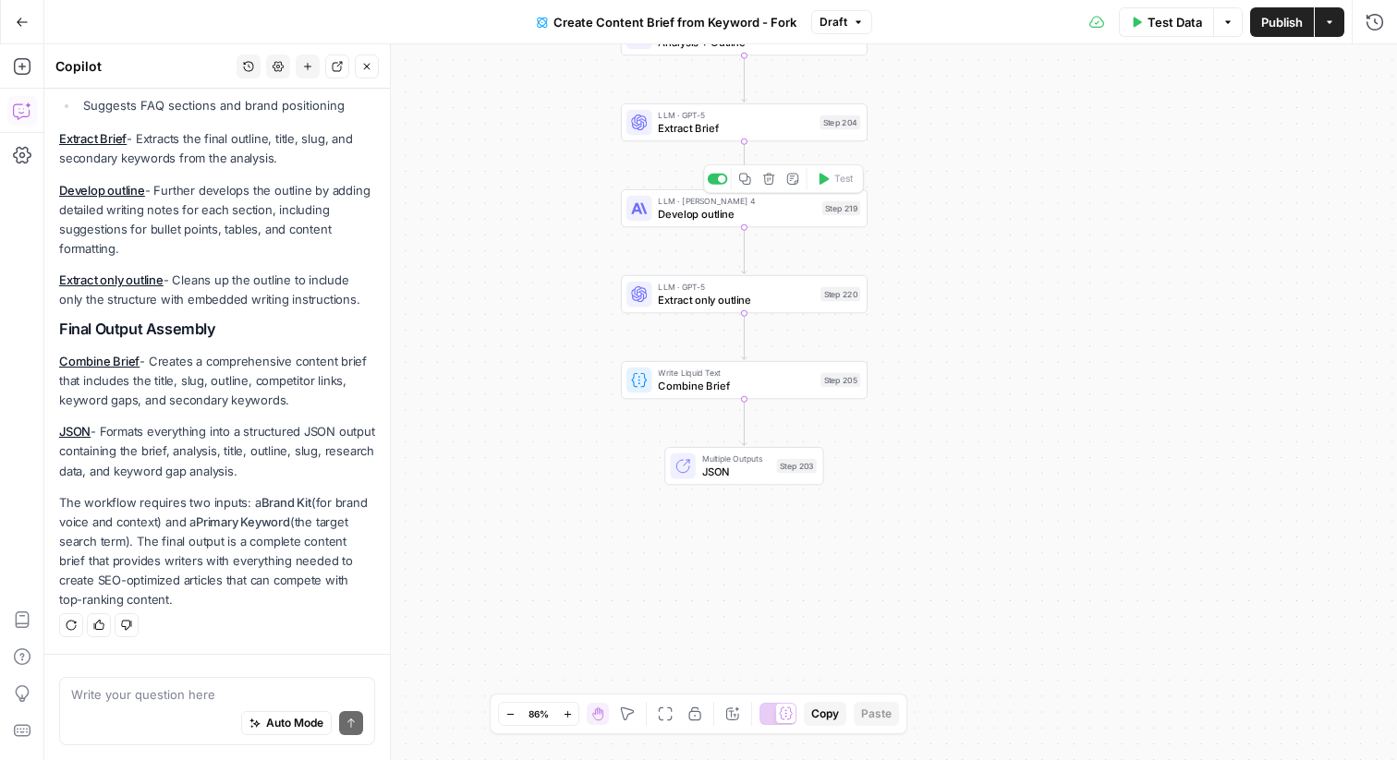
click at [761, 217] on span "Develop outline" at bounding box center [737, 214] width 158 height 16
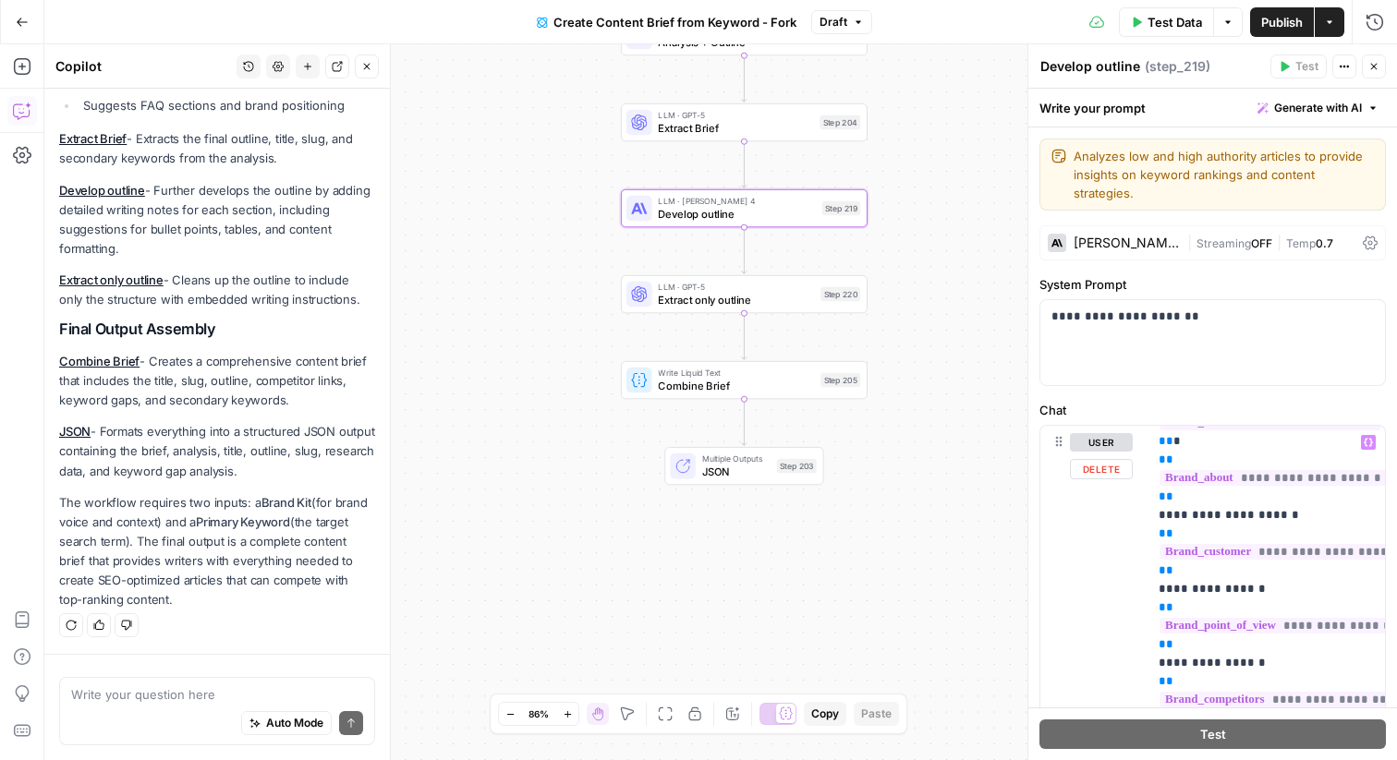
scroll to position [223, 0]
drag, startPoint x: 1298, startPoint y: 468, endPoint x: 1148, endPoint y: 468, distance: 150.6
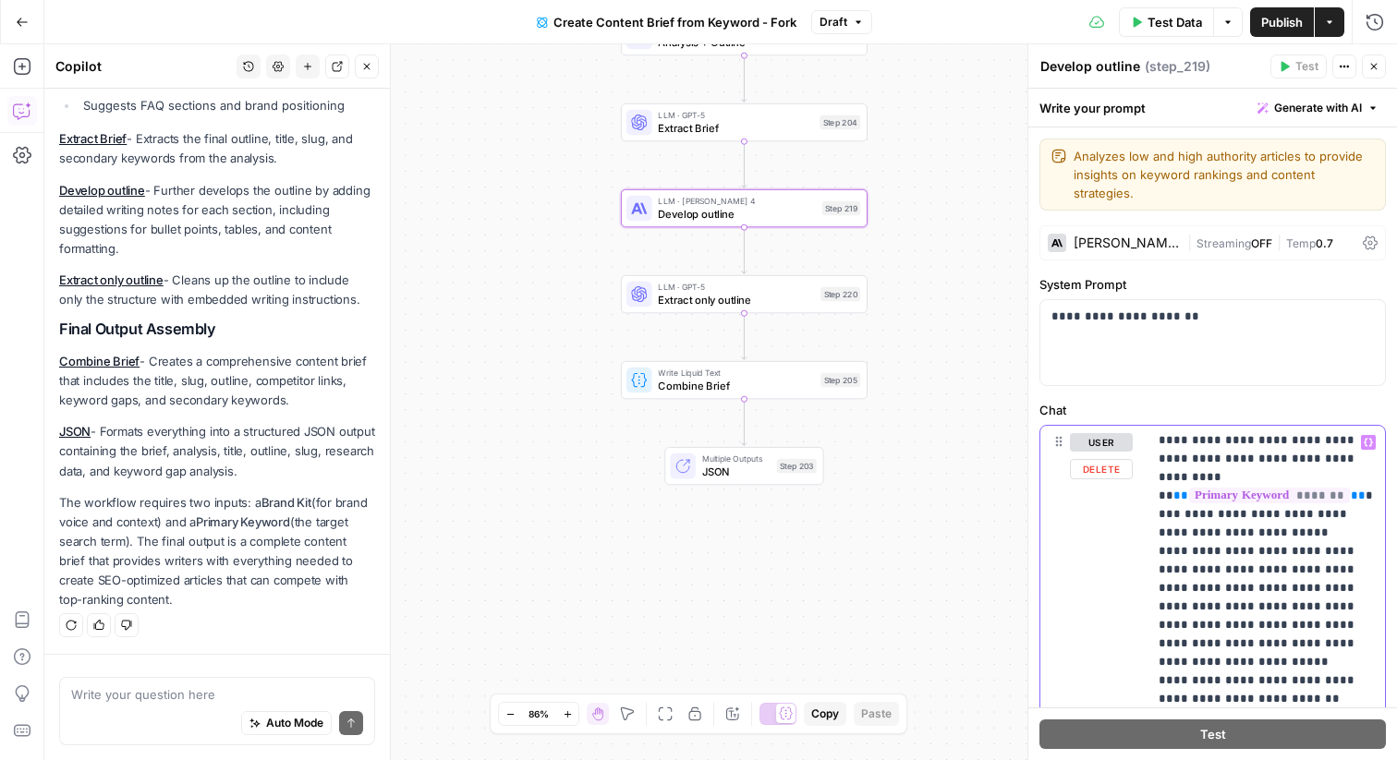
scroll to position [6440, 0]
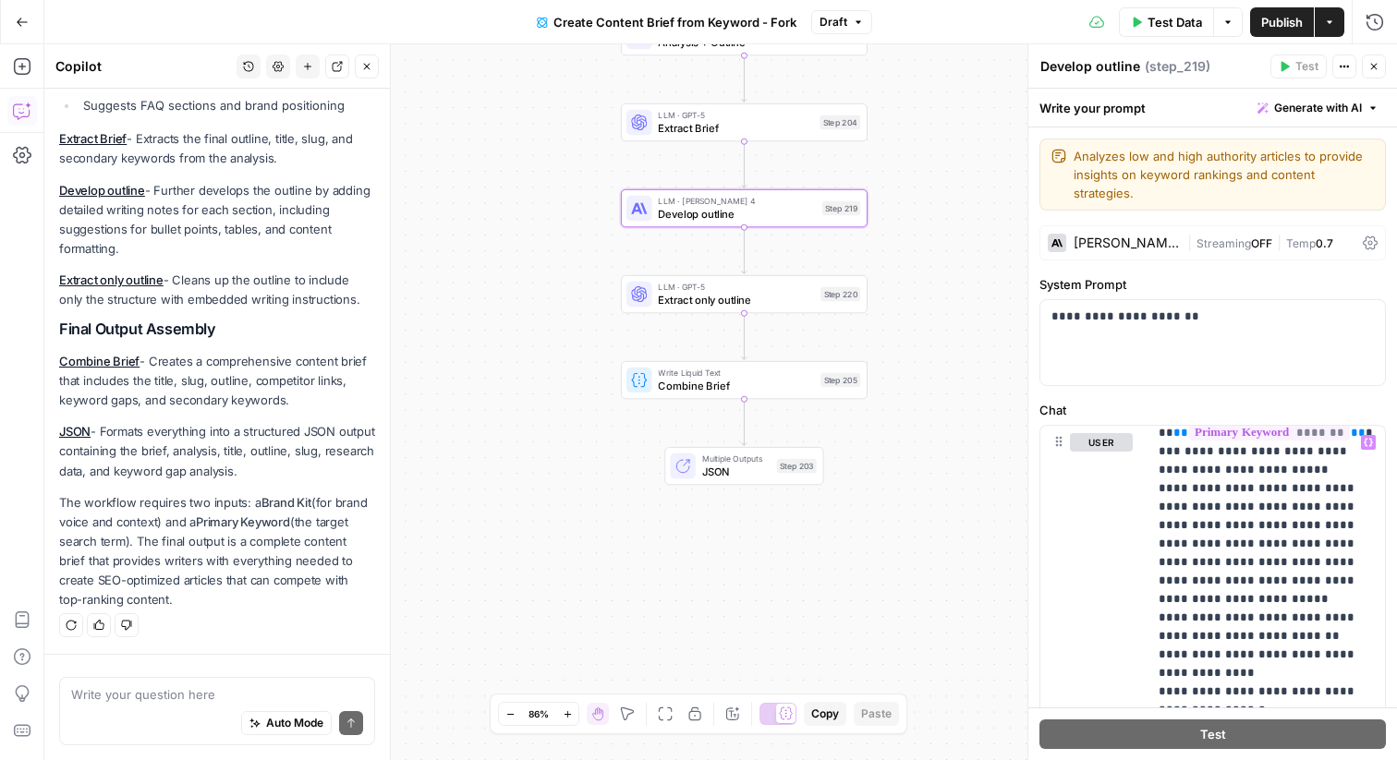
click at [1092, 237] on div "[PERSON_NAME] 4" at bounding box center [1127, 243] width 106 height 13
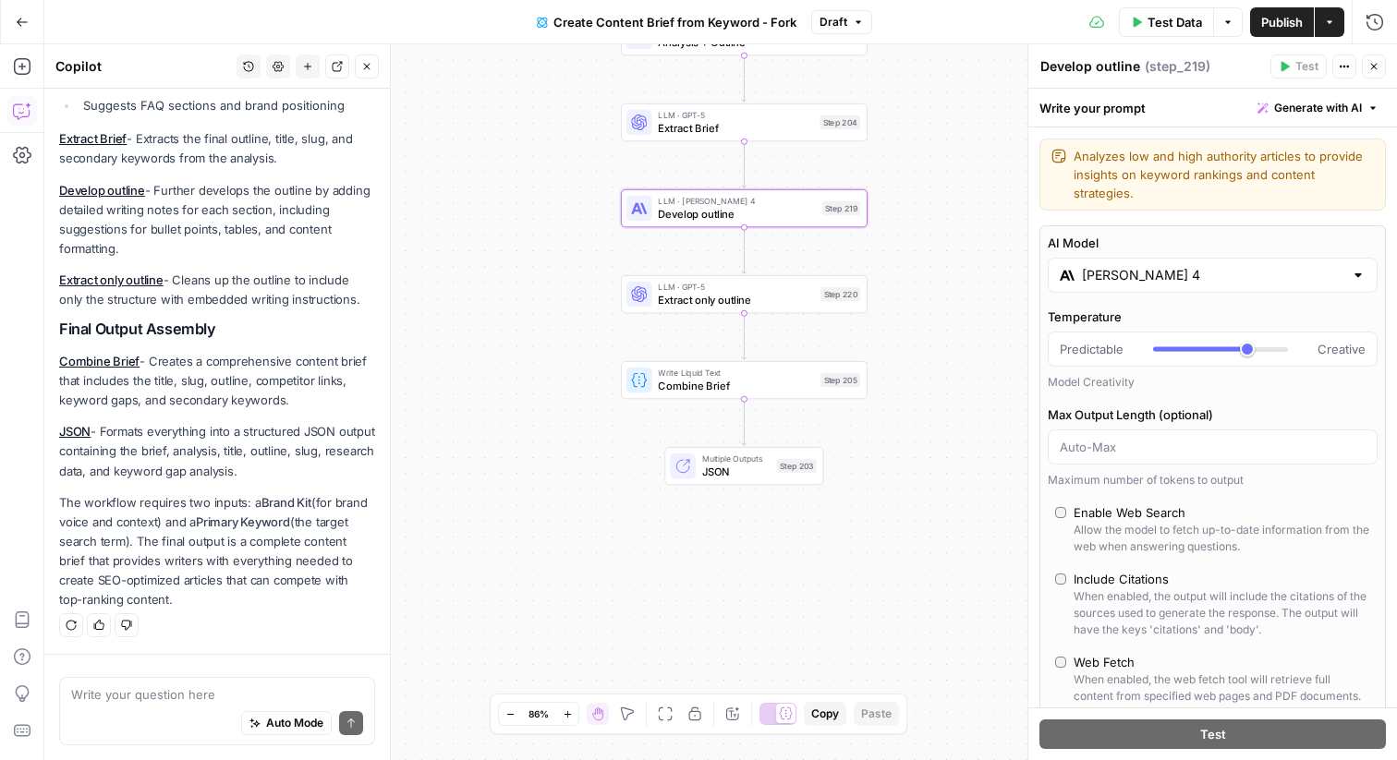
click at [1218, 266] on input "[PERSON_NAME] 4" at bounding box center [1212, 275] width 261 height 18
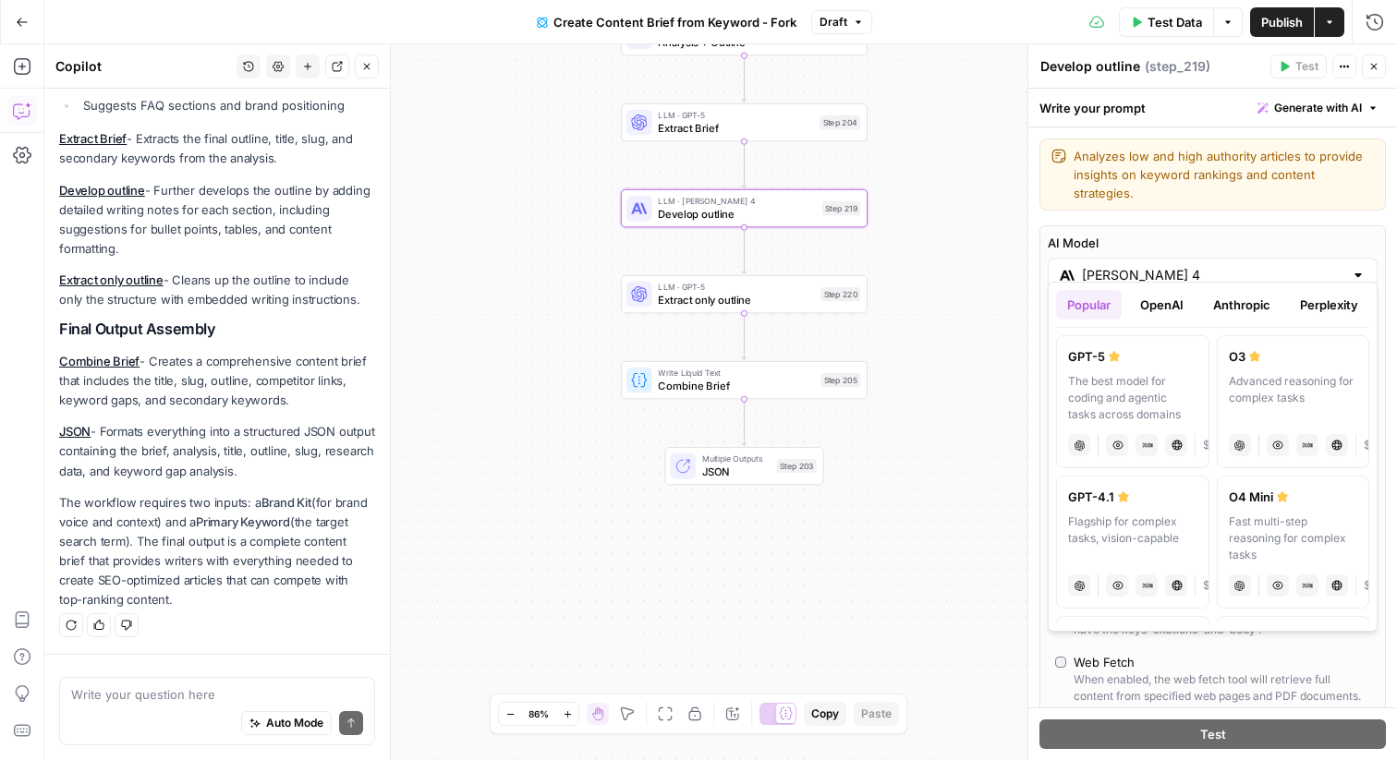
click at [1154, 301] on button "OpenAI" at bounding box center [1162, 305] width 66 height 30
click at [1238, 304] on button "Anthropic" at bounding box center [1241, 305] width 79 height 30
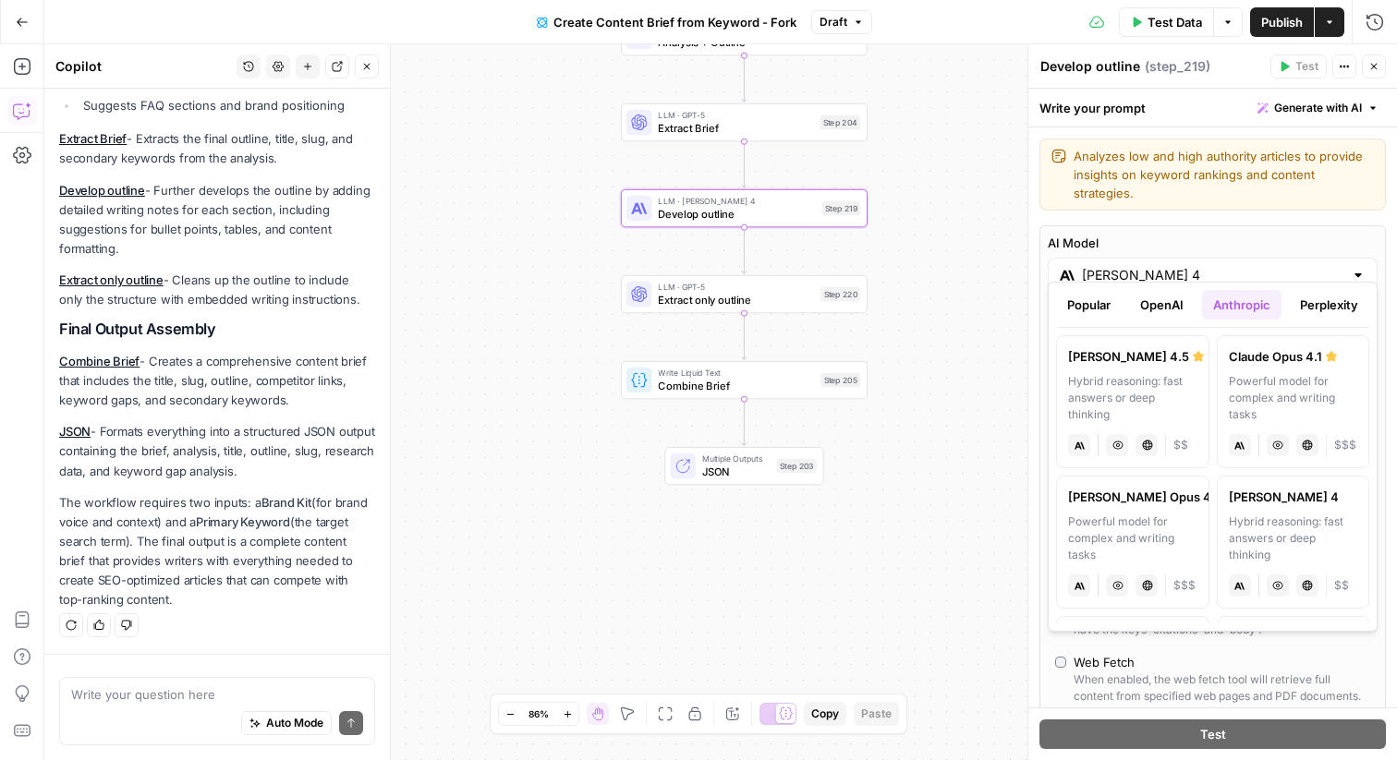
click at [1348, 301] on button "Perplexity" at bounding box center [1329, 305] width 80 height 30
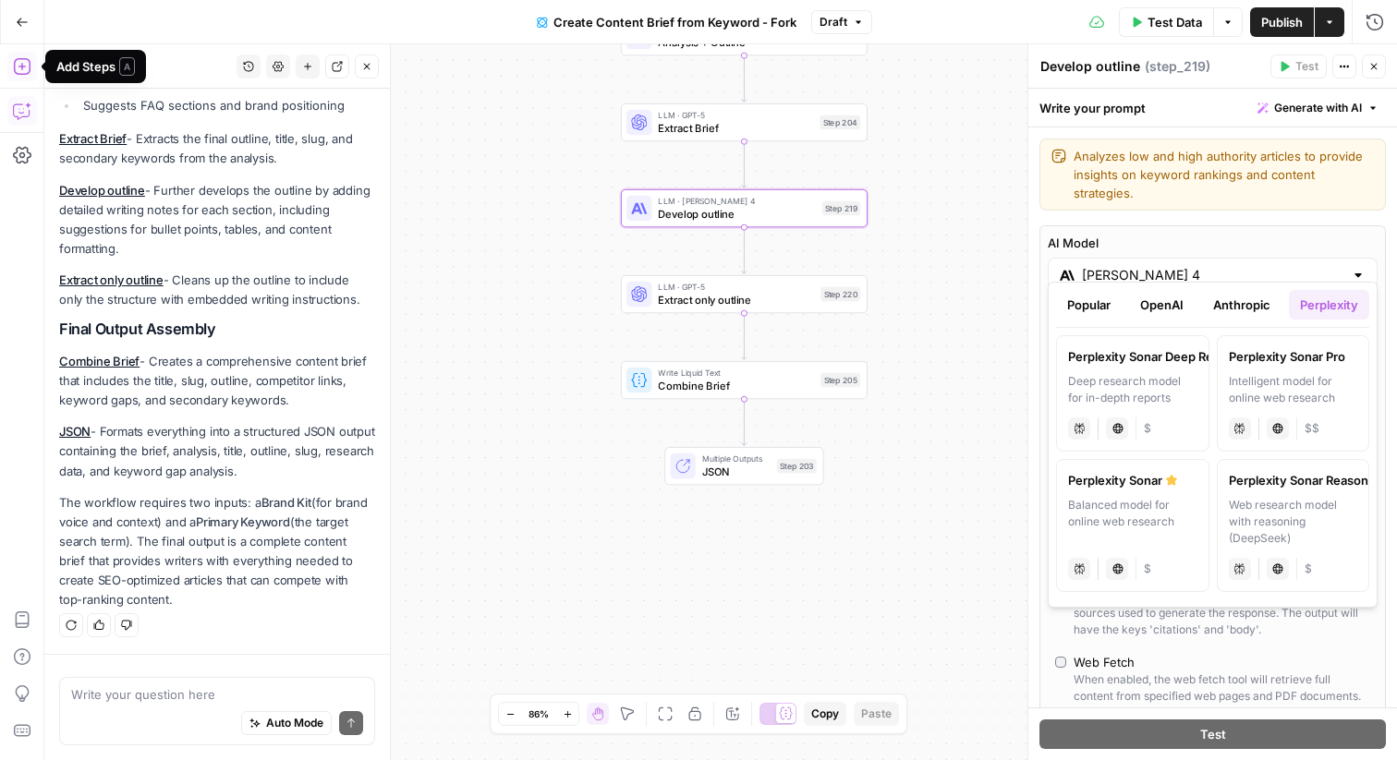
click at [22, 62] on icon "button" at bounding box center [22, 66] width 18 height 18
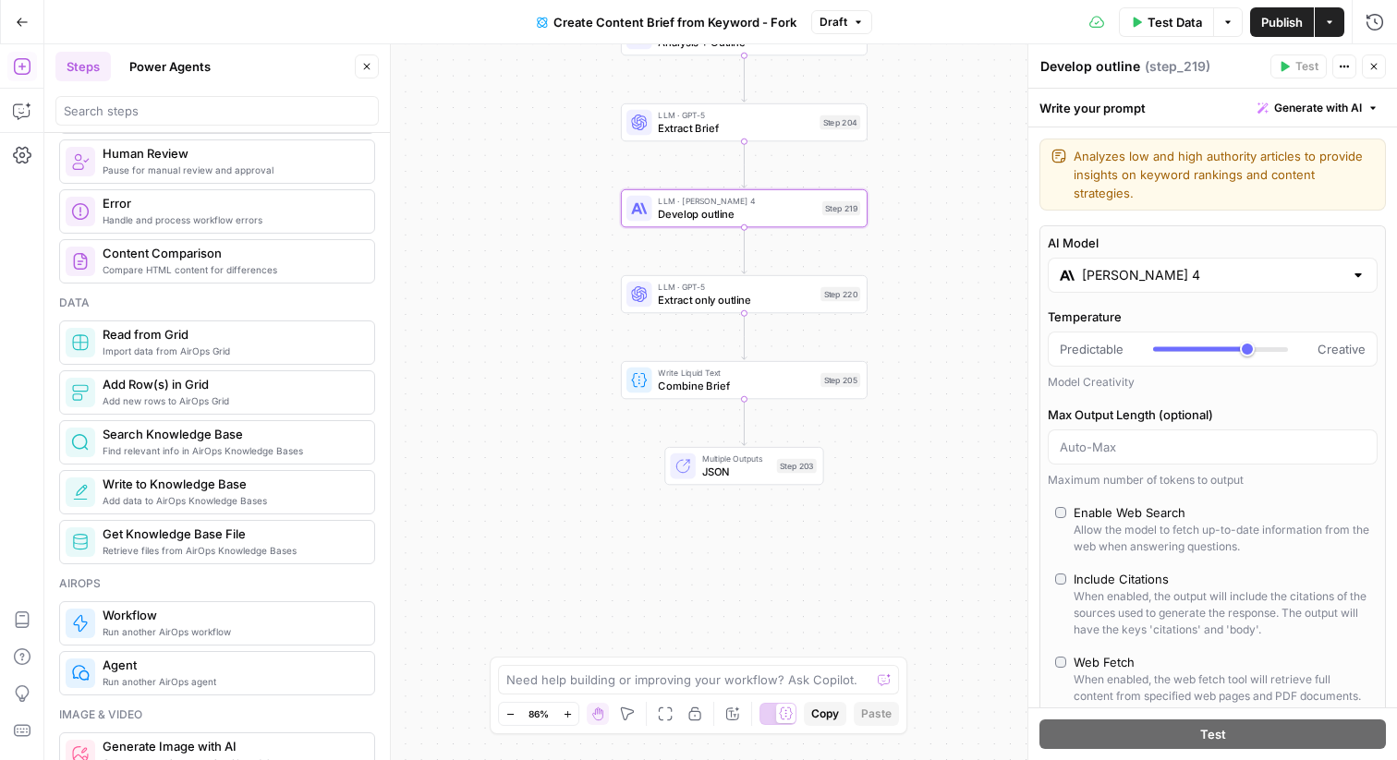
scroll to position [681, 0]
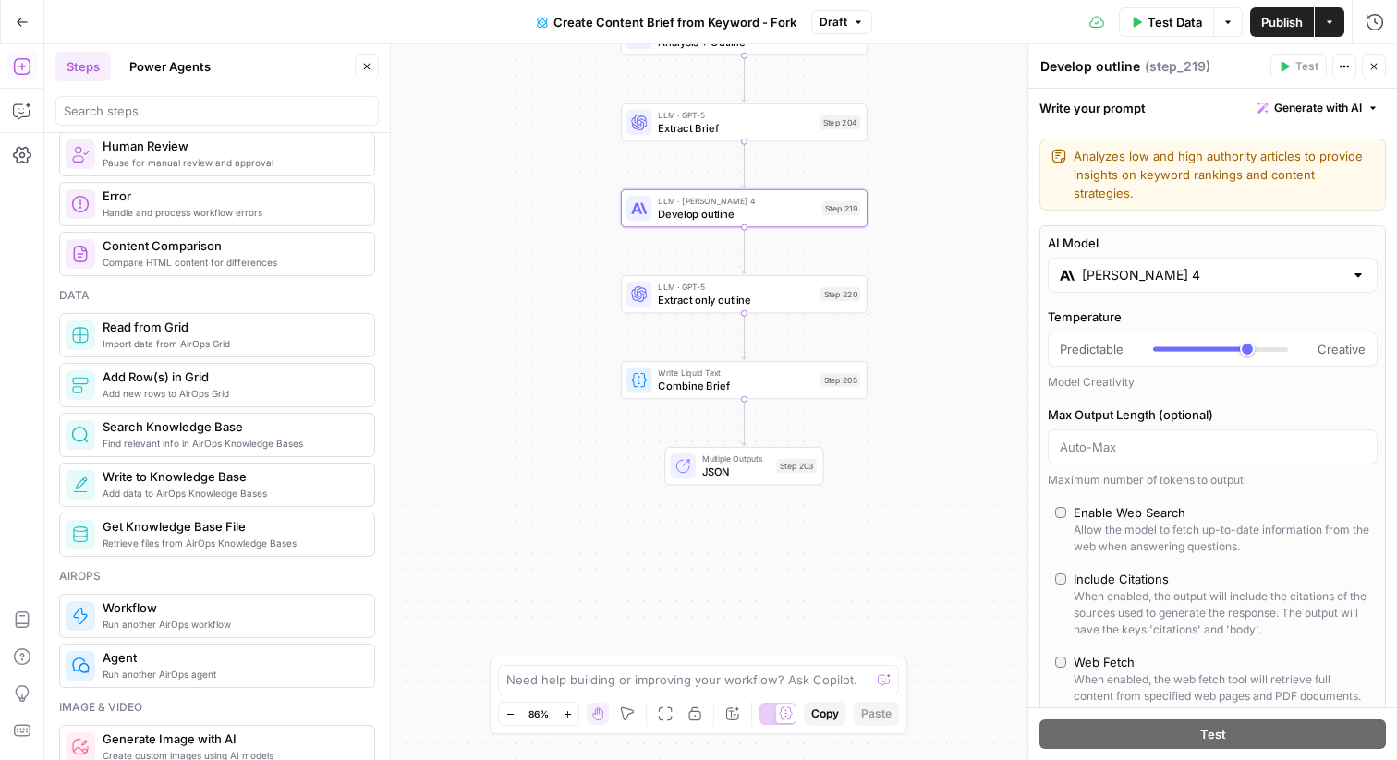
click at [152, 434] on span "Search Knowledge Base" at bounding box center [231, 427] width 257 height 18
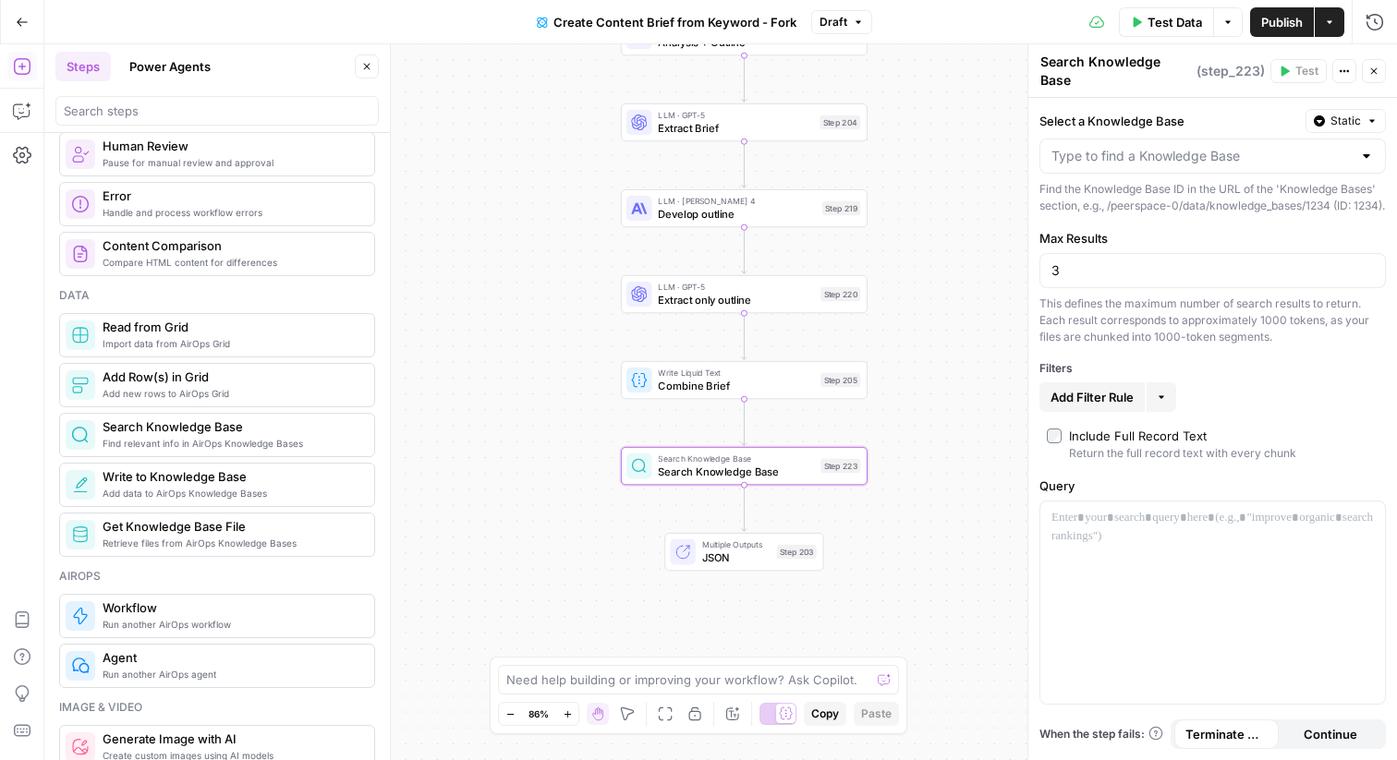
click at [1376, 70] on icon "button" at bounding box center [1373, 71] width 11 height 11
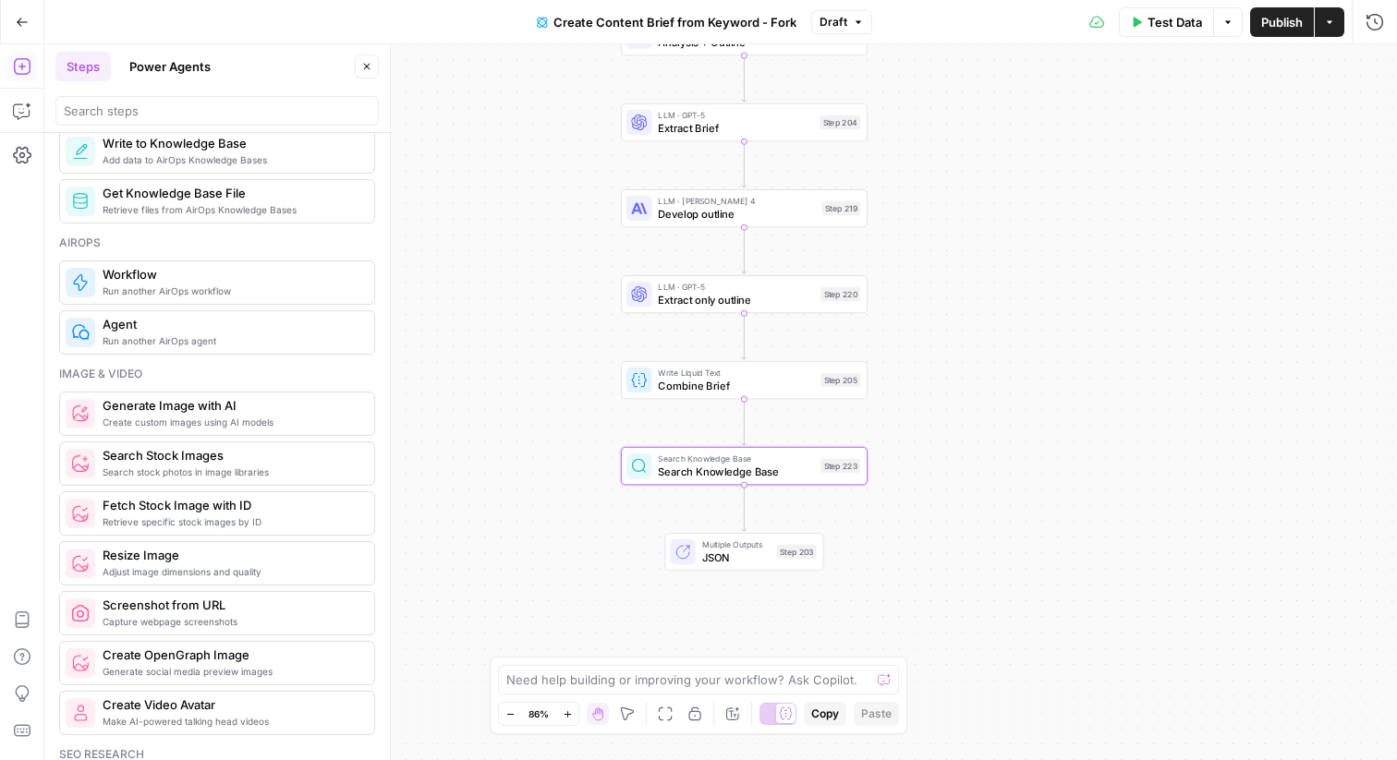
scroll to position [0, 0]
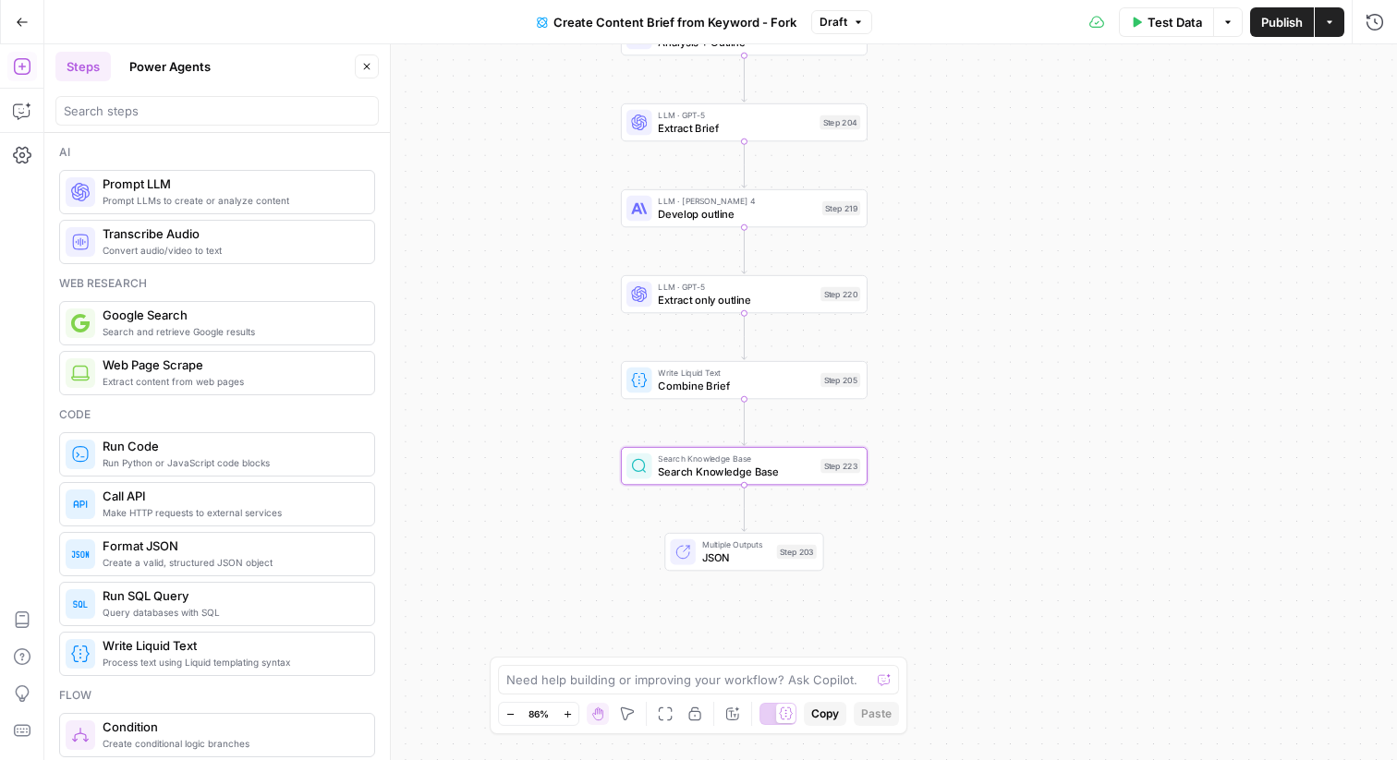
drag, startPoint x: 176, startPoint y: 444, endPoint x: 317, endPoint y: 14, distance: 452.9
